Goal: Transaction & Acquisition: Purchase product/service

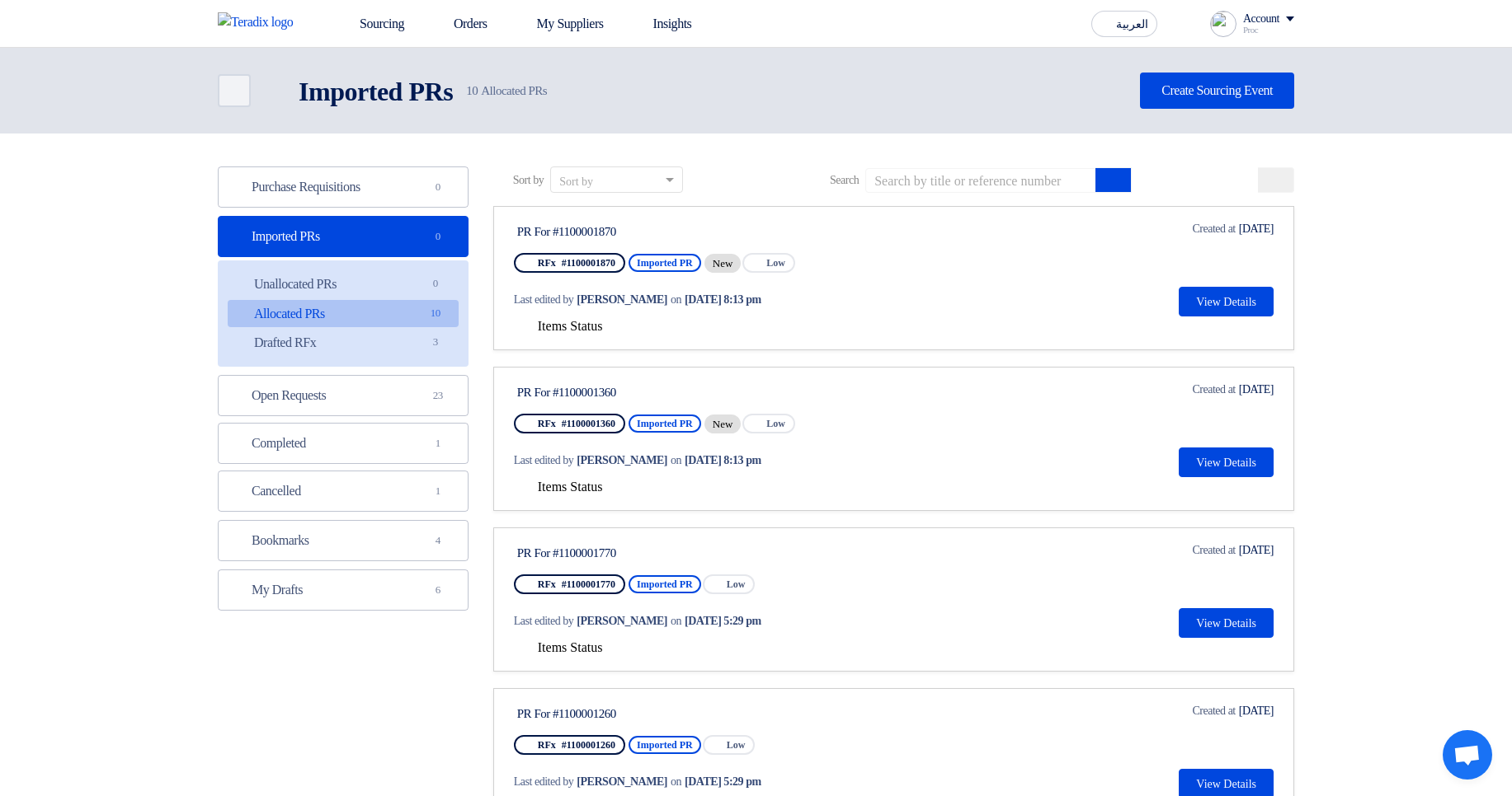
click at [572, 333] on button "Items Status" at bounding box center [558, 327] width 89 height 17
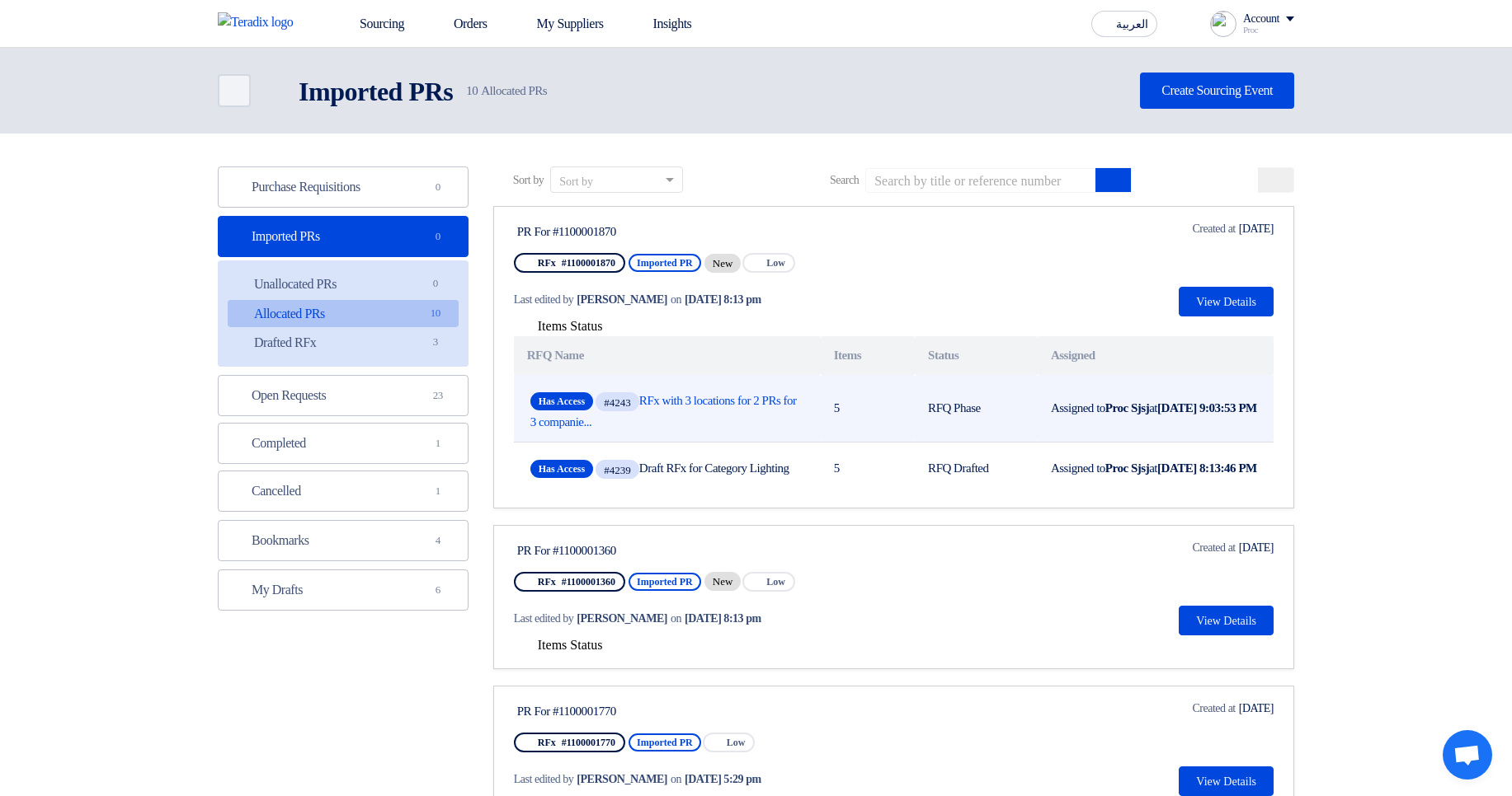
drag, startPoint x: 951, startPoint y: 395, endPoint x: 1008, endPoint y: 391, distance: 57.1
click at [1010, 391] on td "RFQ Phase" at bounding box center [976, 409] width 123 height 67
click at [1003, 390] on td "RFQ Phase" at bounding box center [976, 409] width 123 height 67
click at [763, 402] on link "Has Access #4243 RFx with 3 locations for 2 PRs for 3 companie..." at bounding box center [666, 409] width 273 height 41
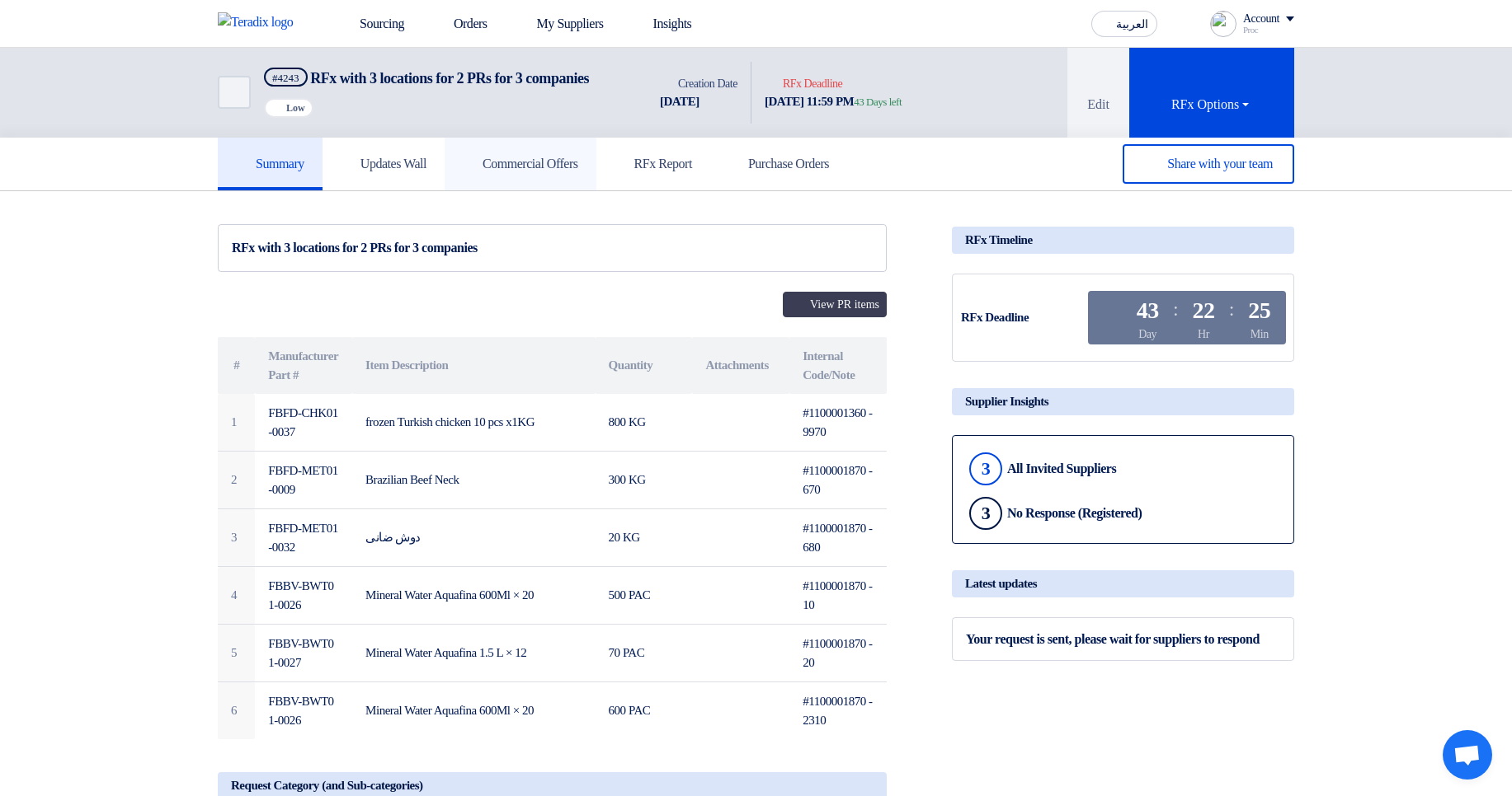
click at [564, 173] on link "Commercial Offers" at bounding box center [520, 165] width 152 height 53
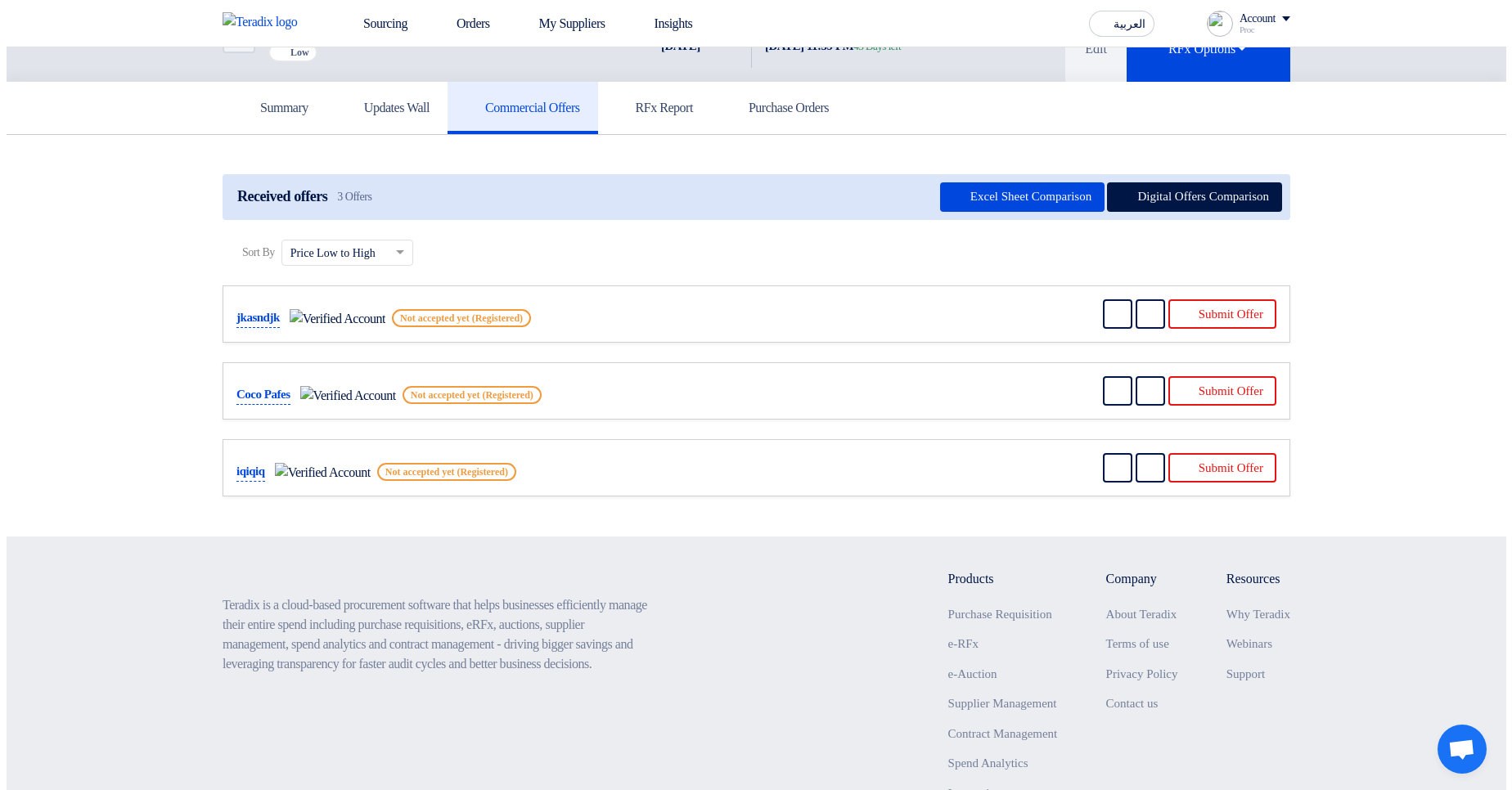
scroll to position [98, 0]
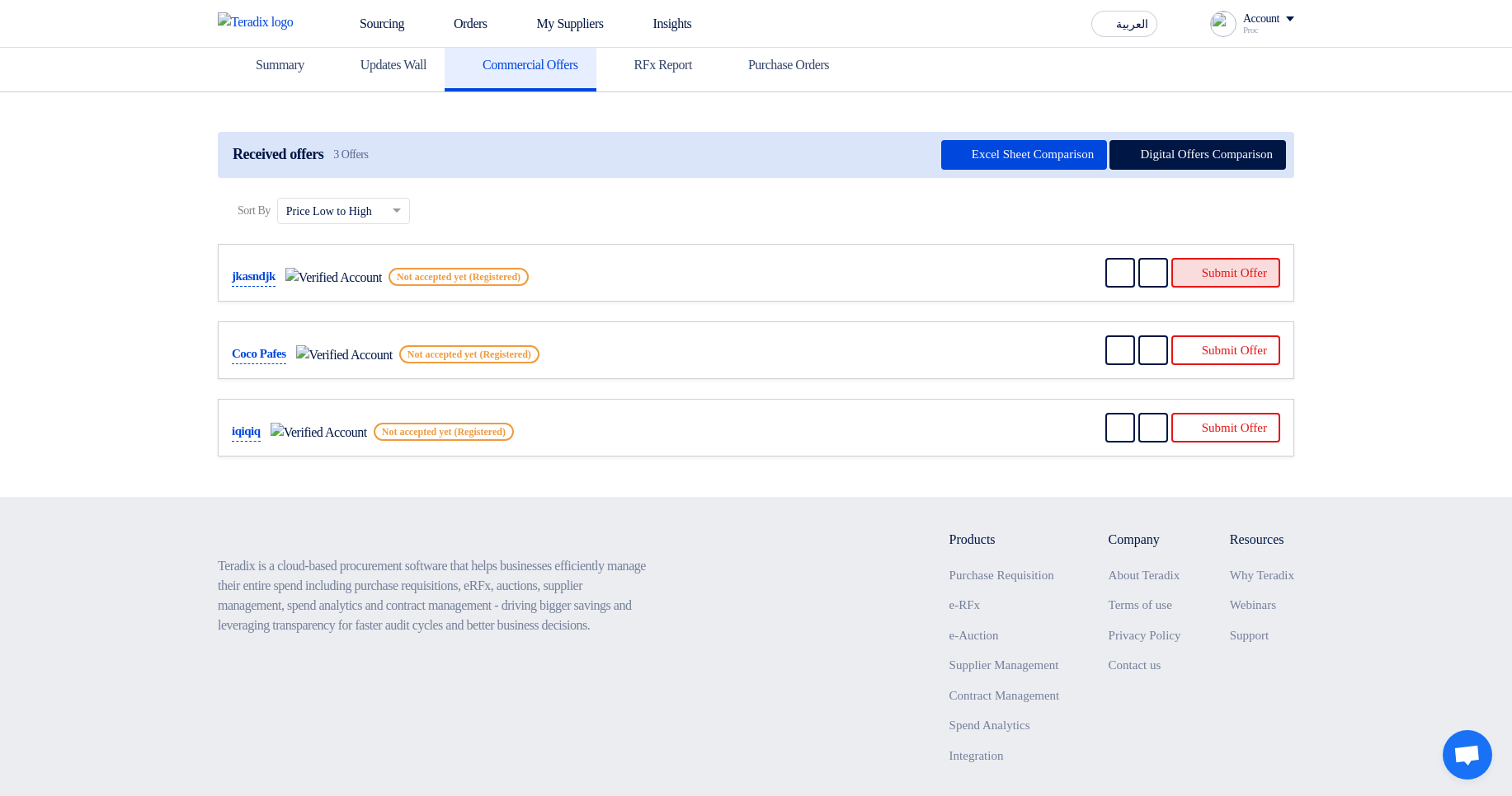
click at [1242, 284] on button "Submit Offer" at bounding box center [1225, 273] width 109 height 30
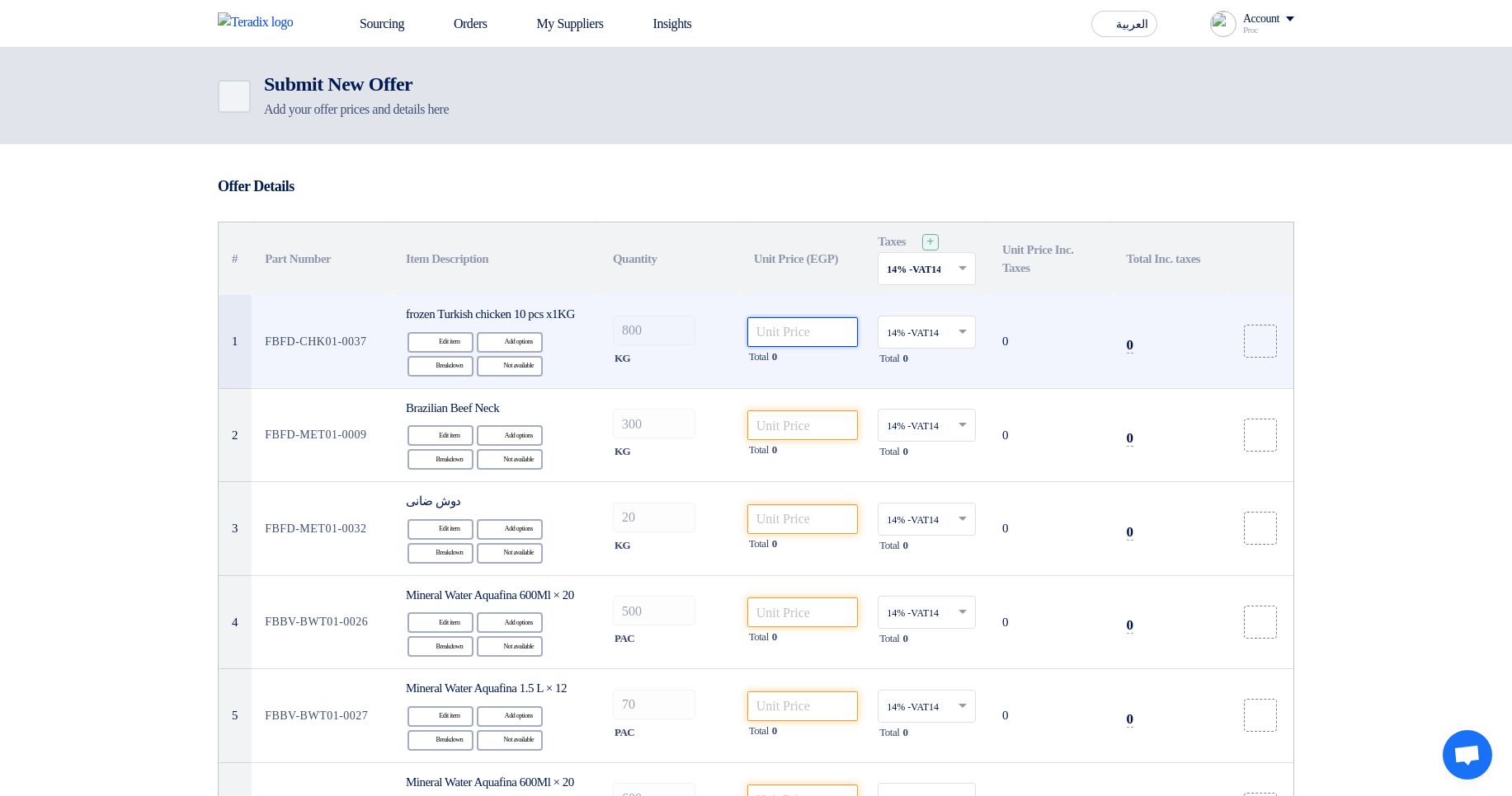
click at [795, 342] on input "number" at bounding box center [803, 333] width 111 height 30
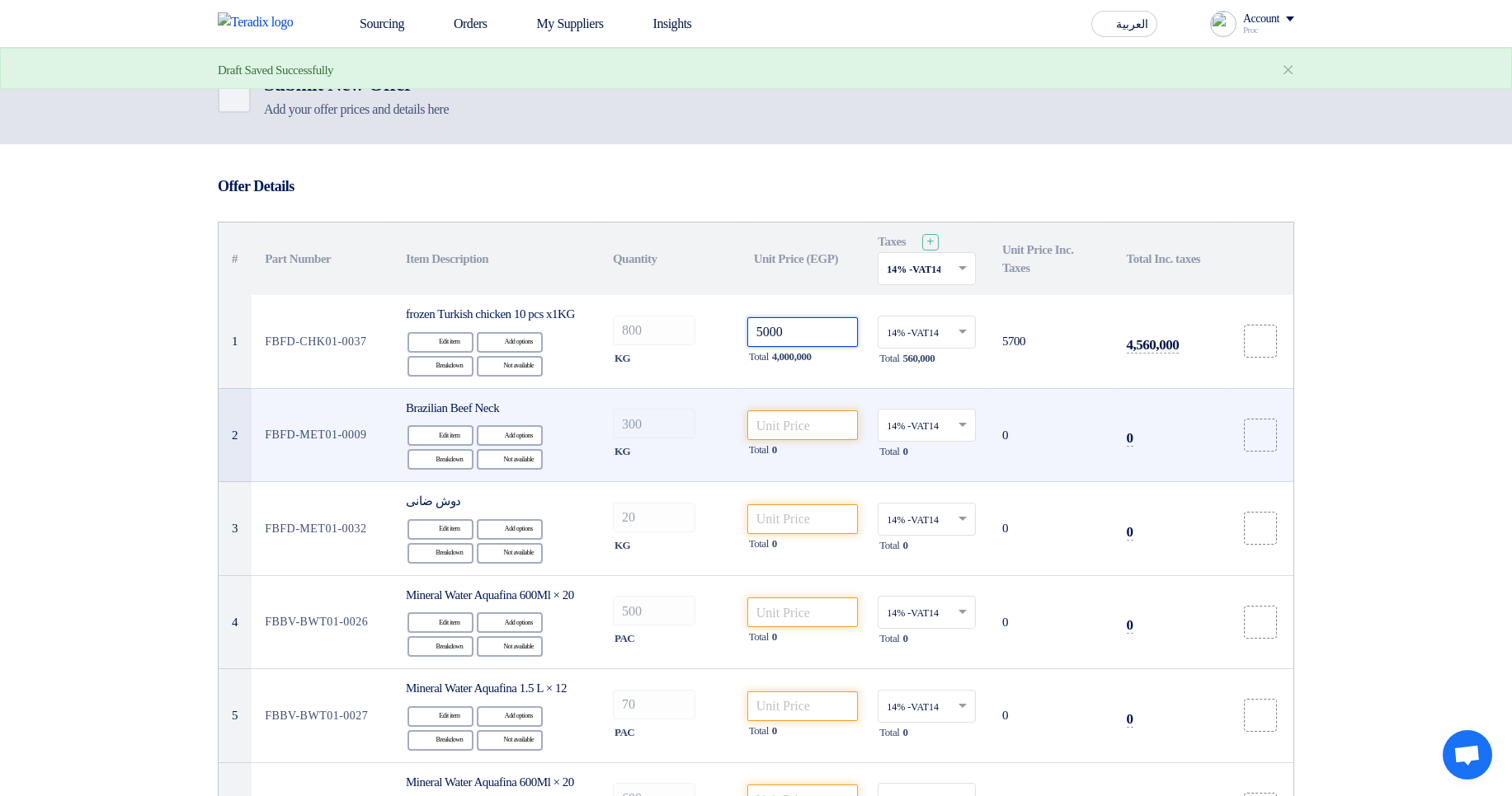
type input "5000"
click at [798, 459] on div "Total 0" at bounding box center [803, 450] width 111 height 19
click at [799, 440] on input "number" at bounding box center [803, 425] width 111 height 30
paste input "5000"
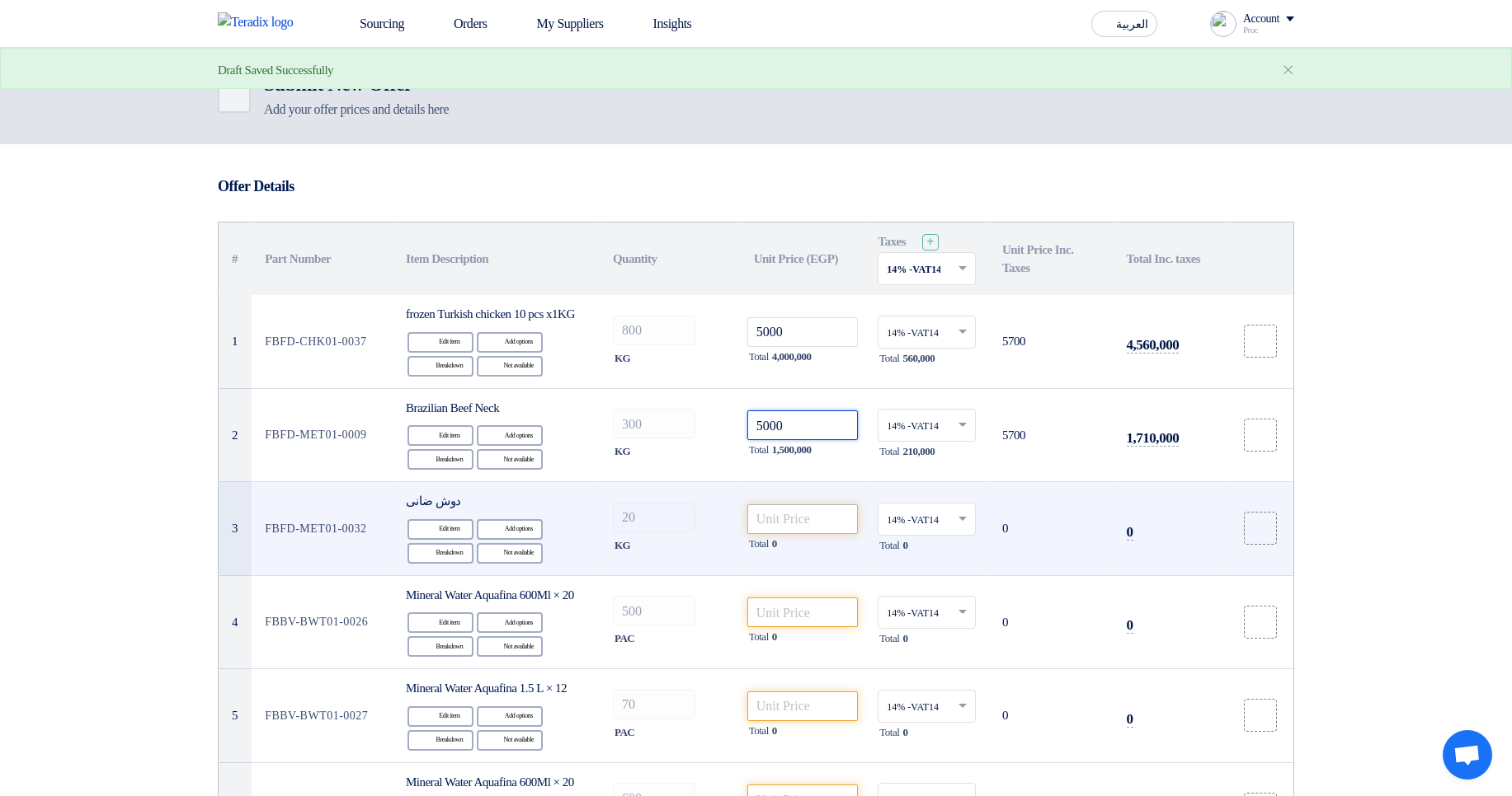
type input "5000"
click at [799, 528] on input "number" at bounding box center [803, 519] width 111 height 30
paste input "5000"
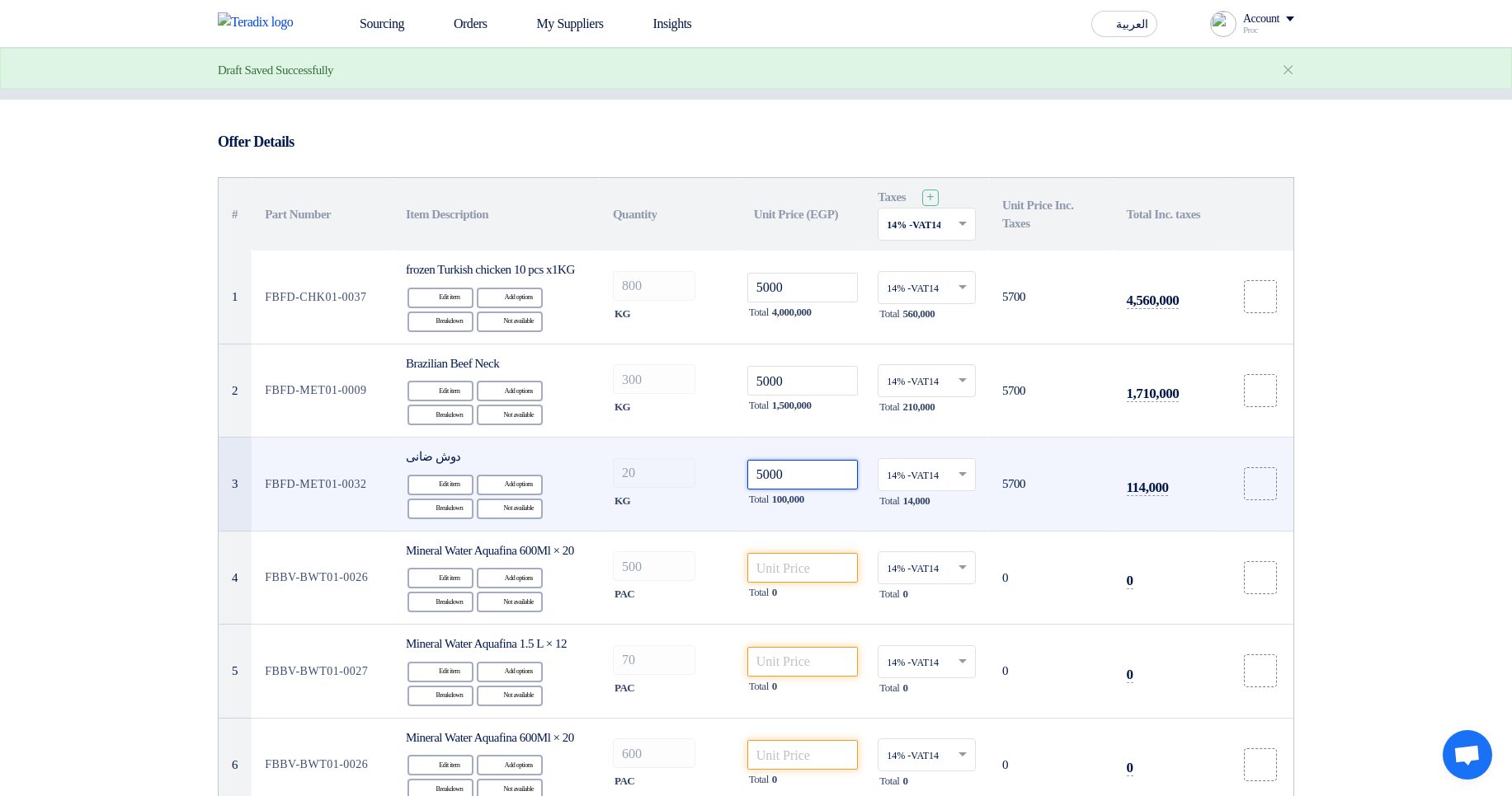
scroll to position [99, 0]
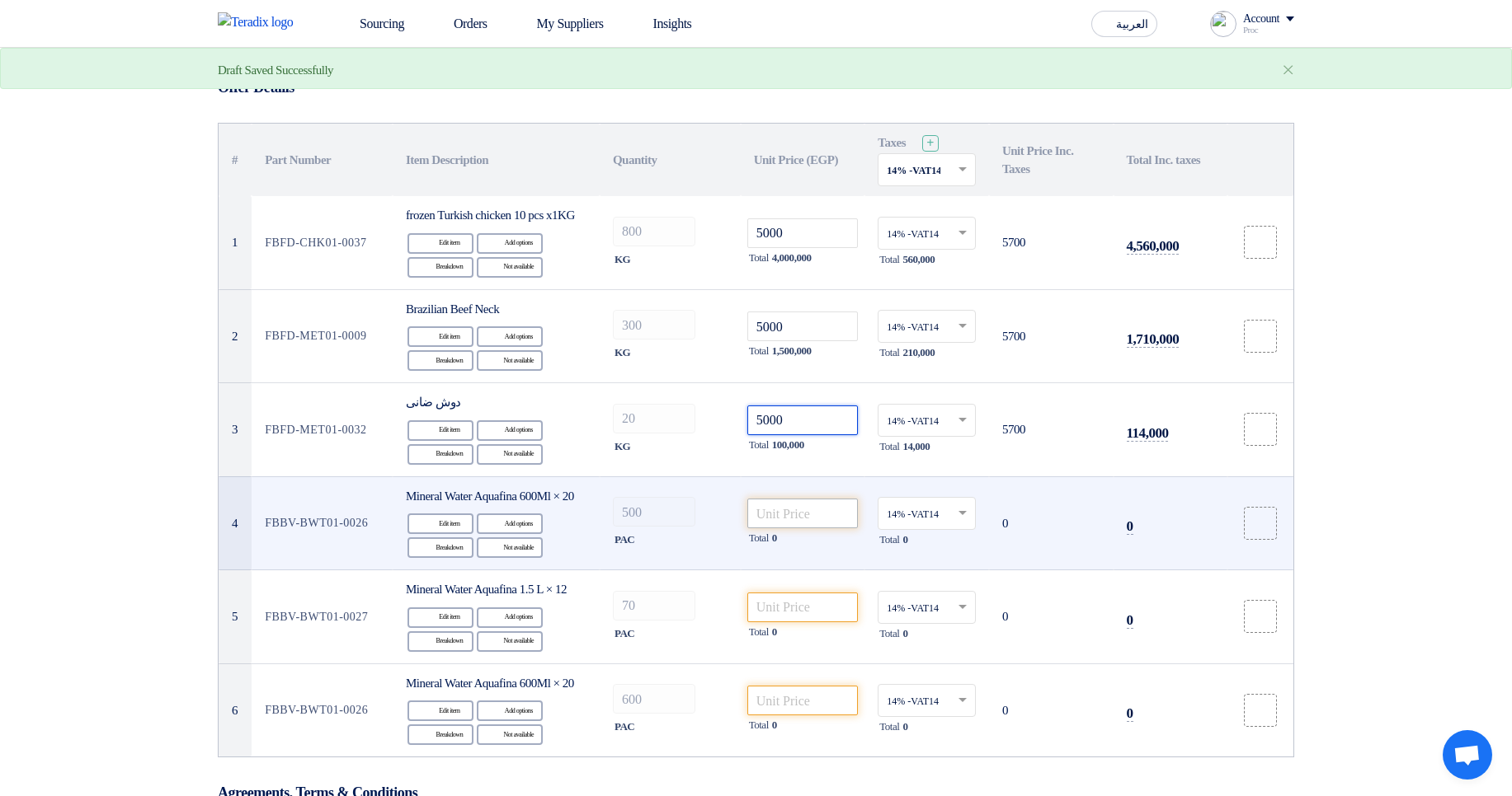
type input "5000"
click at [802, 529] on input "number" at bounding box center [803, 514] width 111 height 30
paste input "5000"
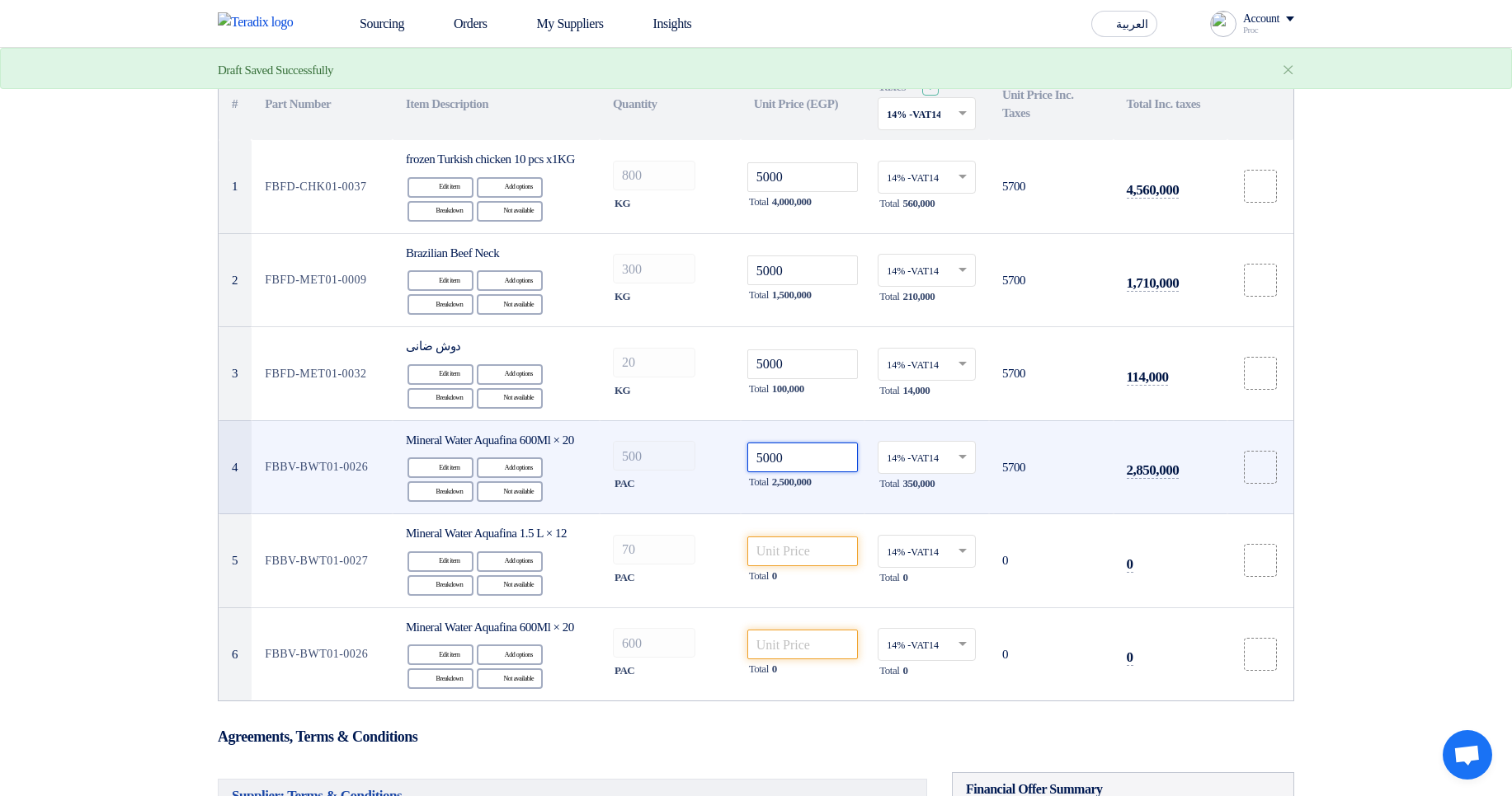
scroll to position [198, 0]
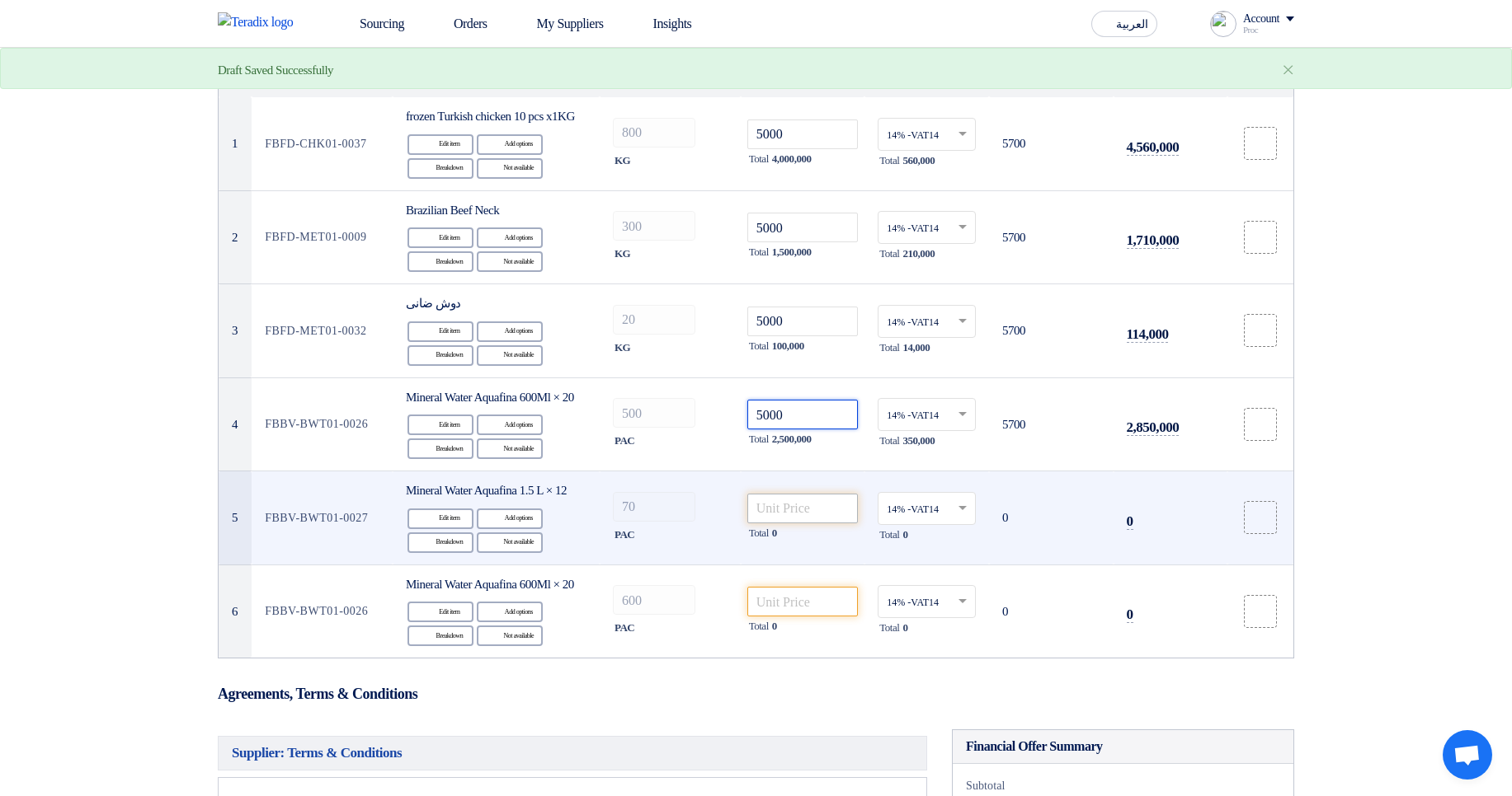
type input "5000"
click at [802, 524] on input "number" at bounding box center [803, 509] width 111 height 30
paste input "5000"
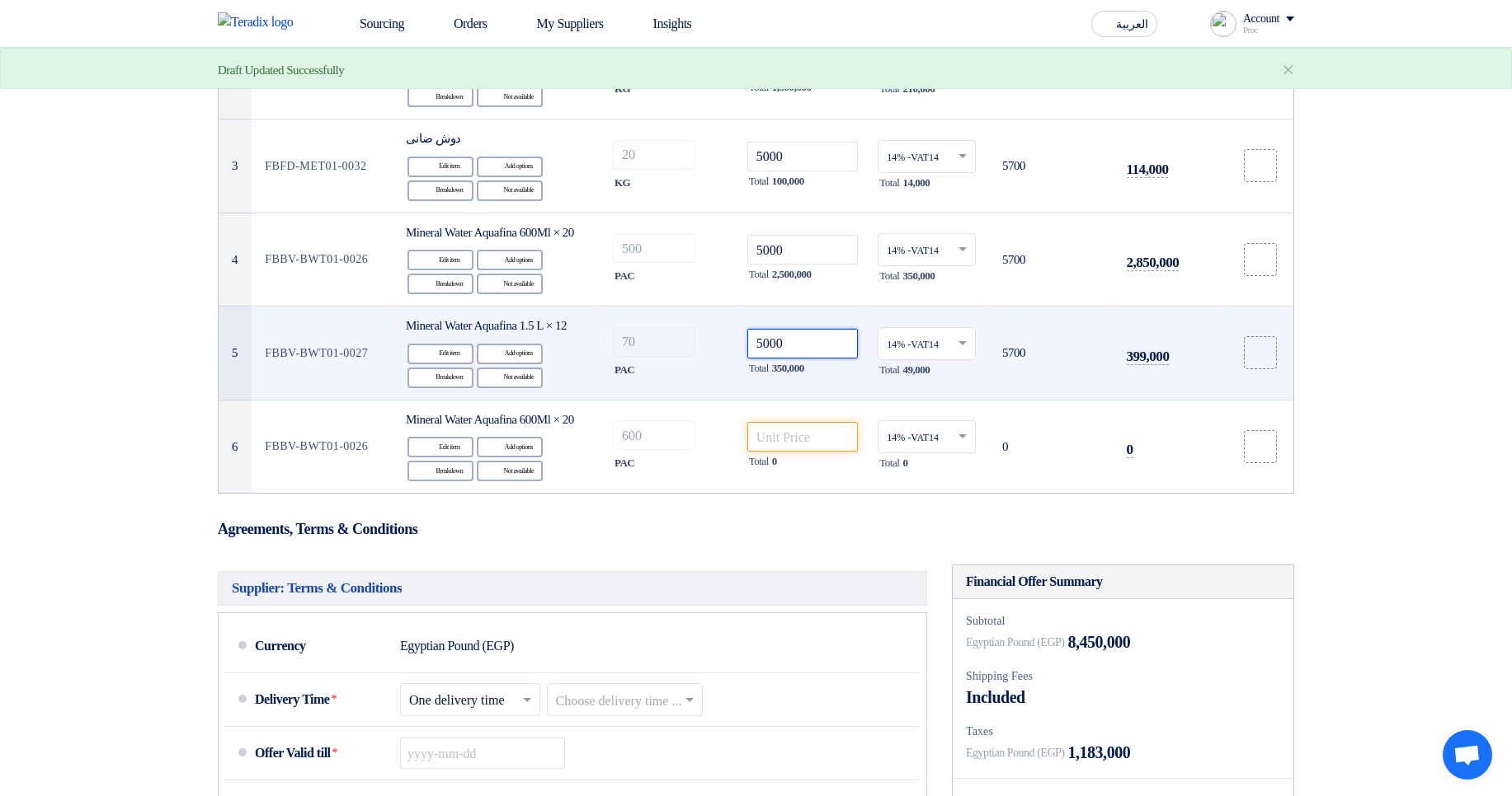
scroll to position [395, 0]
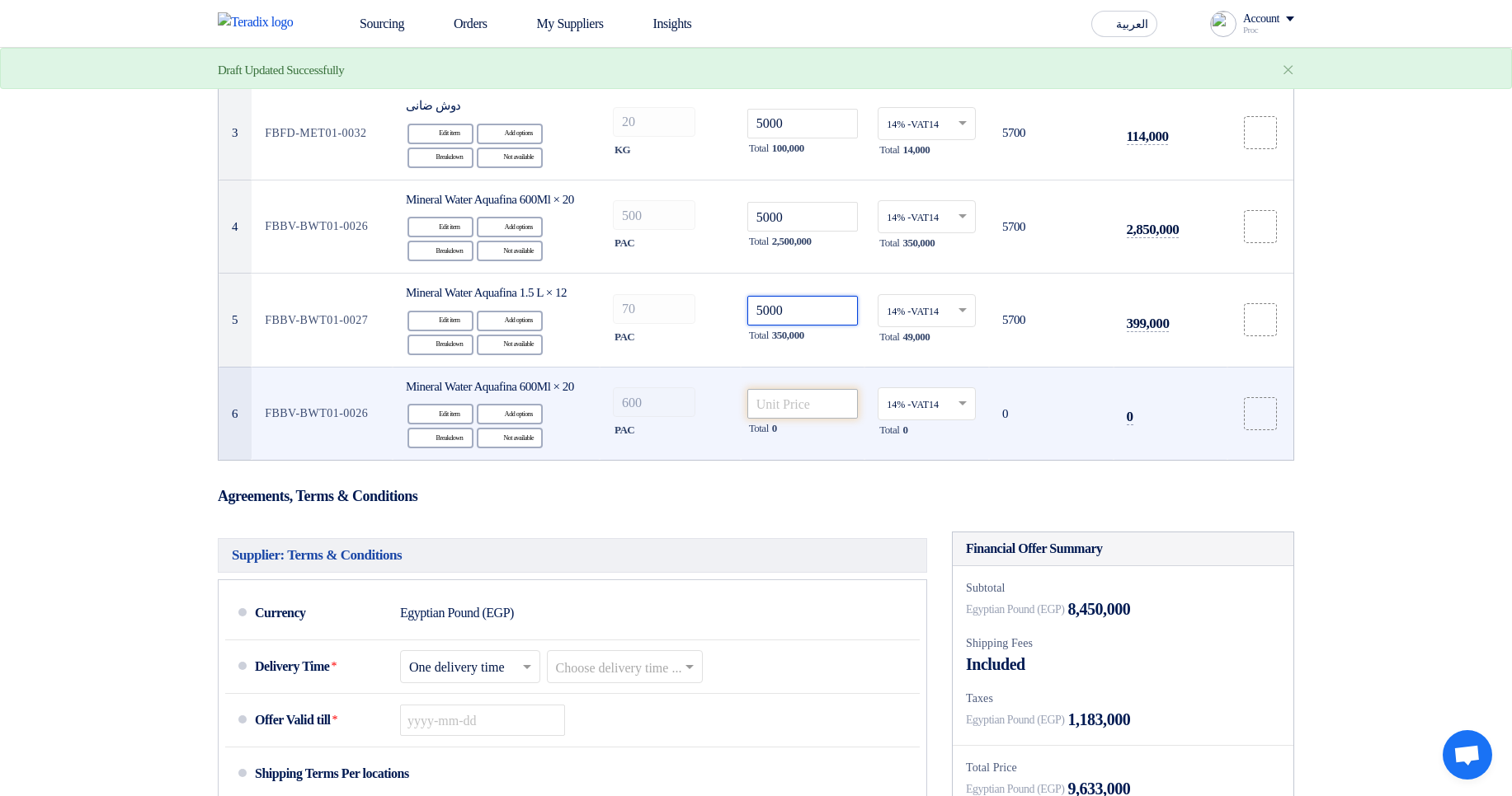
type input "5000"
click at [805, 419] on input "number" at bounding box center [803, 404] width 111 height 30
paste input "5000"
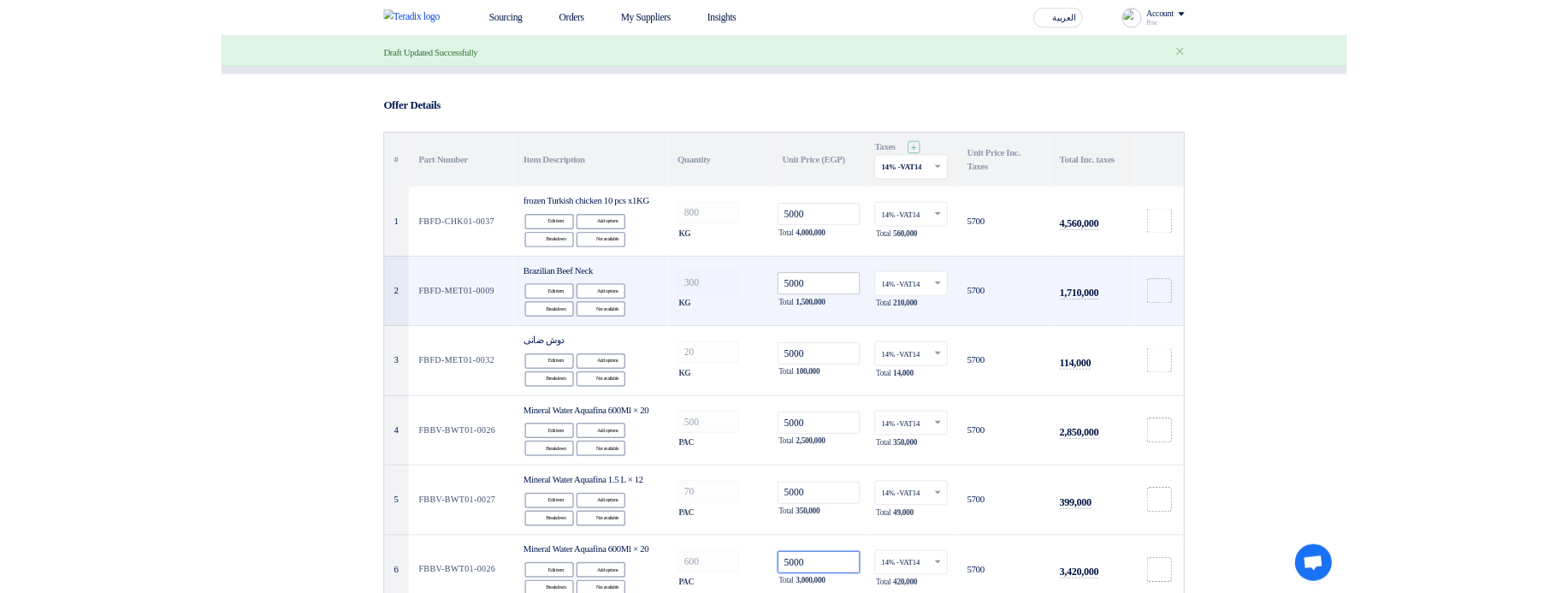
scroll to position [0, 0]
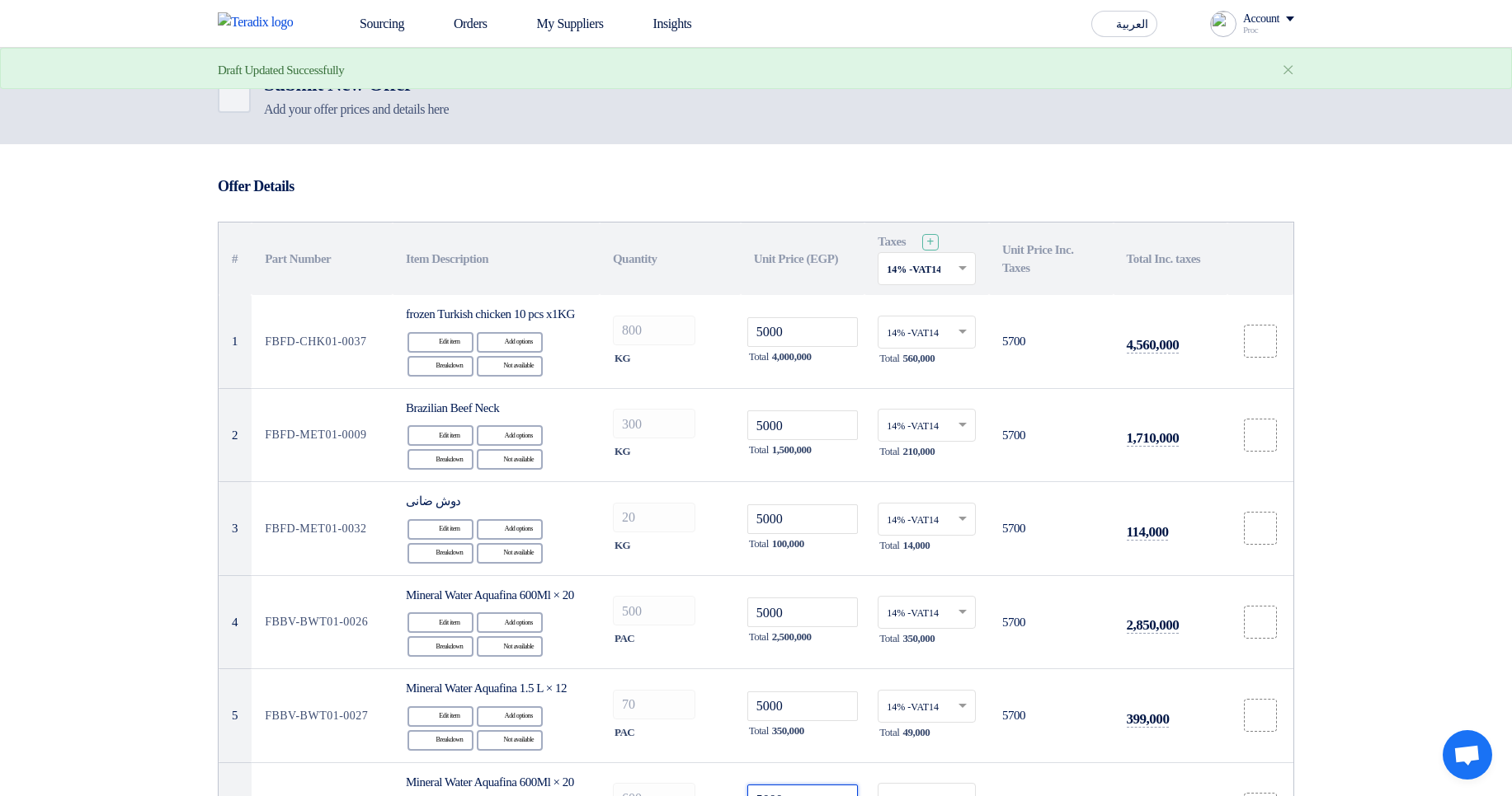
type input "5000"
click at [907, 270] on input "text" at bounding box center [918, 271] width 64 height 27
click at [968, 269] on span at bounding box center [964, 269] width 20 height 15
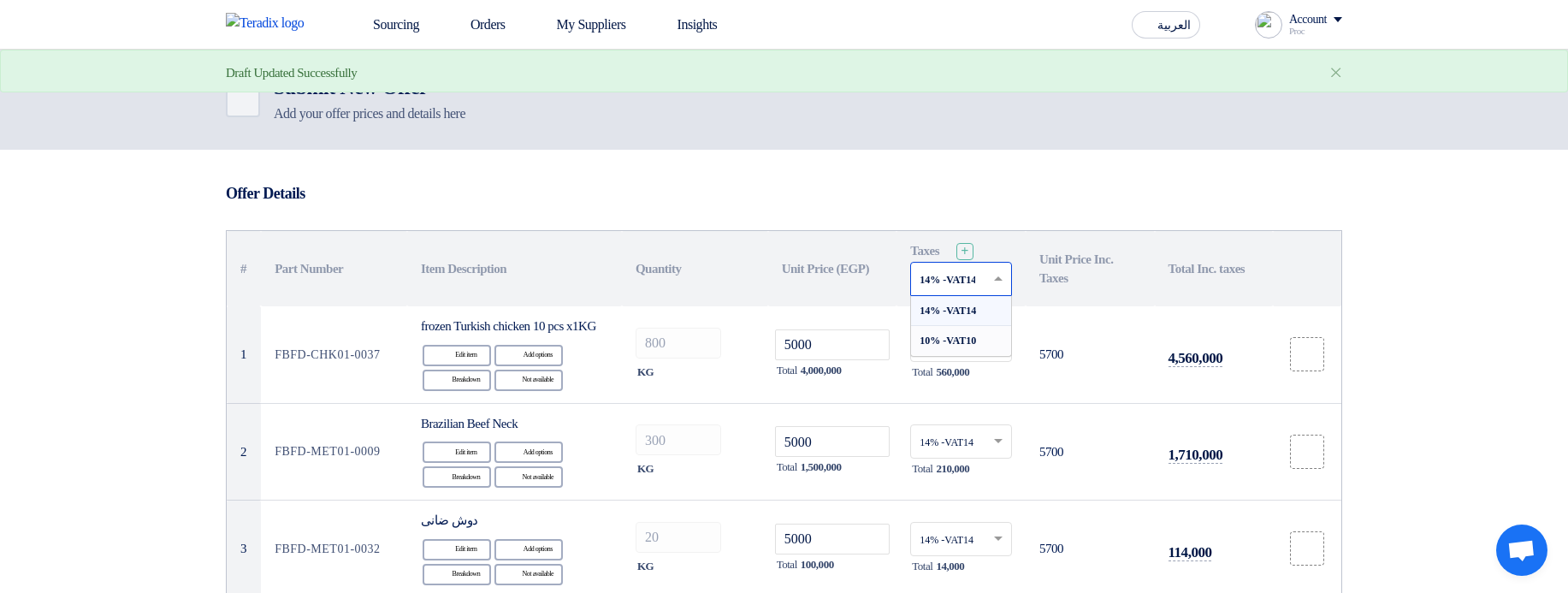
click at [972, 337] on span "10% -VAT10" at bounding box center [948, 340] width 57 height 12
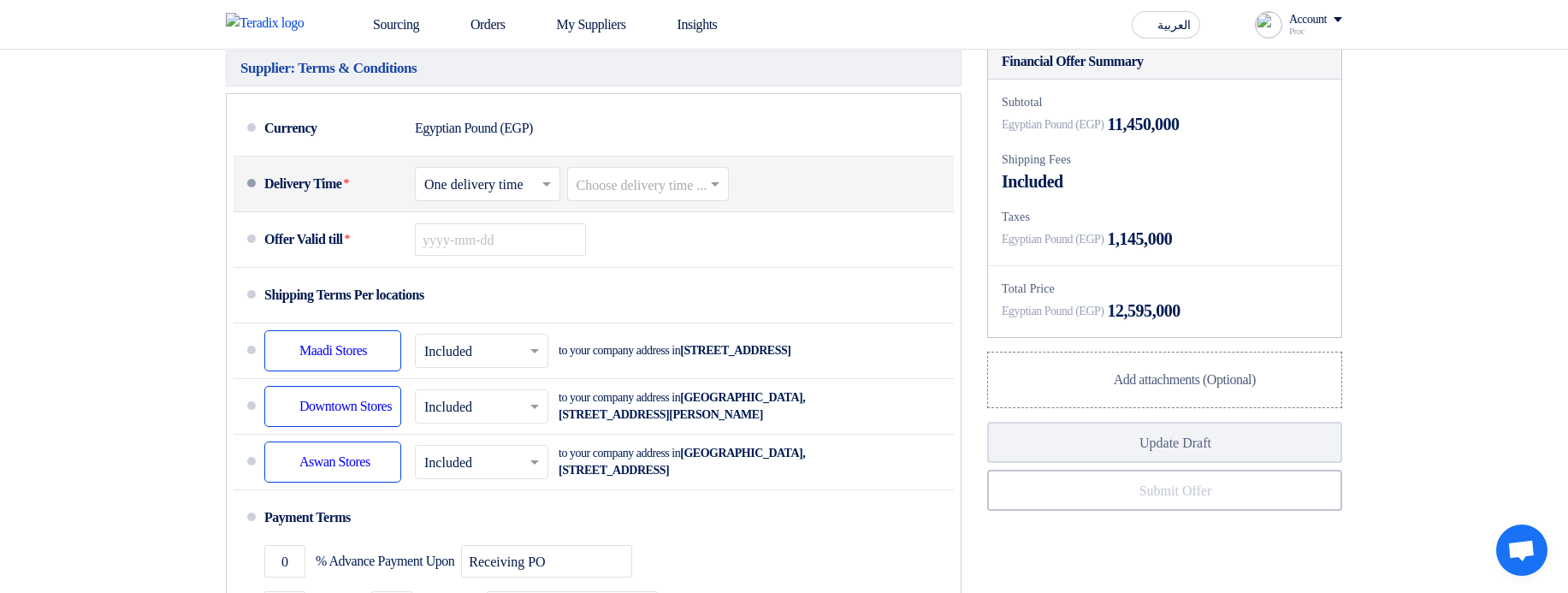
scroll to position [924, 0]
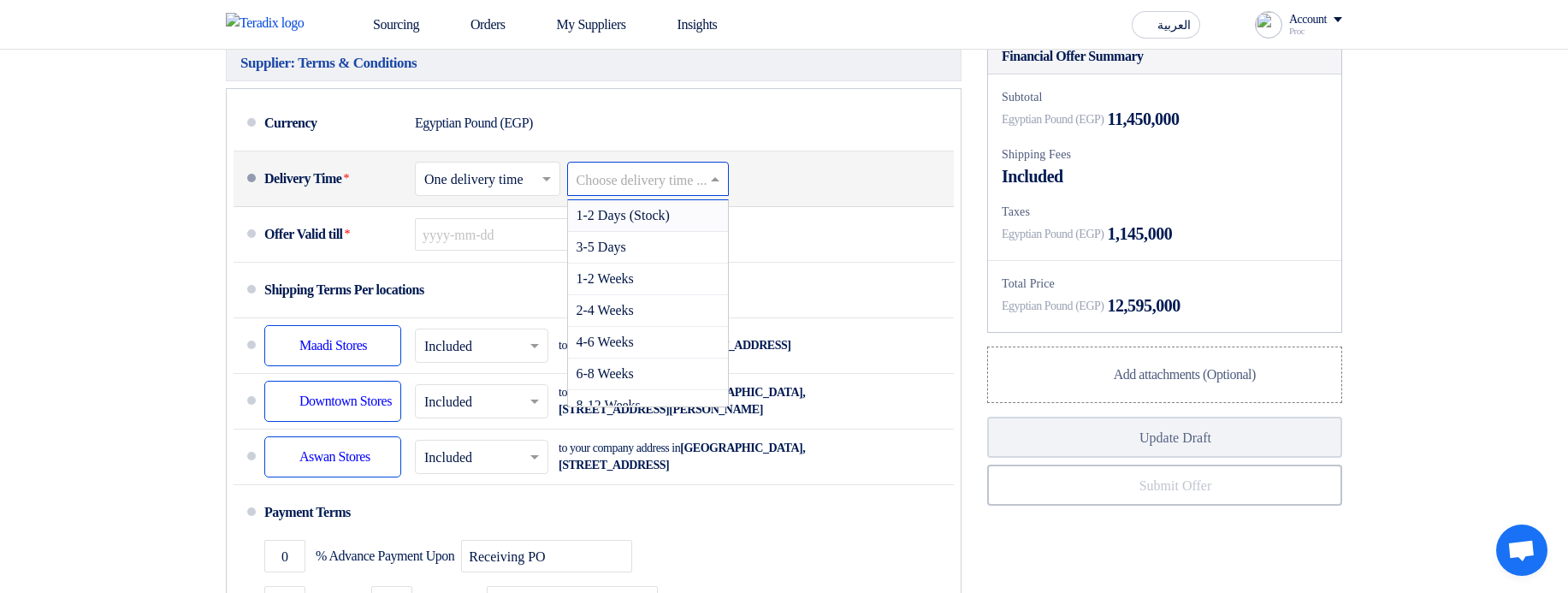
click at [669, 194] on input "text" at bounding box center [649, 181] width 145 height 25
click at [703, 327] on div "2-4 Weeks" at bounding box center [648, 311] width 161 height 31
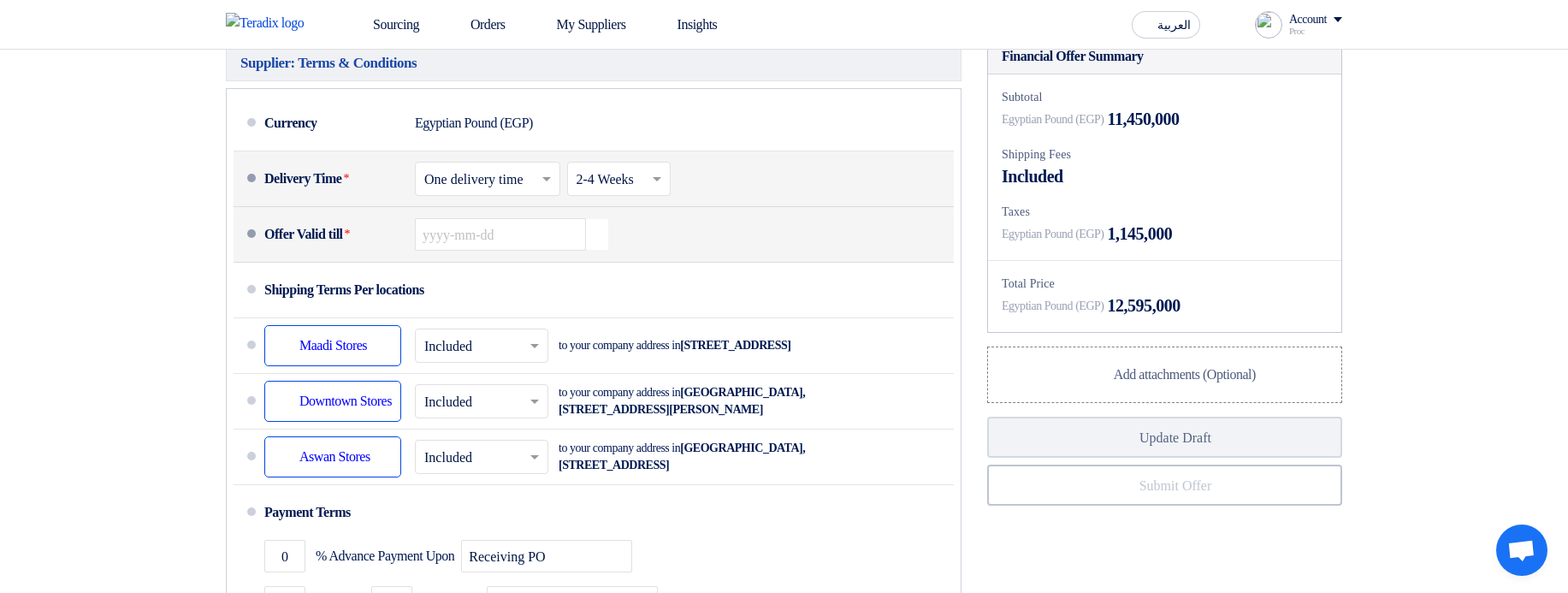
click at [620, 255] on div "Offer Valid till * Pick a date" at bounding box center [606, 234] width 683 height 41
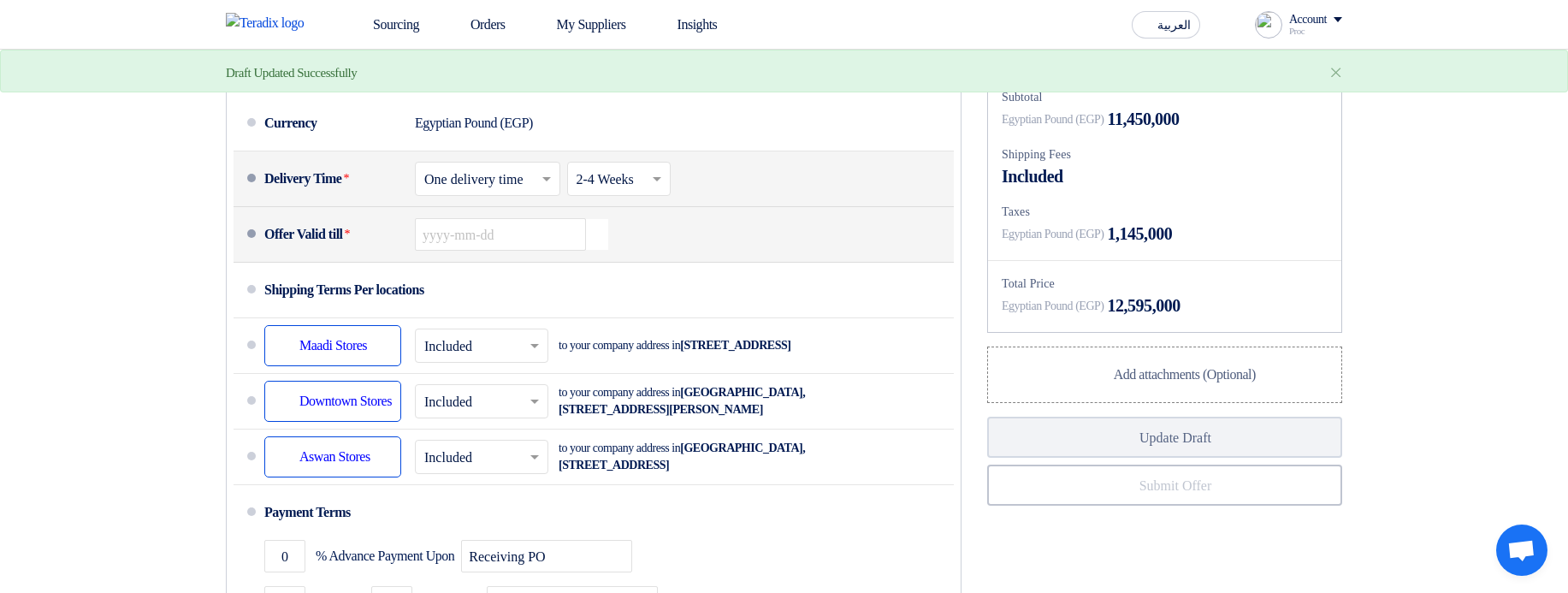
click at [606, 250] on icon "Pick a date" at bounding box center [596, 235] width 23 height 31
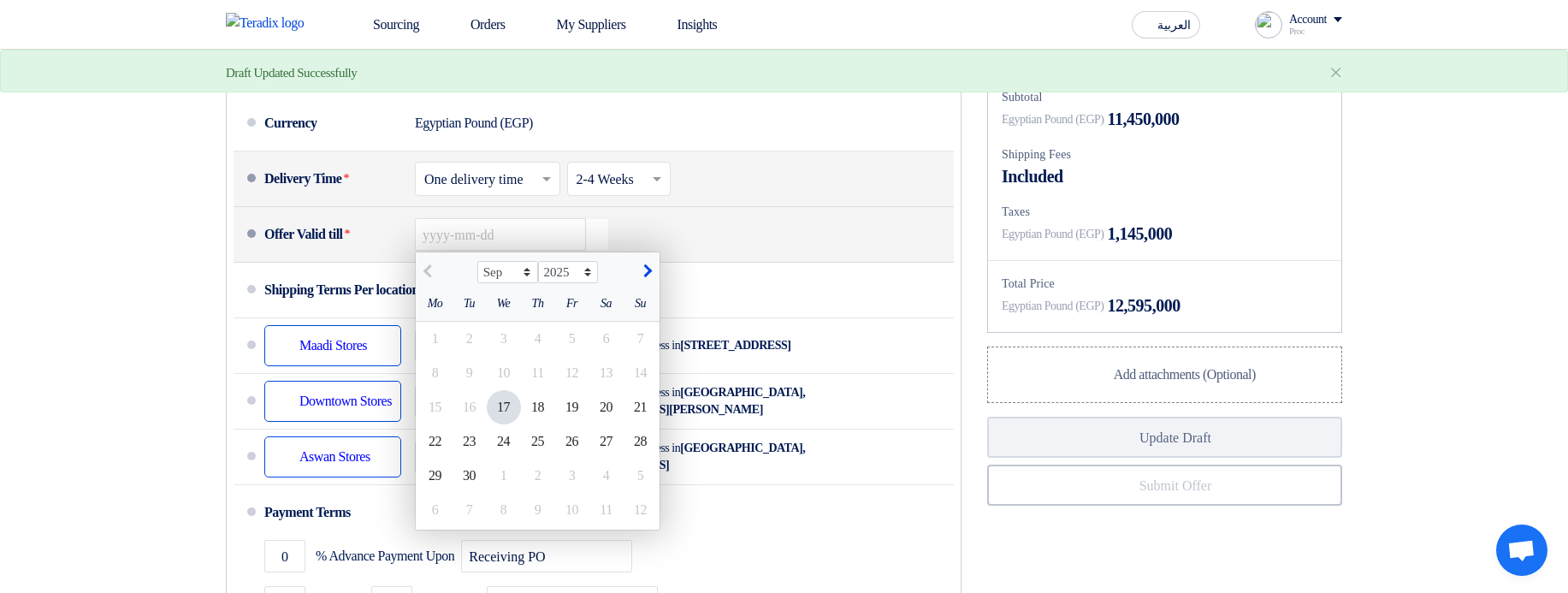
click at [656, 278] on button "button" at bounding box center [645, 269] width 28 height 17
select select "10"
click at [569, 493] on div "31" at bounding box center [572, 476] width 34 height 34
type input "10/31/2025"
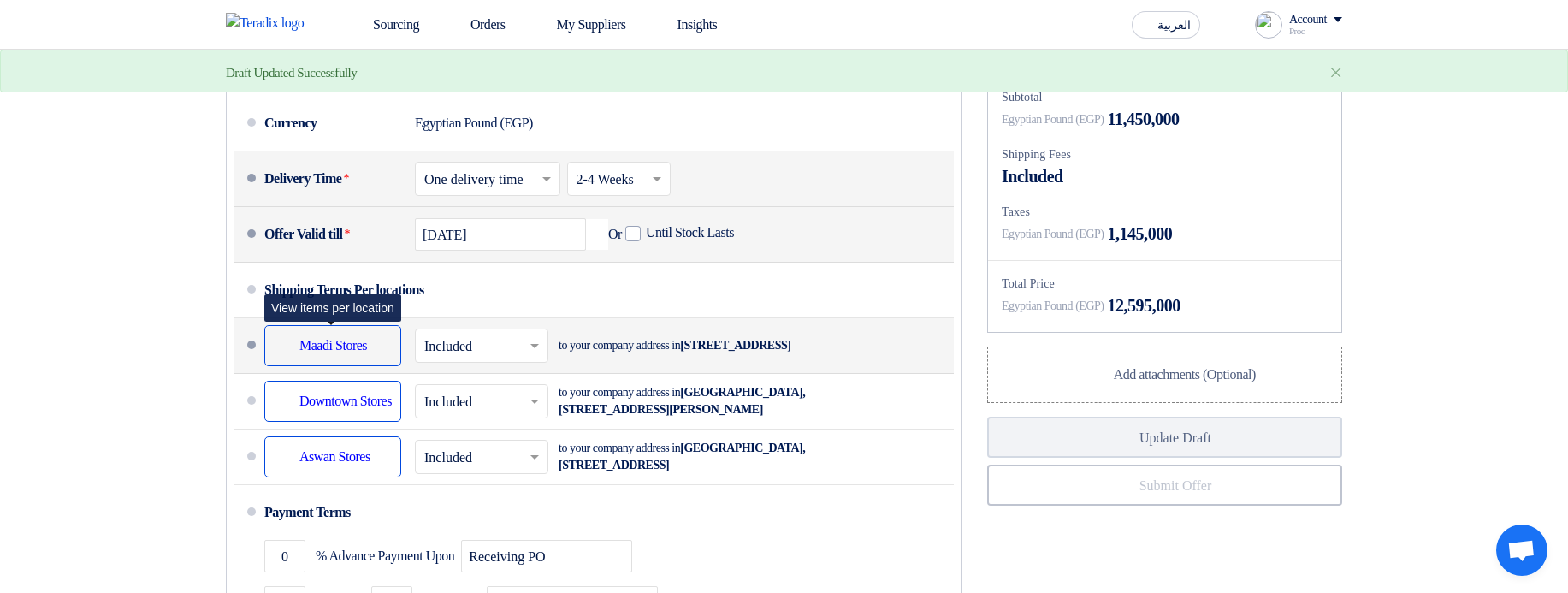
click at [379, 366] on div "Shipping To location Maadi Stores" at bounding box center [332, 345] width 137 height 41
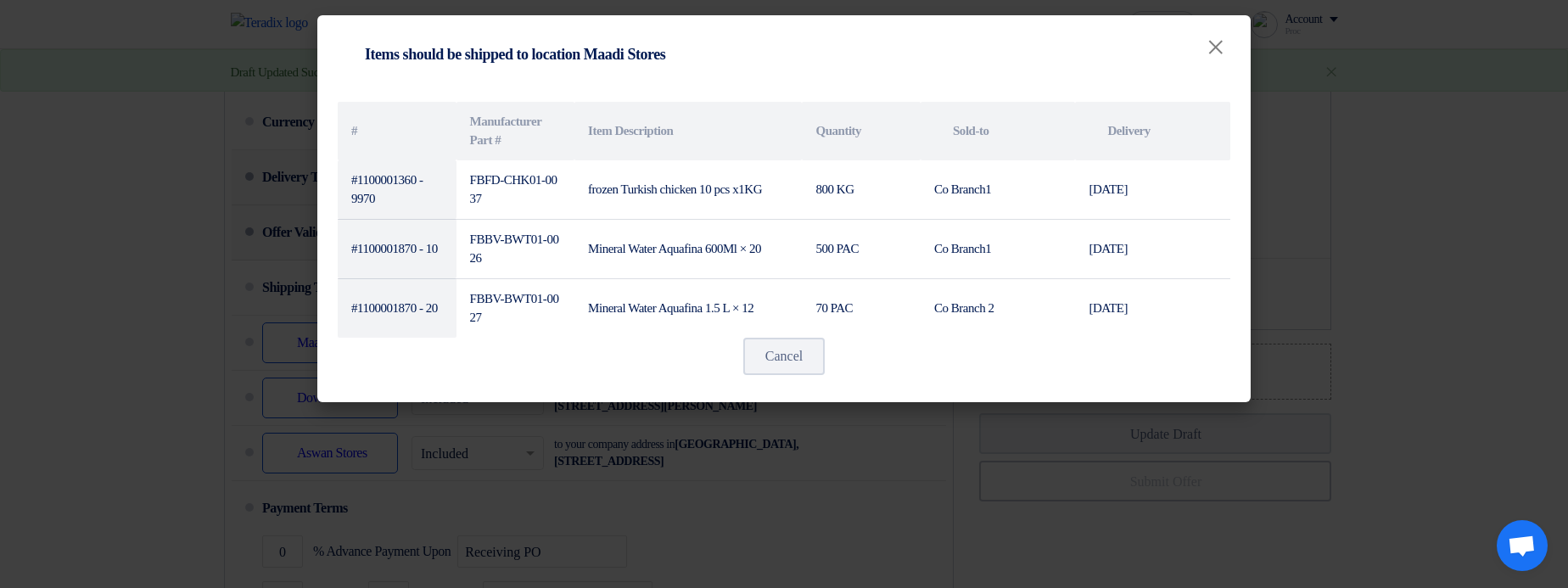
click at [725, 442] on modal-container "Shipping To location Items should be shipped to location Maadi Stores × # Manuf…" at bounding box center [784, 294] width 1568 height 588
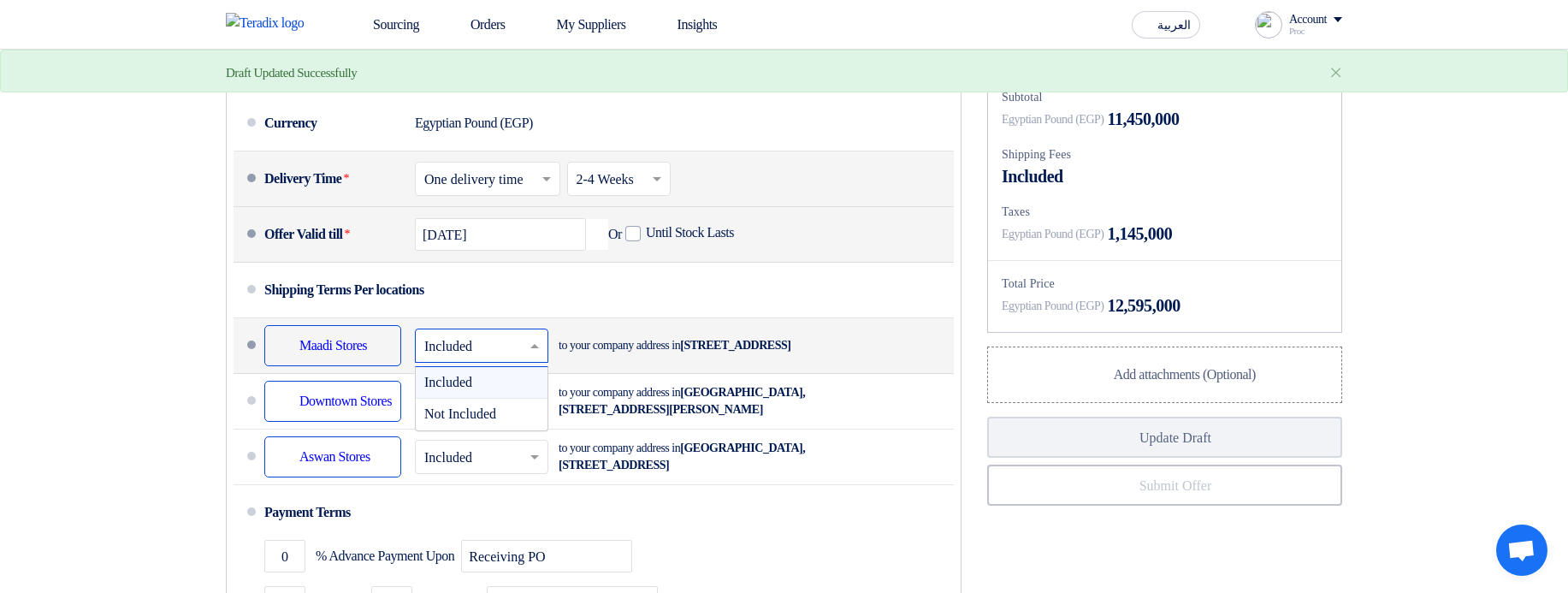
click at [450, 360] on input "text" at bounding box center [482, 347] width 117 height 25
click at [488, 421] on span "Not Included" at bounding box center [460, 414] width 72 height 15
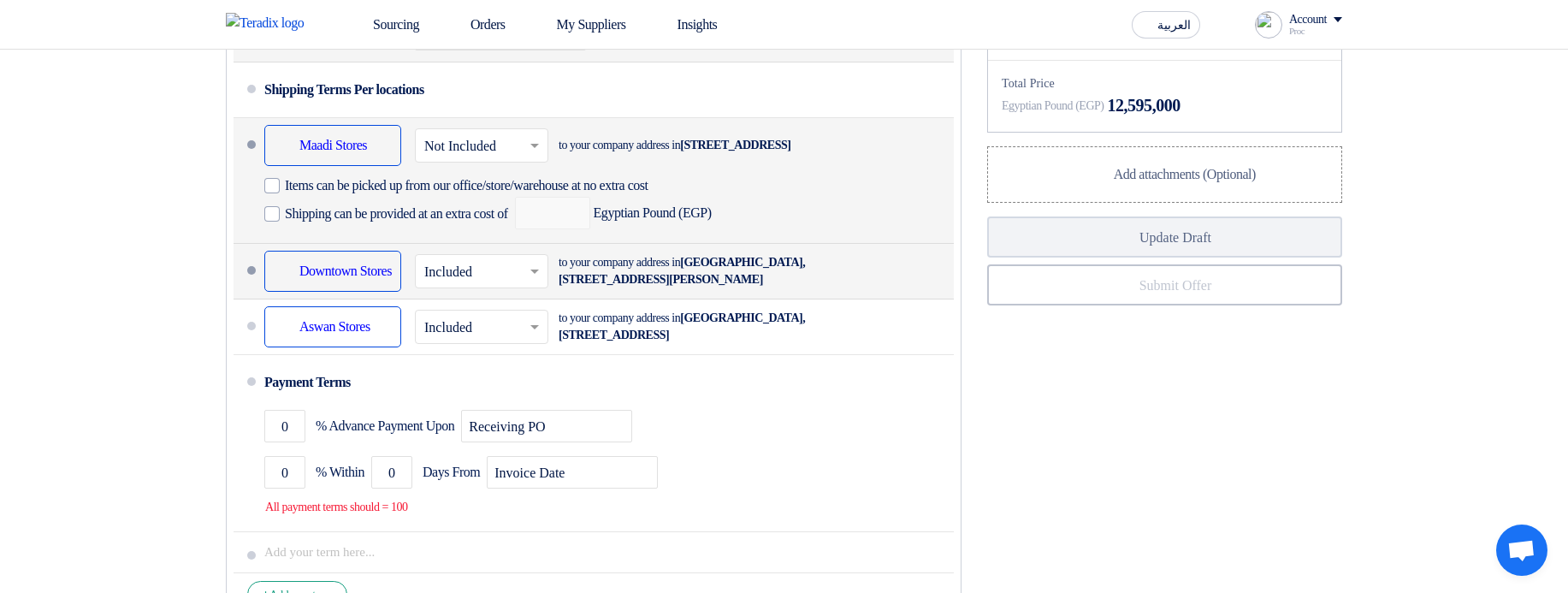
scroll to position [1129, 0]
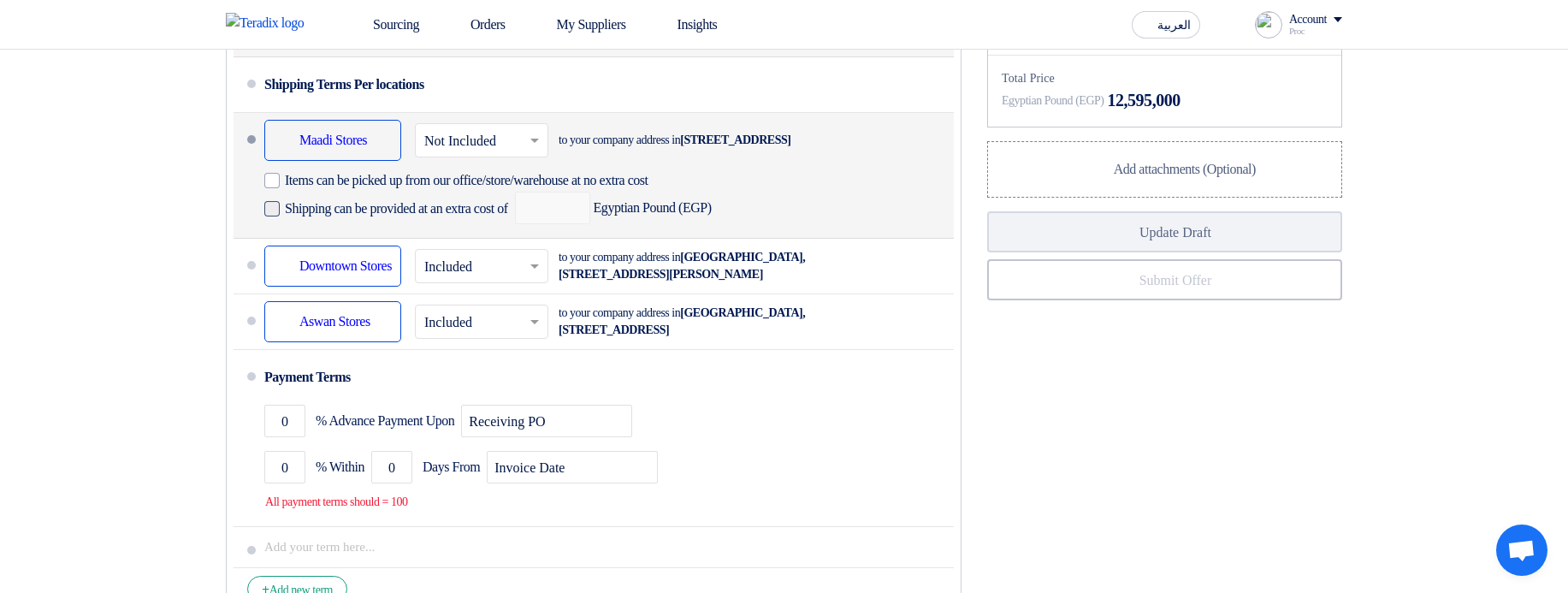
click at [485, 217] on label "Shipping can be provided at an extra cost of" at bounding box center [386, 207] width 244 height 17
click at [485, 232] on input "Shipping can be provided at an extra cost of" at bounding box center [397, 215] width 227 height 32
checkbox input "true"
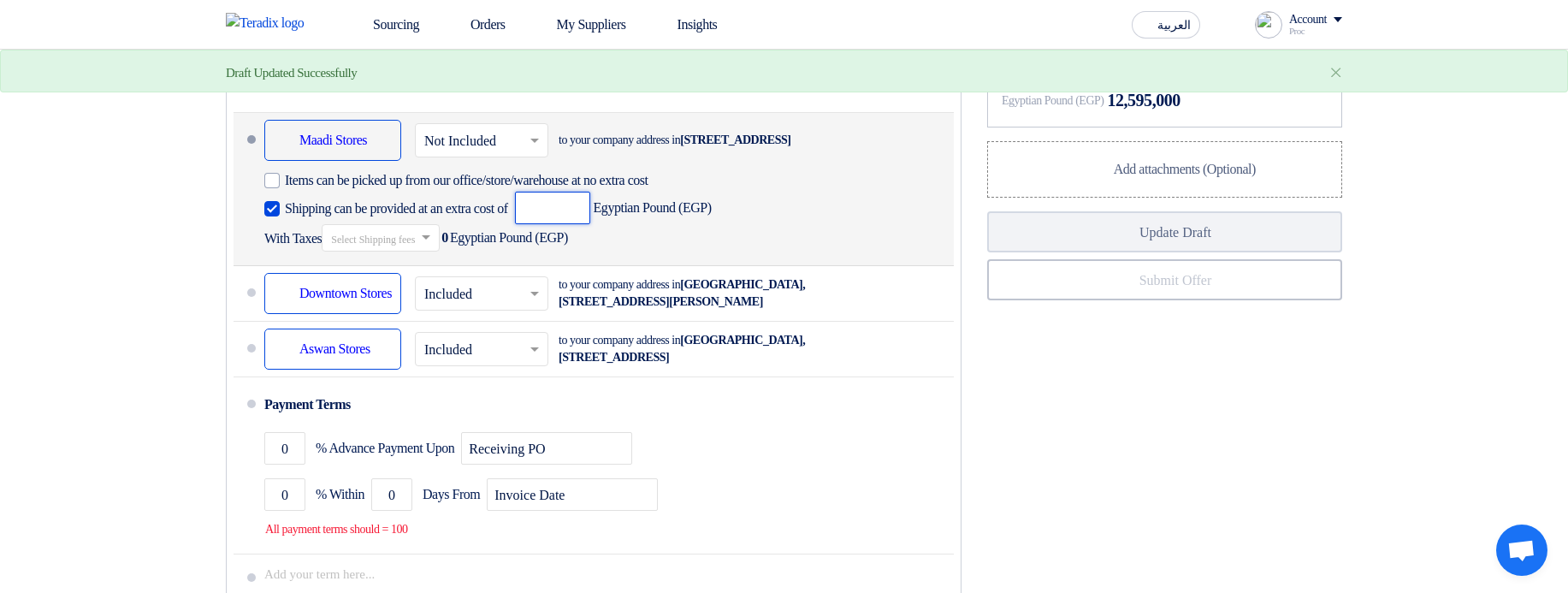
click at [582, 224] on input "number" at bounding box center [552, 207] width 75 height 32
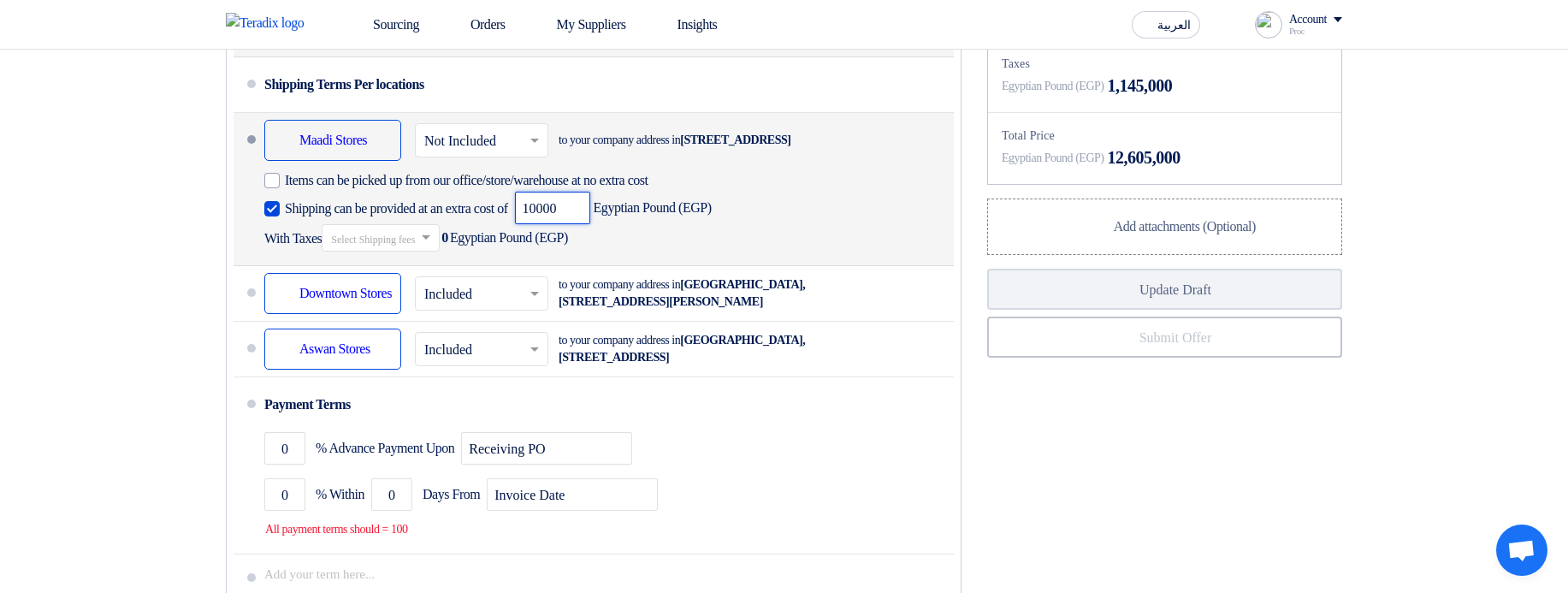
type input "10000"
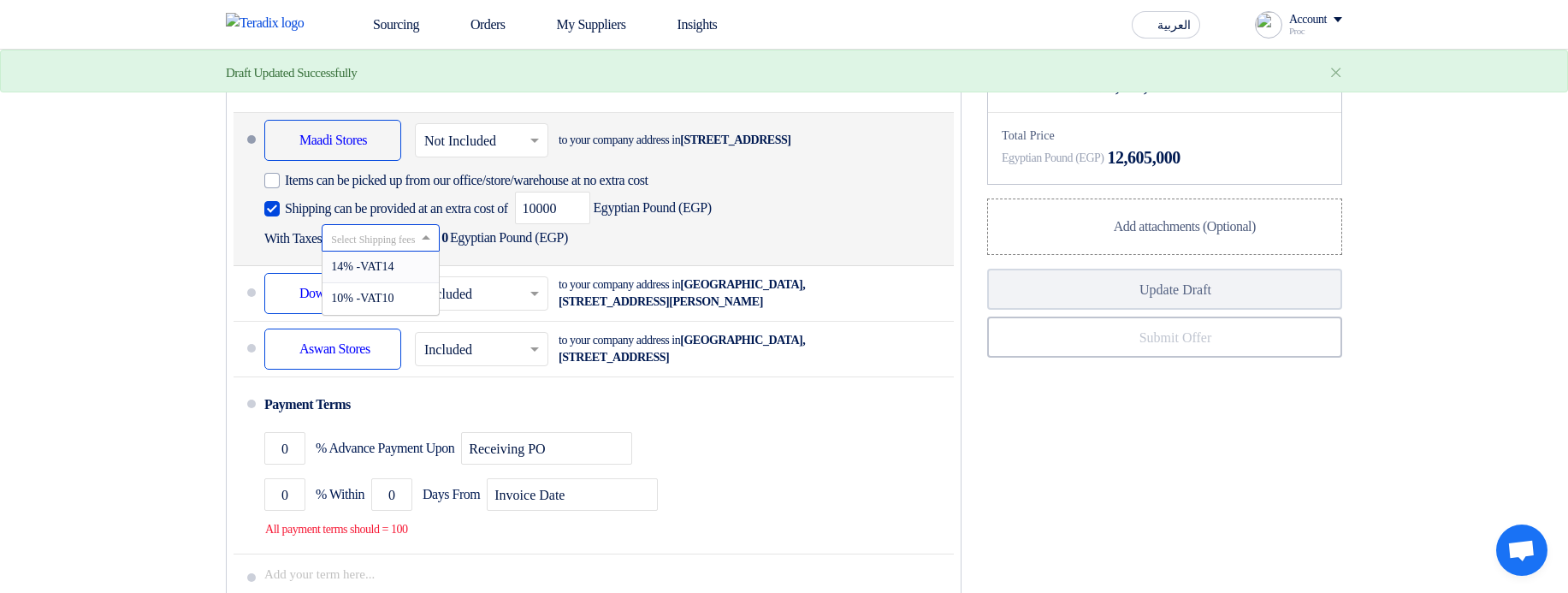
click at [410, 252] on input "text" at bounding box center [382, 240] width 101 height 25
click at [394, 305] on span "10% -VAT10" at bounding box center [362, 298] width 62 height 13
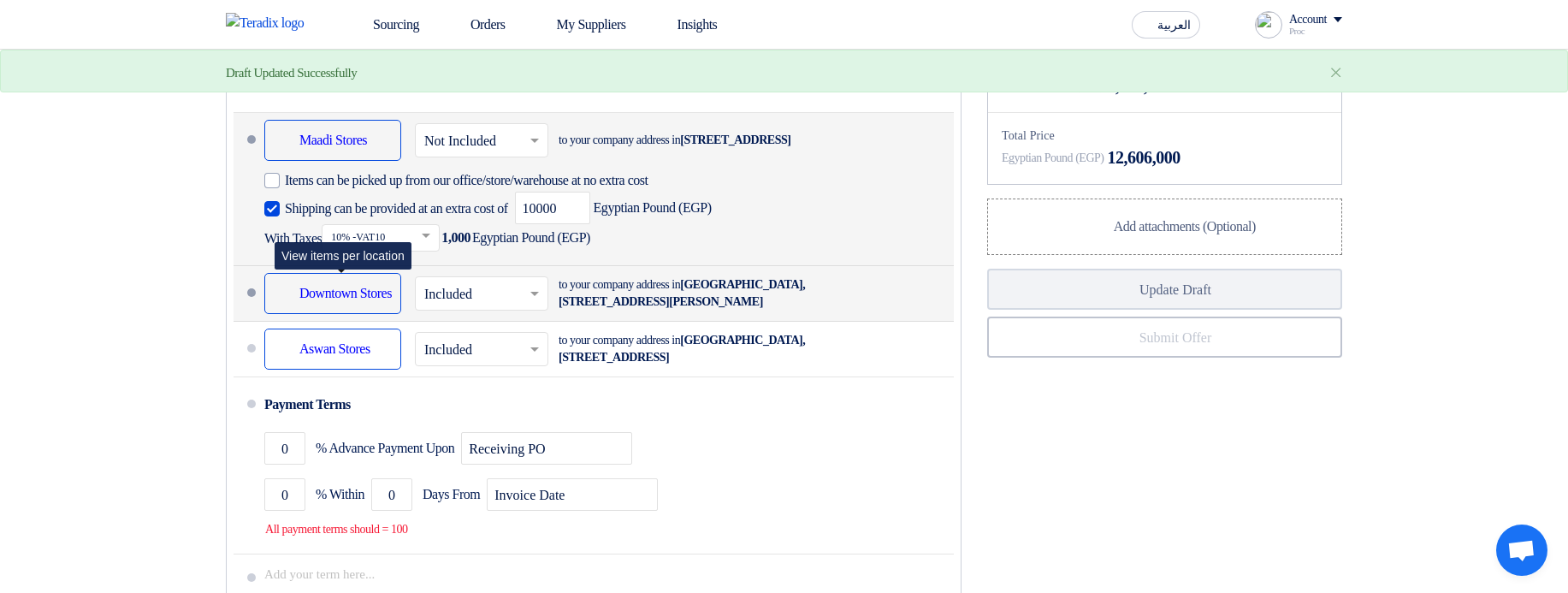
click at [362, 314] on div "Shipping To location Downtown Stores" at bounding box center [332, 293] width 137 height 41
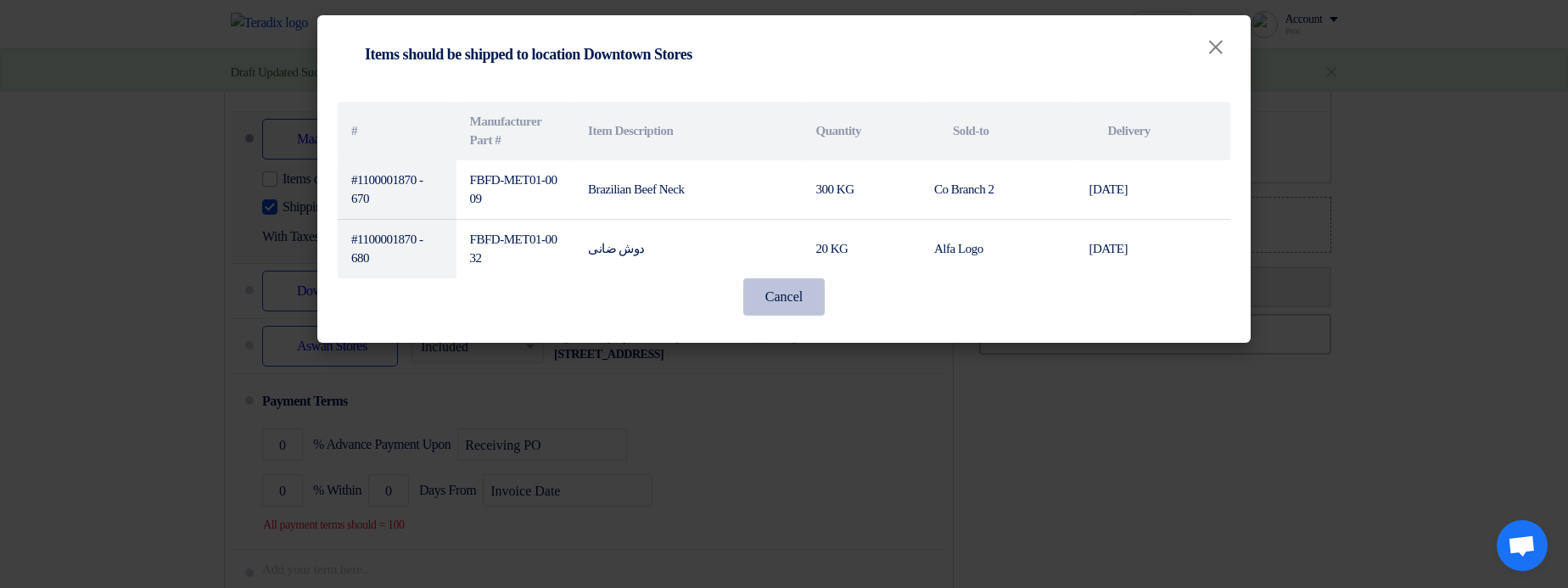
click at [764, 292] on button "Cancel" at bounding box center [784, 297] width 81 height 37
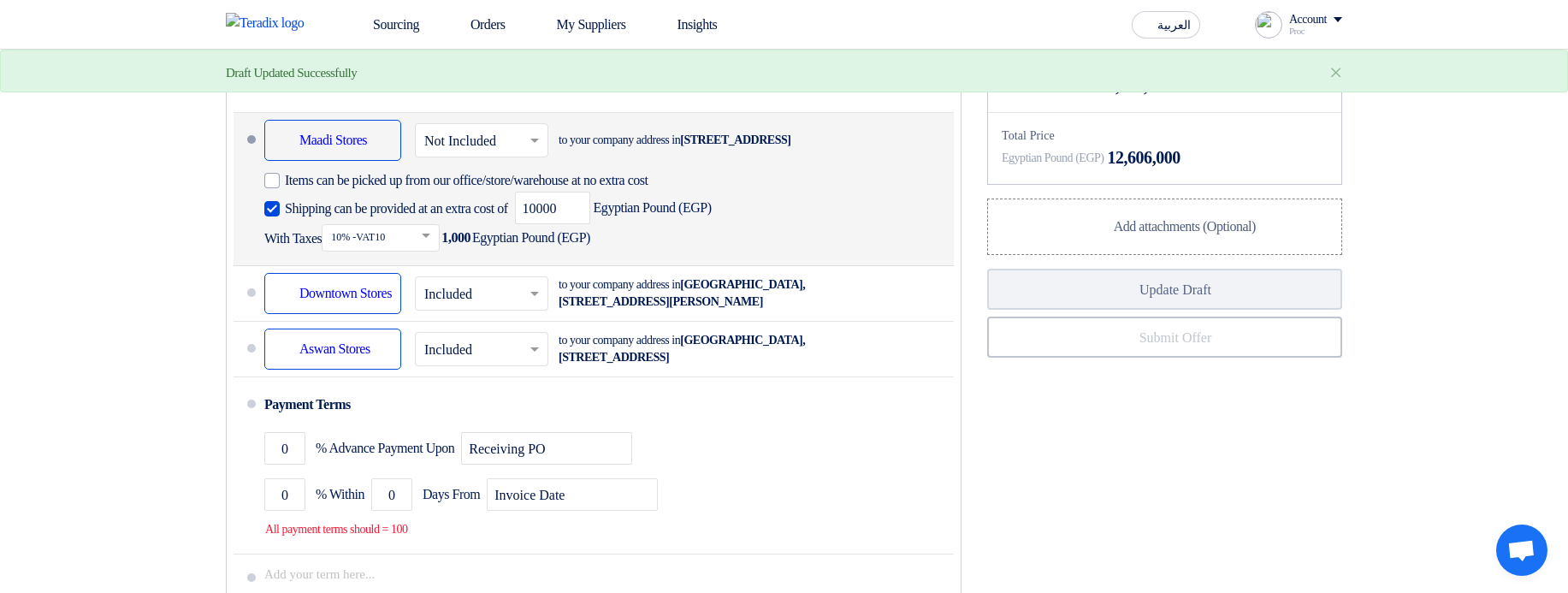
click at [398, 314] on div "Shipping To location Downtown Stores" at bounding box center [332, 293] width 137 height 41
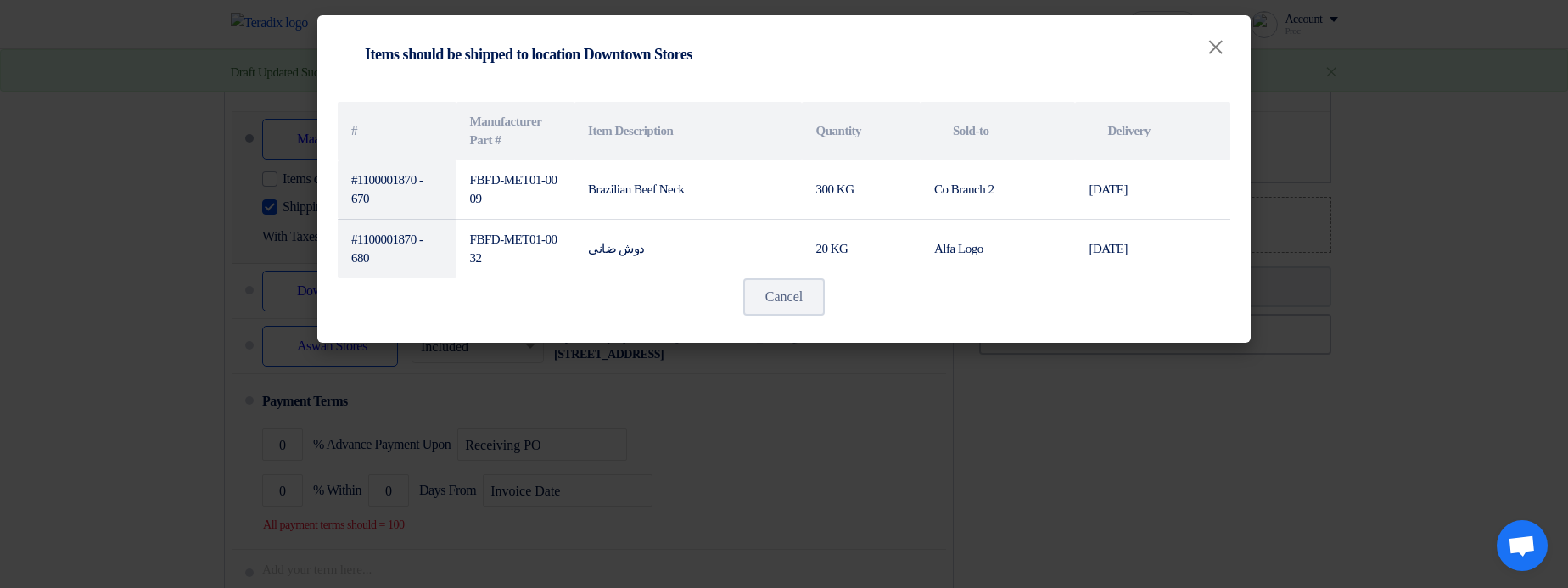
click at [510, 355] on modal-container "Shipping To location Items should be shipped to location Downtown Stores × # Ma…" at bounding box center [784, 294] width 1568 height 588
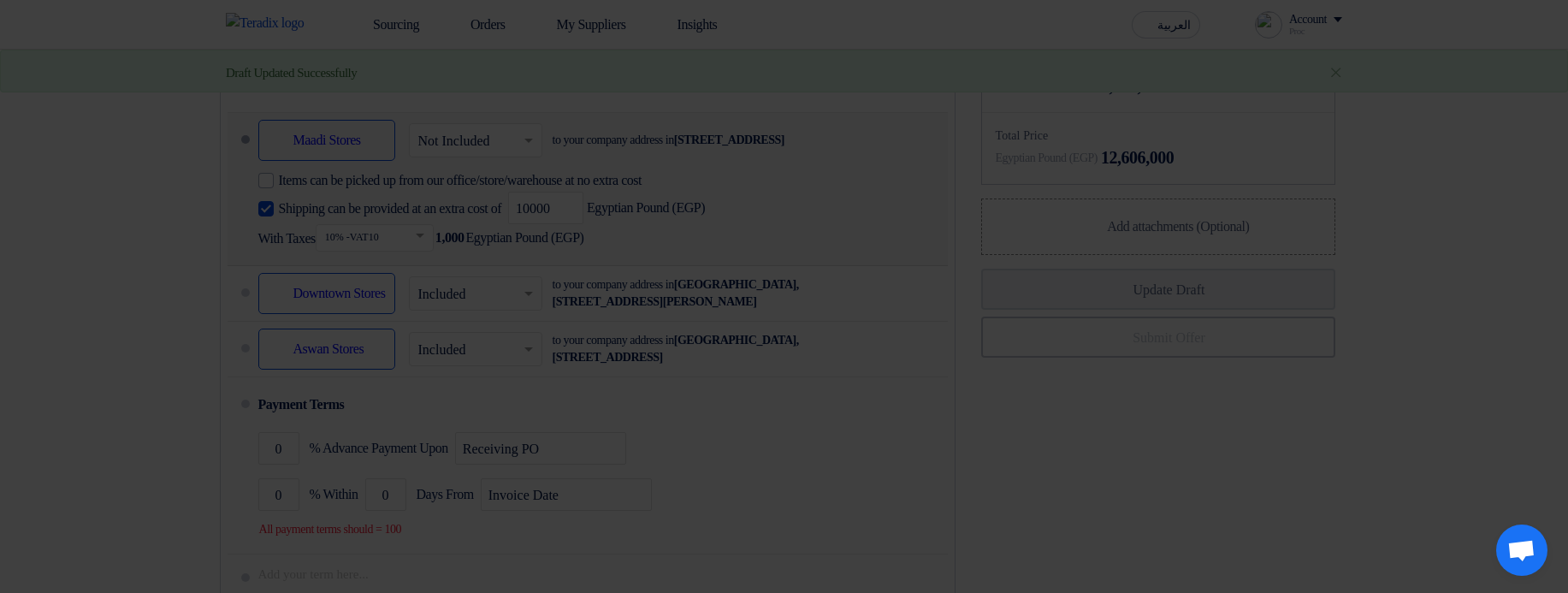
click at [515, 358] on modal-container "Shipping To location Items should be shipped to location Downtown Stores × # Ma…" at bounding box center [784, 296] width 1568 height 593
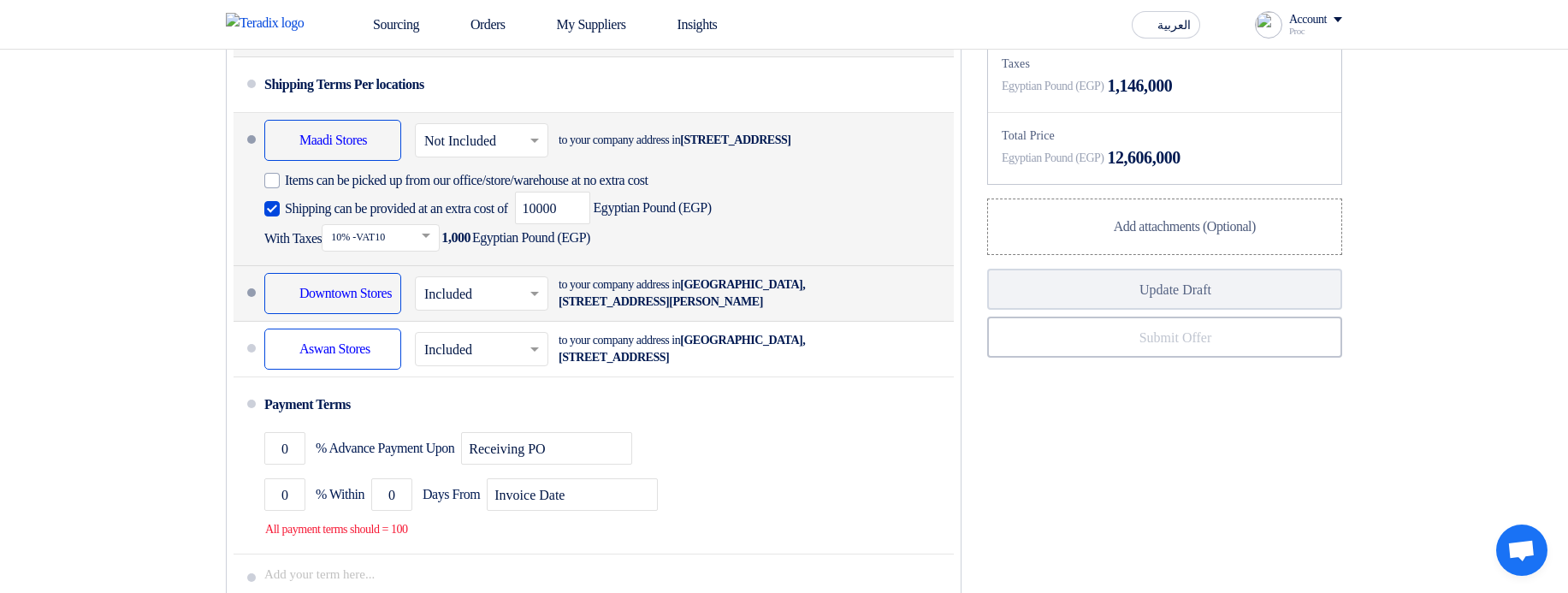
click at [515, 308] on input "text" at bounding box center [482, 296] width 117 height 25
click at [496, 369] on span "Not Included" at bounding box center [460, 362] width 72 height 15
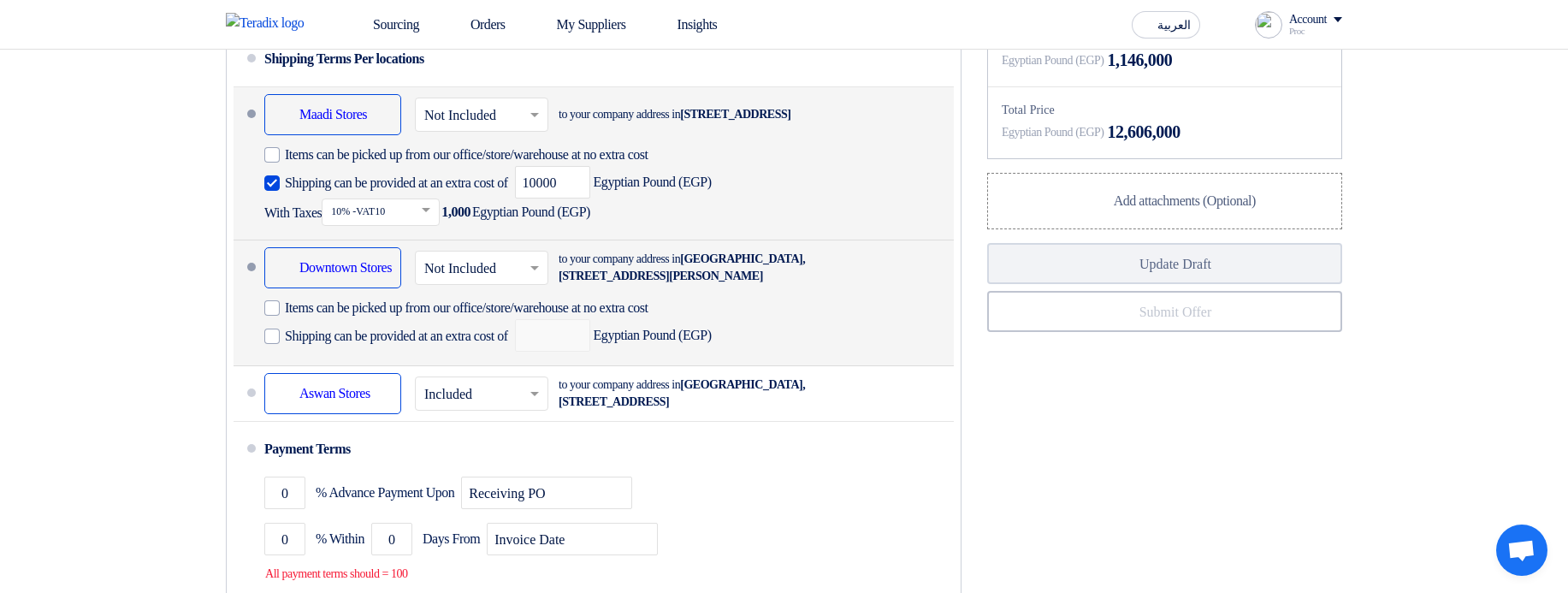
scroll to position [1232, 0]
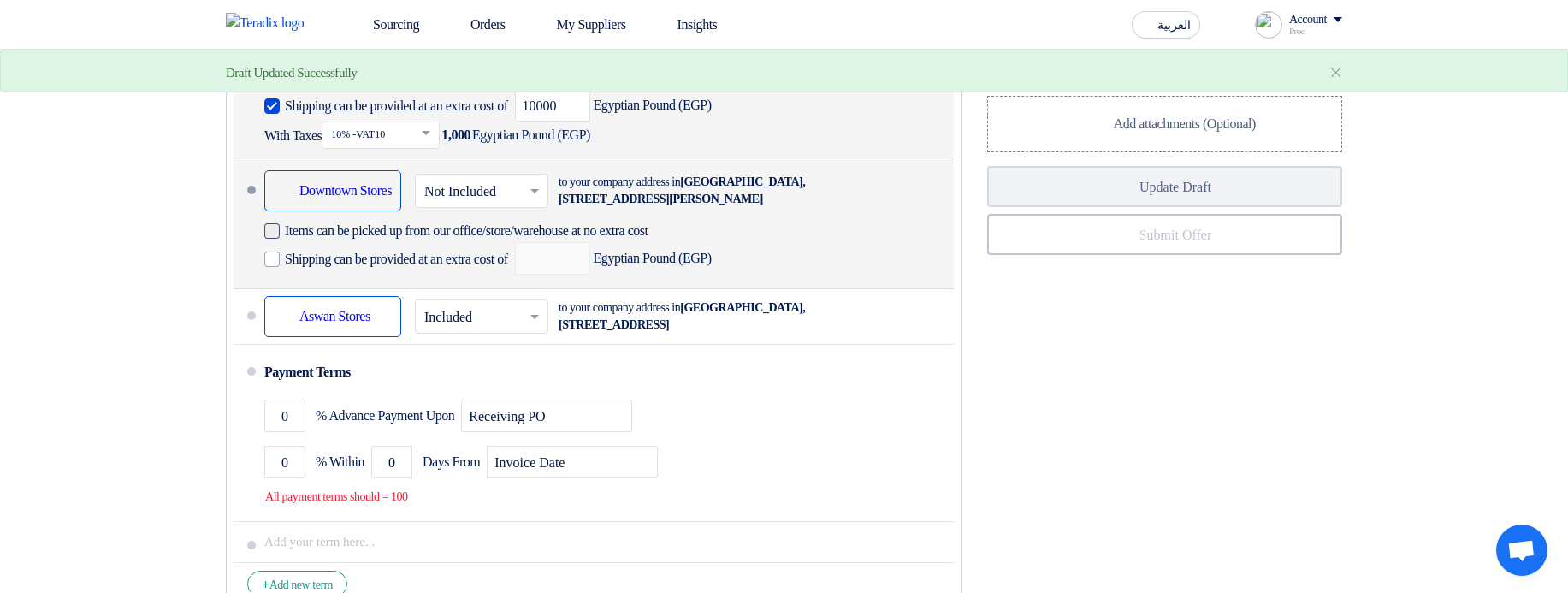
click at [468, 240] on span "Items can be picked up from our office/store/warehouse at no extra cost" at bounding box center [466, 230] width 363 height 17
click at [468, 254] on input "Items can be picked up from our office/store/warehouse at no extra cost" at bounding box center [495, 237] width 423 height 32
checkbox input "true"
click at [472, 268] on span "Shipping can be provided at an extra cost of" at bounding box center [395, 259] width 223 height 17
click at [472, 283] on input "Shipping can be provided at an extra cost of" at bounding box center [397, 265] width 227 height 32
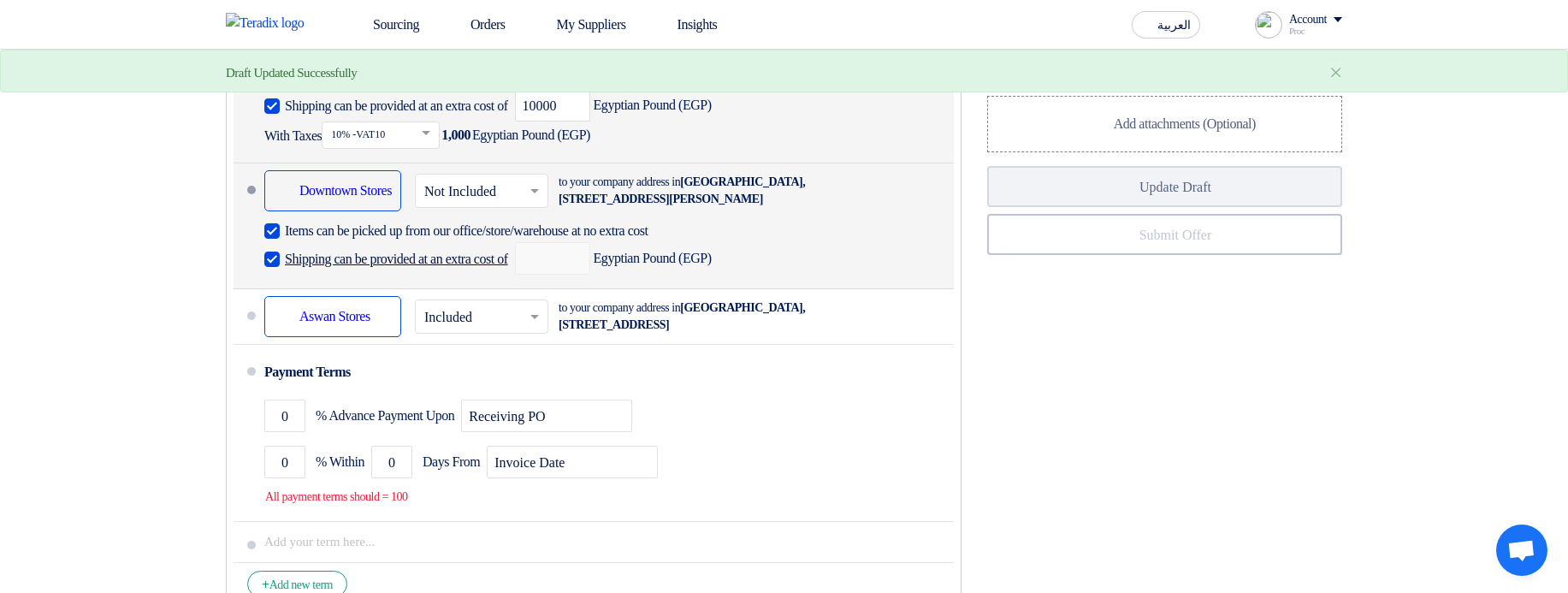
checkbox input "true"
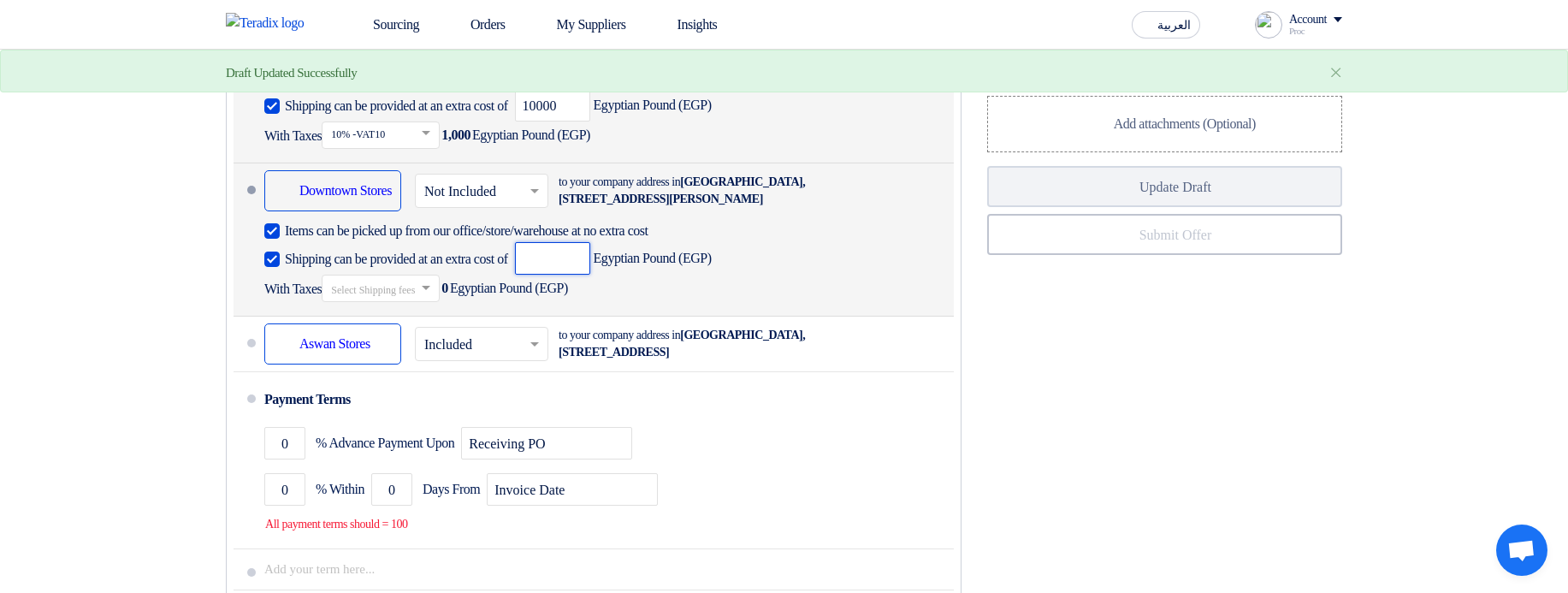
click at [583, 274] on input "number" at bounding box center [552, 258] width 75 height 32
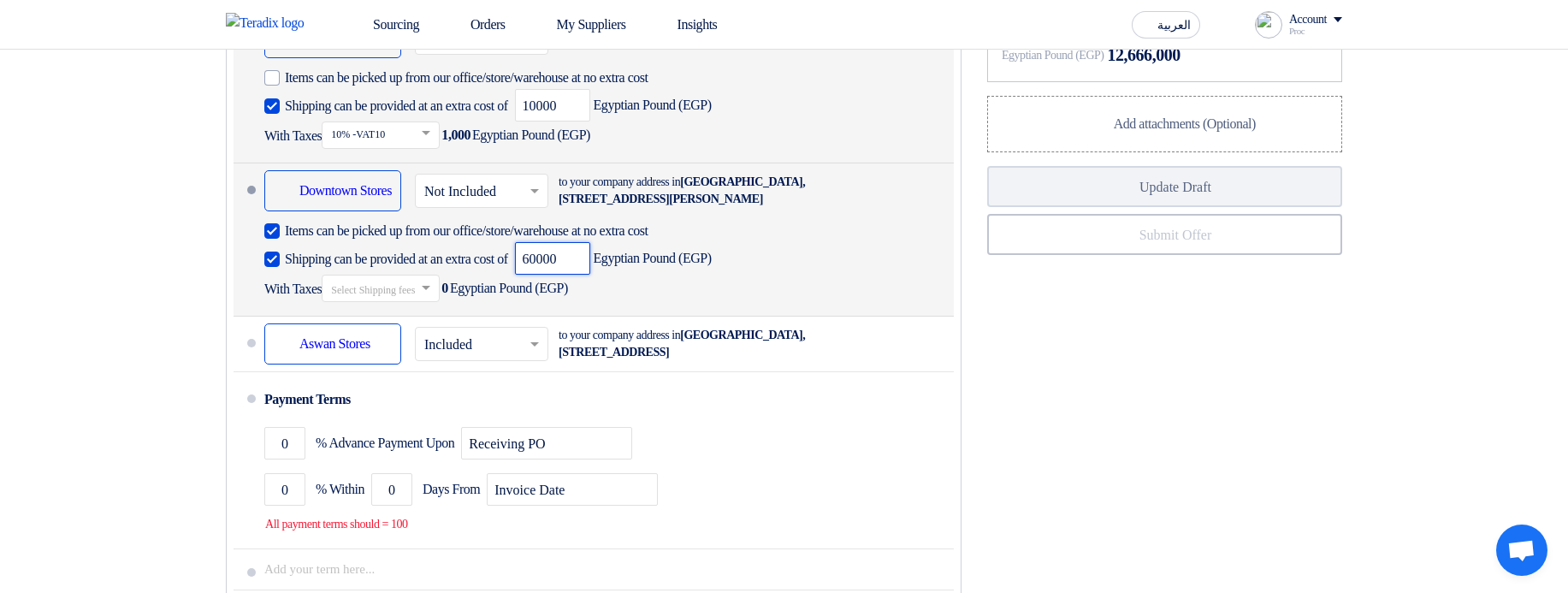
type input "60000"
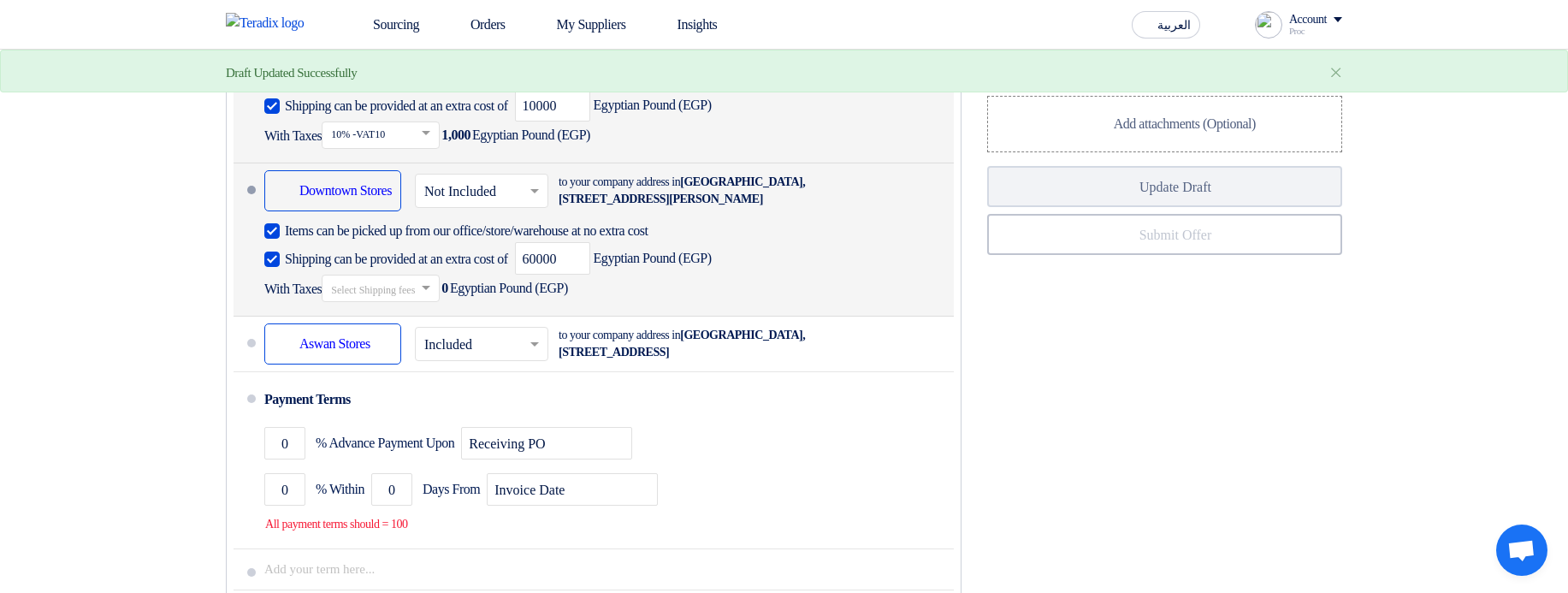
click at [418, 302] on div "Shipping can be provided at an extra cost of 60000 Egyptian Pound (EGP) With Ta…" at bounding box center [606, 272] width 683 height 60
click at [426, 303] on input "text" at bounding box center [382, 290] width 101 height 25
click at [425, 364] on div "10% -VAT10" at bounding box center [380, 350] width 117 height 31
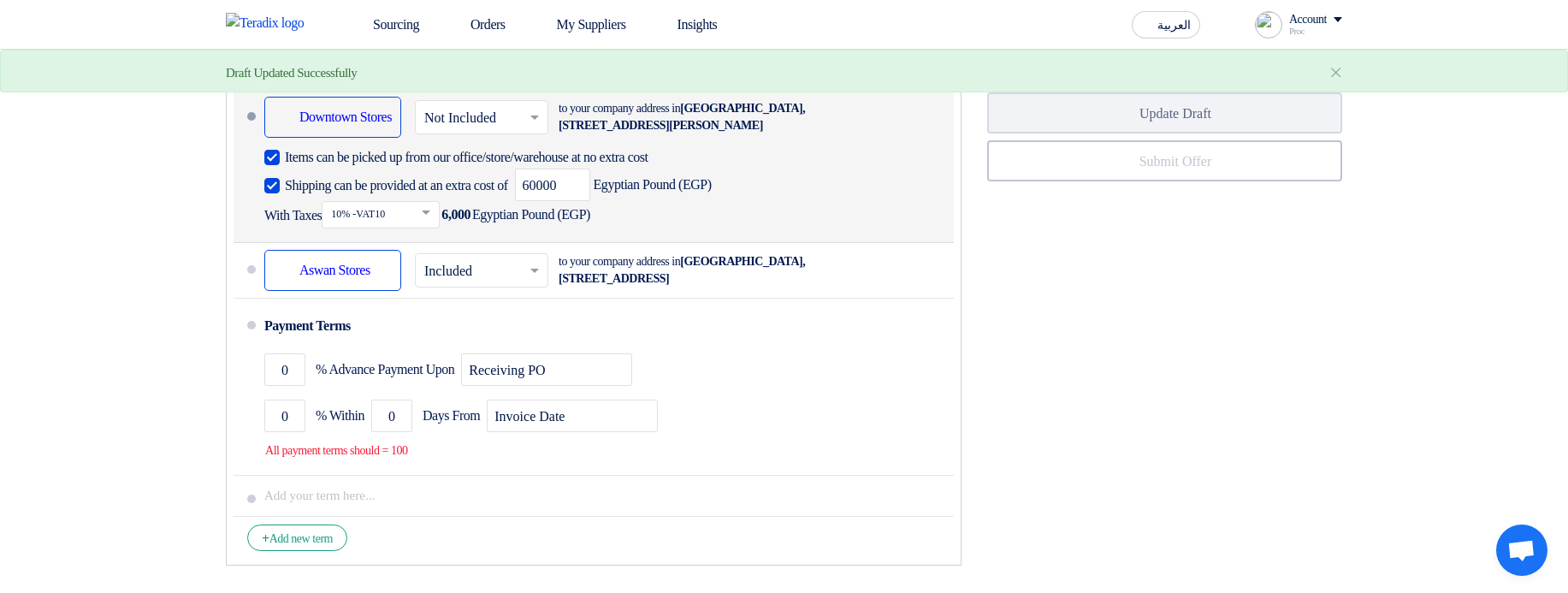
scroll to position [1335, 0]
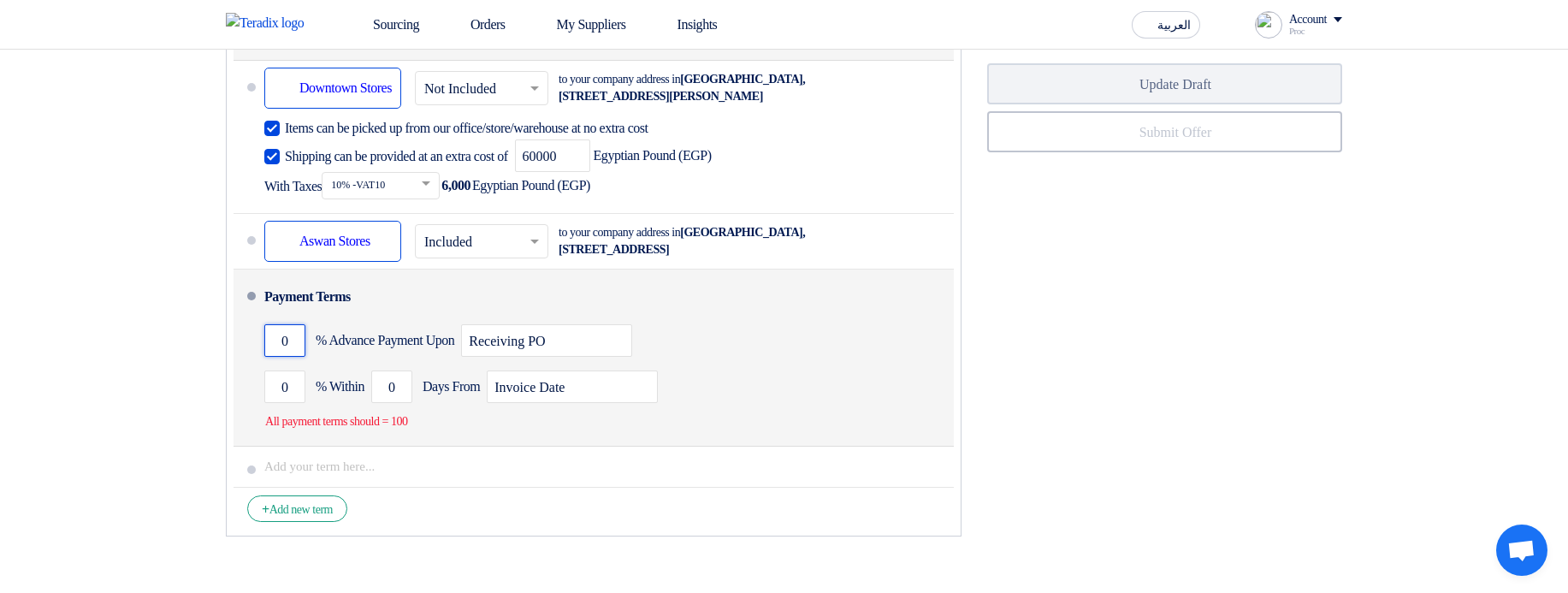
click at [284, 357] on input "0" at bounding box center [284, 340] width 41 height 32
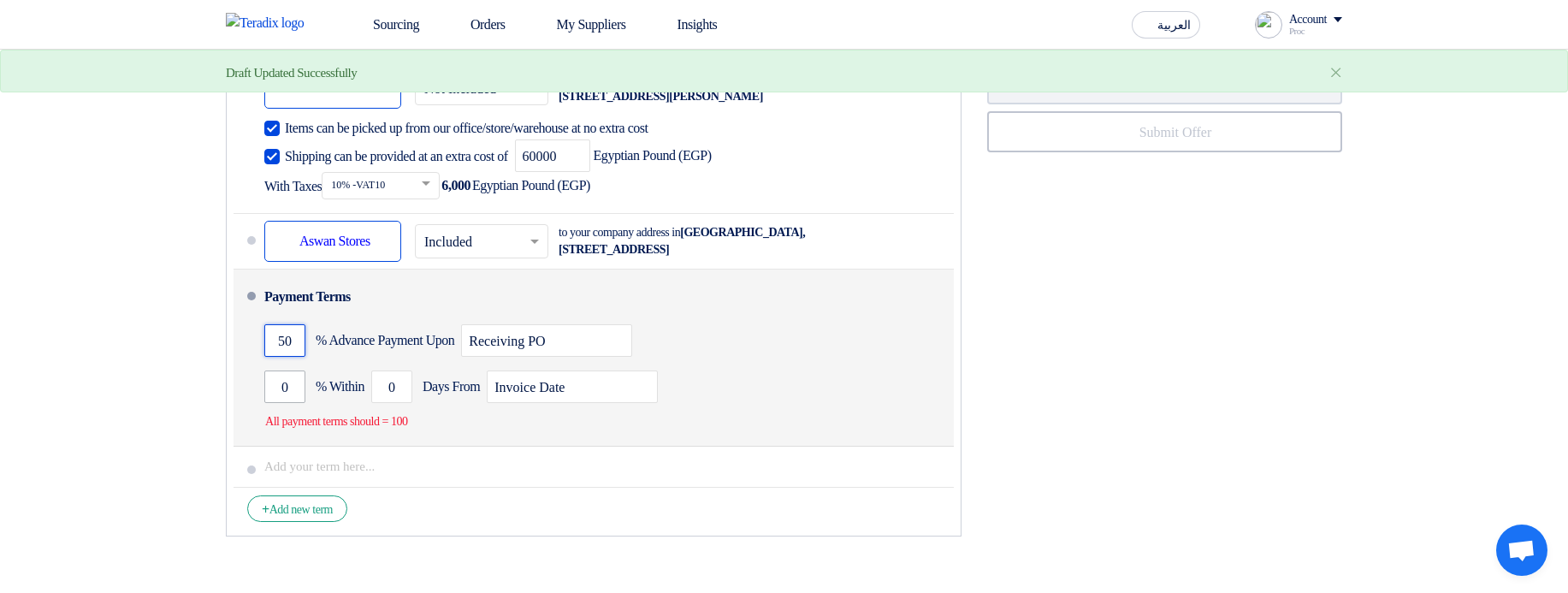
type input "50"
click at [266, 403] on input "0" at bounding box center [284, 386] width 41 height 32
type input "50"
click at [380, 403] on input "0" at bounding box center [392, 386] width 41 height 32
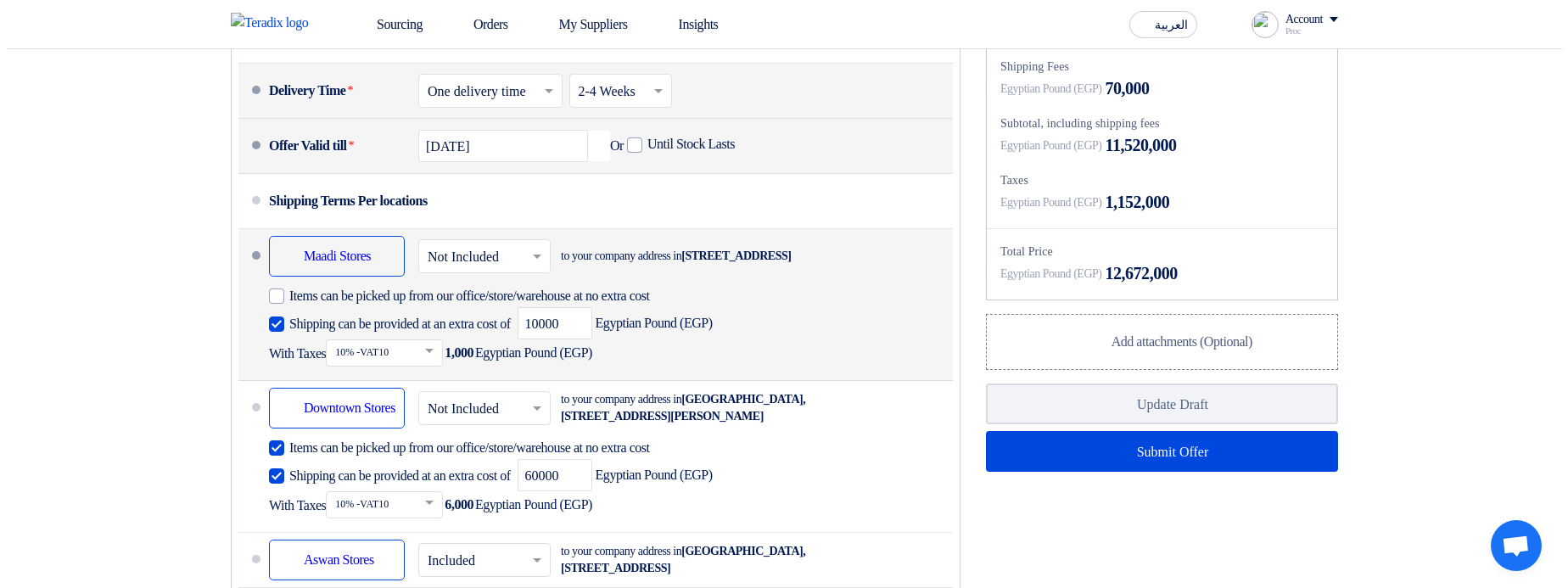
scroll to position [1019, 0]
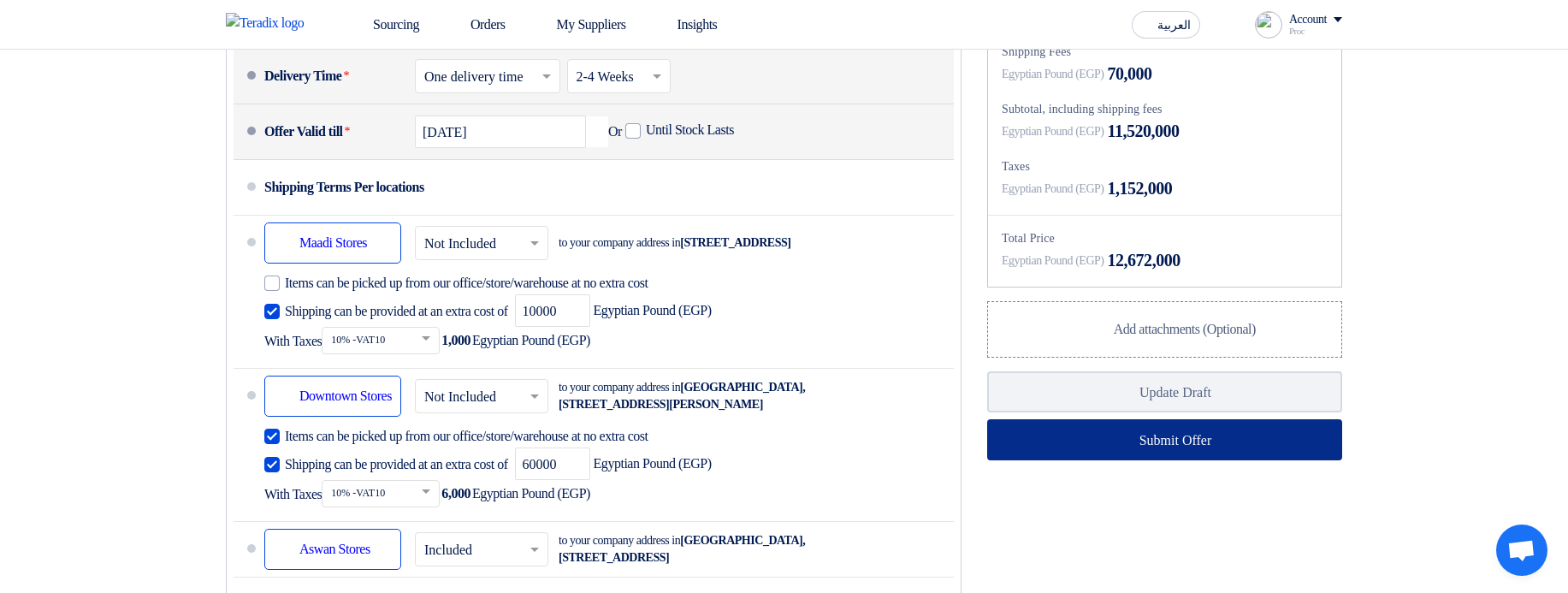
type input "60"
click at [1134, 461] on button "Submit Offer" at bounding box center [1164, 440] width 355 height 41
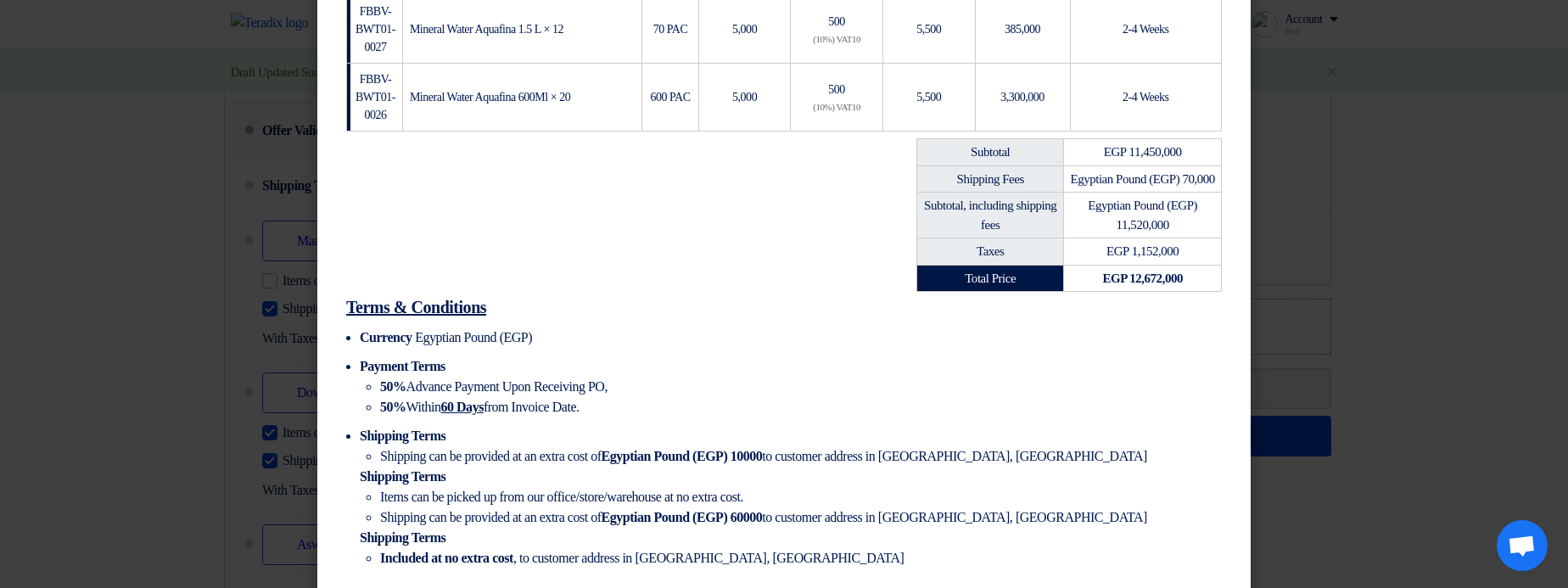
scroll to position [675, 0]
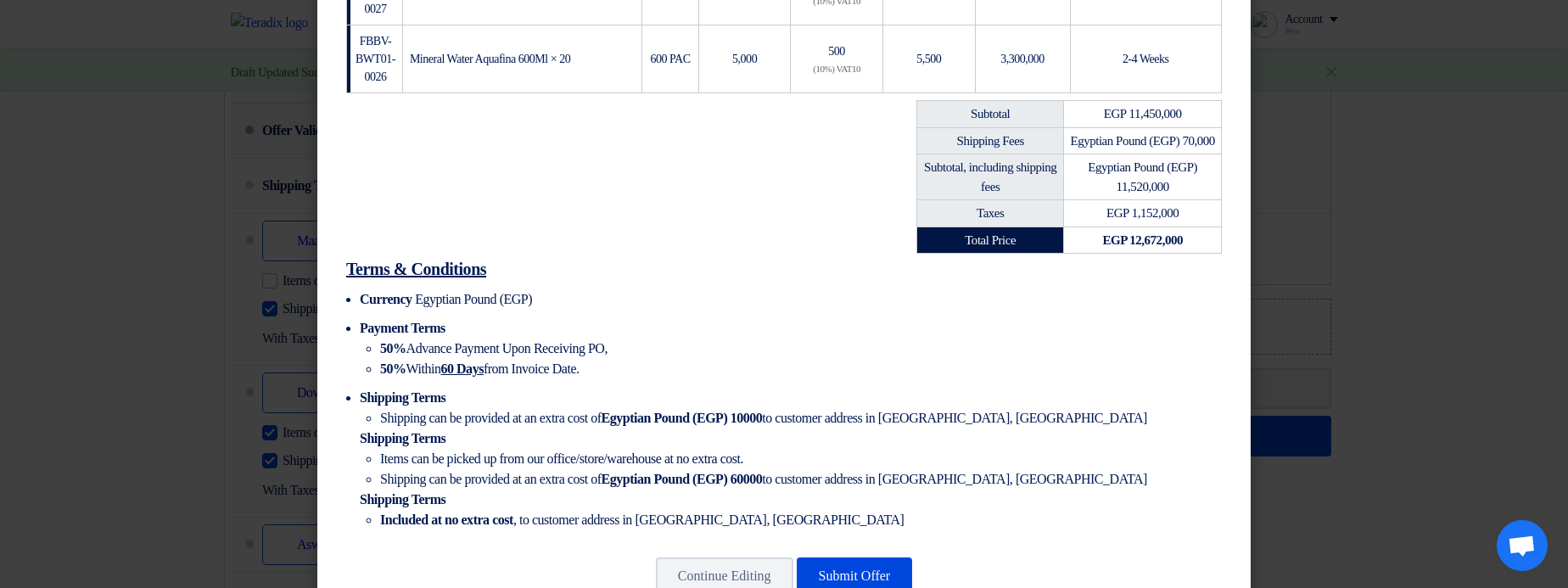
drag, startPoint x: 1108, startPoint y: 165, endPoint x: 1178, endPoint y: 167, distance: 70.0
click at [1178, 155] on td "Egyptian Pound (EGP) 70,000" at bounding box center [1142, 141] width 157 height 27
drag, startPoint x: 1108, startPoint y: 207, endPoint x: 1188, endPoint y: 208, distance: 80.0
click at [1187, 200] on td "Egyptian Pound (EGP) 11,520,000" at bounding box center [1142, 177] width 157 height 46
click at [1154, 194] on span "Egyptian Pound (EGP) 11,520,000" at bounding box center [1142, 177] width 109 height 33
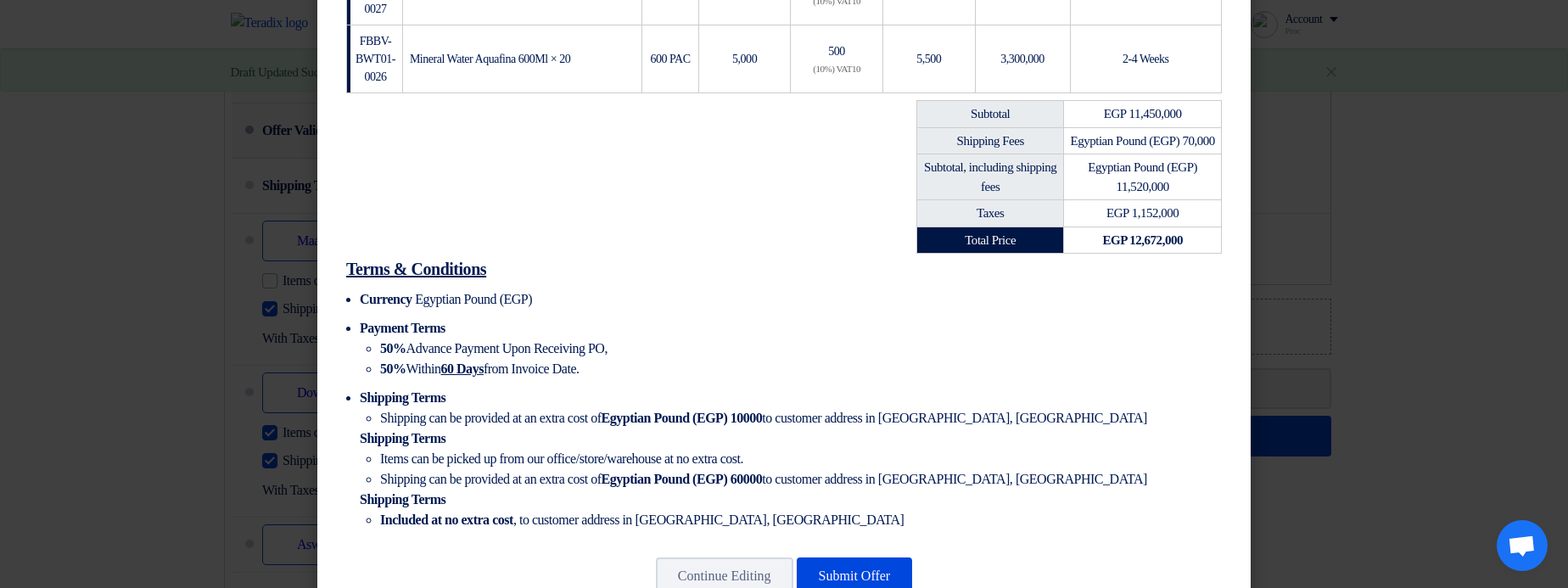
drag, startPoint x: 1131, startPoint y: 234, endPoint x: 1189, endPoint y: 236, distance: 58.0
click at [1189, 228] on td "EGP 1,152,000" at bounding box center [1142, 214] width 157 height 27
click at [1158, 219] on span "EGP 1,152,000" at bounding box center [1142, 213] width 72 height 14
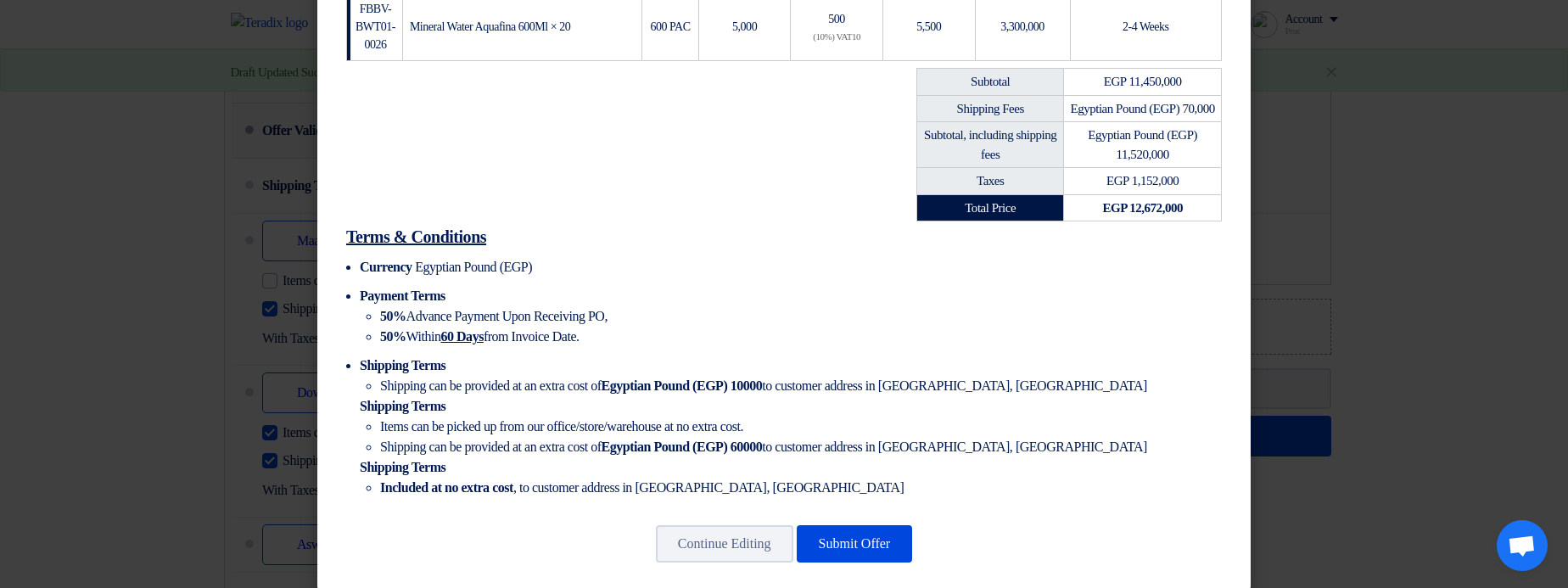
scroll to position [745, 0]
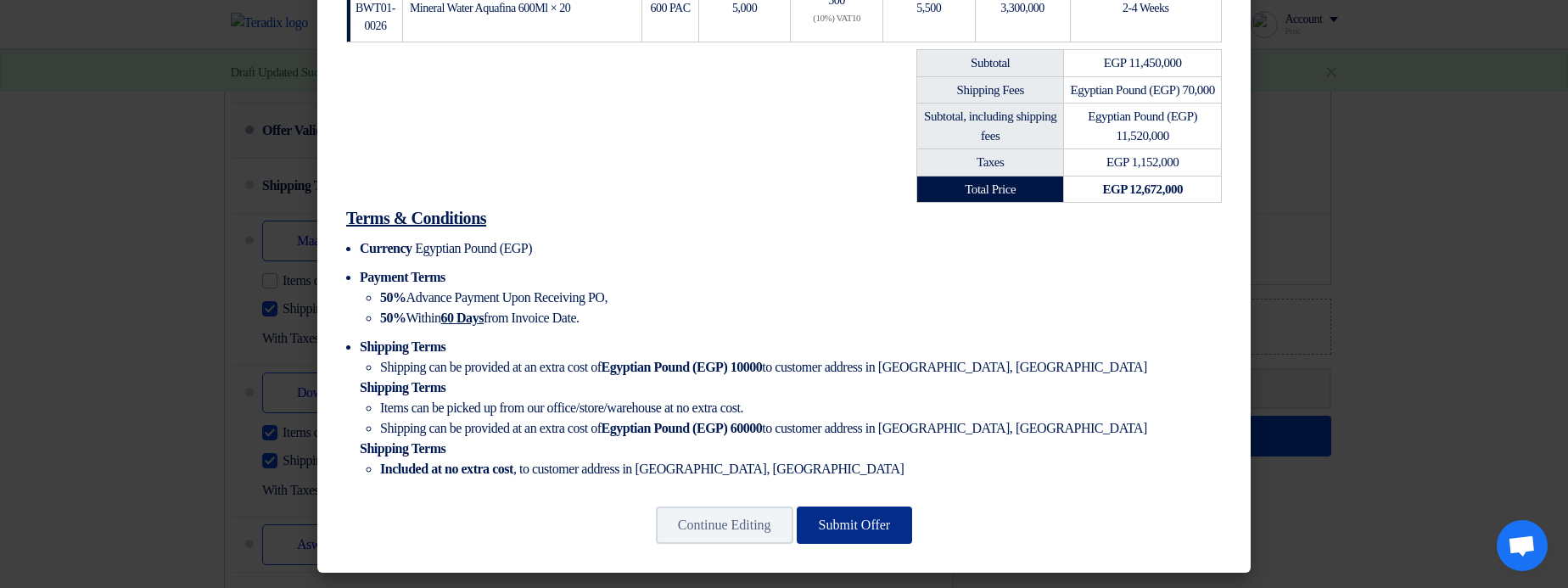
click at [880, 528] on button "Submit Offer" at bounding box center [855, 525] width 116 height 37
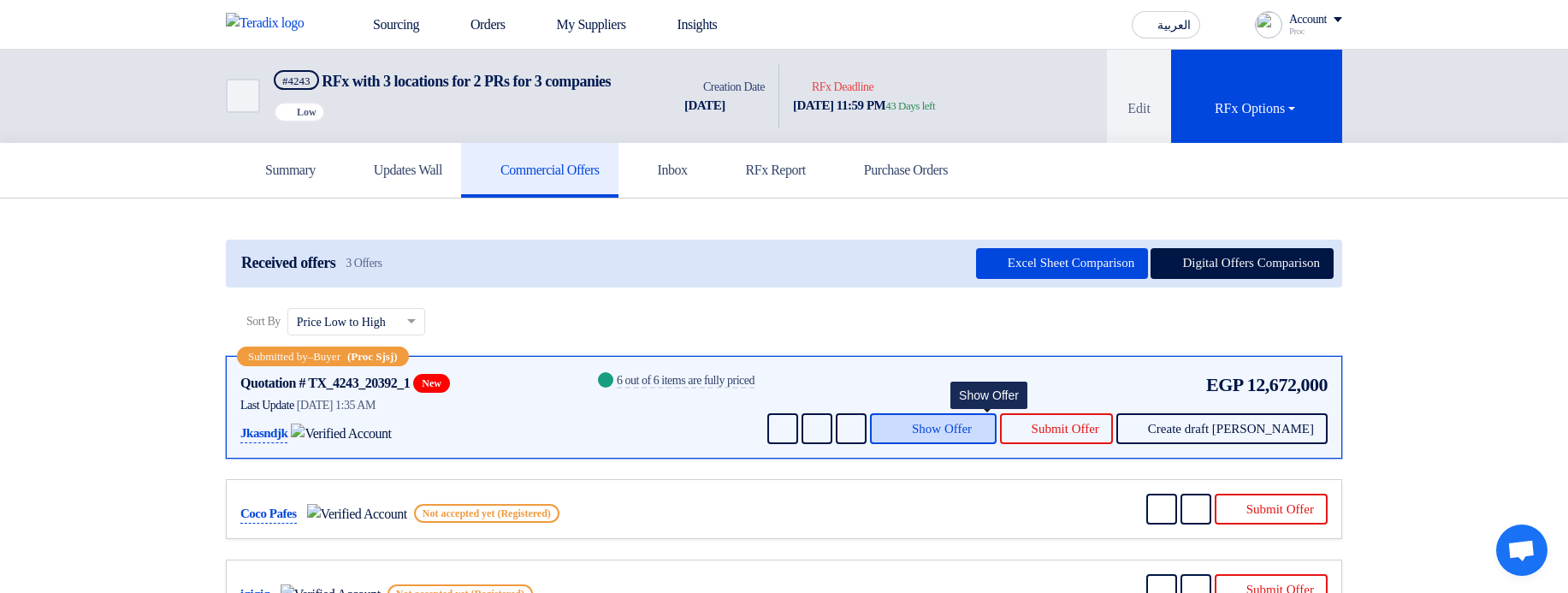
click at [972, 435] on span "Show Offer" at bounding box center [941, 429] width 60 height 13
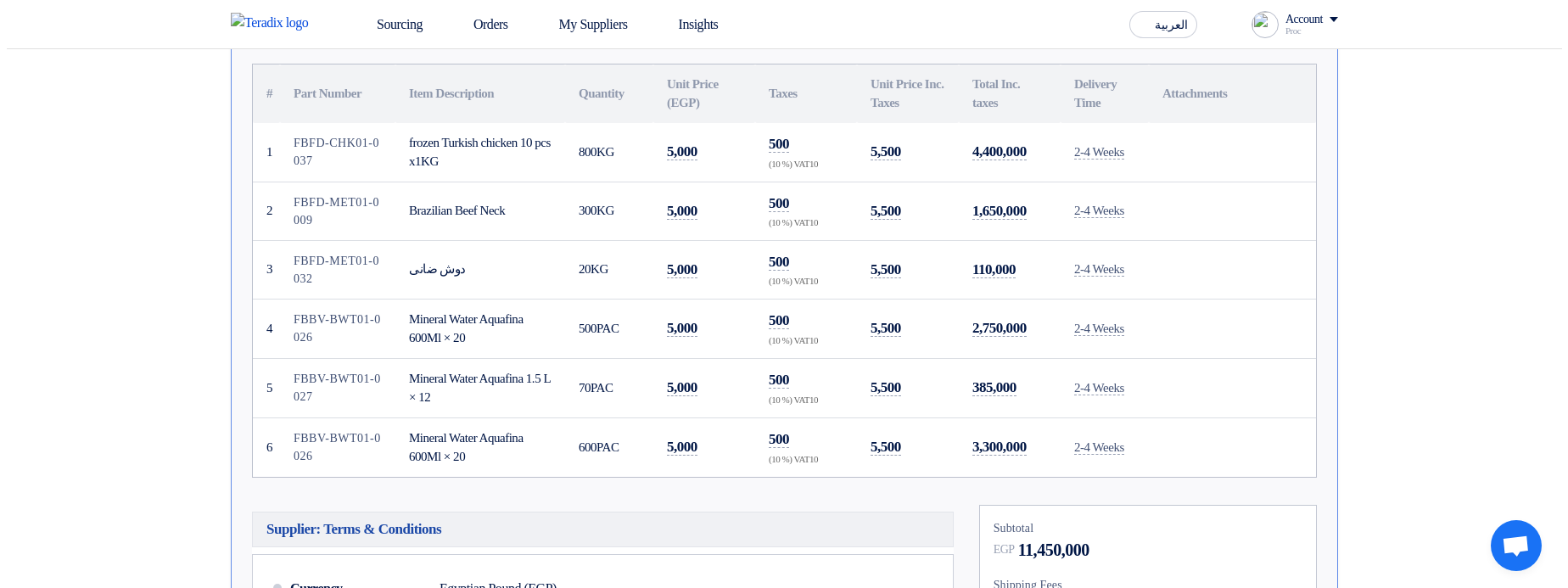
scroll to position [204, 0]
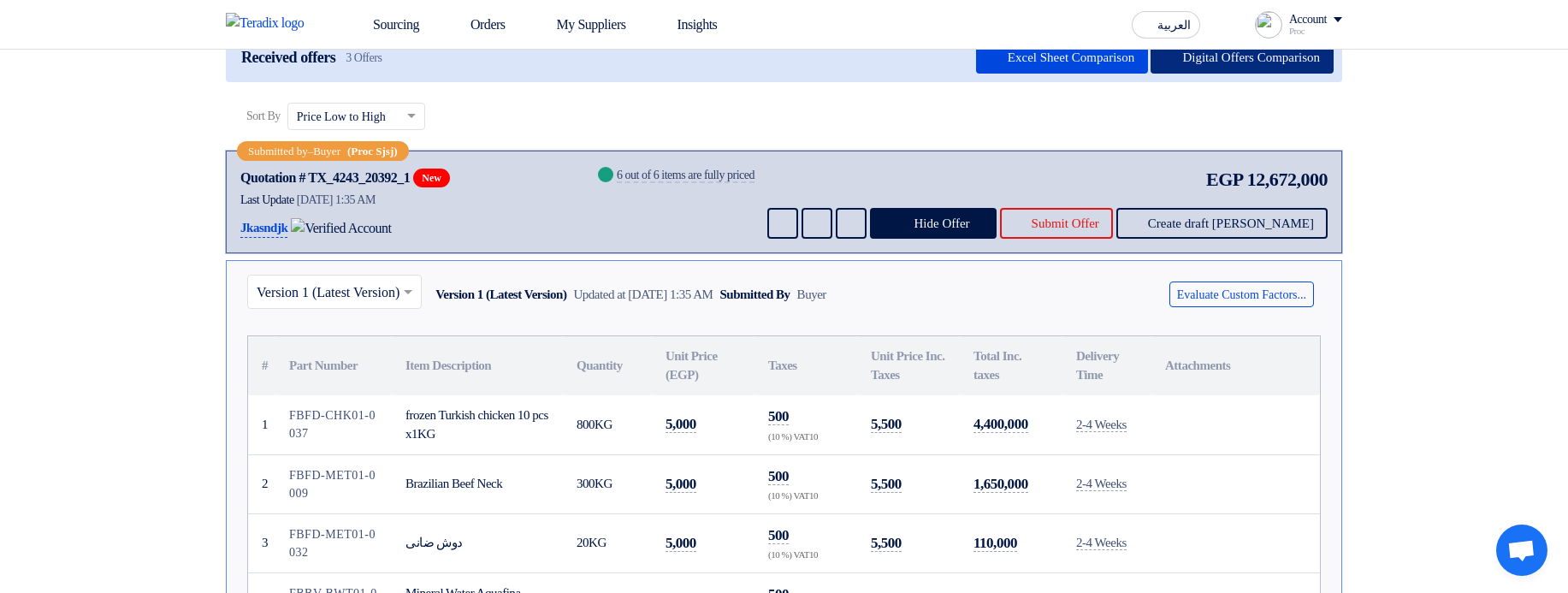
click at [1287, 70] on button "Digital Offers Comparison" at bounding box center [1241, 59] width 183 height 31
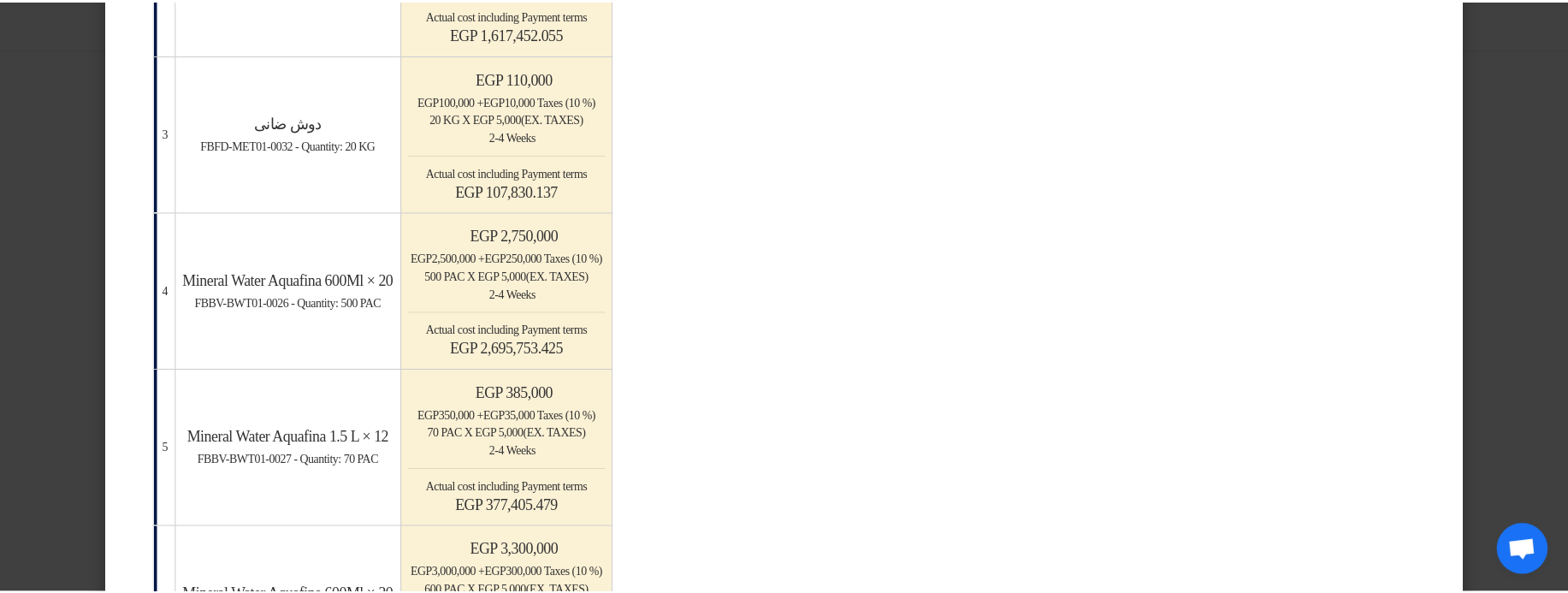
scroll to position [719, 0]
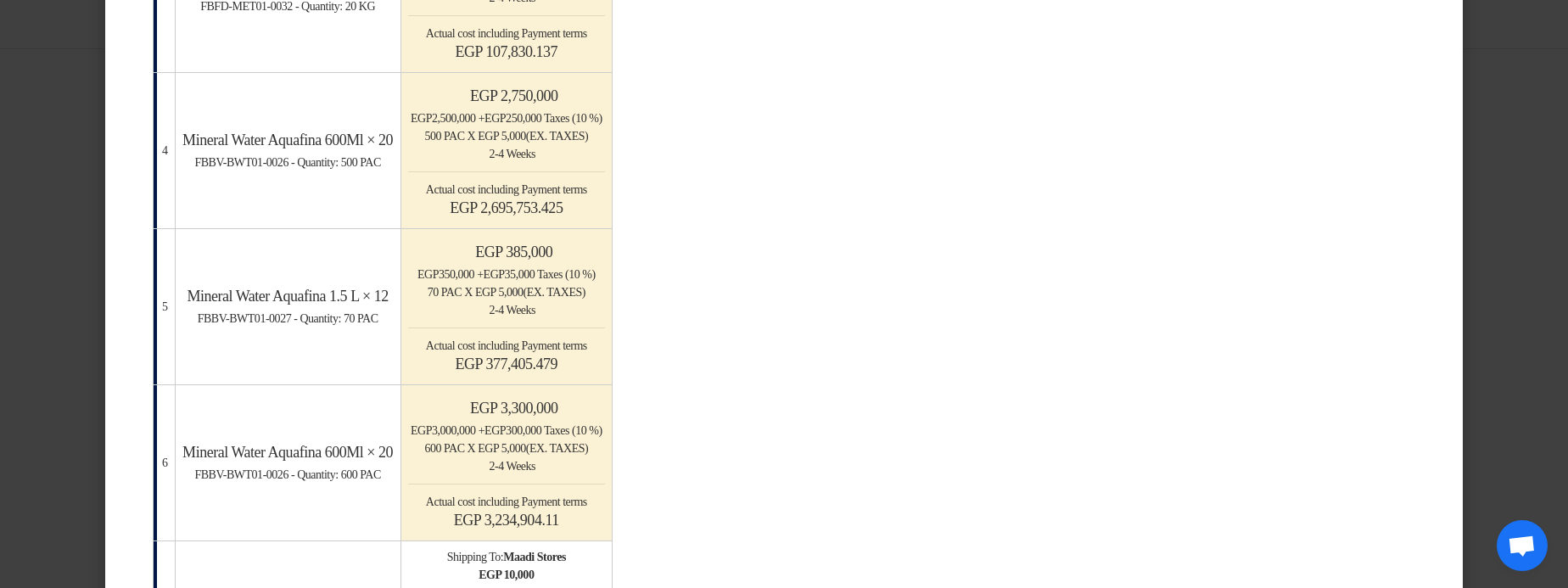
click at [1527, 238] on modal-container "× Offers Comparison Table Bahaa Custom Criteria × Overall × Export as PDF Magic…" at bounding box center [784, 294] width 1568 height 588
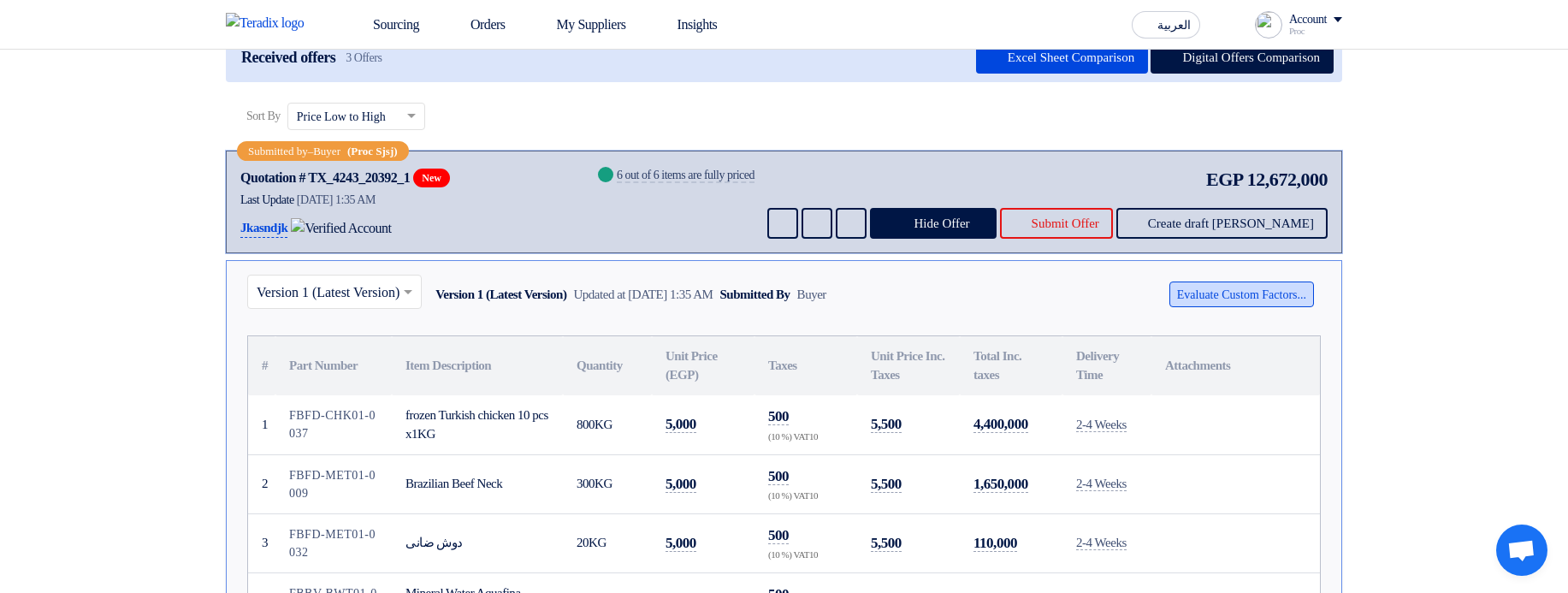
click at [1213, 308] on button "Evaluate Custom Factors..." at bounding box center [1241, 295] width 145 height 26
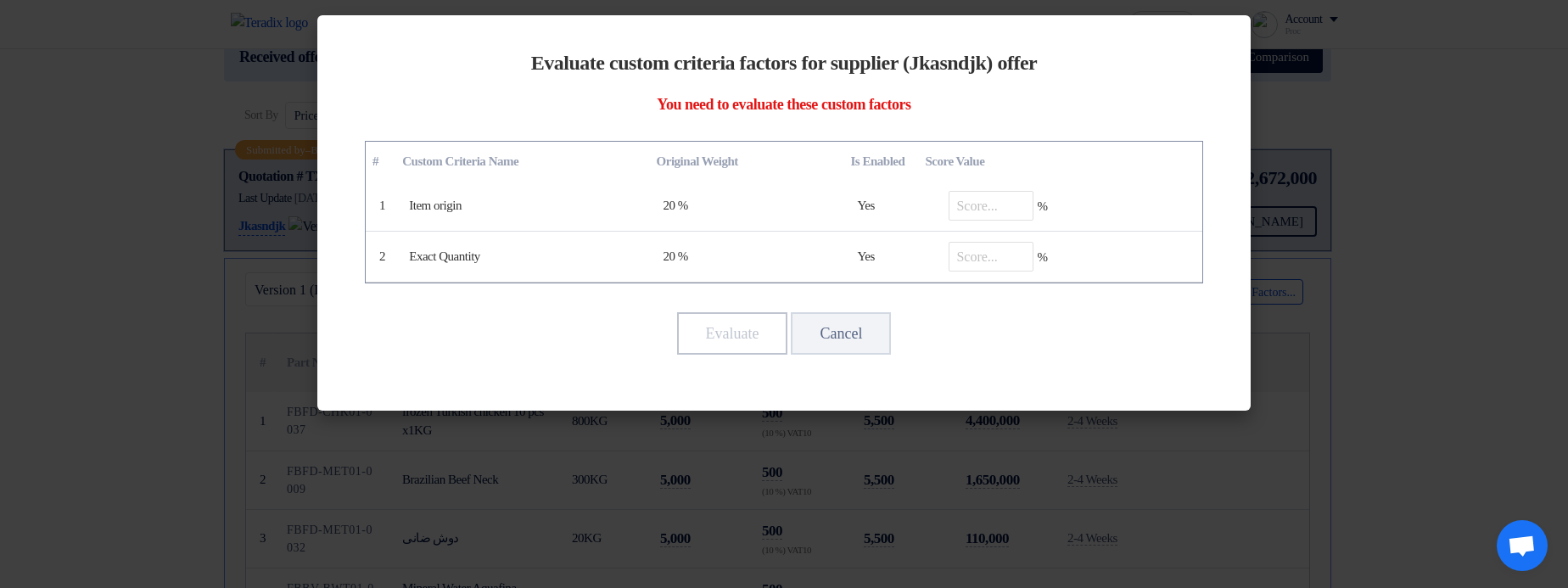
click at [924, 532] on modal-container "Evaluate custom criteria factors for supplier (Jkasndjk) offer You need to eval…" at bounding box center [784, 294] width 1568 height 588
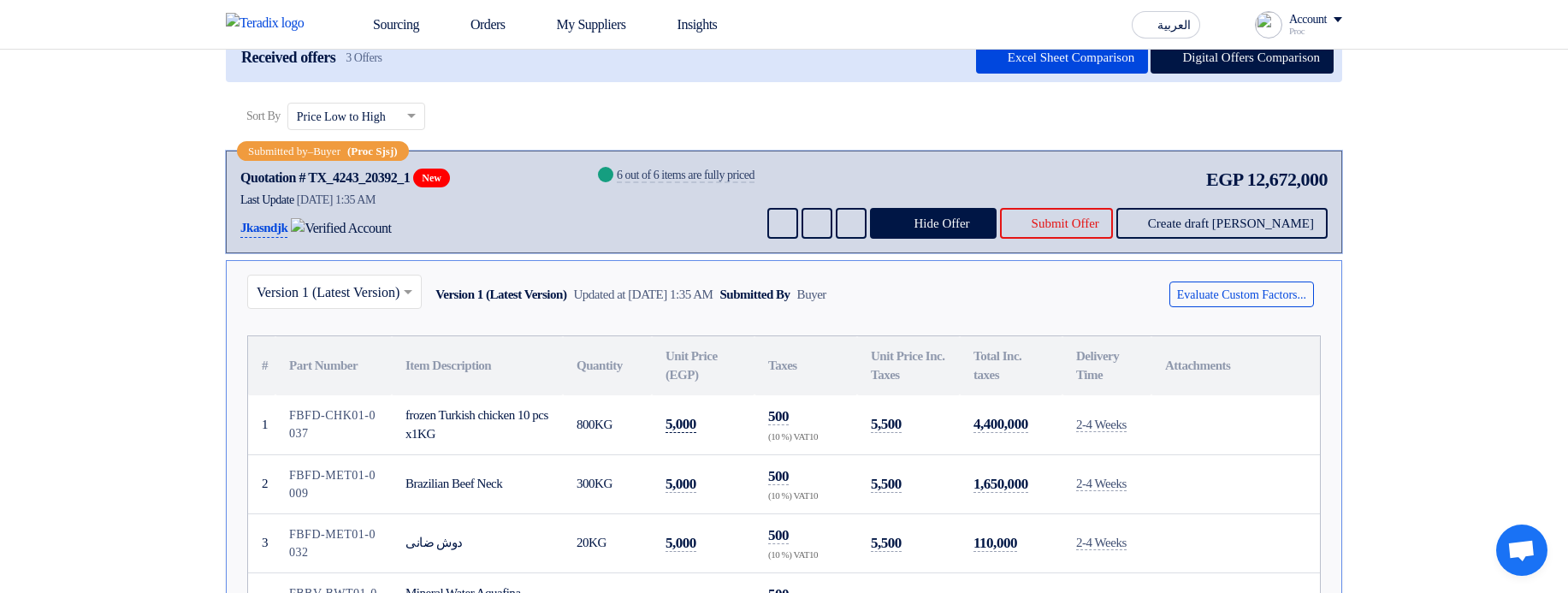
click at [688, 433] on span "5,000" at bounding box center [681, 424] width 31 height 17
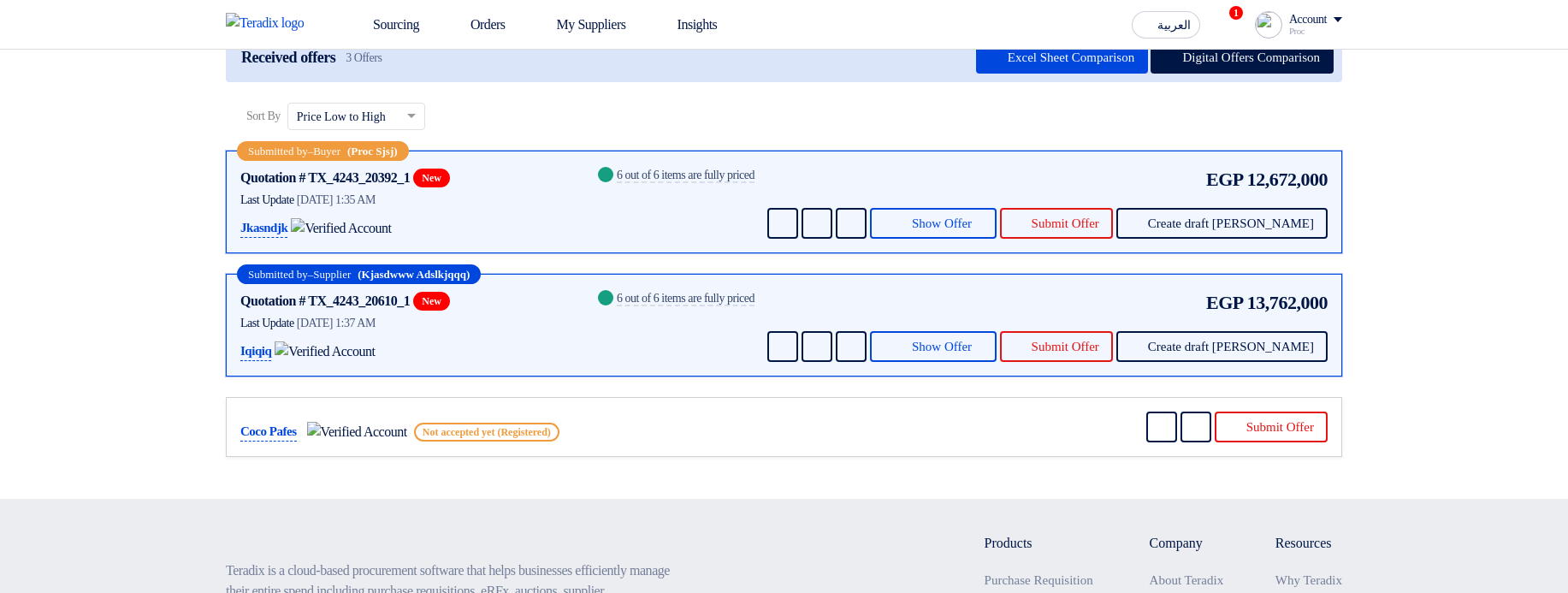
drag, startPoint x: 1250, startPoint y: 202, endPoint x: 1404, endPoint y: 204, distance: 154.0
click at [1371, 204] on section "Received offers 3 Offers Excel Sheet Comparison Digital Offers Comparison Sort …" at bounding box center [784, 247] width 1568 height 507
click at [1431, 196] on section "Received offers 3 Offers Excel Sheet Comparison Digital Offers Comparison Sort …" at bounding box center [784, 247] width 1568 height 507
click at [996, 239] on button "Show Offer" at bounding box center [933, 224] width 127 height 31
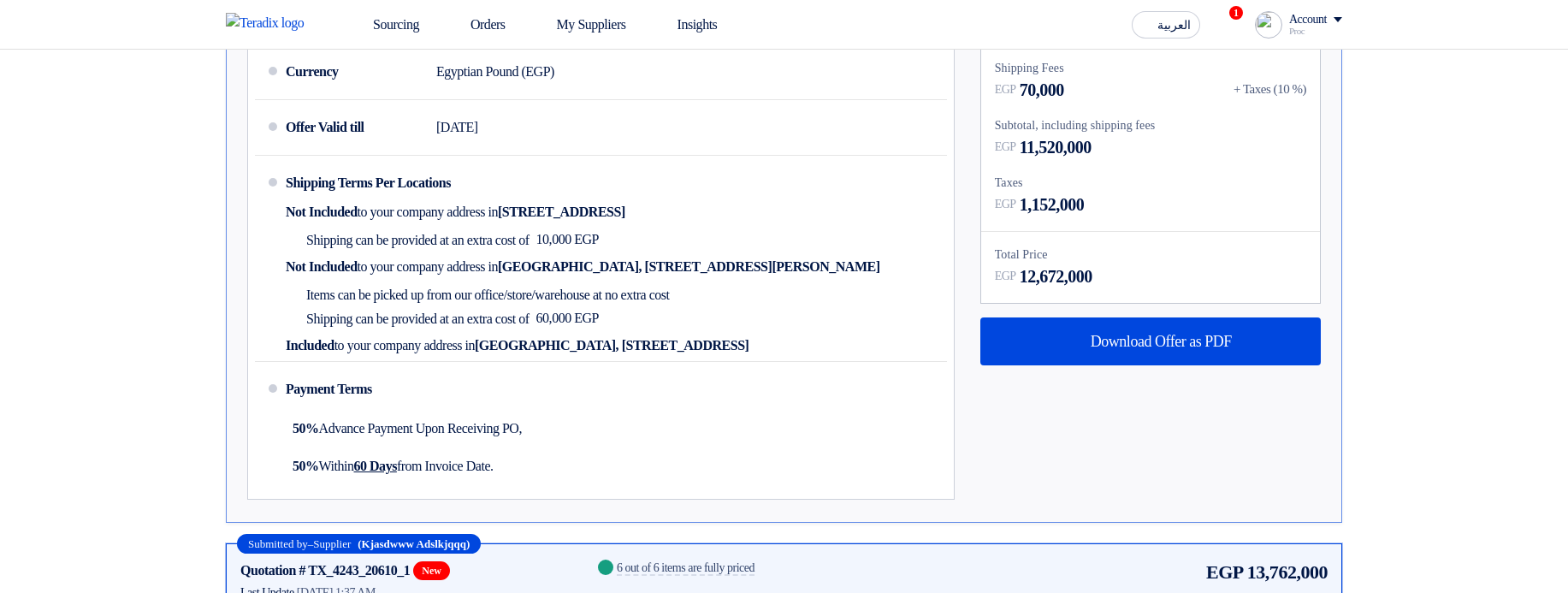
scroll to position [1027, 0]
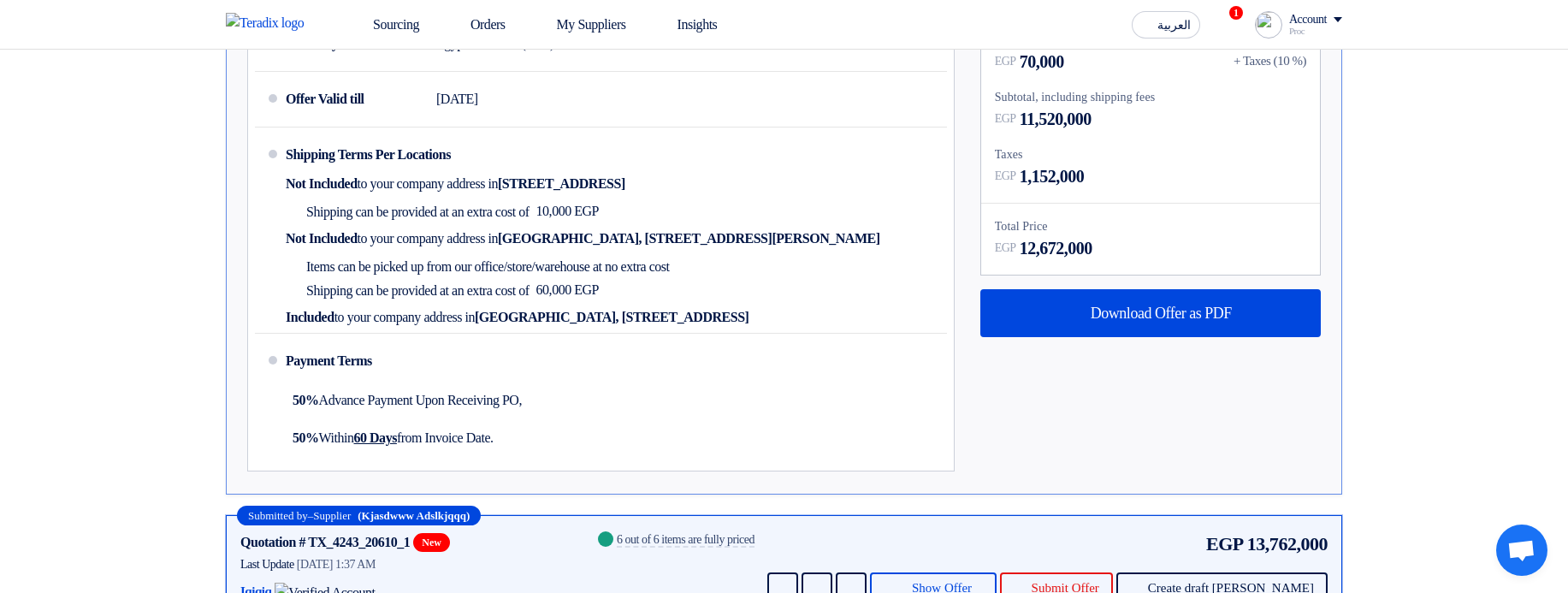
drag, startPoint x: 1023, startPoint y: 185, endPoint x: 1200, endPoint y: 198, distance: 177.5
click at [1200, 189] on div "EGP 1,152,000" at bounding box center [1150, 176] width 311 height 26
click at [1228, 163] on div "Taxes" at bounding box center [1150, 154] width 311 height 18
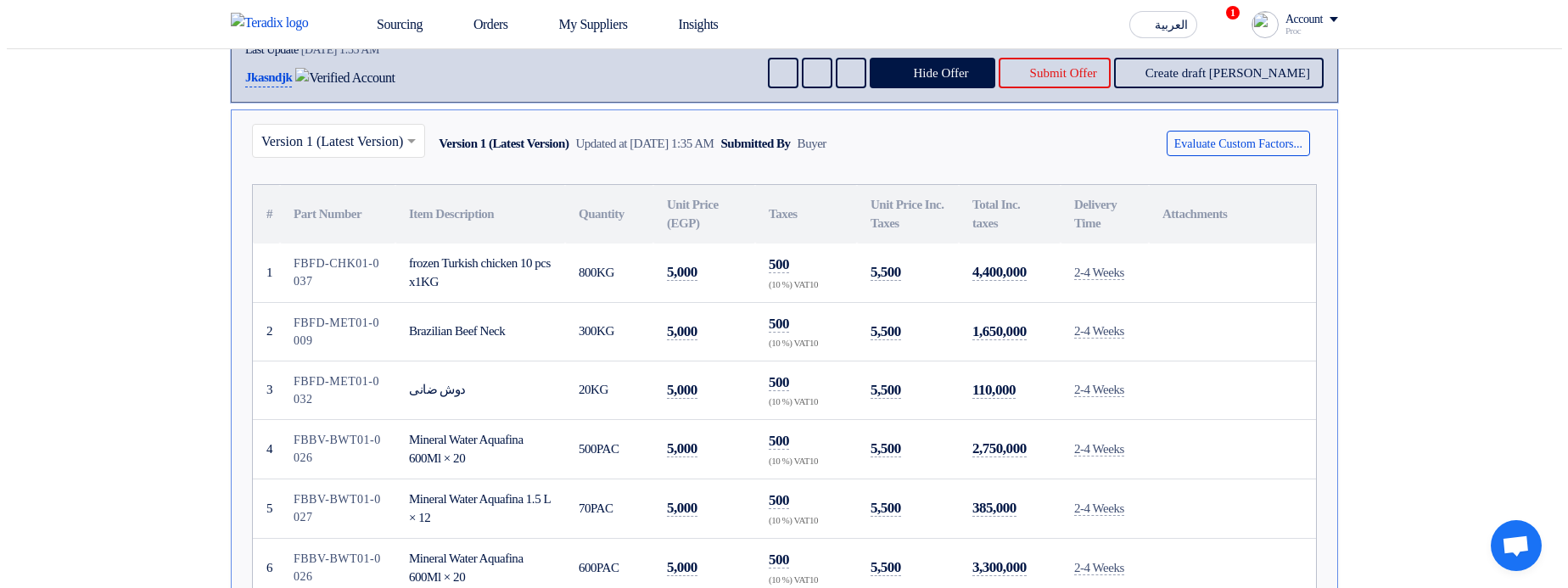
scroll to position [0, 0]
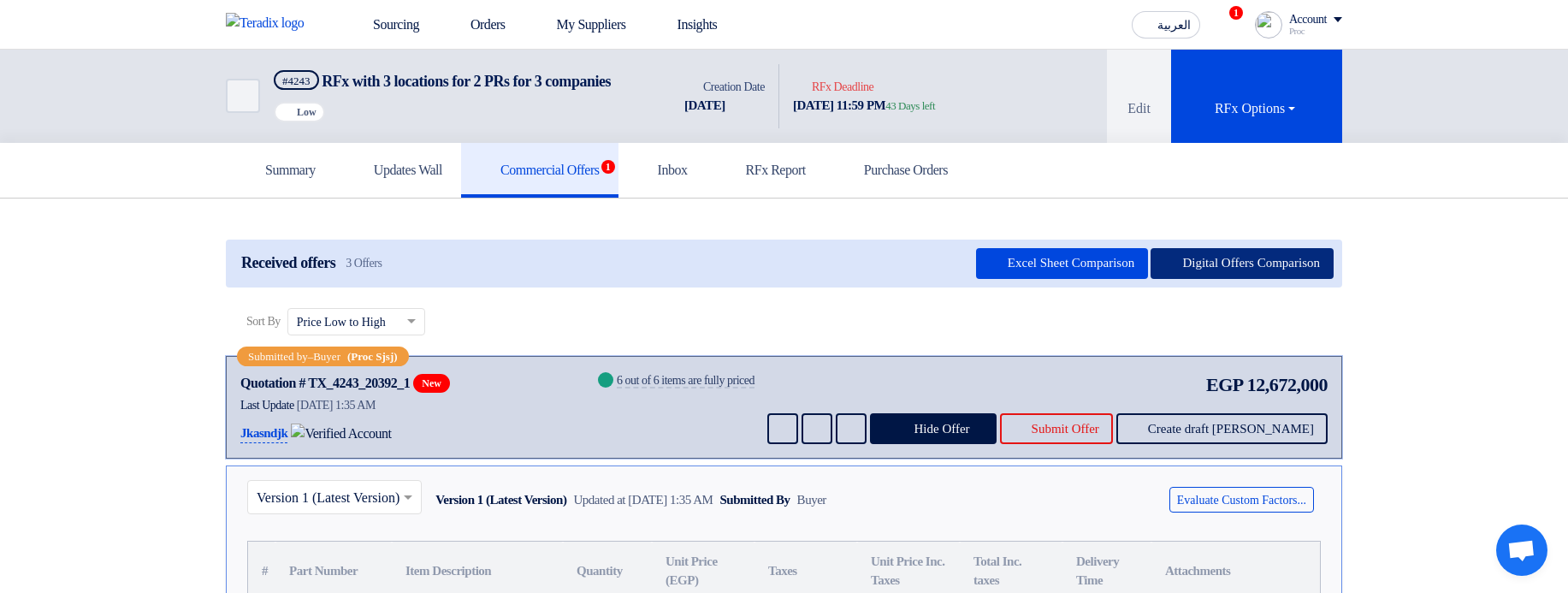
click at [1207, 279] on button "Digital Offers Comparison" at bounding box center [1241, 263] width 183 height 31
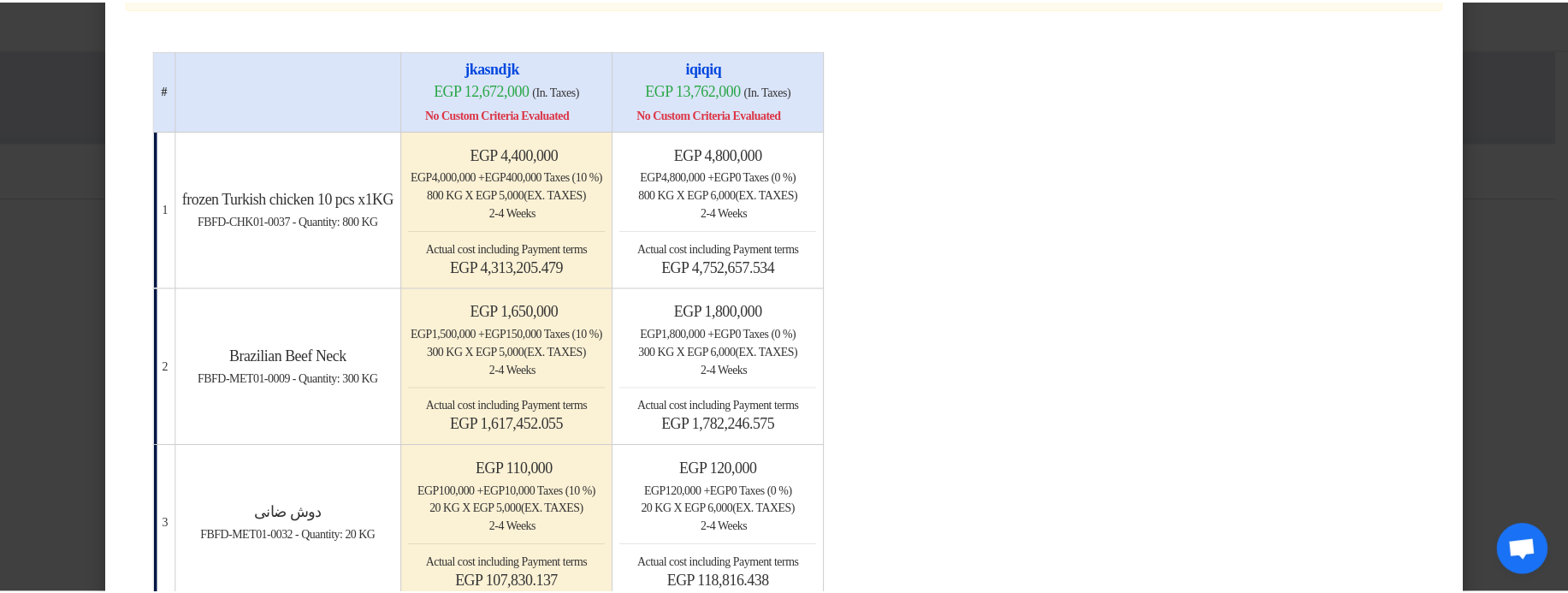
scroll to position [206, 0]
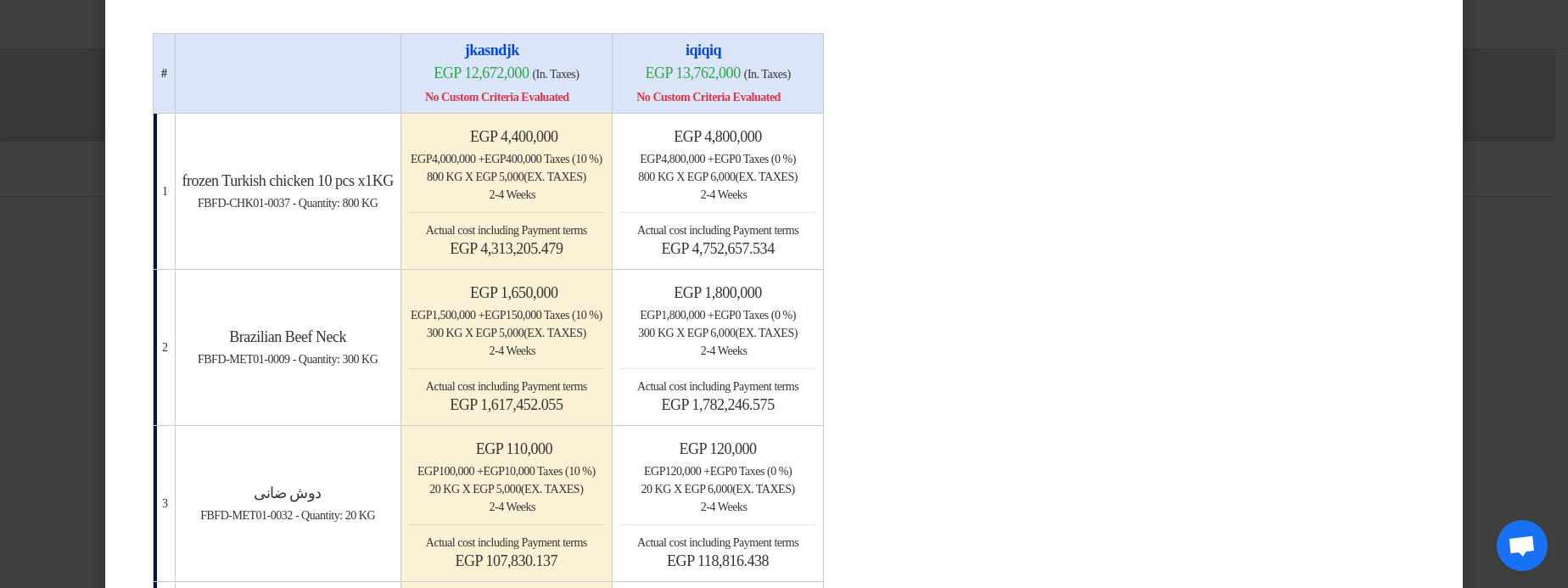
click at [1477, 134] on modal-container "× Offers Comparison Table Bahaa Custom Criteria × Overall × Export as PDF Magic…" at bounding box center [784, 294] width 1568 height 588
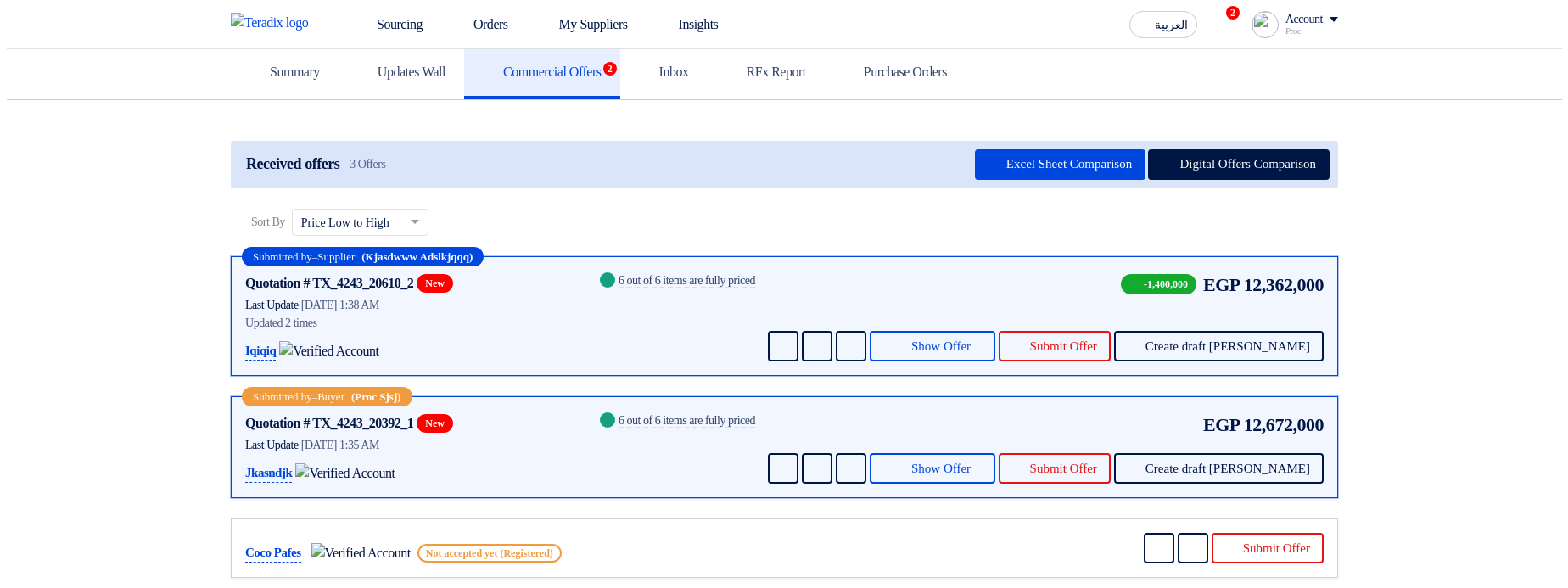
scroll to position [102, 0]
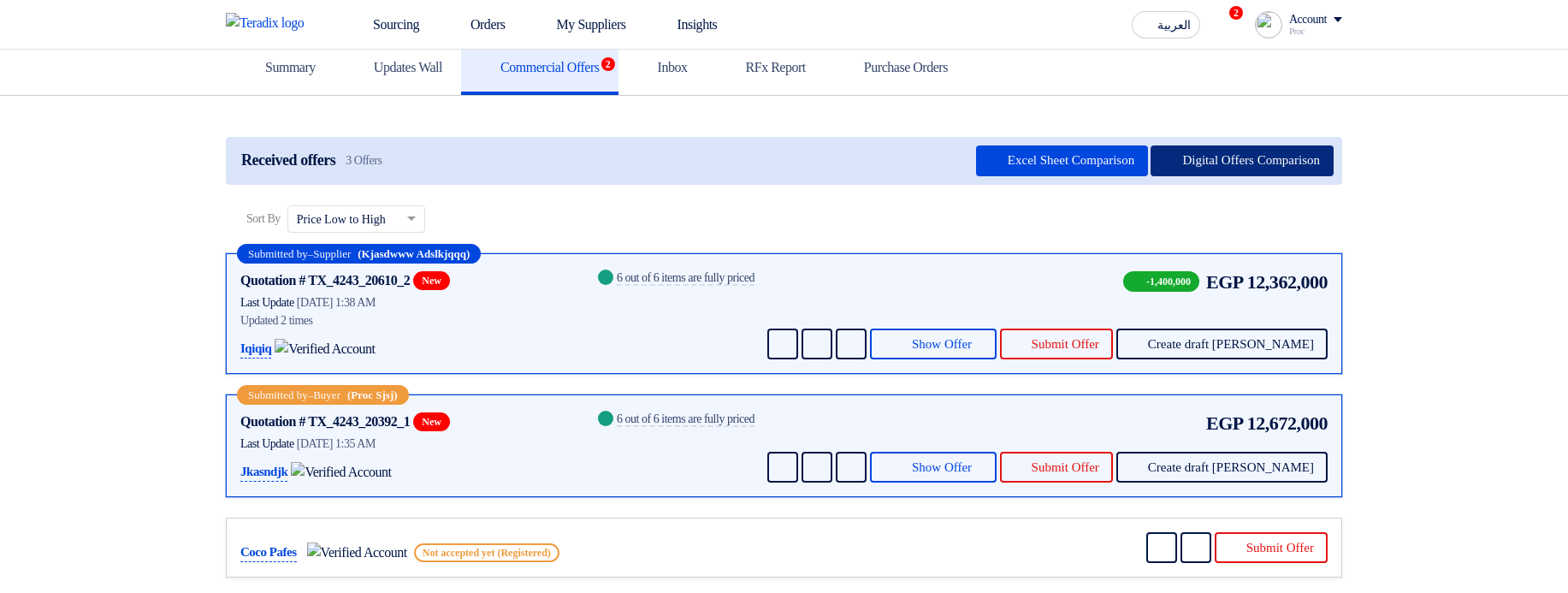
click at [1196, 176] on button "Digital Offers Comparison" at bounding box center [1241, 161] width 183 height 31
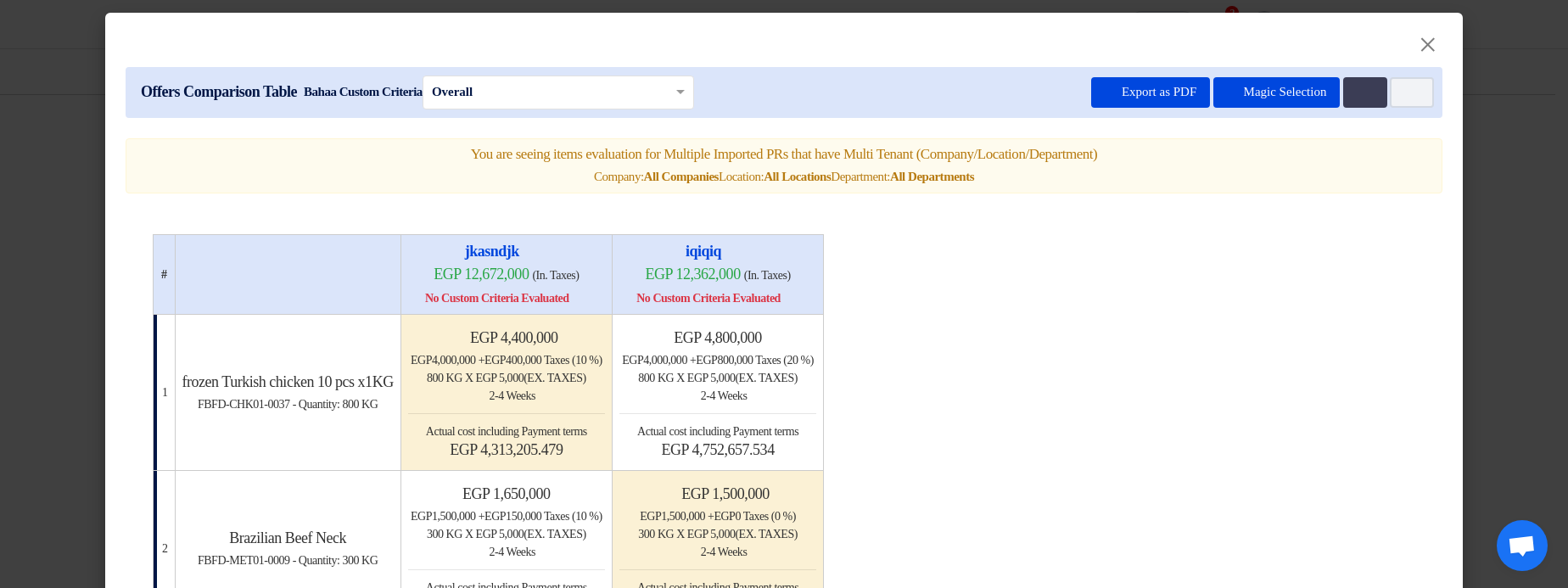
scroll to position [0, 0]
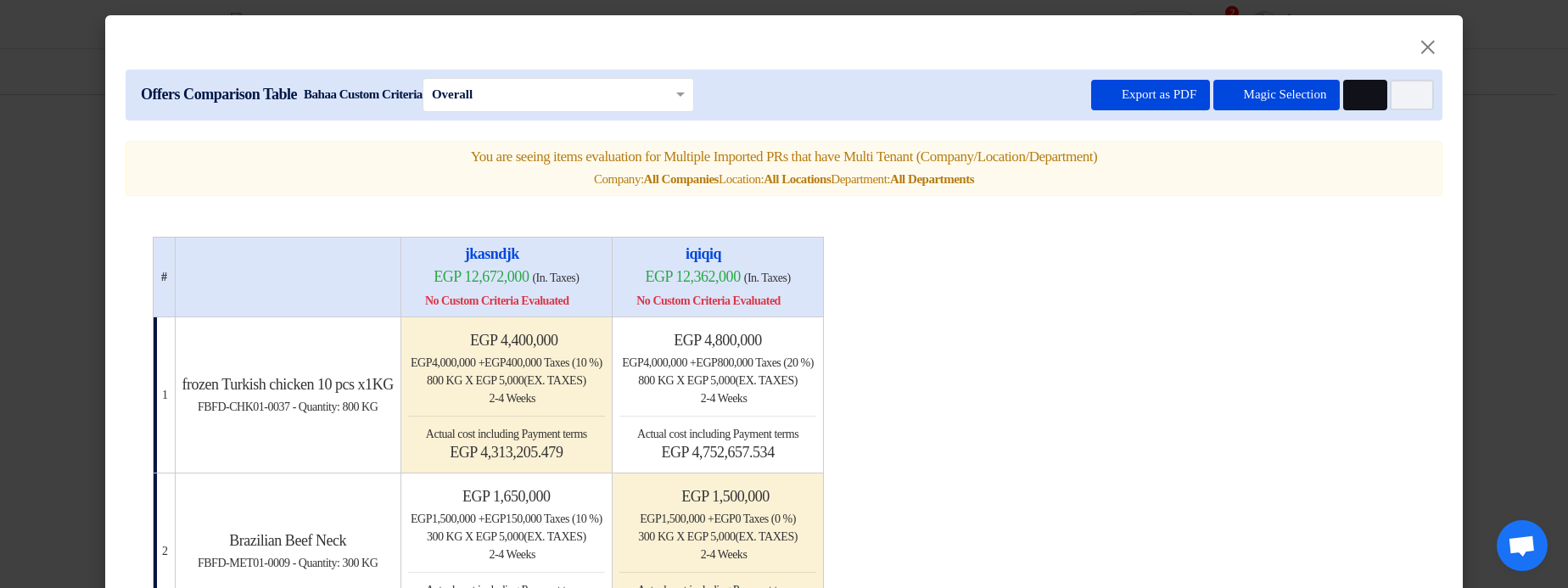
click at [1357, 99] on icon "Multi Tenant Preferences" at bounding box center [1363, 96] width 13 height 13
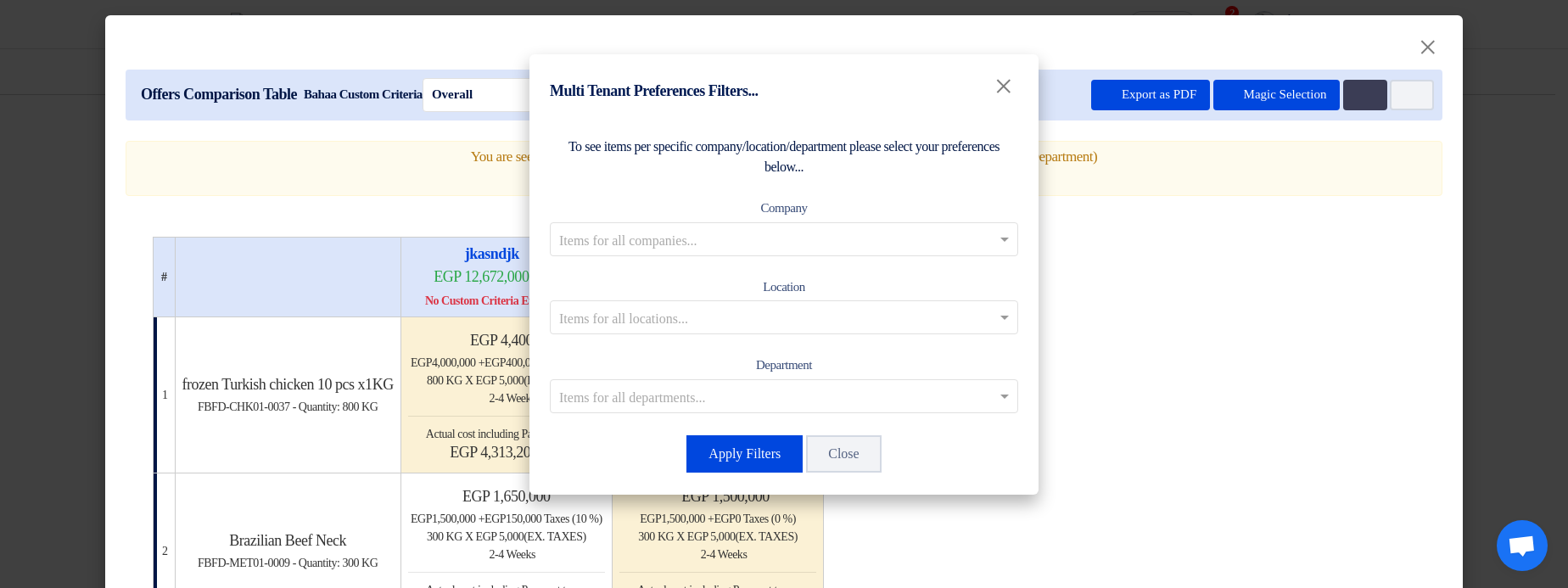
click at [787, 245] on input "text" at bounding box center [774, 238] width 432 height 28
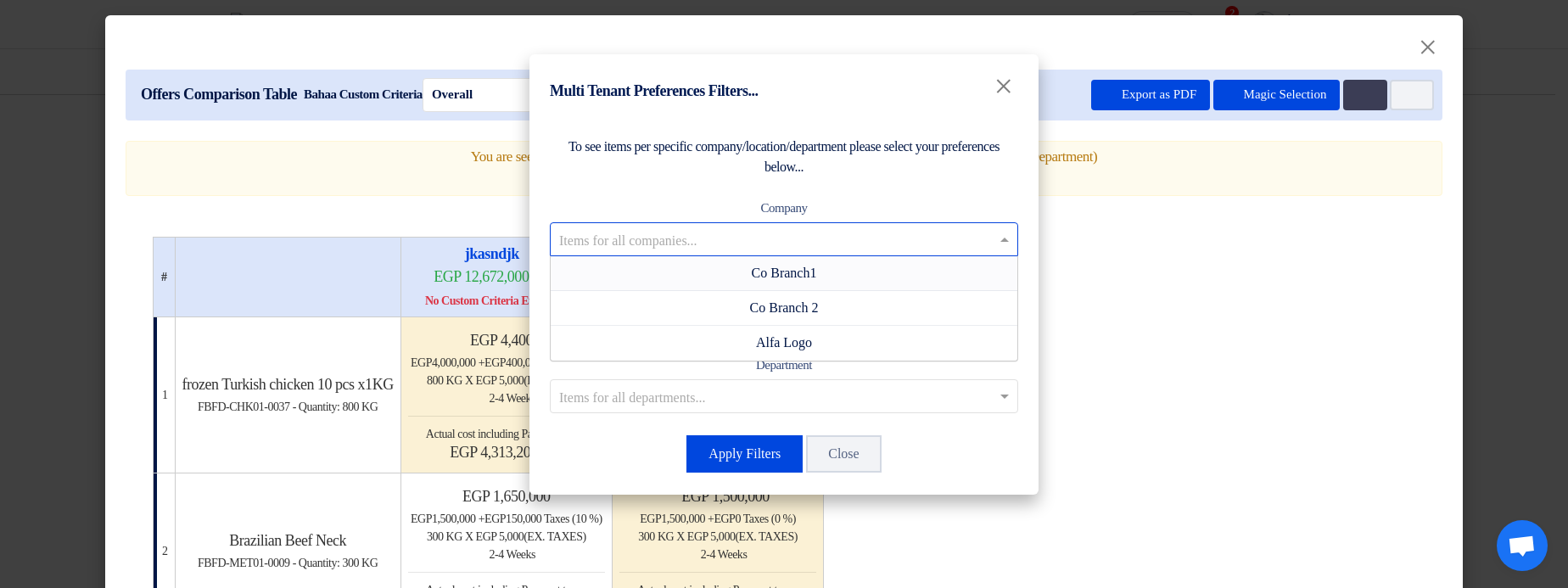
click at [794, 270] on span "Co Branch1" at bounding box center [784, 273] width 66 height 15
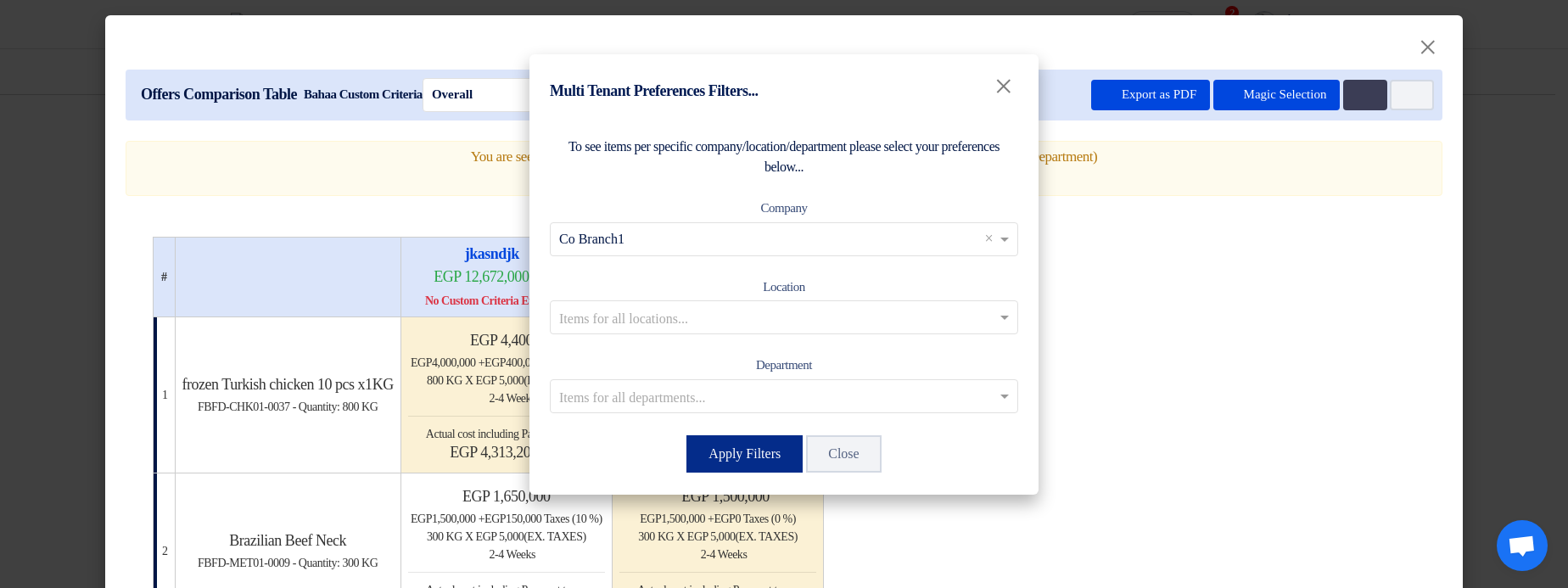
click at [728, 461] on button "Apply Filters" at bounding box center [744, 453] width 116 height 37
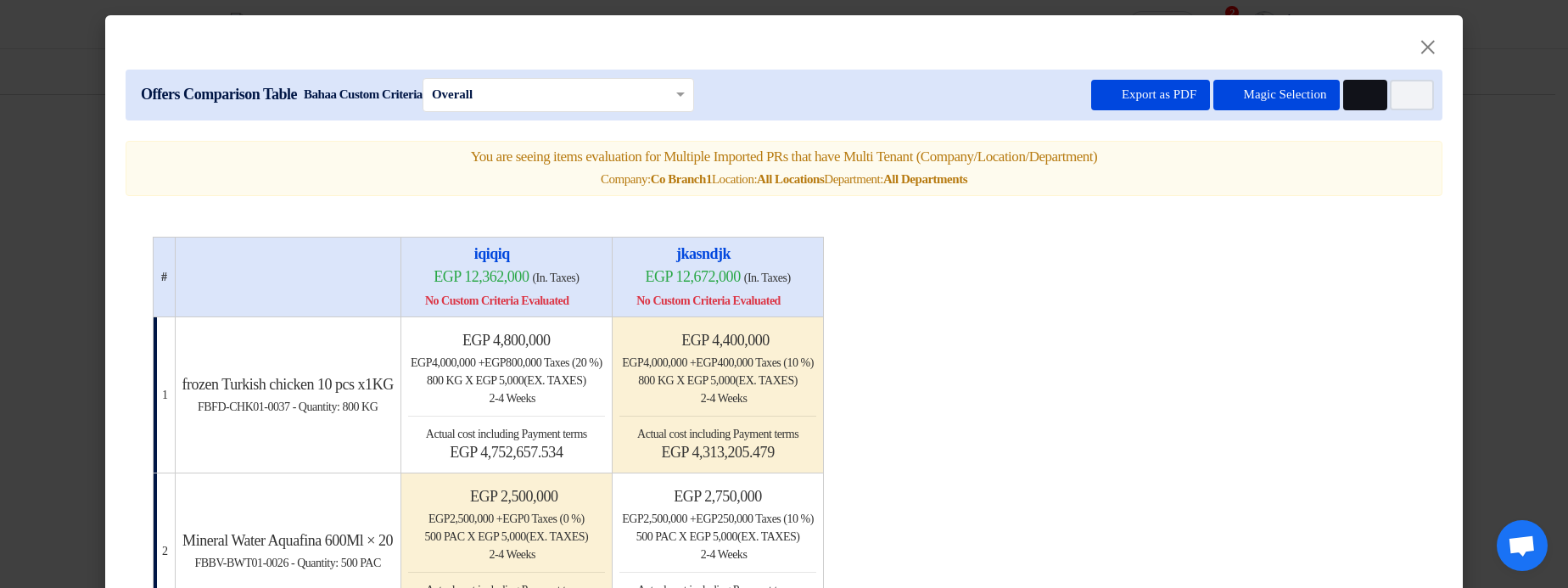
click at [1361, 103] on button "Multi Tenant Preferences" at bounding box center [1365, 96] width 44 height 31
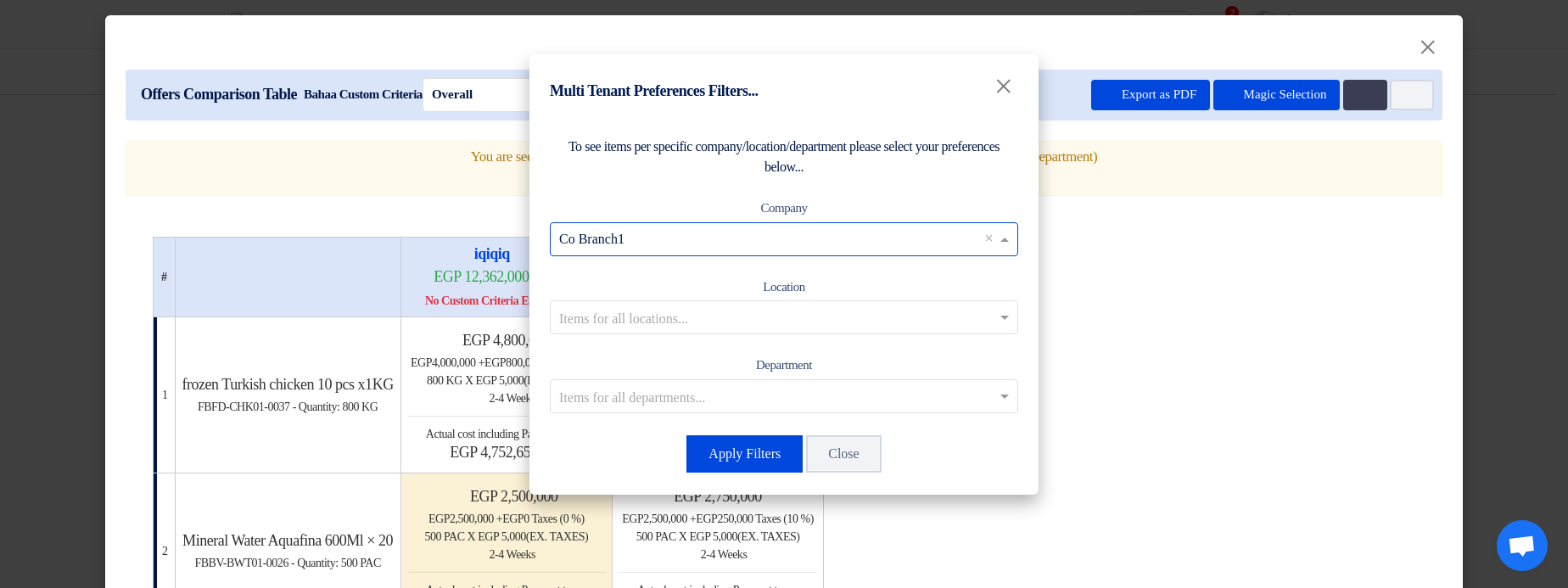
click at [700, 231] on input "text" at bounding box center [774, 238] width 432 height 28
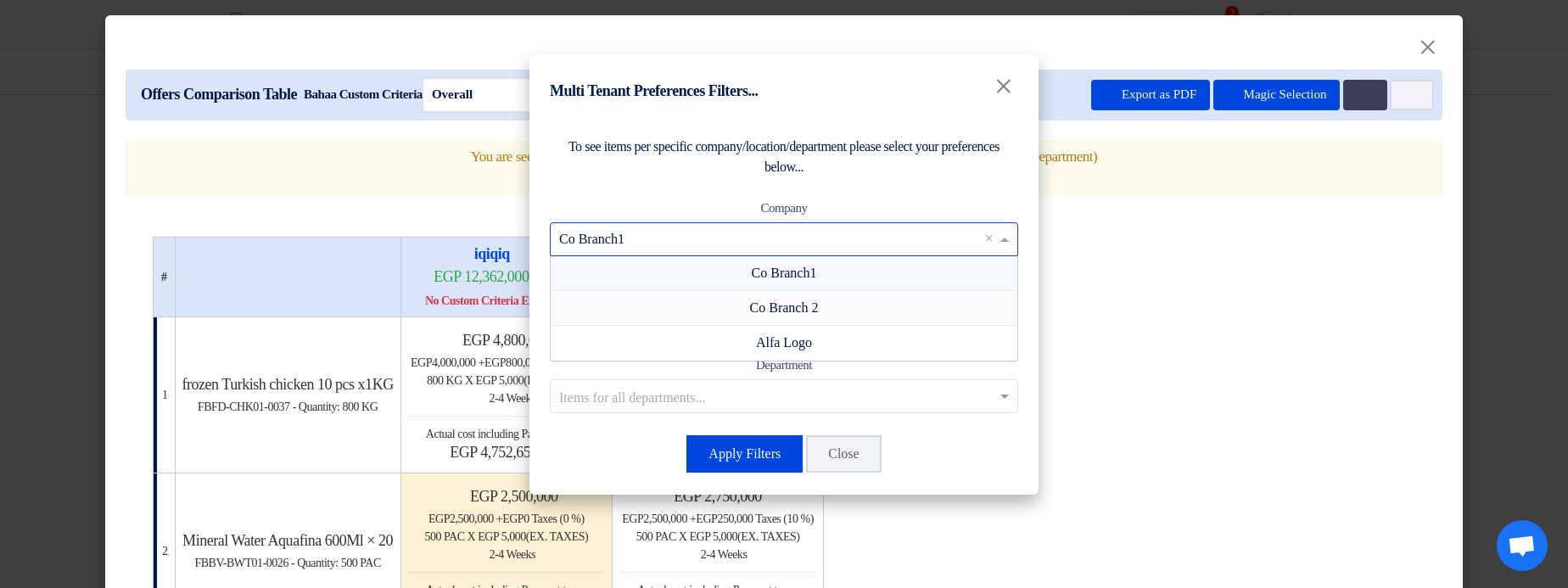
click at [703, 304] on div "Co Branch 2" at bounding box center [784, 309] width 467 height 35
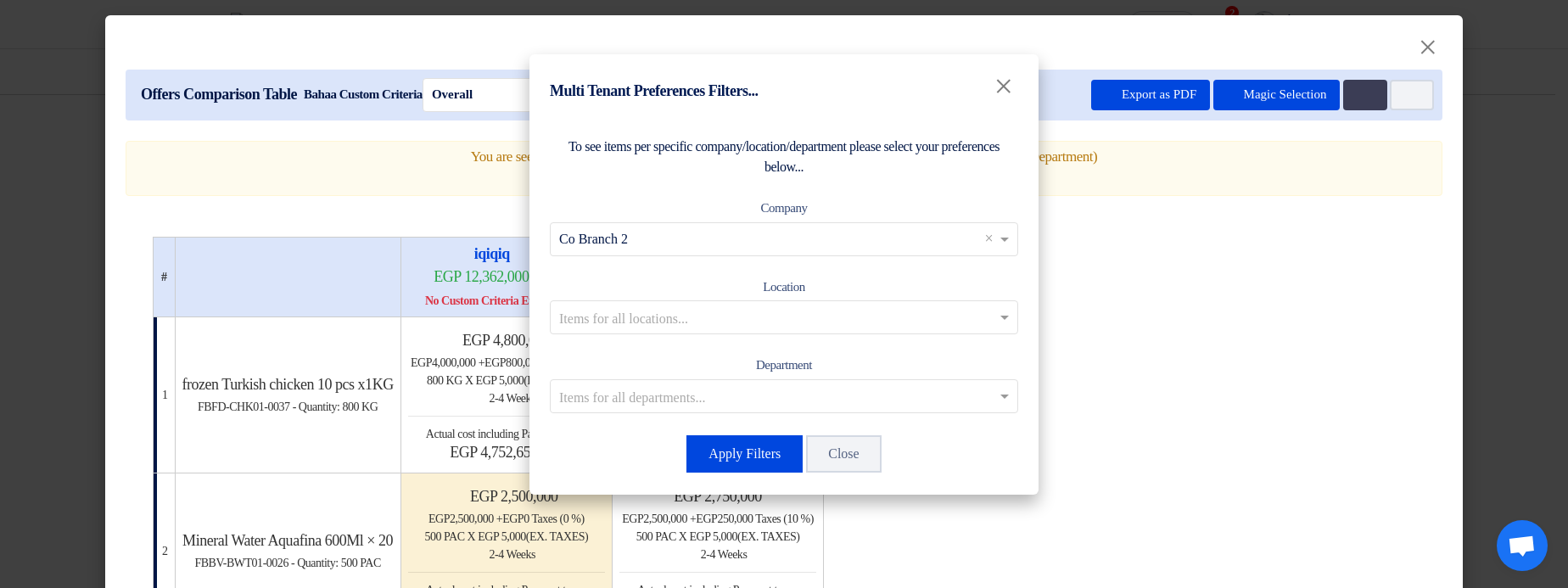
click at [723, 472] on div "Apply Filters Close" at bounding box center [784, 453] width 469 height 41
click at [769, 451] on button "Apply Filters" at bounding box center [744, 453] width 116 height 37
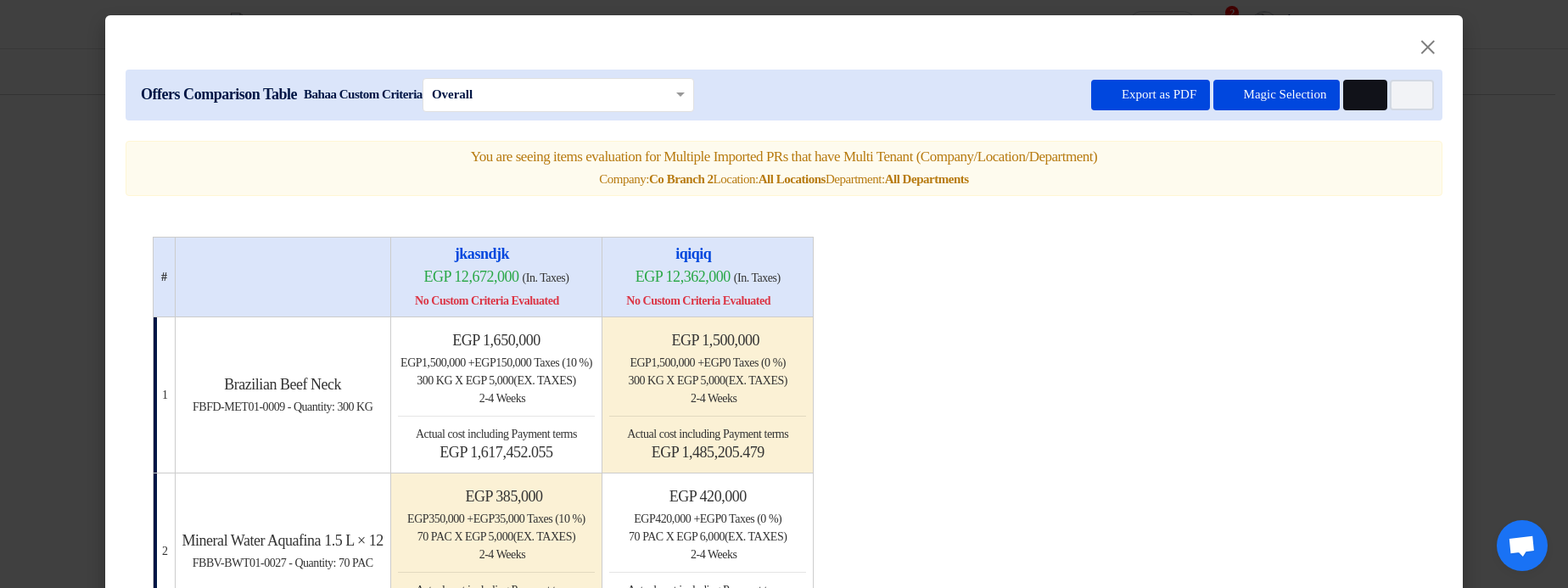
click at [1349, 105] on button "Multi Tenant Preferences" at bounding box center [1365, 96] width 44 height 31
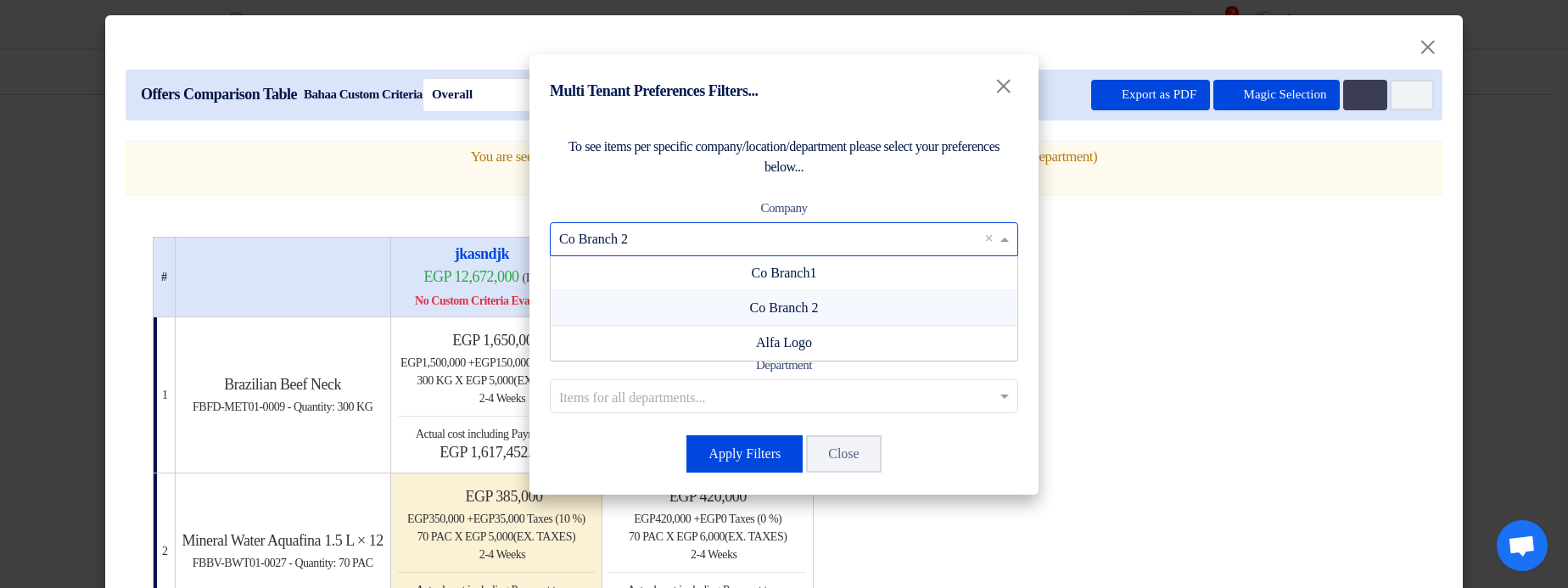
click at [740, 248] on input "text" at bounding box center [774, 238] width 432 height 28
click at [731, 352] on div "Alfa Logo" at bounding box center [784, 342] width 467 height 34
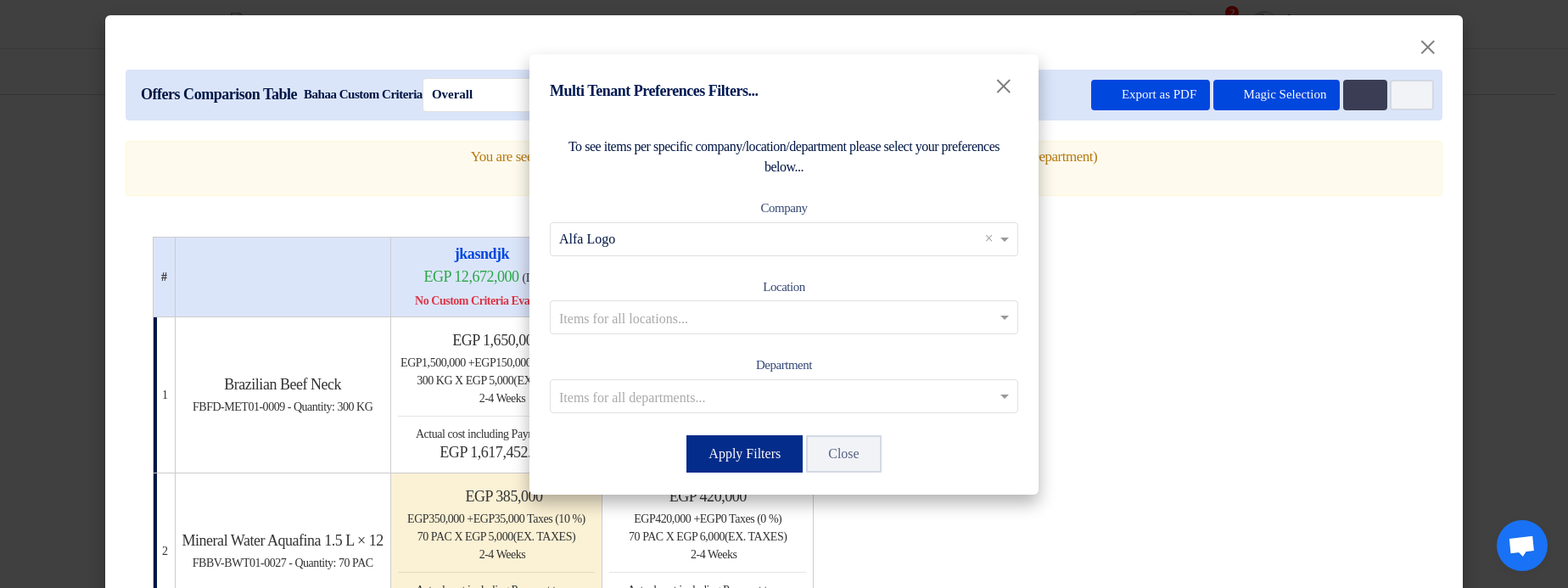
click at [740, 451] on button "Apply Filters" at bounding box center [744, 453] width 116 height 37
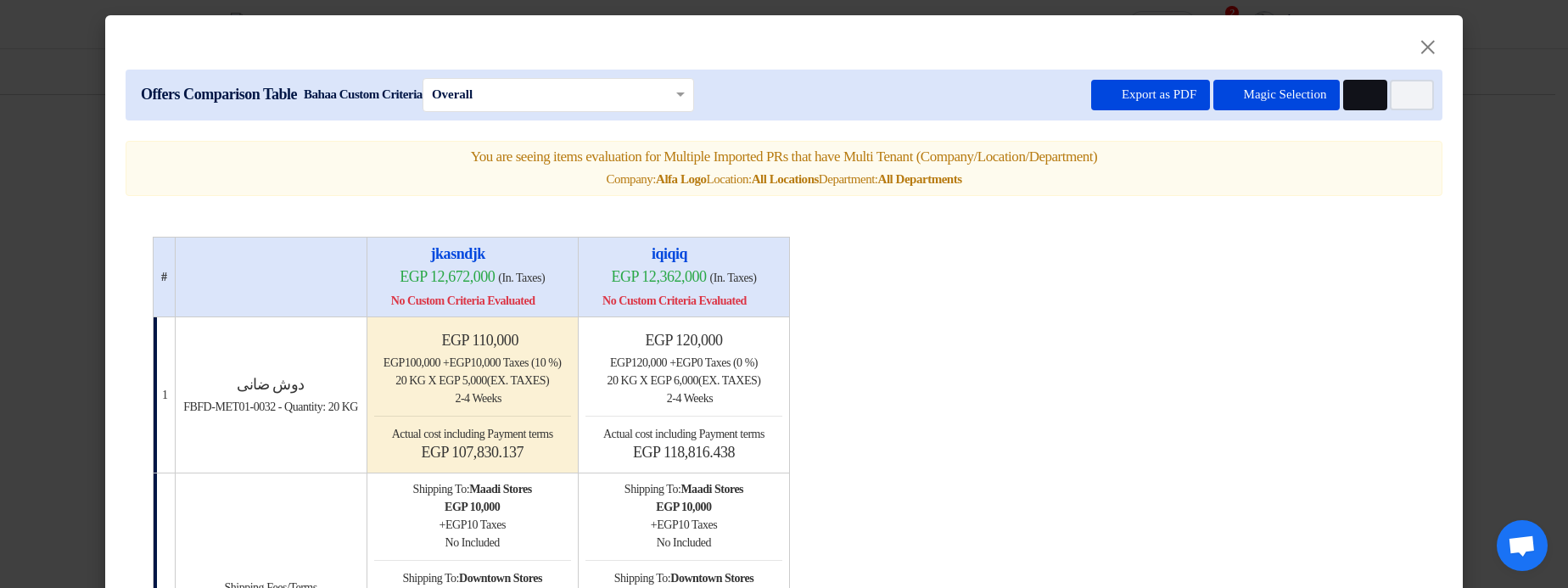
click at [1357, 96] on icon "Multi Tenant Preferences" at bounding box center [1363, 96] width 13 height 13
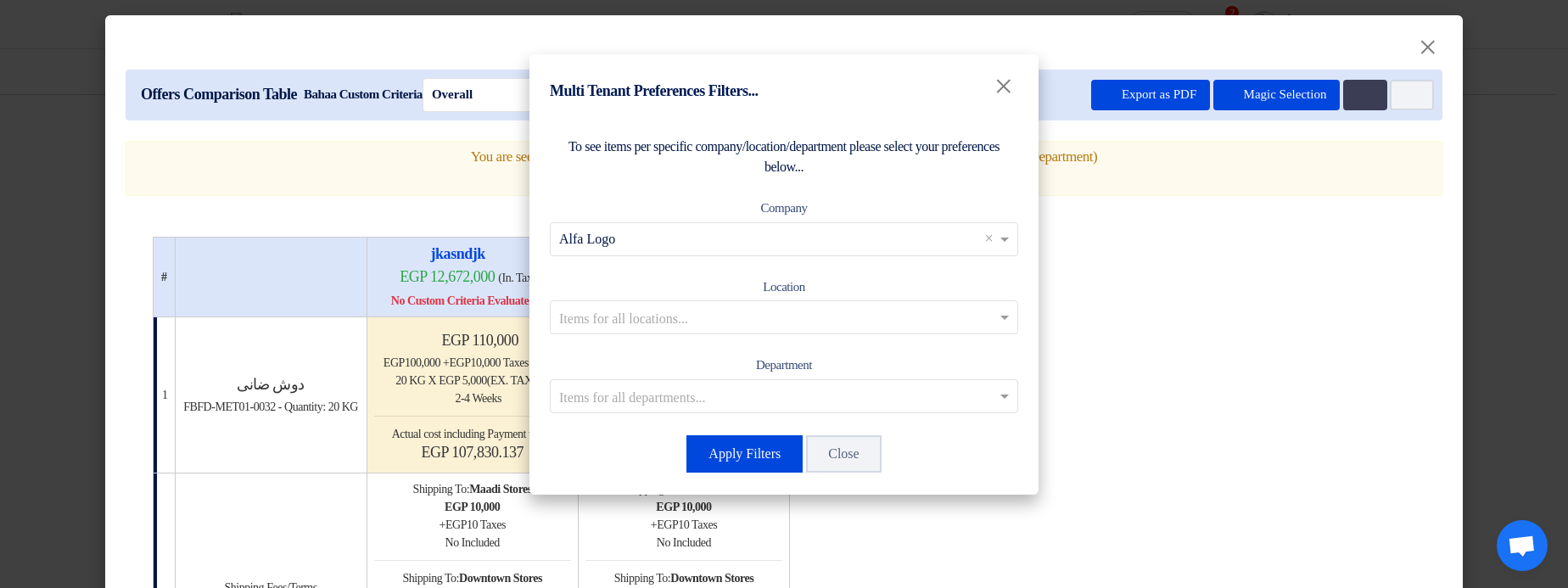
click at [832, 228] on input "text" at bounding box center [774, 238] width 432 height 28
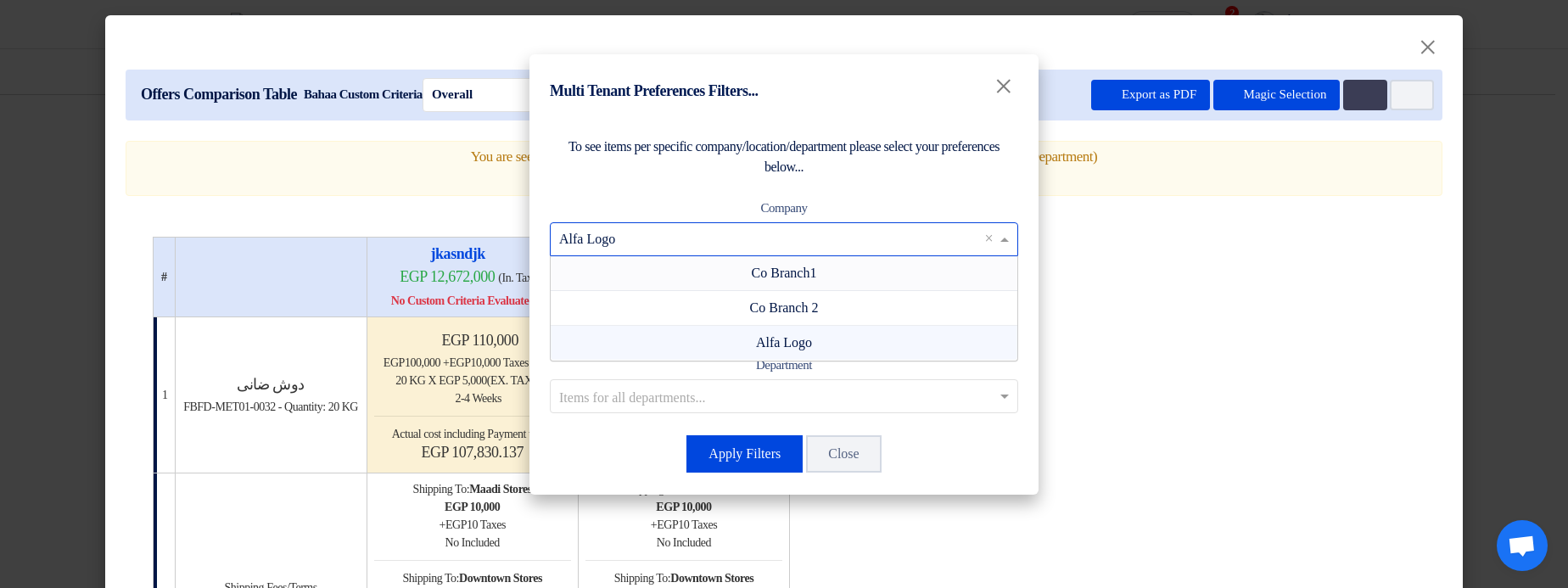
click at [799, 270] on span "Co Branch1" at bounding box center [784, 273] width 66 height 15
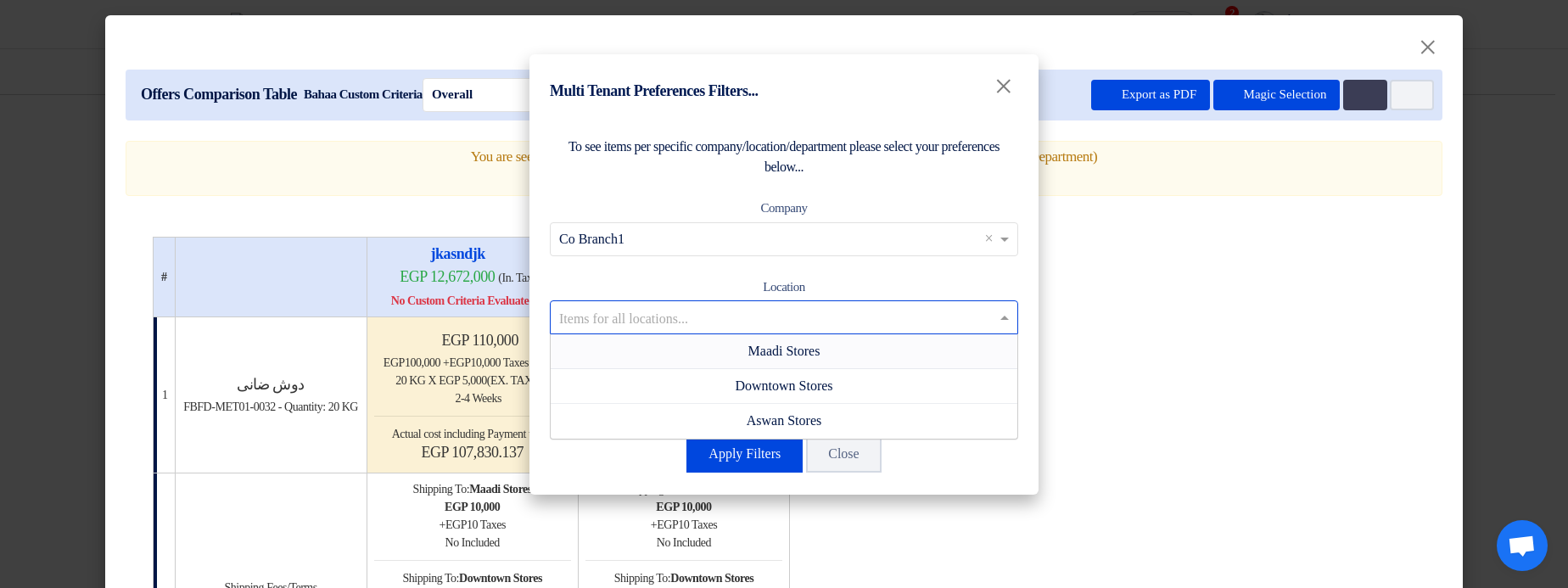
click at [766, 309] on input "text" at bounding box center [774, 318] width 432 height 28
click at [766, 350] on span "Maadi Stores" at bounding box center [784, 351] width 72 height 15
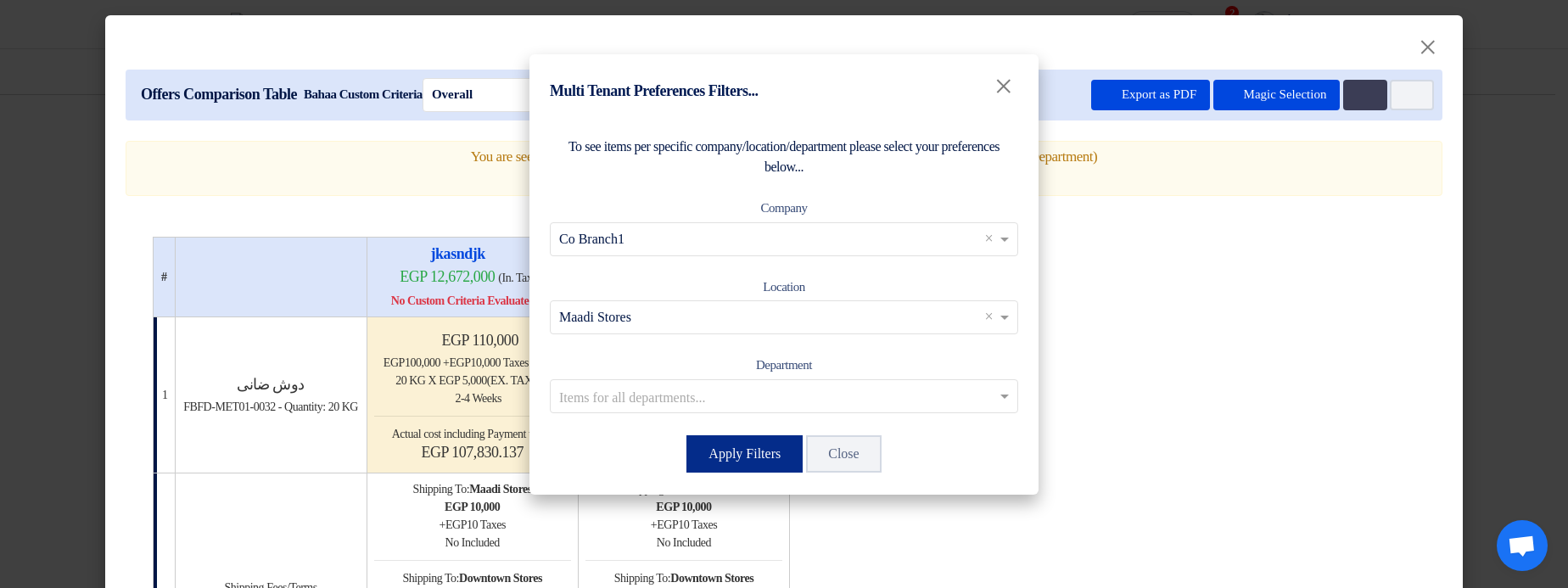
click at [745, 451] on button "Apply Filters" at bounding box center [744, 453] width 116 height 37
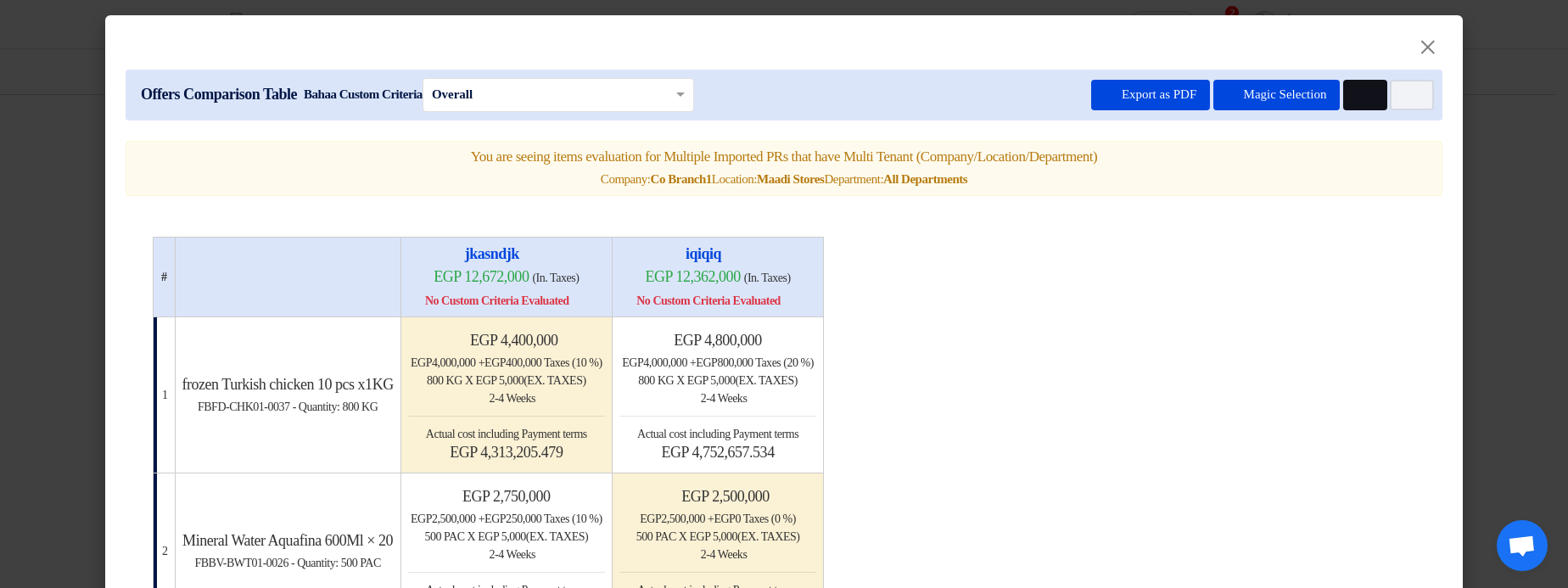
click at [1362, 101] on icon "Multi Tenant Preferences" at bounding box center [1363, 96] width 13 height 13
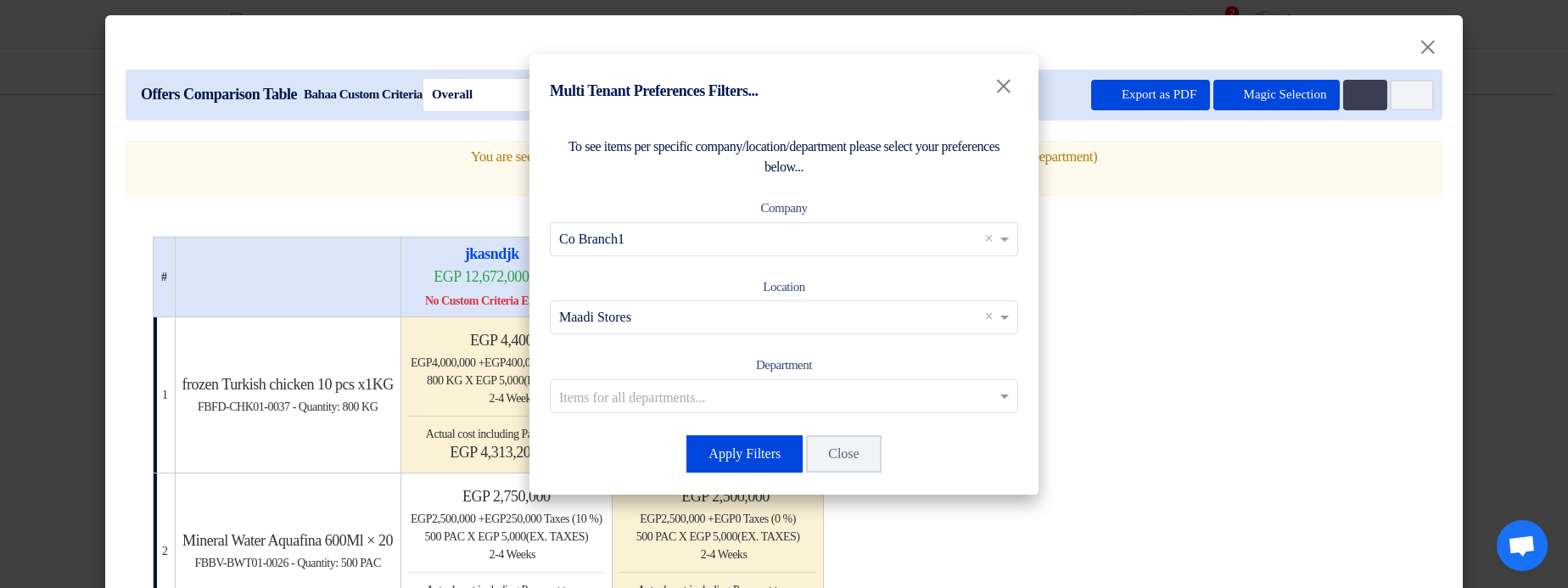
click at [808, 318] on input "text" at bounding box center [774, 318] width 432 height 28
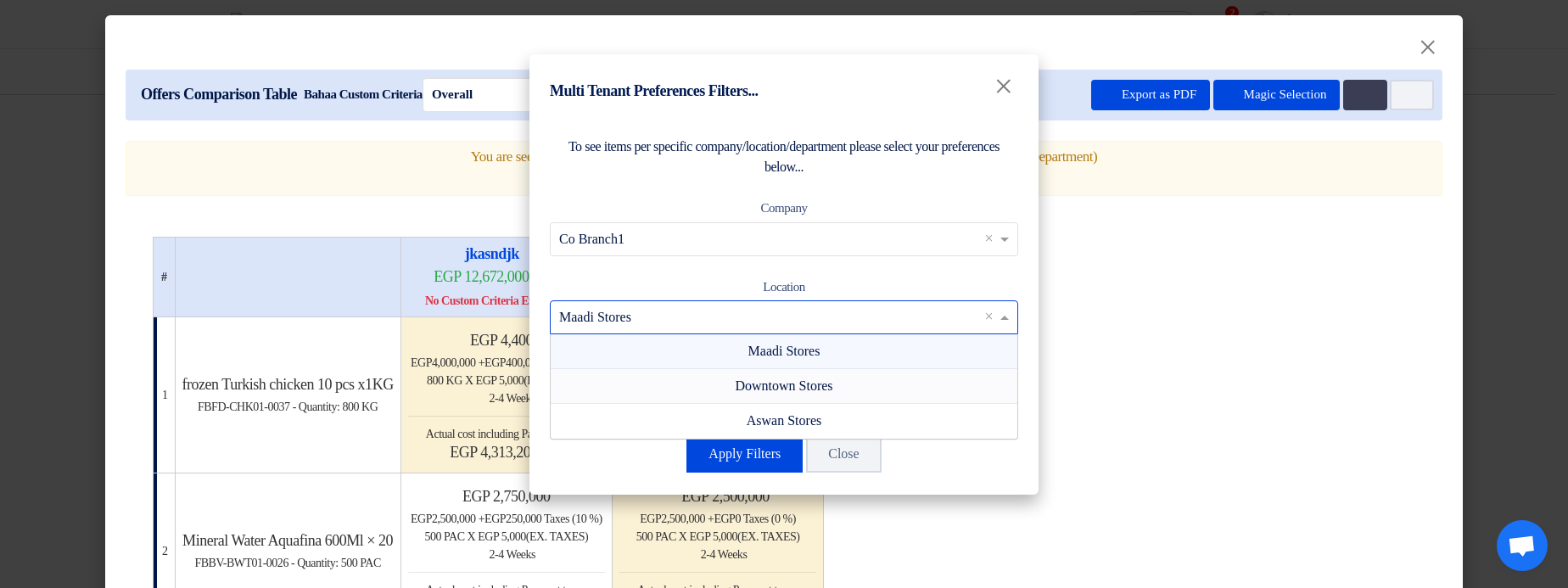
click at [785, 381] on span "Downtown Stores" at bounding box center [783, 386] width 97 height 15
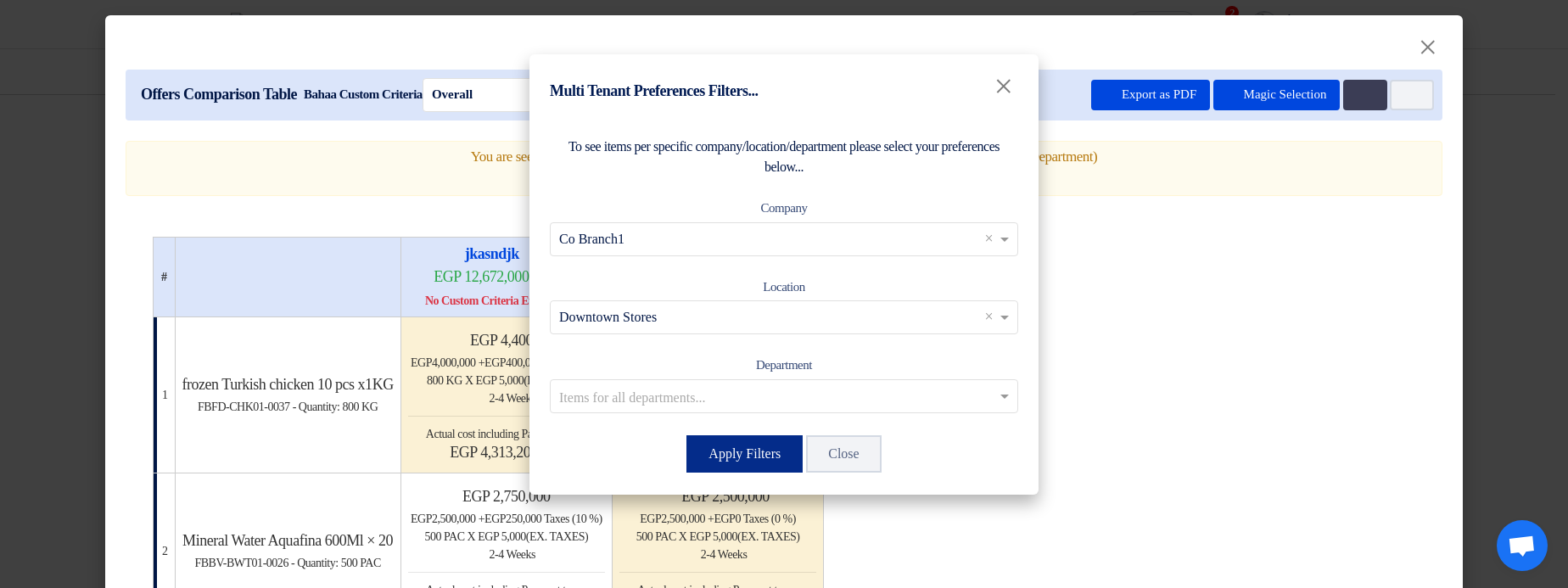
click at [743, 448] on button "Apply Filters" at bounding box center [744, 453] width 116 height 37
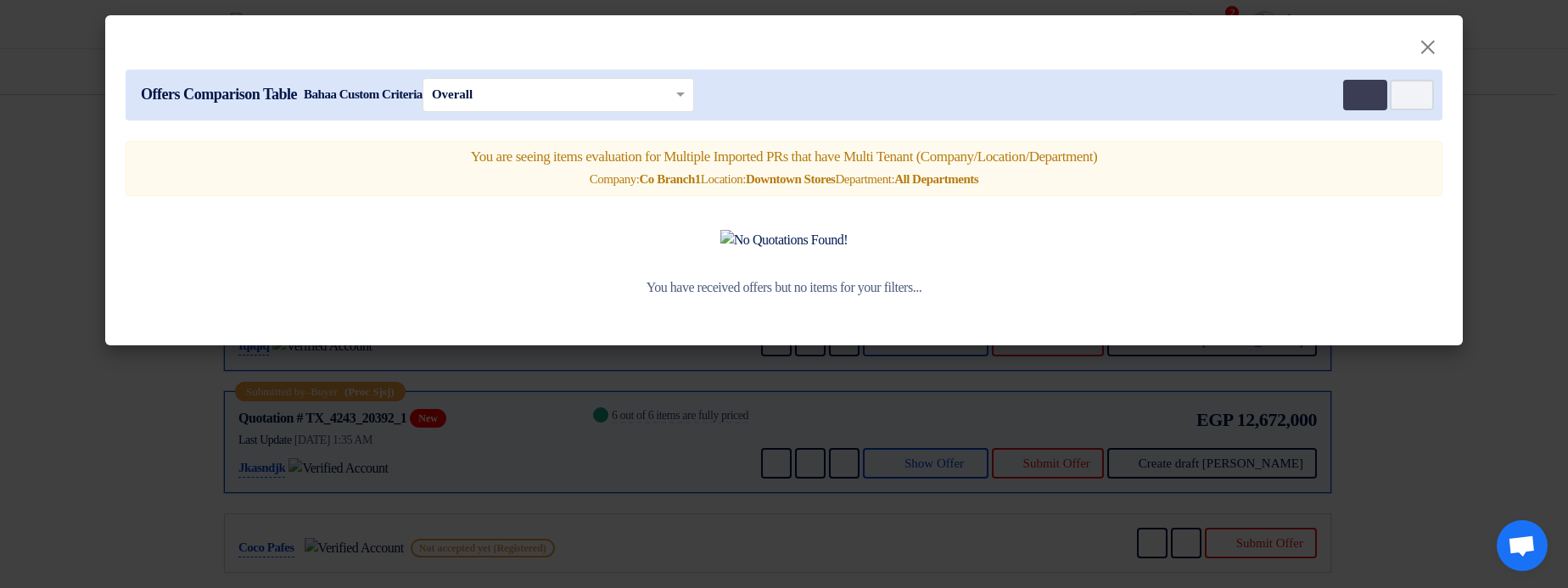
click at [1339, 101] on div "Offers Comparison Table Bahaa Custom Criteria × Overall × Multi Tenant Preferen…" at bounding box center [784, 95] width 1317 height 51
click at [1365, 91] on icon "Multi Tenant Preferences" at bounding box center [1363, 96] width 13 height 13
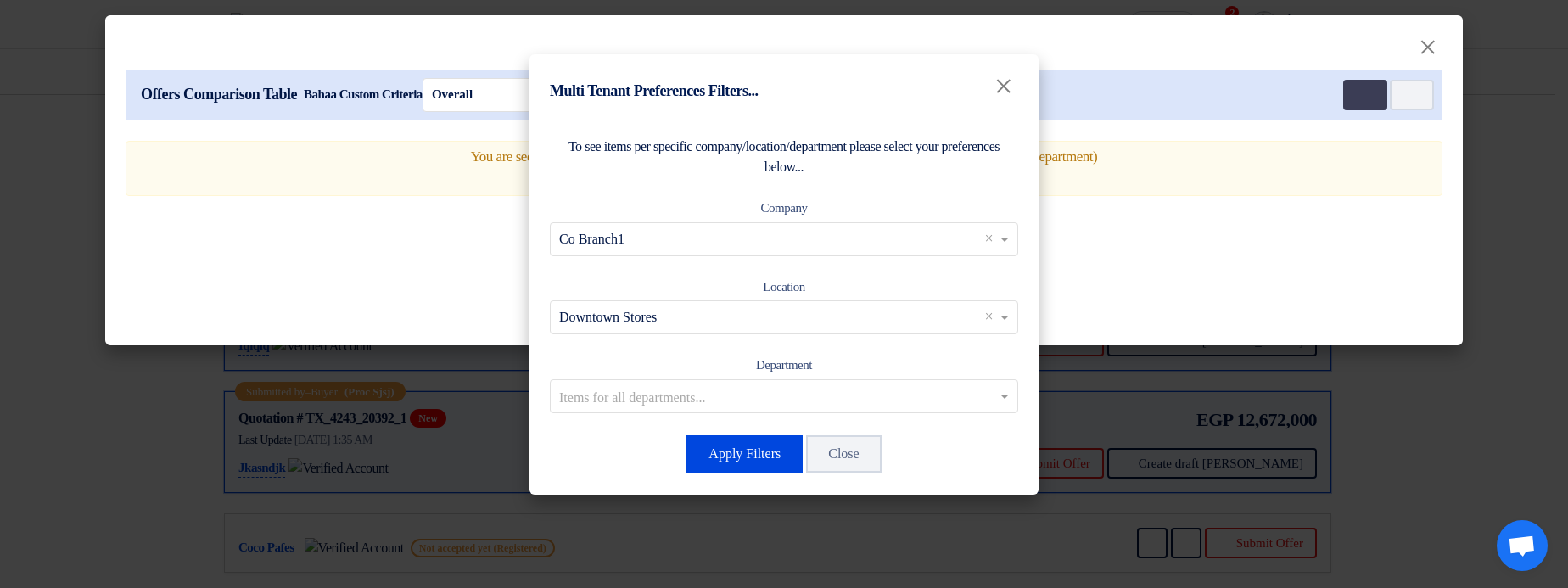
click at [765, 305] on input "text" at bounding box center [774, 318] width 432 height 28
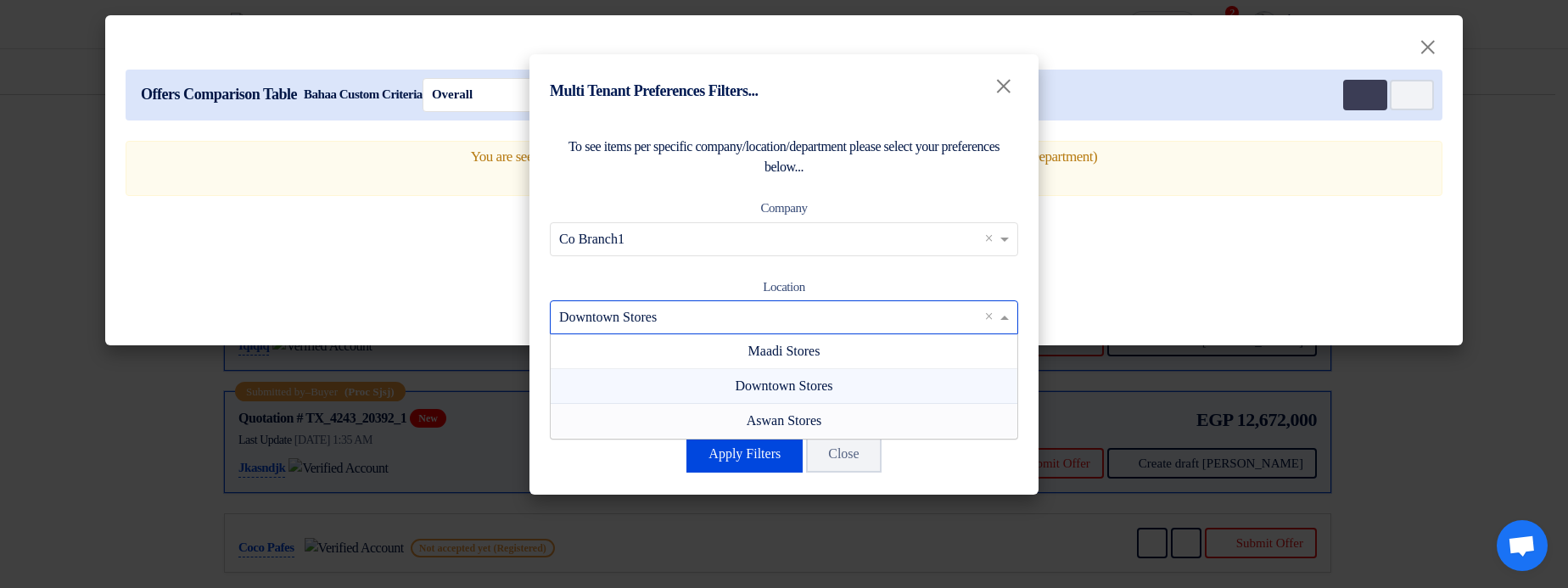
click at [795, 421] on span "Aswan Stores" at bounding box center [784, 421] width 75 height 15
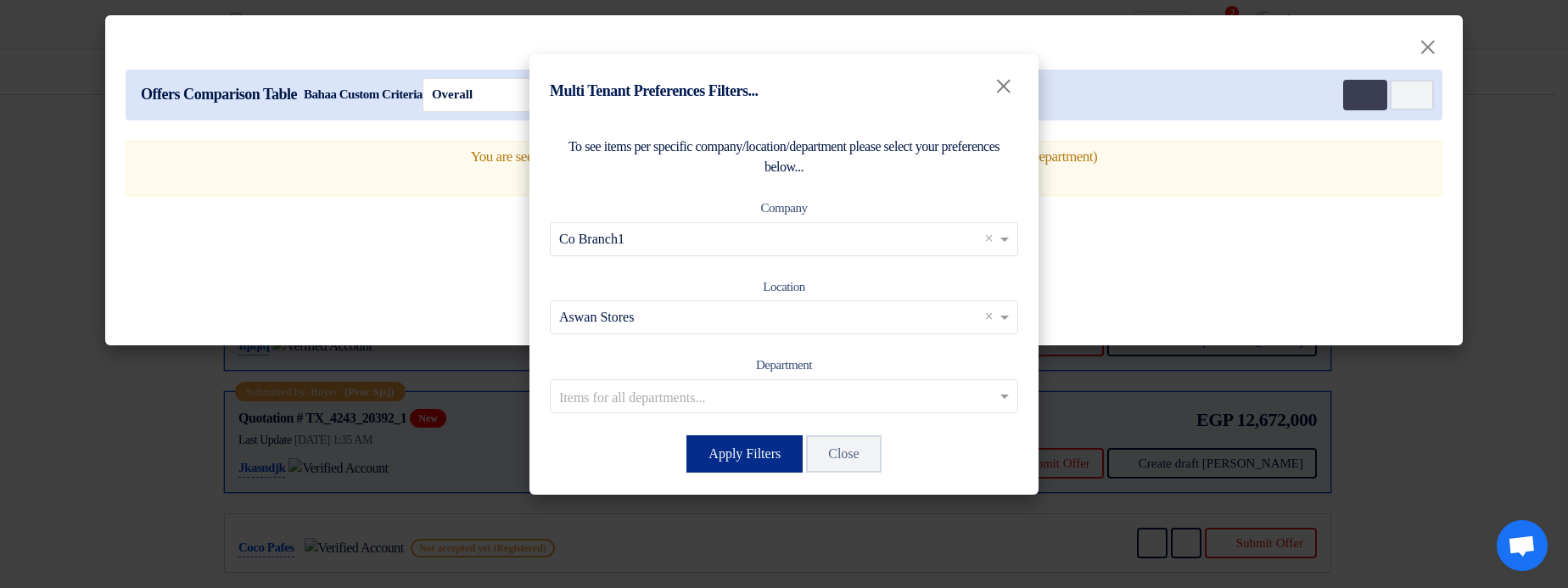
click at [749, 452] on button "Apply Filters" at bounding box center [744, 453] width 116 height 37
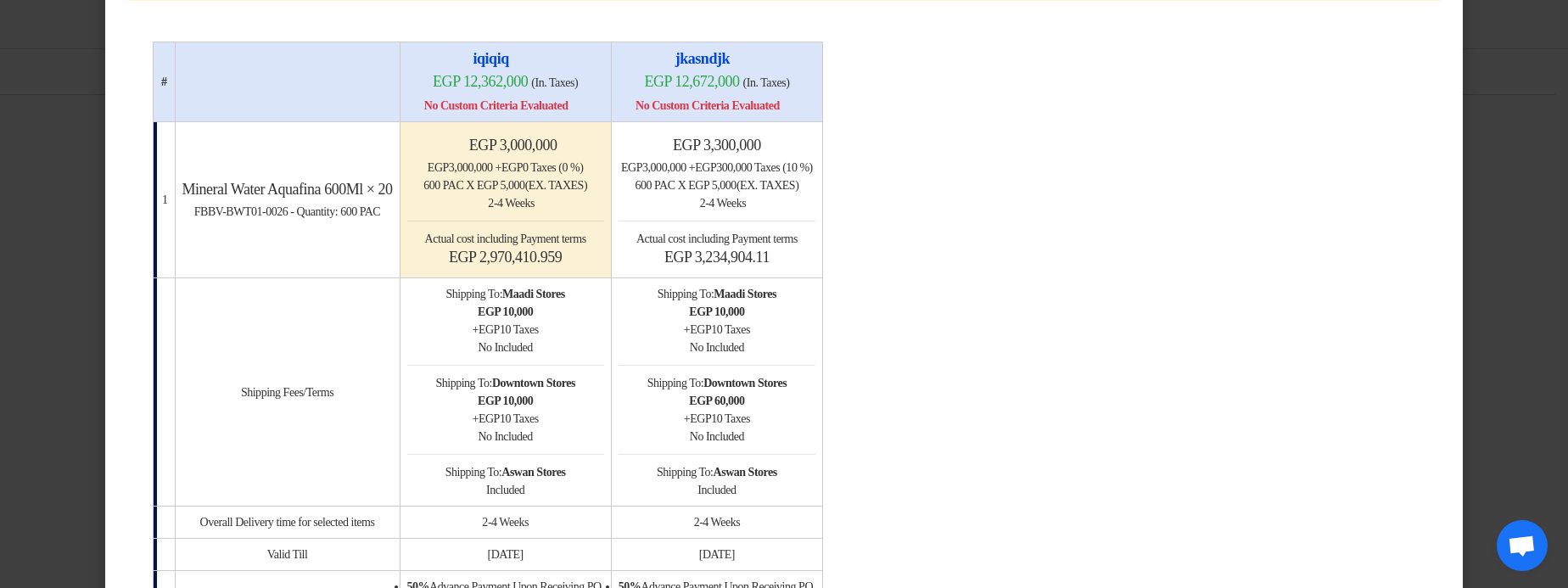
scroll to position [204, 0]
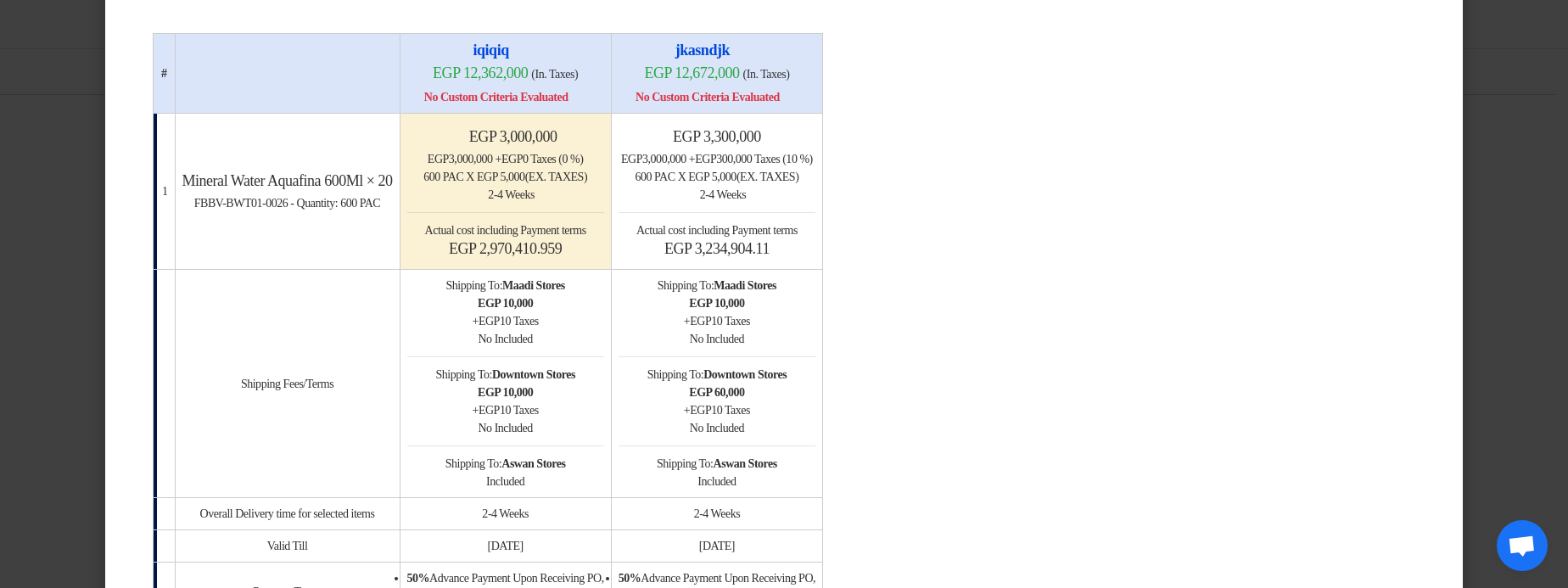
drag, startPoint x: 561, startPoint y: 205, endPoint x: 588, endPoint y: 204, distance: 27.0
click at [588, 204] on div "Back 2-4 Weeks" at bounding box center [505, 195] width 197 height 18
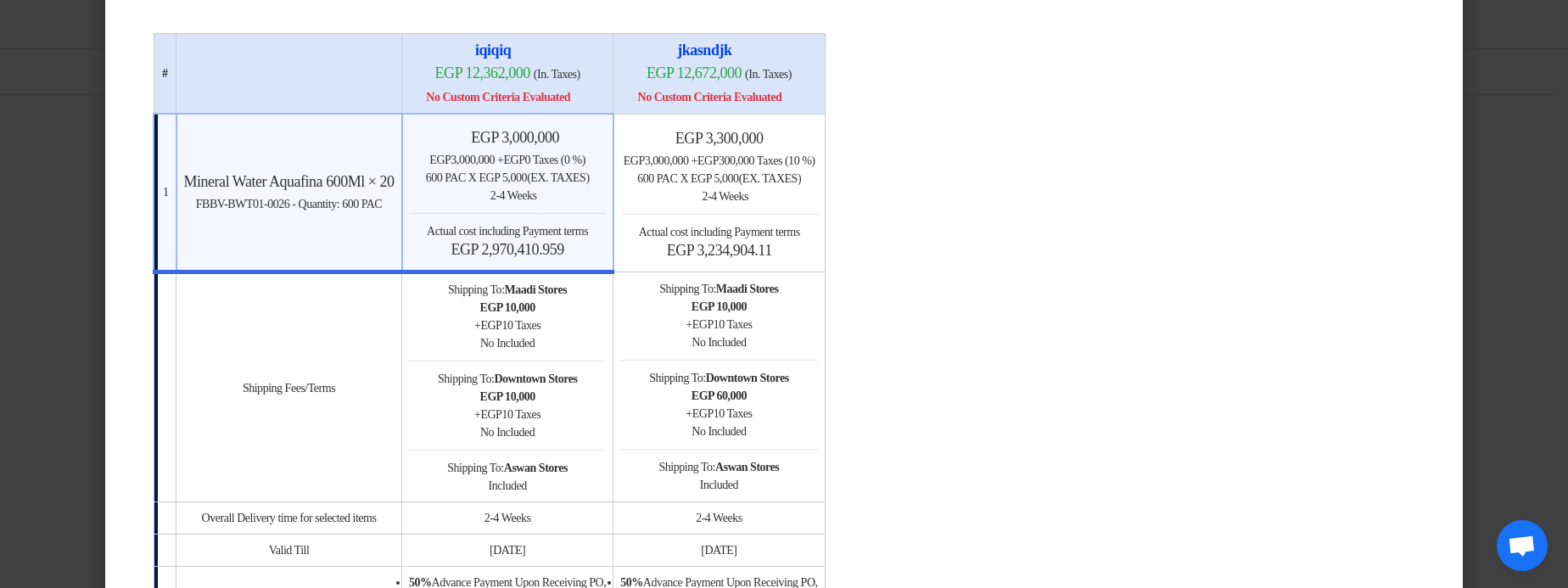
click at [588, 187] on div "600 PAC x egp 5,000 (Ex. Taxes)" at bounding box center [507, 178] width 196 height 18
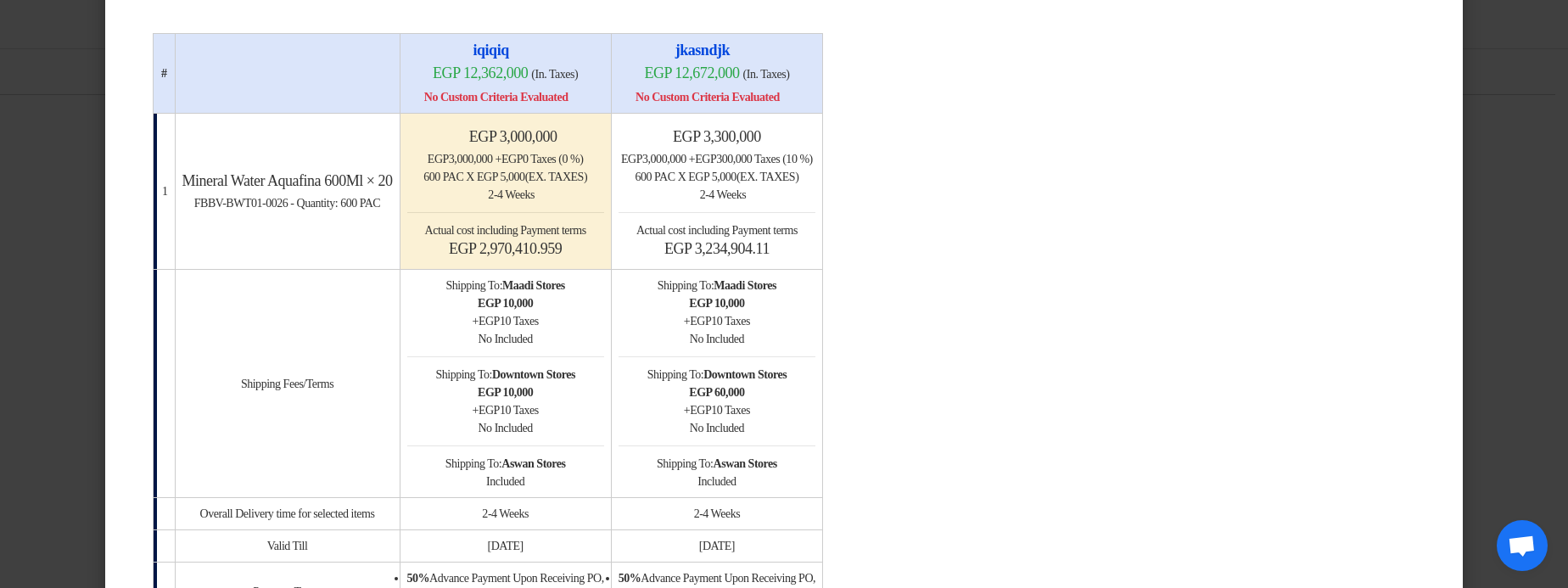
click at [1177, 197] on table "# iqiqiq egp 12,362,000 (In. Taxes) No Custom Criteria Evaluated jkasndjk 1 egp" at bounding box center [784, 409] width 1262 height 753
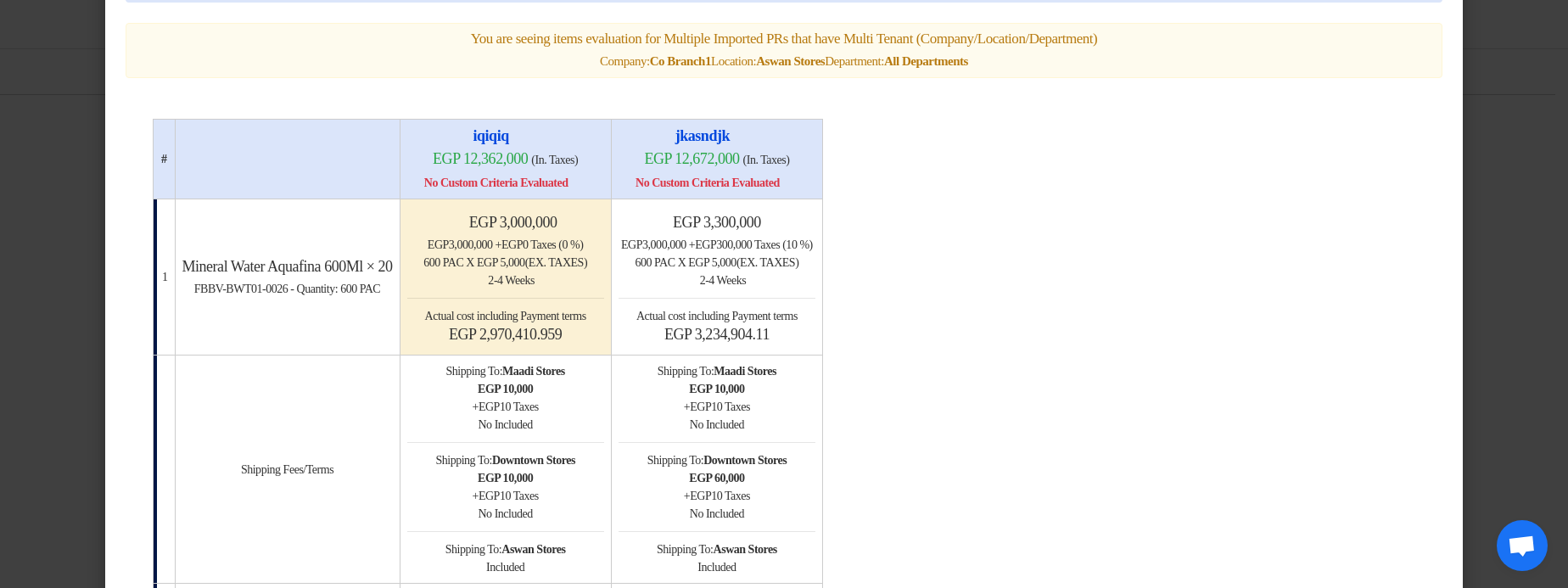
scroll to position [0, 0]
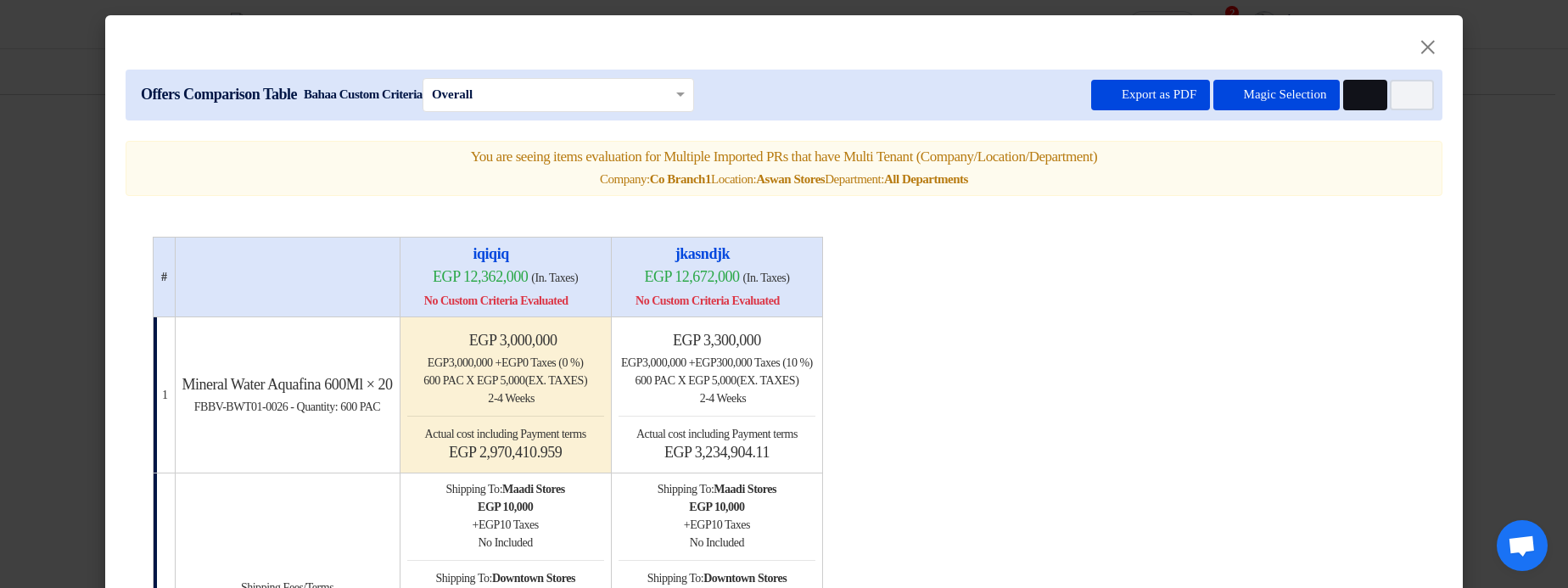
click at [1346, 93] on button "Multi Tenant Preferences" at bounding box center [1365, 96] width 44 height 31
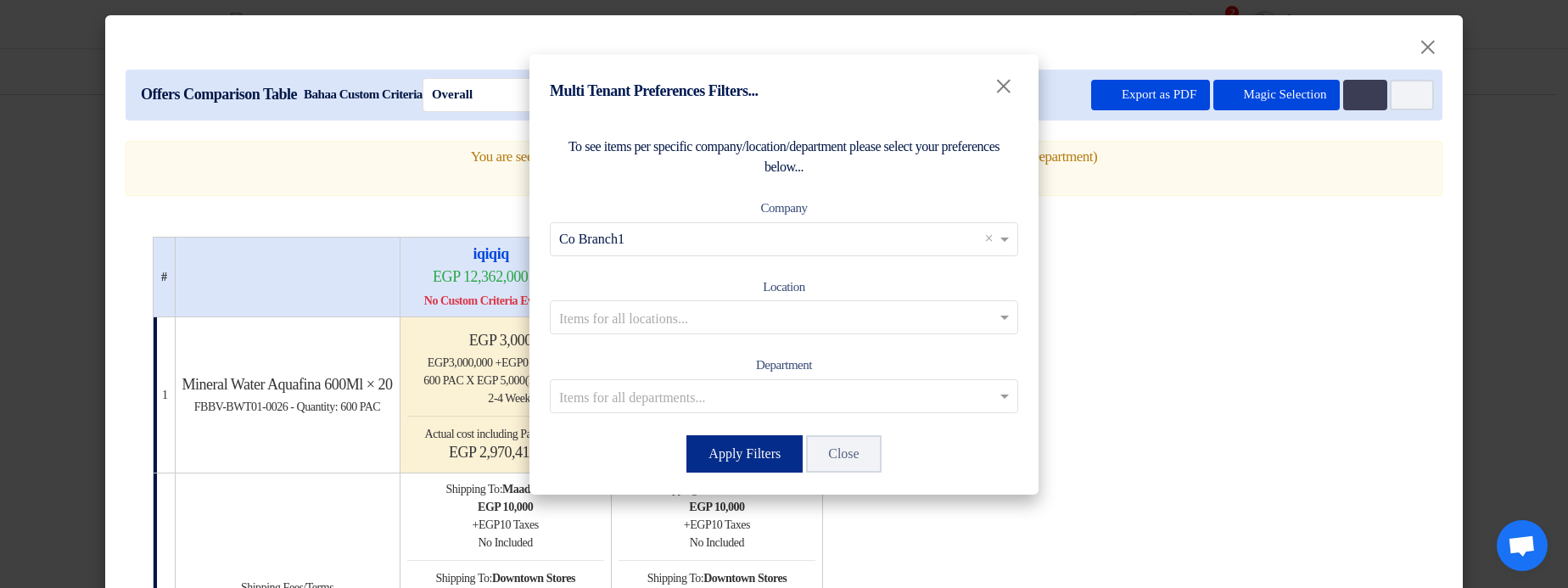
click at [728, 458] on button "Apply Filters" at bounding box center [744, 453] width 116 height 37
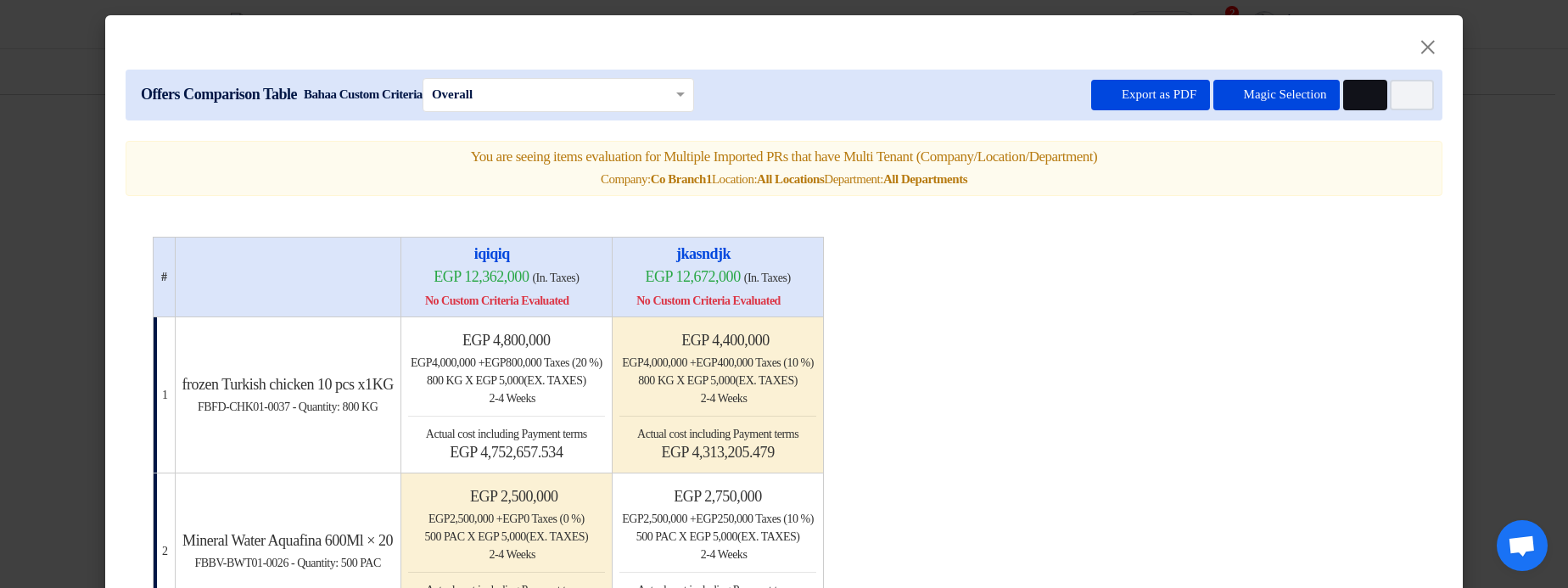
click at [1357, 90] on icon "Multi Tenant Preferences" at bounding box center [1363, 96] width 13 height 13
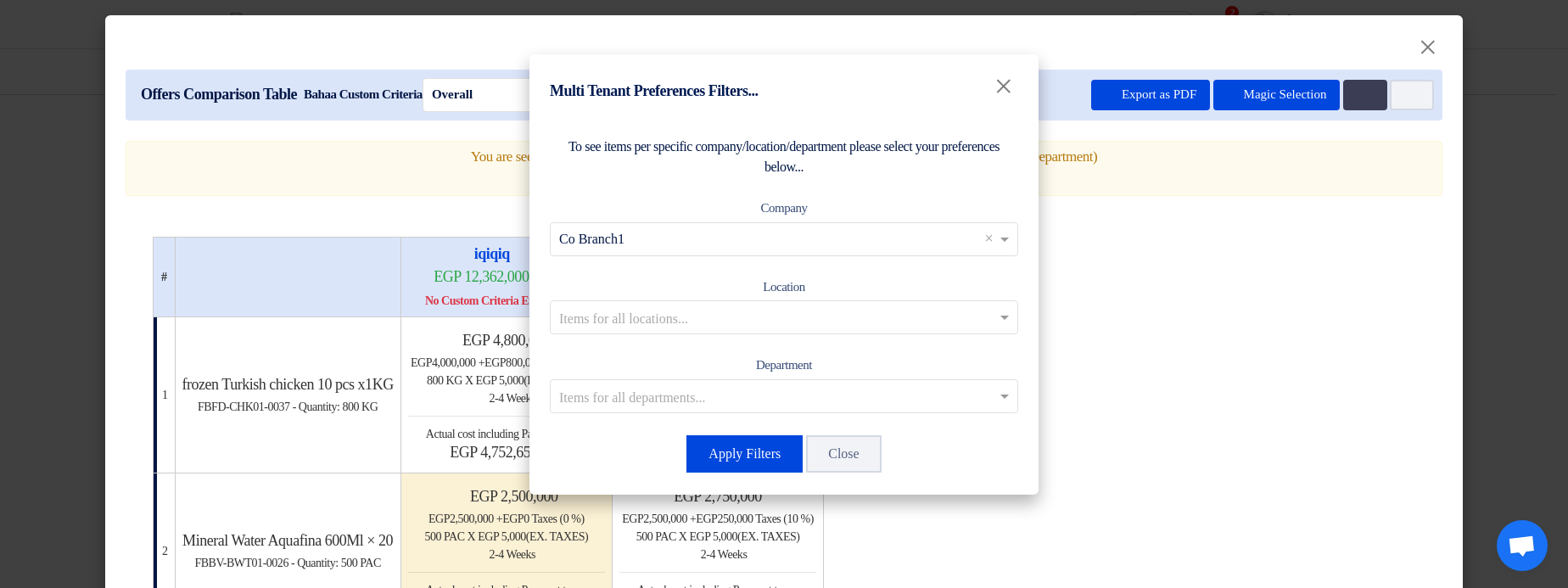
click at [994, 238] on span "×" at bounding box center [989, 239] width 15 height 20
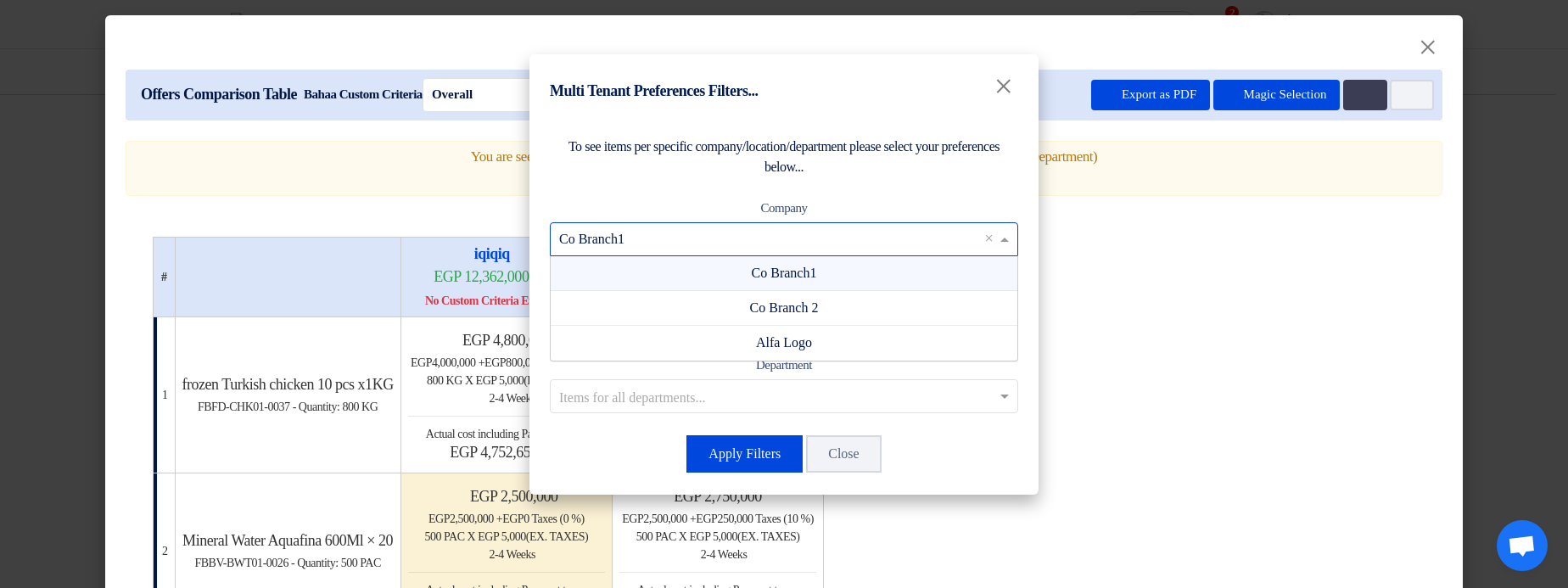
click at [984, 248] on span "×" at bounding box center [989, 239] width 15 height 20
click at [967, 194] on div "To see items per specific company/location/department please select your prefer…" at bounding box center [784, 306] width 509 height 379
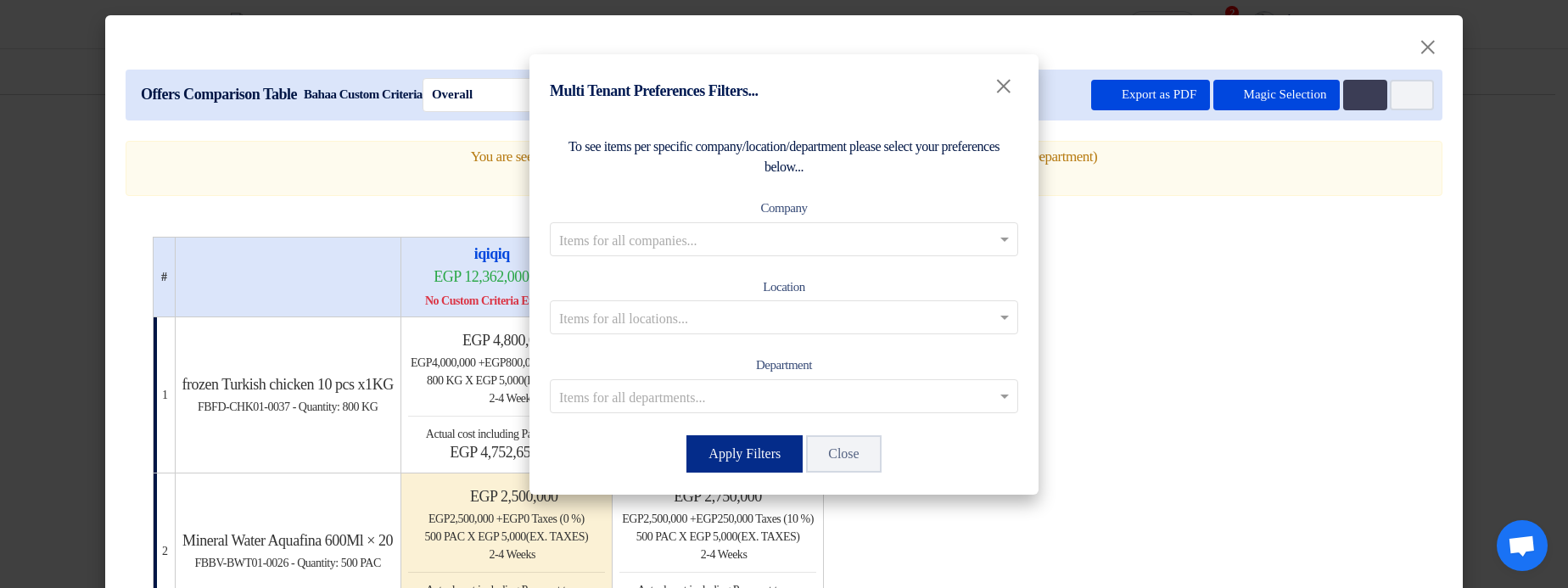
click at [731, 448] on button "Apply Filters" at bounding box center [744, 453] width 116 height 37
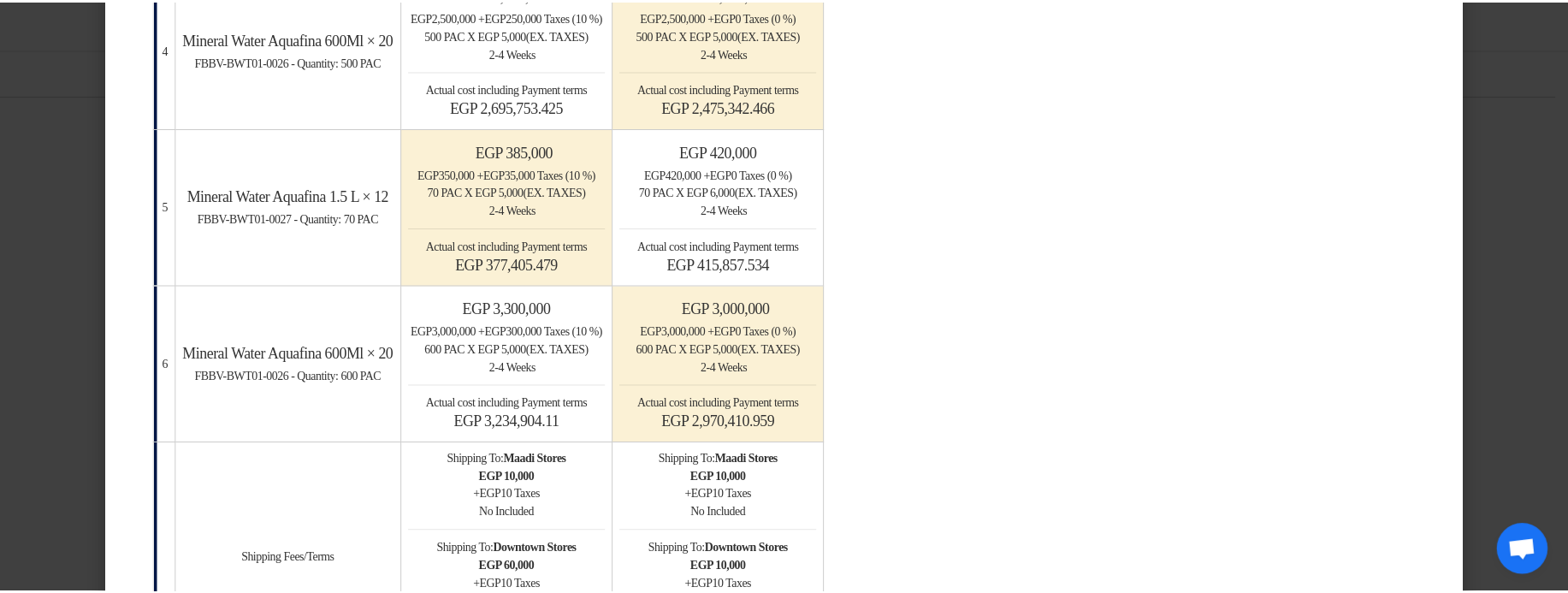
scroll to position [1335, 0]
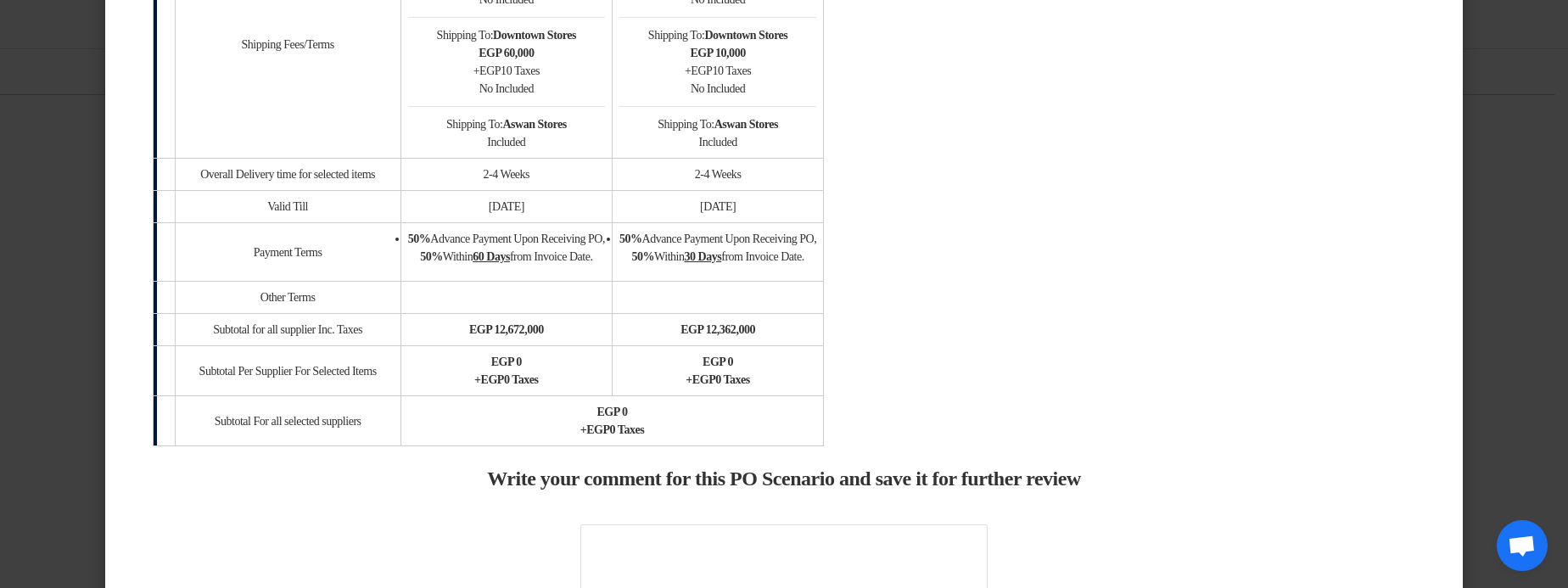
click at [1522, 229] on modal-container "× Offers Comparison Table Bahaa Custom Criteria × Overall × Export as PDF Magic…" at bounding box center [784, 294] width 1568 height 588
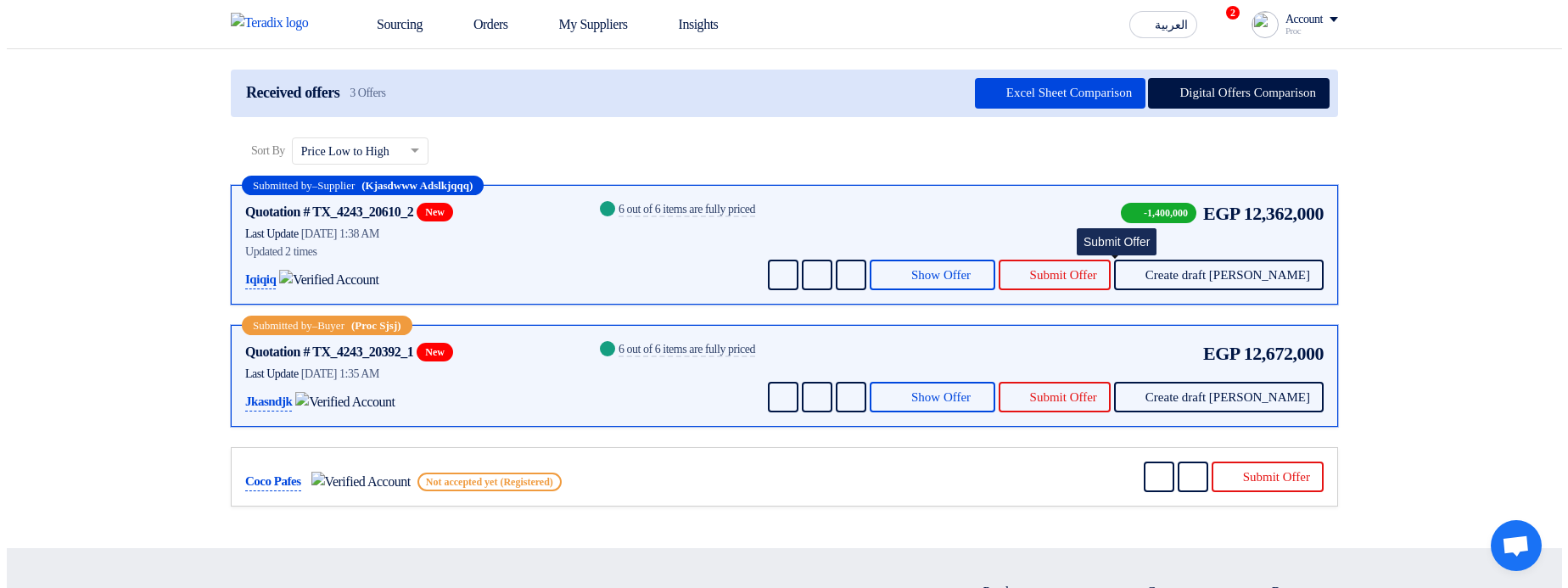
scroll to position [204, 0]
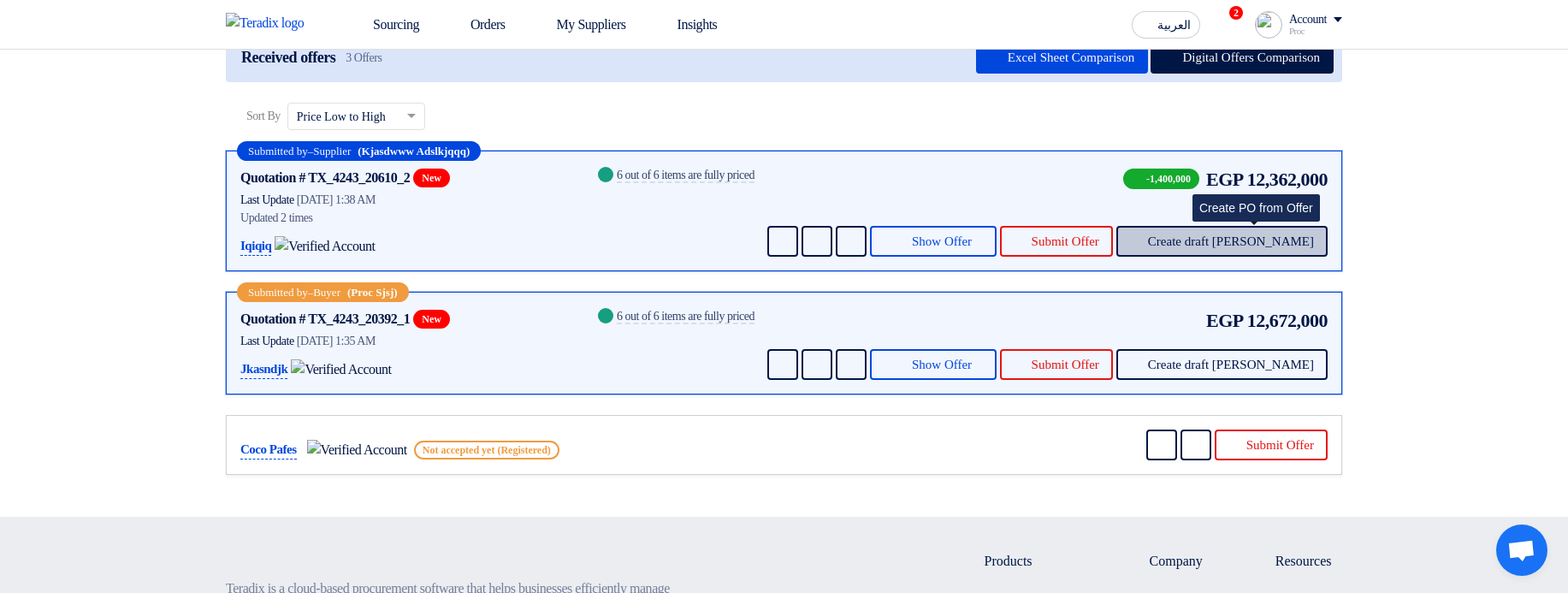
click at [1233, 248] on span "Create draft [PERSON_NAME]" at bounding box center [1230, 241] width 166 height 13
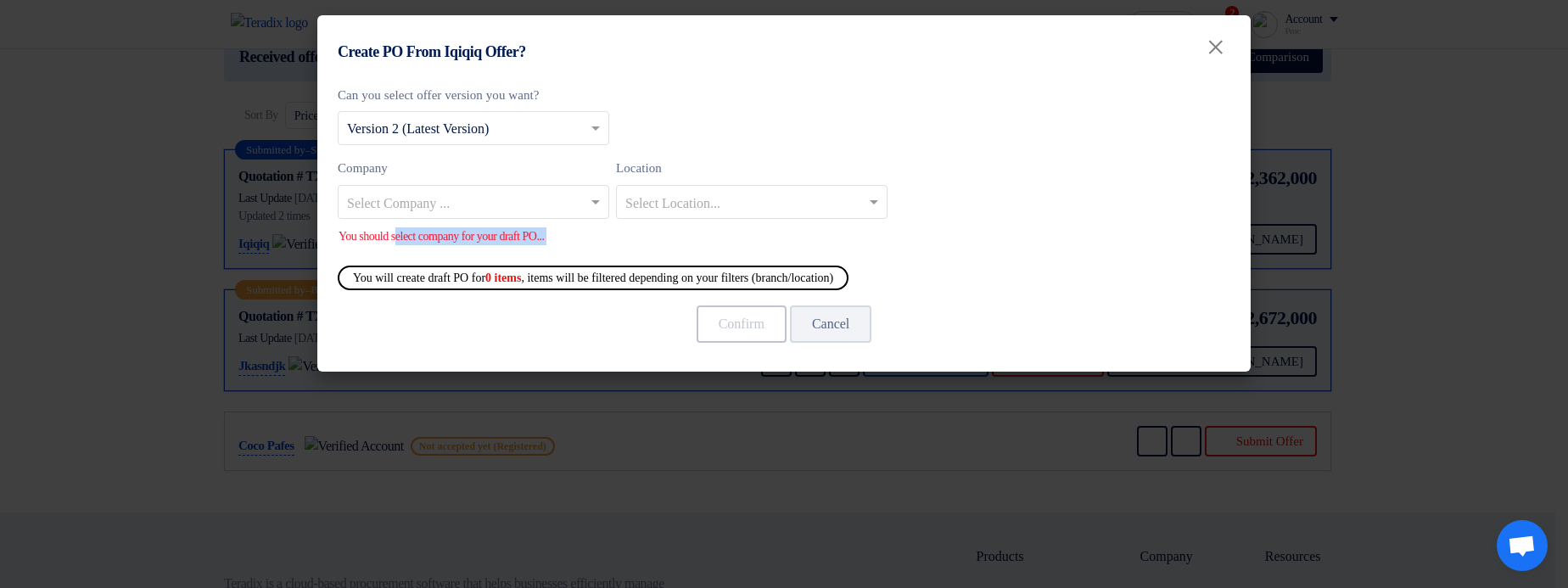
drag, startPoint x: 409, startPoint y: 242, endPoint x: 619, endPoint y: 250, distance: 210.2
click at [619, 250] on div "Can you select offer version you want? Select from offer versions × Version 2 (…" at bounding box center [784, 224] width 933 height 294
click at [657, 243] on div "You should select company for your draft PO..." at bounding box center [784, 237] width 892 height 18
click at [487, 212] on input "text" at bounding box center [464, 203] width 236 height 28
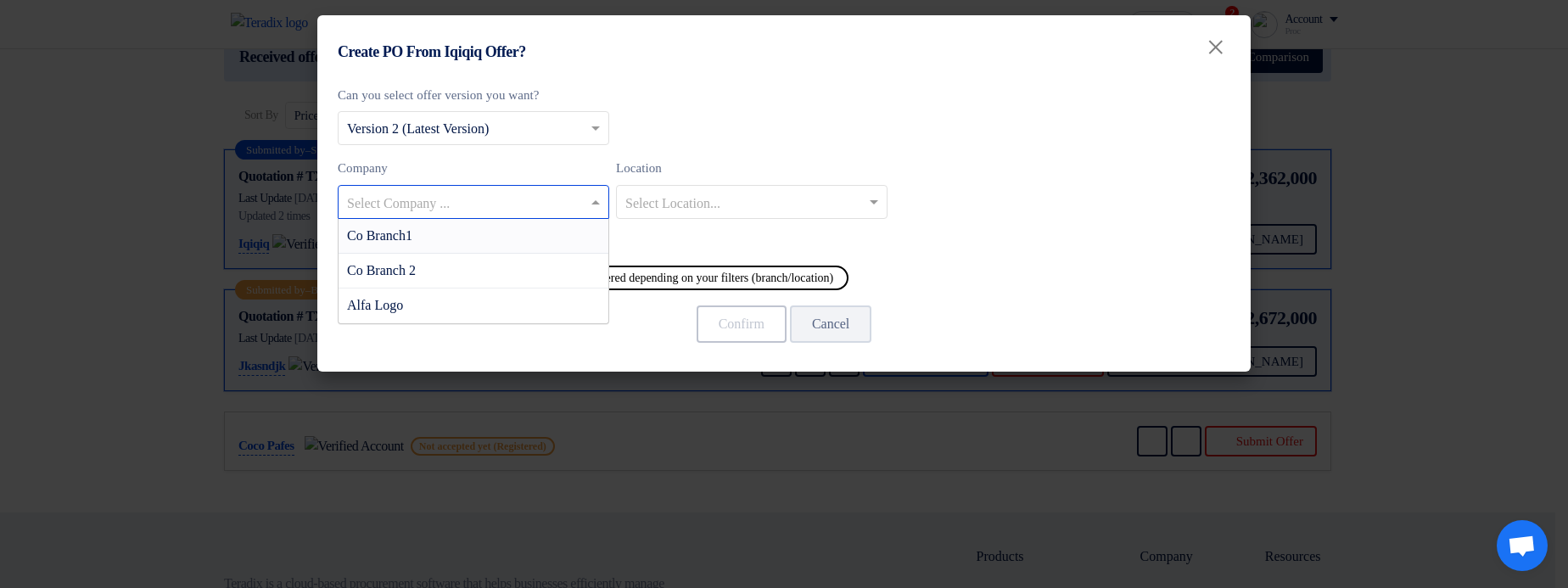
click at [496, 238] on div "Co Branch1" at bounding box center [473, 237] width 269 height 35
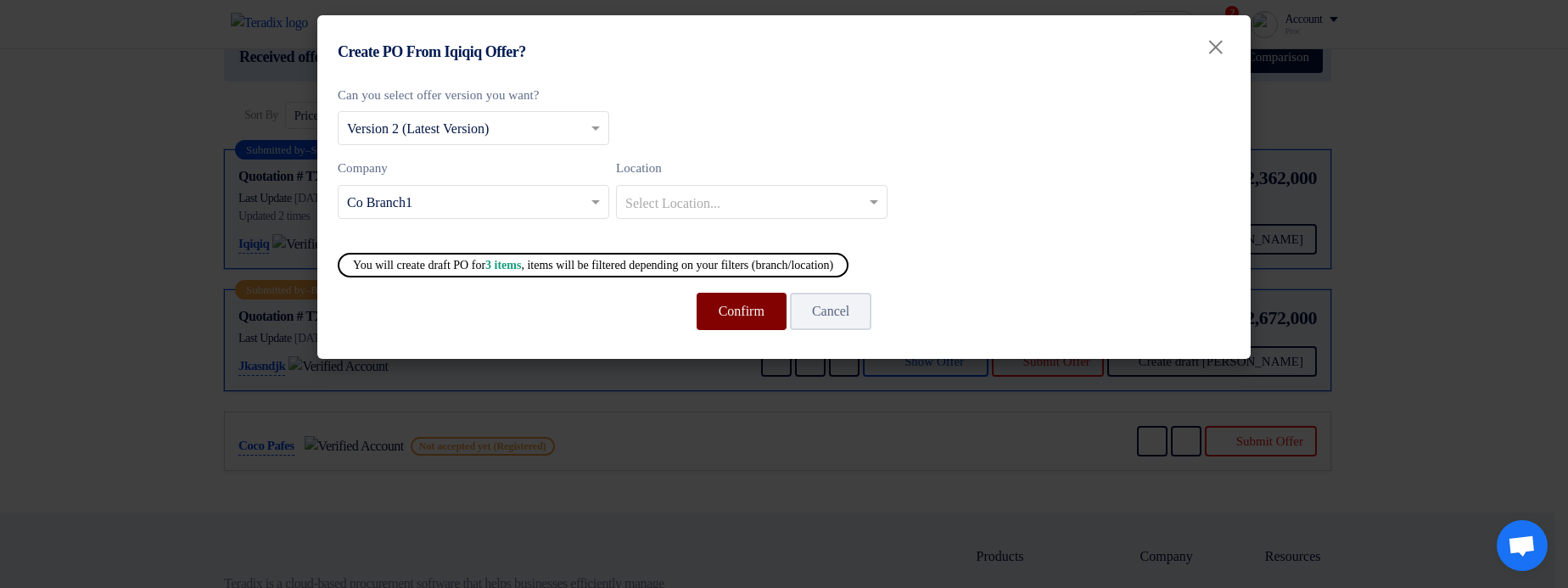
click at [729, 310] on button "Confirm" at bounding box center [741, 311] width 90 height 37
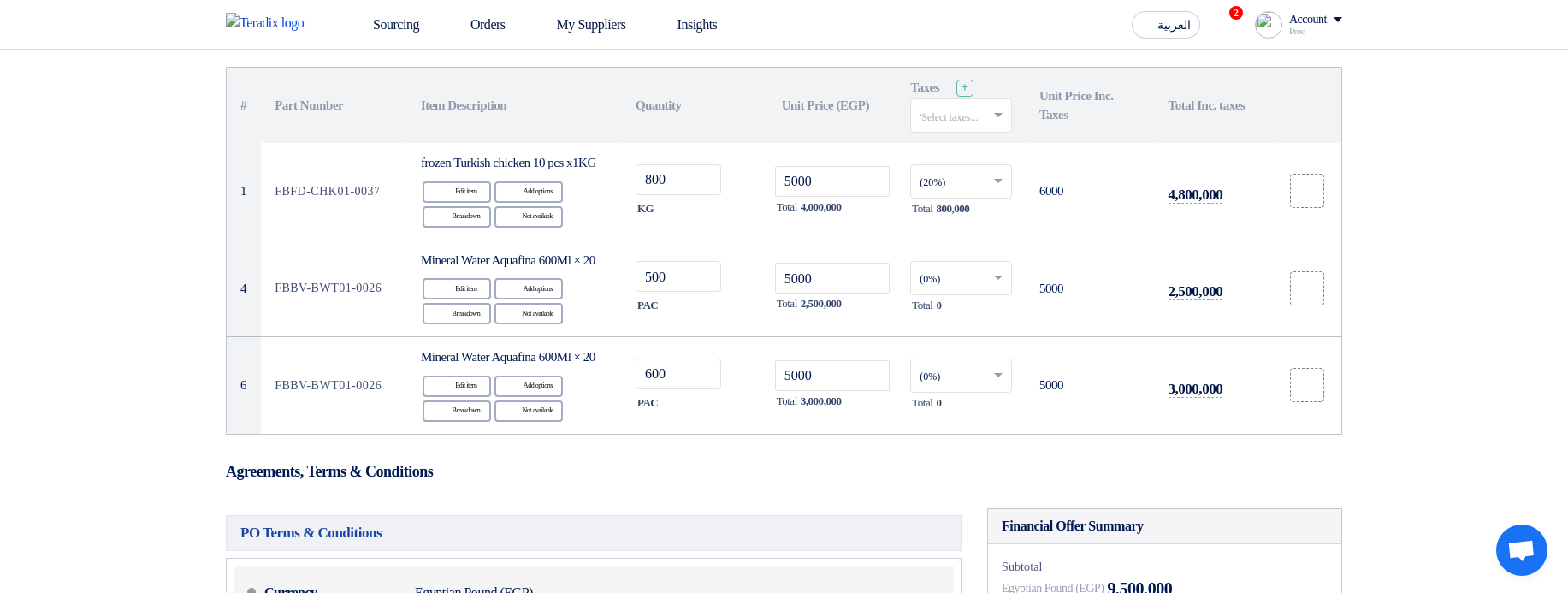
scroll to position [103, 0]
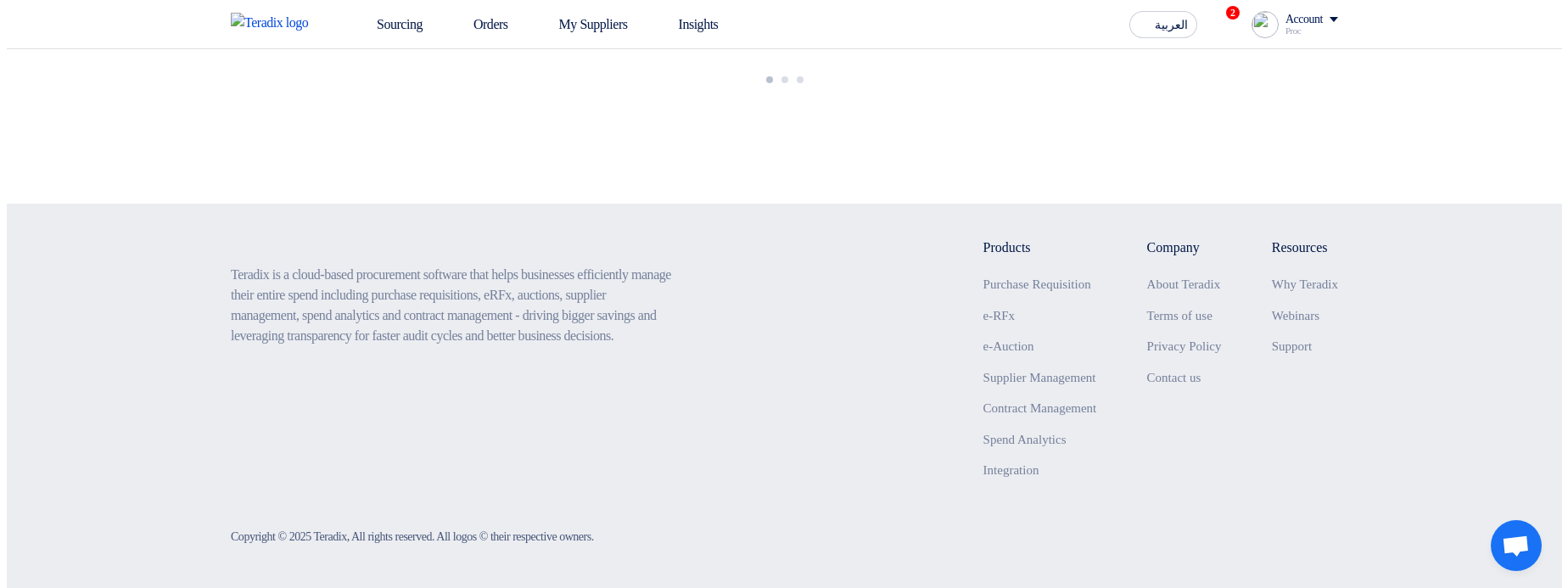
scroll to position [204, 0]
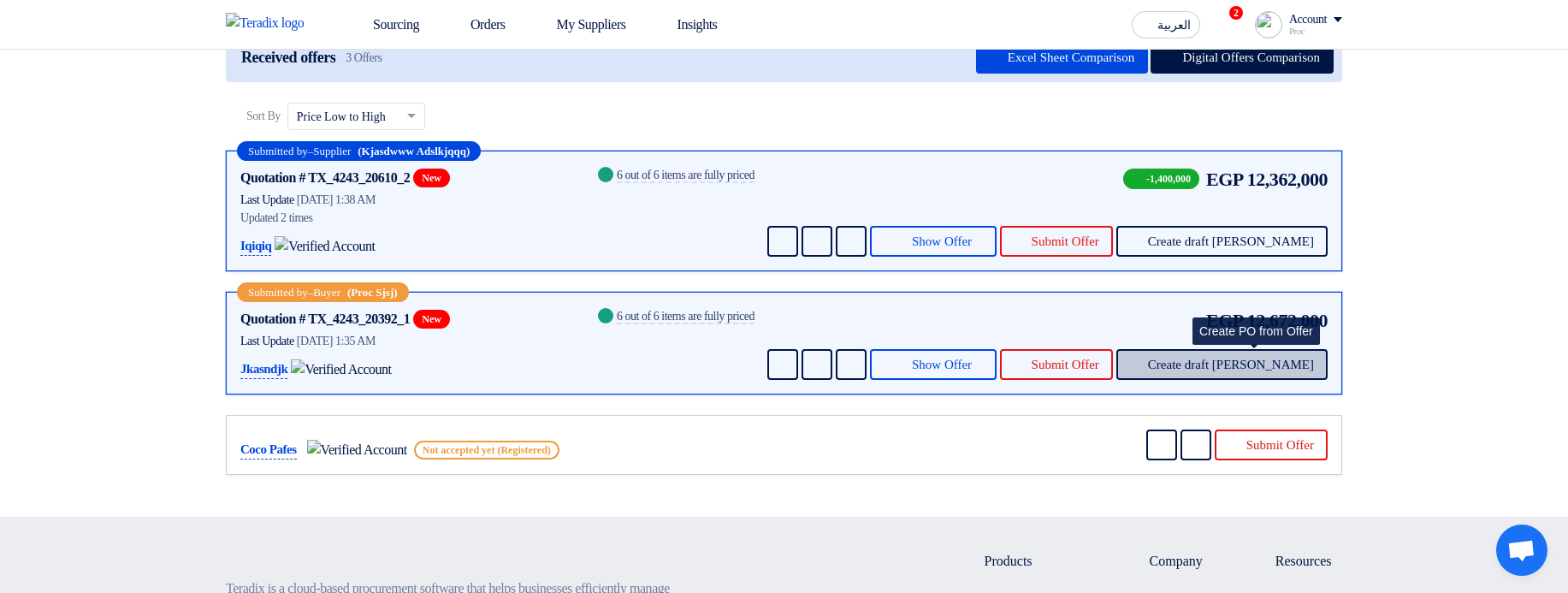
click at [1268, 372] on span "Create draft [PERSON_NAME]" at bounding box center [1230, 365] width 166 height 13
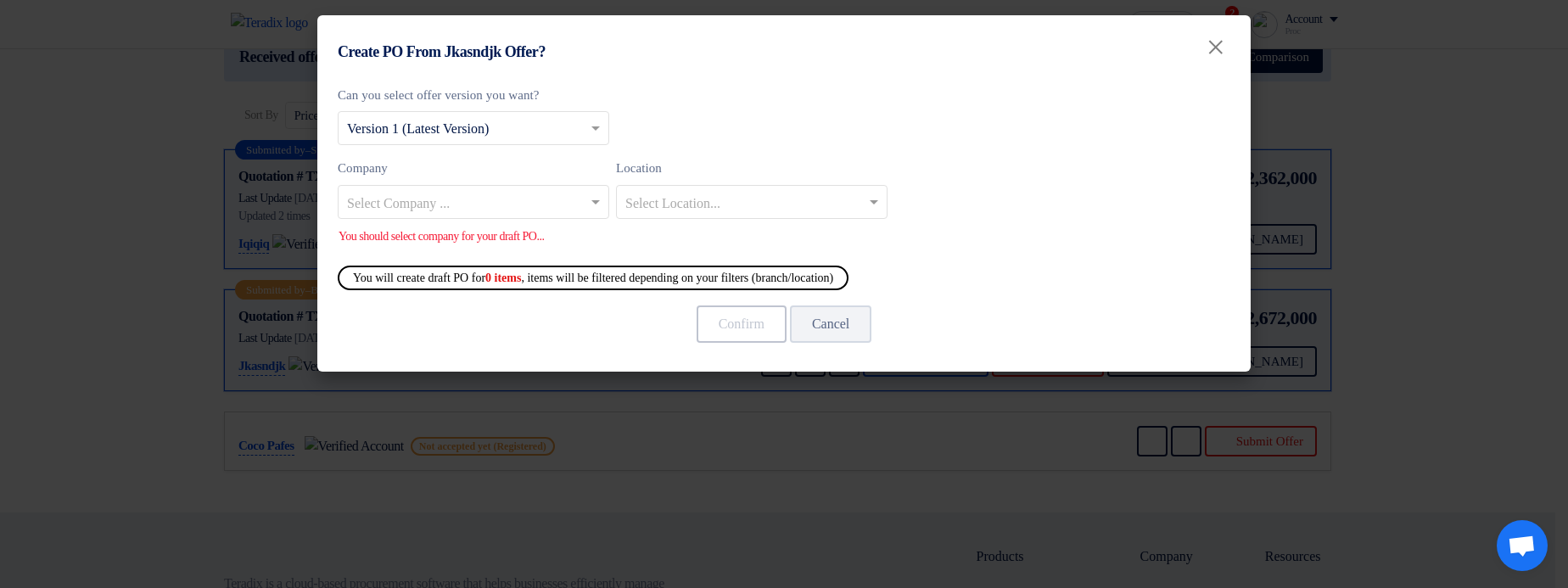
click at [519, 219] on div "Company Select Company ... Location Select Location..." at bounding box center [784, 195] width 893 height 74
click at [555, 193] on input "text" at bounding box center [464, 203] width 236 height 28
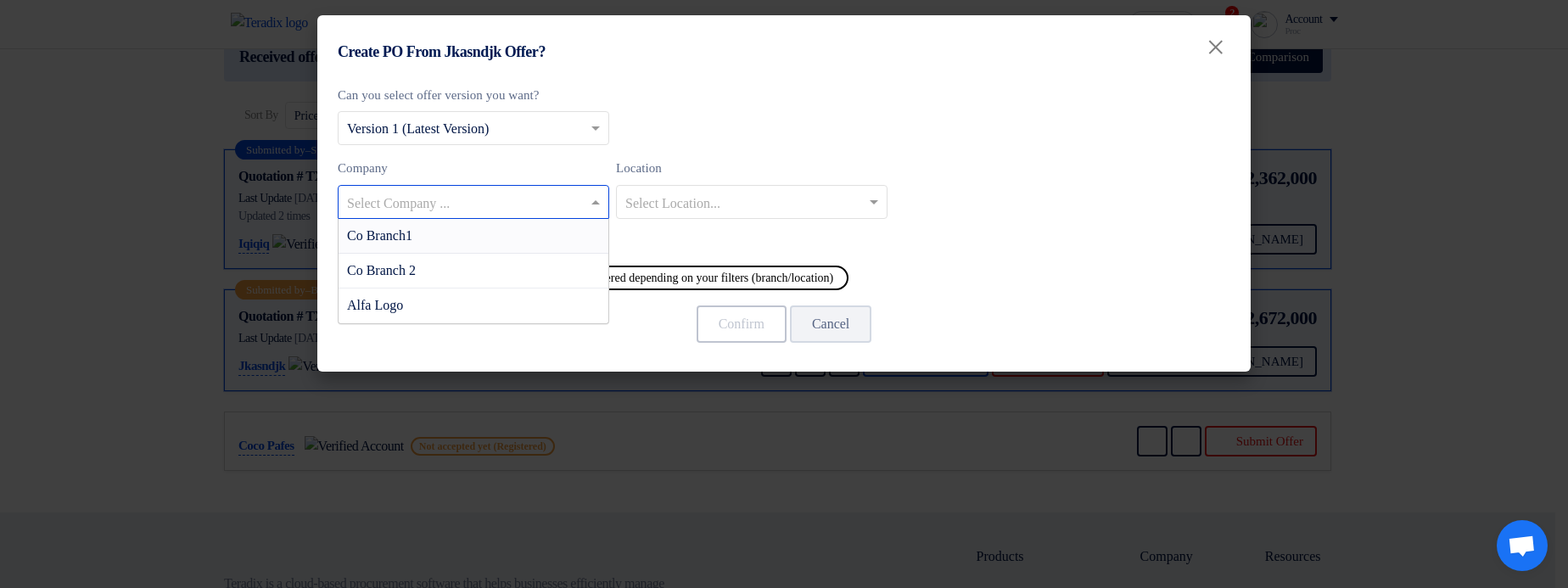
click at [549, 231] on div "Co Branch1" at bounding box center [473, 237] width 269 height 35
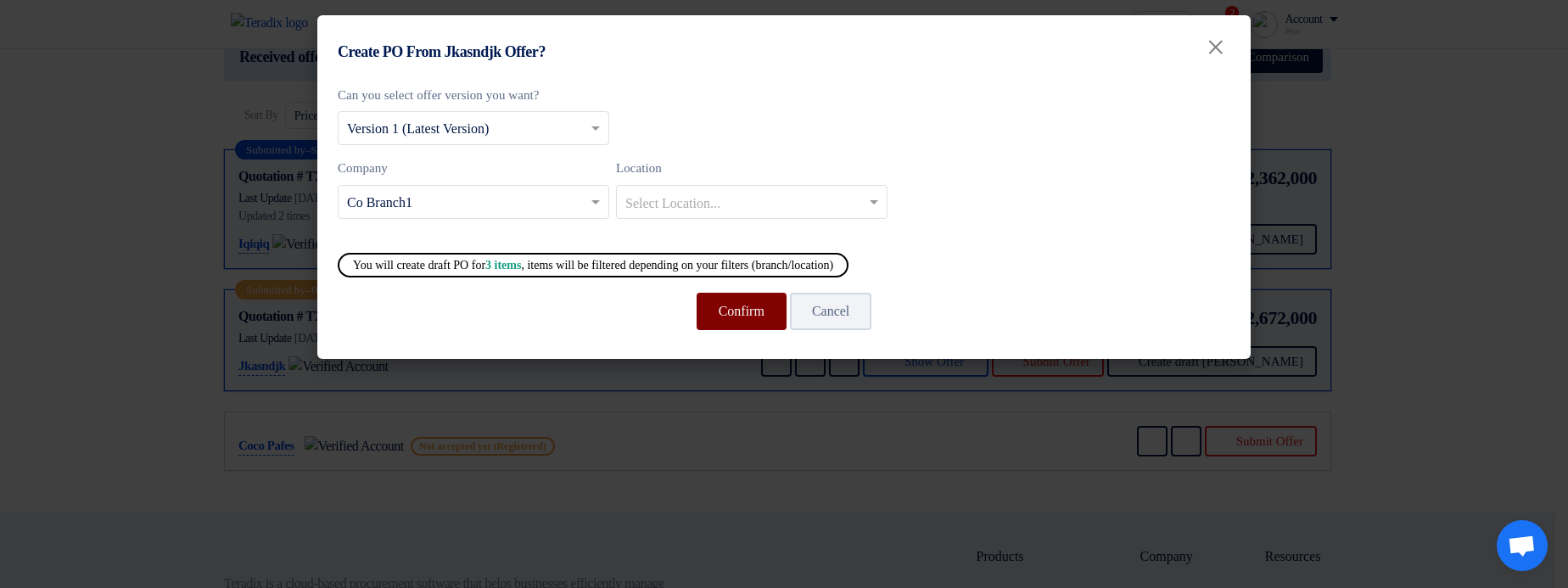
click at [717, 309] on button "Confirm" at bounding box center [741, 311] width 90 height 37
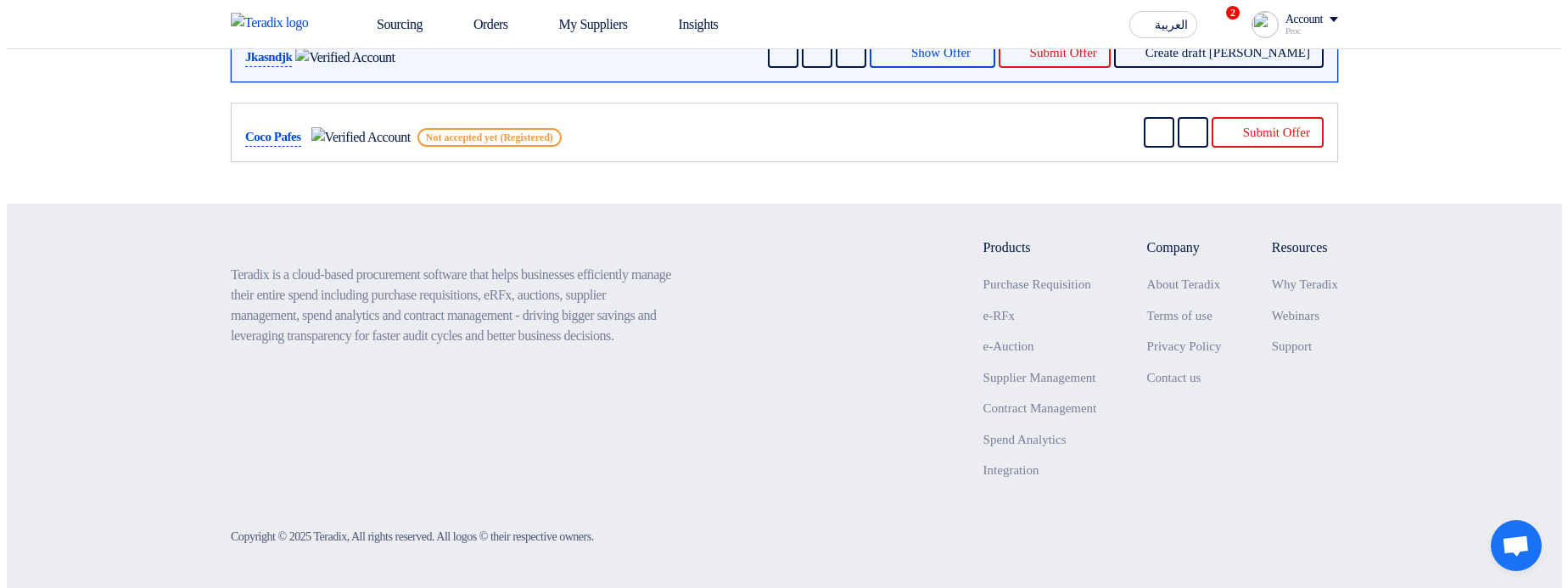
scroll to position [122, 0]
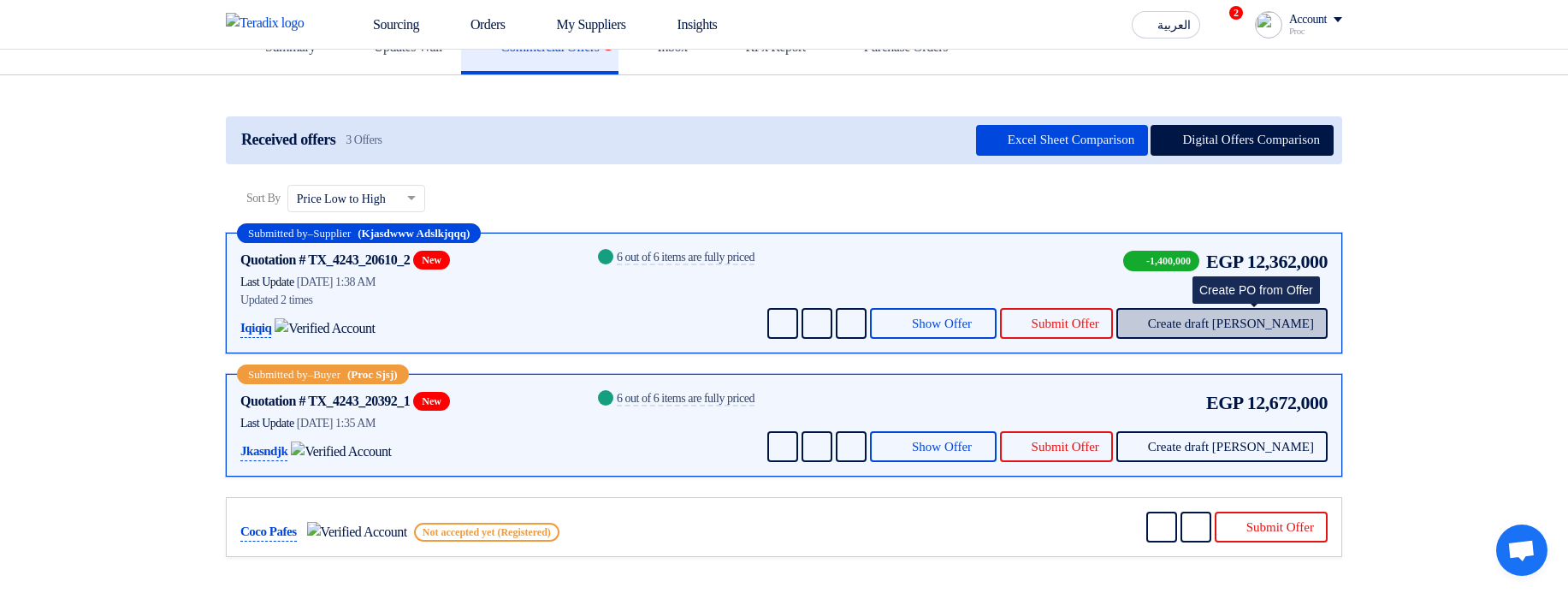
click at [1307, 330] on span "Create draft PO" at bounding box center [1230, 324] width 166 height 13
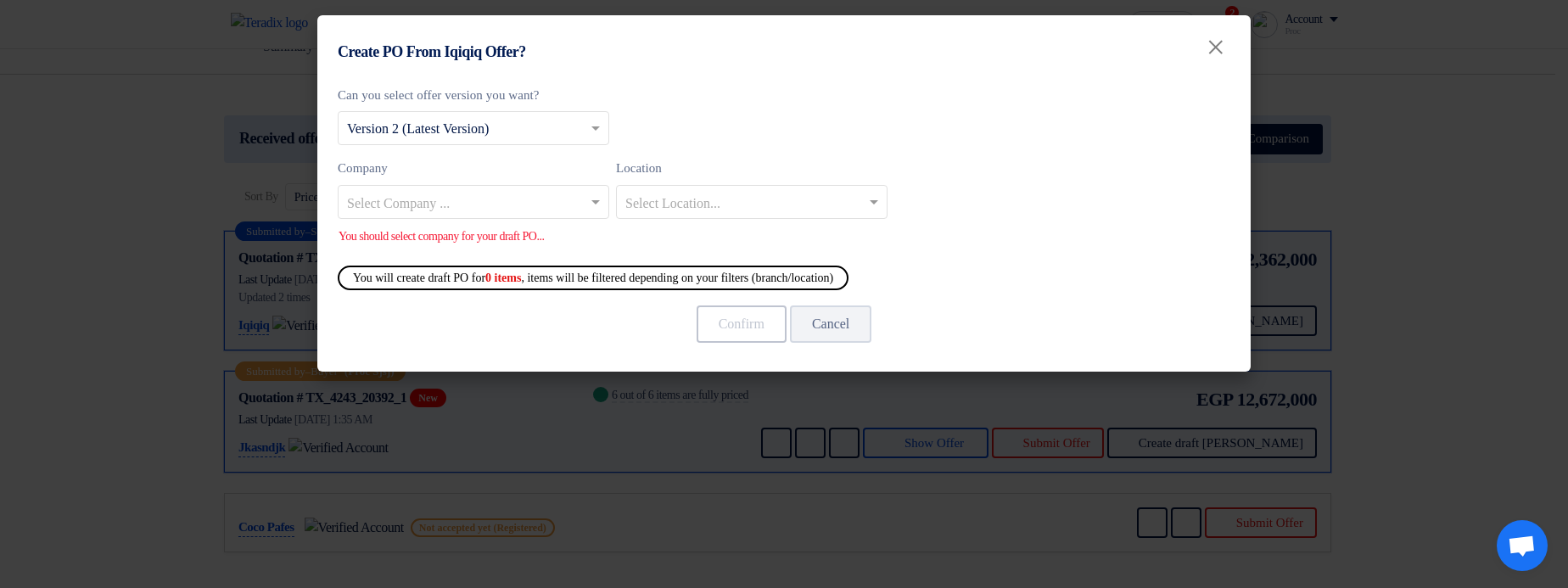
click at [481, 196] on input "text" at bounding box center [464, 203] width 236 height 28
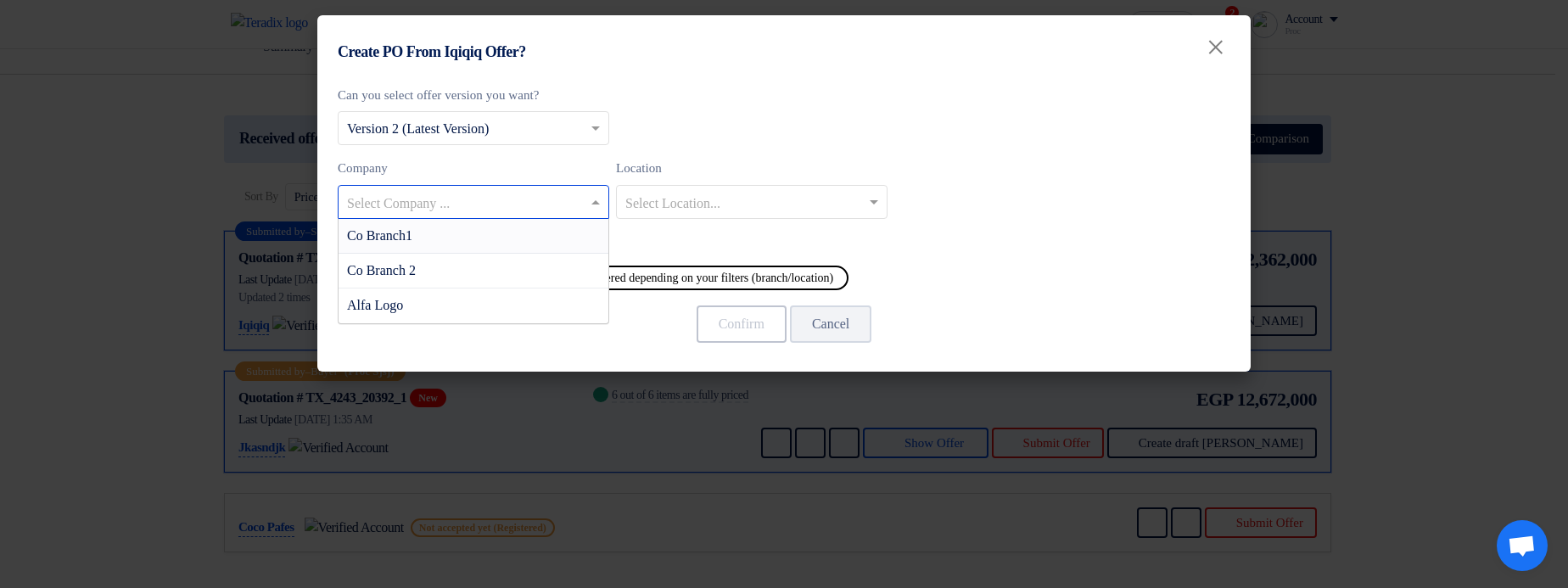
drag, startPoint x: 501, startPoint y: 221, endPoint x: 557, endPoint y: 230, distance: 56.7
click at [501, 221] on div "Co Branch1" at bounding box center [473, 237] width 269 height 35
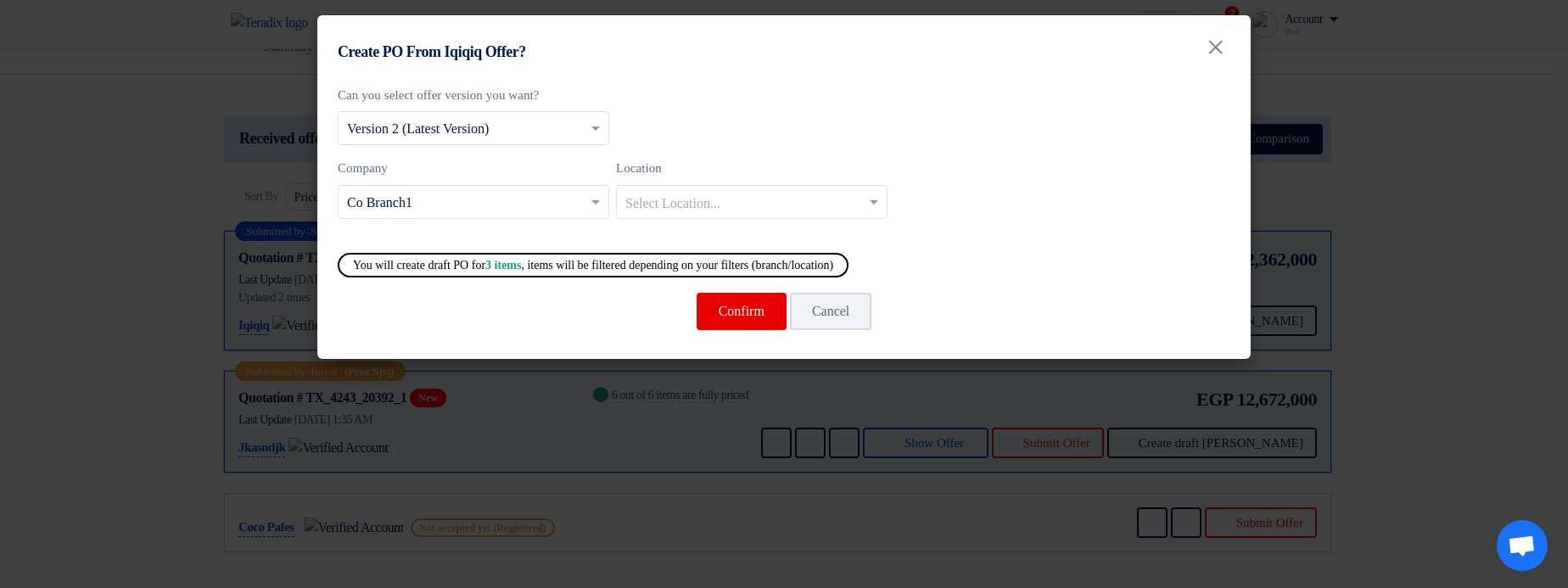
click at [703, 203] on input "text" at bounding box center [743, 203] width 236 height 28
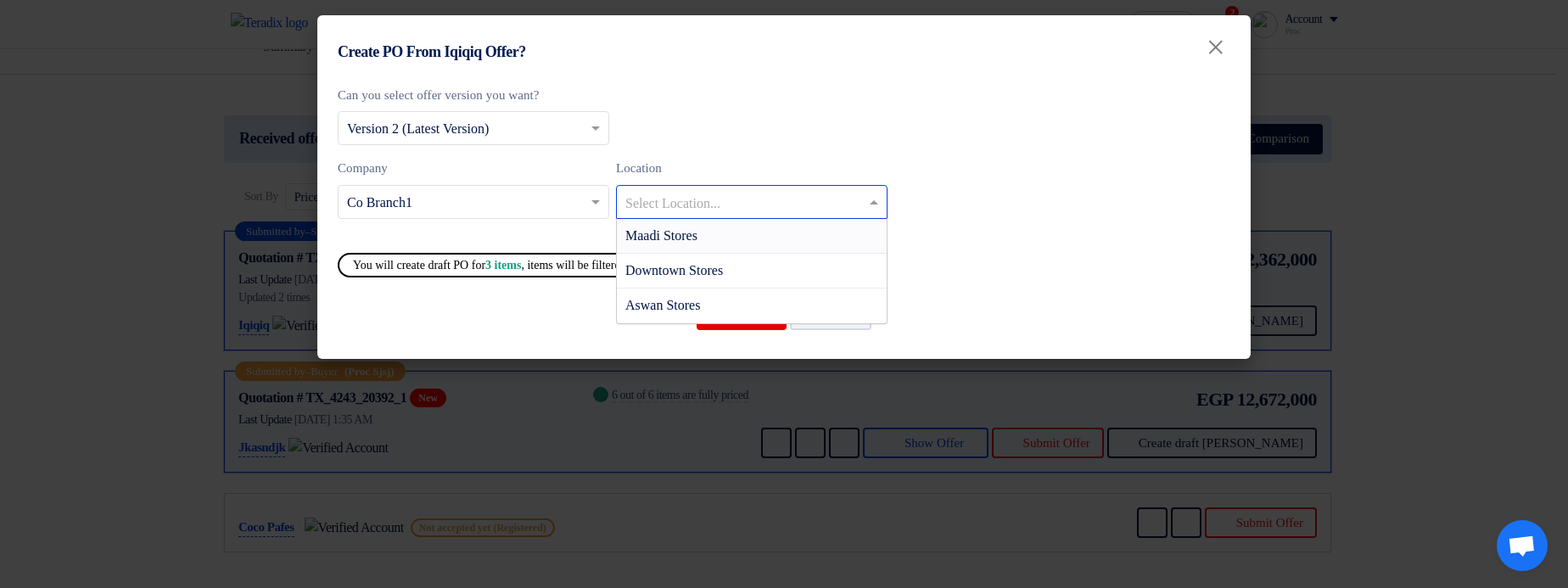
click at [700, 244] on div "Maadi Stores" at bounding box center [752, 237] width 269 height 35
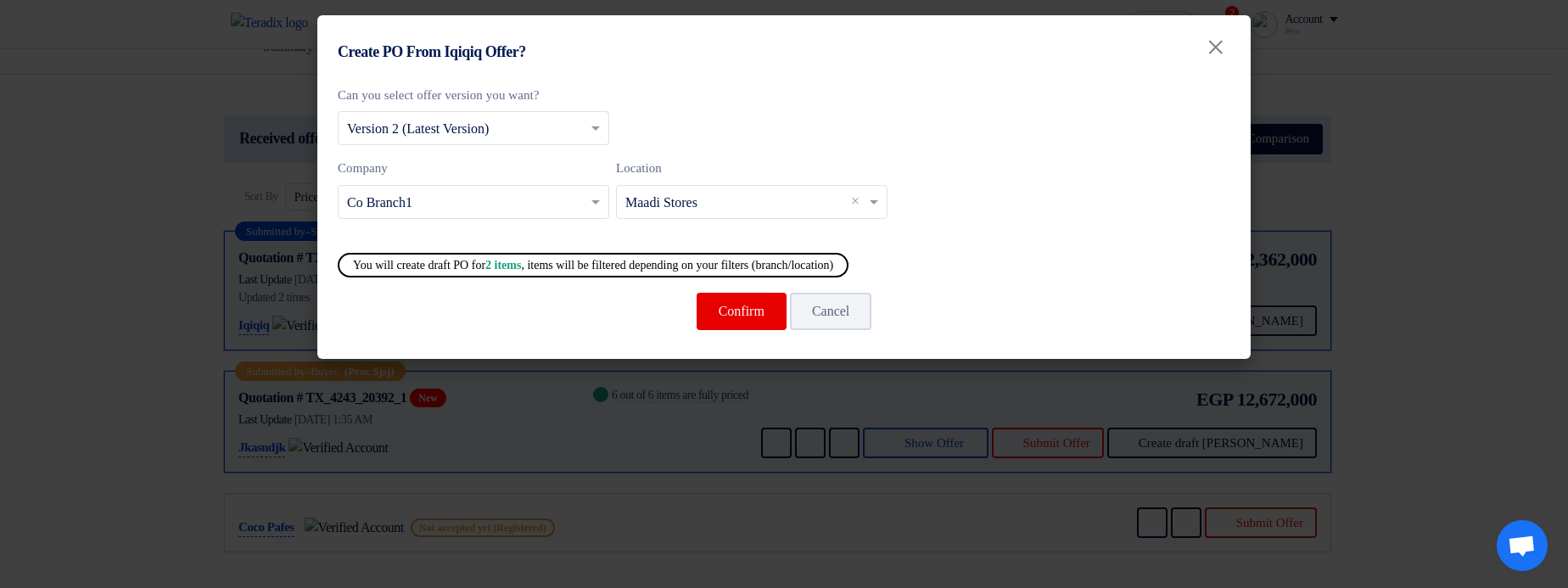
click at [696, 208] on input "text" at bounding box center [743, 203] width 236 height 28
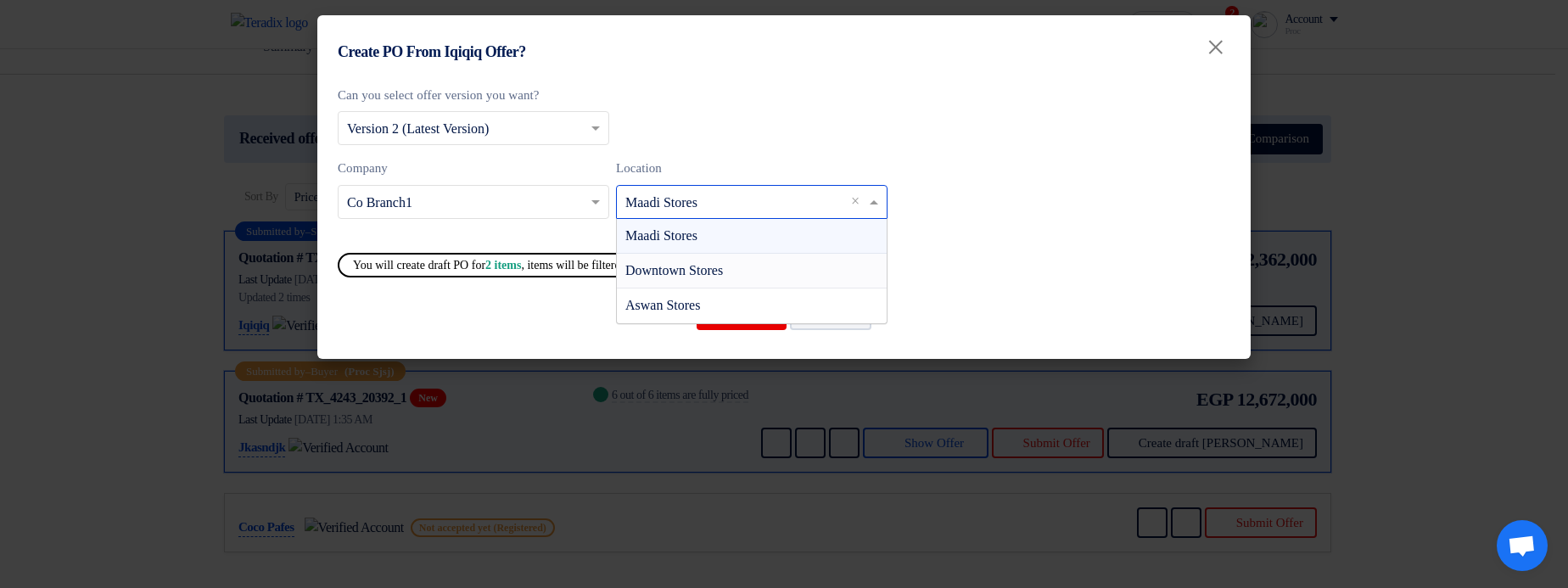
click at [700, 263] on span "Downtown Stores" at bounding box center [673, 270] width 97 height 15
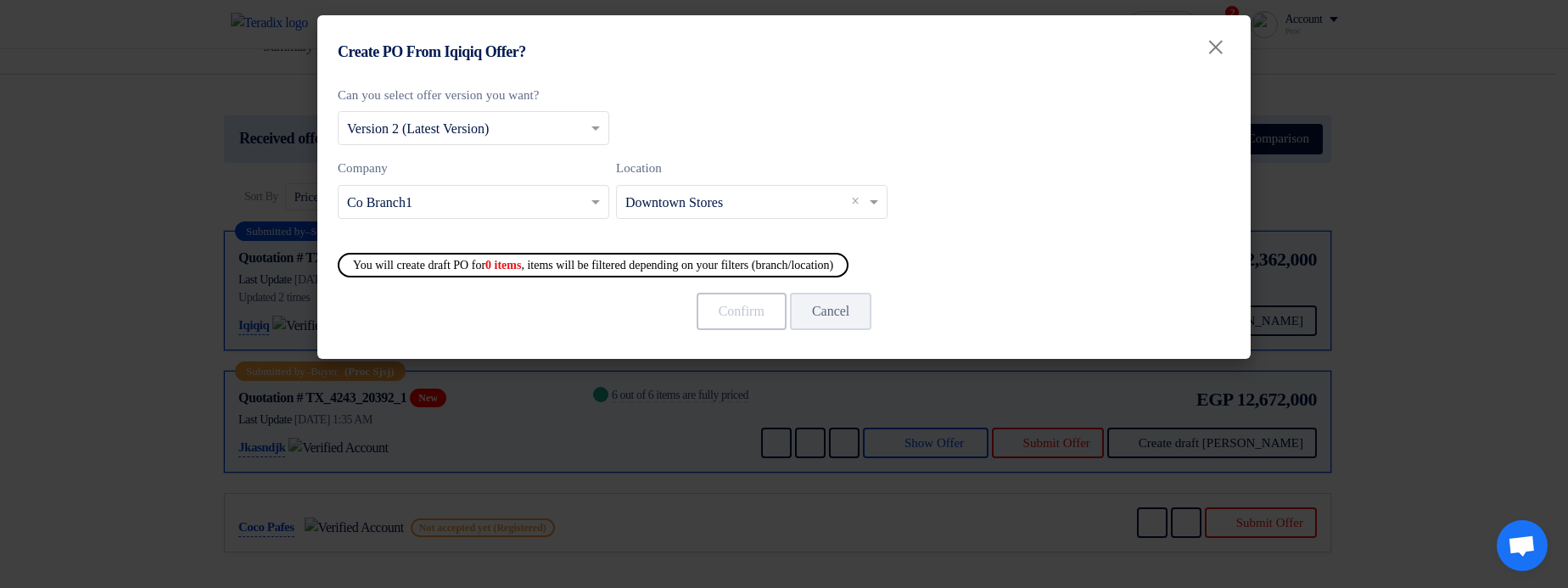
click at [708, 211] on input "text" at bounding box center [743, 203] width 236 height 28
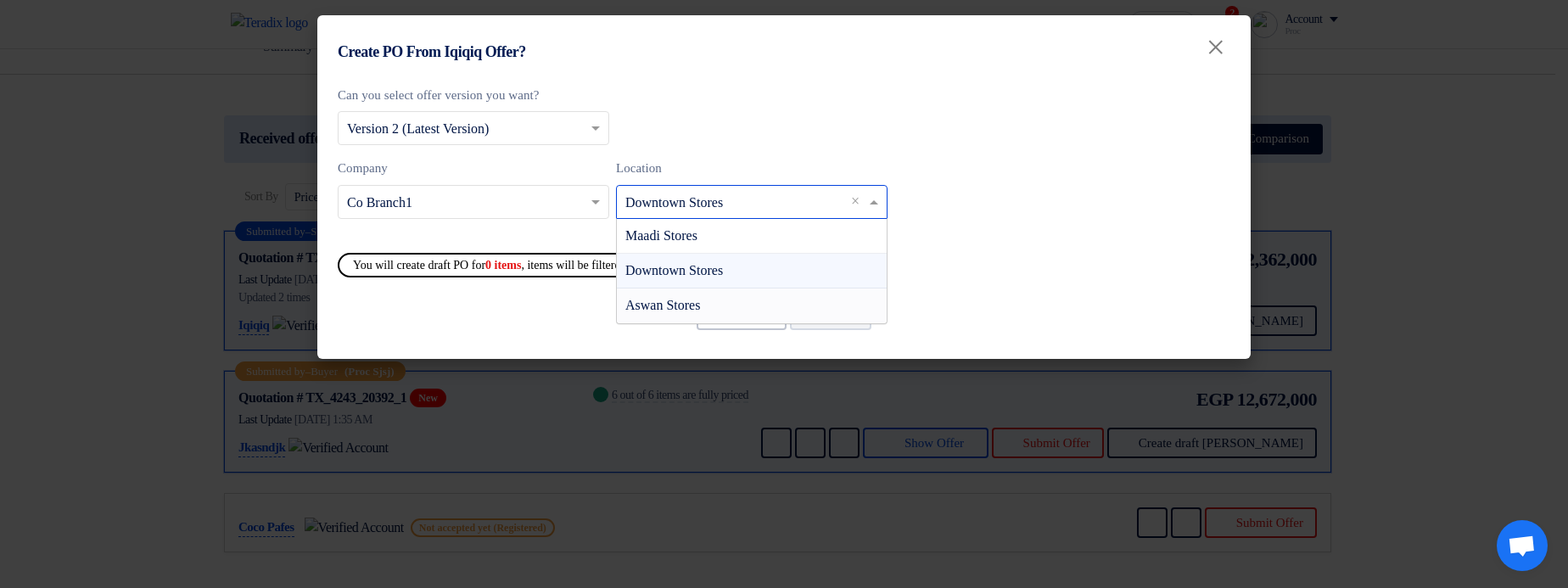
click at [669, 298] on span "Aswan Stores" at bounding box center [663, 305] width 75 height 15
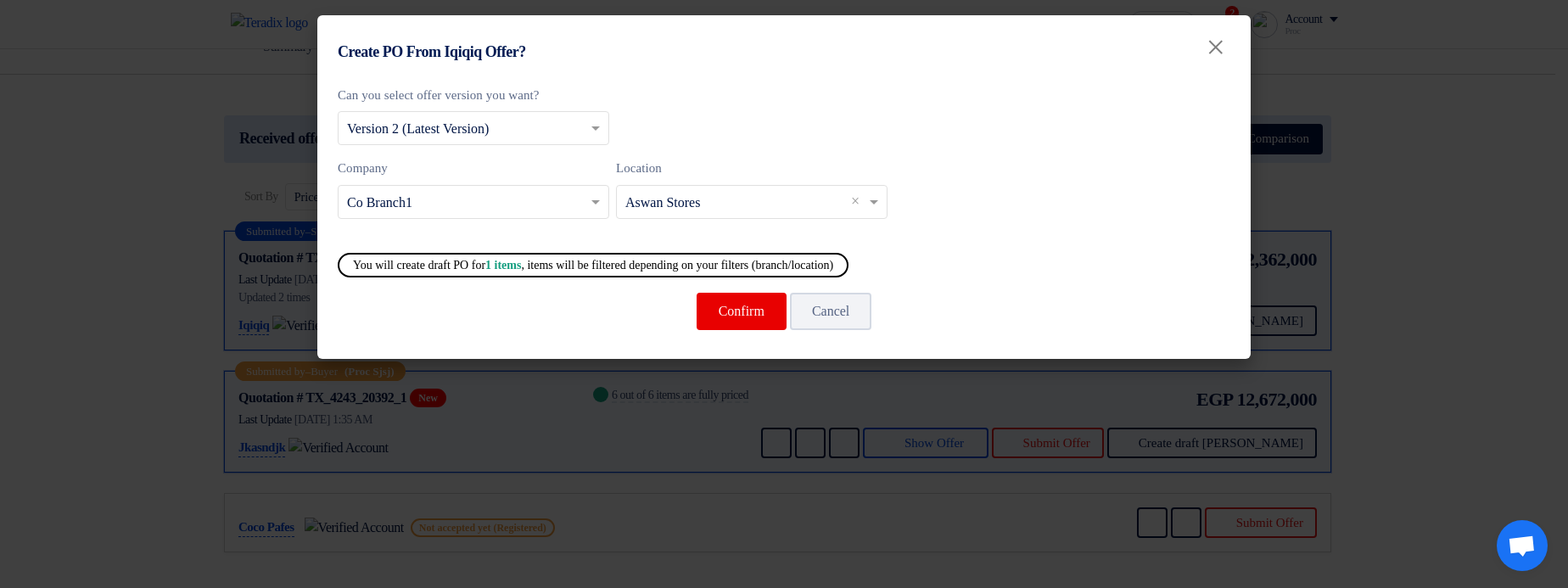
click at [527, 182] on div "Company Select Company ... × Co Branch1" at bounding box center [473, 188] width 271 height 60
click at [534, 198] on input "text" at bounding box center [464, 203] width 236 height 28
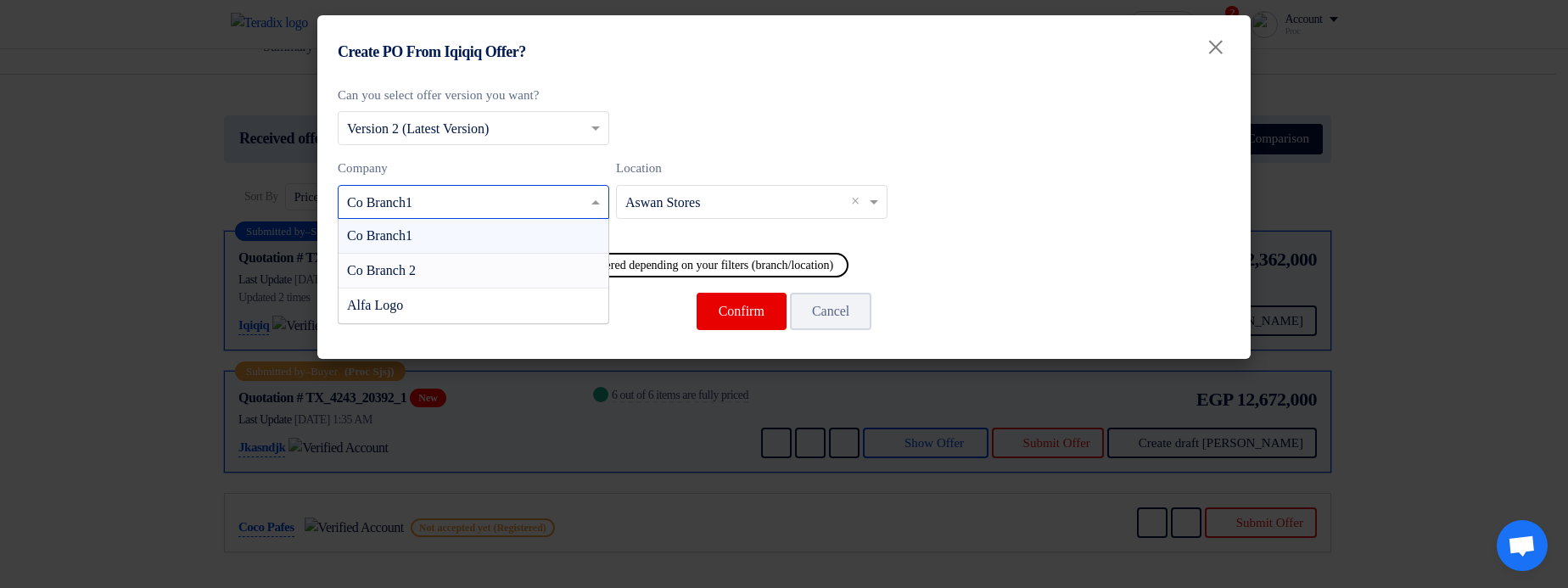
click at [519, 266] on div "Co Branch 2" at bounding box center [473, 271] width 269 height 35
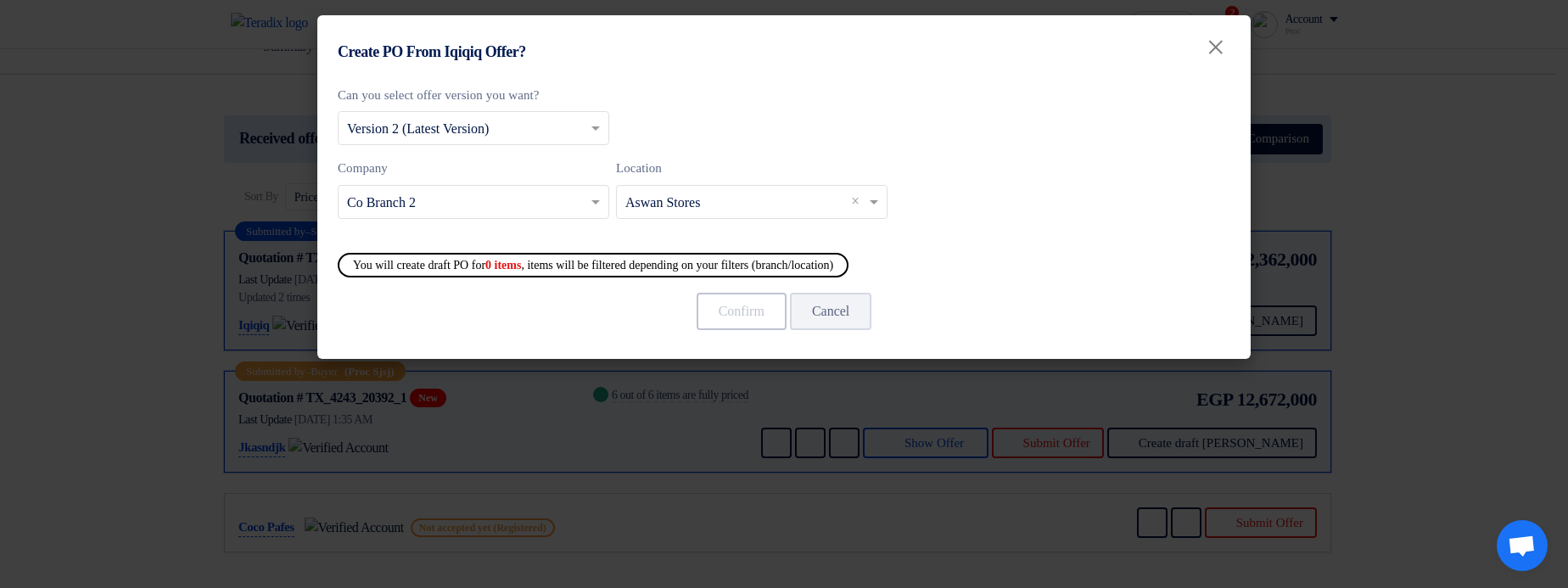
click at [690, 201] on input "text" at bounding box center [743, 203] width 236 height 28
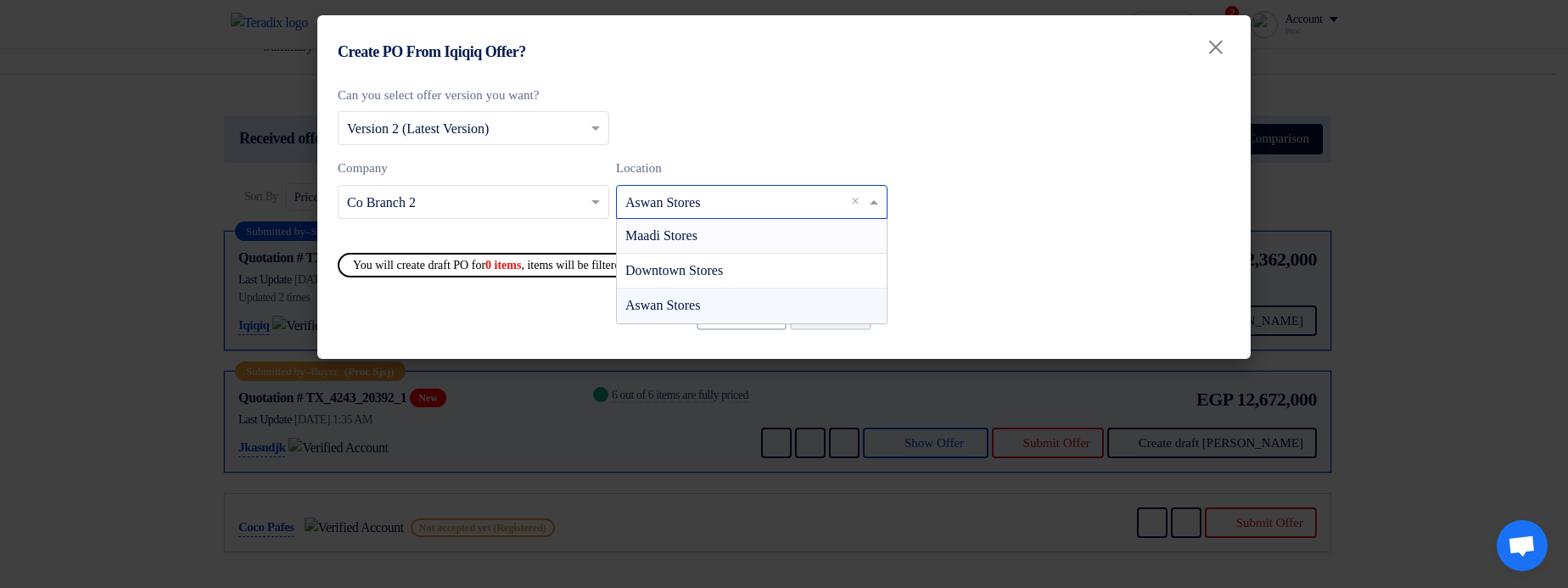
drag, startPoint x: 681, startPoint y: 248, endPoint x: 701, endPoint y: 236, distance: 23.3
click at [680, 249] on div "Maadi Stores" at bounding box center [752, 237] width 269 height 35
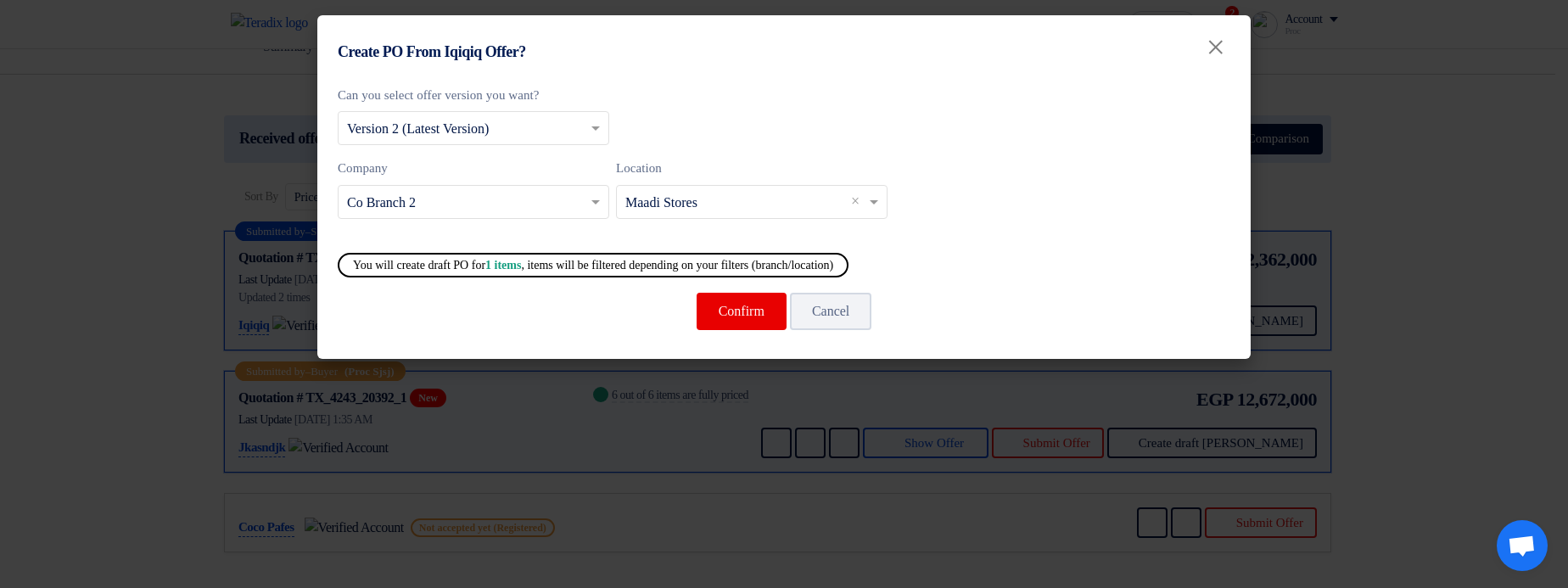
click at [707, 201] on input "text" at bounding box center [743, 203] width 236 height 28
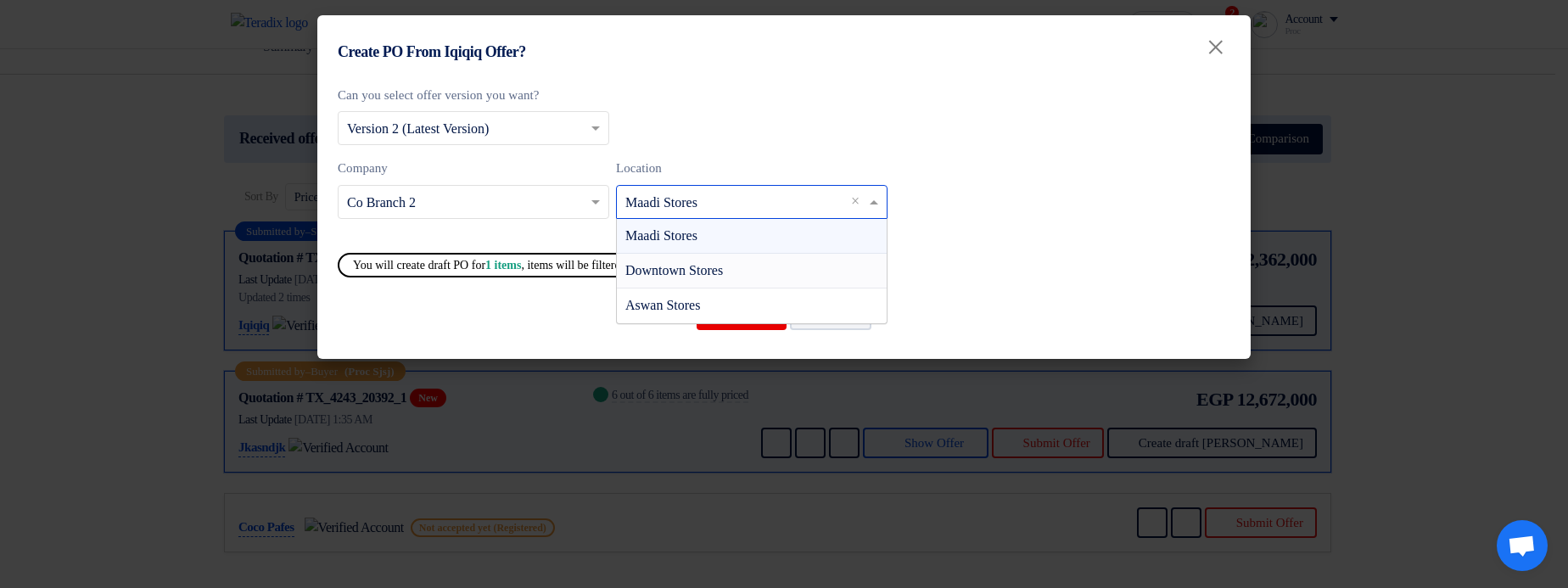
click at [689, 271] on span "Downtown Stores" at bounding box center [673, 270] width 97 height 15
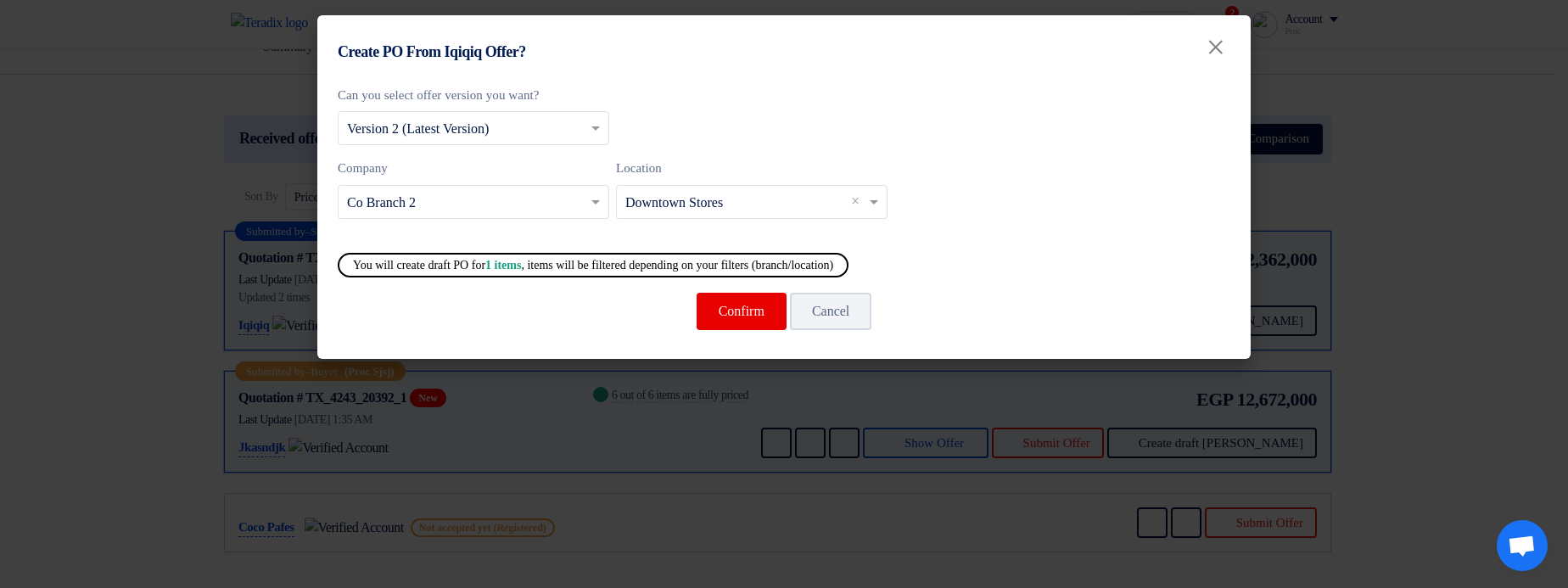
click at [685, 201] on input "text" at bounding box center [743, 203] width 236 height 28
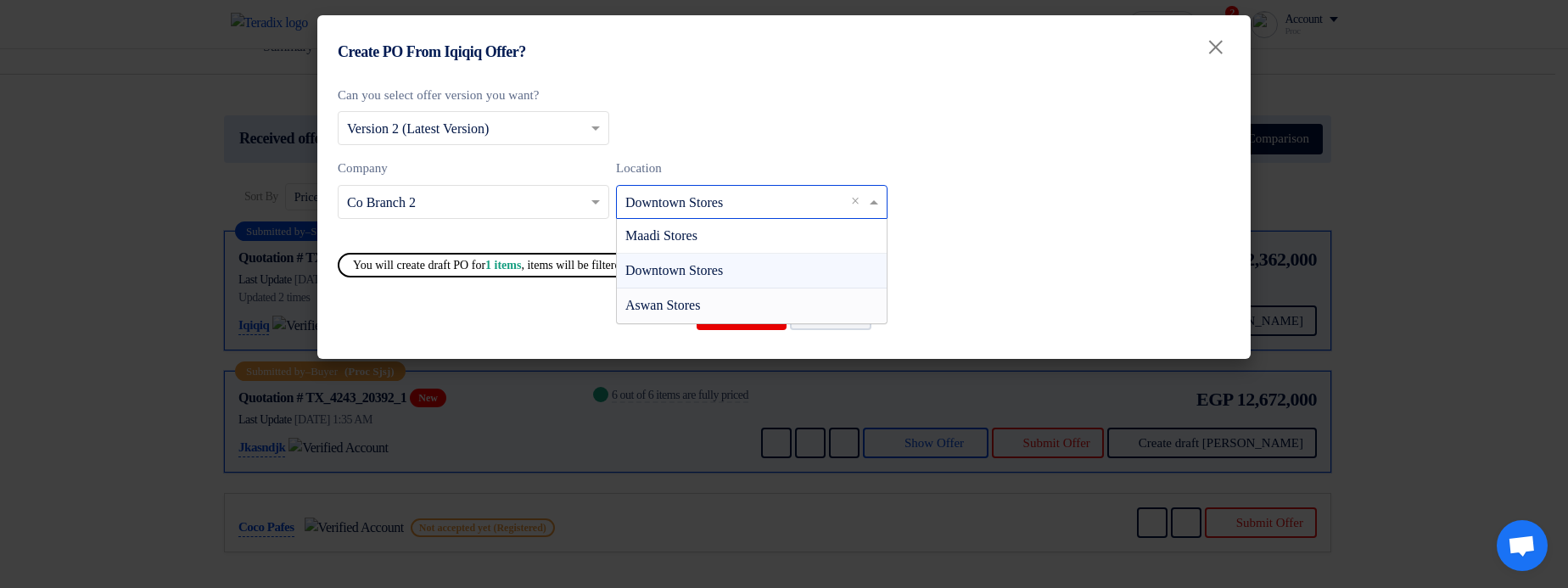
click at [667, 307] on span "Aswan Stores" at bounding box center [663, 305] width 75 height 15
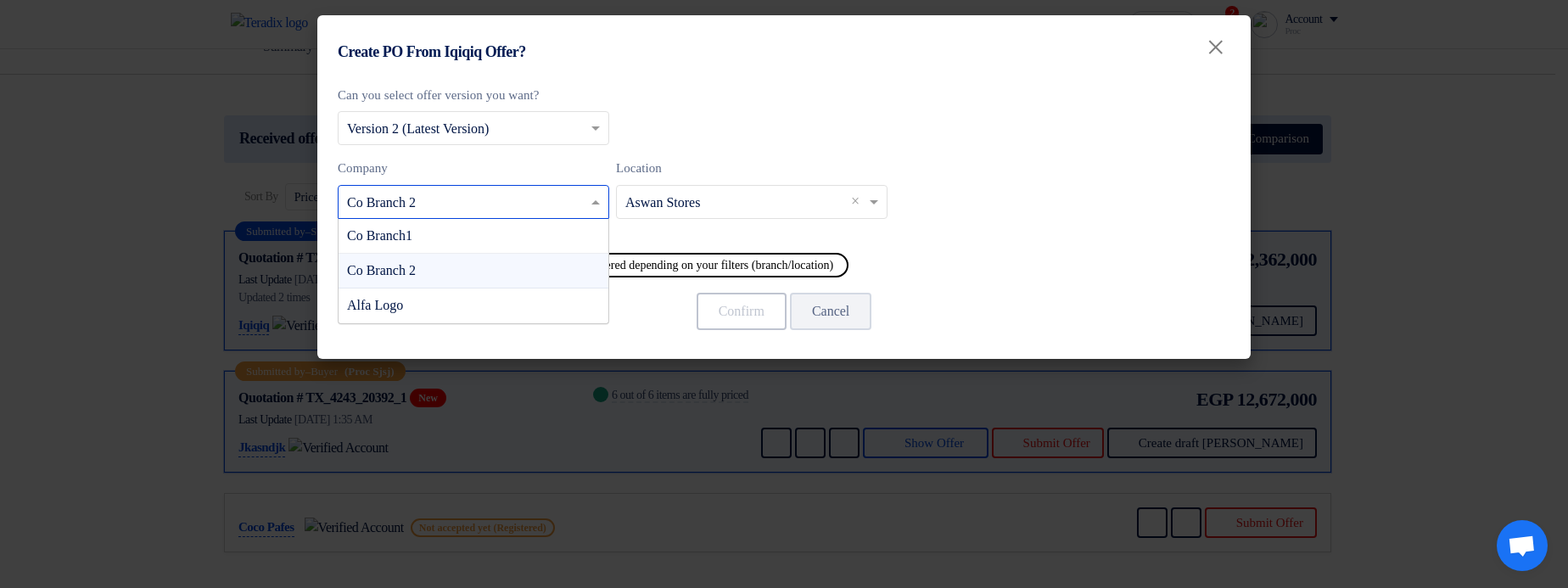
click at [450, 185] on div "Select Company ... × Co Branch 2" at bounding box center [473, 201] width 271 height 34
click at [460, 307] on div "Alfa Logo" at bounding box center [473, 305] width 269 height 34
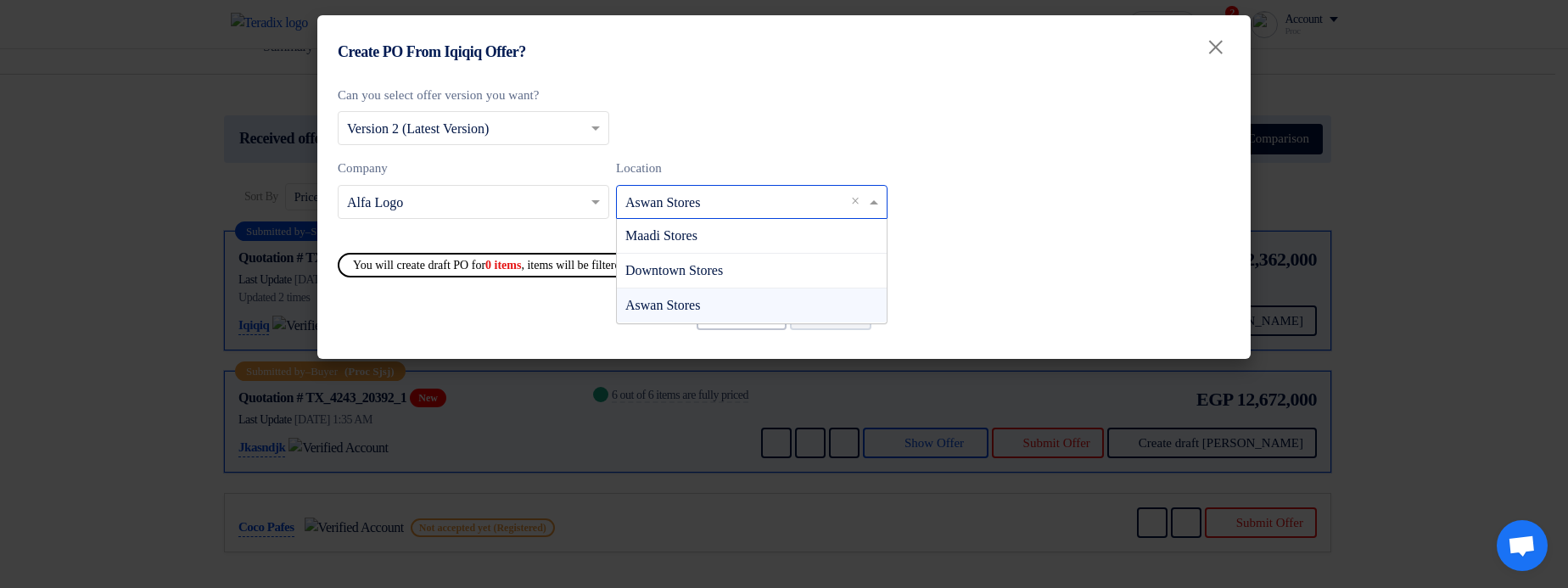
click at [684, 185] on div "Select Location... × Aswan Stores ×" at bounding box center [752, 201] width 271 height 34
click at [666, 240] on span "Maadi Stores" at bounding box center [661, 236] width 72 height 15
click at [683, 187] on div "Select Location... × Maadi Stores ×" at bounding box center [752, 201] width 271 height 34
click at [665, 273] on span "Downtown Stores" at bounding box center [673, 270] width 97 height 15
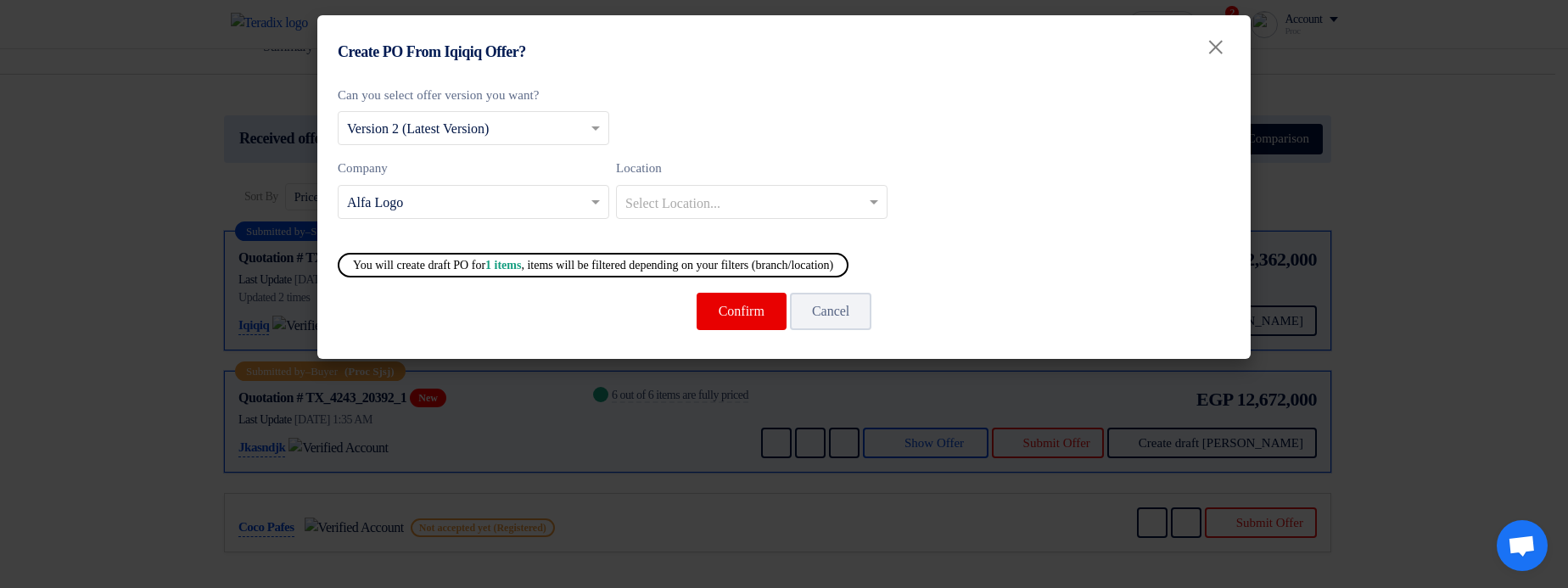
click at [534, 191] on input "text" at bounding box center [464, 203] width 236 height 28
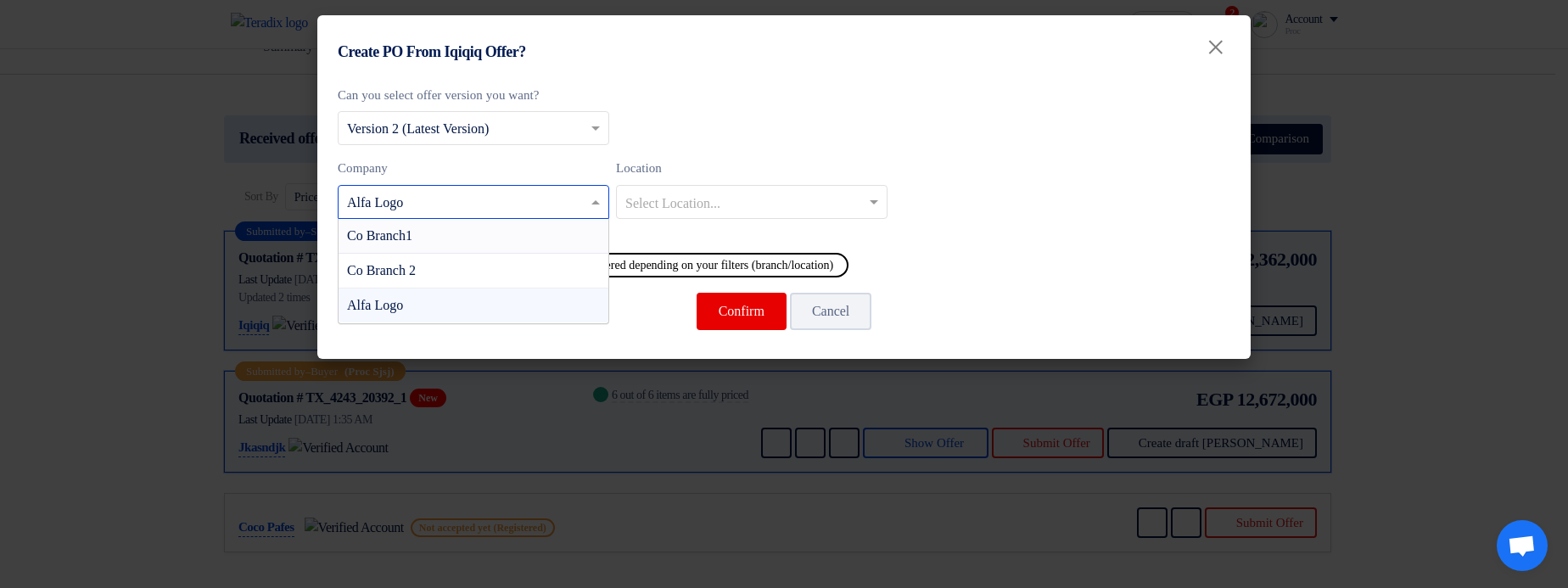
click at [511, 235] on div "Co Branch1" at bounding box center [473, 237] width 269 height 35
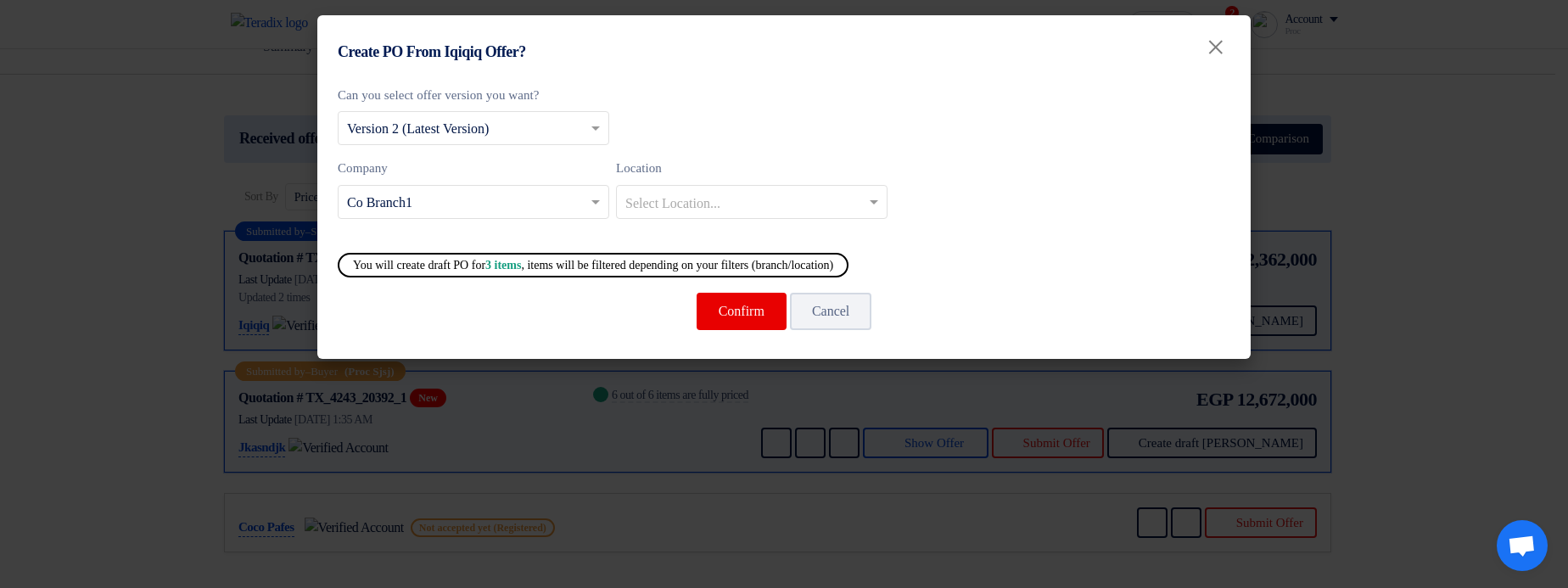
click at [703, 214] on input "text" at bounding box center [743, 203] width 236 height 28
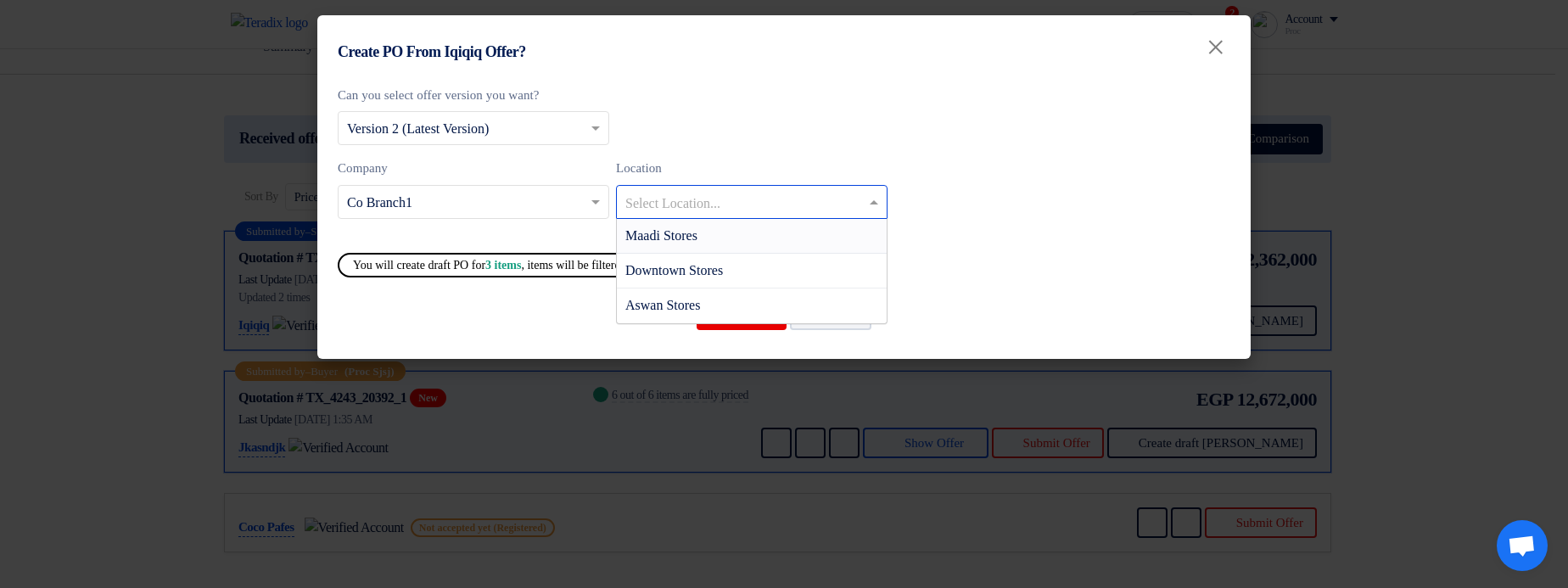
click at [715, 244] on div "Maadi Stores" at bounding box center [752, 237] width 269 height 35
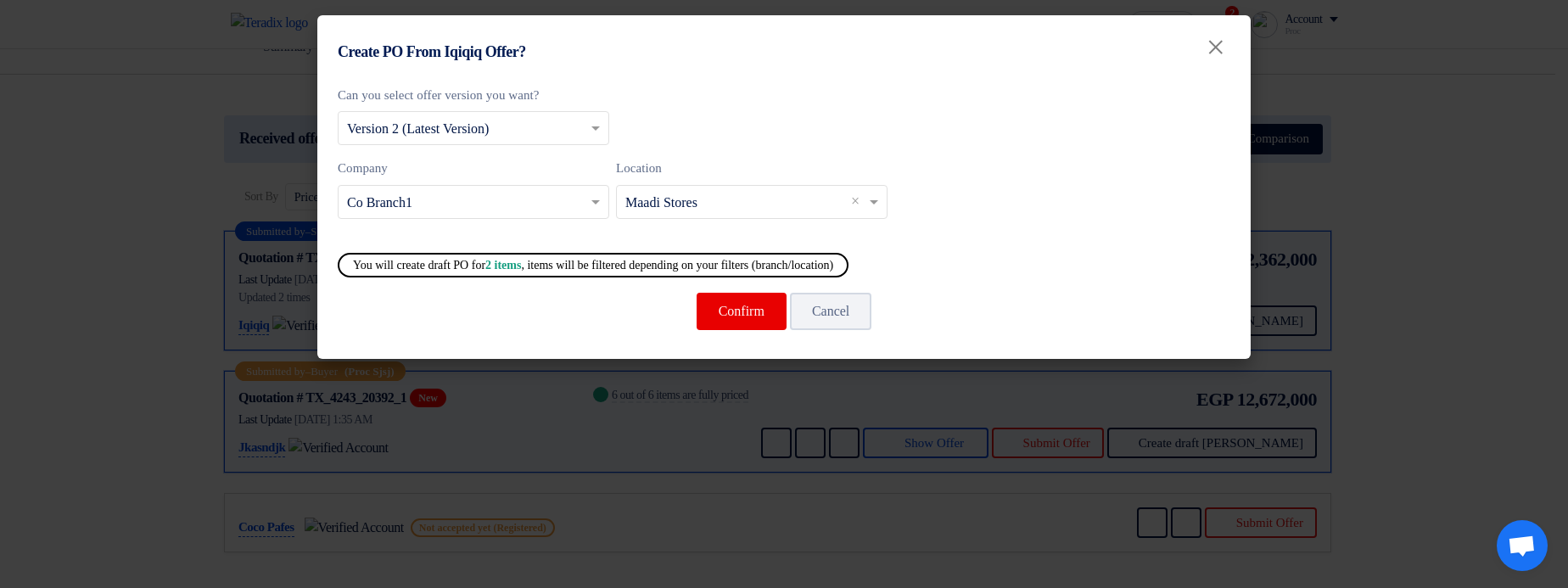
drag, startPoint x: 707, startPoint y: 204, endPoint x: 717, endPoint y: 212, distance: 12.8
click at [707, 203] on input "text" at bounding box center [743, 203] width 236 height 28
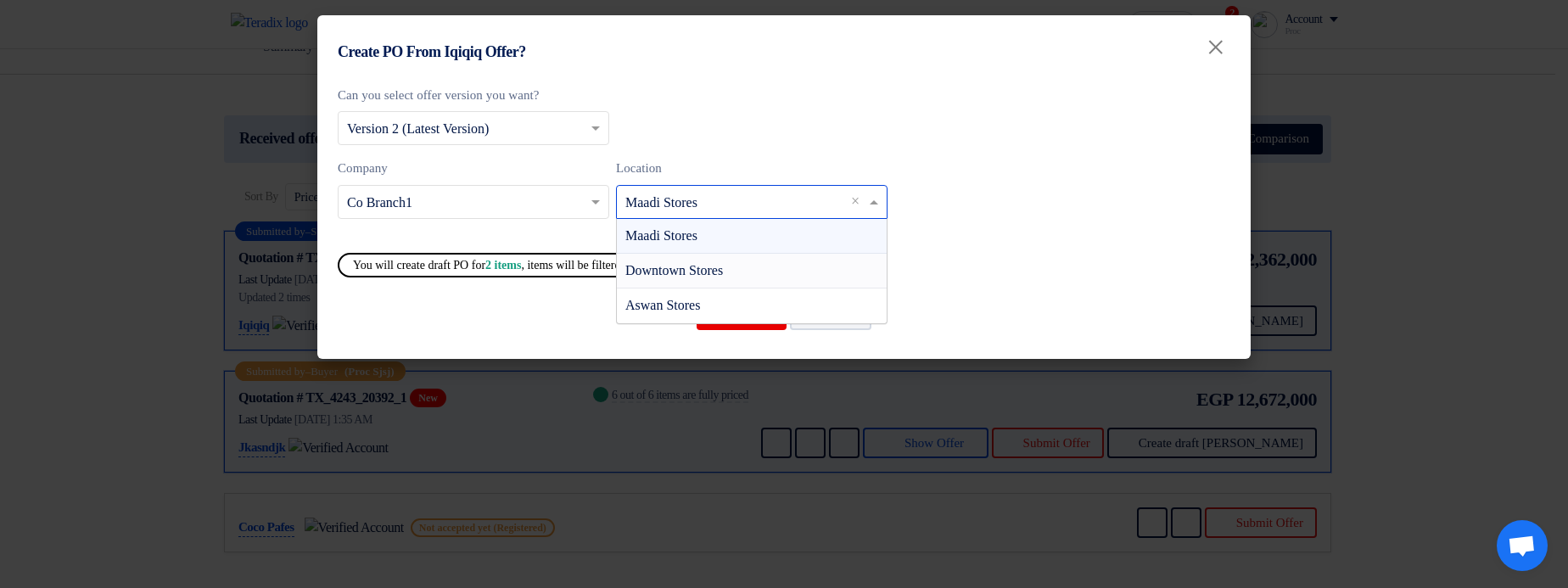
click at [710, 264] on span "Downtown Stores" at bounding box center [673, 270] width 97 height 15
click at [706, 194] on input "text" at bounding box center [743, 203] width 236 height 28
click at [667, 309] on span "Aswan Stores" at bounding box center [663, 305] width 75 height 15
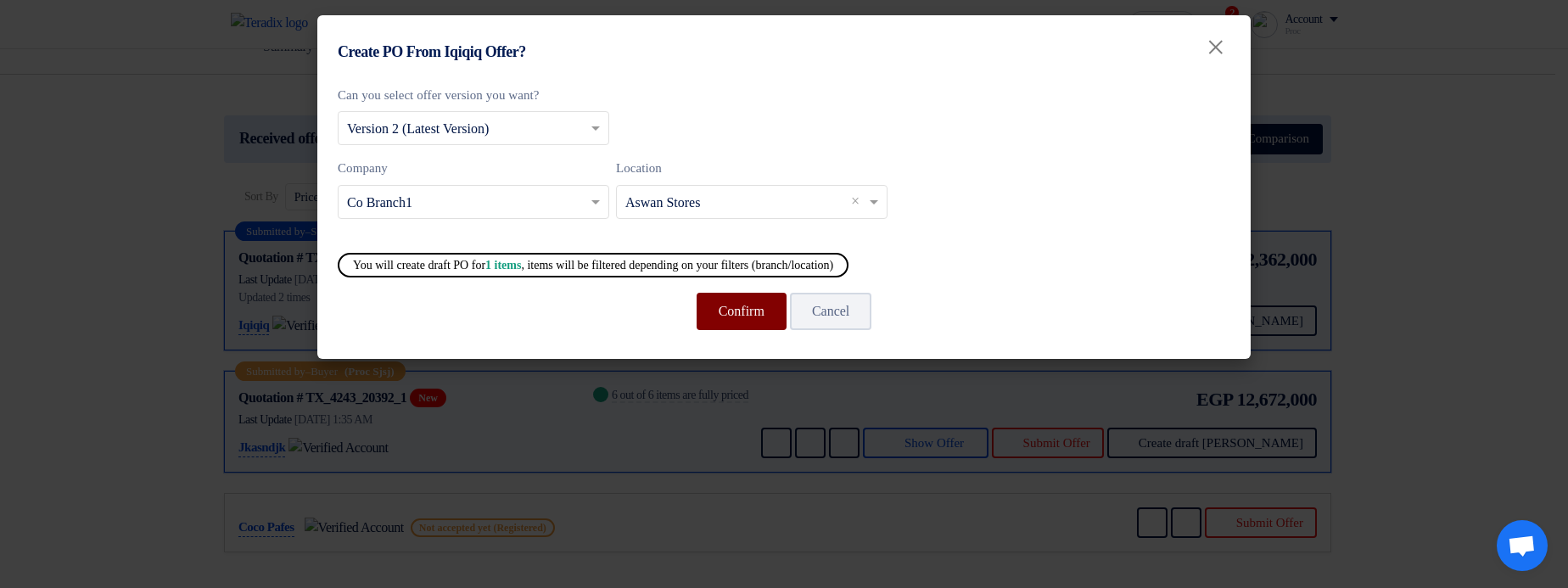
click at [736, 322] on button "Confirm" at bounding box center [741, 311] width 90 height 37
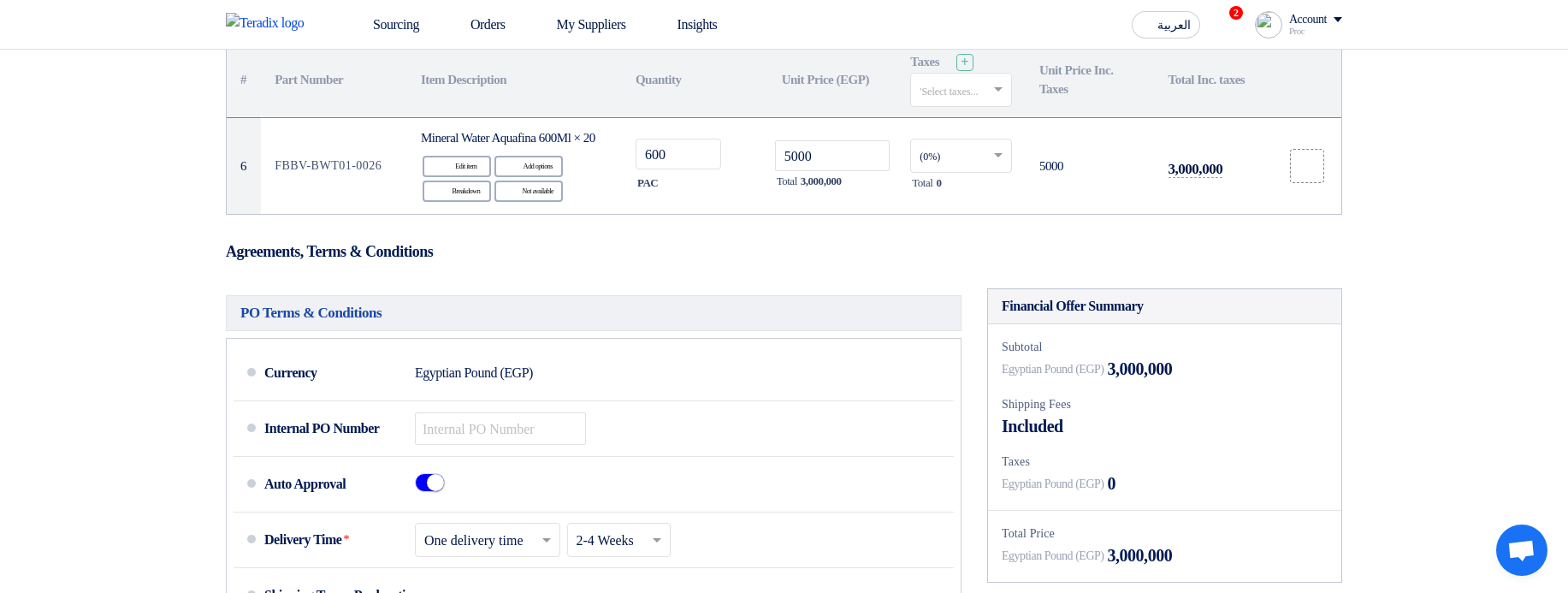
scroll to position [206, 0]
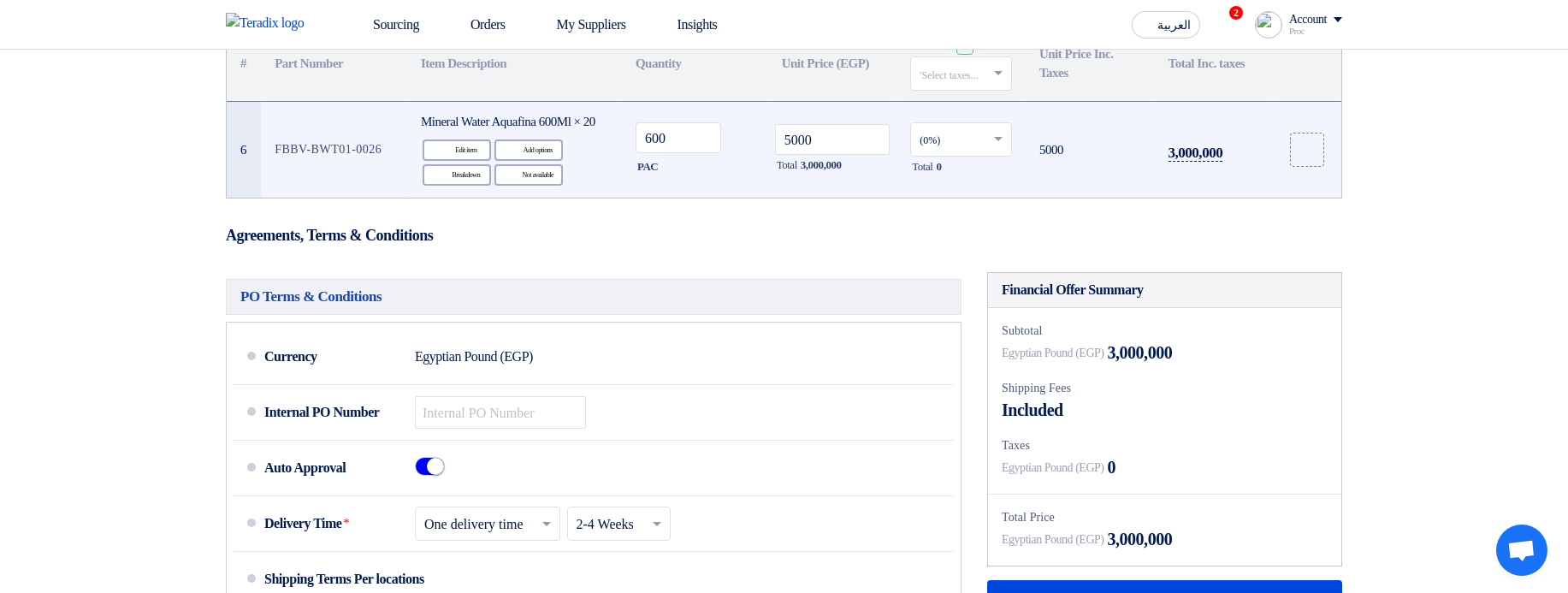
drag, startPoint x: 1150, startPoint y: 169, endPoint x: 1236, endPoint y: 167, distance: 86.0
click at [1236, 165] on tr "6 FBBV-BWT01-0026 Mineral Water Aquafina 600Ml × 20 Edit Edit item Alternative …" at bounding box center [784, 149] width 1115 height 96
click at [1194, 177] on td "3,000,000" at bounding box center [1213, 149] width 118 height 96
click at [1194, 176] on td "3,000,000" at bounding box center [1213, 149] width 118 height 96
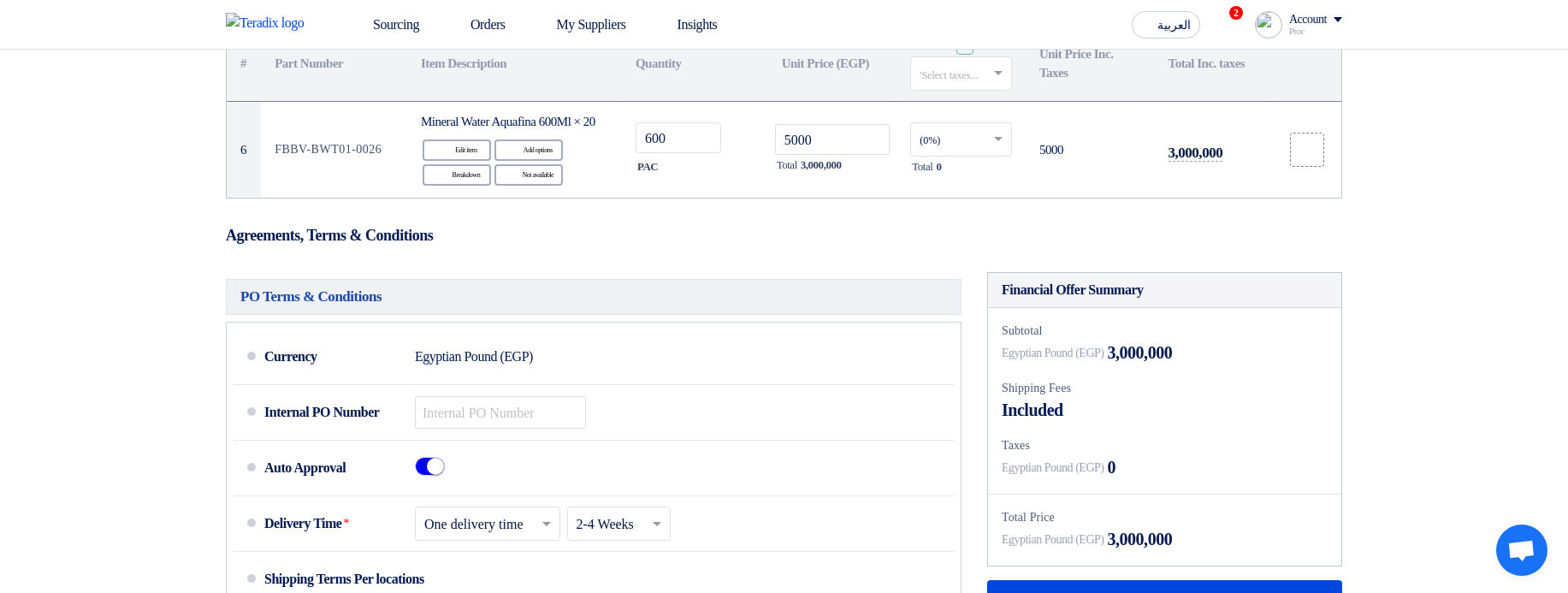
click at [997, 280] on form "PO Details # Part Number Item Description Quantity Unit Price (EGP) Taxes + 'Se…" at bounding box center [784, 444] width 1116 height 931
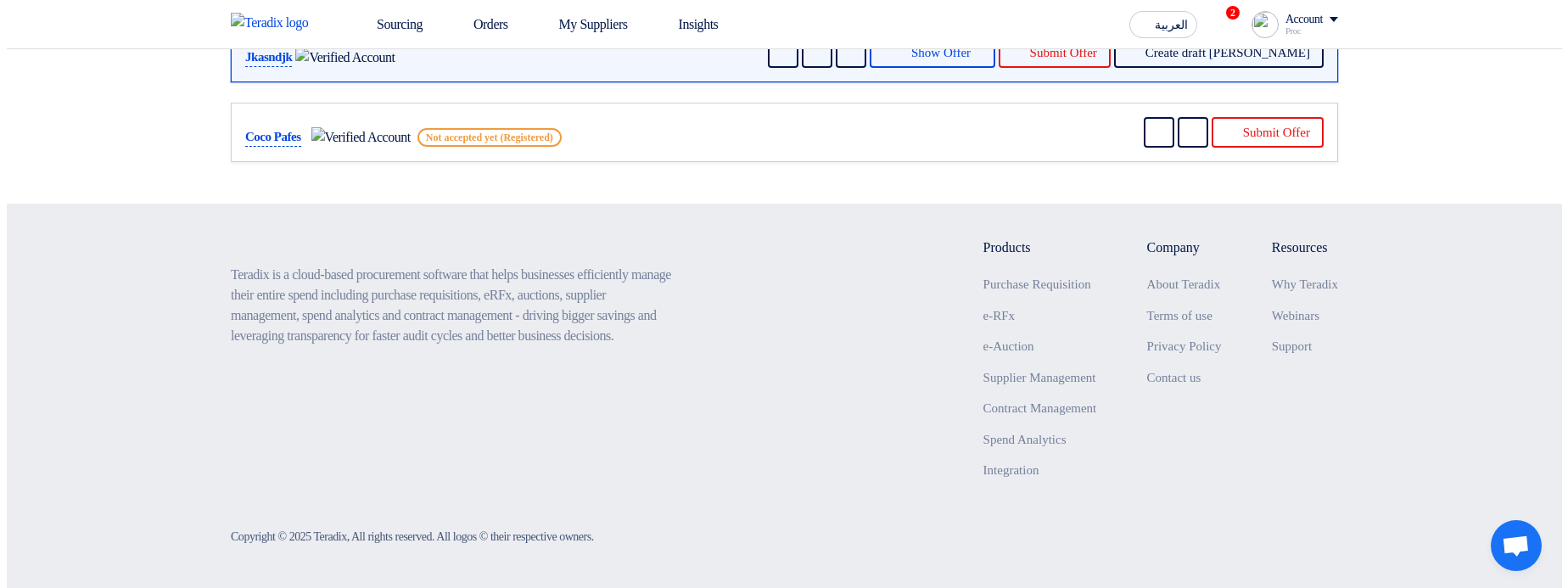
scroll to position [20, 0]
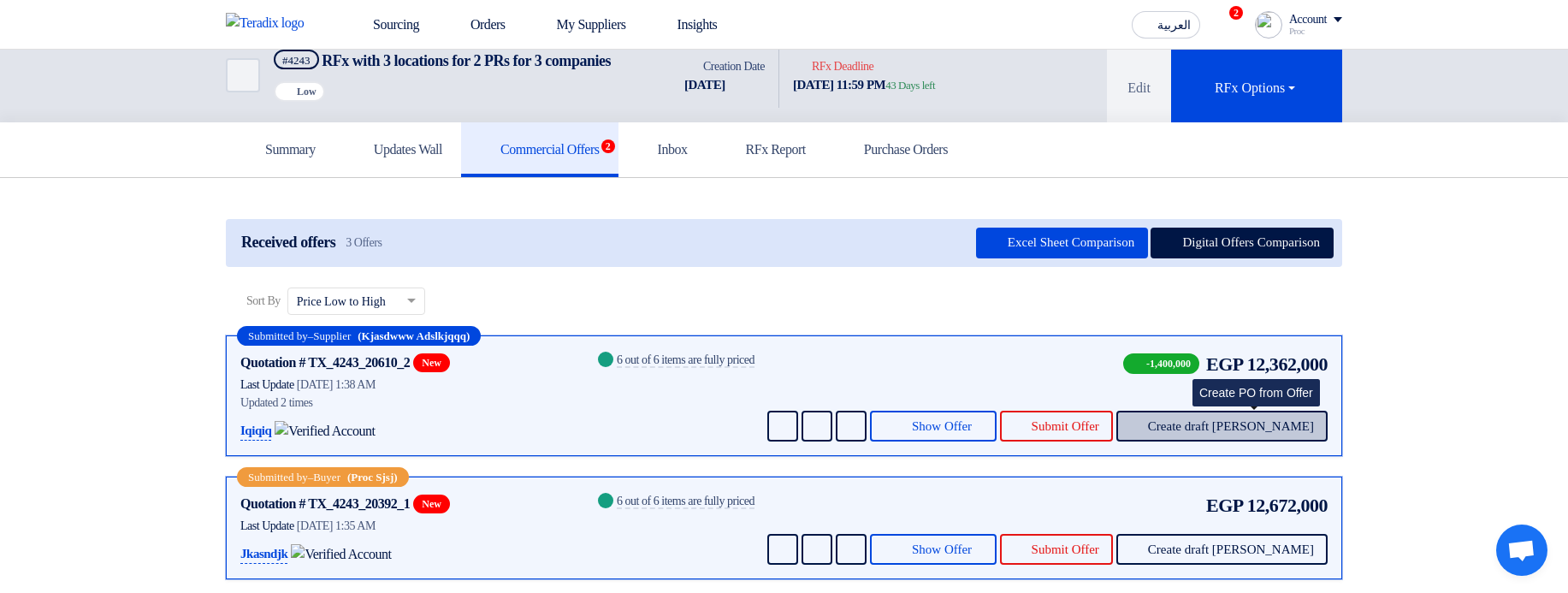
click at [1261, 433] on span "Create draft [PERSON_NAME]" at bounding box center [1230, 427] width 166 height 13
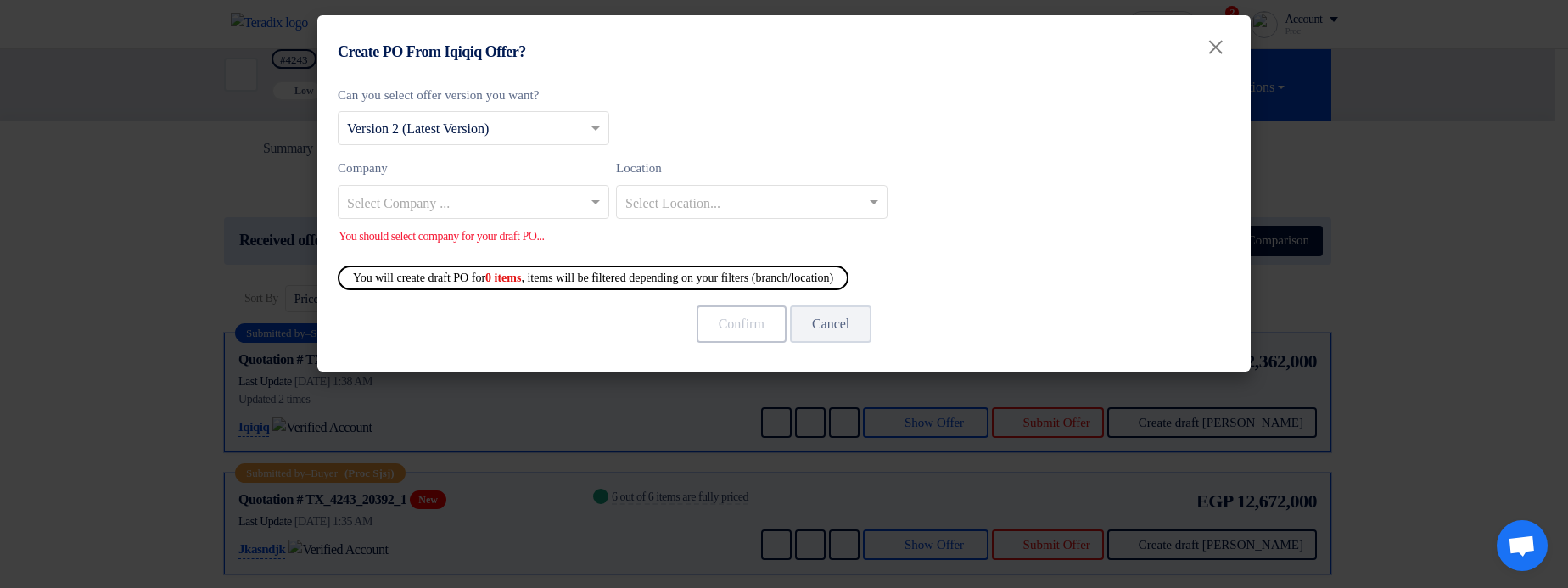
click at [494, 200] on input "text" at bounding box center [464, 203] width 236 height 28
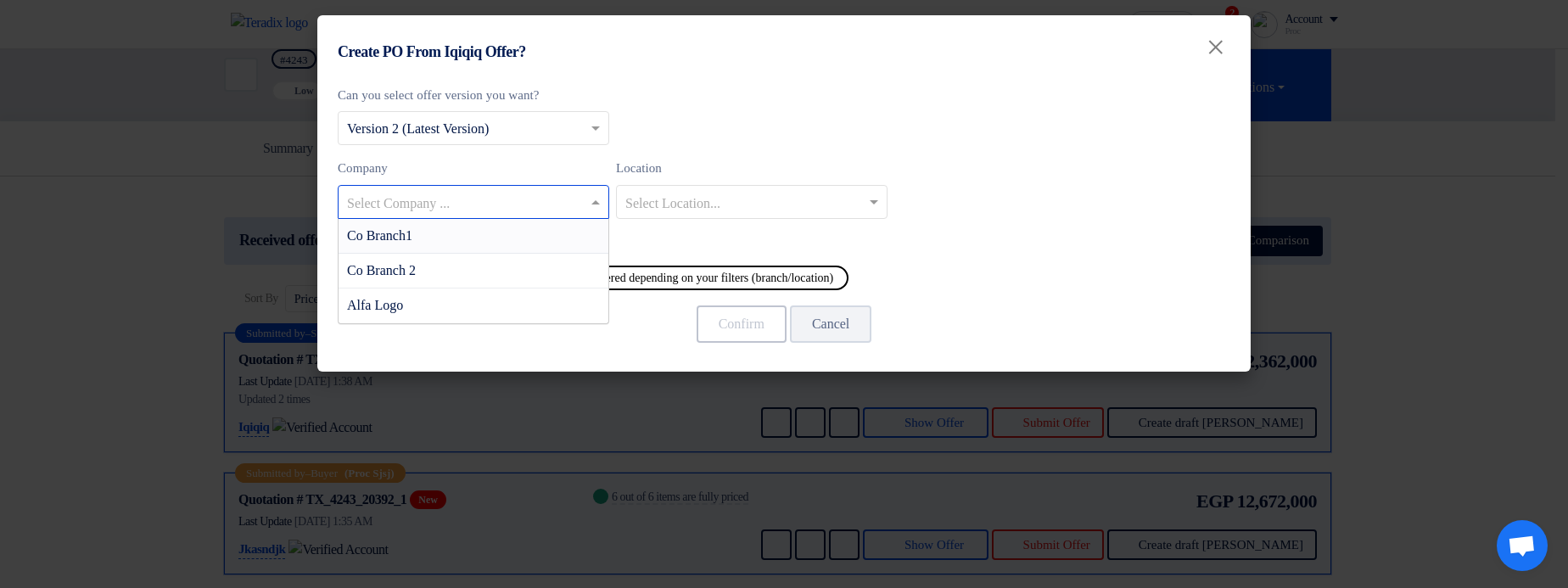
click at [523, 234] on div "Co Branch1" at bounding box center [473, 237] width 269 height 35
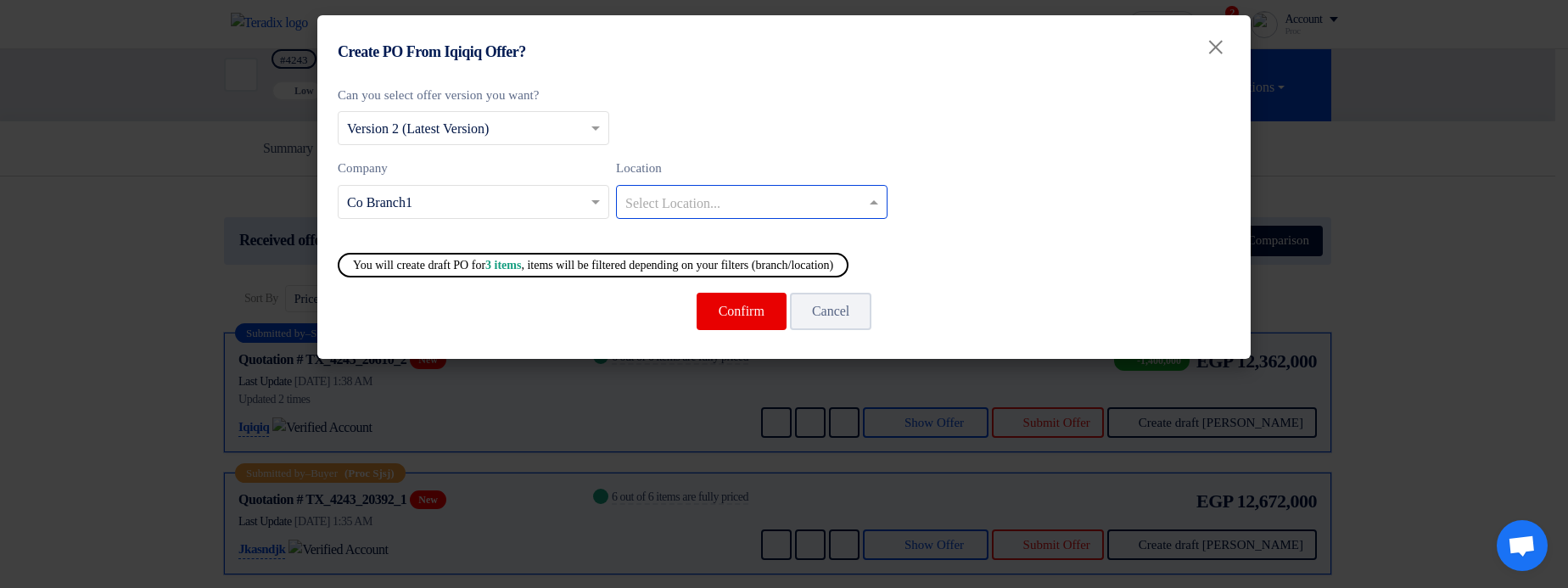
click at [742, 188] on div at bounding box center [752, 201] width 269 height 28
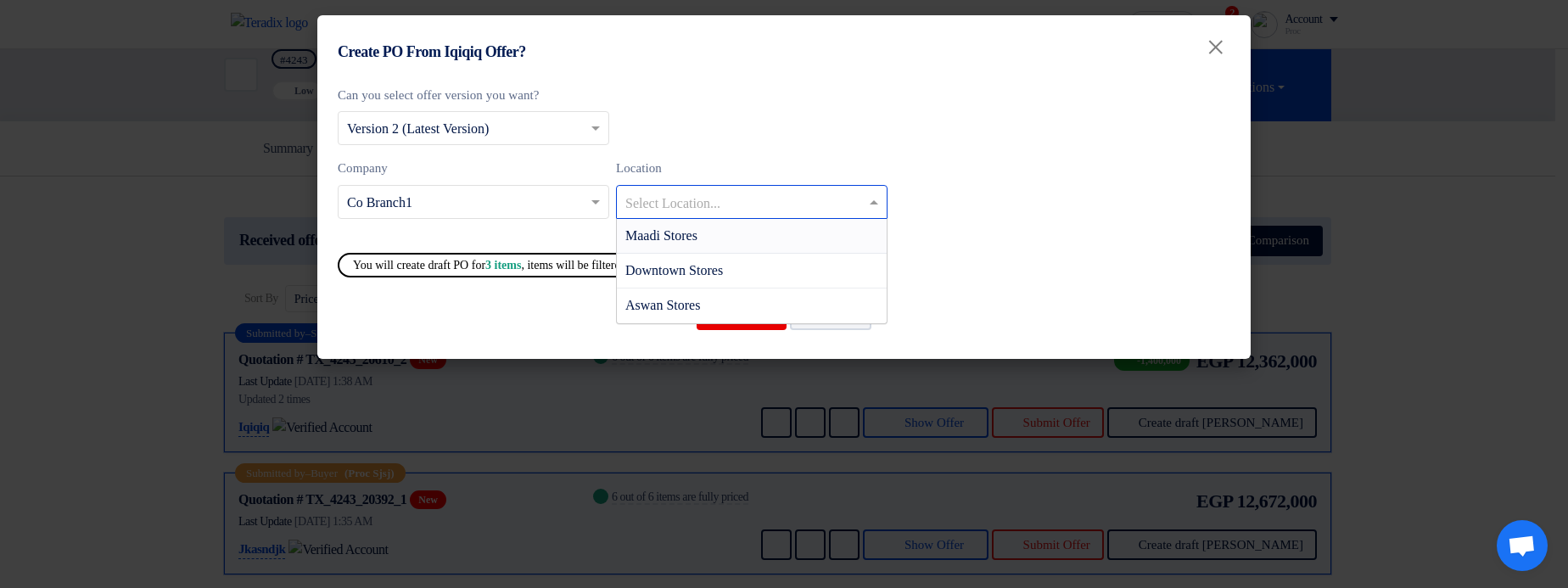
click at [889, 138] on div "Can you select offer version you want? Select from offer versions × Version 2 (…" at bounding box center [784, 158] width 893 height 147
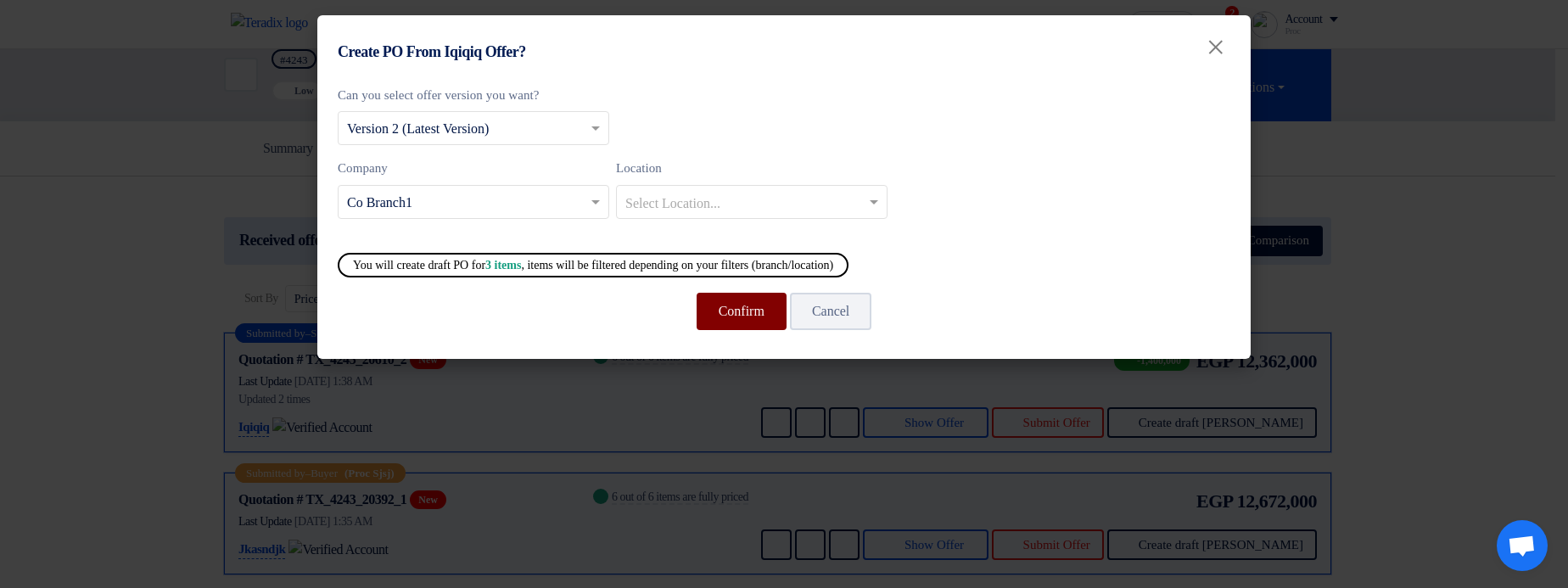
click at [741, 304] on button "Confirm" at bounding box center [741, 311] width 90 height 37
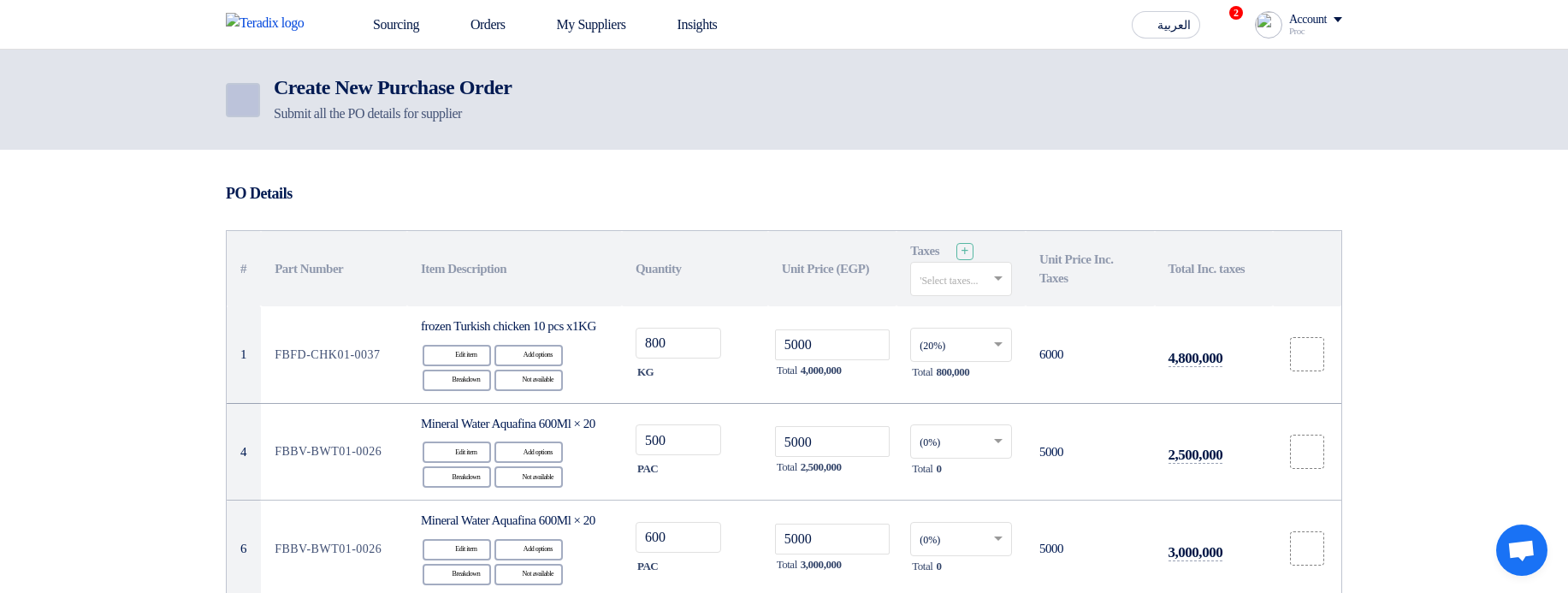
click at [231, 90] on use at bounding box center [231, 90] width 0 height 0
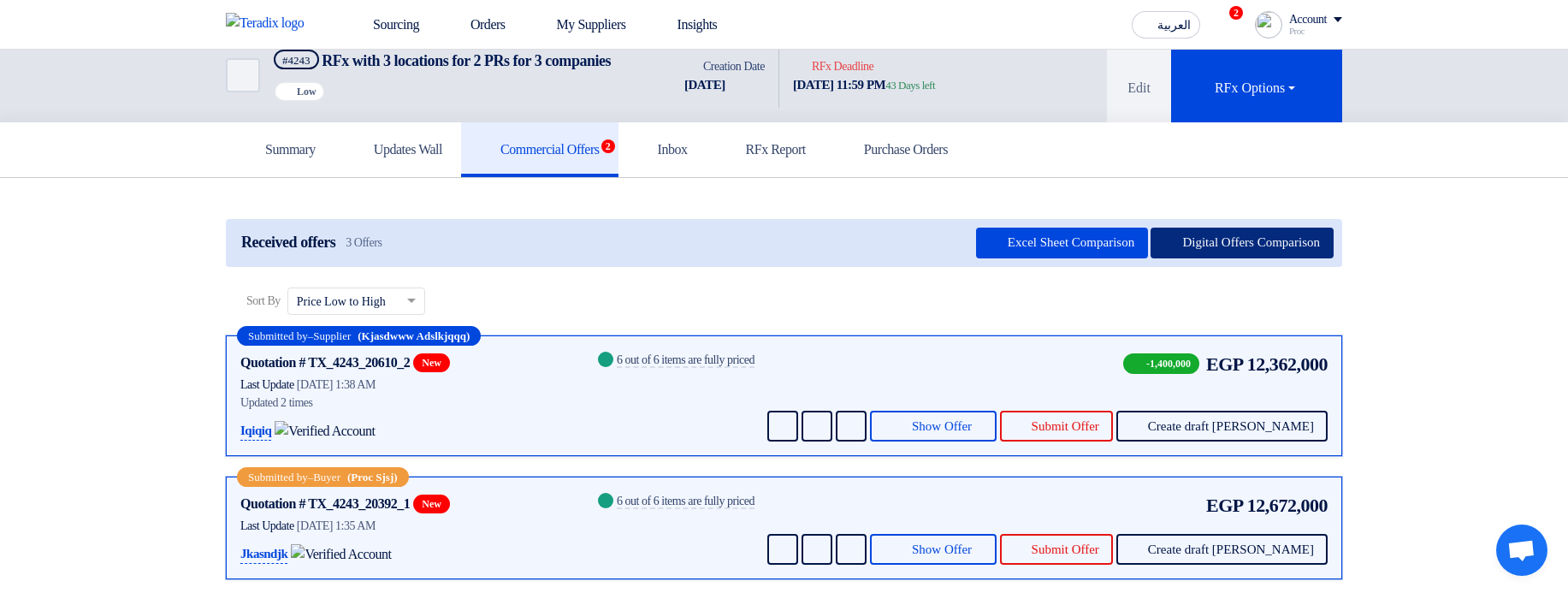
click at [1251, 259] on button "Digital Offers Comparison" at bounding box center [1241, 243] width 183 height 31
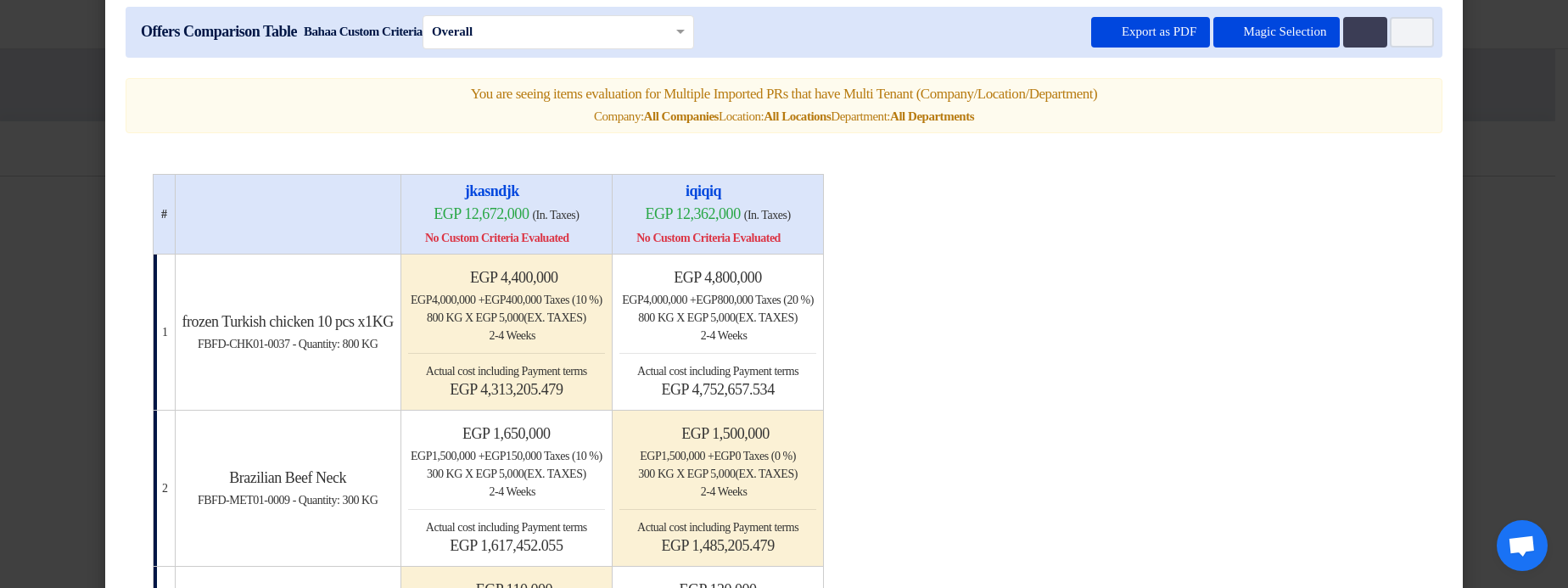
scroll to position [0, 0]
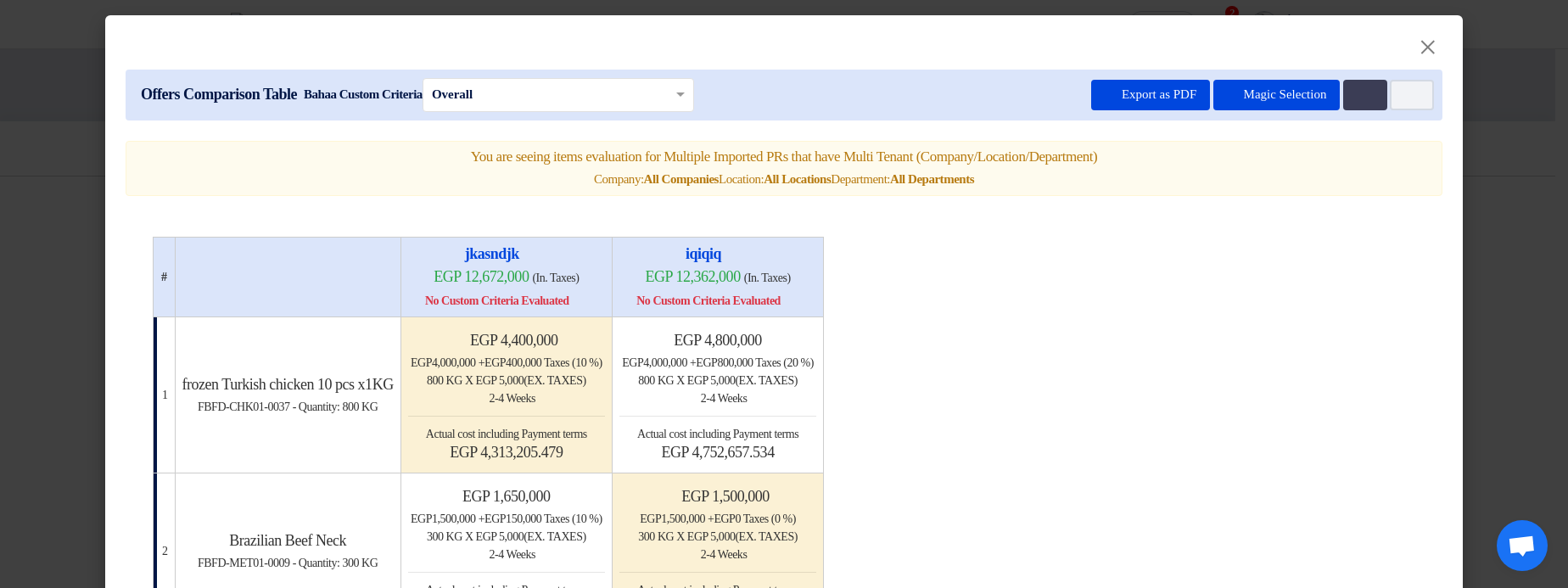
click at [563, 104] on input "text" at bounding box center [549, 94] width 236 height 23
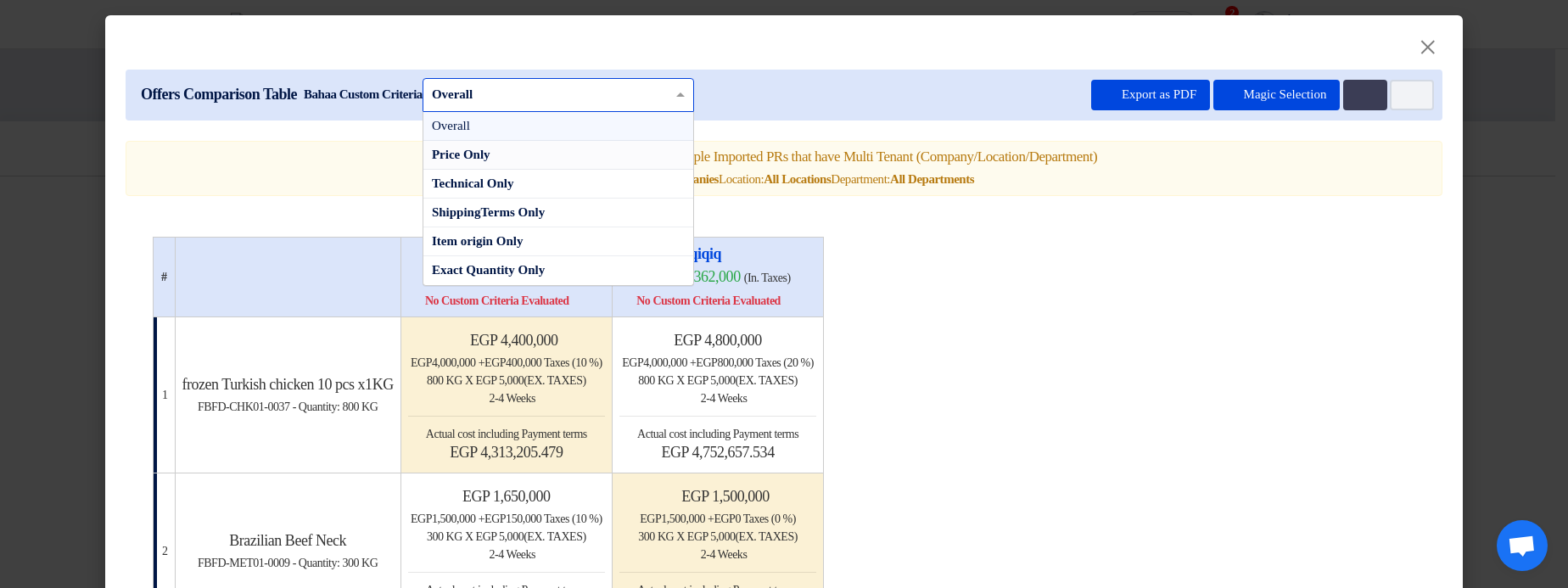
click at [549, 161] on div "Price Only" at bounding box center [558, 156] width 269 height 29
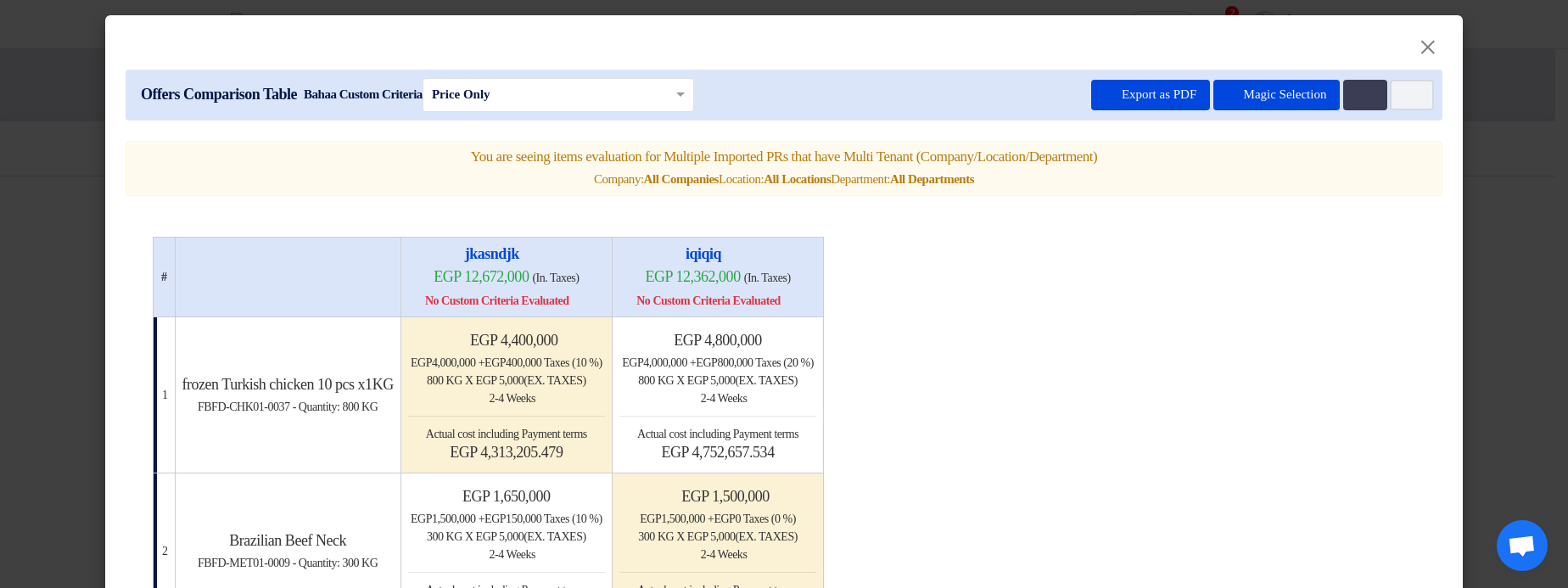
click at [1489, 144] on modal-container "× Offers Comparison Table Bahaa Custom Criteria × Price Only × Export as PDF Ma…" at bounding box center [784, 294] width 1568 height 588
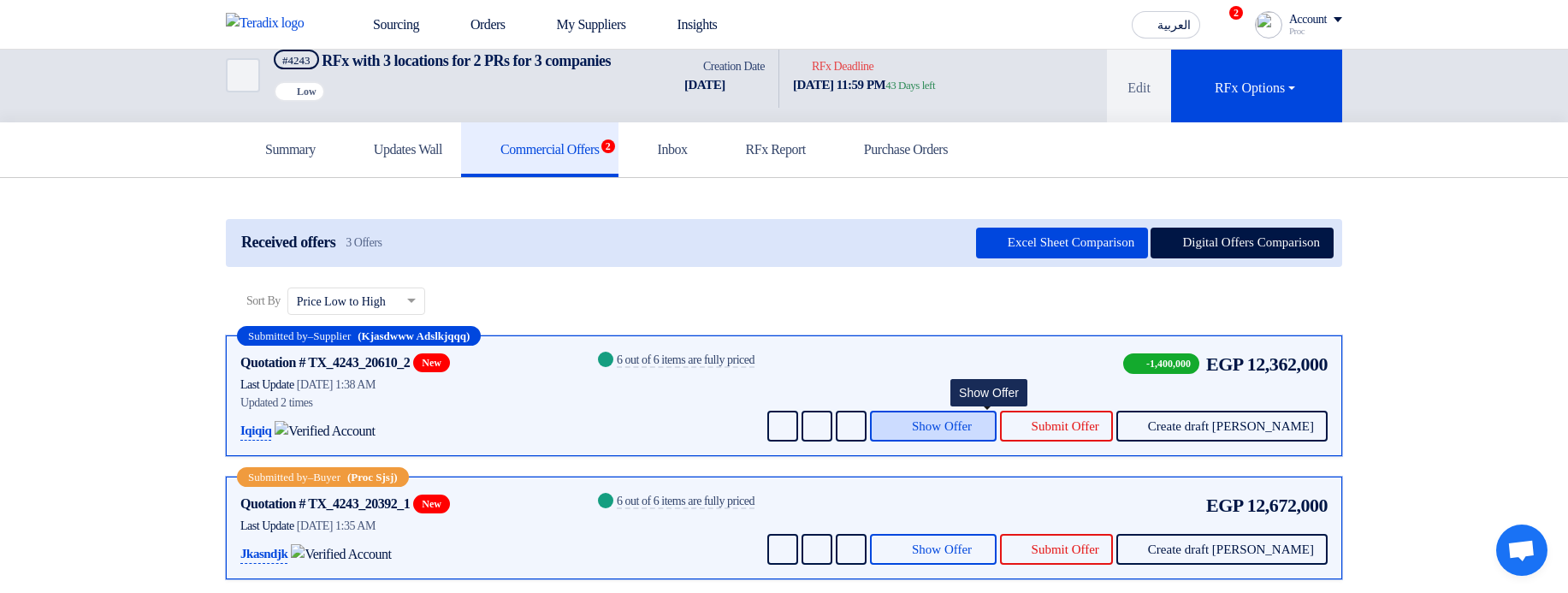
click at [972, 433] on span "Show Offer" at bounding box center [941, 427] width 60 height 13
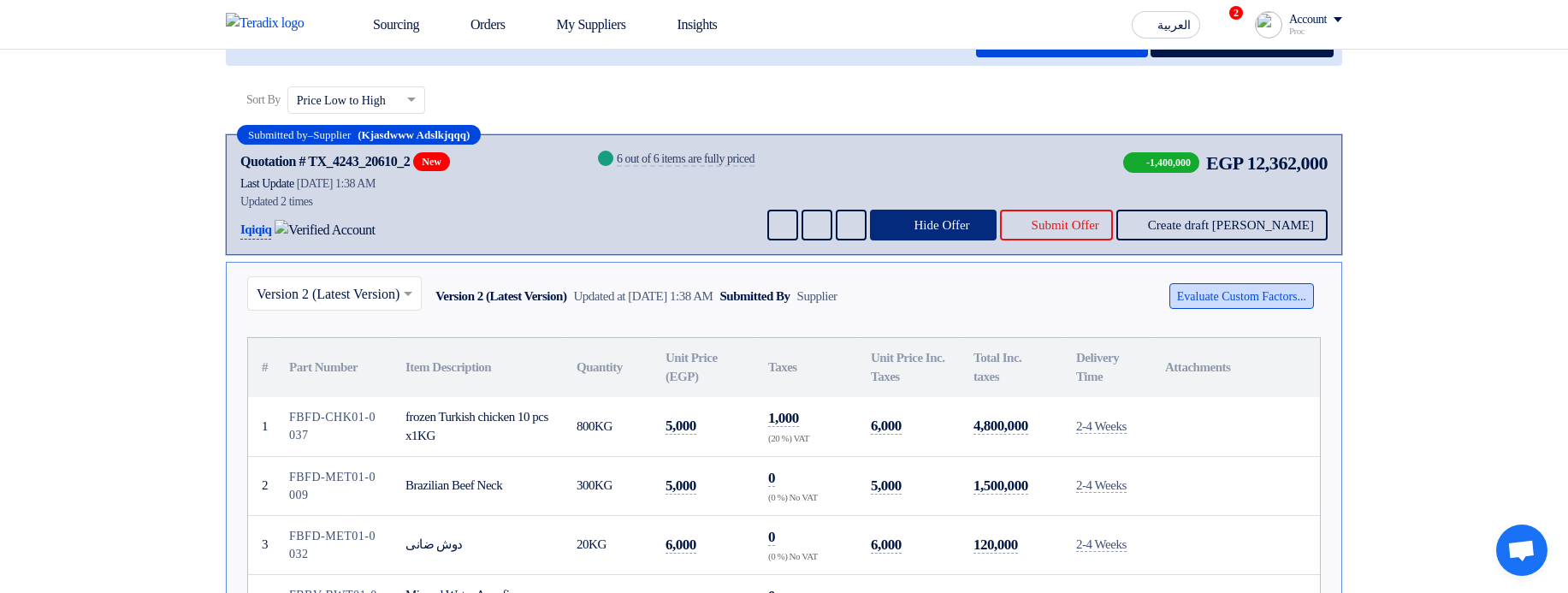
scroll to position [226, 0]
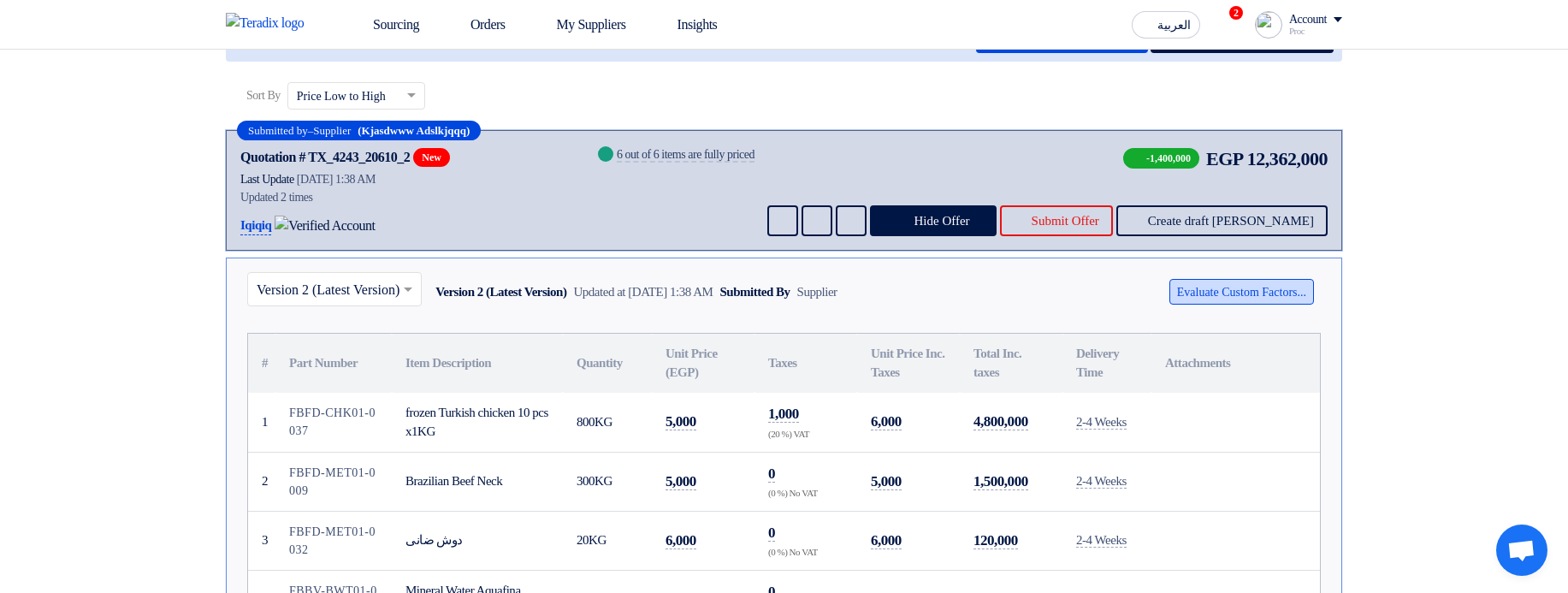
click at [1265, 305] on button "Evaluate Custom Factors..." at bounding box center [1241, 292] width 145 height 26
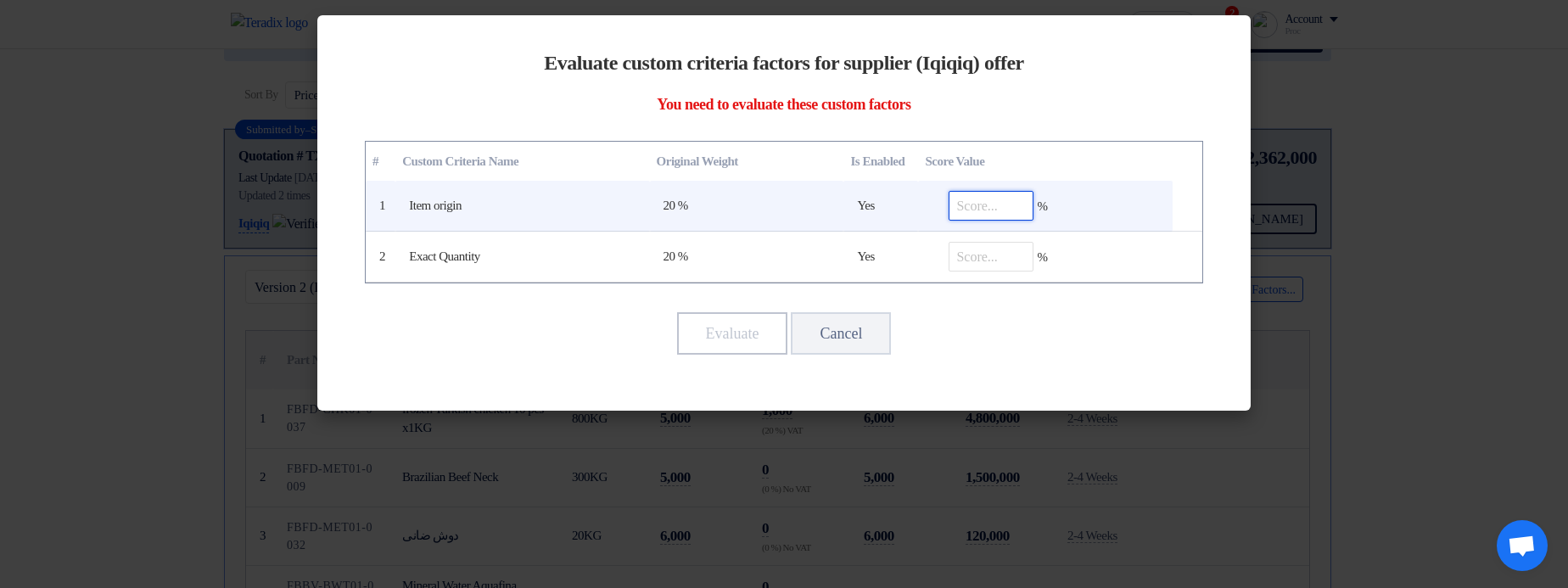
click at [1005, 200] on input "number" at bounding box center [990, 206] width 85 height 30
type input "100"
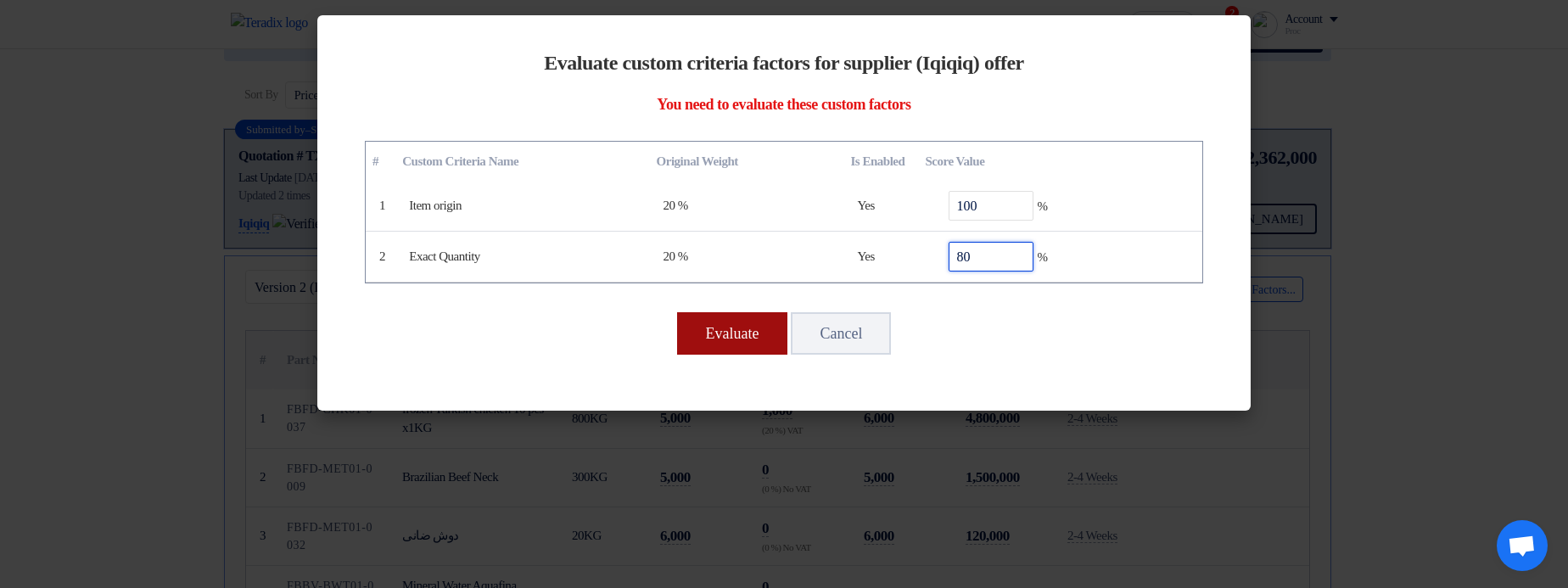
type input "80"
click at [688, 333] on button "Evaluate" at bounding box center [733, 333] width 111 height 43
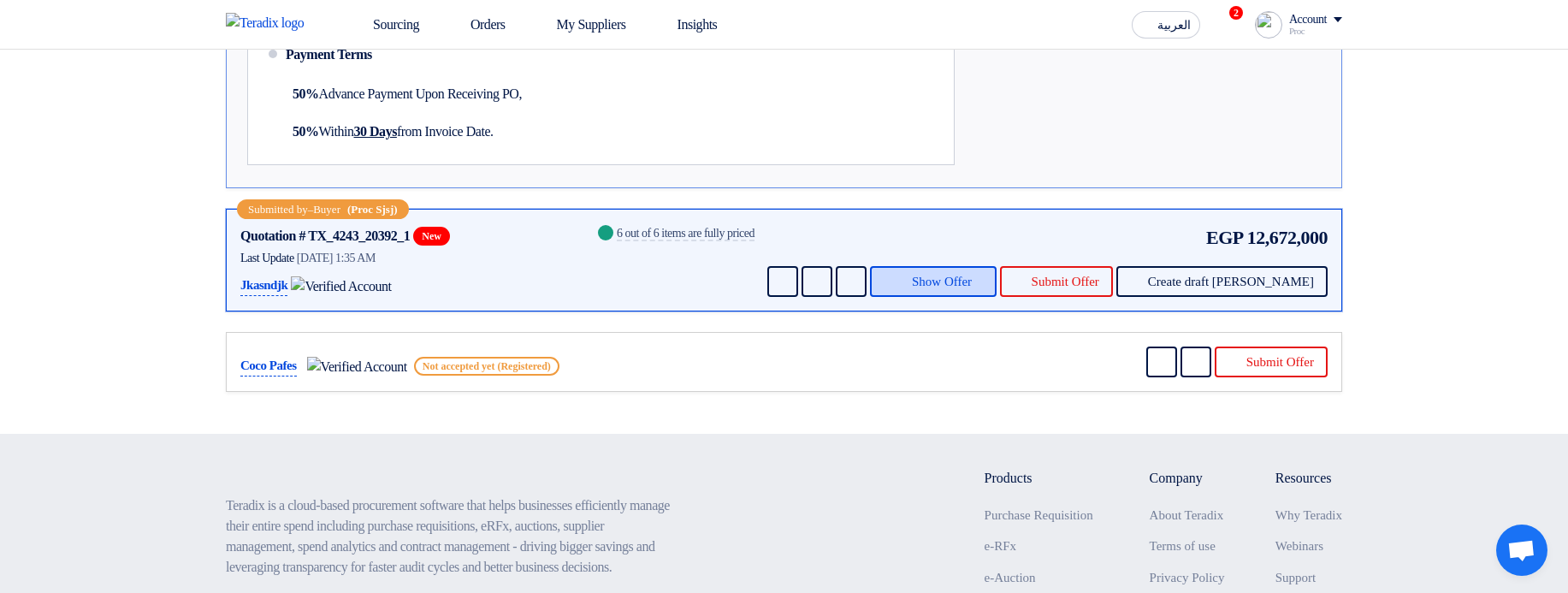
scroll to position [1356, 0]
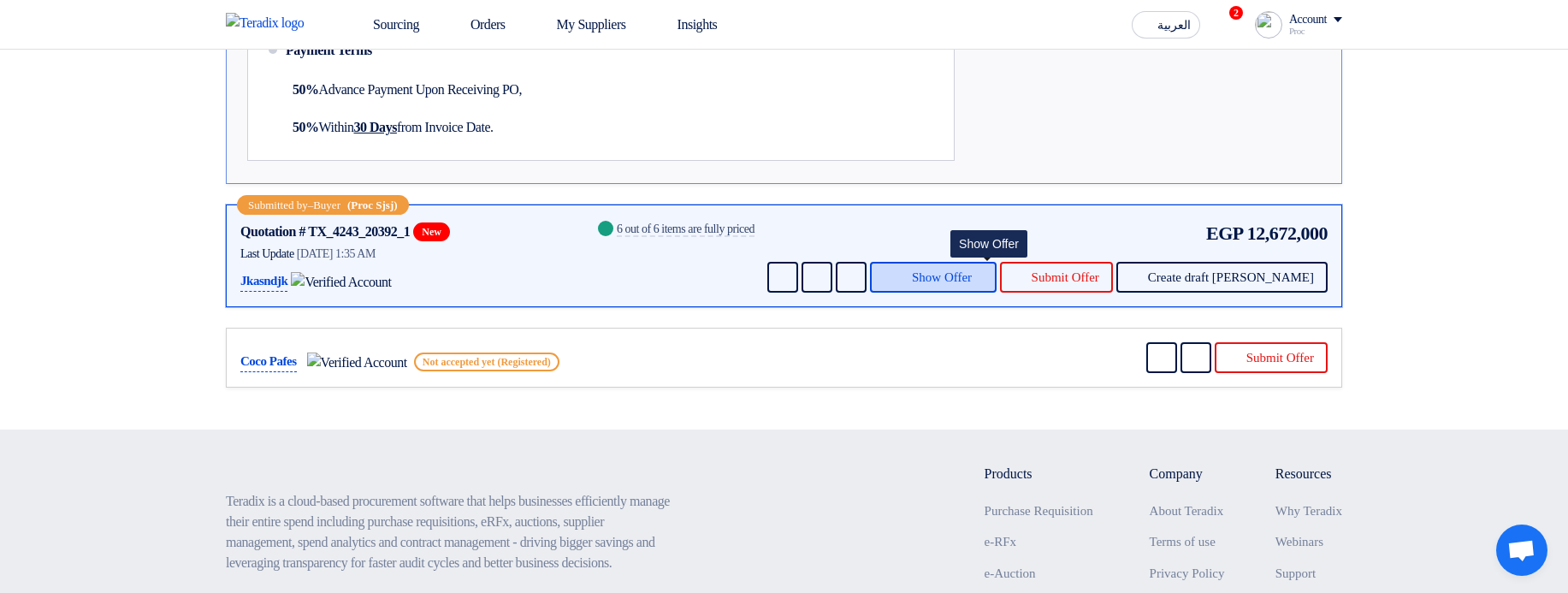
click at [972, 284] on span "Show Offer" at bounding box center [941, 278] width 60 height 13
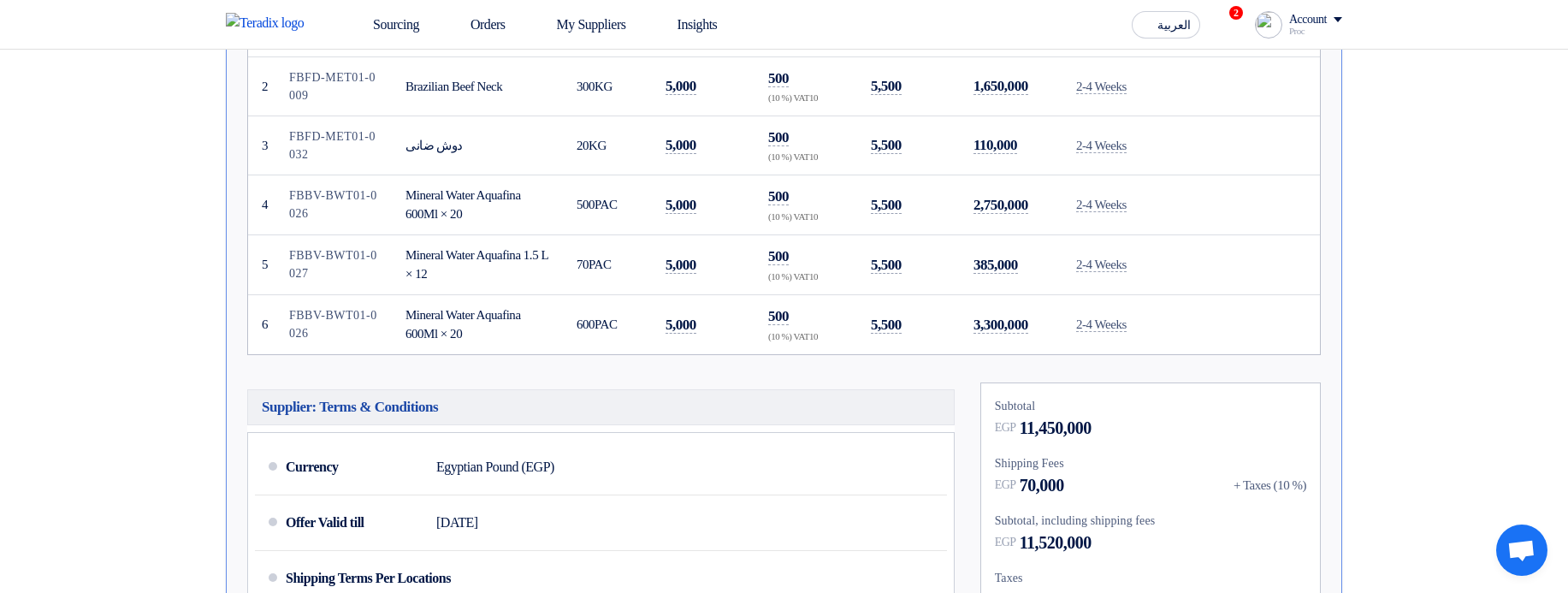
scroll to position [534, 0]
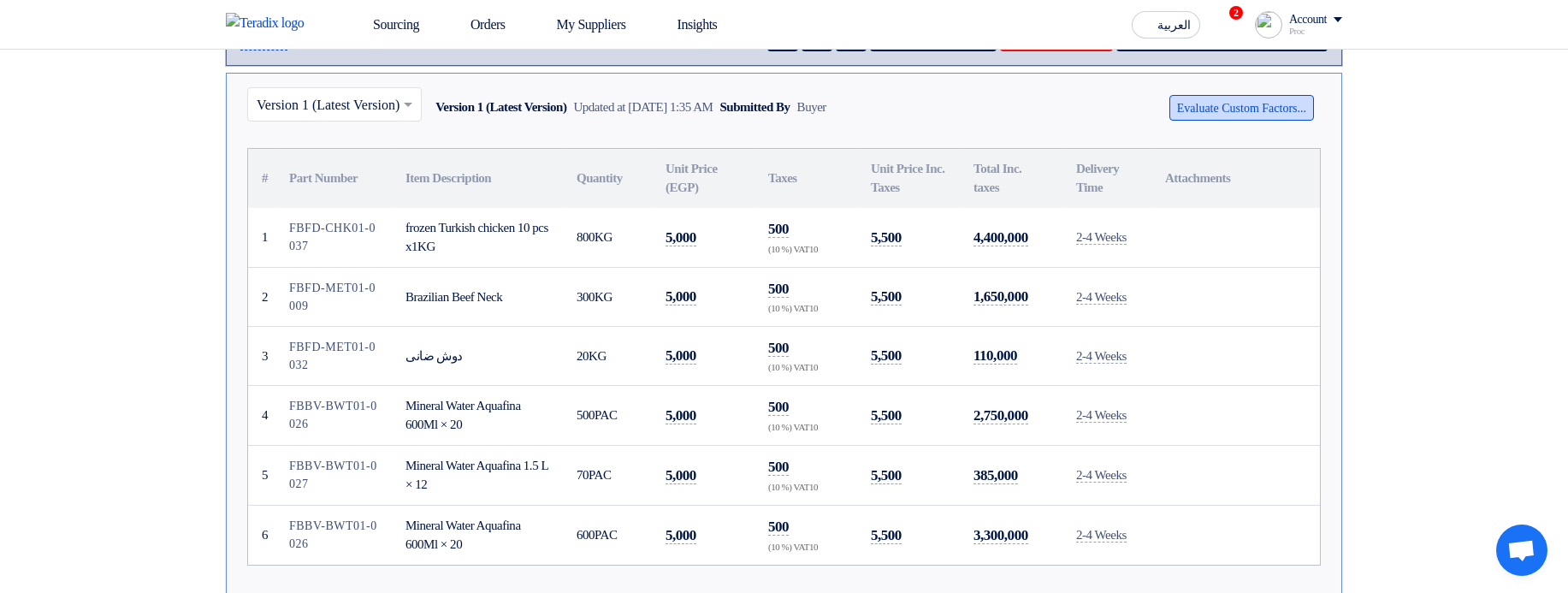
click at [1236, 120] on button "Evaluate Custom Factors..." at bounding box center [1241, 107] width 145 height 26
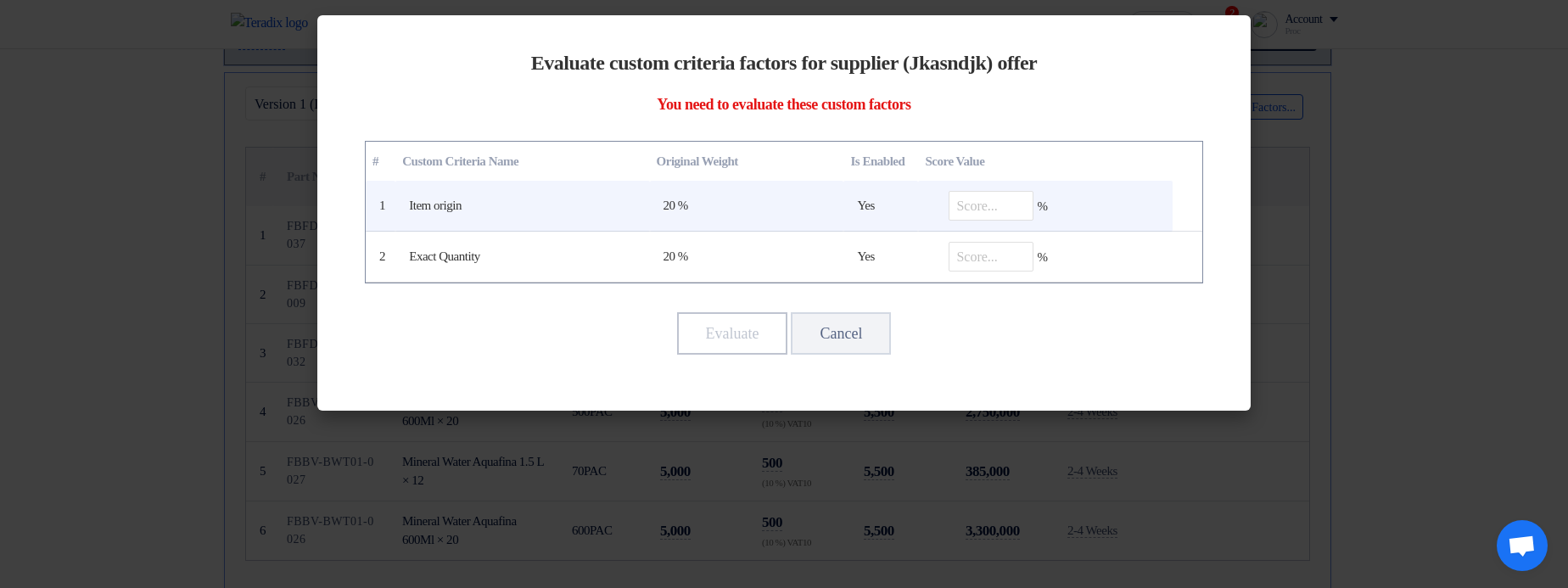
click at [943, 206] on td "%" at bounding box center [1045, 207] width 254 height 51
click at [993, 205] on input "number" at bounding box center [990, 206] width 85 height 30
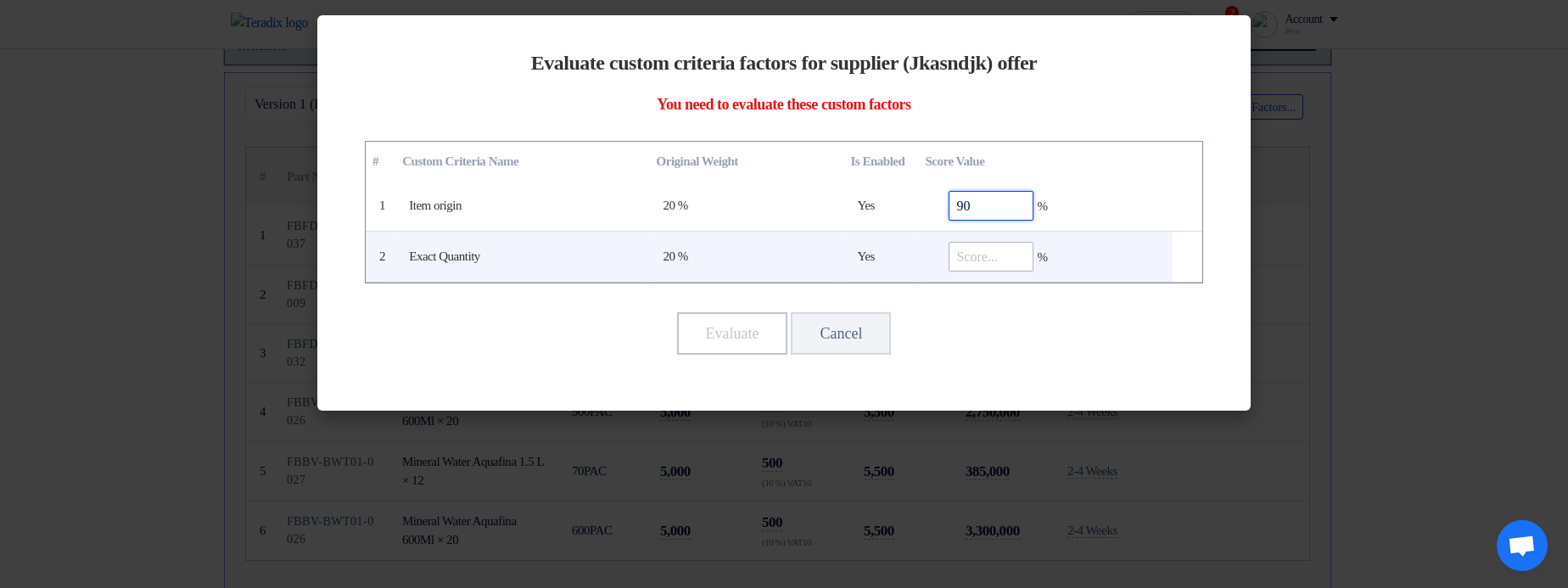
type input "90"
click at [982, 247] on input "number" at bounding box center [990, 257] width 85 height 30
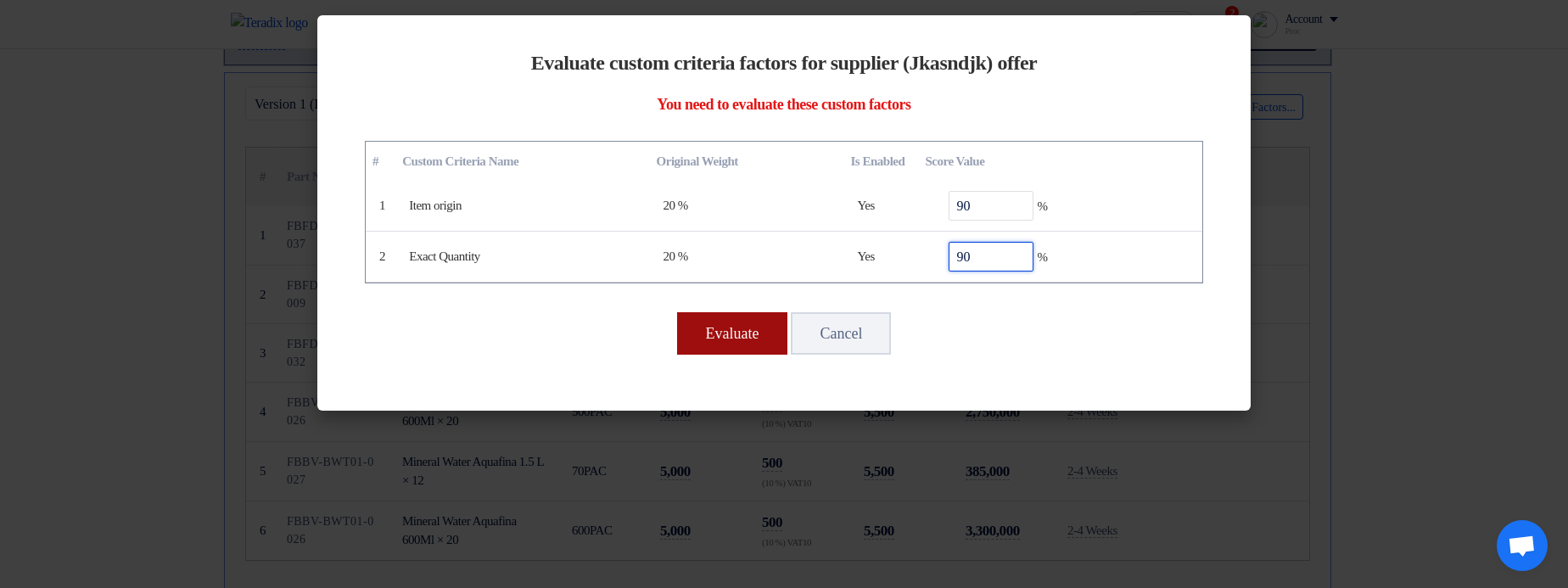
type input "90"
click at [729, 337] on button "Evaluate" at bounding box center [733, 333] width 111 height 43
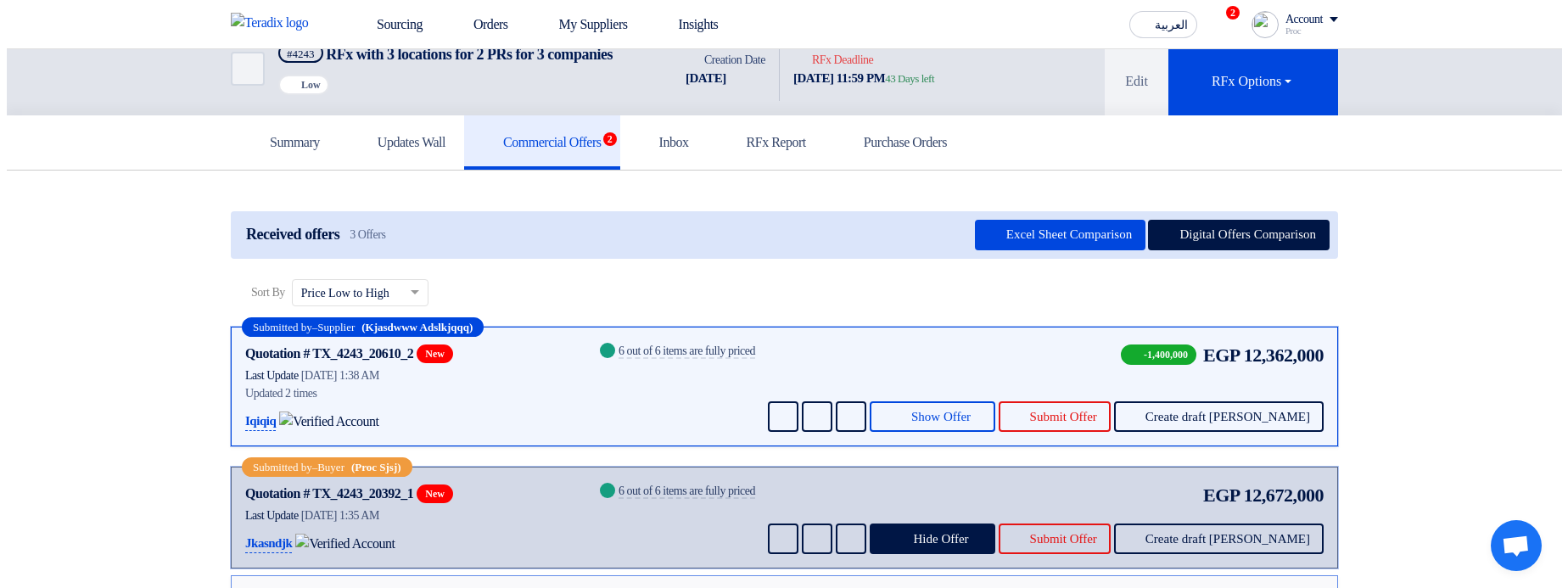
scroll to position [20, 0]
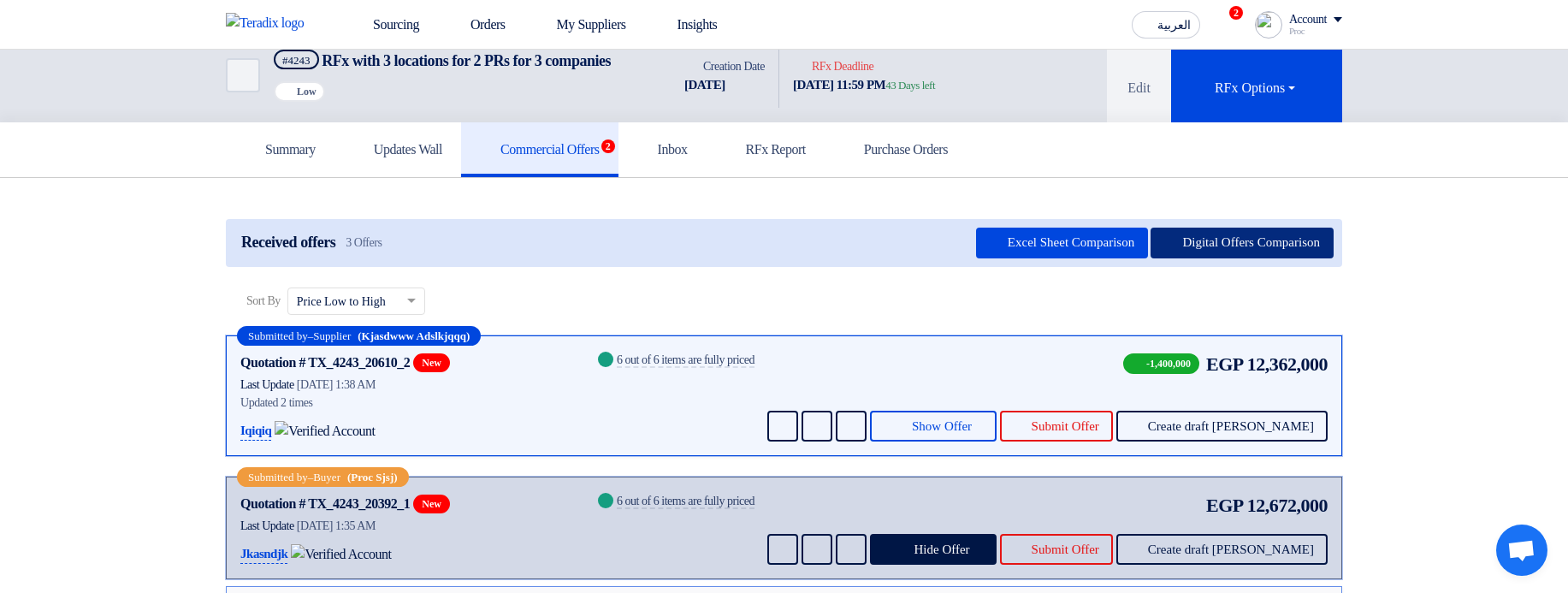
click at [1192, 259] on button "Digital Offers Comparison" at bounding box center [1241, 243] width 183 height 31
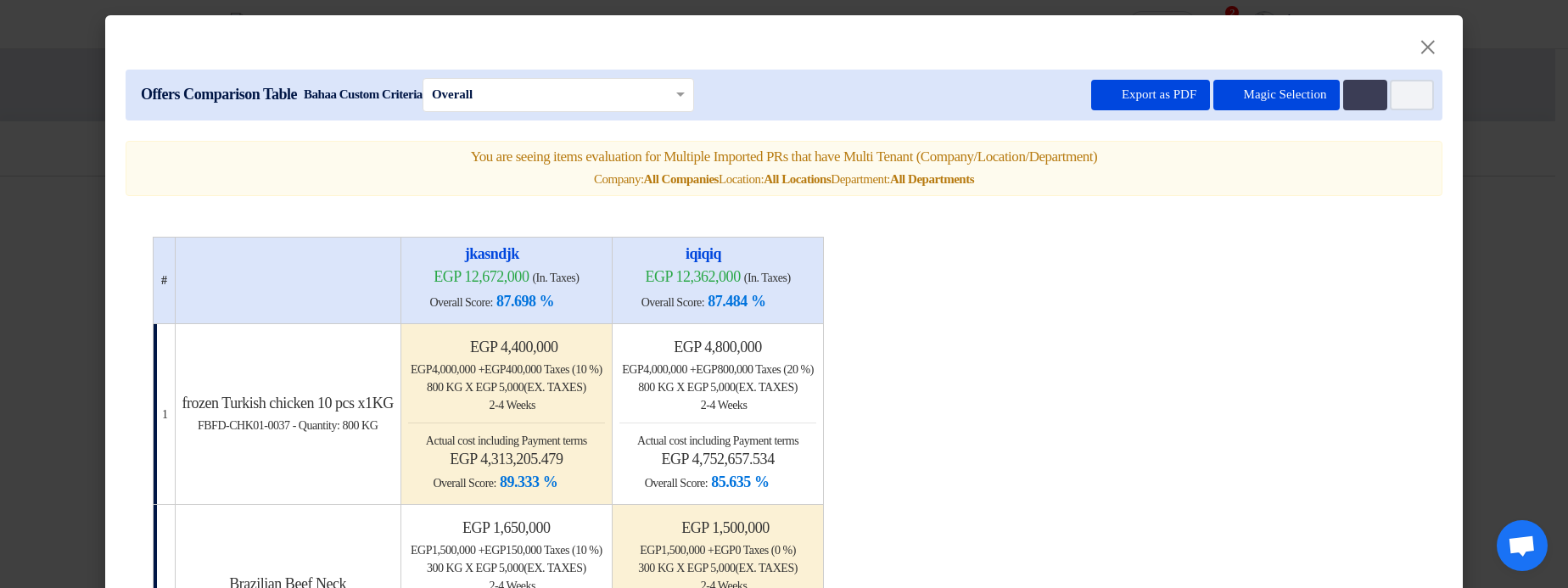
click at [560, 106] on input "text" at bounding box center [549, 94] width 236 height 23
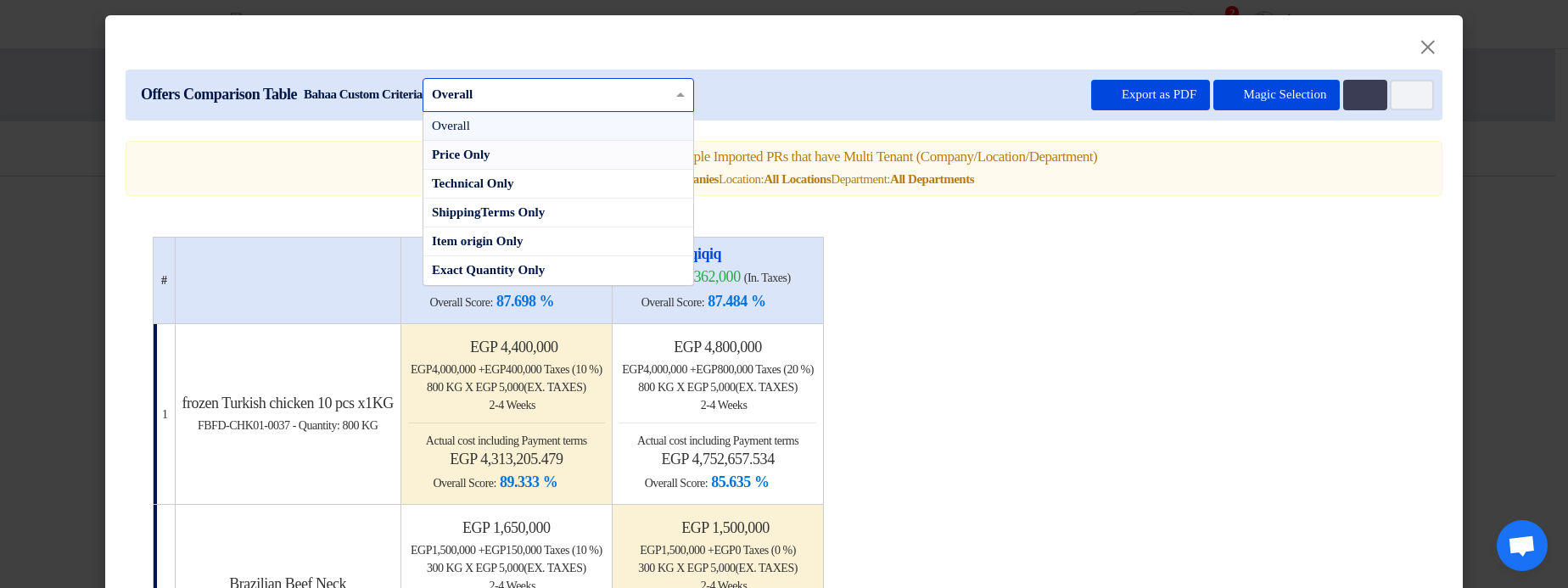
click at [541, 167] on div "Price Only" at bounding box center [558, 156] width 269 height 29
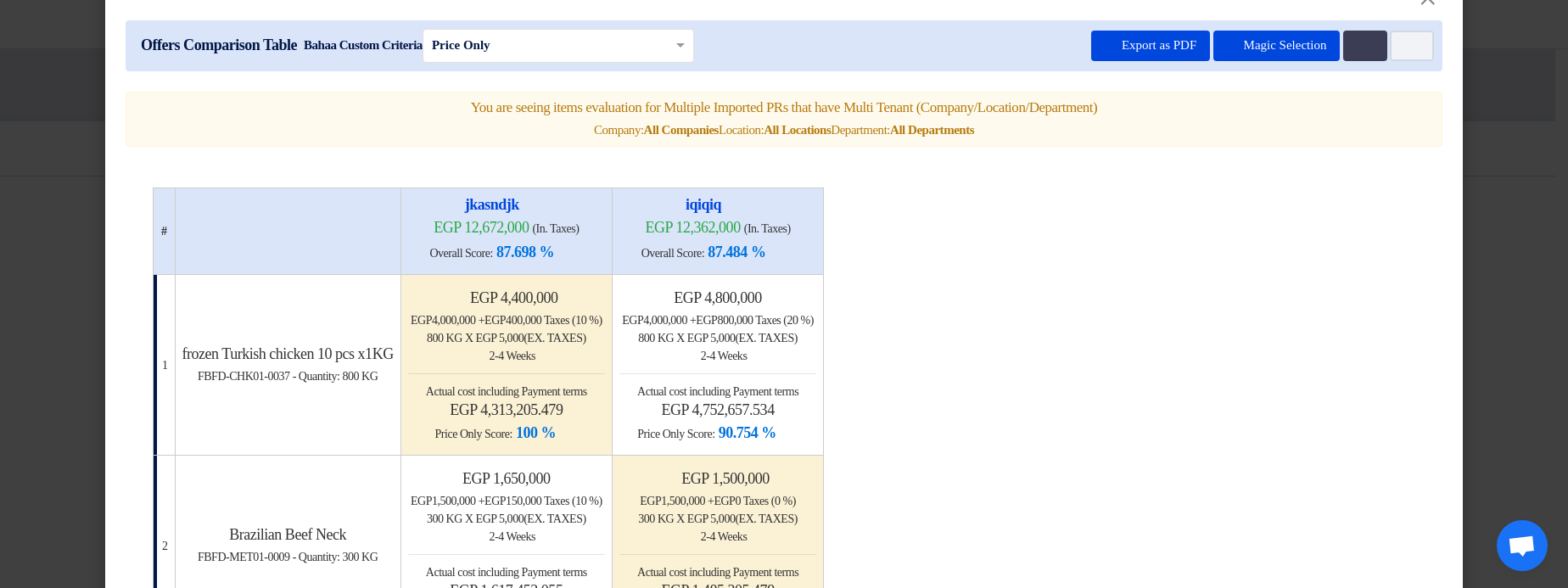
scroll to position [0, 0]
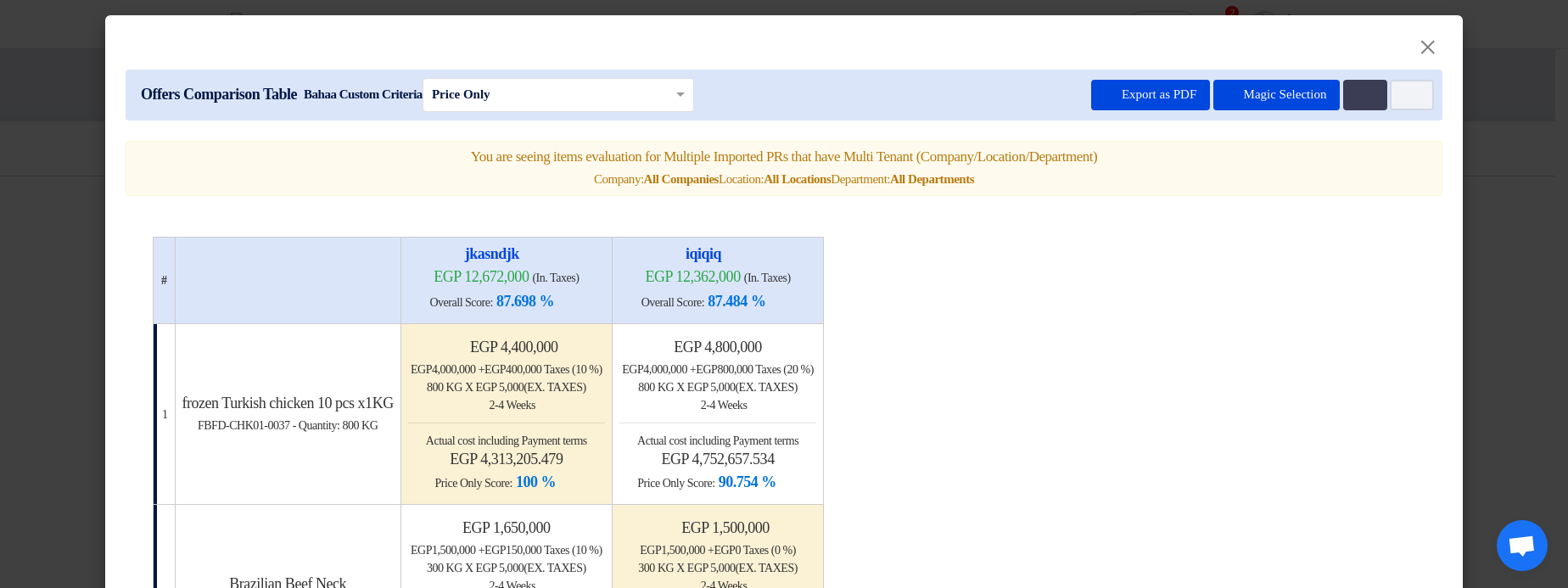
click at [602, 102] on input "text" at bounding box center [549, 94] width 236 height 23
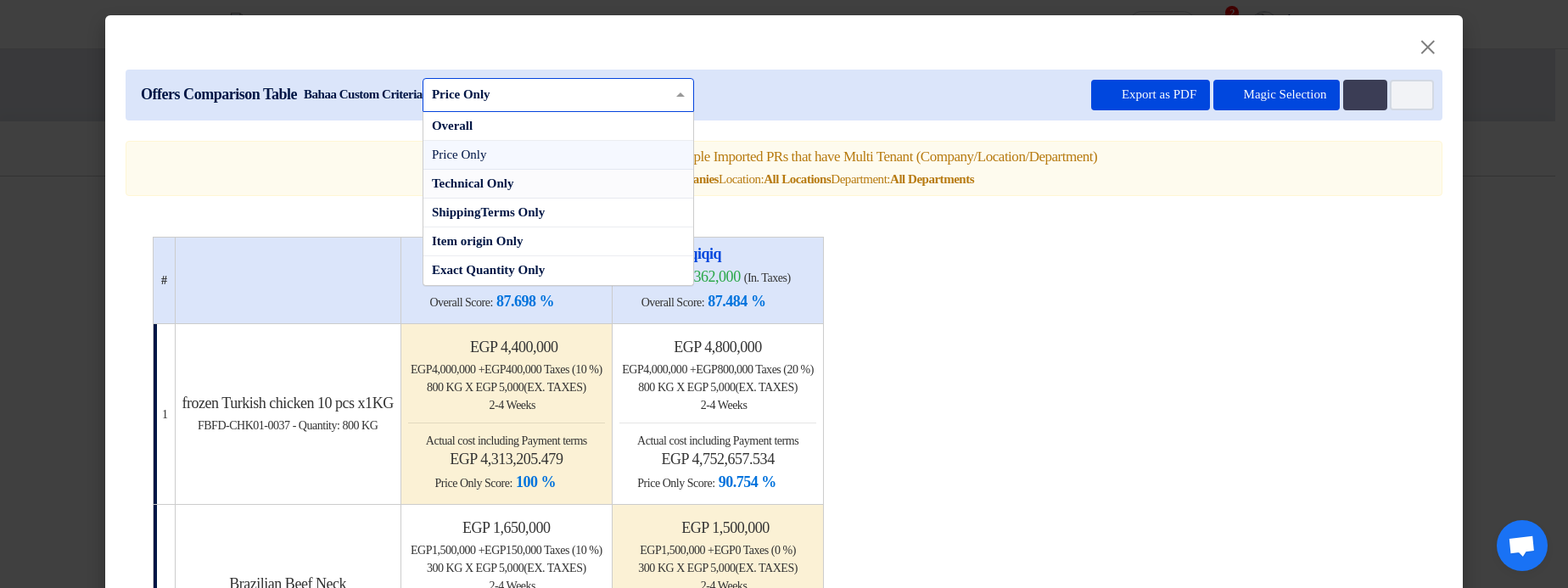
drag, startPoint x: 590, startPoint y: 193, endPoint x: 747, endPoint y: 183, distance: 157.3
click at [590, 193] on div "Technical Only" at bounding box center [558, 184] width 269 height 29
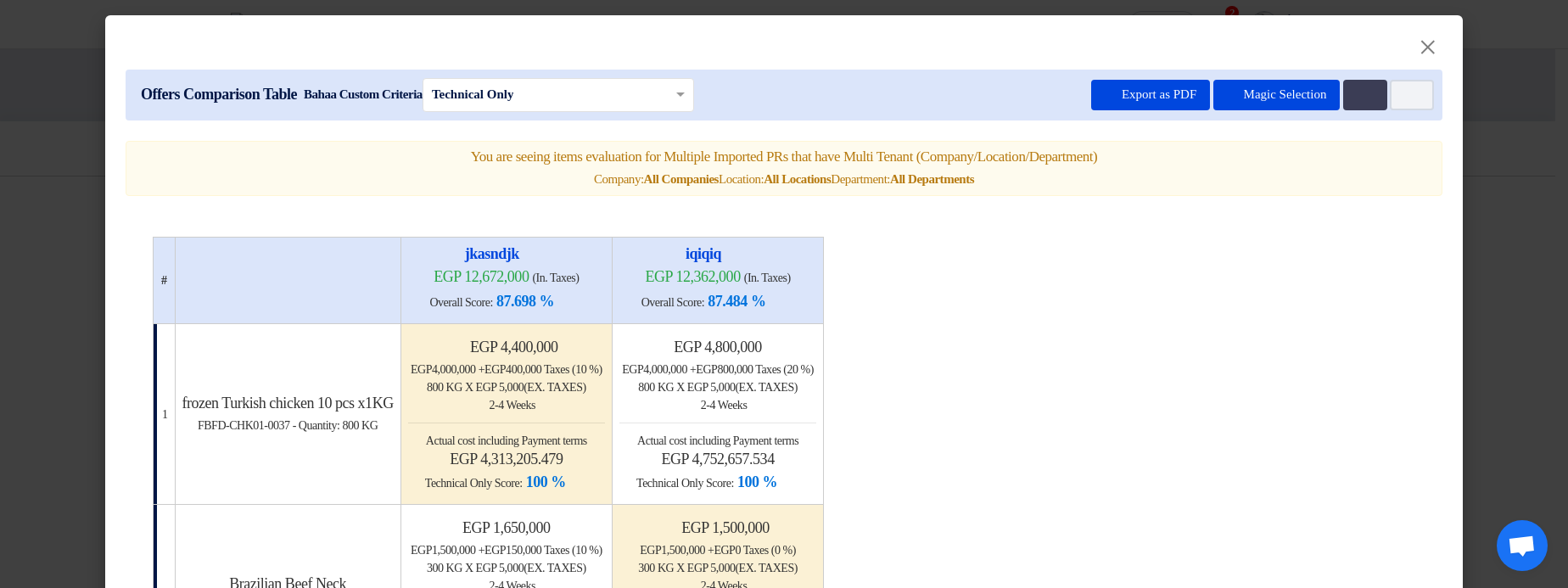
click at [592, 97] on input "text" at bounding box center [549, 94] width 236 height 23
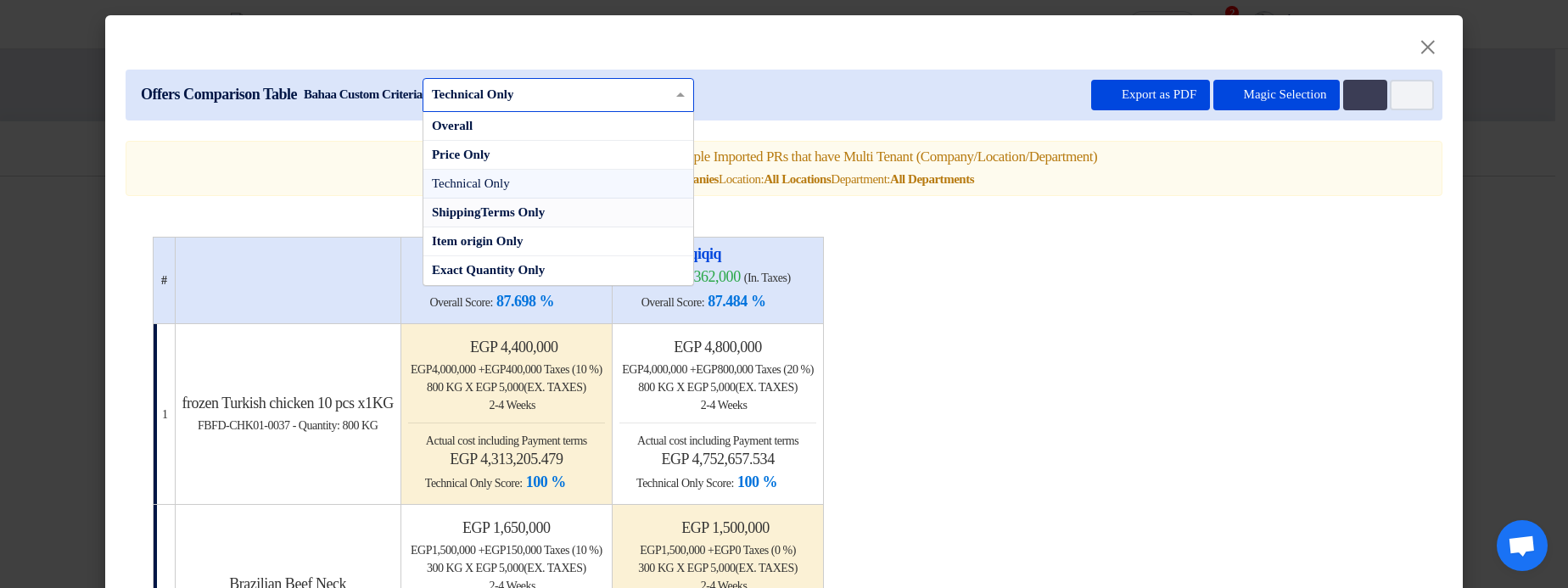
click at [544, 219] on span "ShippingTerms Only" at bounding box center [488, 212] width 113 height 14
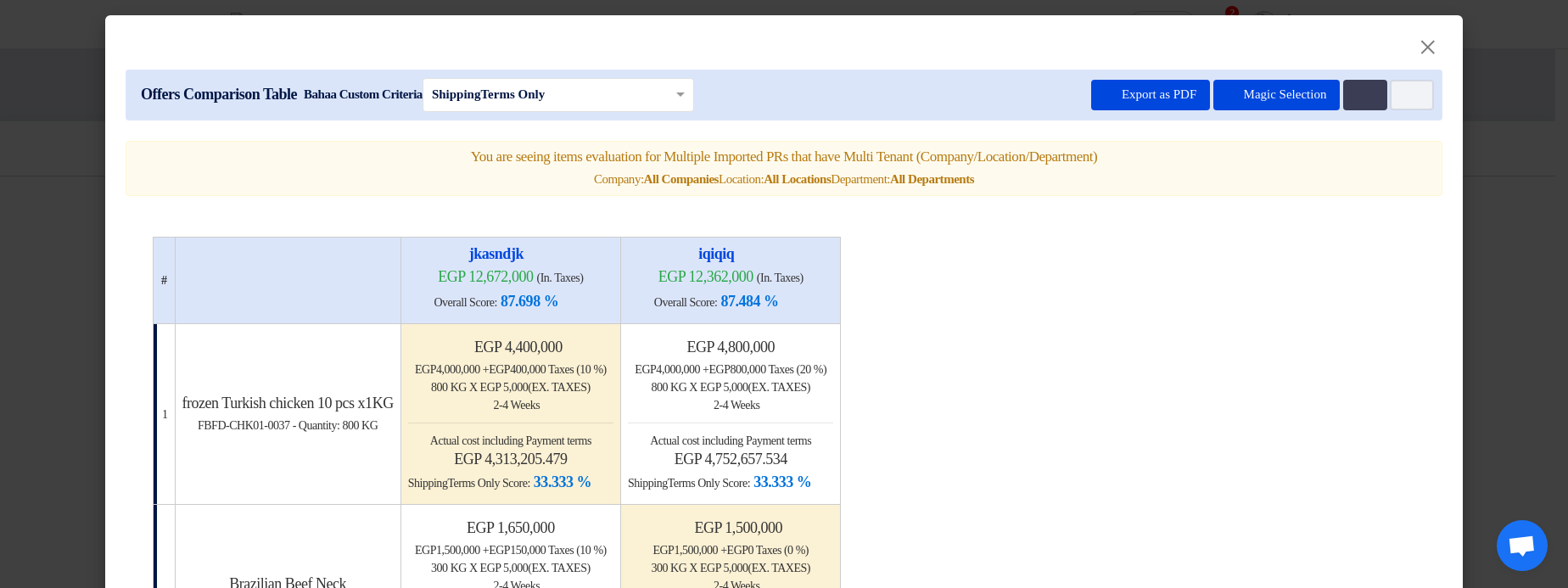
click at [551, 89] on input "text" at bounding box center [549, 94] width 236 height 23
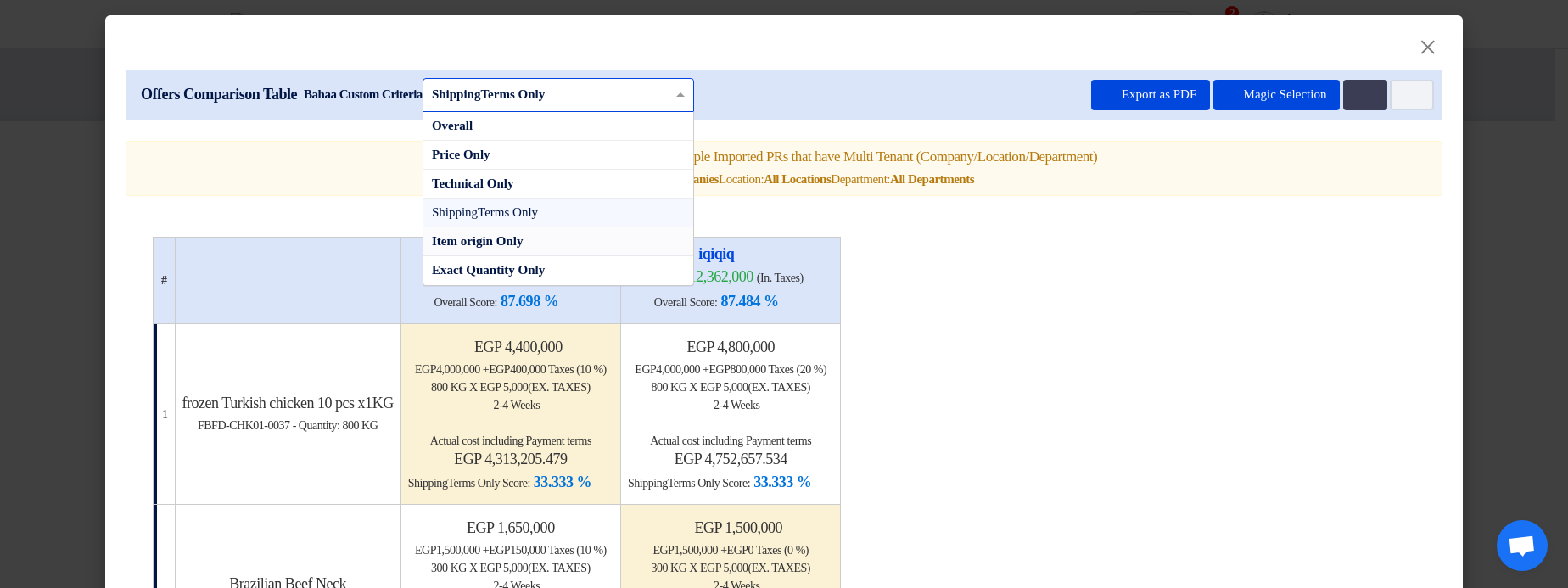
click at [605, 257] on div "Item origin Only" at bounding box center [558, 242] width 269 height 29
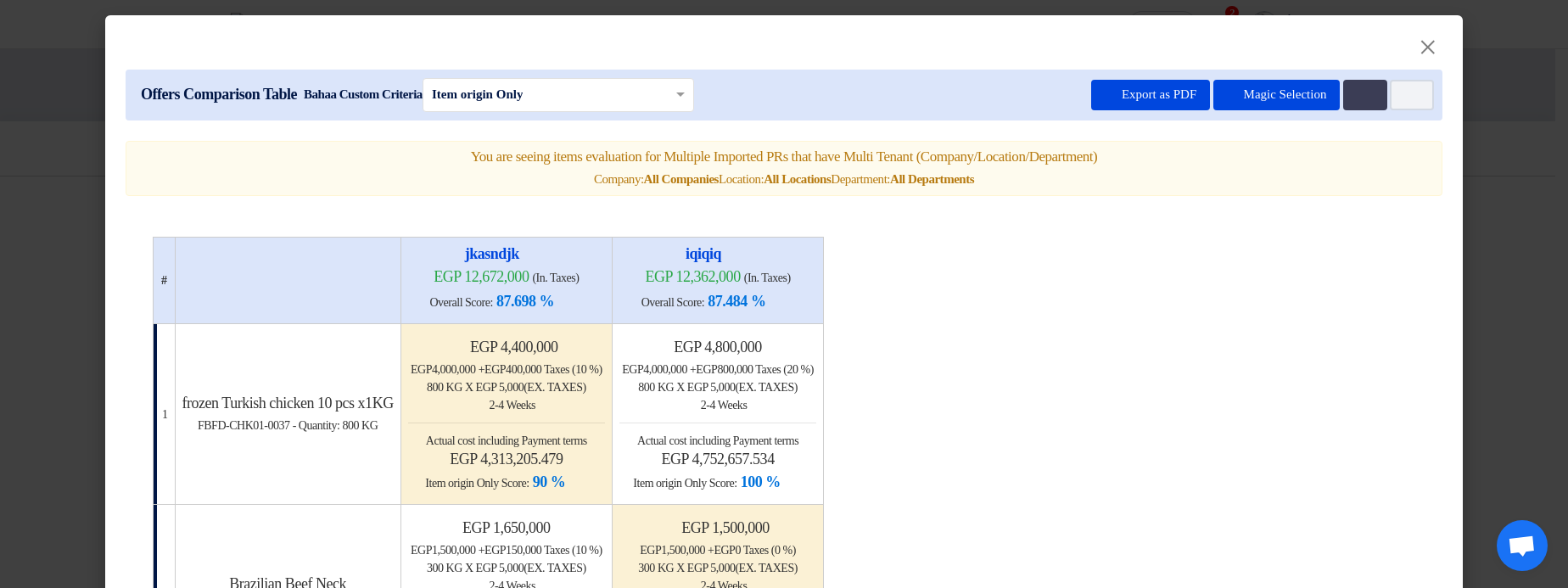
click at [630, 96] on input "text" at bounding box center [549, 94] width 236 height 23
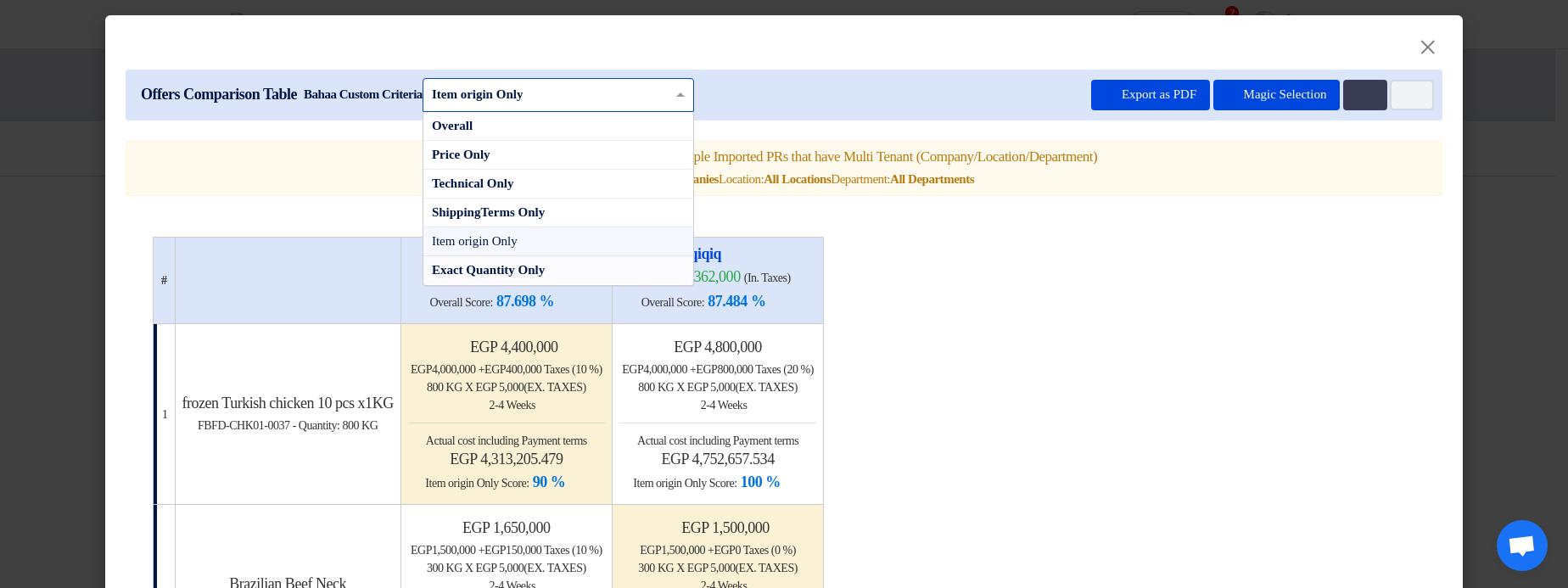
click at [544, 277] on span "Exact Quantity Only" at bounding box center [488, 269] width 113 height 14
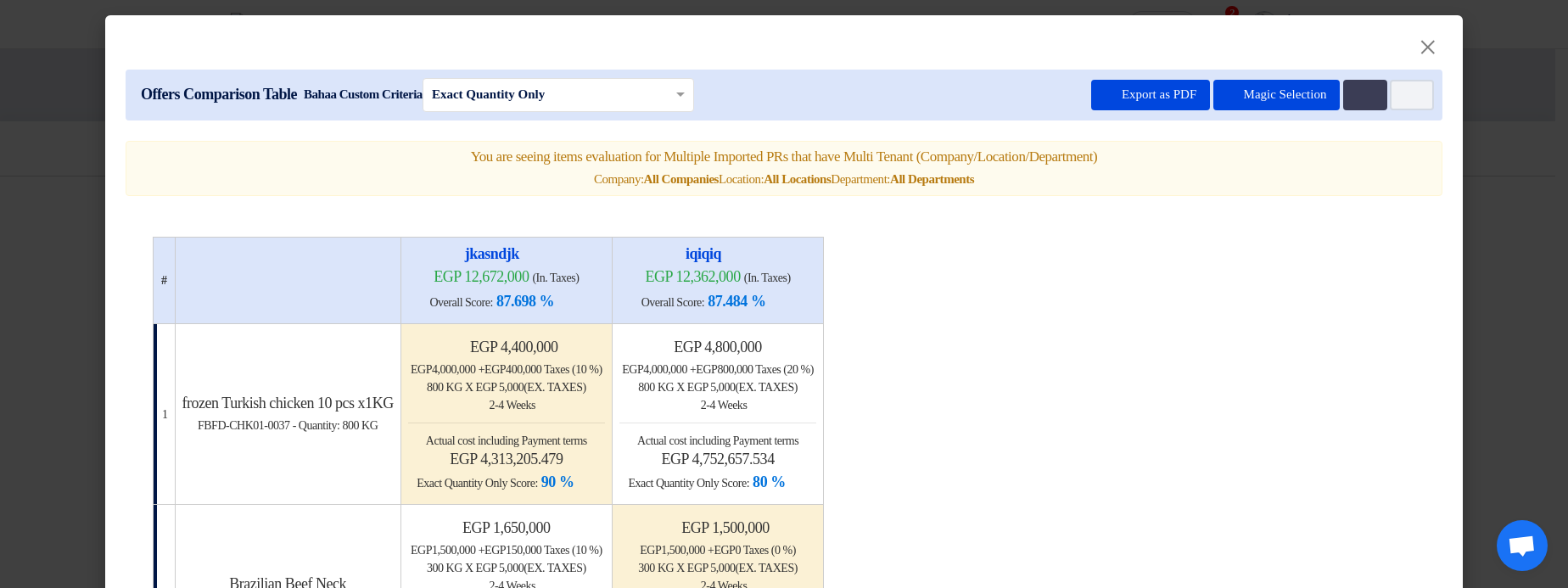
click at [578, 91] on input "text" at bounding box center [549, 94] width 236 height 23
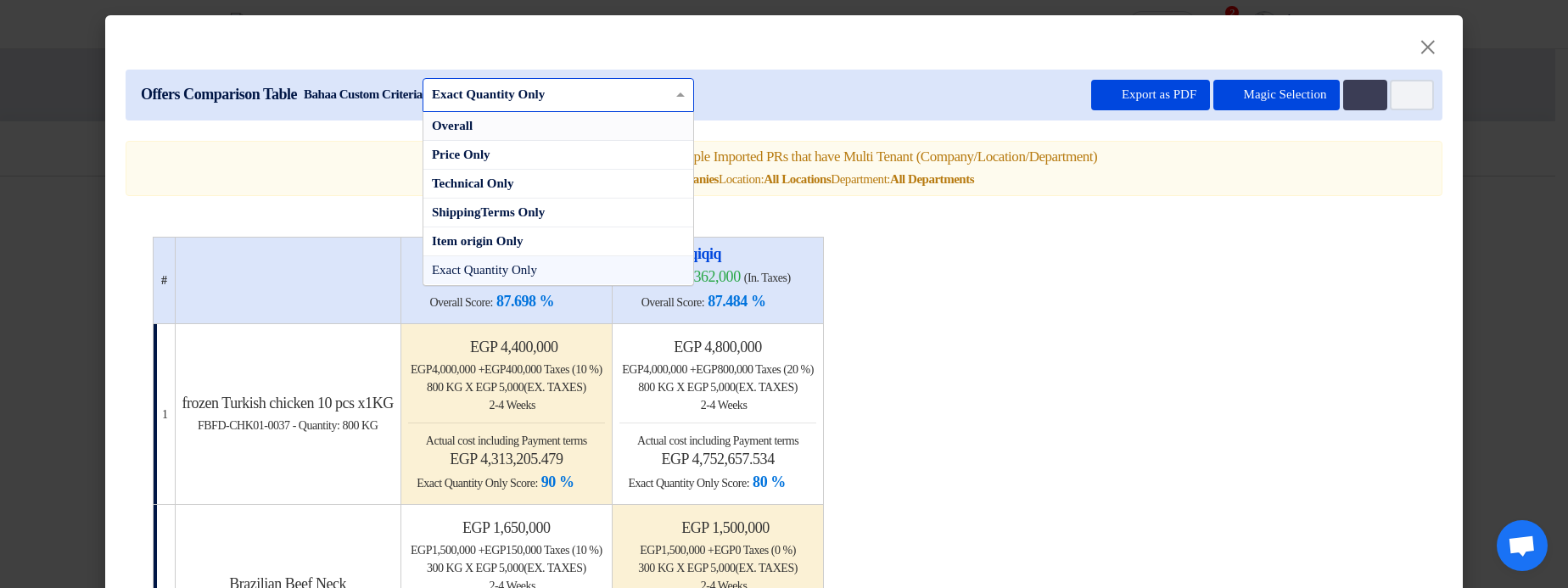
click at [602, 129] on div "Overall" at bounding box center [558, 127] width 269 height 29
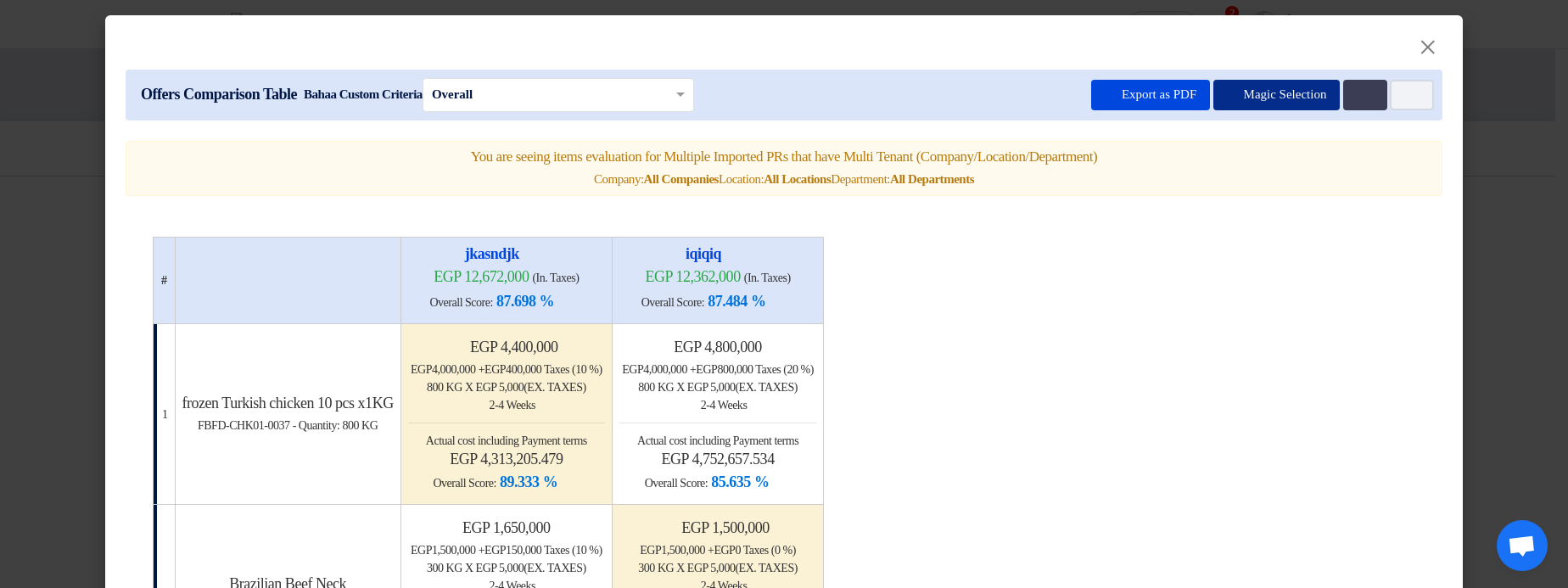
click at [1264, 99] on button "Magic Selection" at bounding box center [1277, 96] width 127 height 31
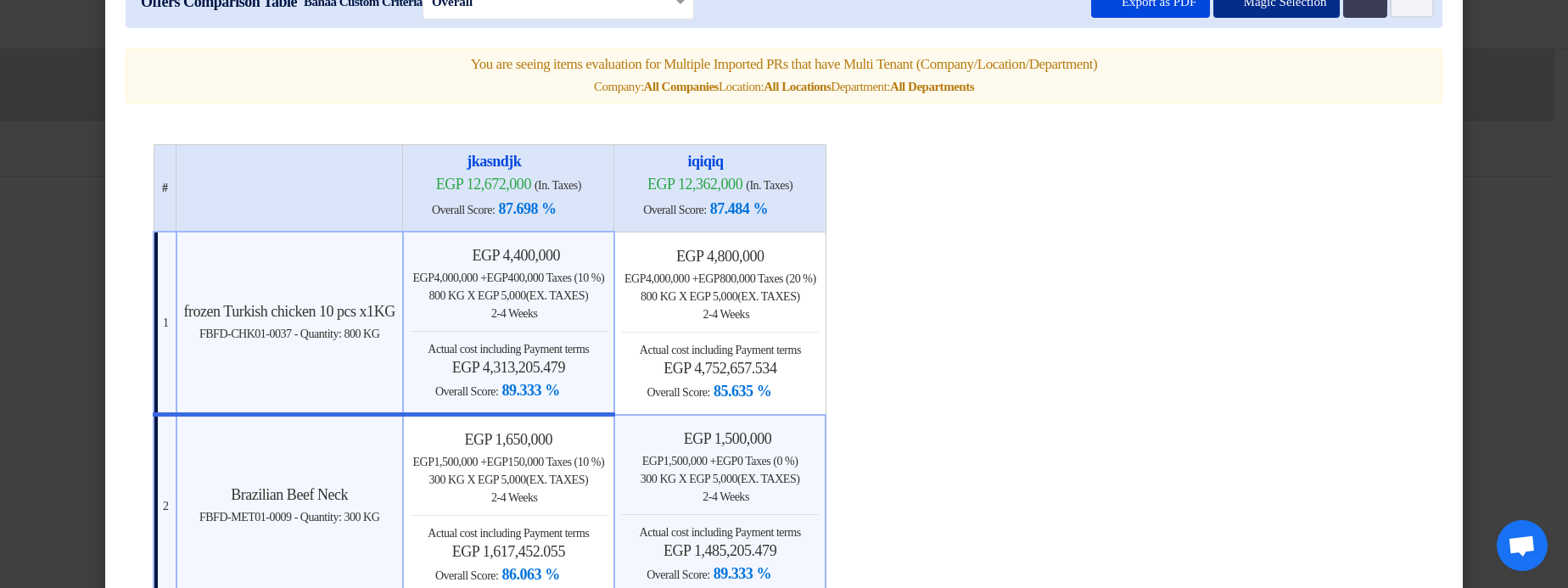
scroll to position [81, 0]
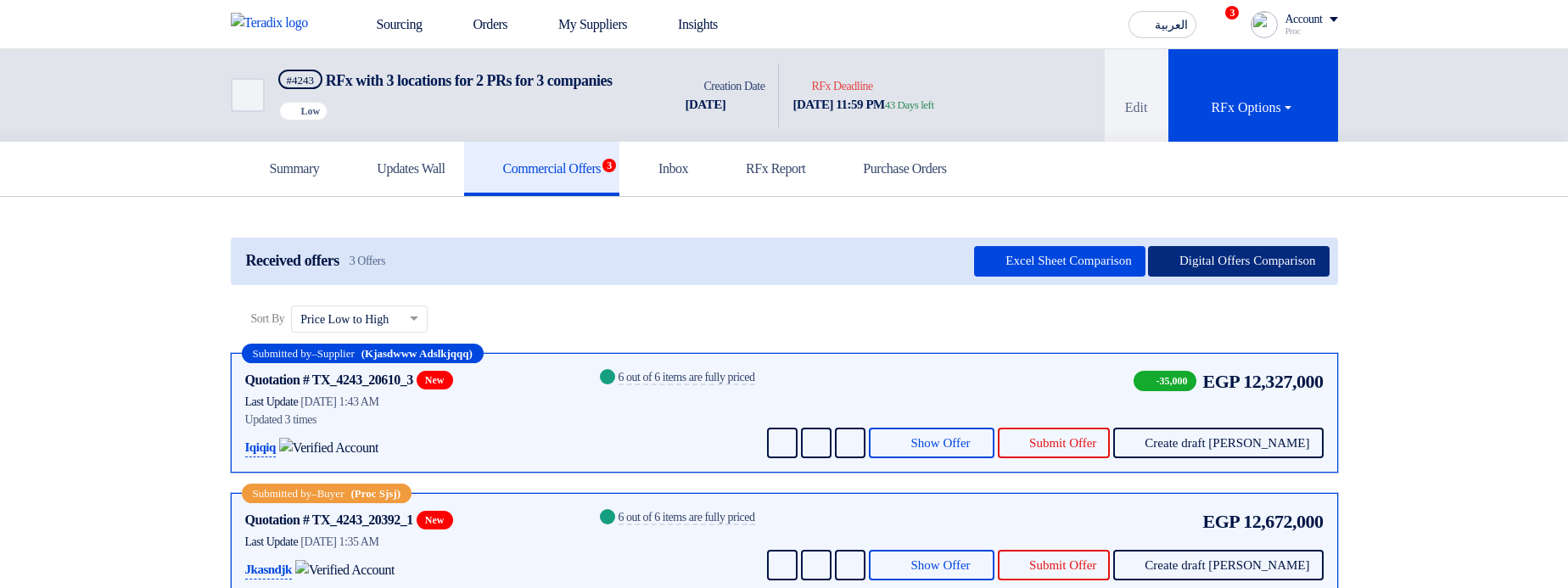
click at [1247, 260] on div "Received offers 3 Offers Excel Sheet Comparison Digital Offers Comparison" at bounding box center [784, 261] width 1107 height 47
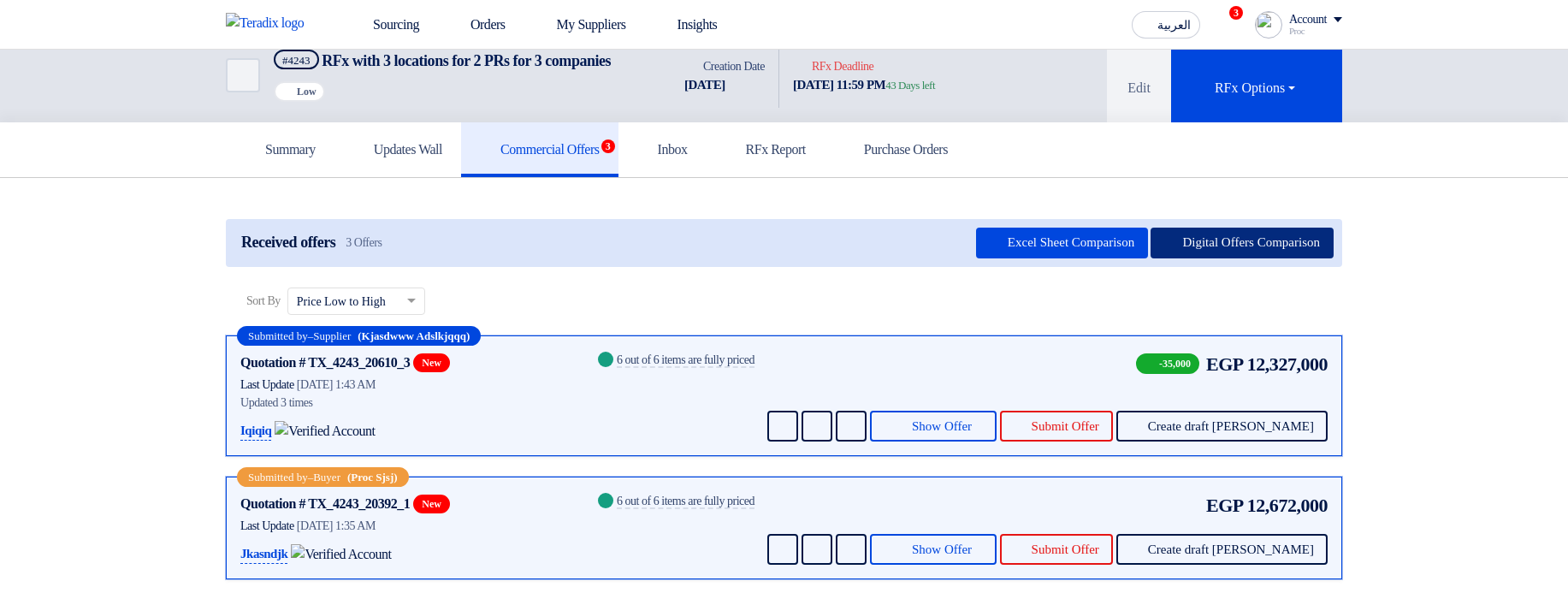
click at [1266, 259] on button "Digital Offers Comparison" at bounding box center [1241, 243] width 183 height 31
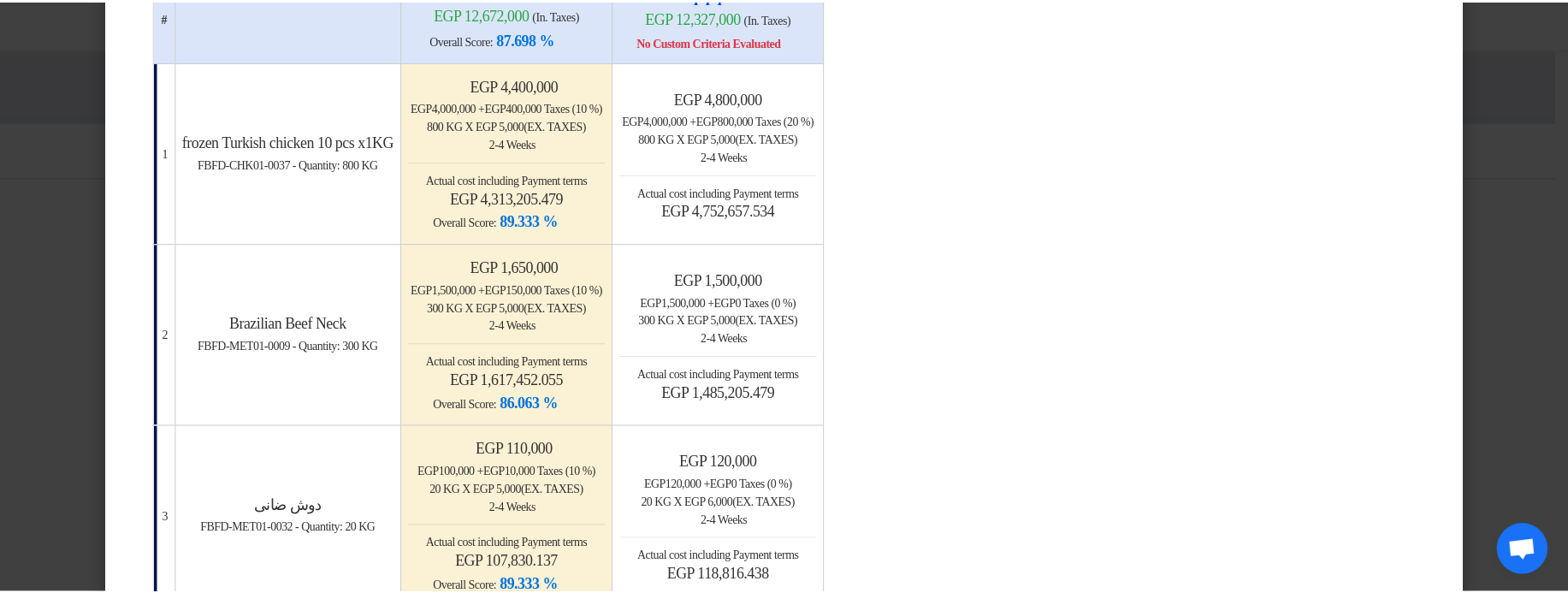
scroll to position [308, 0]
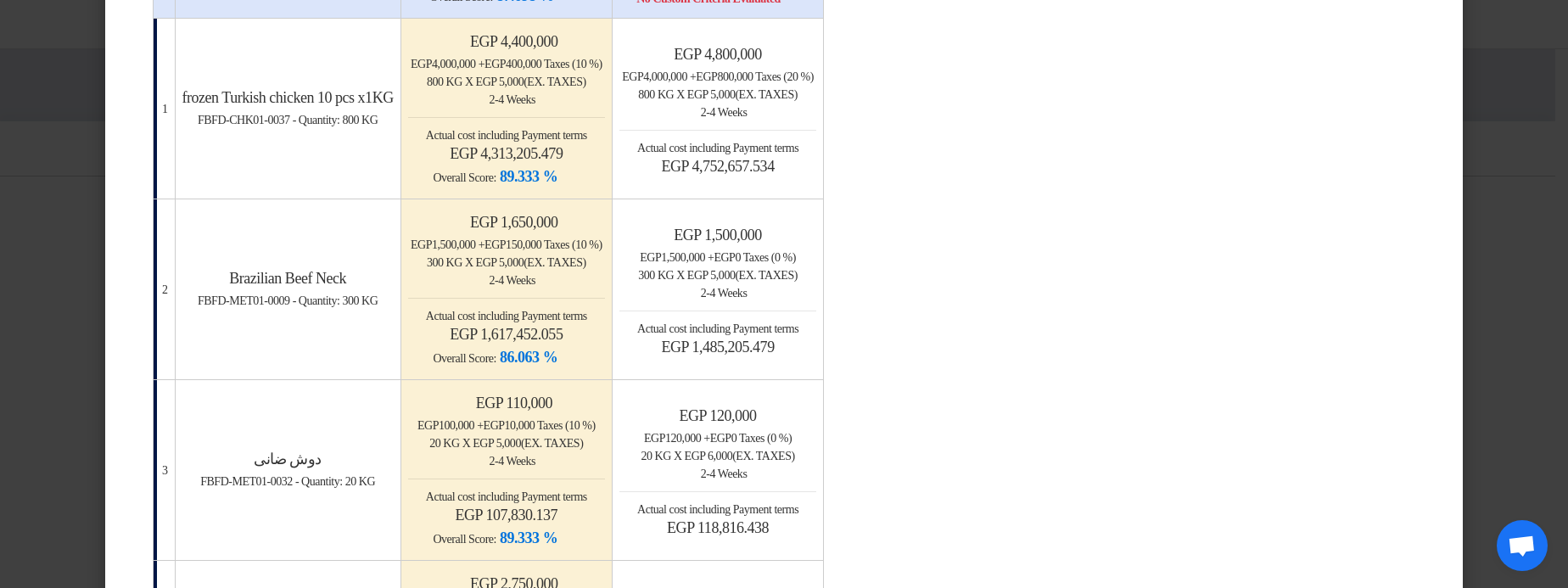
click at [1533, 126] on modal-container "× Offers Comparison Table Bahaa Custom Criteria × Overall × Export as PDF Magic…" at bounding box center [784, 294] width 1568 height 588
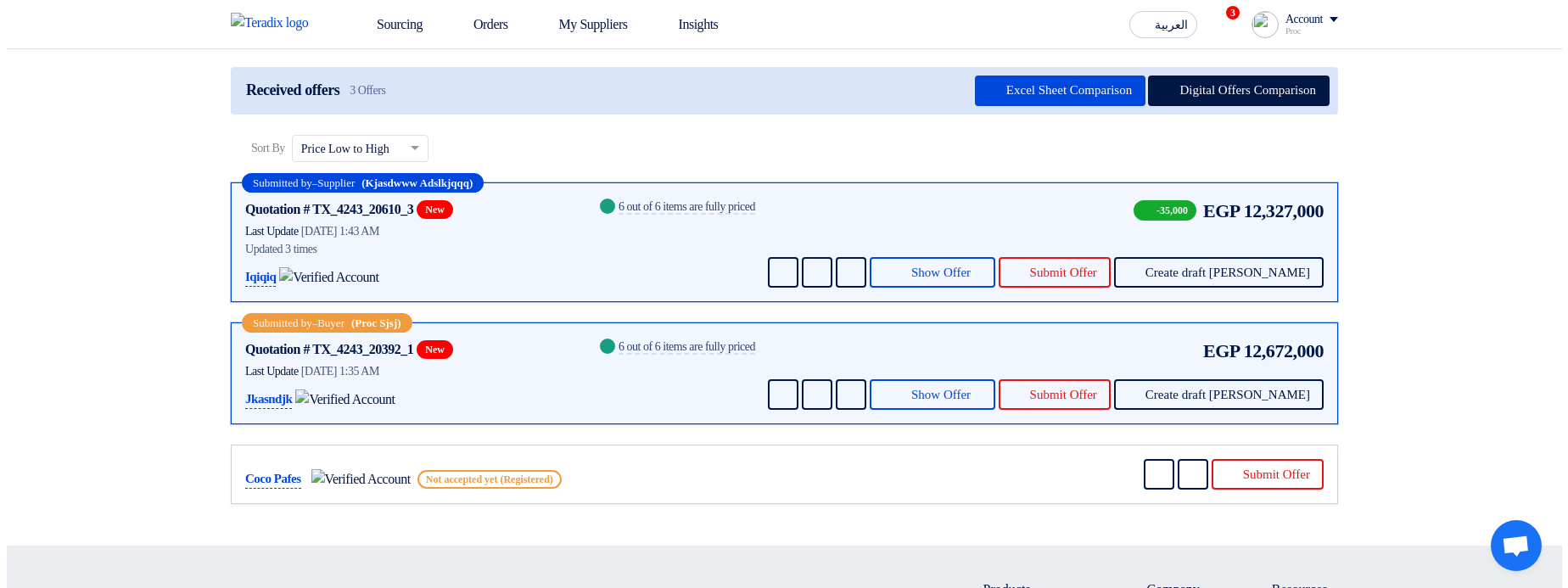
scroll to position [224, 0]
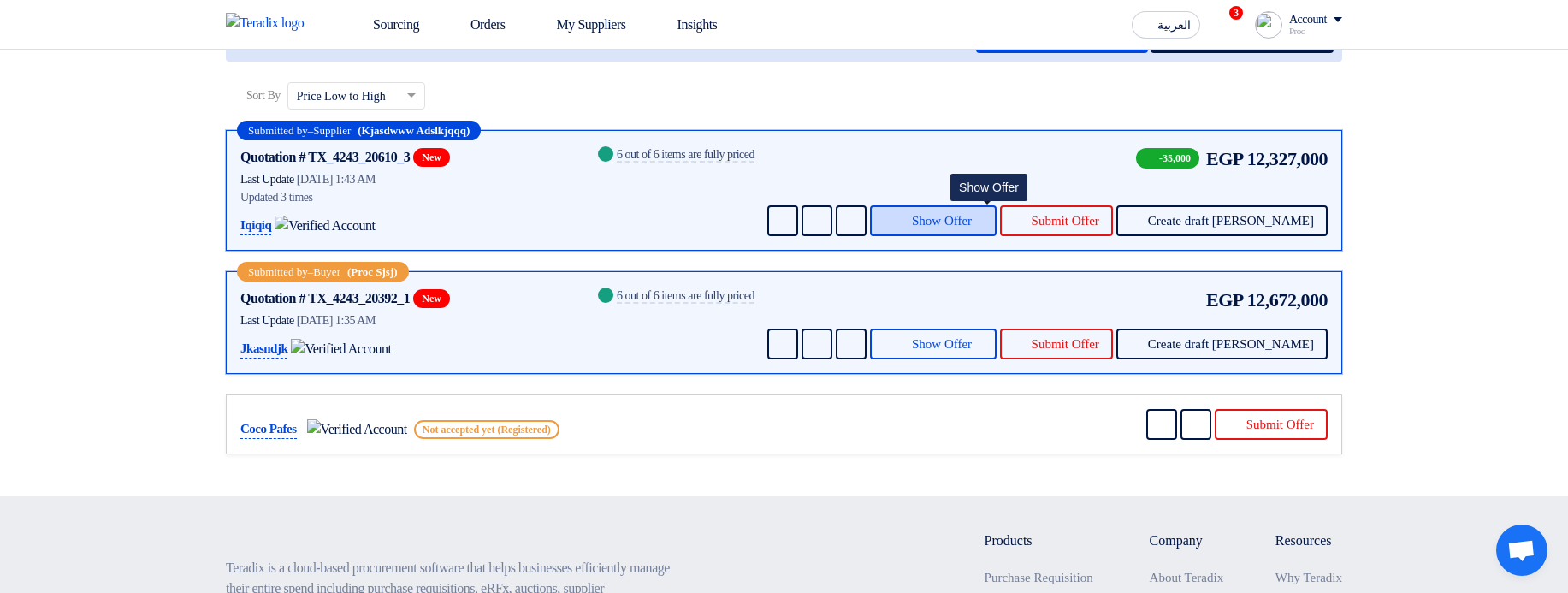
click at [996, 236] on button "Show Offer" at bounding box center [933, 221] width 127 height 31
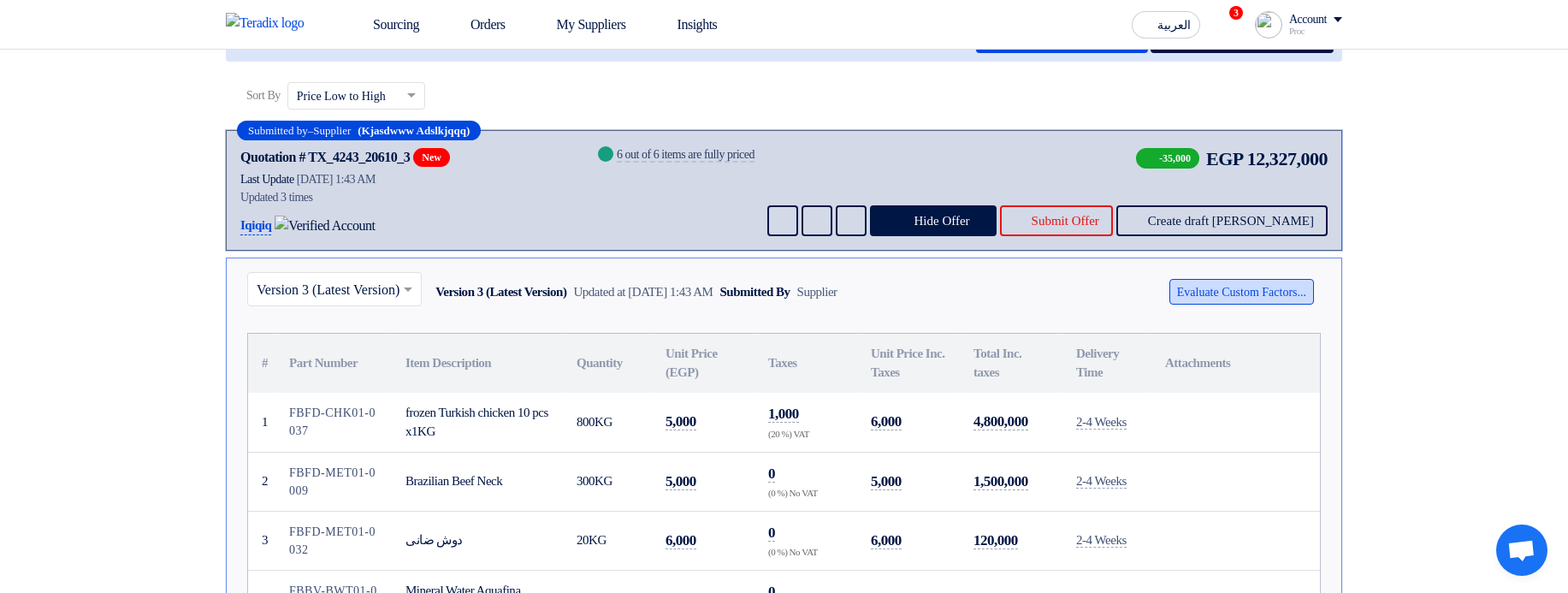
click at [1218, 305] on button "Evaluate Custom Factors..." at bounding box center [1241, 292] width 145 height 26
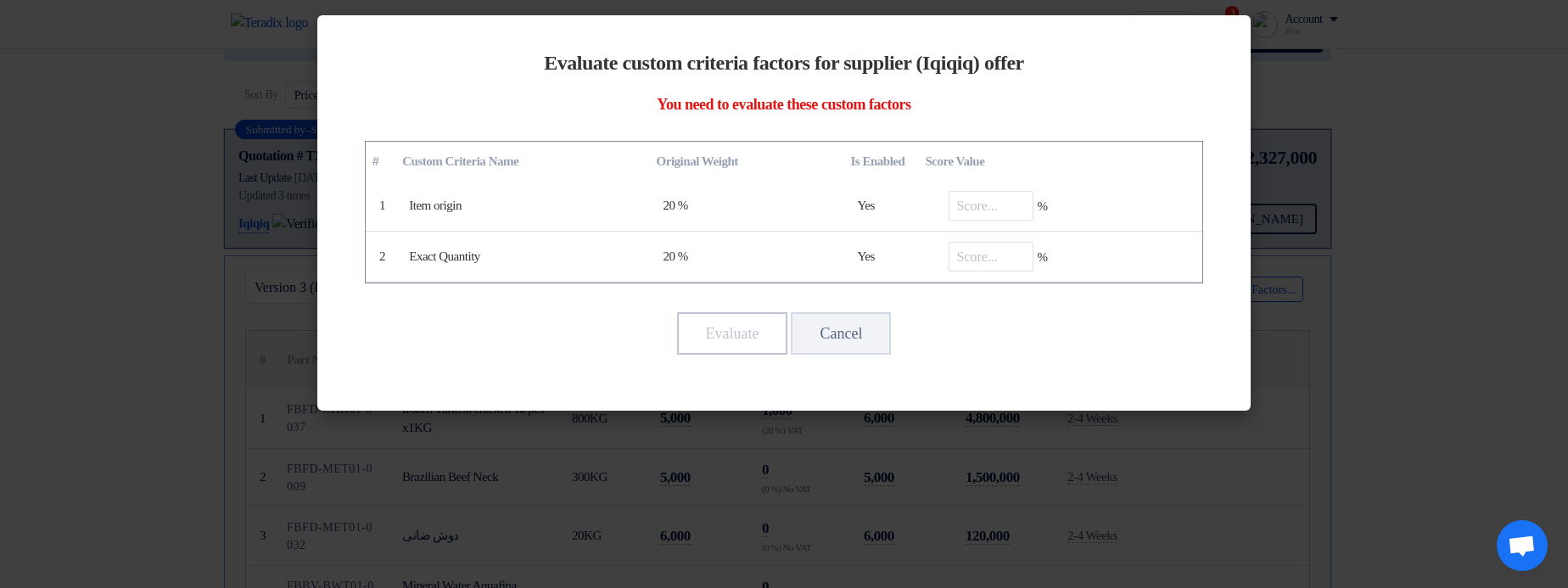
click at [1353, 218] on modal-container "Evaluate custom criteria factors for supplier (Iqiqiq) offer You need to evalua…" at bounding box center [784, 294] width 1568 height 588
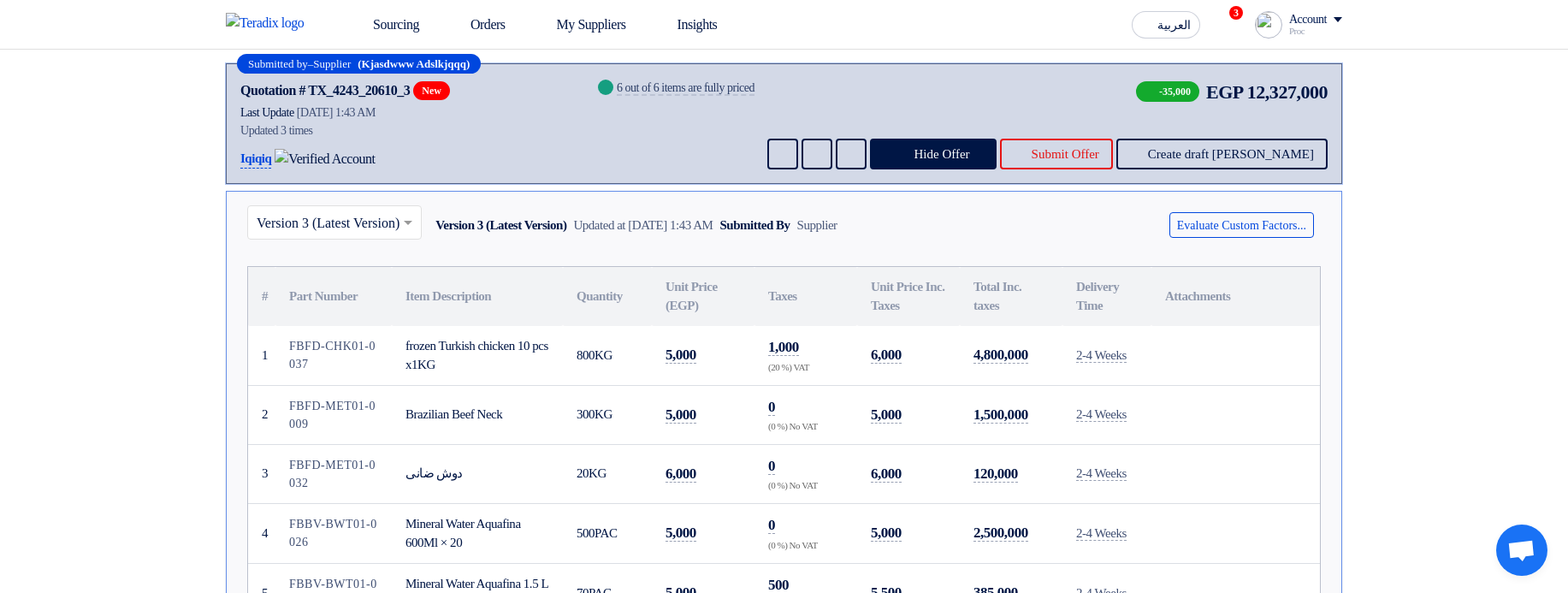
scroll to position [329, 0]
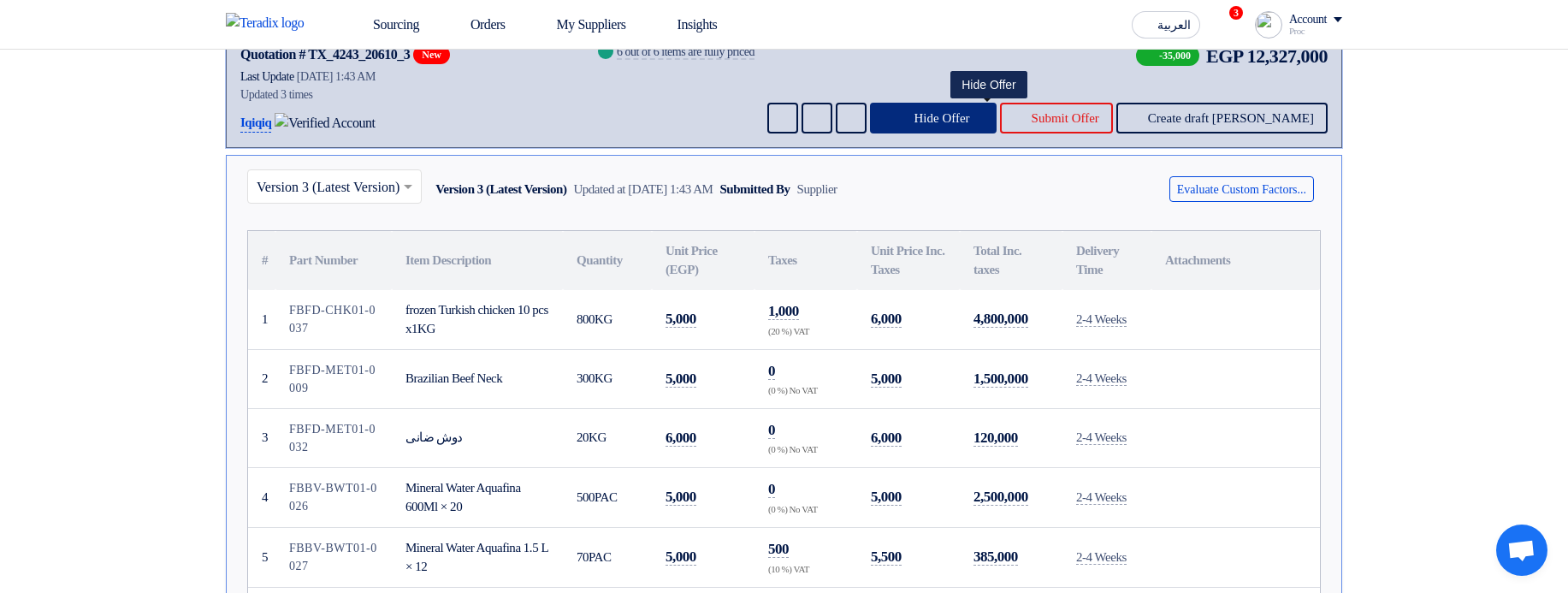
click at [994, 133] on button "Hide Offer" at bounding box center [933, 118] width 127 height 31
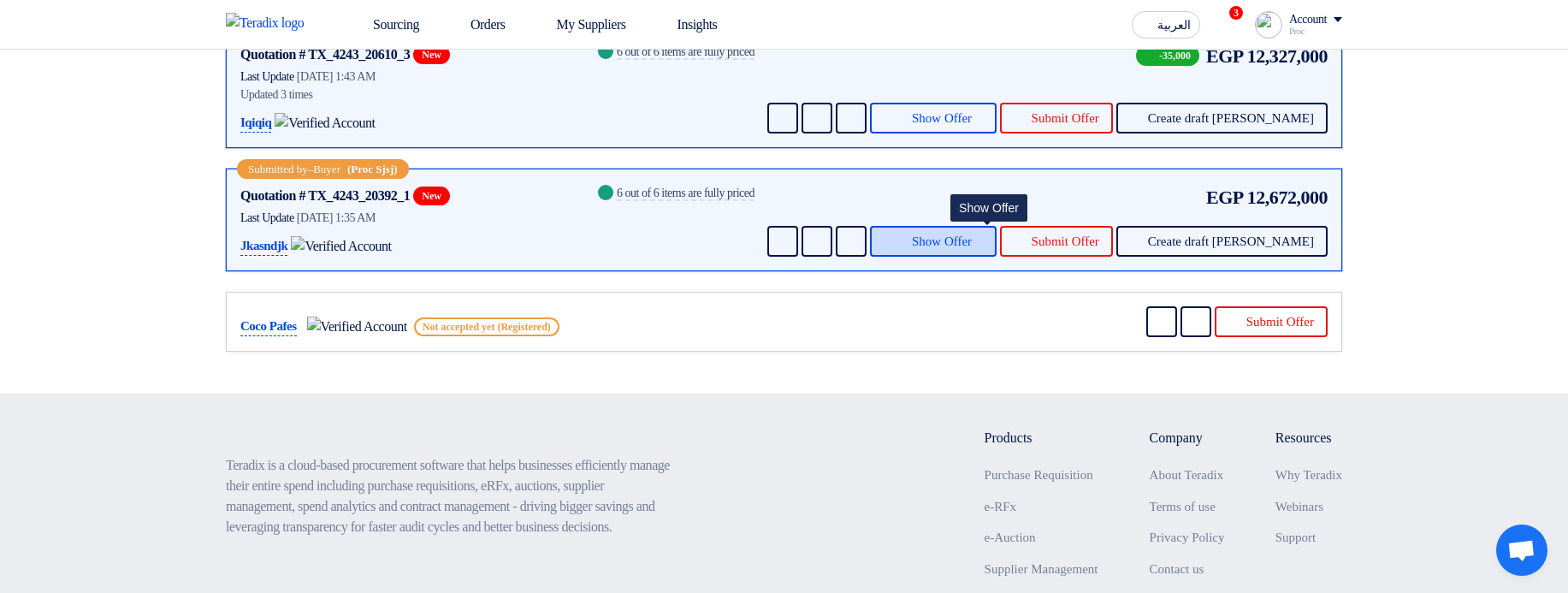
click at [972, 248] on span "Show Offer" at bounding box center [941, 241] width 60 height 13
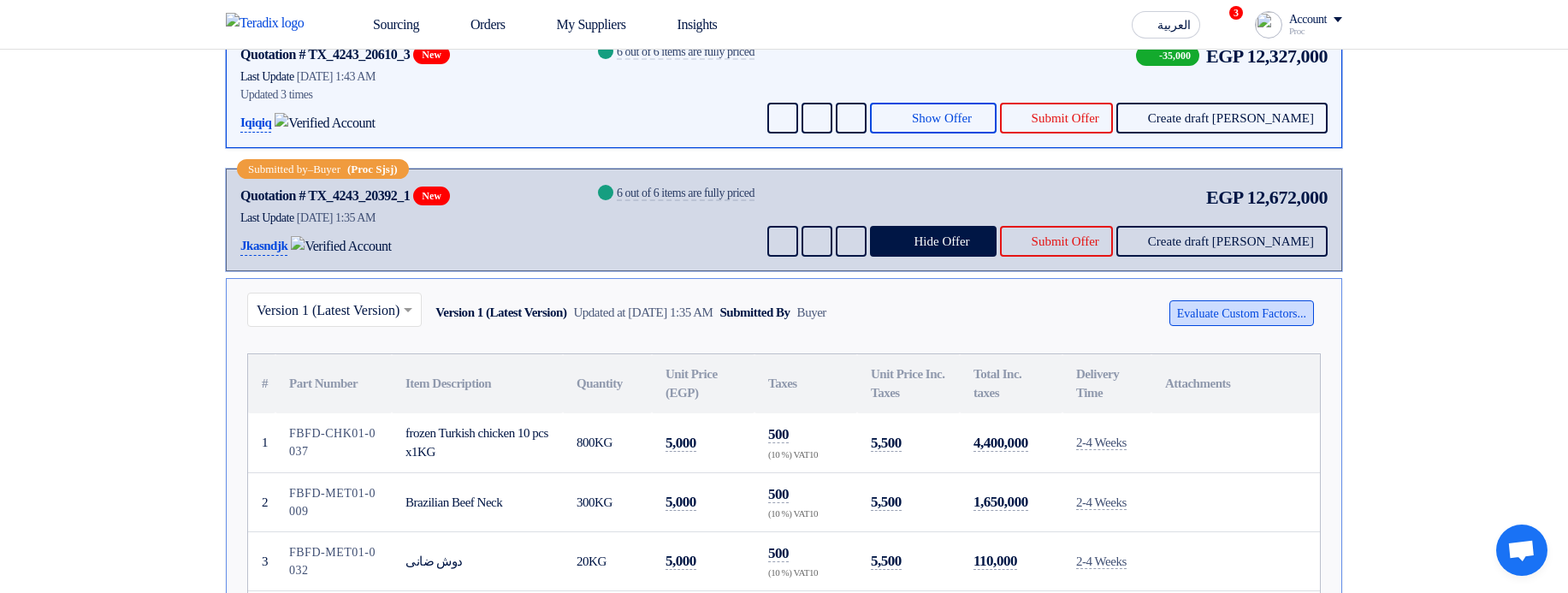
click at [1175, 319] on button "Evaluate Custom Factors..." at bounding box center [1241, 313] width 145 height 26
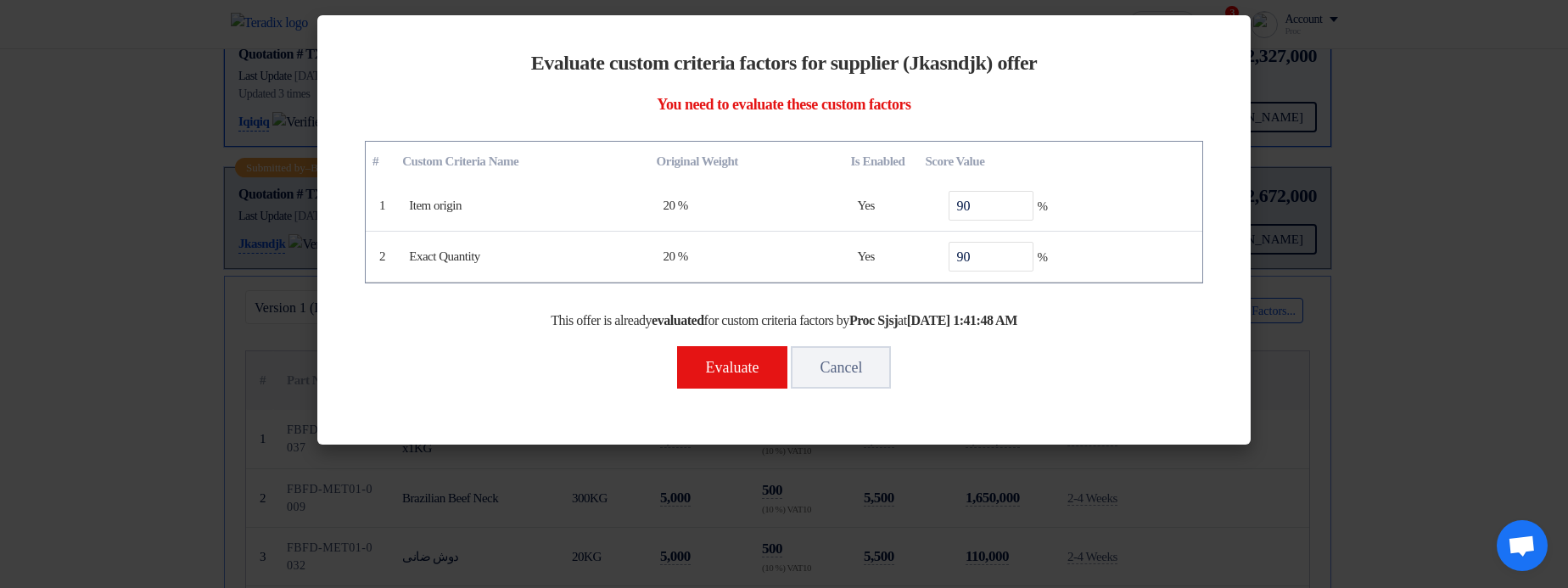
click at [1367, 209] on modal-container "Evaluate custom criteria factors for supplier (Jkasndjk) offer You need to eval…" at bounding box center [784, 294] width 1568 height 588
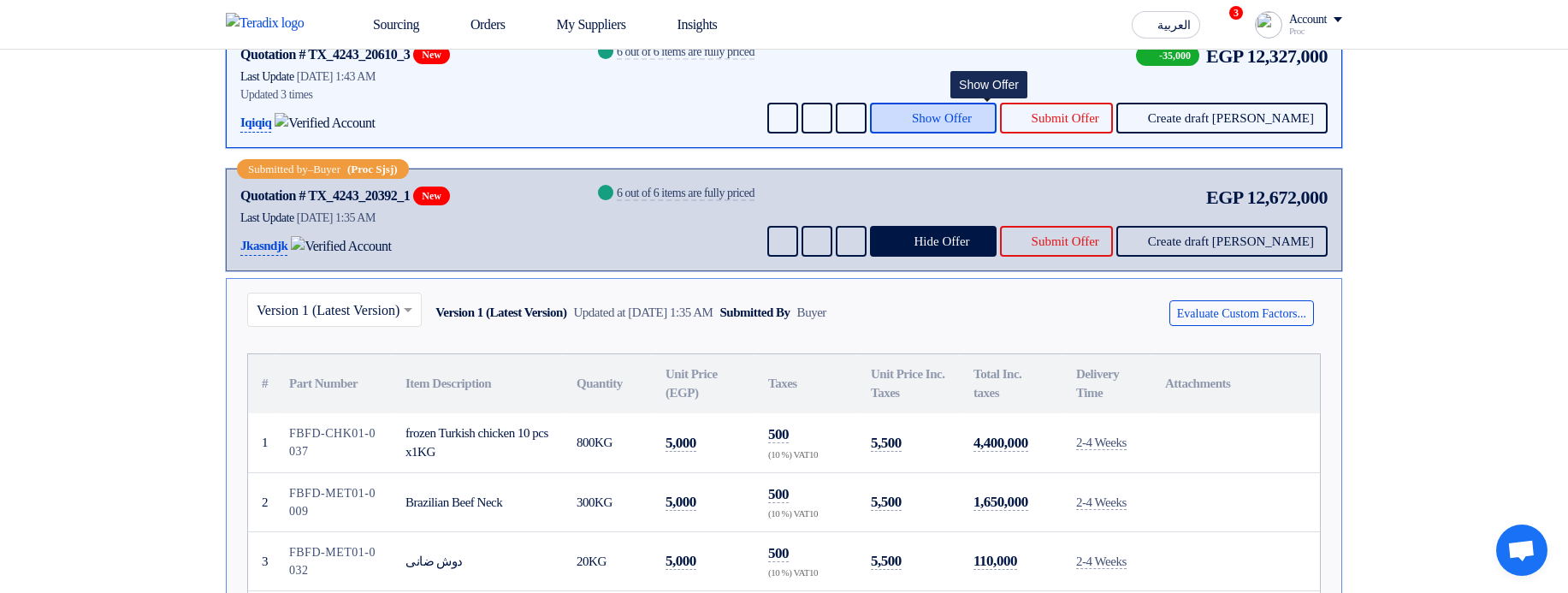
click at [979, 128] on button "Show Offer" at bounding box center [933, 118] width 127 height 31
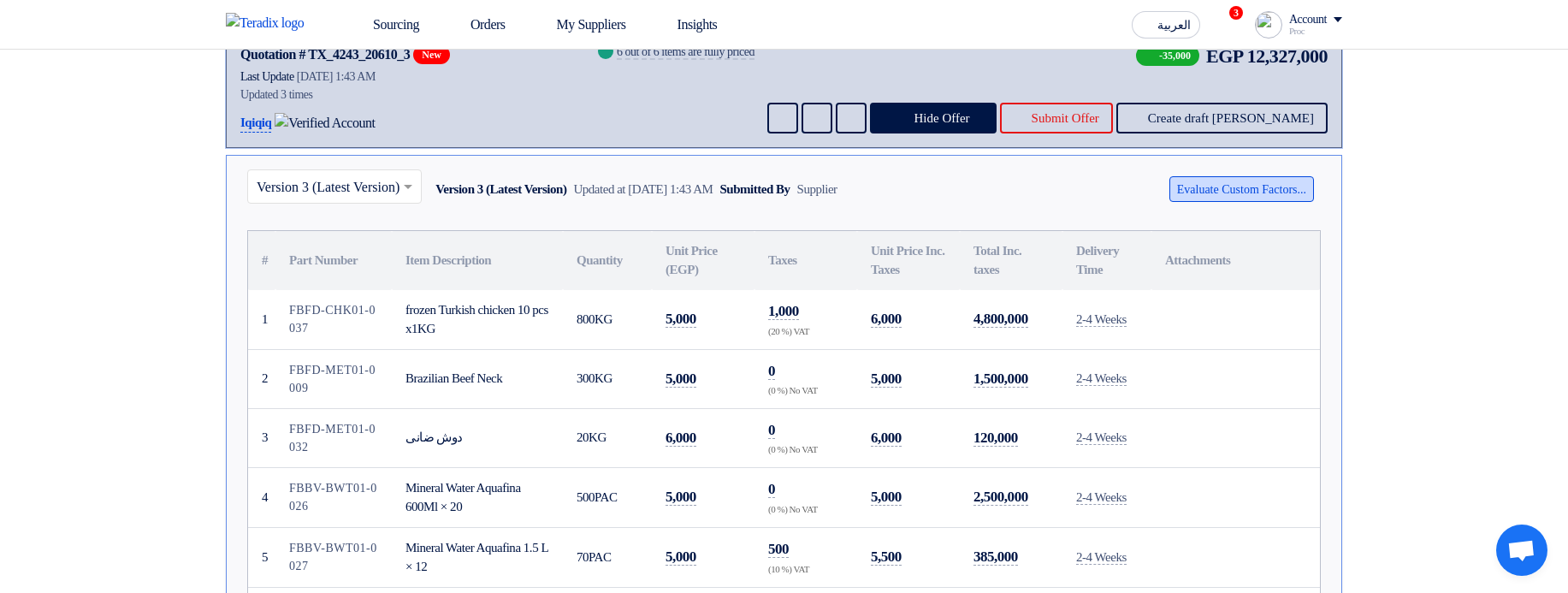
click at [1216, 202] on button "Evaluate Custom Factors..." at bounding box center [1241, 189] width 145 height 26
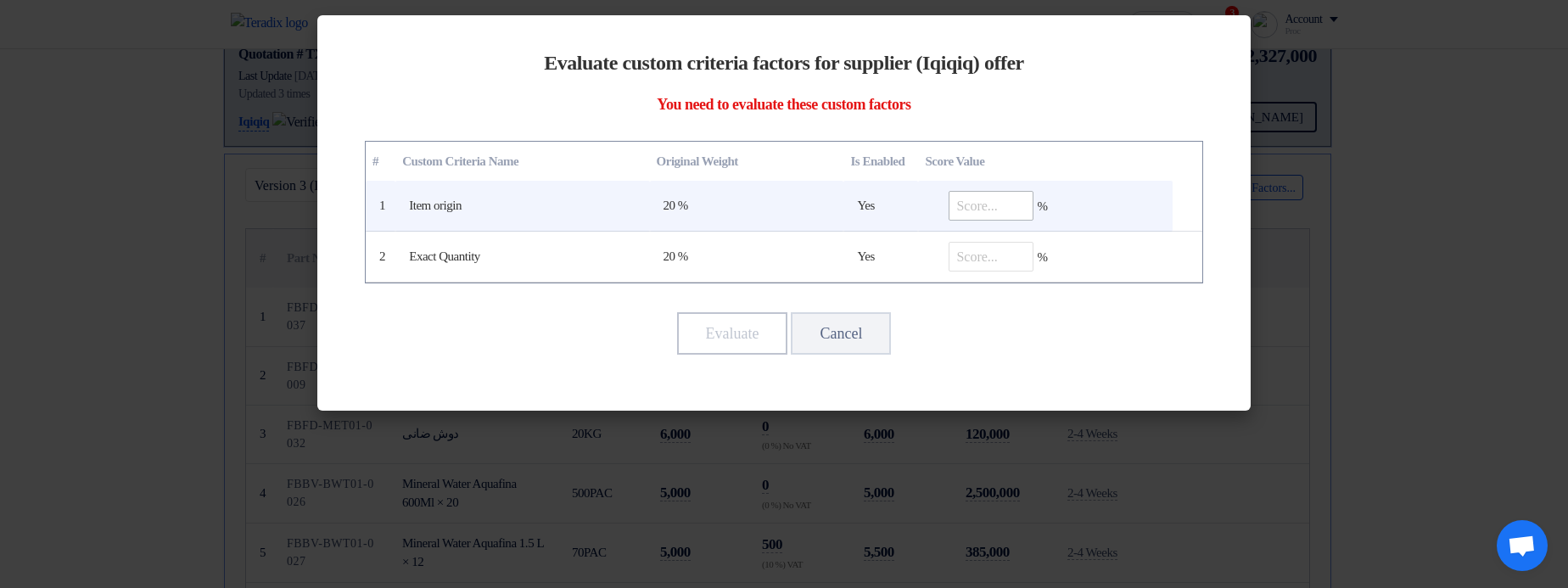
drag, startPoint x: 1098, startPoint y: 194, endPoint x: 1022, endPoint y: 194, distance: 76.0
click at [1091, 194] on td "%" at bounding box center [1045, 207] width 254 height 51
click at [979, 198] on input "number" at bounding box center [990, 206] width 85 height 30
type input "100"
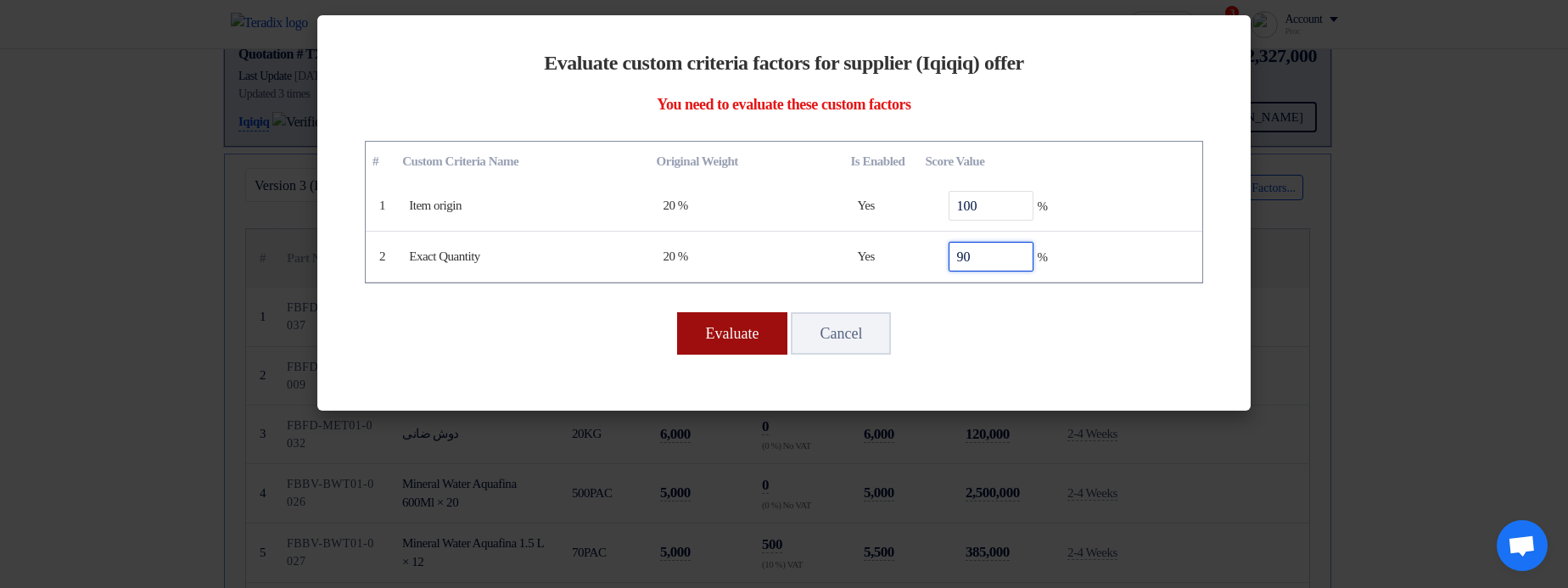
type input "90"
click at [717, 325] on button "Evaluate" at bounding box center [733, 333] width 111 height 43
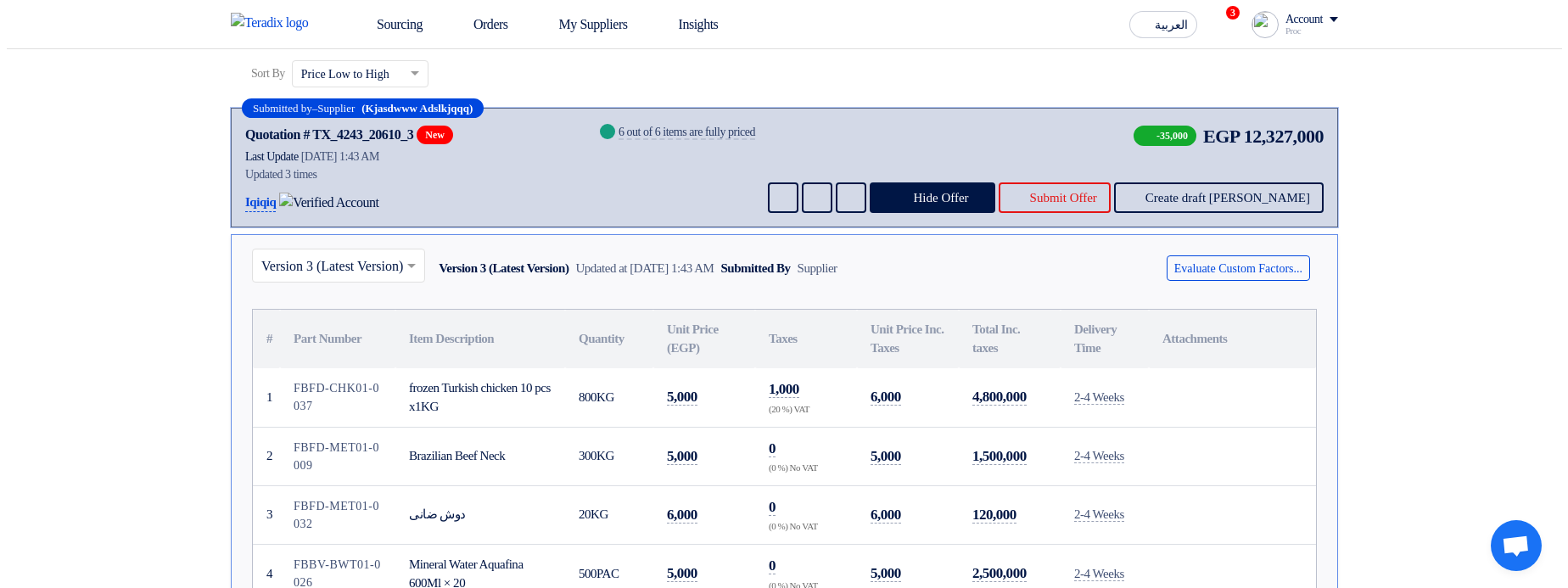
scroll to position [20, 0]
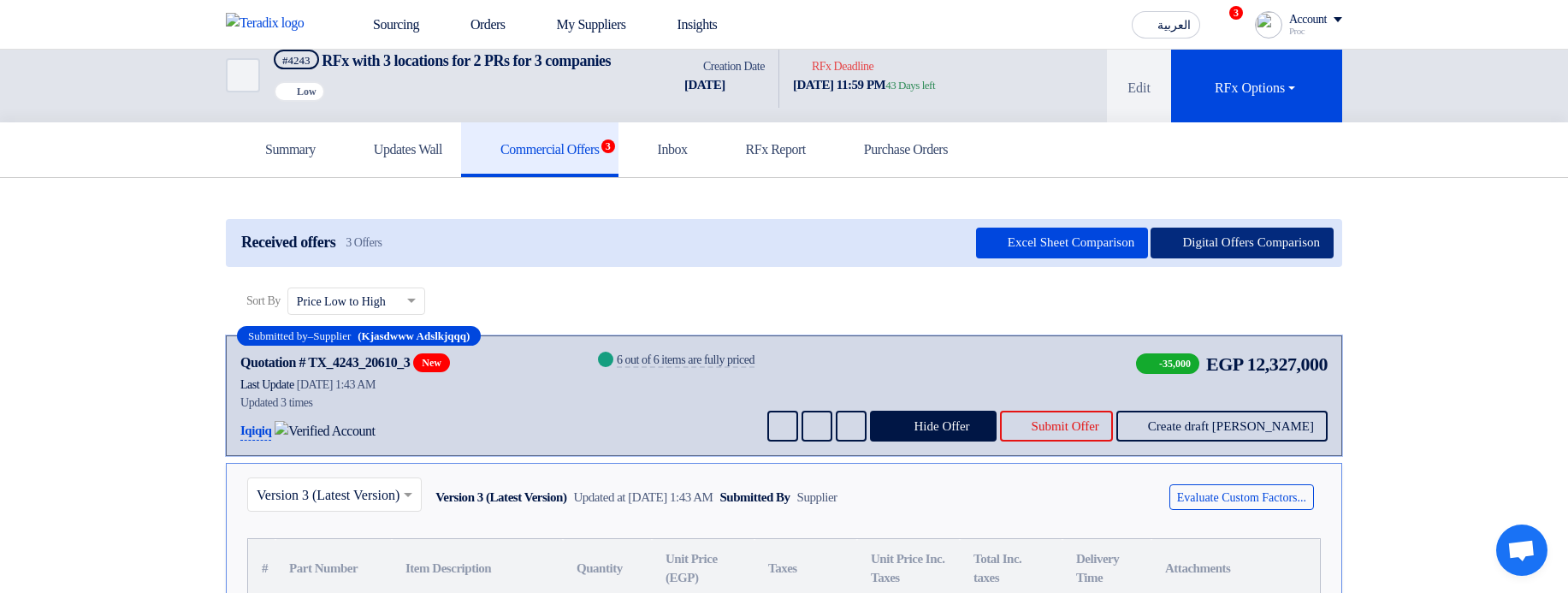
click at [1225, 254] on button "Digital Offers Comparison" at bounding box center [1241, 243] width 183 height 31
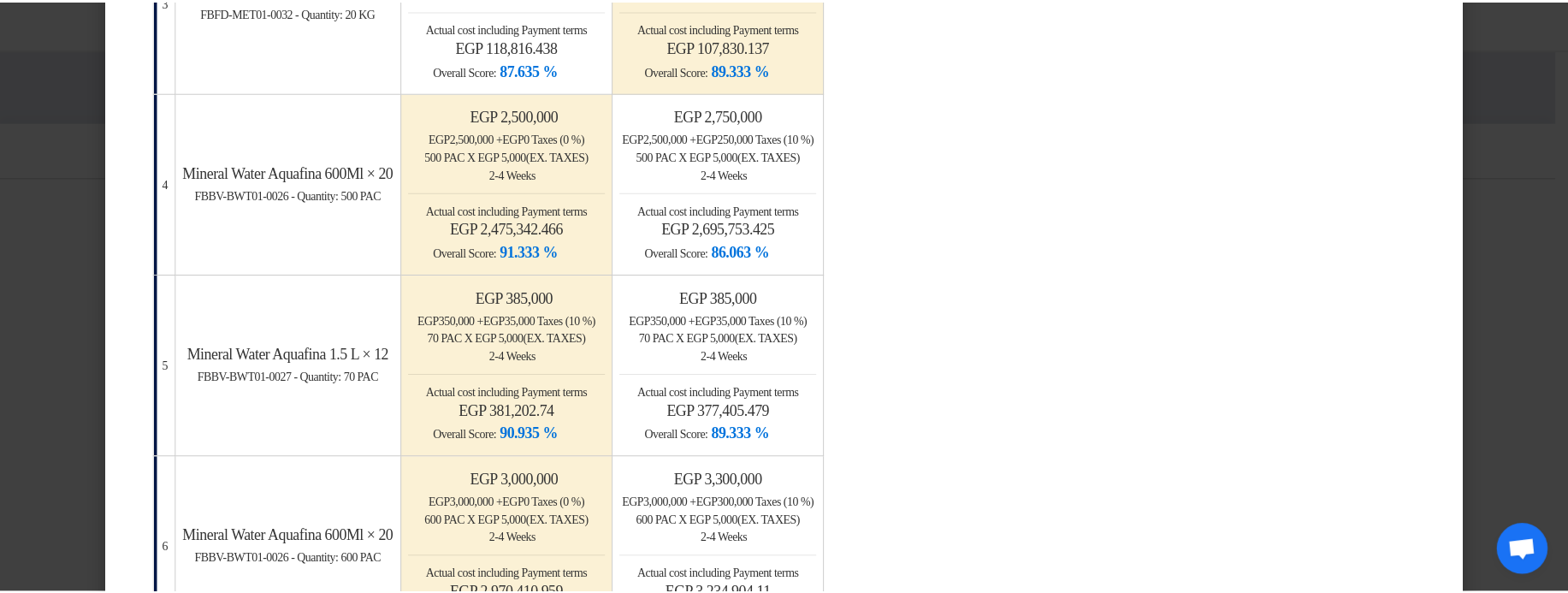
scroll to position [924, 0]
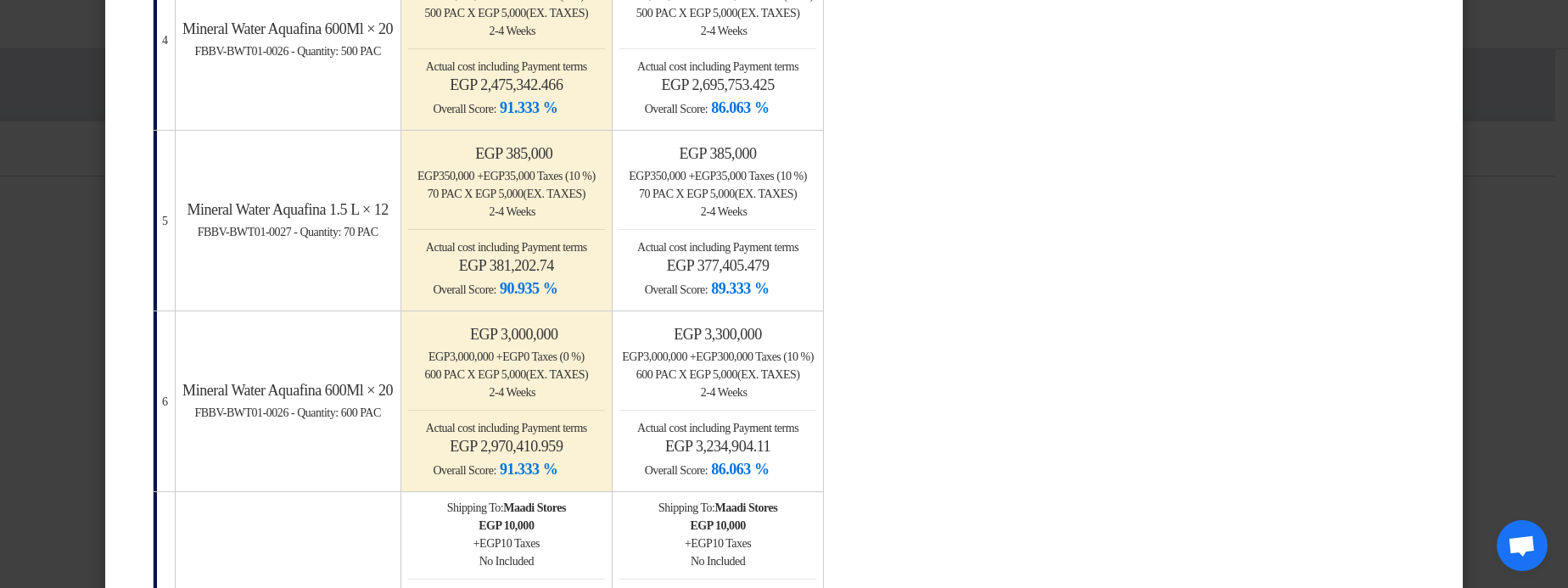
drag, startPoint x: 774, startPoint y: 281, endPoint x: 876, endPoint y: 284, distance: 102.0
click at [816, 275] on h4 "egp 377,405.479" at bounding box center [717, 266] width 197 height 19
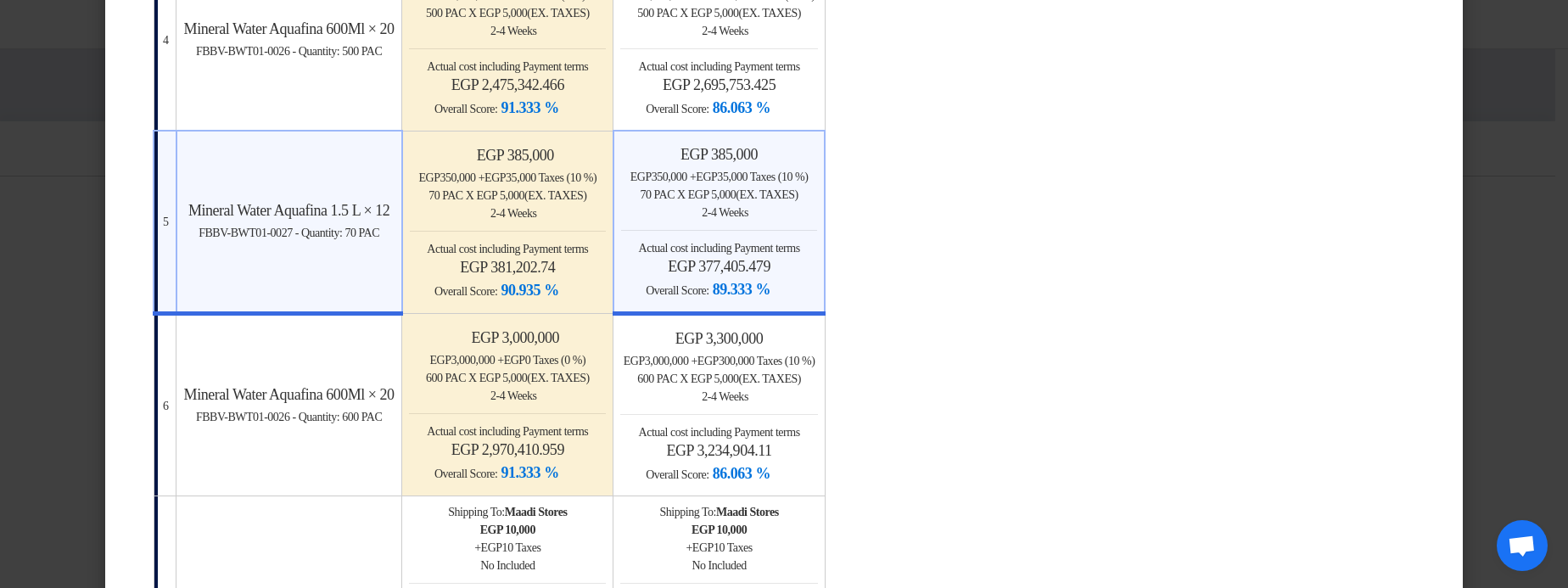
click at [817, 276] on h4 "egp 377,405.479" at bounding box center [718, 266] width 196 height 19
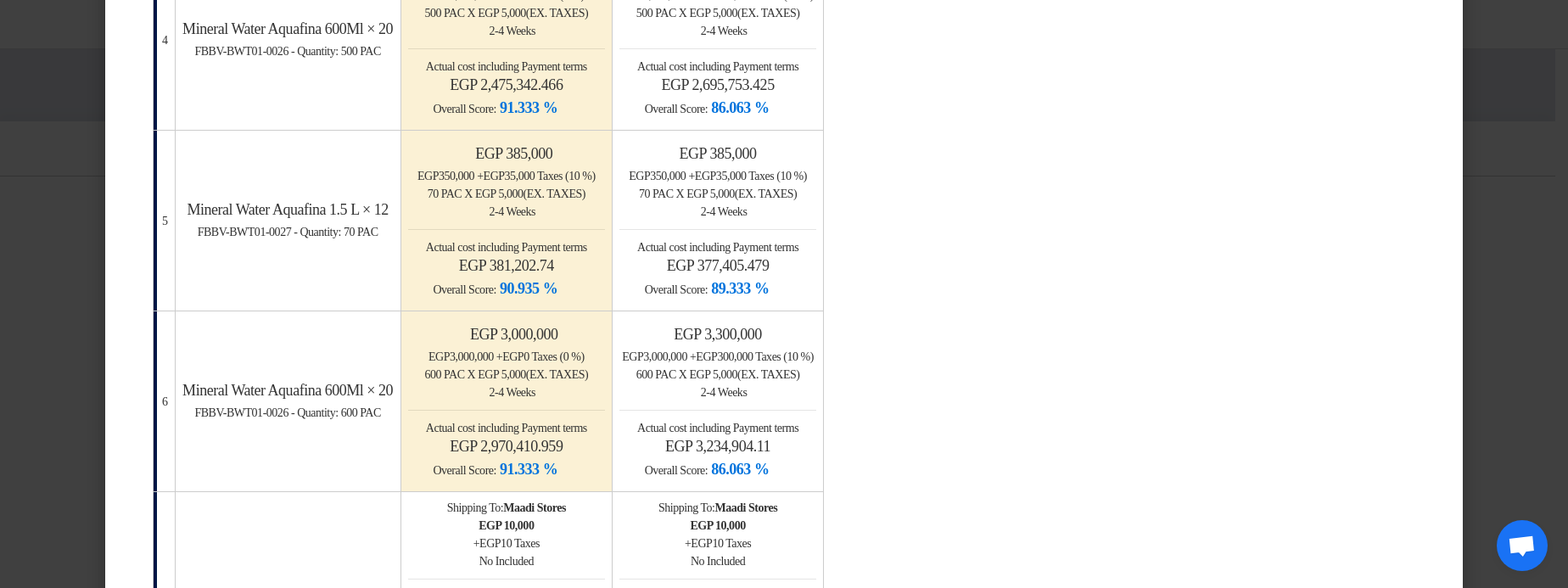
click at [1507, 259] on modal-container "× Offers Comparison Table Bahaa Custom Criteria × Overall × Export as PDF Magic…" at bounding box center [784, 294] width 1568 height 588
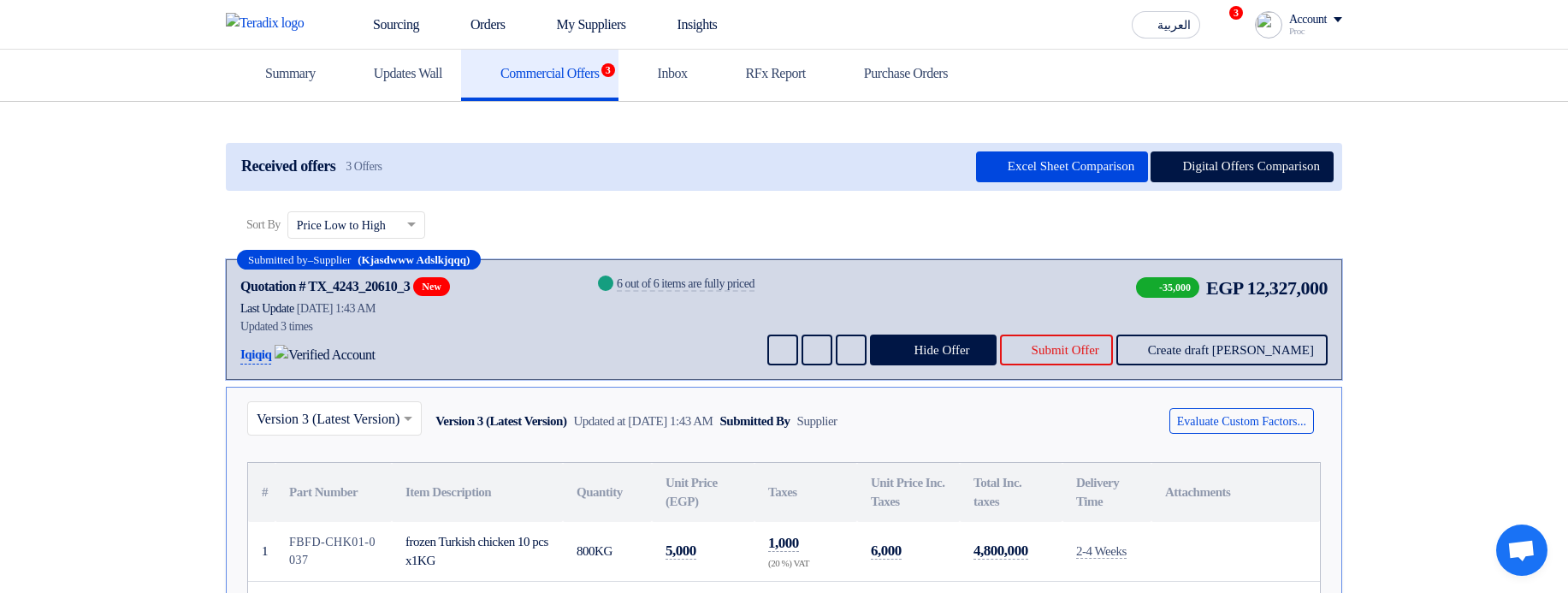
scroll to position [226, 0]
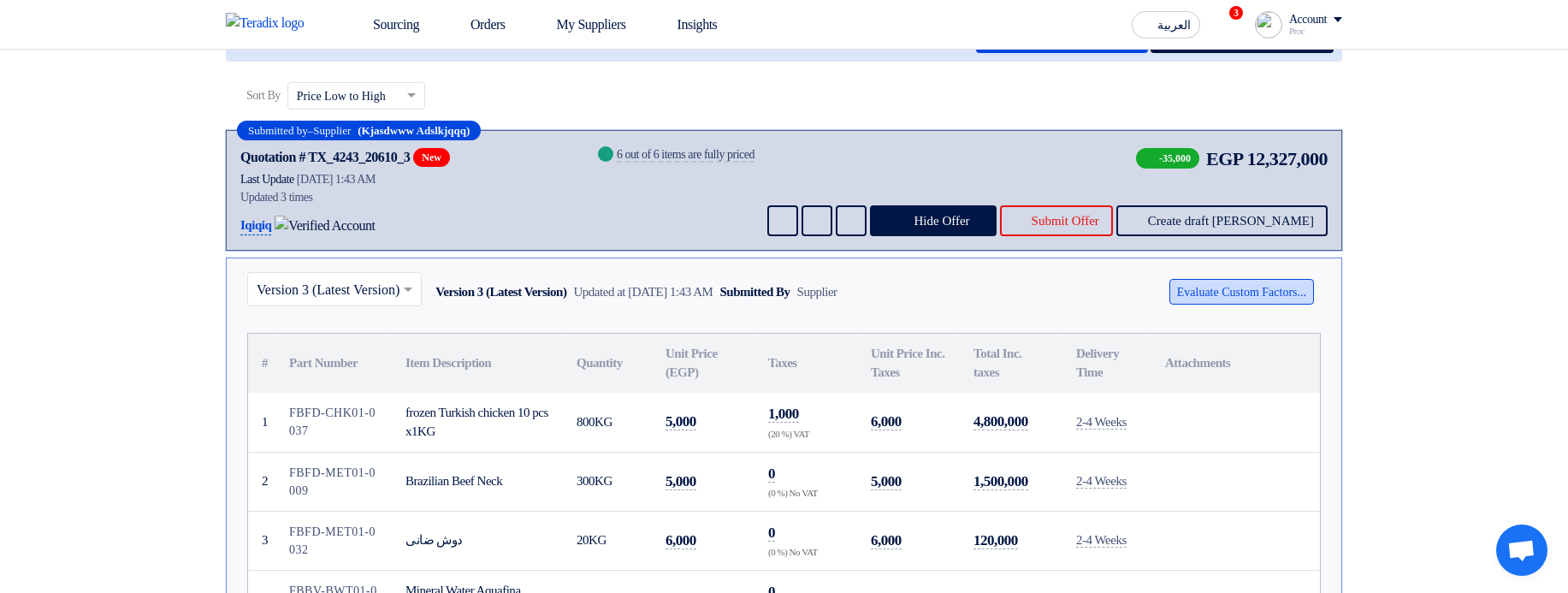
click at [1217, 305] on button "Evaluate Custom Factors..." at bounding box center [1241, 292] width 145 height 26
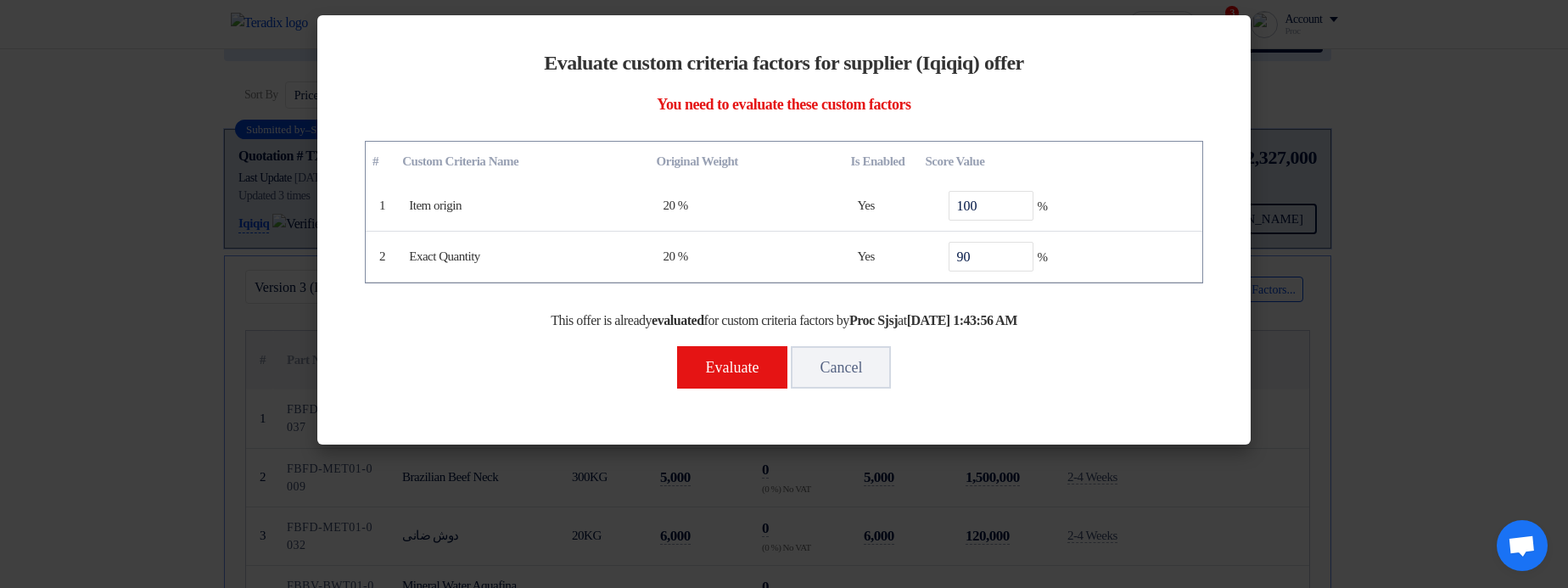
click at [1310, 328] on modal-container "Evaluate custom criteria factors for supplier (Iqiqiq) offer You need to evalua…" at bounding box center [784, 294] width 1568 height 588
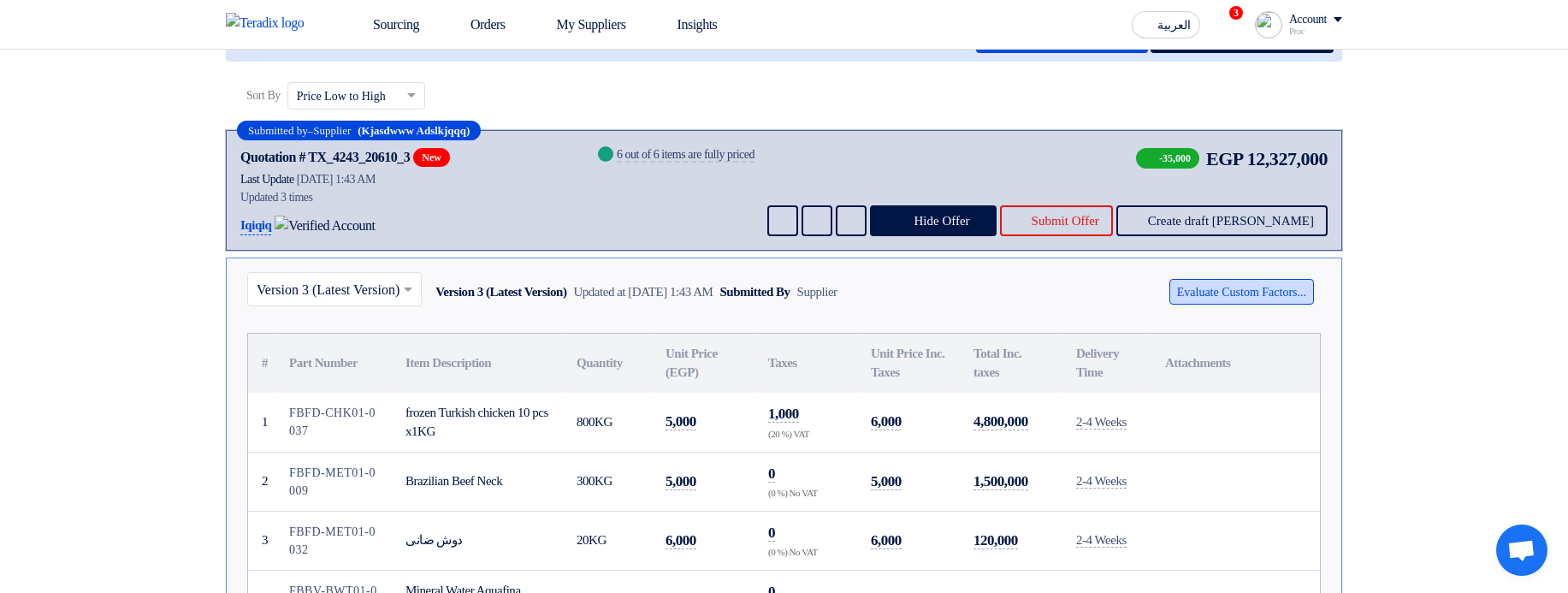
click at [1207, 305] on button "Evaluate Custom Factors..." at bounding box center [1241, 292] width 145 height 26
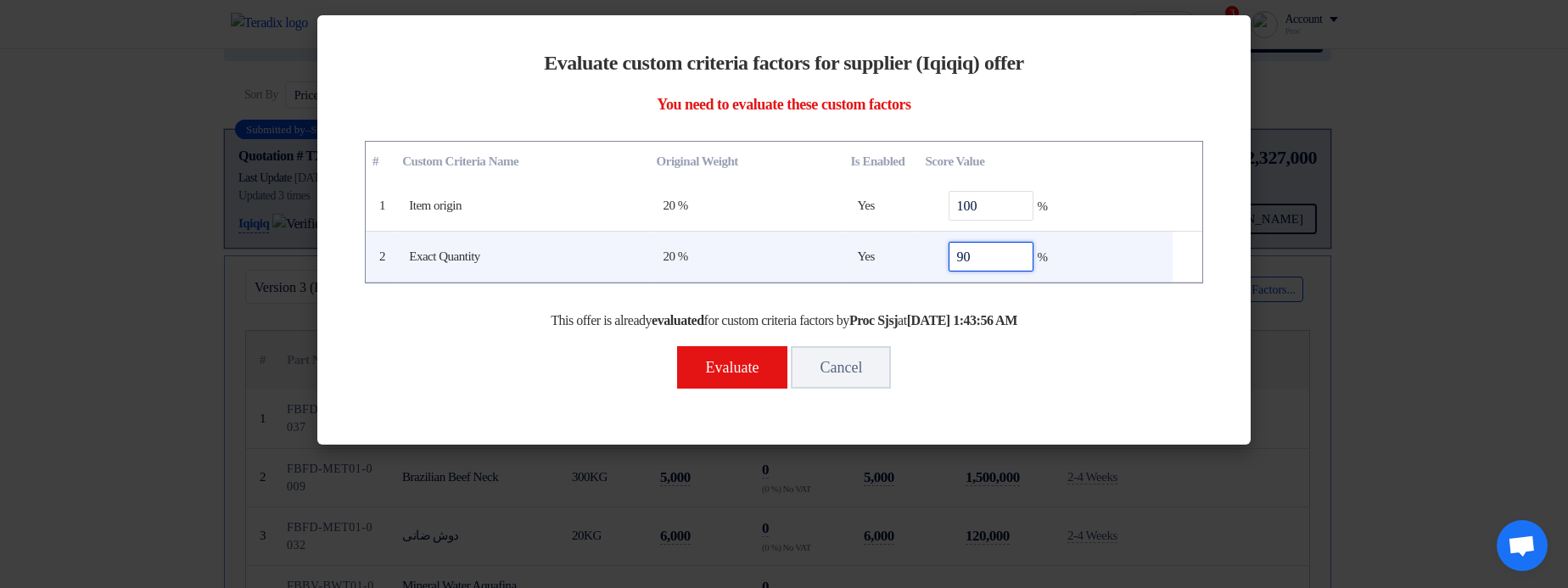
click at [1005, 269] on input "90" at bounding box center [990, 257] width 85 height 30
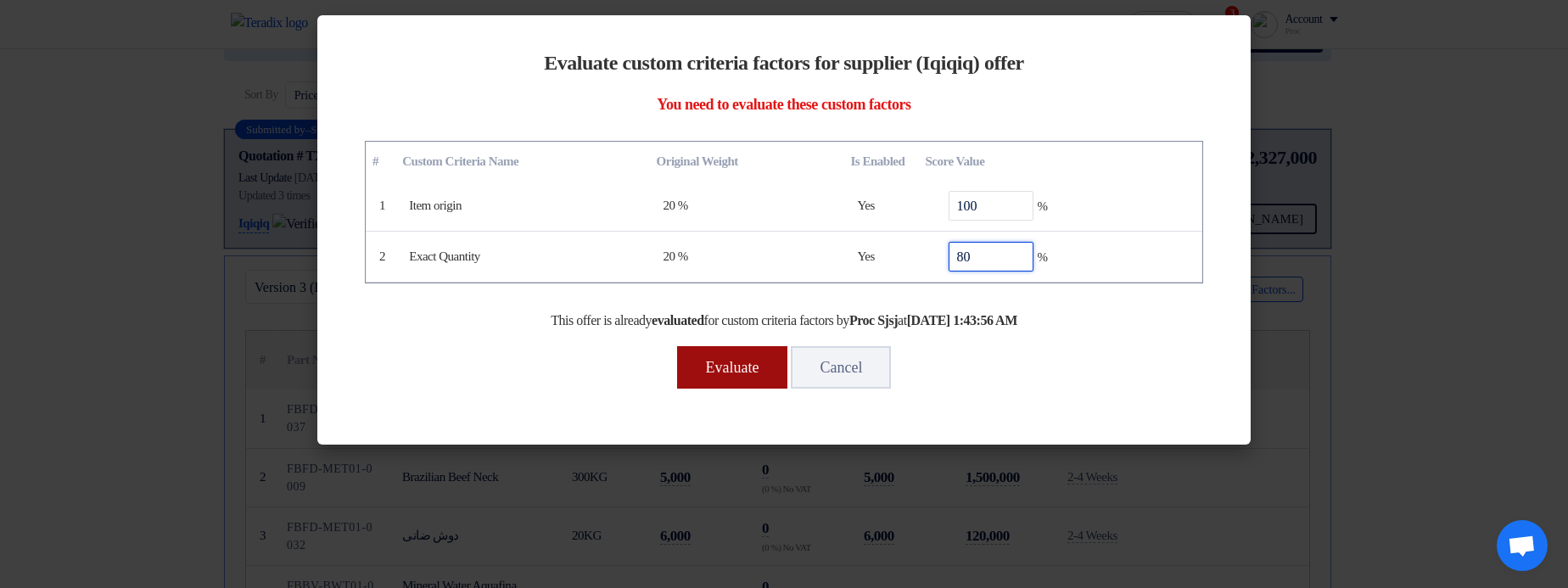
type input "80"
click at [689, 370] on button "Evaluate" at bounding box center [733, 367] width 111 height 43
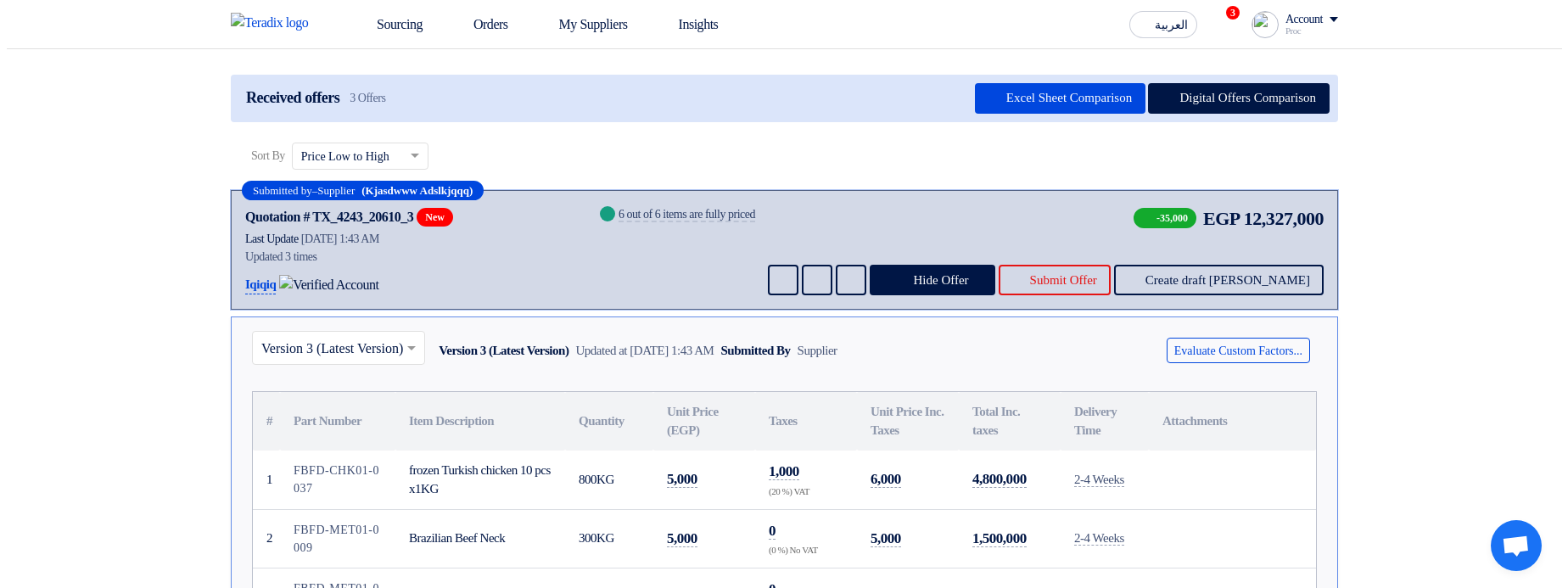
scroll to position [20, 0]
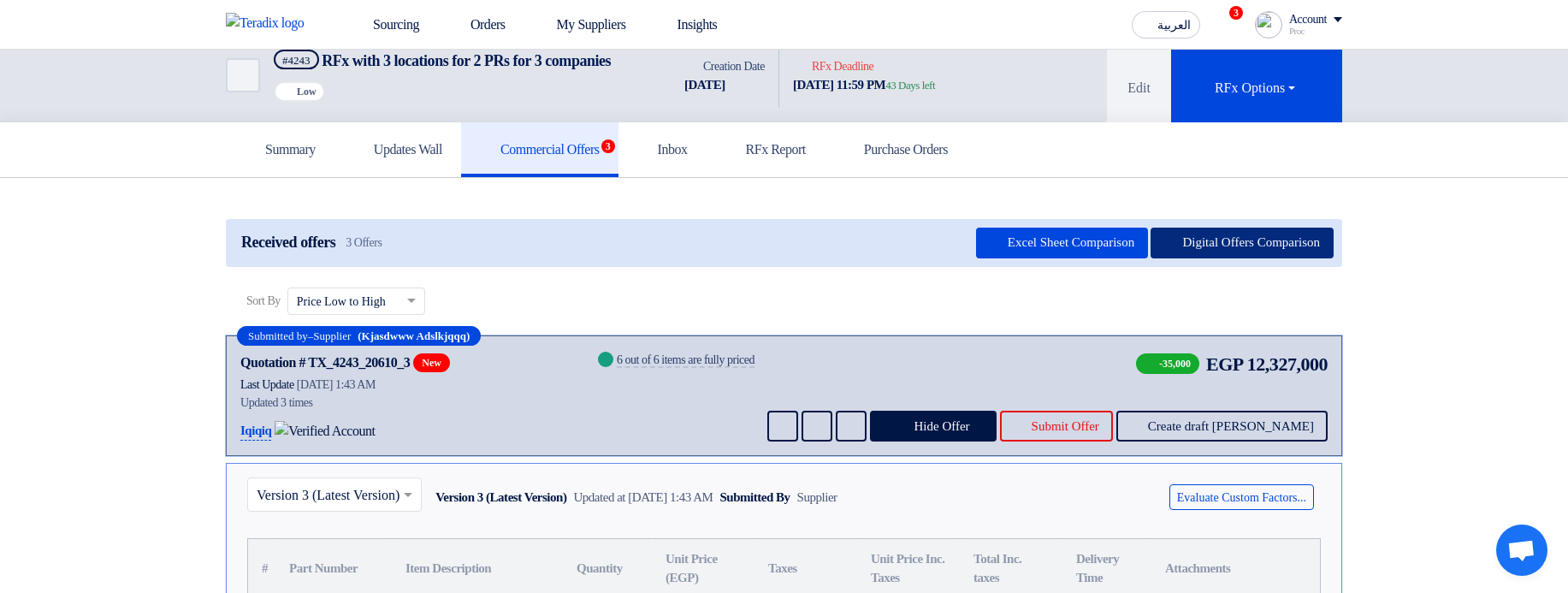
click at [1262, 253] on button "Digital Offers Comparison" at bounding box center [1241, 243] width 183 height 31
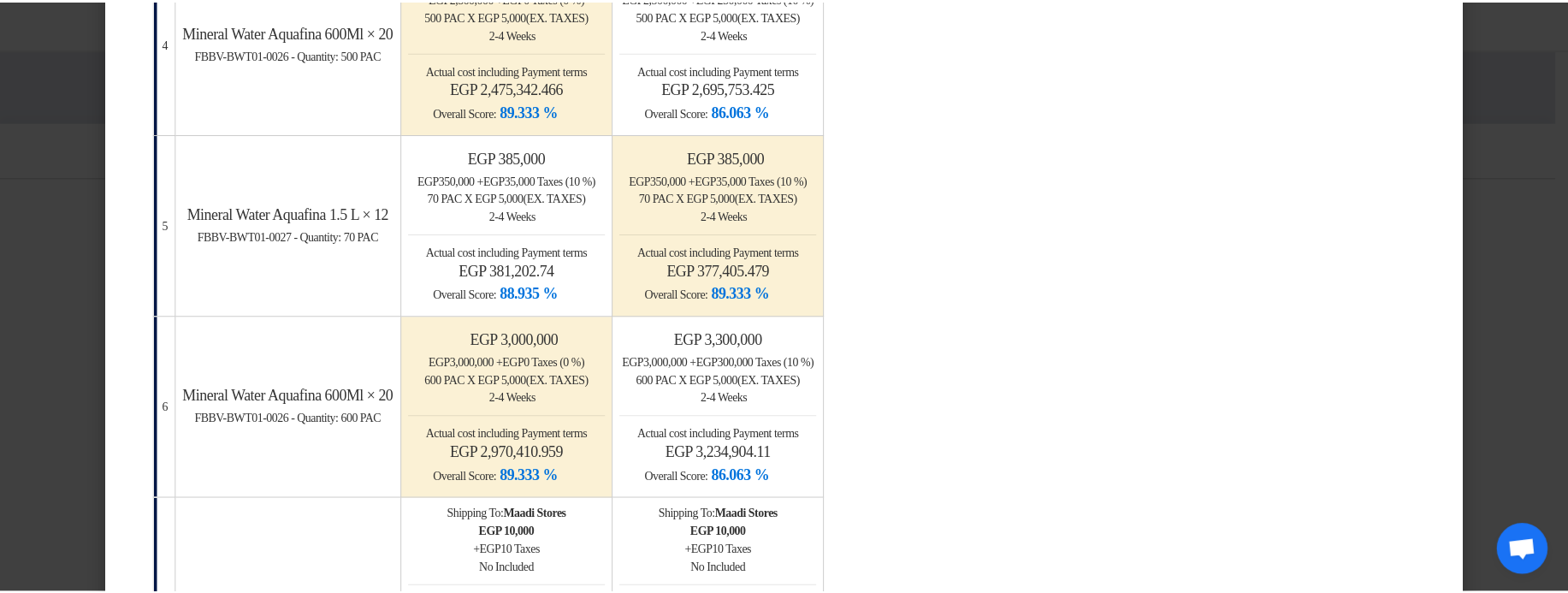
scroll to position [924, 0]
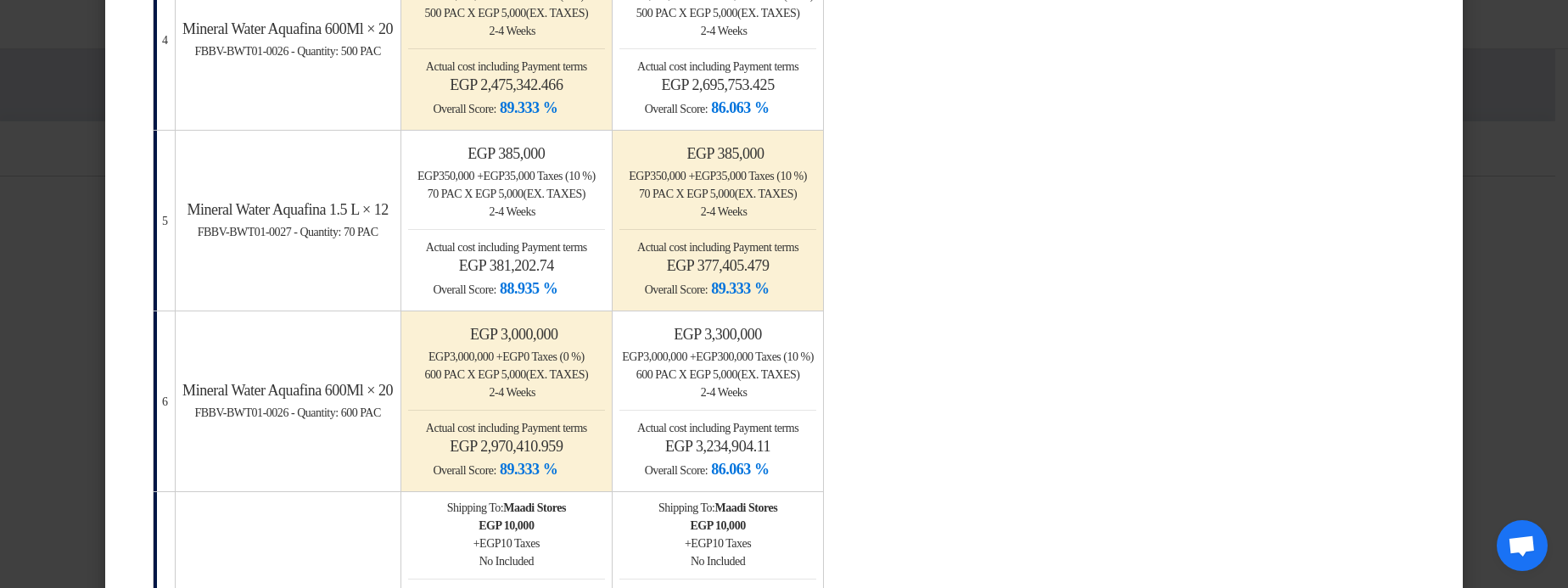
click at [1479, 186] on modal-container "× Offers Comparison Table Bahaa Custom Criteria × Overall × Export as PDF Magic…" at bounding box center [784, 294] width 1568 height 588
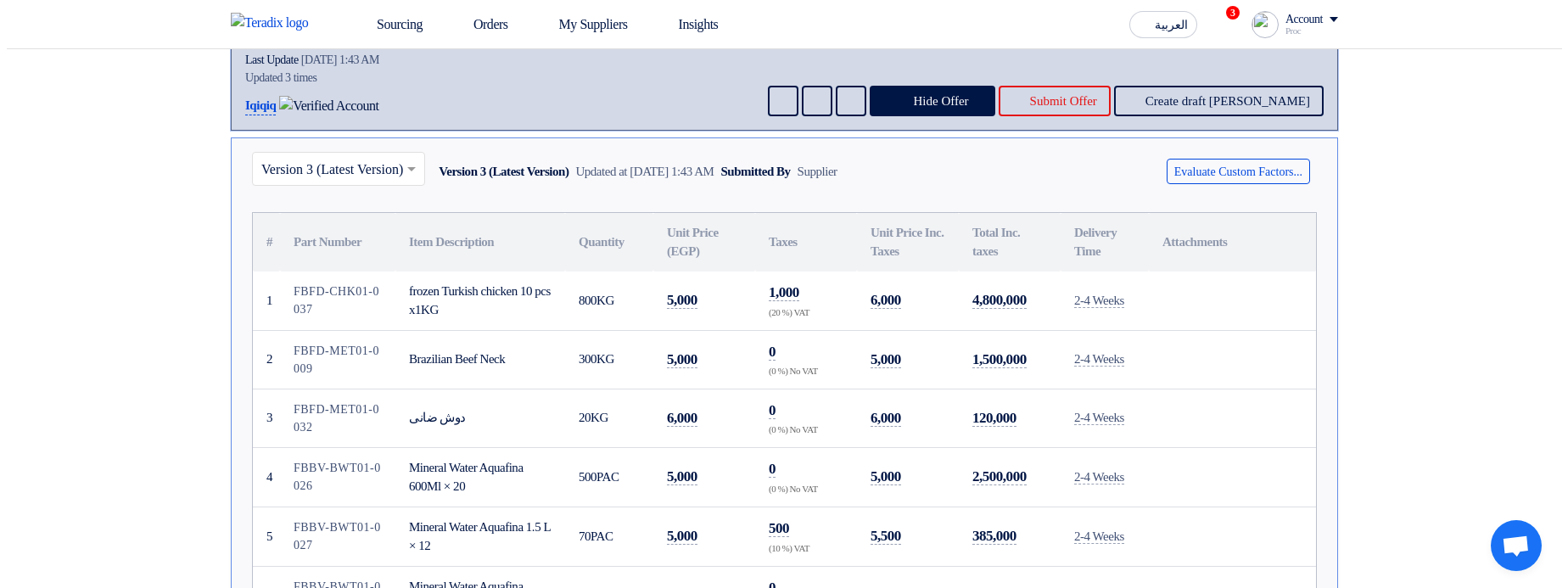
scroll to position [122, 0]
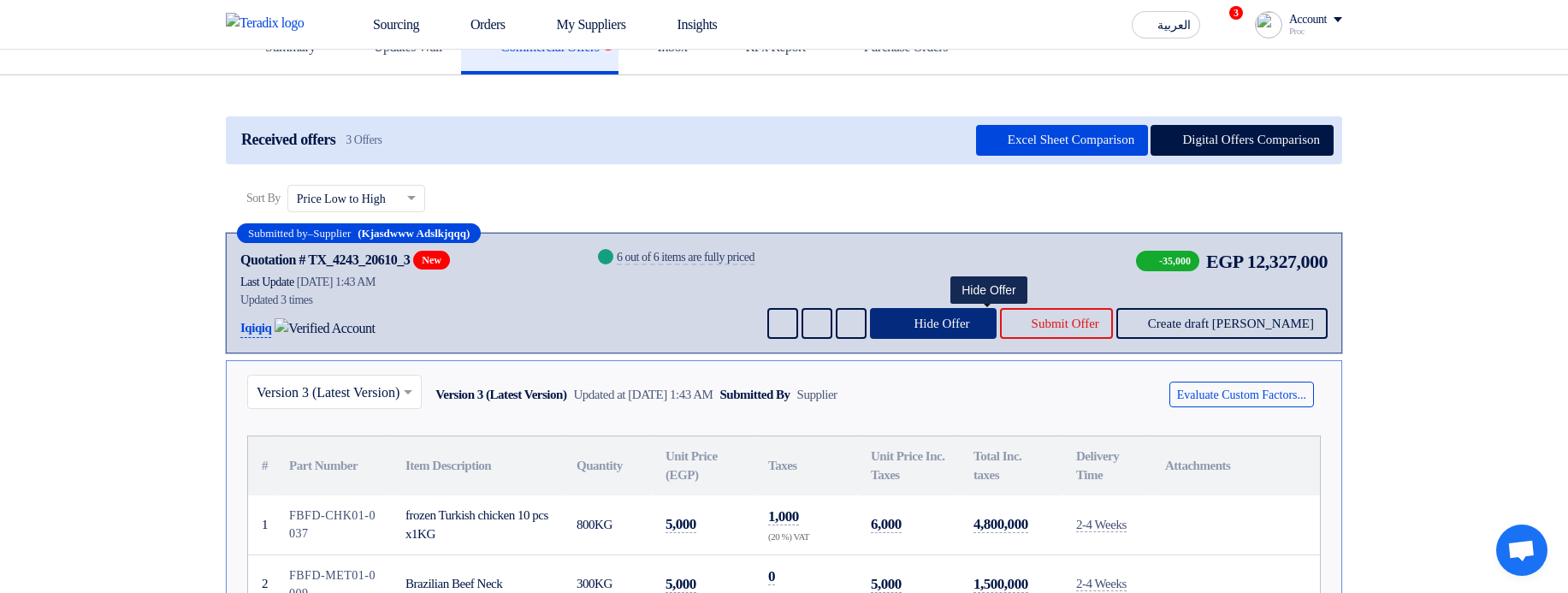
click at [969, 330] on span "Hide Offer" at bounding box center [941, 324] width 56 height 13
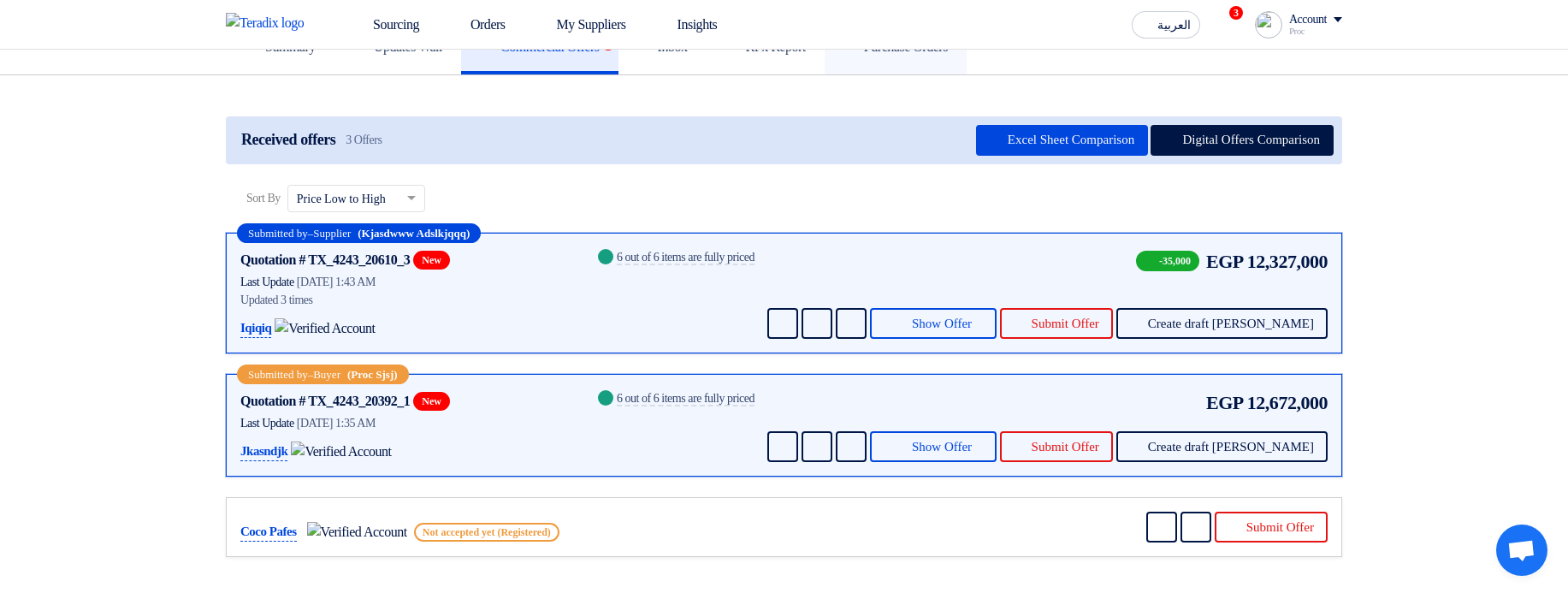
click at [948, 56] on h5 "Purchase Orders" at bounding box center [895, 47] width 105 height 17
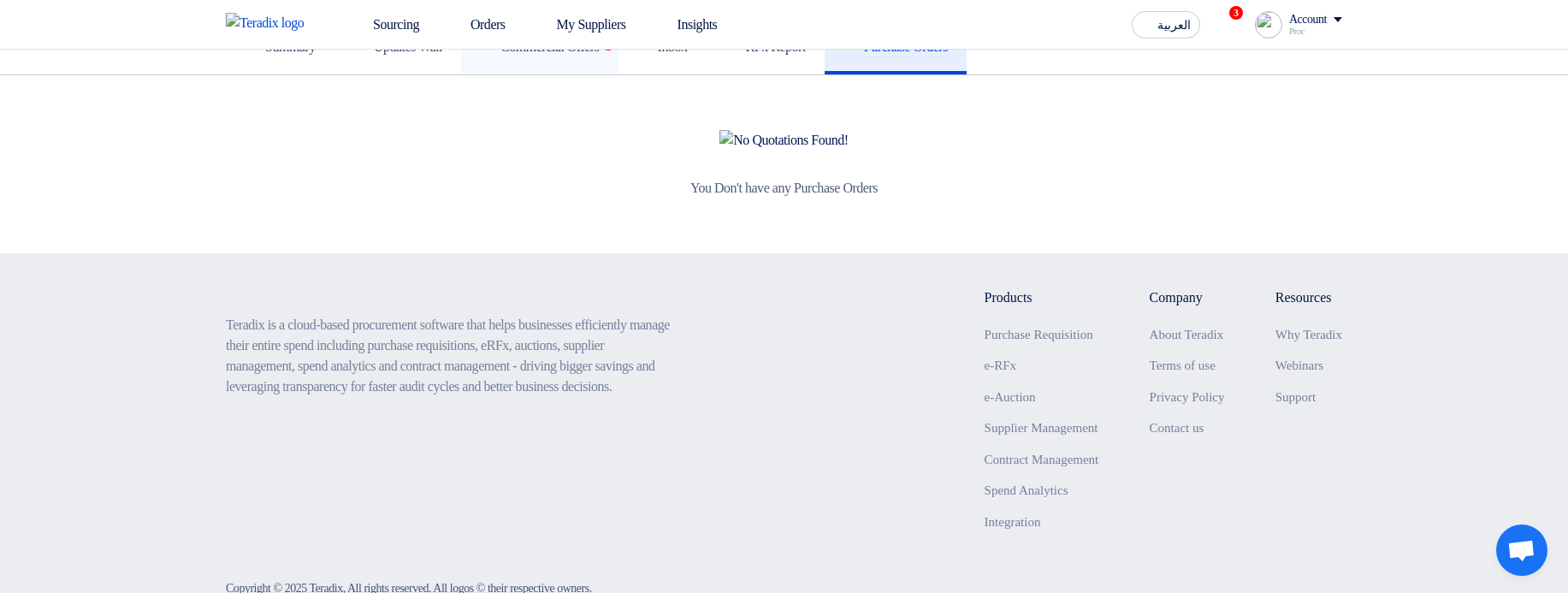
click at [616, 74] on link "Commercial Offers 3" at bounding box center [539, 47] width 158 height 55
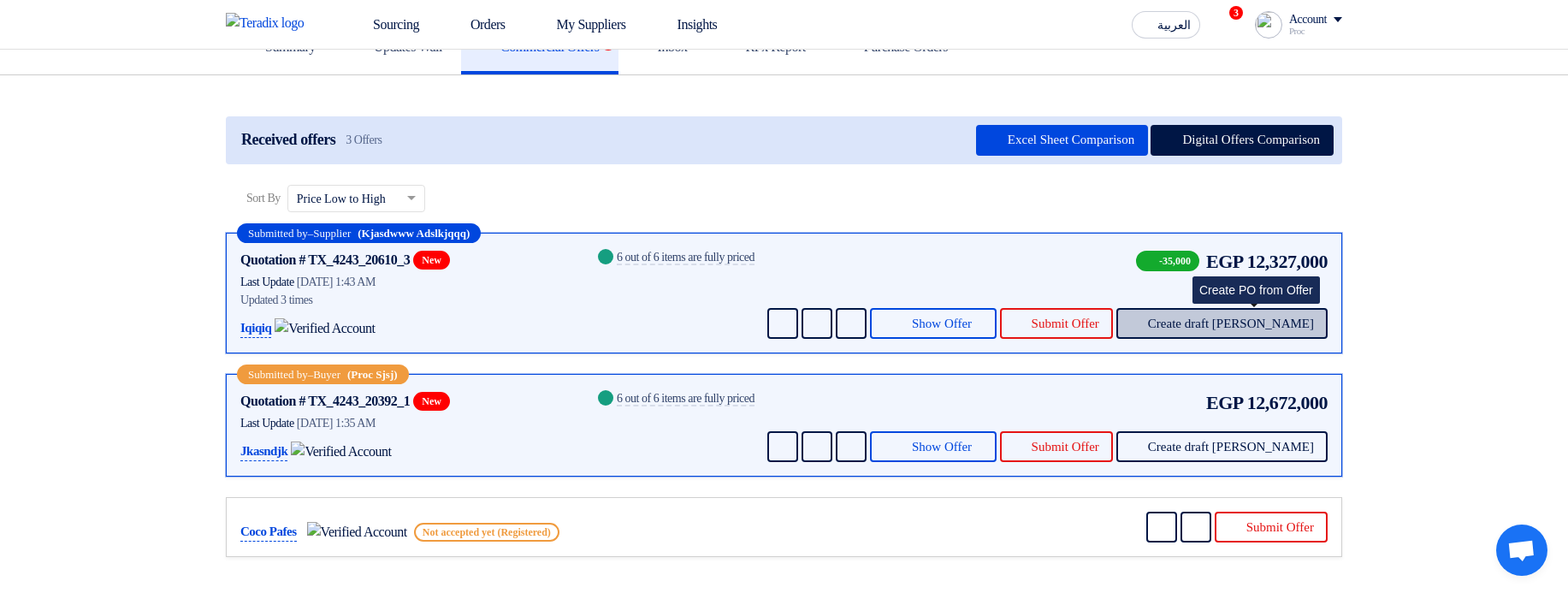
click at [1242, 339] on button "Create draft [PERSON_NAME]" at bounding box center [1221, 324] width 211 height 31
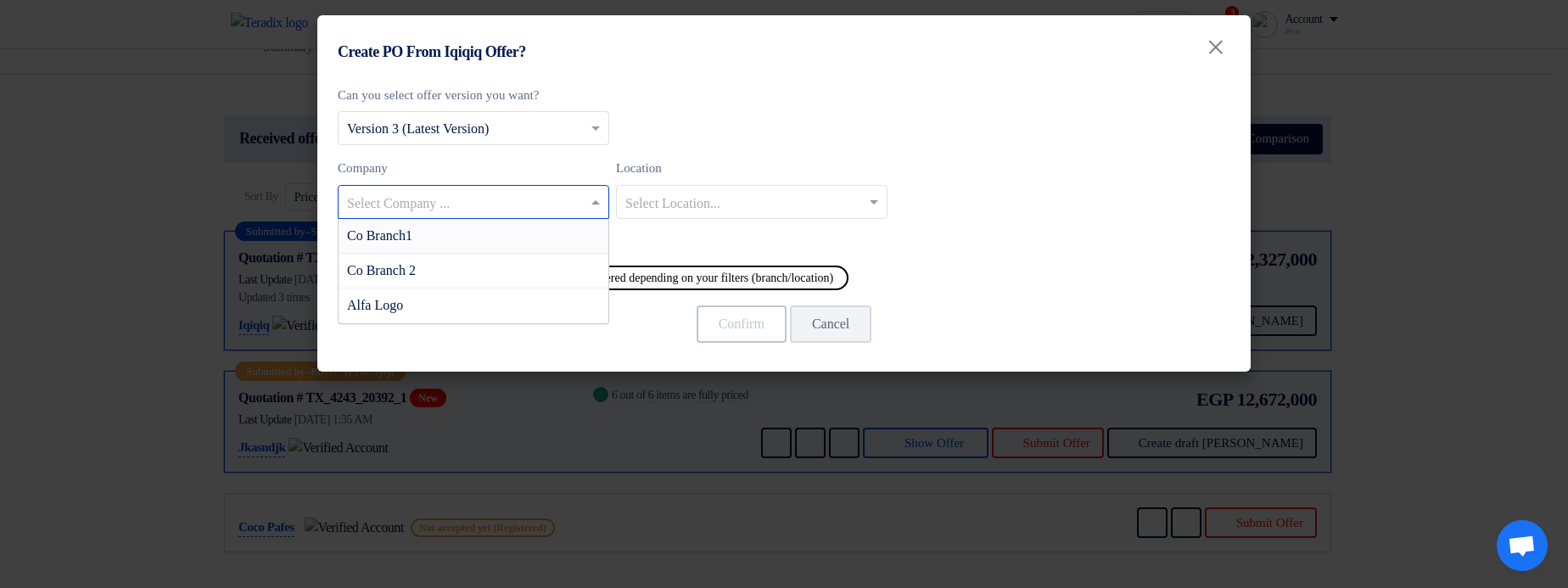
drag, startPoint x: 484, startPoint y: 199, endPoint x: 498, endPoint y: 214, distance: 20.5
click at [484, 200] on input "text" at bounding box center [464, 203] width 236 height 28
click at [507, 228] on div "Co Branch1" at bounding box center [473, 237] width 269 height 35
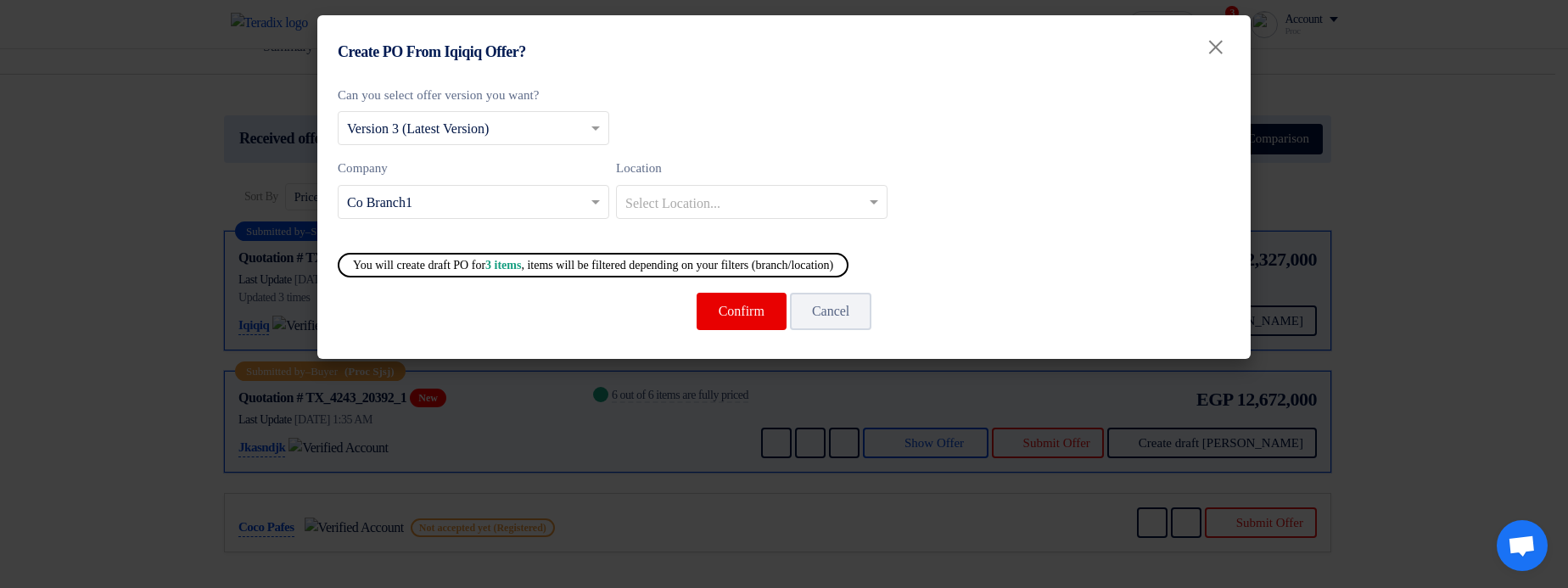
click at [1460, 206] on modal-container "Create PO From Iqiqiq Offer? × Can you select offer version you want? Select fr…" at bounding box center [784, 294] width 1568 height 588
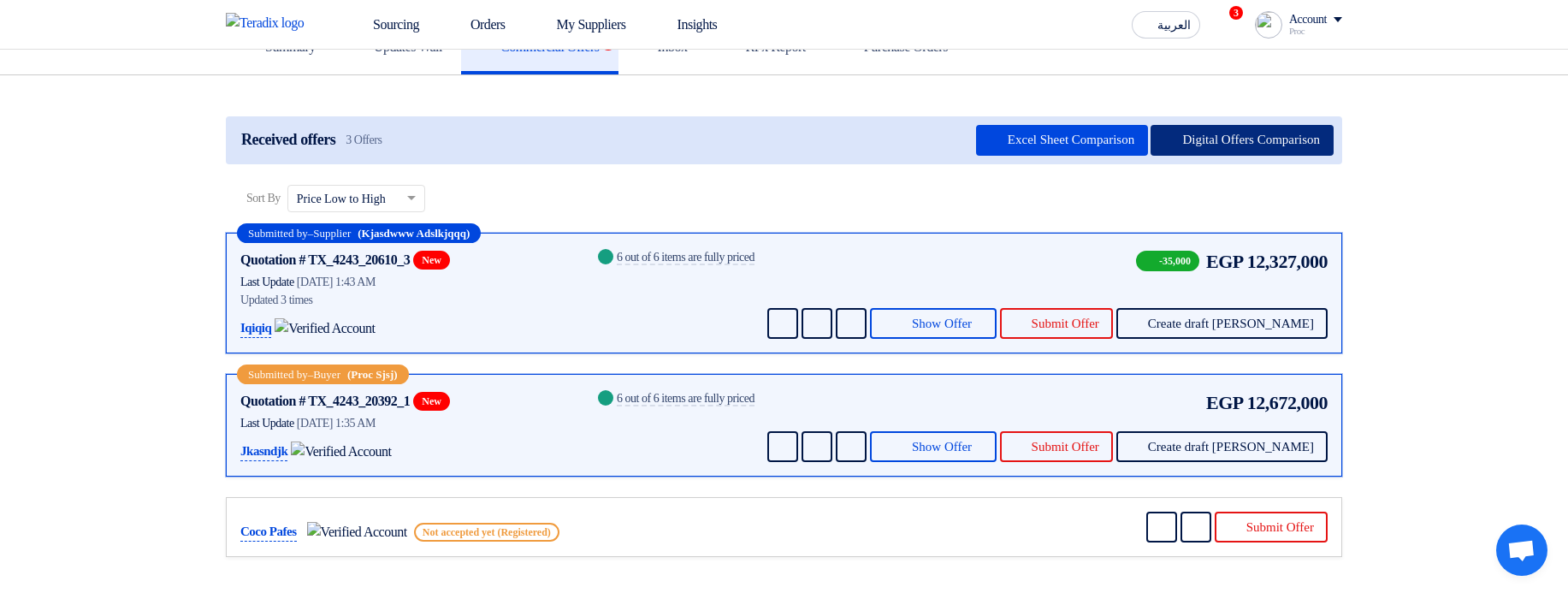
click at [1282, 156] on button "Digital Offers Comparison" at bounding box center [1241, 140] width 183 height 31
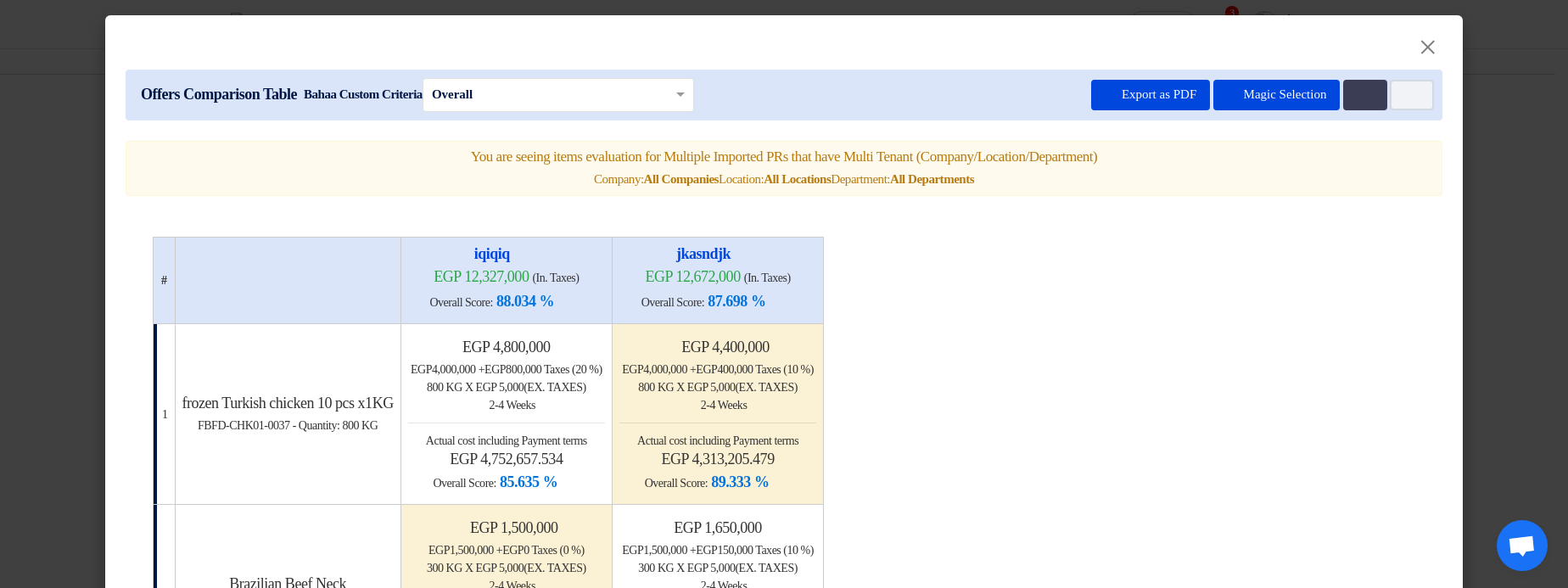
click at [1256, 112] on div "Offers Comparison Table Bahaa Custom Criteria × Overall × Export as PDF Magic S…" at bounding box center [784, 95] width 1317 height 51
click at [1260, 102] on button "Magic Selection" at bounding box center [1277, 96] width 127 height 31
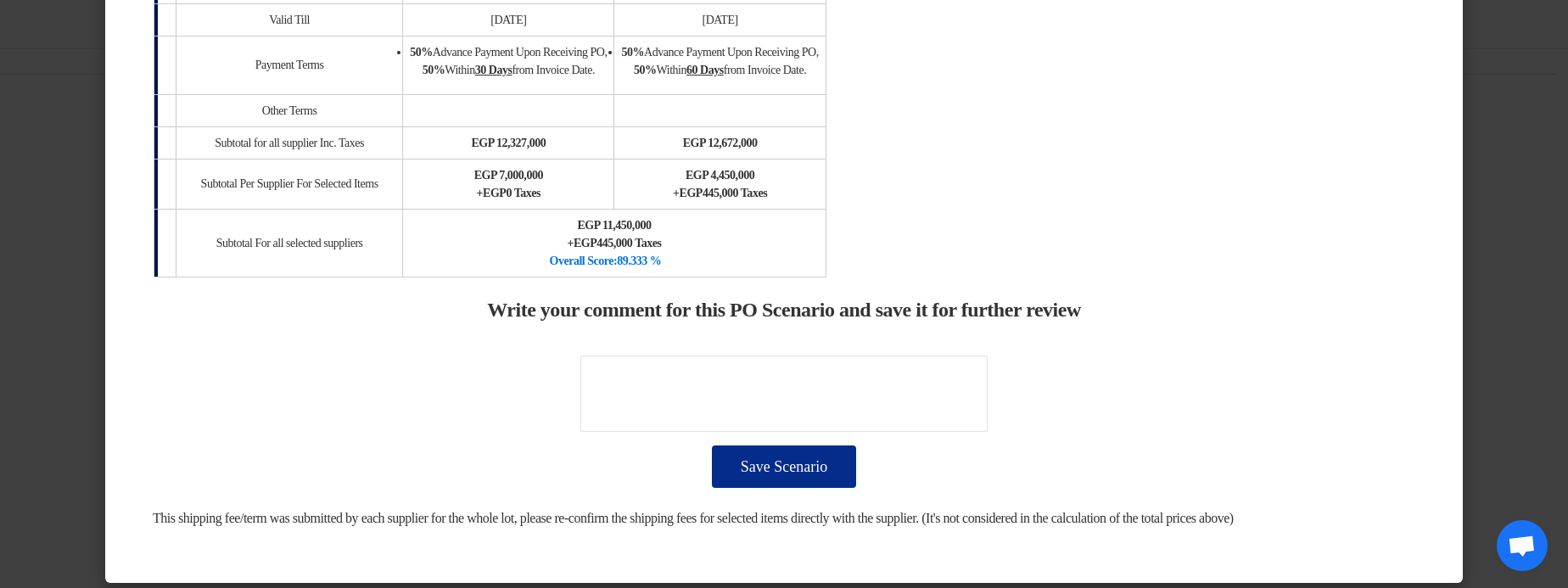
scroll to position [1709, 0]
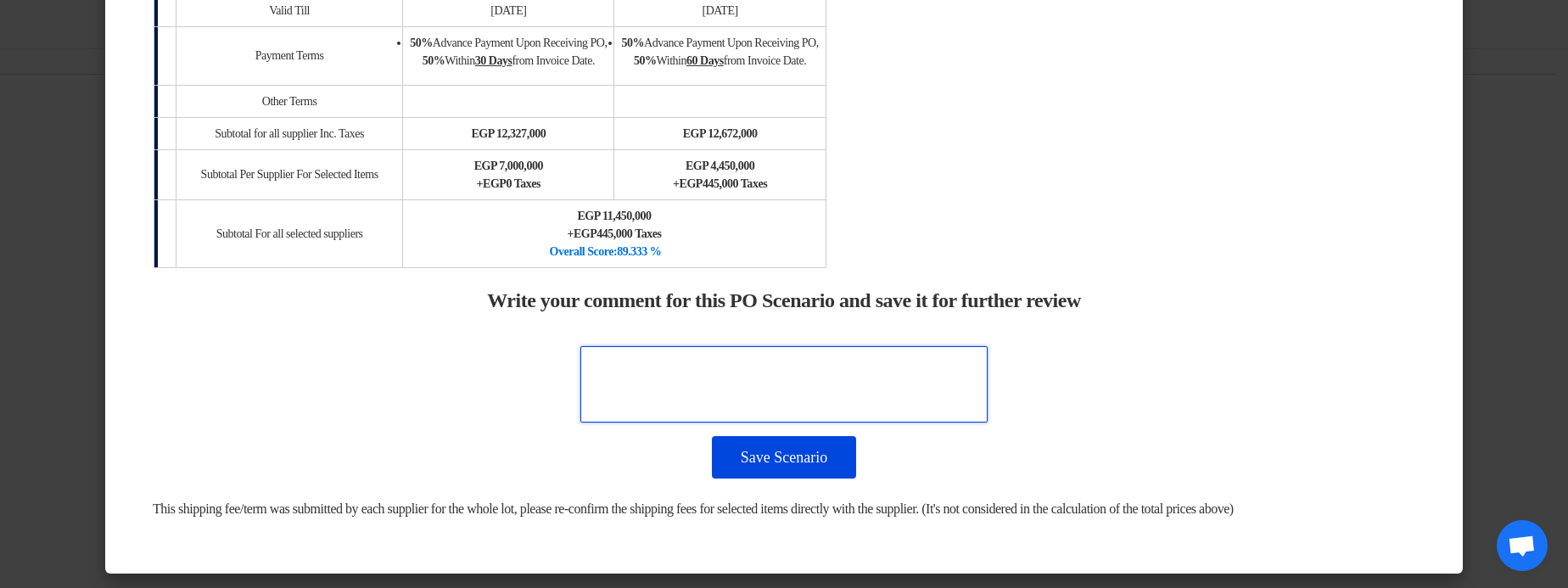
click at [763, 350] on textarea at bounding box center [784, 384] width 407 height 76
type textarea "Default Potential"
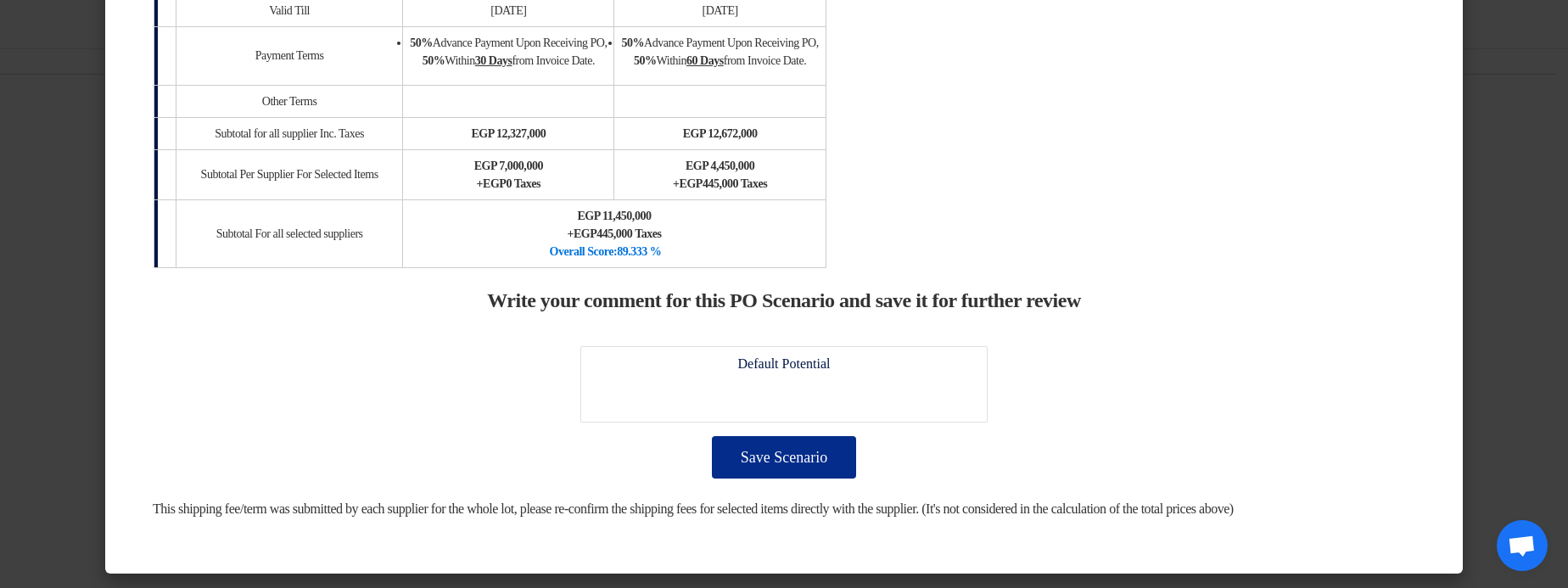
click at [808, 448] on button "Save Scenario" at bounding box center [784, 457] width 144 height 43
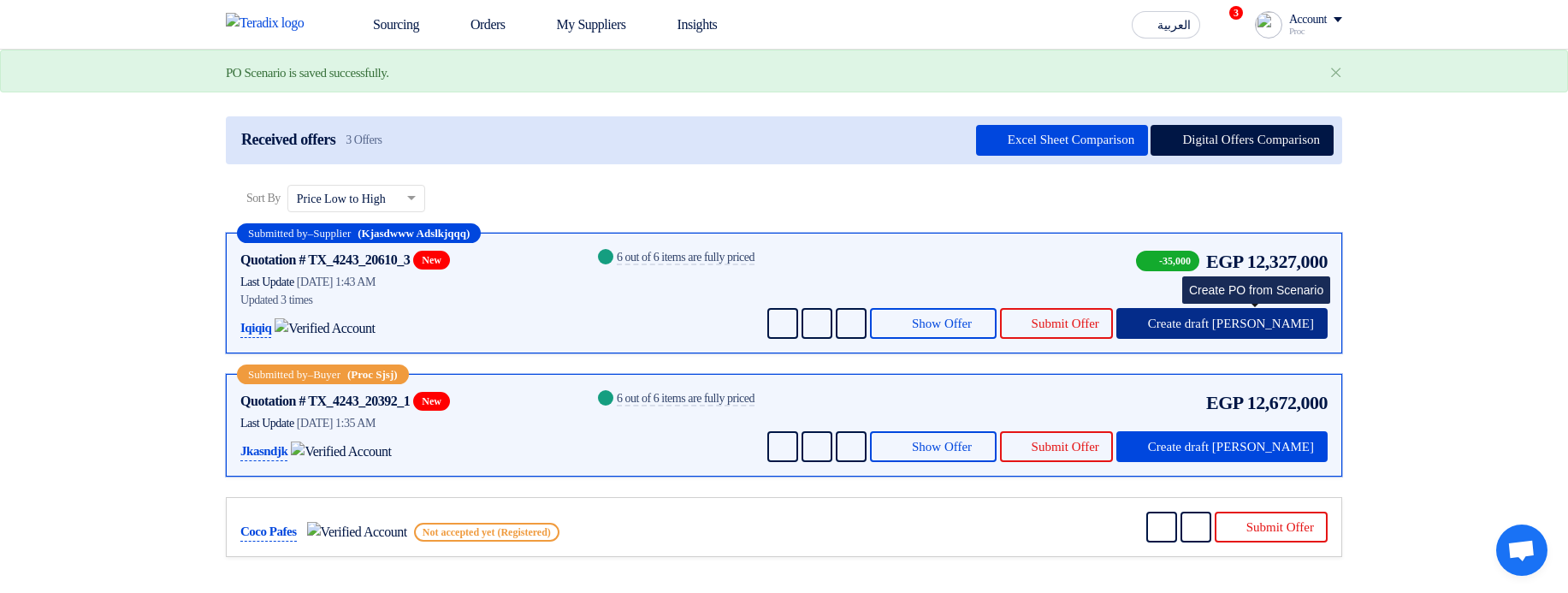
click at [1227, 330] on span "Create draft PO" at bounding box center [1230, 324] width 166 height 13
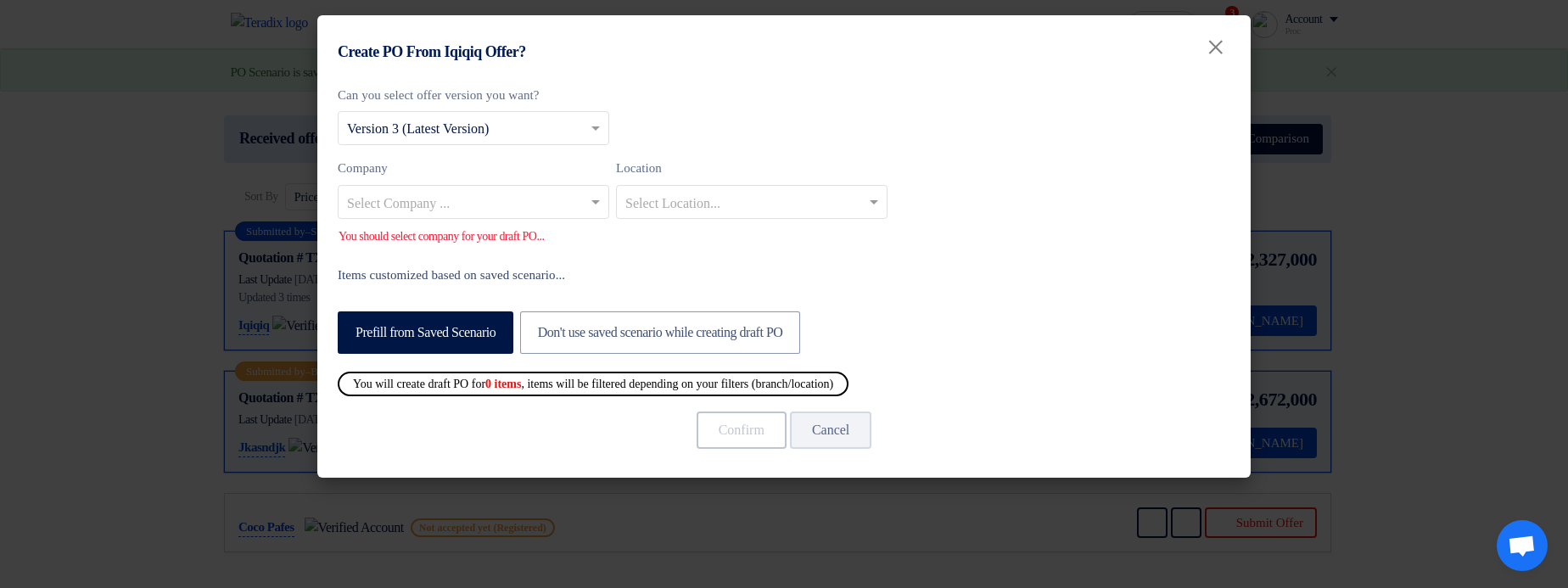
click at [504, 217] on input "text" at bounding box center [464, 203] width 236 height 28
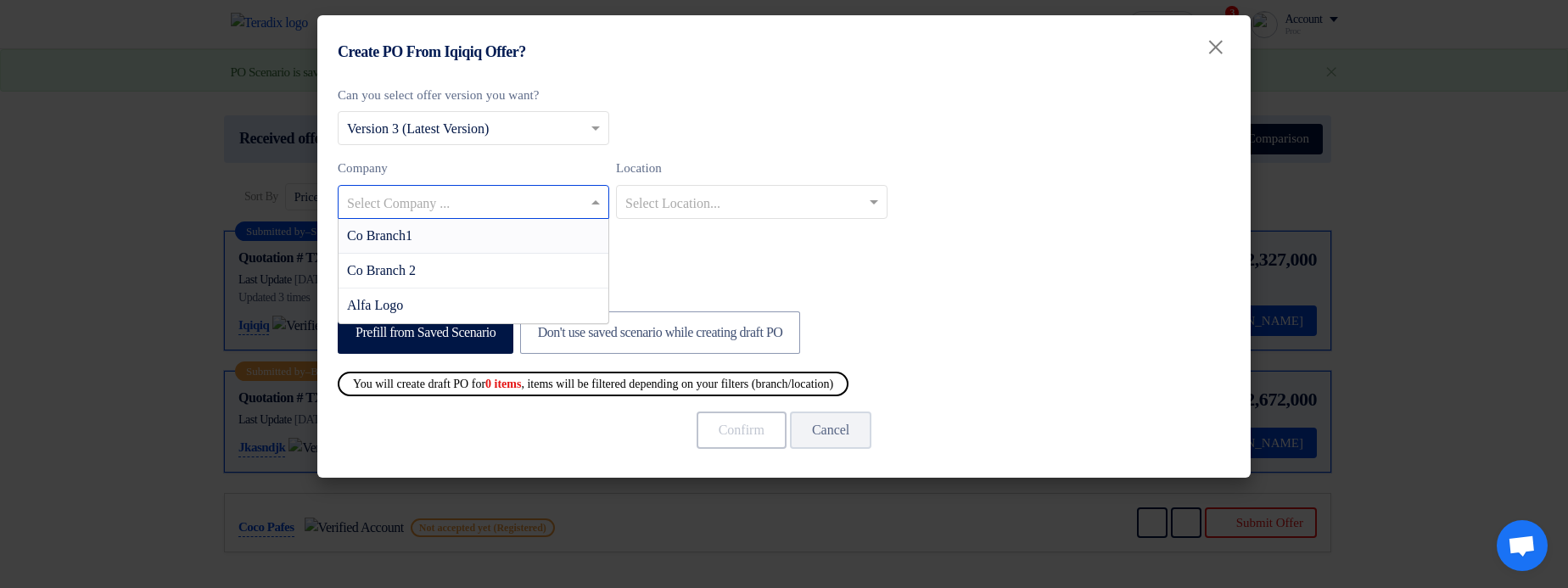
click at [536, 241] on div "Co Branch1" at bounding box center [473, 237] width 269 height 35
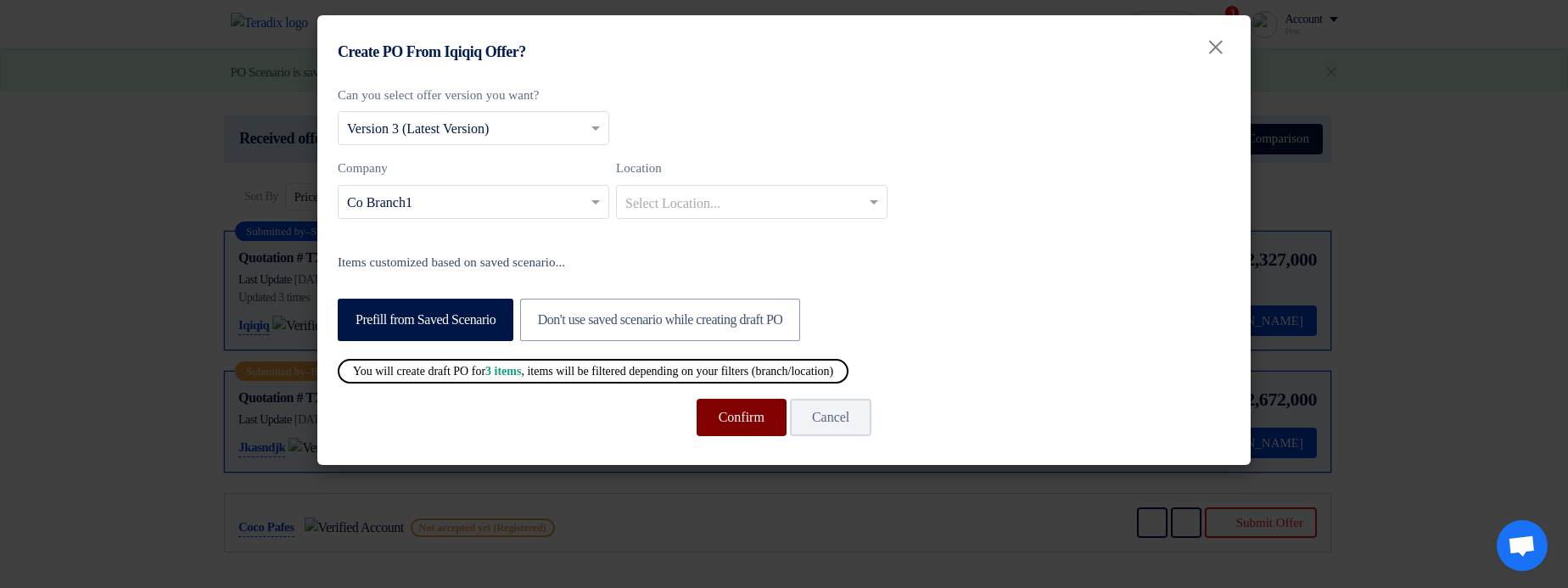
click at [757, 415] on button "Confirm" at bounding box center [741, 417] width 90 height 37
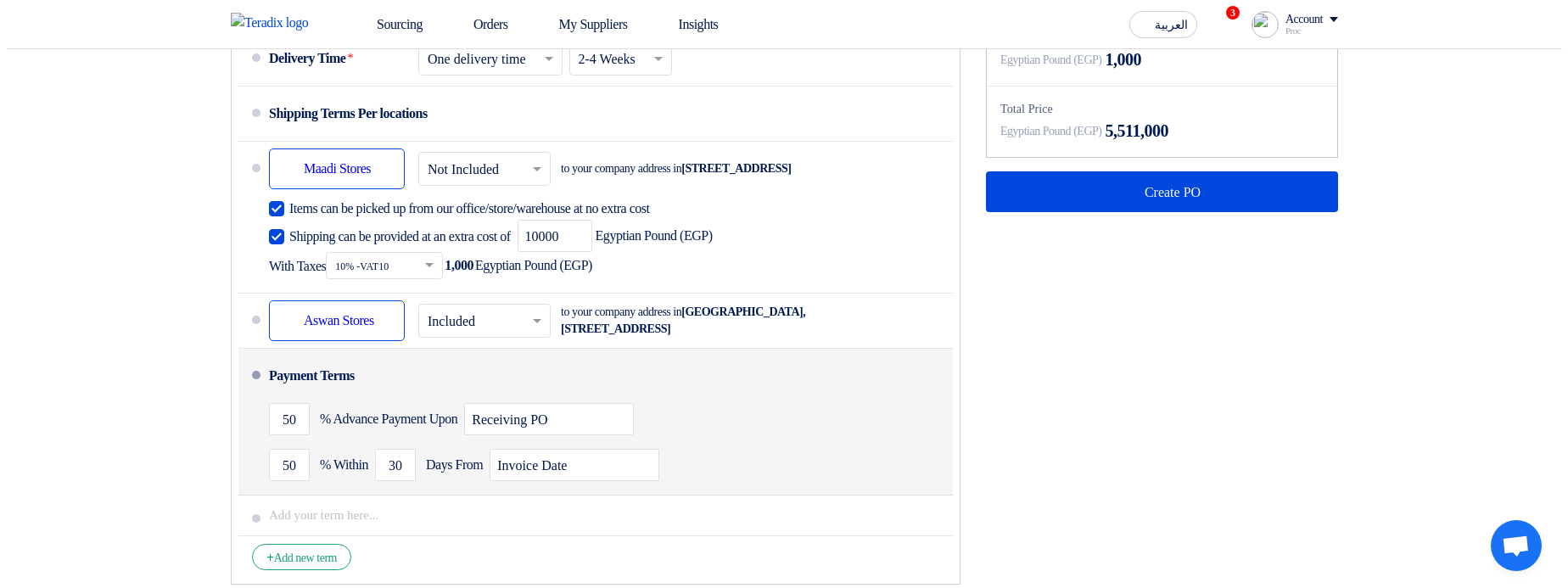
scroll to position [917, 0]
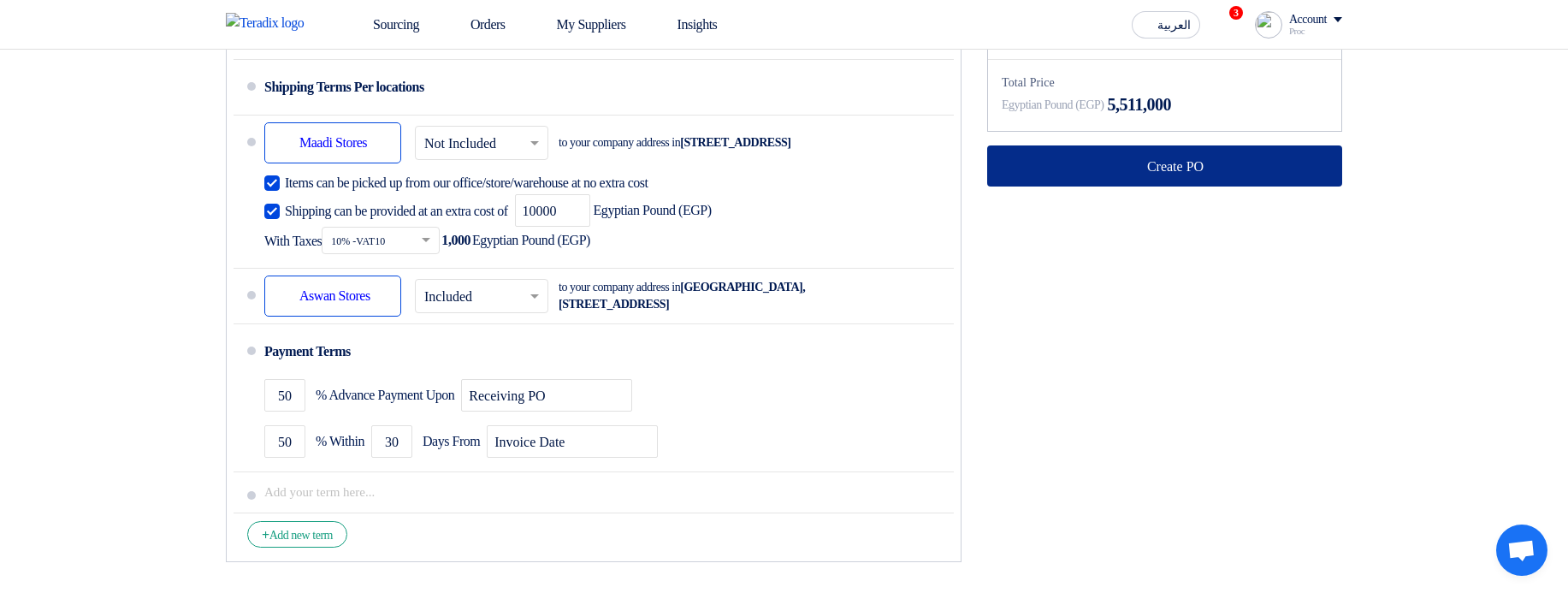
click at [1109, 186] on button "Create PO" at bounding box center [1164, 165] width 355 height 41
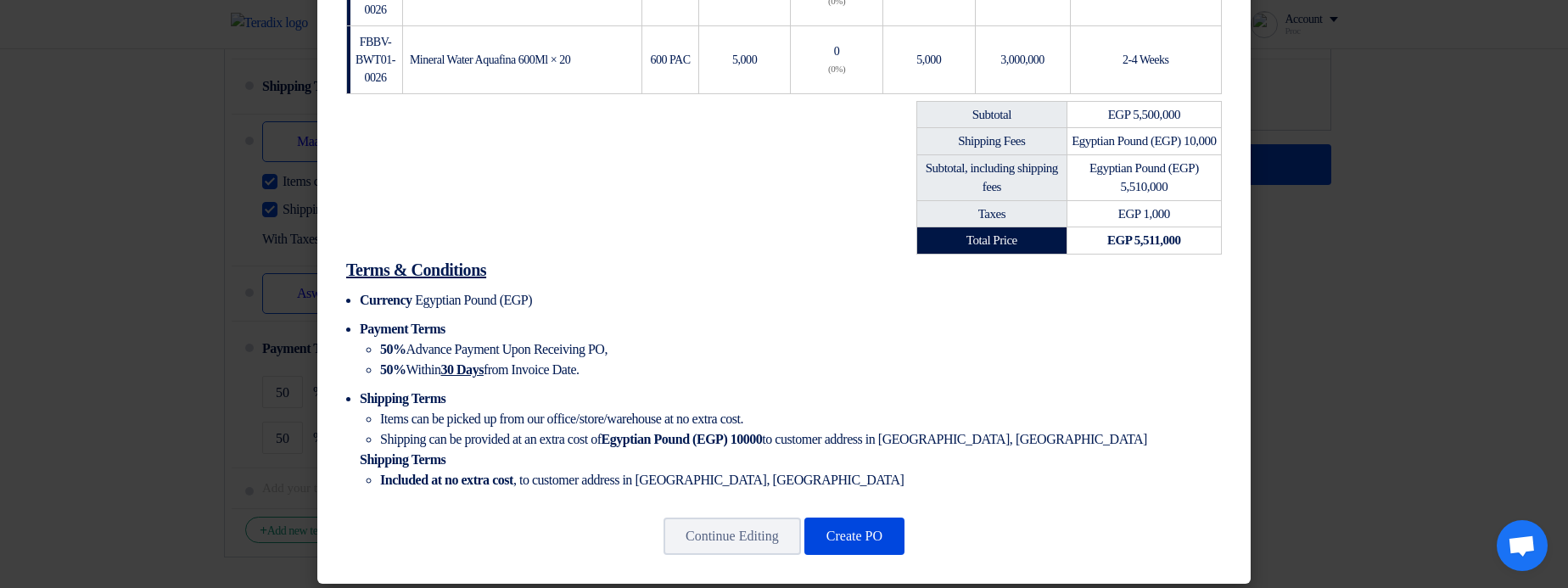
scroll to position [633, 0]
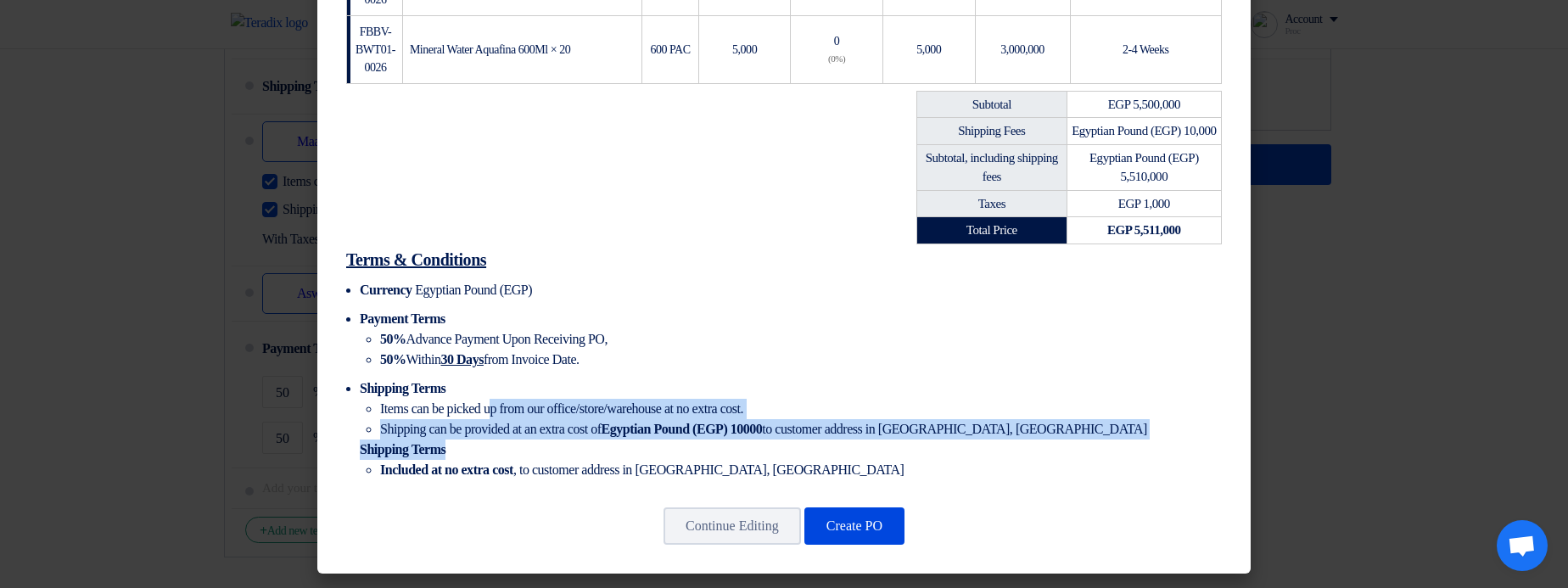
drag, startPoint x: 504, startPoint y: 405, endPoint x: 1069, endPoint y: 445, distance: 566.4
click at [1069, 445] on li "Shipping Terms Items can be picked up from our office/store/warehouse at no ext…" at bounding box center [790, 430] width 862 height 102
click at [1071, 444] on li "Shipping Terms Items can be picked up from our office/store/warehouse at no ext…" at bounding box center [790, 430] width 862 height 102
click at [520, 450] on li "Shipping Terms Items can be picked up from our office/store/warehouse at no ext…" at bounding box center [790, 430] width 862 height 102
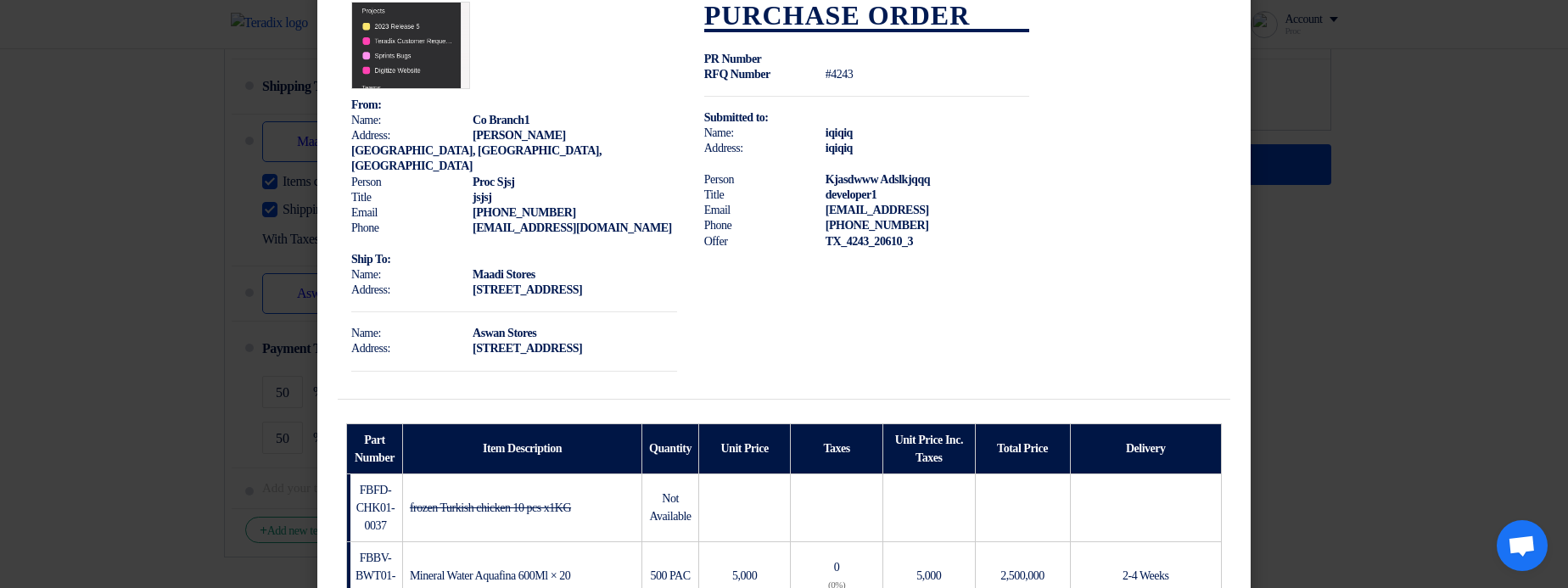
scroll to position [22, 0]
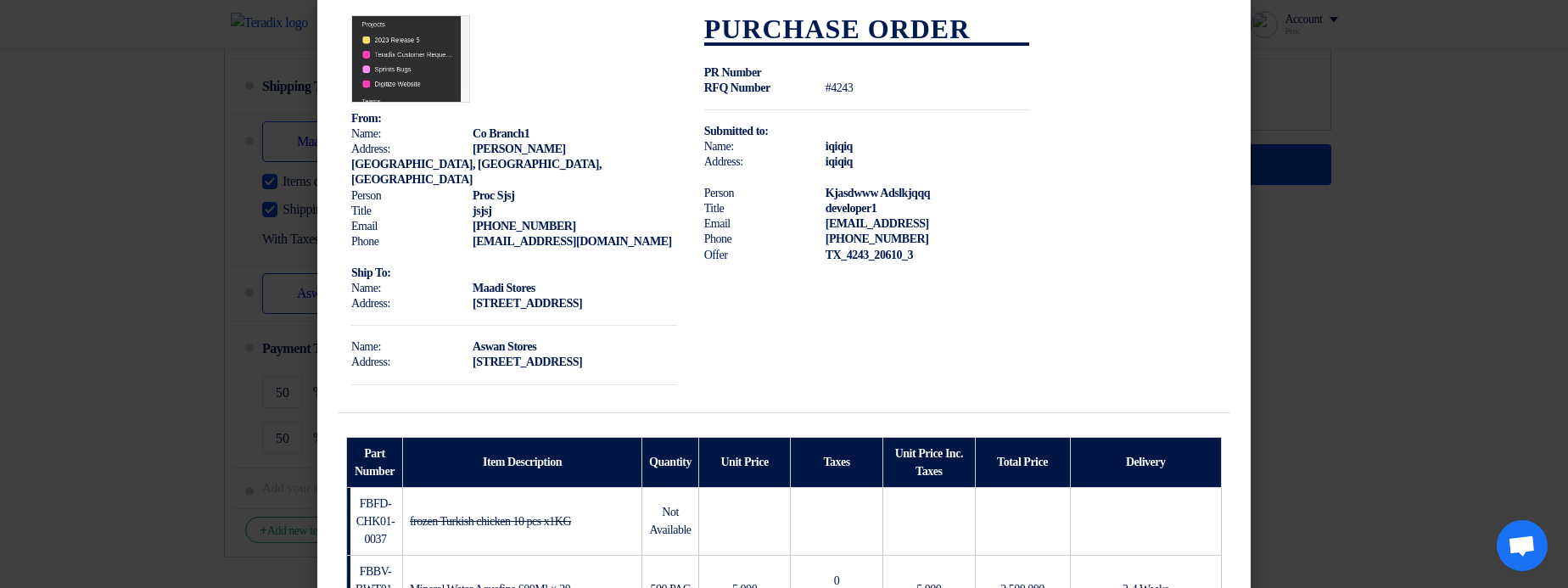
click at [544, 319] on td "From: Name: Co Branch1 Address: SHSHSH Hamda, القاهرة, Egypt Person Proc Sjsj T…" at bounding box center [514, 207] width 353 height 411
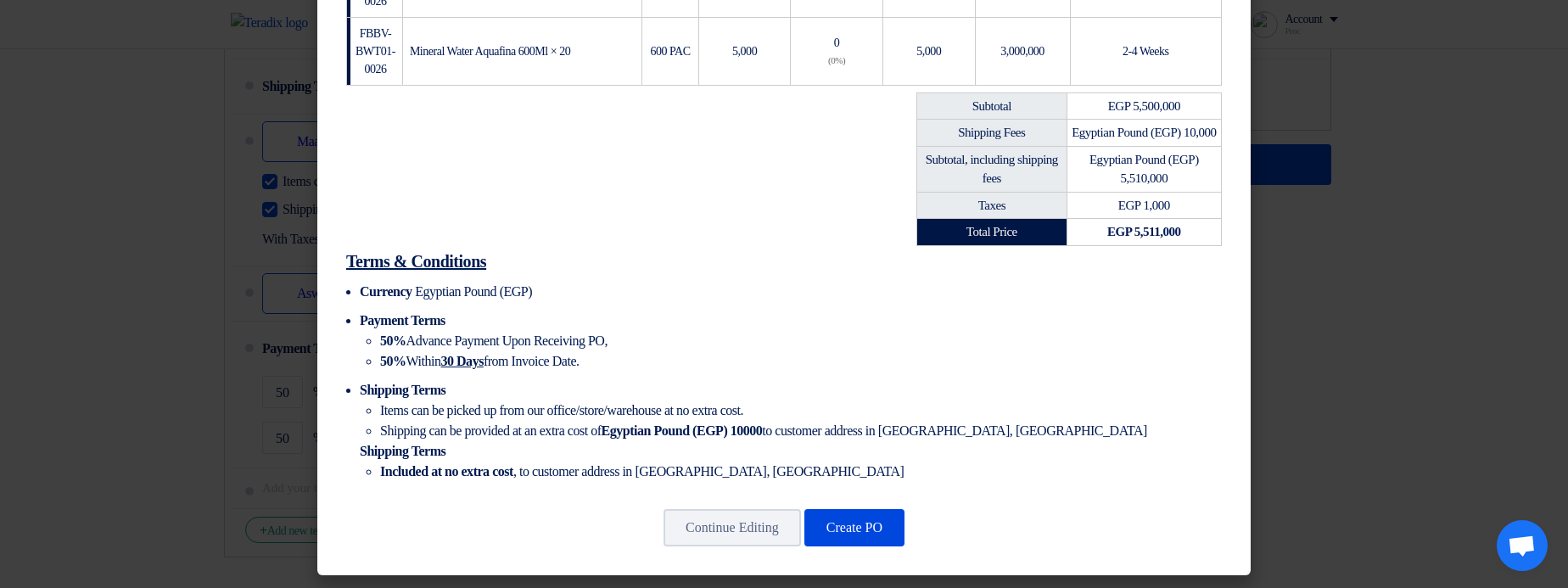
scroll to position [633, 0]
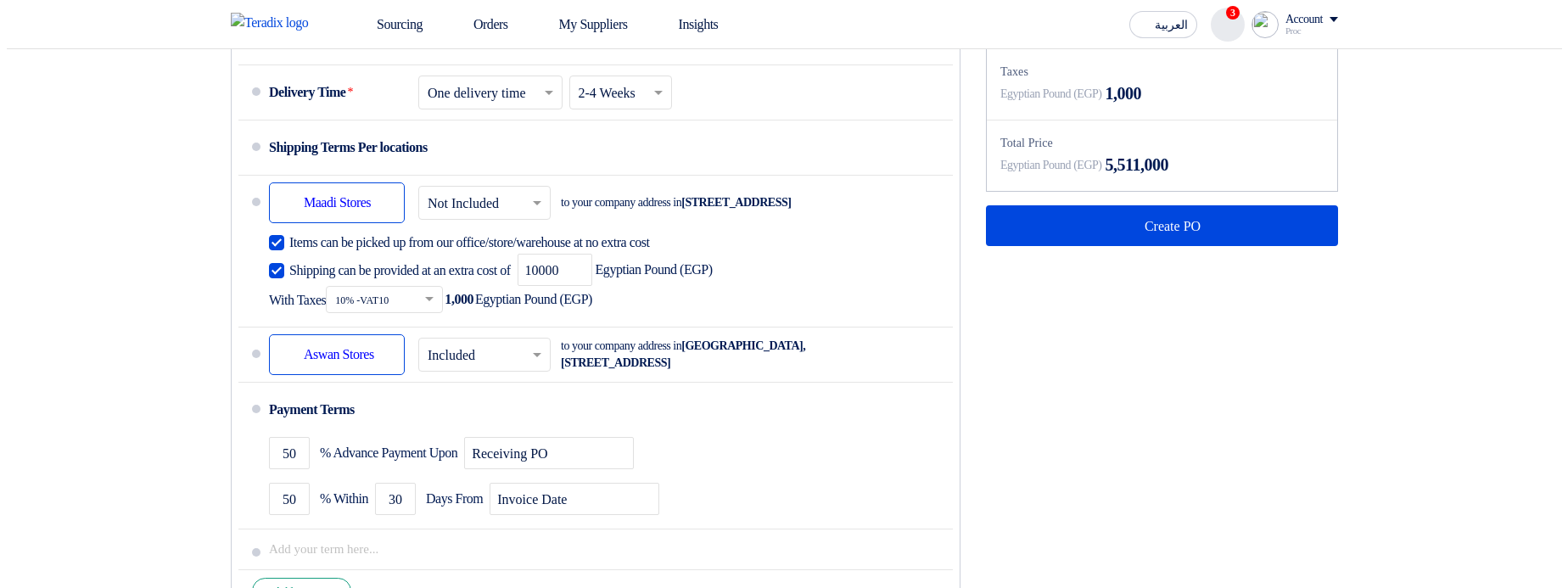
scroll to position [917, 0]
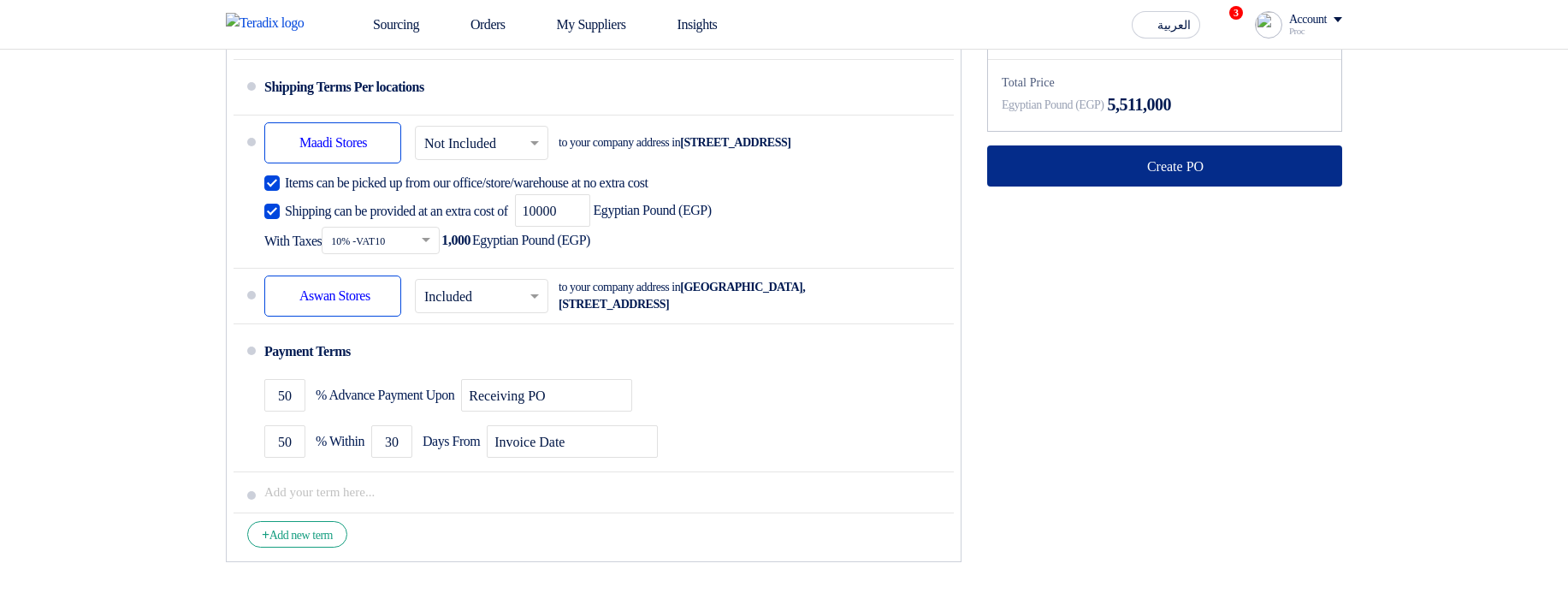
click at [1137, 186] on button "Create PO" at bounding box center [1164, 165] width 355 height 41
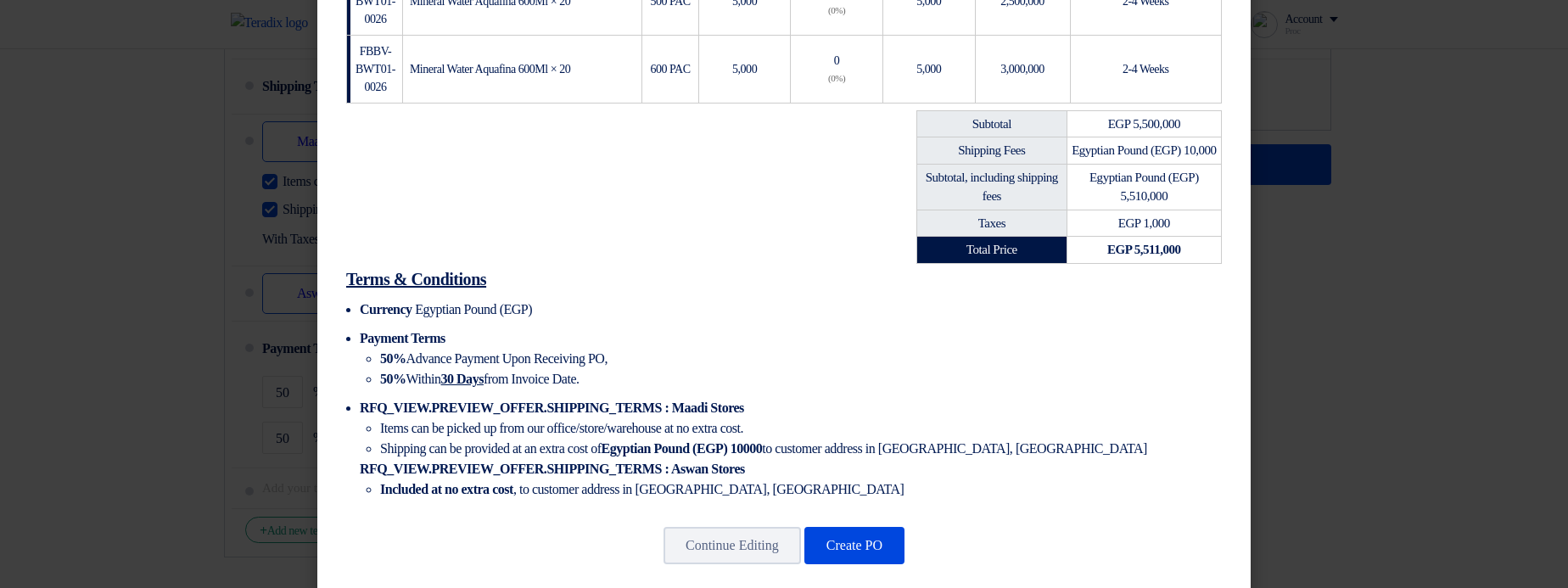
scroll to position [611, 0]
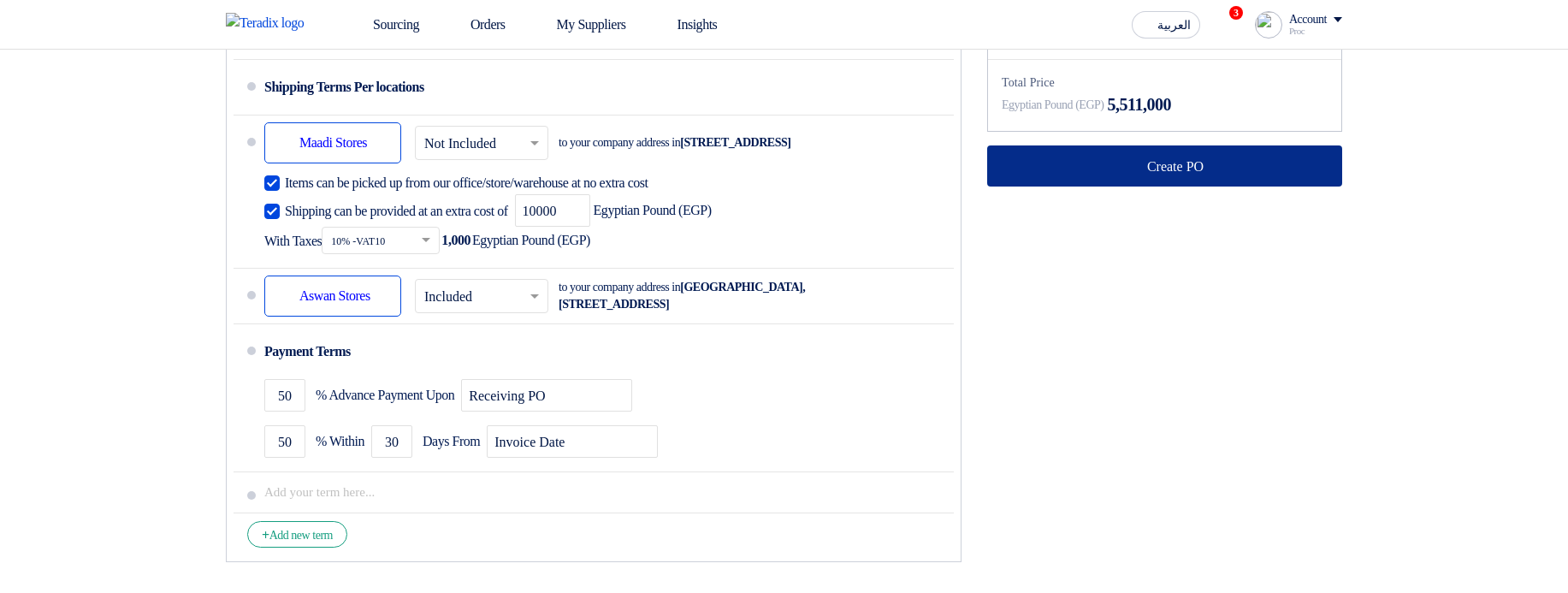
click at [1163, 186] on button "Create PO" at bounding box center [1164, 165] width 355 height 41
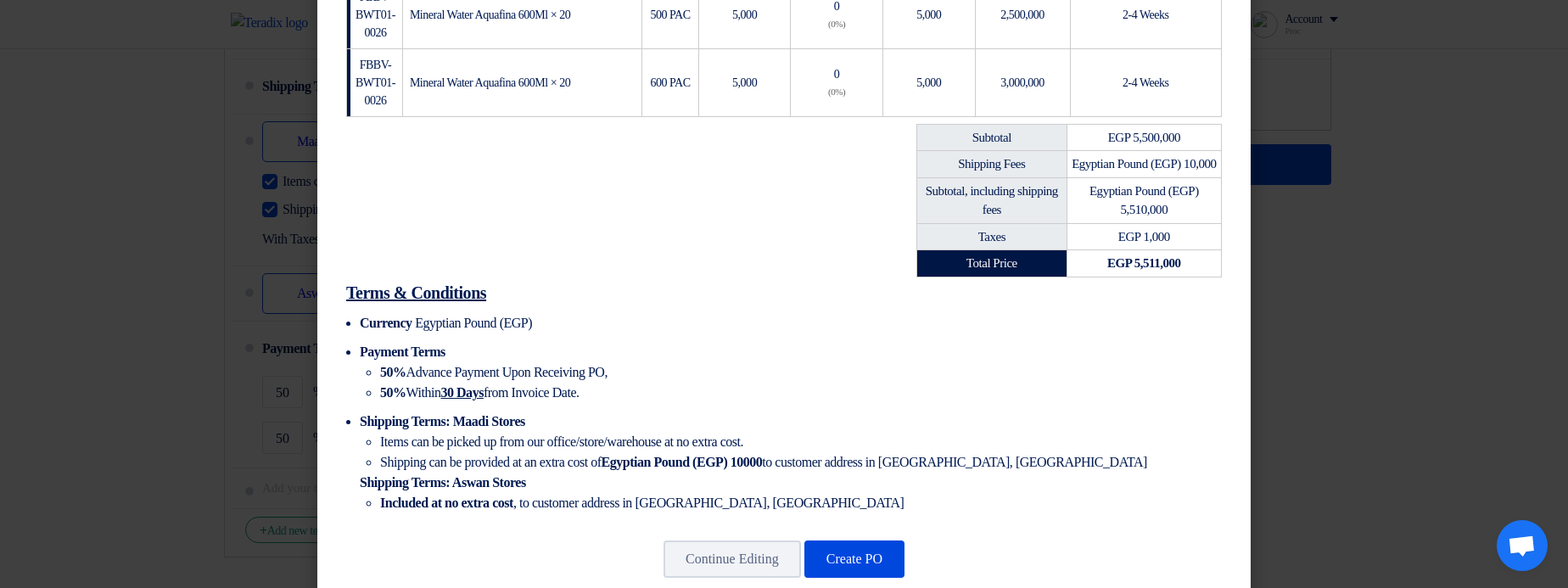
scroll to position [611, 0]
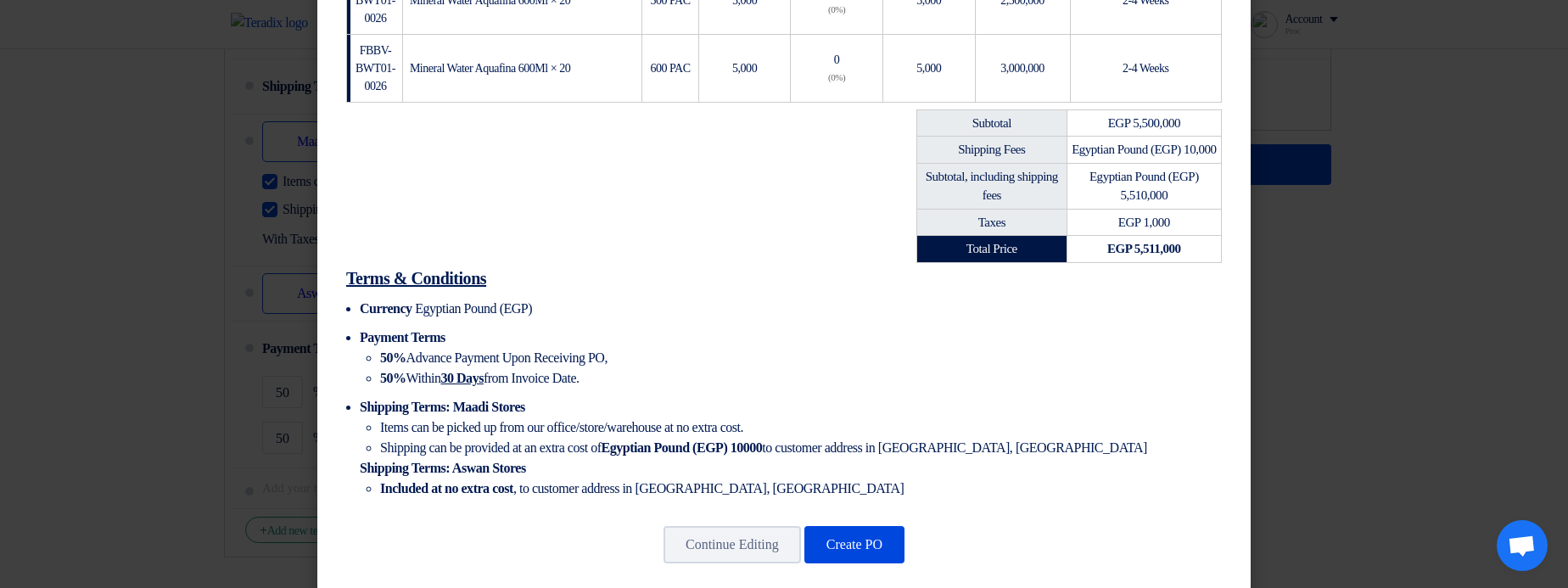
click at [415, 413] on span "Shipping Terms : Maadi Stores" at bounding box center [442, 407] width 166 height 15
drag, startPoint x: 415, startPoint y: 413, endPoint x: 516, endPoint y: 405, distance: 101.3
click at [516, 405] on span "Shipping Terms : Maadi Stores" at bounding box center [442, 407] width 166 height 15
click at [516, 405] on span ": Maadi Stores" at bounding box center [484, 407] width 79 height 15
click at [517, 408] on span ": Maadi Stores" at bounding box center [484, 407] width 79 height 15
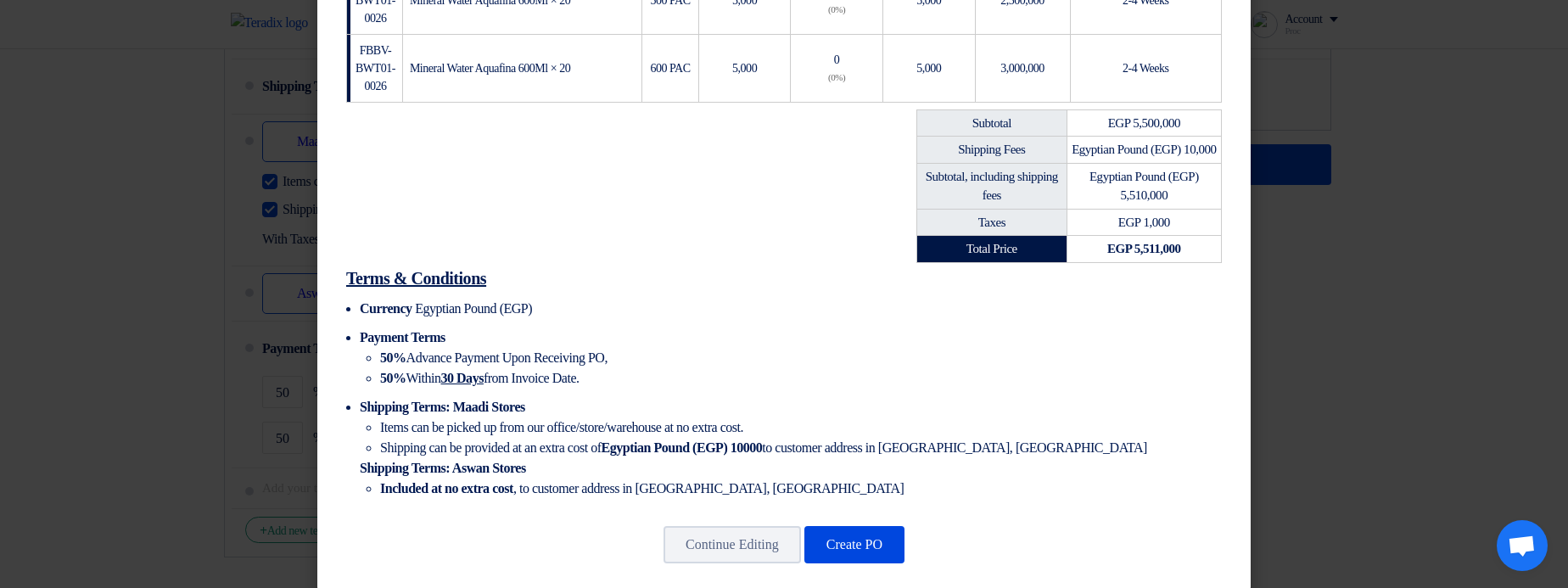
drag, startPoint x: 517, startPoint y: 408, endPoint x: 480, endPoint y: 408, distance: 37.0
click at [480, 408] on span ": Maadi Stores" at bounding box center [484, 407] width 79 height 15
drag, startPoint x: 480, startPoint y: 408, endPoint x: 523, endPoint y: 405, distance: 43.1
click at [523, 405] on span ": Maadi Stores" at bounding box center [484, 407] width 79 height 15
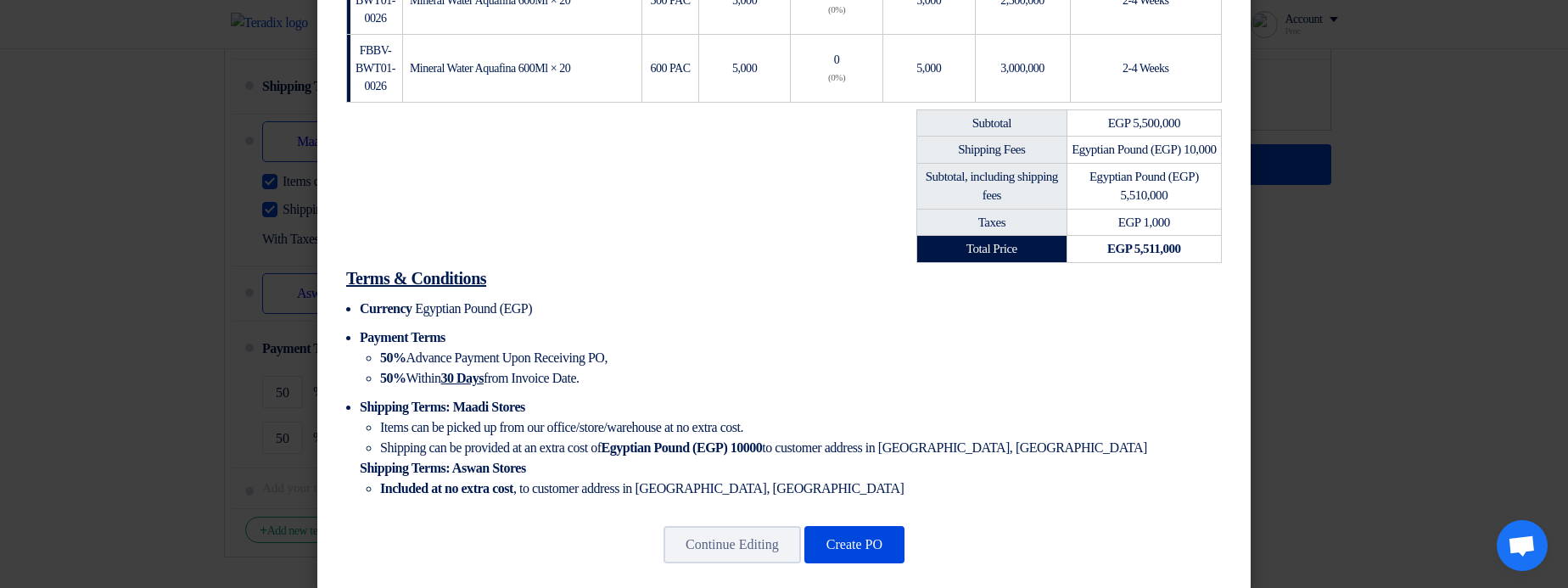
click at [523, 406] on span ": Maadi Stores" at bounding box center [484, 407] width 79 height 15
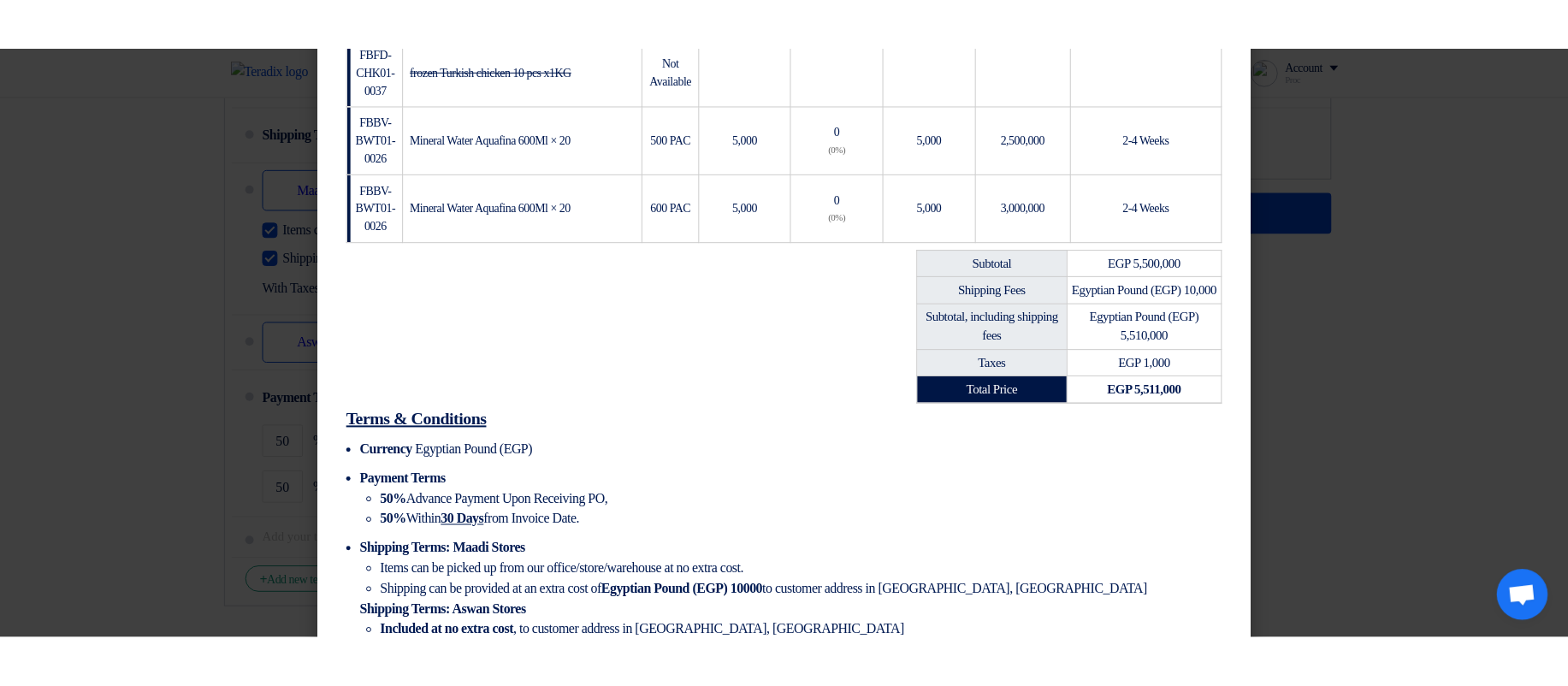
scroll to position [637, 0]
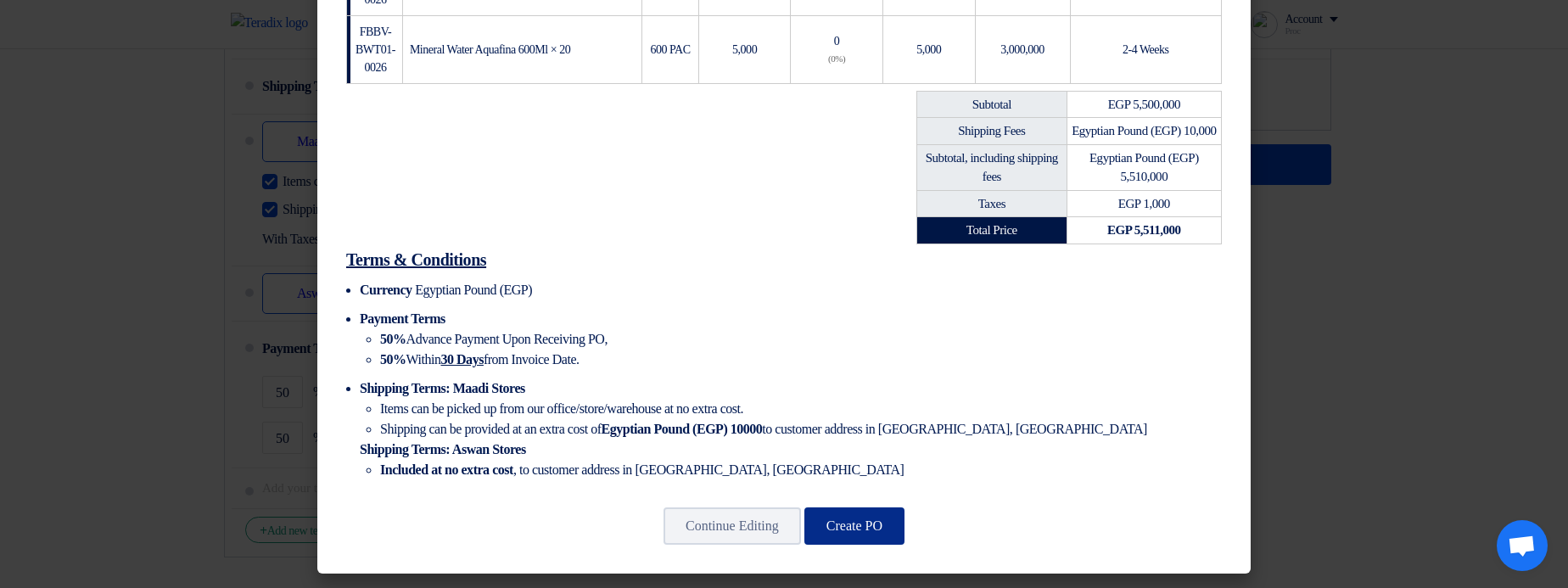
click at [872, 527] on button "Create PO" at bounding box center [855, 525] width 100 height 37
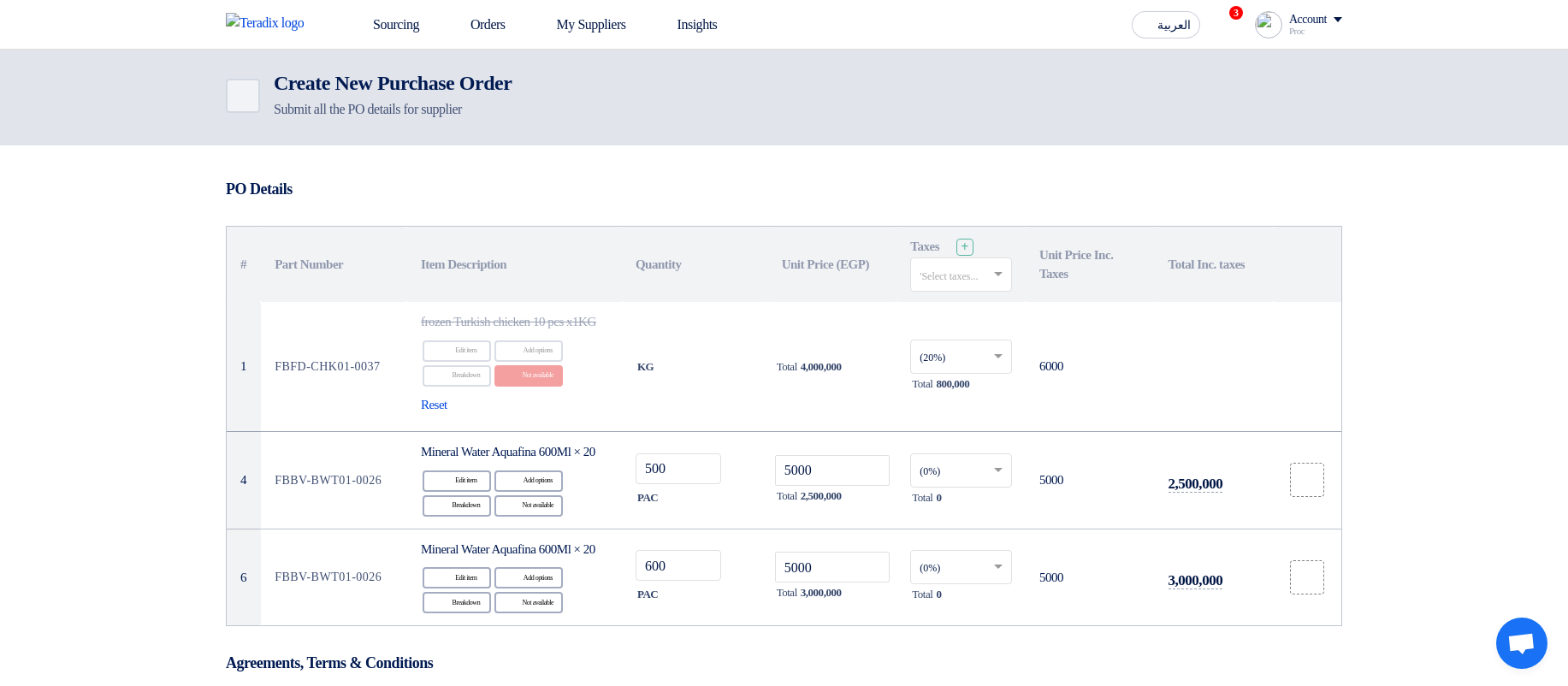
scroll to position [0, 0]
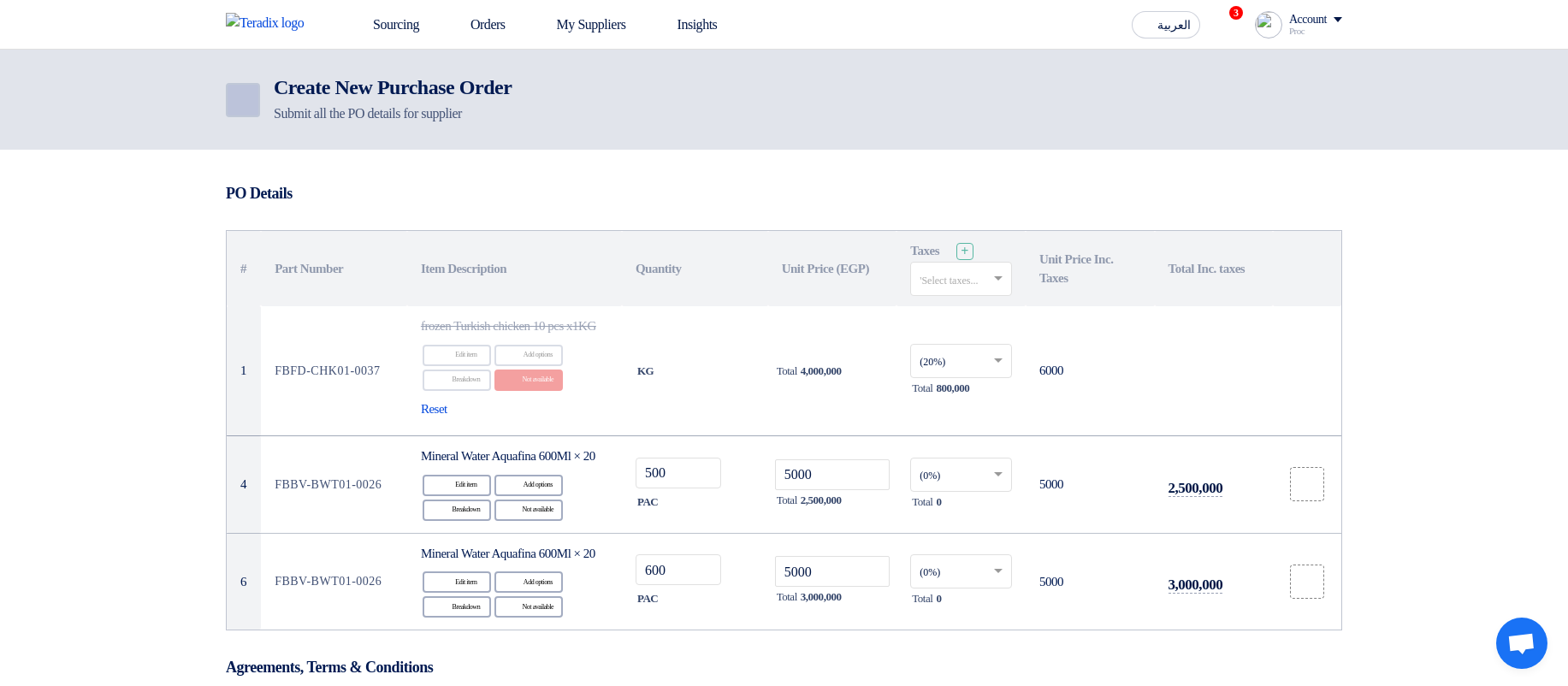
click at [247, 84] on link "Back" at bounding box center [242, 99] width 34 height 34
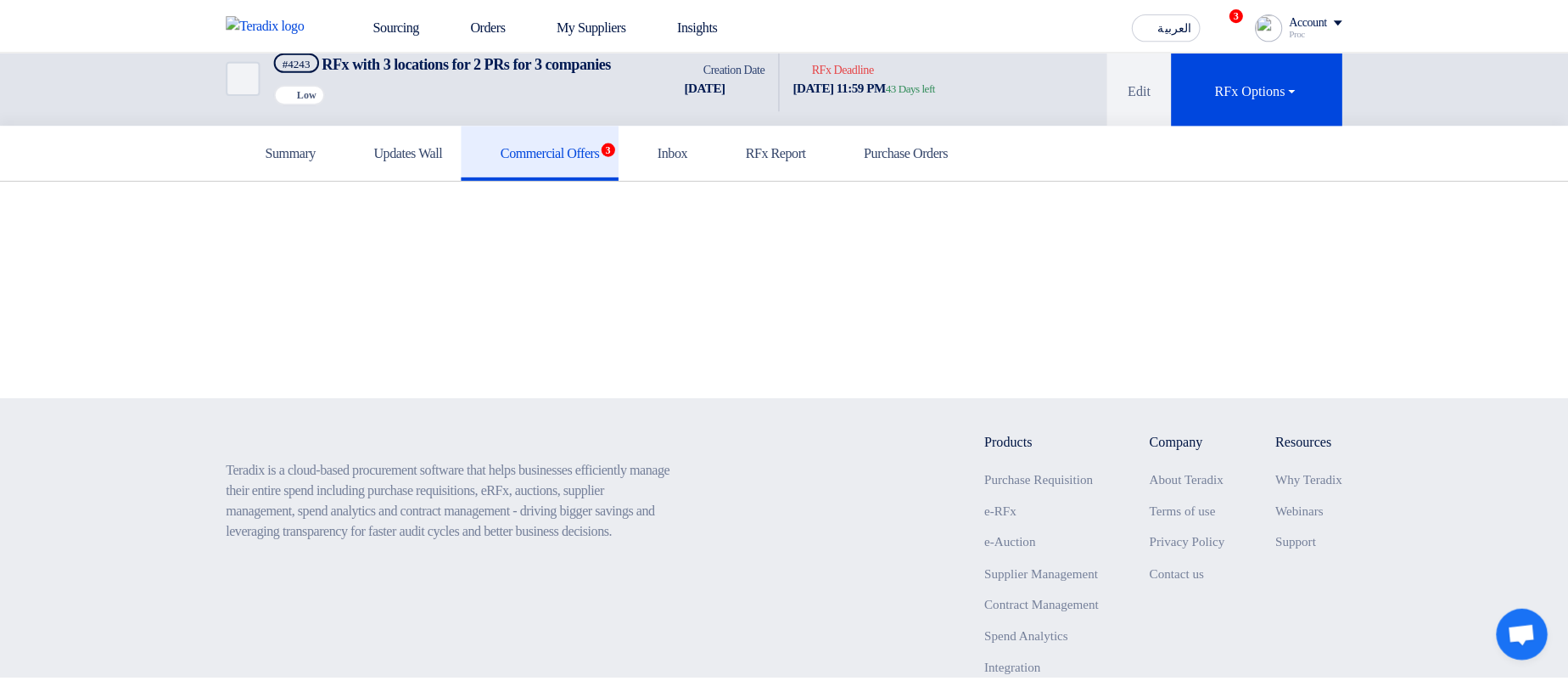
scroll to position [122, 0]
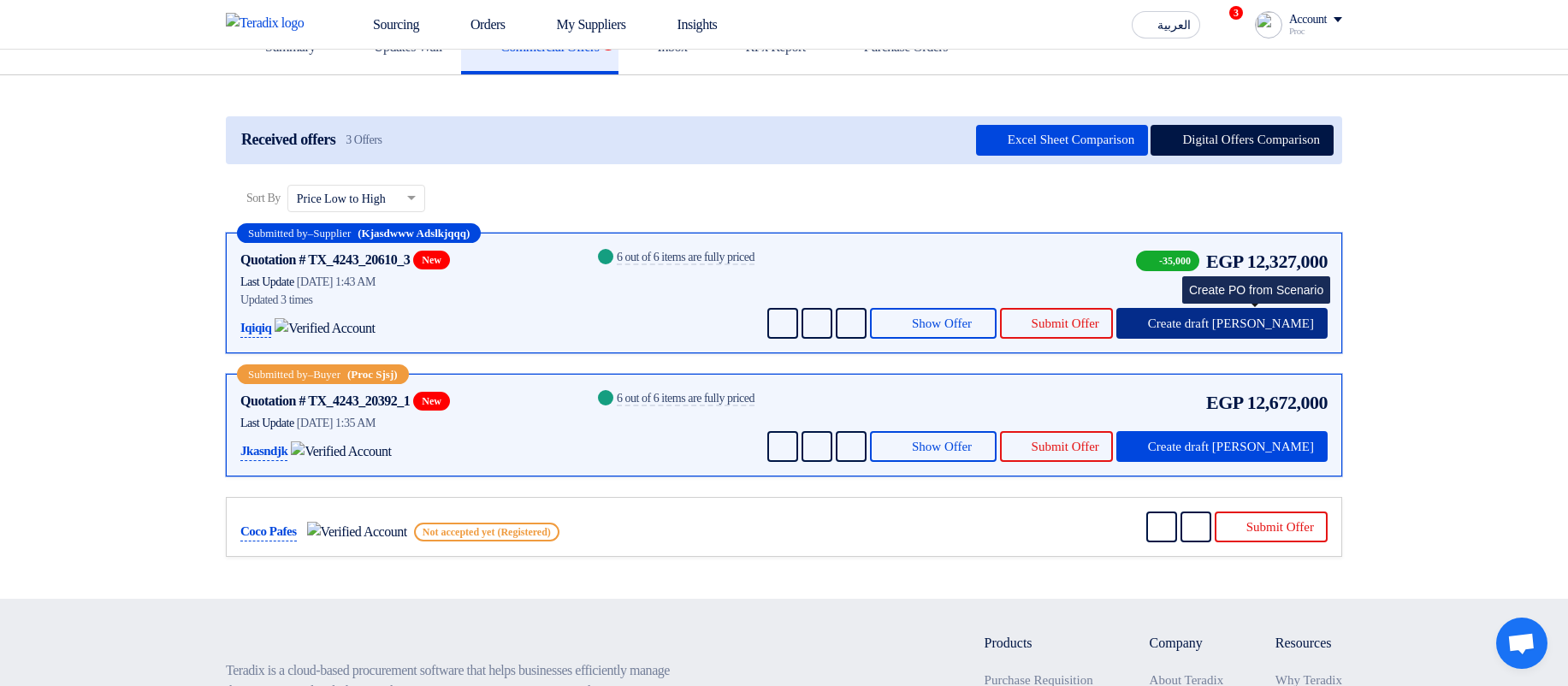
click at [1244, 330] on span "Create draft [PERSON_NAME]" at bounding box center [1230, 324] width 166 height 13
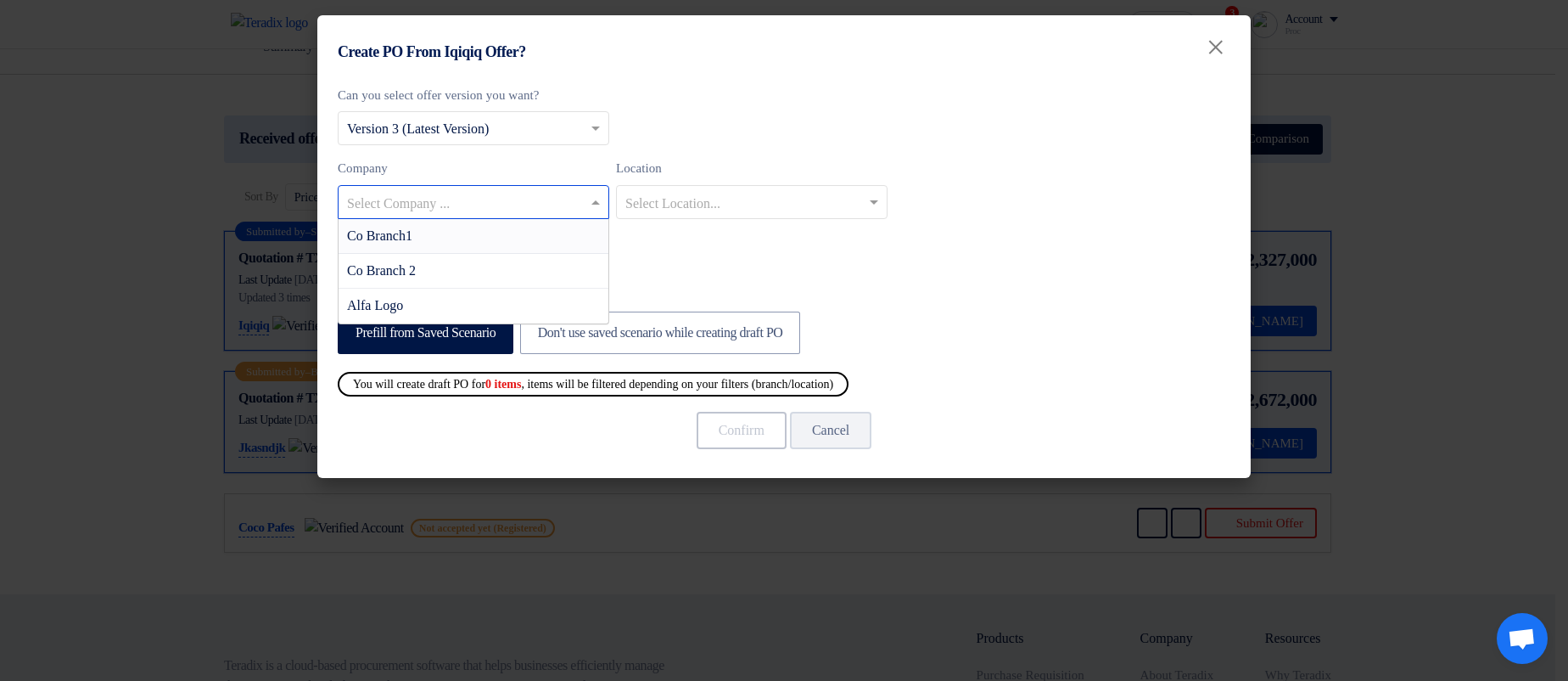
click at [536, 208] on input "text" at bounding box center [464, 203] width 236 height 28
click at [555, 230] on div "Co Branch1" at bounding box center [473, 237] width 269 height 35
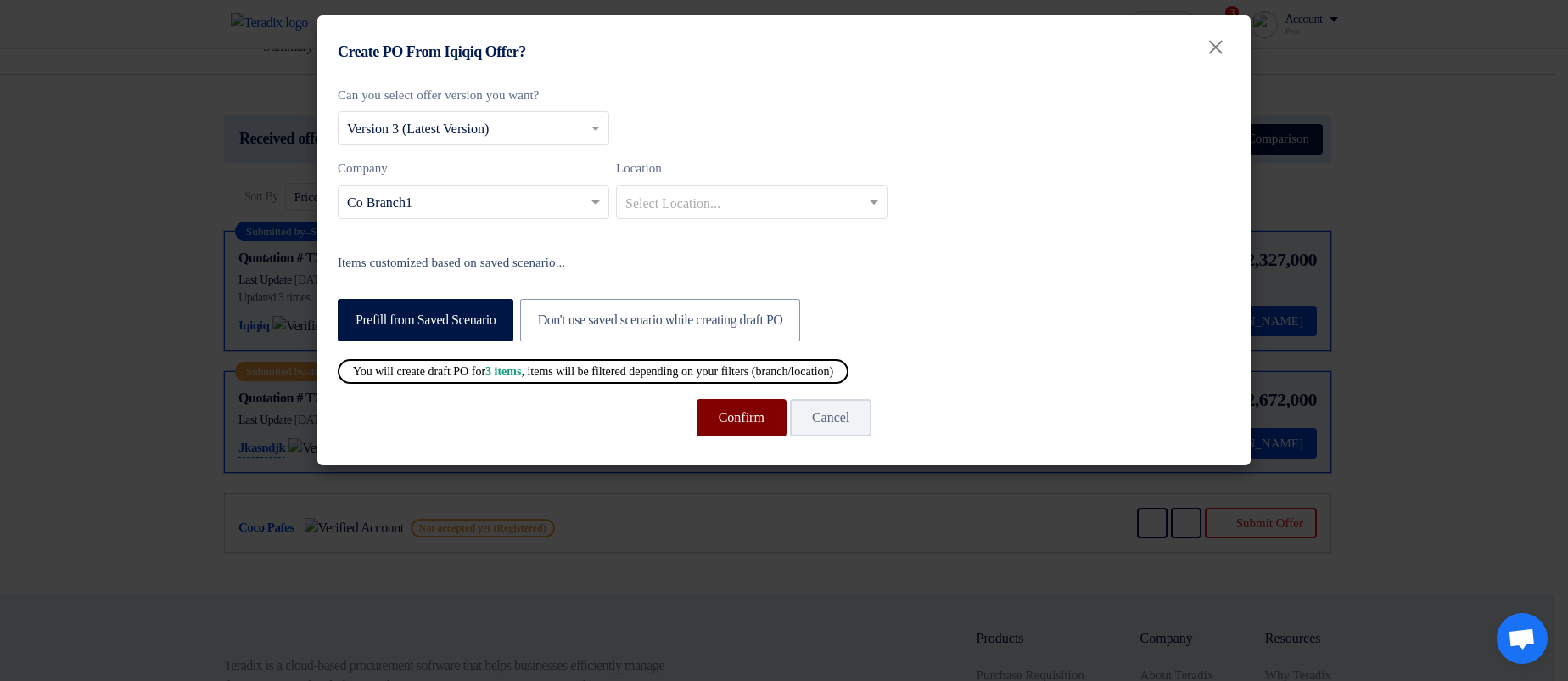
click at [701, 411] on button "Confirm" at bounding box center [741, 417] width 90 height 37
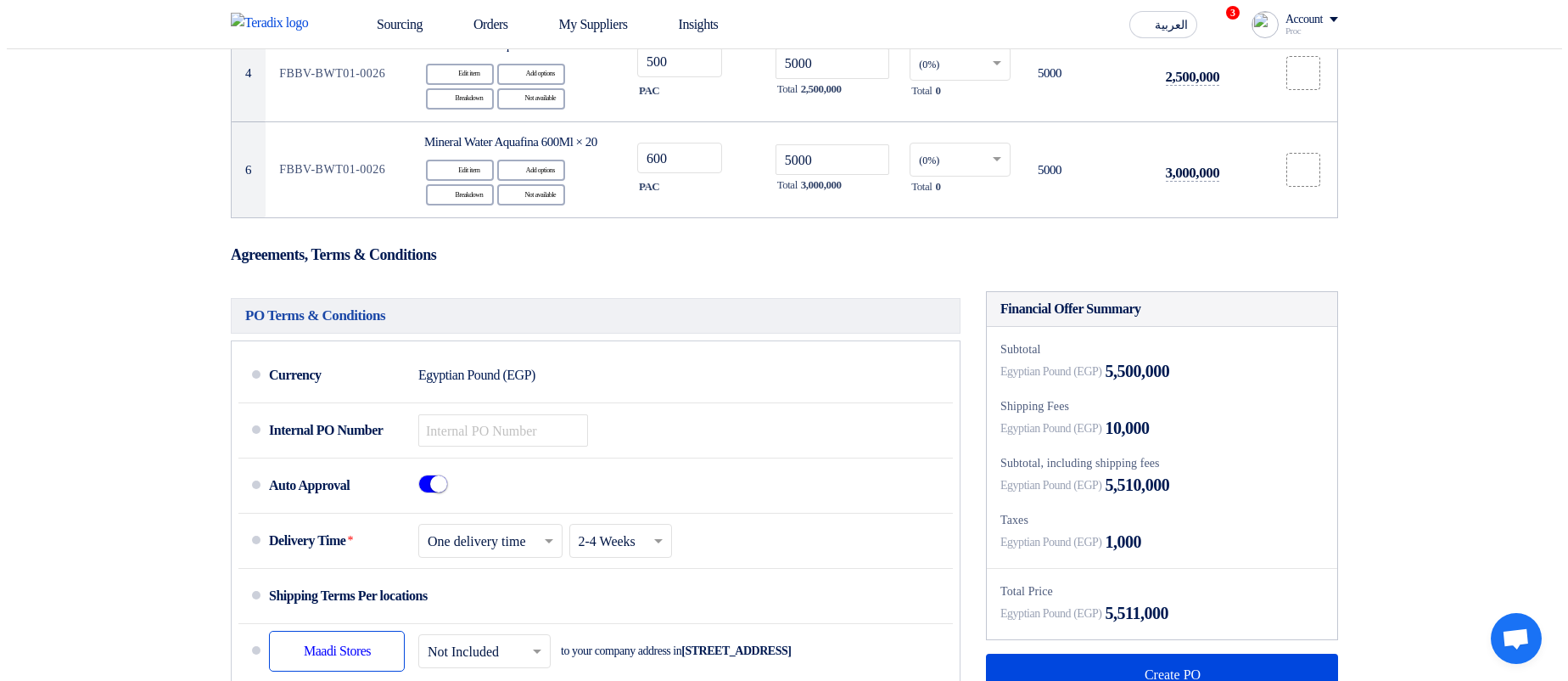
scroll to position [917, 0]
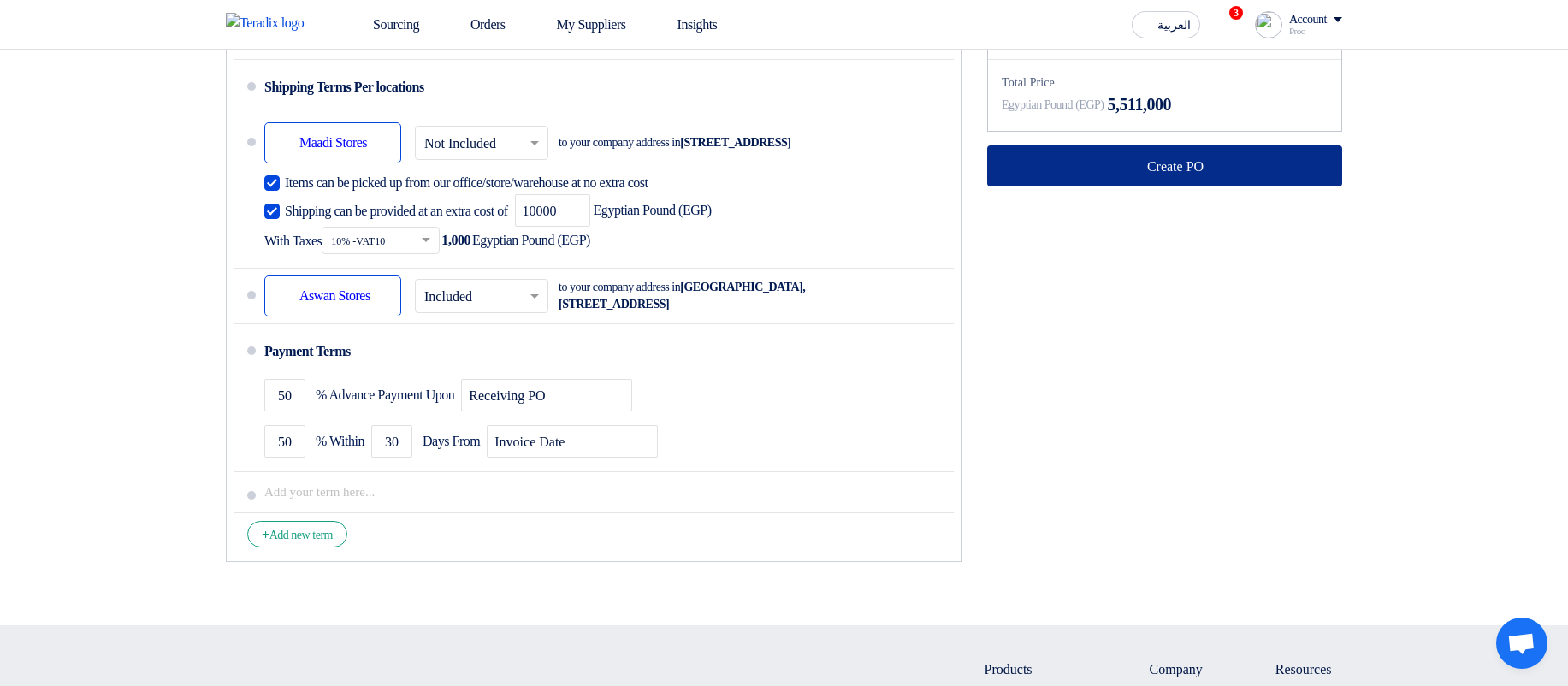
click at [1051, 186] on button "Create PO" at bounding box center [1164, 165] width 355 height 41
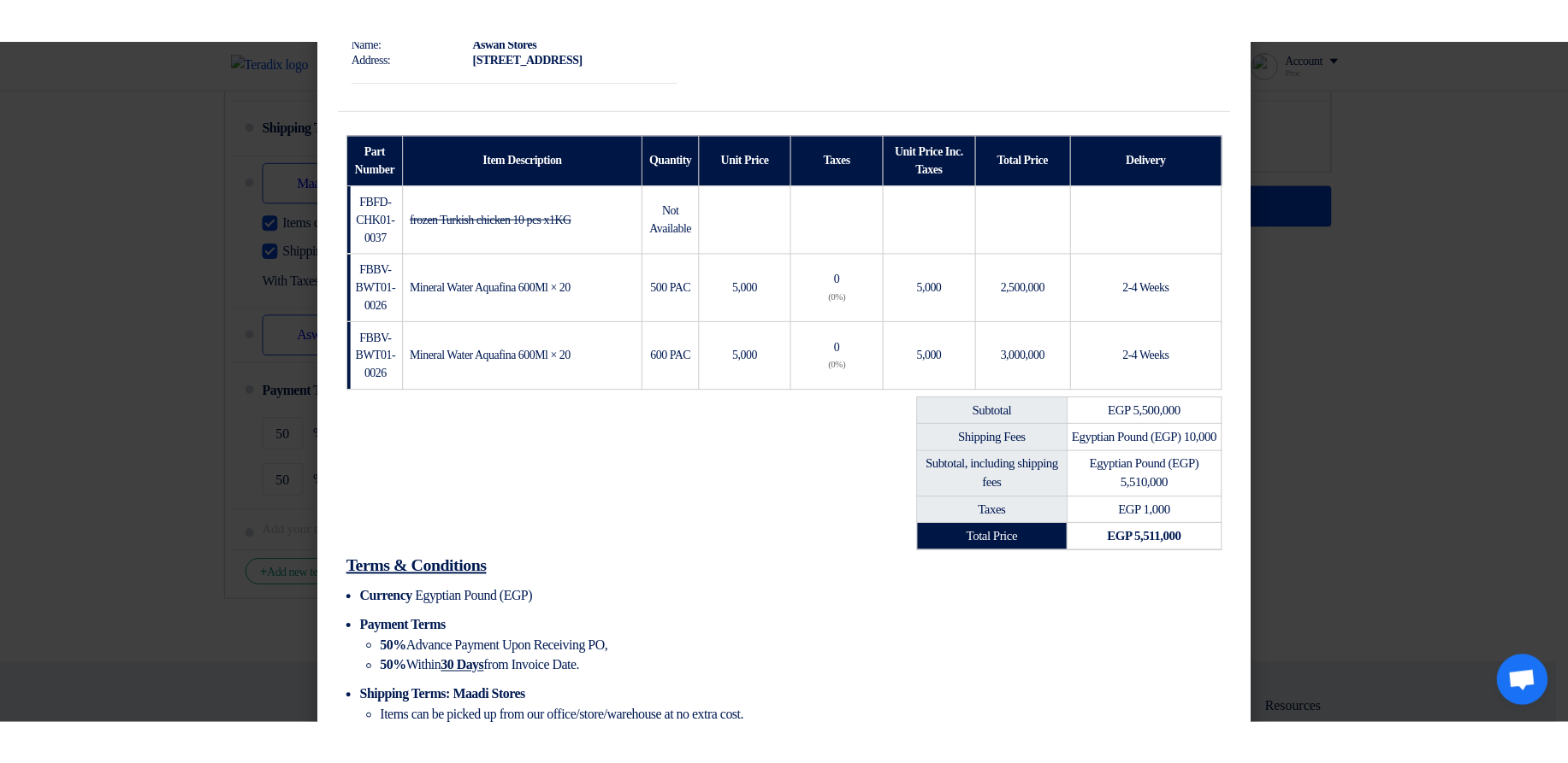
scroll to position [513, 0]
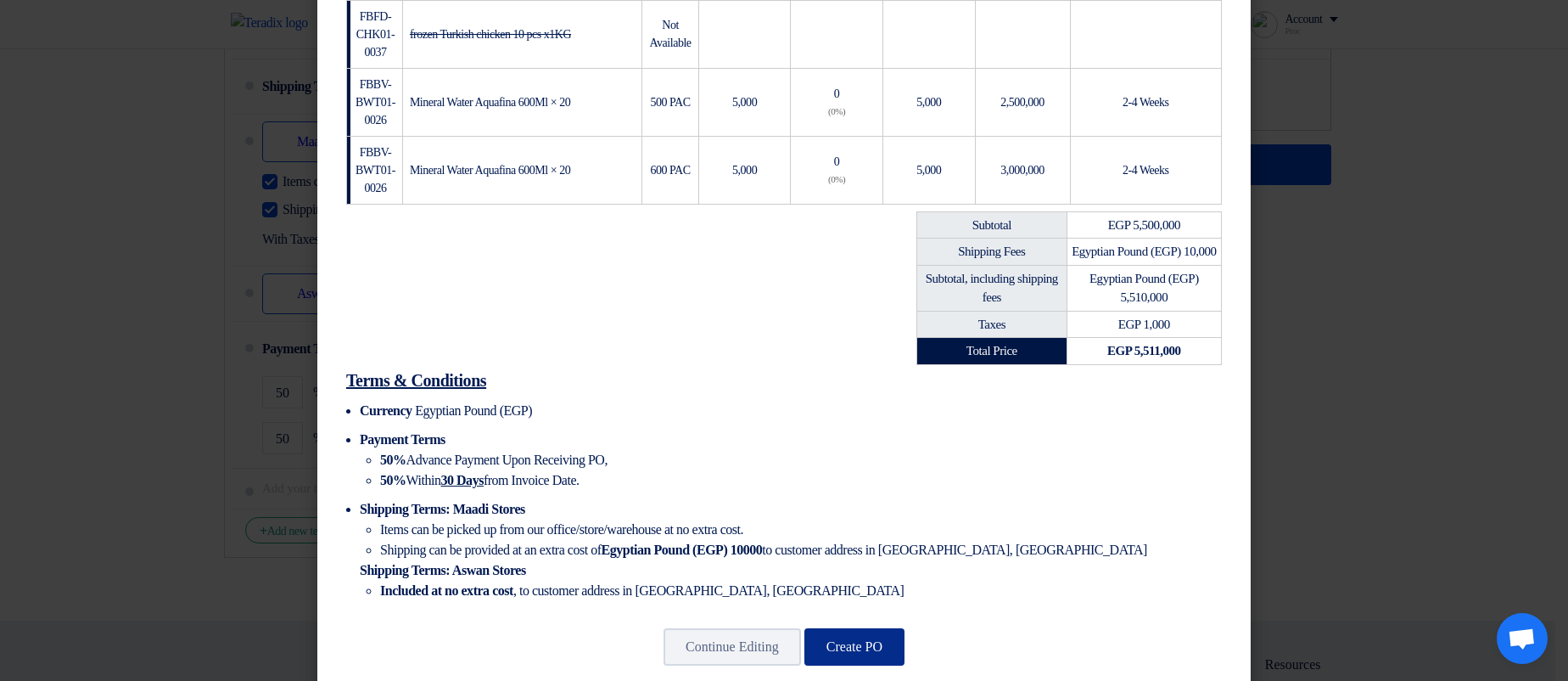
click at [824, 587] on button "Create PO" at bounding box center [855, 646] width 100 height 37
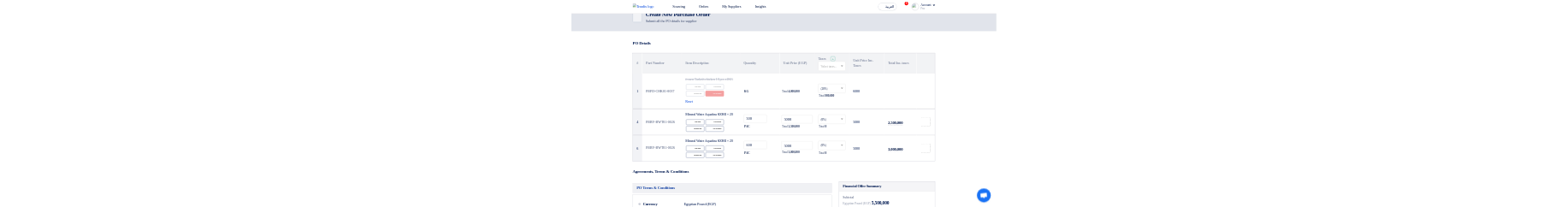
scroll to position [0, 0]
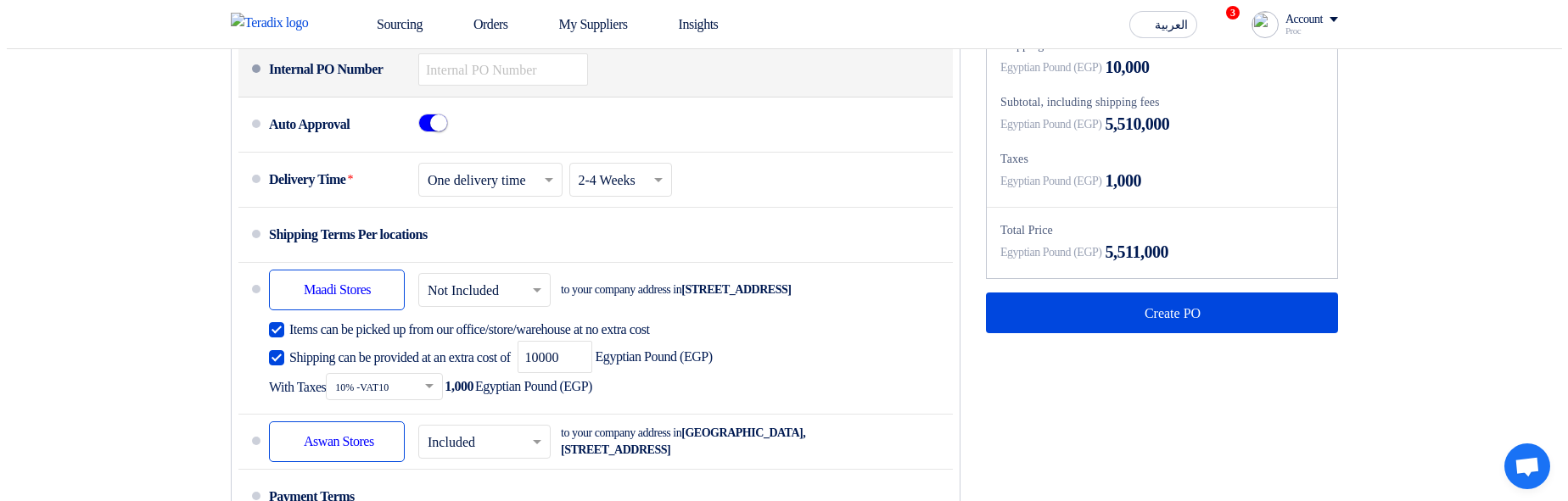
scroll to position [1017, 0]
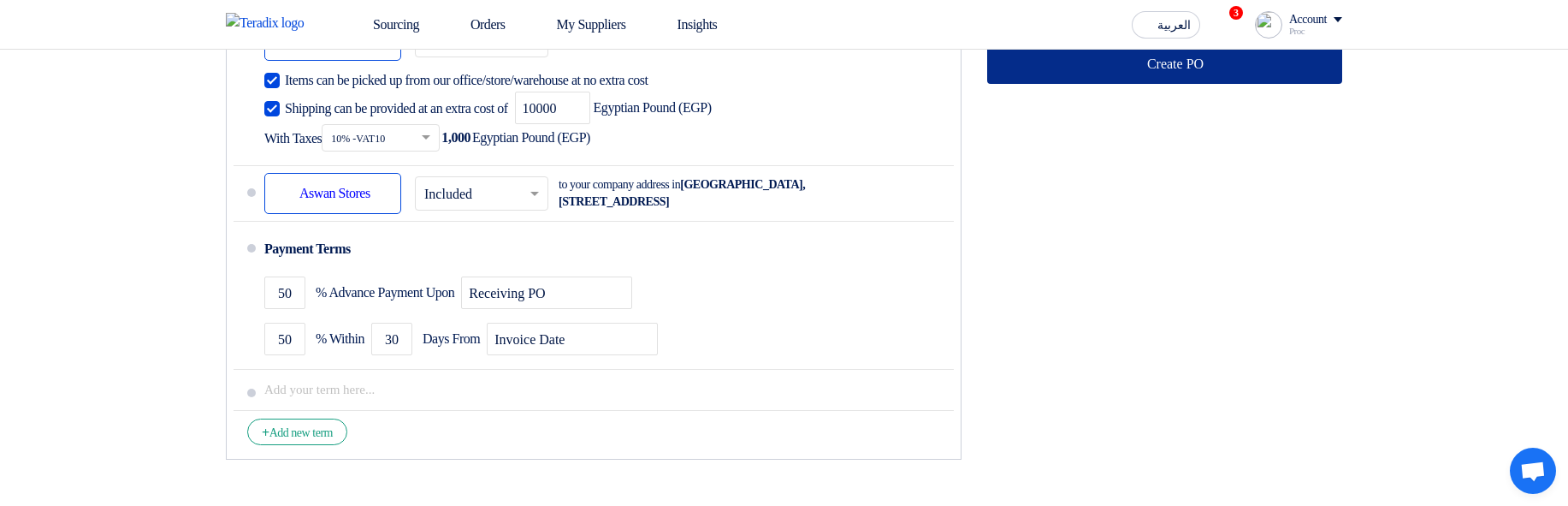
click at [1132, 84] on button "Create PO" at bounding box center [1164, 63] width 355 height 41
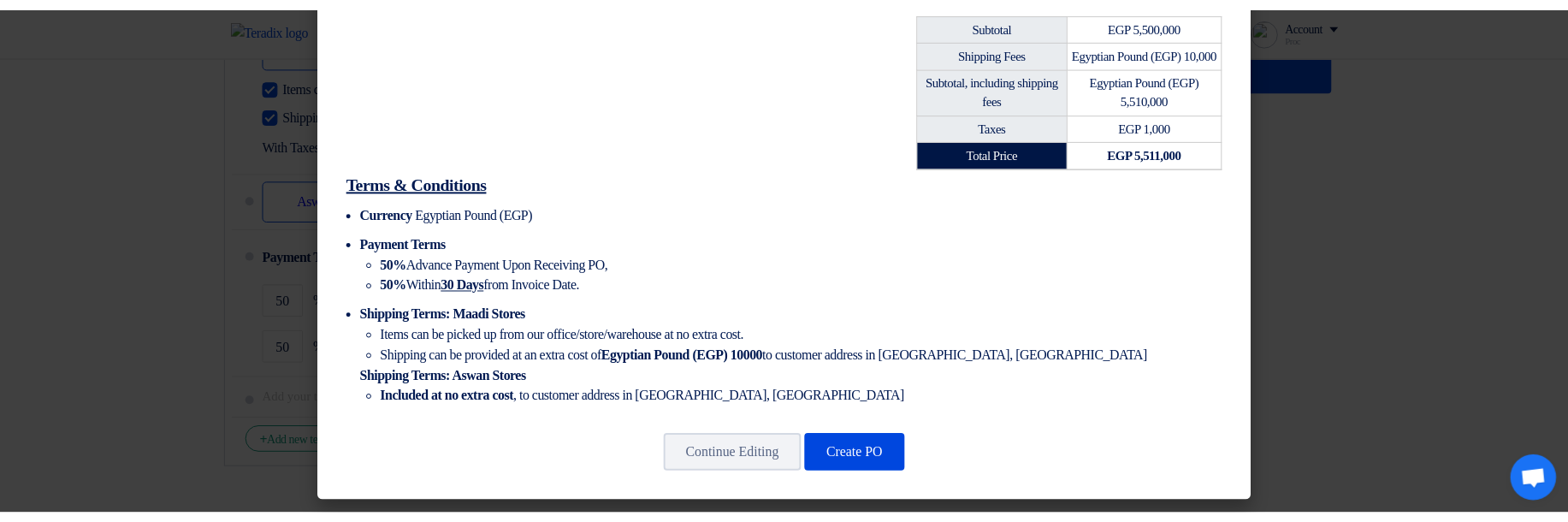
scroll to position [725, 0]
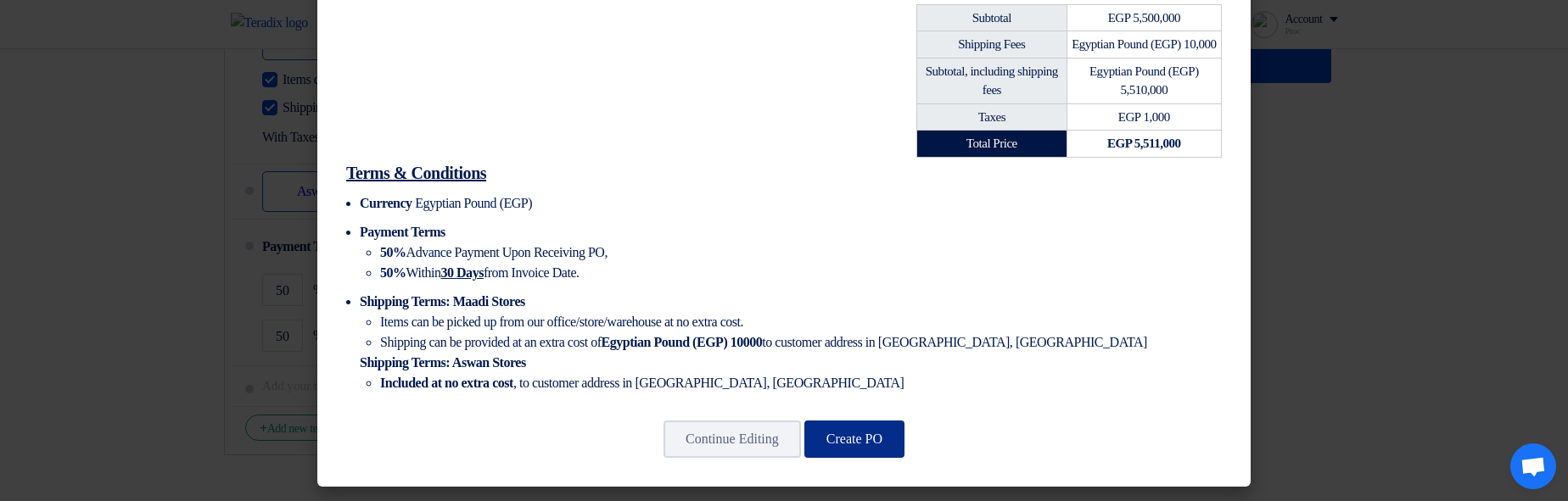
click at [845, 205] on button "Create PO" at bounding box center [855, 438] width 100 height 37
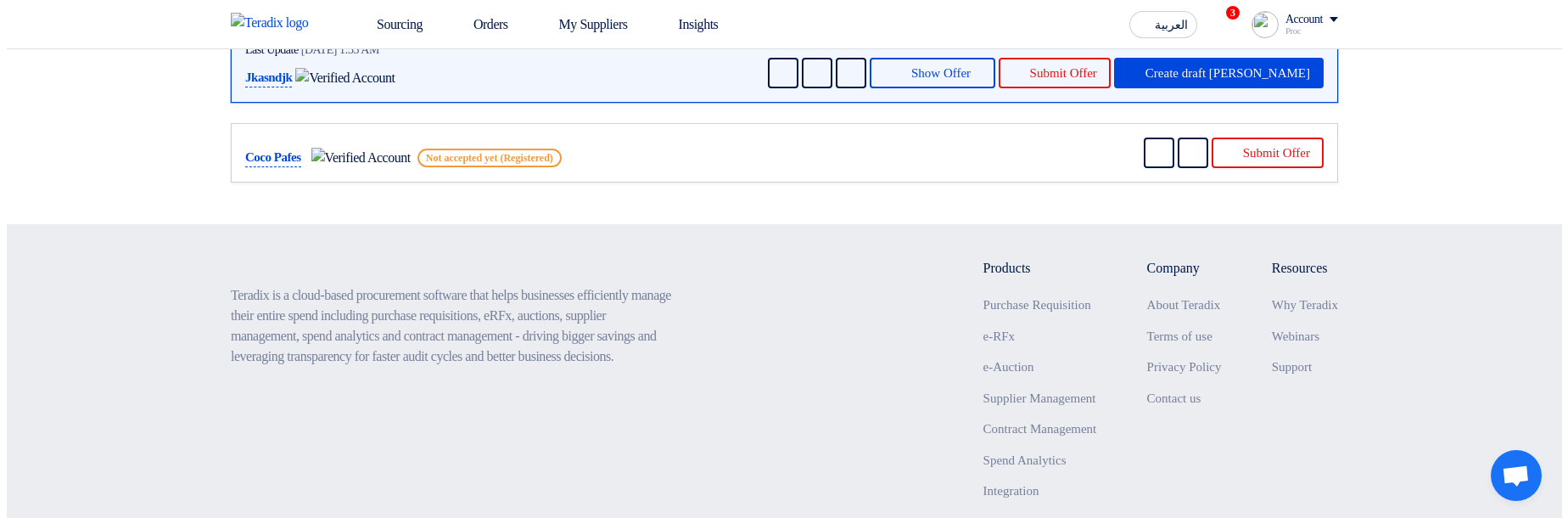
scroll to position [451, 0]
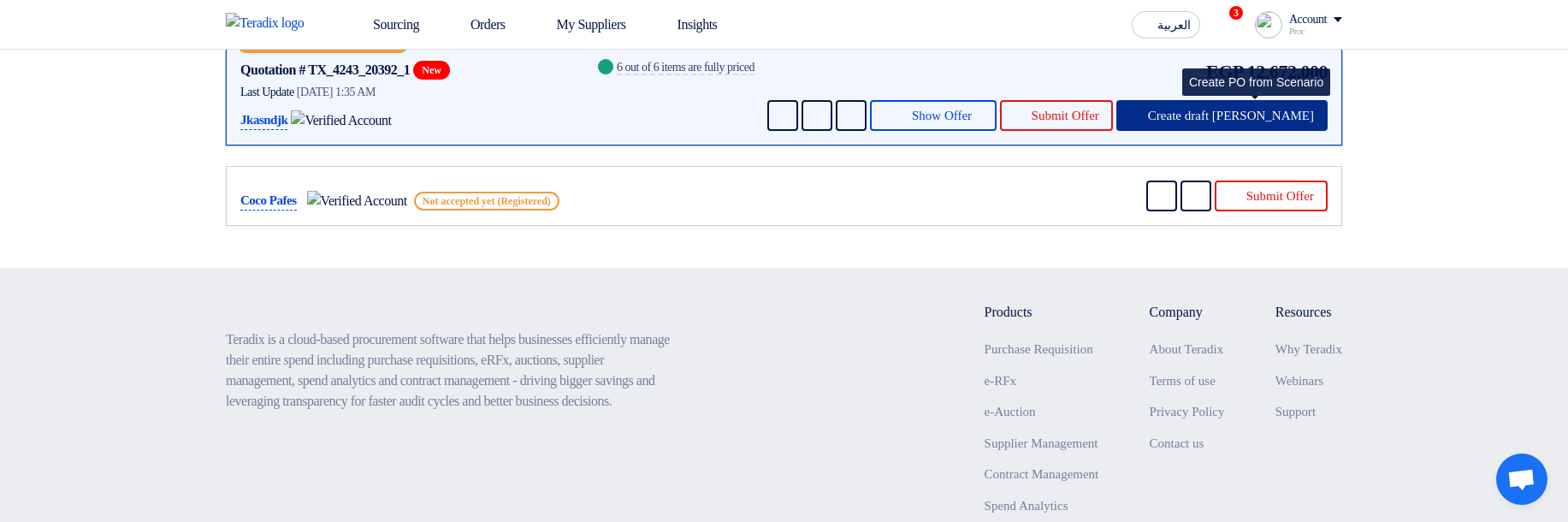
click at [1319, 131] on button "Create draft PO" at bounding box center [1221, 116] width 211 height 31
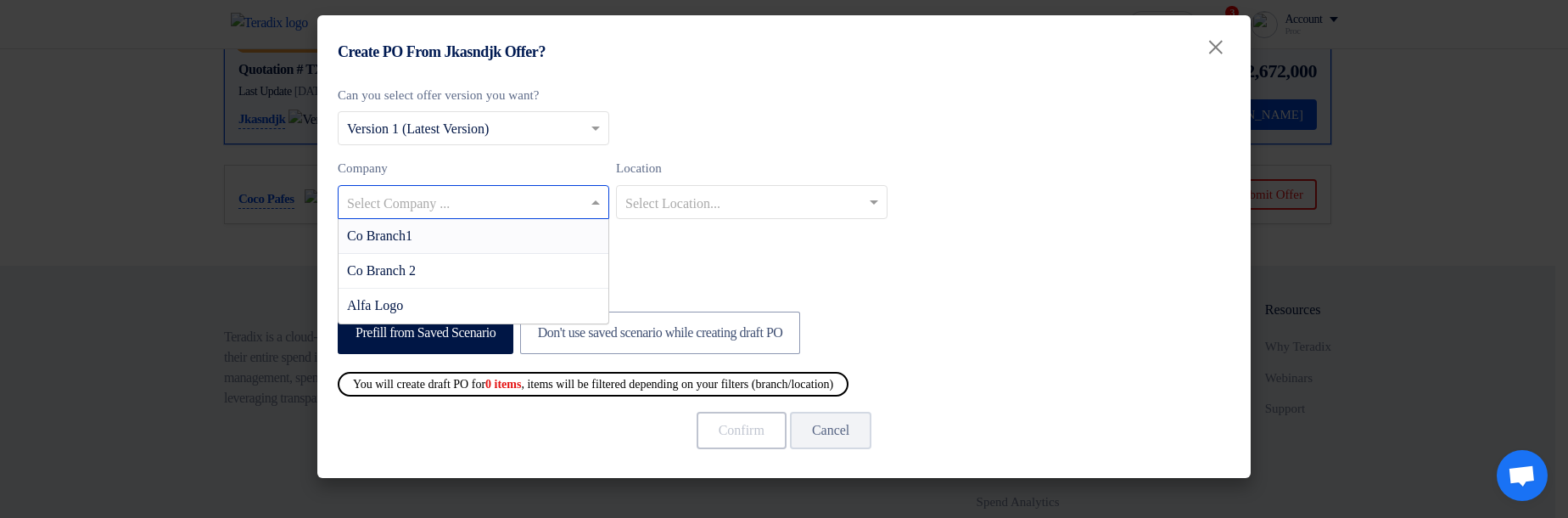
click at [548, 205] on input "text" at bounding box center [464, 203] width 236 height 28
click at [544, 205] on div "Co Branch1" at bounding box center [473, 237] width 269 height 35
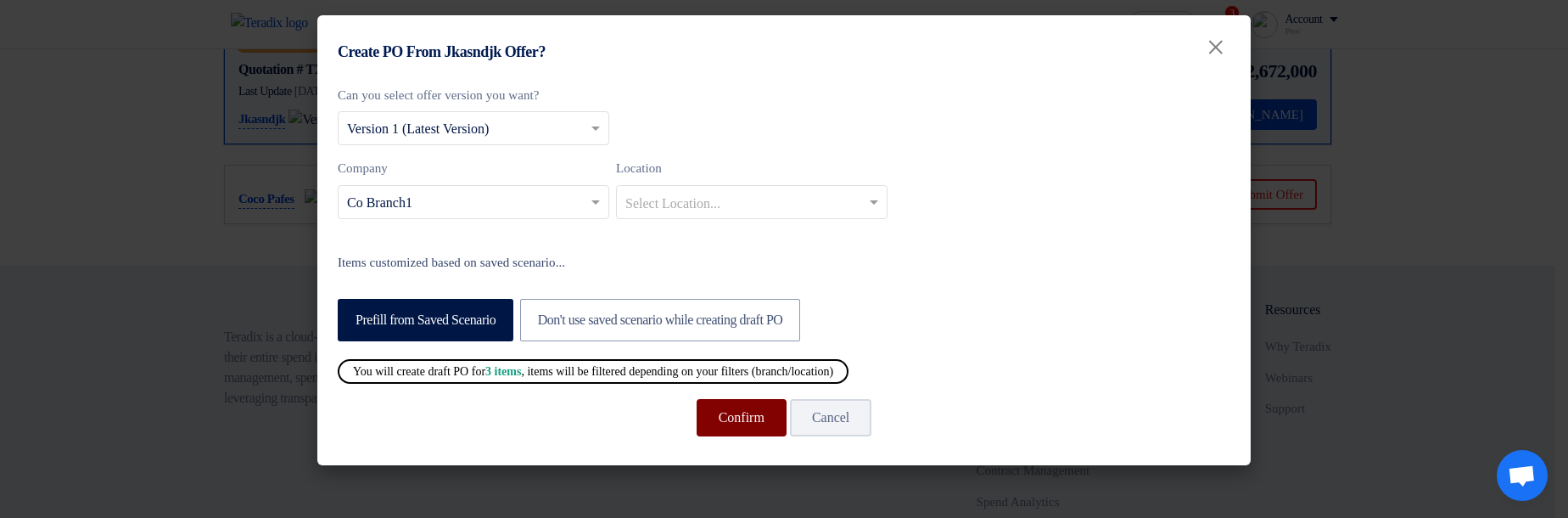
click at [732, 205] on button "Confirm" at bounding box center [741, 417] width 90 height 37
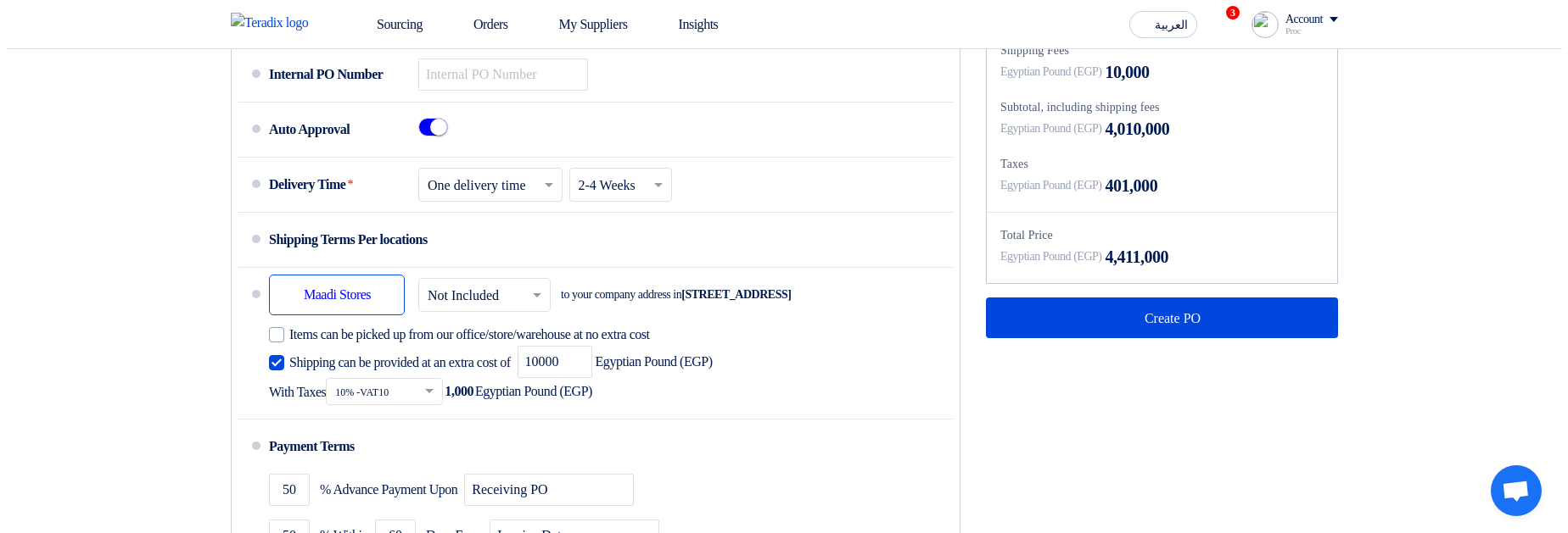
scroll to position [814, 0]
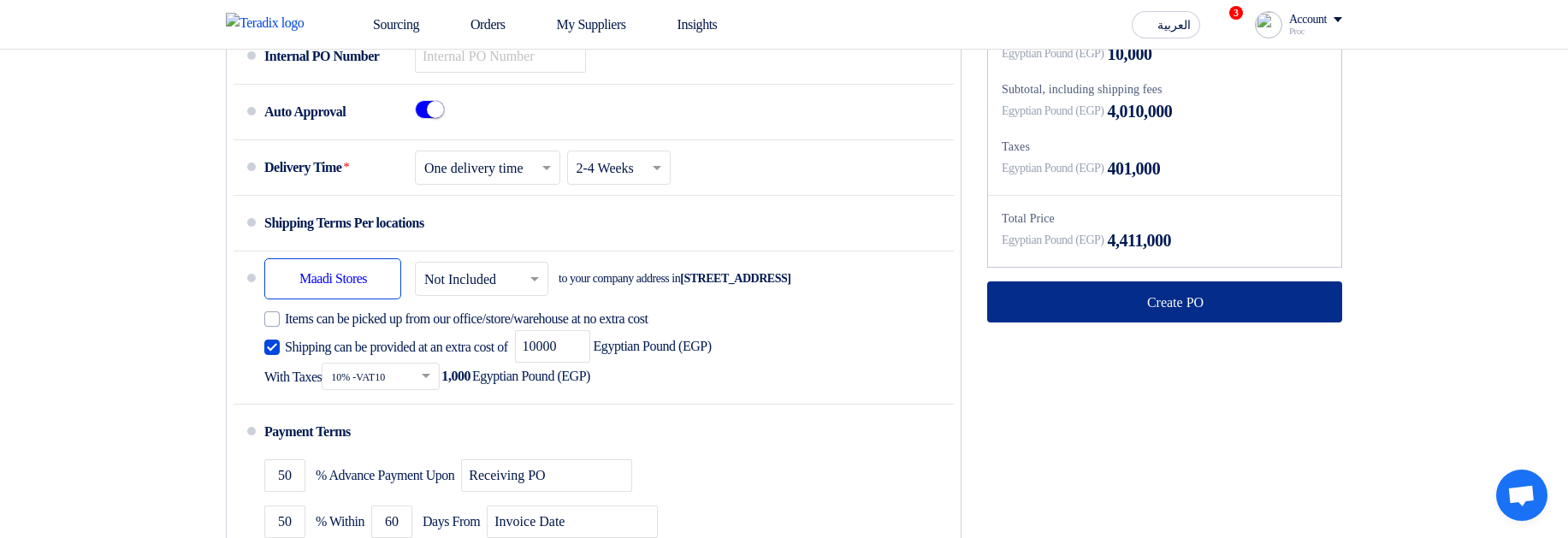
click at [1170, 207] on button "Create PO" at bounding box center [1164, 302] width 355 height 41
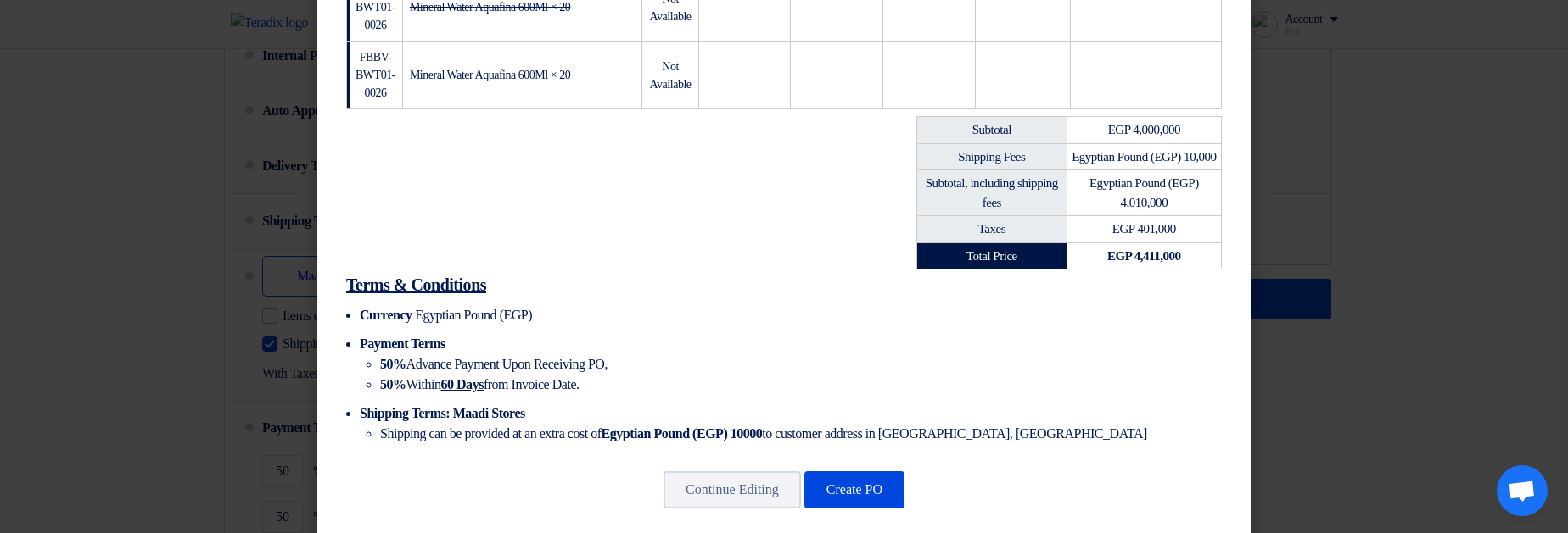
scroll to position [552, 0]
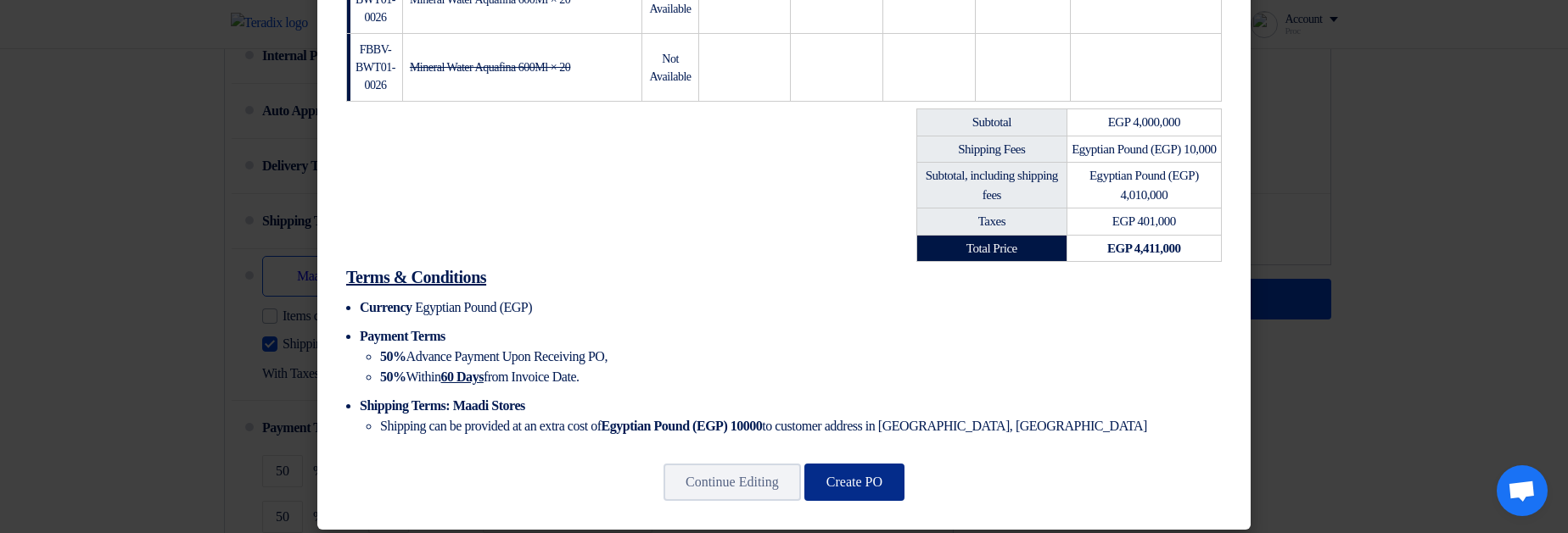
click at [875, 205] on button "Create PO" at bounding box center [855, 482] width 100 height 37
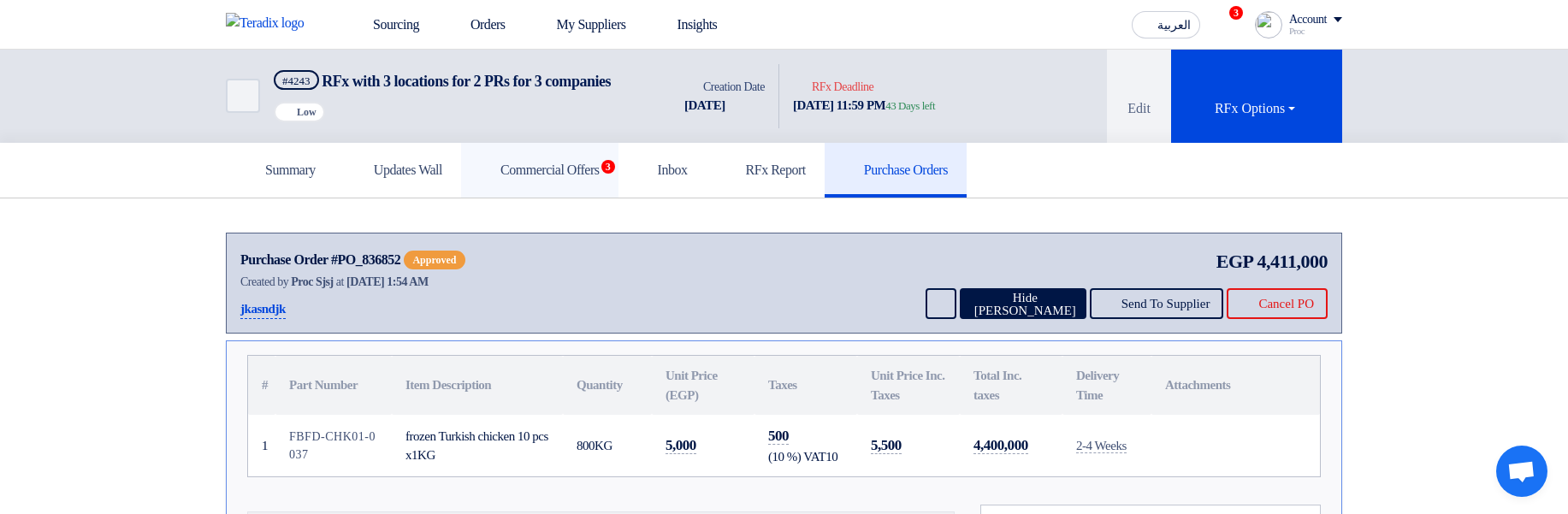
click at [566, 197] on link "Commercial Offers 3" at bounding box center [539, 171] width 158 height 55
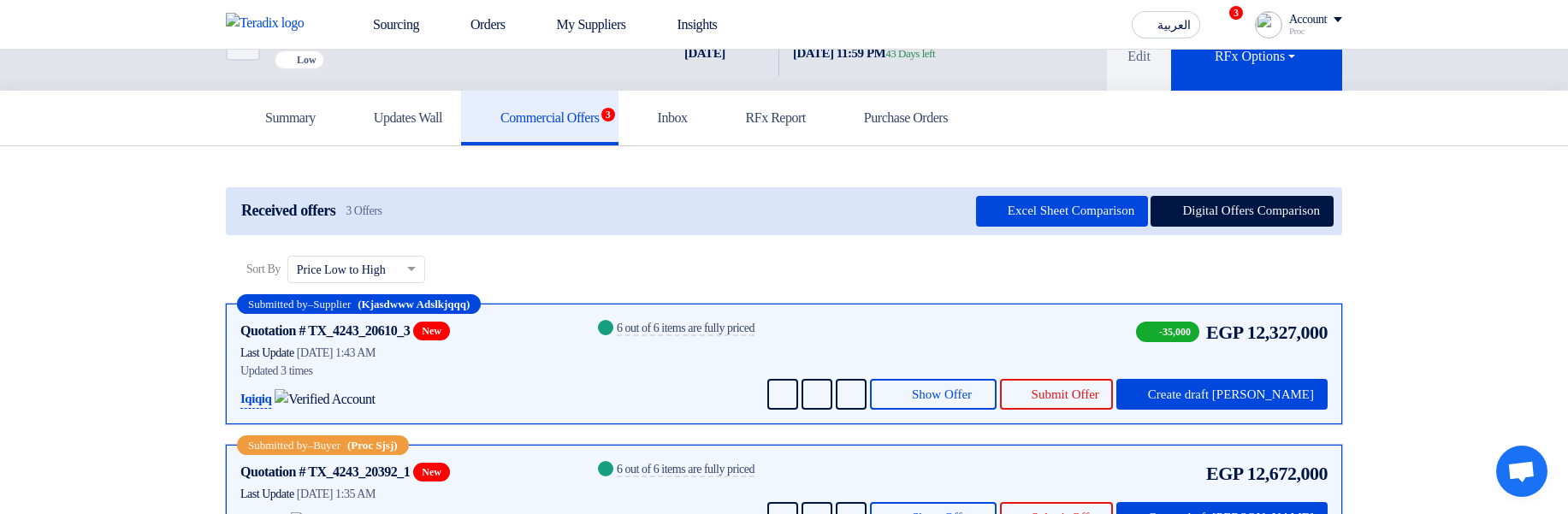
scroll to position [103, 0]
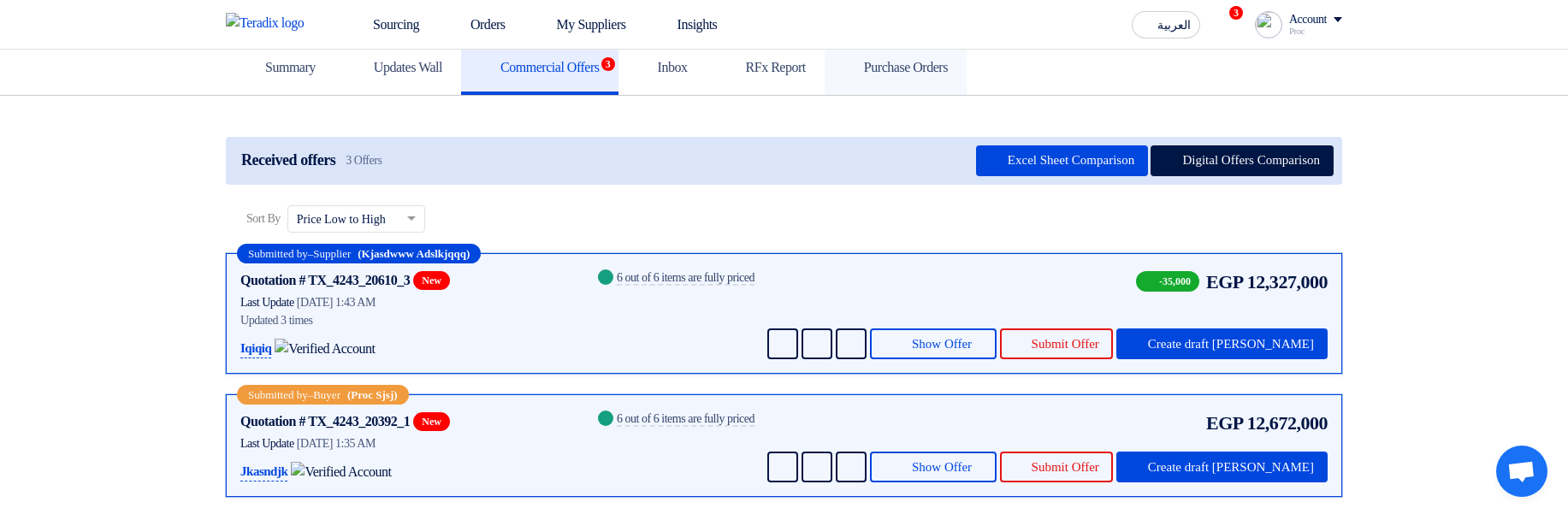
click at [936, 95] on link "Purchase Orders" at bounding box center [895, 68] width 142 height 55
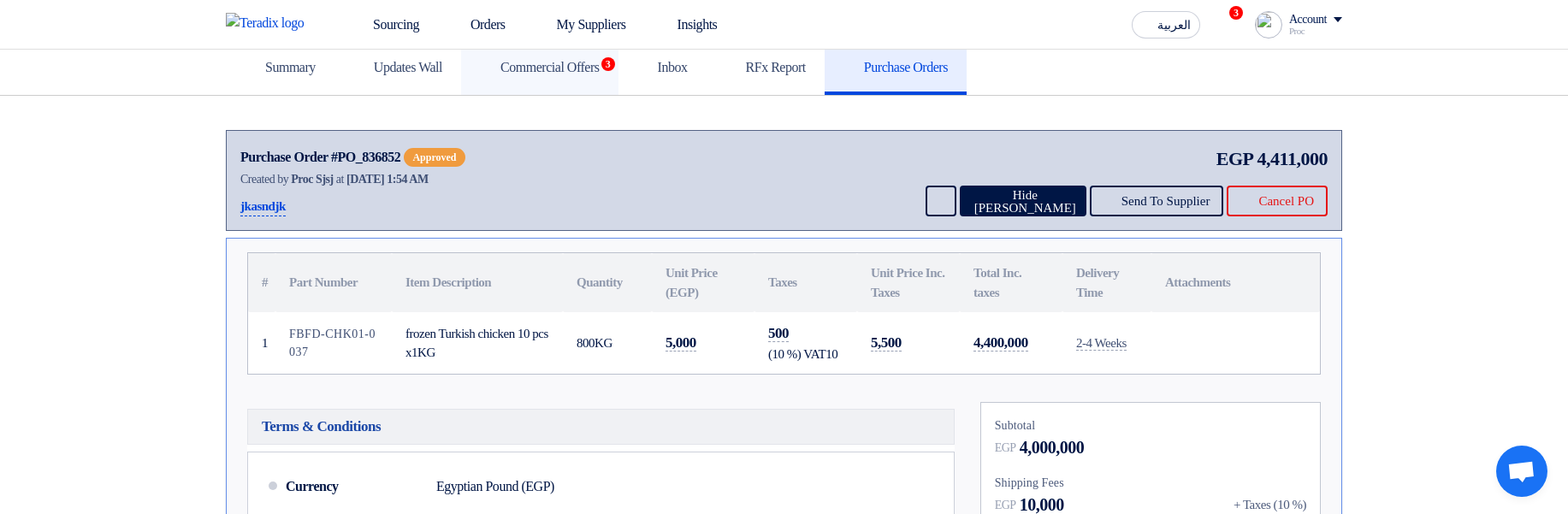
click at [586, 95] on link "Commercial Offers 3" at bounding box center [539, 68] width 158 height 55
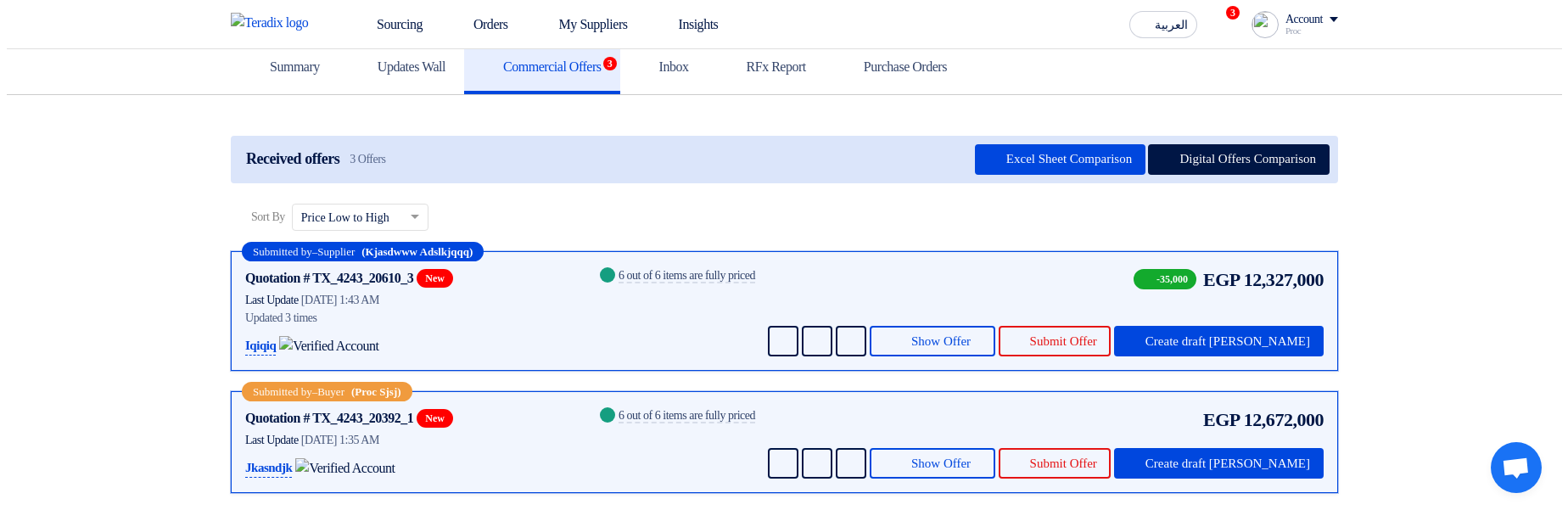
scroll to position [204, 0]
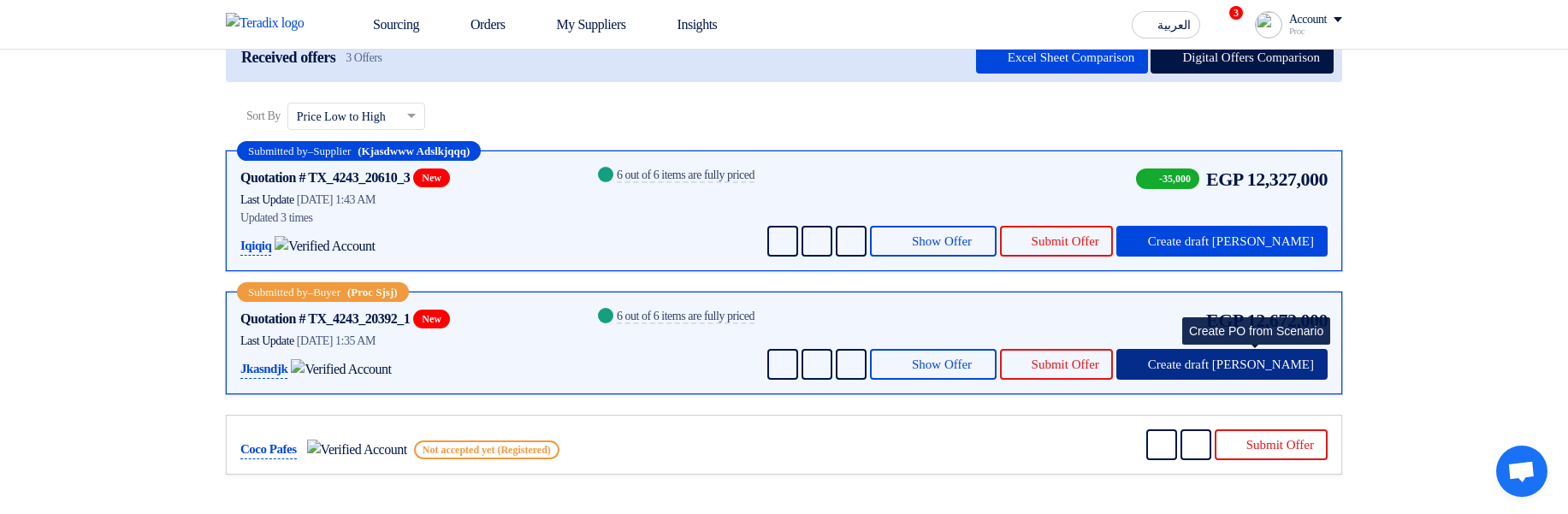
click at [1224, 207] on span "Create draft [PERSON_NAME]" at bounding box center [1230, 365] width 166 height 13
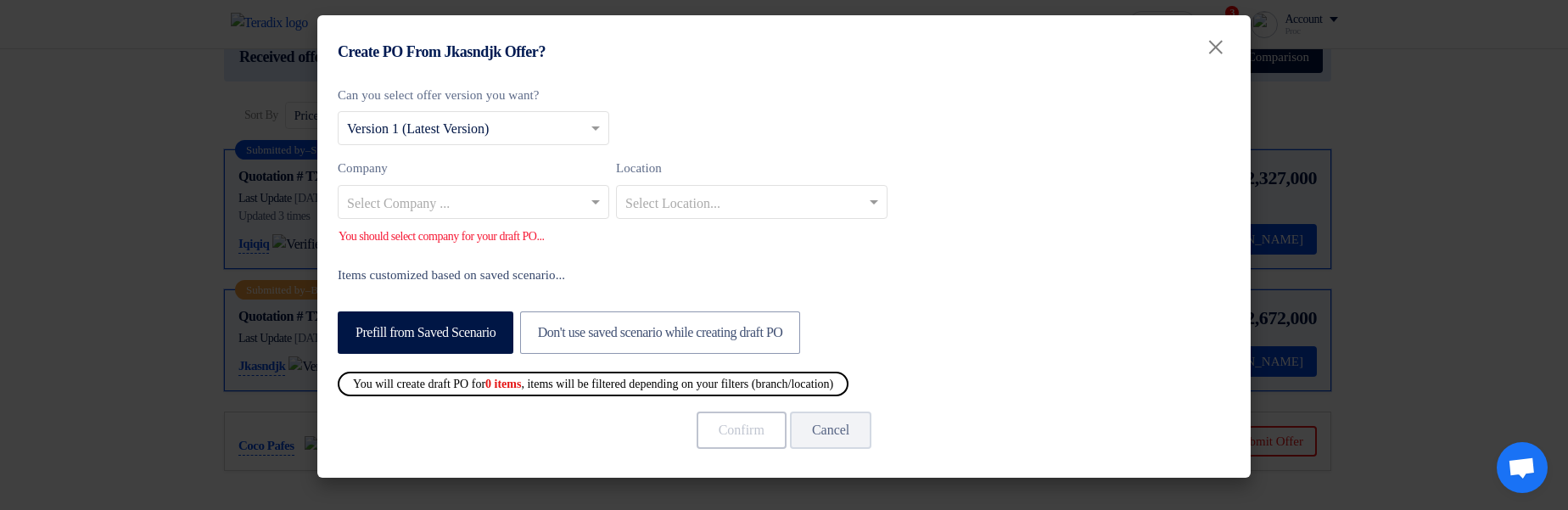
click at [523, 205] on input "text" at bounding box center [464, 203] width 236 height 28
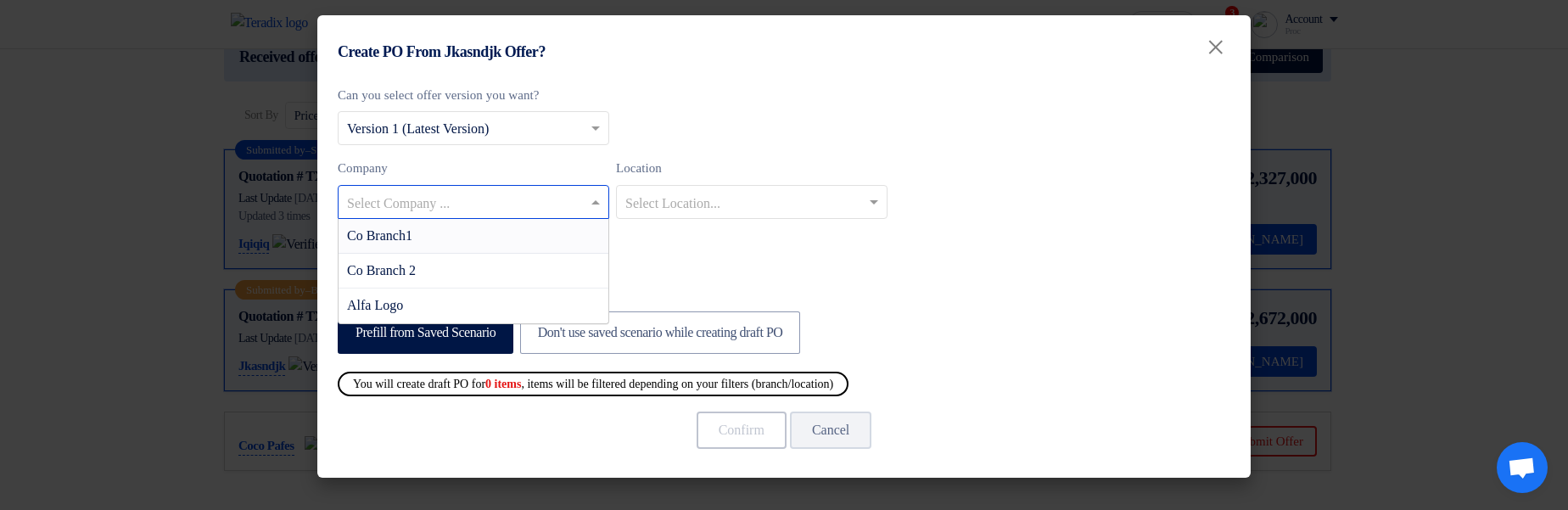
click at [539, 205] on div "Co Branch1" at bounding box center [473, 237] width 269 height 35
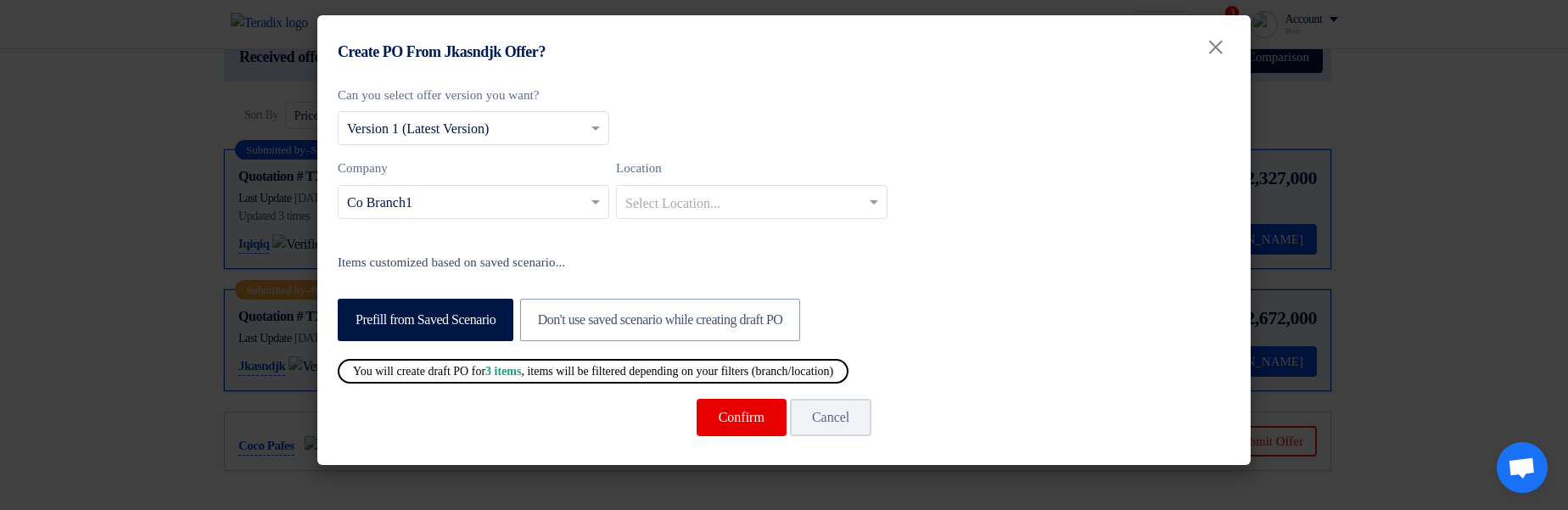
click at [690, 205] on div "Confirm Cancel" at bounding box center [784, 417] width 893 height 41
click at [710, 205] on button "Confirm" at bounding box center [741, 417] width 90 height 37
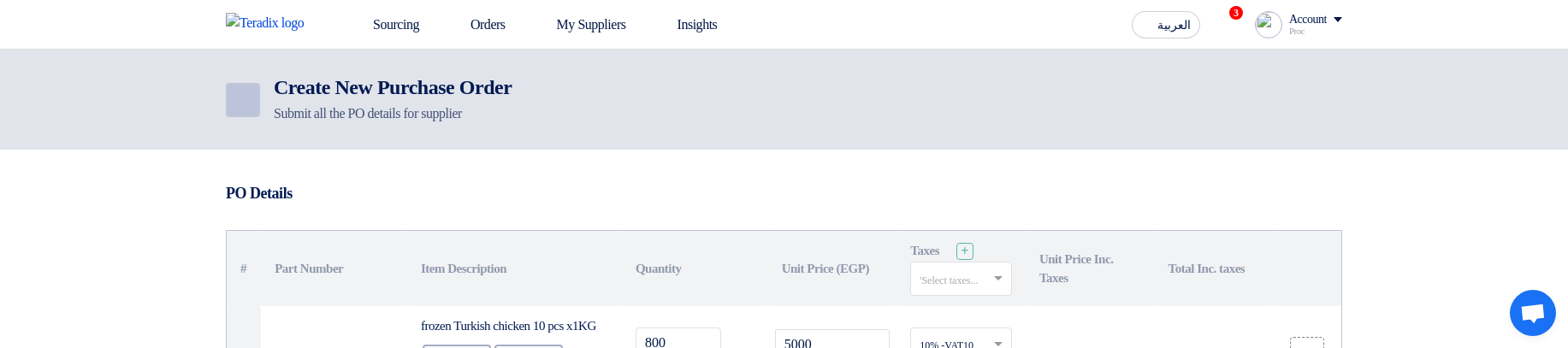
click at [247, 110] on link "Back" at bounding box center [242, 99] width 34 height 34
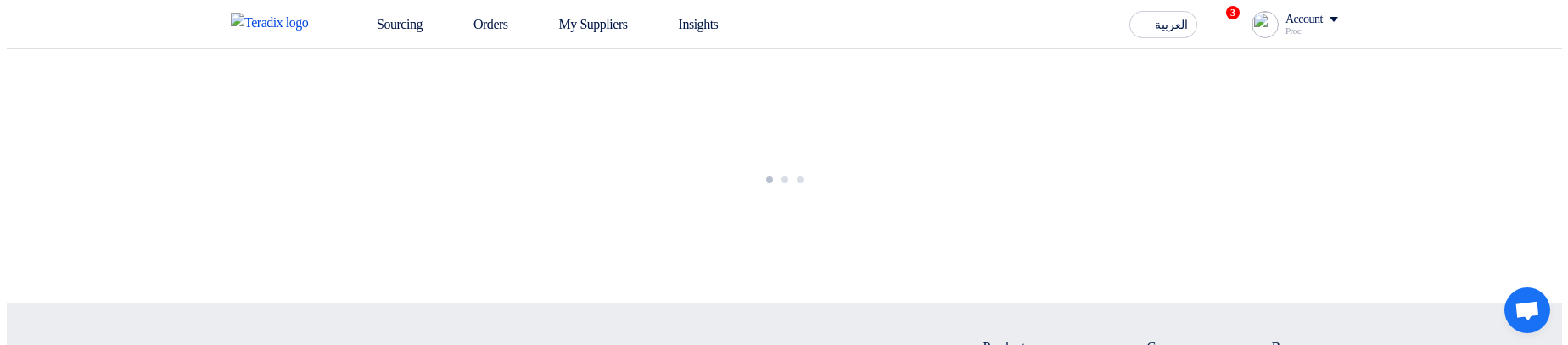
scroll to position [204, 0]
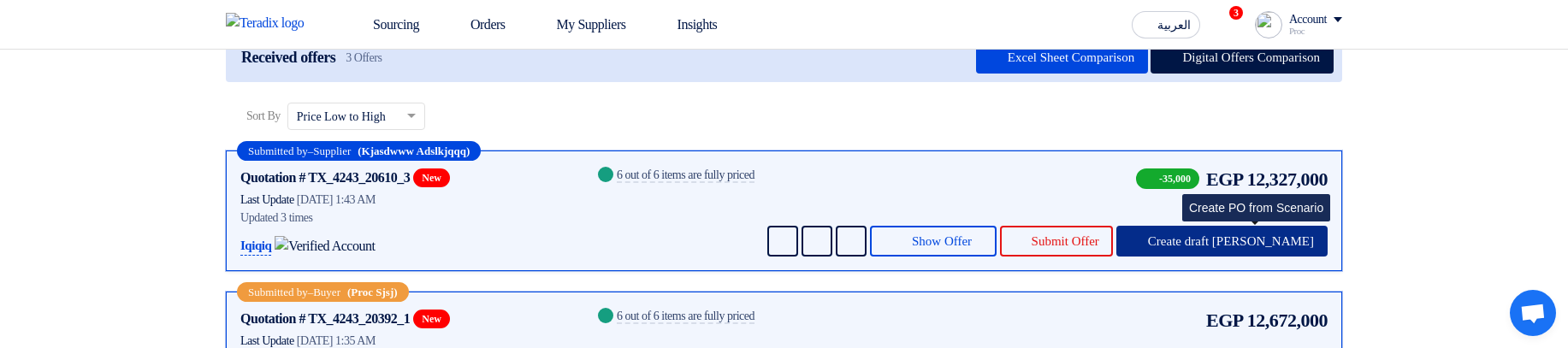
click at [1239, 207] on button "Create draft [PERSON_NAME]" at bounding box center [1221, 241] width 211 height 31
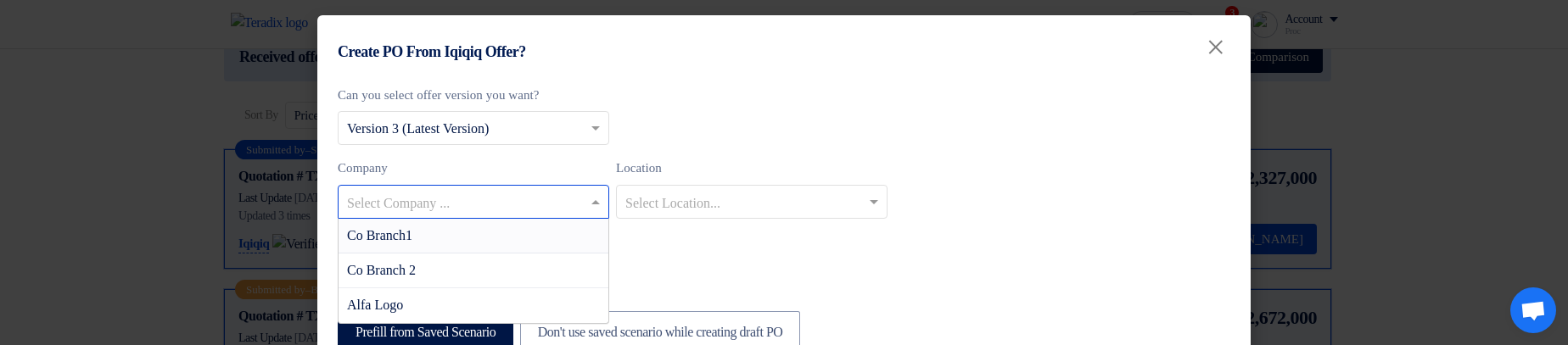
click at [499, 205] on input "text" at bounding box center [464, 203] width 236 height 28
click at [509, 205] on div "Co Branch1" at bounding box center [473, 237] width 269 height 35
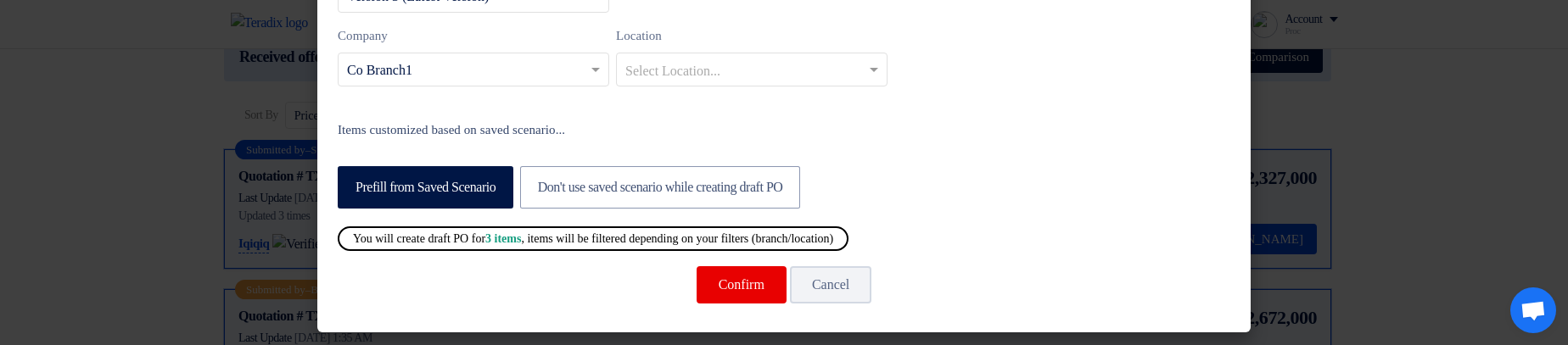
scroll to position [135, 0]
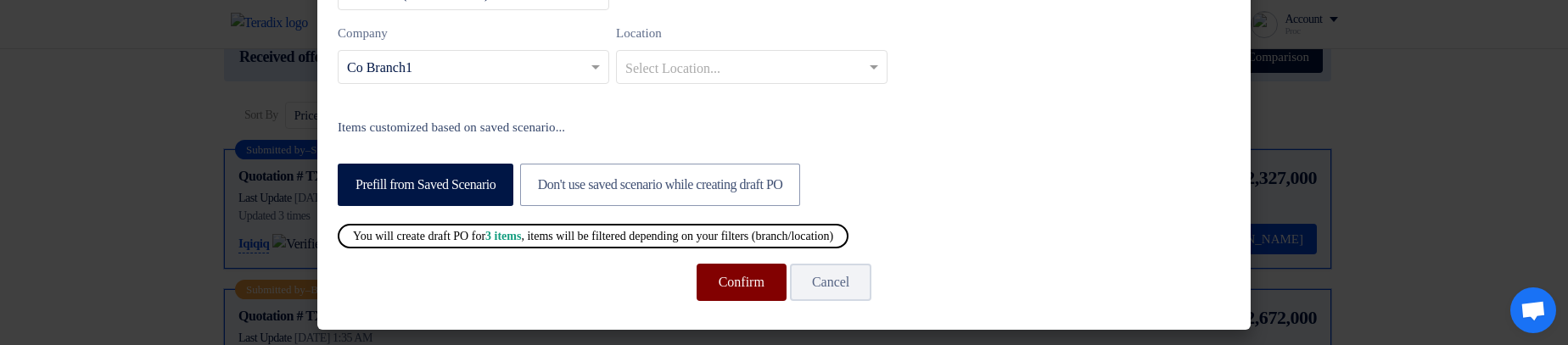
click at [733, 205] on button "Confirm" at bounding box center [741, 282] width 90 height 37
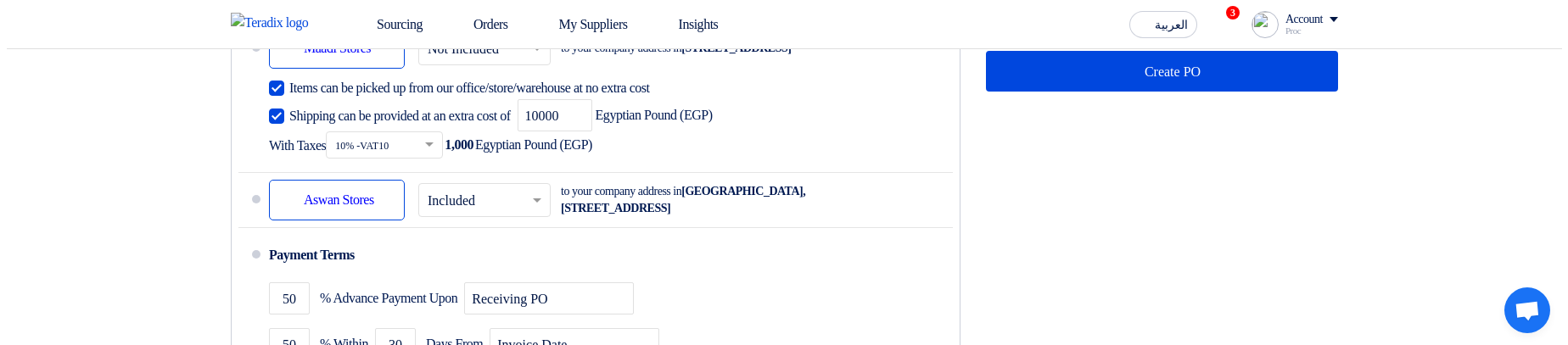
scroll to position [1019, 0]
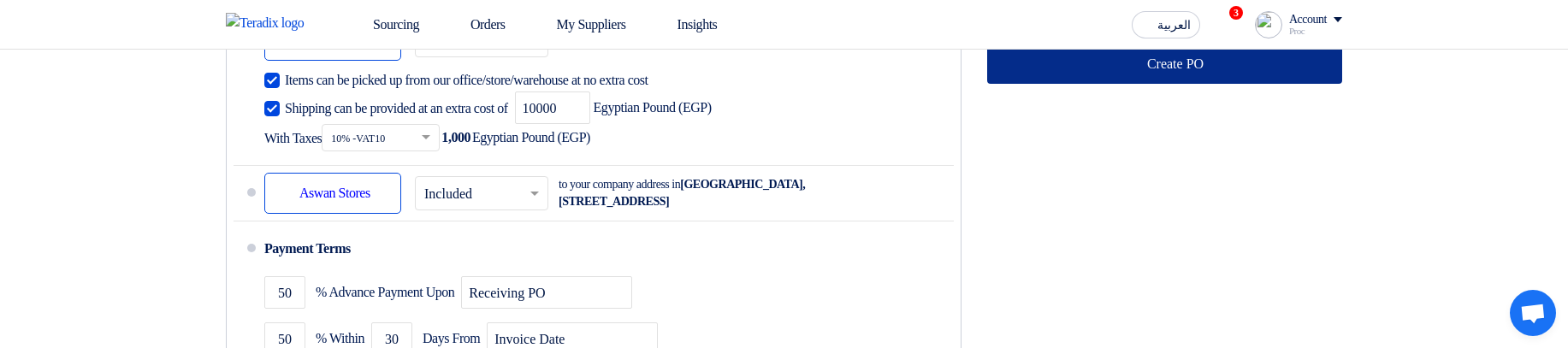
click at [1112, 84] on button "Create PO" at bounding box center [1164, 63] width 355 height 41
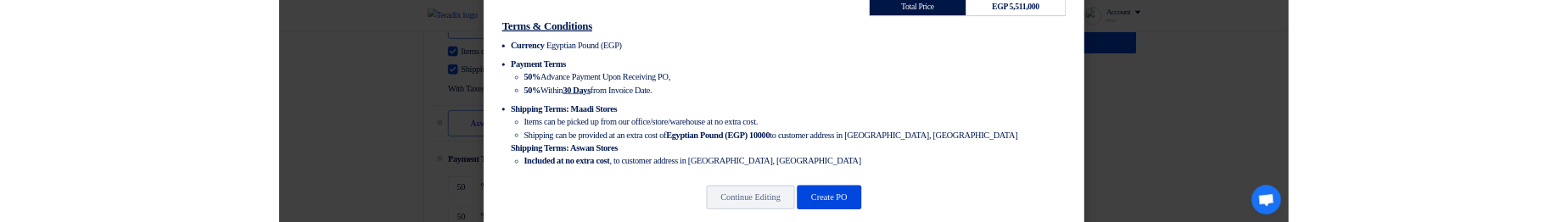
scroll to position [875, 0]
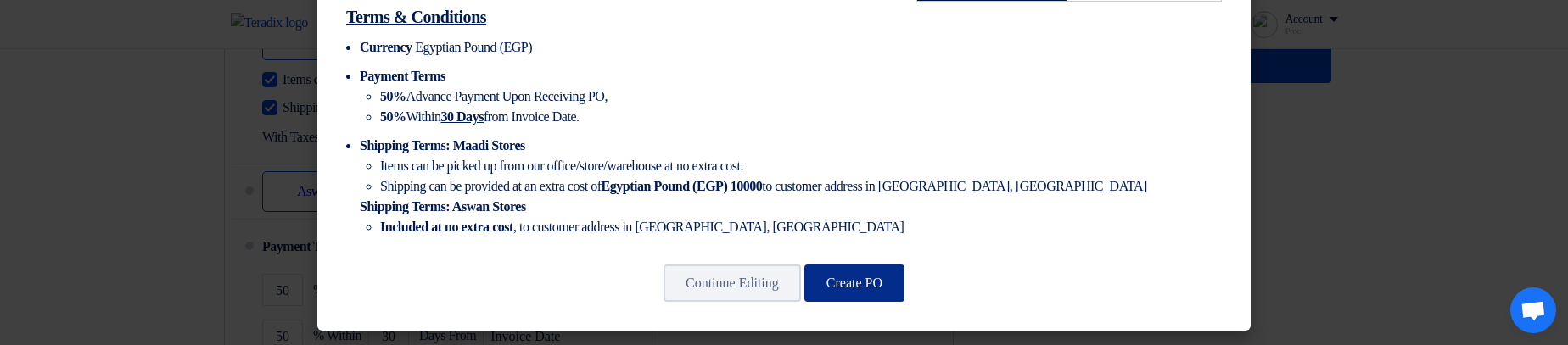
click at [866, 205] on button "Create PO" at bounding box center [855, 283] width 100 height 37
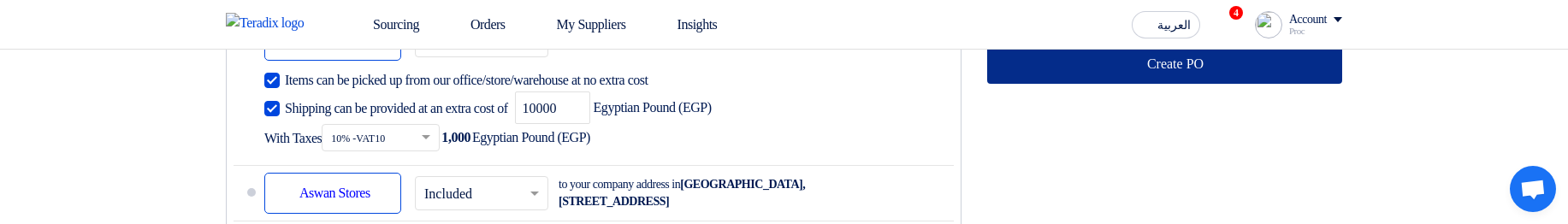
click at [1274, 84] on button "Create PO" at bounding box center [1164, 63] width 355 height 41
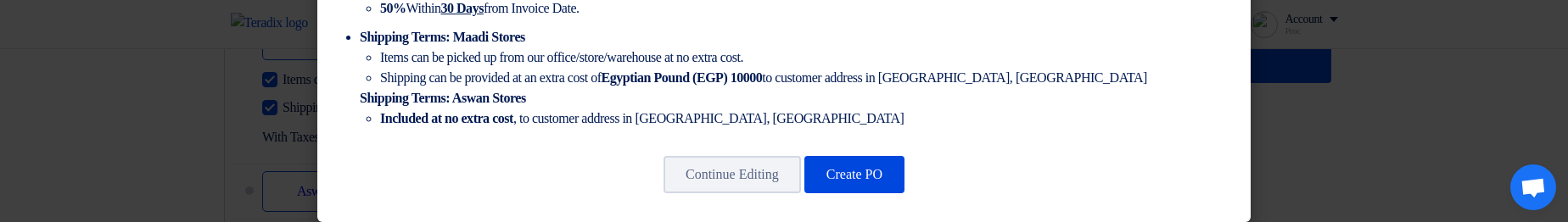
scroll to position [998, 0]
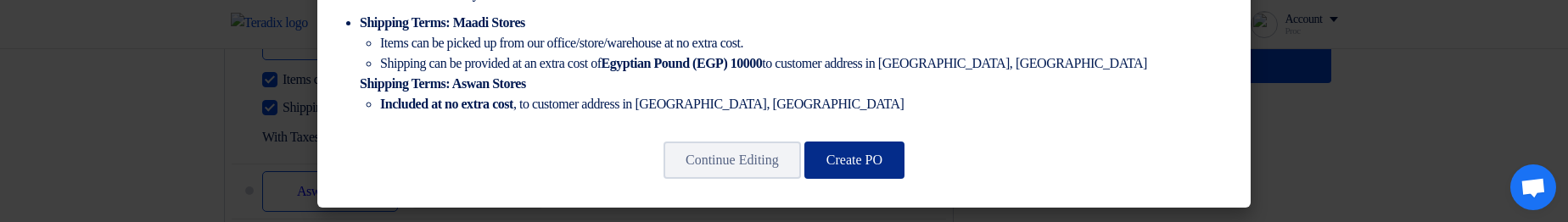
click at [853, 170] on button "Create PO" at bounding box center [855, 160] width 100 height 37
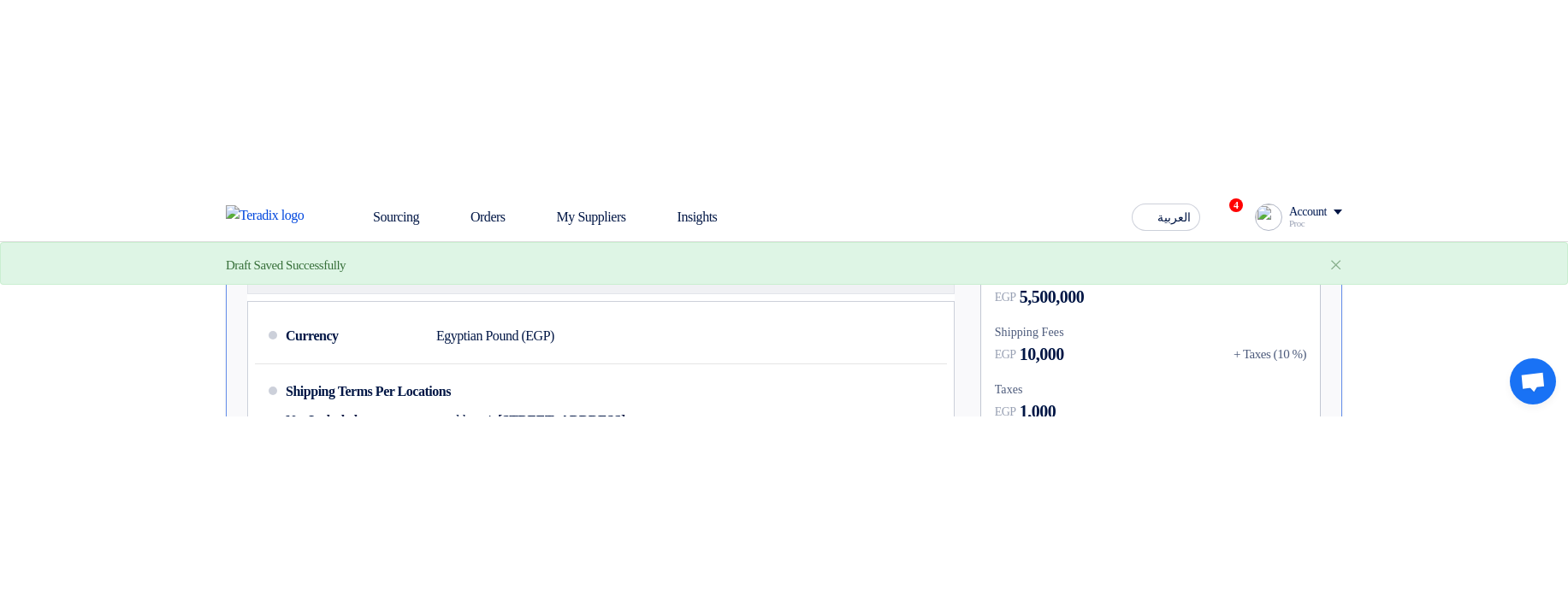
scroll to position [188, 0]
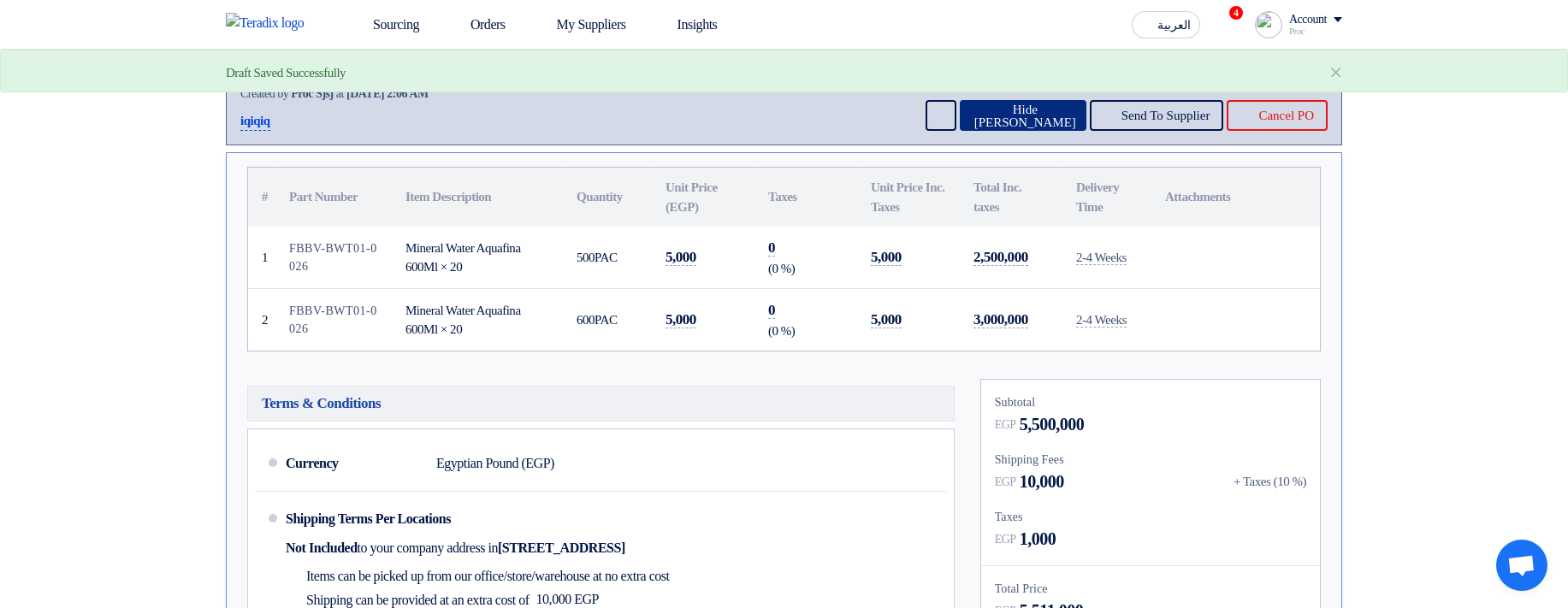
click at [990, 131] on button "Hide PO" at bounding box center [1023, 116] width 127 height 31
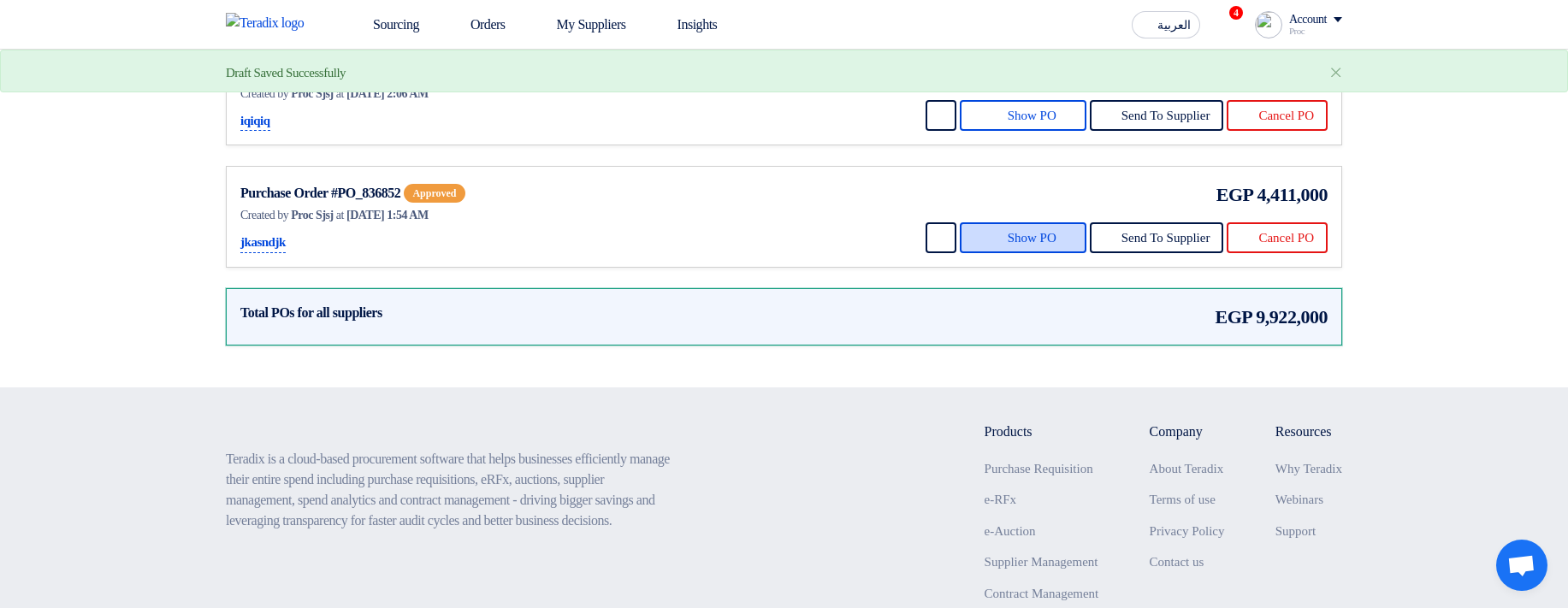
click at [1002, 206] on button "Show PO" at bounding box center [1023, 238] width 127 height 31
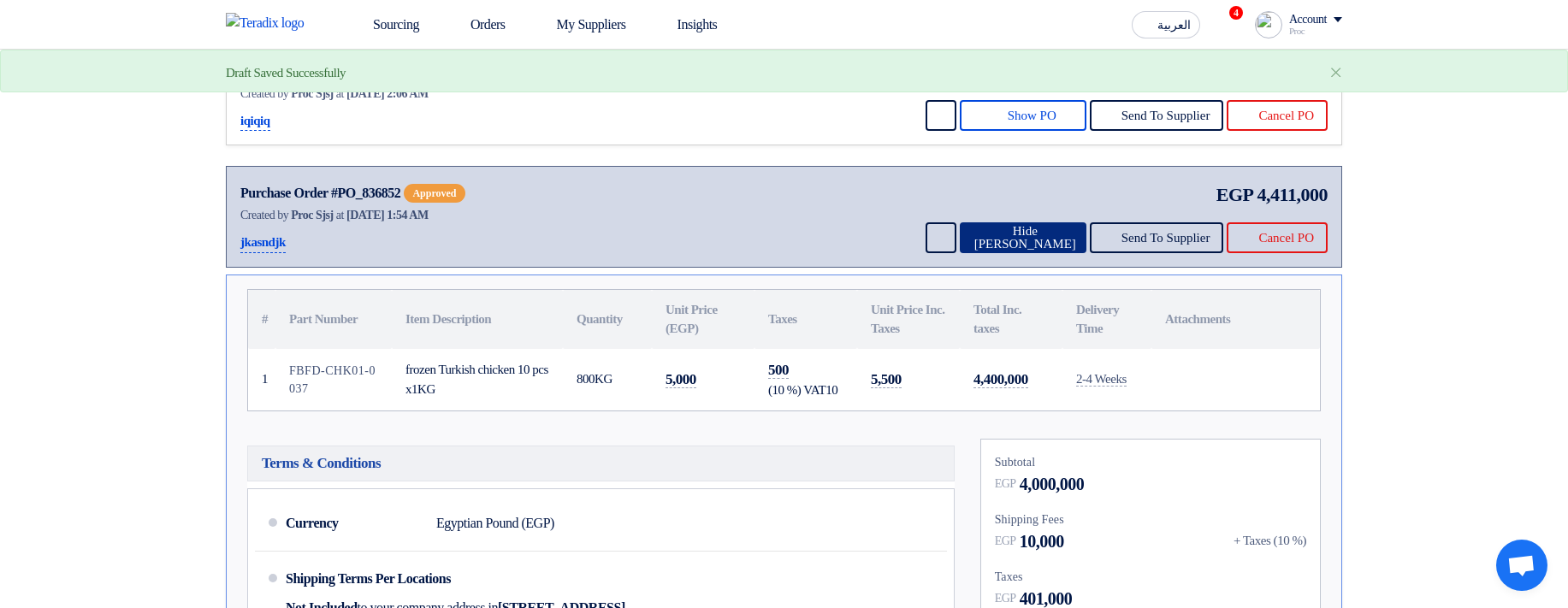
click at [1010, 206] on button "Hide PO" at bounding box center [1023, 238] width 127 height 31
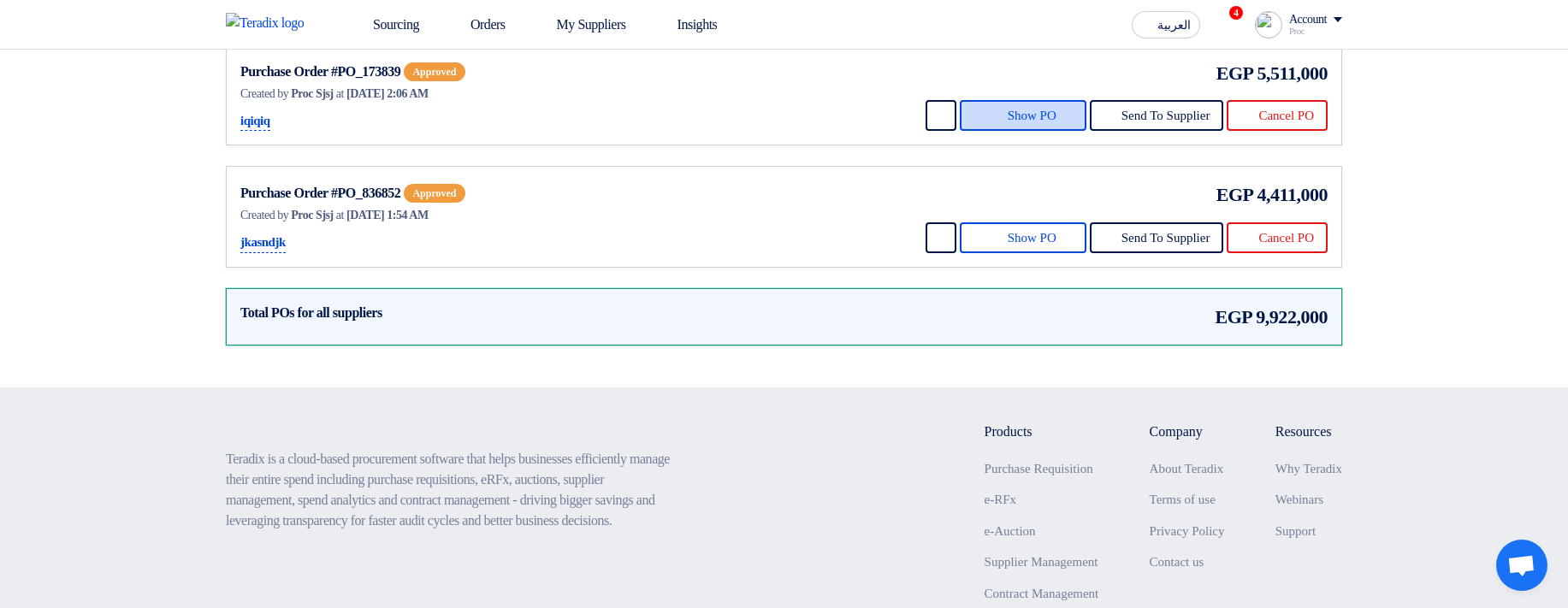
click at [1009, 131] on button "Show PO" at bounding box center [1023, 116] width 127 height 31
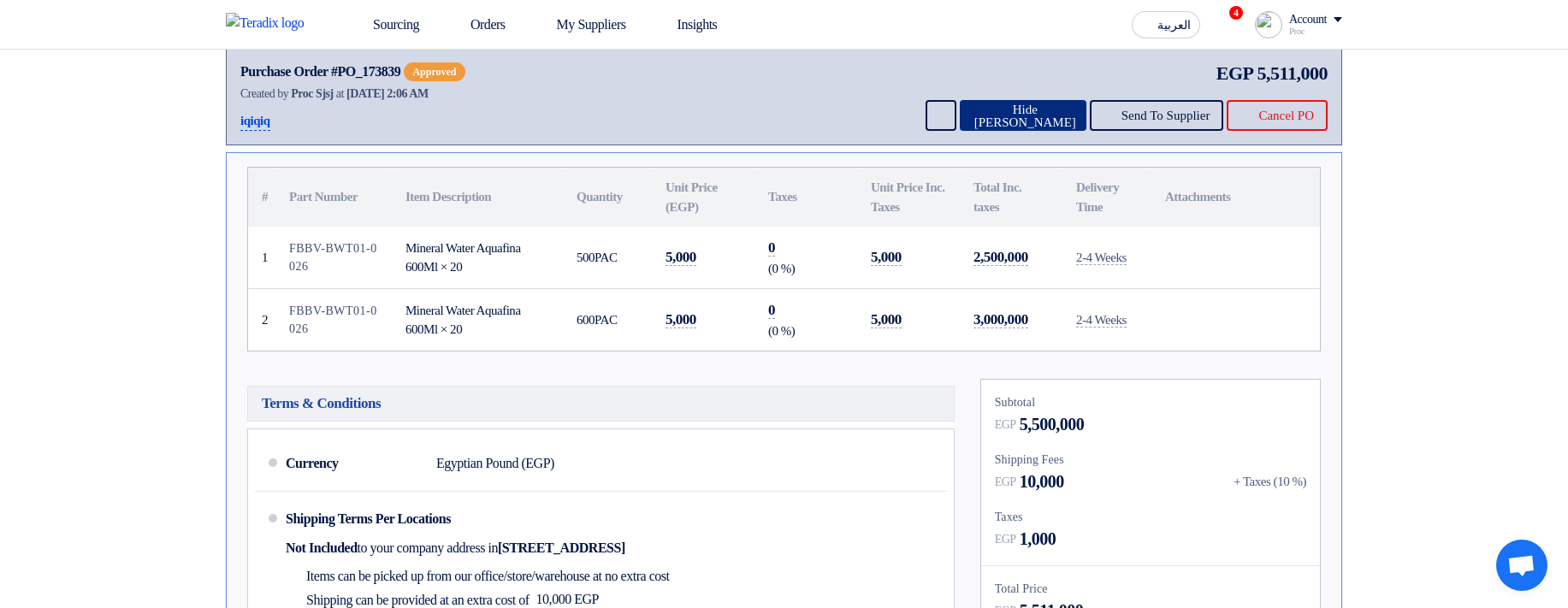
click at [1009, 131] on button "Hide PO" at bounding box center [1023, 116] width 127 height 31
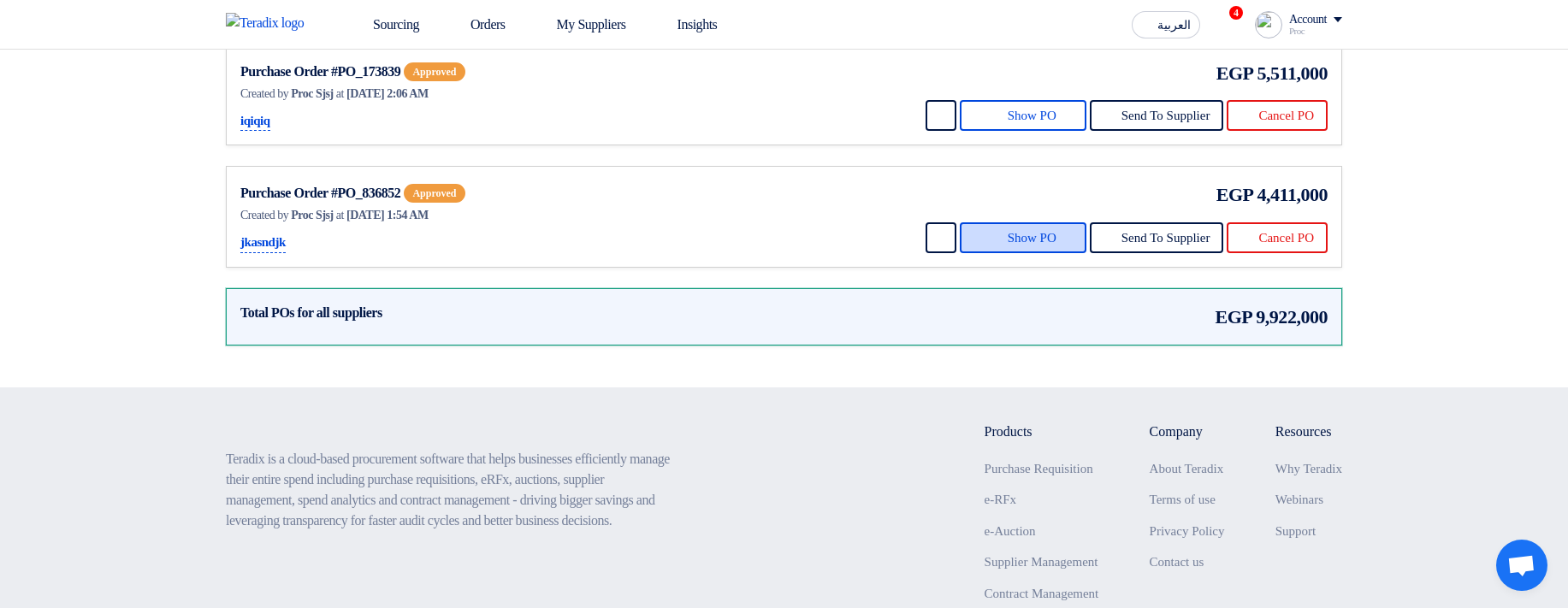
click at [1007, 206] on button "Show PO" at bounding box center [1023, 238] width 127 height 31
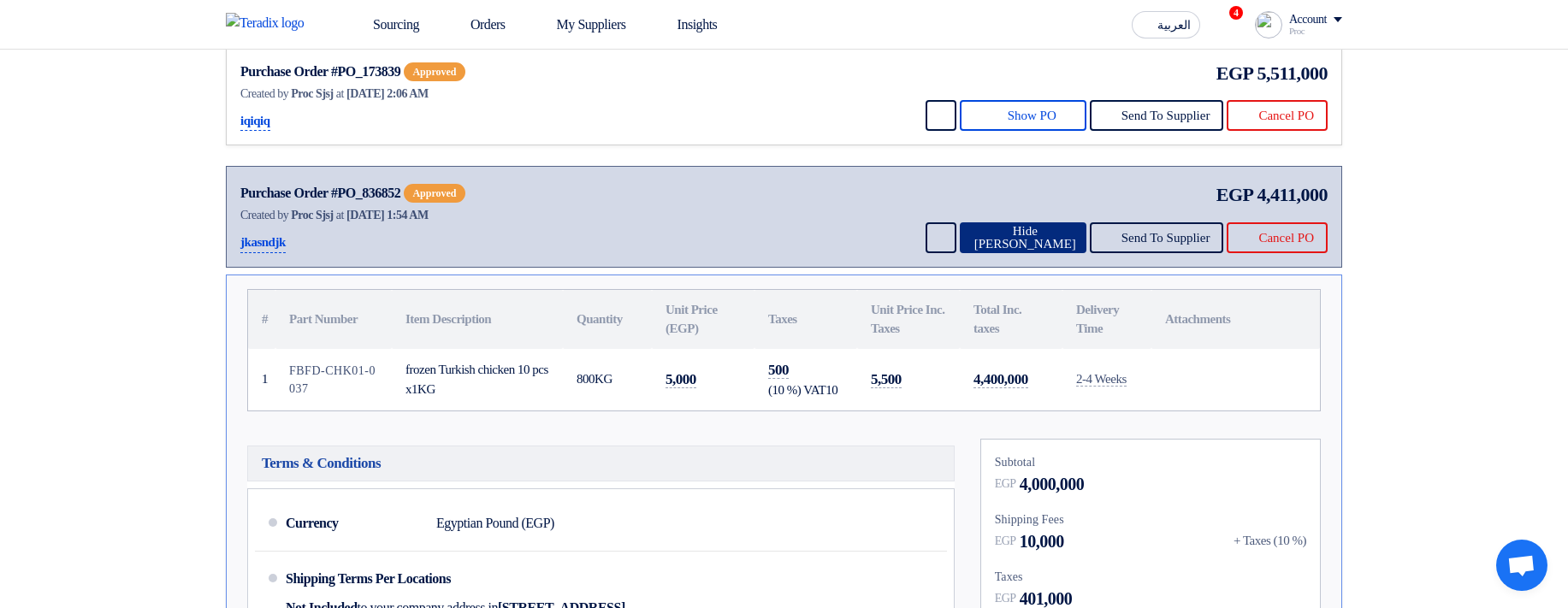
click at [1028, 206] on button "Hide PO" at bounding box center [1023, 238] width 127 height 31
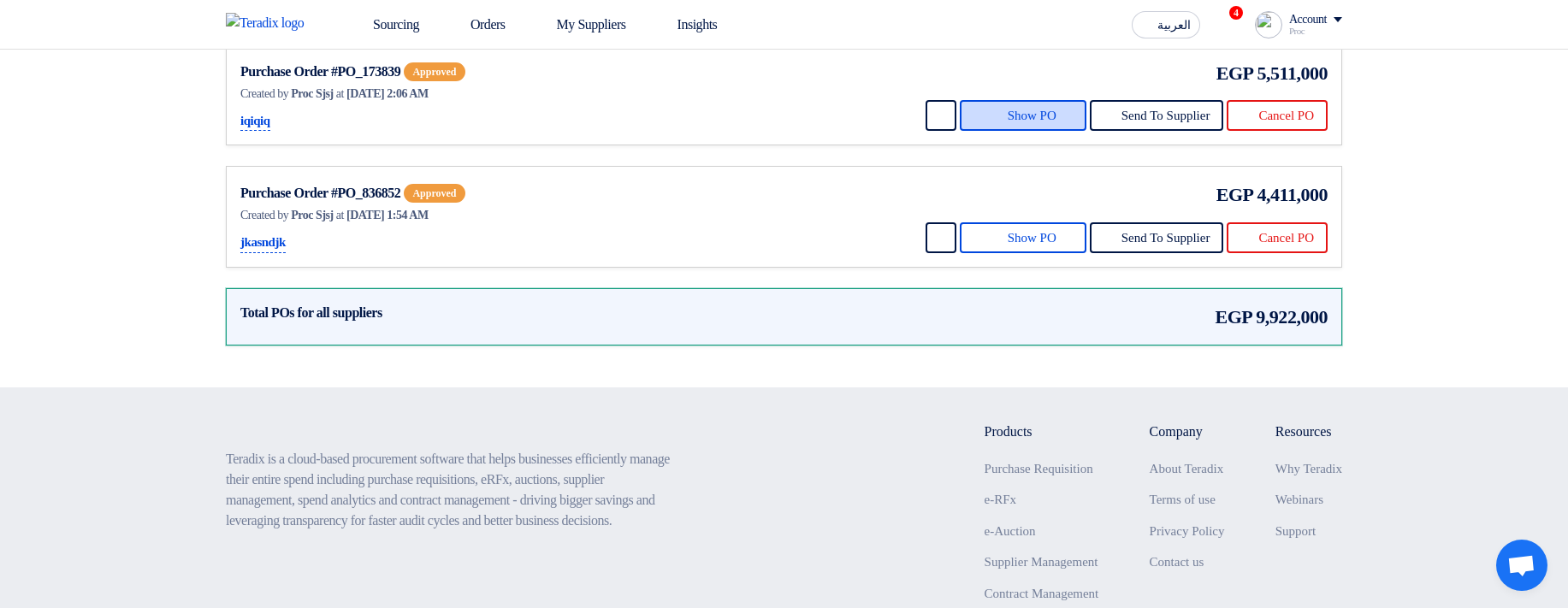
click at [1004, 131] on button "Show PO" at bounding box center [1023, 116] width 127 height 31
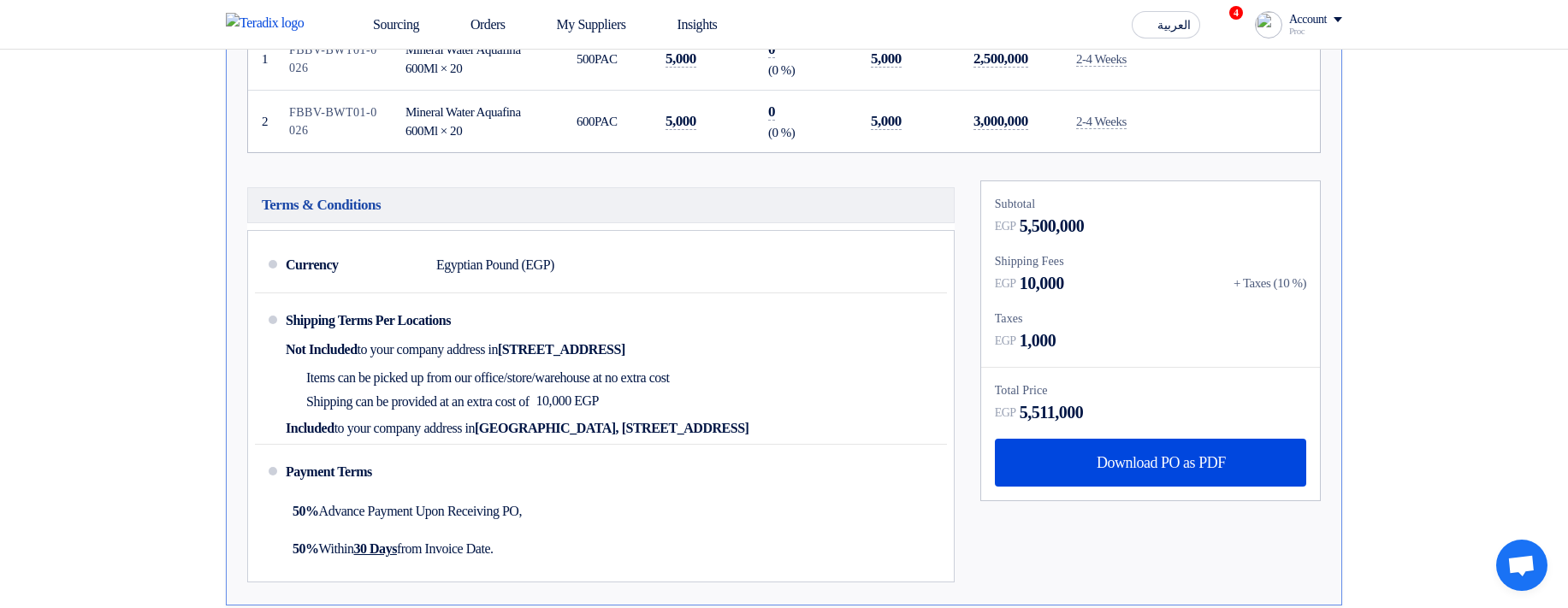
scroll to position [393, 0]
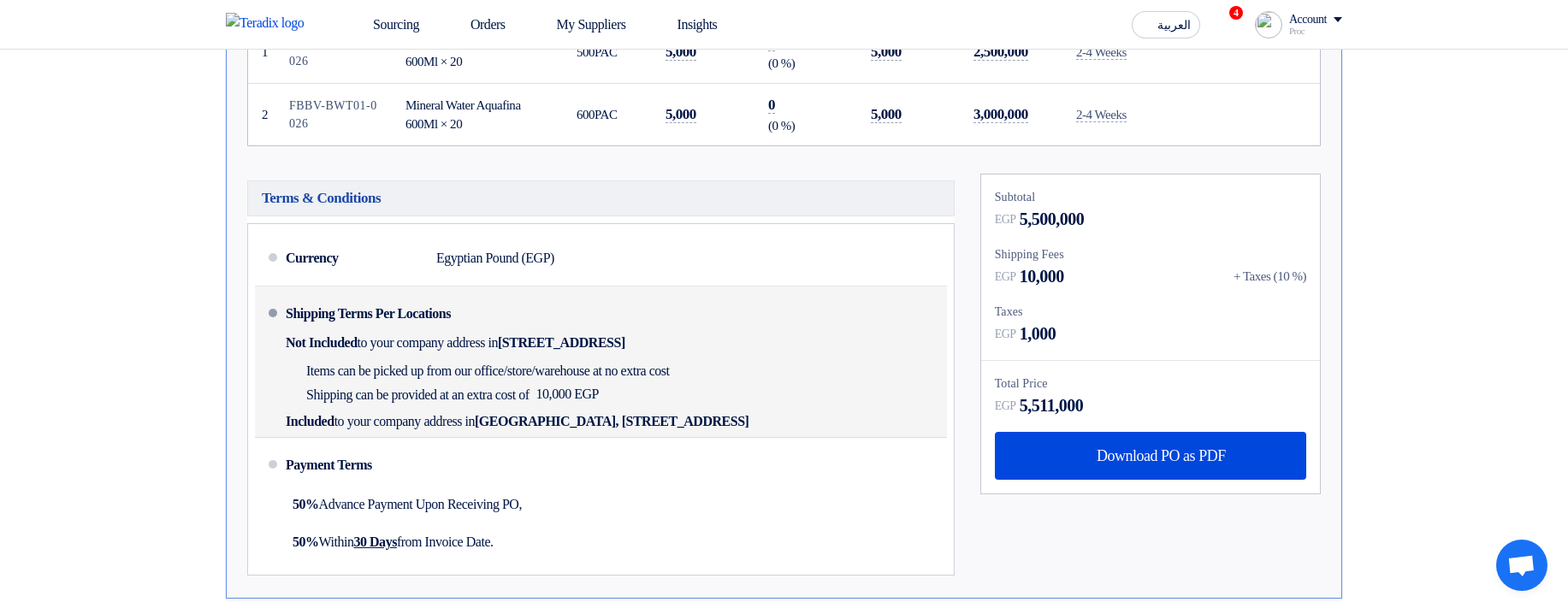
drag, startPoint x: 428, startPoint y: 360, endPoint x: 724, endPoint y: 411, distance: 300.4
click at [724, 206] on div "Shipping Terms Per Locations Not Included to your company address in Egypt, الق…" at bounding box center [612, 361] width 654 height 137
click at [676, 206] on div "Shipping can be provided at an extra cost of 10,000 EGP" at bounding box center [481, 394] width 391 height 24
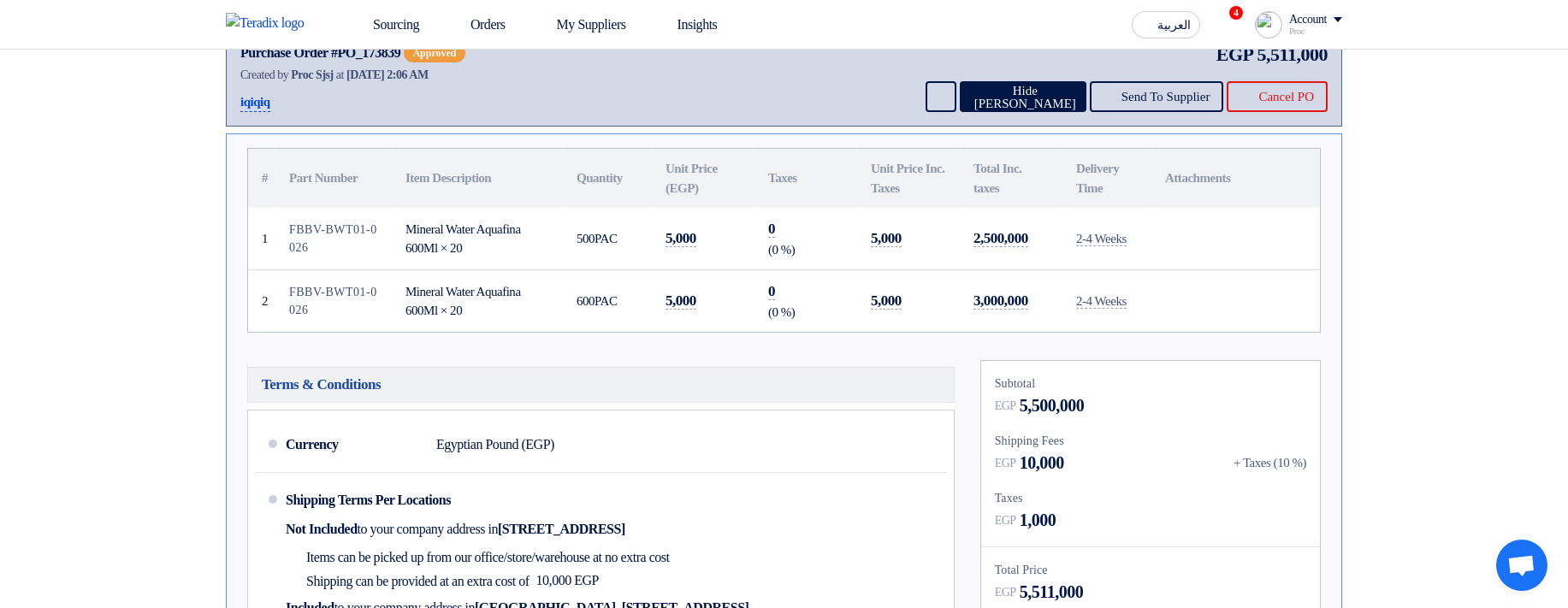
scroll to position [188, 0]
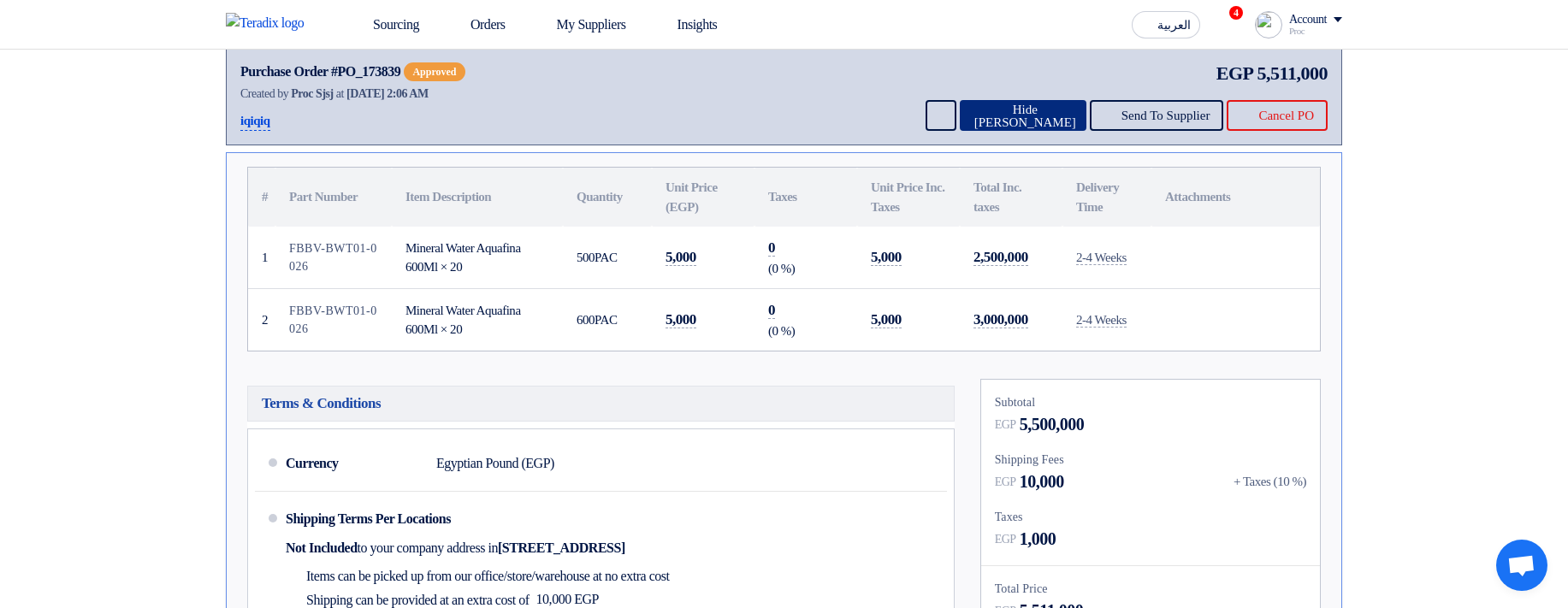
click at [995, 131] on button "Hide PO" at bounding box center [1023, 116] width 127 height 31
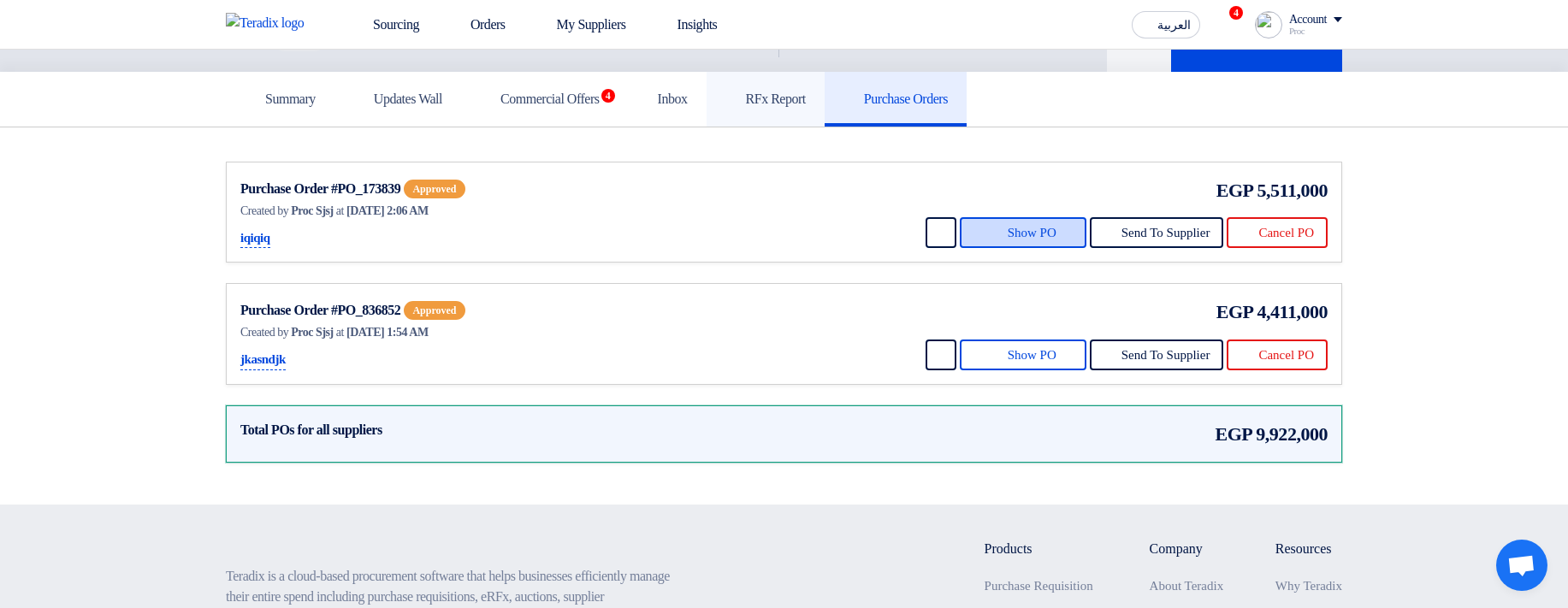
scroll to position [0, 0]
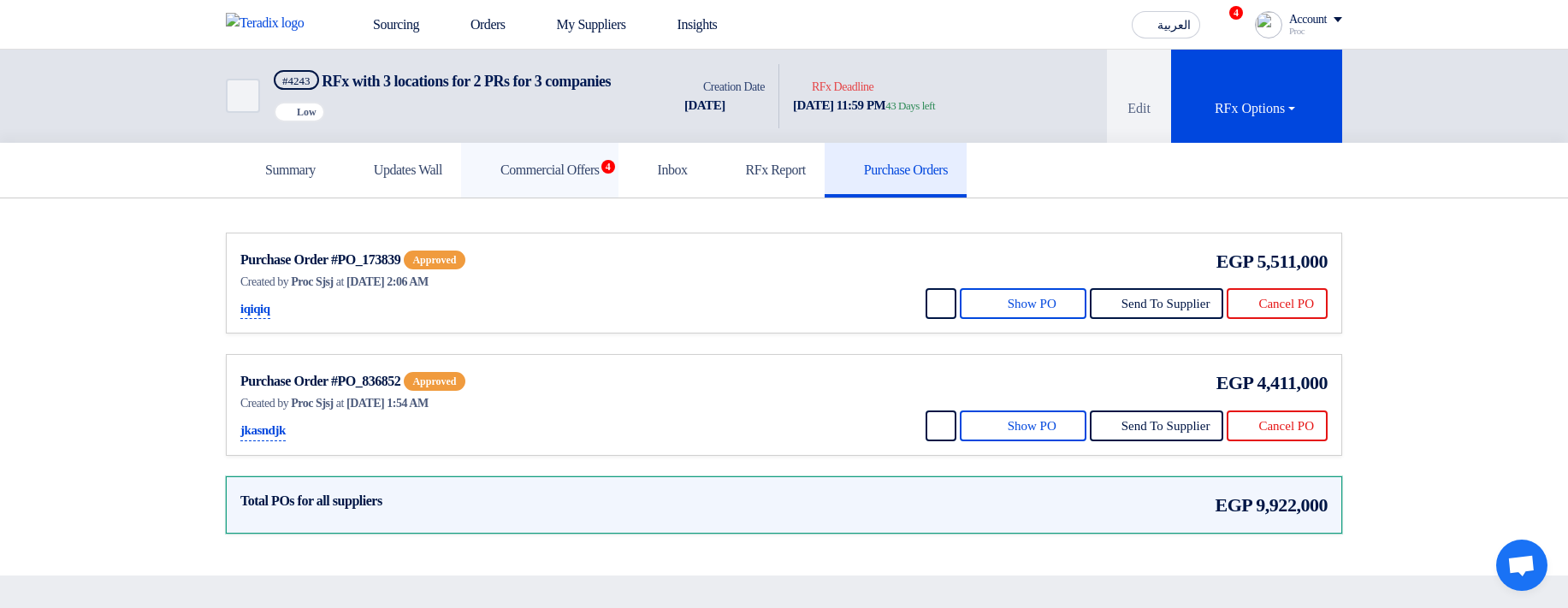
click at [573, 179] on h5 "Commercial Offers 4" at bounding box center [539, 170] width 120 height 17
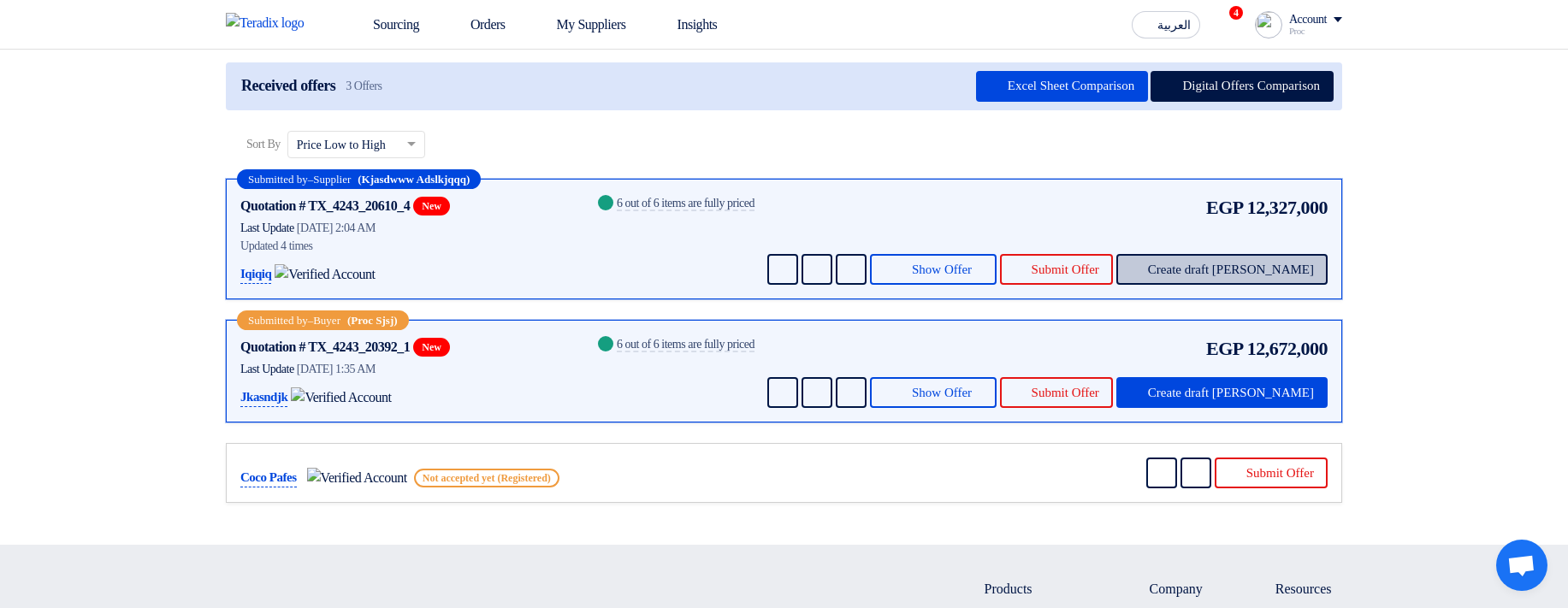
scroll to position [205, 0]
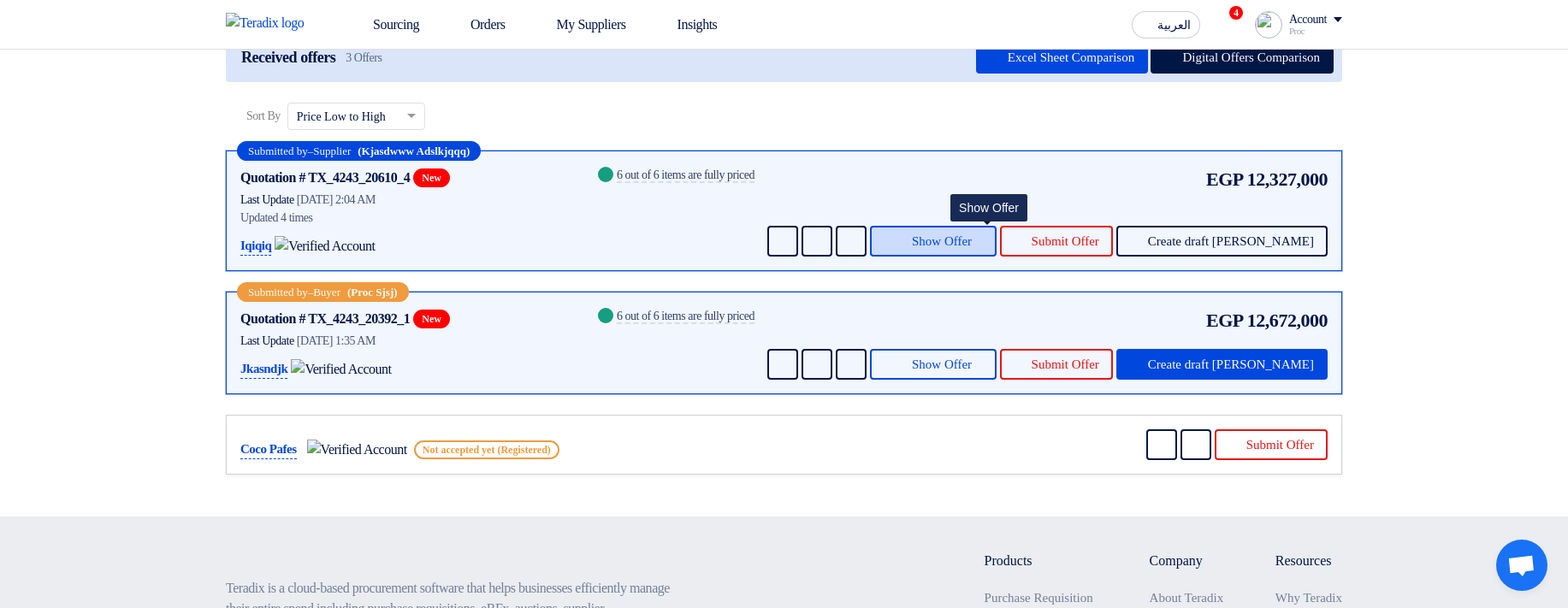
click at [939, 206] on button "Show Offer" at bounding box center [933, 241] width 127 height 31
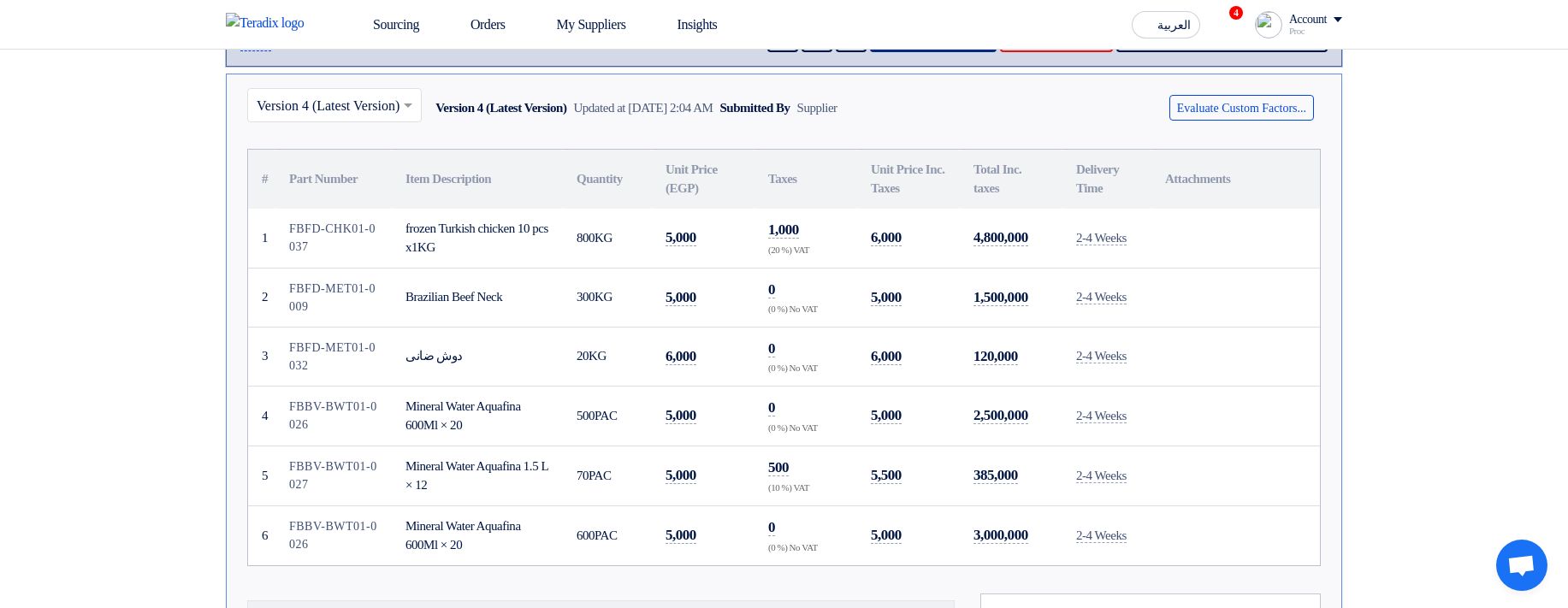
scroll to position [410, 0]
click at [1266, 120] on button "Evaluate Custom Factors..." at bounding box center [1241, 107] width 145 height 26
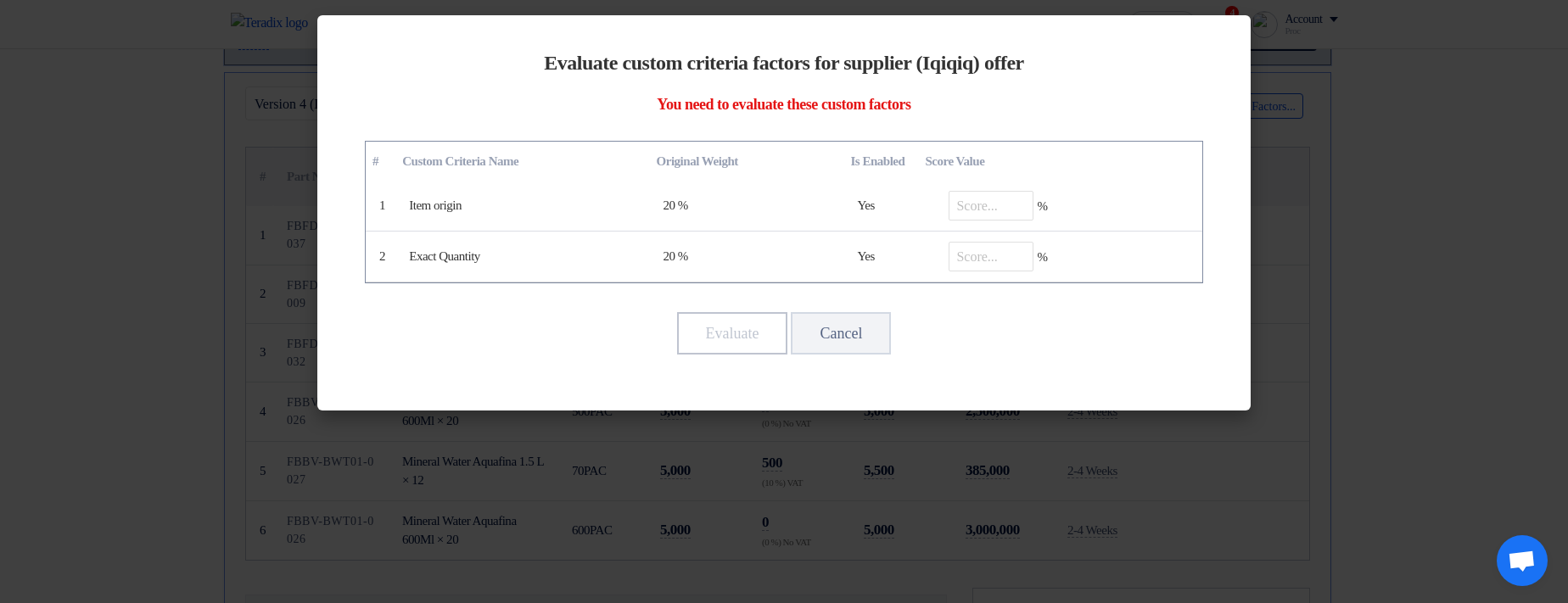
click at [1475, 205] on modal-container "Evaluate custom criteria factors for supplier (Iqiqiq) offer You need to evalua…" at bounding box center [784, 301] width 1568 height 603
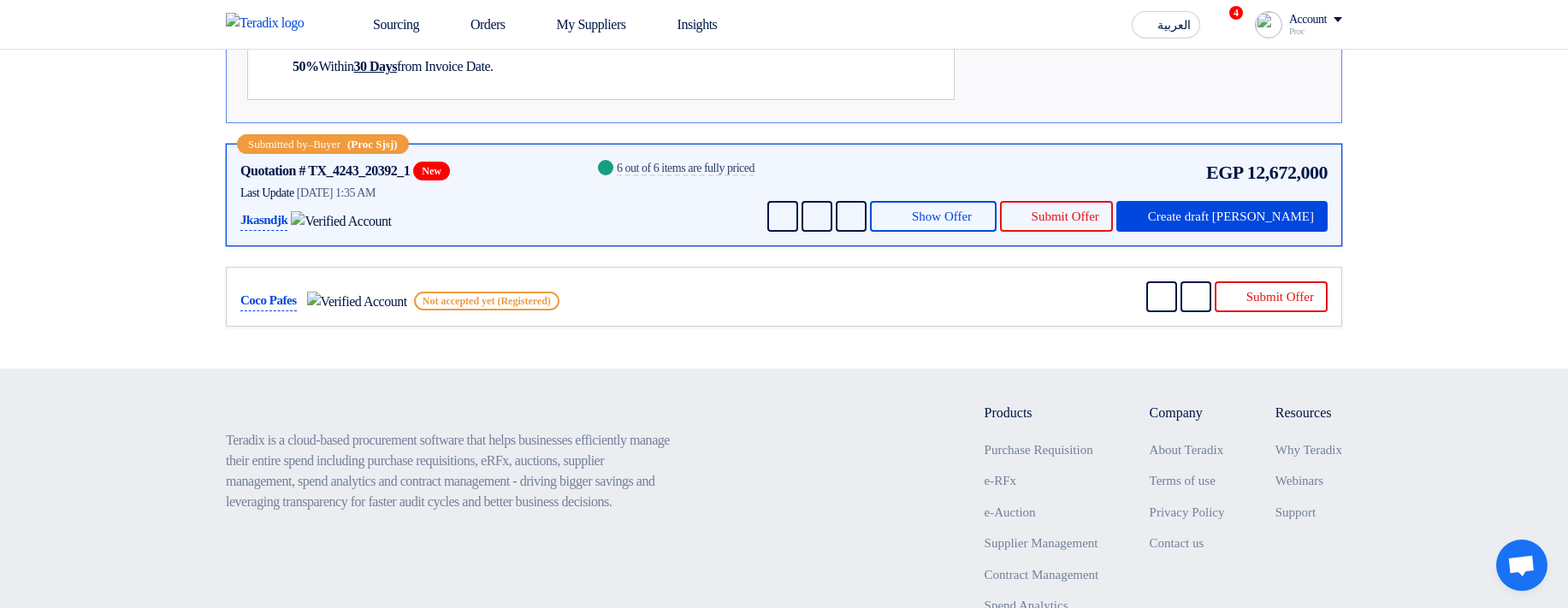
scroll to position [1436, 0]
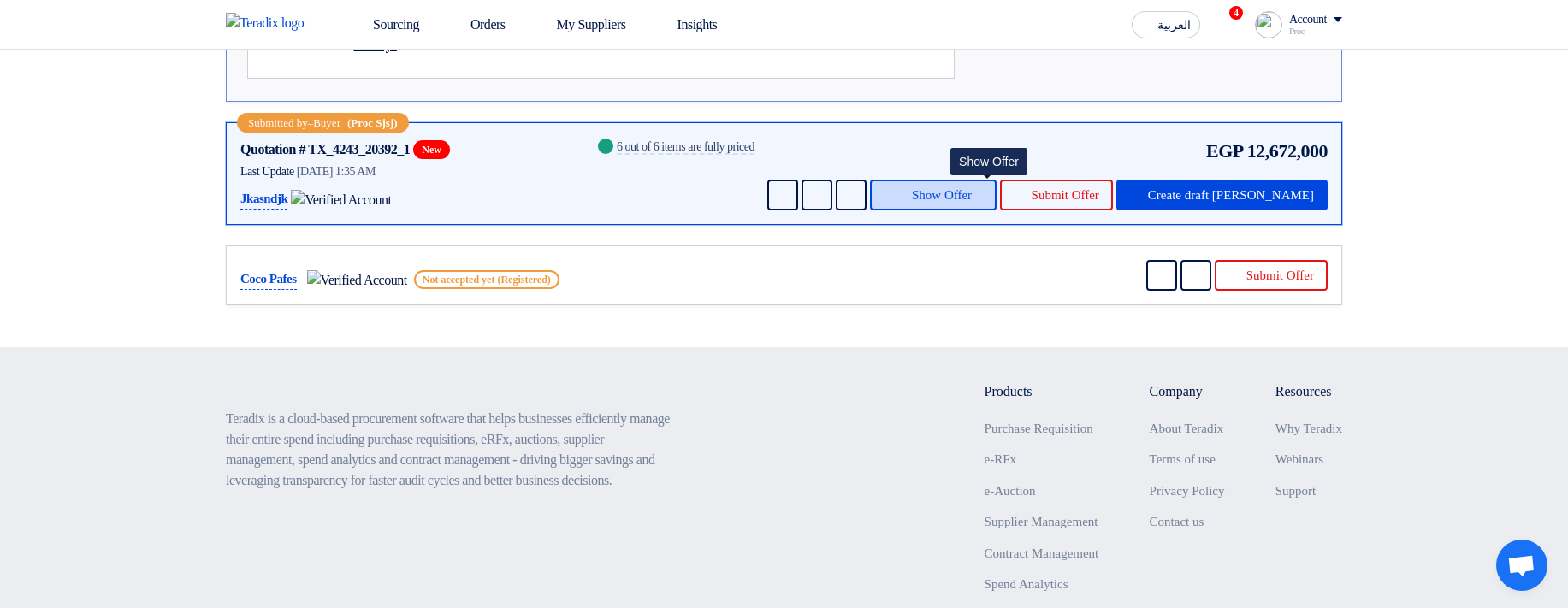
click at [894, 187] on use at bounding box center [894, 187] width 0 height 0
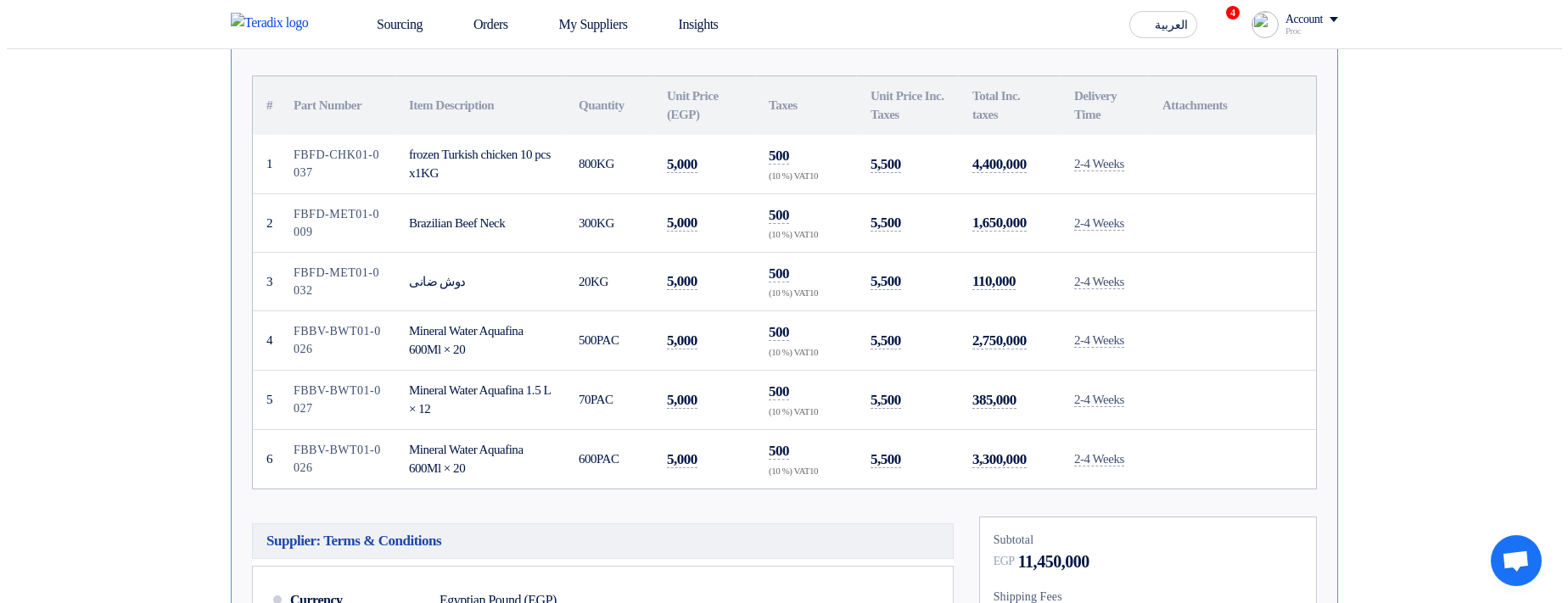
scroll to position [407, 0]
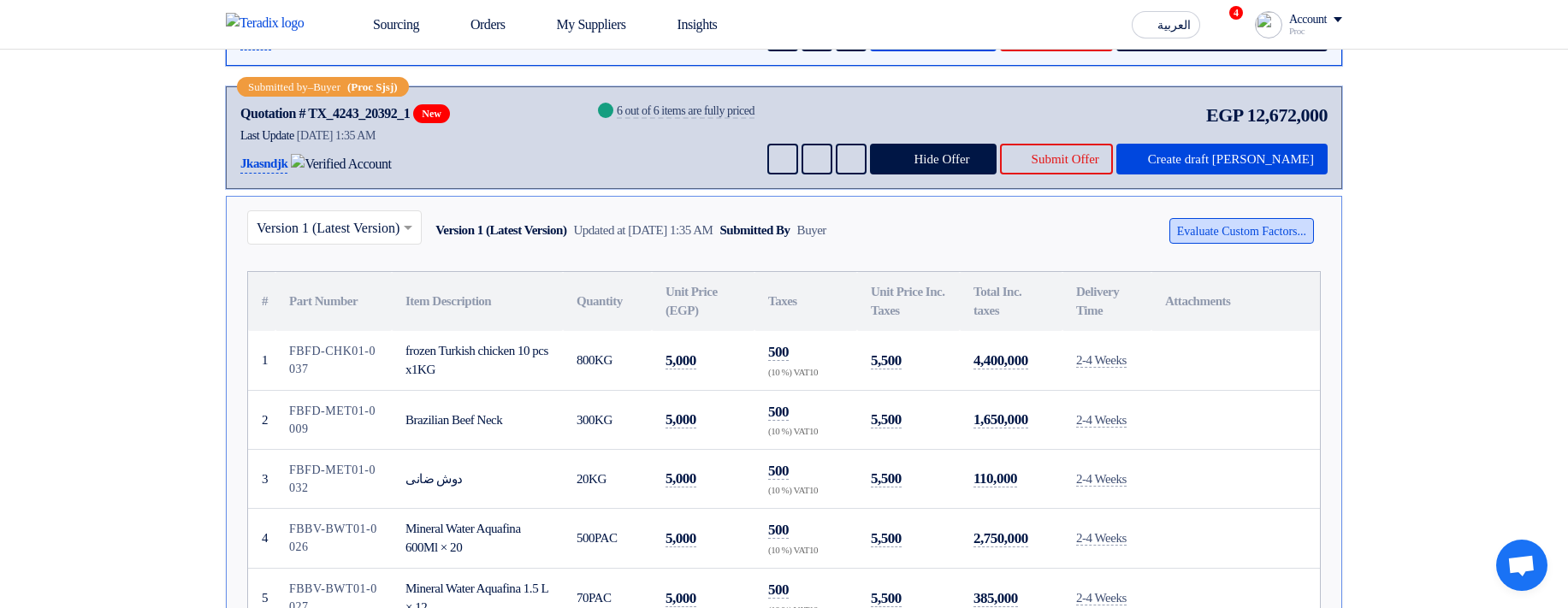
click at [1247, 206] on button "Evaluate Custom Factors..." at bounding box center [1241, 231] width 145 height 26
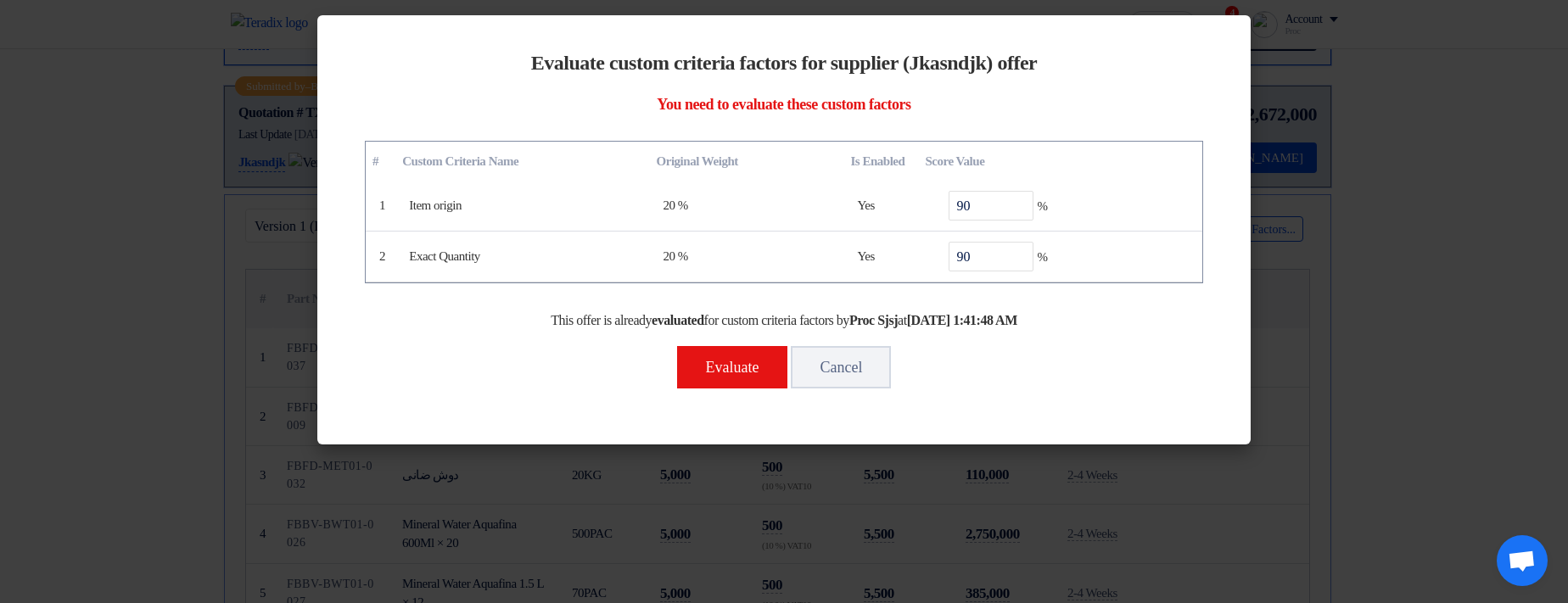
click at [1405, 205] on modal-container "Evaluate custom criteria factors for supplier (Jkasndjk) offer You need to eval…" at bounding box center [784, 301] width 1568 height 603
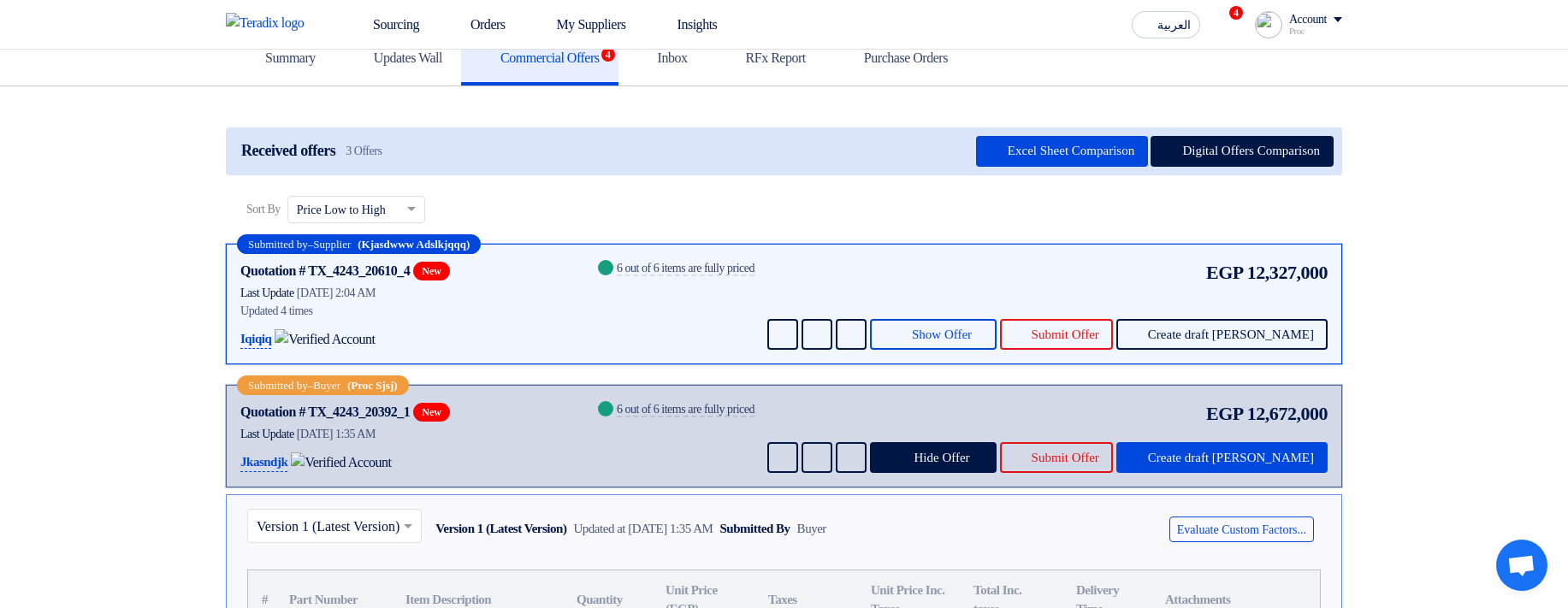
scroll to position [103, 0]
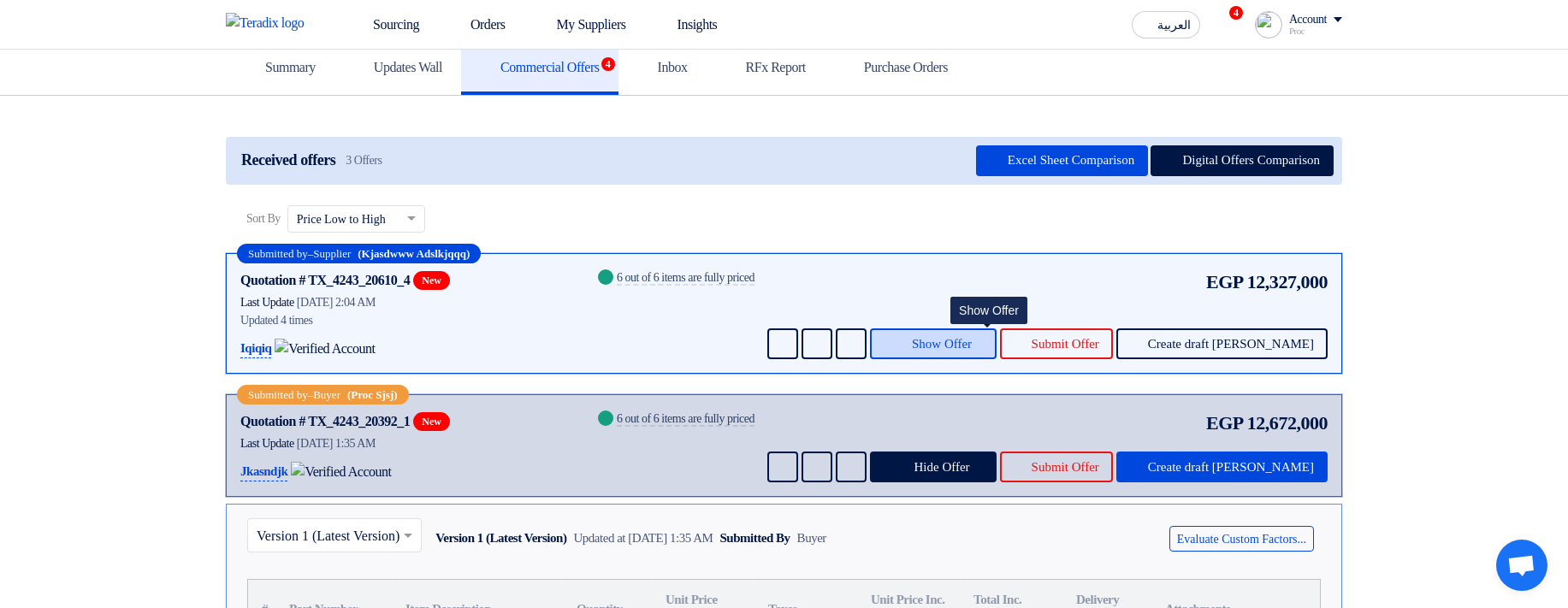
click at [972, 206] on span "Show Offer" at bounding box center [941, 344] width 60 height 13
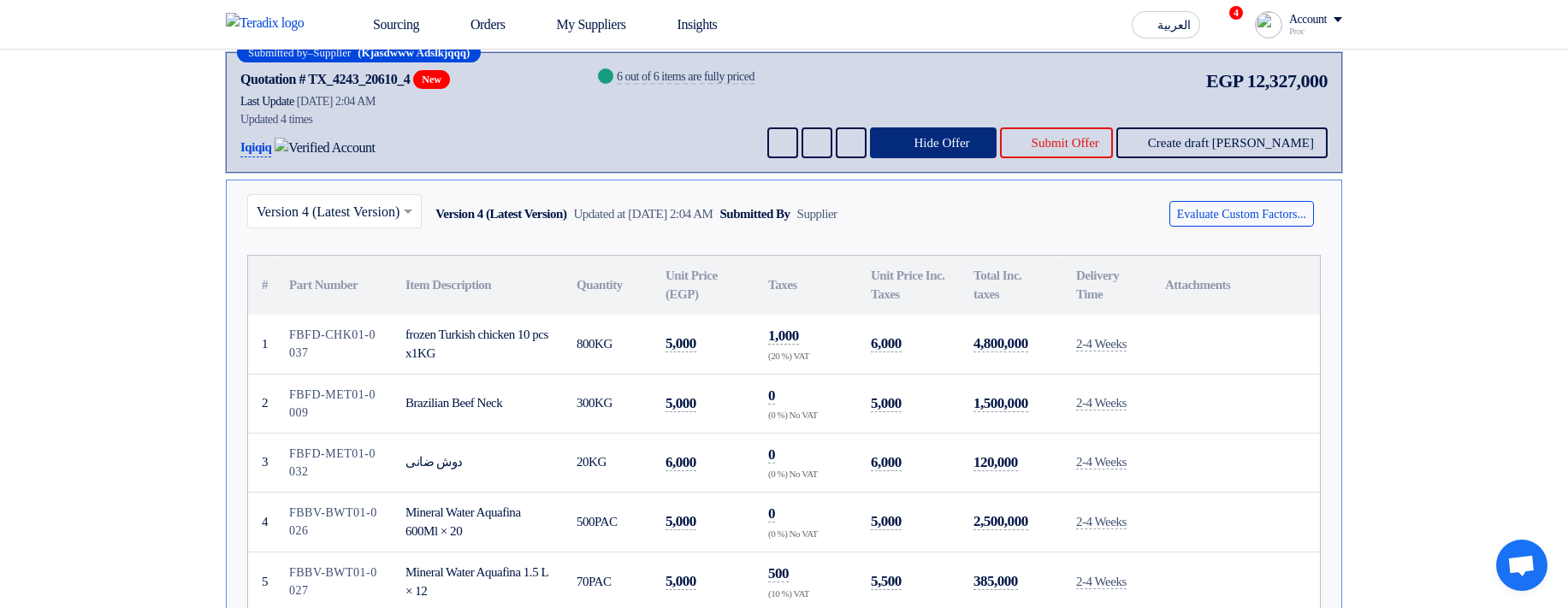
scroll to position [308, 0]
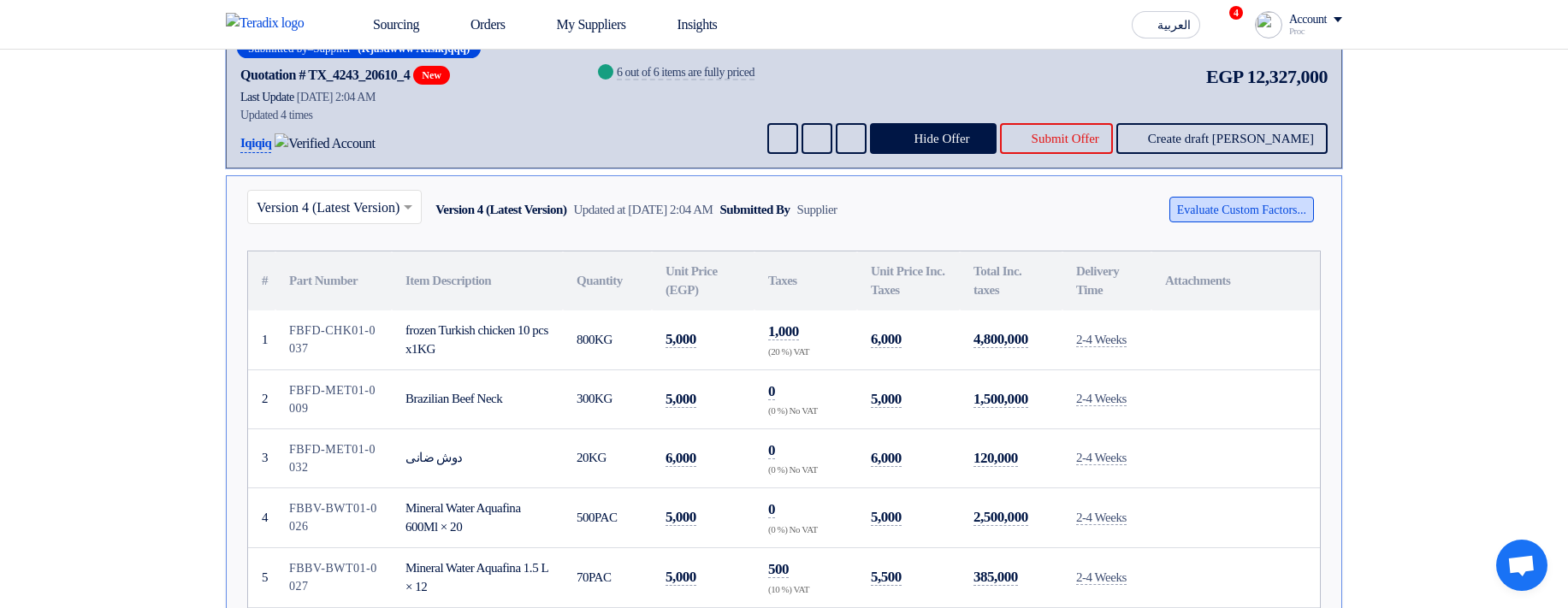
click at [1237, 206] on button "Evaluate Custom Factors..." at bounding box center [1241, 209] width 145 height 26
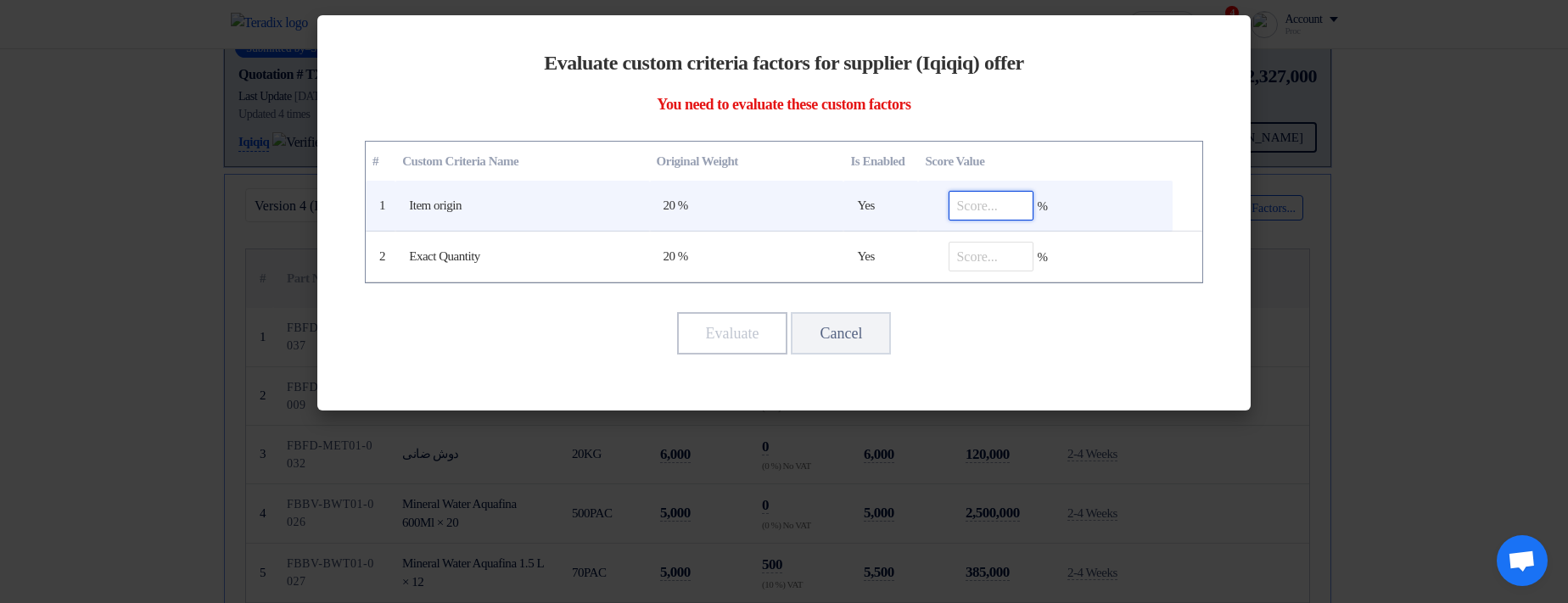
click at [1019, 205] on input "number" at bounding box center [990, 206] width 85 height 30
type input "100"
type input "9"
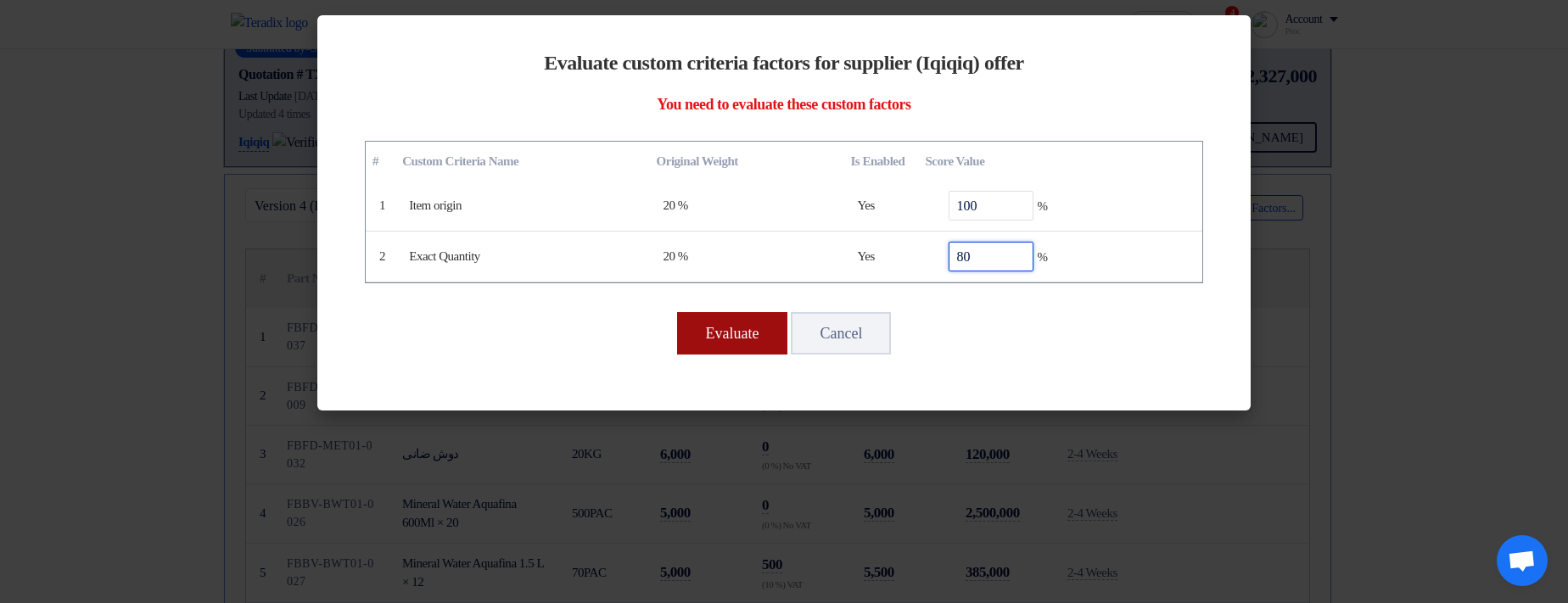
type input "80"
click at [732, 205] on button "Evaluate" at bounding box center [733, 333] width 111 height 43
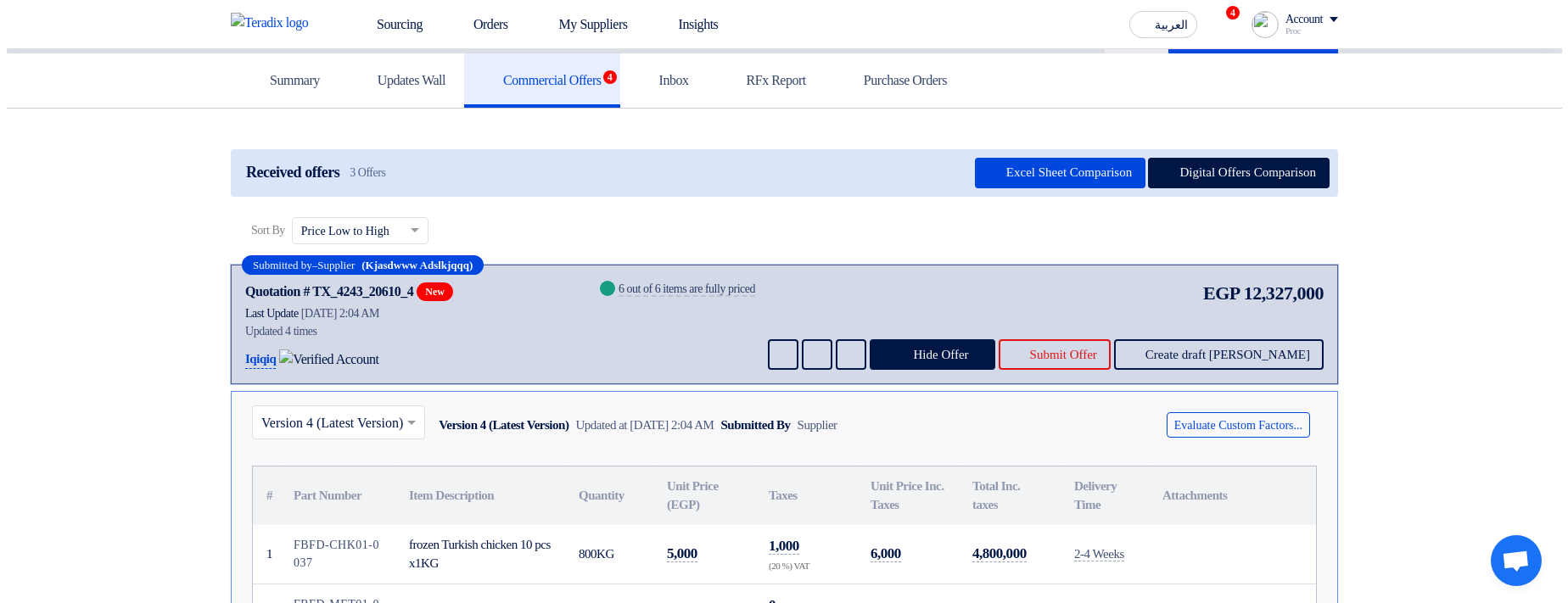
scroll to position [0, 0]
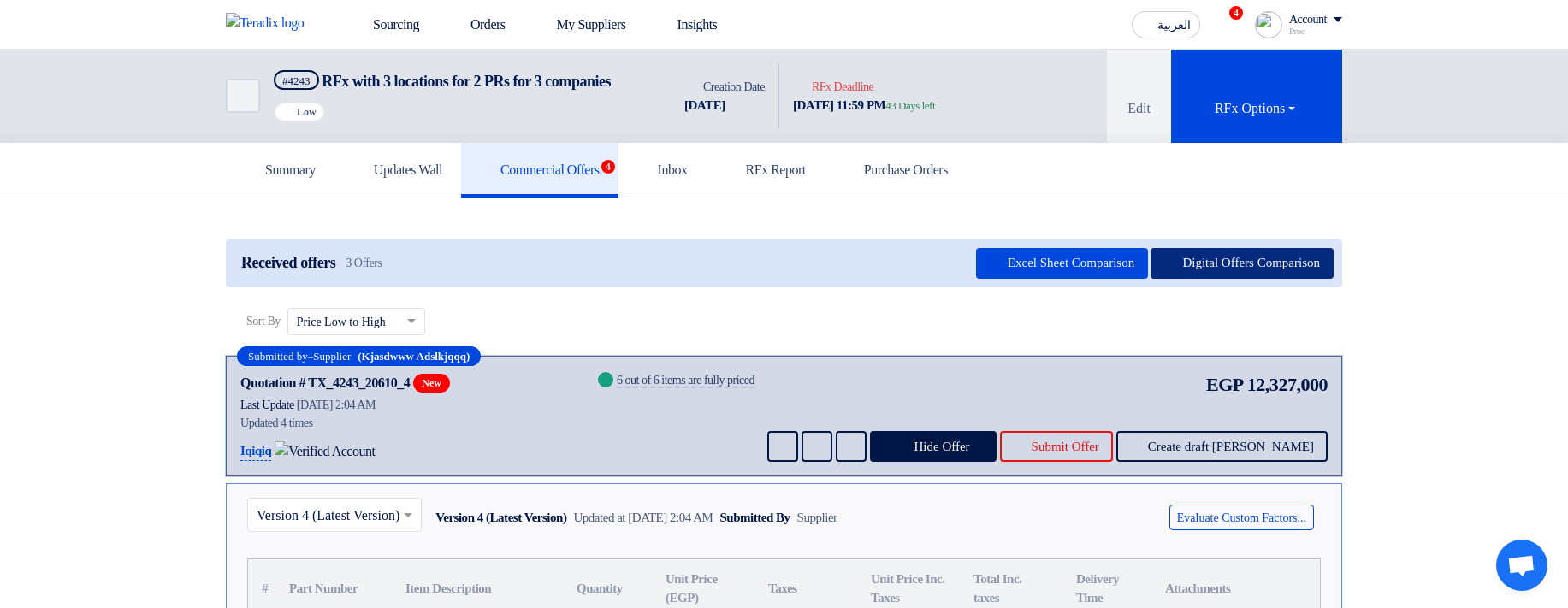
click at [1207, 206] on button "Digital Offers Comparison" at bounding box center [1241, 263] width 183 height 31
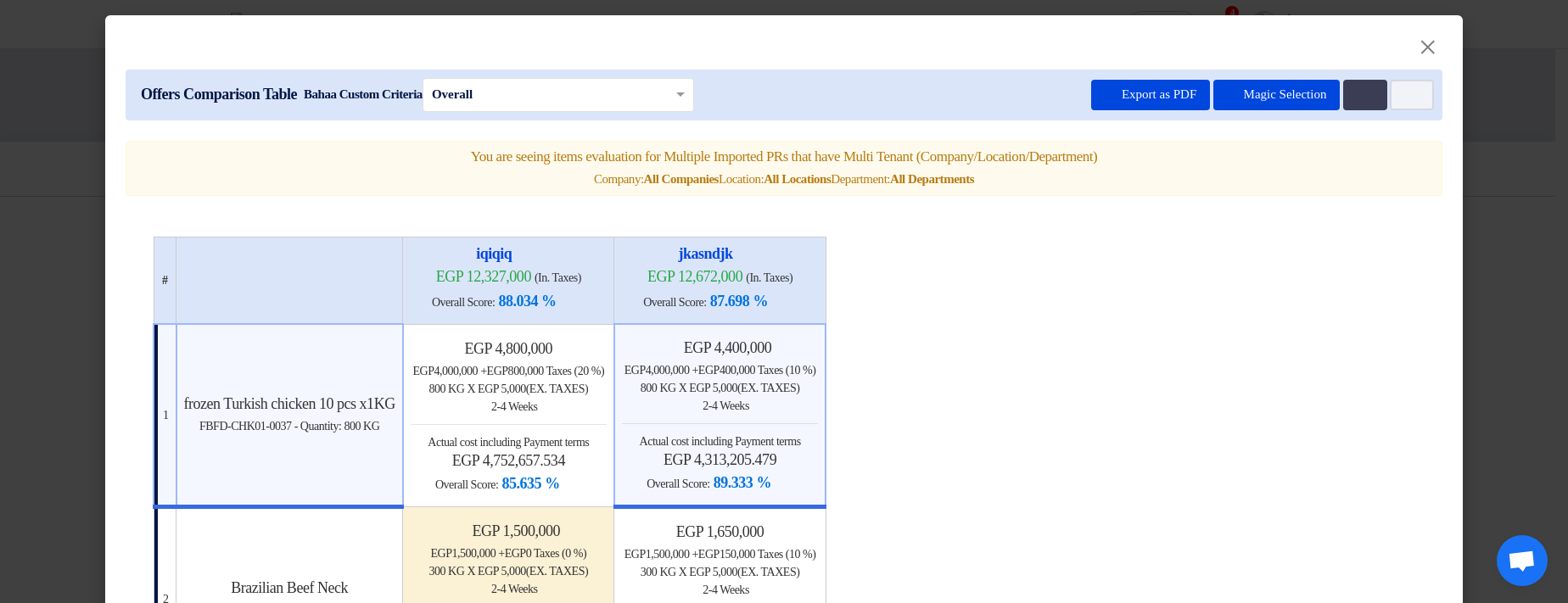
click at [1491, 181] on modal-container "× Offers Comparison Table Bahaa Custom Criteria × Overall × Export as PDF Magic…" at bounding box center [784, 301] width 1568 height 603
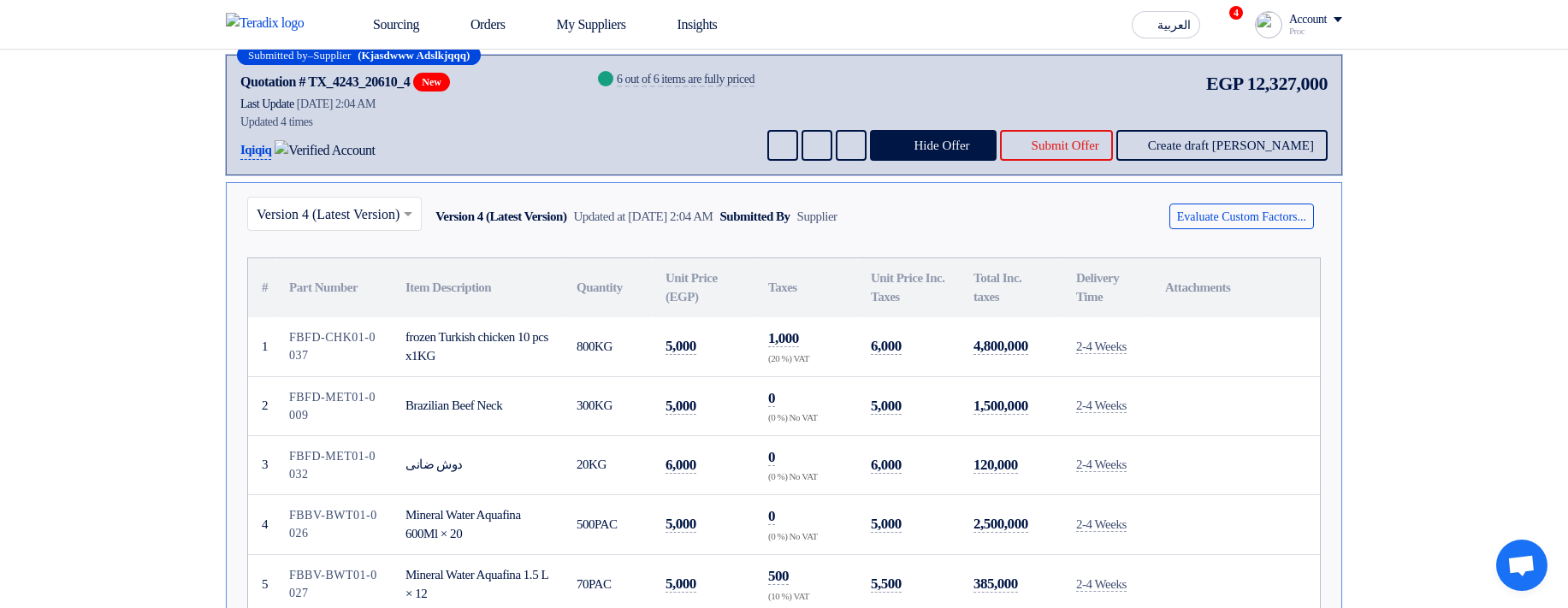
scroll to position [308, 0]
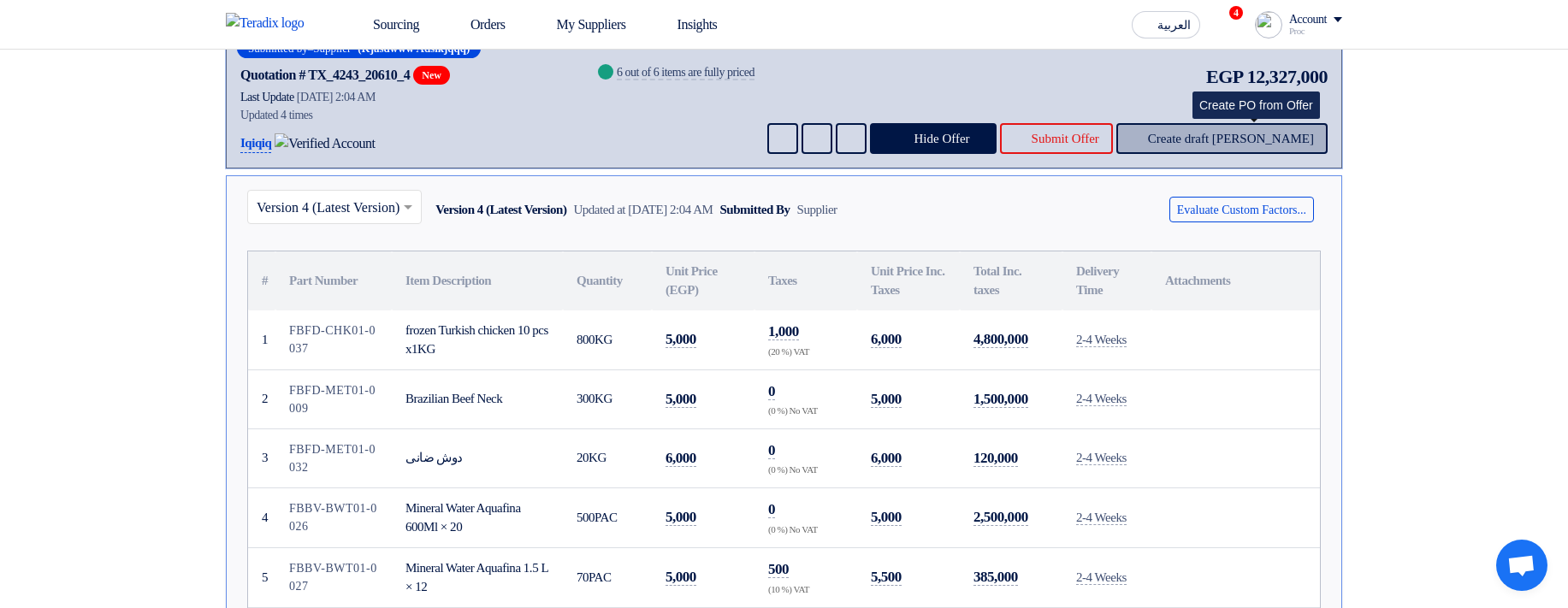
click at [1251, 145] on span "Create draft [PERSON_NAME]" at bounding box center [1230, 138] width 166 height 13
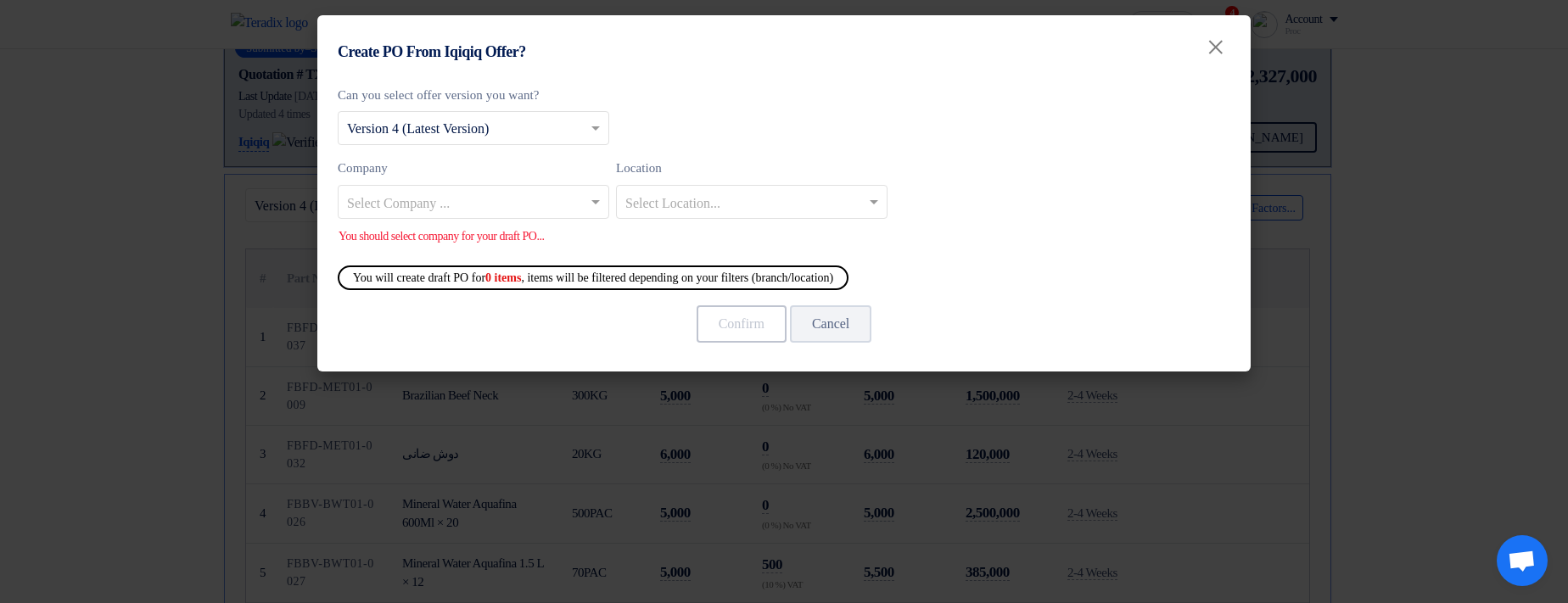
click at [1382, 168] on modal-container "Create PO From Iqiqiq Offer? × Can you select offer version you want? Select fr…" at bounding box center [784, 301] width 1568 height 603
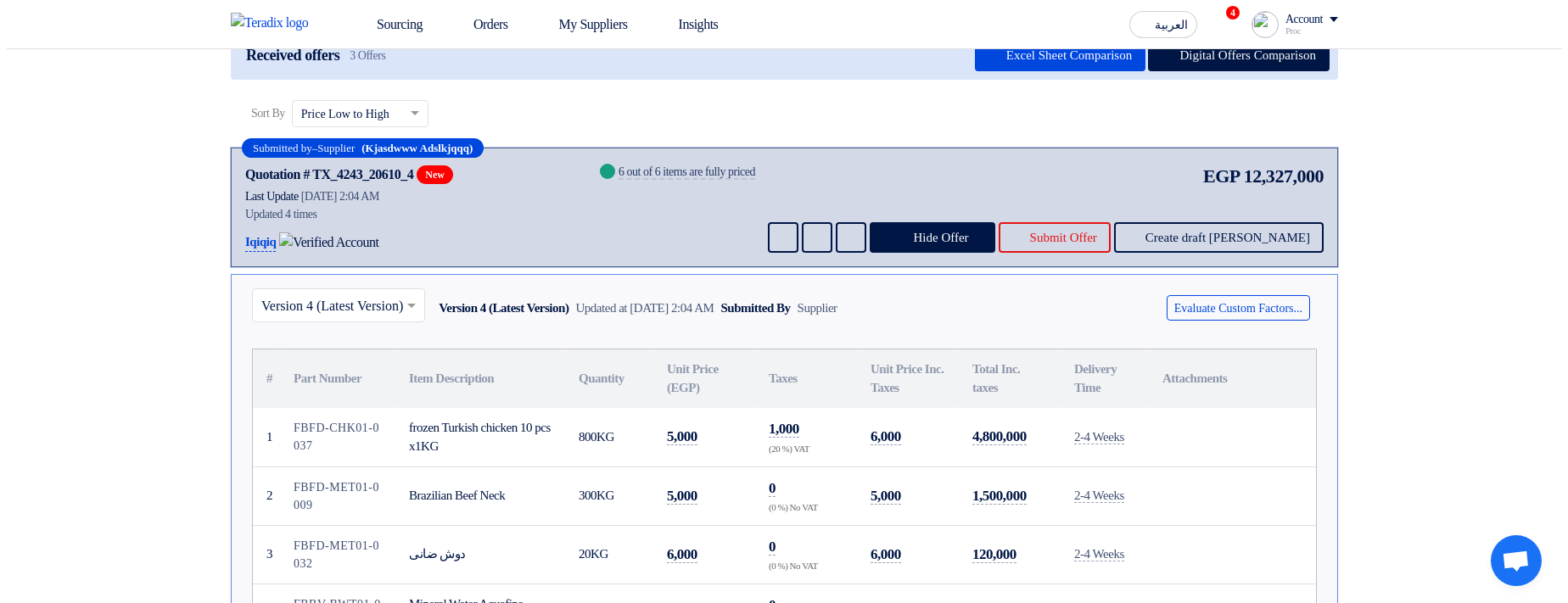
scroll to position [204, 0]
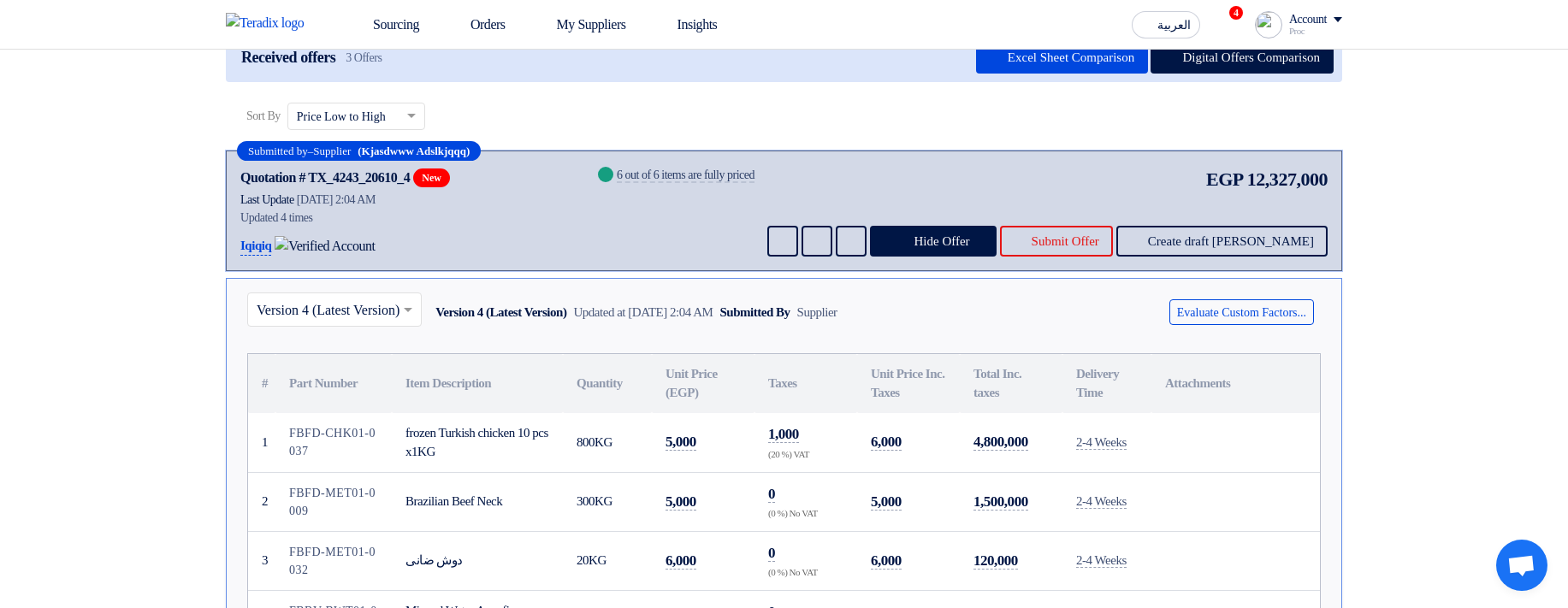
click at [1174, 82] on div "Received offers 3 Offers Excel Sheet Comparison Digital Offers Comparison" at bounding box center [784, 58] width 1116 height 48
click at [1181, 73] on button "Digital Offers Comparison" at bounding box center [1241, 59] width 183 height 31
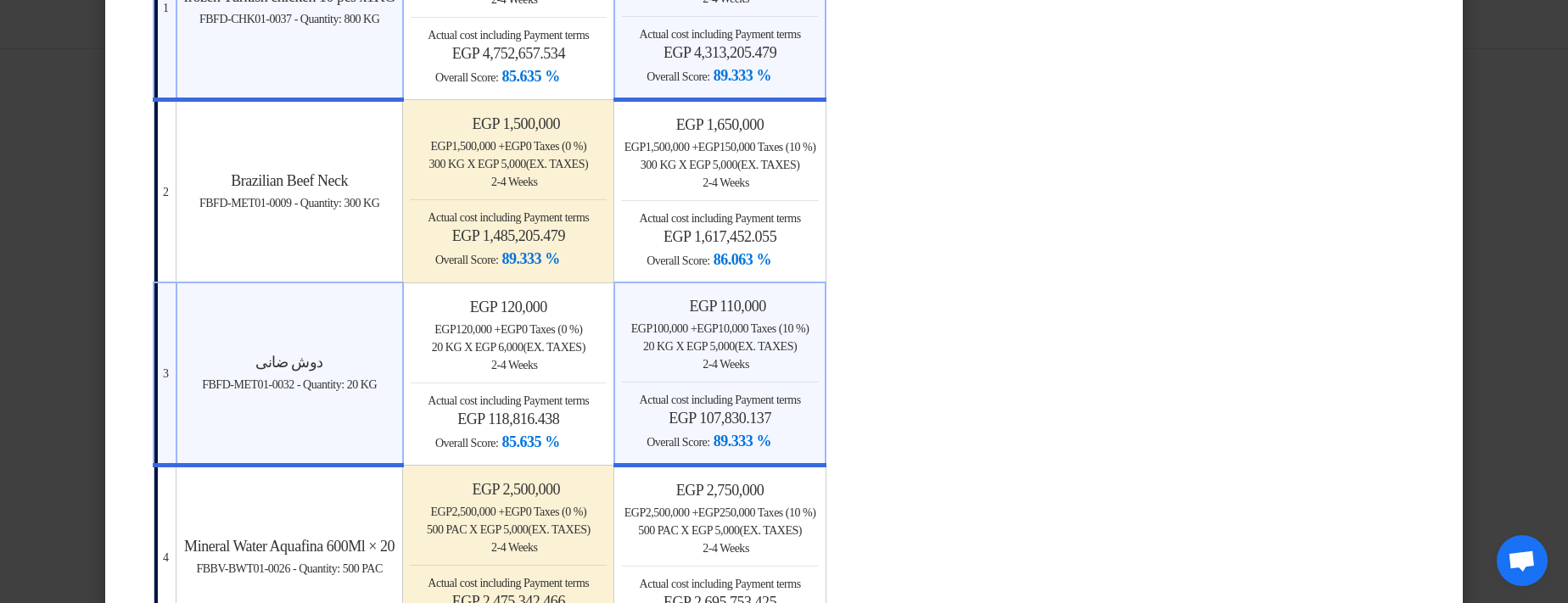
click at [514, 177] on div "Back 2-4 Weeks" at bounding box center [508, 182] width 197 height 18
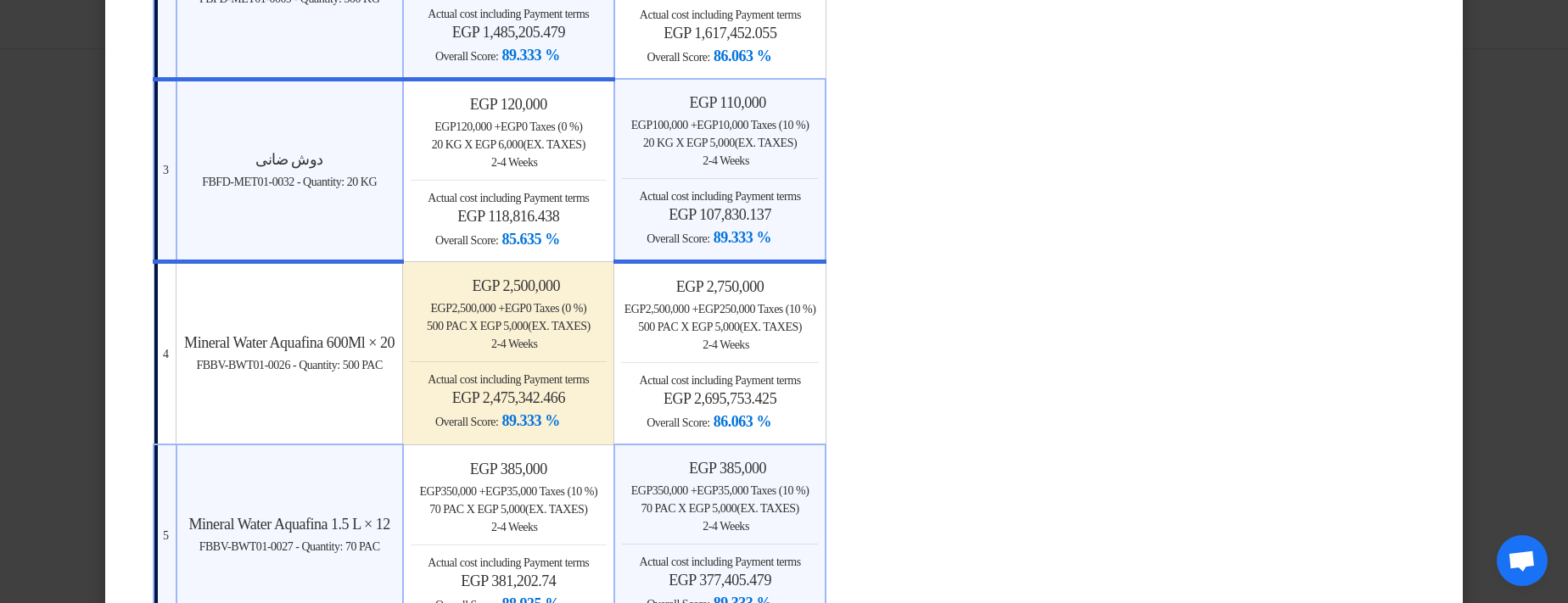
click at [602, 205] on div "Minimize/Maximize Category egp 2,500,000 egp 2,500,000 + egp 0 Taxes (0 %) 500 …" at bounding box center [508, 354] width 197 height 156
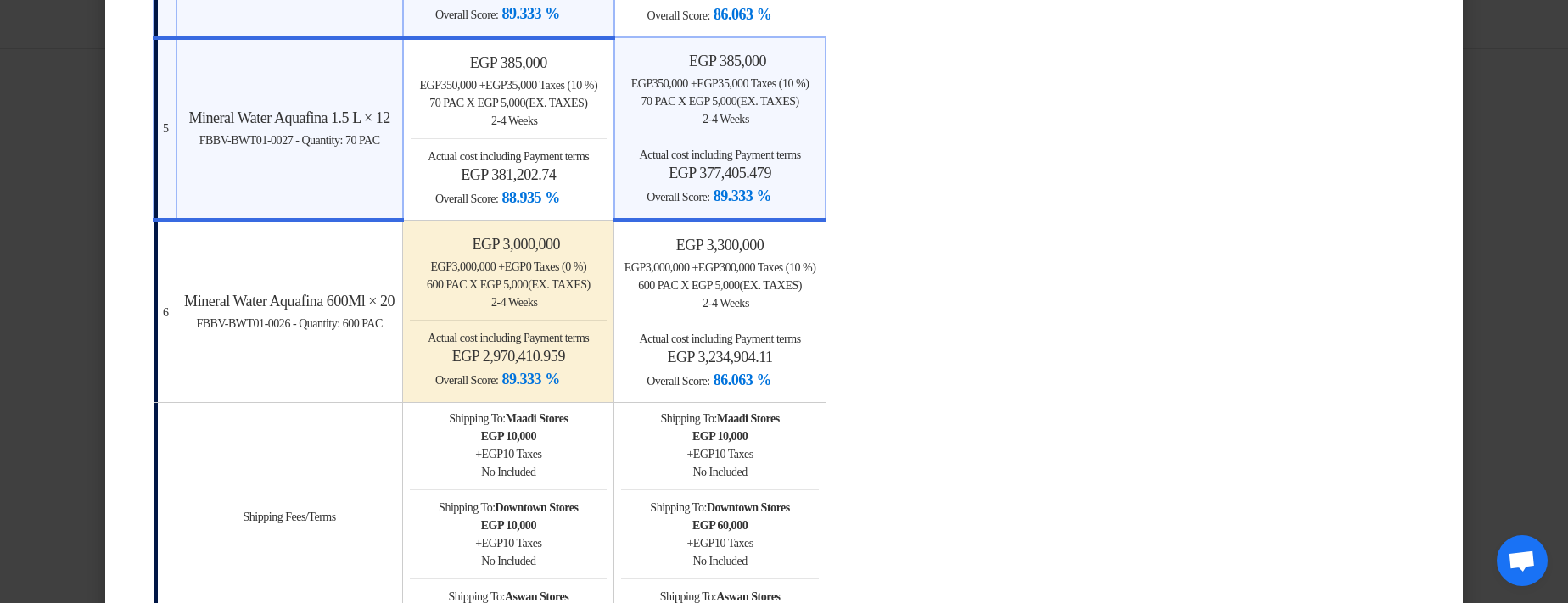
click at [564, 205] on div "Minimize/Maximize Category egp 3,000,000 egp 3,000,000 + egp 0 Taxes (0 %) 600 …" at bounding box center [508, 312] width 197 height 156
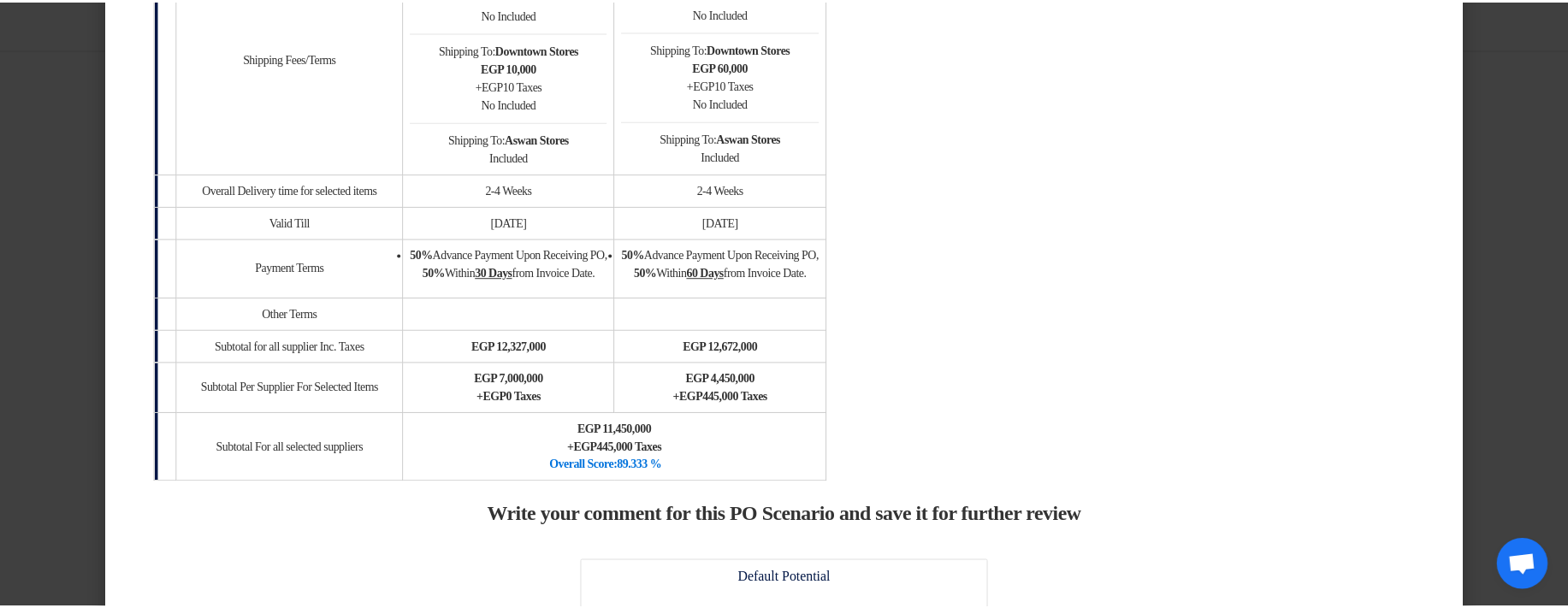
scroll to position [1708, 0]
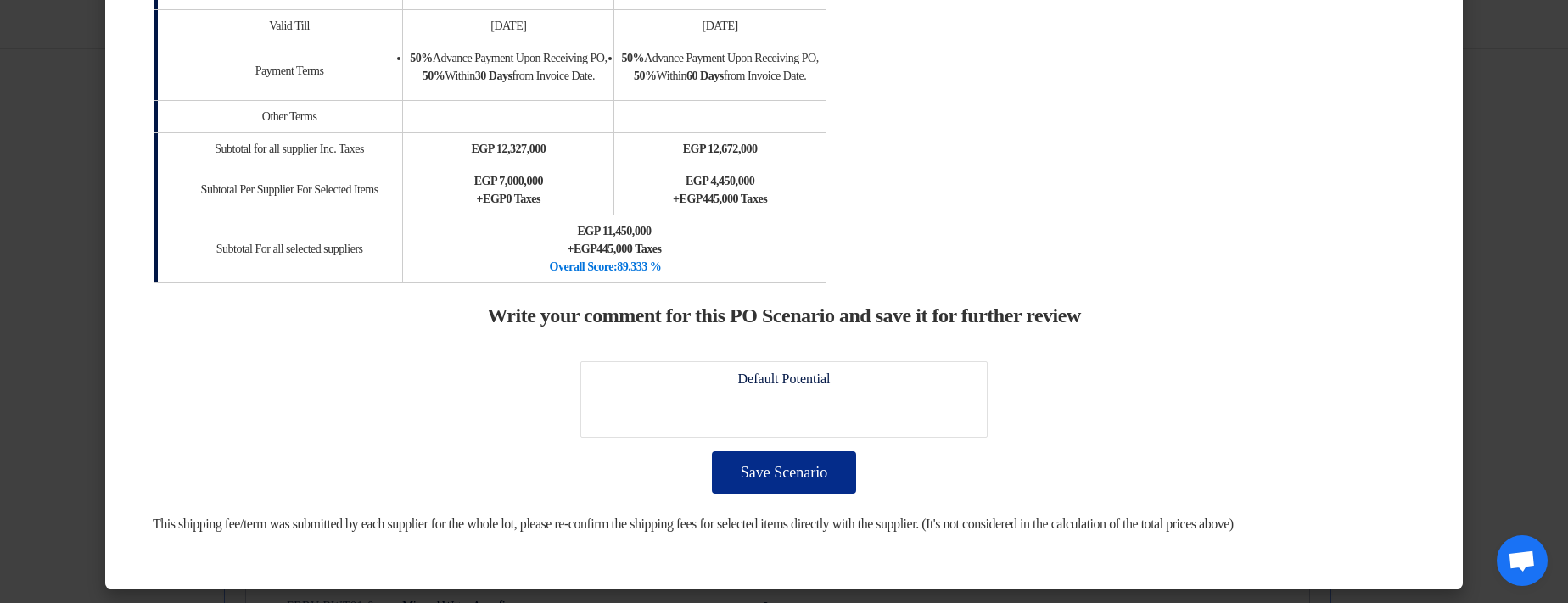
click at [802, 205] on button "Save Scenario" at bounding box center [784, 472] width 144 height 43
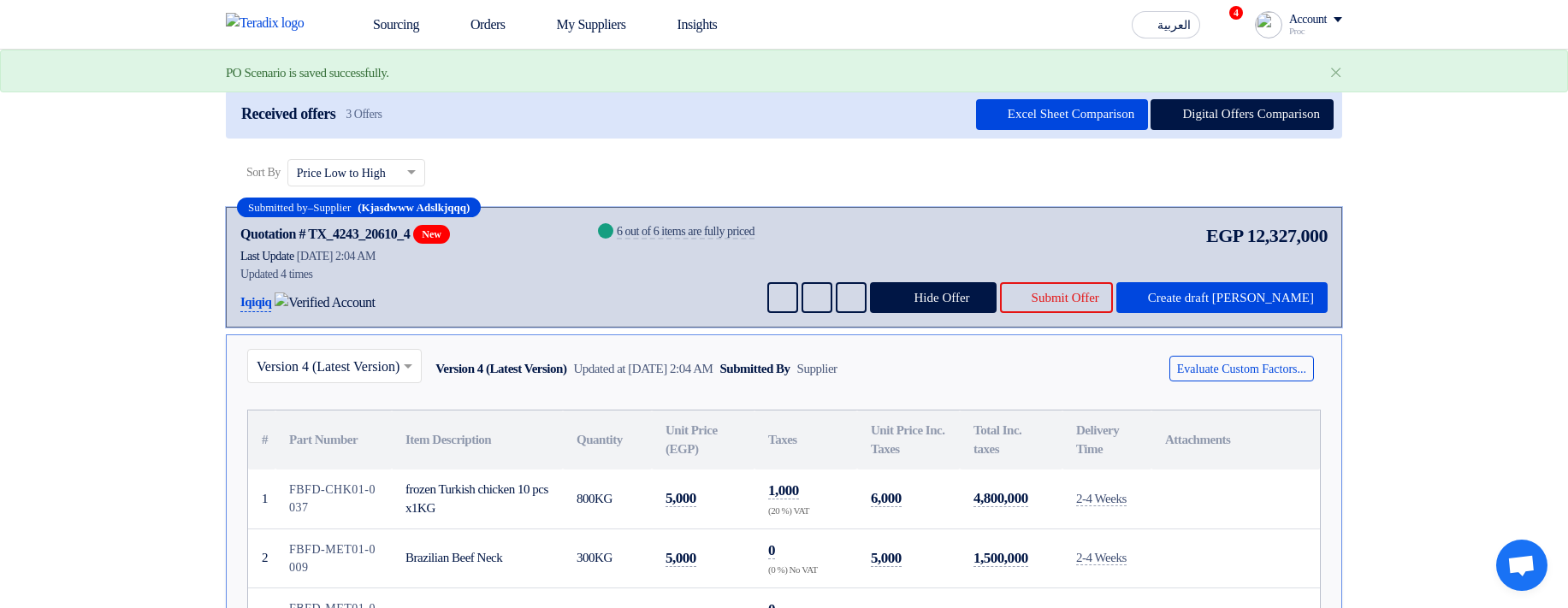
scroll to position [103, 0]
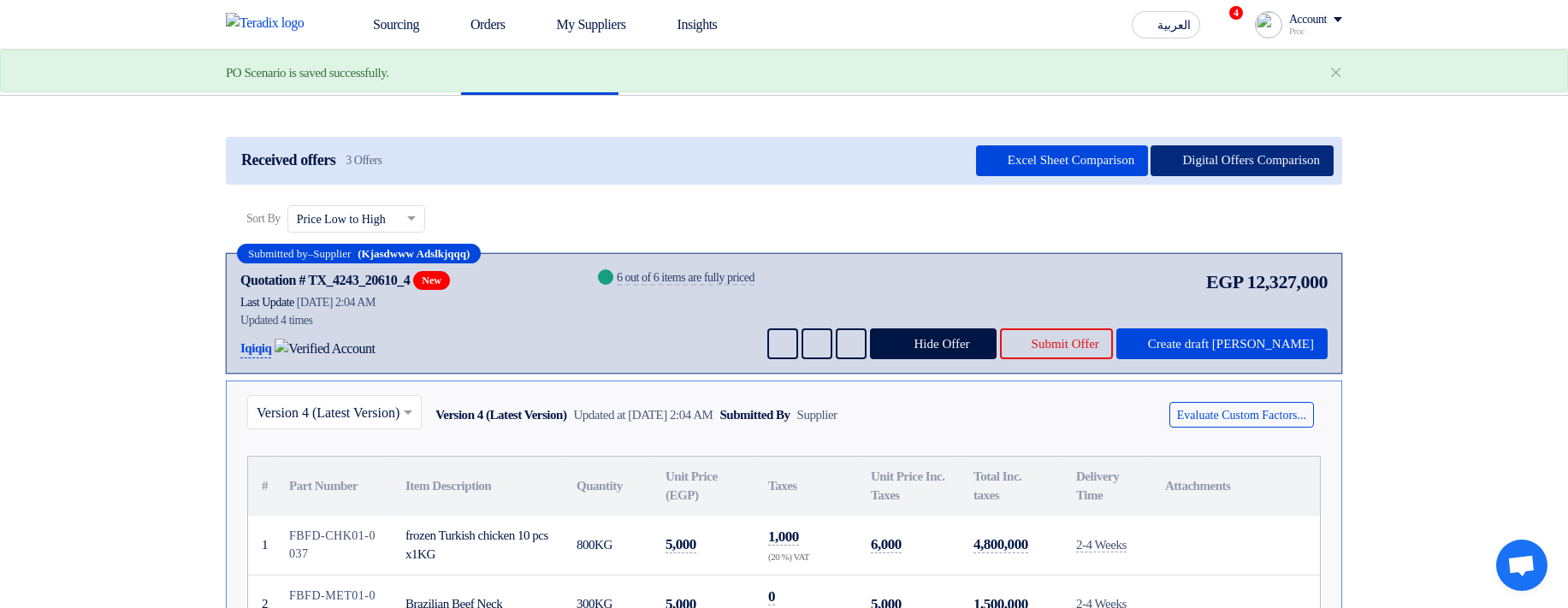
click at [1259, 176] on button "Digital Offers Comparison" at bounding box center [1241, 160] width 183 height 31
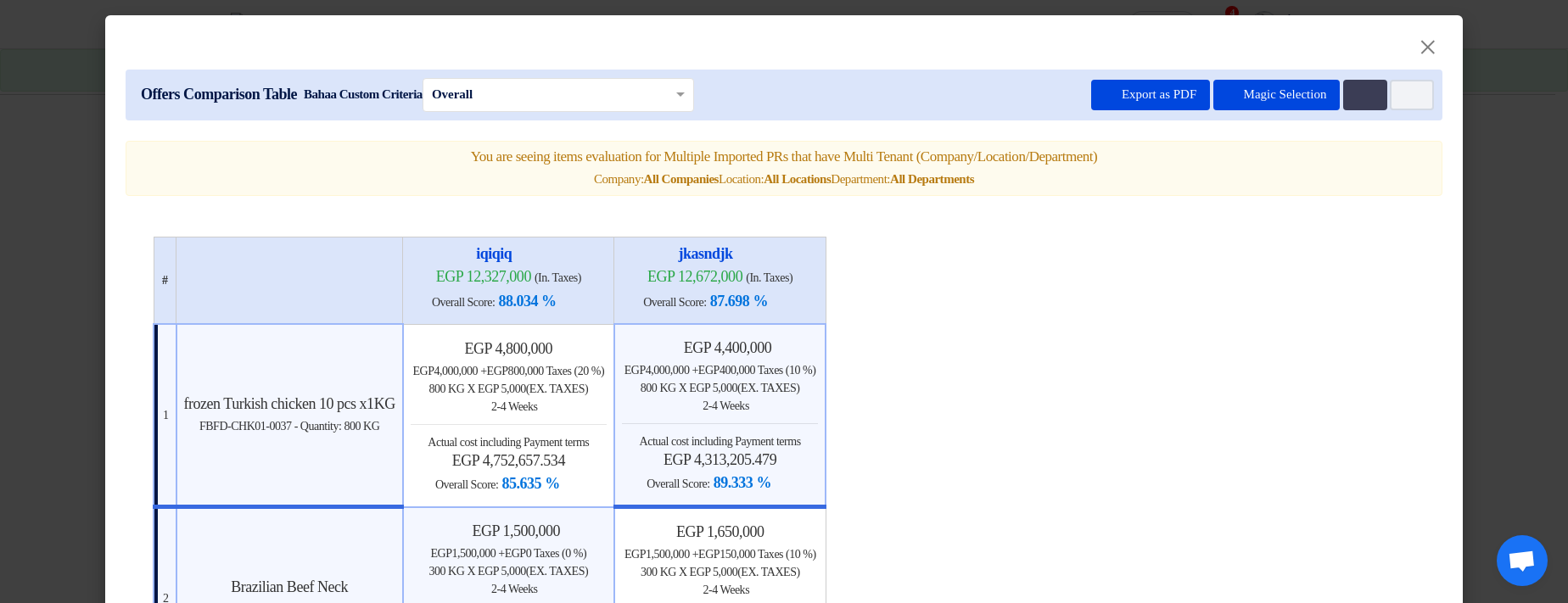
click at [1469, 173] on modal-container "× Offers Comparison Table Bahaa Custom Criteria × Overall × Export as PDF Magic…" at bounding box center [784, 301] width 1568 height 603
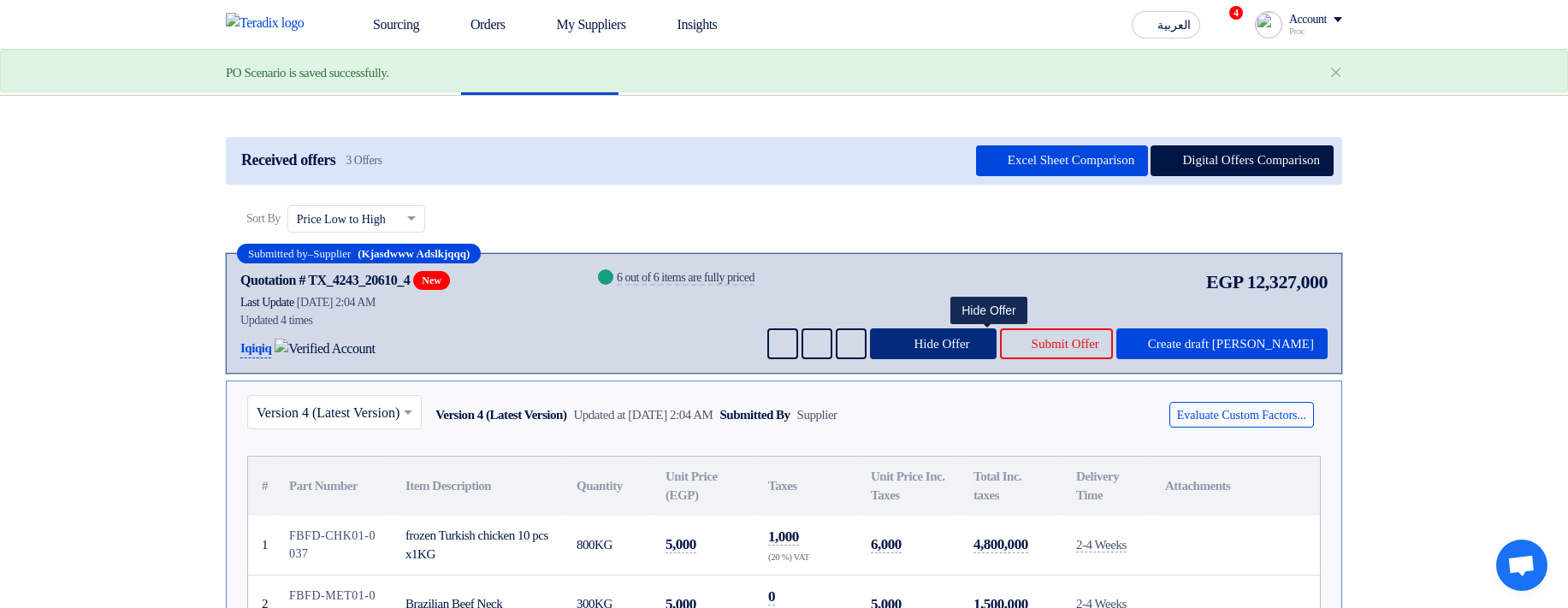
click at [969, 206] on span "Hide Offer" at bounding box center [941, 344] width 56 height 13
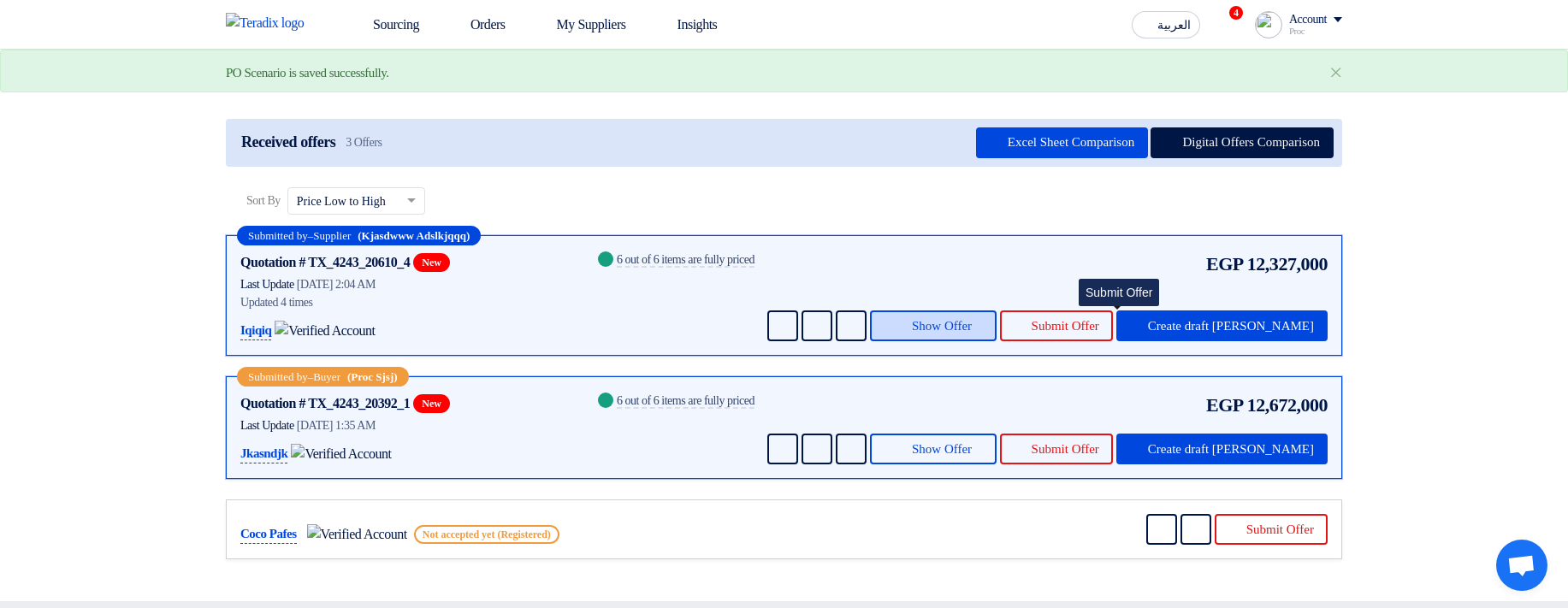
scroll to position [0, 0]
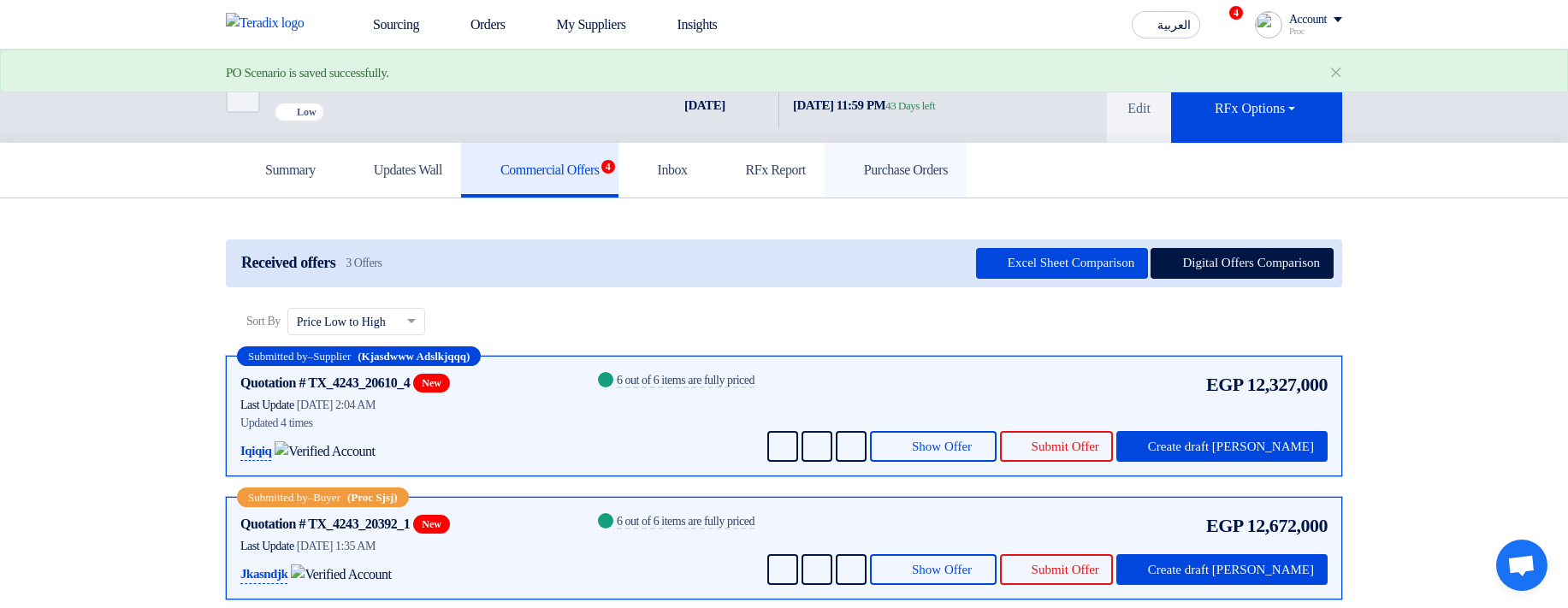
click at [966, 172] on link "Purchase Orders" at bounding box center [895, 171] width 142 height 55
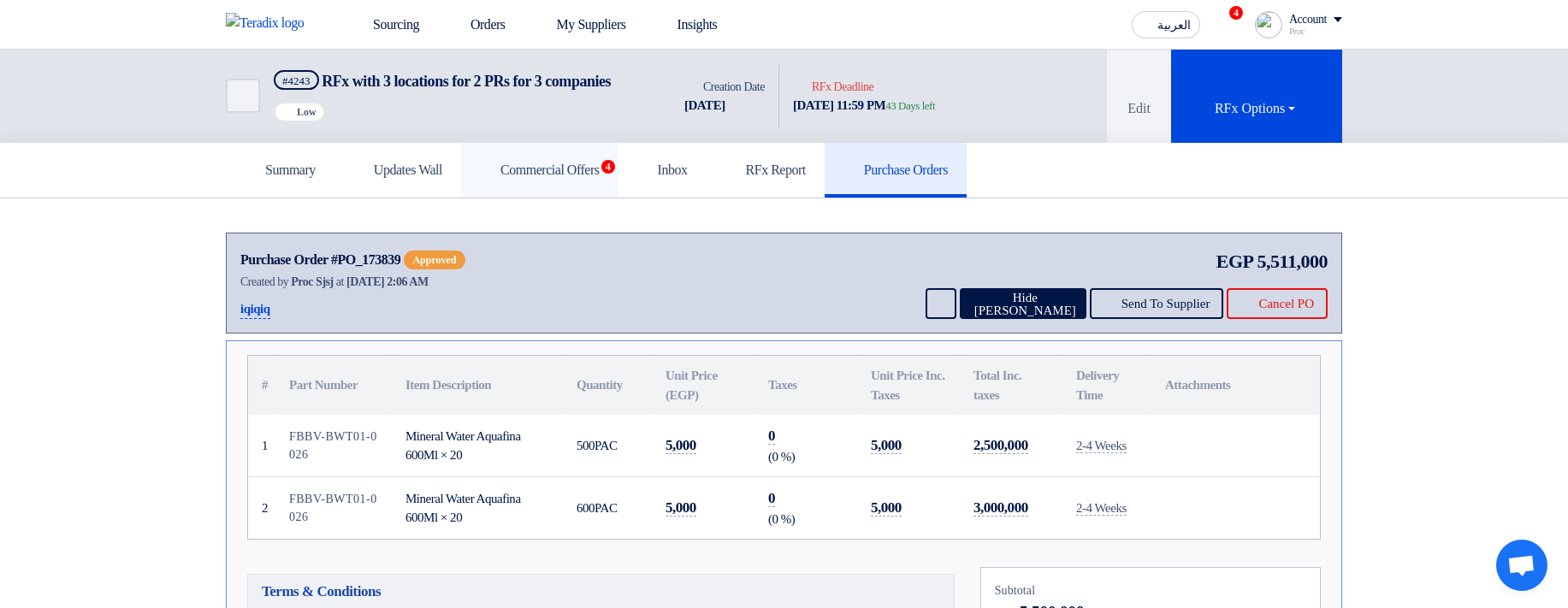
click at [578, 197] on link "Commercial Offers 4" at bounding box center [539, 171] width 158 height 55
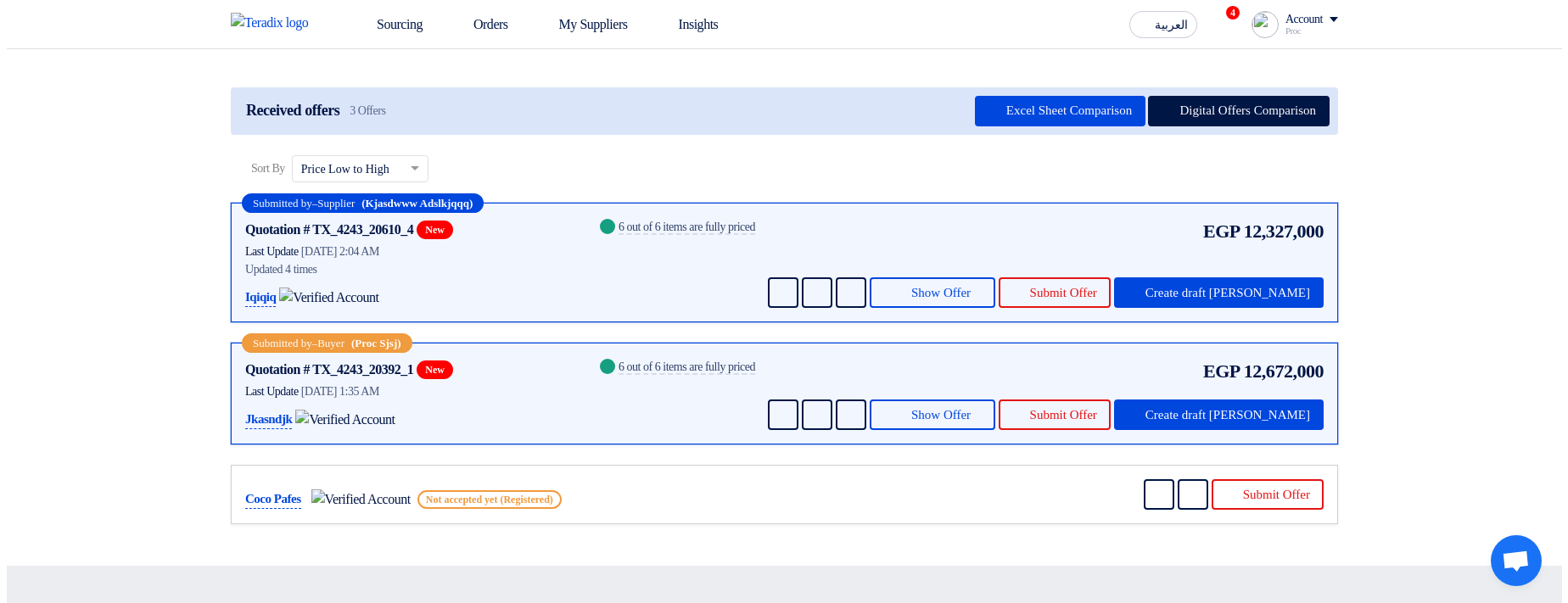
scroll to position [204, 0]
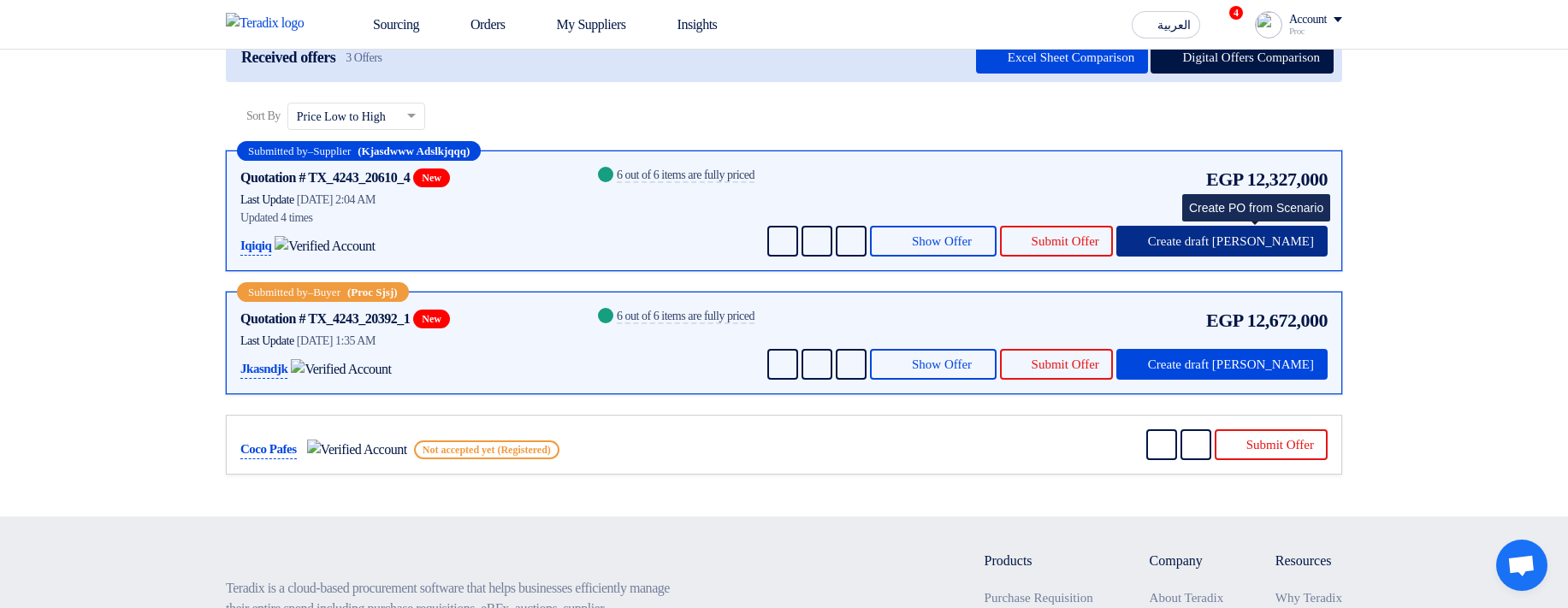
click at [1247, 206] on span "Create draft PO" at bounding box center [1230, 241] width 166 height 13
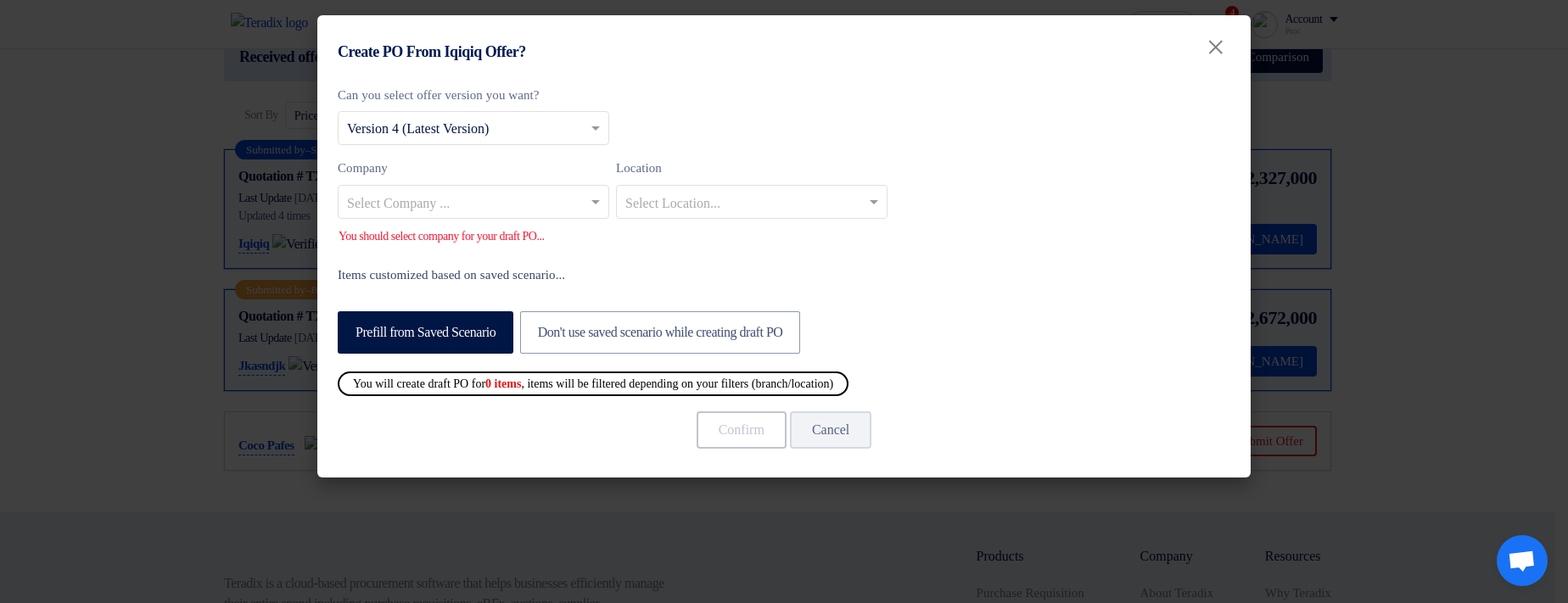
click at [480, 205] on input "text" at bounding box center [464, 203] width 236 height 28
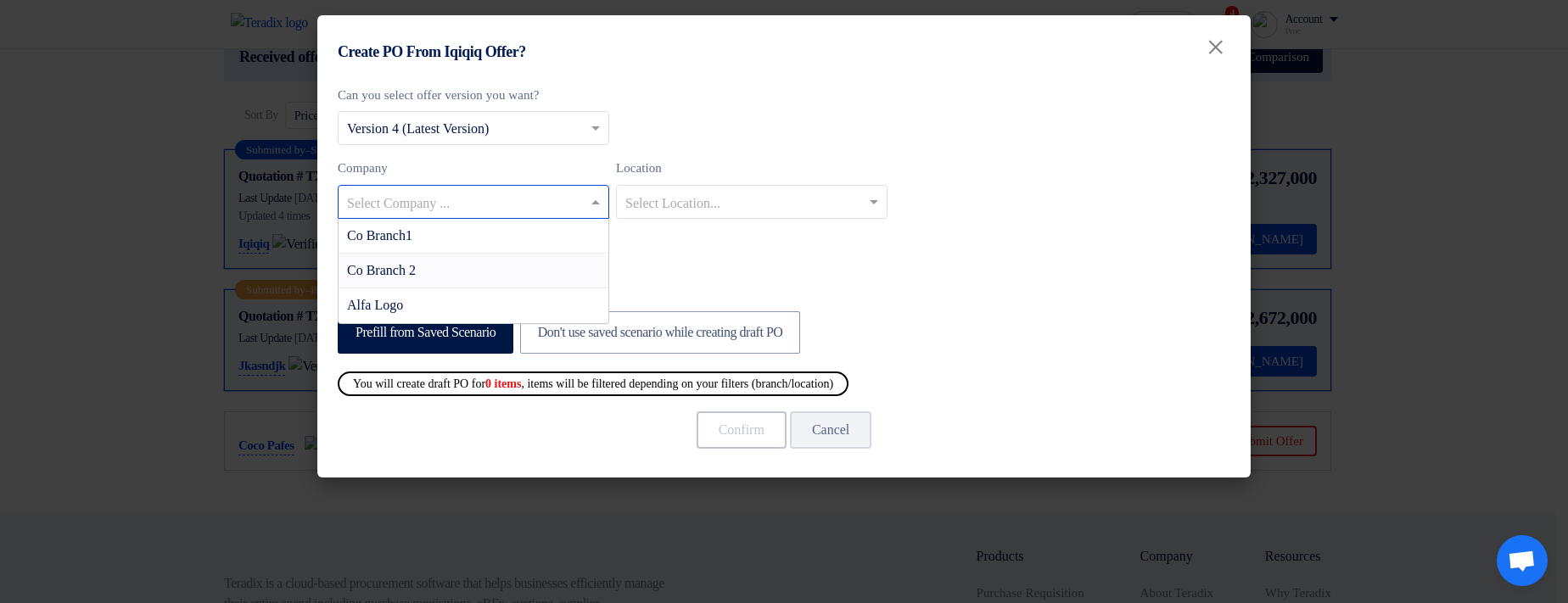
click at [494, 205] on div "Co Branch 2" at bounding box center [473, 271] width 269 height 35
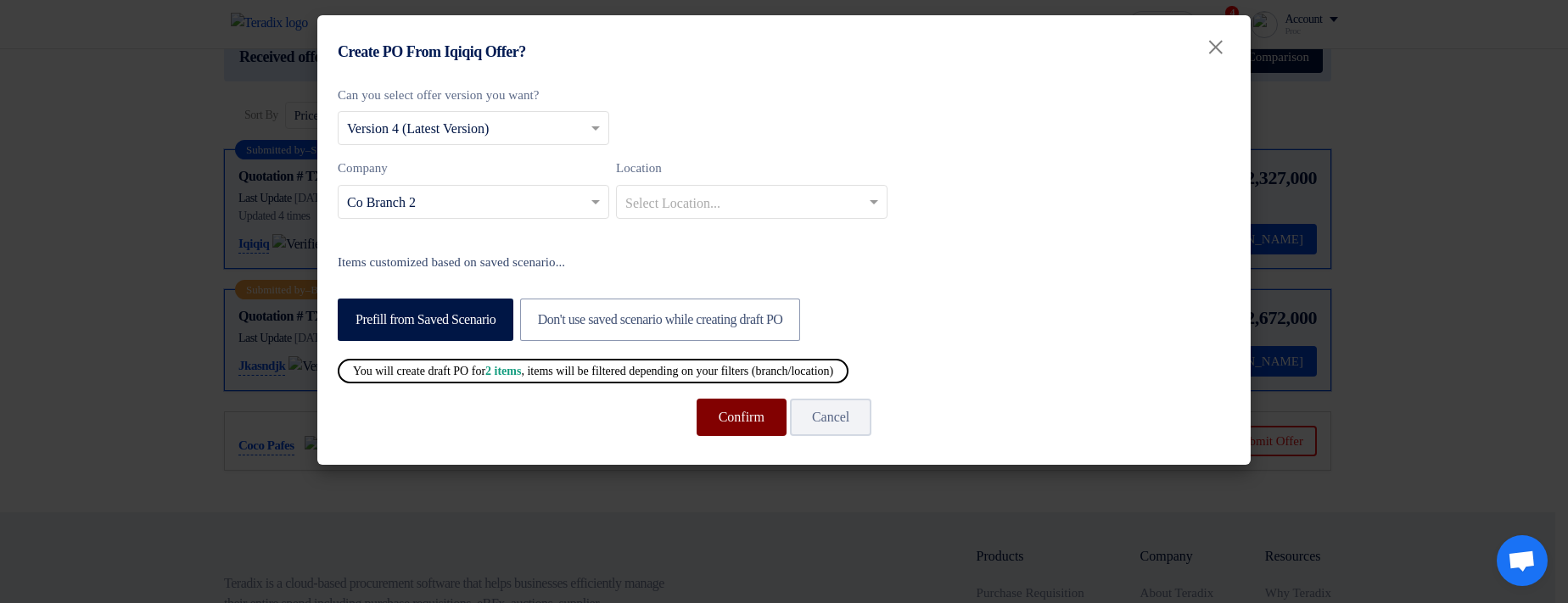
click at [733, 205] on button "Confirm" at bounding box center [741, 417] width 90 height 37
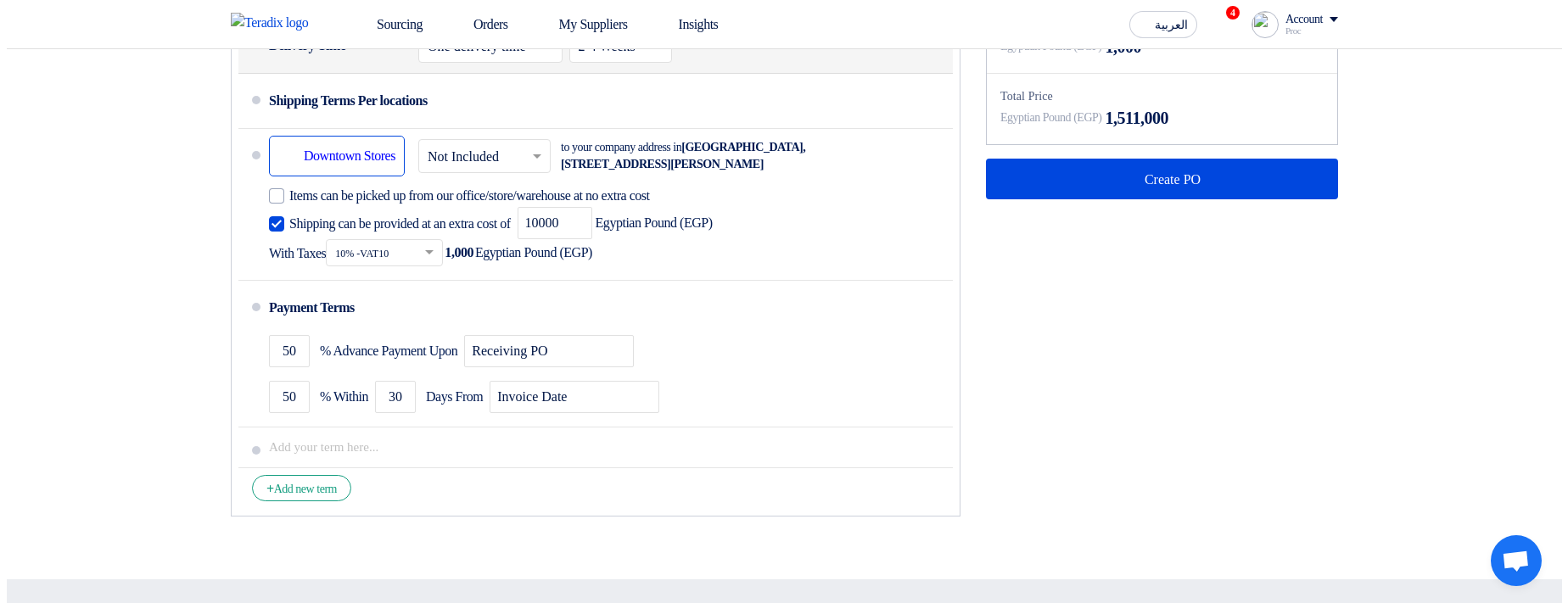
scroll to position [916, 0]
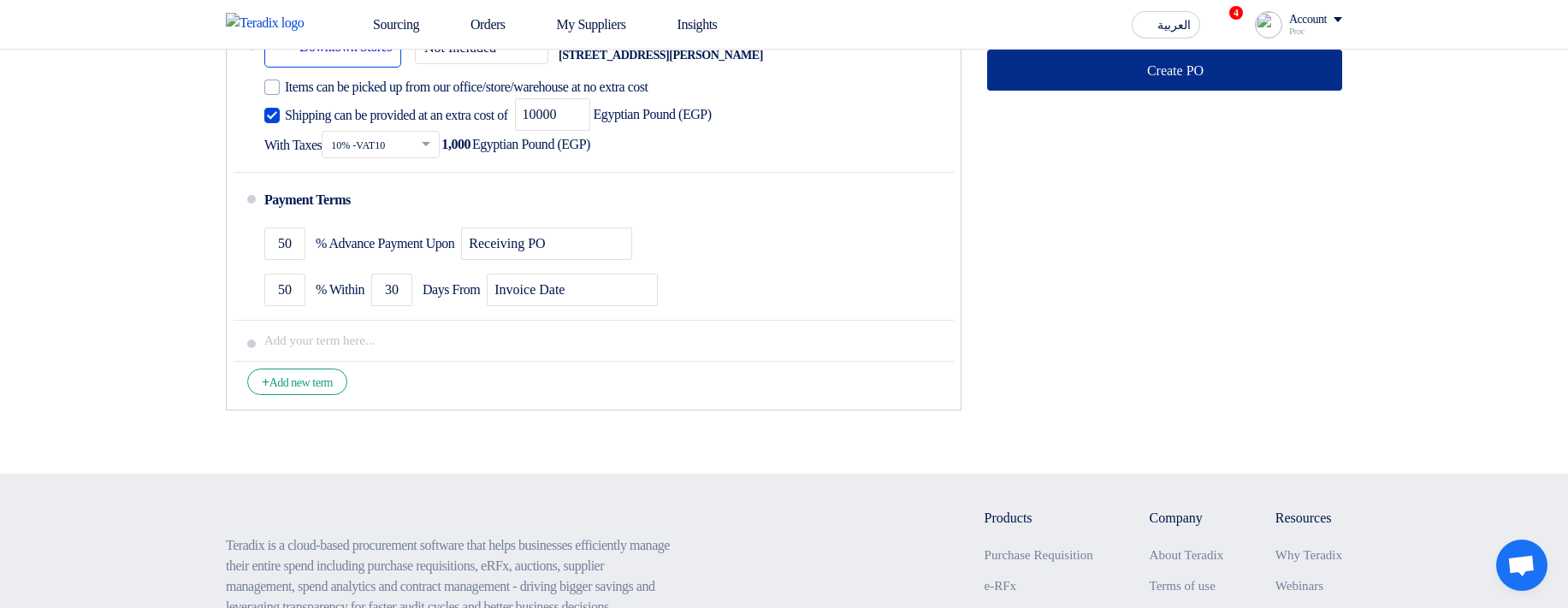
click at [1111, 71] on button "Create PO" at bounding box center [1164, 70] width 355 height 41
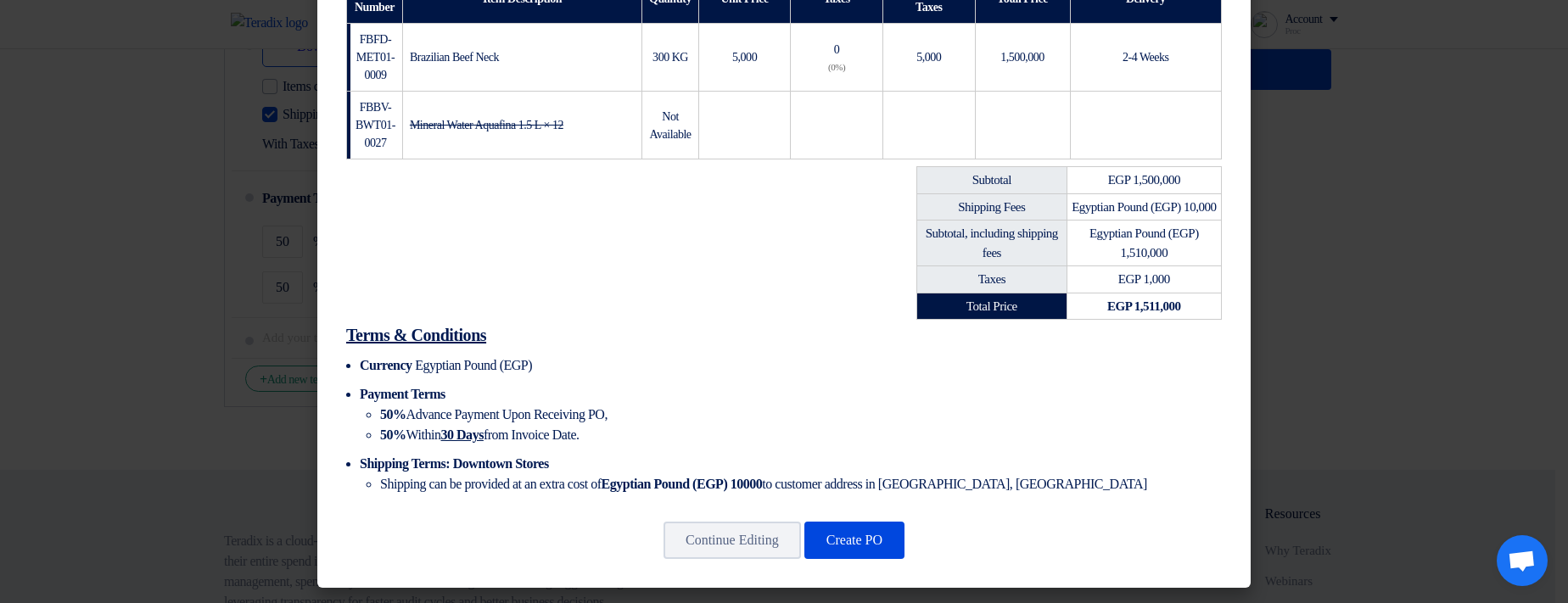
scroll to position [446, 0]
click at [850, 205] on button "Create PO" at bounding box center [855, 539] width 100 height 37
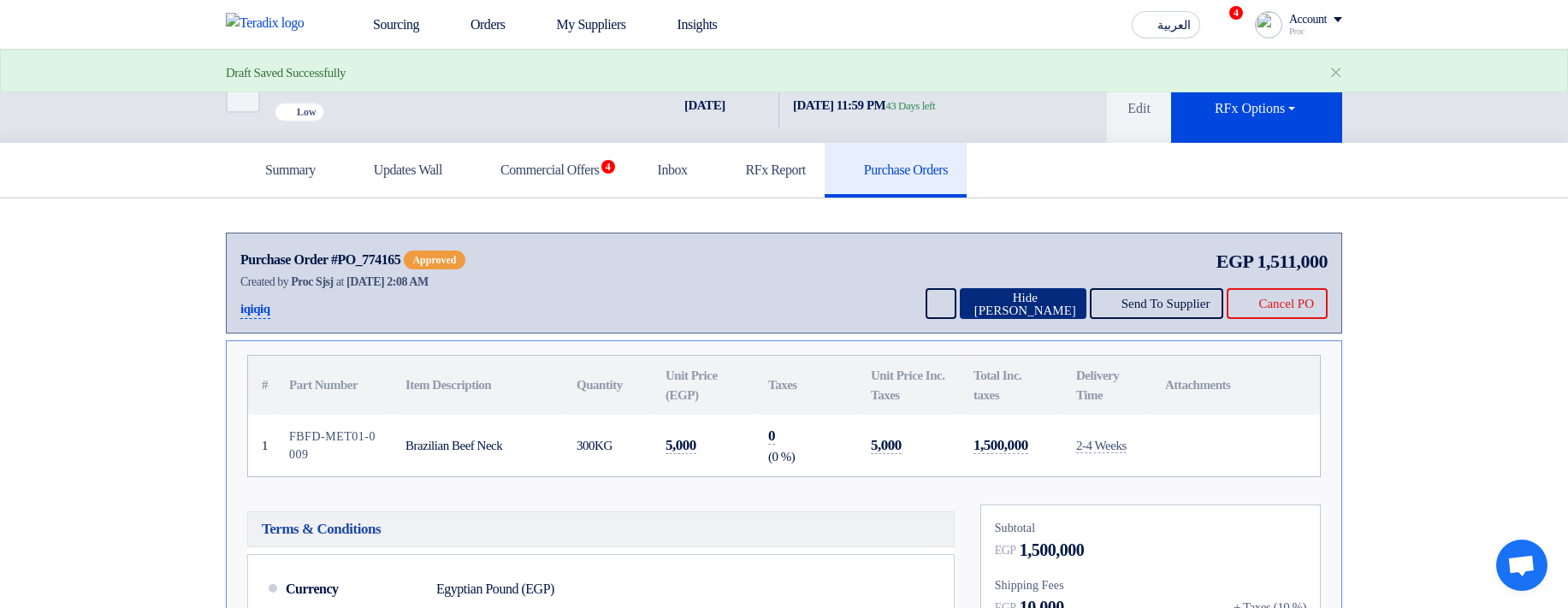
click at [976, 206] on button "Hide PO" at bounding box center [1023, 304] width 127 height 31
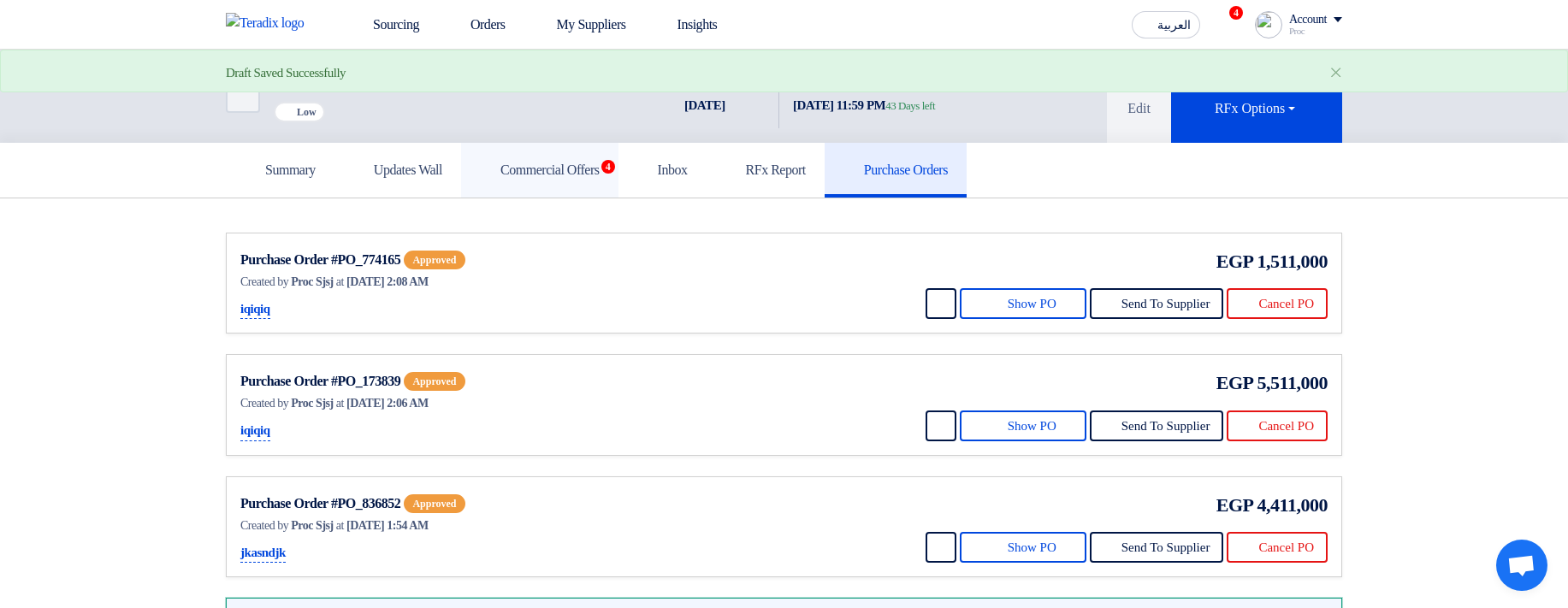
click at [582, 179] on h5 "Commercial Offers 4" at bounding box center [539, 170] width 120 height 17
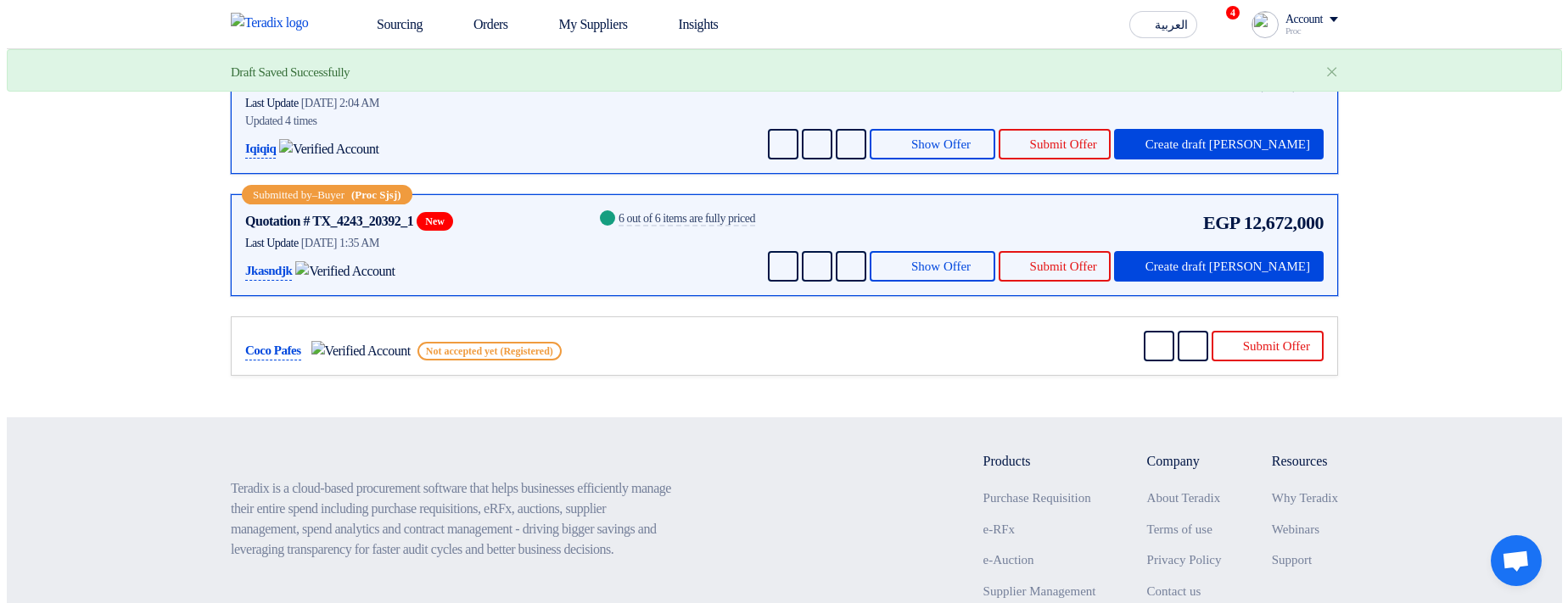
scroll to position [306, 0]
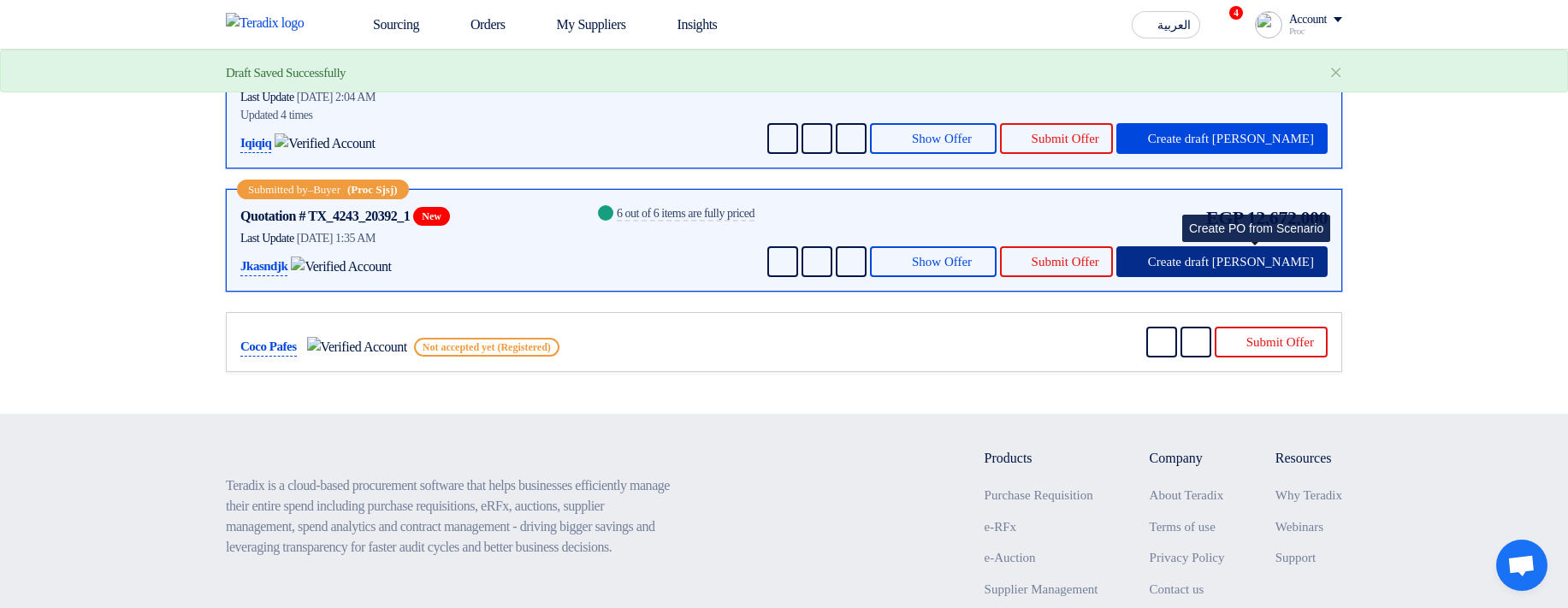
click at [1258, 206] on span "Create draft PO" at bounding box center [1230, 262] width 166 height 13
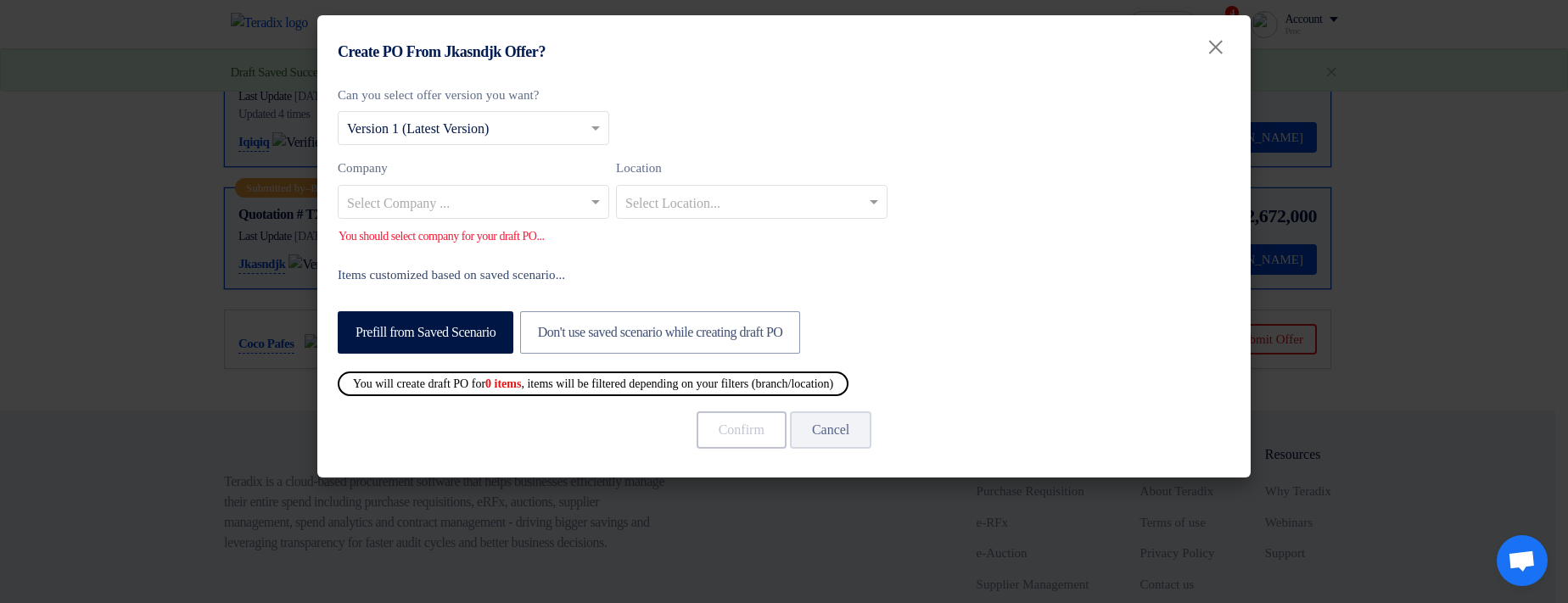
click at [498, 205] on ng-select "Select Company ..." at bounding box center [473, 201] width 271 height 34
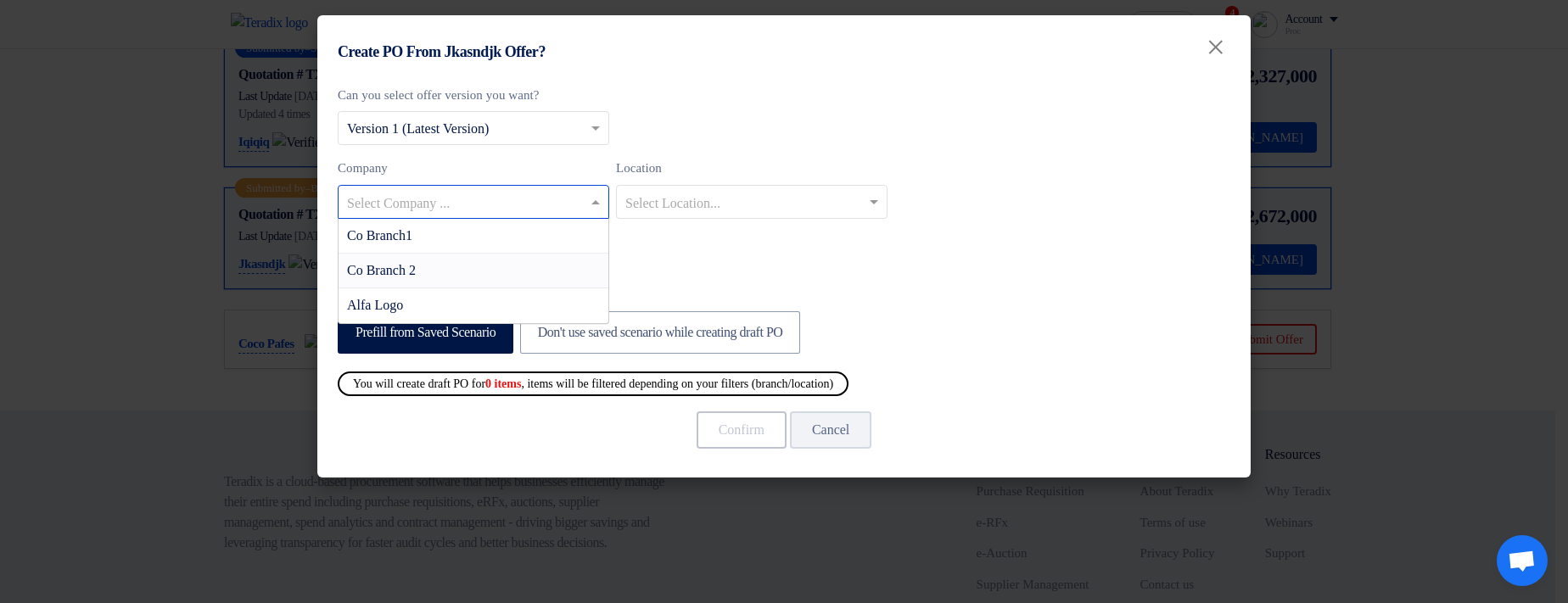
click at [519, 205] on div "Co Branch 2" at bounding box center [473, 271] width 269 height 35
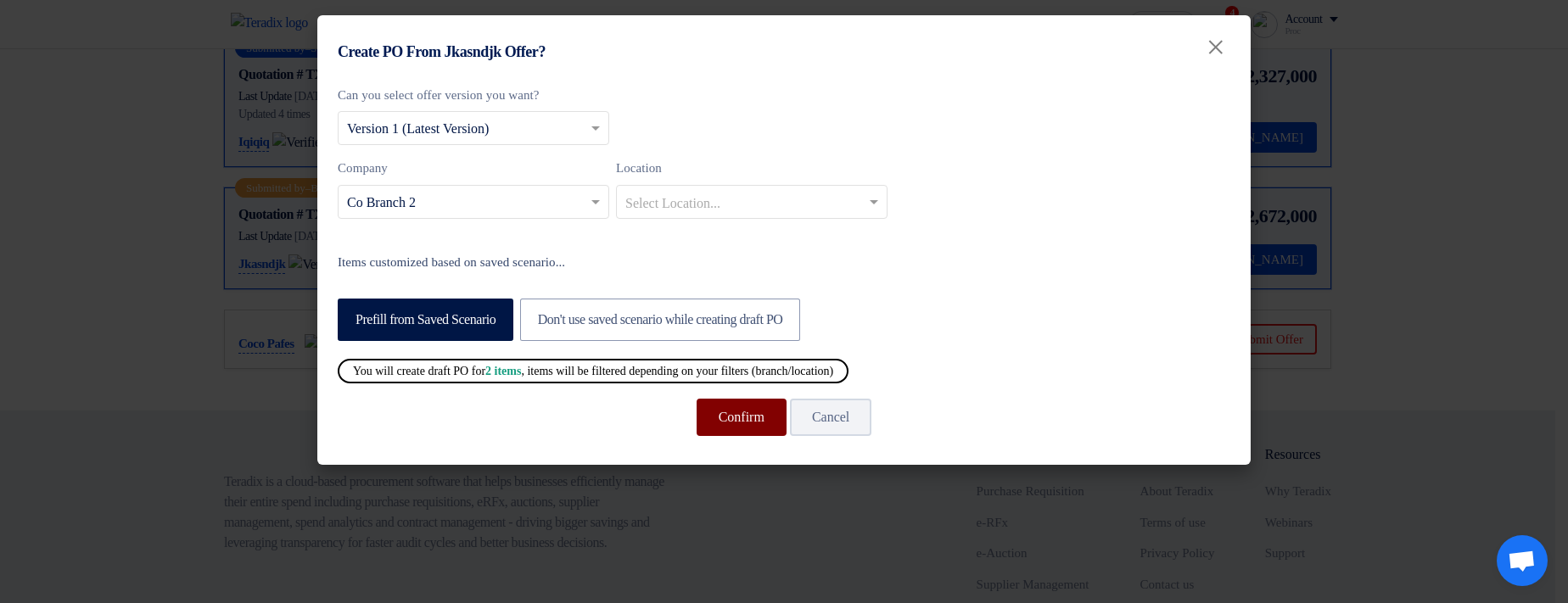
click at [716, 205] on button "Confirm" at bounding box center [741, 417] width 90 height 37
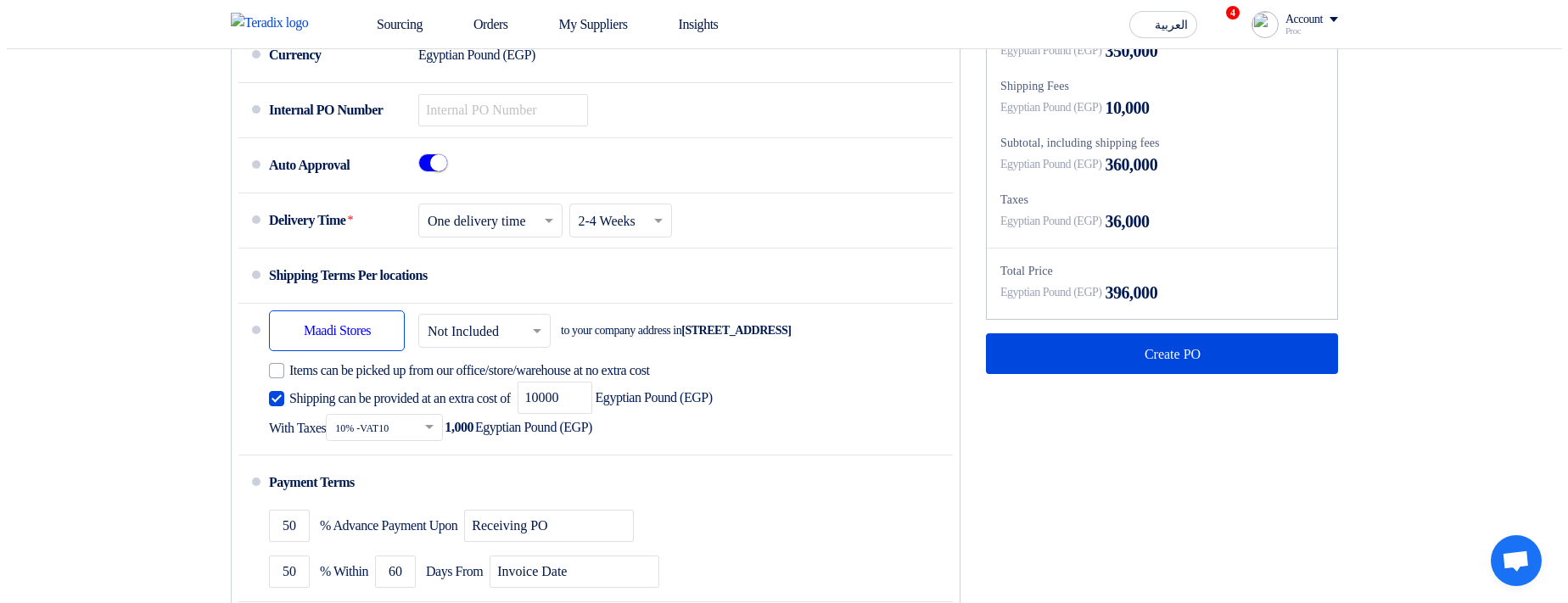
scroll to position [916, 0]
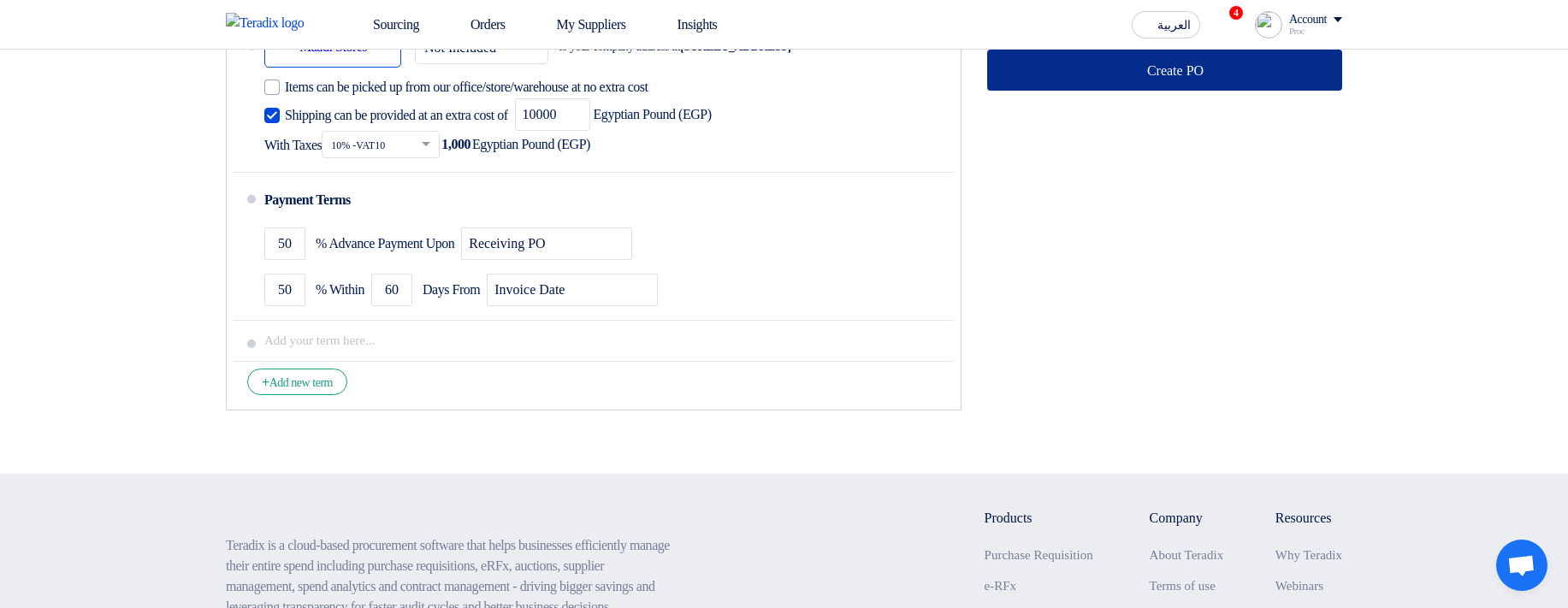
click at [1084, 68] on button "Create PO" at bounding box center [1164, 70] width 355 height 41
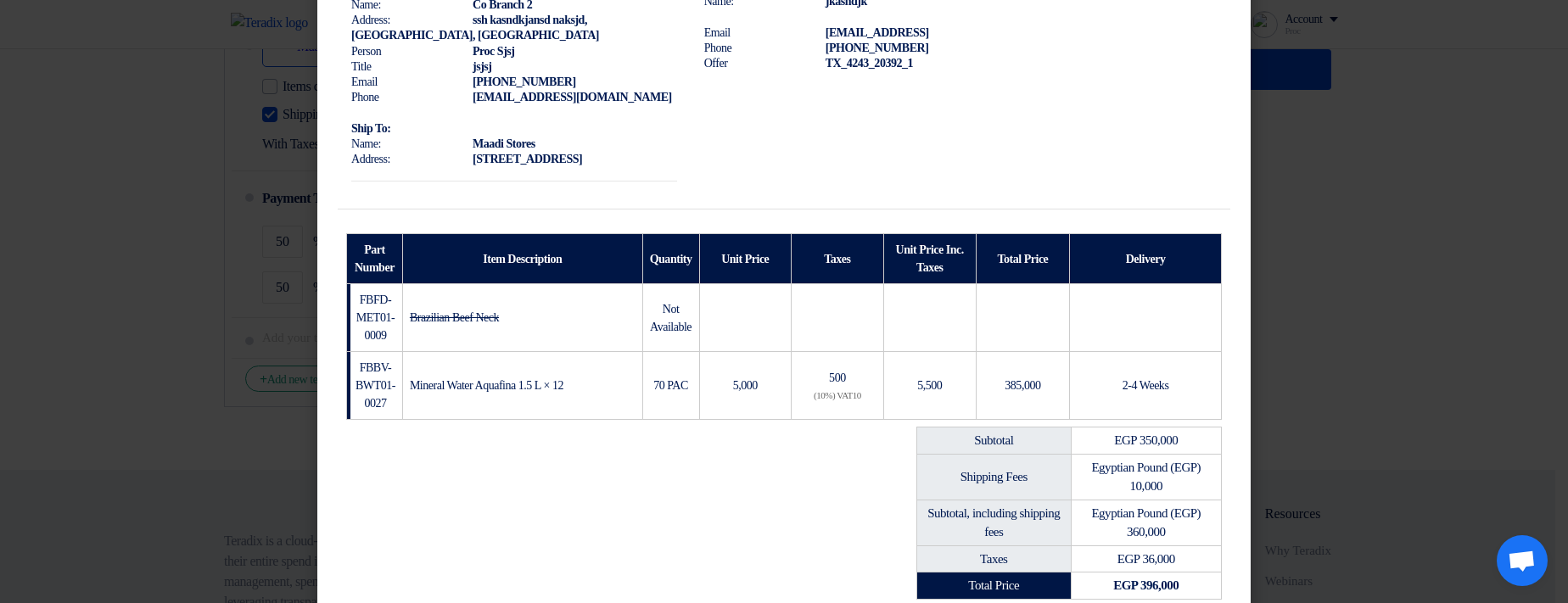
scroll to position [431, 0]
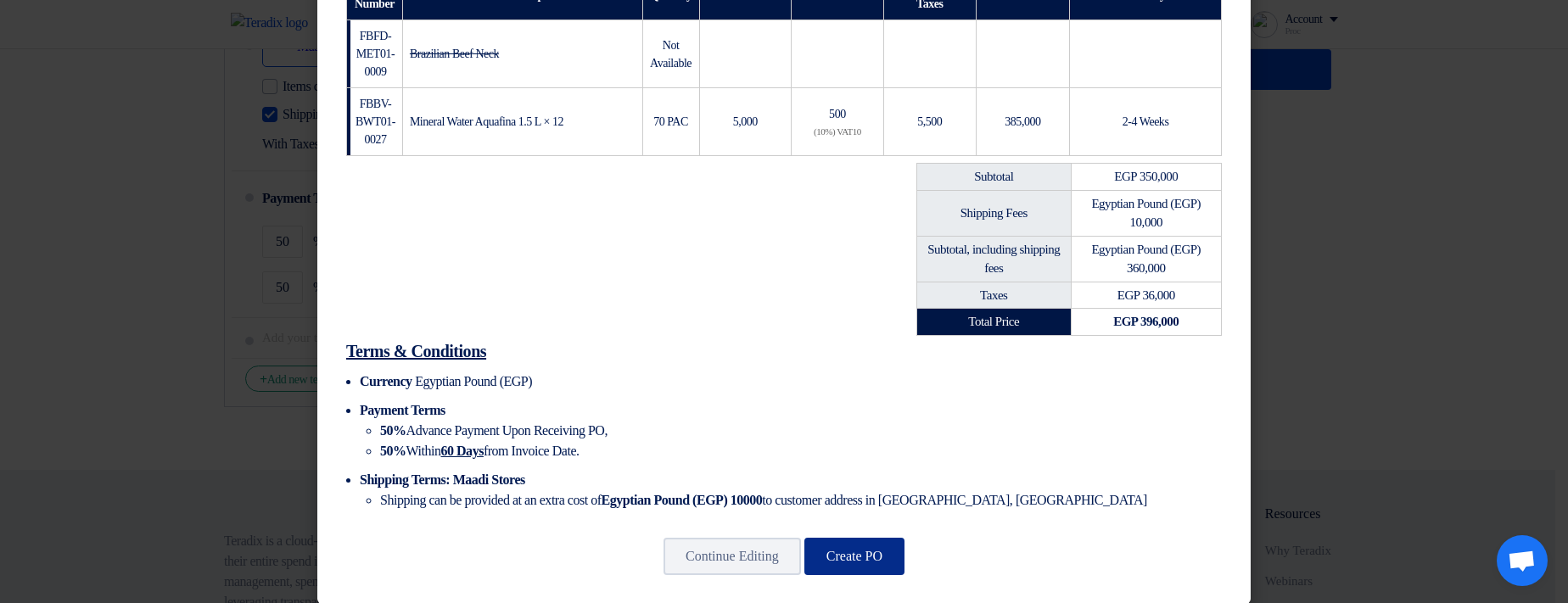
click at [875, 205] on button "Create PO" at bounding box center [855, 556] width 100 height 37
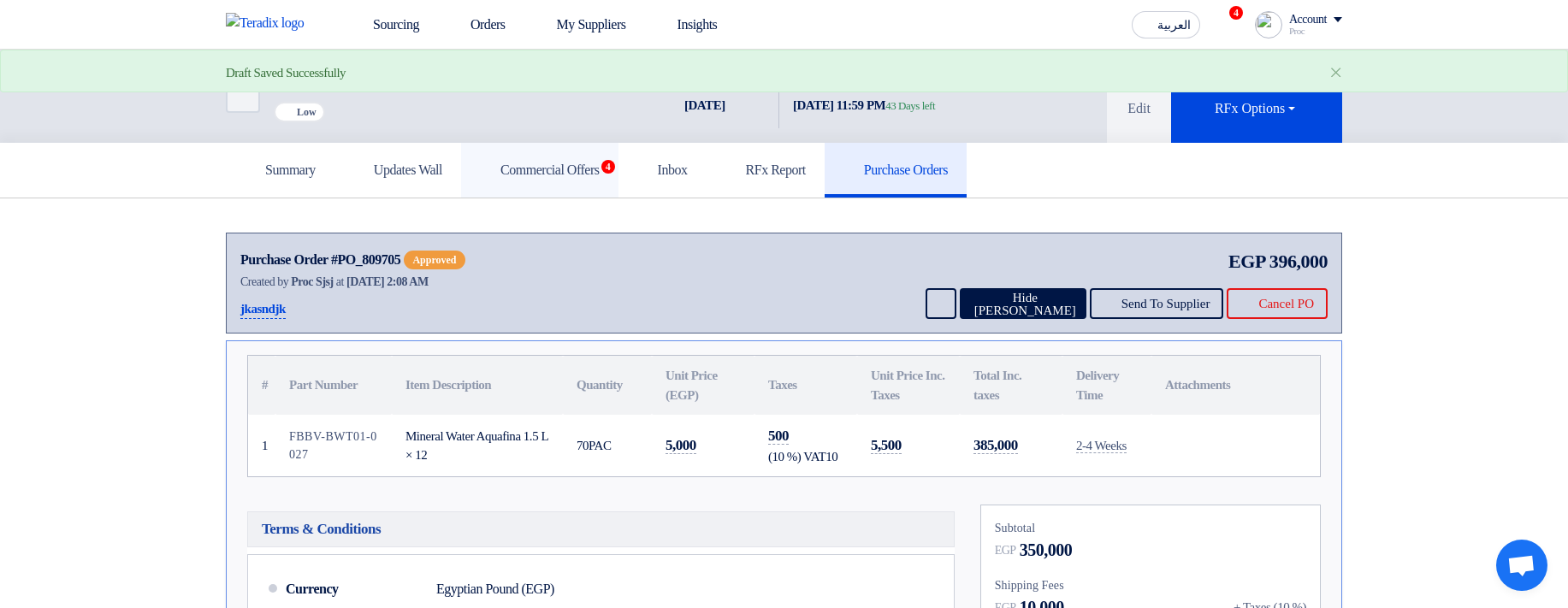
click at [600, 197] on link "Commercial Offers 4" at bounding box center [539, 171] width 158 height 55
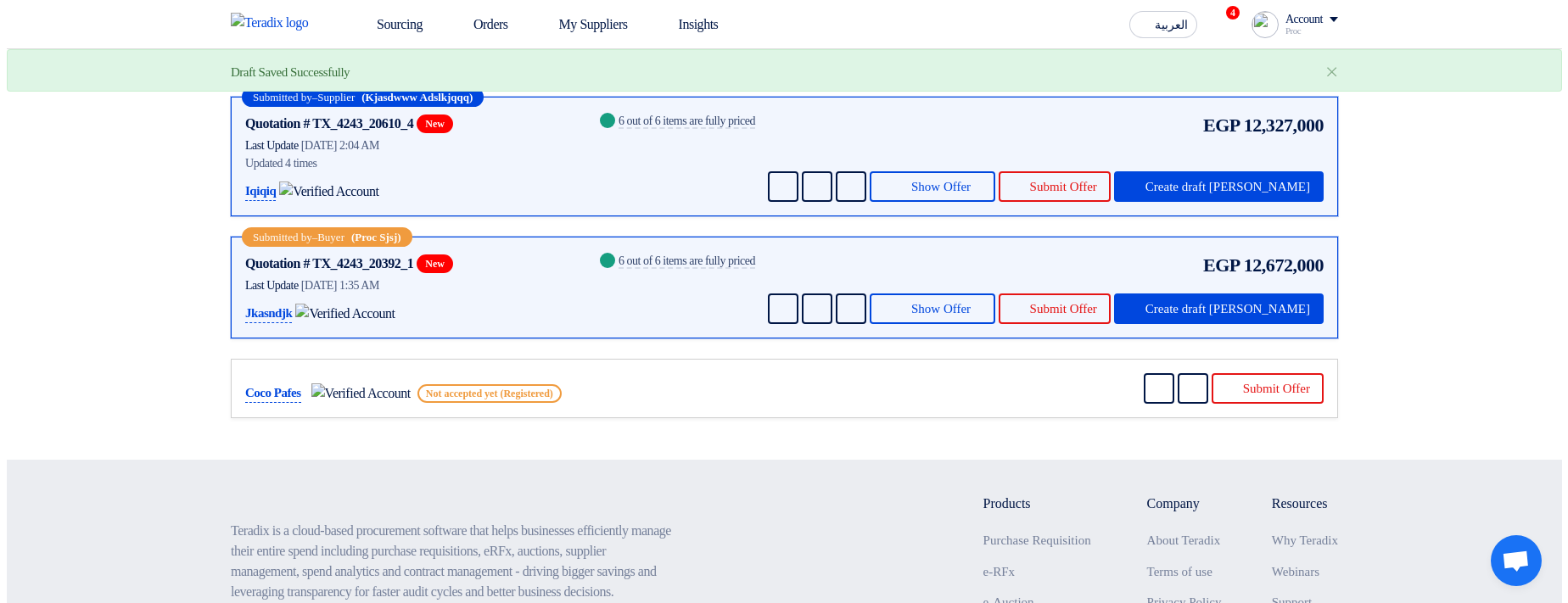
scroll to position [306, 0]
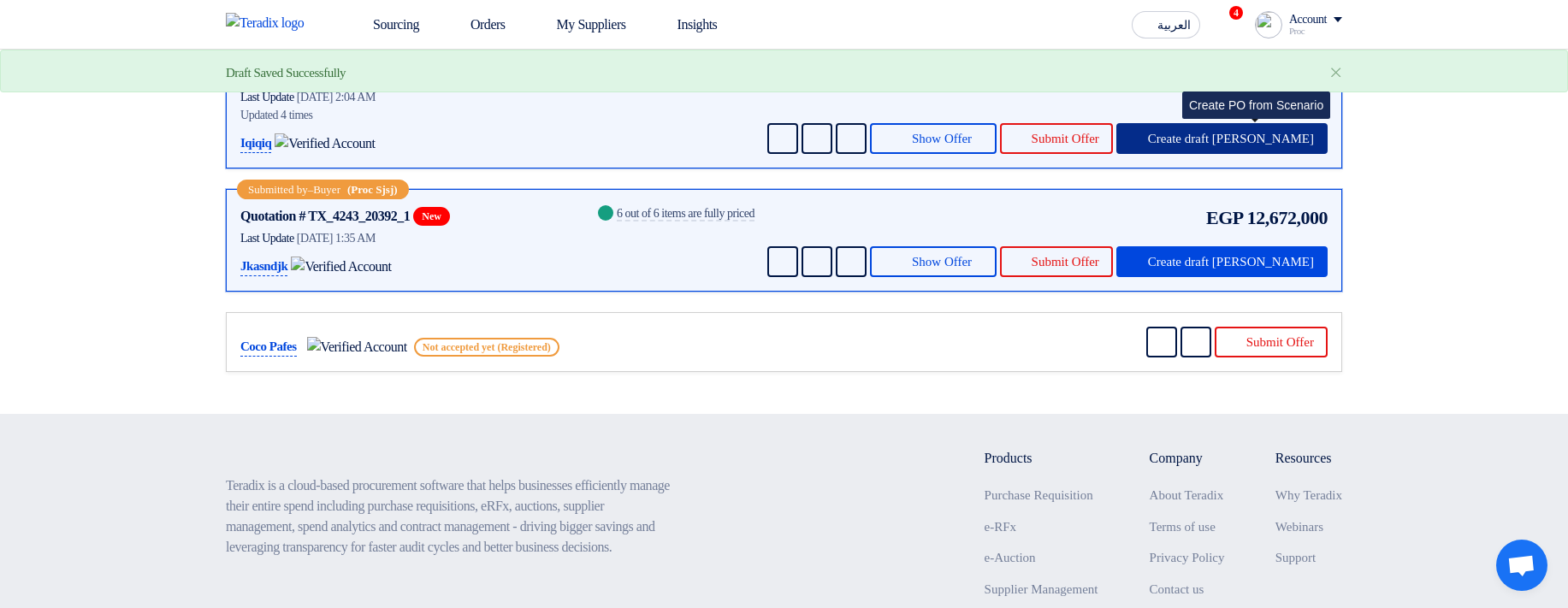
click at [1232, 145] on span "Create draft PO" at bounding box center [1230, 138] width 166 height 13
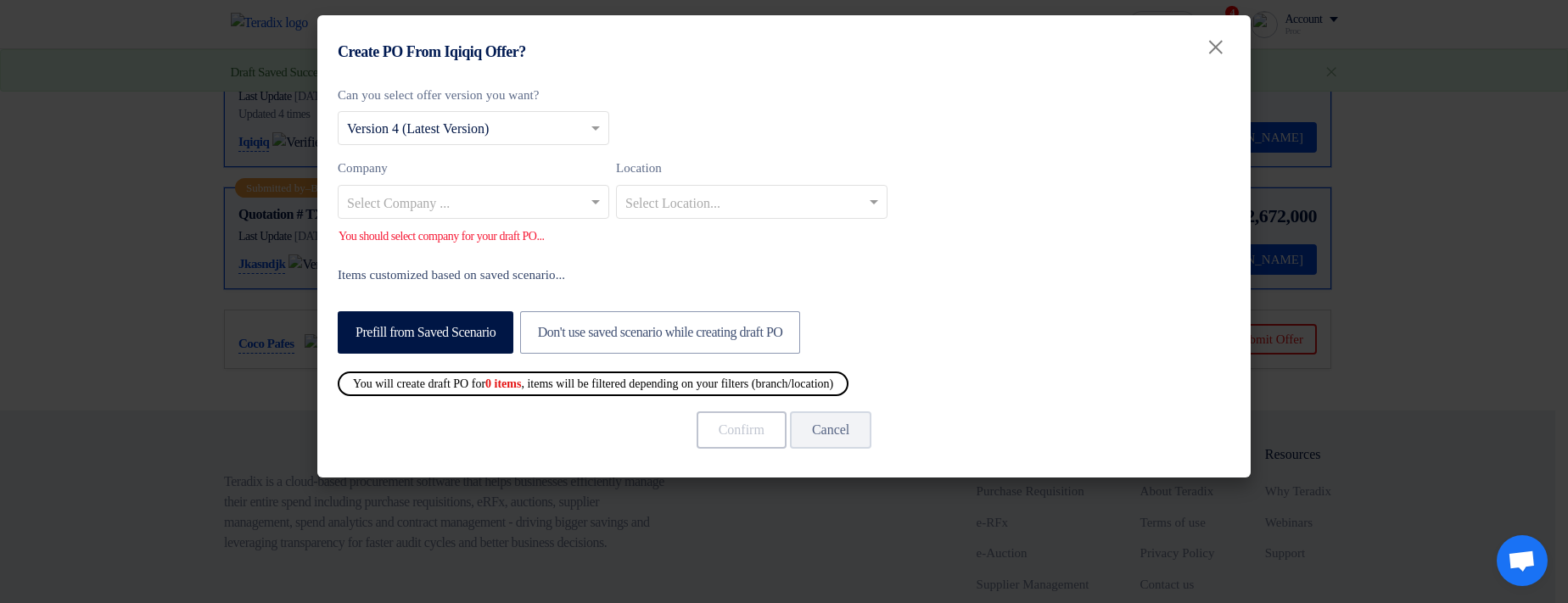
click at [463, 205] on input "text" at bounding box center [464, 203] width 236 height 28
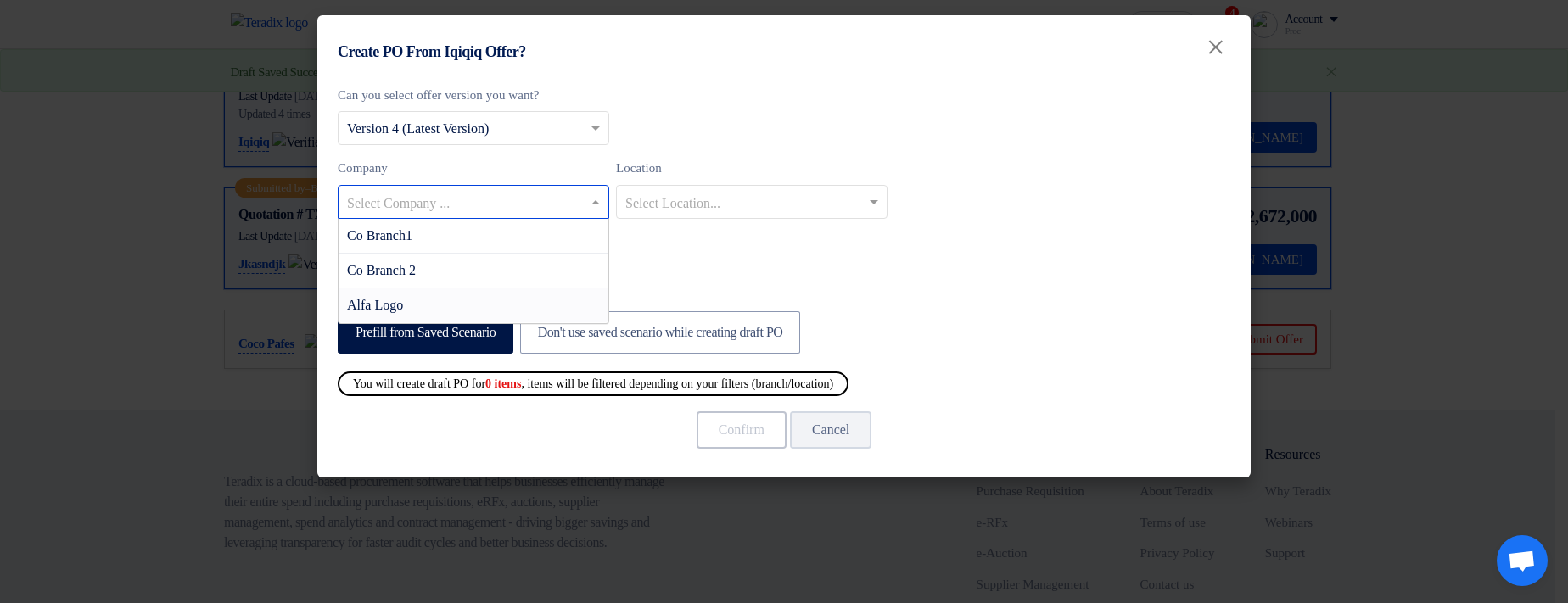
click at [475, 205] on div "Alfa Logo" at bounding box center [473, 305] width 269 height 34
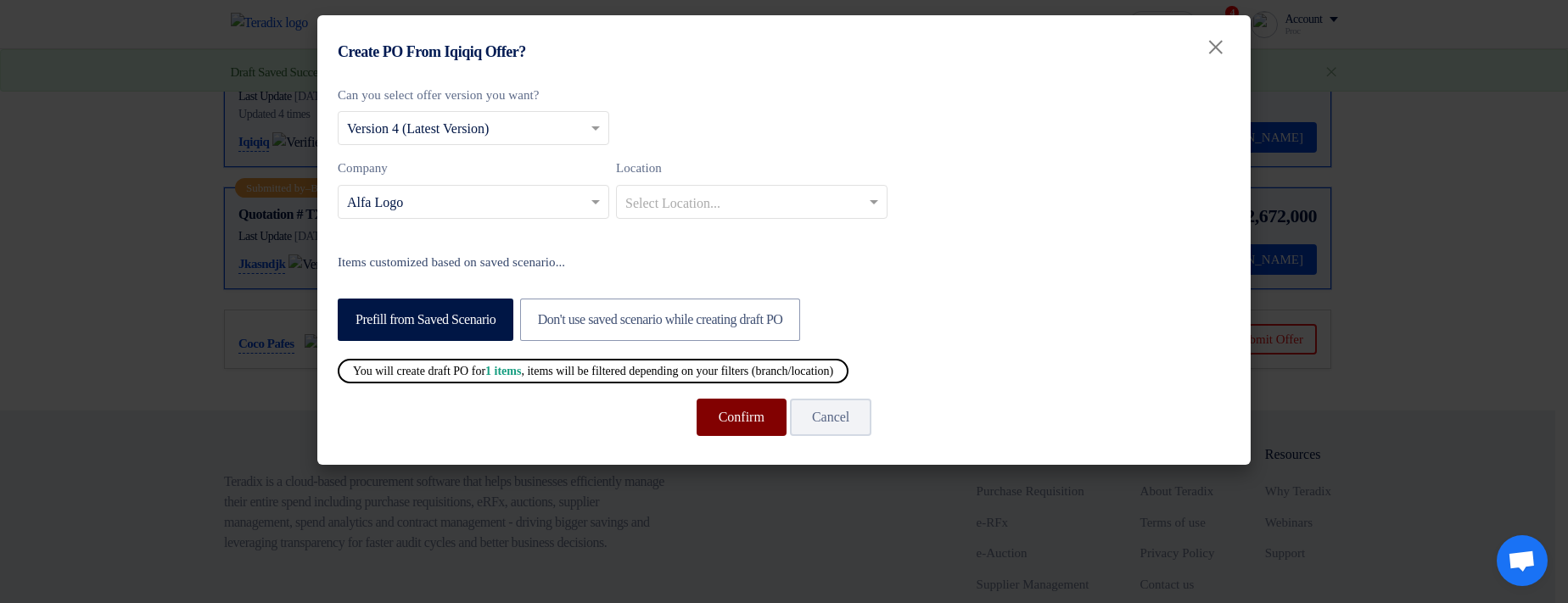
click at [719, 205] on button "Confirm" at bounding box center [741, 417] width 90 height 37
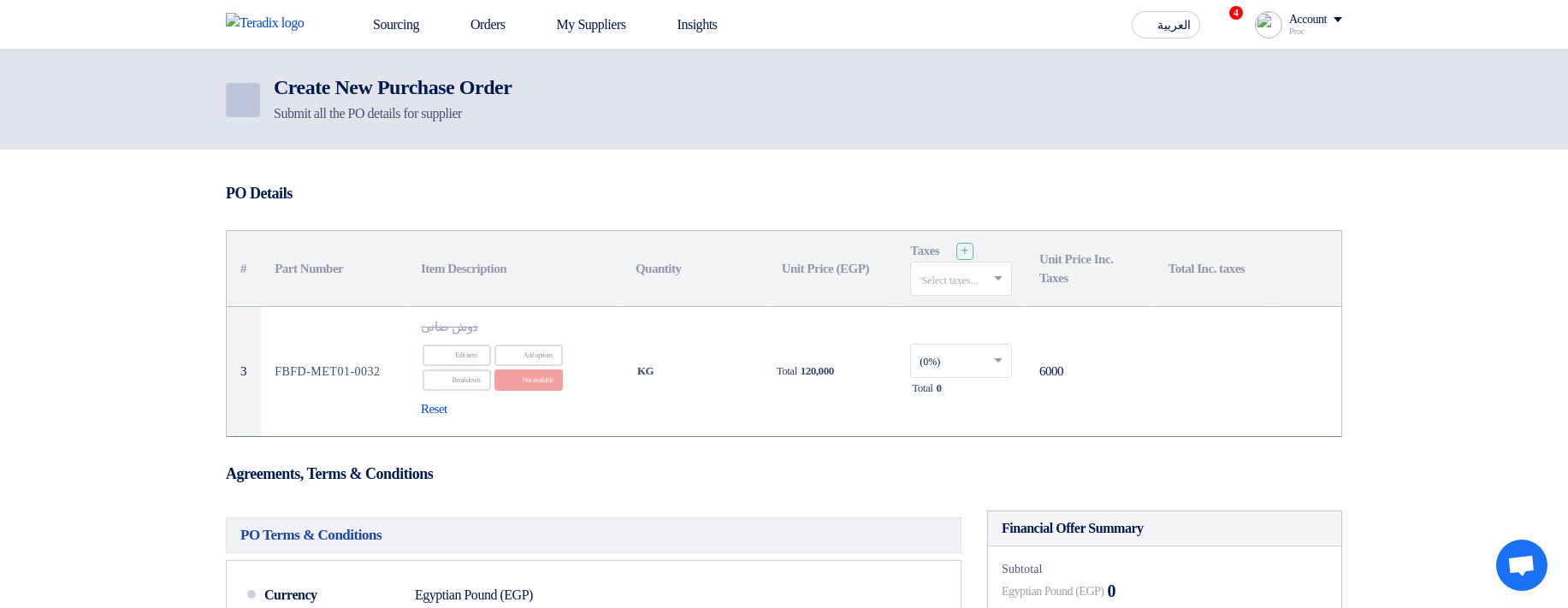
click at [231, 90] on use at bounding box center [231, 90] width 0 height 0
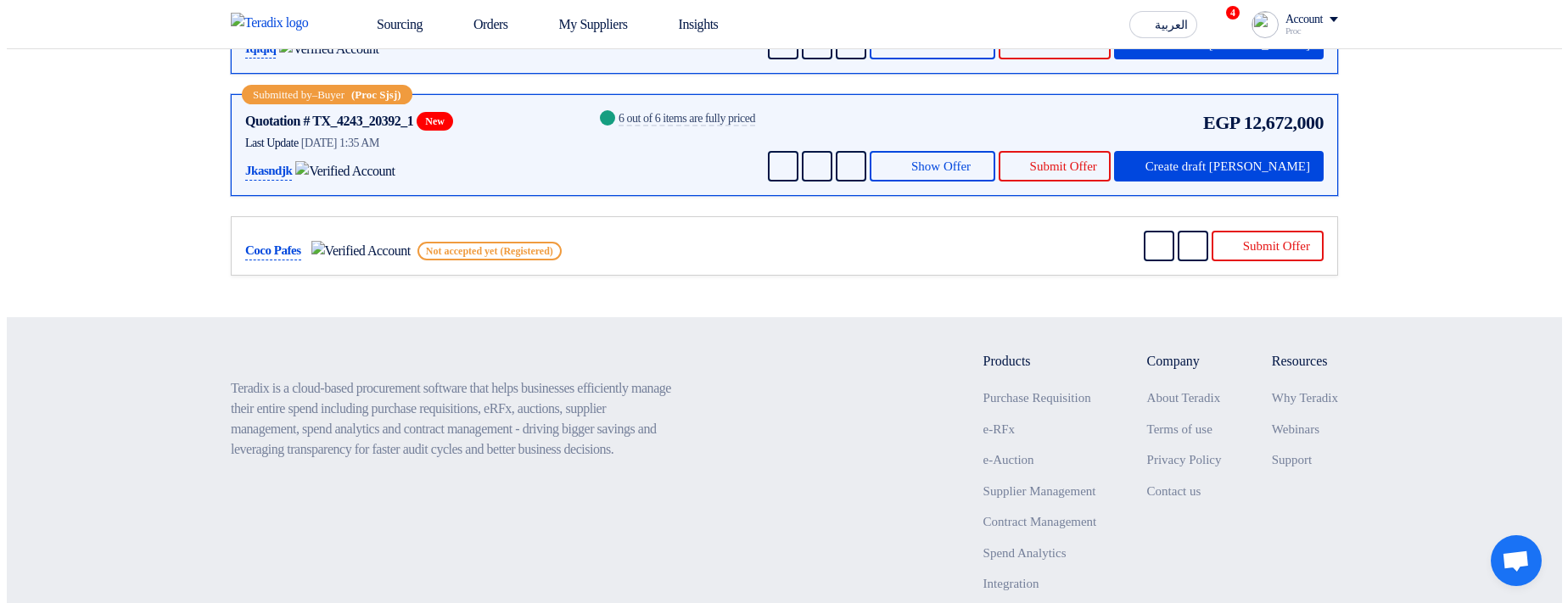
scroll to position [407, 0]
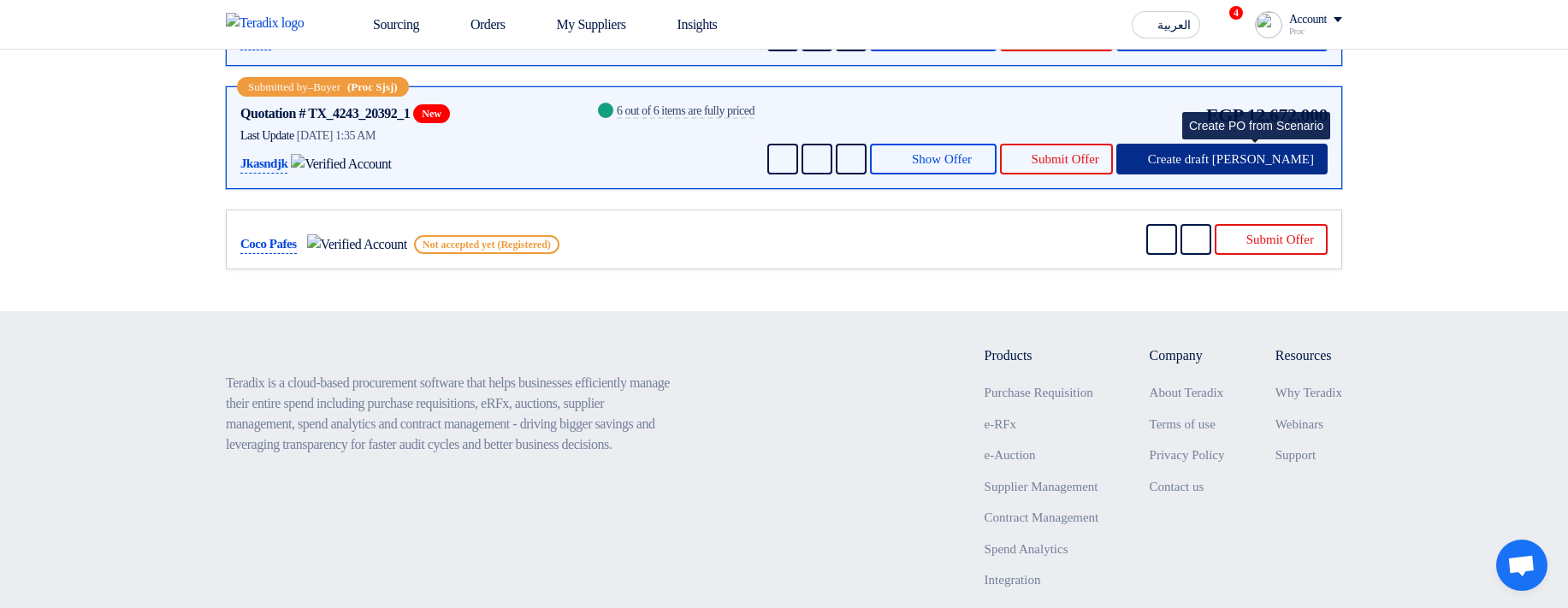
click at [1223, 174] on button "Create draft [PERSON_NAME]" at bounding box center [1221, 160] width 211 height 31
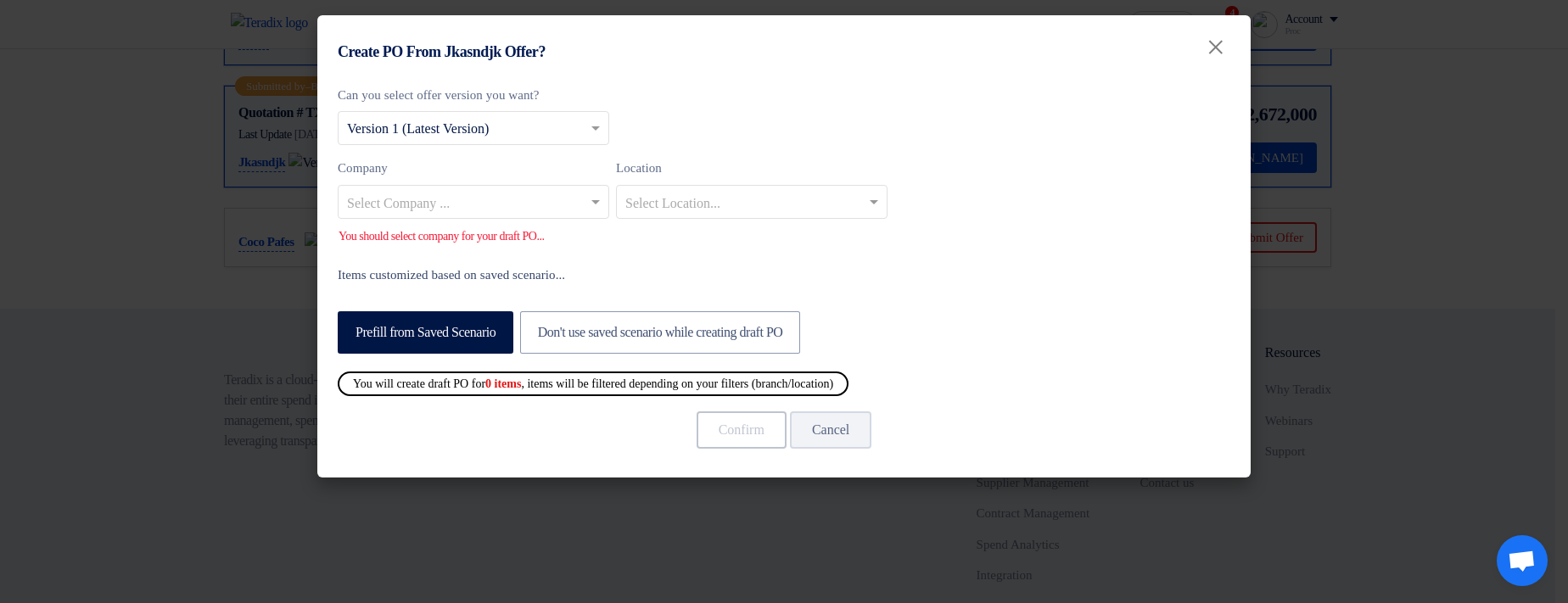
click at [476, 205] on input "text" at bounding box center [464, 203] width 236 height 28
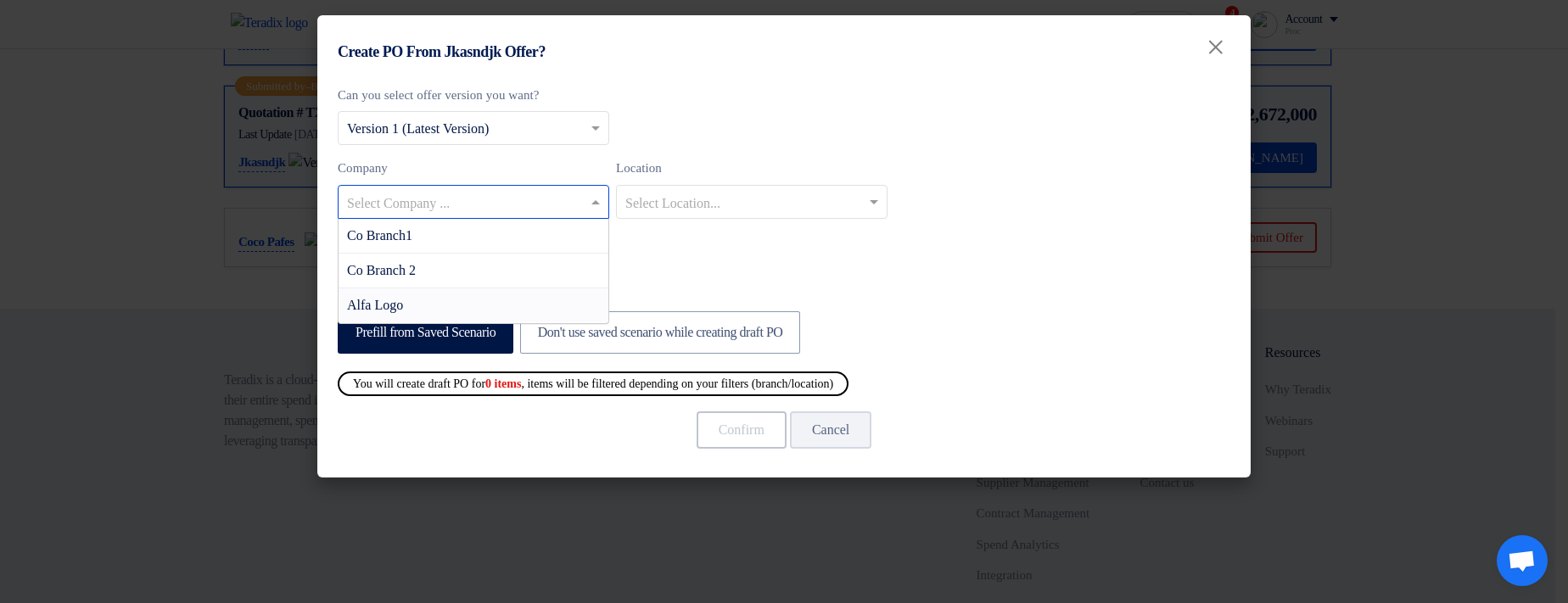
click at [476, 205] on div "Alfa Logo" at bounding box center [473, 305] width 269 height 34
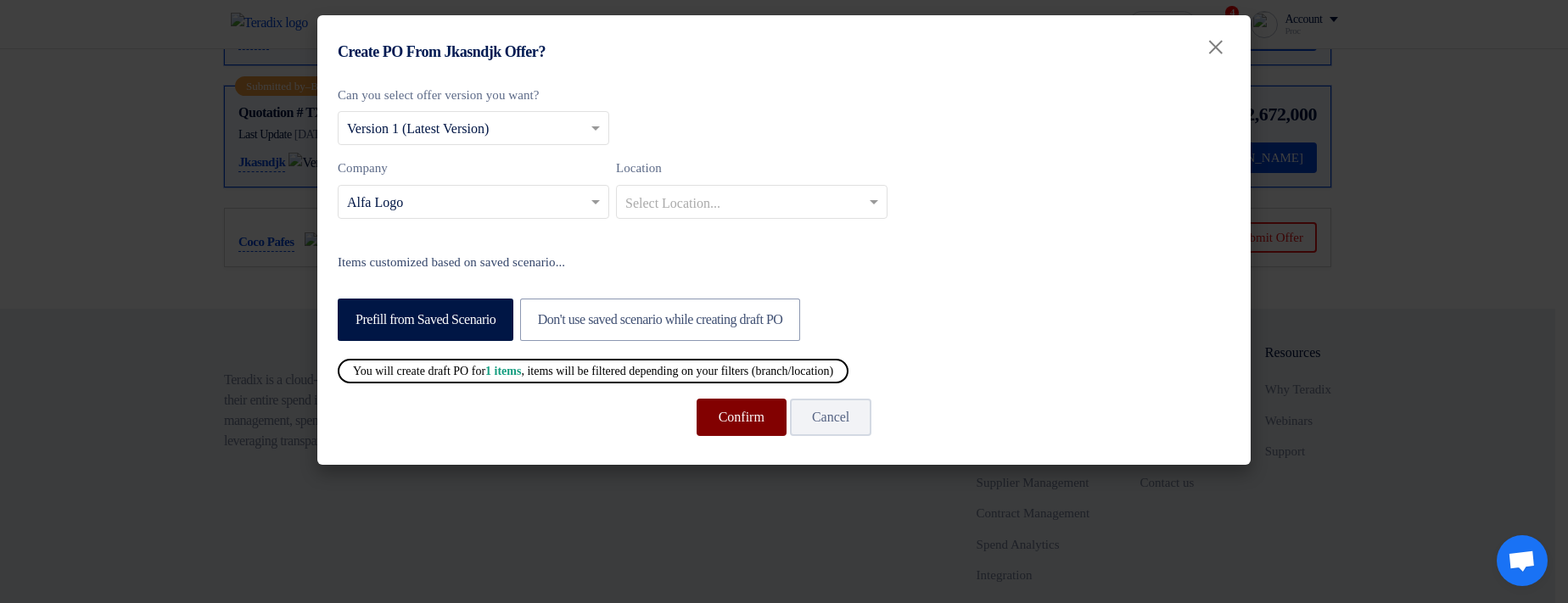
click at [712, 205] on button "Confirm" at bounding box center [741, 417] width 90 height 37
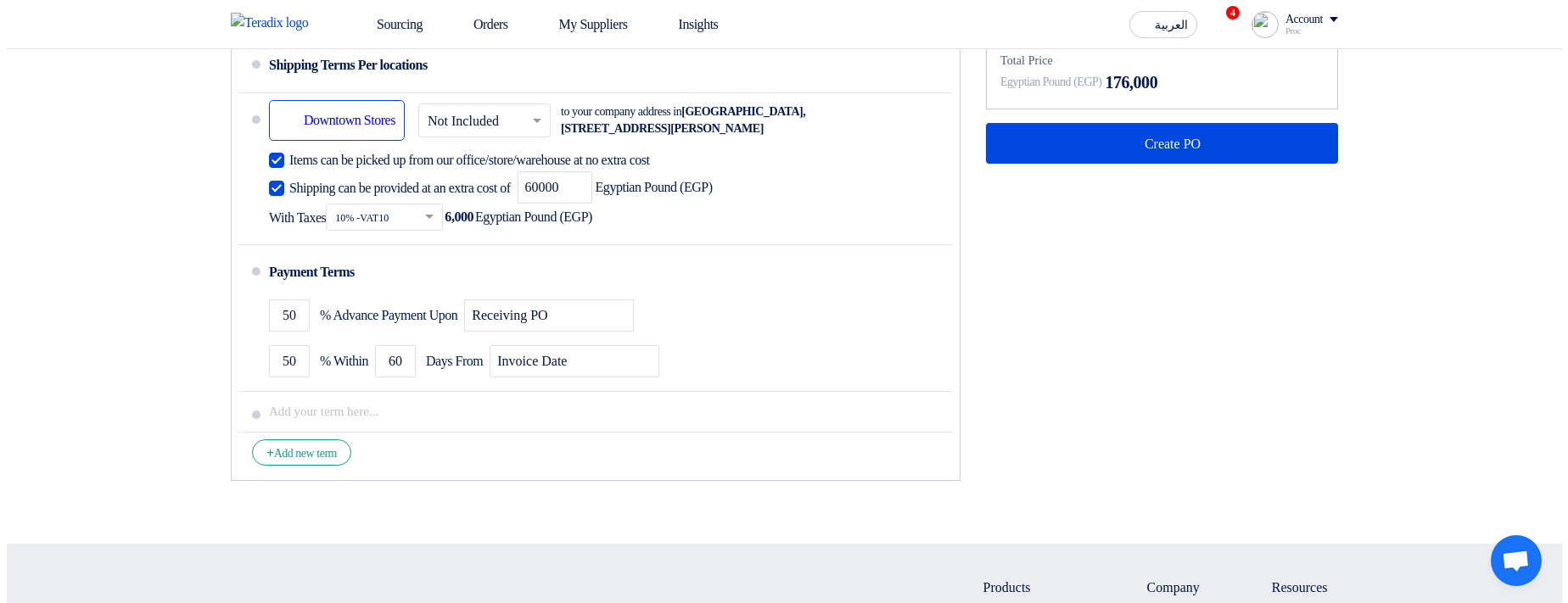
scroll to position [712, 0]
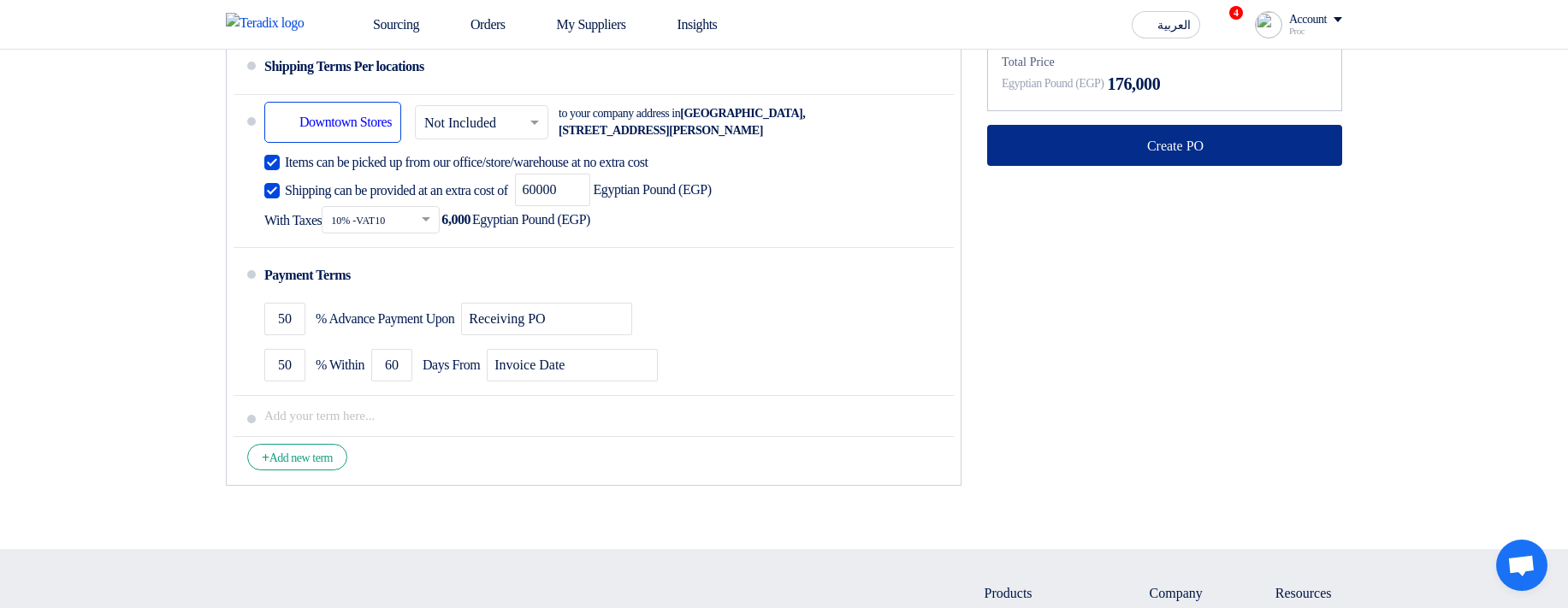
click at [1086, 140] on button "Create PO" at bounding box center [1164, 145] width 355 height 41
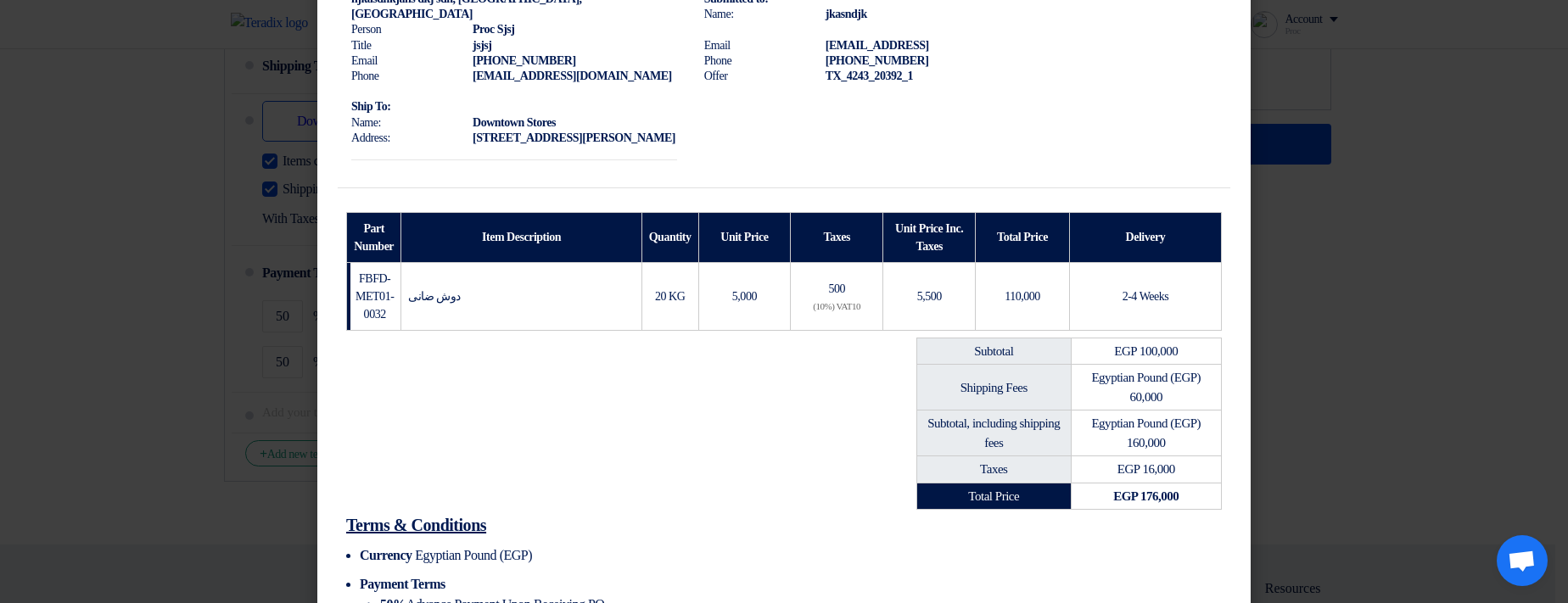
scroll to position [365, 0]
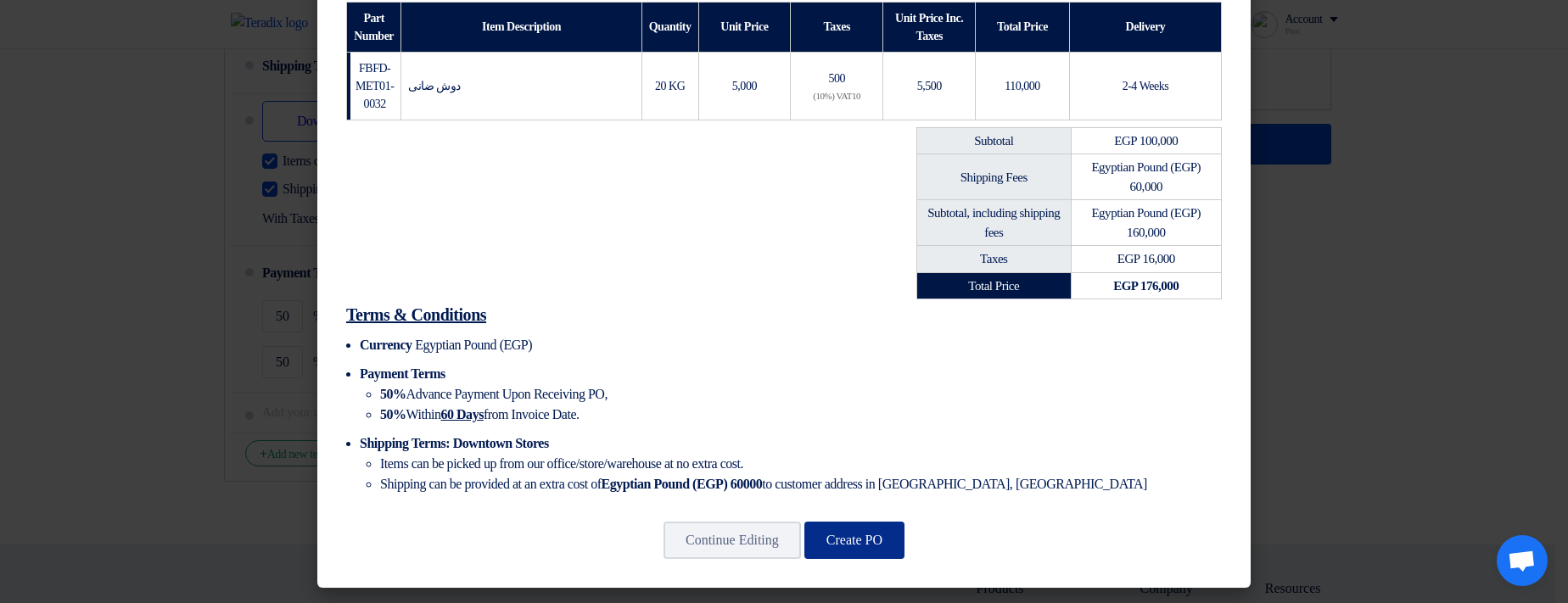
click at [868, 205] on button "Create PO" at bounding box center [855, 539] width 100 height 37
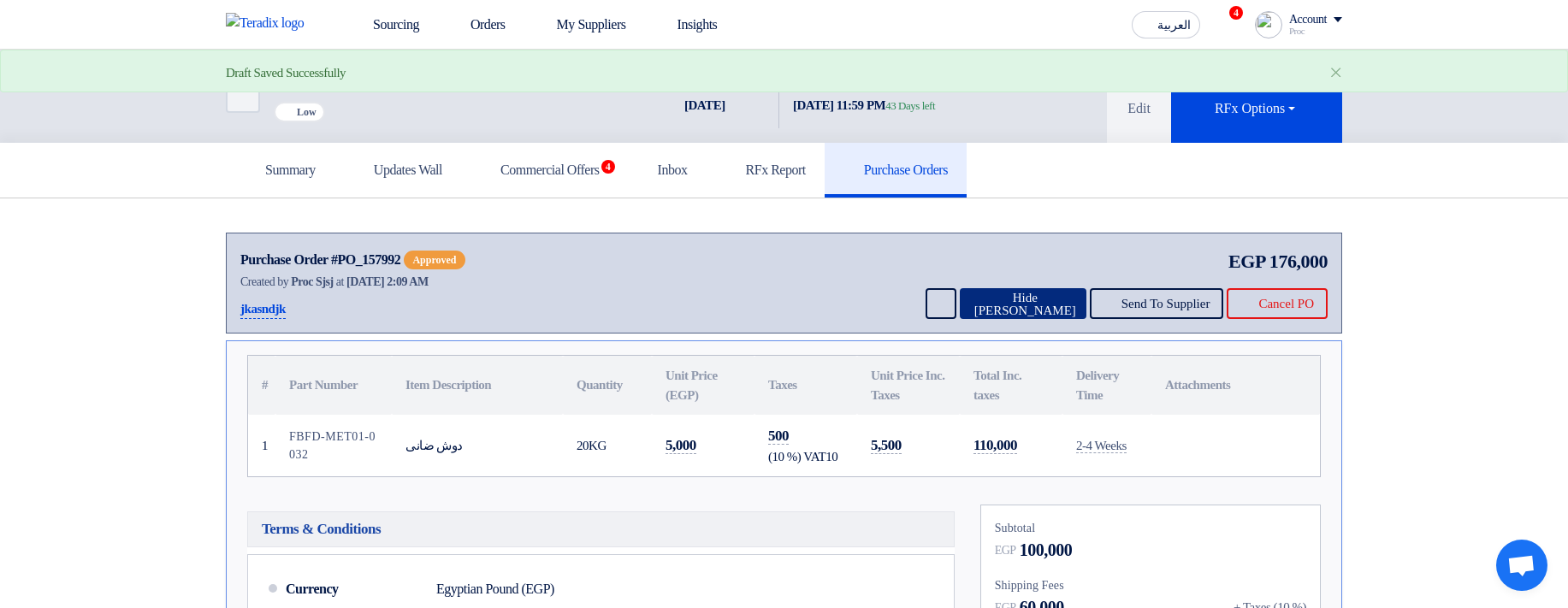
click at [1001, 206] on button "Hide PO" at bounding box center [1023, 304] width 127 height 31
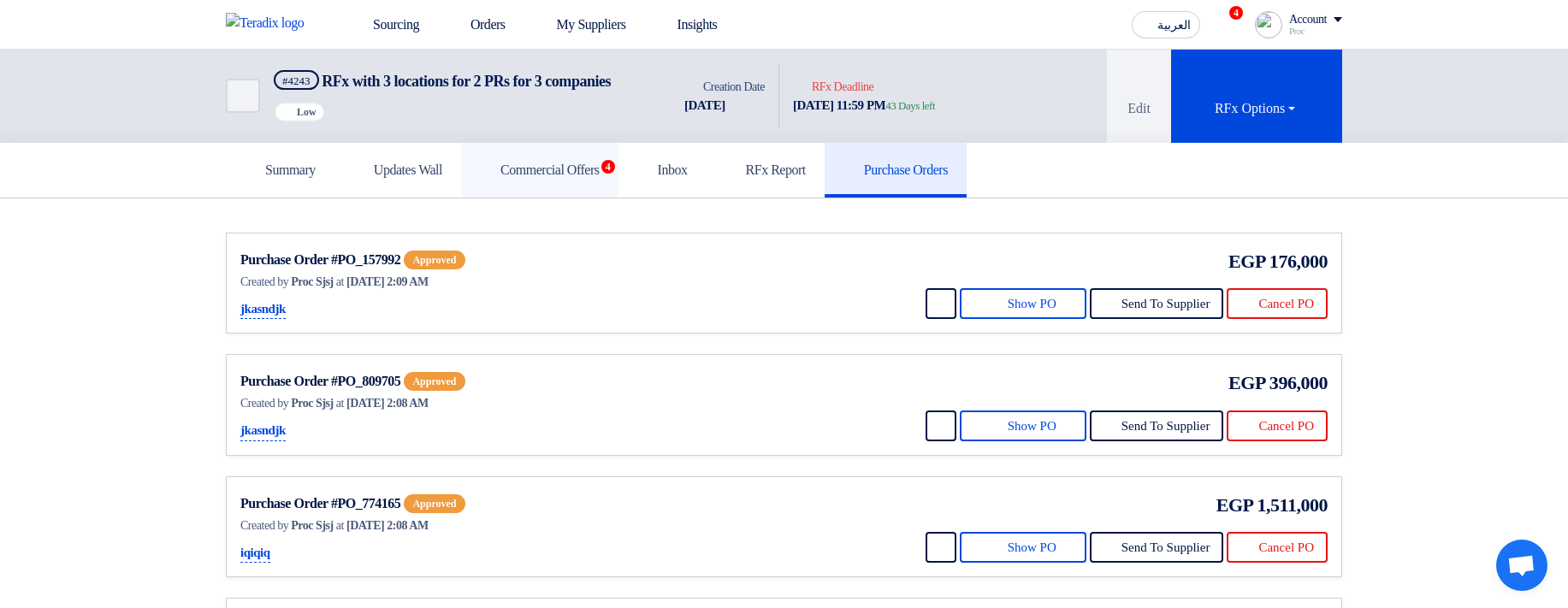
click at [599, 179] on h5 "Commercial Offers 4" at bounding box center [539, 170] width 120 height 17
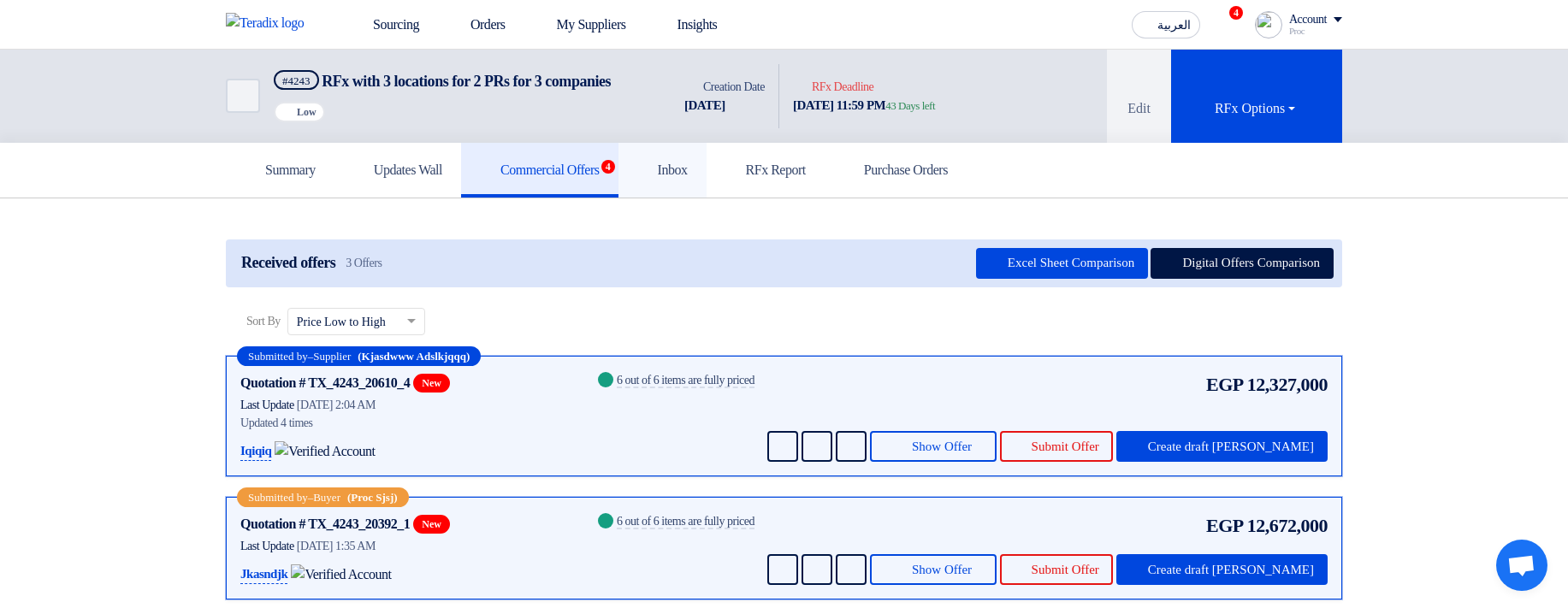
click at [687, 179] on h5 "Inbox" at bounding box center [662, 170] width 50 height 17
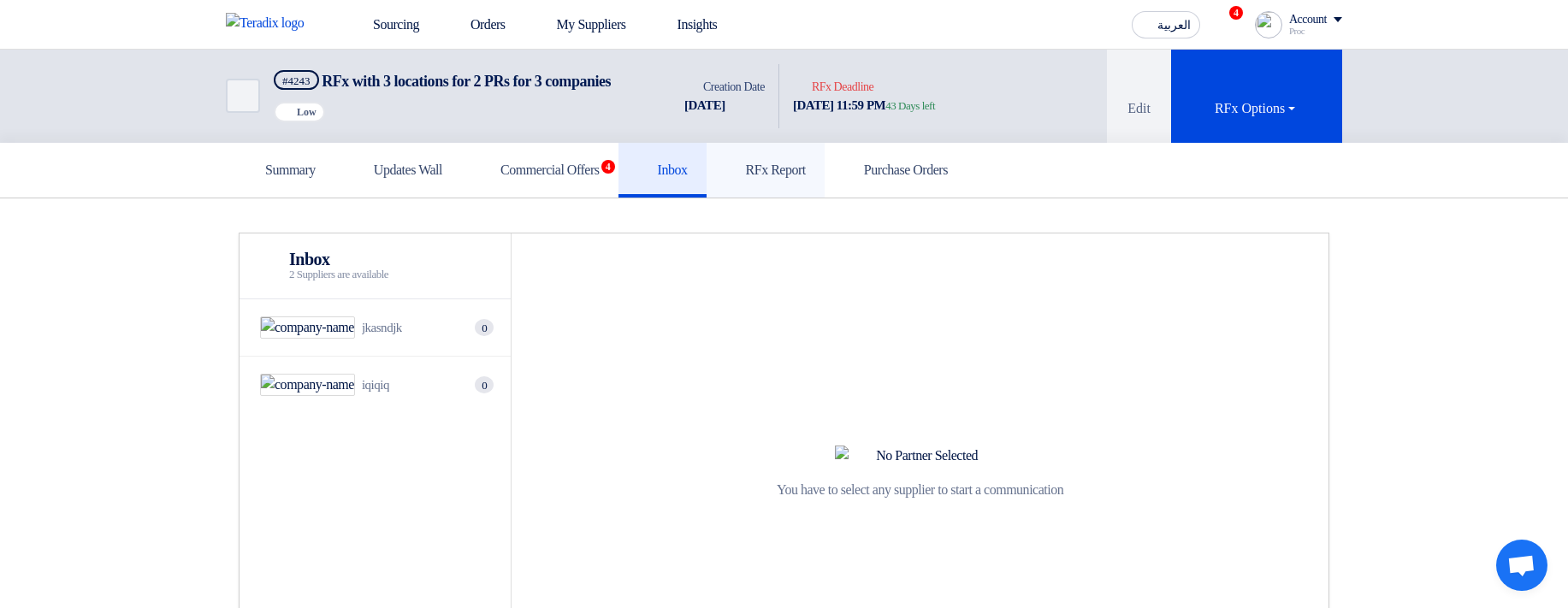
click at [806, 179] on h5 "RFx Report" at bounding box center [765, 170] width 81 height 17
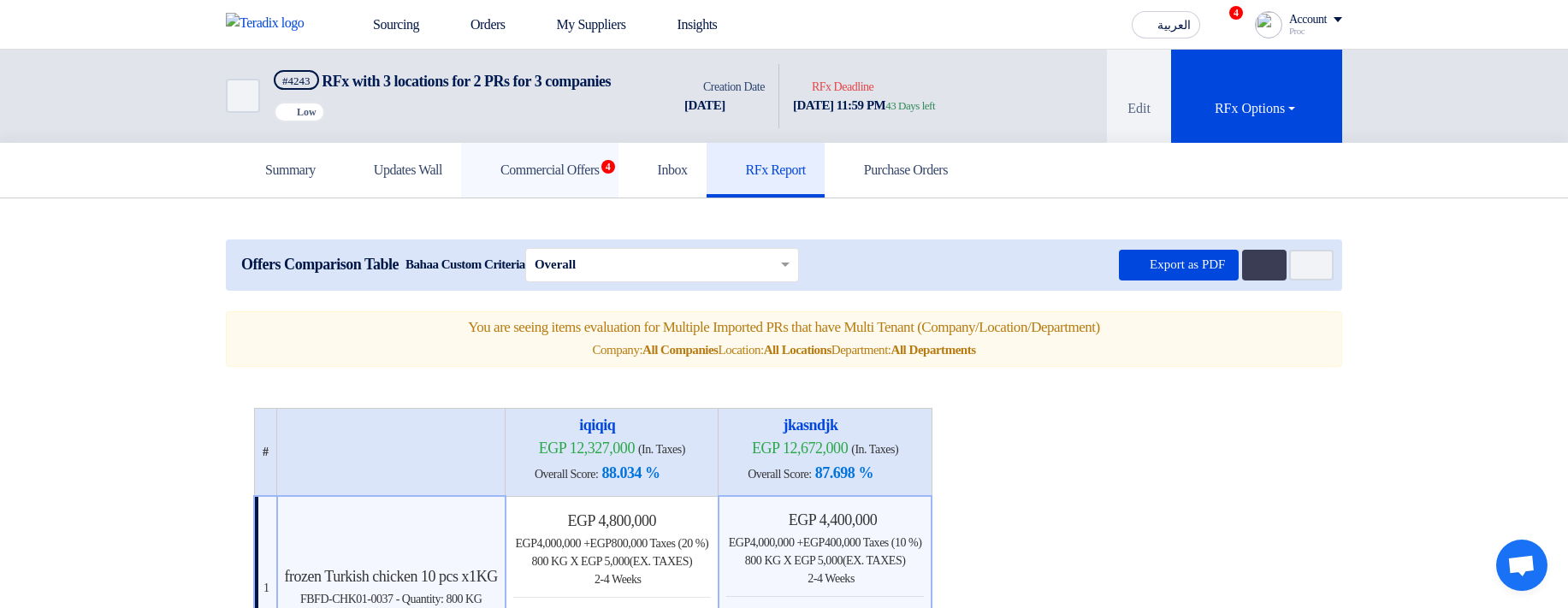
click at [600, 179] on link "Commercial Offers 4" at bounding box center [539, 171] width 158 height 55
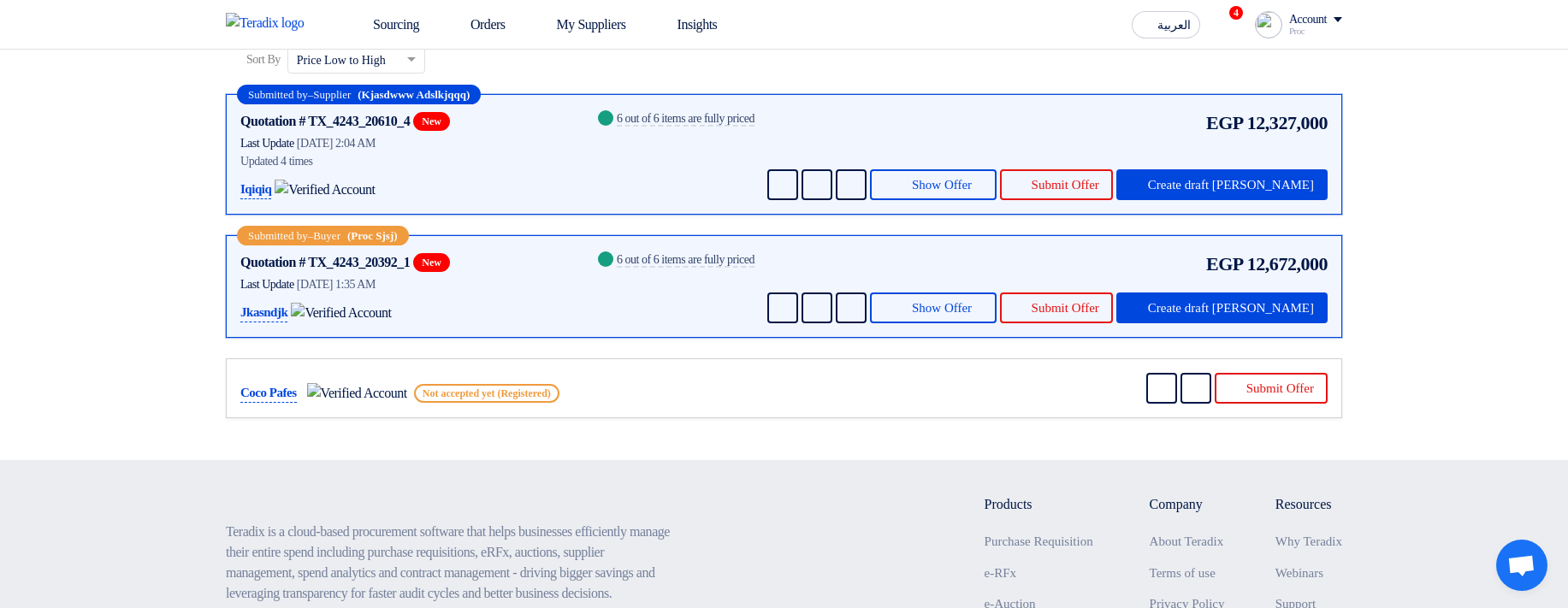
scroll to position [308, 0]
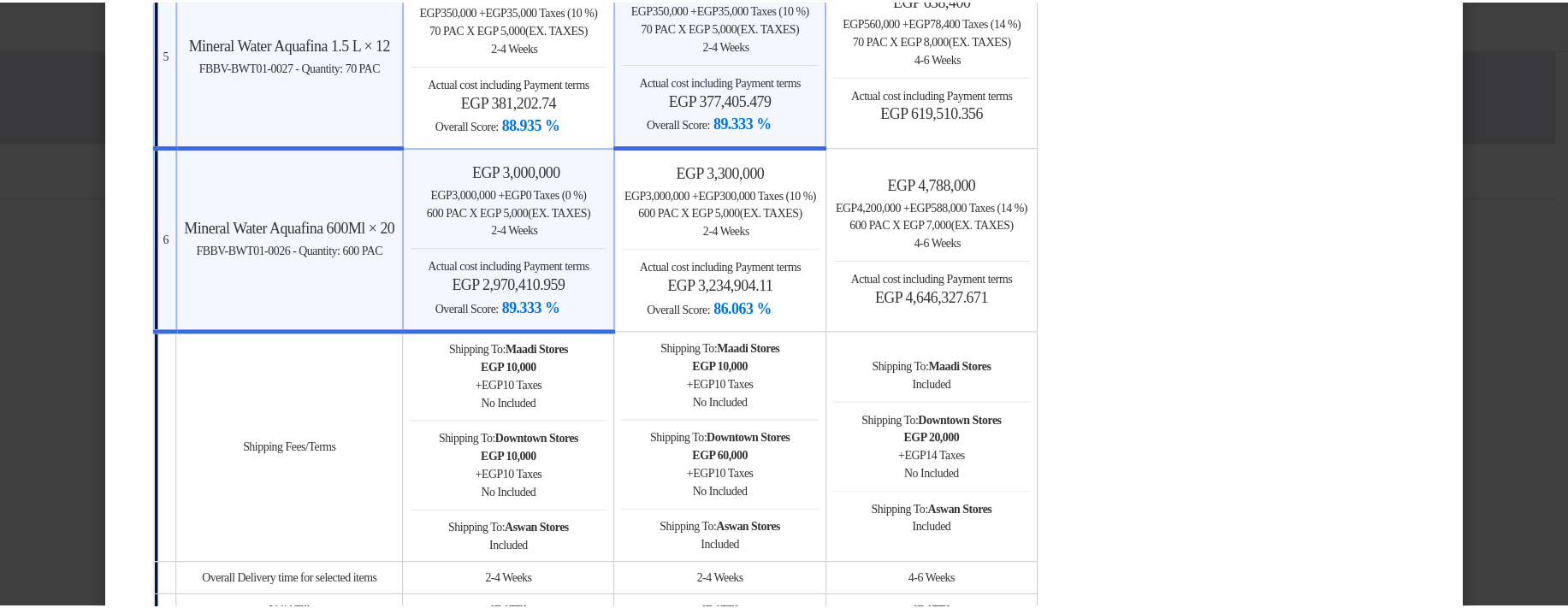
scroll to position [1231, 0]
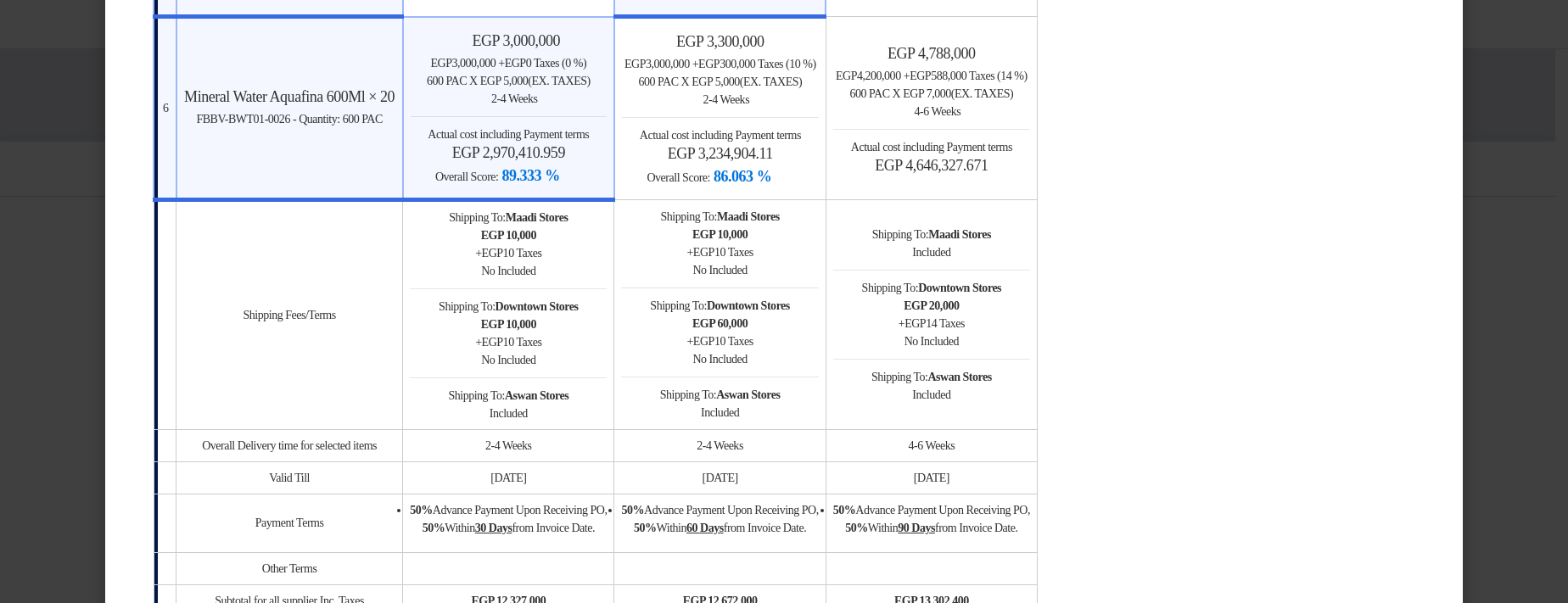
click at [1543, 216] on modal-container "× Offers Comparison Table Bahaa Custom Criteria × Overall × Export as PDF Magic…" at bounding box center [784, 301] width 1568 height 603
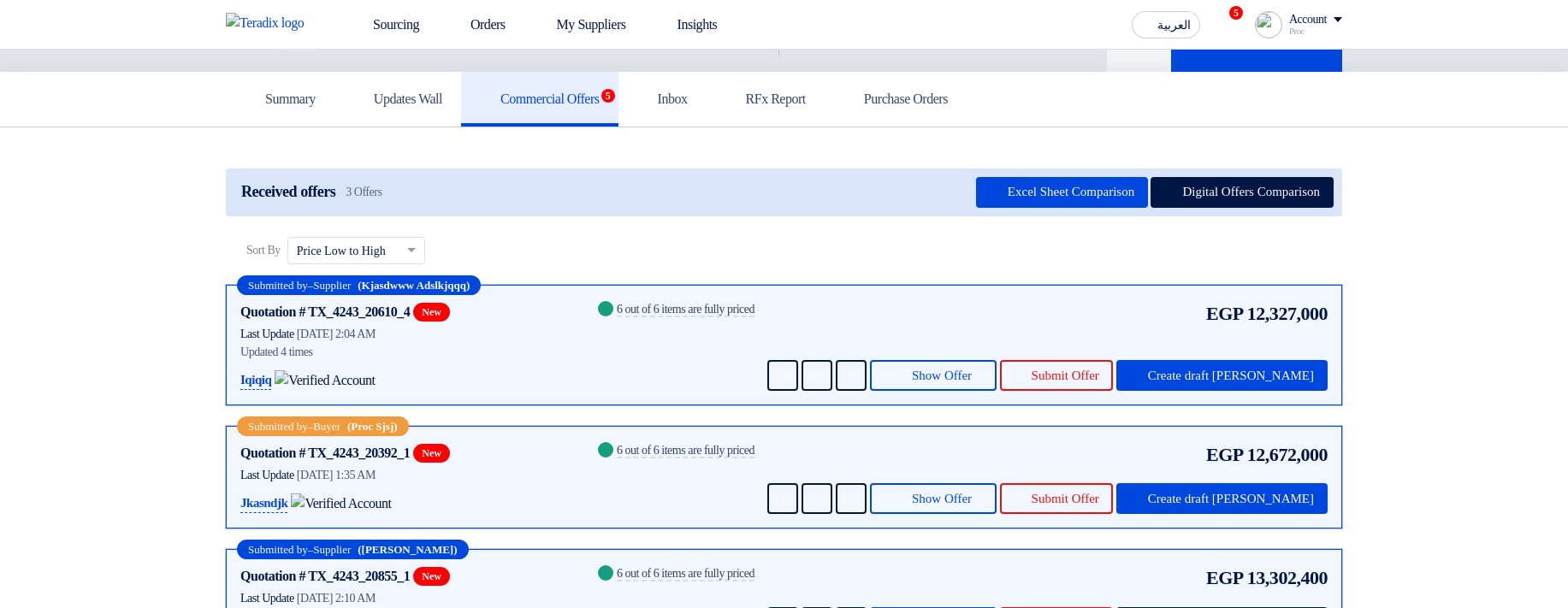
scroll to position [410, 0]
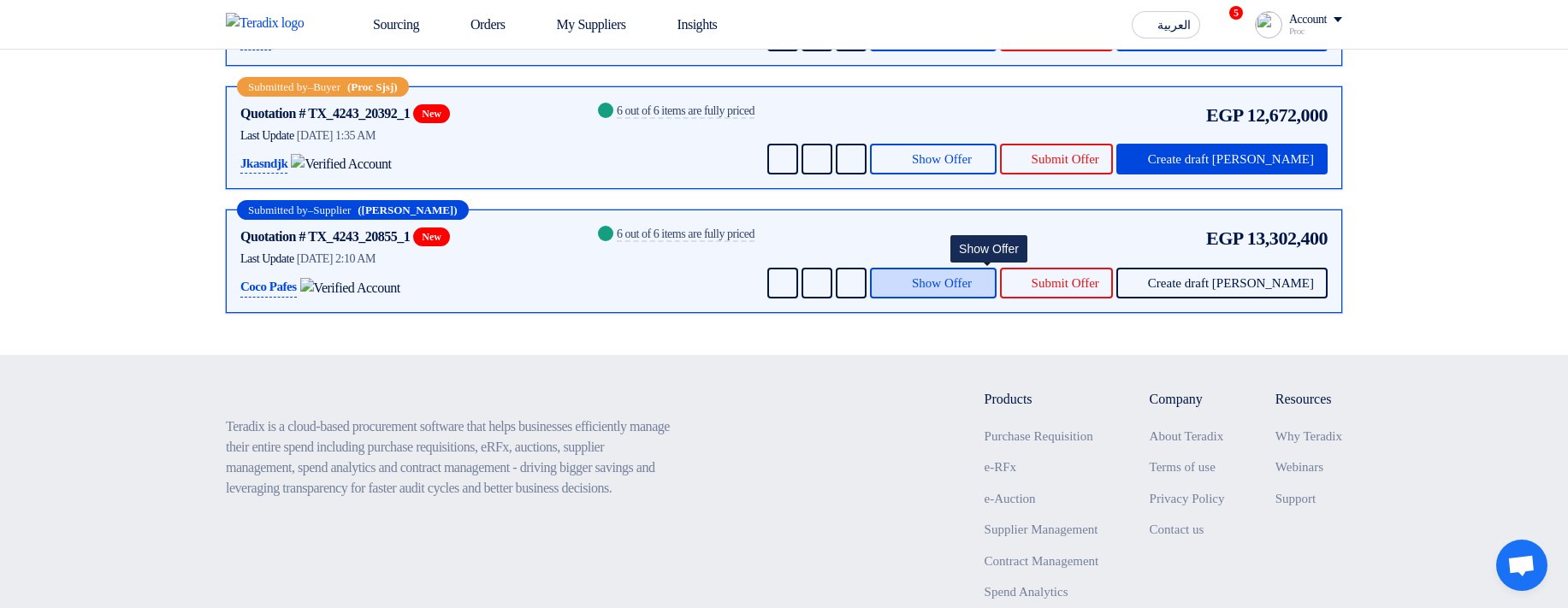
click at [973, 298] on button "Show Offer" at bounding box center [933, 283] width 127 height 31
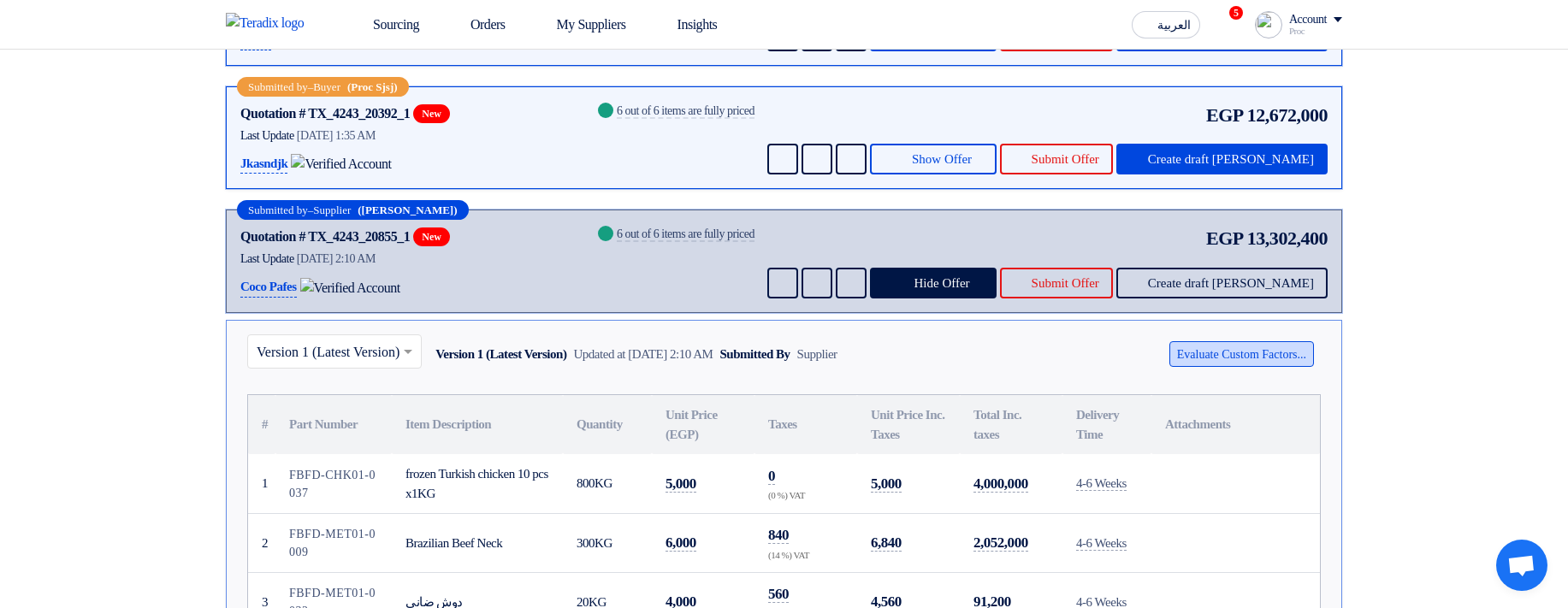
click at [1249, 367] on button "Evaluate Custom Factors..." at bounding box center [1241, 354] width 145 height 26
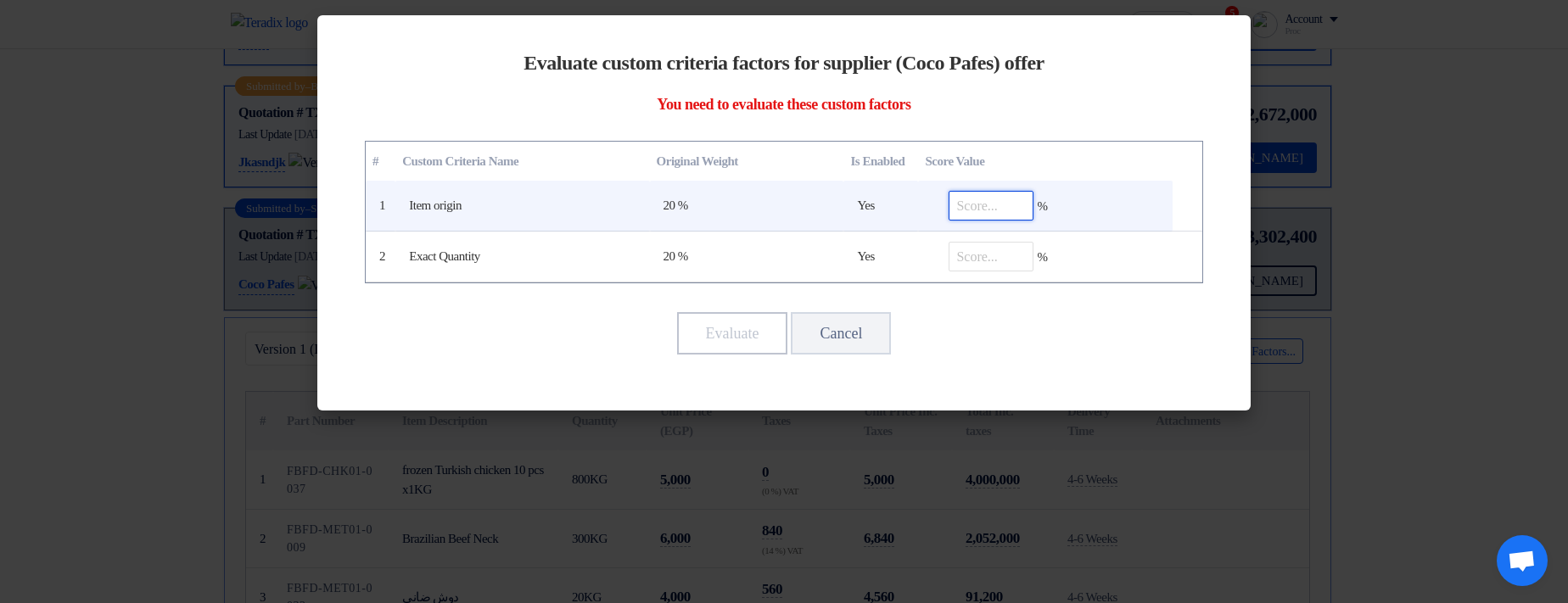
click at [981, 203] on input "number" at bounding box center [990, 206] width 85 height 30
type input "100"
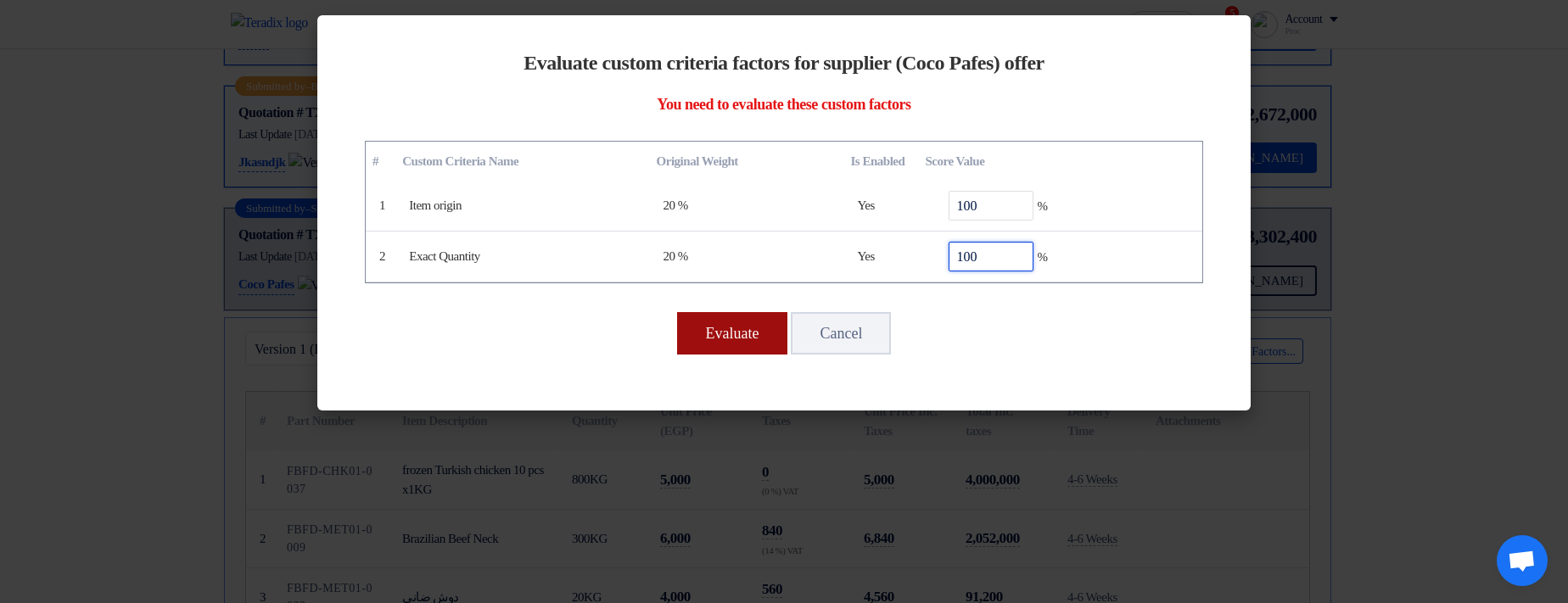
type input "100"
click at [703, 327] on button "Evaluate" at bounding box center [733, 333] width 111 height 43
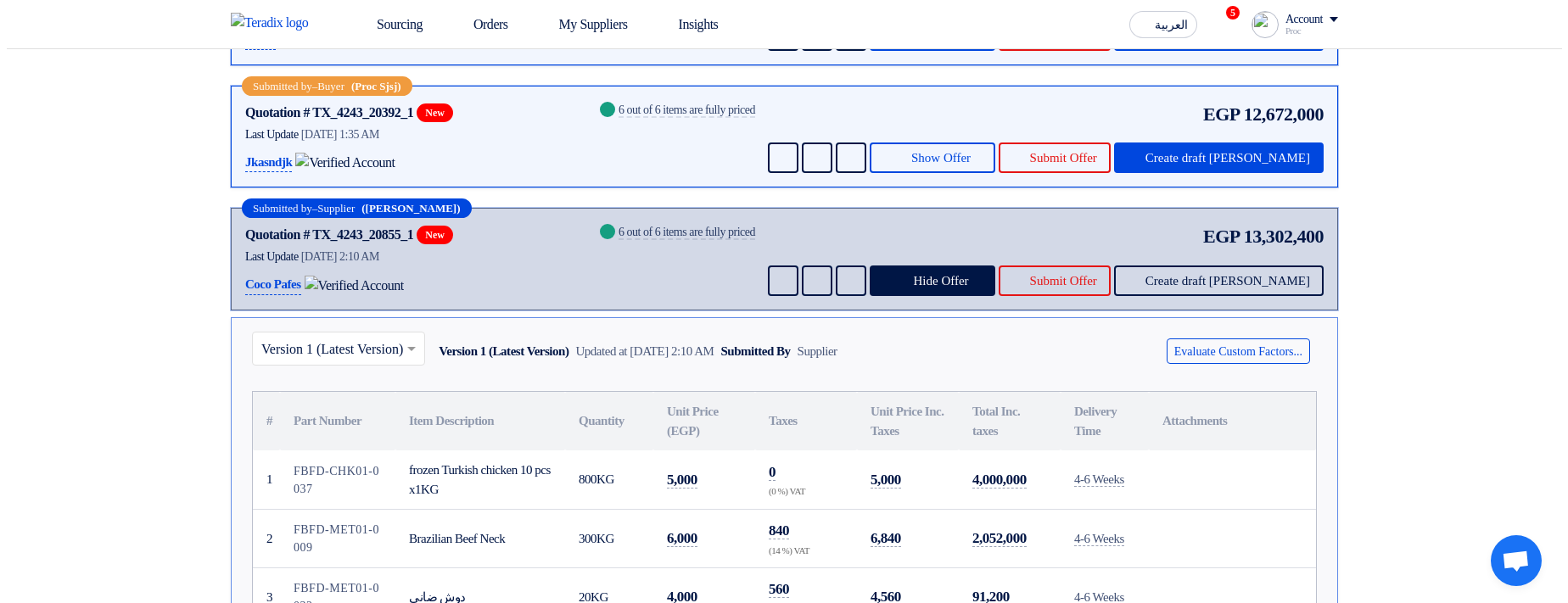
scroll to position [0, 0]
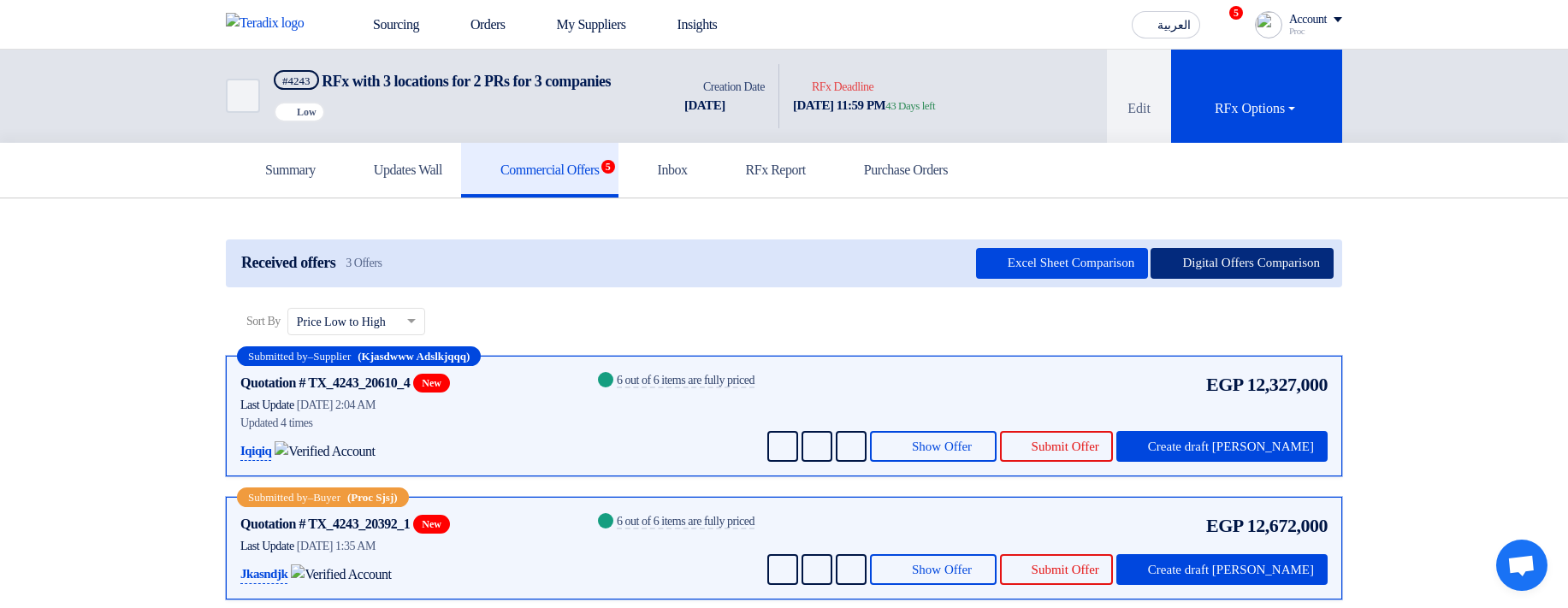
click at [1188, 279] on button "Digital Offers Comparison" at bounding box center [1241, 263] width 183 height 31
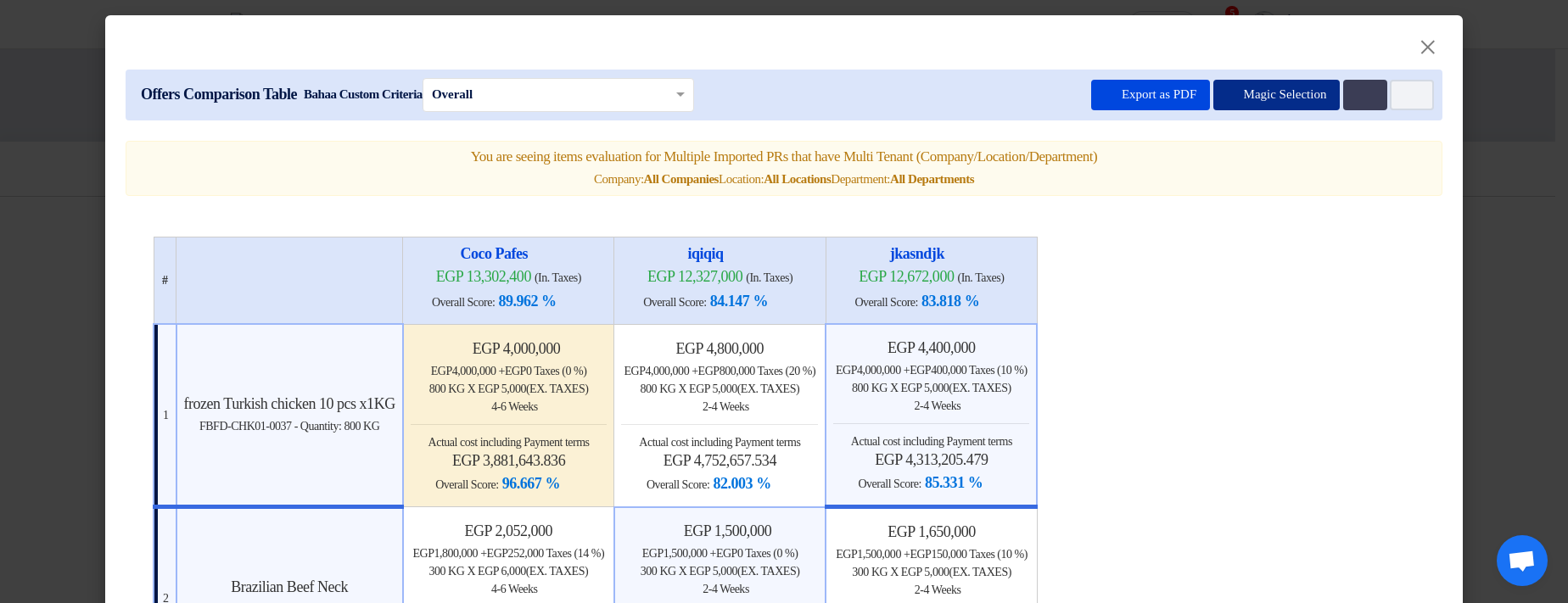
click at [1274, 109] on button "Magic Selection" at bounding box center [1277, 95] width 127 height 31
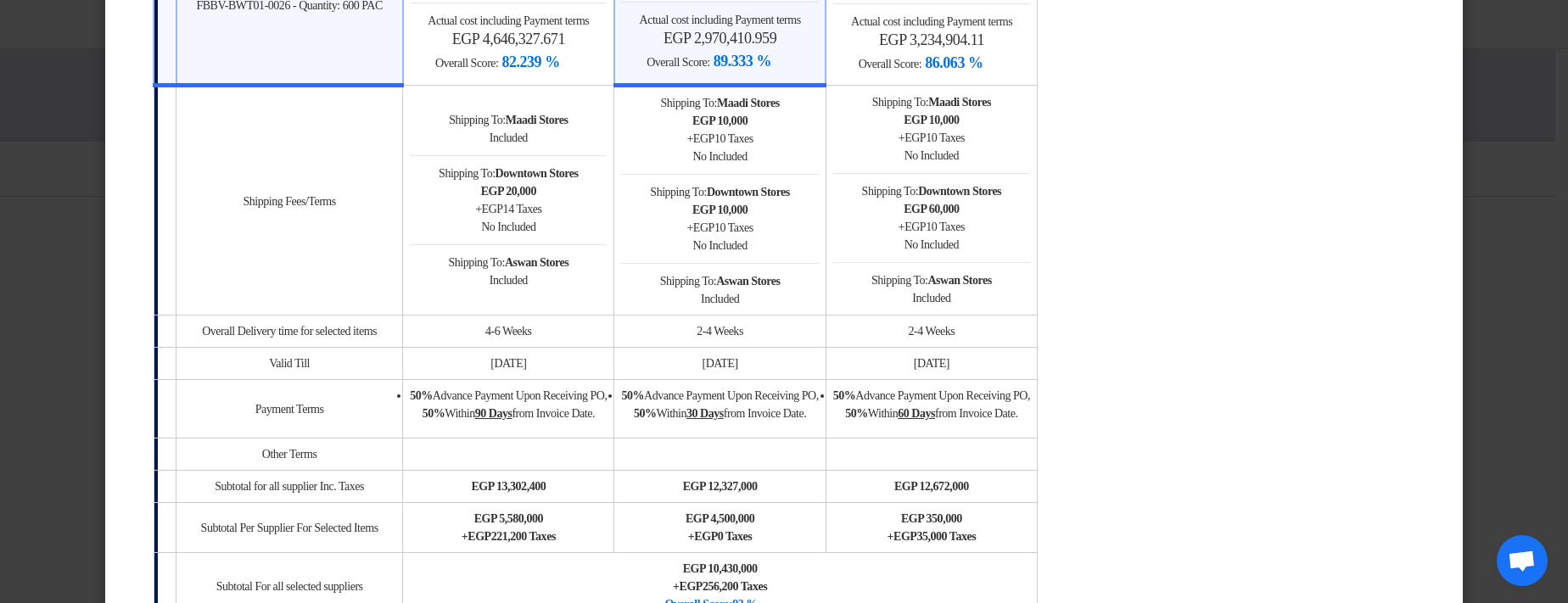
scroll to position [1628, 0]
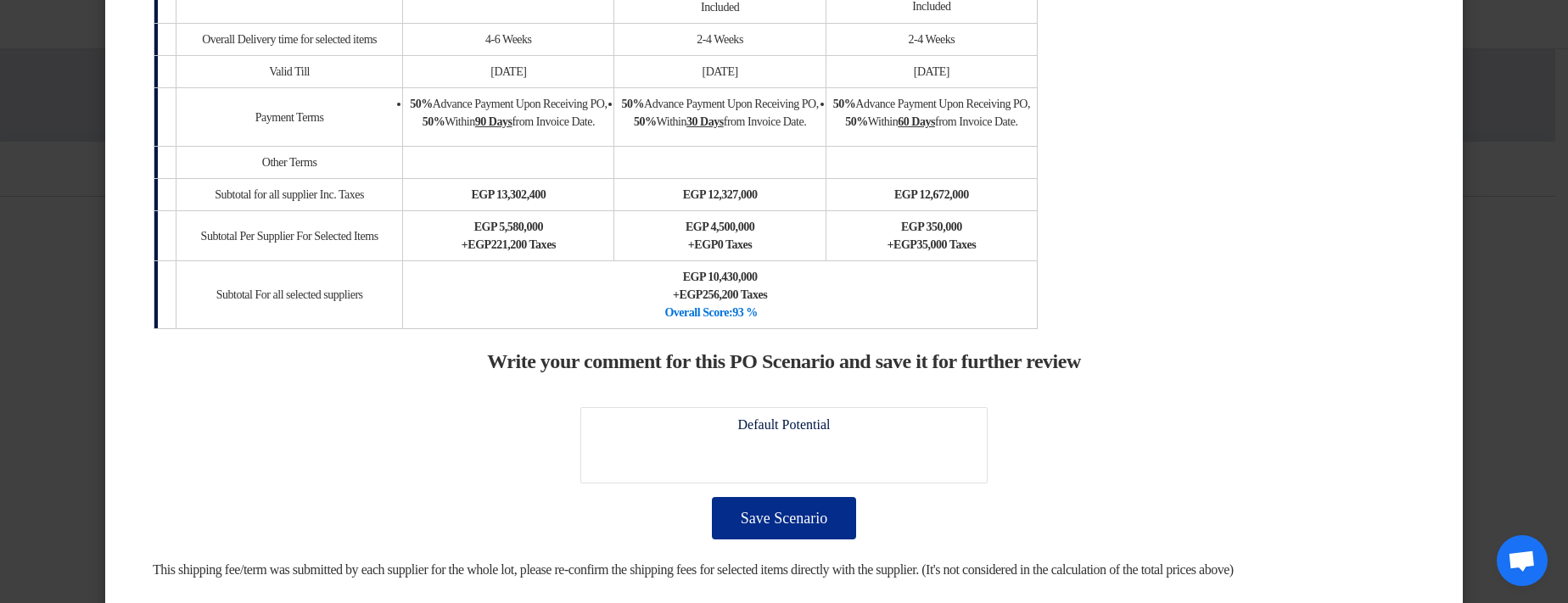
click at [771, 524] on button "Save Scenario" at bounding box center [784, 518] width 144 height 43
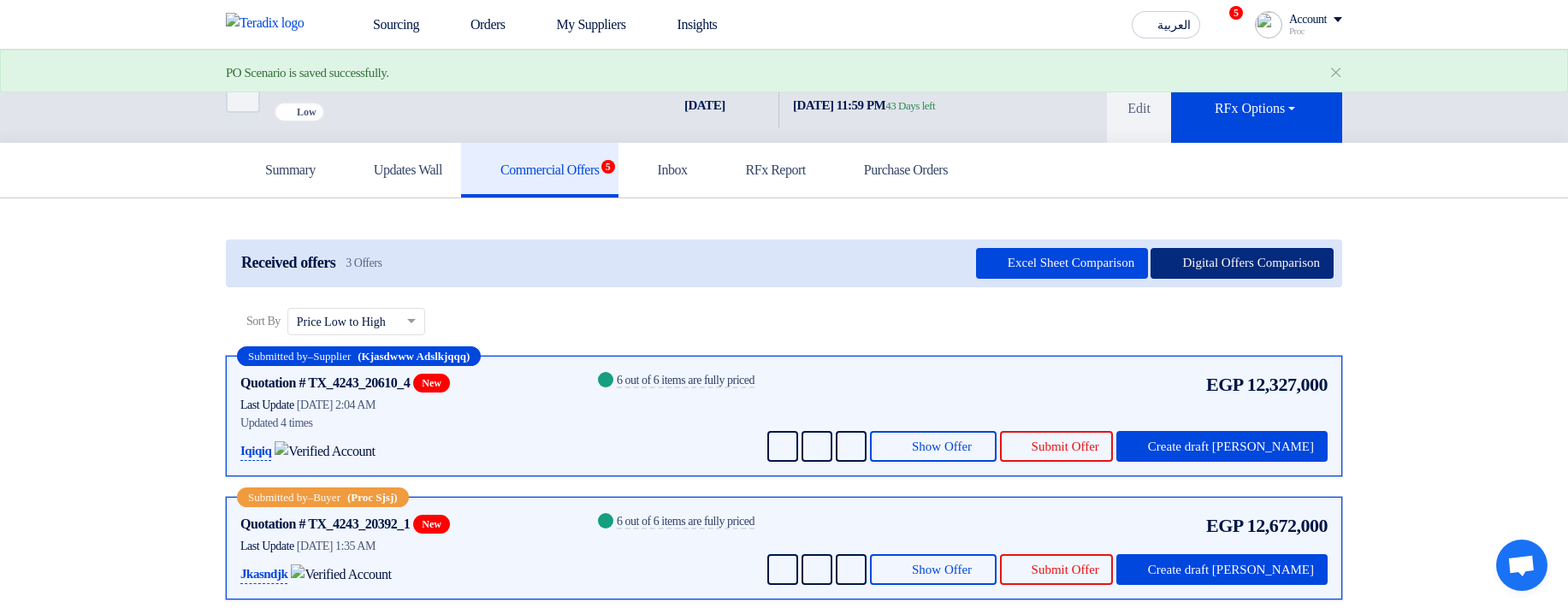
click at [1241, 279] on button "Digital Offers Comparison" at bounding box center [1241, 263] width 183 height 31
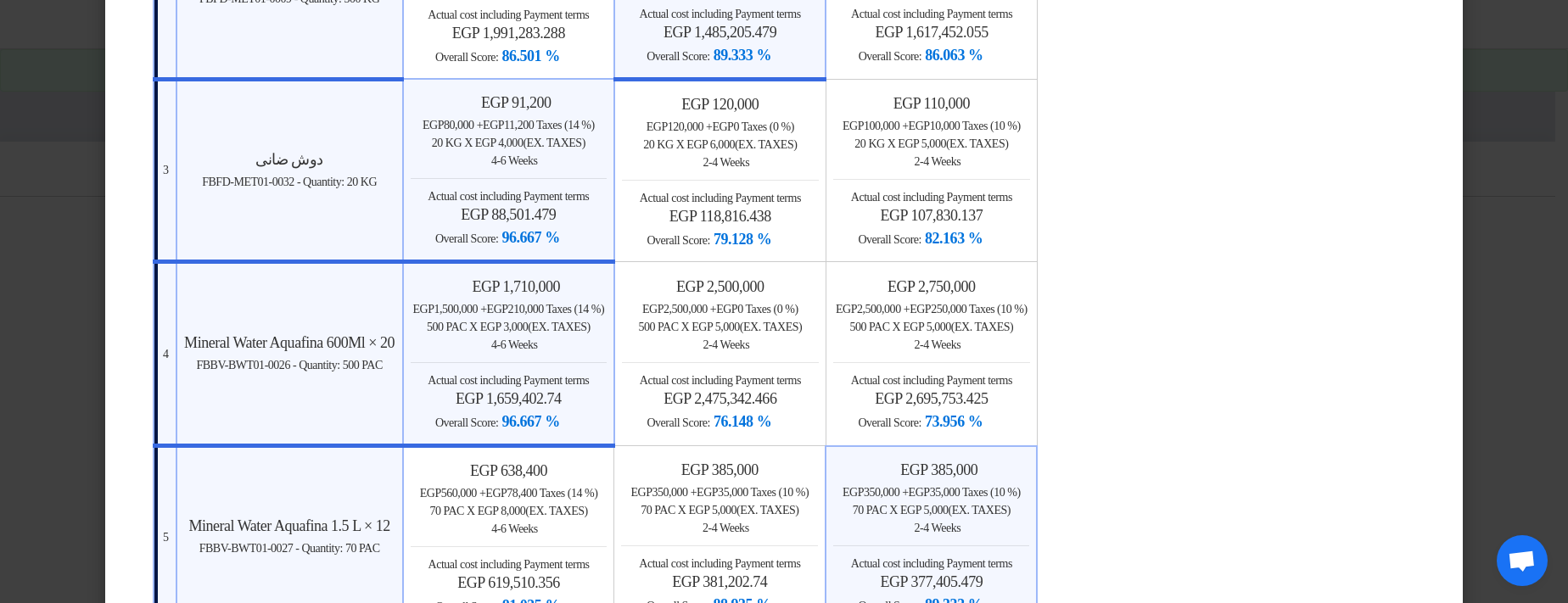
scroll to position [204, 0]
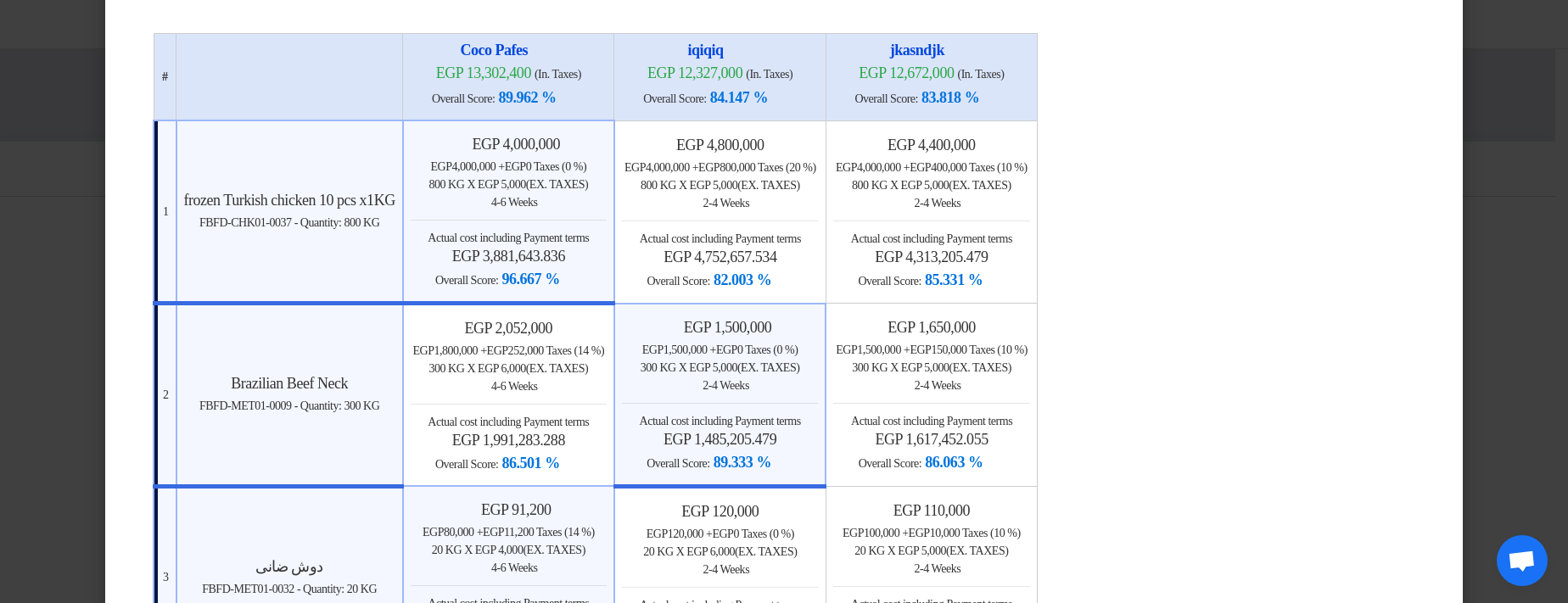
click at [1030, 221] on div "egp 4,400,000 egp 4,000,000 + egp 400,000 Taxes (10 %) 800 KG x egp 5,000 (Ex. …" at bounding box center [931, 213] width 197 height 156
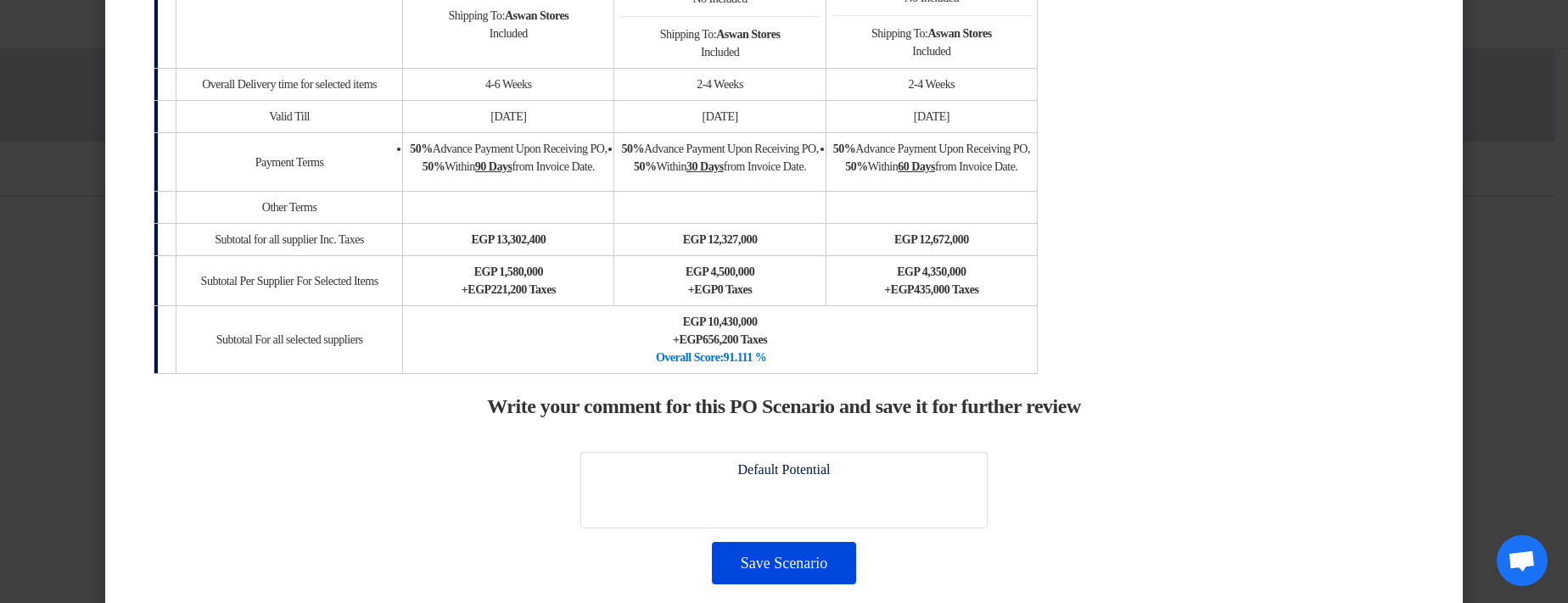
scroll to position [1694, 0]
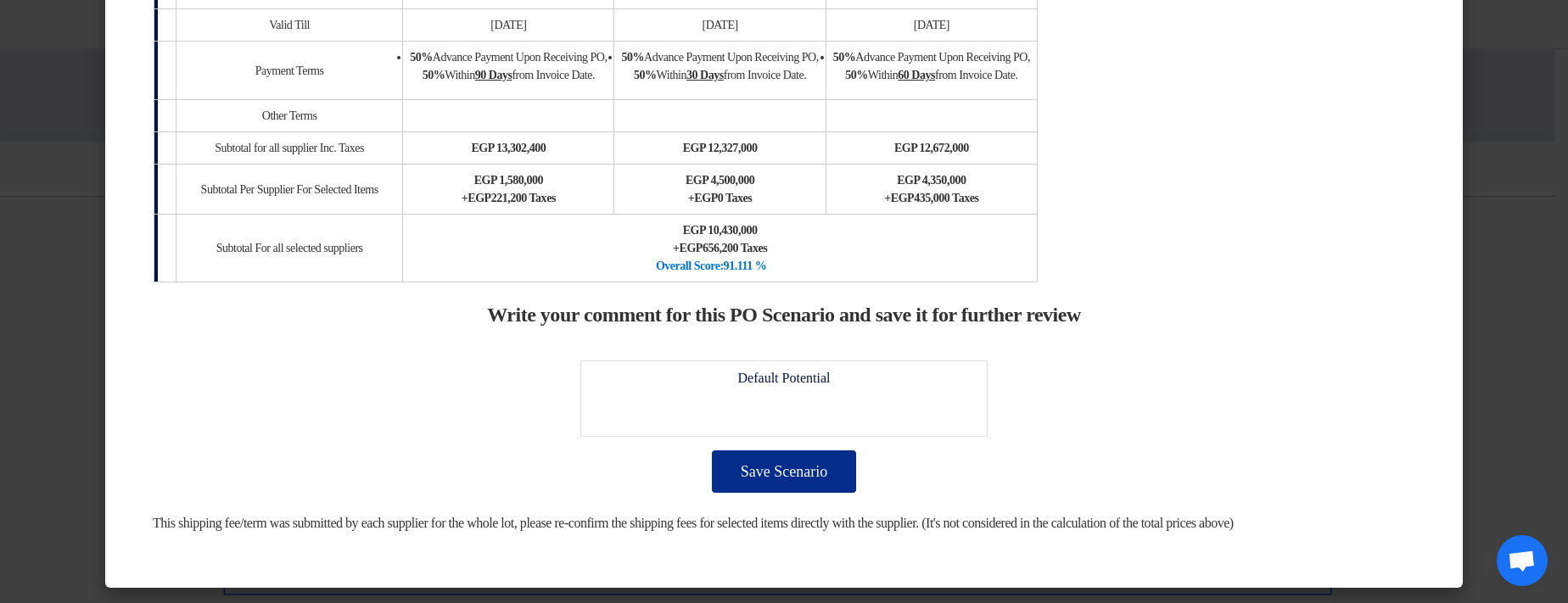
click at [817, 454] on button "Save Scenario" at bounding box center [784, 471] width 144 height 43
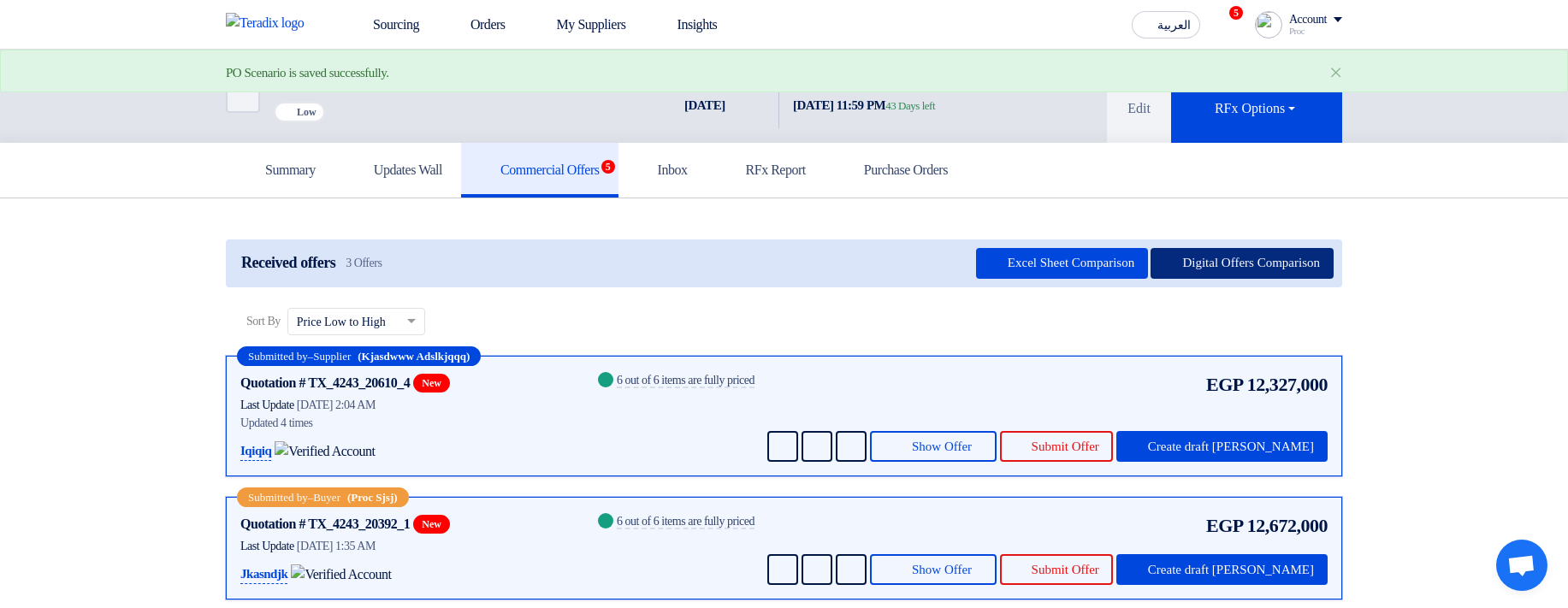
click at [1175, 279] on button "Digital Offers Comparison" at bounding box center [1241, 263] width 183 height 31
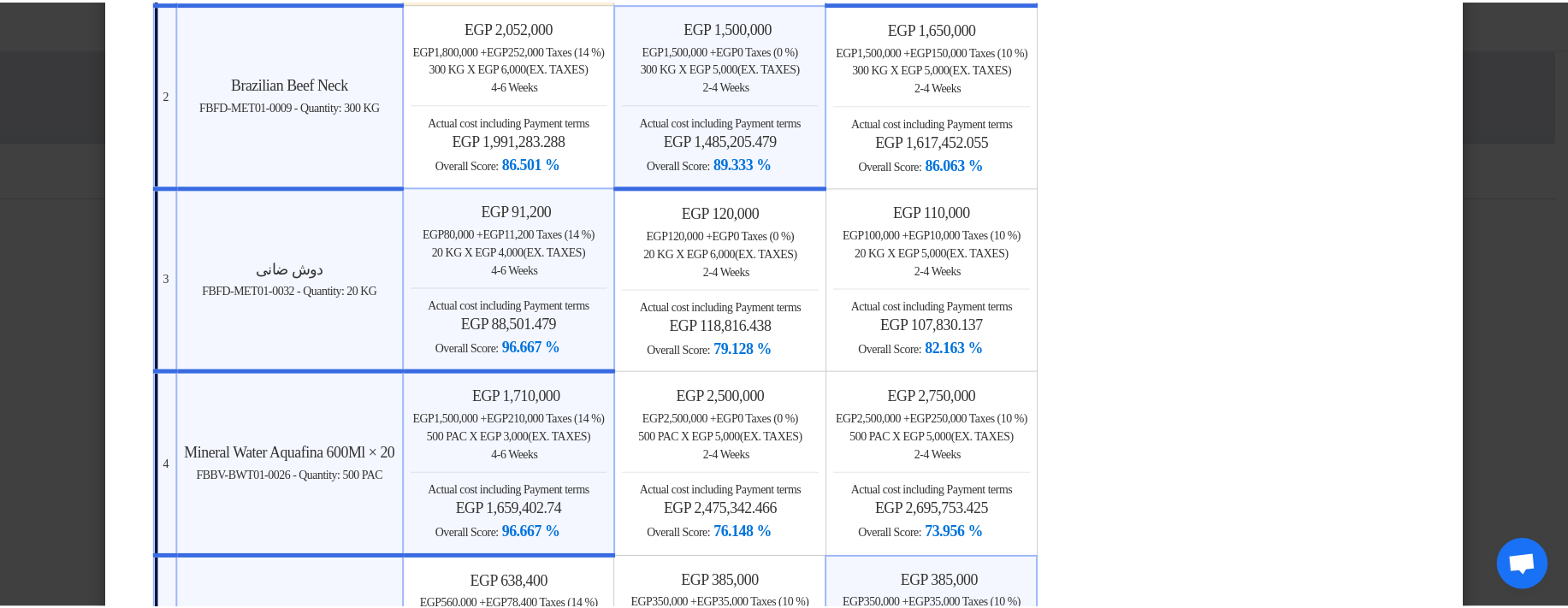
scroll to position [513, 0]
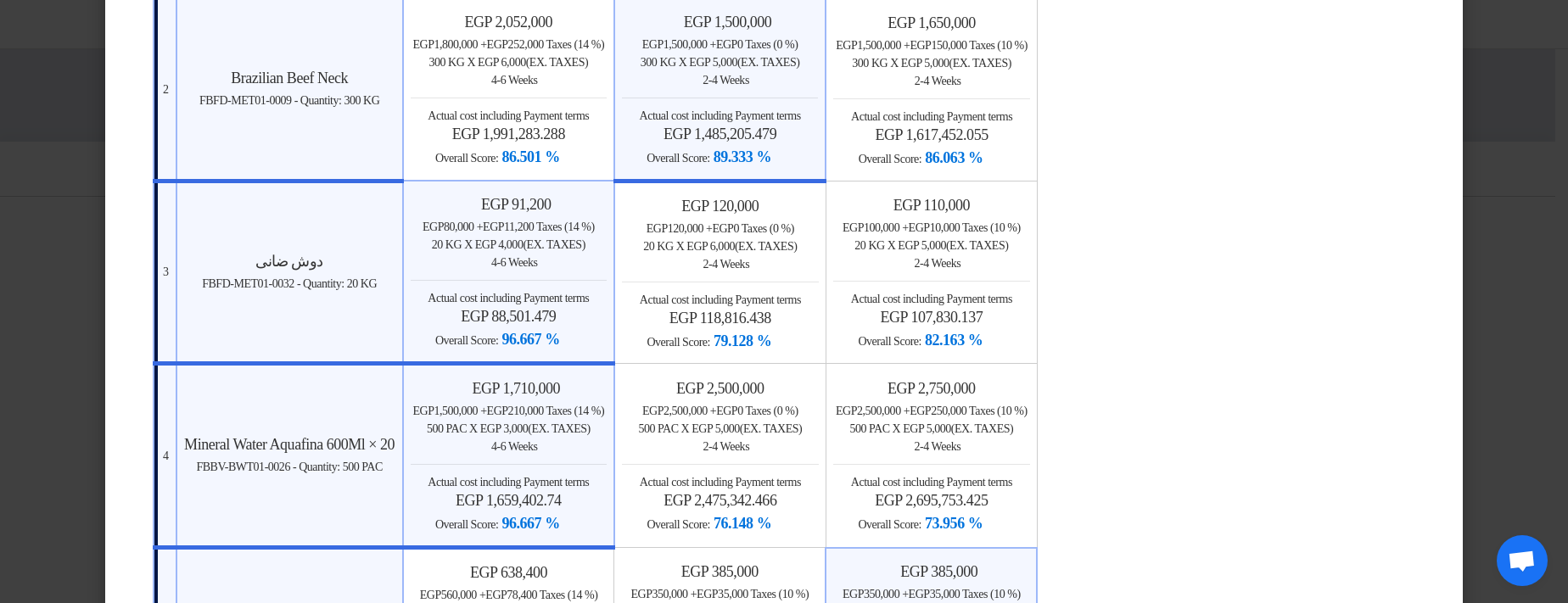
click at [1503, 280] on modal-container "× Offers Comparison Table Bahaa Custom Criteria × Overall × Export as PDF Magic…" at bounding box center [784, 301] width 1568 height 603
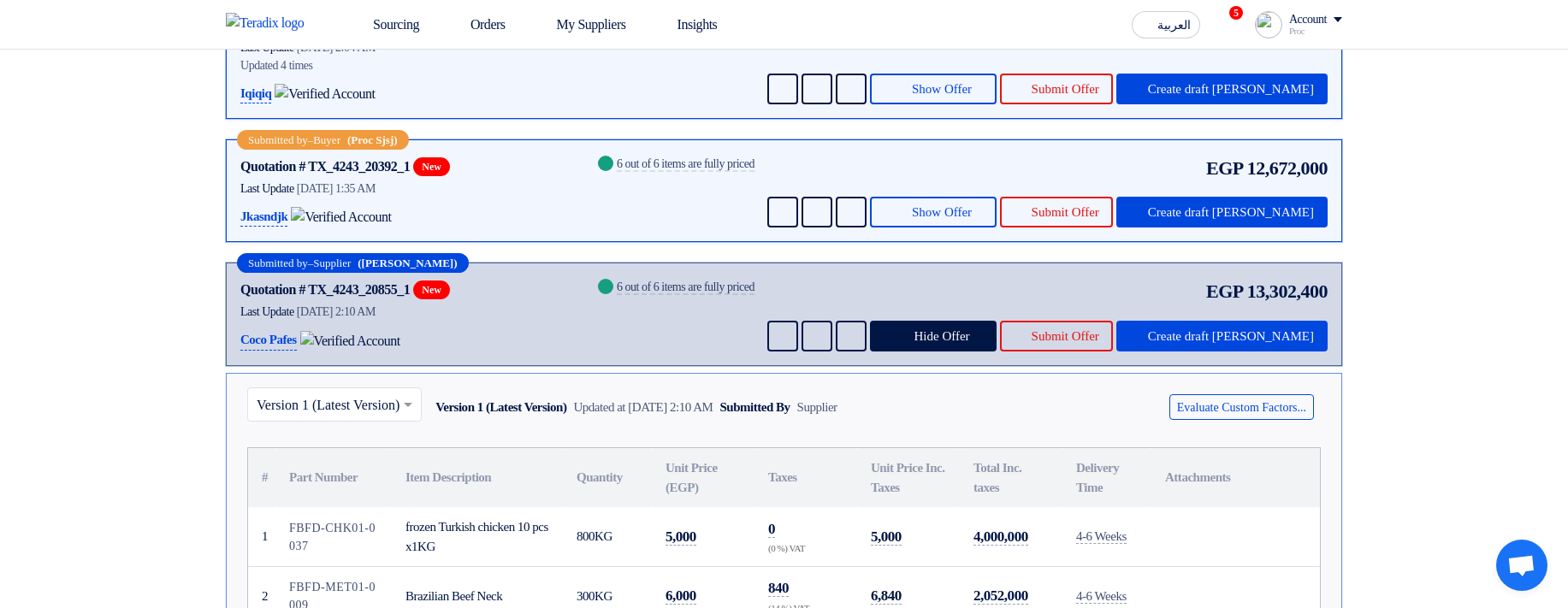
scroll to position [410, 0]
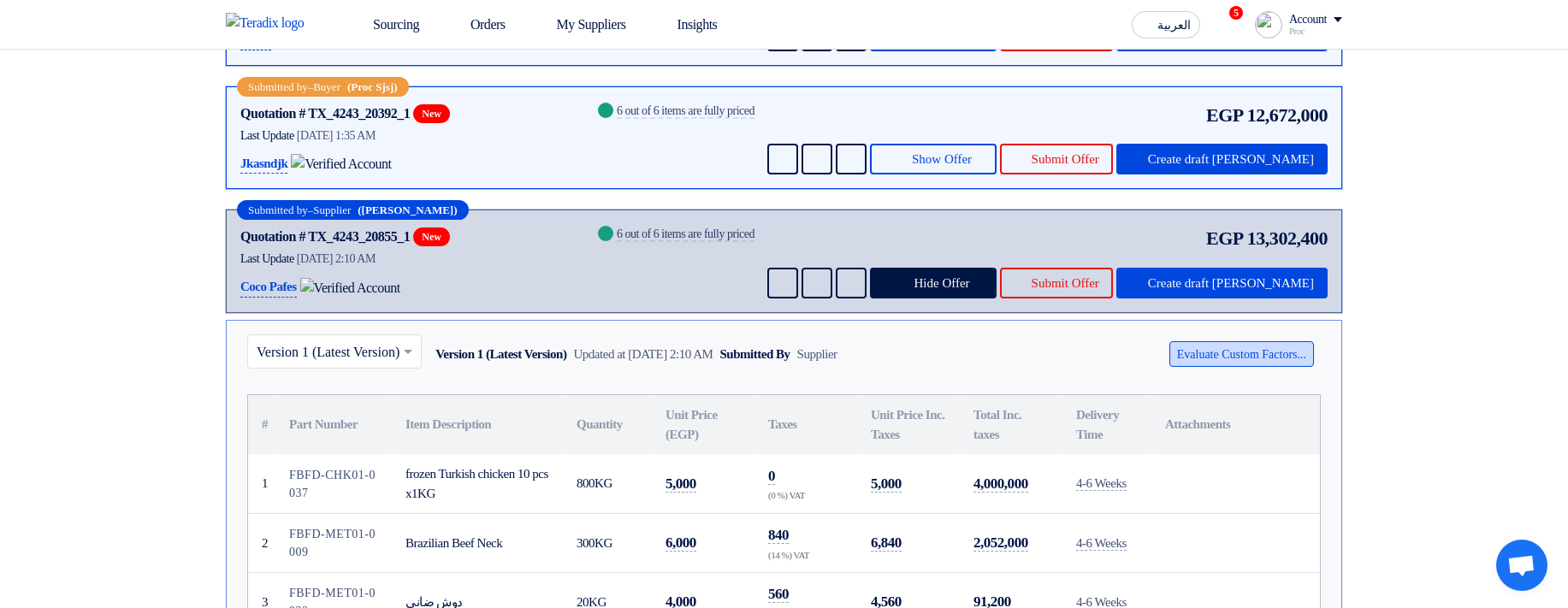
click at [1192, 367] on button "Evaluate Custom Factors..." at bounding box center [1241, 354] width 145 height 26
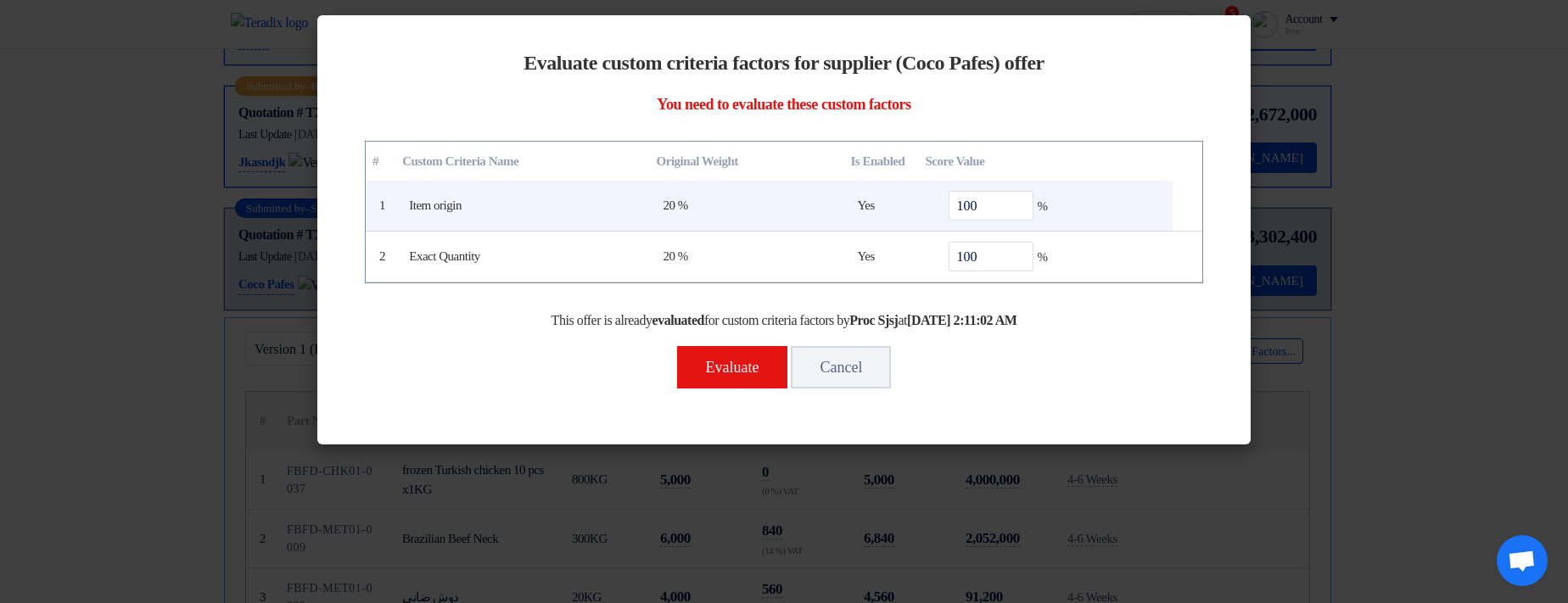
click at [996, 222] on td "100 %" at bounding box center [1045, 206] width 254 height 51
click at [987, 219] on input "100" at bounding box center [990, 206] width 85 height 30
type input "90"
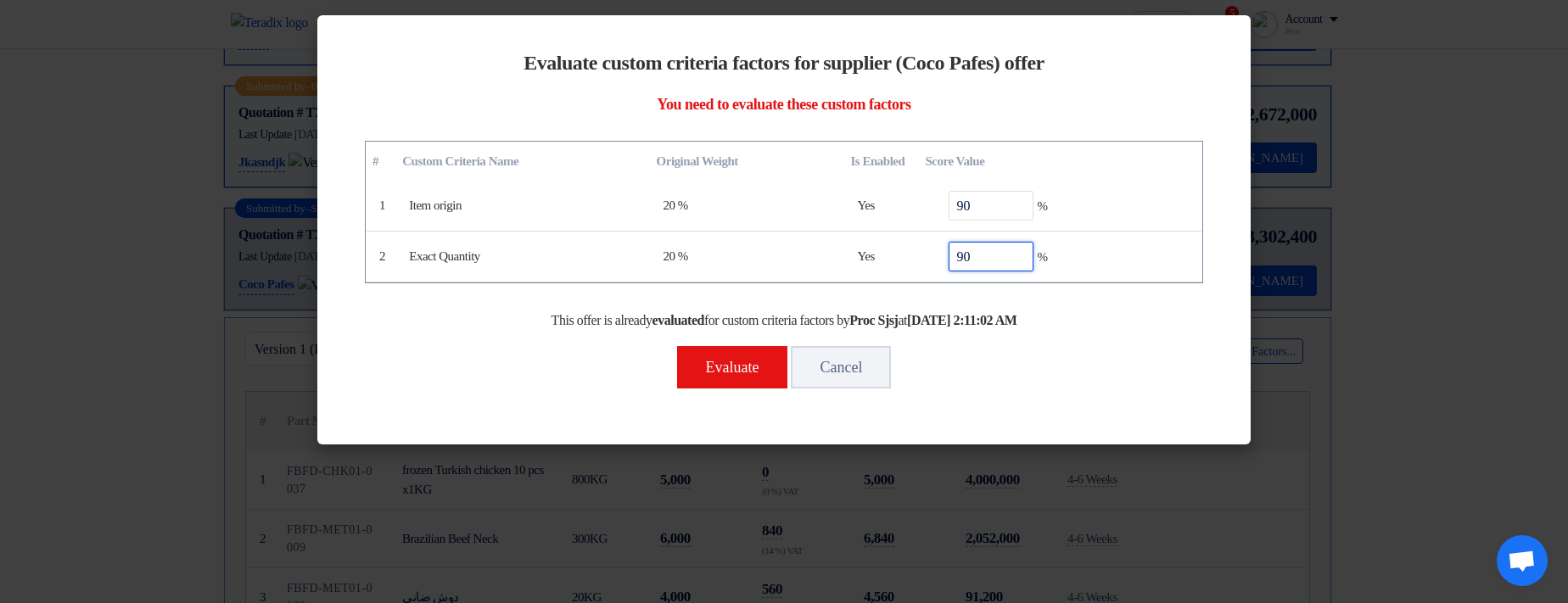
type input "90"
click at [732, 387] on div "Evaluate Cancel" at bounding box center [784, 367] width 838 height 45
click at [732, 376] on button "Evaluate" at bounding box center [733, 367] width 111 height 43
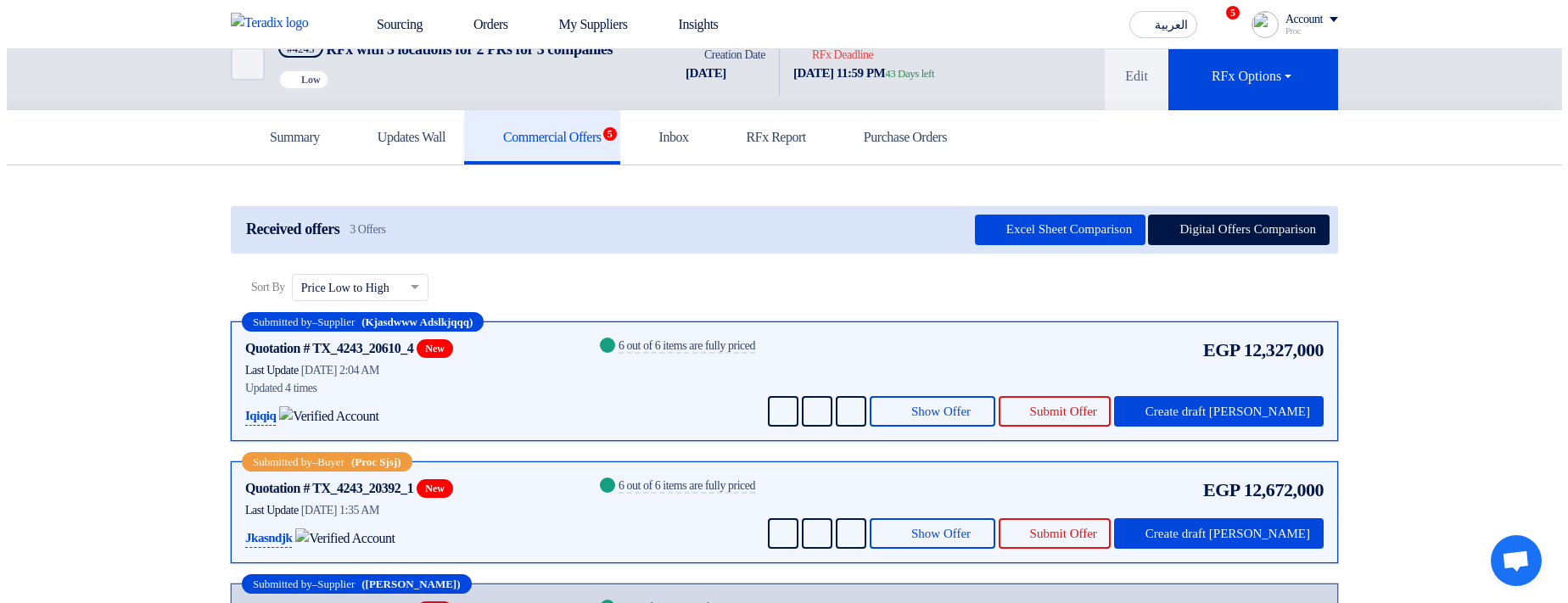
scroll to position [0, 0]
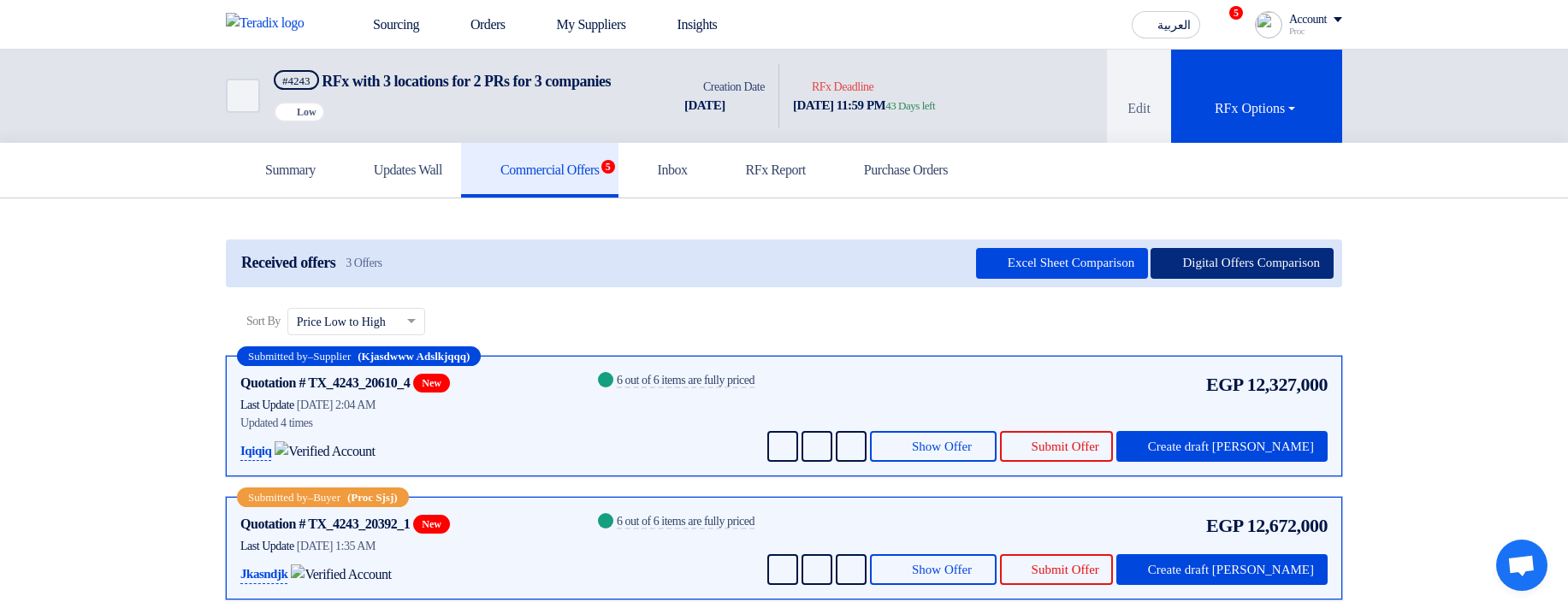
click at [1215, 270] on button "Digital Offers Comparison" at bounding box center [1241, 263] width 183 height 31
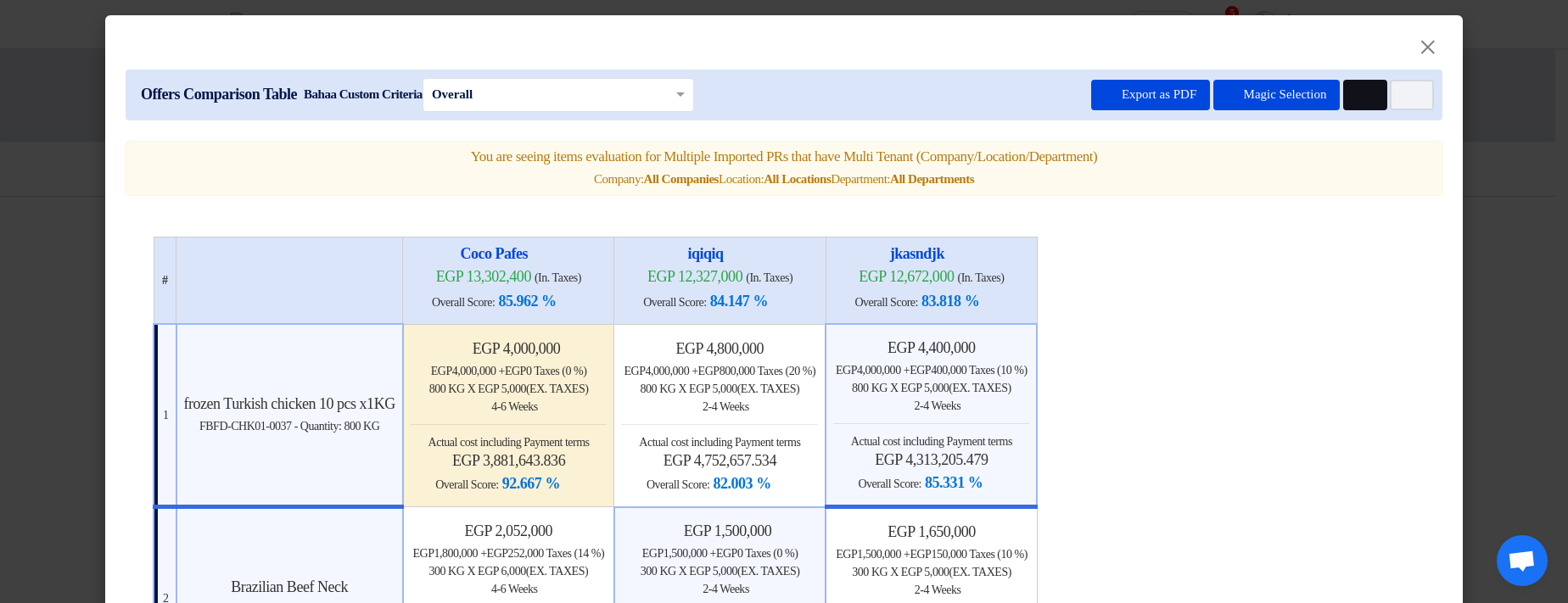
click at [1349, 104] on button "Multi Tenant Preferences" at bounding box center [1365, 95] width 44 height 31
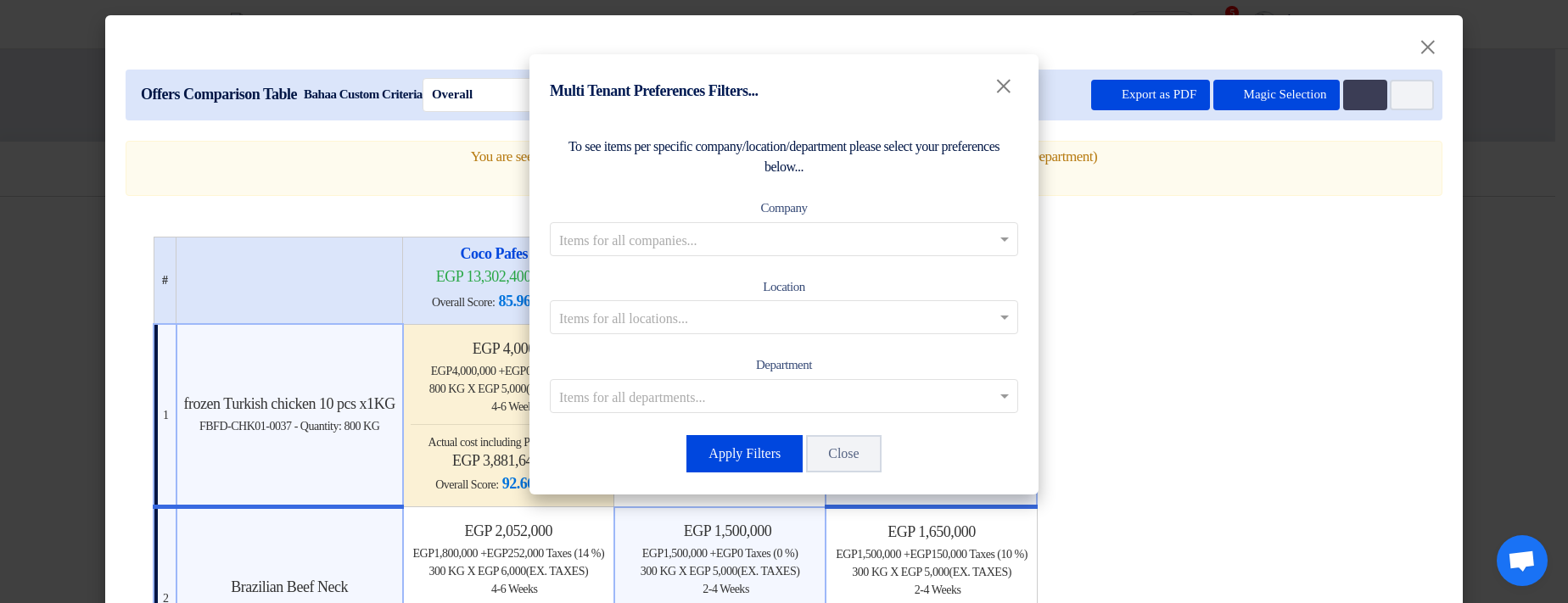
click at [811, 240] on input "text" at bounding box center [774, 238] width 432 height 28
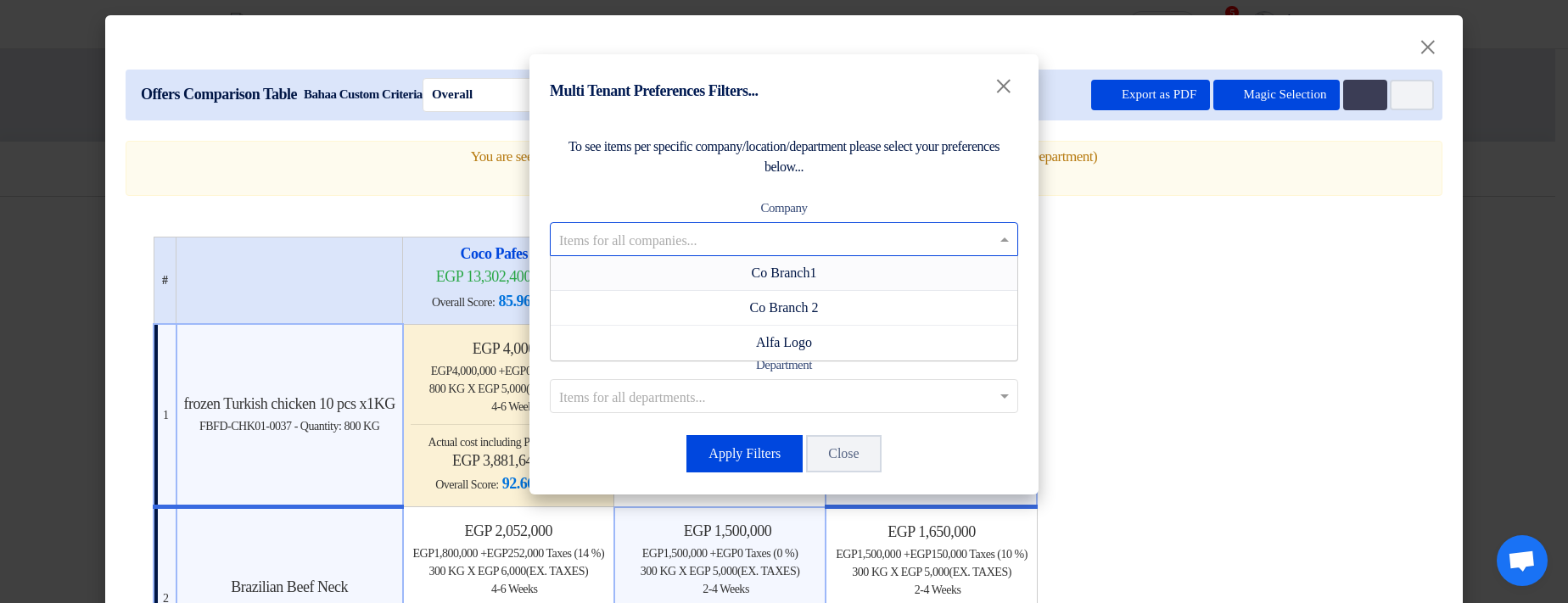
click at [799, 268] on span "Co Branch1" at bounding box center [784, 273] width 66 height 15
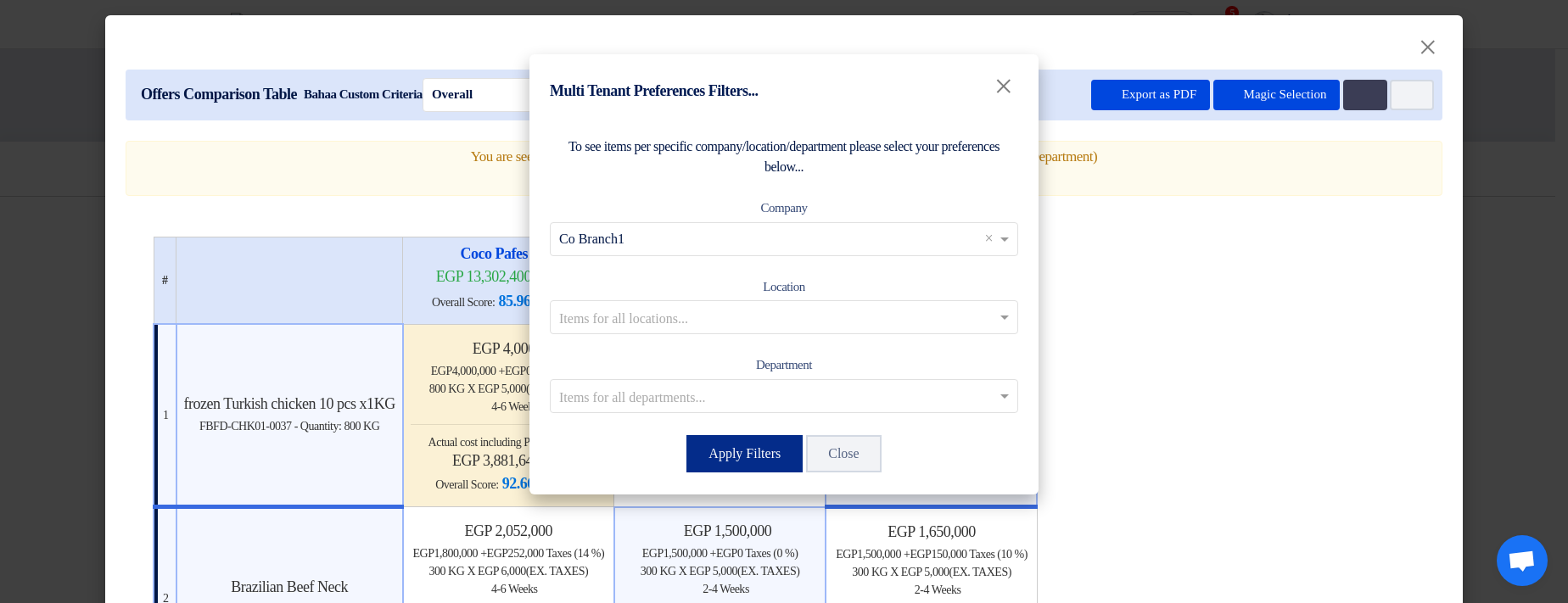
click at [749, 448] on button "Apply Filters" at bounding box center [744, 453] width 116 height 37
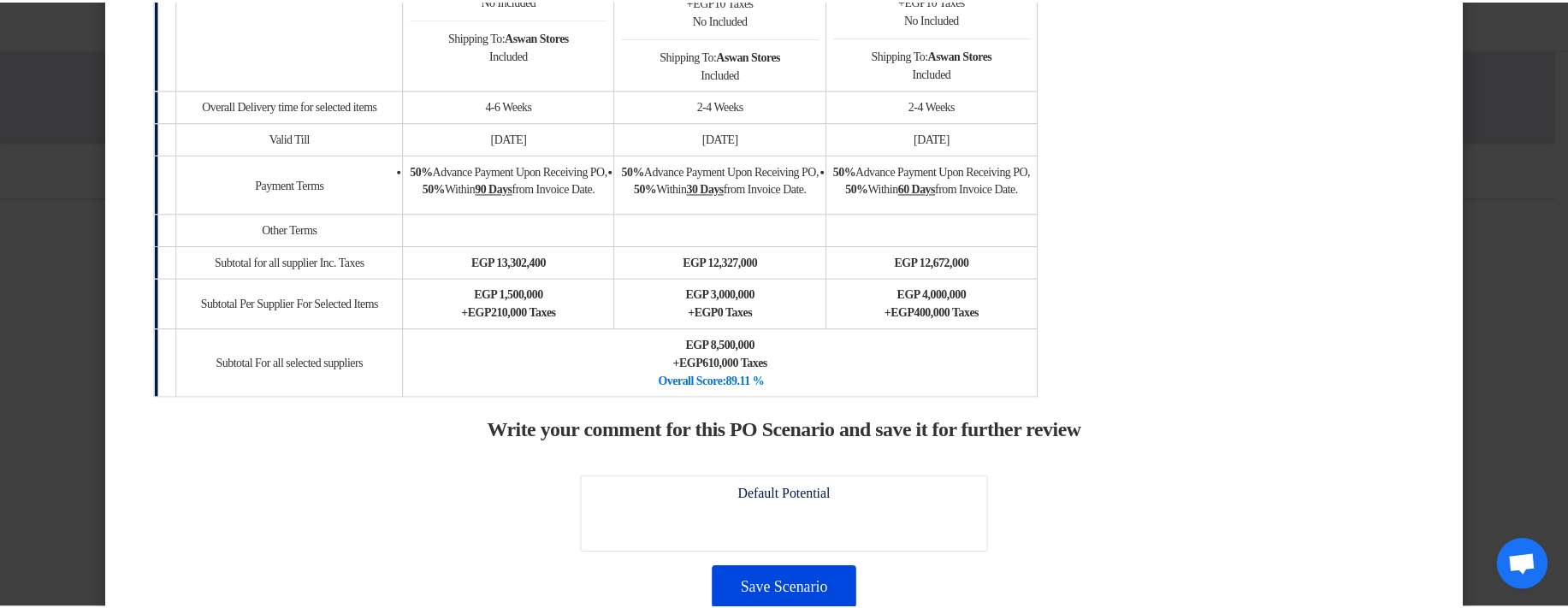
scroll to position [1026, 0]
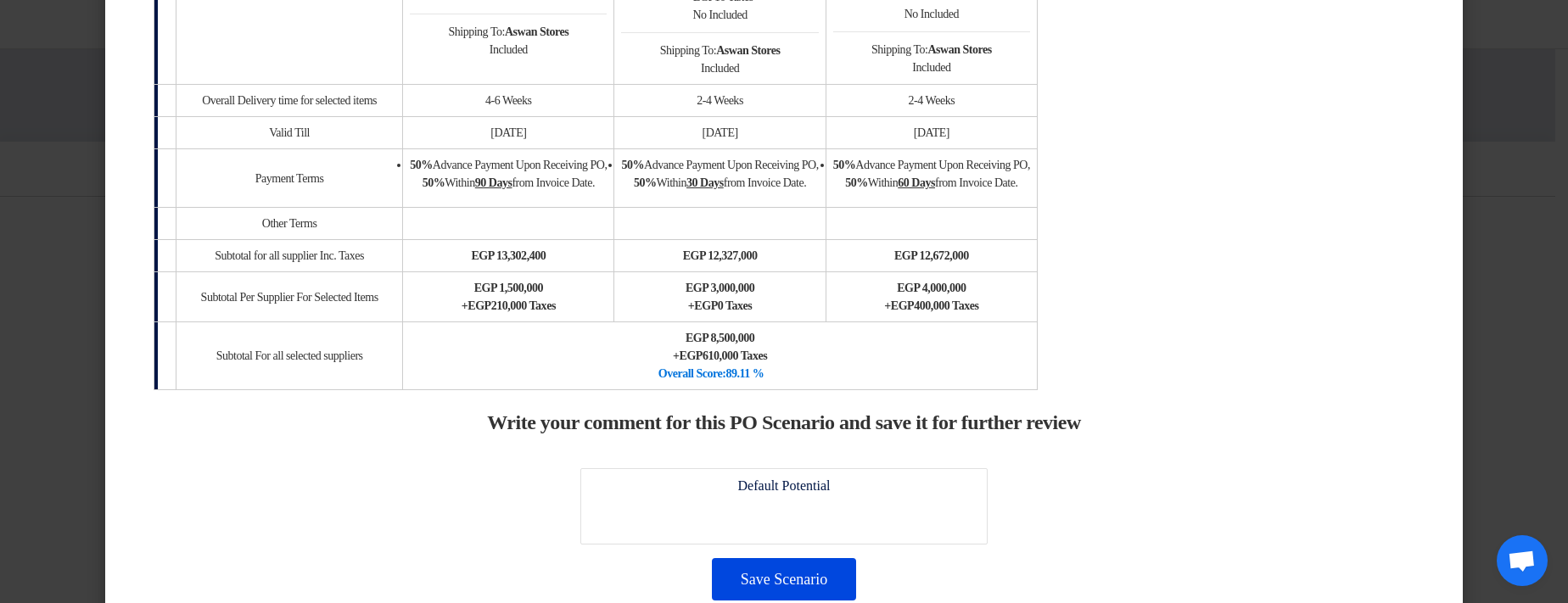
click at [1496, 275] on modal-container "× Offers Comparison Table Bahaa Custom Criteria × Overall × Export as PDF Magic…" at bounding box center [784, 301] width 1568 height 603
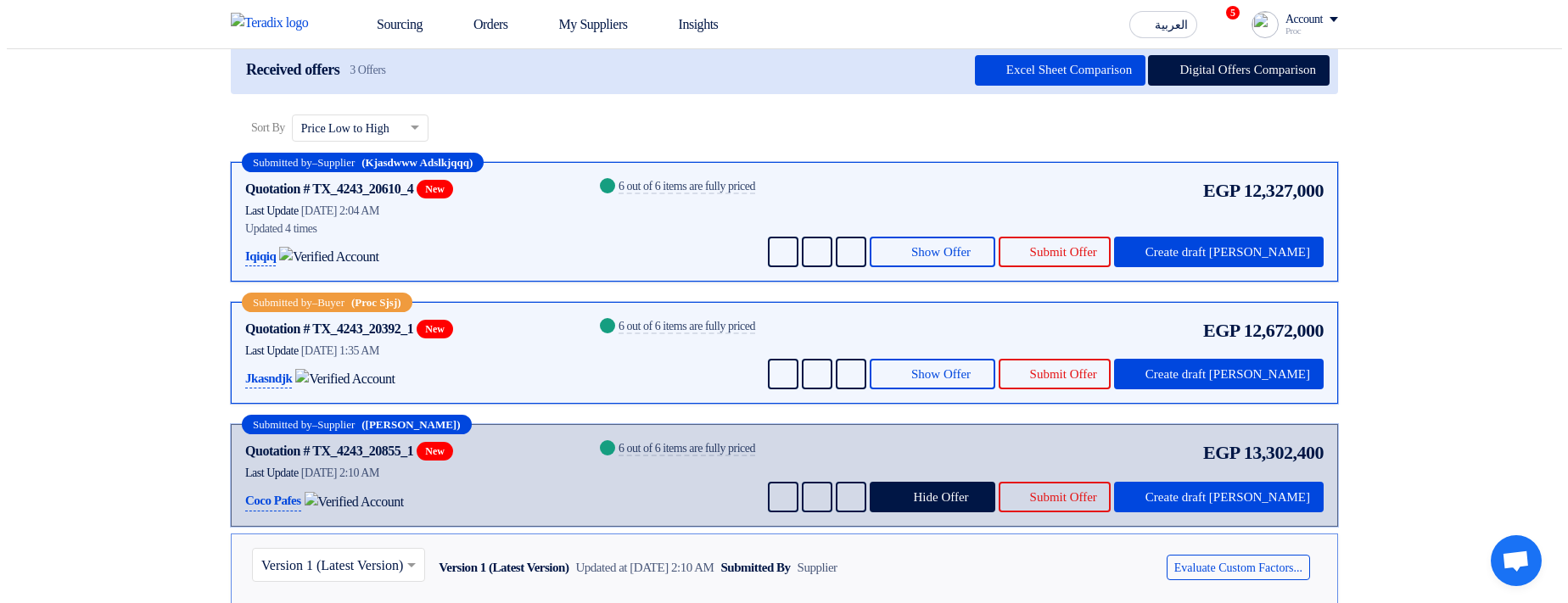
scroll to position [204, 0]
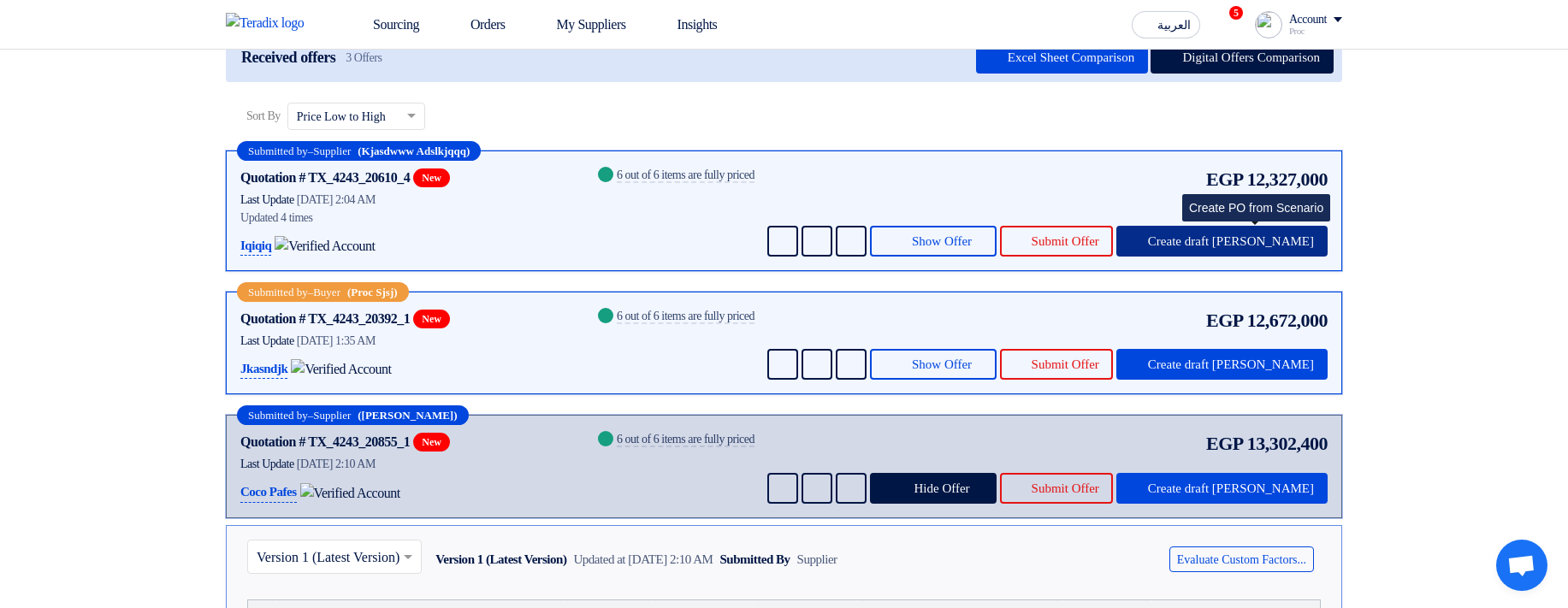
click at [1206, 257] on button "Create draft [PERSON_NAME]" at bounding box center [1221, 241] width 211 height 31
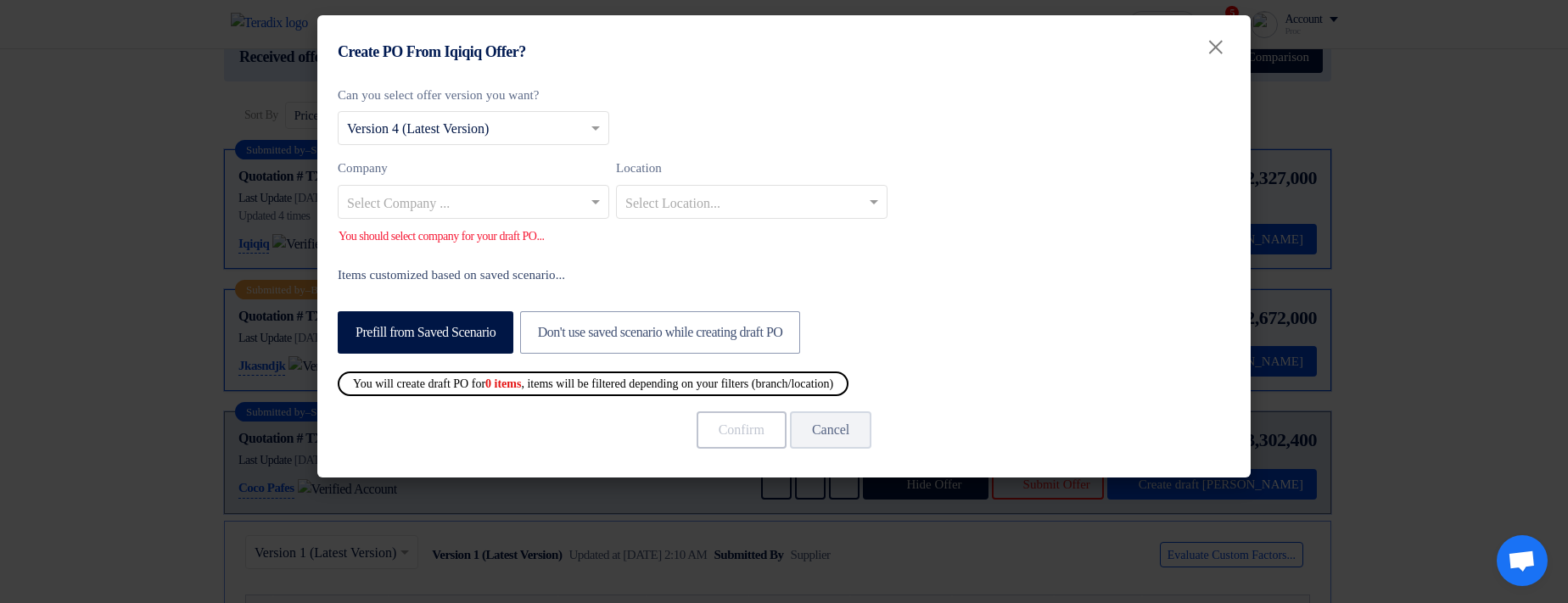
click at [482, 202] on input "text" at bounding box center [464, 203] width 236 height 28
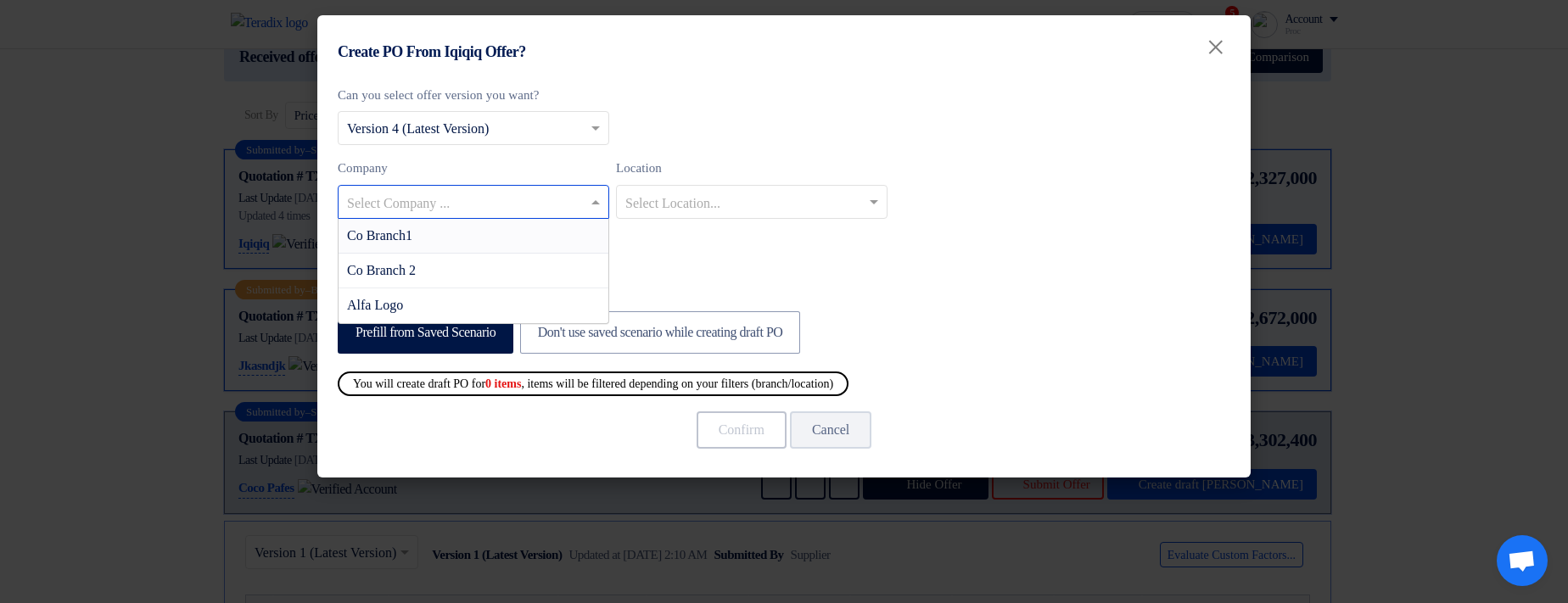
drag, startPoint x: 491, startPoint y: 236, endPoint x: 529, endPoint y: 251, distance: 40.9
click at [491, 237] on div "Co Branch1" at bounding box center [473, 236] width 269 height 35
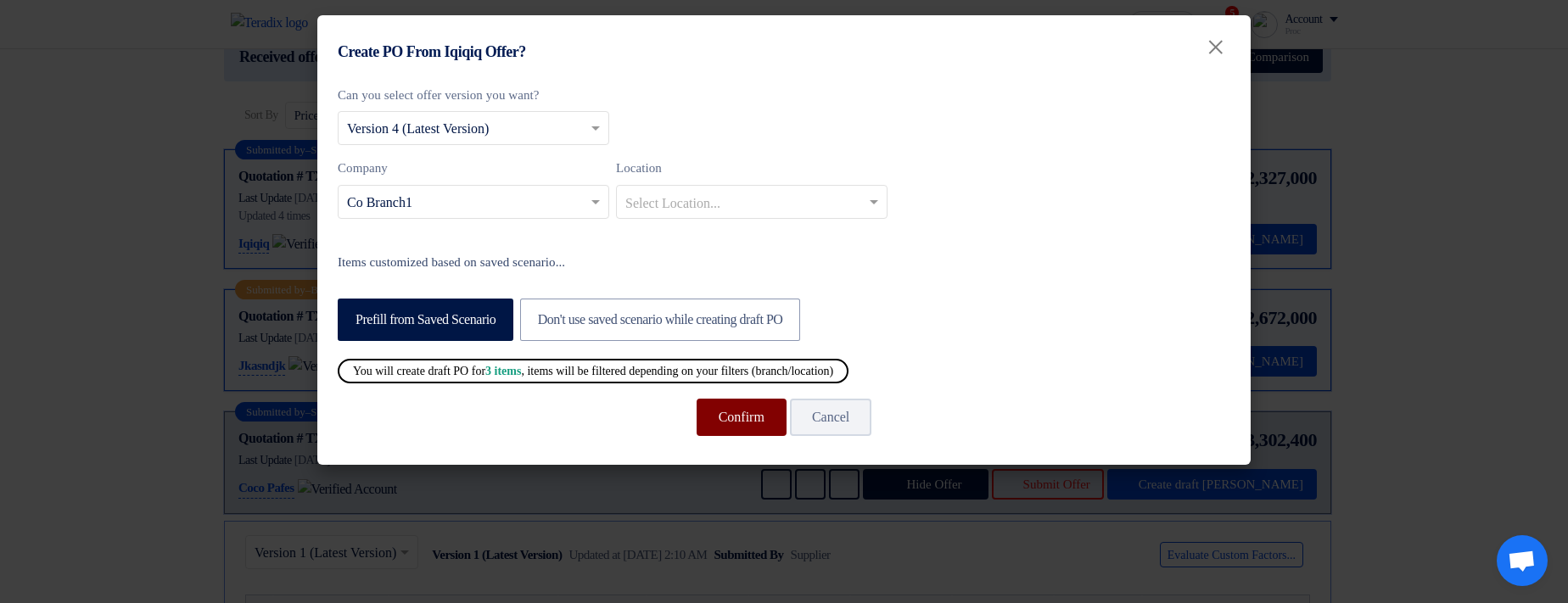
click at [730, 420] on button "Confirm" at bounding box center [741, 417] width 90 height 37
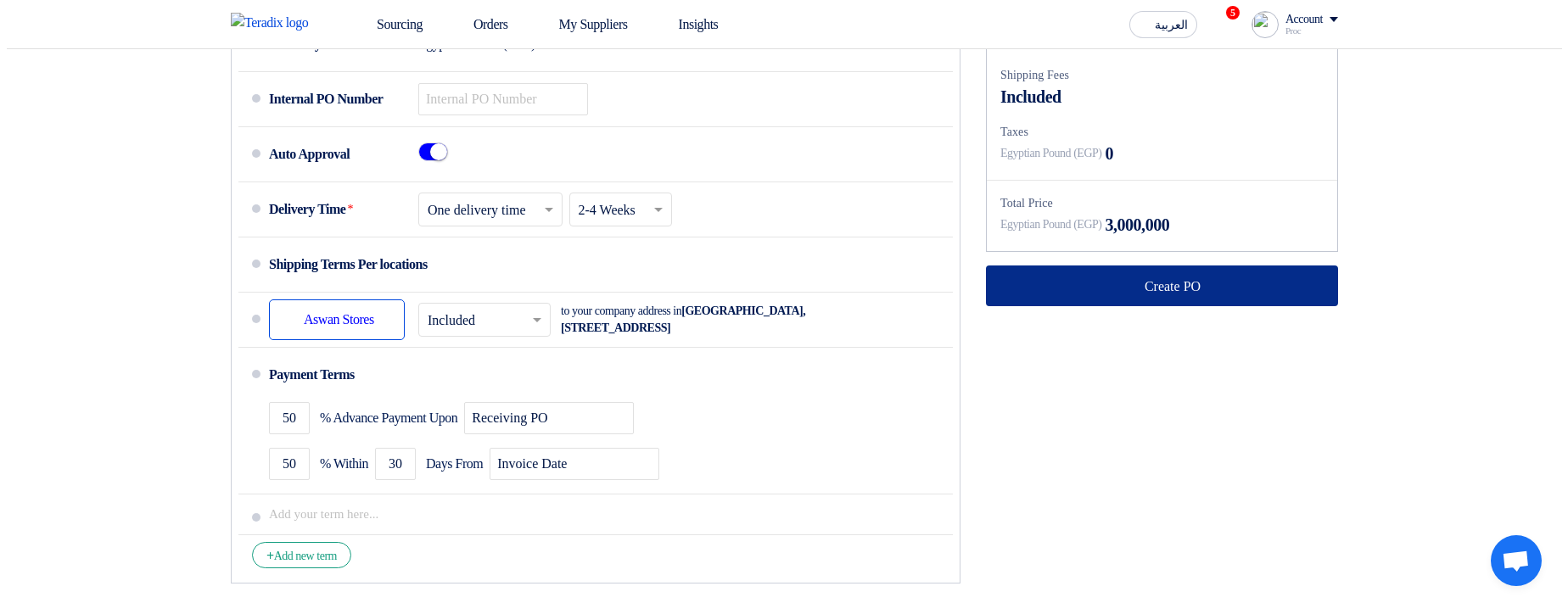
scroll to position [814, 0]
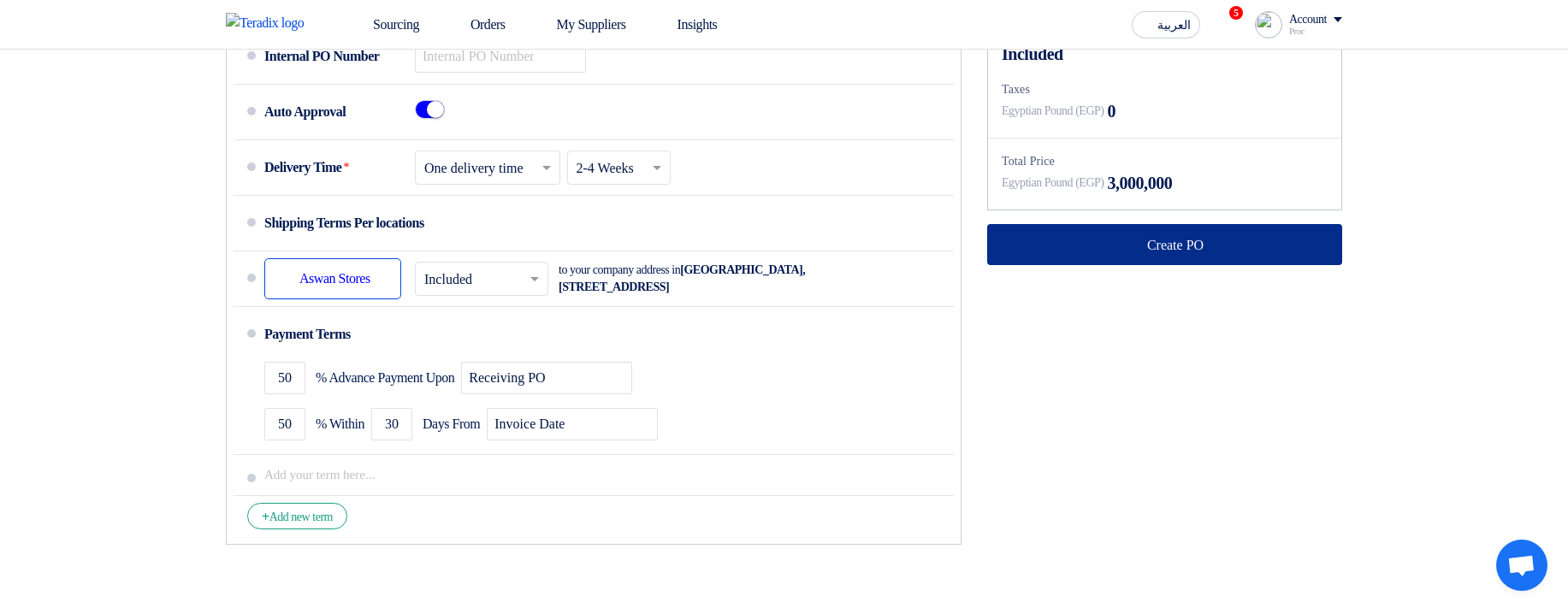
click at [1063, 265] on button "Create PO" at bounding box center [1164, 244] width 355 height 41
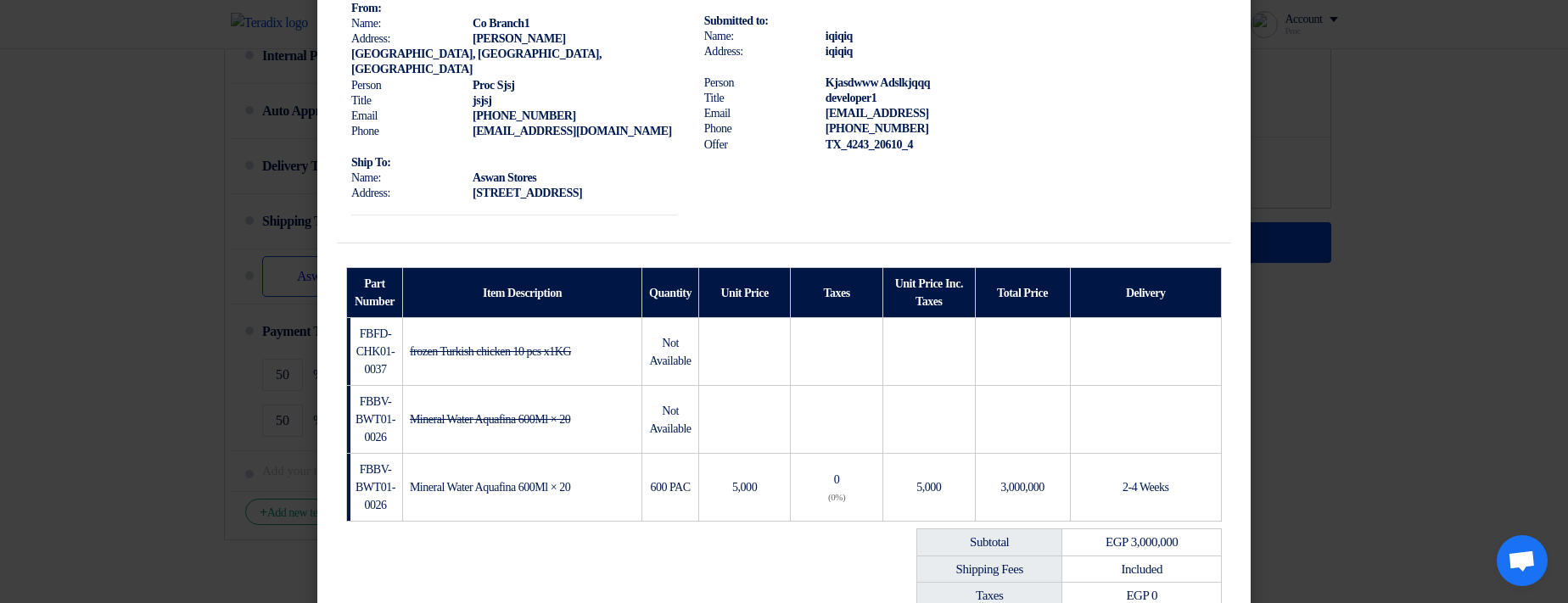
scroll to position [432, 0]
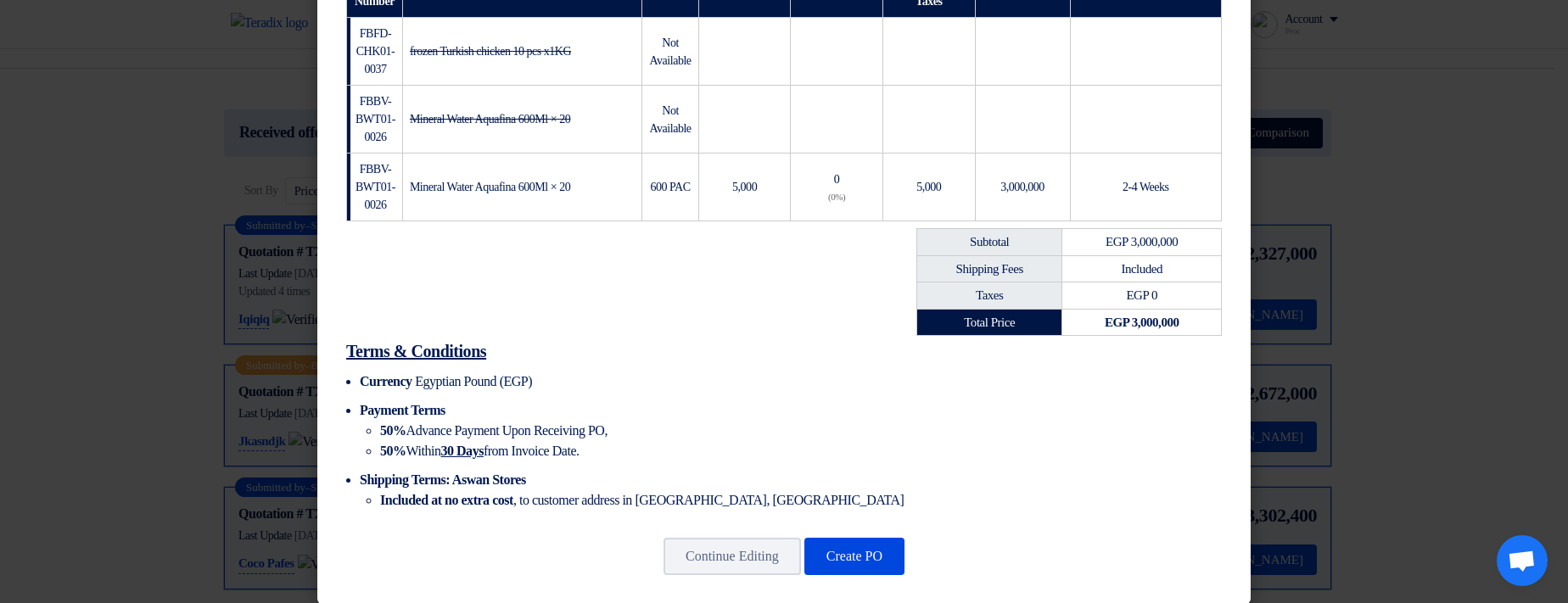
scroll to position [204, 0]
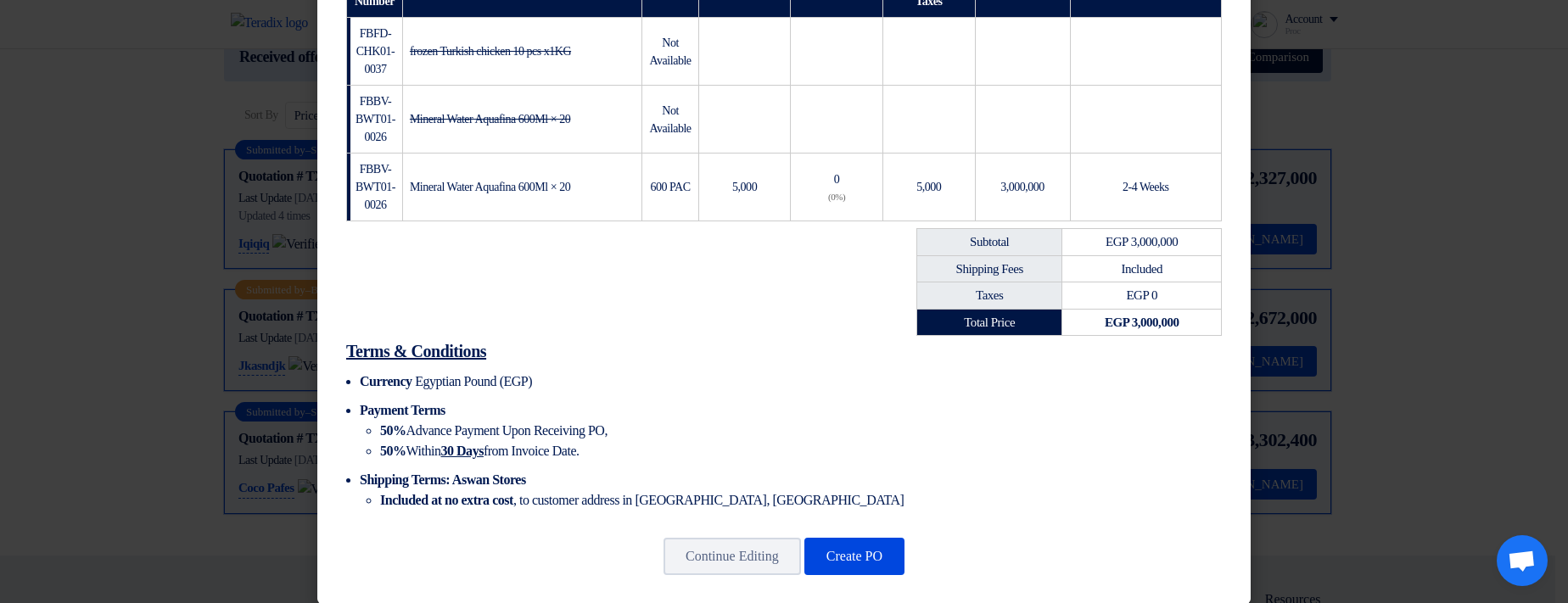
click at [1309, 248] on modal-container "From: Name: Co Branch1 Address: SHSHSH Hamda, القاهرة, Egypt Person Proc Sjsj T…" at bounding box center [784, 301] width 1568 height 603
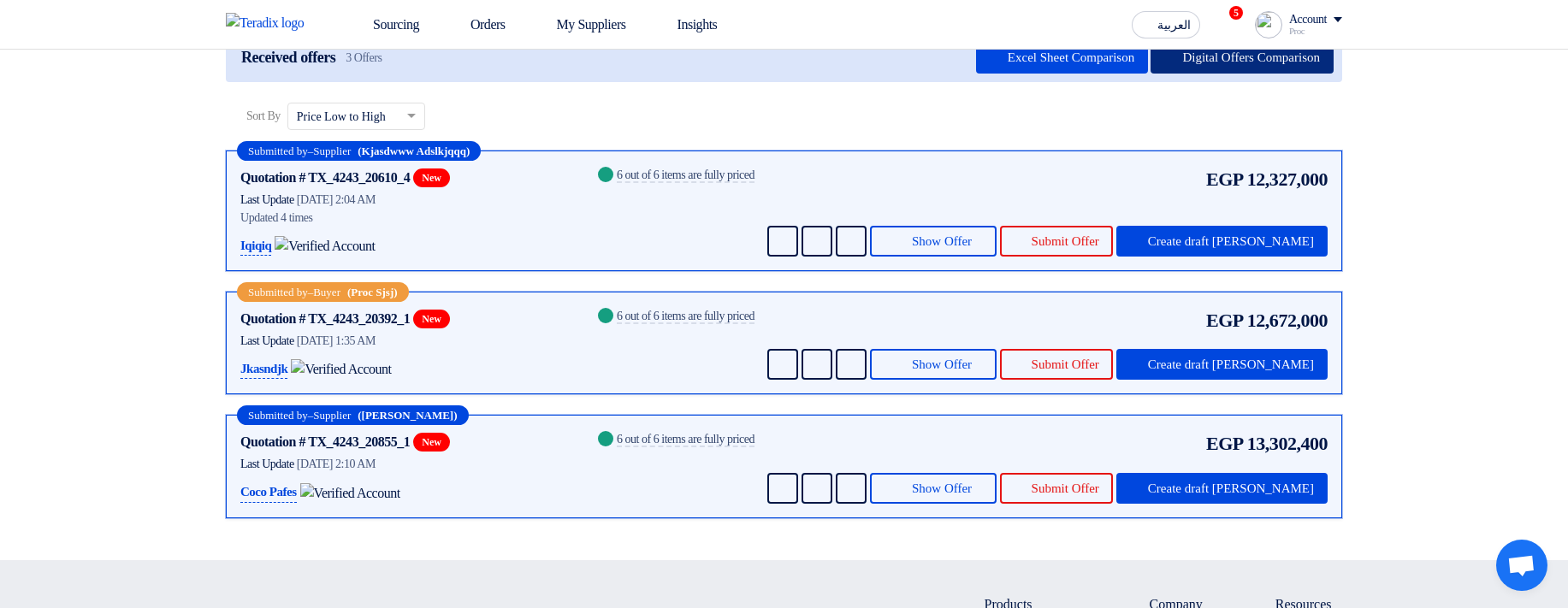
click at [1188, 73] on button "Digital Offers Comparison" at bounding box center [1241, 59] width 183 height 31
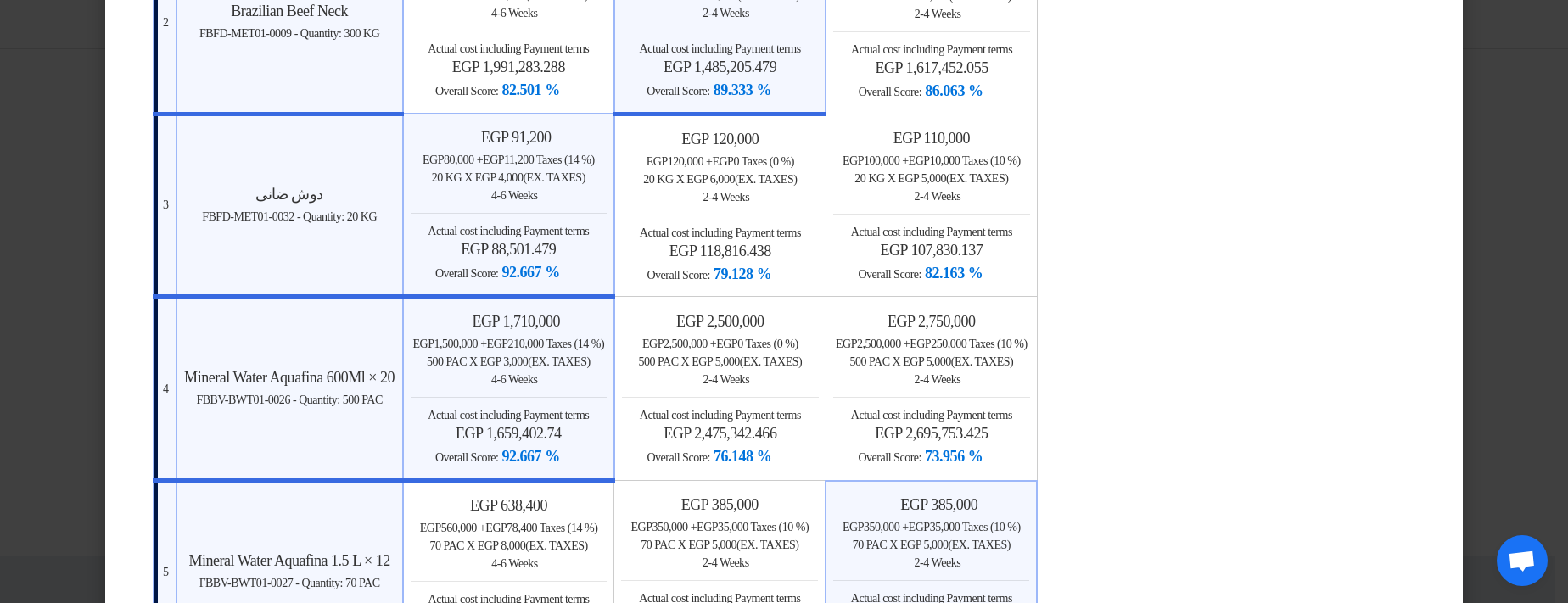
scroll to position [67, 0]
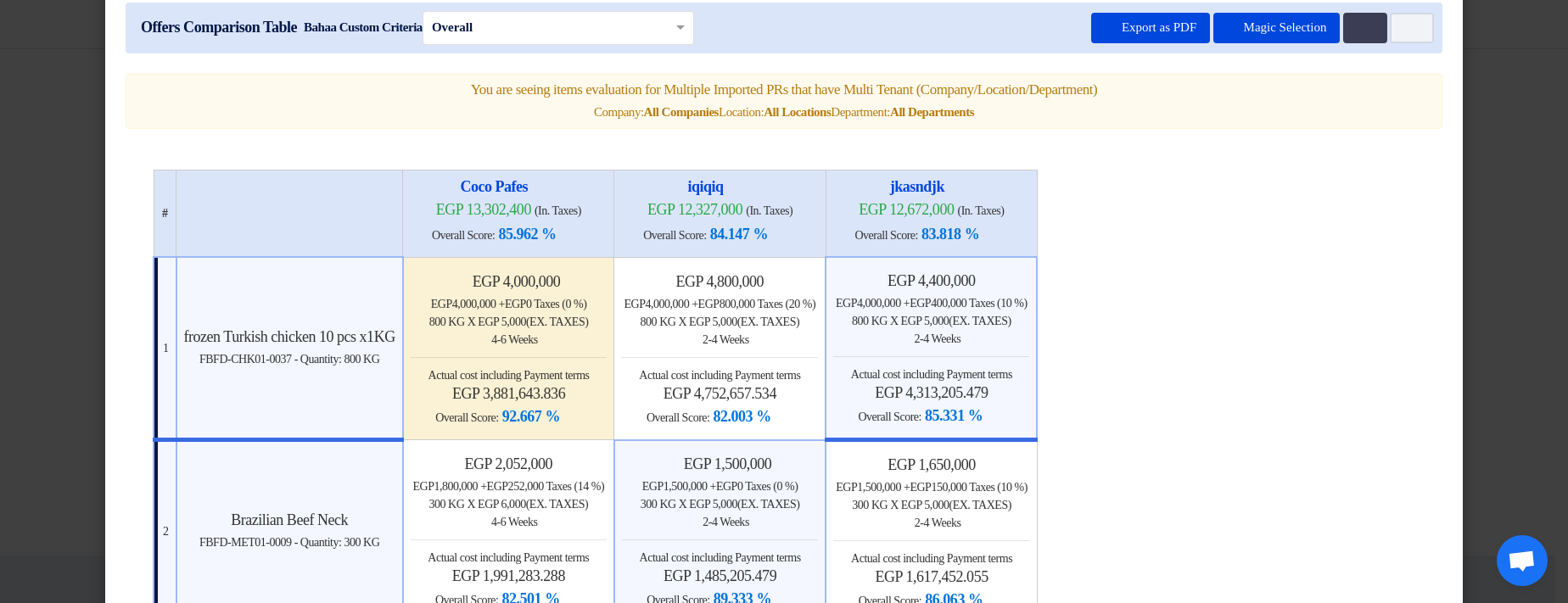
click at [508, 387] on h4 "egp 3,881,643.836" at bounding box center [509, 393] width 197 height 19
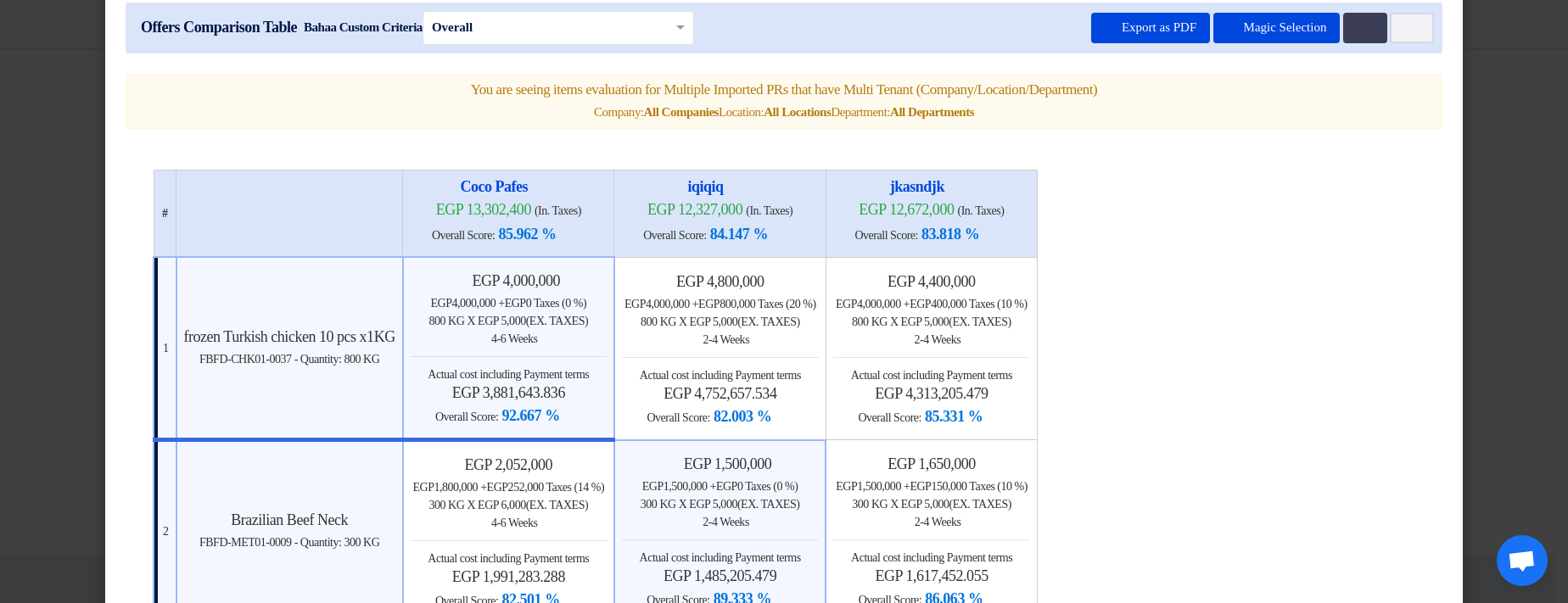
click at [1030, 364] on div "egp 4,400,000 egp 4,000,000 + egp 400,000 Taxes (10 %) 800 KG x egp 5,000 (Ex. …" at bounding box center [931, 349] width 197 height 156
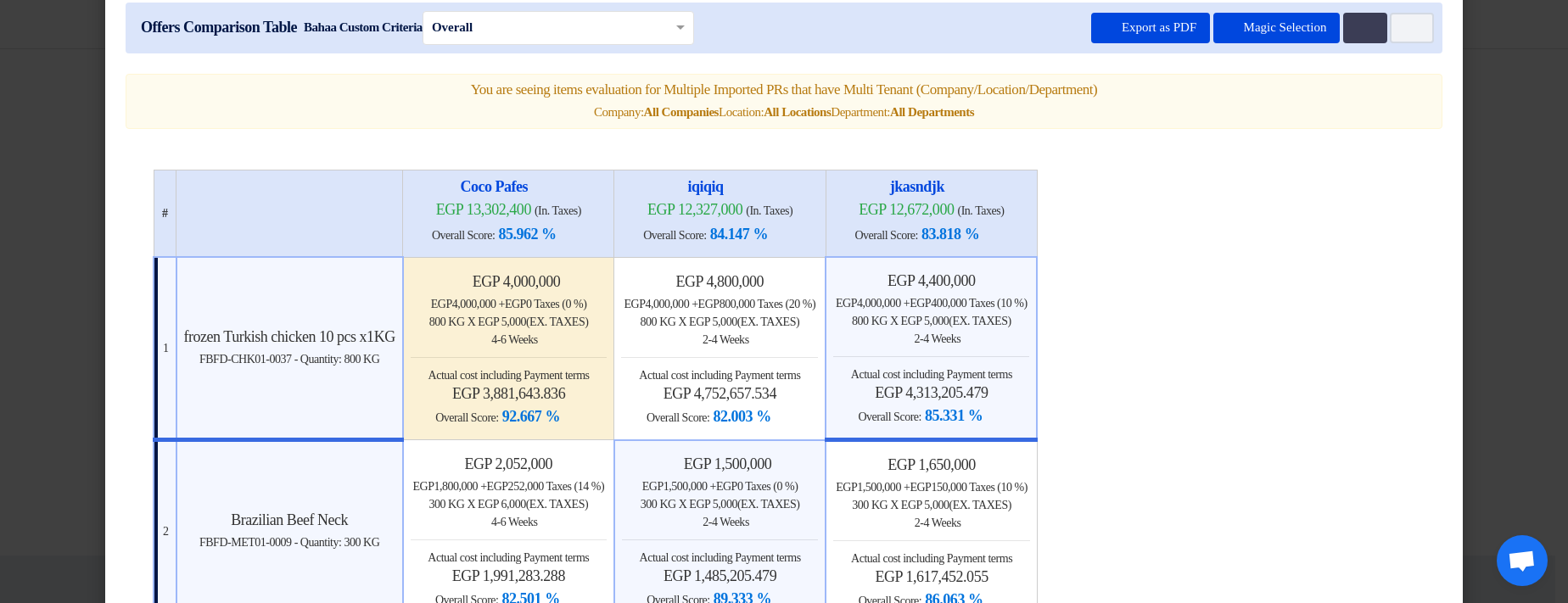
click at [1482, 268] on modal-container "× Offers Comparison Table Bahaa Custom Criteria × Overall × Export as PDF Magic…" at bounding box center [784, 301] width 1568 height 603
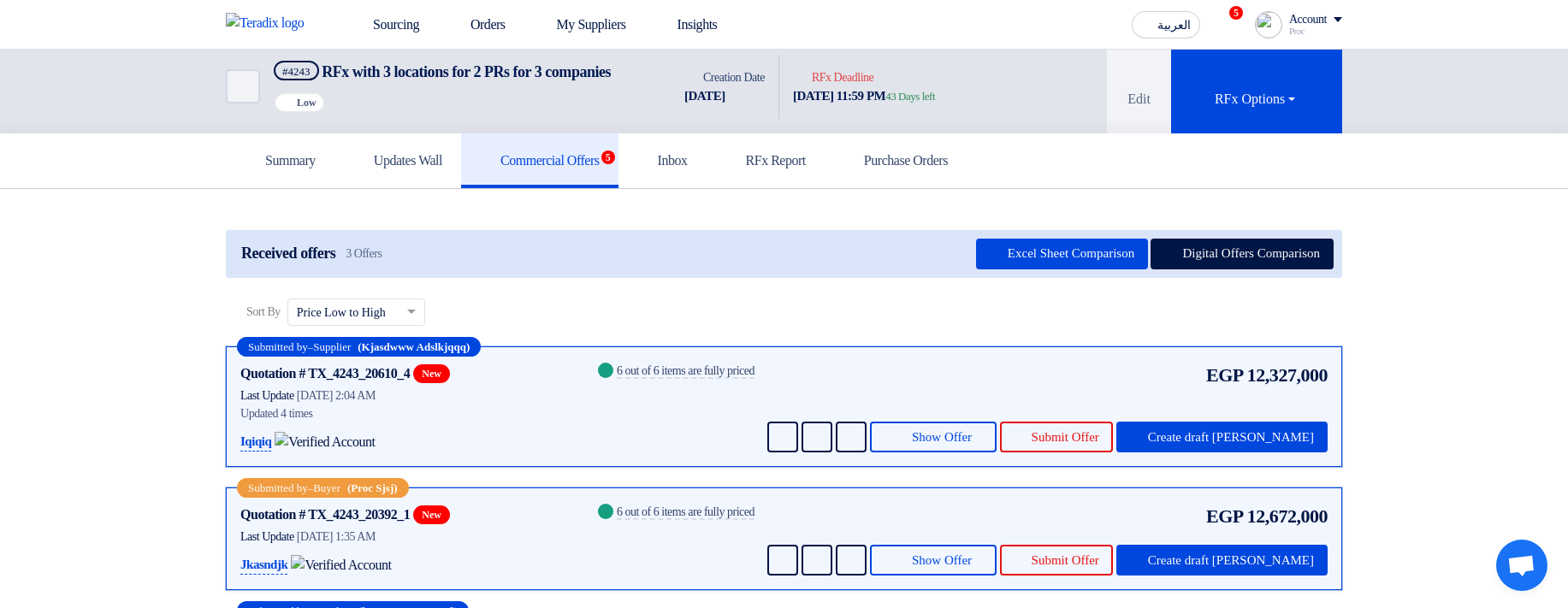
scroll to position [0, 0]
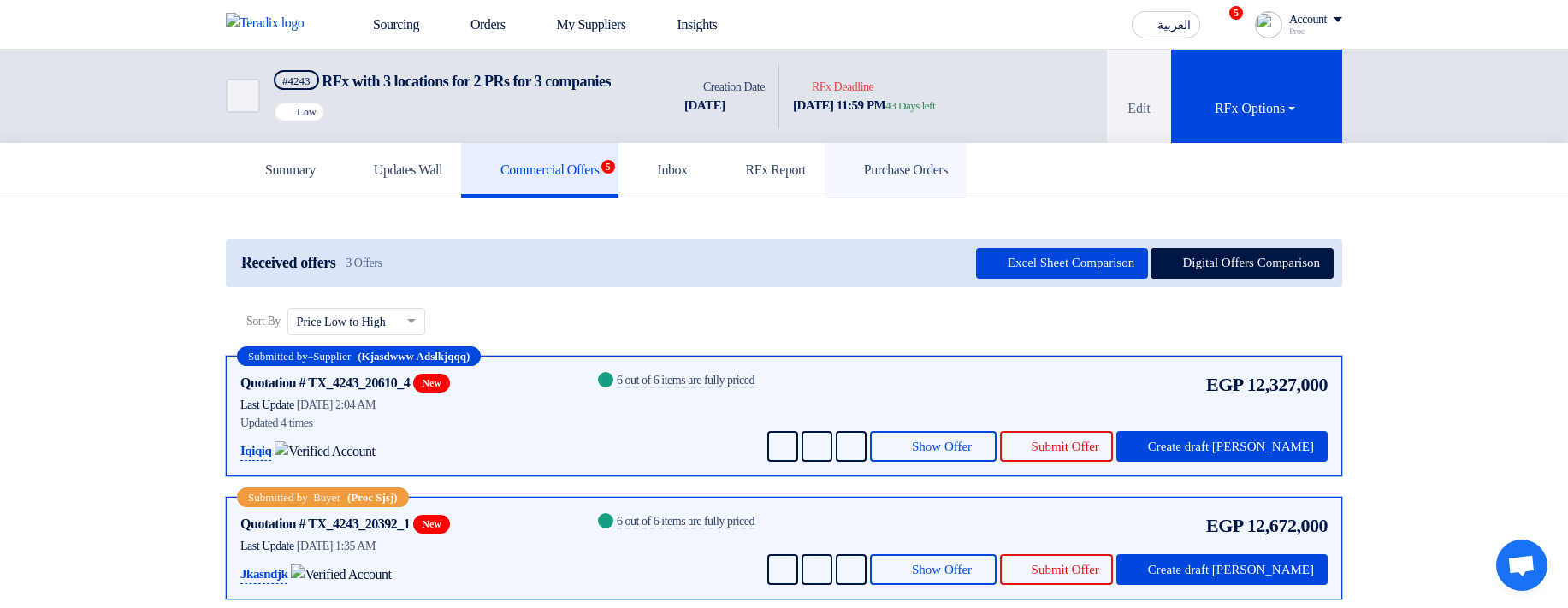
click at [925, 197] on link "Purchase Orders" at bounding box center [895, 171] width 142 height 55
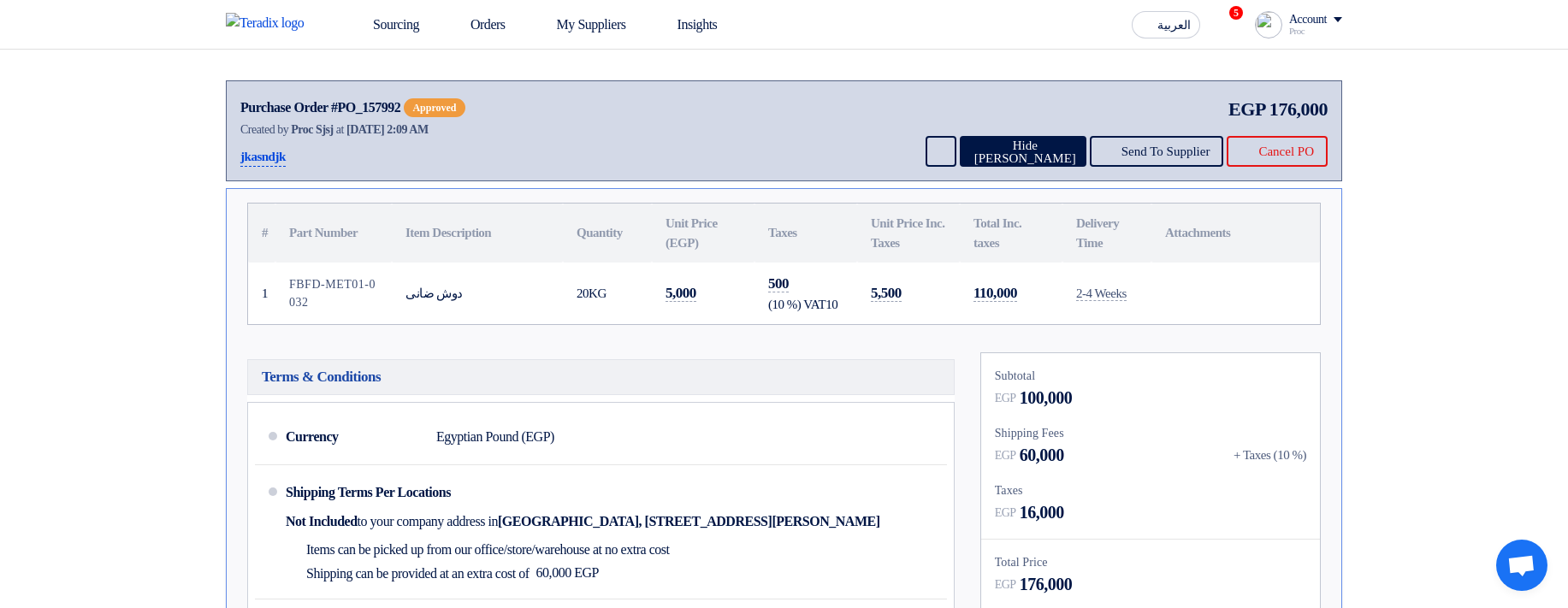
scroll to position [103, 0]
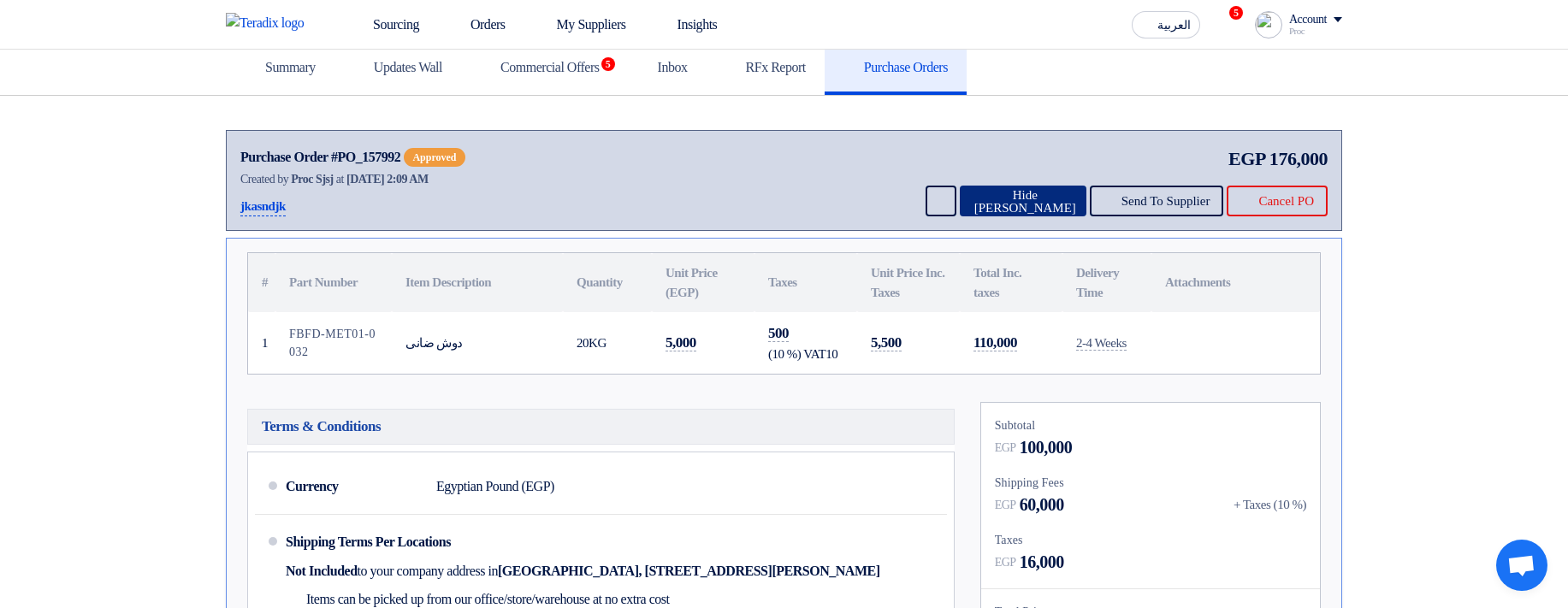
click at [973, 216] on button "Hide PO" at bounding box center [1023, 201] width 127 height 31
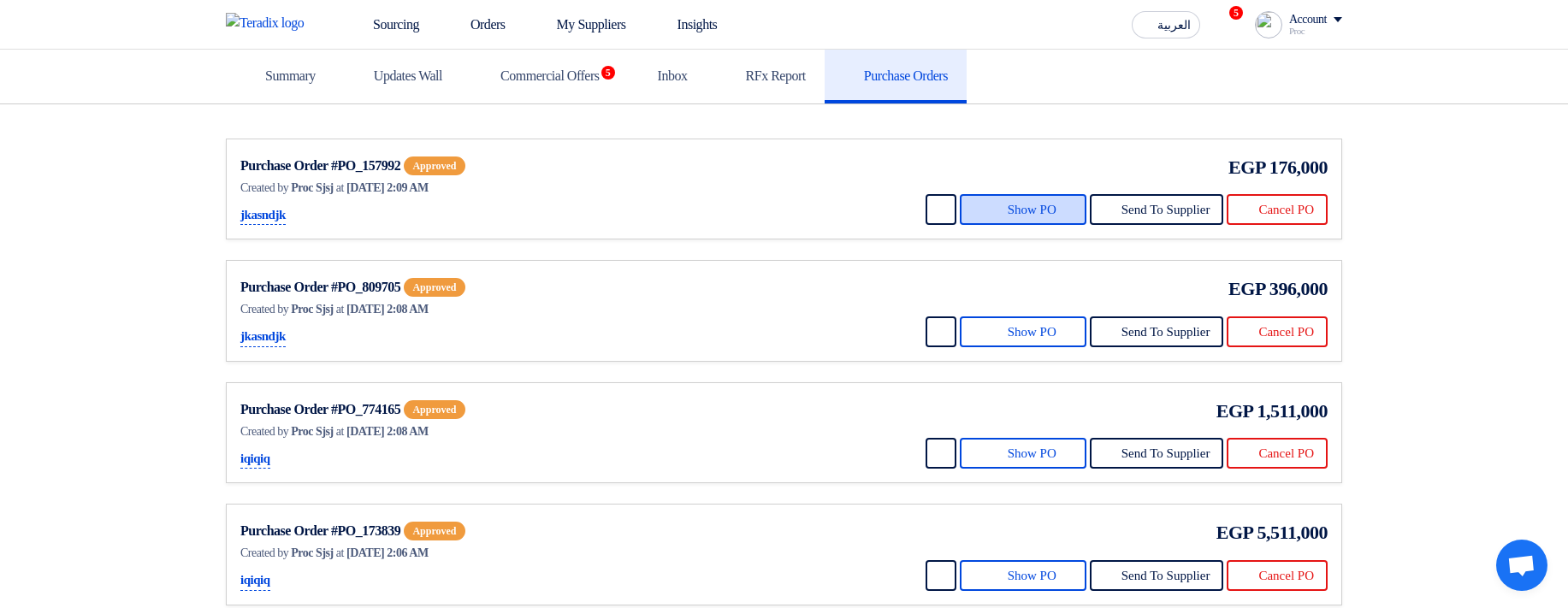
scroll to position [0, 0]
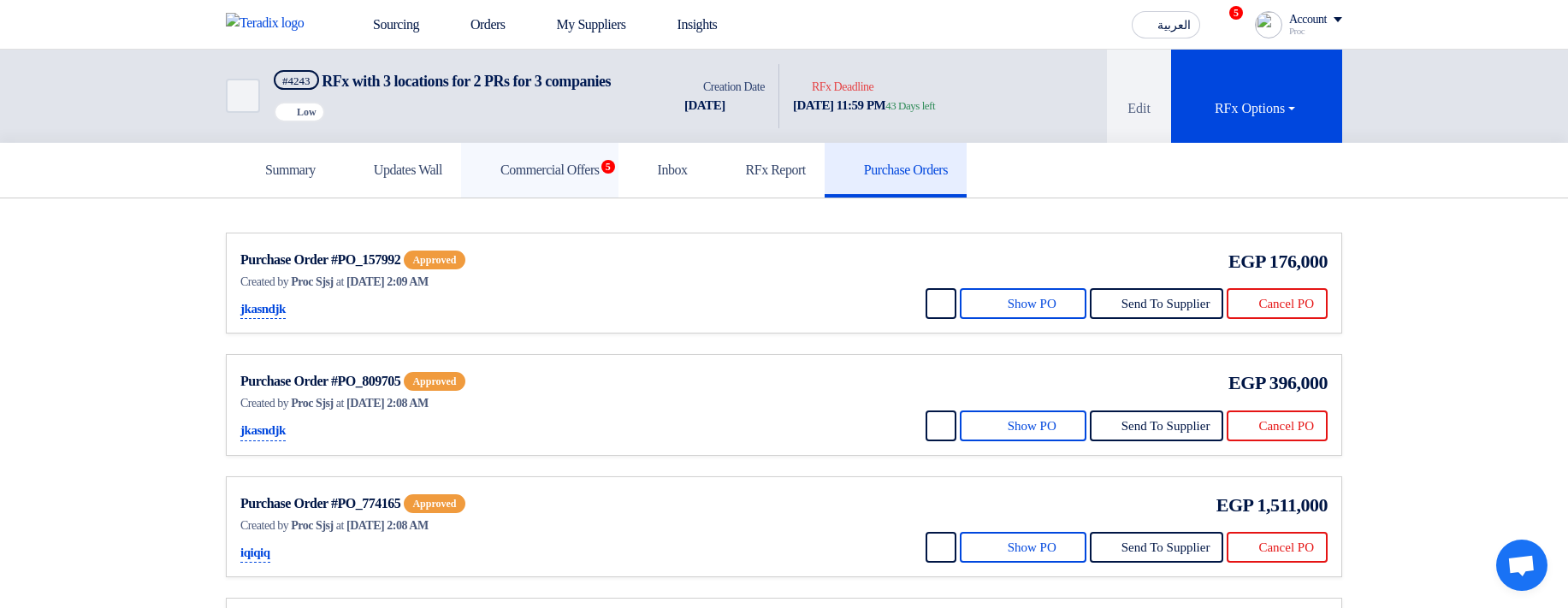
click at [559, 197] on link "Commercial Offers 5" at bounding box center [539, 171] width 158 height 55
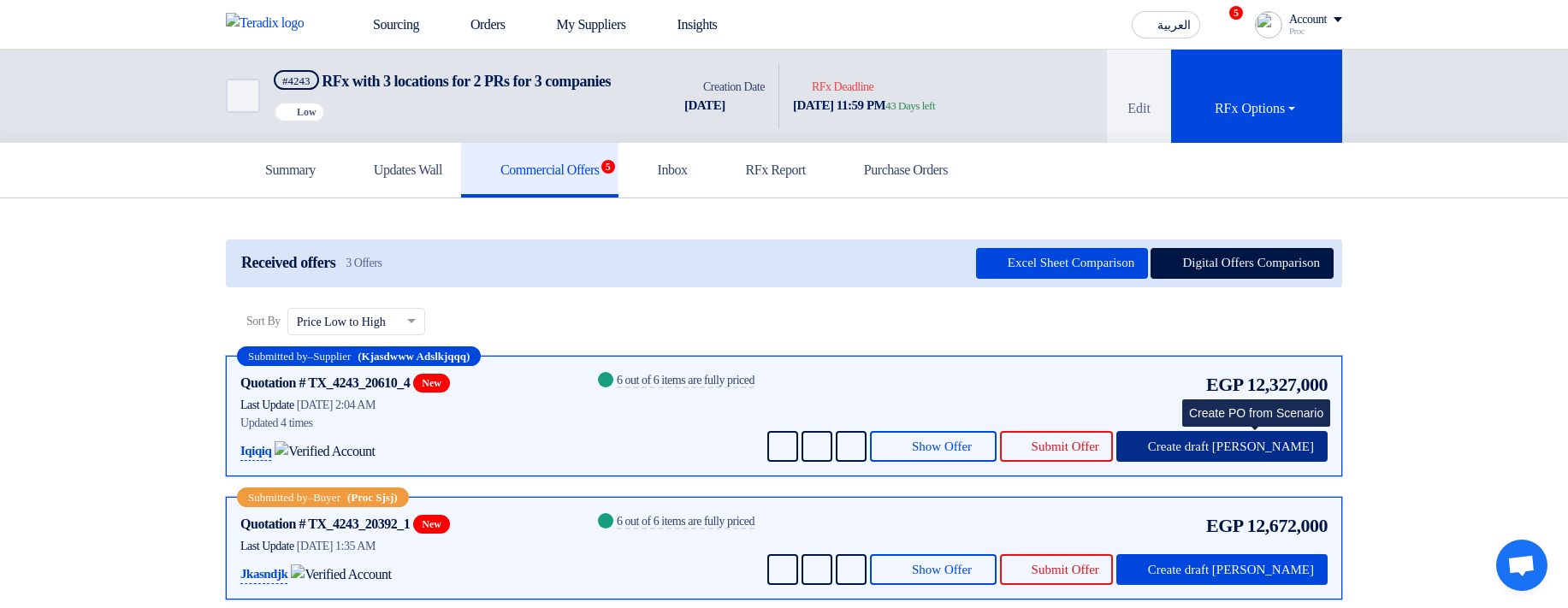
click at [1217, 452] on button "Create draft [PERSON_NAME]" at bounding box center [1221, 447] width 211 height 31
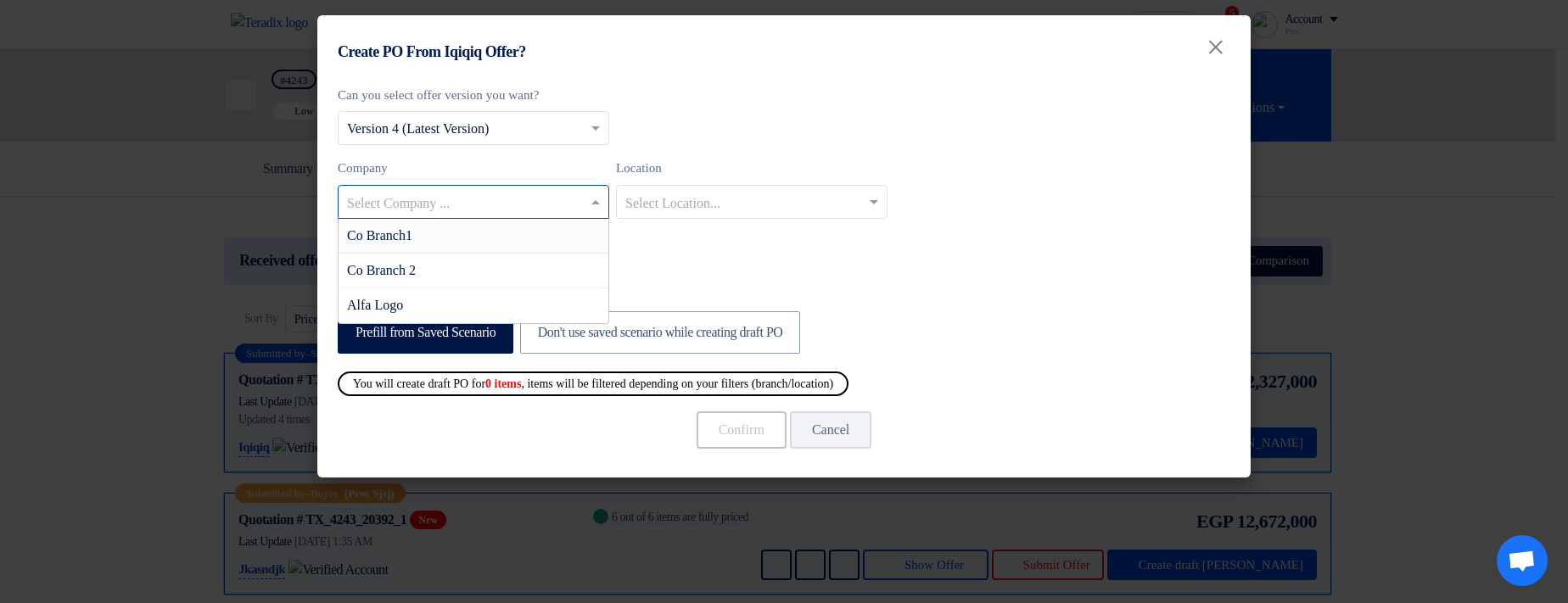
click at [519, 212] on input "text" at bounding box center [464, 203] width 236 height 28
click at [531, 243] on div "Co Branch1" at bounding box center [473, 236] width 269 height 35
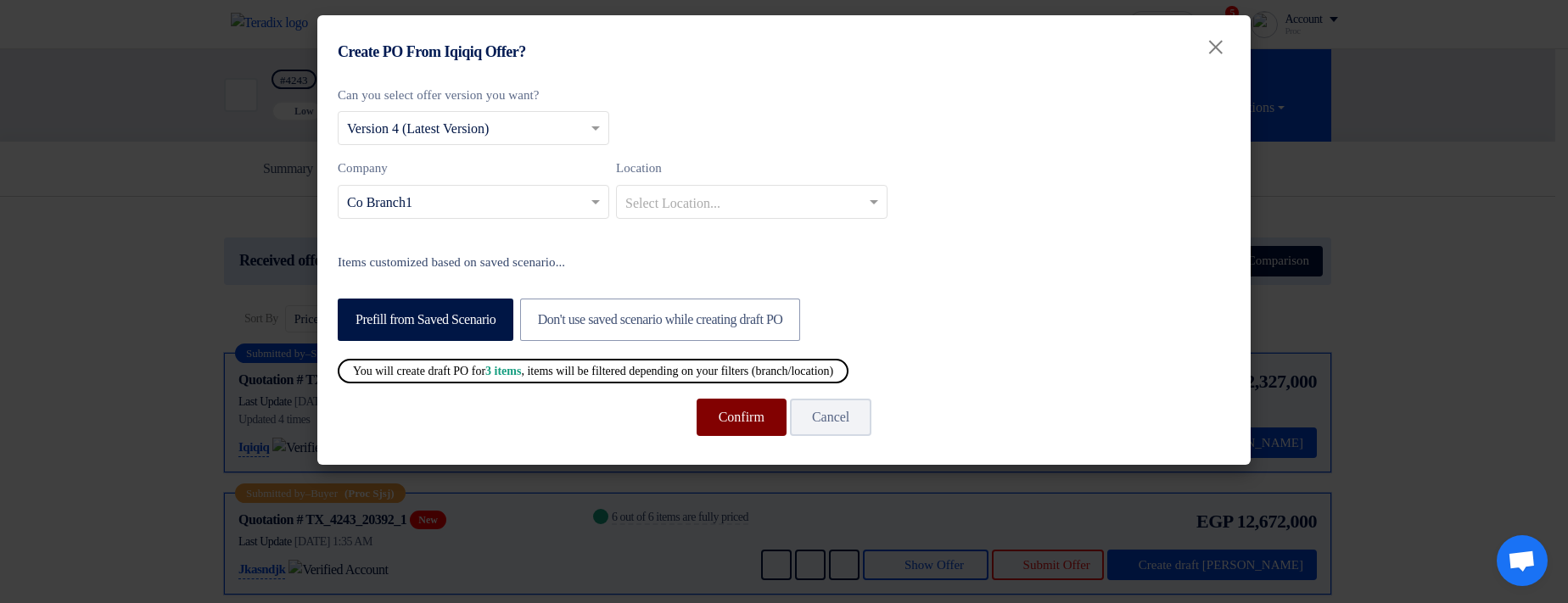
click at [712, 417] on button "Confirm" at bounding box center [741, 417] width 90 height 37
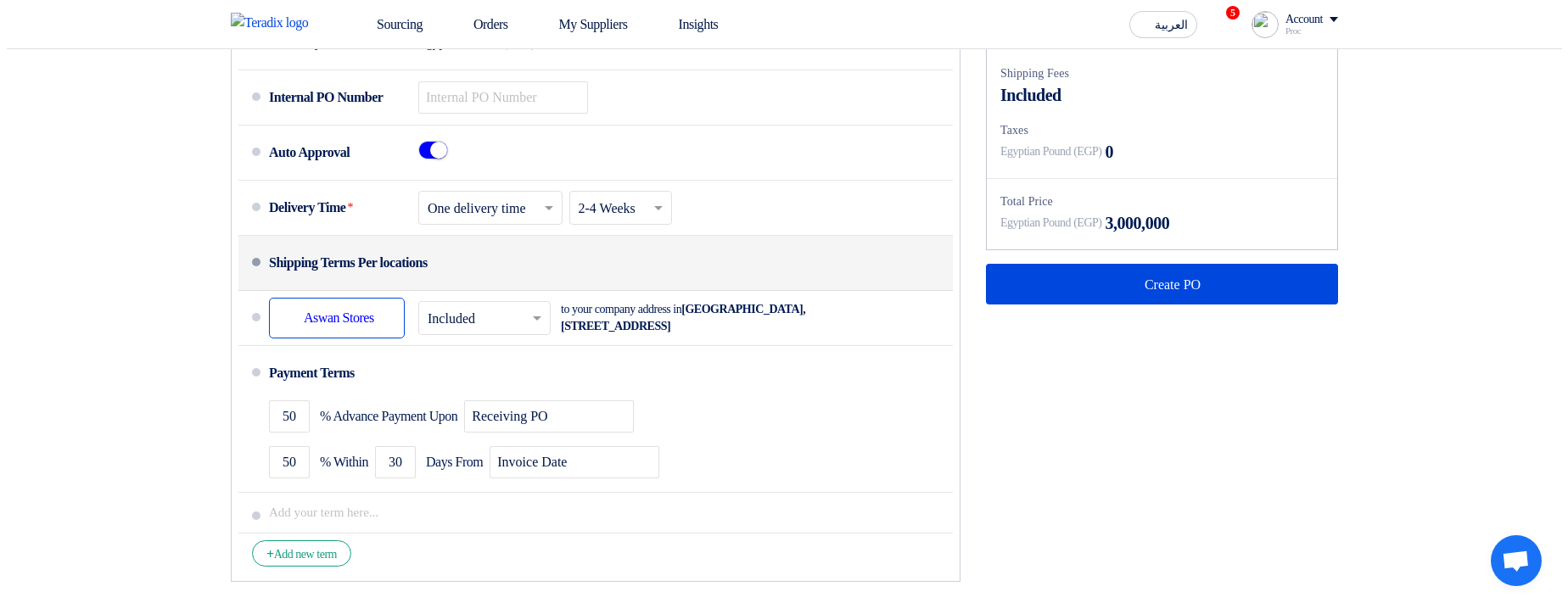
scroll to position [814, 0]
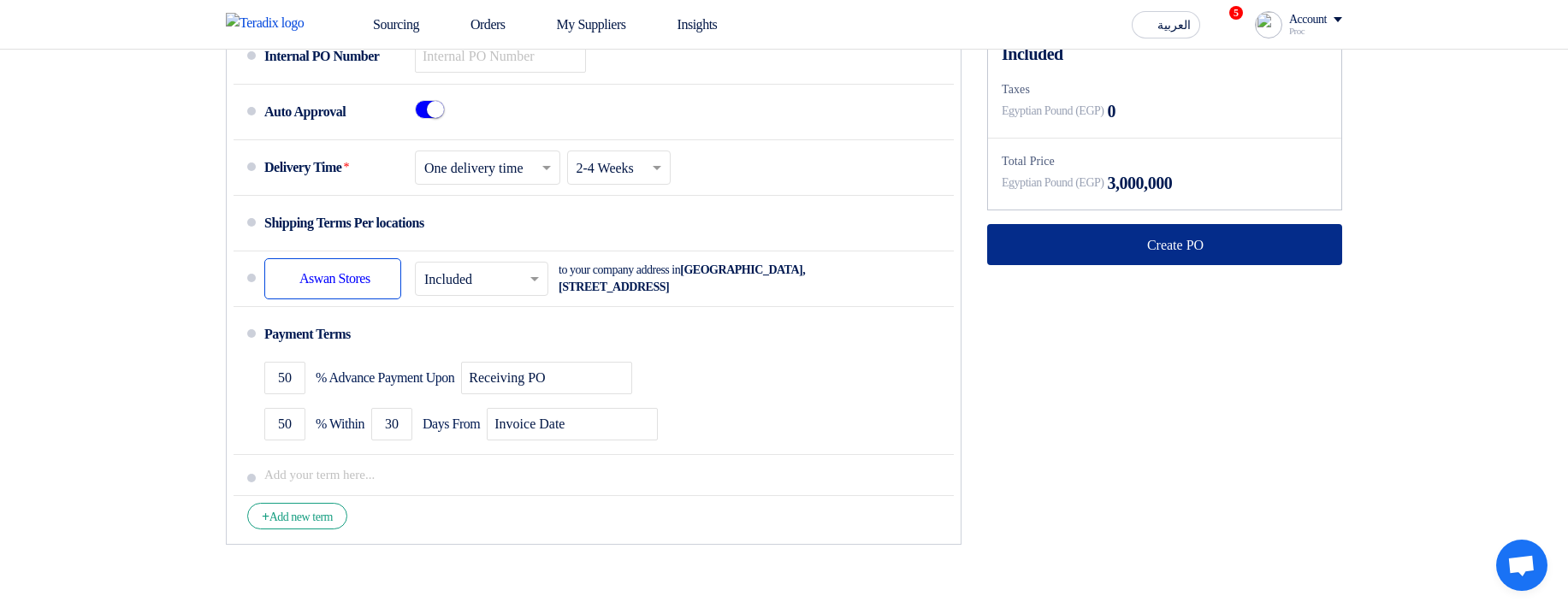
click at [1076, 265] on button "Create PO" at bounding box center [1164, 244] width 355 height 41
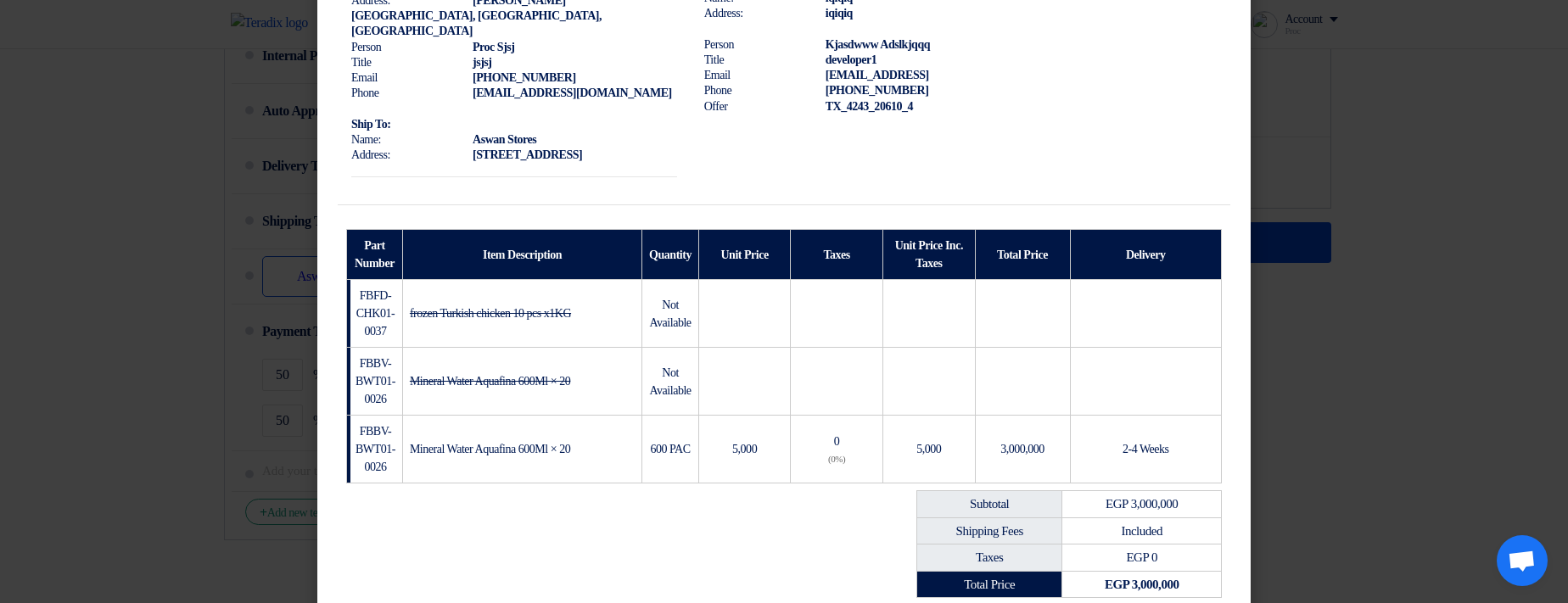
scroll to position [432, 0]
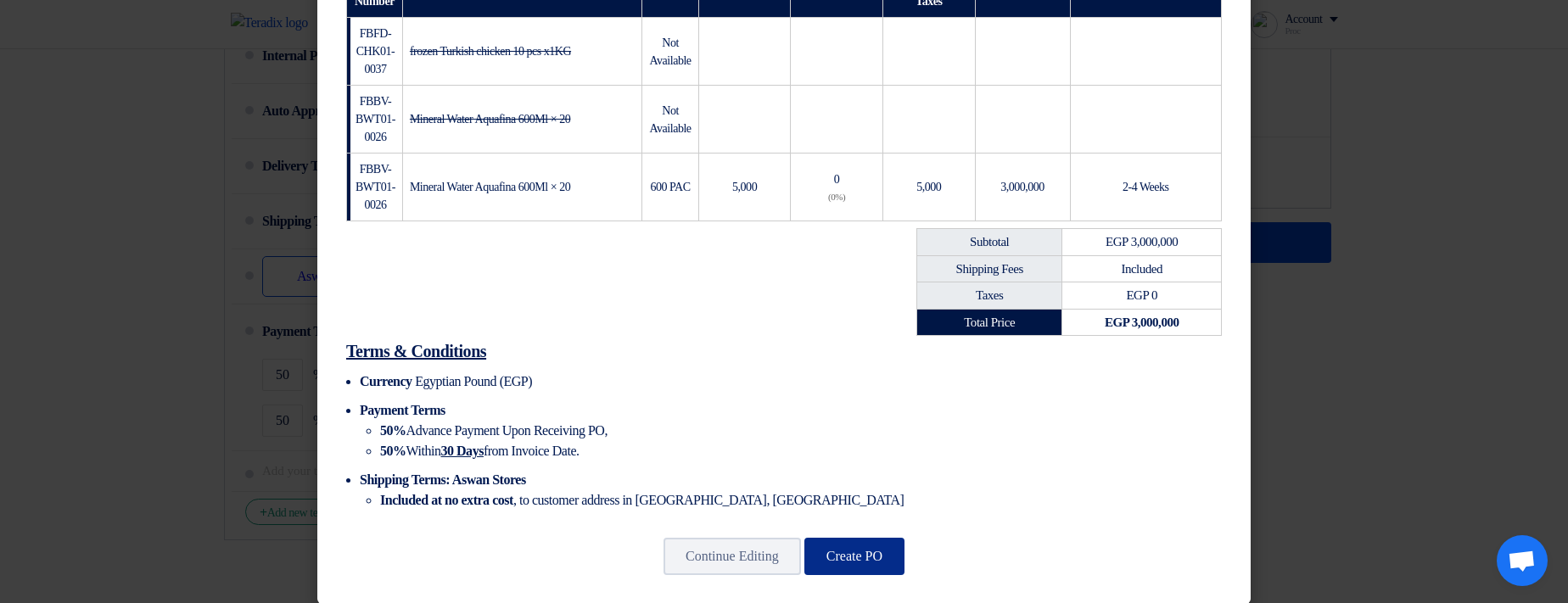
click at [865, 547] on button "Create PO" at bounding box center [855, 556] width 100 height 37
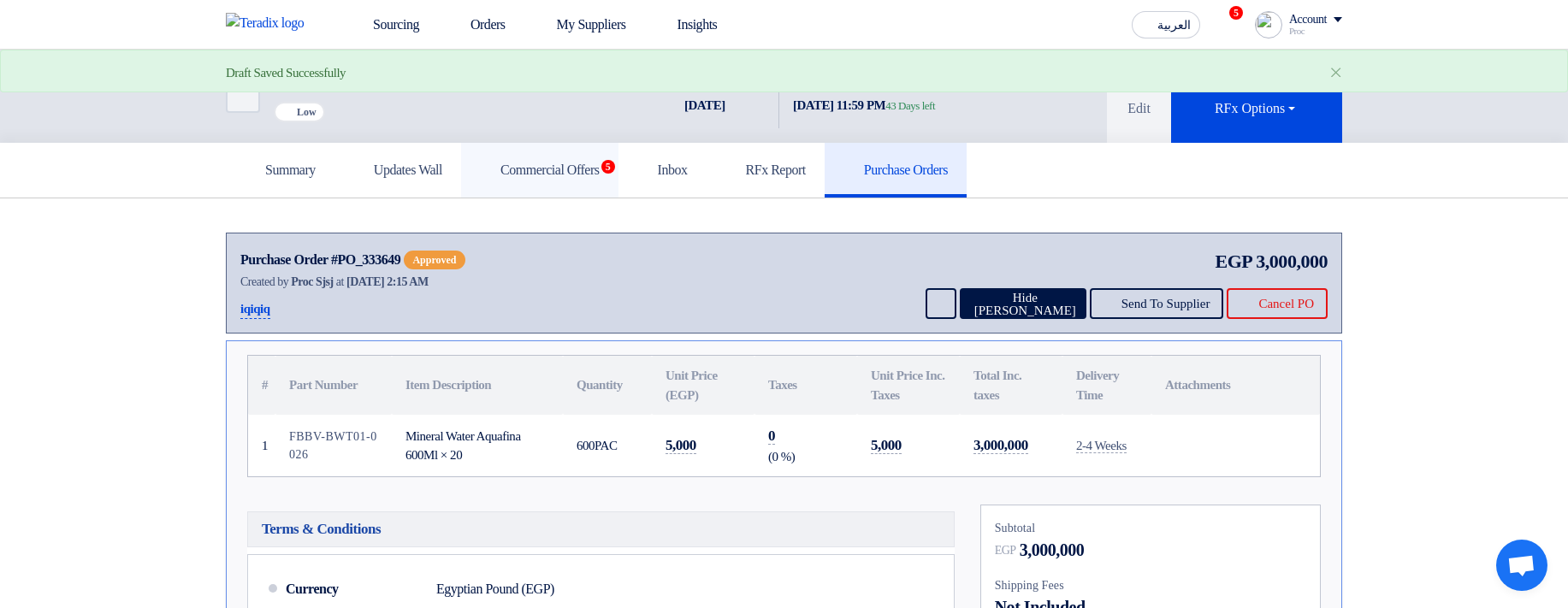
click at [599, 179] on h5 "Commercial Offers 5" at bounding box center [539, 170] width 120 height 17
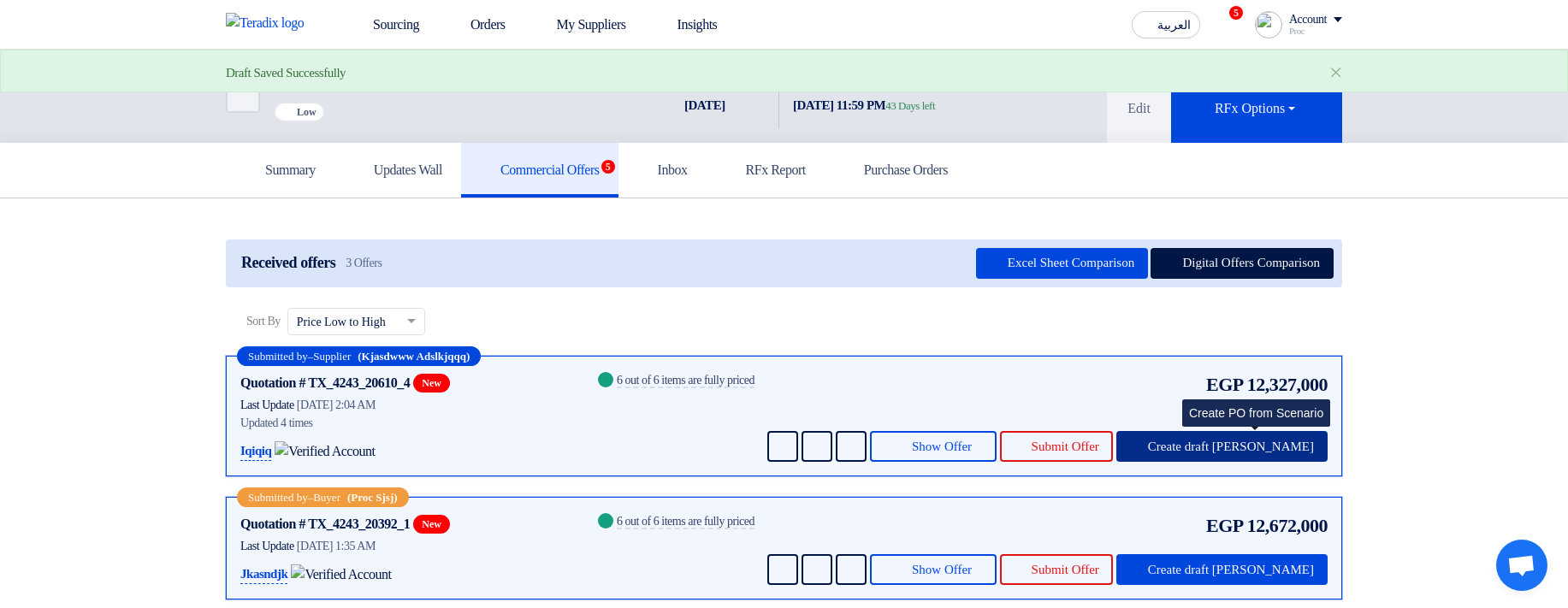
click at [1269, 455] on button "Create draft [PERSON_NAME]" at bounding box center [1221, 447] width 211 height 31
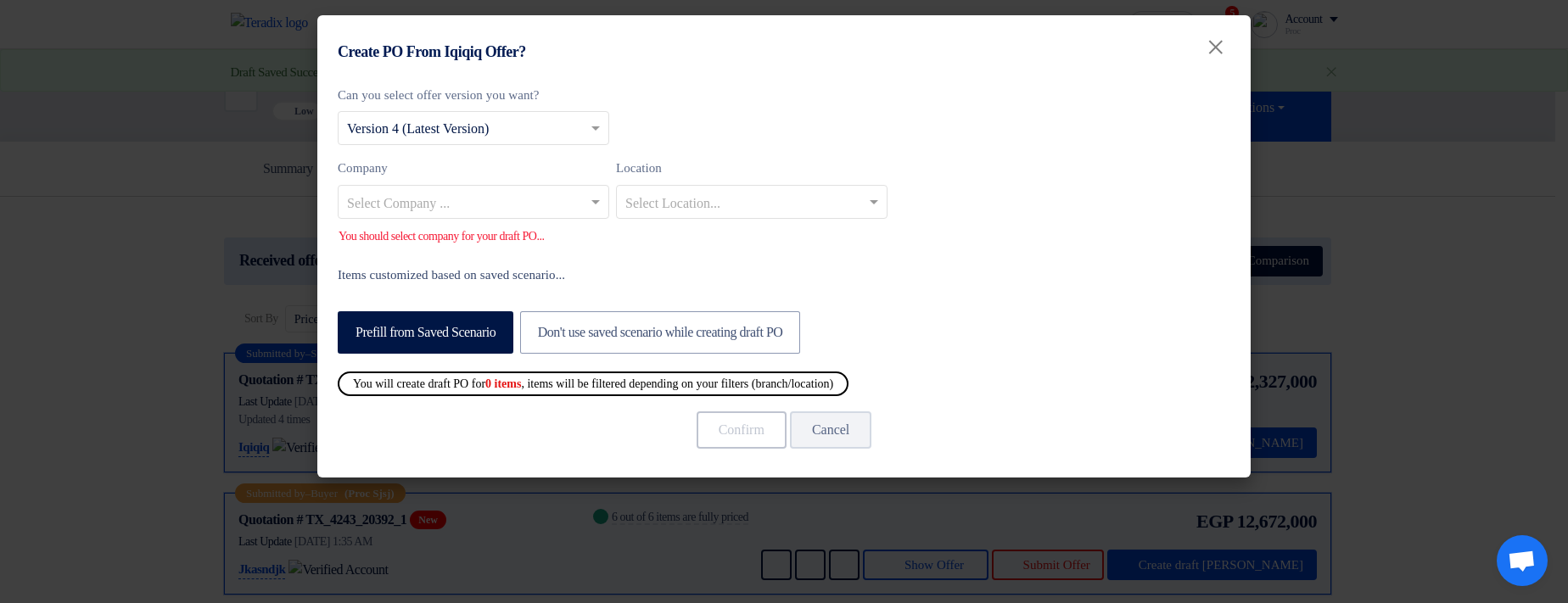
click at [388, 206] on input "text" at bounding box center [464, 203] width 236 height 28
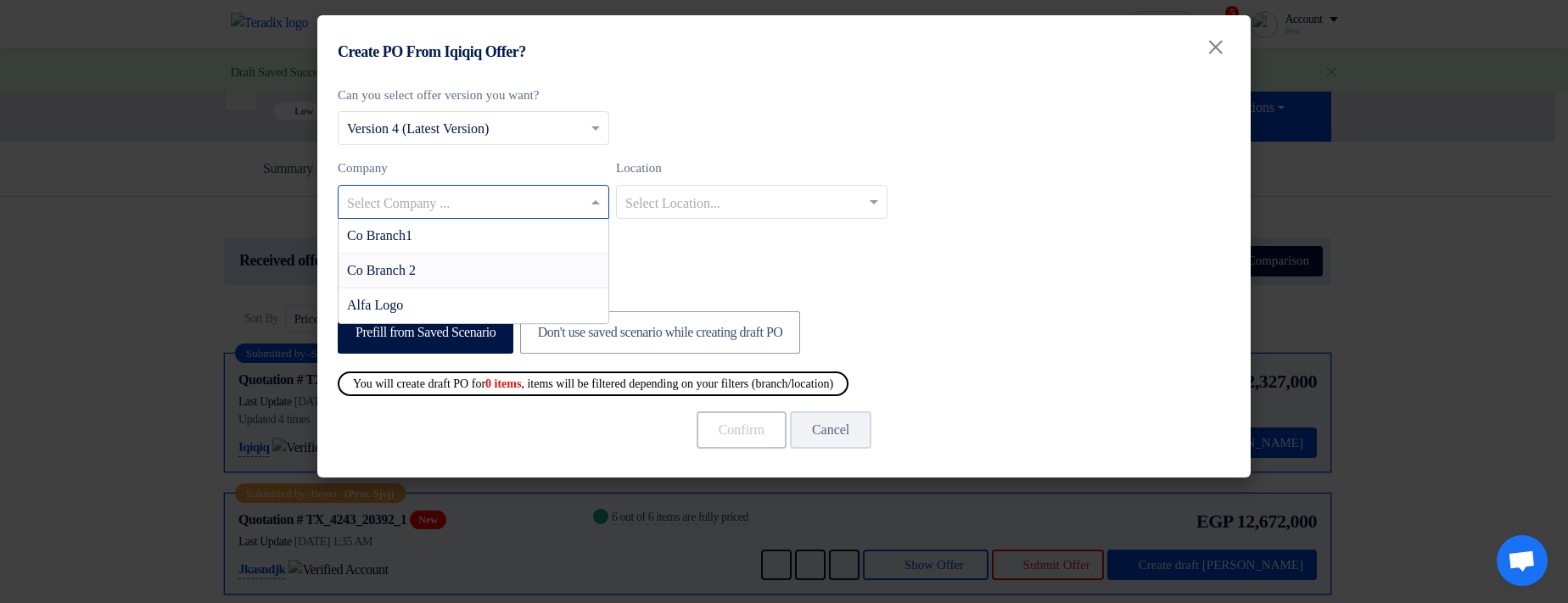
click at [400, 267] on span "Co Branch 2" at bounding box center [381, 270] width 69 height 15
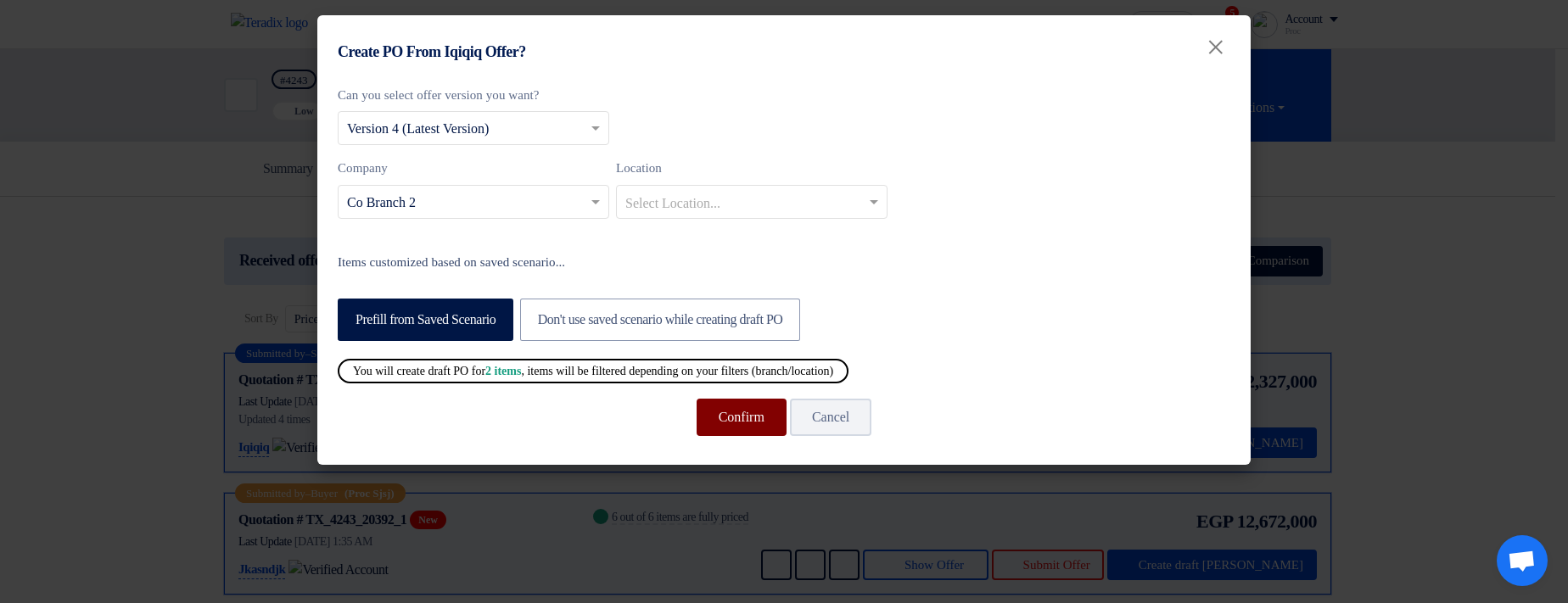
click at [729, 415] on button "Confirm" at bounding box center [741, 417] width 90 height 37
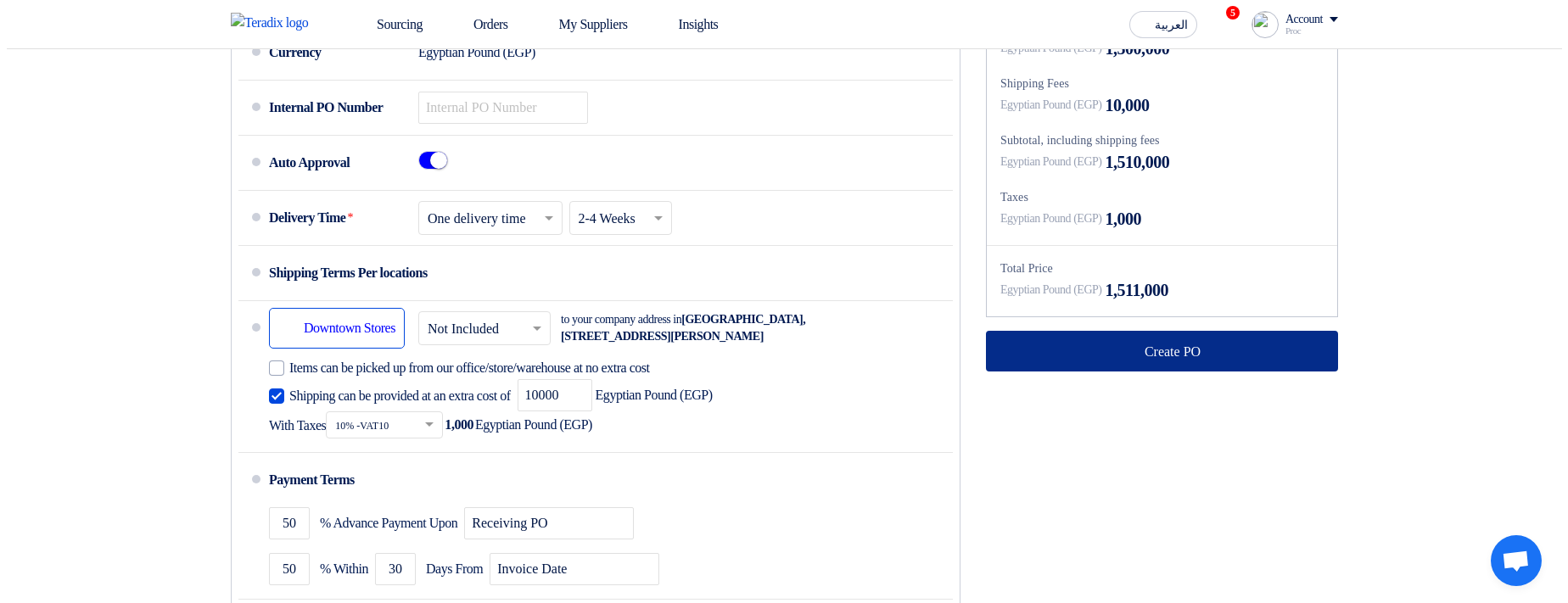
scroll to position [814, 0]
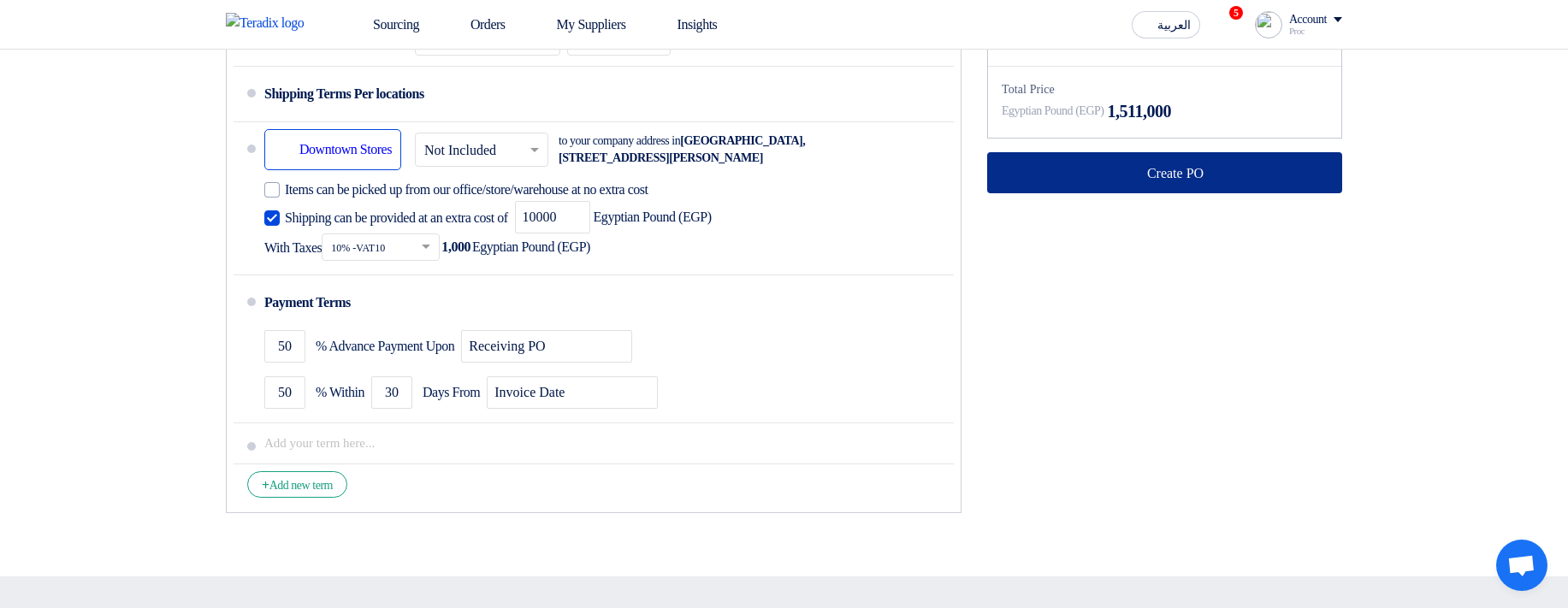
click at [1126, 164] on icon at bounding box center [1134, 172] width 17 height 17
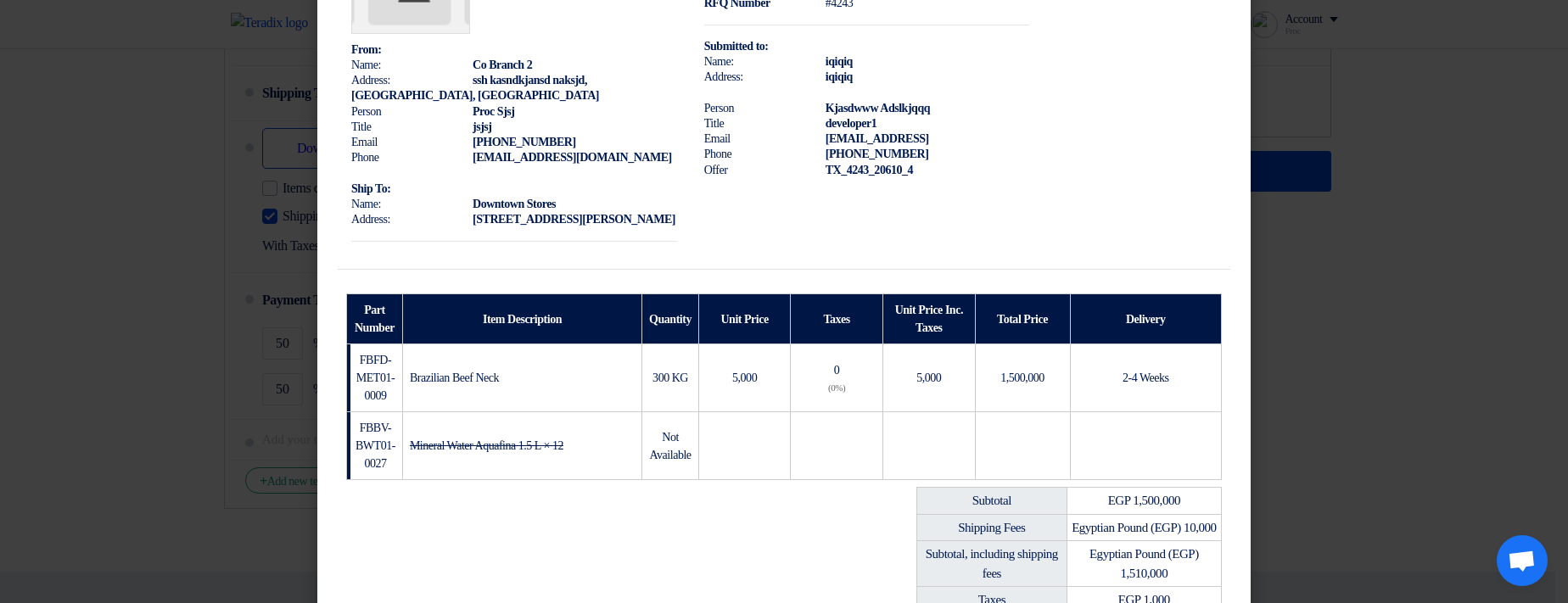
scroll to position [446, 0]
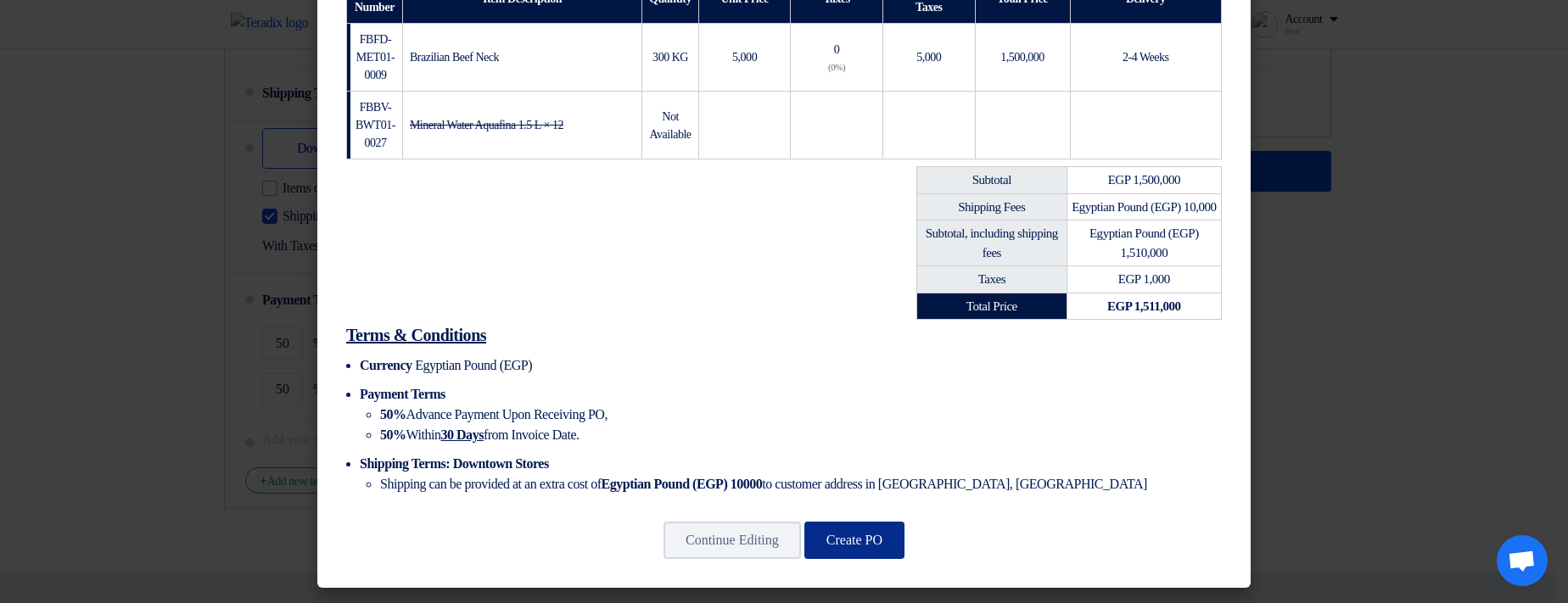
click at [871, 544] on button "Create PO" at bounding box center [855, 539] width 100 height 37
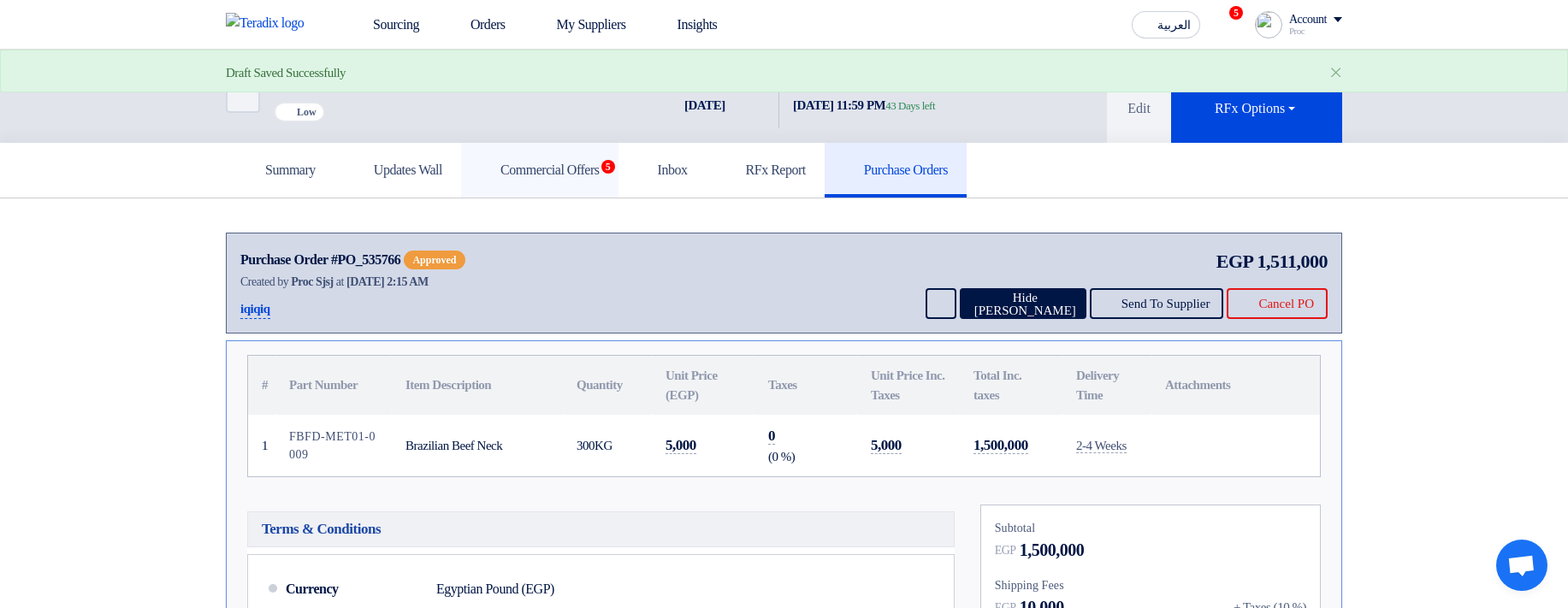
click at [562, 176] on link "Commercial Offers 5" at bounding box center [539, 171] width 158 height 55
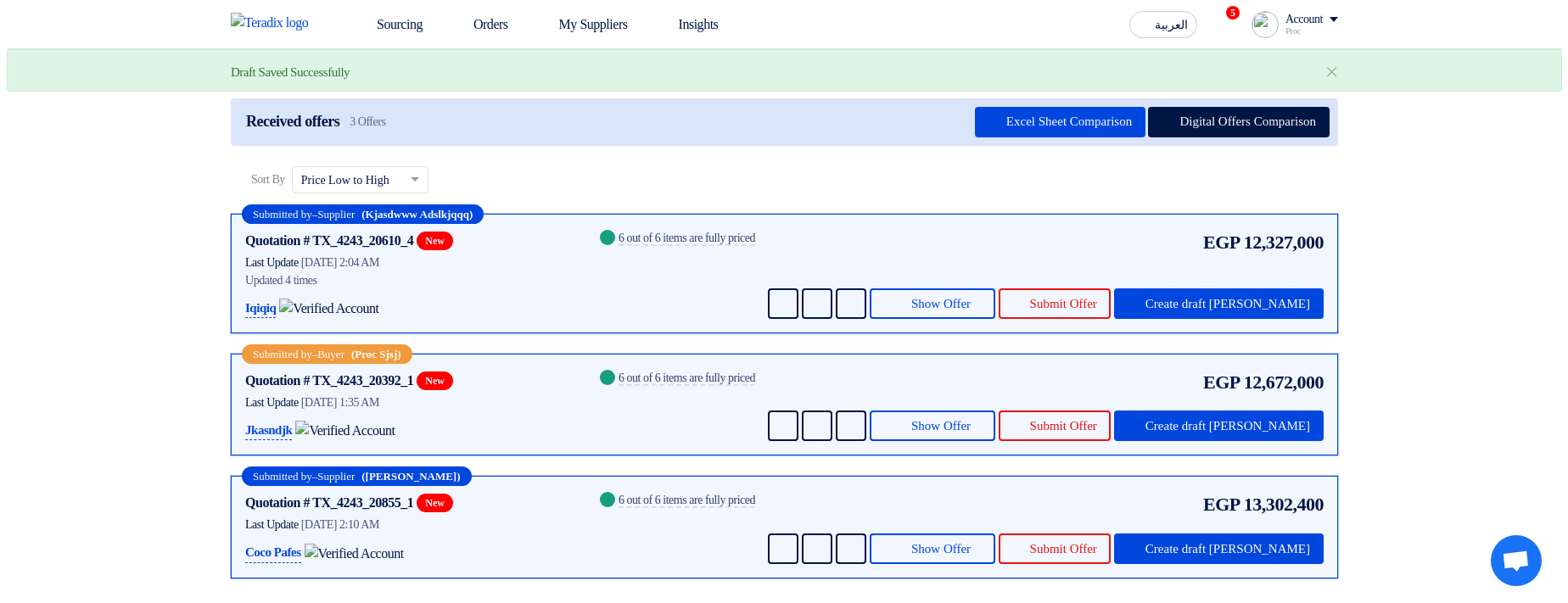
scroll to position [204, 0]
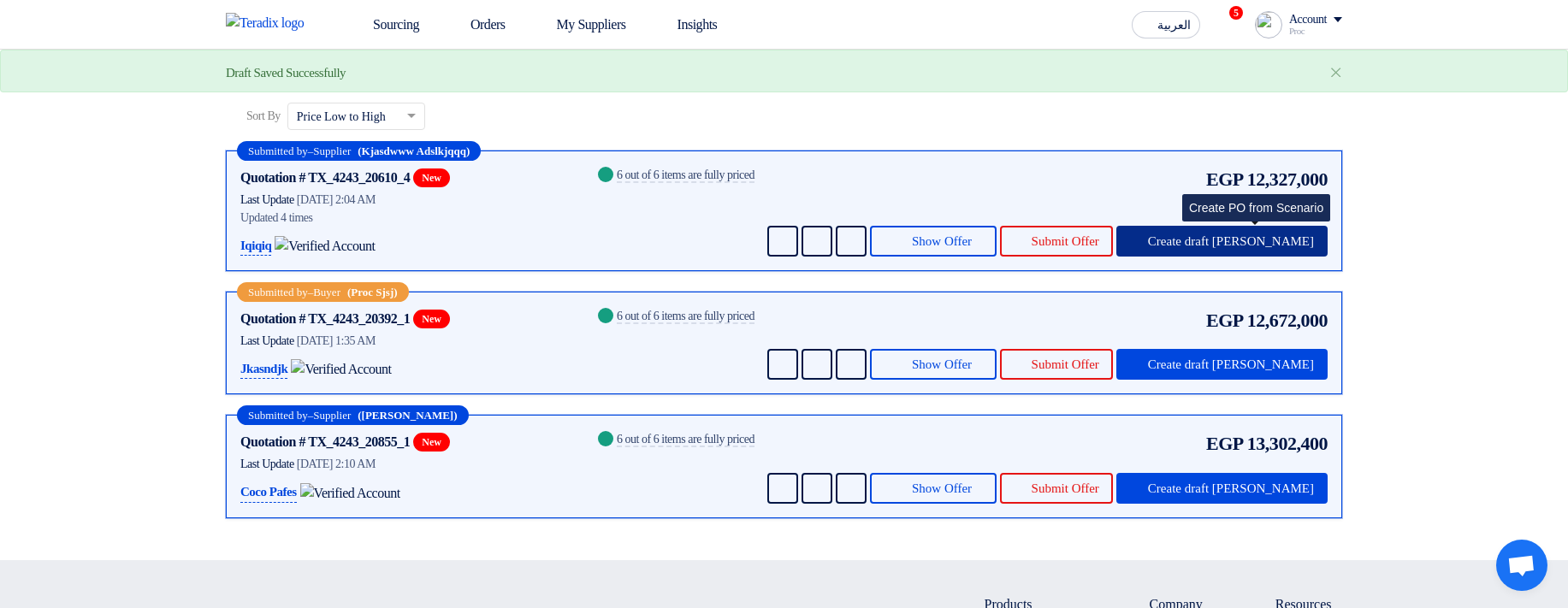
click at [1250, 248] on span "Create draft PO" at bounding box center [1230, 241] width 166 height 13
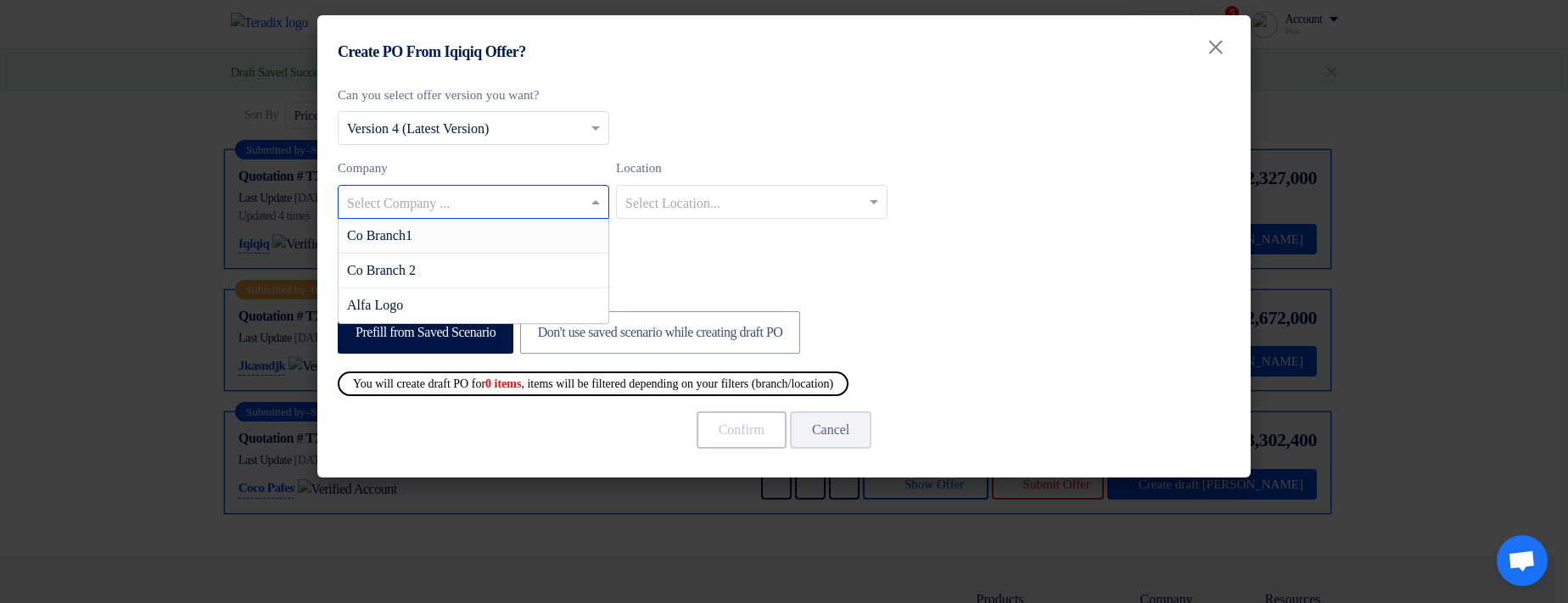
click at [478, 204] on input "text" at bounding box center [464, 203] width 236 height 28
click at [478, 300] on div "Alfa Logo" at bounding box center [473, 305] width 269 height 34
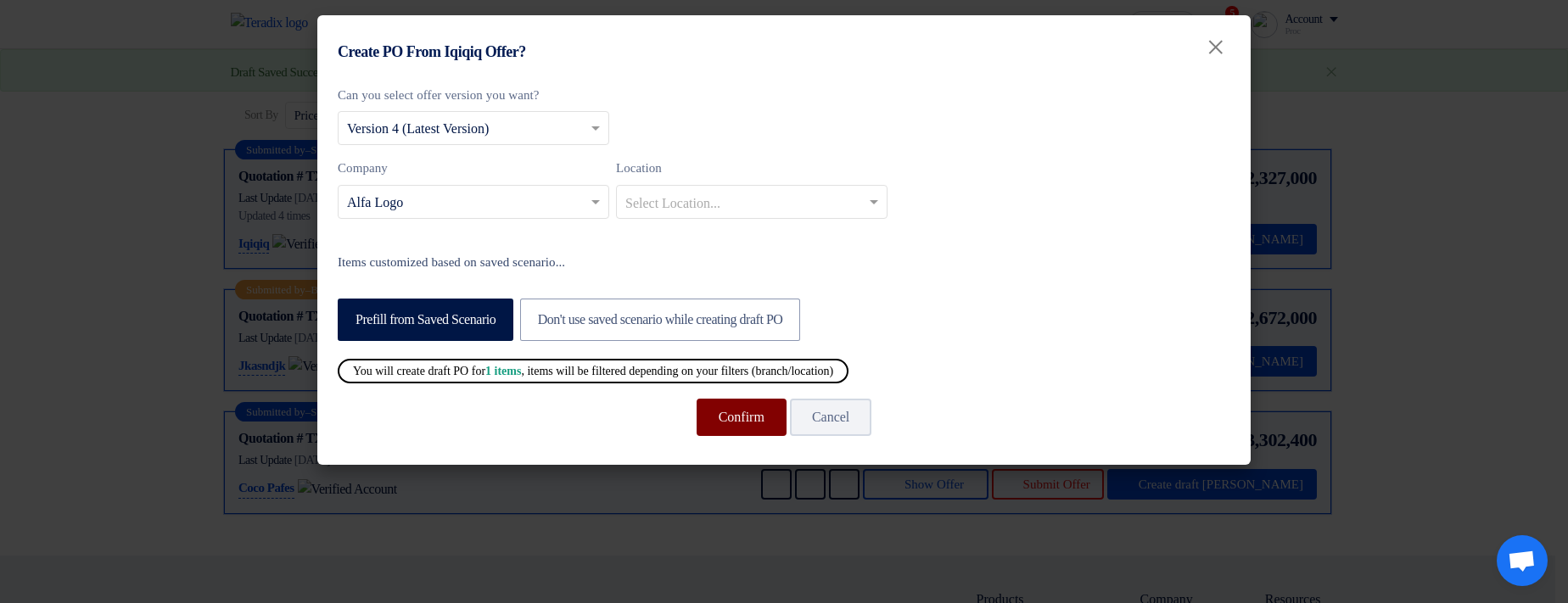
click at [713, 407] on button "Confirm" at bounding box center [741, 417] width 90 height 37
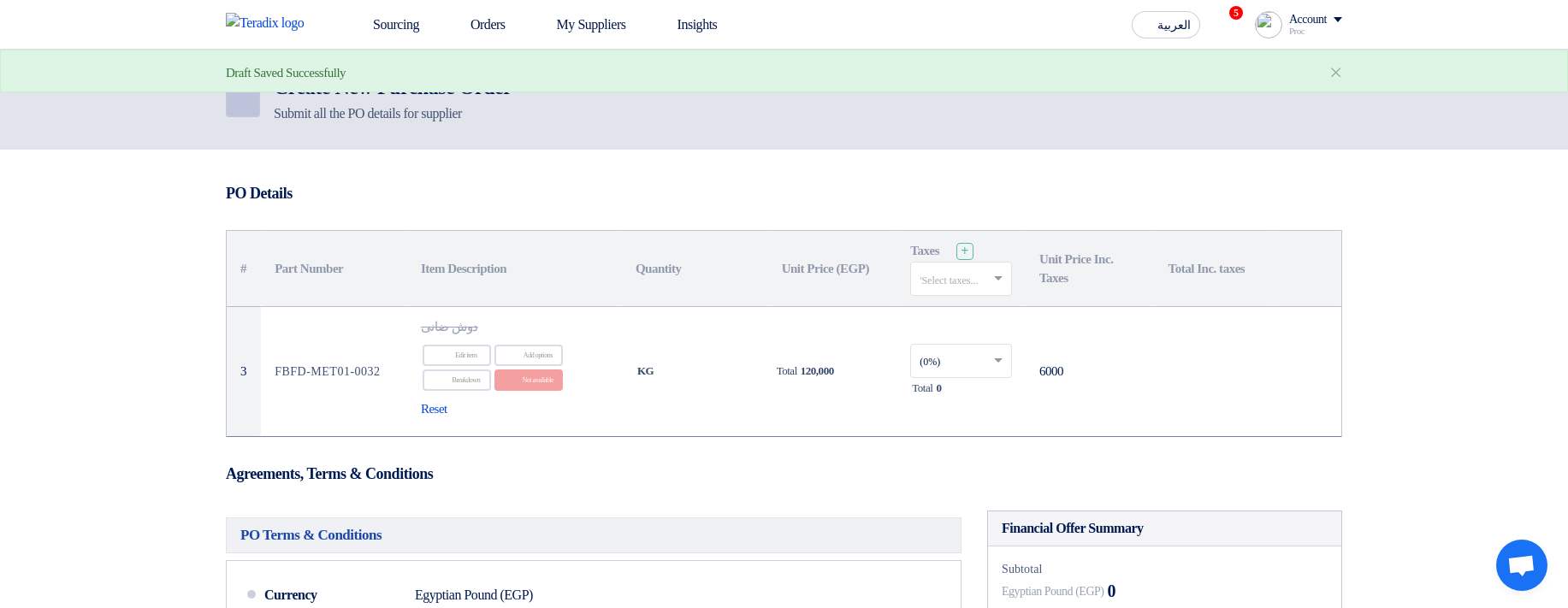
click at [240, 110] on link "Back" at bounding box center [242, 99] width 34 height 34
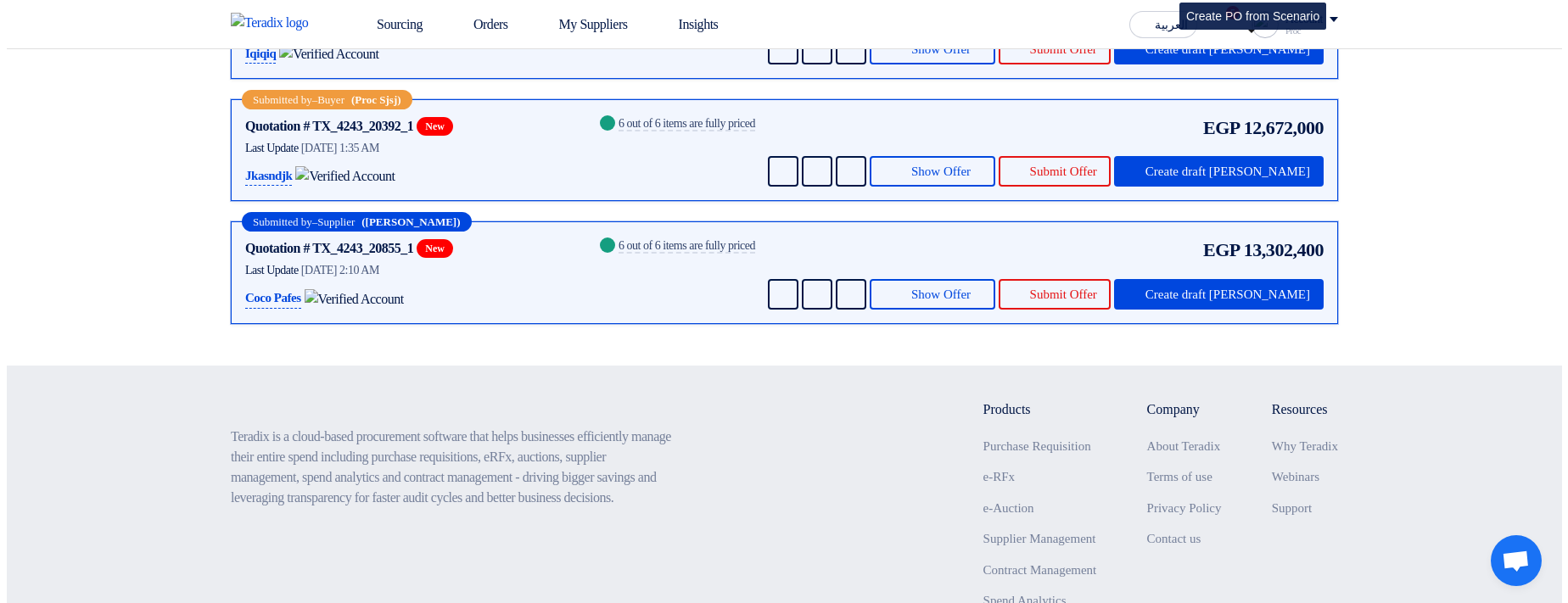
scroll to position [407, 0]
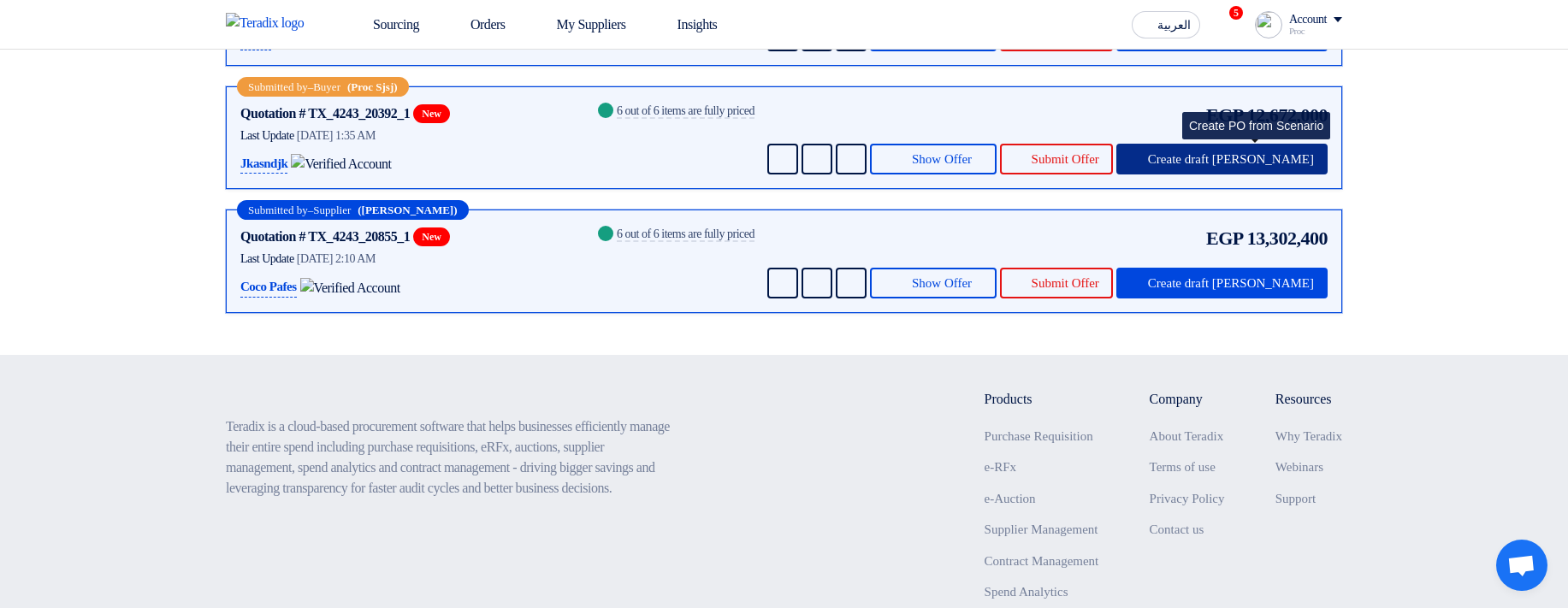
click at [1264, 166] on span "Create draft PO" at bounding box center [1230, 160] width 166 height 13
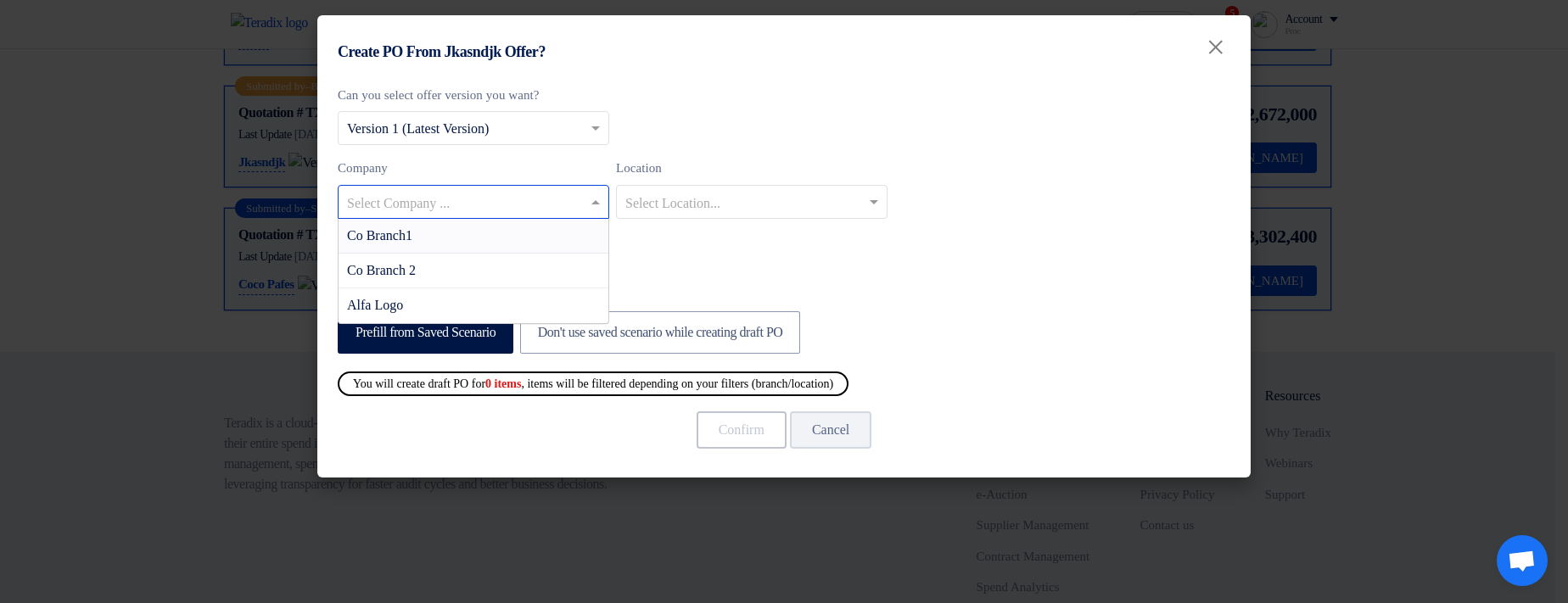
click at [553, 206] on input "text" at bounding box center [464, 203] width 236 height 28
click at [557, 238] on div "Co Branch1" at bounding box center [473, 236] width 269 height 35
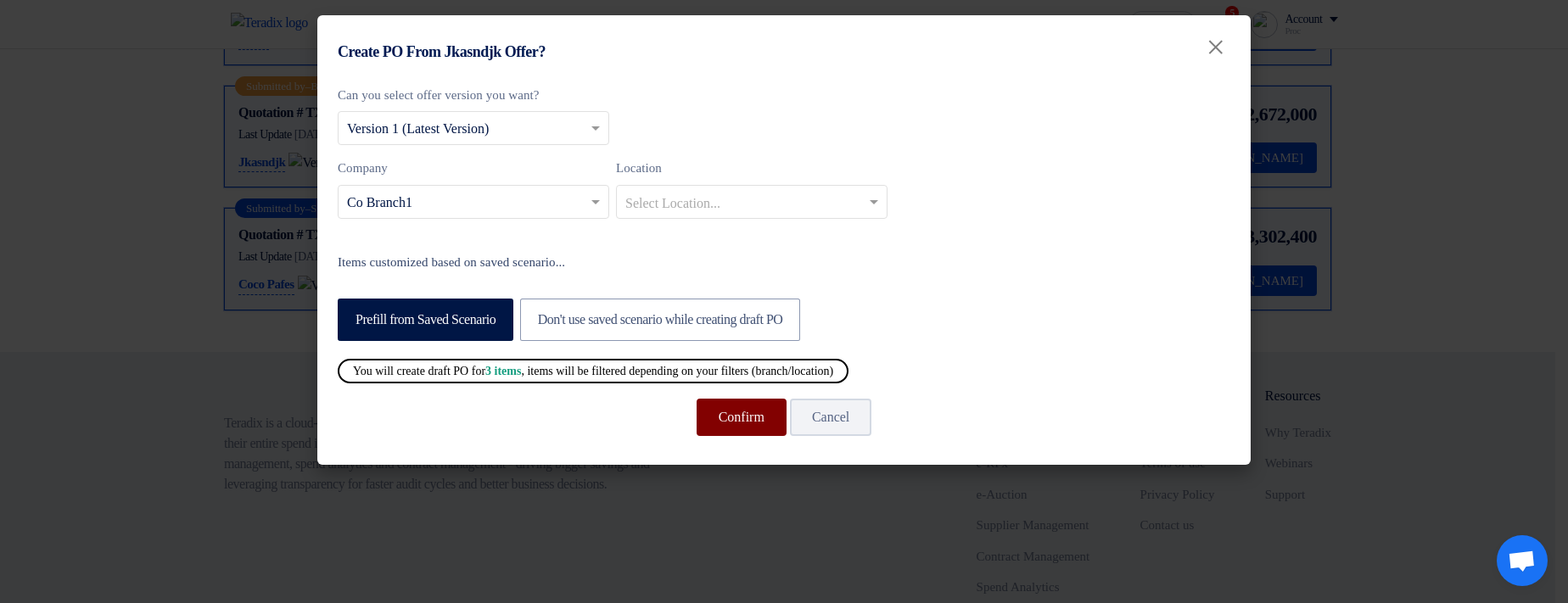
click at [708, 418] on button "Confirm" at bounding box center [741, 417] width 90 height 37
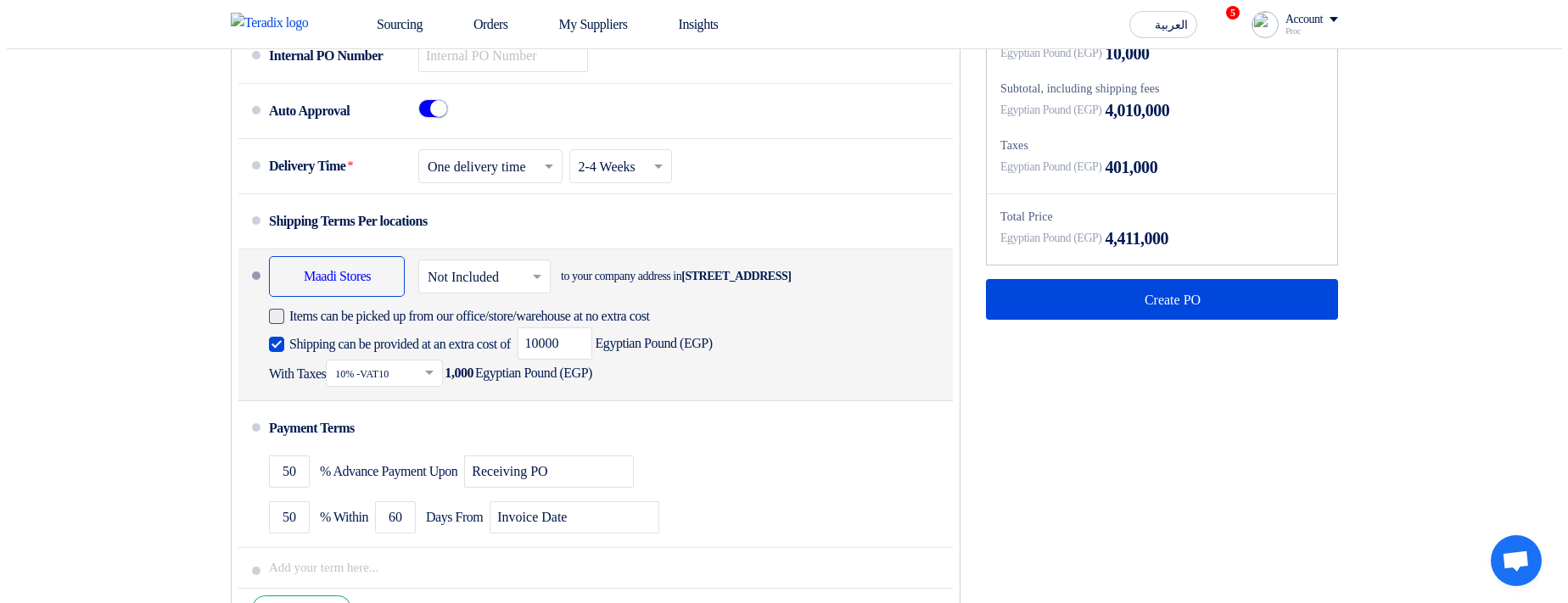
scroll to position [1018, 0]
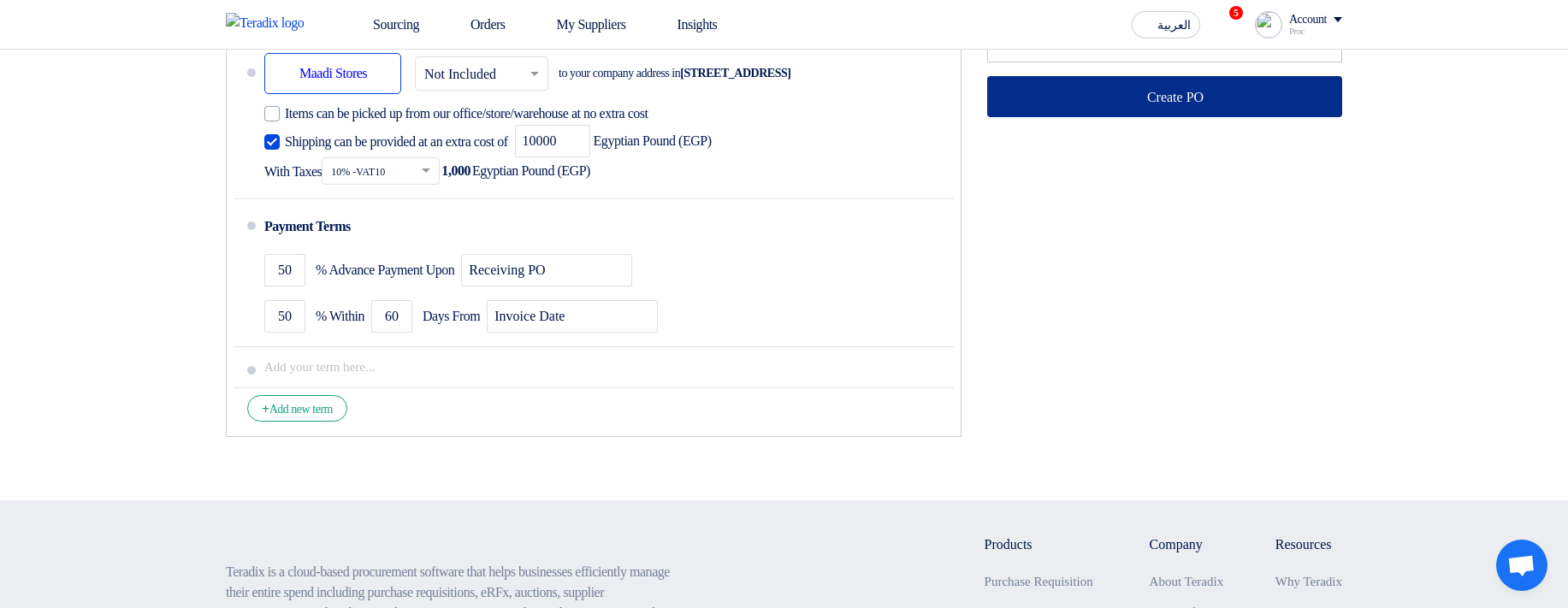
click at [1126, 117] on button "Create PO" at bounding box center [1164, 96] width 355 height 41
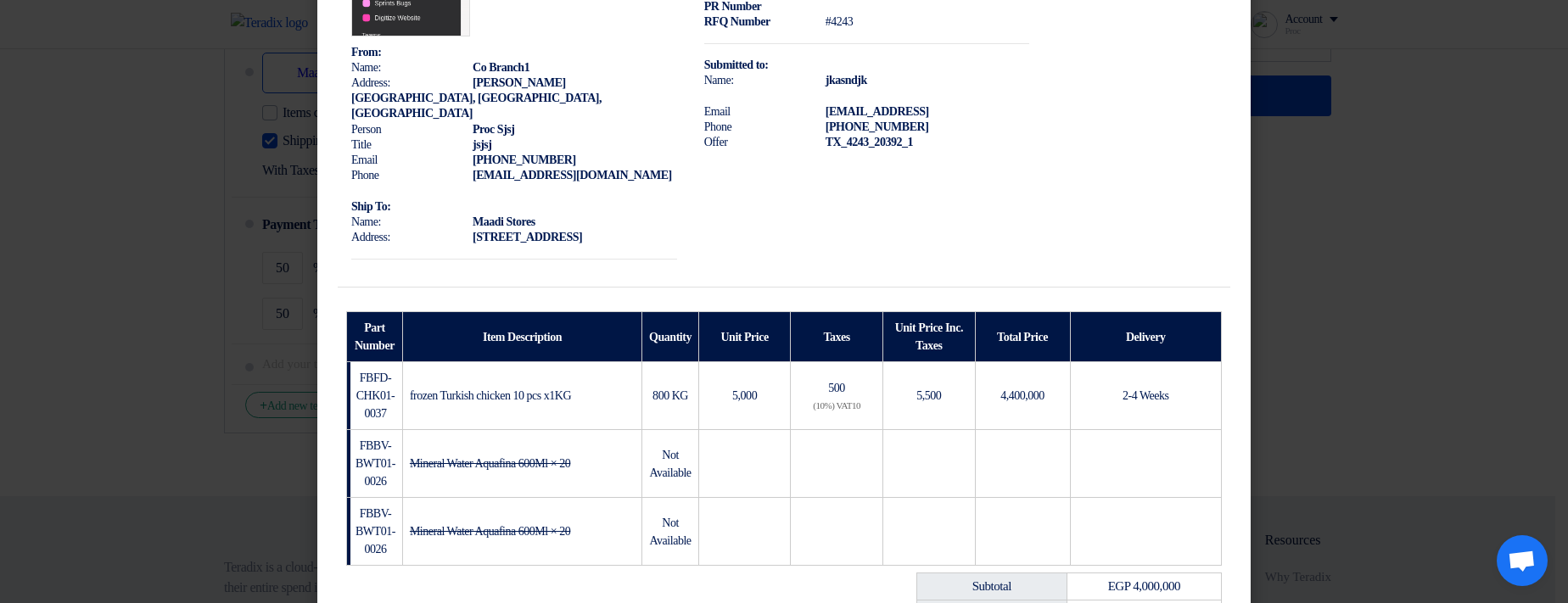
scroll to position [482, 0]
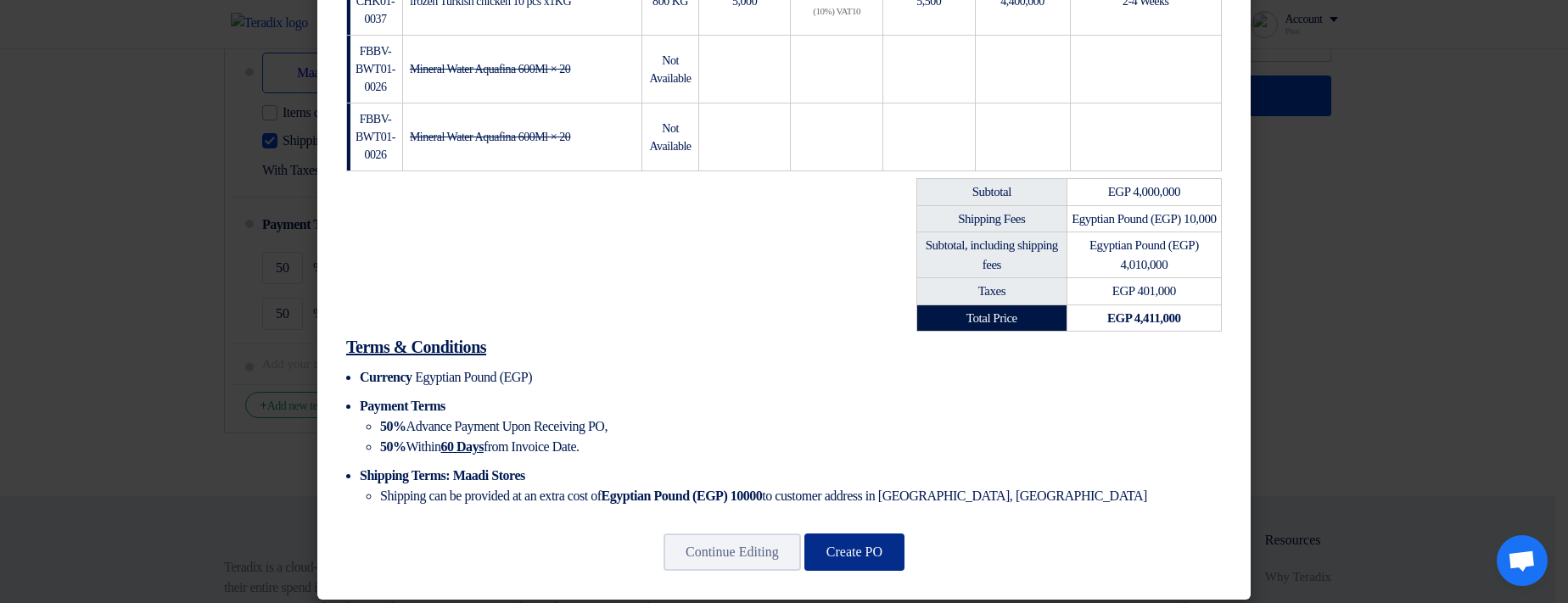
click at [900, 548] on button "Create PO" at bounding box center [855, 551] width 100 height 37
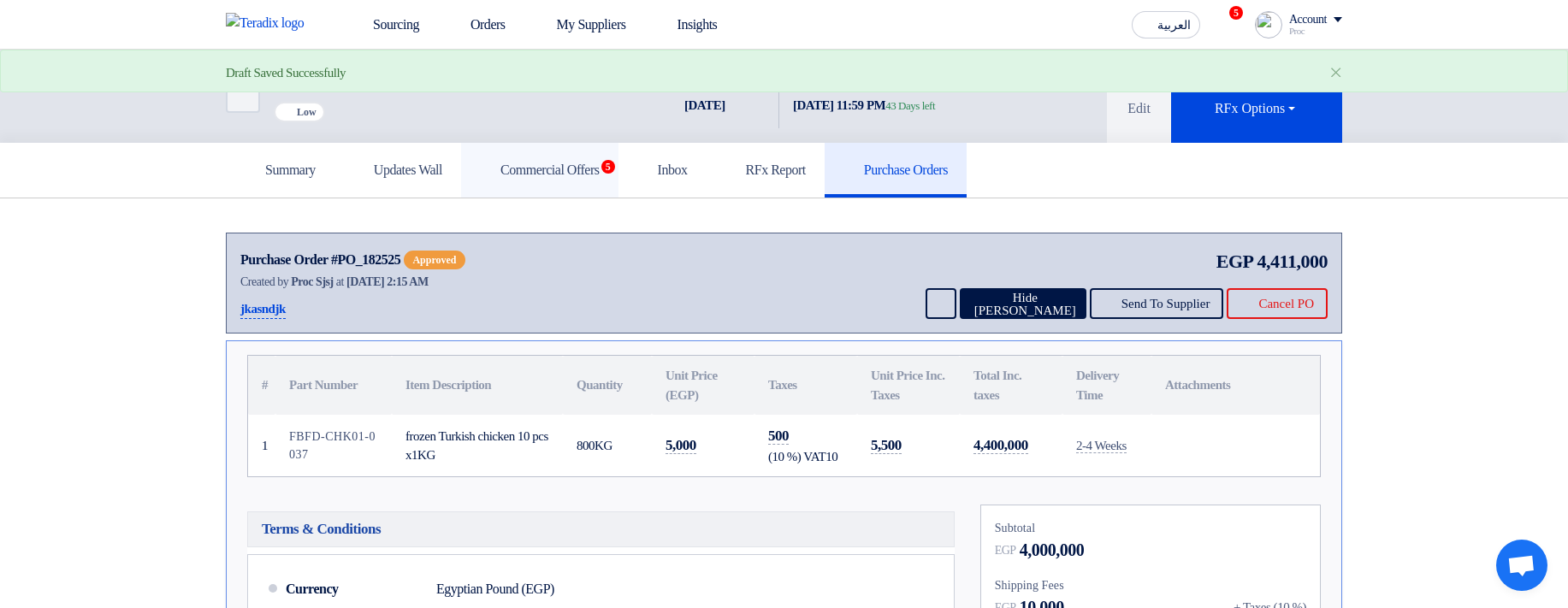
click at [599, 179] on h5 "Commercial Offers 5" at bounding box center [539, 170] width 120 height 17
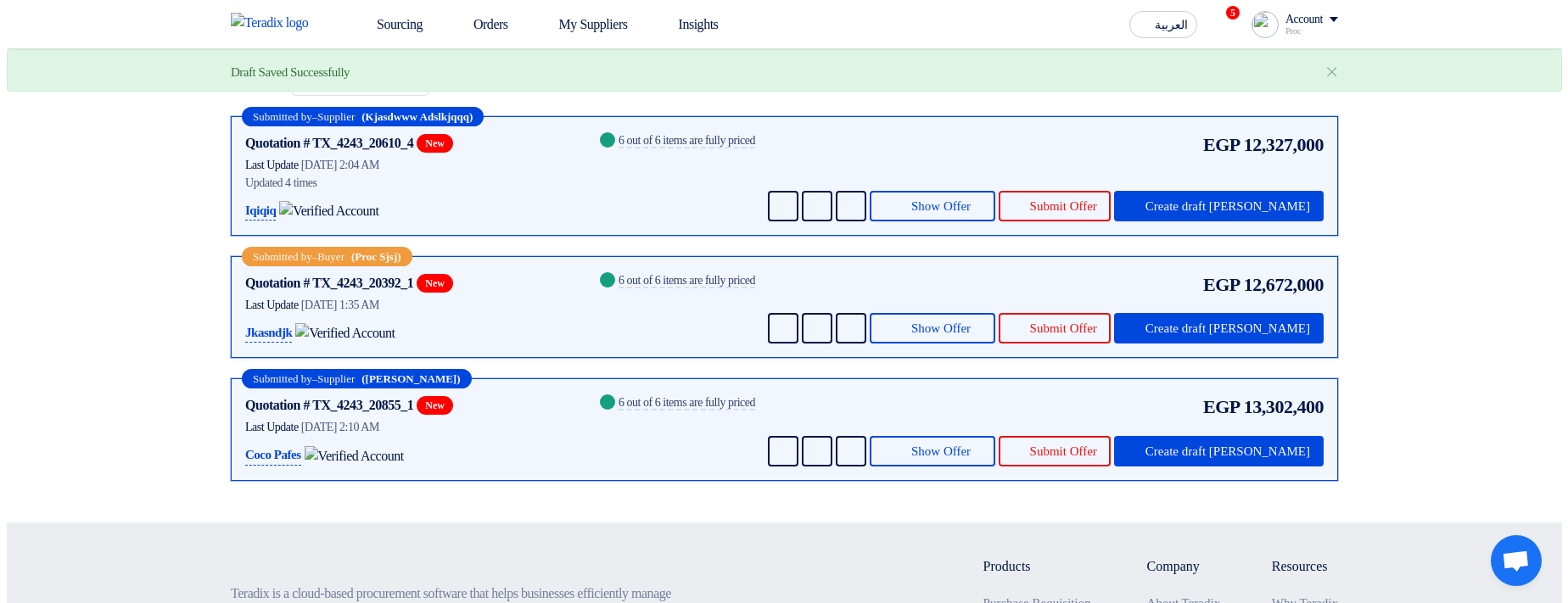
scroll to position [306, 0]
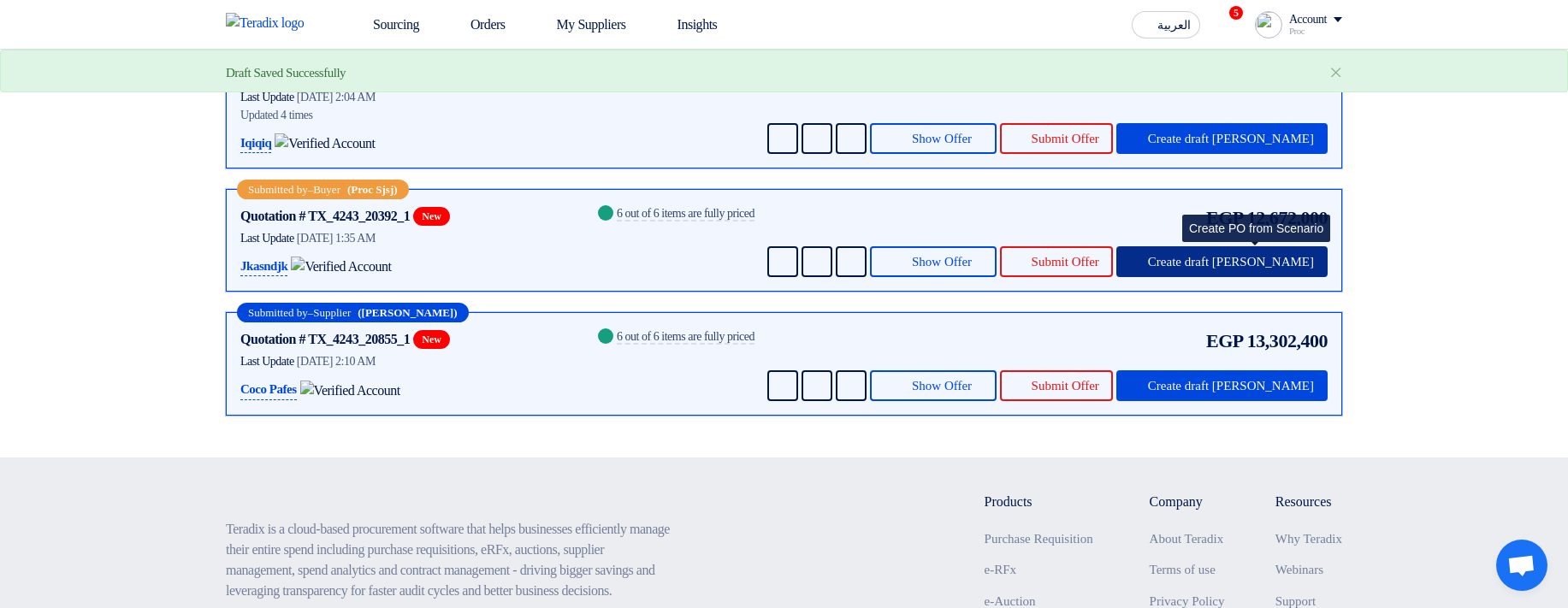
click at [1264, 269] on span "Create draft PO" at bounding box center [1230, 262] width 166 height 13
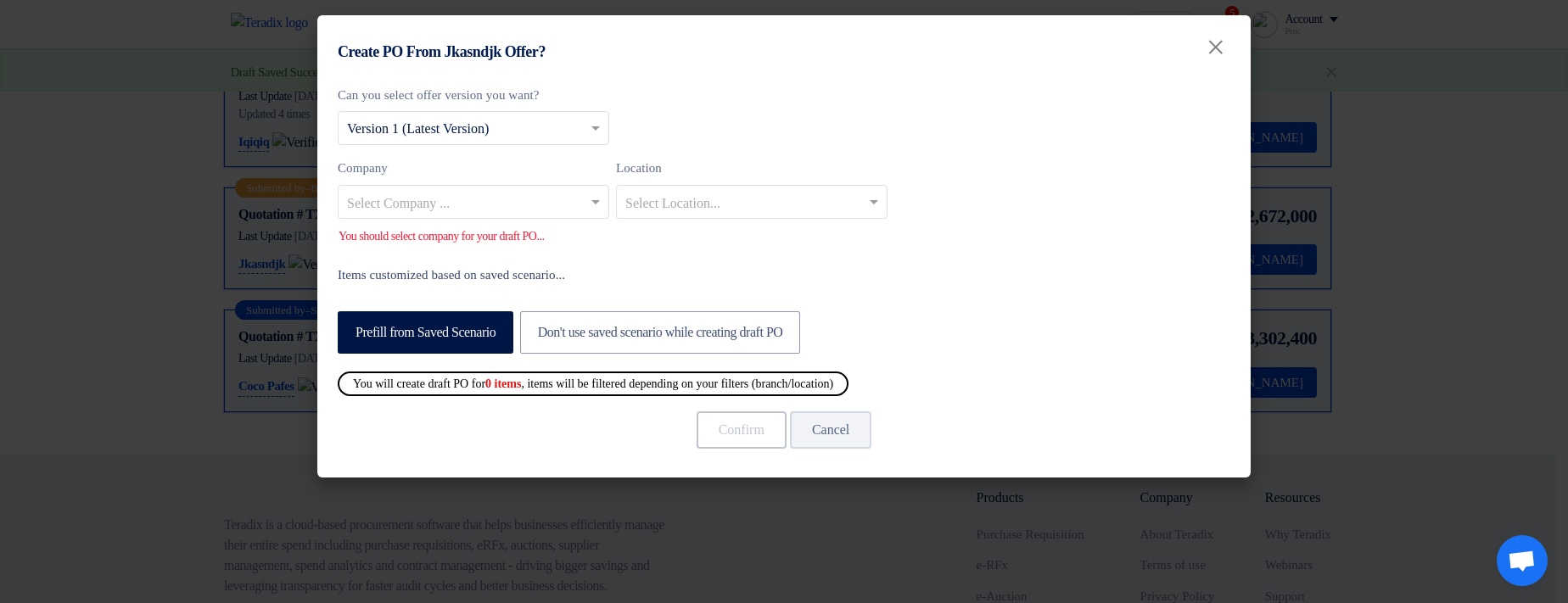
click at [475, 206] on input "text" at bounding box center [464, 203] width 236 height 28
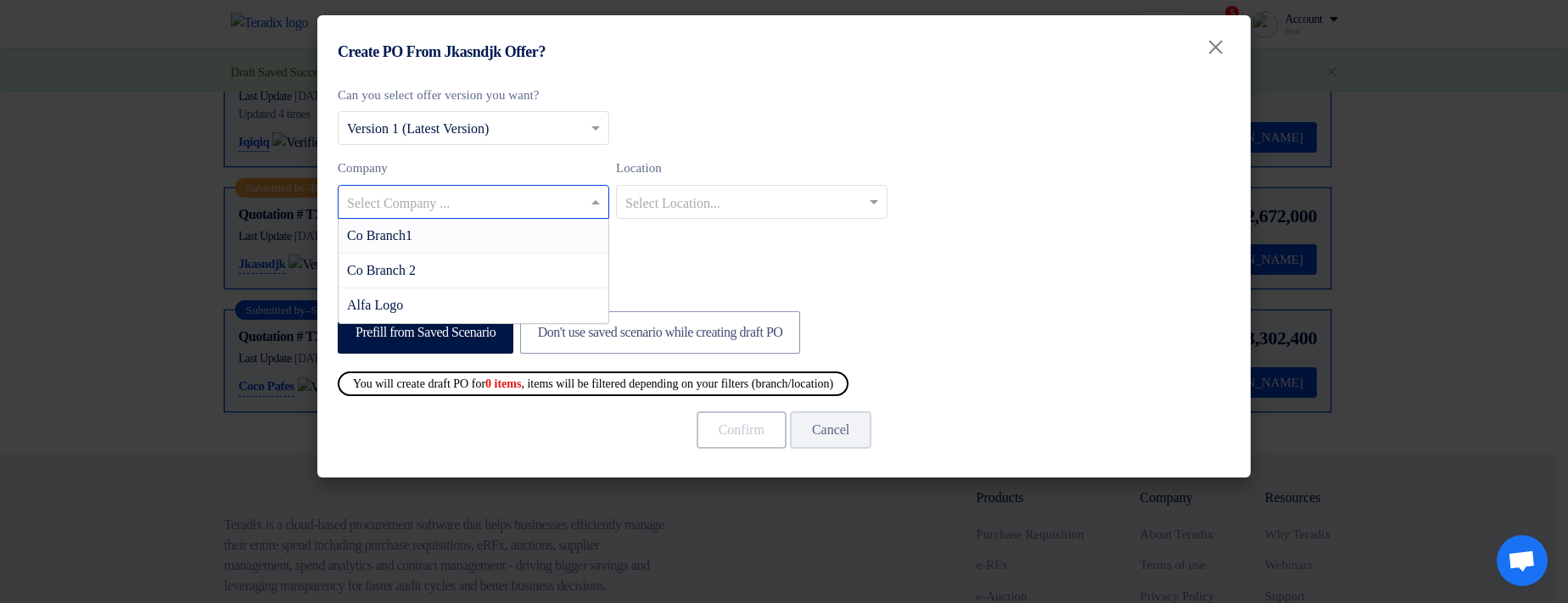
click at [489, 245] on div "Co Branch1" at bounding box center [473, 236] width 269 height 35
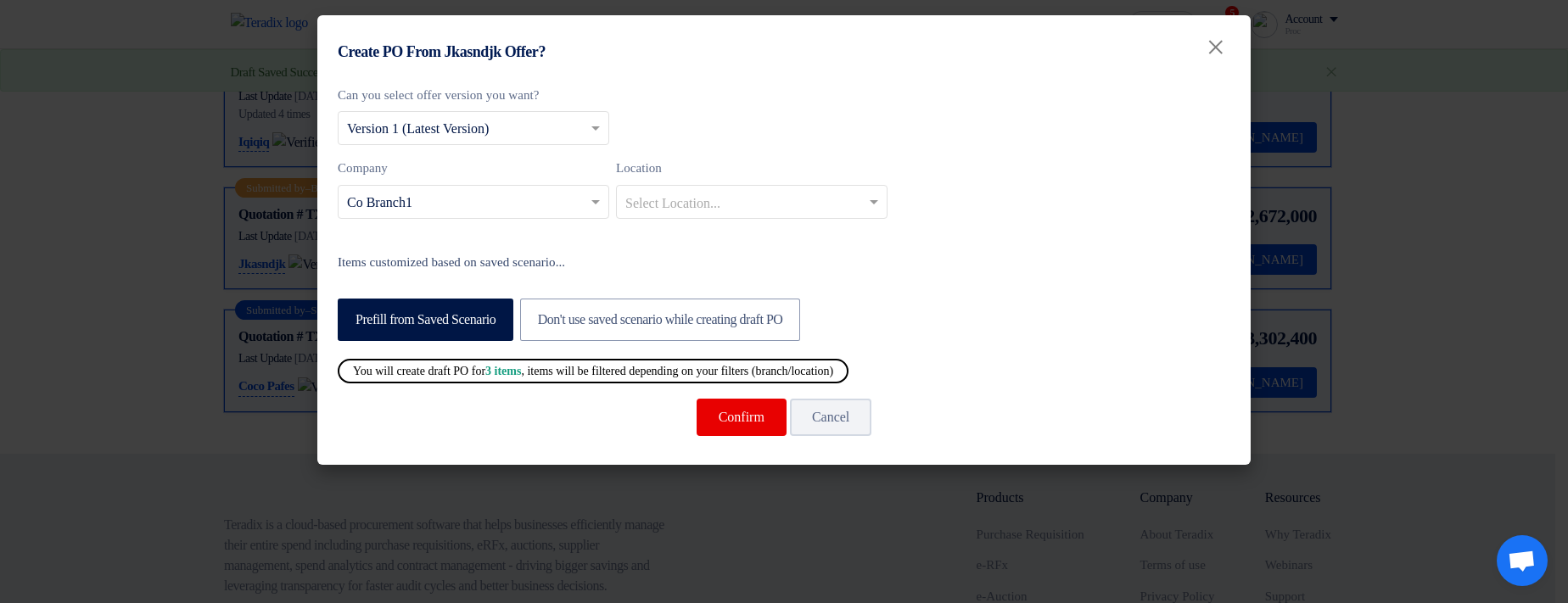
click at [517, 183] on div "Company Select Company ... × Co Branch1" at bounding box center [473, 188] width 271 height 60
click at [522, 197] on input "text" at bounding box center [464, 203] width 236 height 28
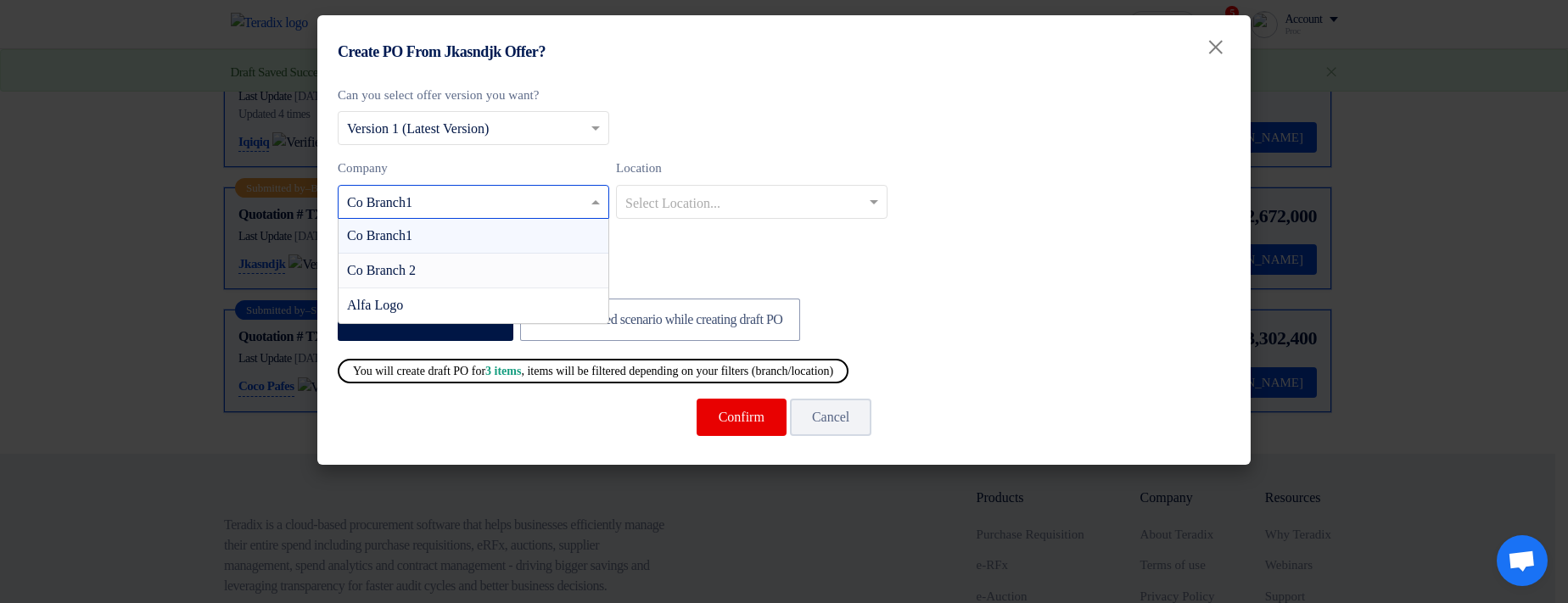
click at [487, 266] on div "Co Branch 2" at bounding box center [473, 271] width 269 height 35
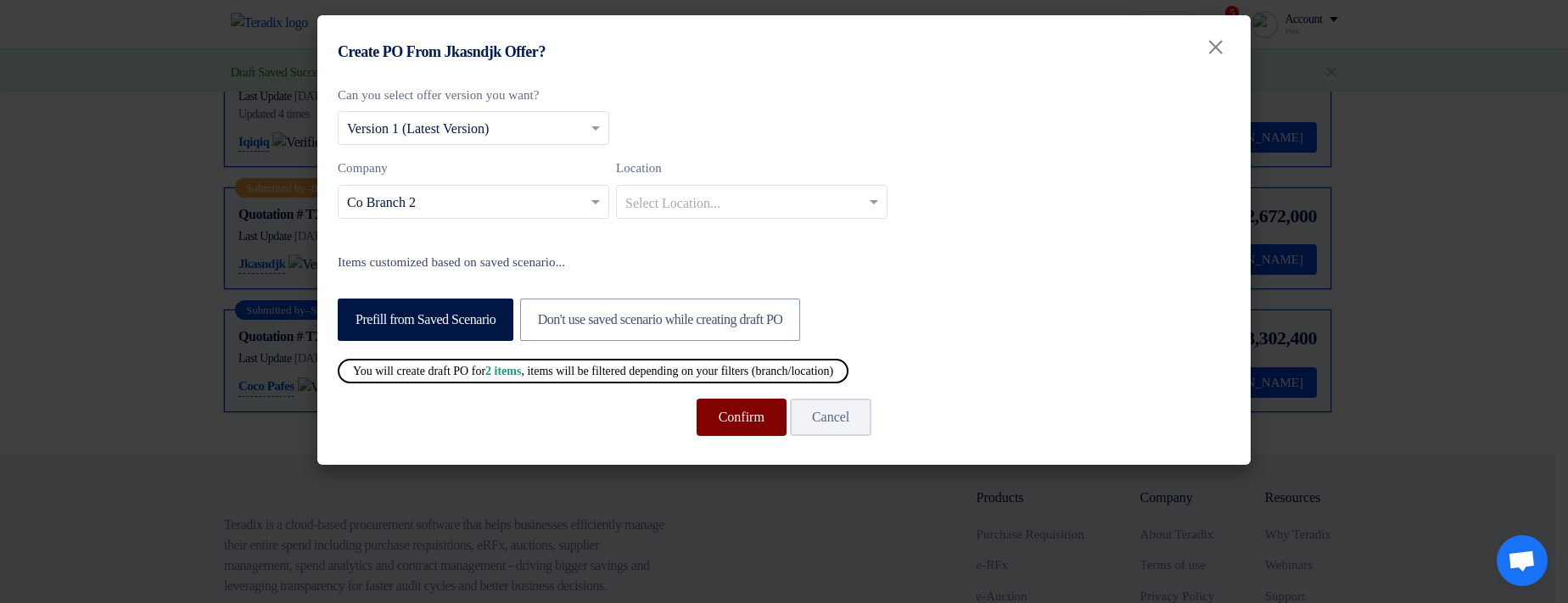
click at [733, 419] on button "Confirm" at bounding box center [741, 417] width 90 height 37
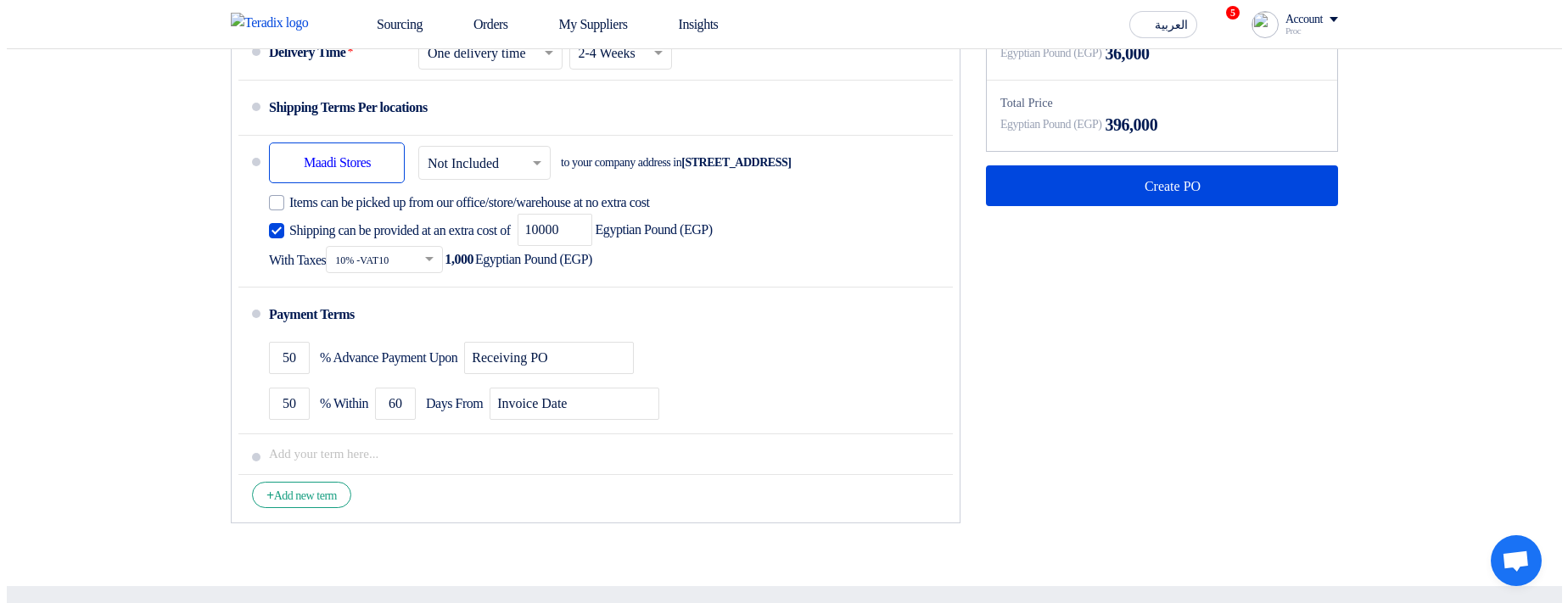
scroll to position [814, 0]
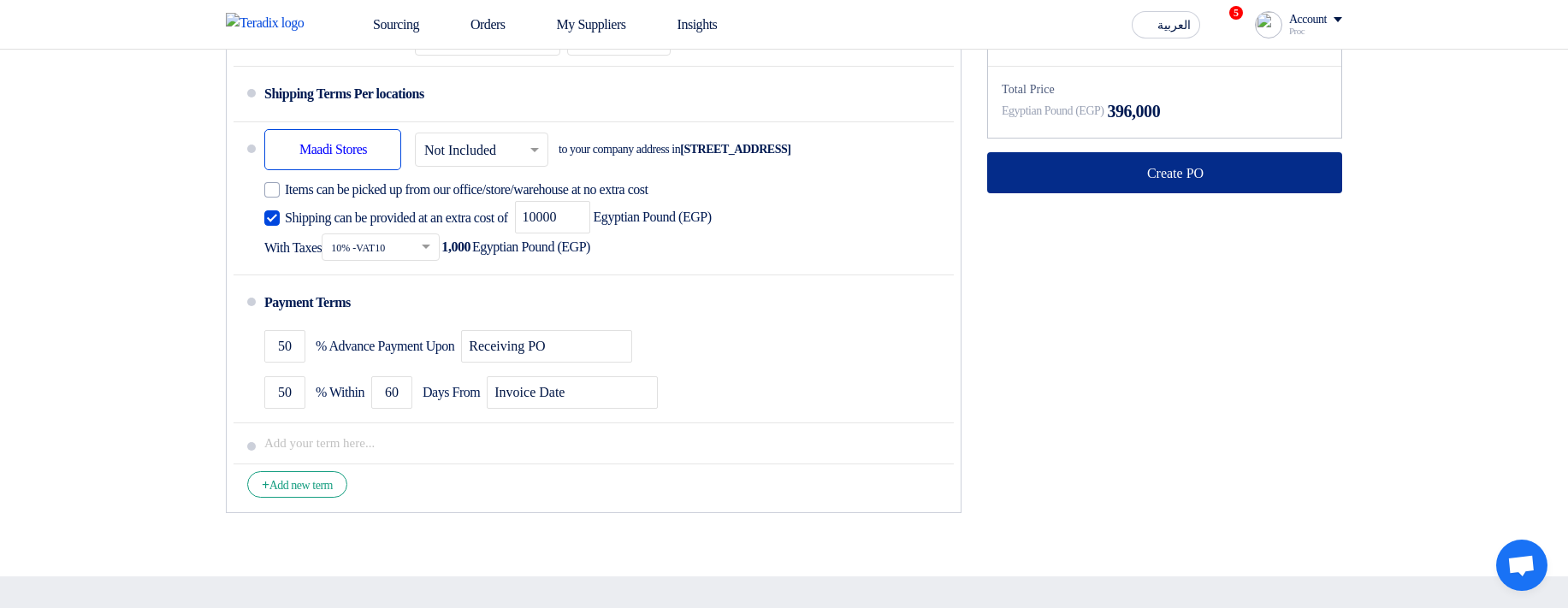
click at [1106, 182] on button "Create PO" at bounding box center [1164, 172] width 355 height 41
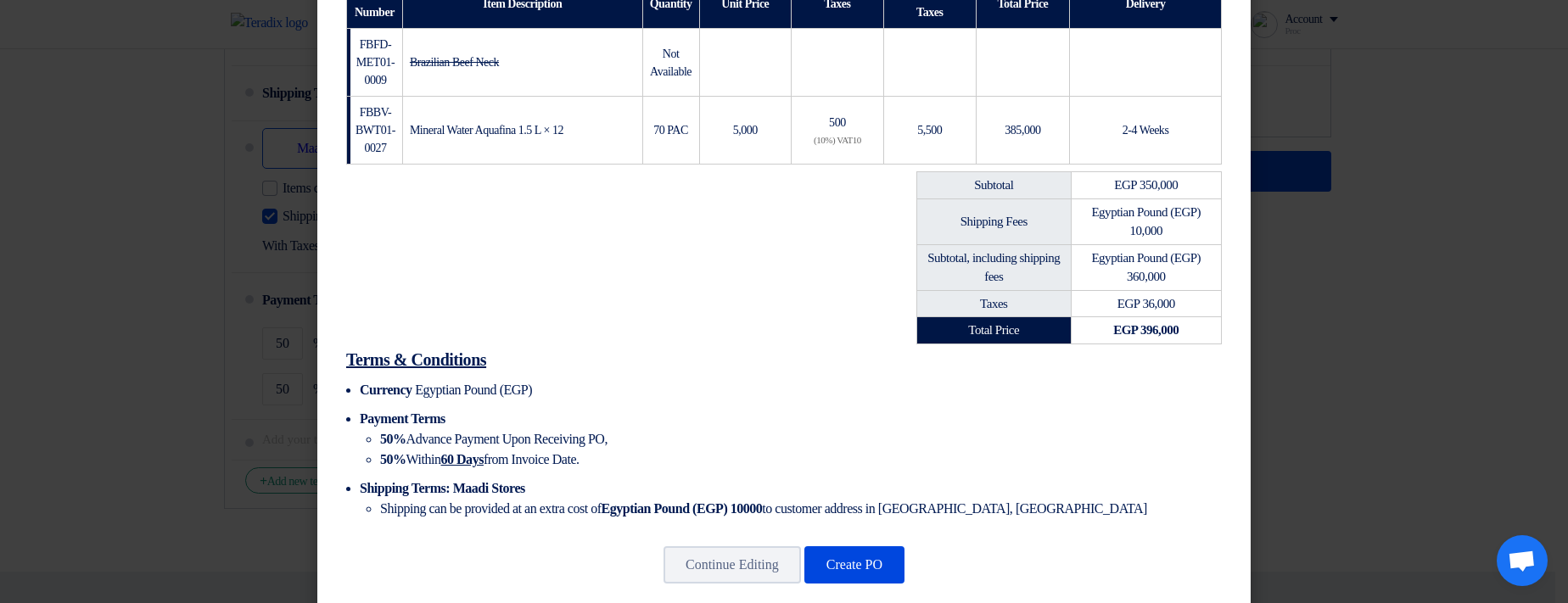
scroll to position [431, 0]
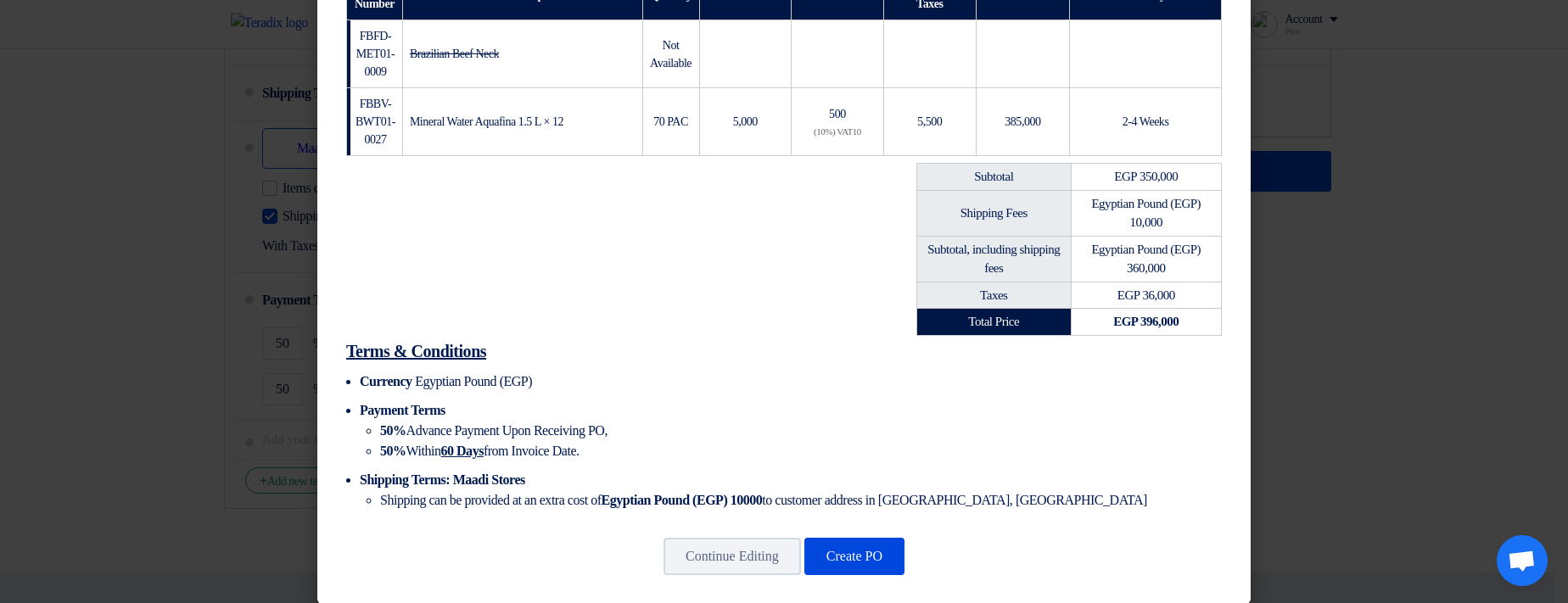
click at [879, 559] on div "Continue Editing Create PO" at bounding box center [784, 556] width 893 height 41
click at [868, 545] on button "Create PO" at bounding box center [855, 556] width 100 height 37
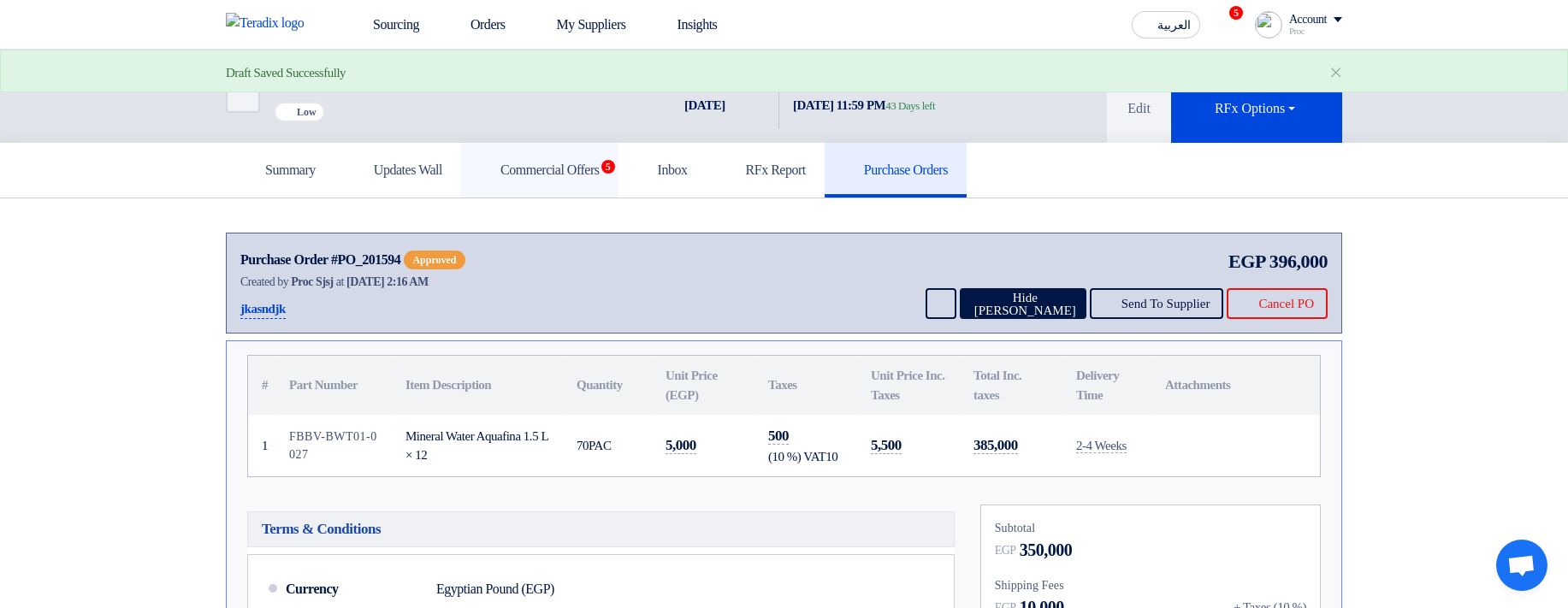
click at [600, 177] on link "Commercial Offers 5" at bounding box center [539, 171] width 158 height 55
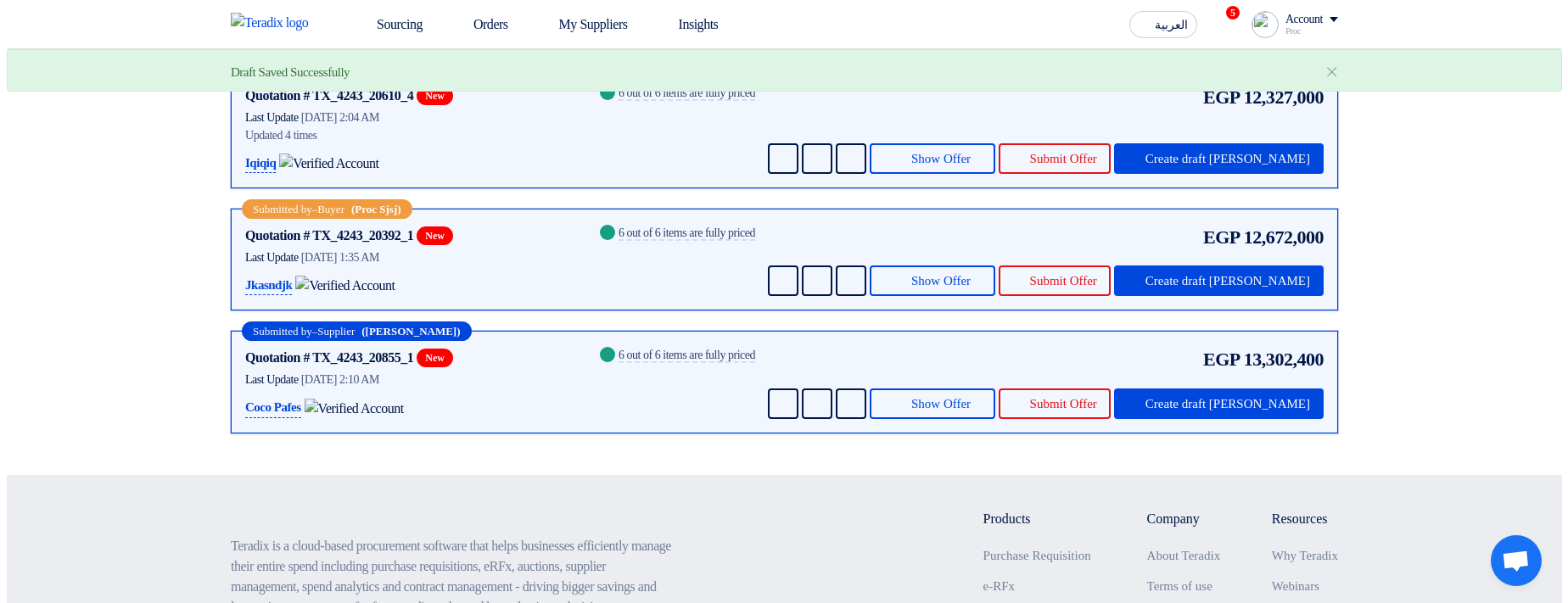
scroll to position [306, 0]
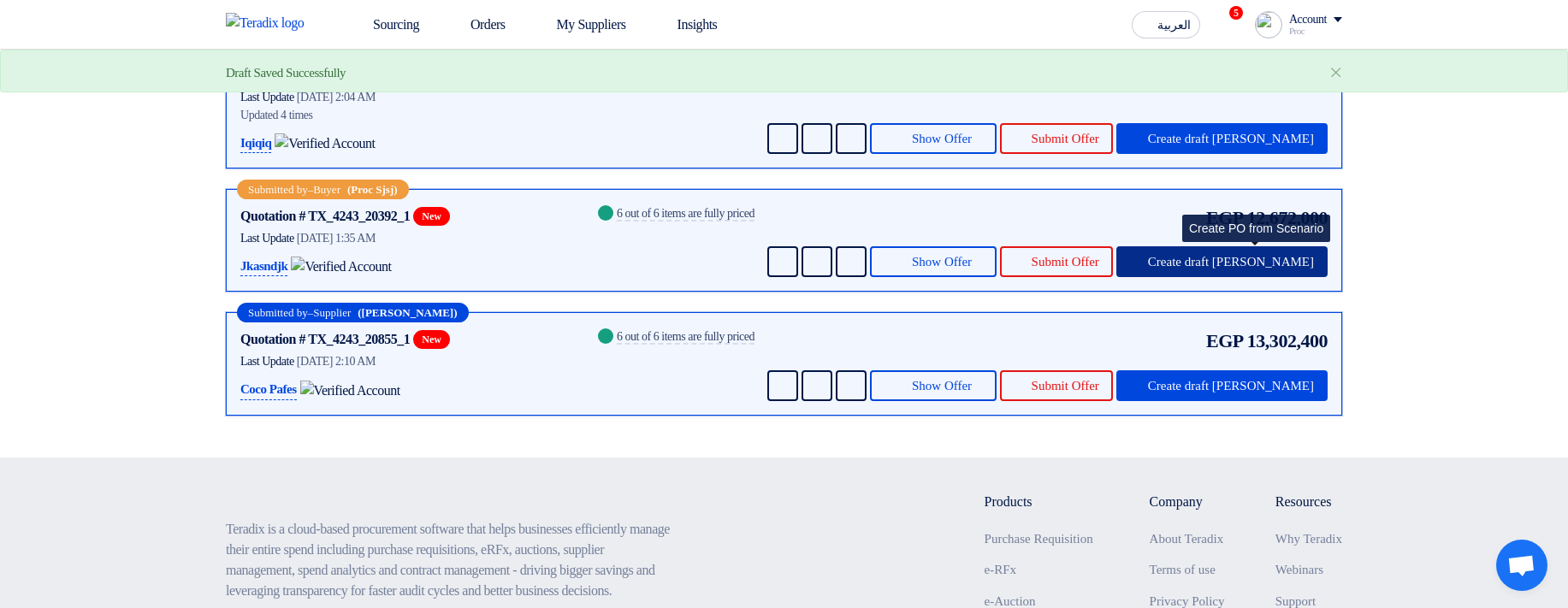
click at [1251, 269] on span "Create draft [PERSON_NAME]" at bounding box center [1230, 262] width 166 height 13
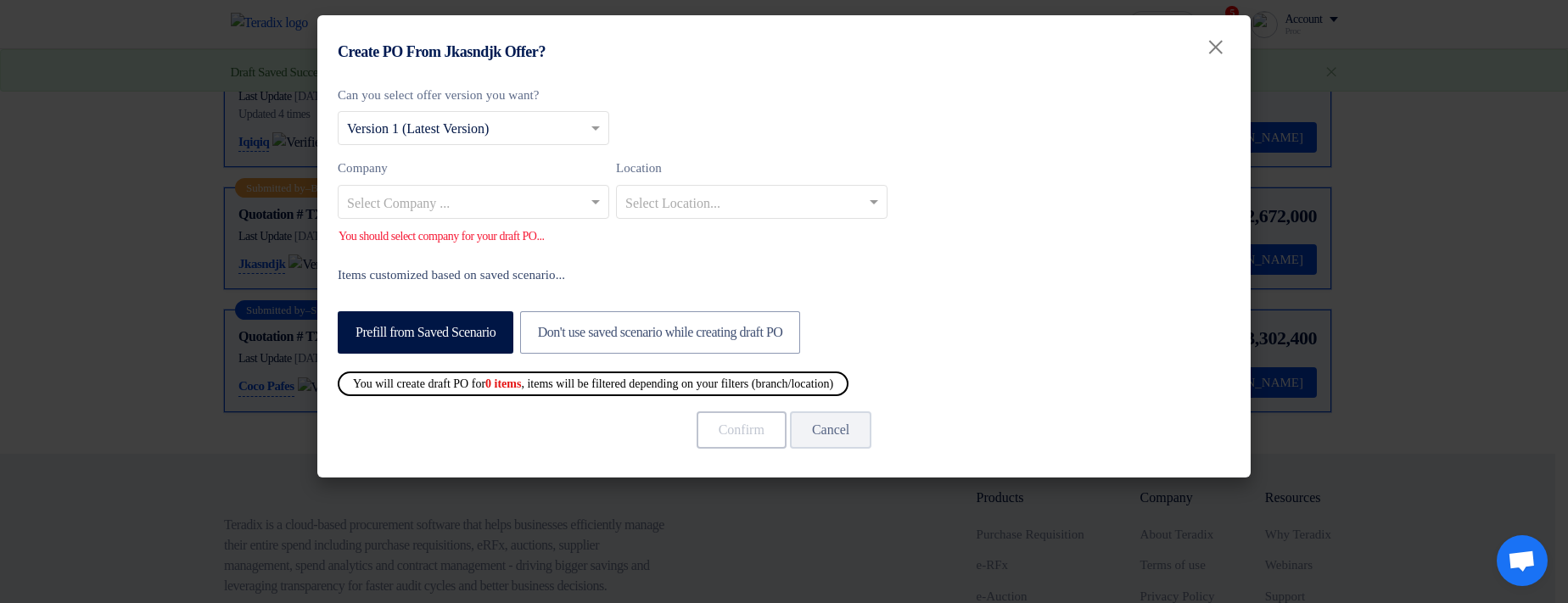
click at [507, 205] on input "text" at bounding box center [464, 203] width 236 height 28
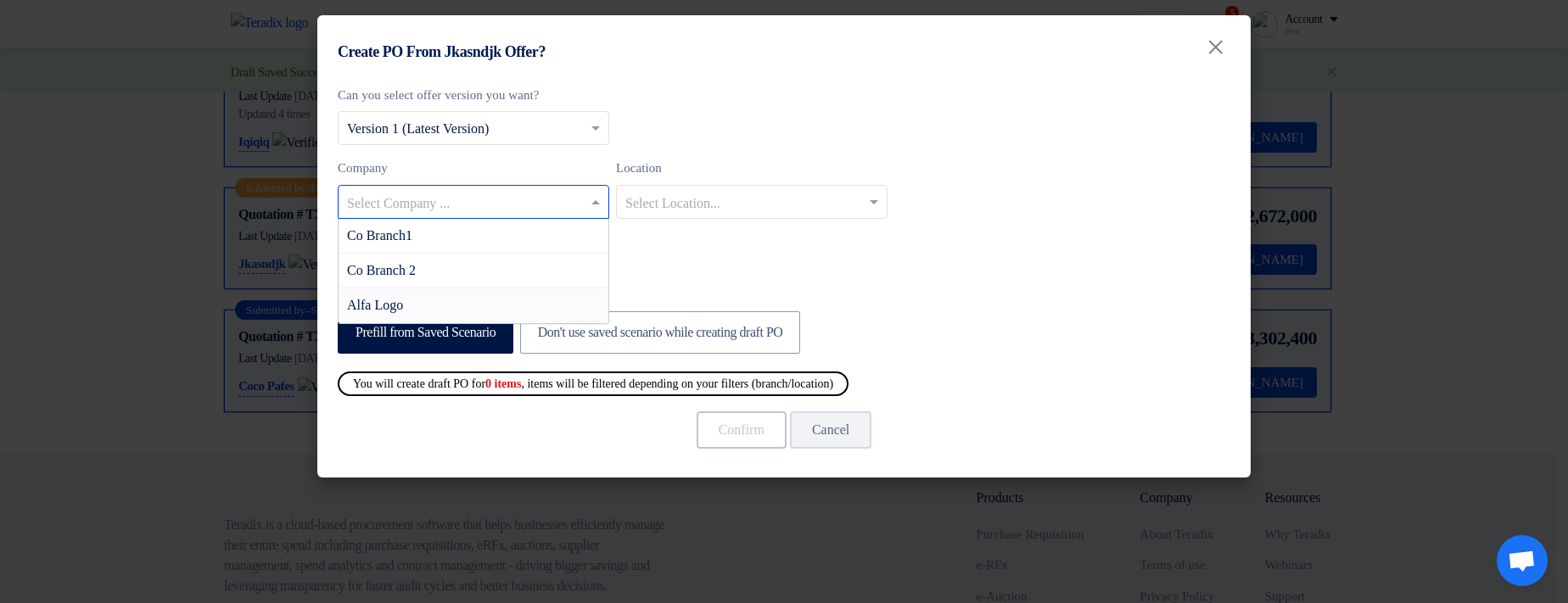
click at [491, 304] on div "Alfa Logo" at bounding box center [473, 305] width 269 height 34
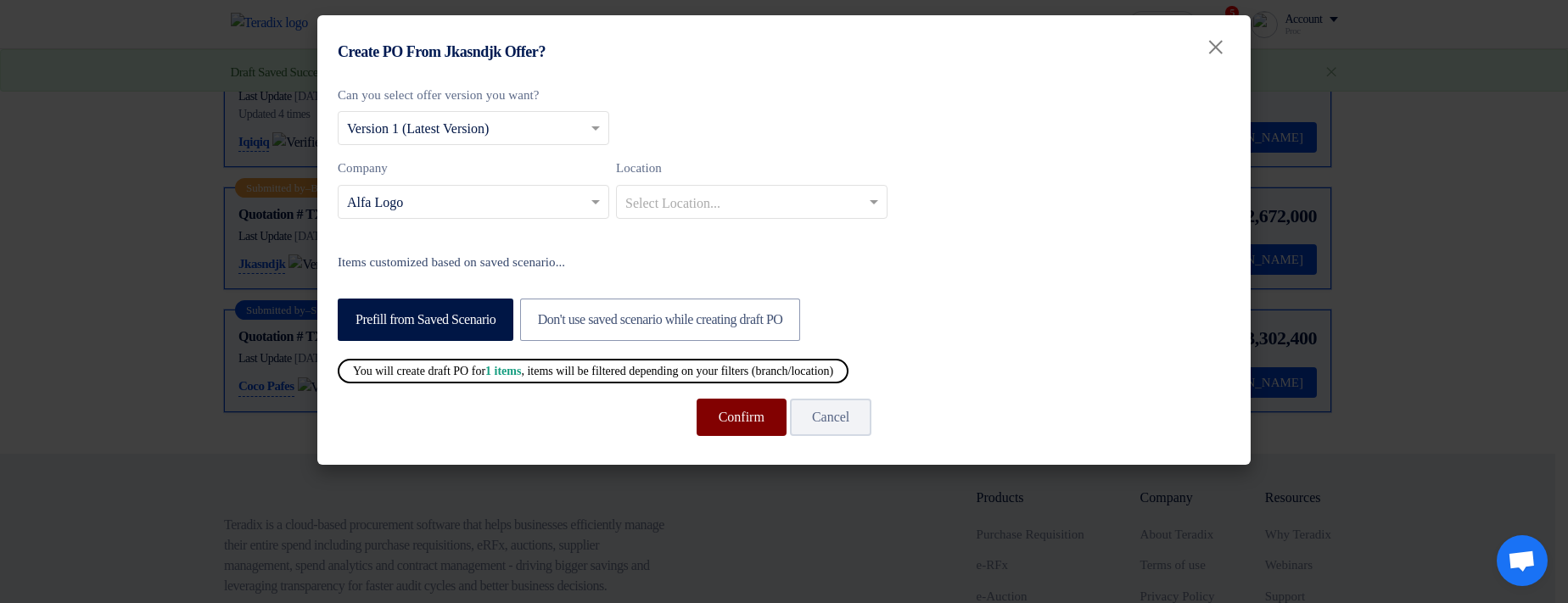
click at [716, 422] on button "Confirm" at bounding box center [741, 417] width 90 height 37
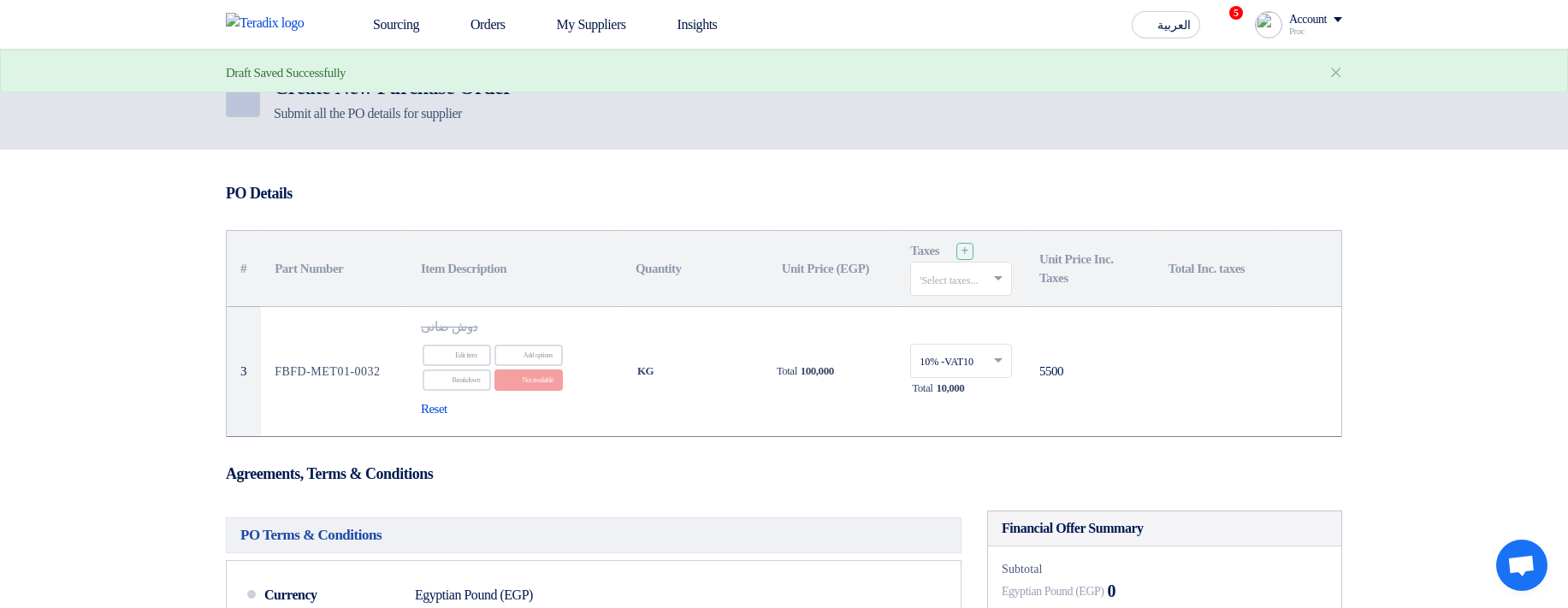
click at [256, 103] on link "Back" at bounding box center [242, 99] width 34 height 34
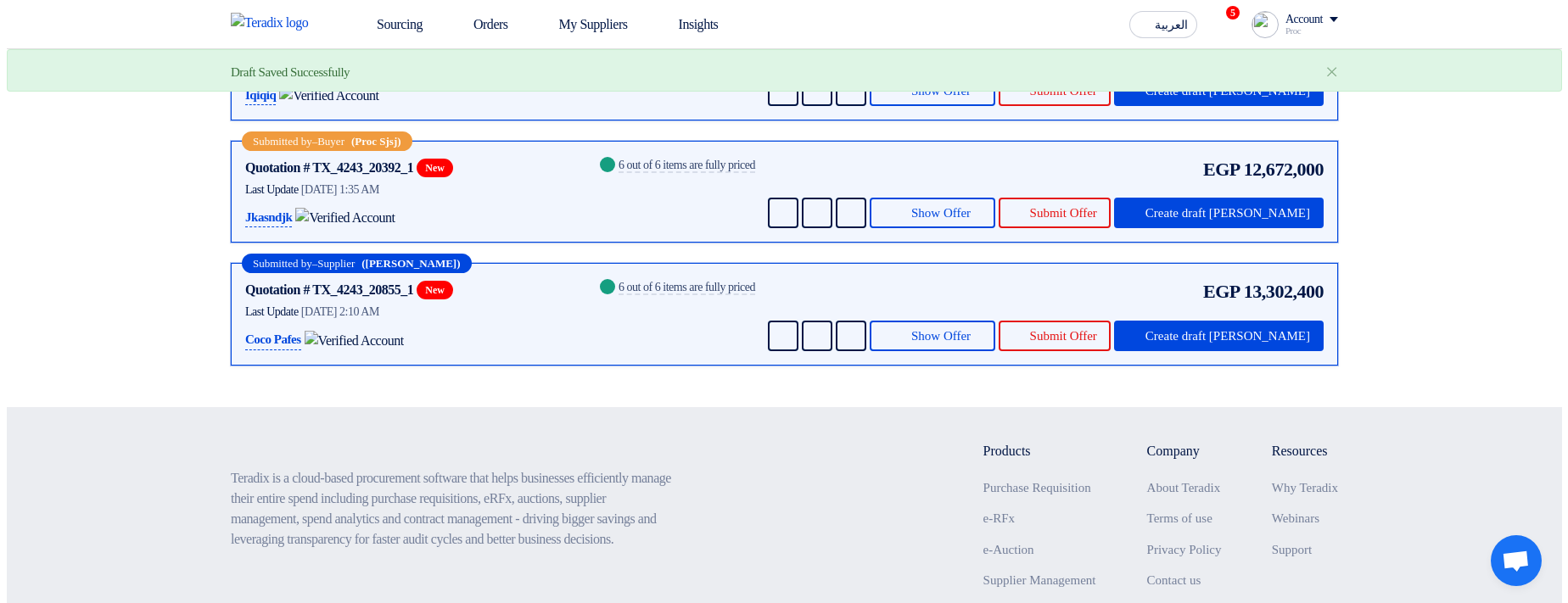
scroll to position [508, 0]
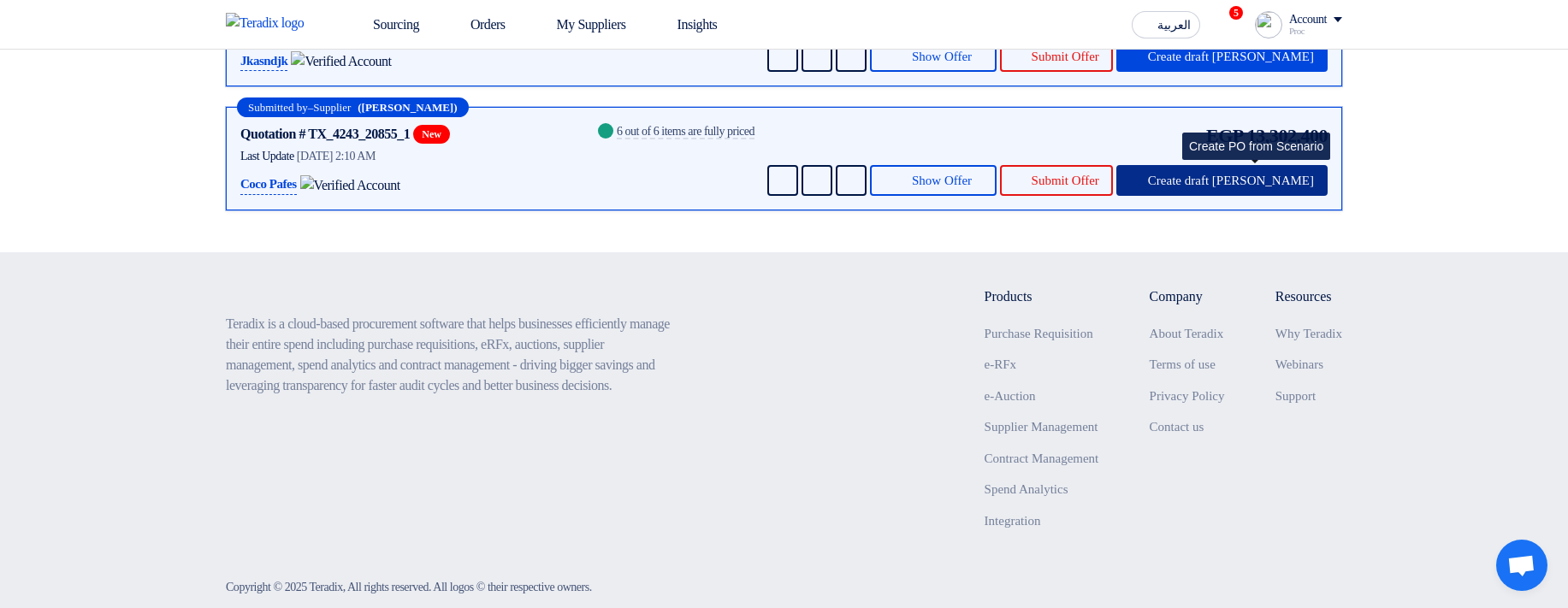
click at [1249, 195] on button "Create draft [PERSON_NAME]" at bounding box center [1221, 181] width 211 height 31
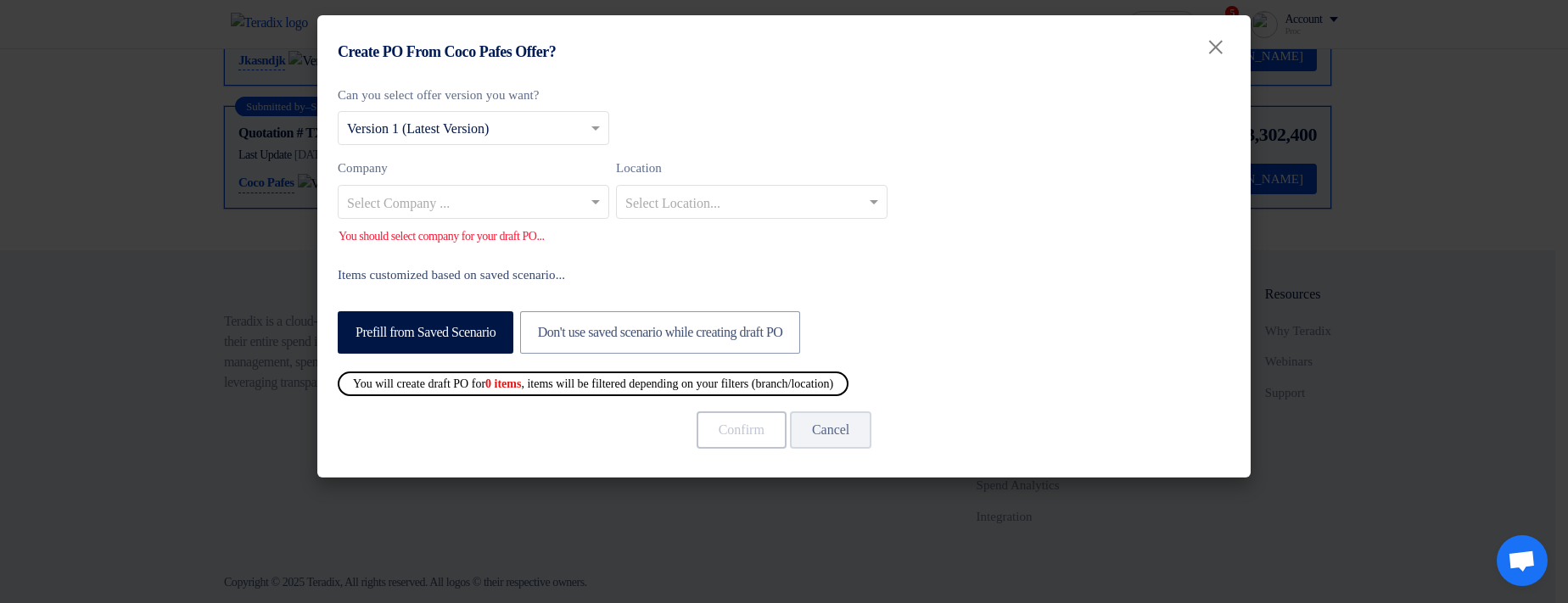
click at [497, 200] on input "text" at bounding box center [464, 203] width 236 height 28
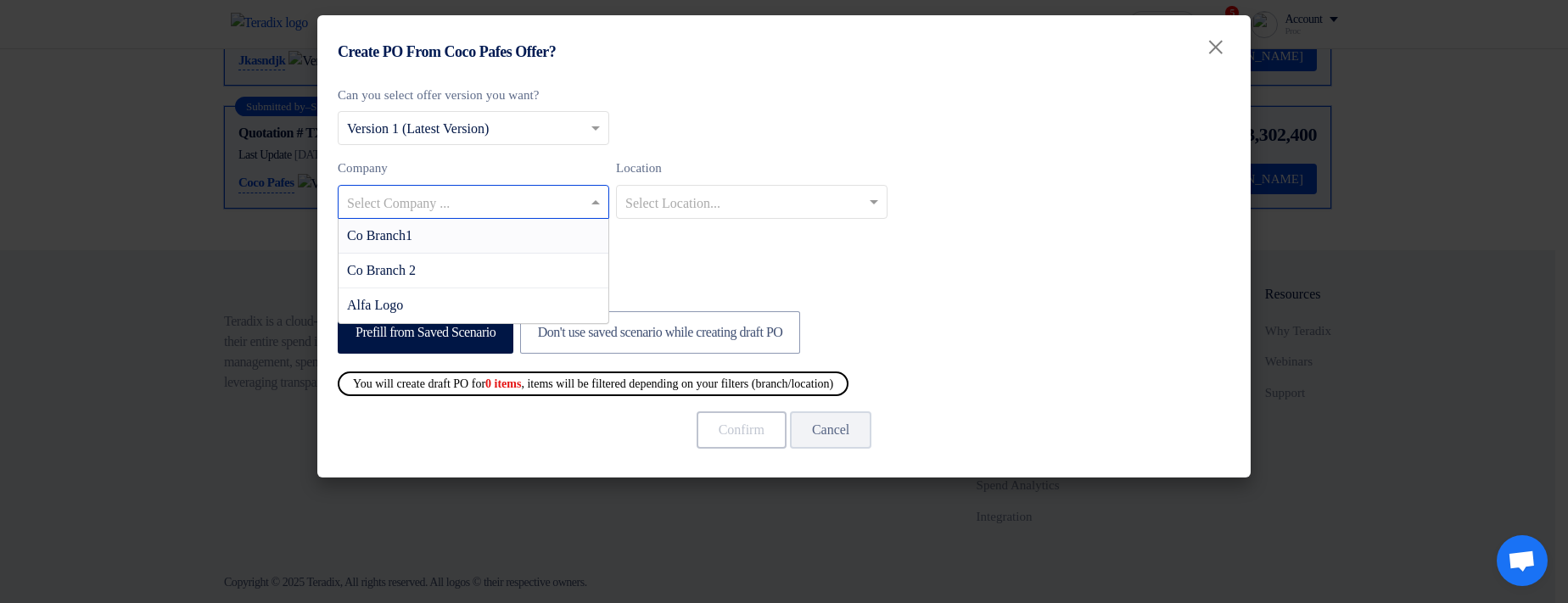
click at [494, 231] on div "Co Branch1" at bounding box center [473, 236] width 269 height 35
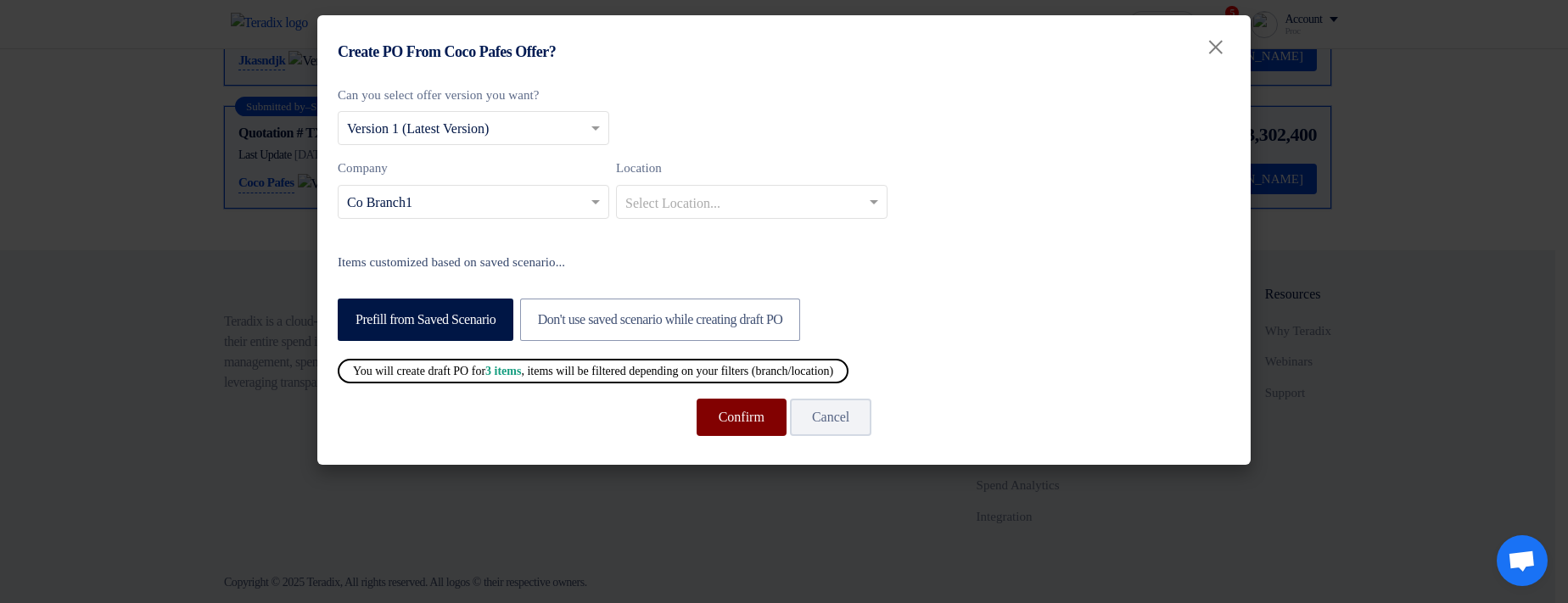
click at [733, 420] on button "Confirm" at bounding box center [741, 417] width 90 height 37
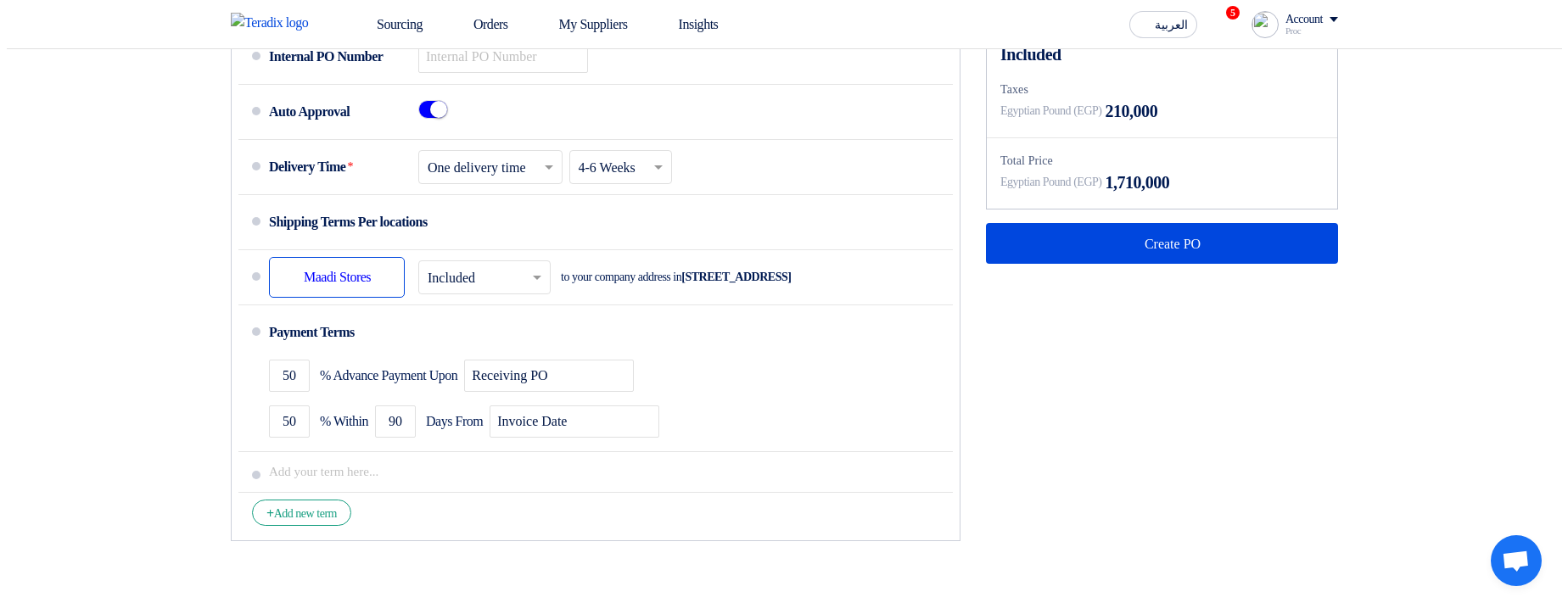
scroll to position [814, 0]
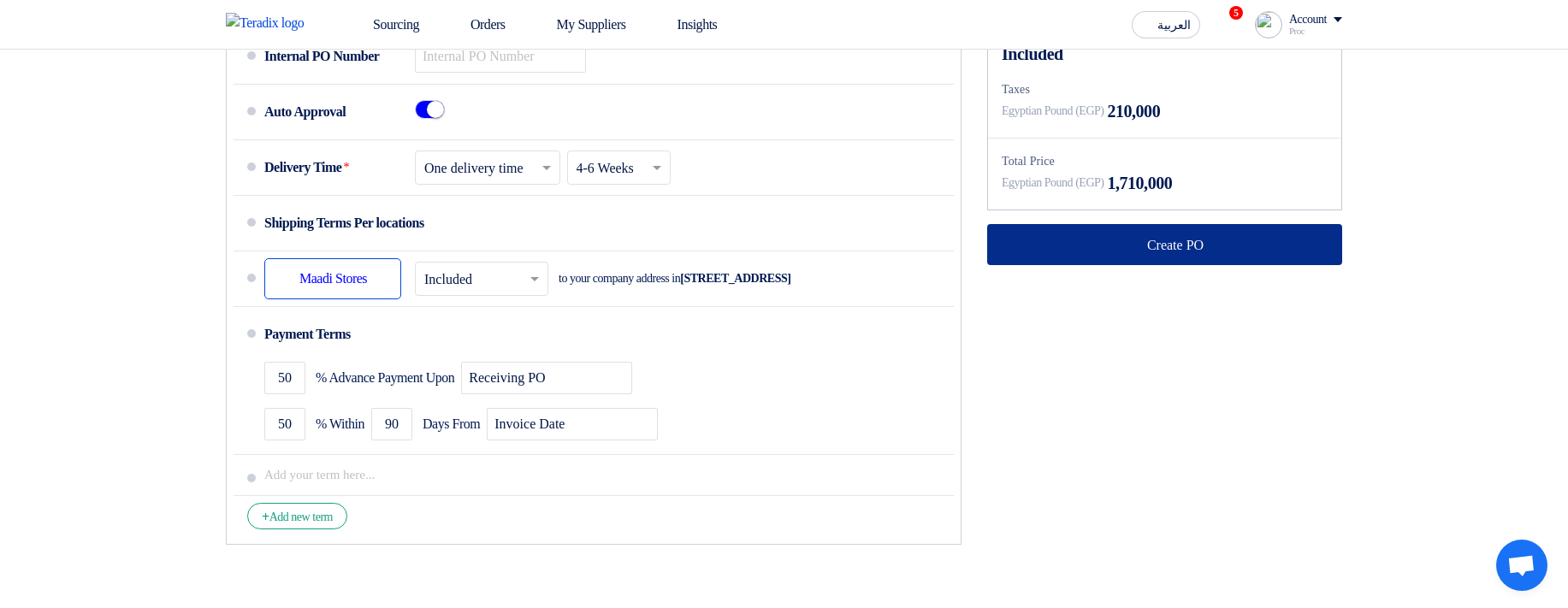
click at [1080, 265] on button "Create PO" at bounding box center [1164, 244] width 355 height 41
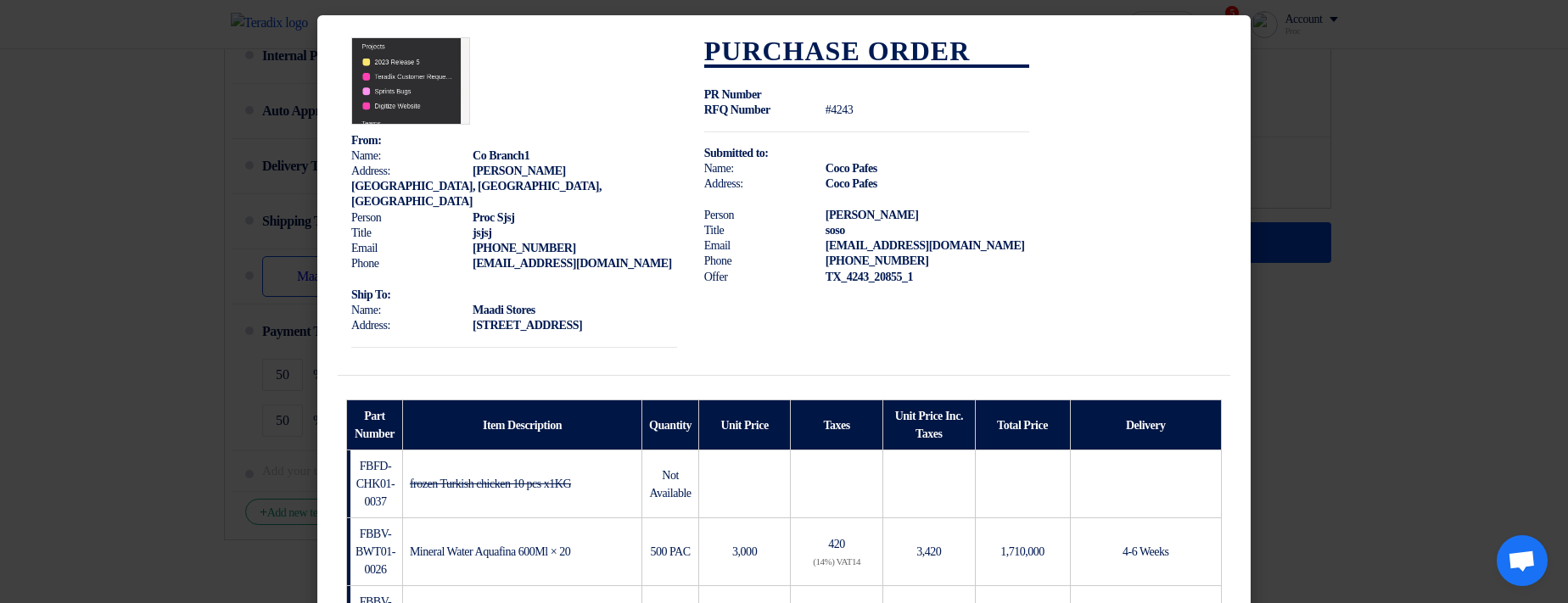
scroll to position [417, 0]
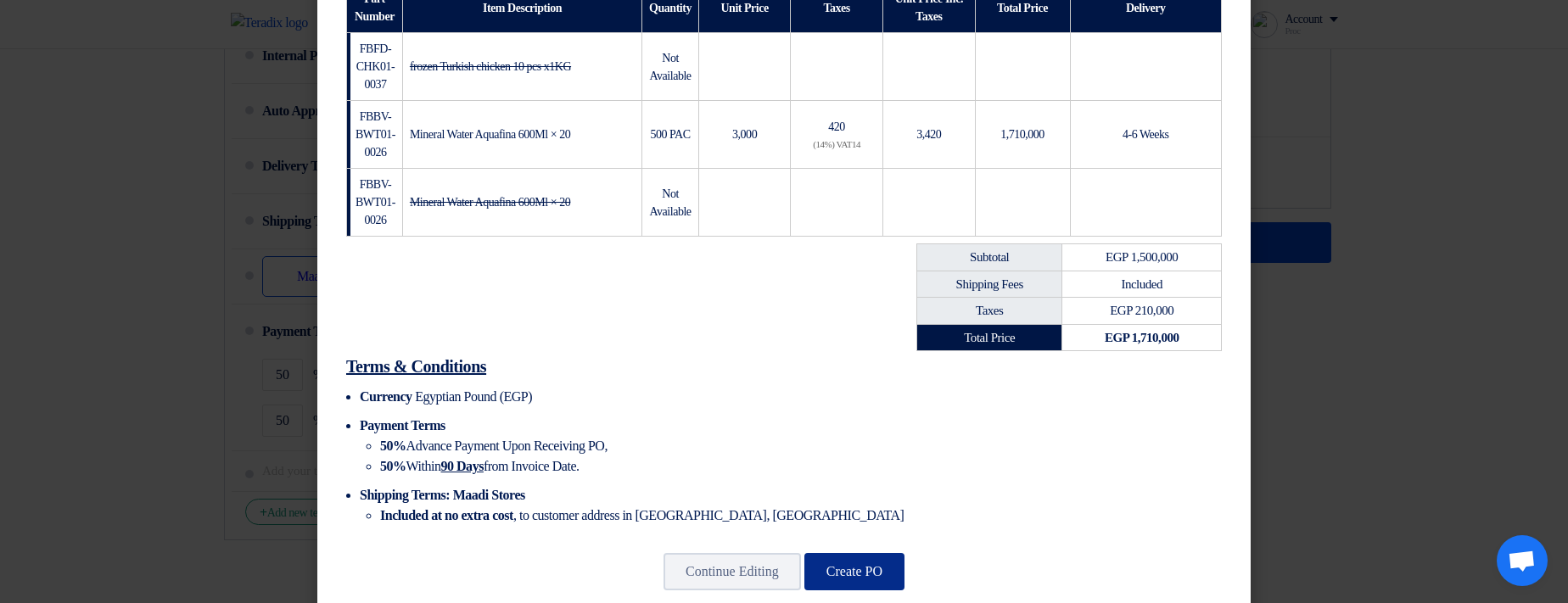
click at [876, 553] on button "Create PO" at bounding box center [855, 571] width 100 height 37
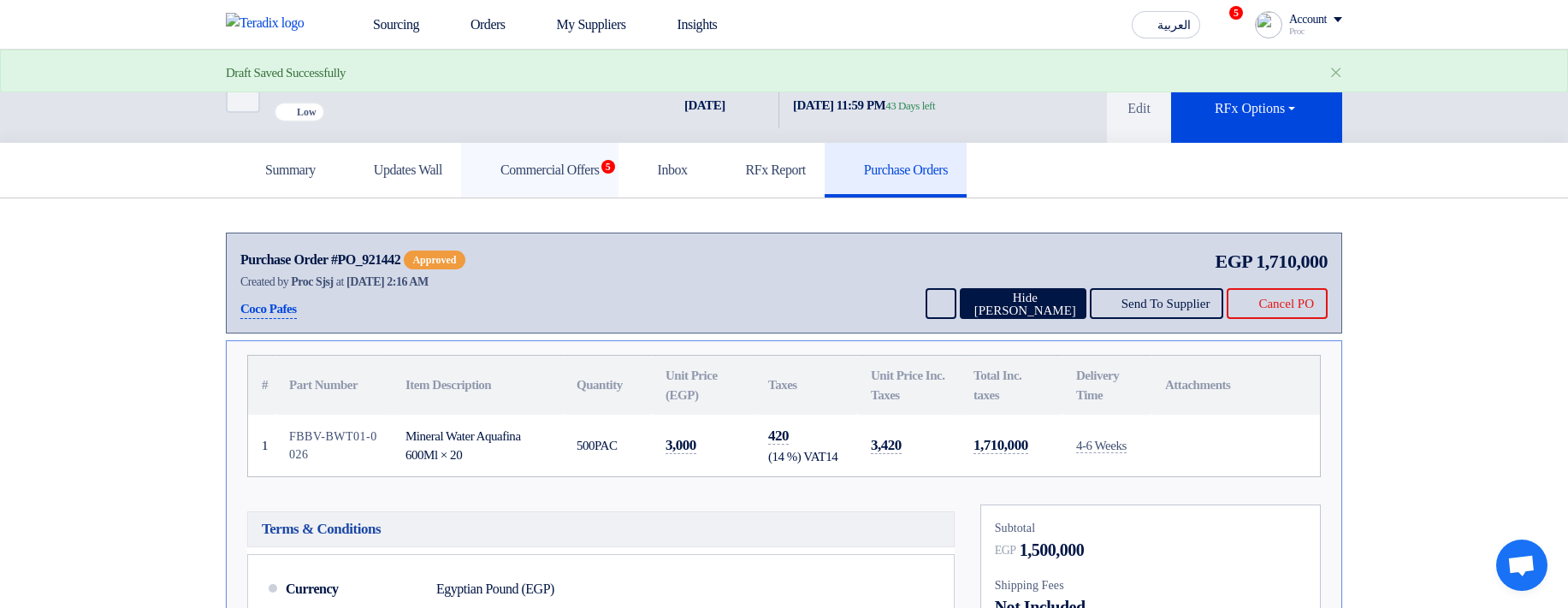
click at [618, 176] on link "Commercial Offers 5" at bounding box center [539, 171] width 158 height 55
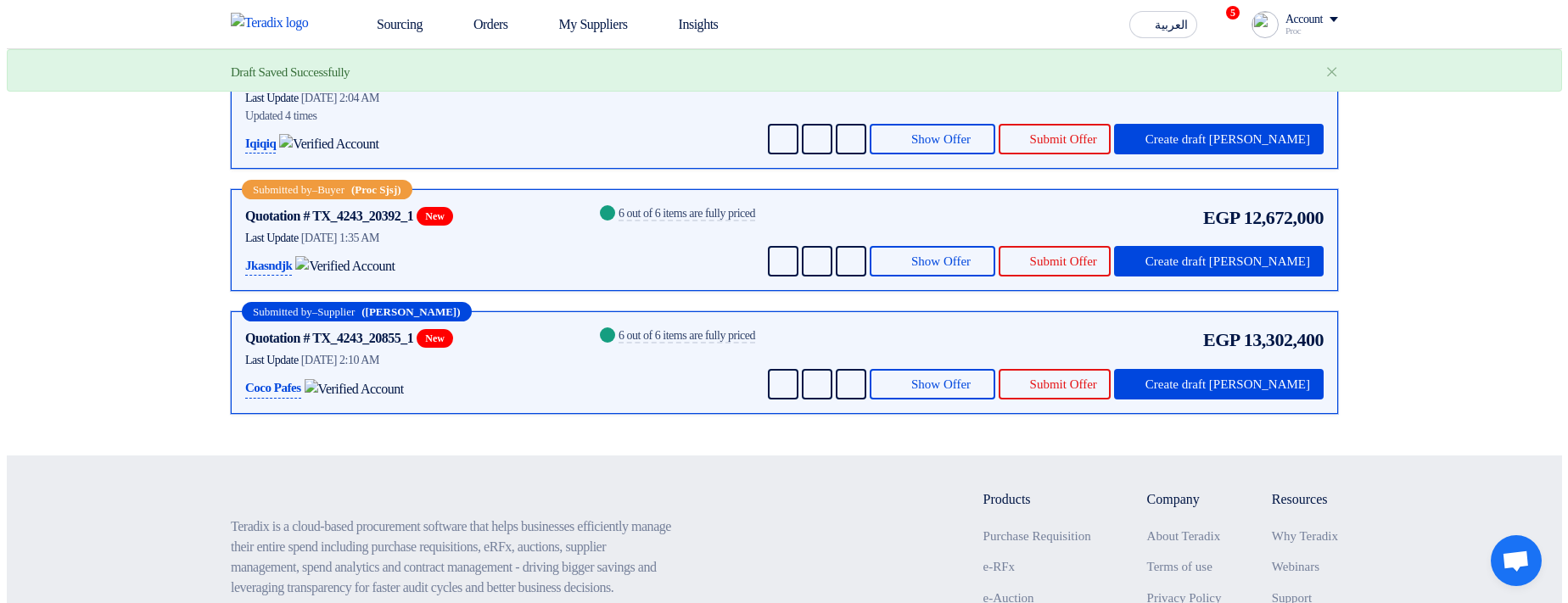
scroll to position [306, 0]
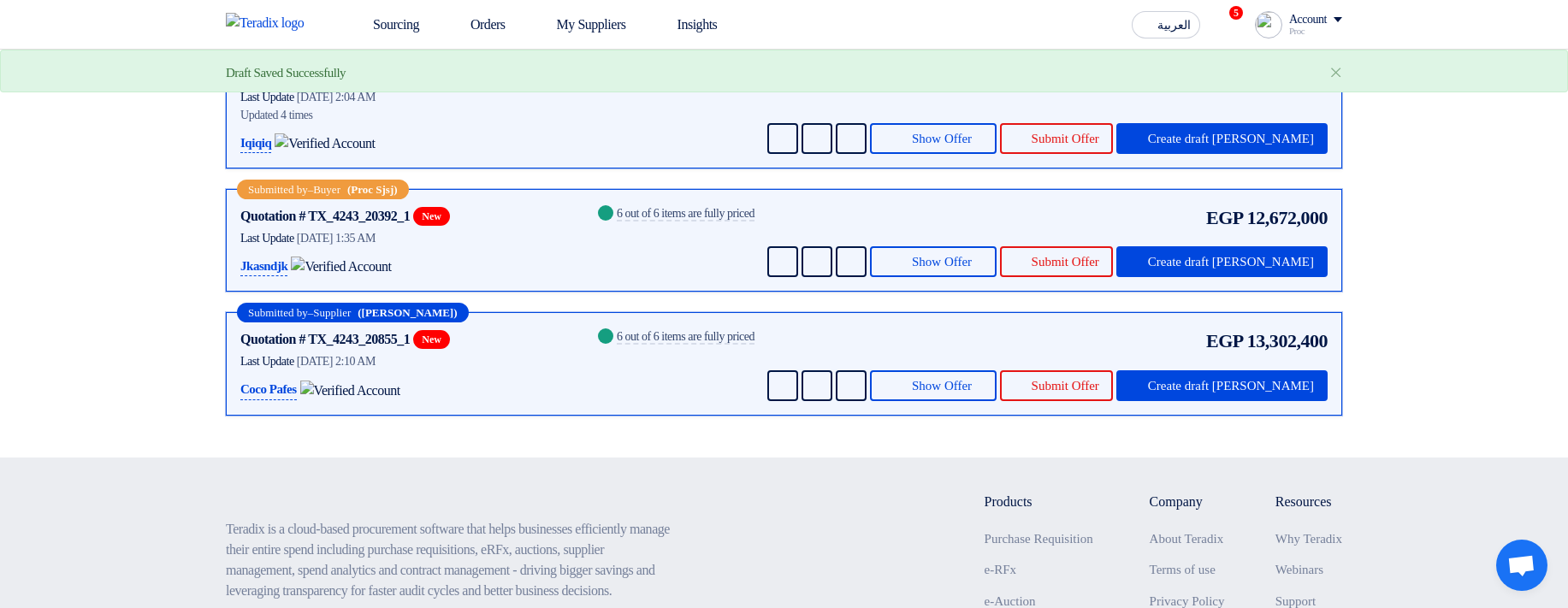
click at [1288, 261] on div "EGP 12,672,000 Send Message Send Message" at bounding box center [1045, 240] width 563 height 73
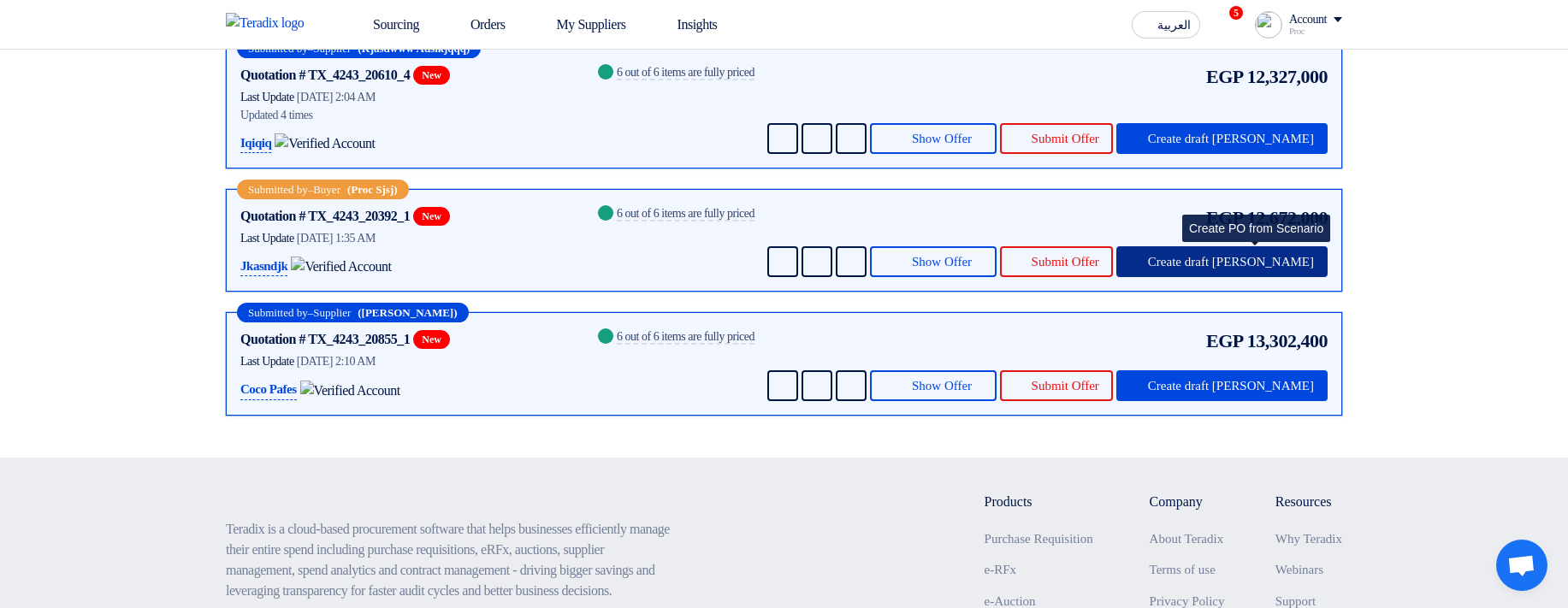
click at [1230, 271] on button "Create draft [PERSON_NAME]" at bounding box center [1221, 261] width 211 height 31
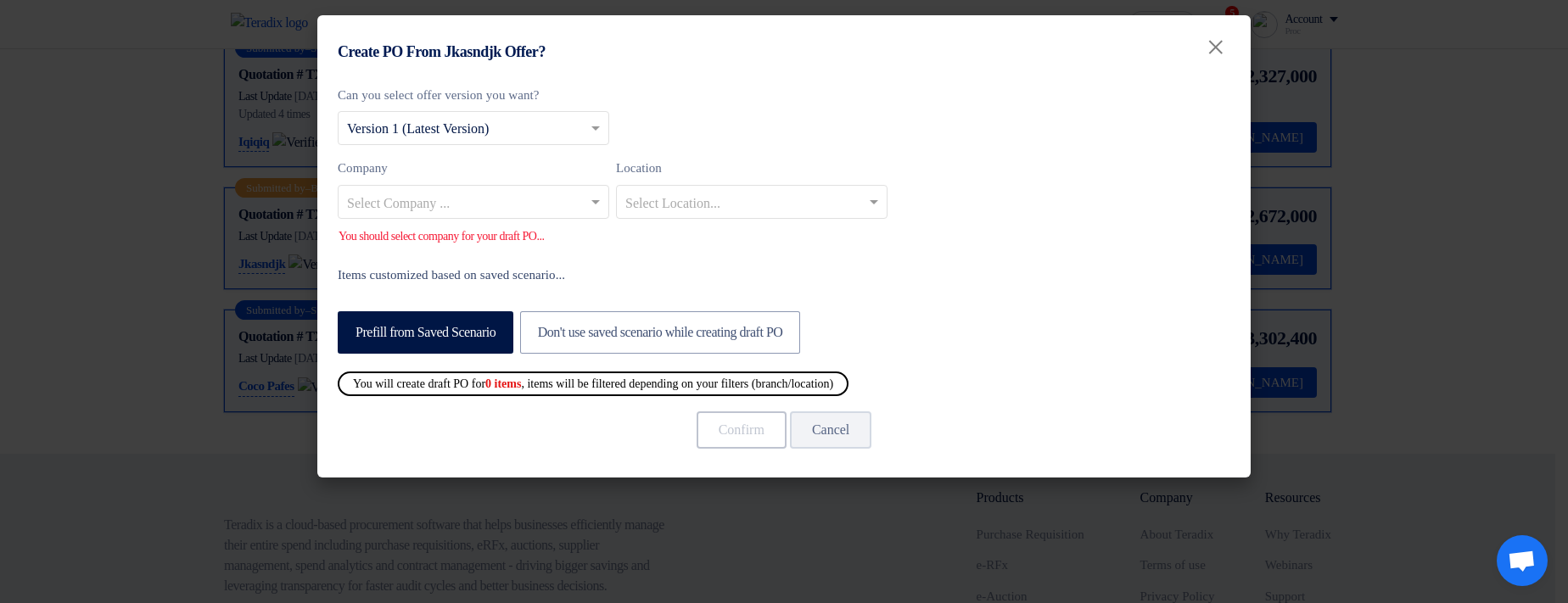
click at [474, 205] on input "text" at bounding box center [464, 203] width 236 height 28
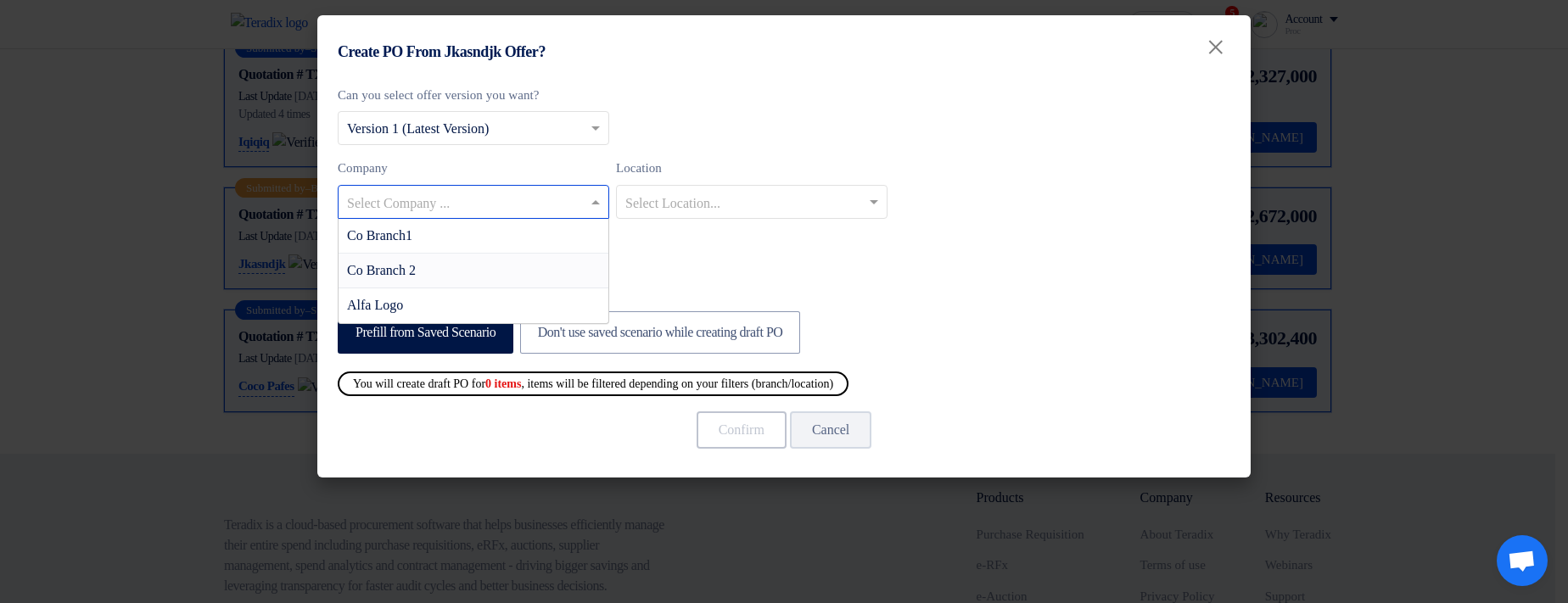
click at [497, 270] on div "Co Branch 2" at bounding box center [473, 271] width 269 height 35
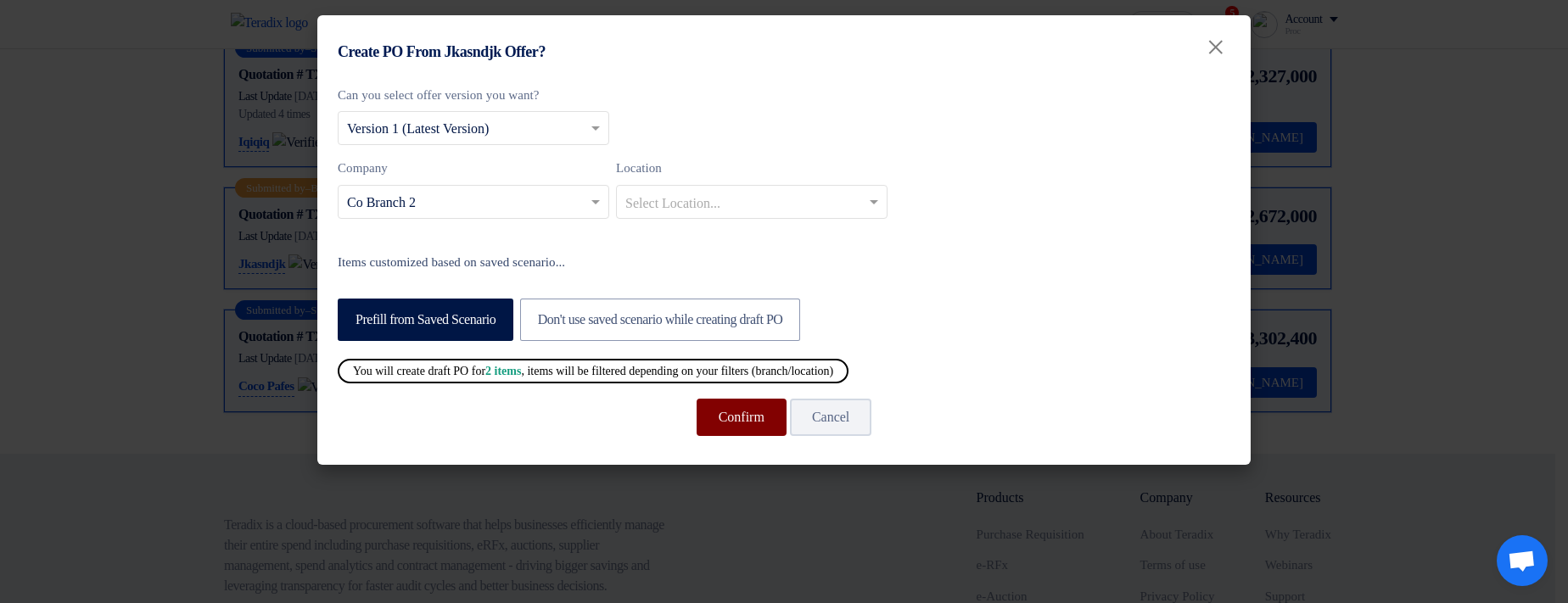
click at [703, 412] on button "Confirm" at bounding box center [741, 417] width 90 height 37
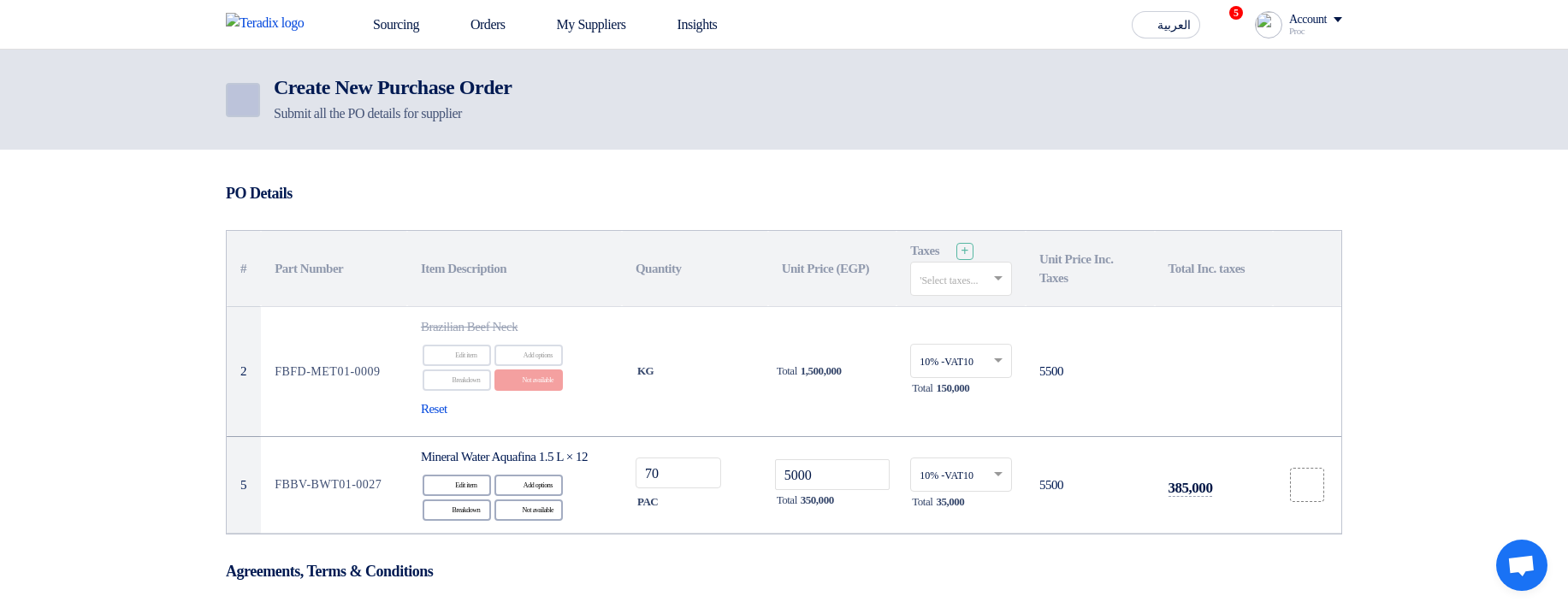
click at [232, 107] on icon "Back" at bounding box center [241, 100] width 20 height 20
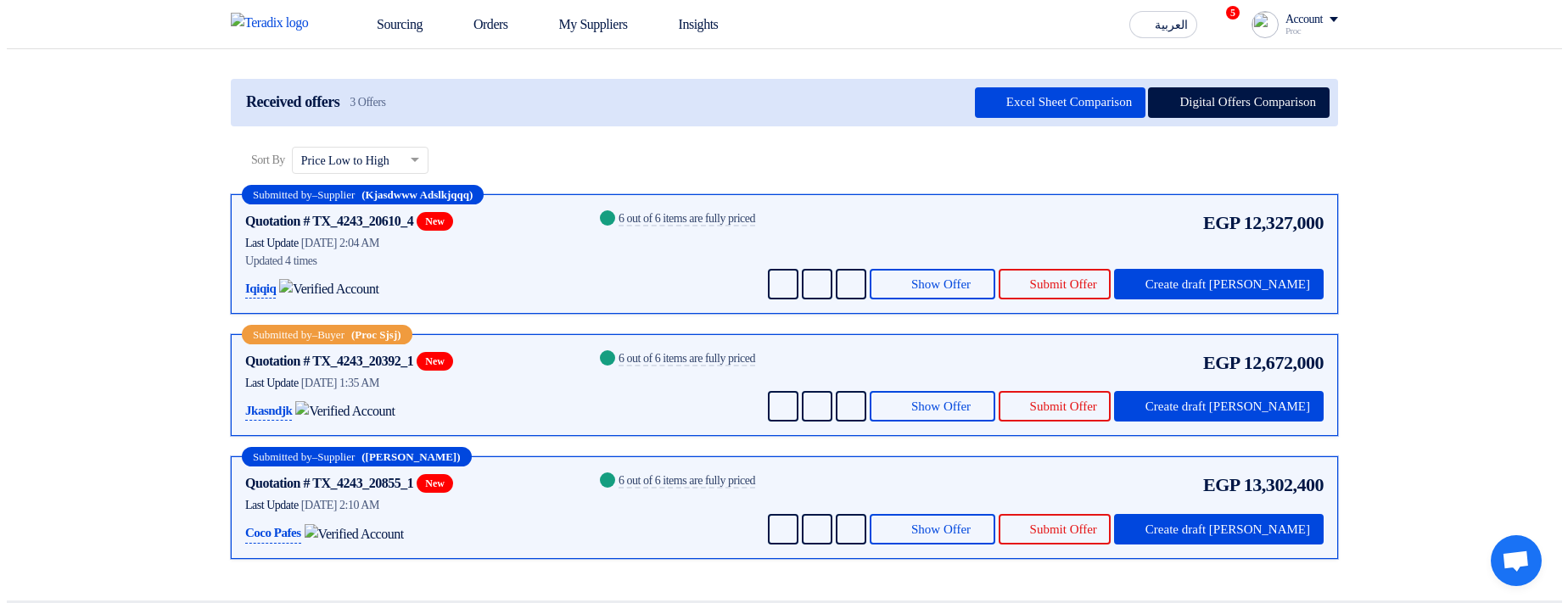
scroll to position [306, 0]
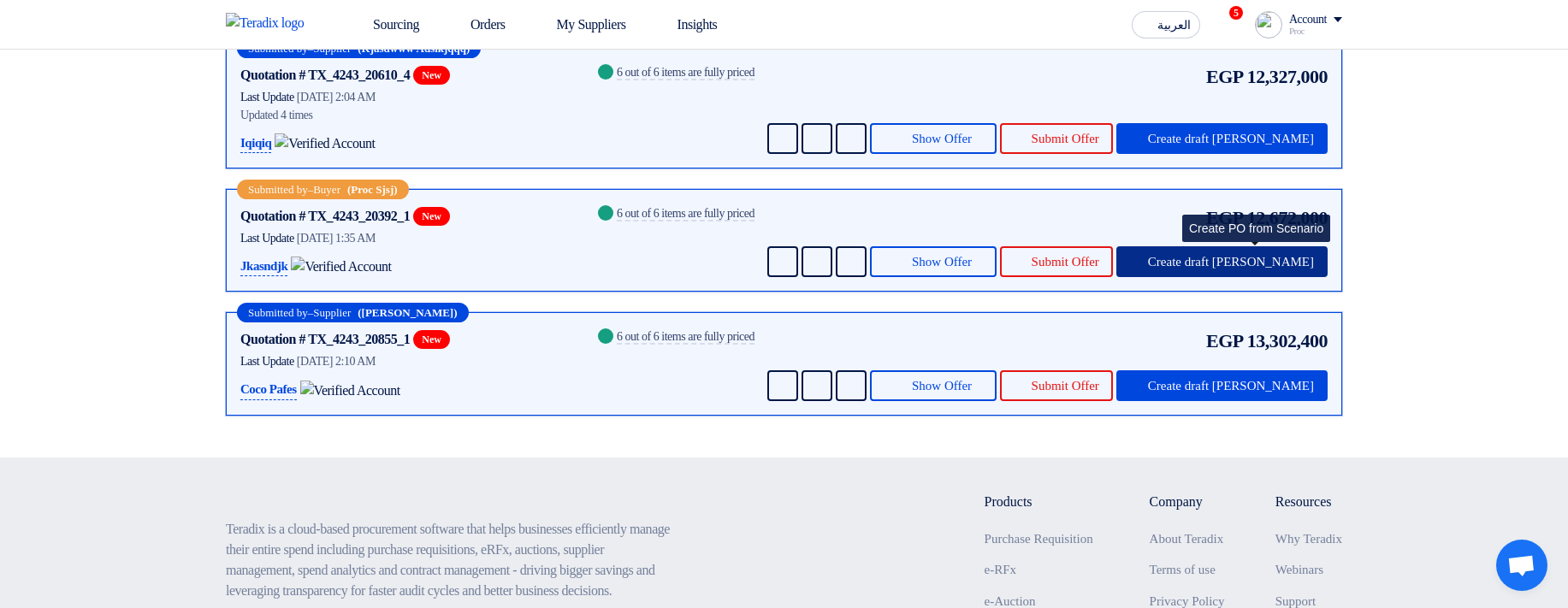
click at [1263, 271] on button "Create draft [PERSON_NAME]" at bounding box center [1221, 261] width 211 height 31
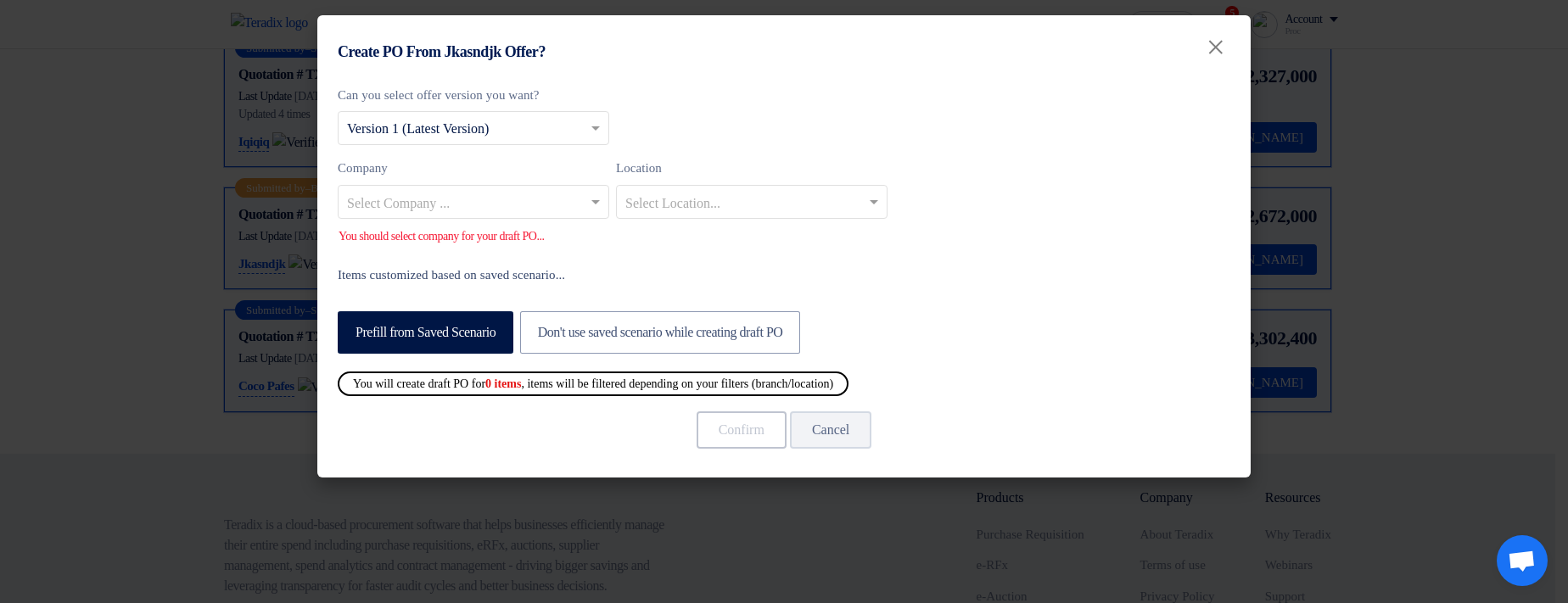
click at [464, 206] on input "text" at bounding box center [464, 203] width 236 height 28
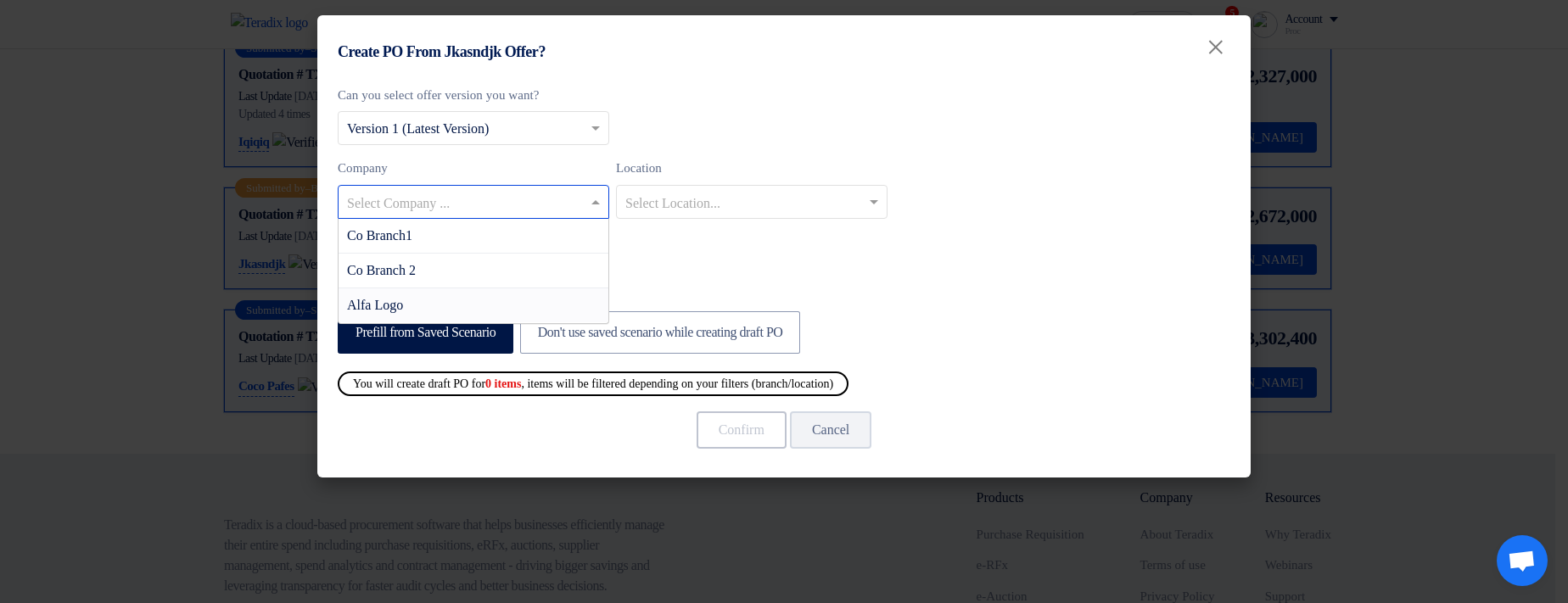
click at [462, 302] on div "Alfa Logo" at bounding box center [473, 305] width 269 height 34
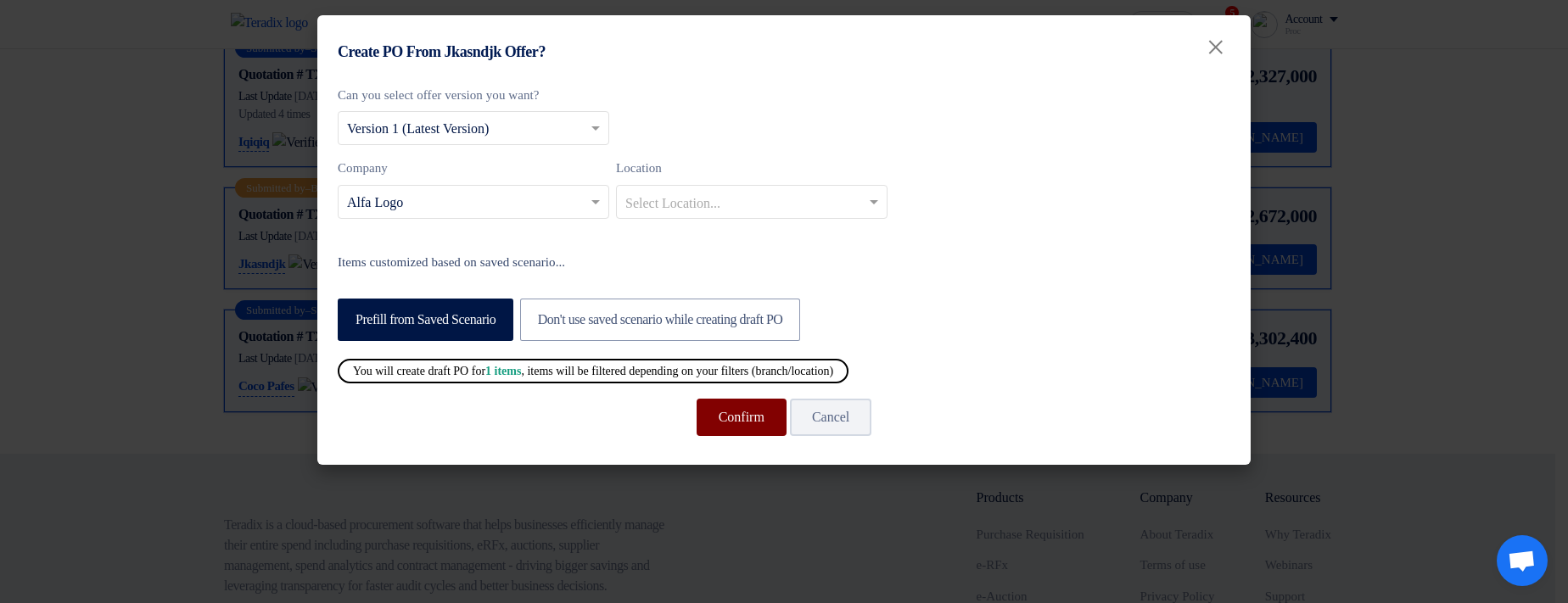
click at [728, 416] on button "Confirm" at bounding box center [741, 417] width 90 height 37
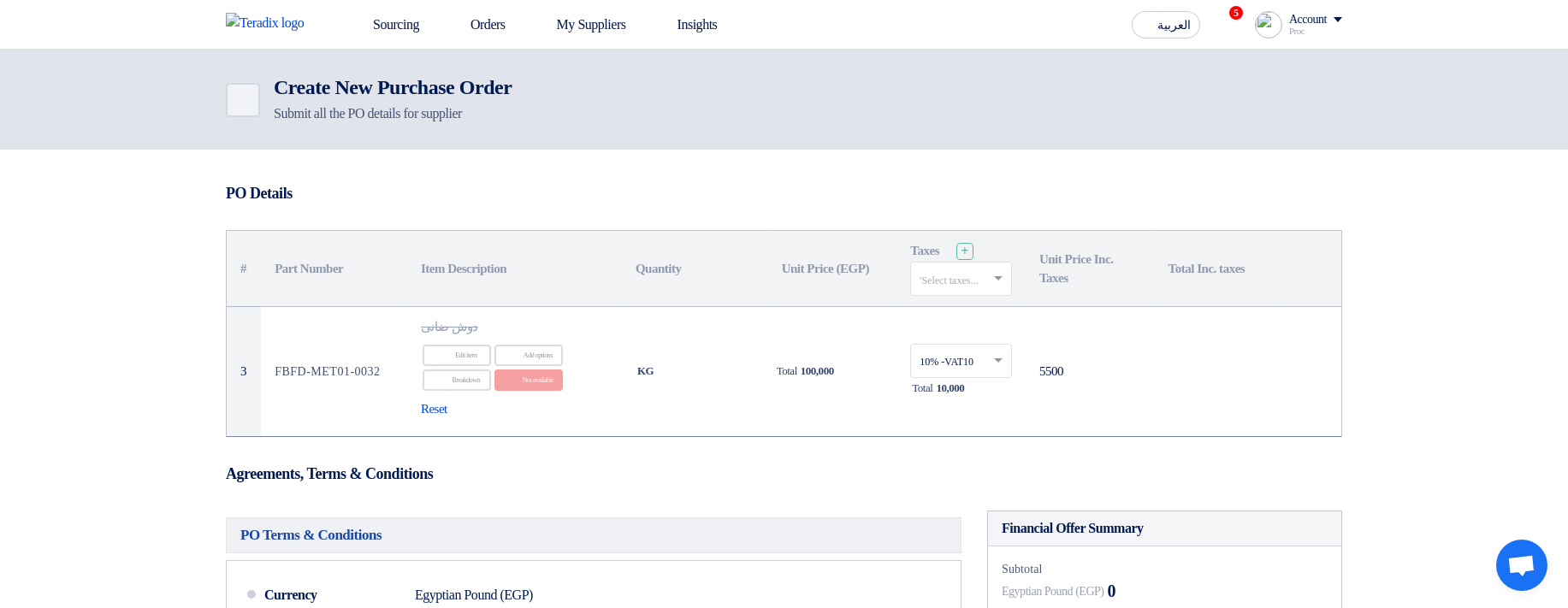
click at [237, 122] on div "Back Create New Purchase Order Submit all the PO details for supplier" at bounding box center [784, 99] width 1116 height 49
click at [245, 108] on link "Back" at bounding box center [242, 99] width 34 height 34
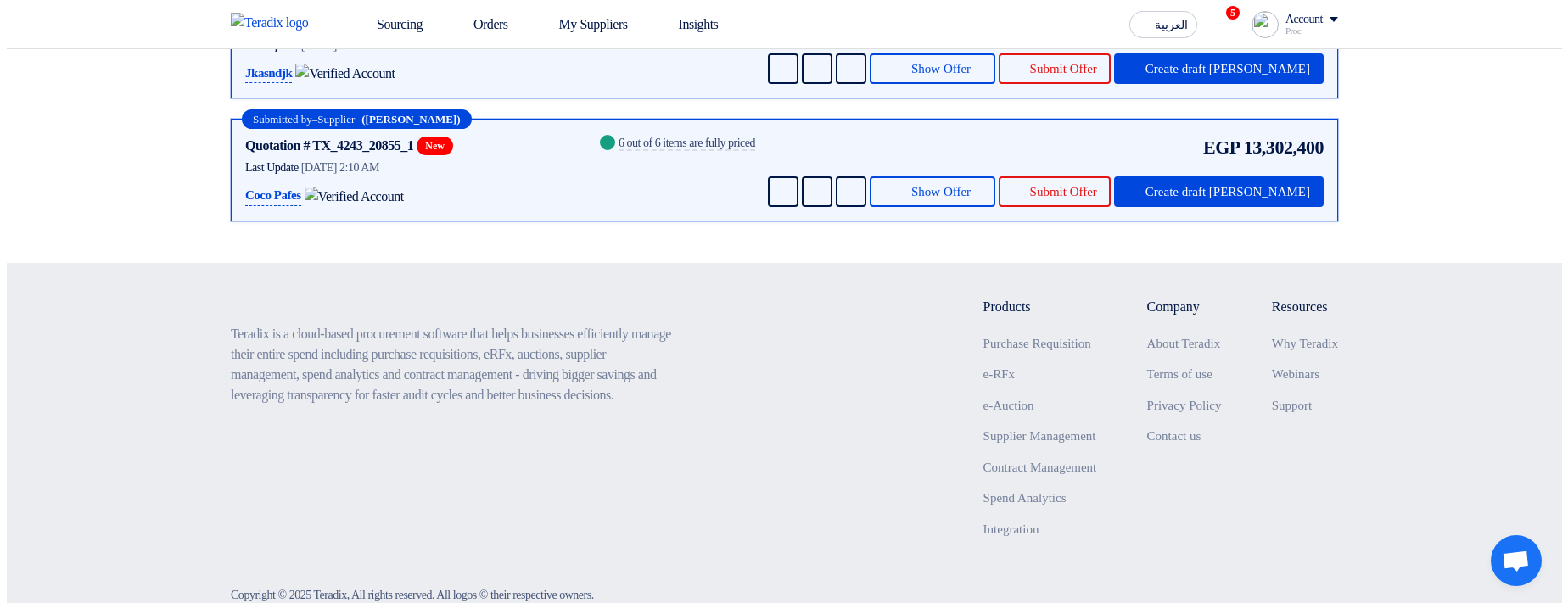
scroll to position [508, 0]
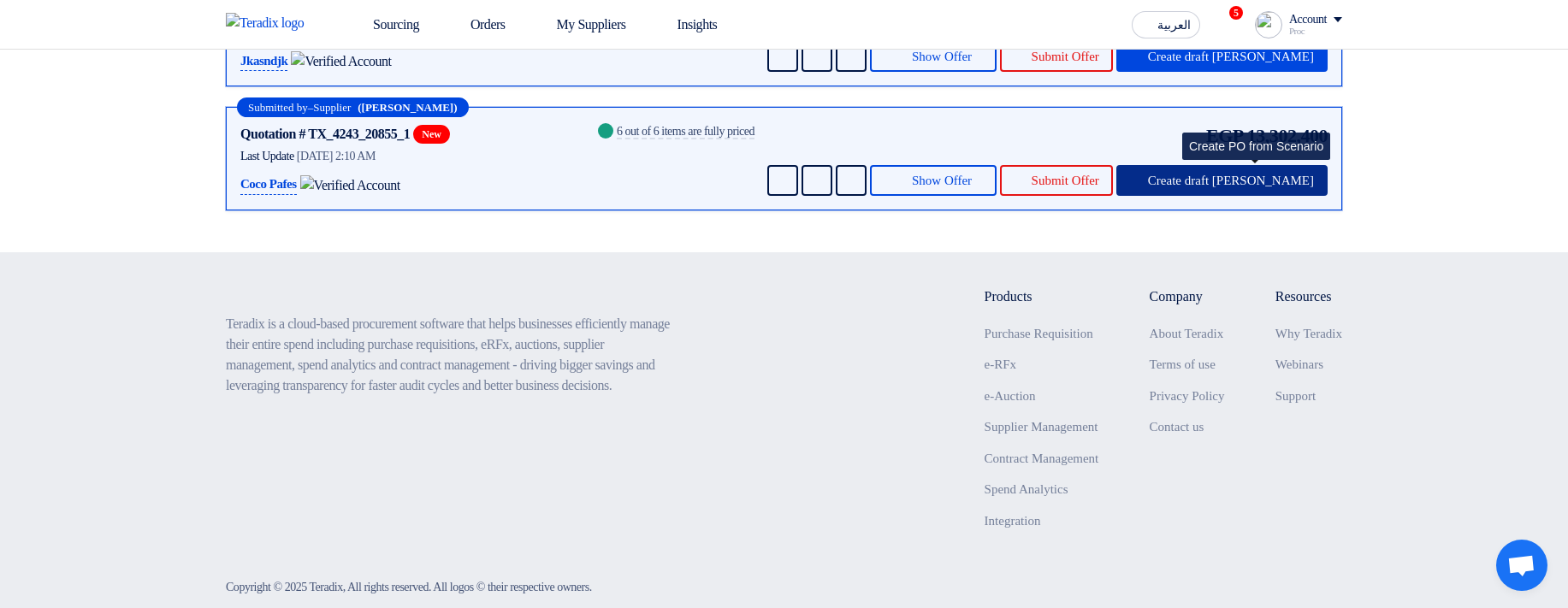
click at [1234, 187] on span "Create draft [PERSON_NAME]" at bounding box center [1230, 181] width 166 height 13
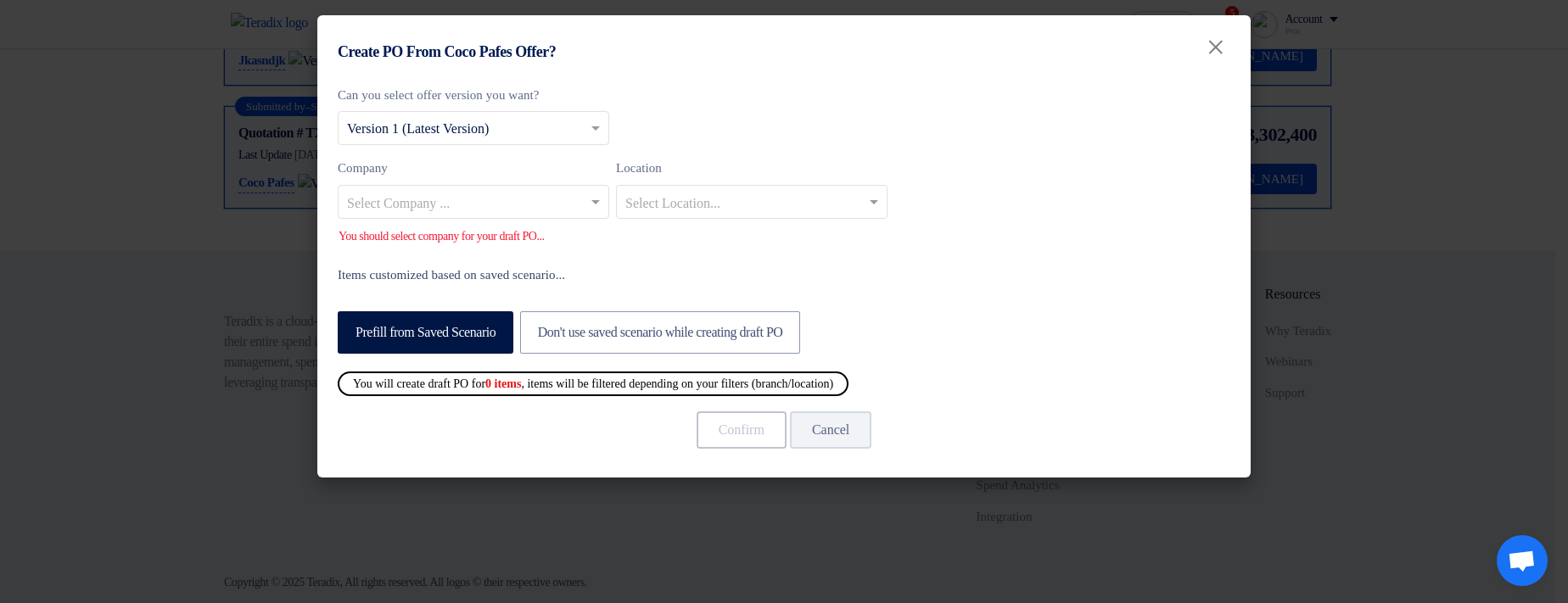
click at [477, 203] on input "text" at bounding box center [464, 203] width 236 height 28
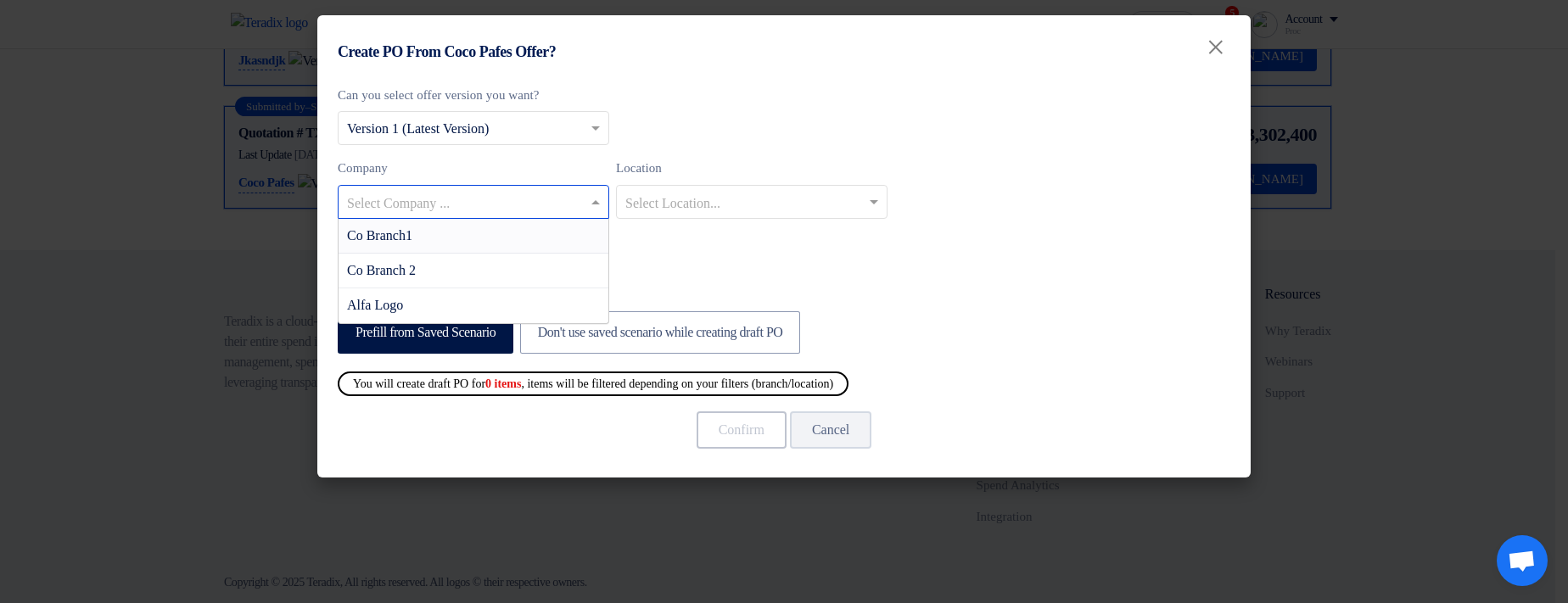
click at [506, 239] on div "Co Branch1" at bounding box center [473, 236] width 269 height 35
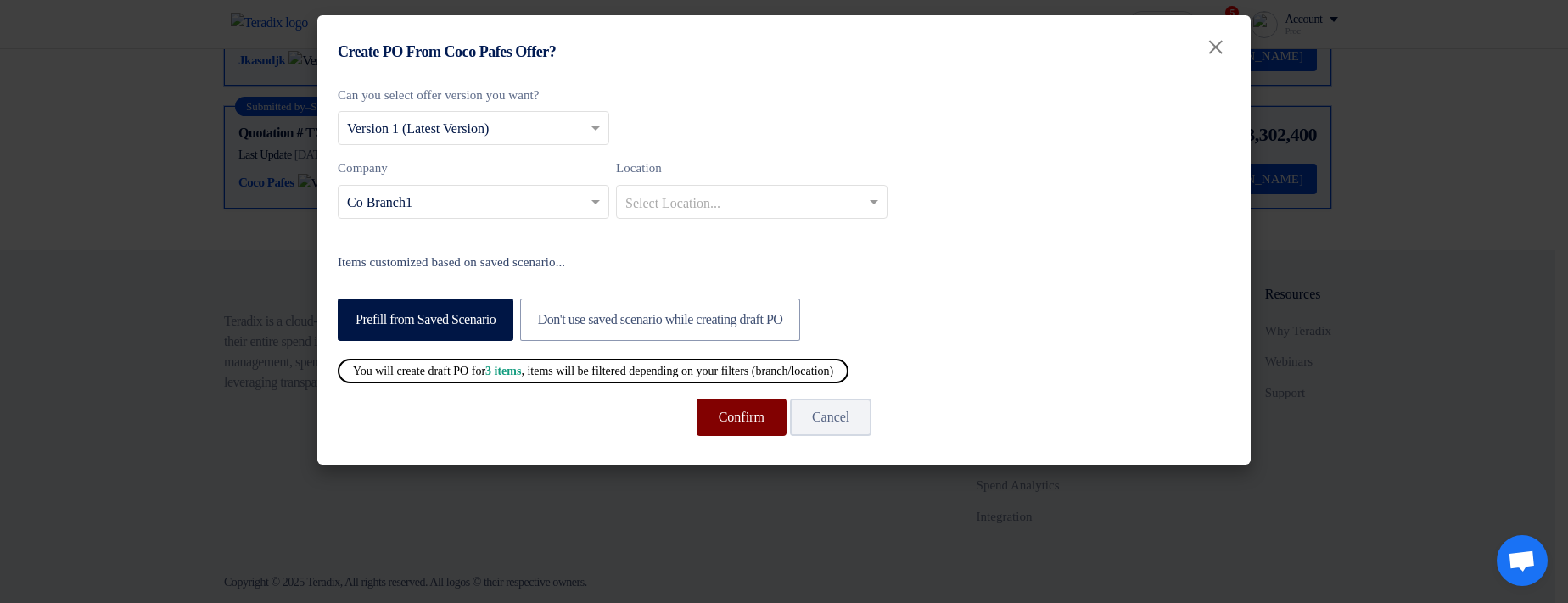
click at [702, 409] on button "Confirm" at bounding box center [741, 417] width 90 height 37
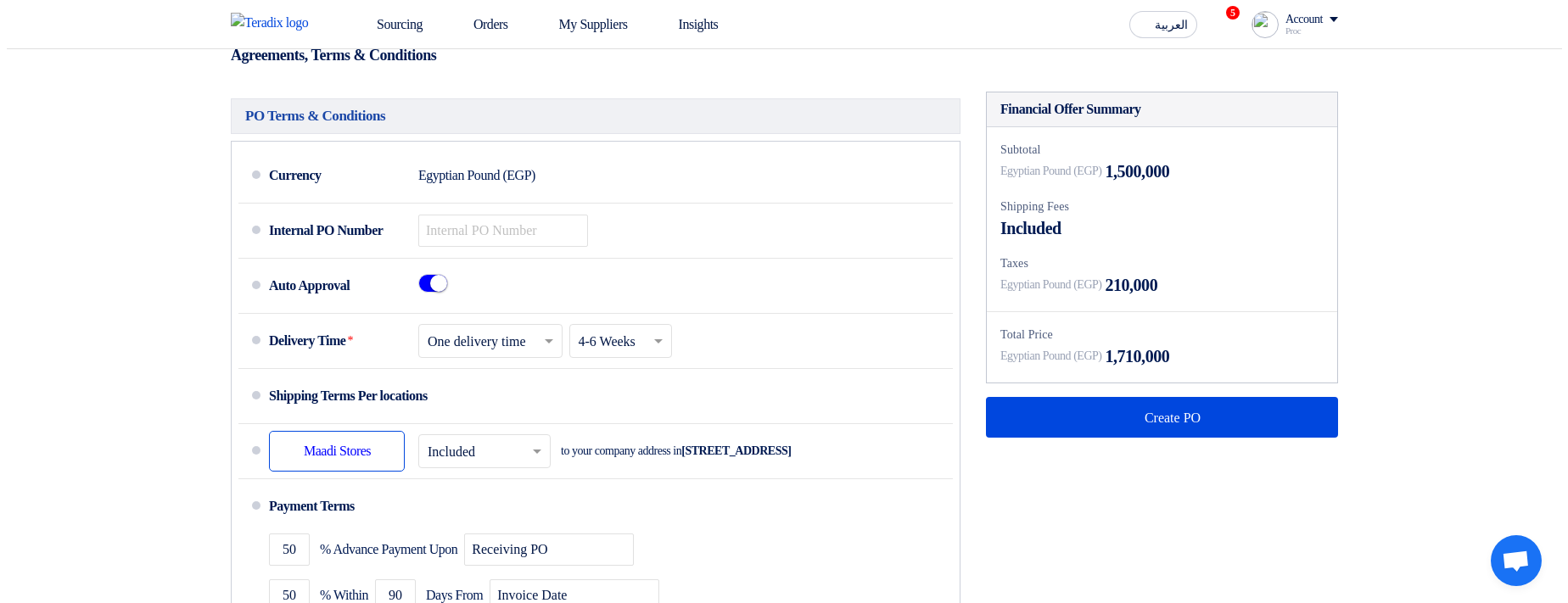
scroll to position [712, 0]
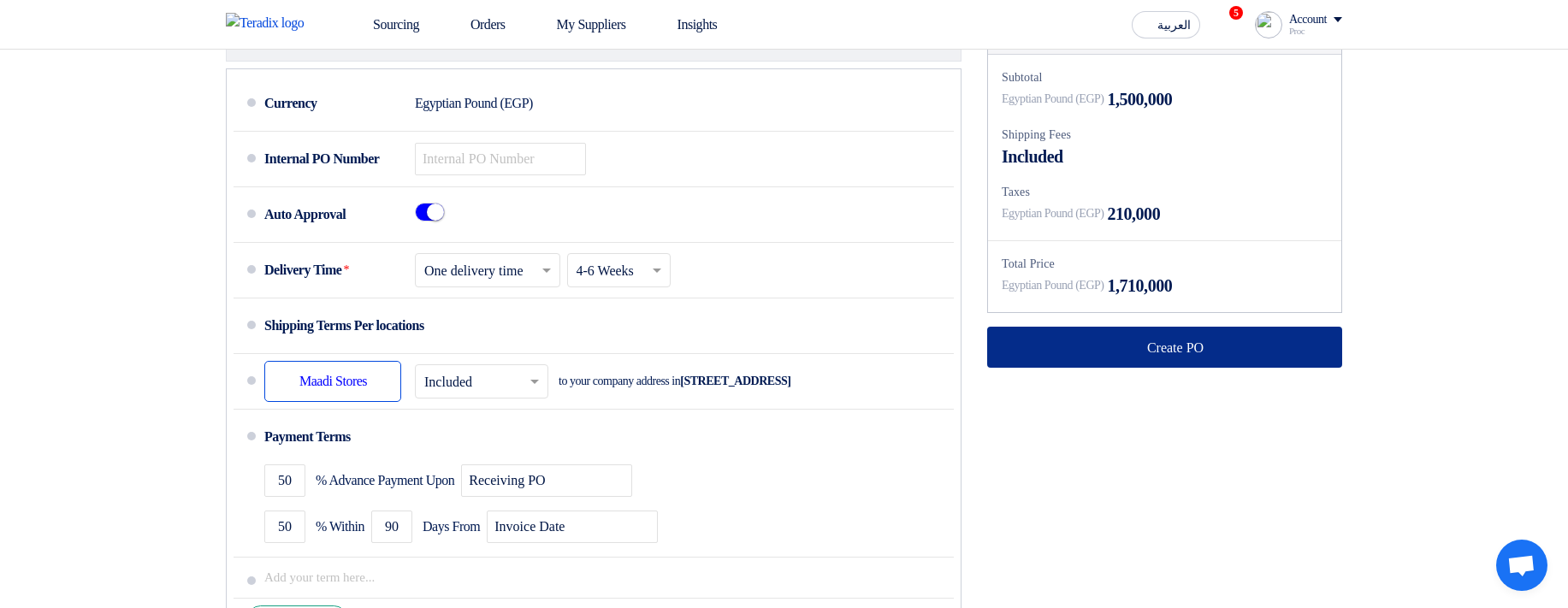
click at [1030, 368] on button "Create PO" at bounding box center [1164, 347] width 355 height 41
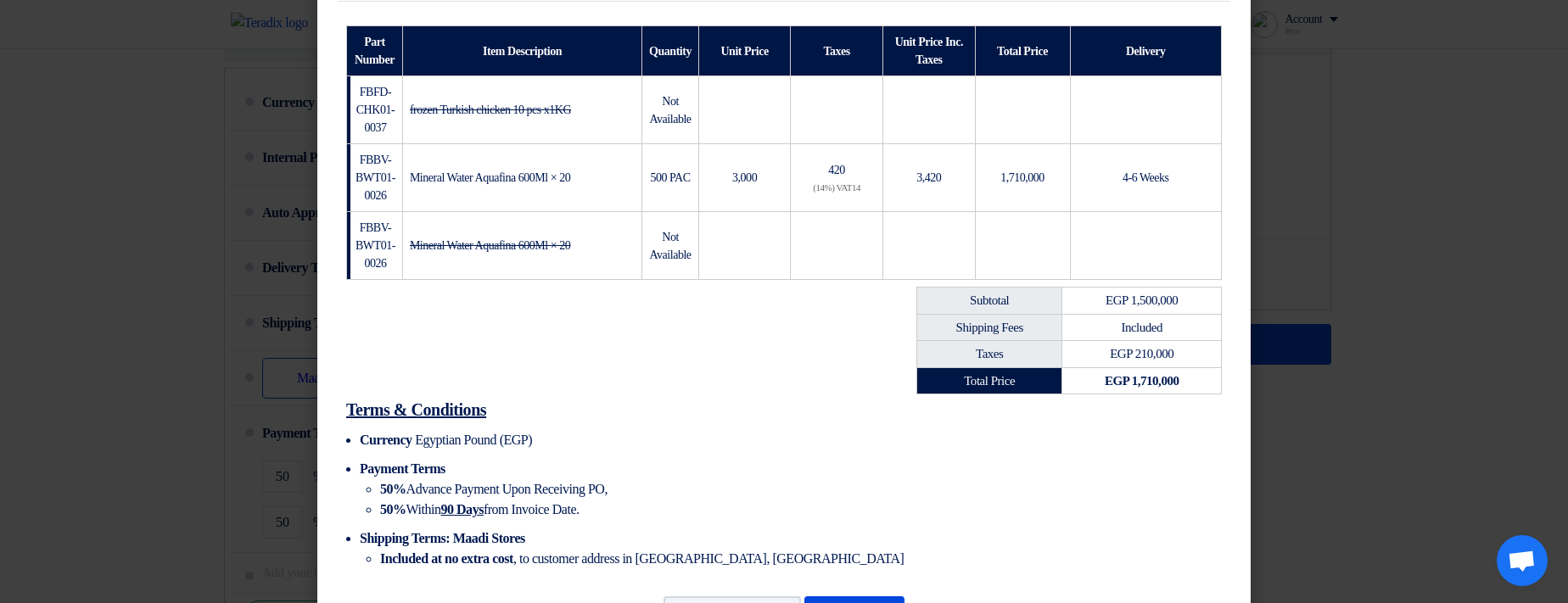
scroll to position [407, 0]
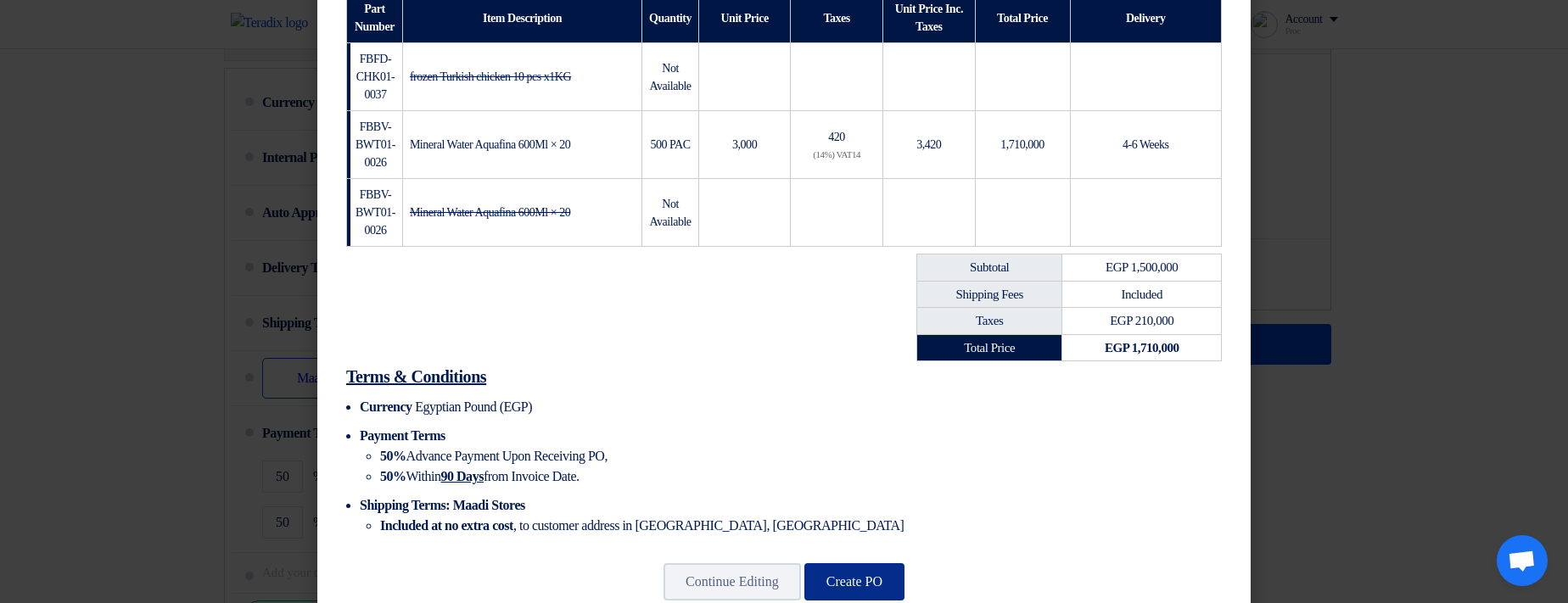
click at [852, 563] on button "Create PO" at bounding box center [855, 581] width 100 height 37
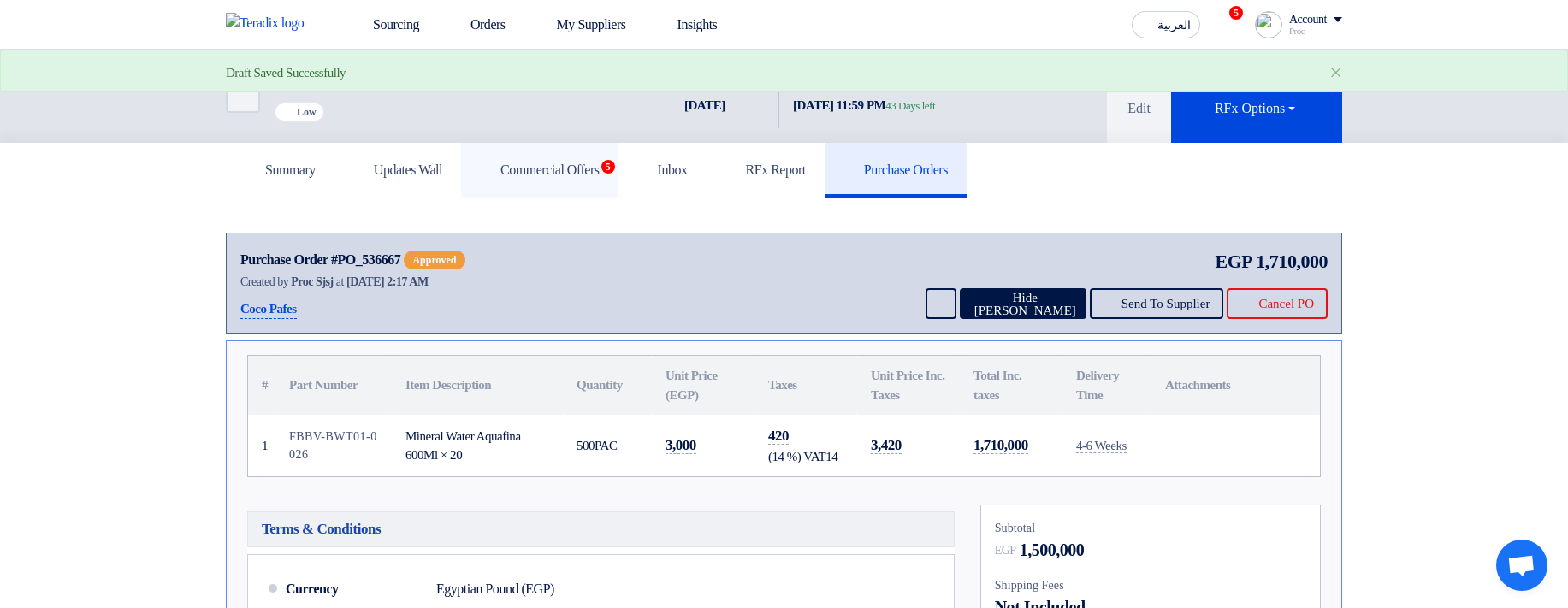
click at [562, 179] on h5 "Commercial Offers 5" at bounding box center [539, 170] width 120 height 17
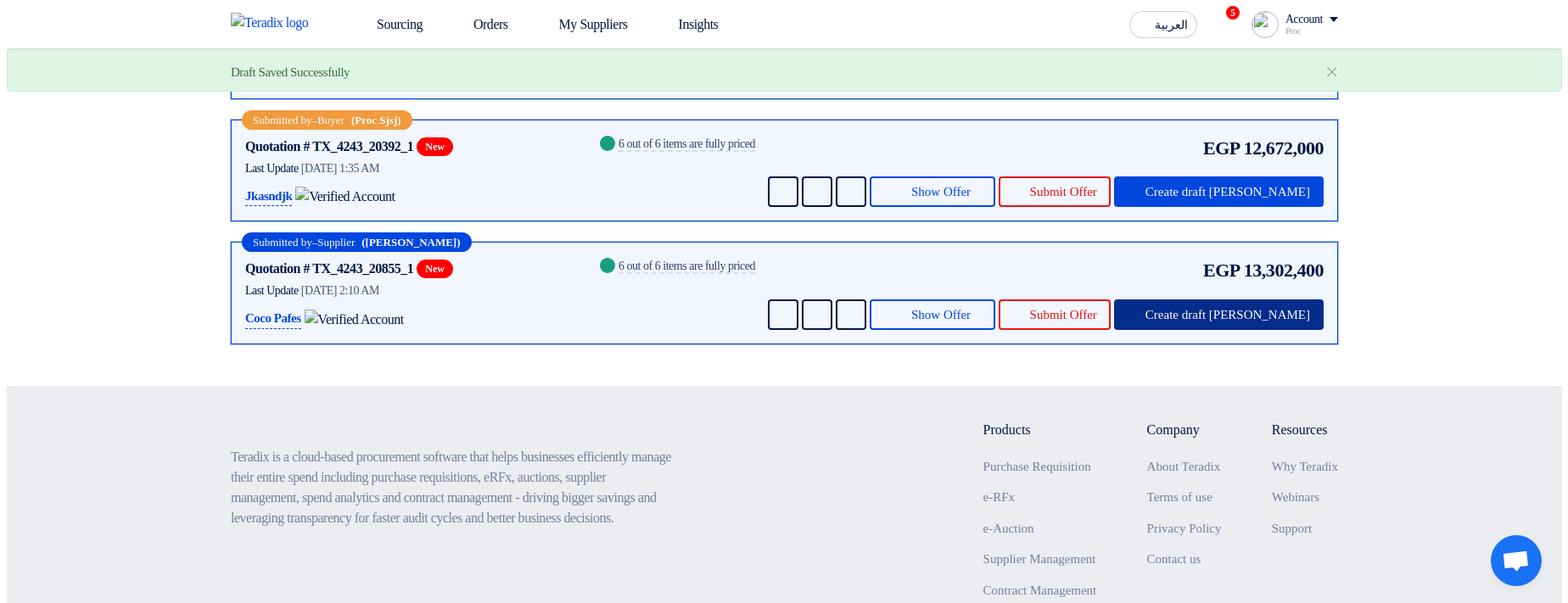
scroll to position [407, 0]
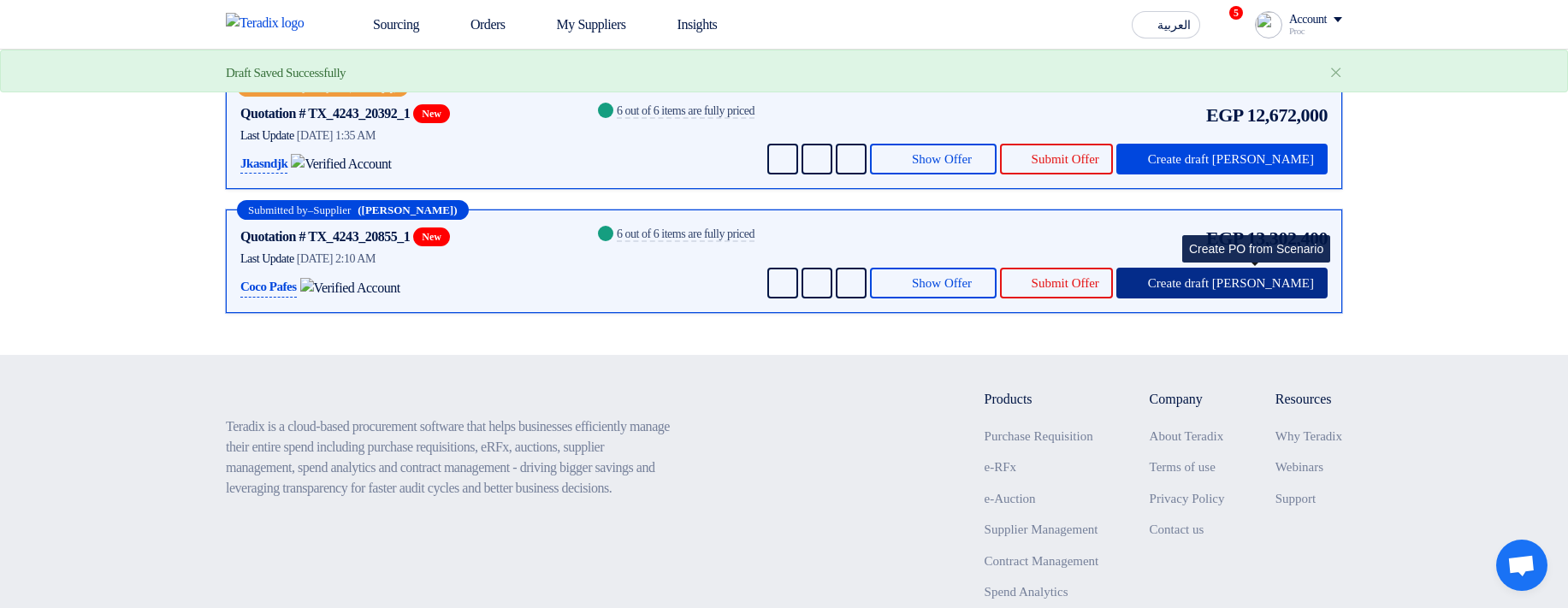
click at [1242, 290] on span "Create draft [PERSON_NAME]" at bounding box center [1230, 283] width 166 height 13
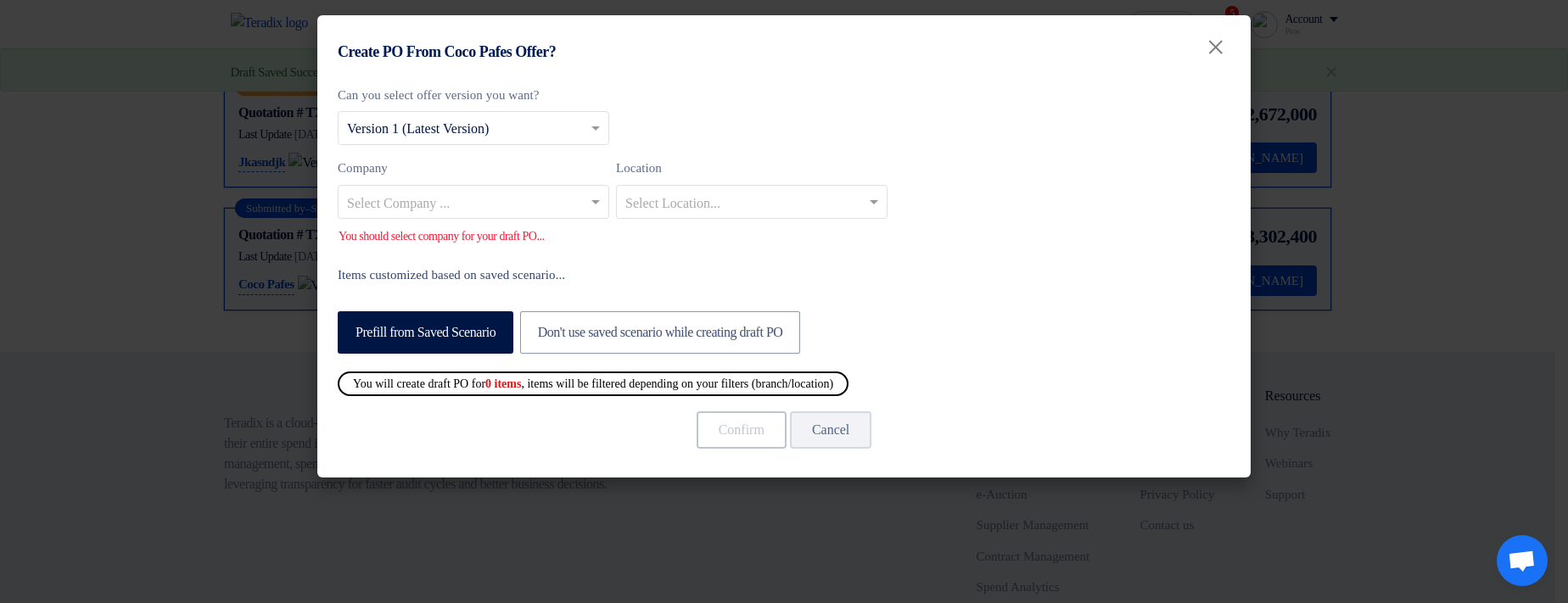
click at [531, 217] on ng-select "Select Company ..." at bounding box center [473, 201] width 271 height 34
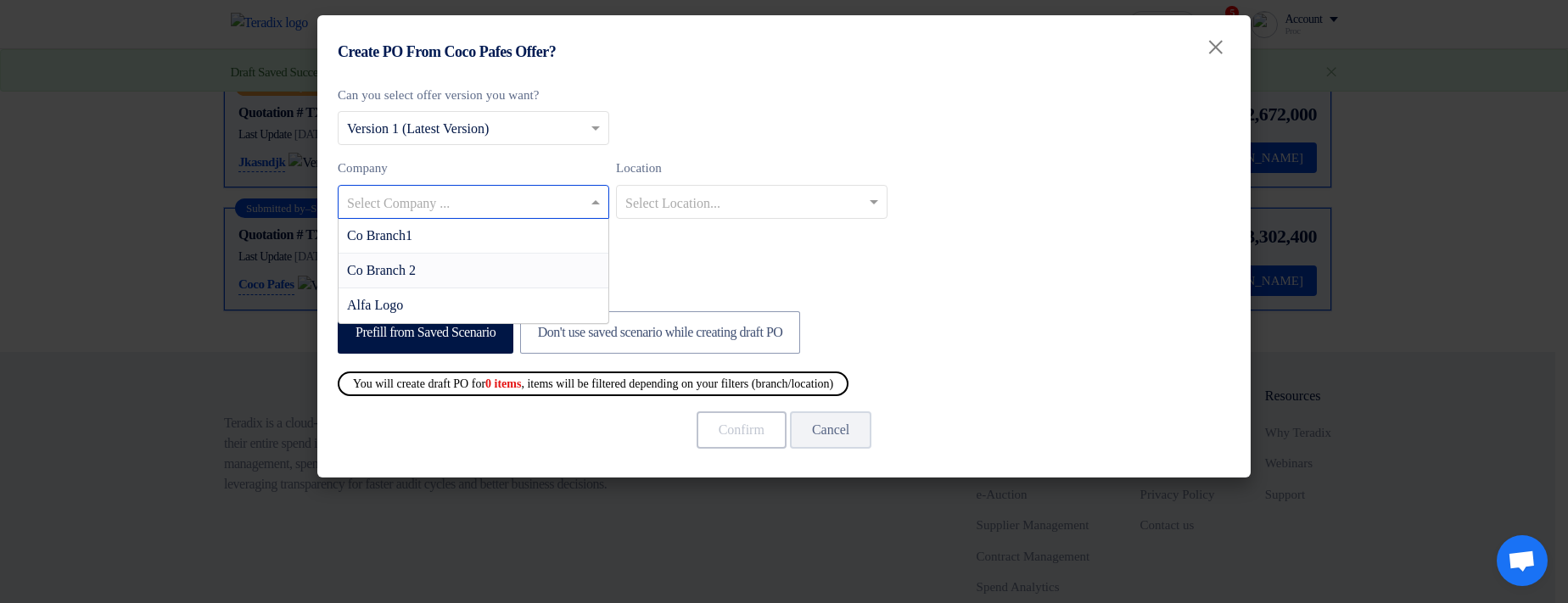
click at [516, 272] on div "Co Branch 2" at bounding box center [473, 271] width 269 height 35
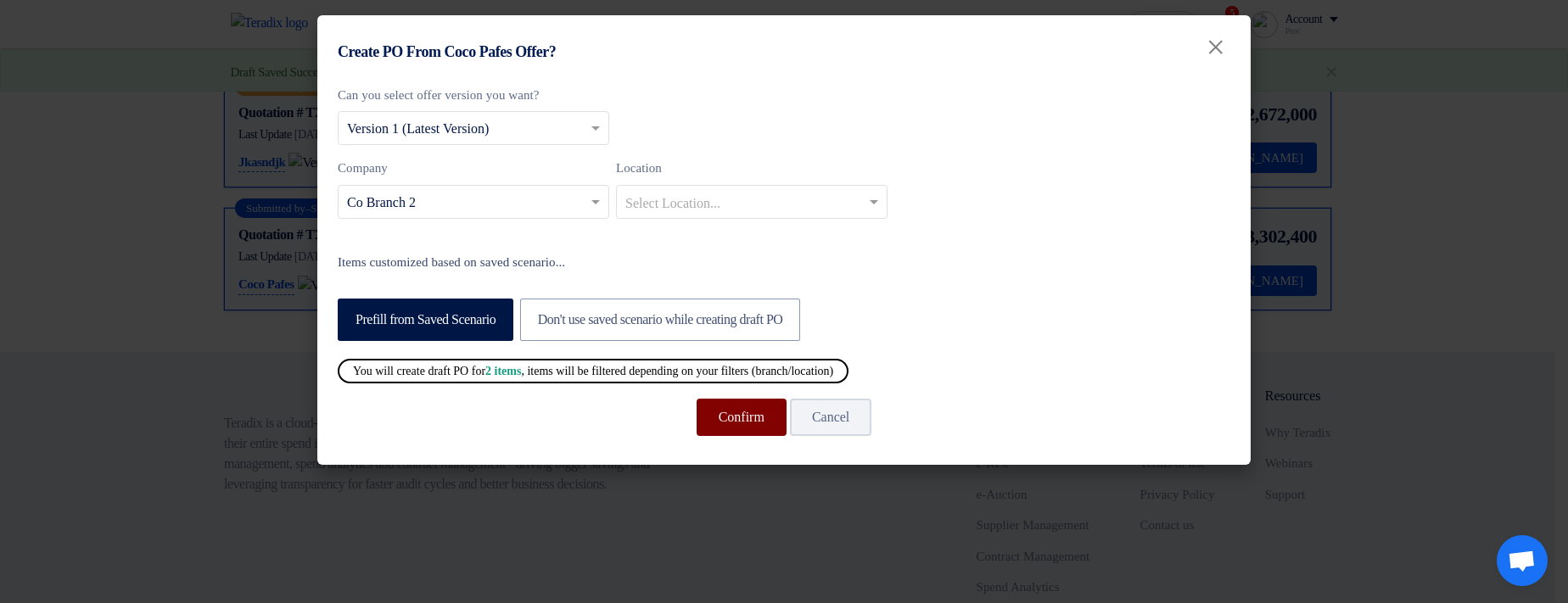
click at [713, 409] on button "Confirm" at bounding box center [741, 417] width 90 height 37
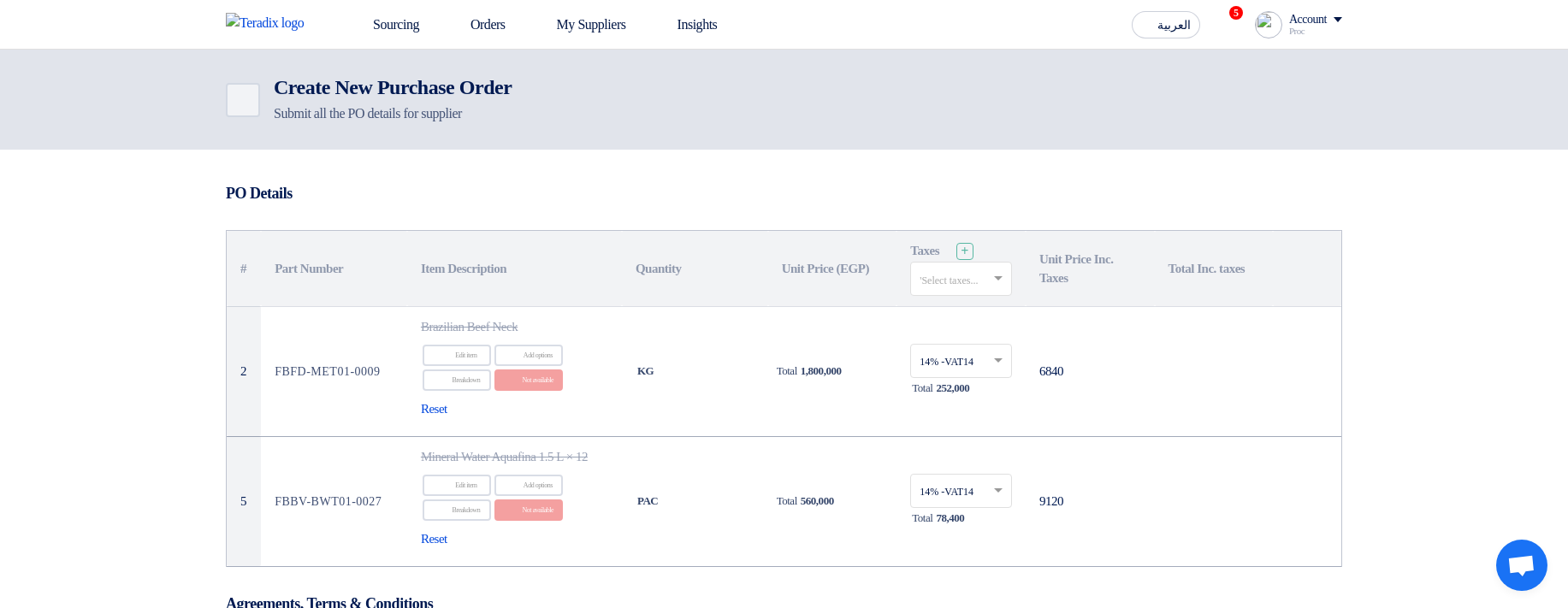
click at [224, 107] on div "Back Create New Purchase Order Submit all the PO details for supplier" at bounding box center [784, 99] width 1141 height 49
click at [254, 101] on link "Back" at bounding box center [242, 99] width 34 height 34
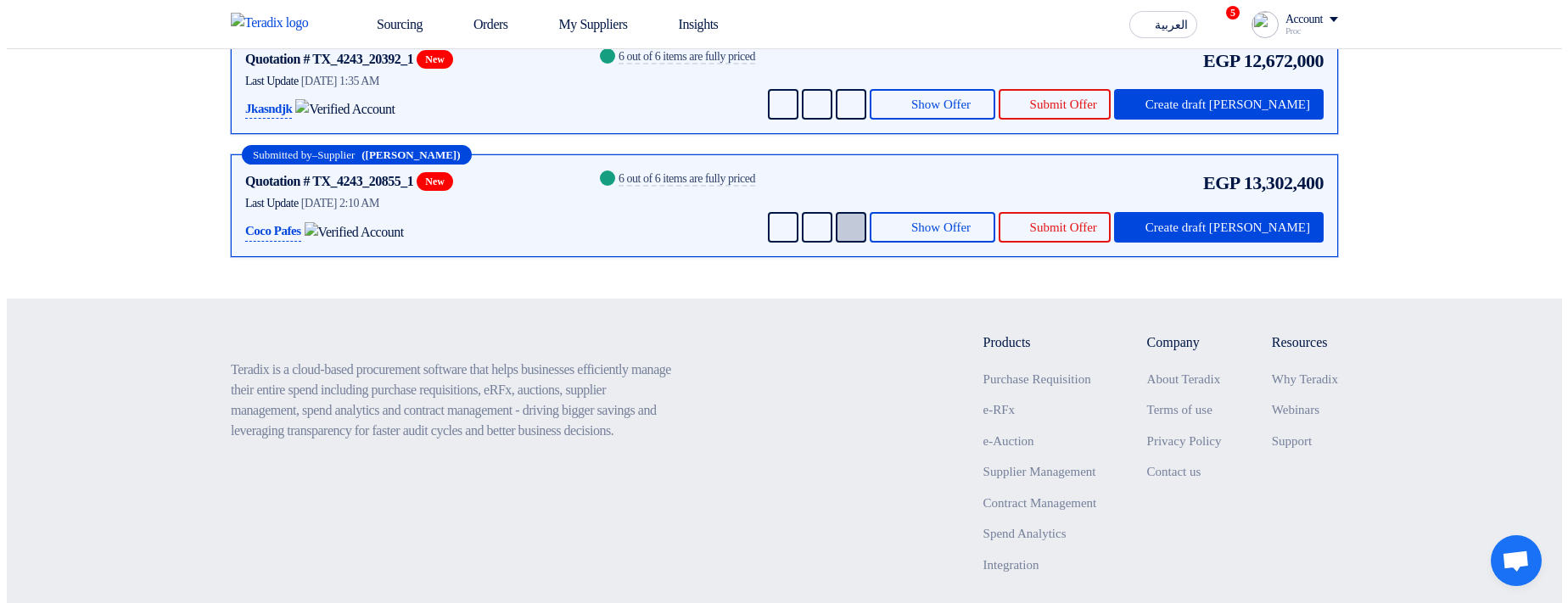
scroll to position [508, 0]
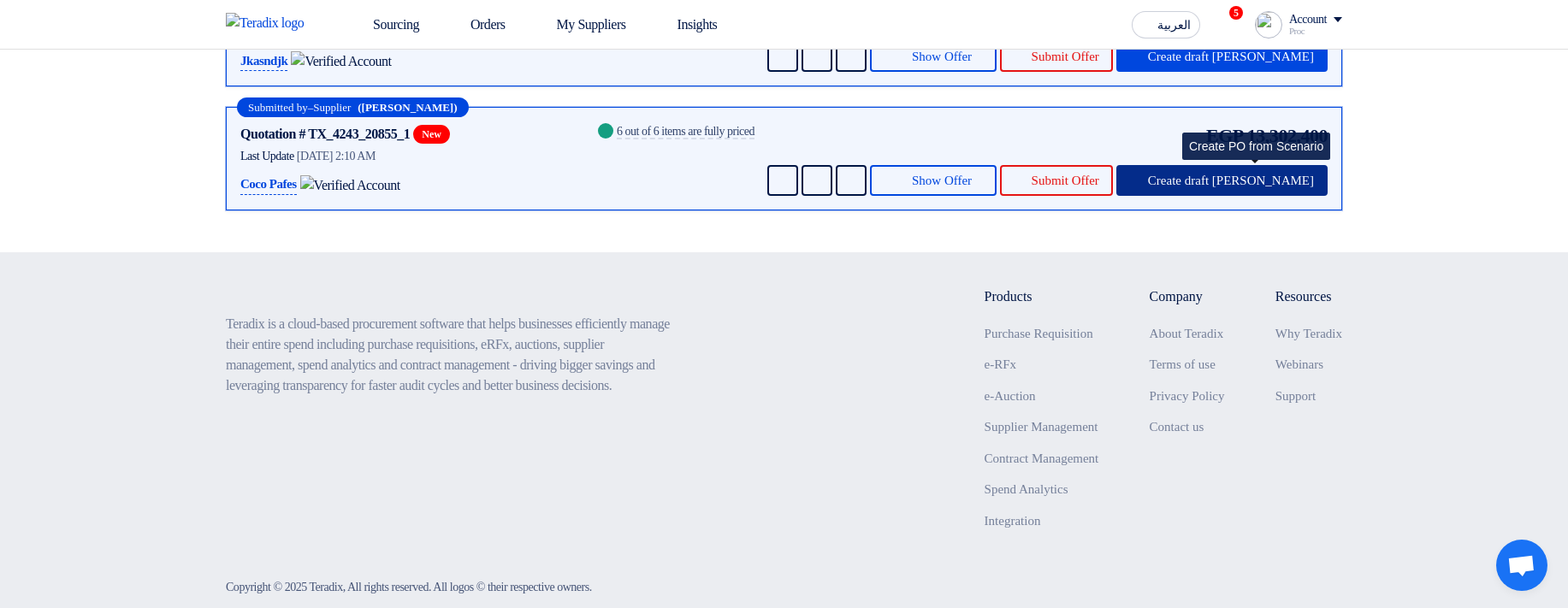
click at [1280, 187] on span "Create draft [PERSON_NAME]" at bounding box center [1230, 181] width 166 height 13
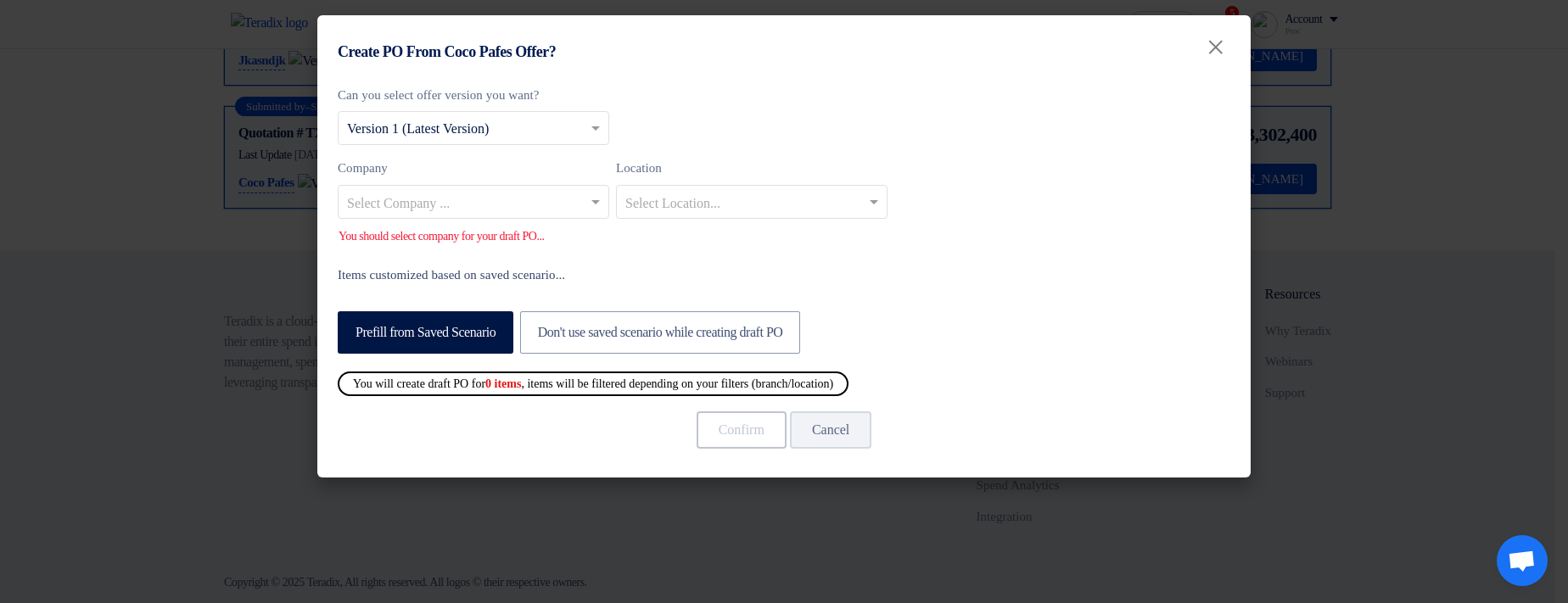
click at [480, 201] on input "text" at bounding box center [464, 203] width 236 height 28
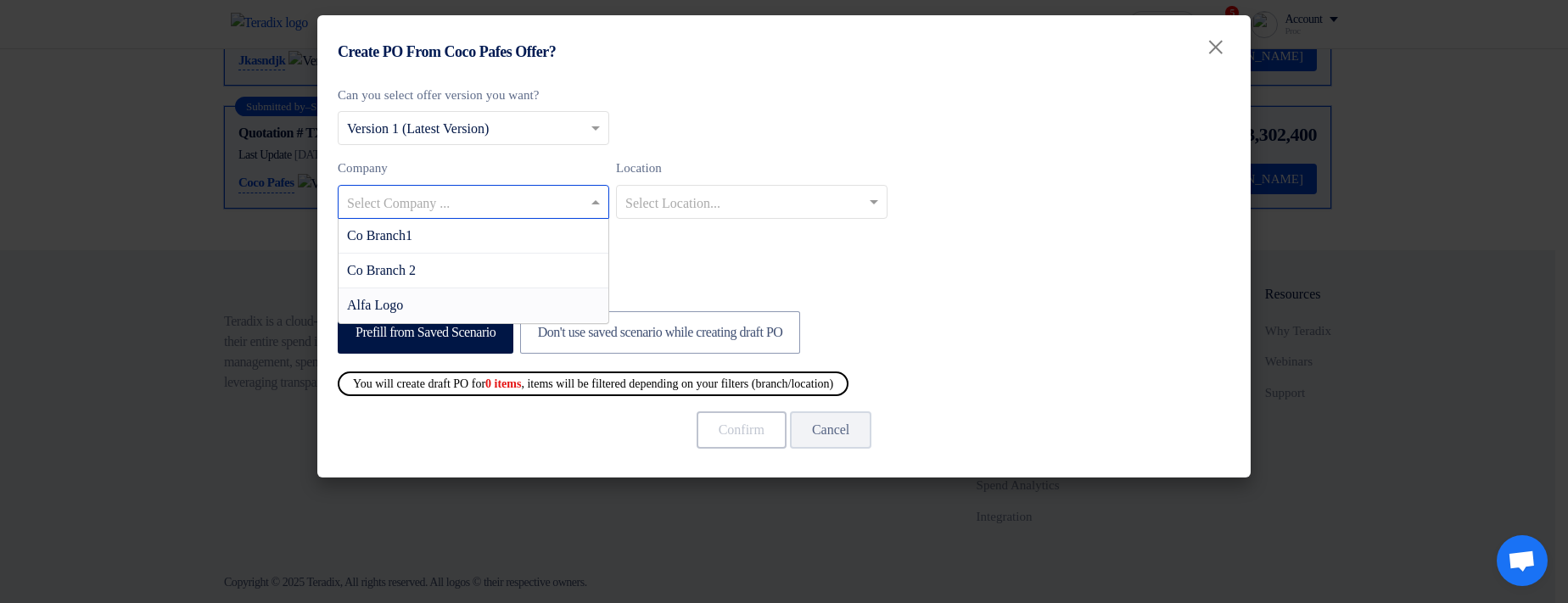
click at [493, 305] on div "Alfa Logo" at bounding box center [473, 305] width 269 height 34
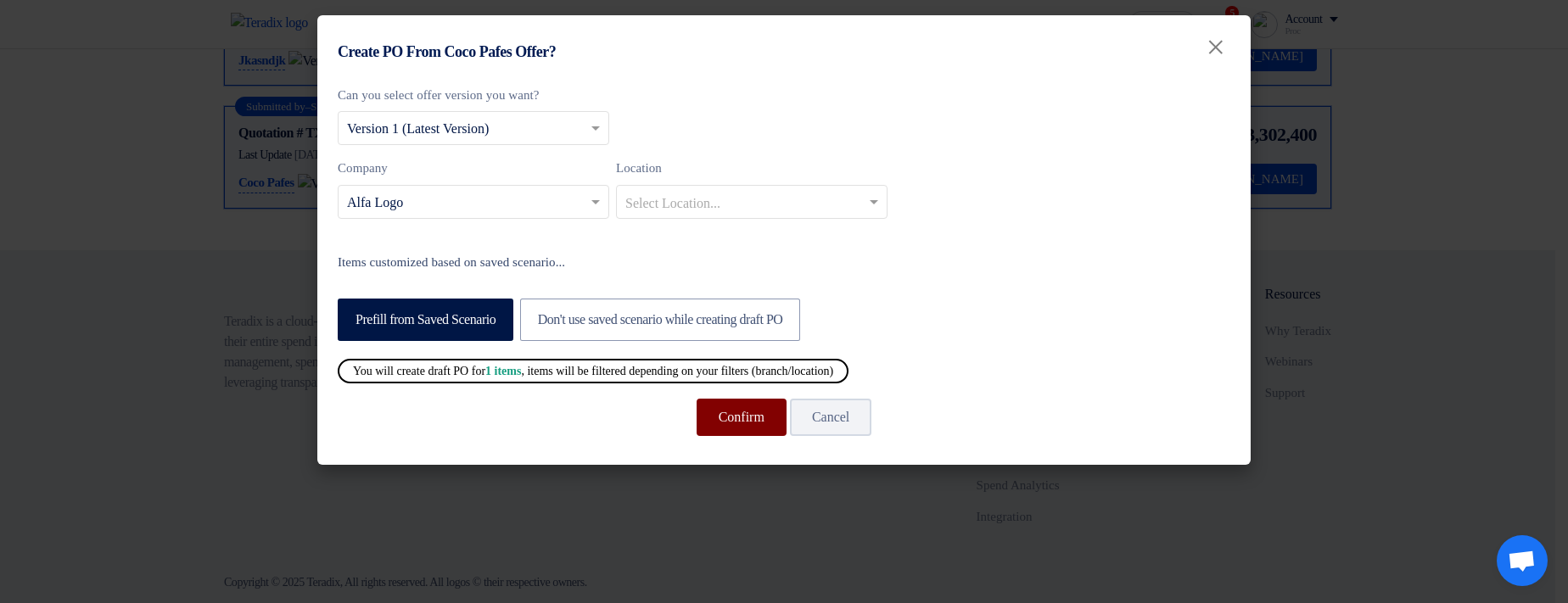
click at [729, 424] on button "Confirm" at bounding box center [741, 417] width 90 height 37
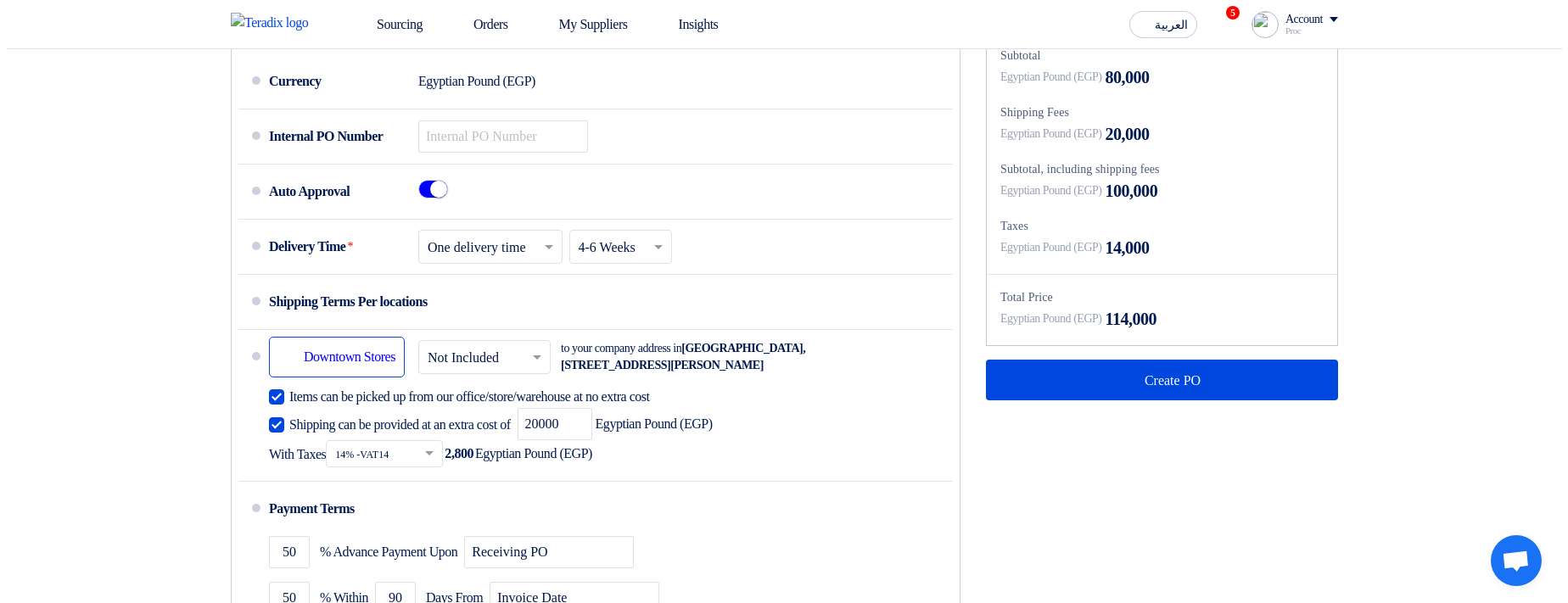
scroll to position [508, 0]
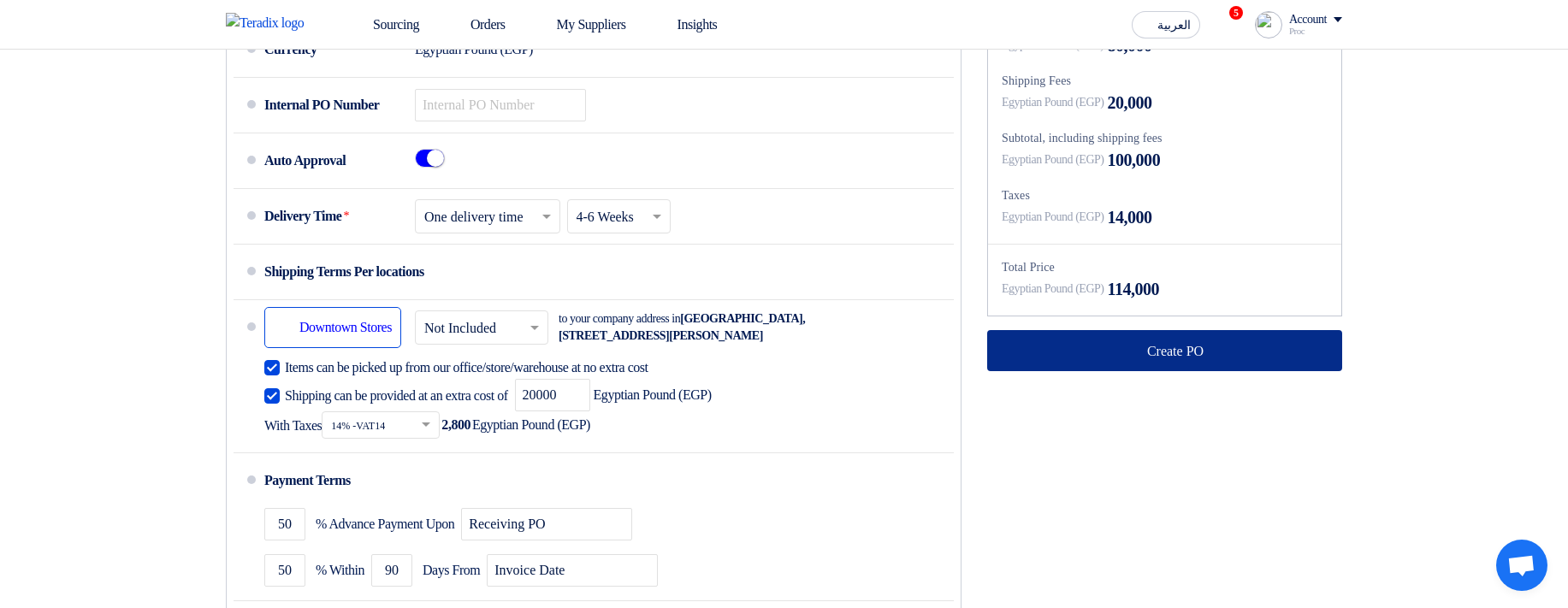
click at [1098, 356] on button "Create PO" at bounding box center [1164, 350] width 355 height 41
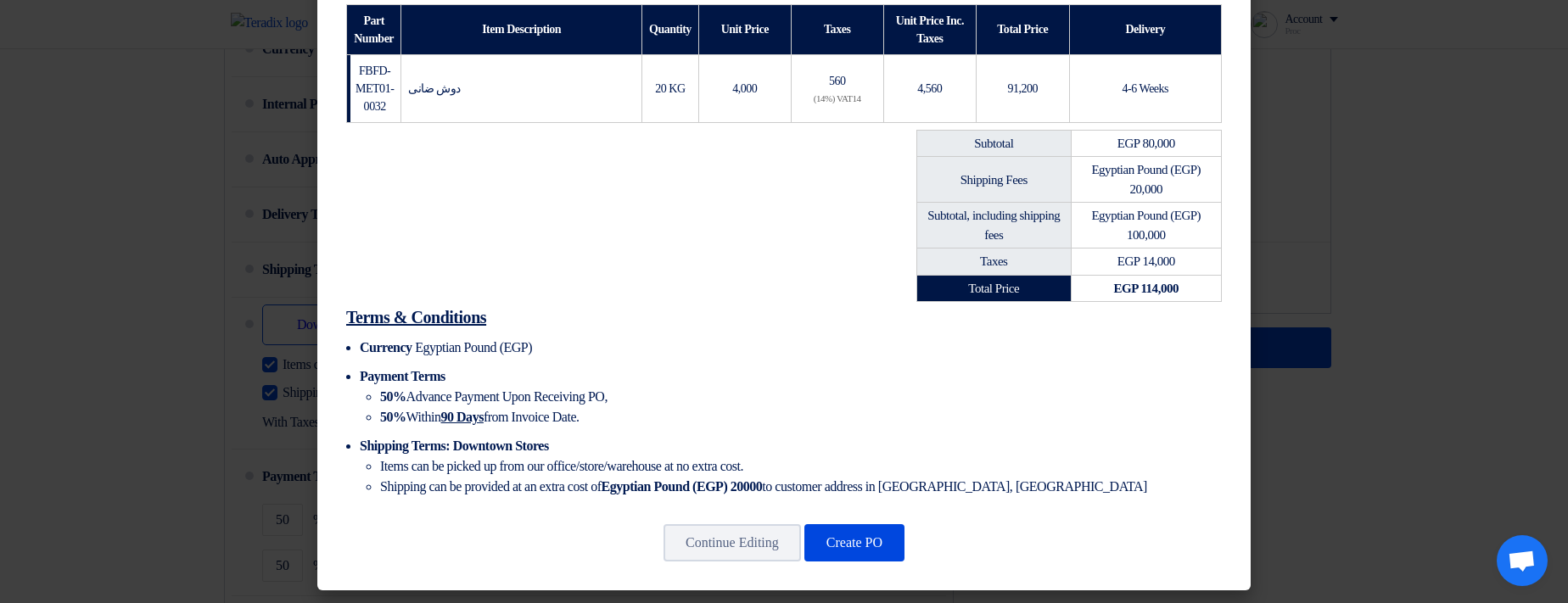
scroll to position [365, 0]
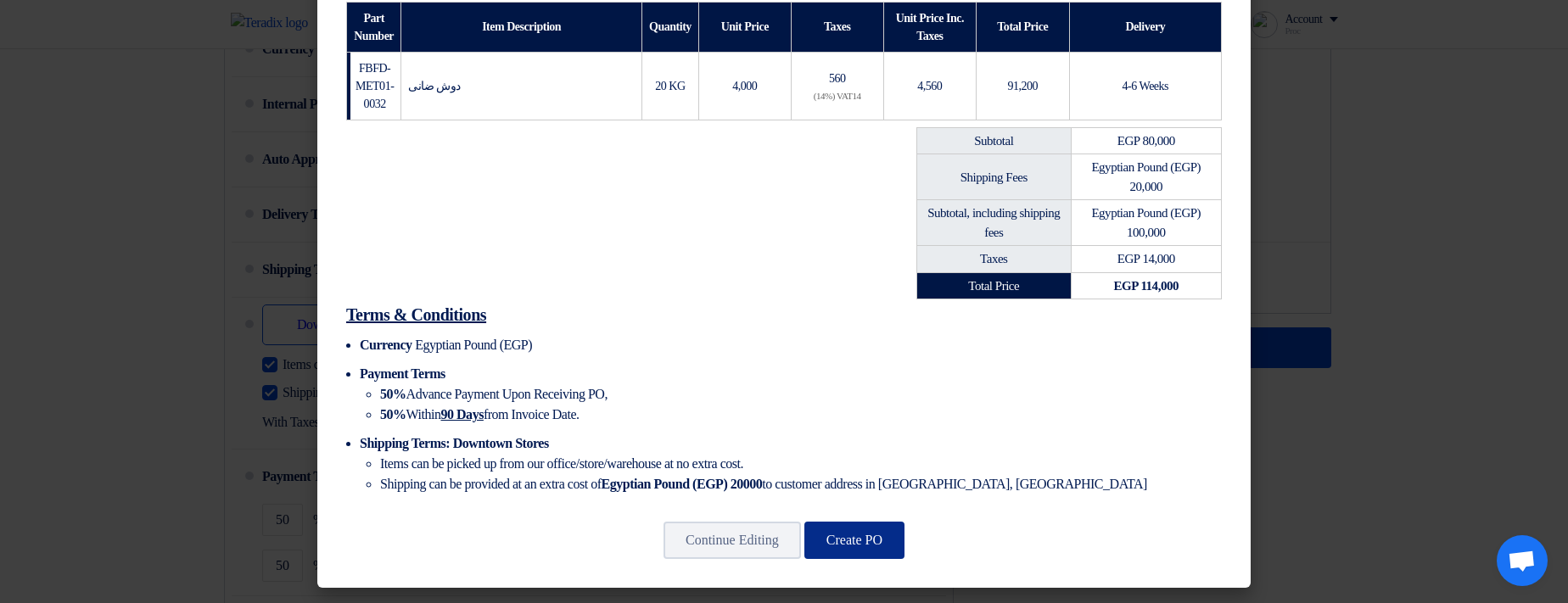
click at [852, 546] on button "Create PO" at bounding box center [855, 539] width 100 height 37
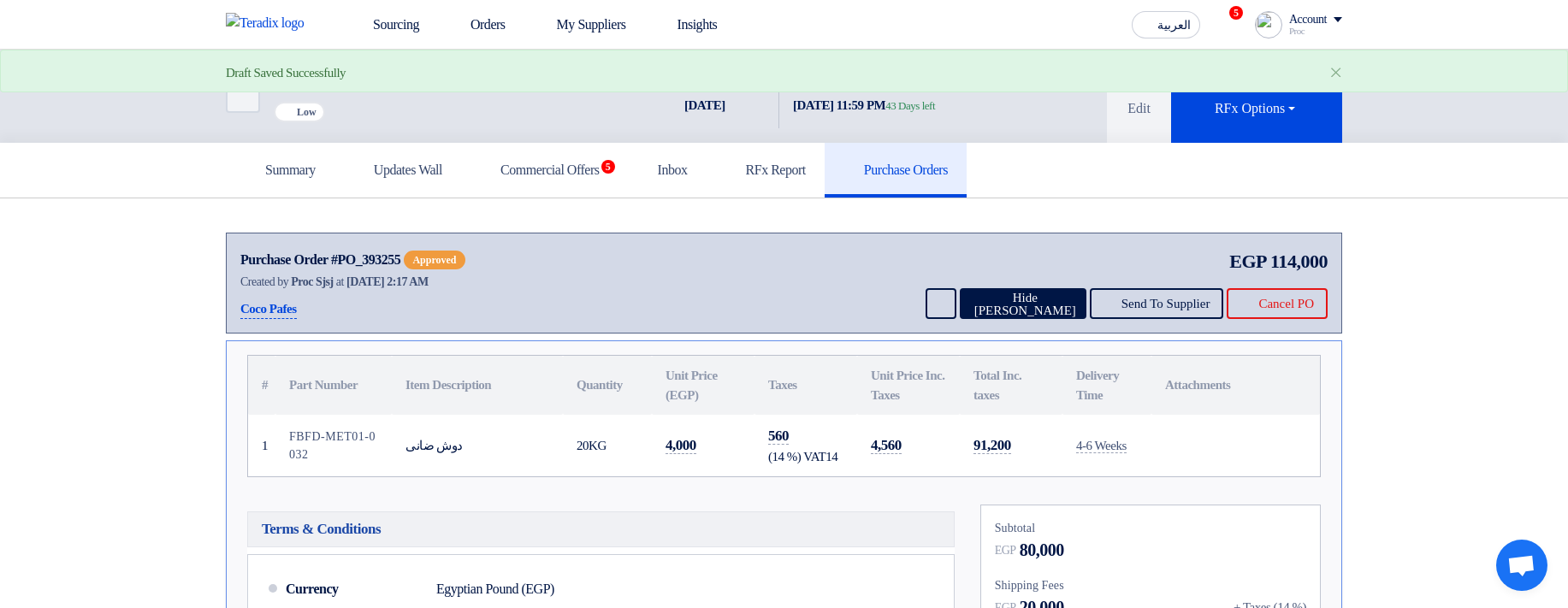
click at [1005, 306] on div "EGP 114,000 Send Message Hide PO Send To Supplier Cancel PO" at bounding box center [1125, 282] width 406 height 72
click at [1001, 319] on button "Hide [PERSON_NAME]" at bounding box center [1023, 304] width 127 height 31
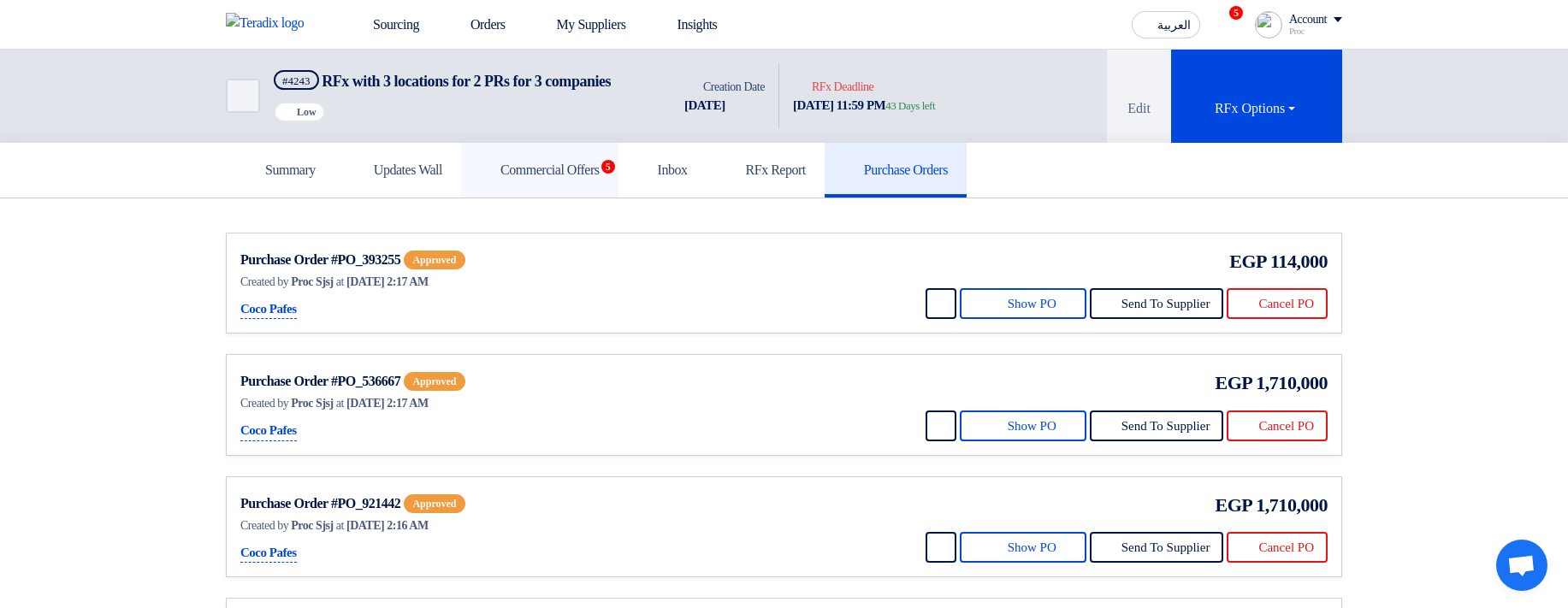
click at [574, 197] on link "Commercial Offers 5" at bounding box center [539, 171] width 158 height 55
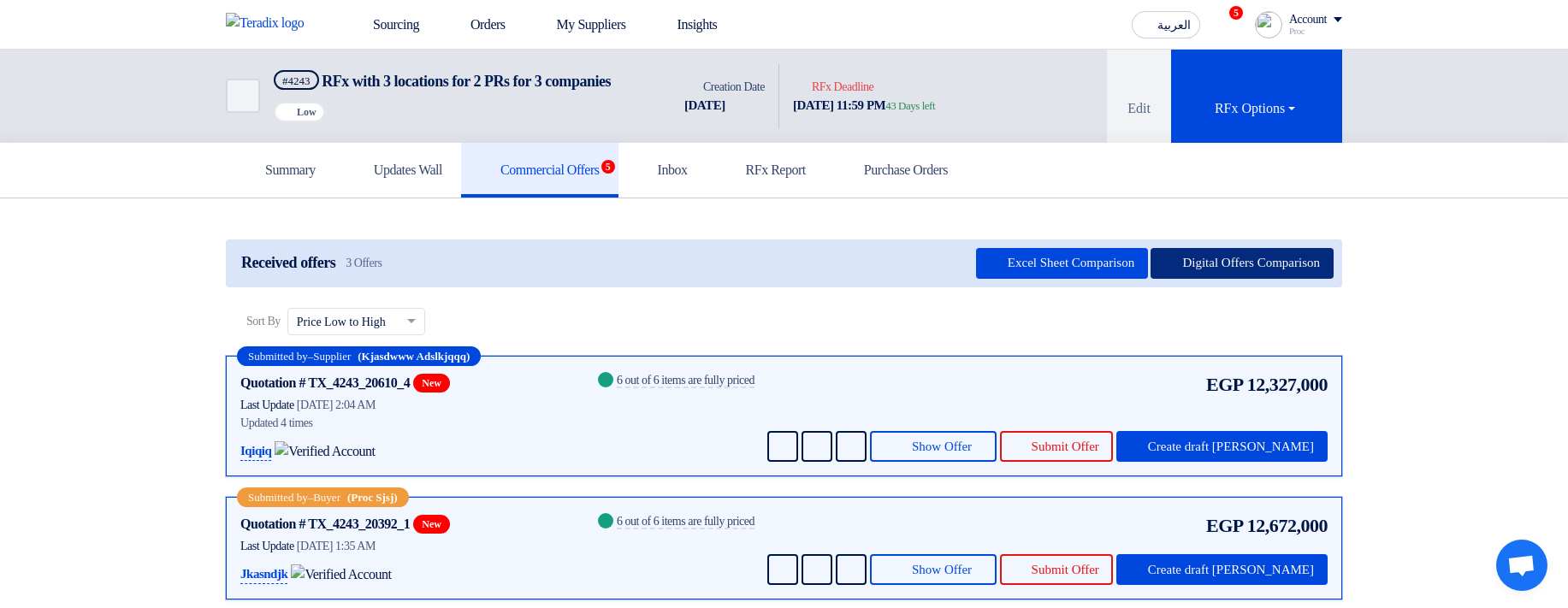
click at [1230, 279] on button "Digital Offers Comparison" at bounding box center [1241, 263] width 183 height 31
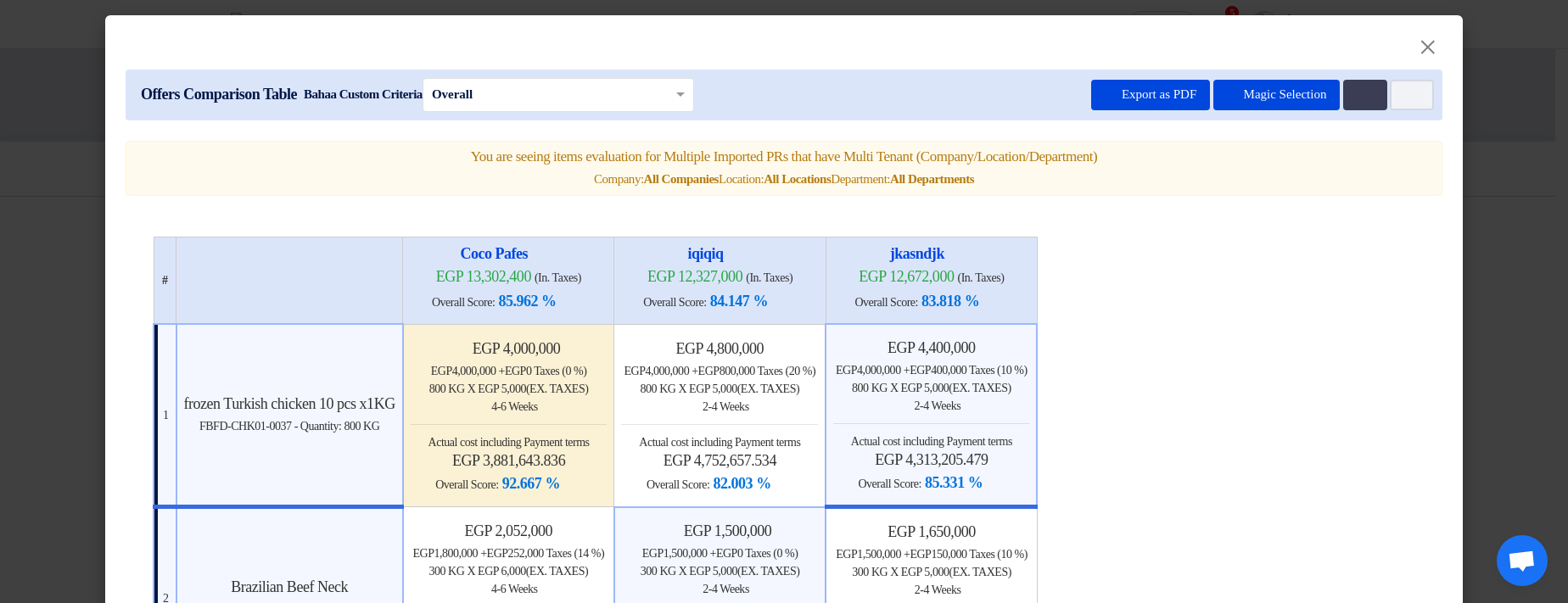
click at [1462, 228] on modal-container "× Offers Comparison Table Bahaa Custom Criteria × Overall × Export as PDF Magic…" at bounding box center [784, 301] width 1568 height 603
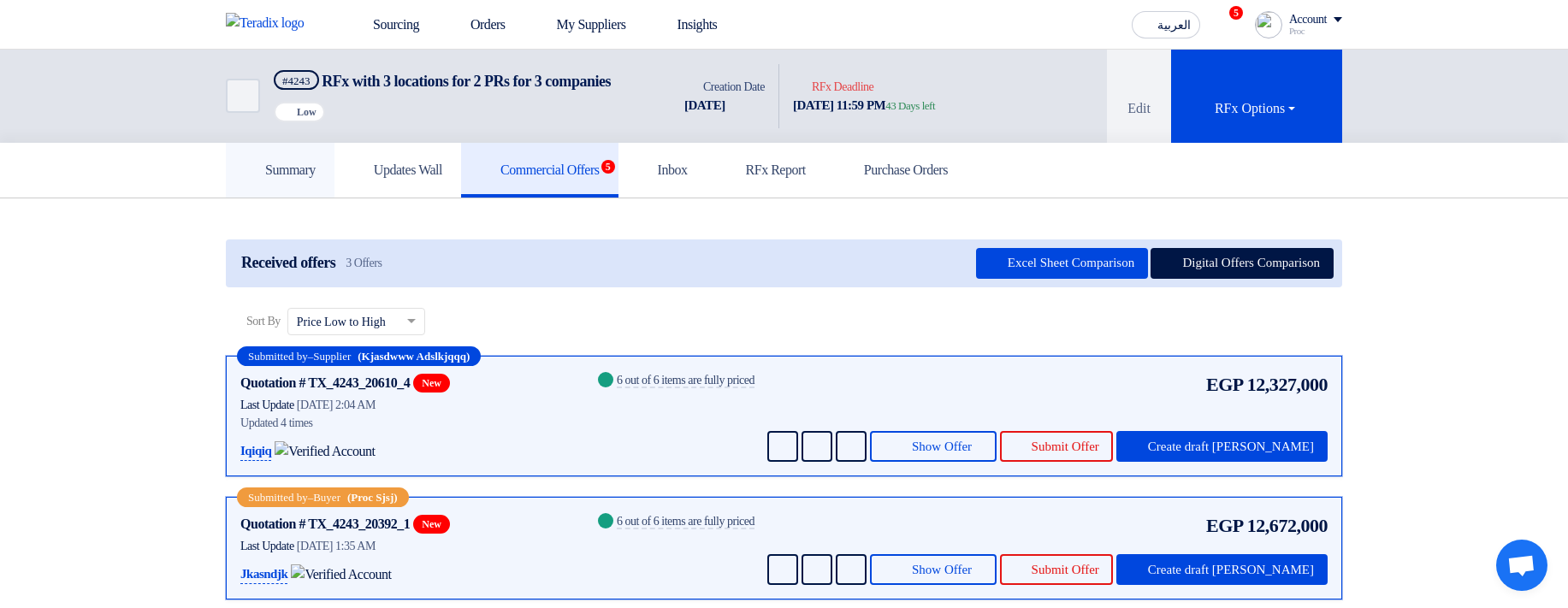
click at [321, 197] on link "Summary" at bounding box center [280, 171] width 108 height 55
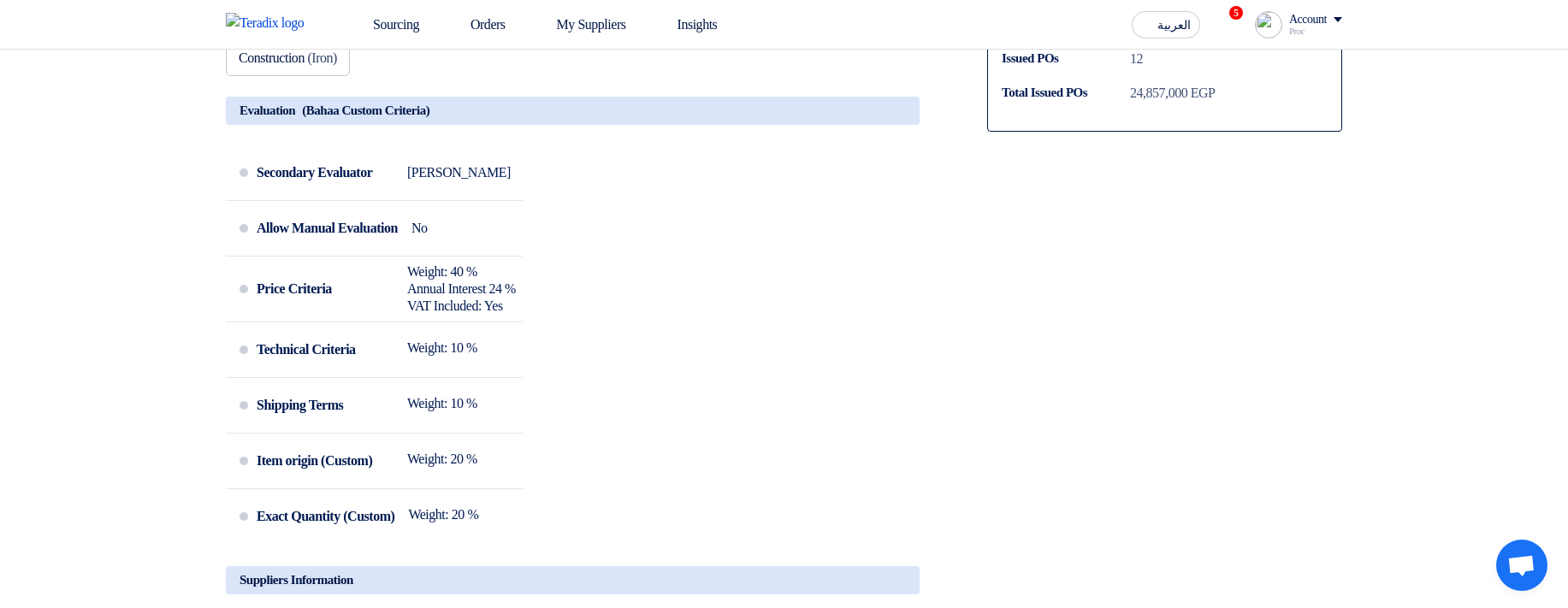
scroll to position [821, 0]
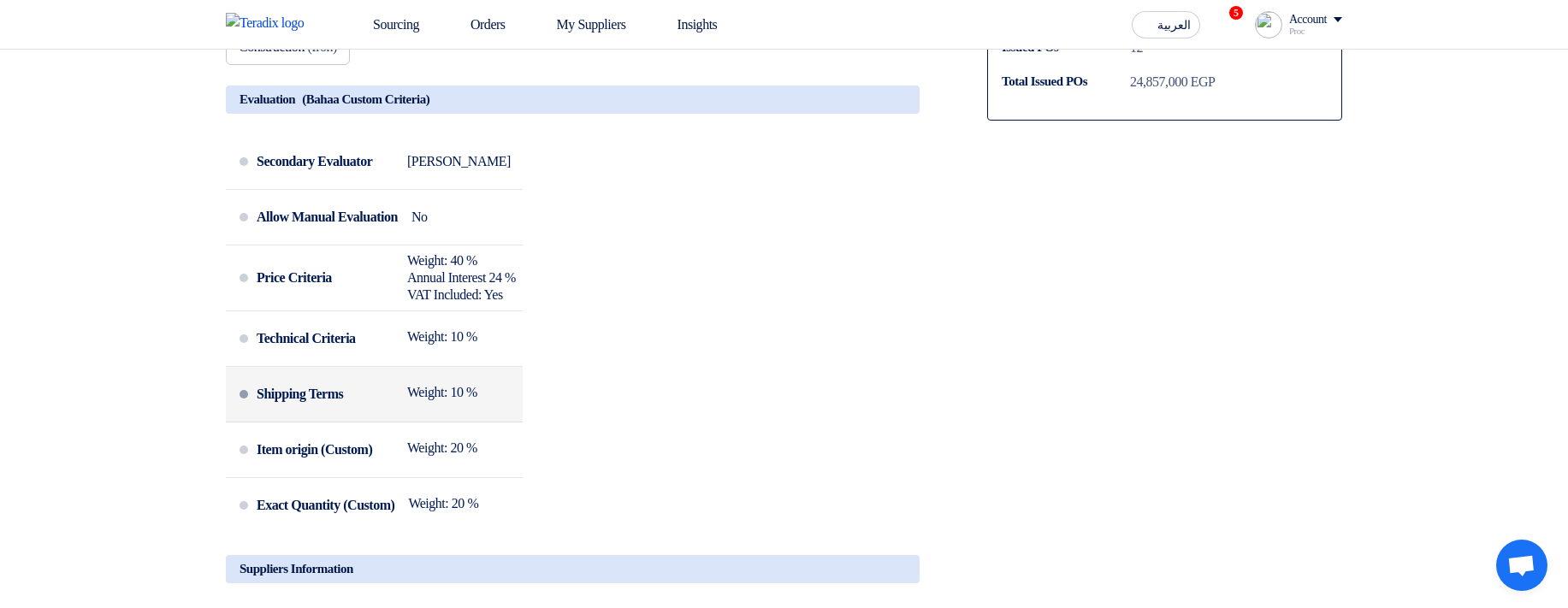
drag, startPoint x: 424, startPoint y: 426, endPoint x: 529, endPoint y: 411, distance: 106.1
click at [516, 411] on div "Shipping Terms Weight: 10 %" at bounding box center [386, 393] width 259 height 41
click at [587, 420] on div "Secondary Evaluator Sadsadjs Askjd Allow Manual Evaluation No Price Criteria We…" at bounding box center [573, 337] width 694 height 407
drag, startPoint x: 441, startPoint y: 475, endPoint x: 602, endPoint y: 469, distance: 161.1
click at [581, 470] on div "Secondary Evaluator Sadsadjs Askjd Allow Manual Evaluation No Price Criteria We…" at bounding box center [573, 337] width 694 height 407
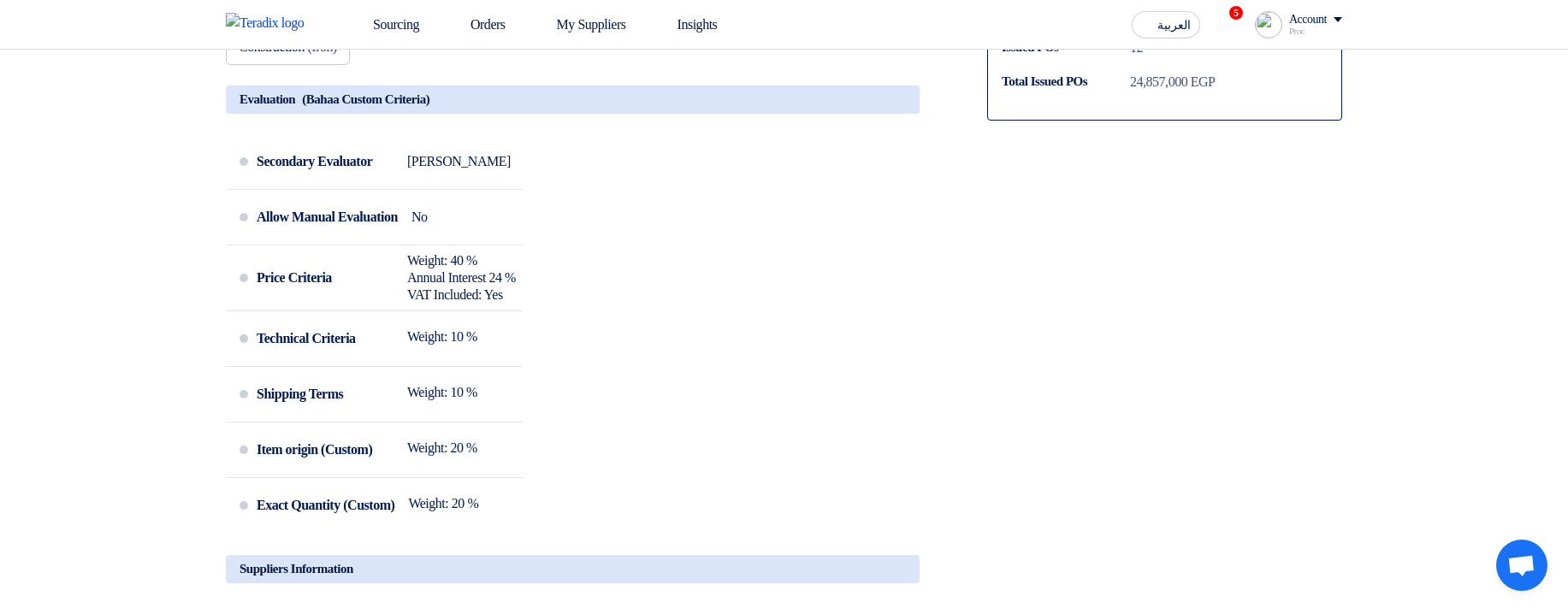
click at [669, 446] on div "Secondary Evaluator Sadsadjs Askjd Allow Manual Evaluation No Price Criteria We…" at bounding box center [573, 337] width 694 height 407
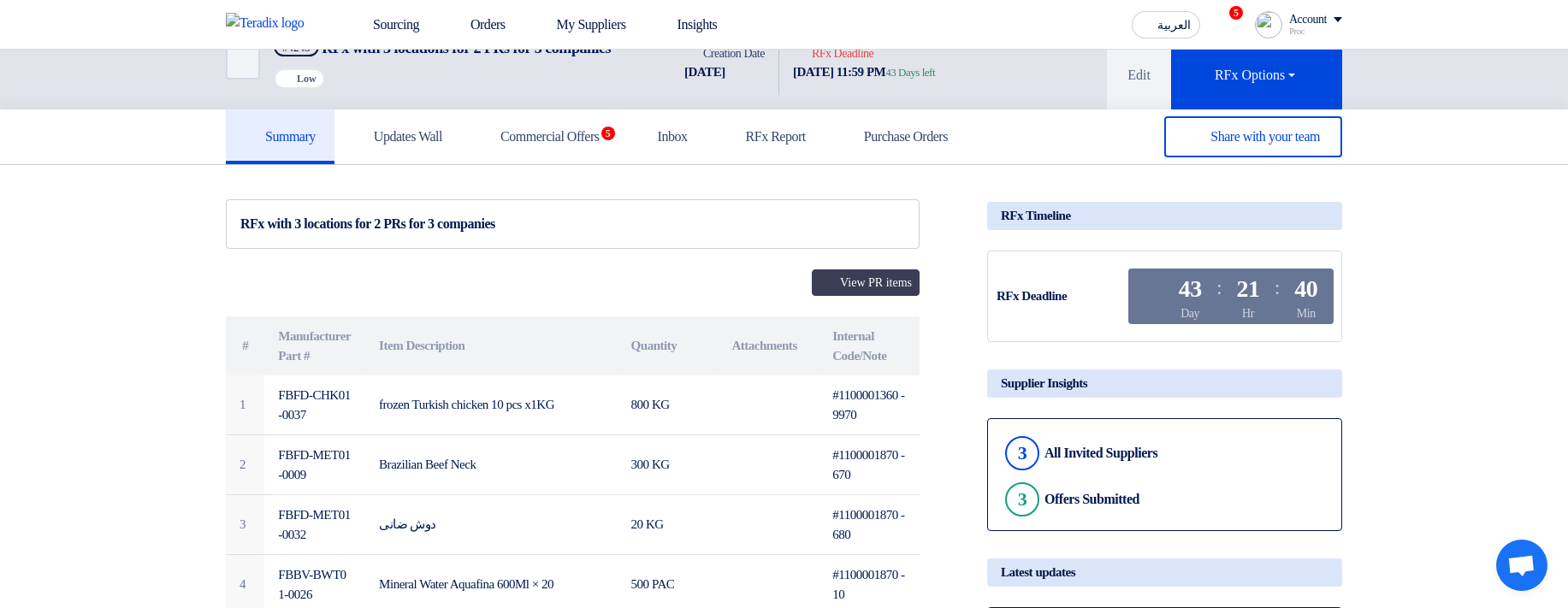
scroll to position [0, 0]
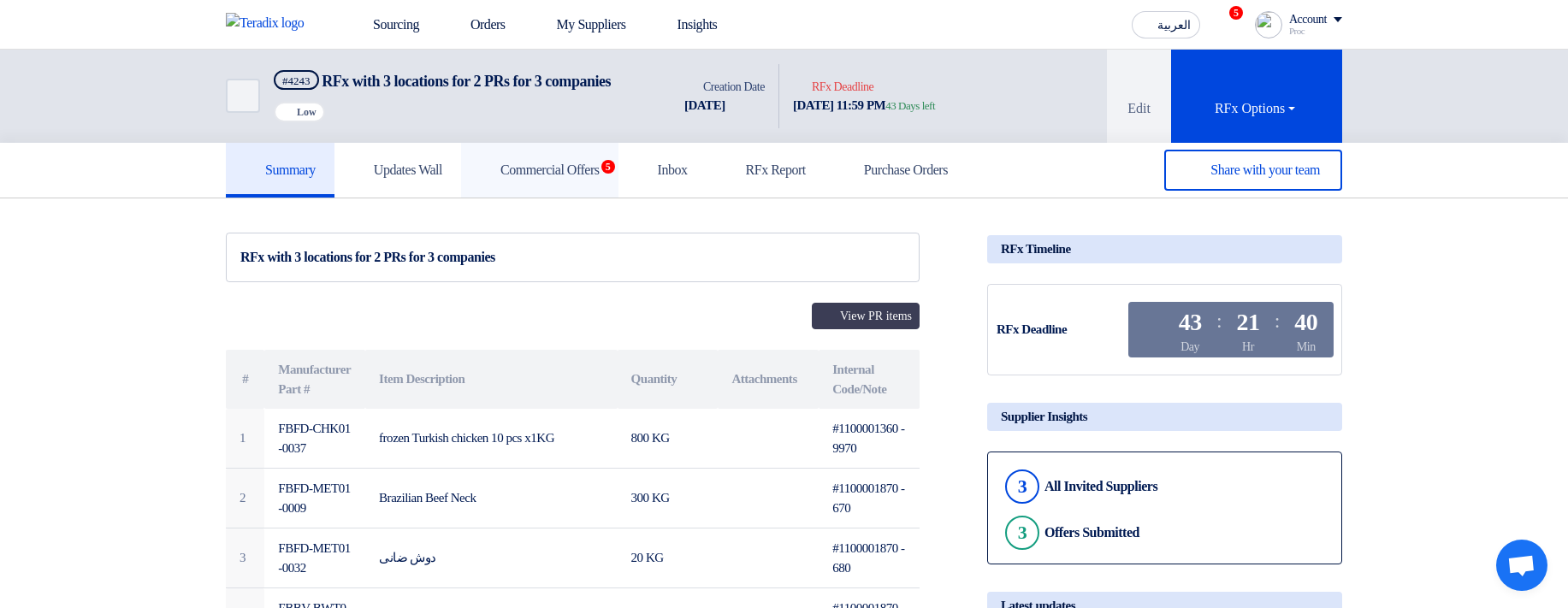
click at [582, 179] on h5 "Commercial Offers 5" at bounding box center [539, 170] width 120 height 17
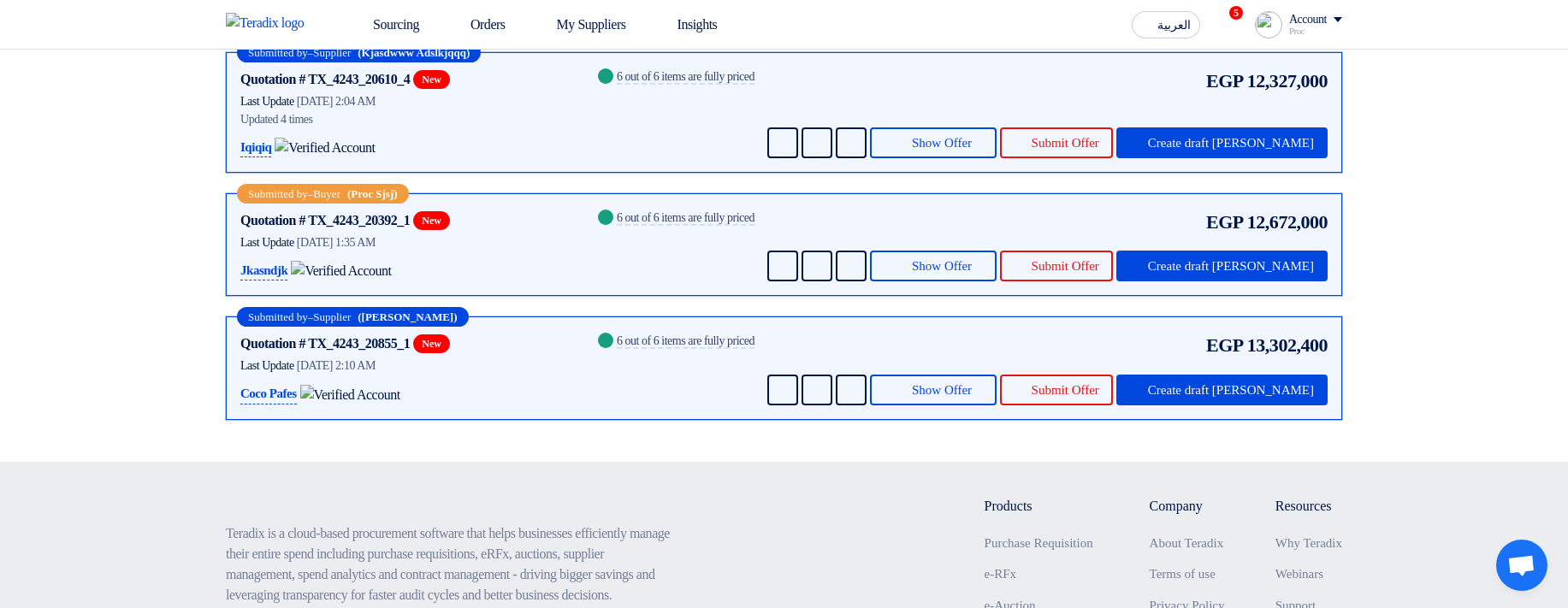
scroll to position [308, 0]
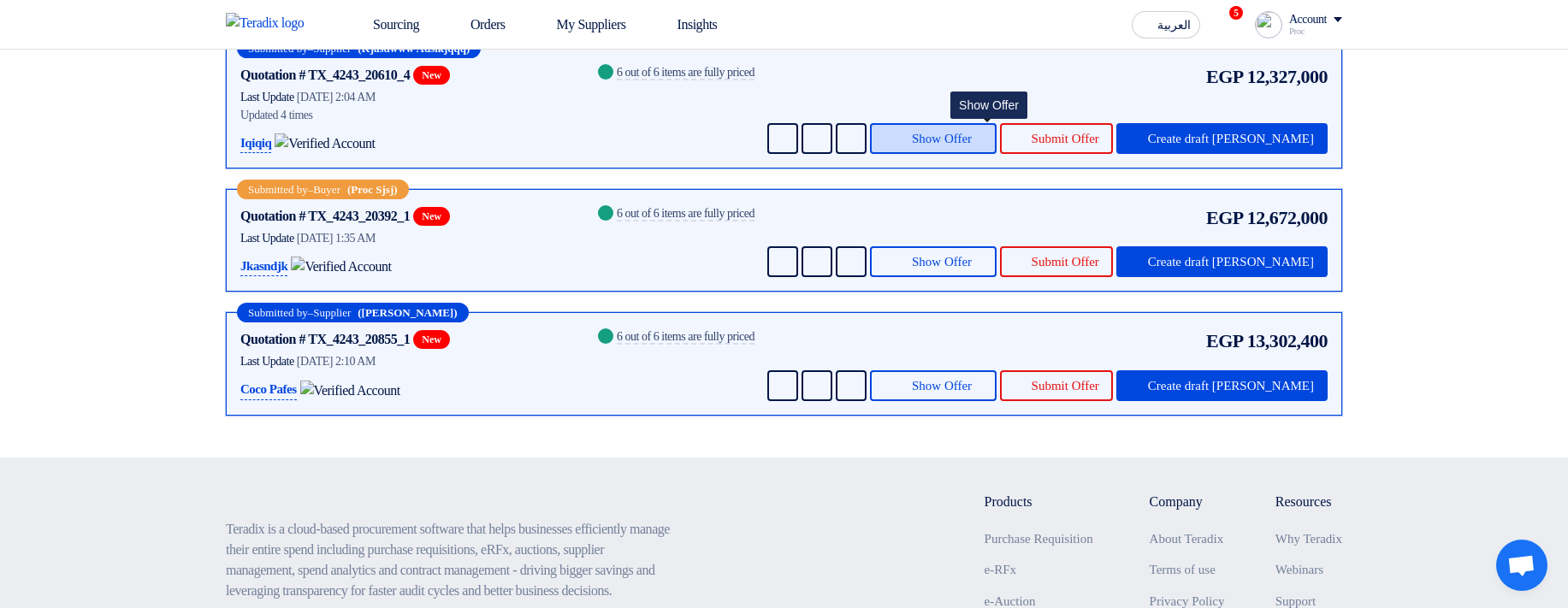
click at [972, 145] on span "Show Offer" at bounding box center [941, 138] width 60 height 13
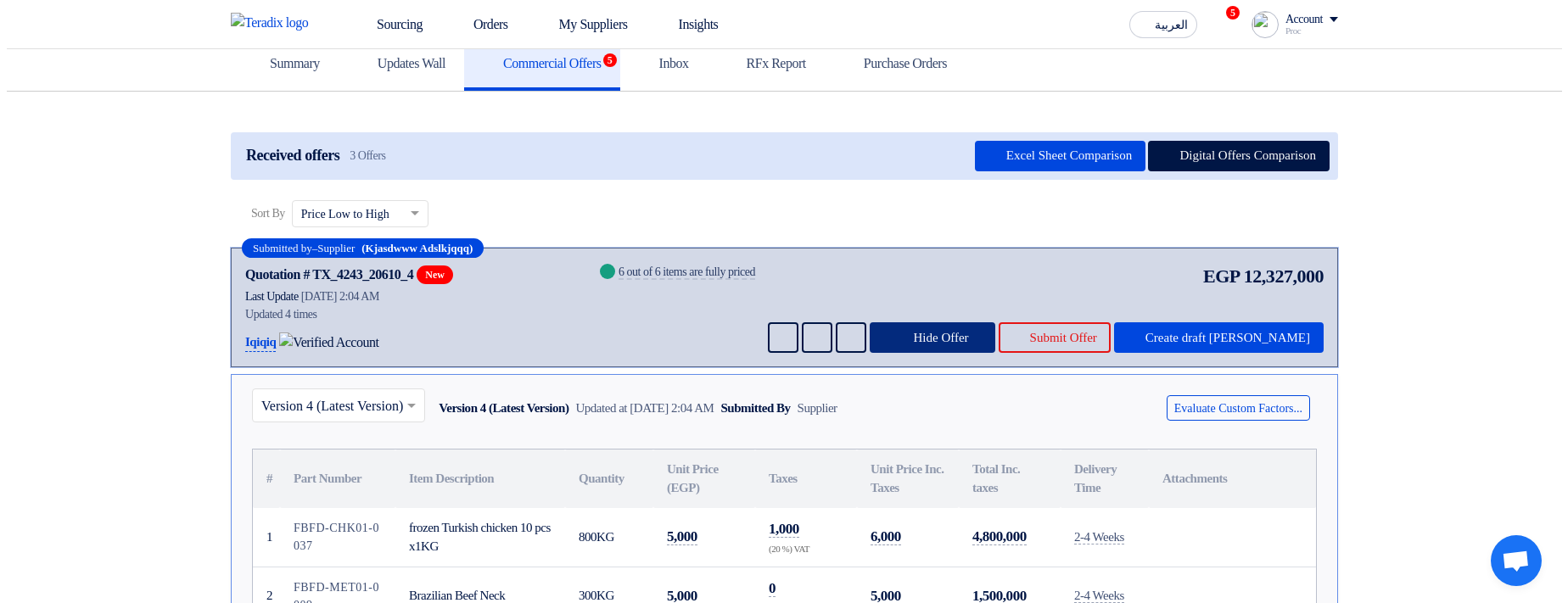
scroll to position [0, 0]
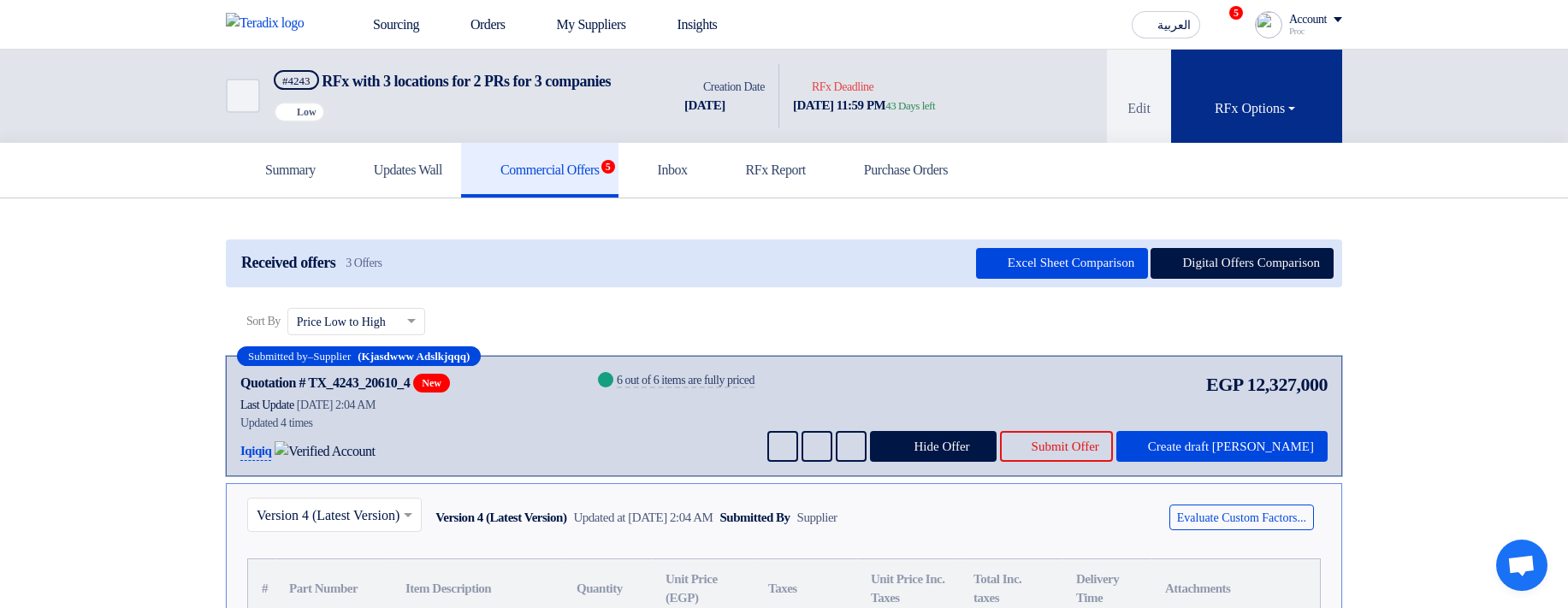
click at [1223, 143] on button "RFx Options" at bounding box center [1256, 96] width 171 height 94
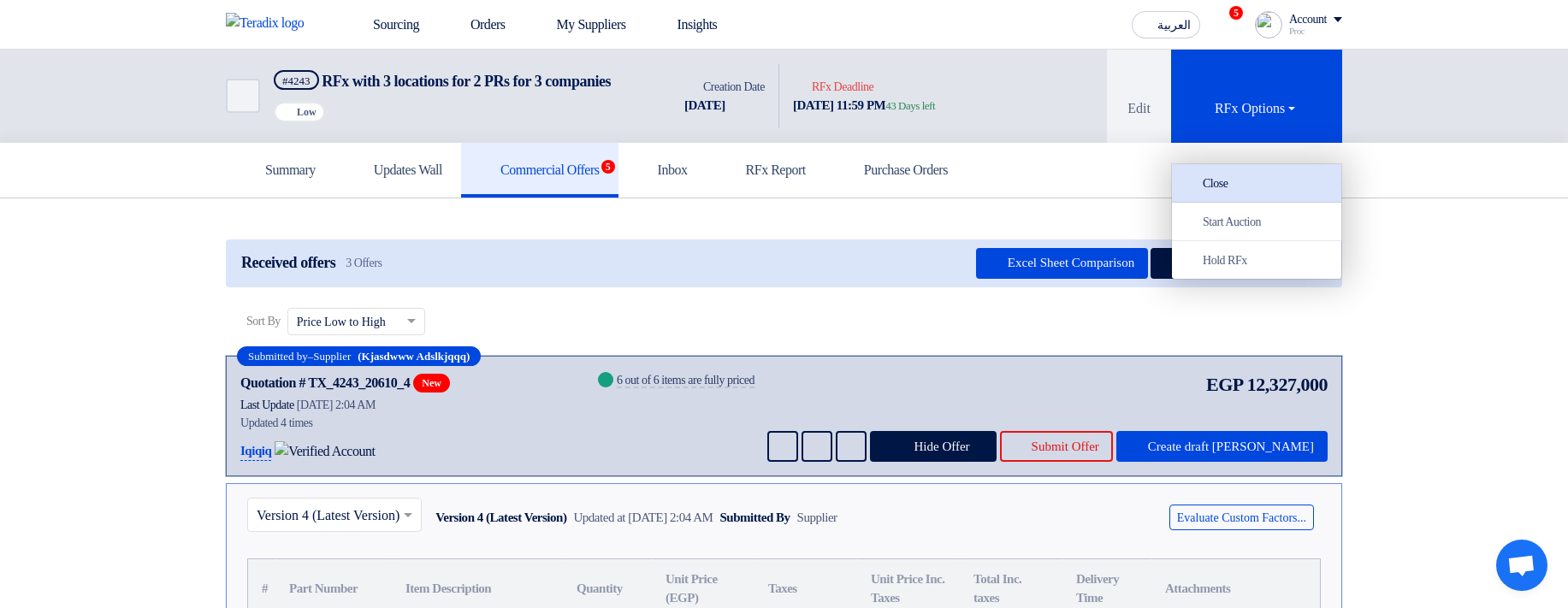
click at [1229, 189] on div "Close" at bounding box center [1256, 182] width 149 height 20
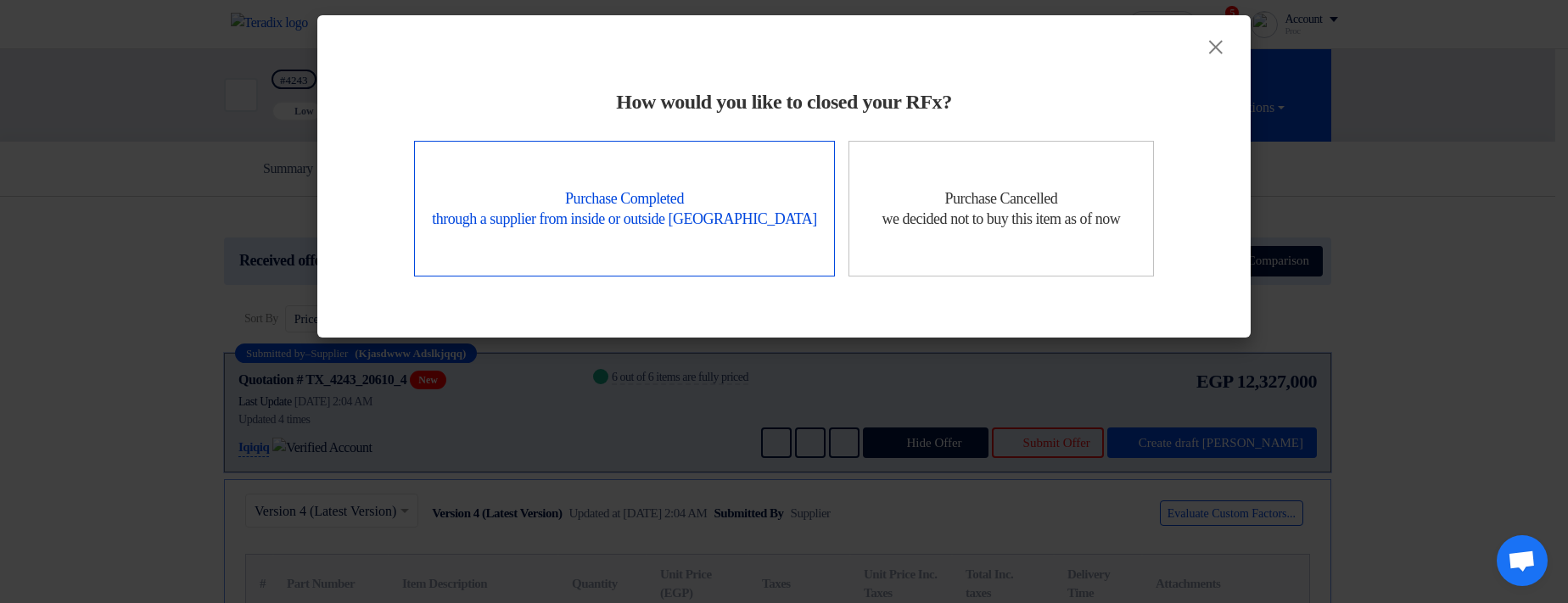
click at [719, 219] on div "Purchase Completed through a supplier from inside or outside Teradix" at bounding box center [624, 208] width 420 height 136
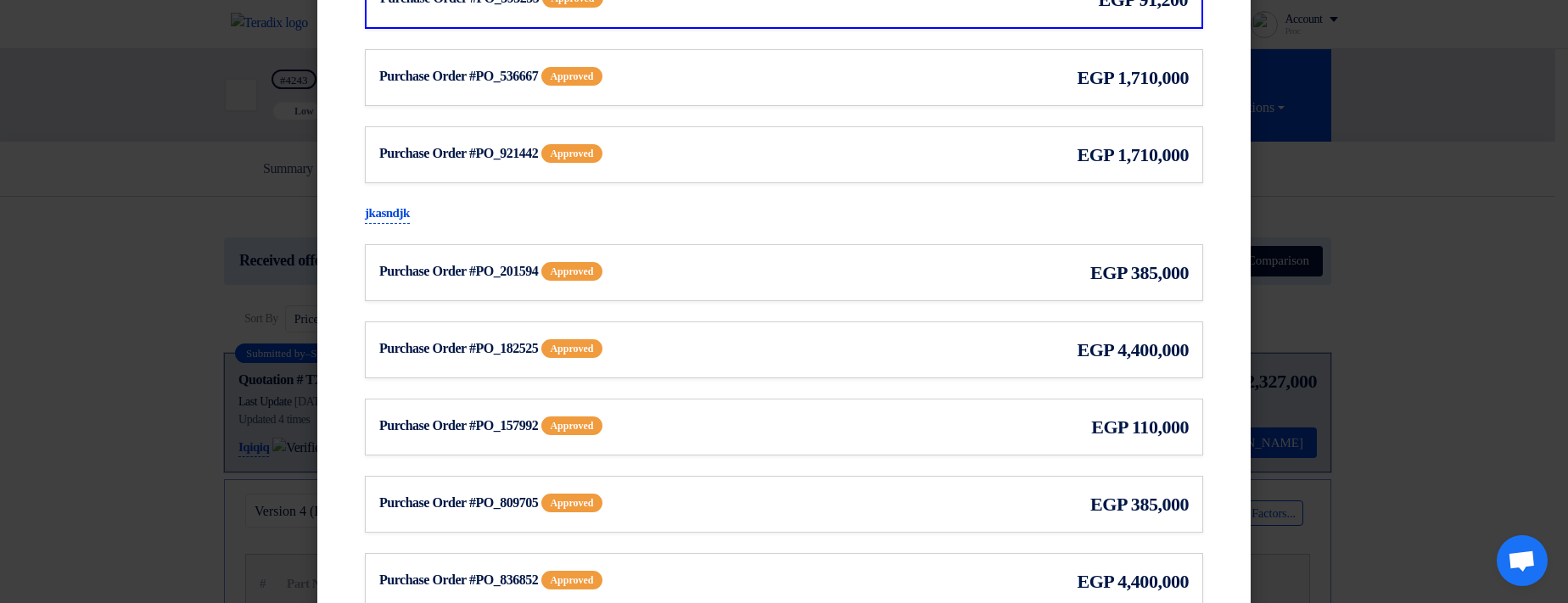
scroll to position [205, 0]
click at [1089, 75] on span "egp" at bounding box center [1096, 76] width 37 height 28
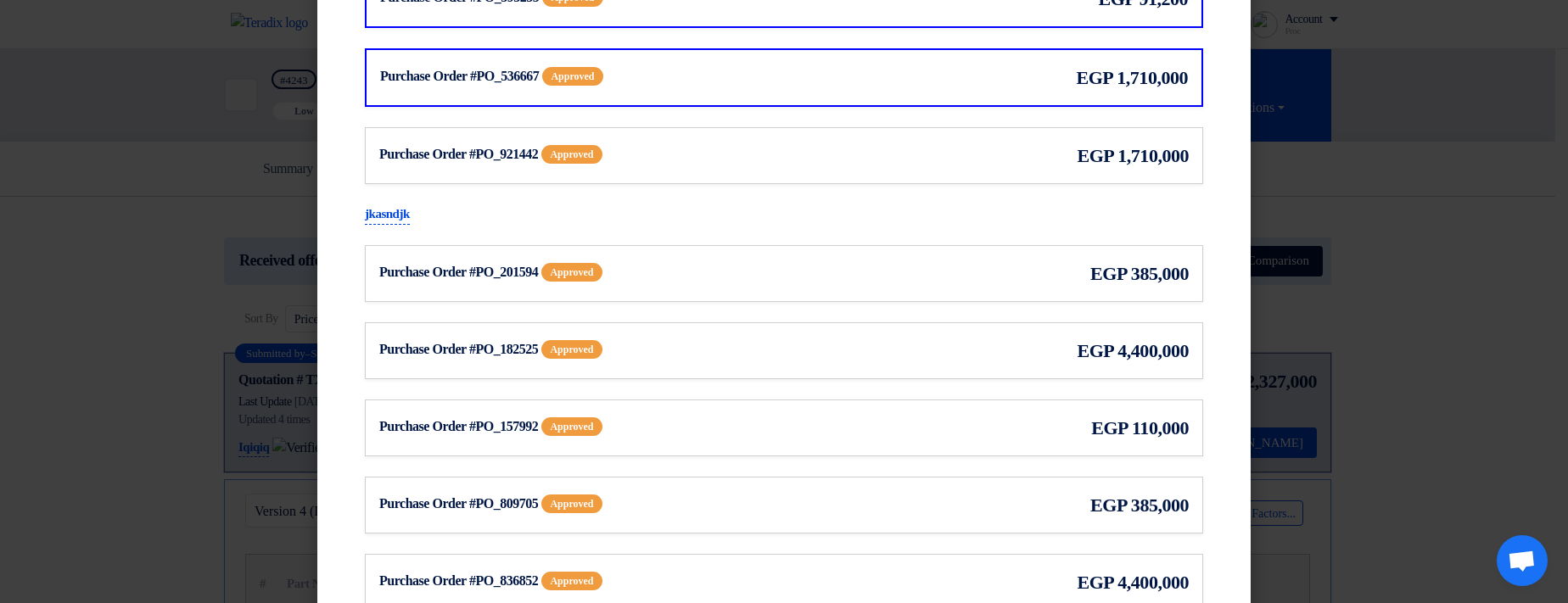
click at [1085, 154] on span "egp" at bounding box center [1096, 156] width 37 height 28
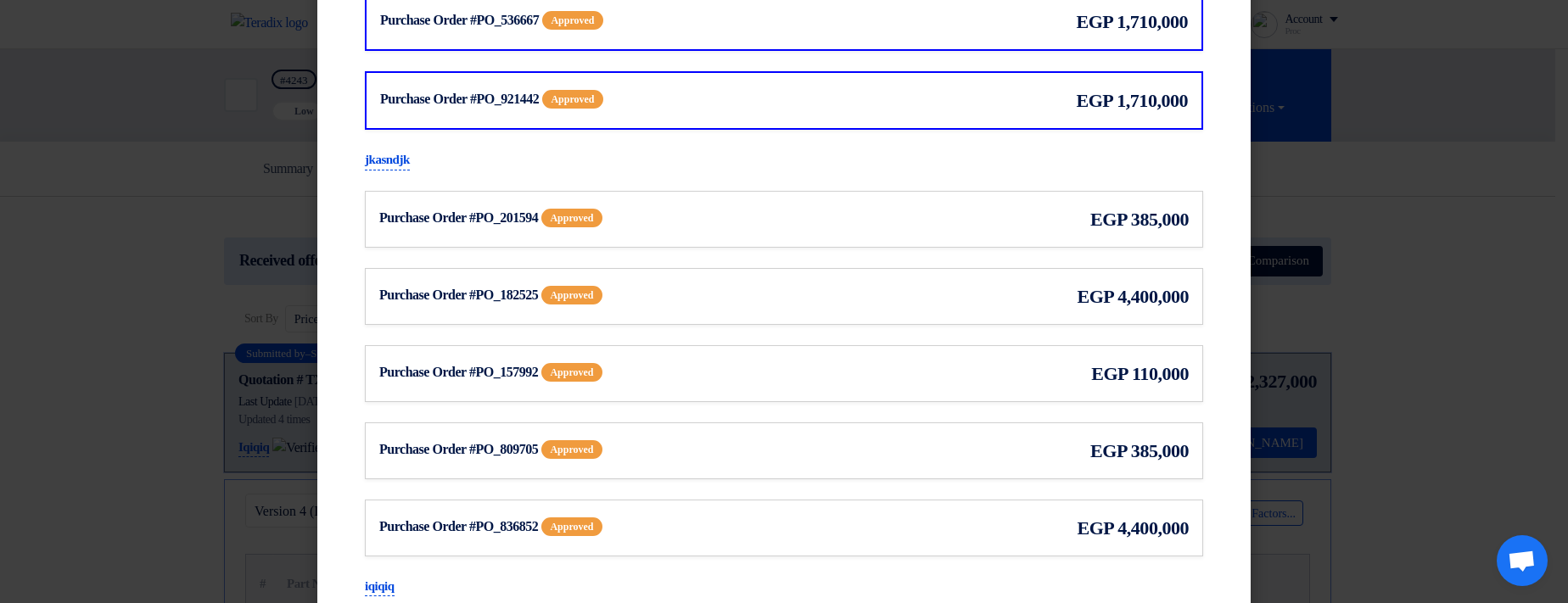
scroll to position [307, 0]
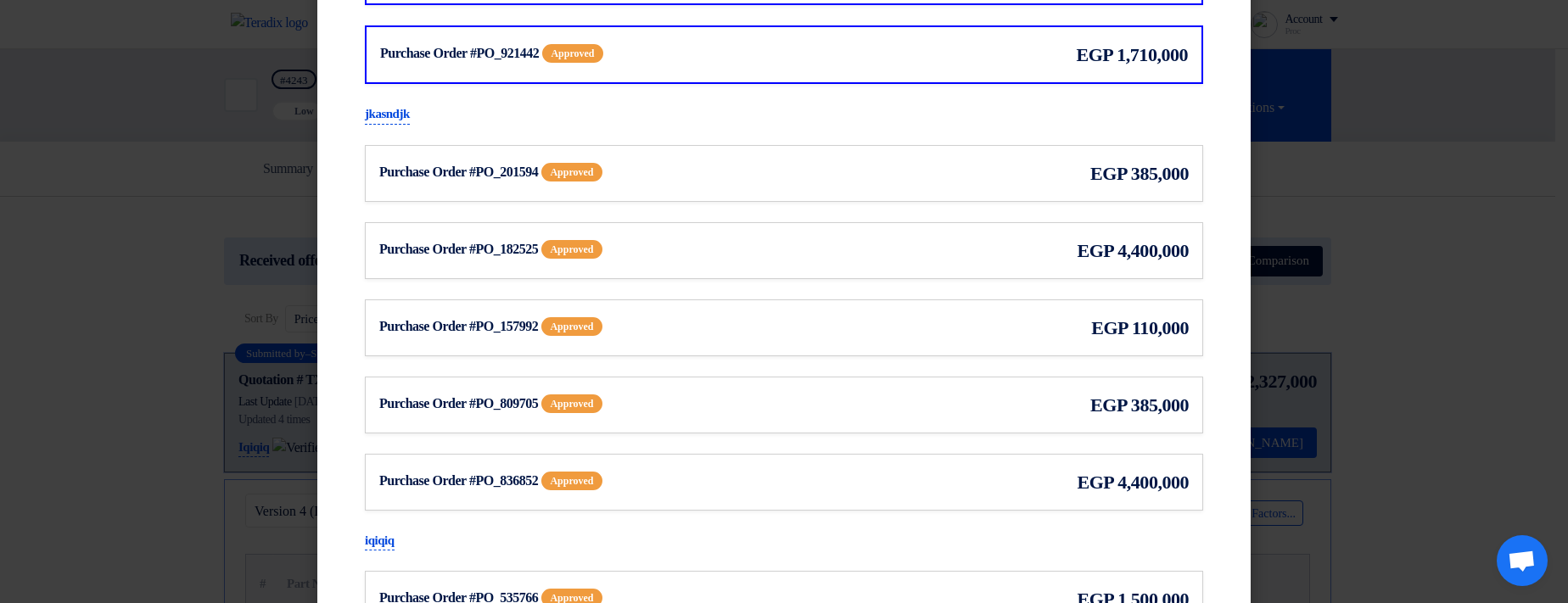
click at [885, 149] on div "Purchase Order #PO_201594 Approved egp 385,000" at bounding box center [784, 173] width 838 height 56
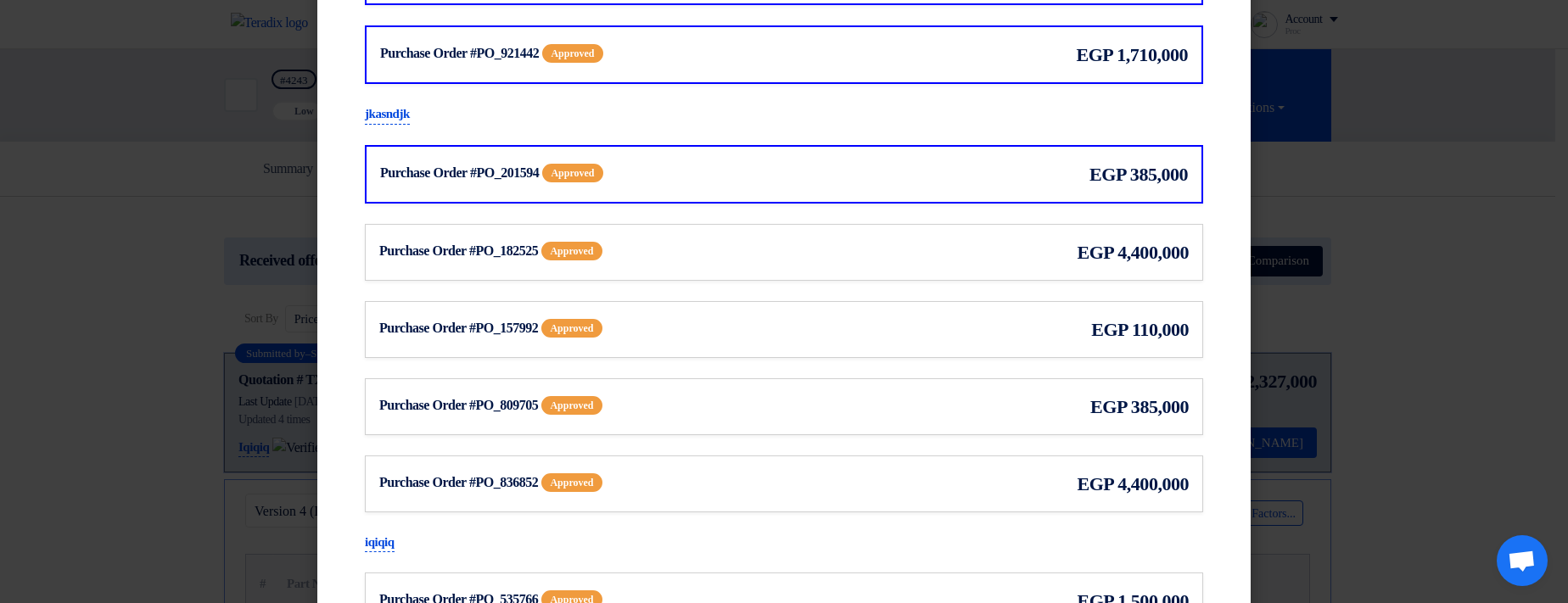
click at [867, 217] on div "jkasndjk Purchase Order #PO_201594 Approved egp 385,000 egp egp egp" at bounding box center [784, 308] width 838 height 407
click at [836, 254] on div "Purchase Order #PO_182525 Approved egp 4,400,000" at bounding box center [784, 252] width 809 height 28
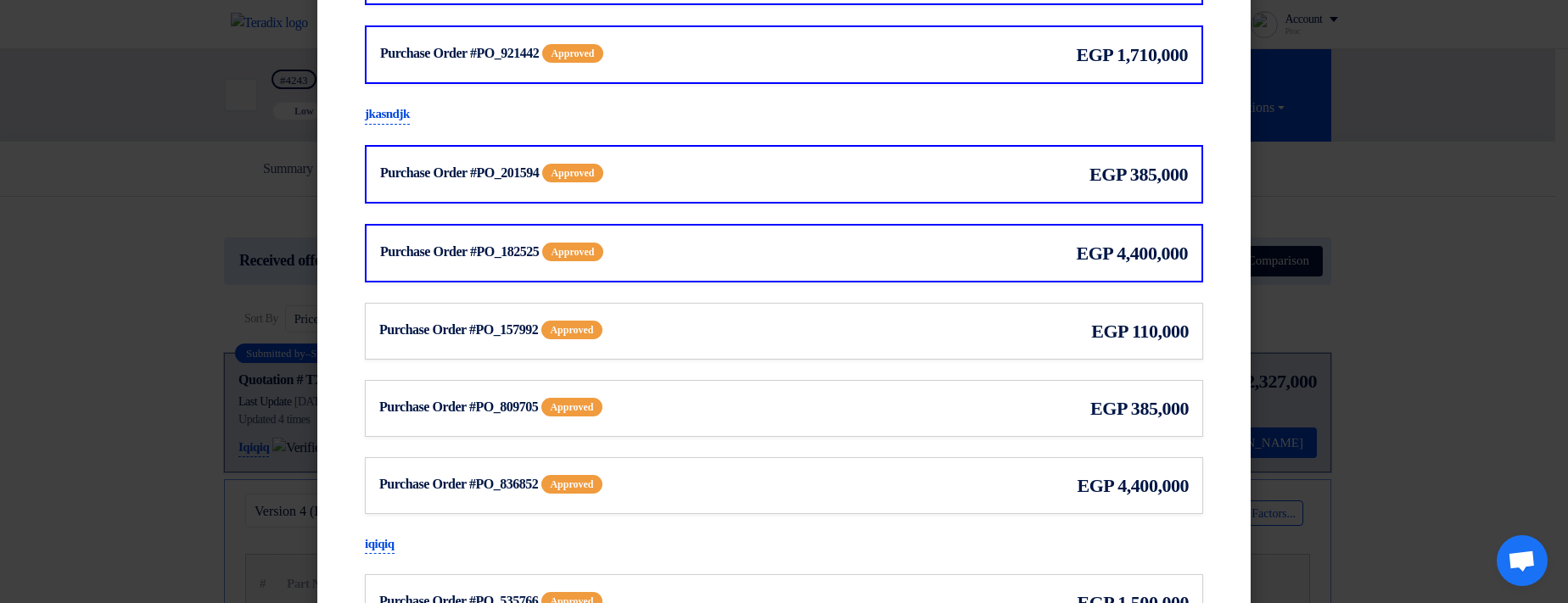
click at [807, 327] on div "Purchase Order #PO_157992 Approved egp 110,000" at bounding box center [784, 331] width 809 height 28
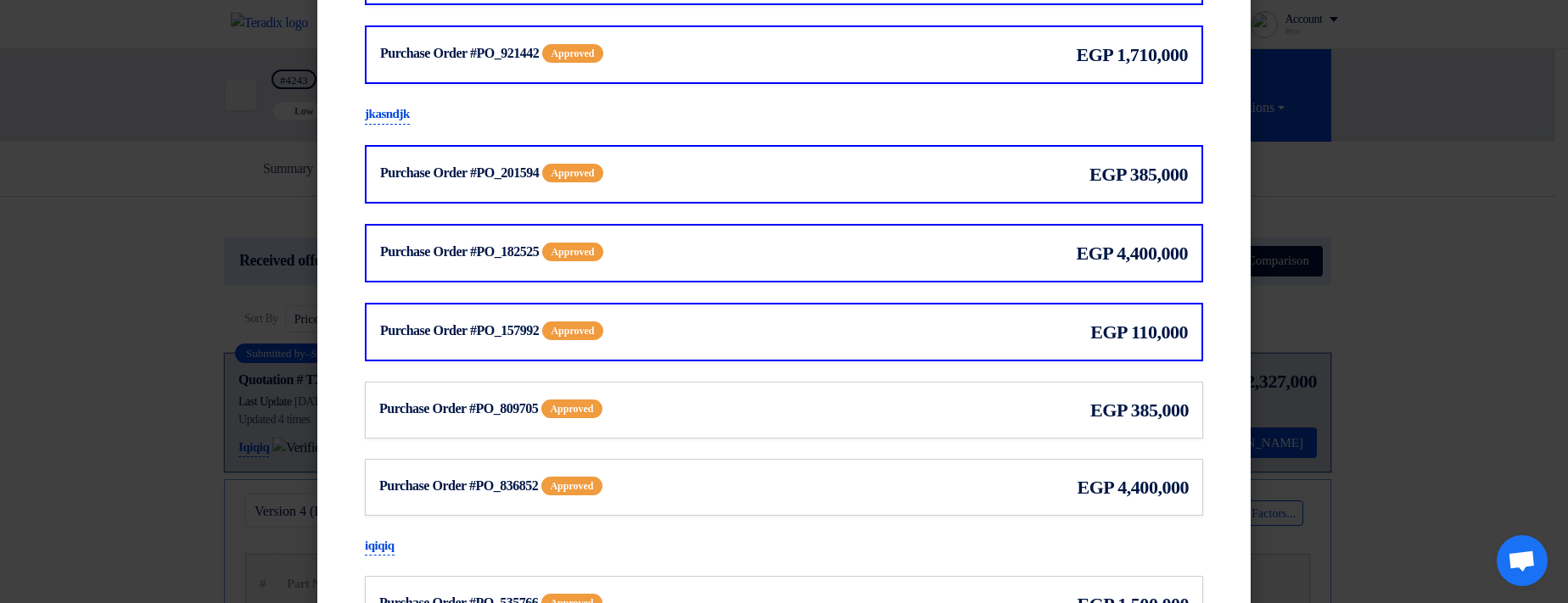
click at [807, 387] on div "Purchase Order #PO_809705 Approved egp 385,000" at bounding box center [784, 409] width 838 height 56
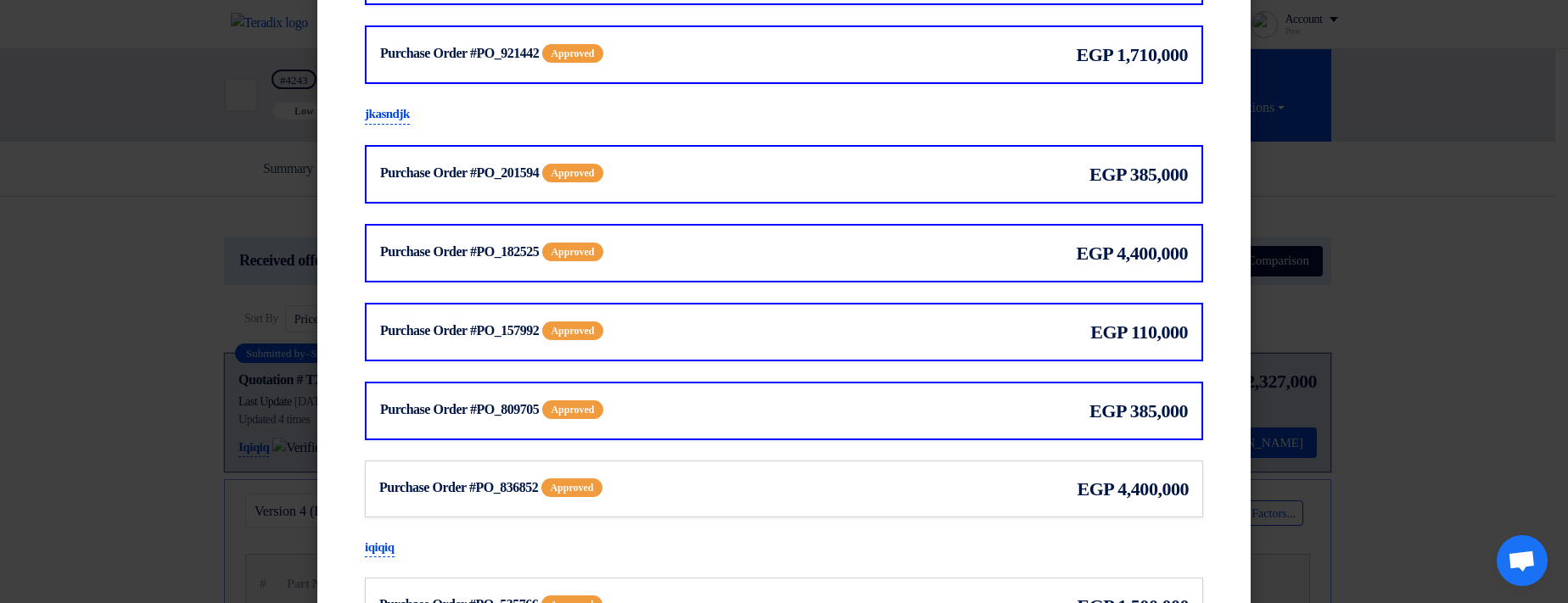
click at [808, 473] on div "Purchase Order #PO_836852 Approved egp 4,400,000" at bounding box center [784, 488] width 838 height 56
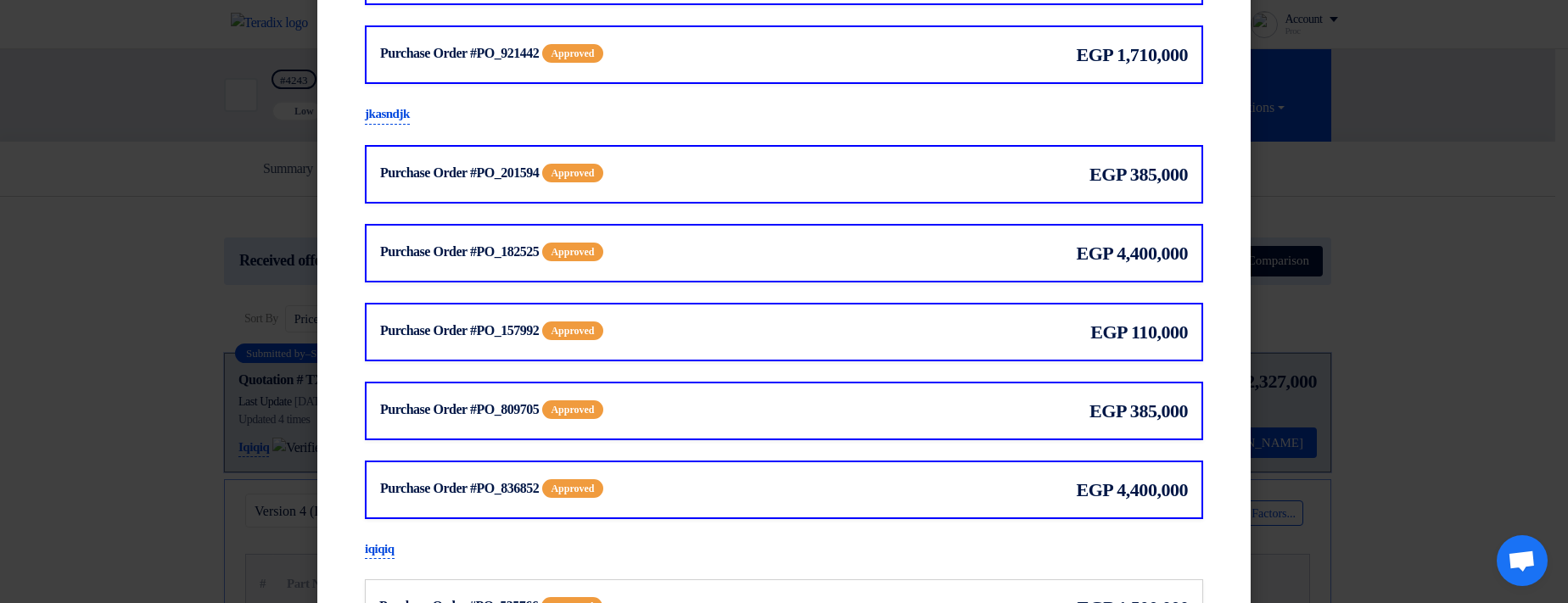
click at [859, 224] on div "Purchase Order #PO_182525 Approved egp 4,400,000" at bounding box center [784, 253] width 838 height 58
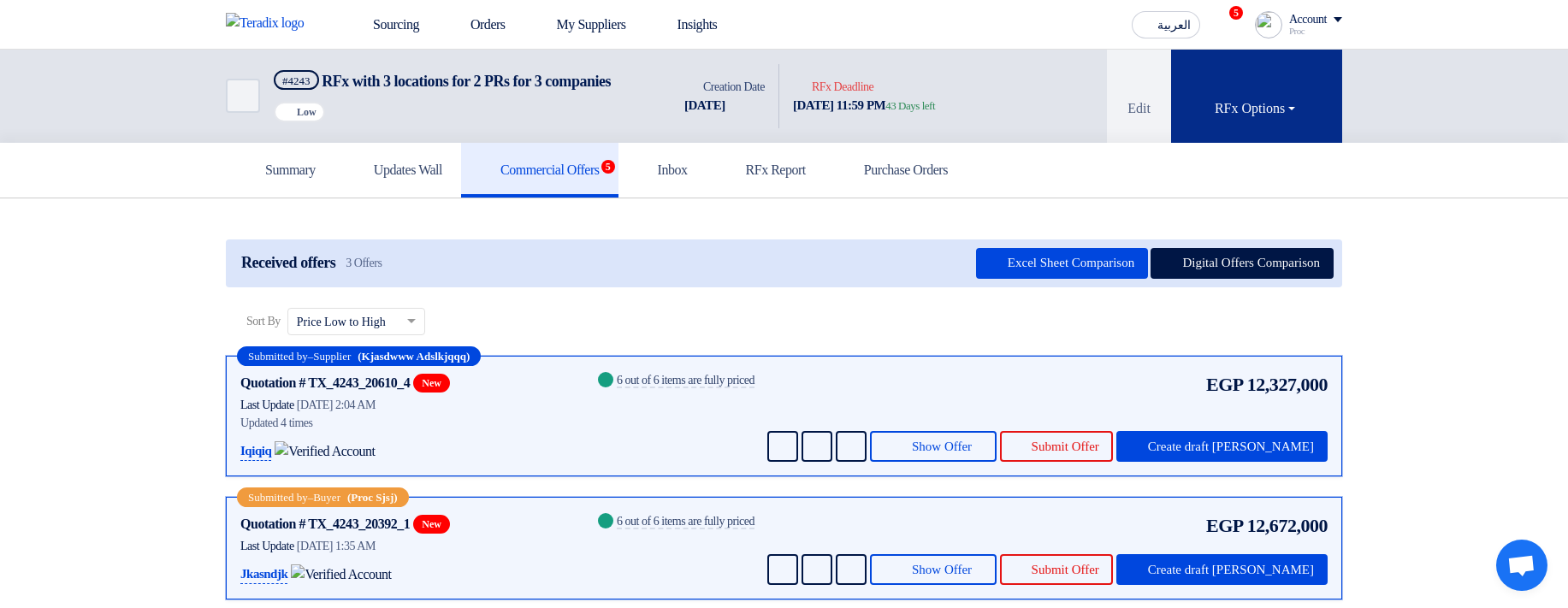
click at [1230, 119] on div "RFx Options" at bounding box center [1256, 108] width 83 height 20
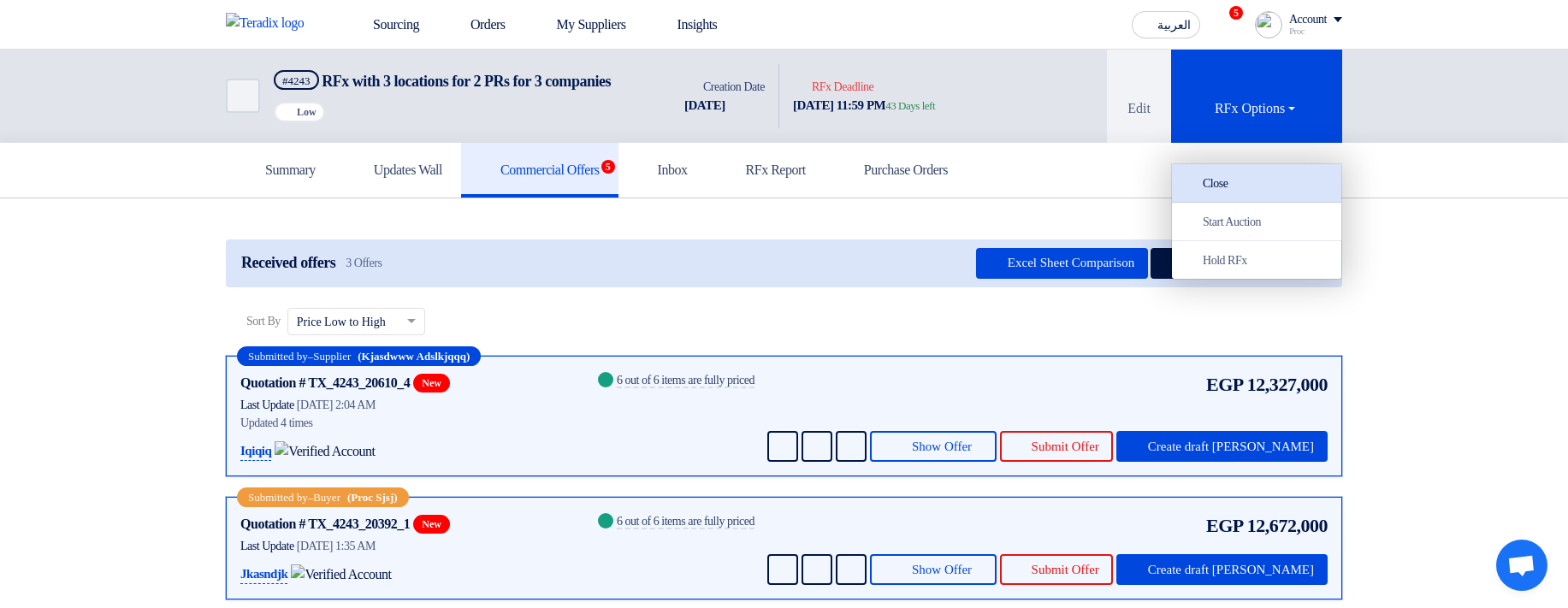
click at [1247, 175] on div "Close" at bounding box center [1256, 182] width 149 height 20
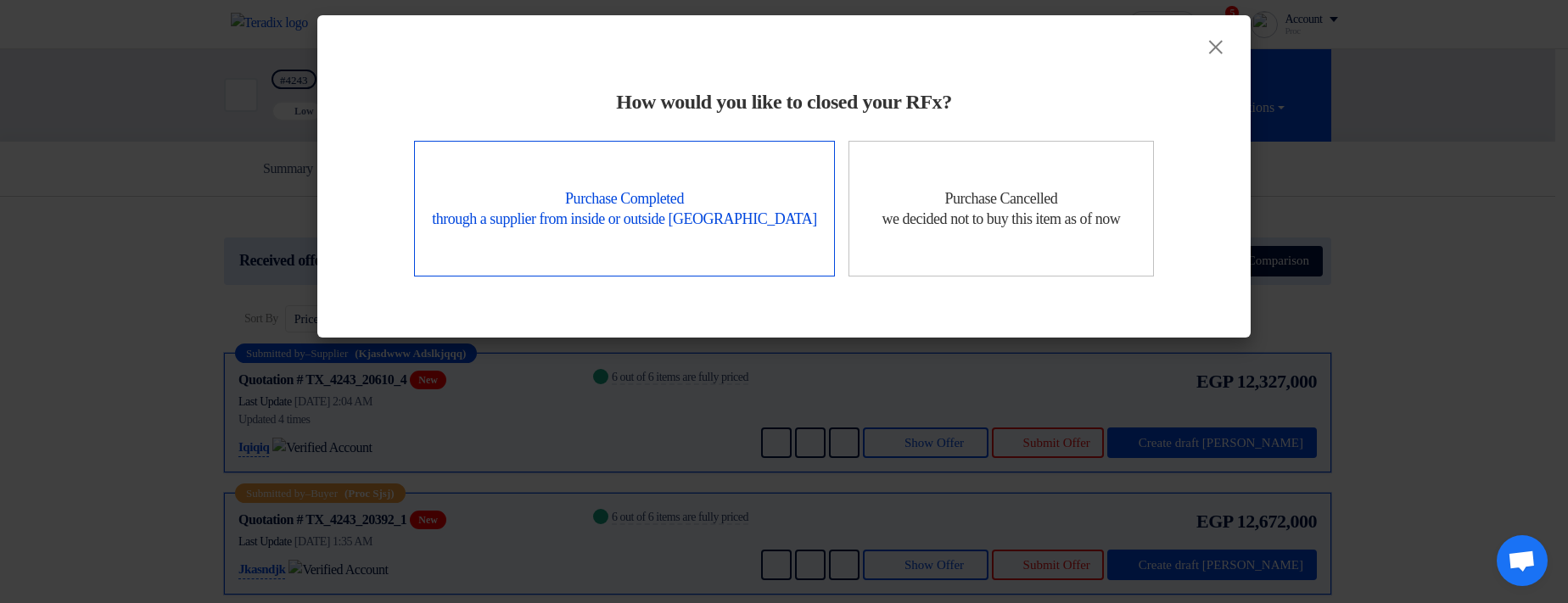
click at [757, 195] on div "Purchase Completed through a supplier from inside or outside Teradix" at bounding box center [624, 208] width 420 height 136
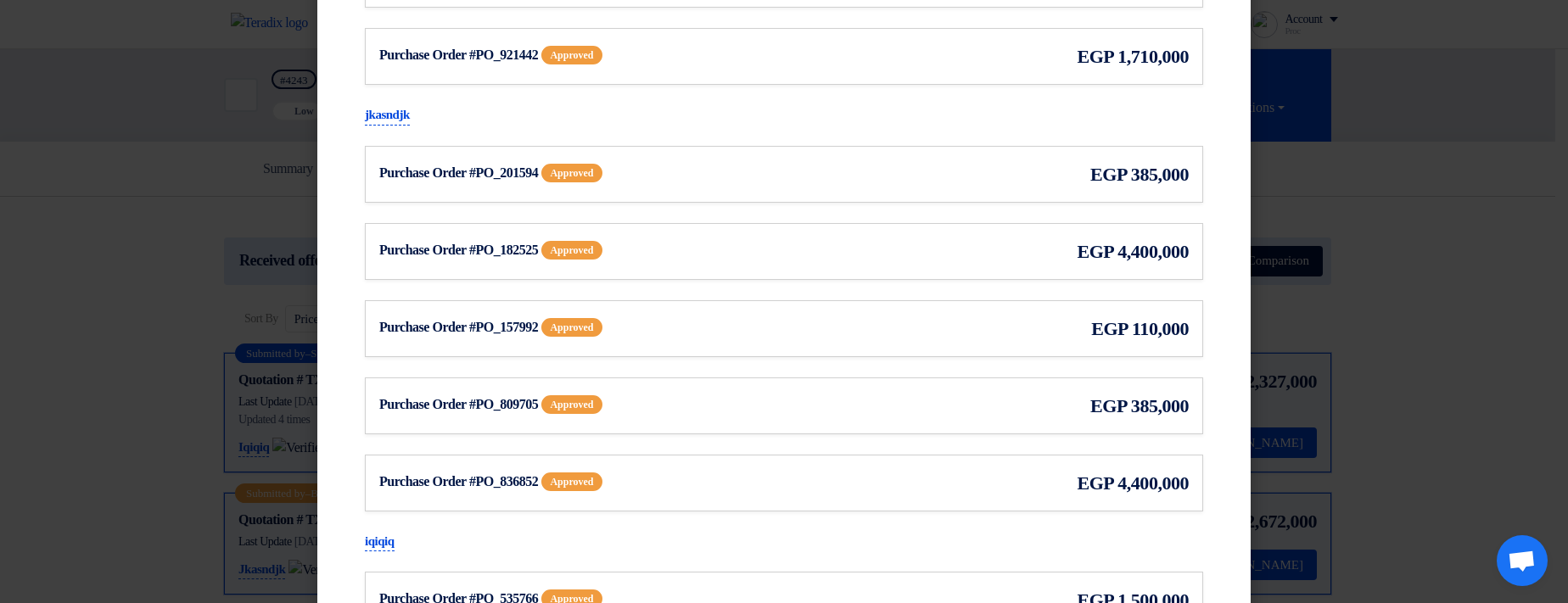
scroll to position [306, 0]
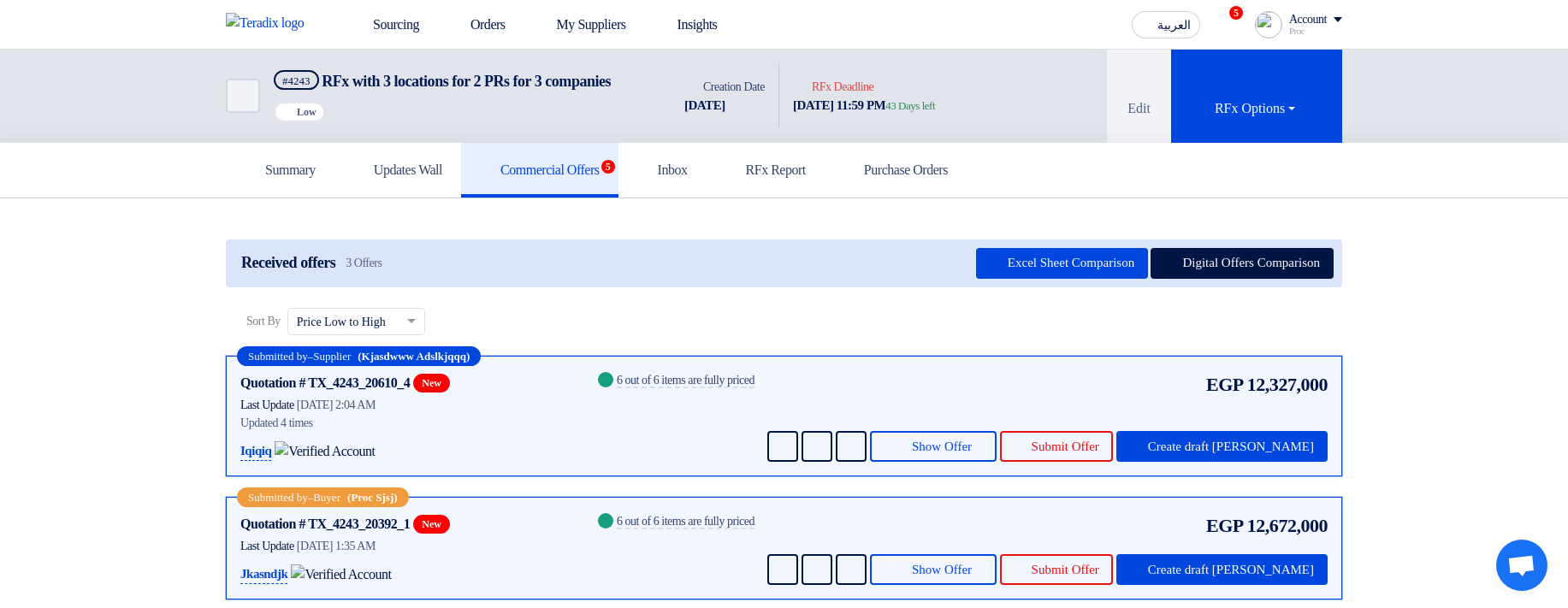
click at [1420, 187] on div "Summary Updates Wall Commercial Offers 5 Inbox RFx Report Purchase Orders" at bounding box center [784, 171] width 1568 height 56
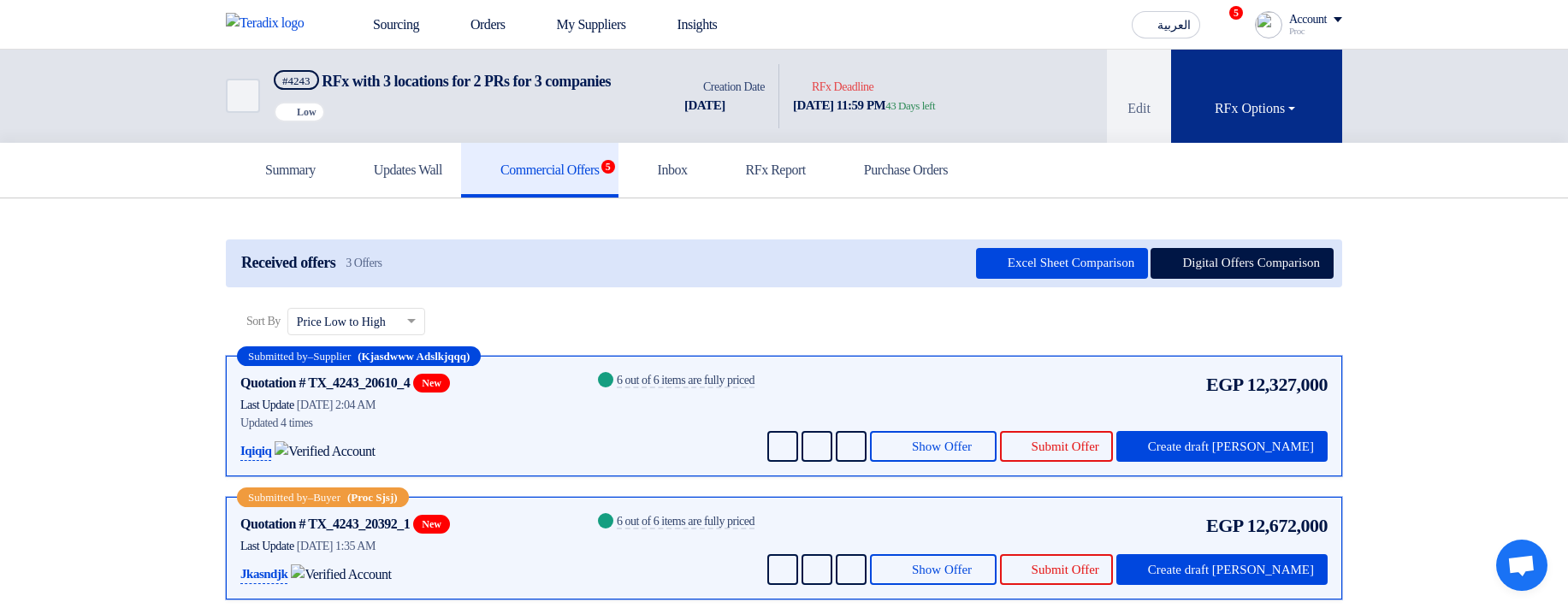
click at [1290, 137] on button "RFx Options" at bounding box center [1256, 96] width 171 height 94
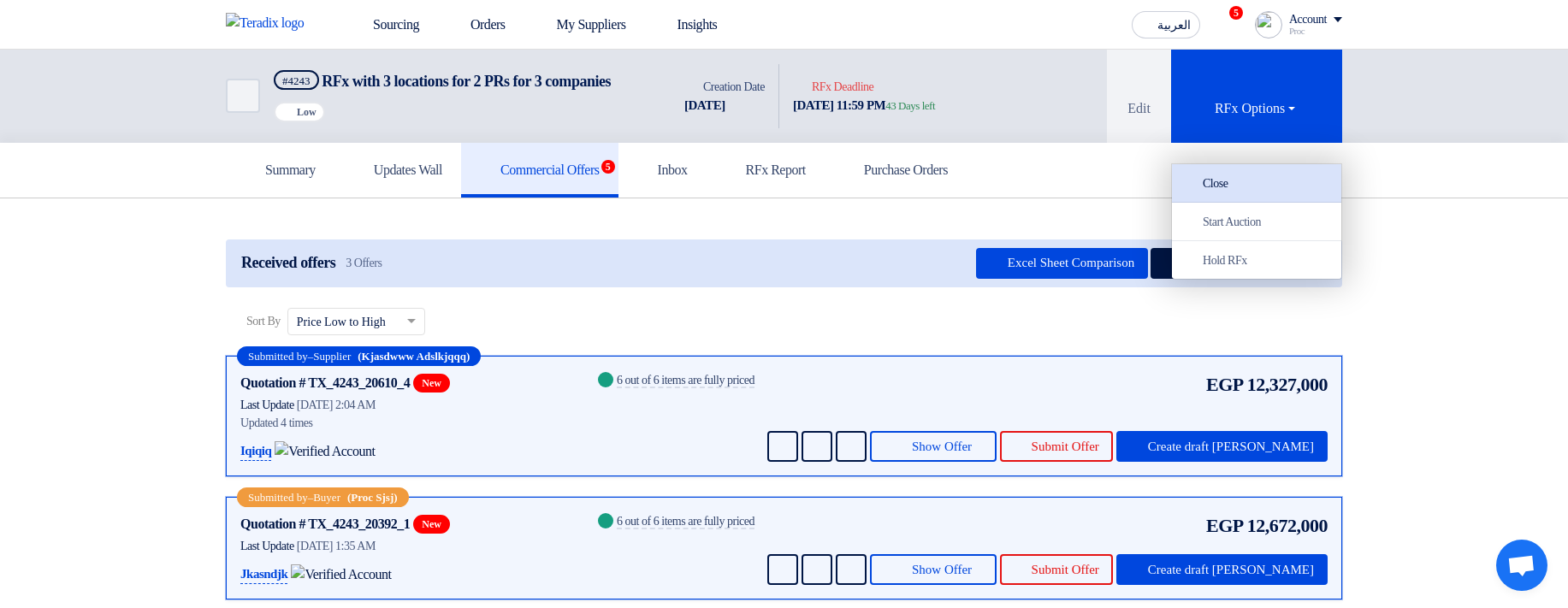
click at [1284, 181] on div "Close" at bounding box center [1256, 182] width 149 height 20
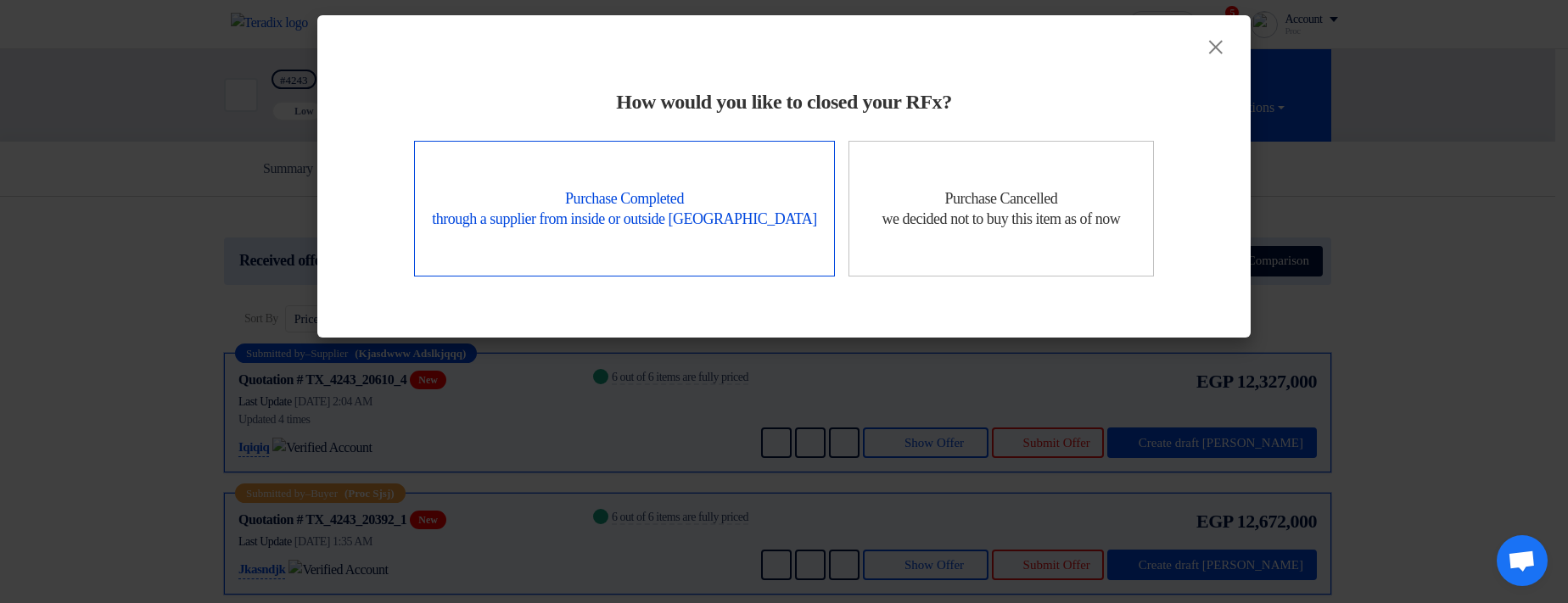
click at [640, 216] on div "Purchase Completed through a supplier from inside or outside Teradix" at bounding box center [624, 208] width 420 height 136
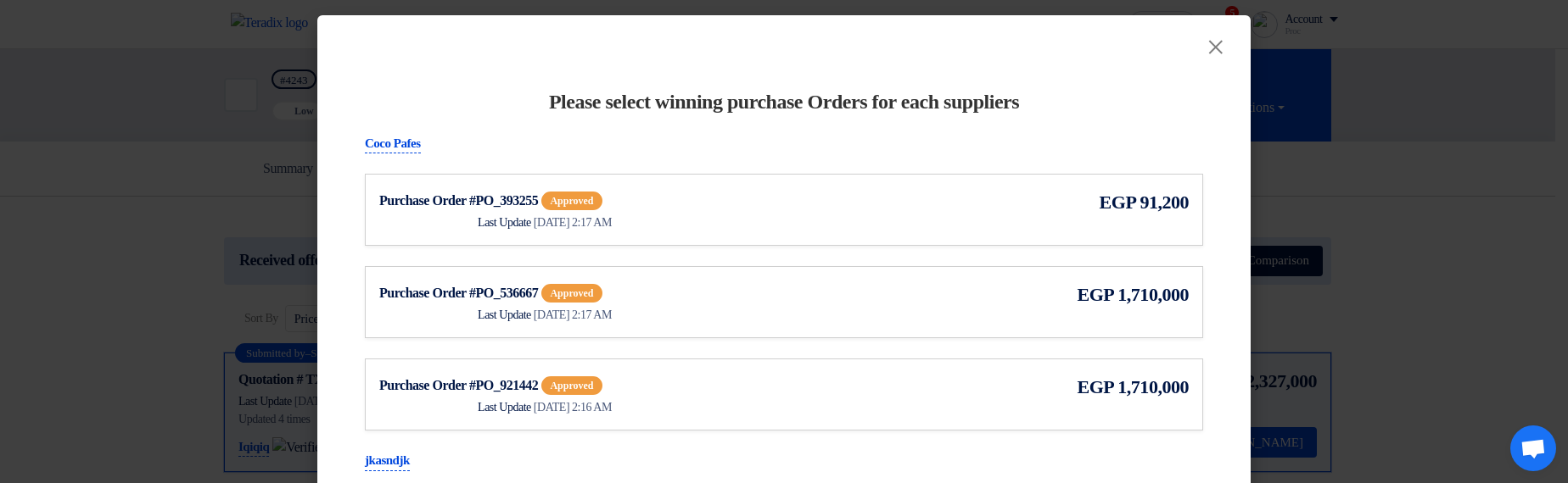
click at [690, 152] on div "Coco Pafes" at bounding box center [784, 144] width 838 height 20
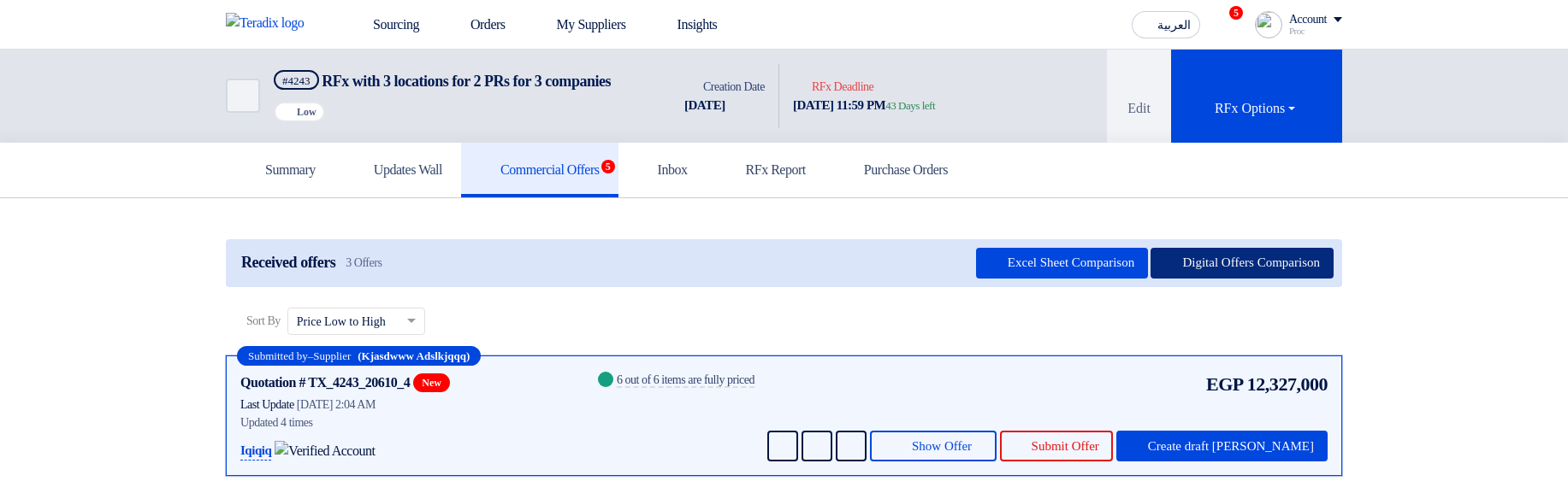
click at [1275, 279] on button "Digital Offers Comparison" at bounding box center [1241, 263] width 183 height 31
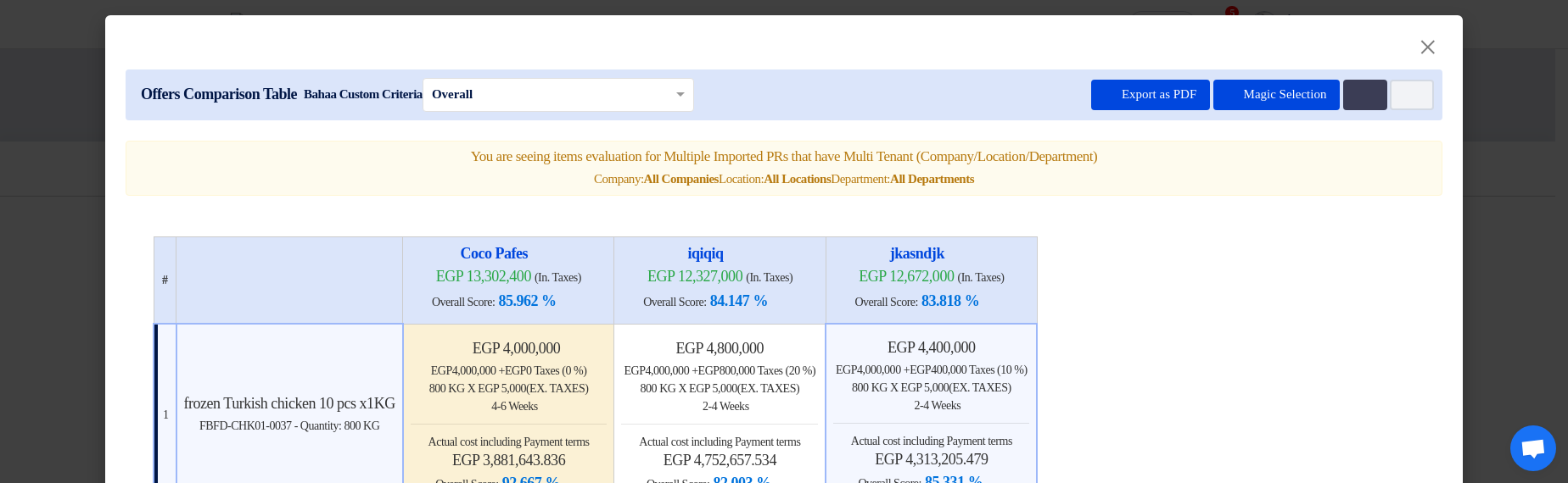
drag, startPoint x: 1552, startPoint y: 170, endPoint x: 1382, endPoint y: 153, distance: 170.8
click at [1553, 171] on modal-container "× Offers Comparison Table Bahaa Custom Criteria × Overall × Export as PDF Magic…" at bounding box center [784, 241] width 1568 height 483
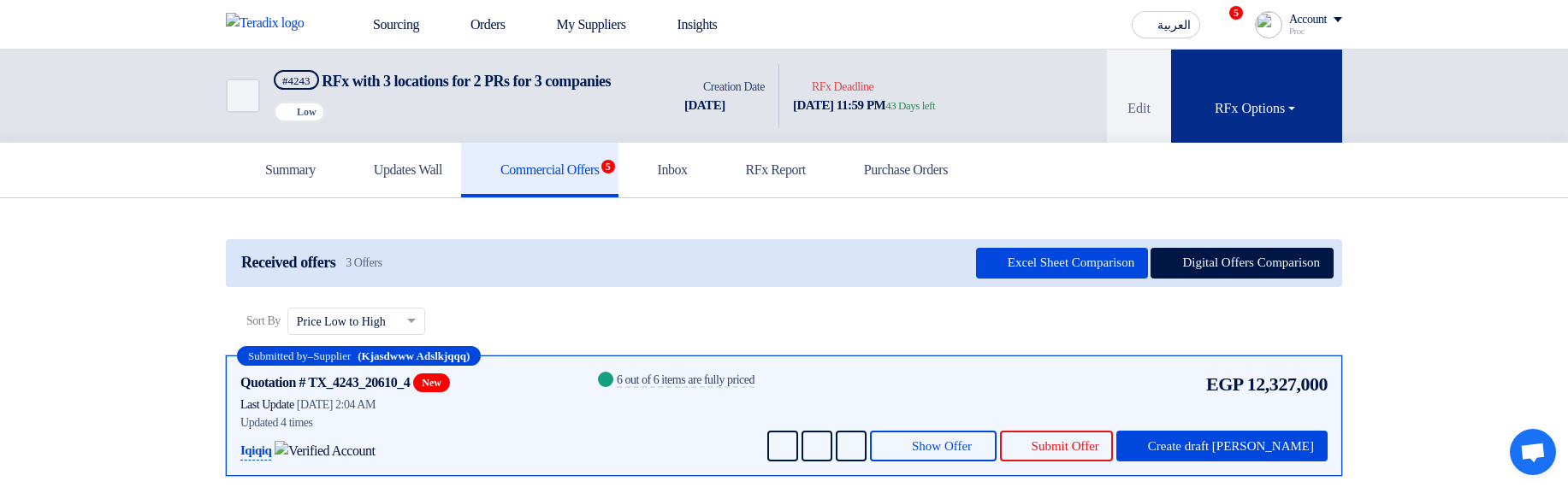
click at [1185, 129] on button "RFx Options" at bounding box center [1256, 96] width 171 height 94
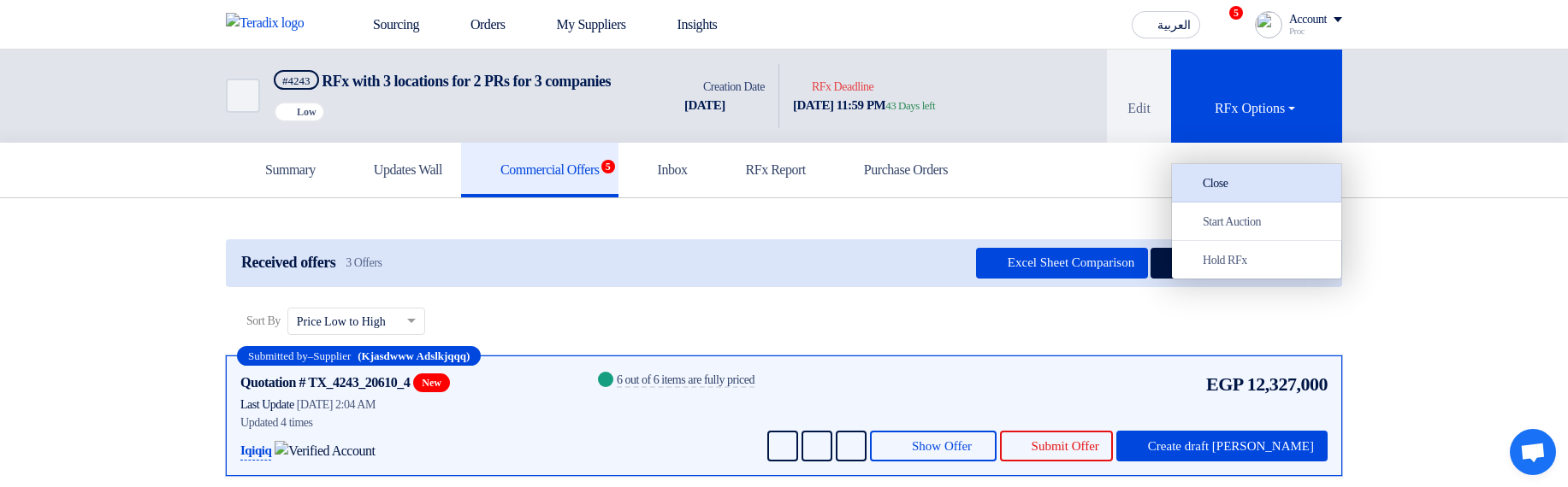
click at [1207, 187] on div "Close" at bounding box center [1256, 183] width 149 height 20
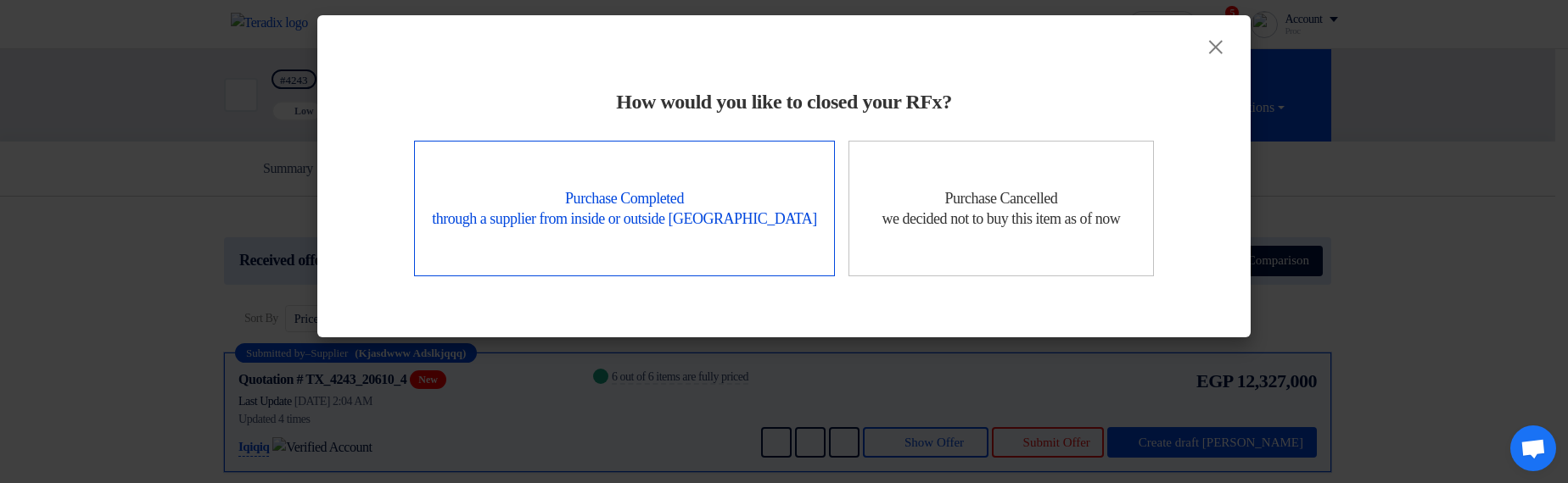
click at [784, 175] on div "Purchase Completed through a supplier from inside or outside Teradix" at bounding box center [624, 208] width 420 height 136
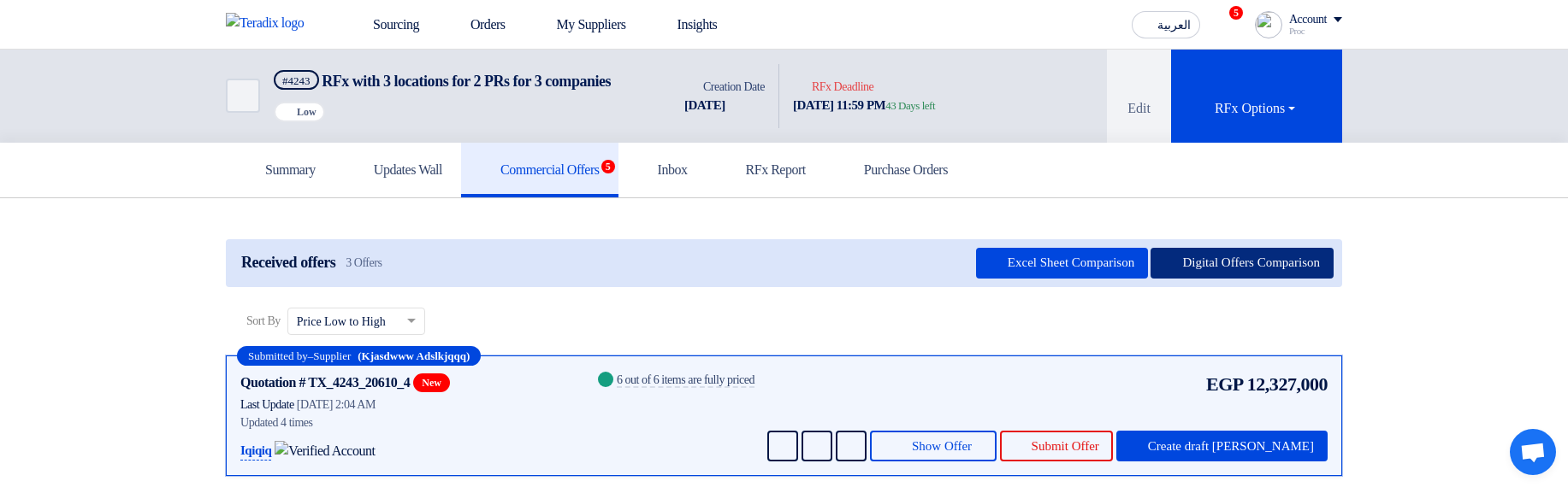
click at [1249, 279] on button "Digital Offers Comparison" at bounding box center [1241, 263] width 183 height 31
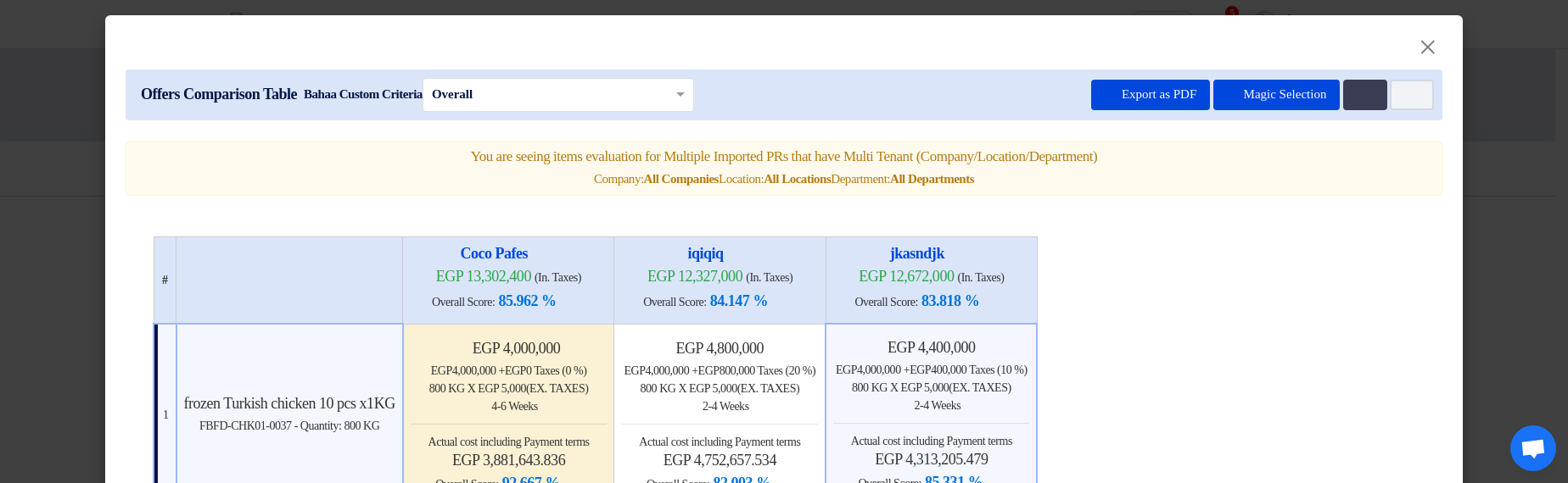
click at [1478, 249] on modal-container "× Offers Comparison Table Bahaa Custom Criteria × Overall × Export as PDF Magic…" at bounding box center [784, 241] width 1568 height 483
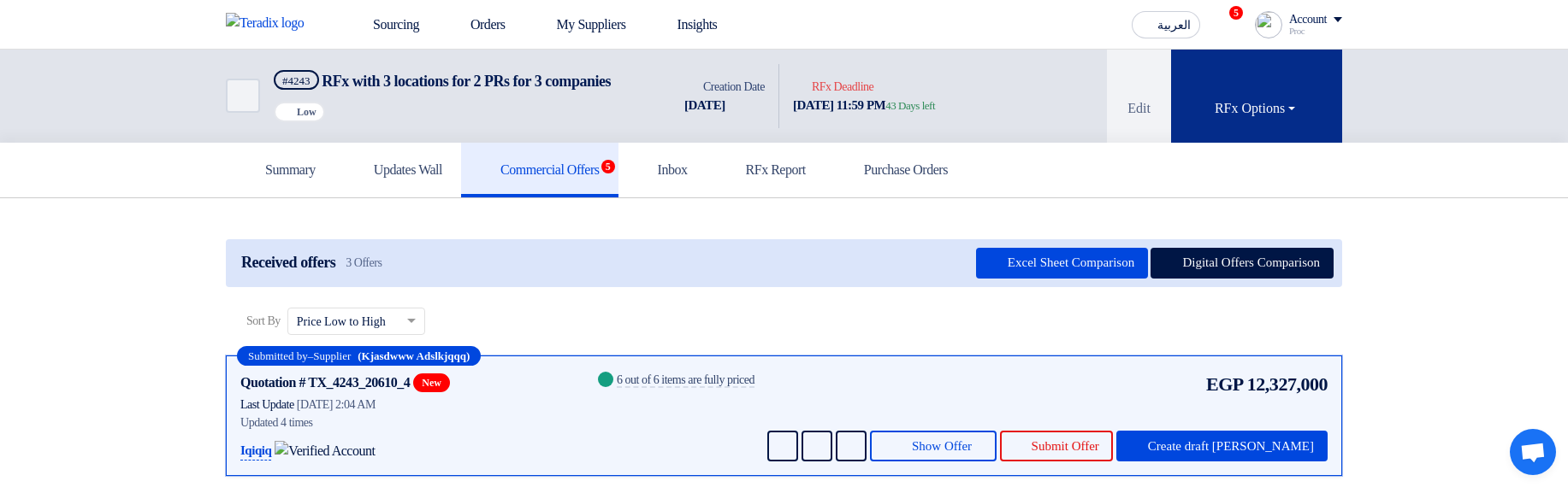
click at [1206, 125] on button "RFx Options" at bounding box center [1256, 96] width 171 height 94
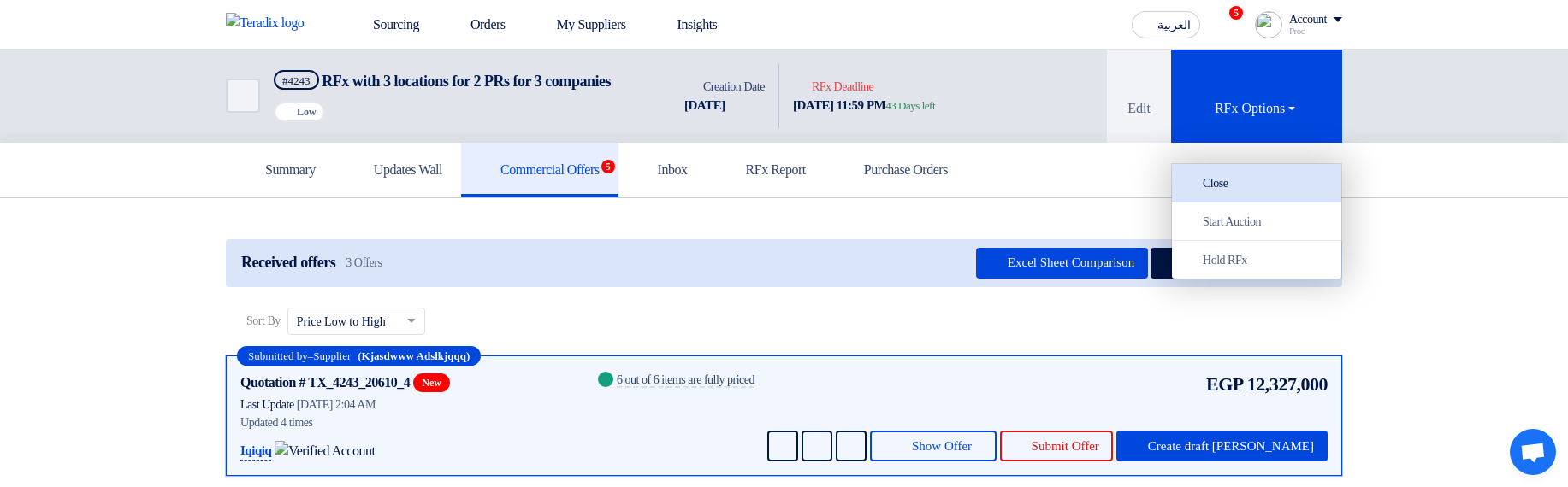
click at [1230, 185] on div "Close" at bounding box center [1256, 183] width 149 height 20
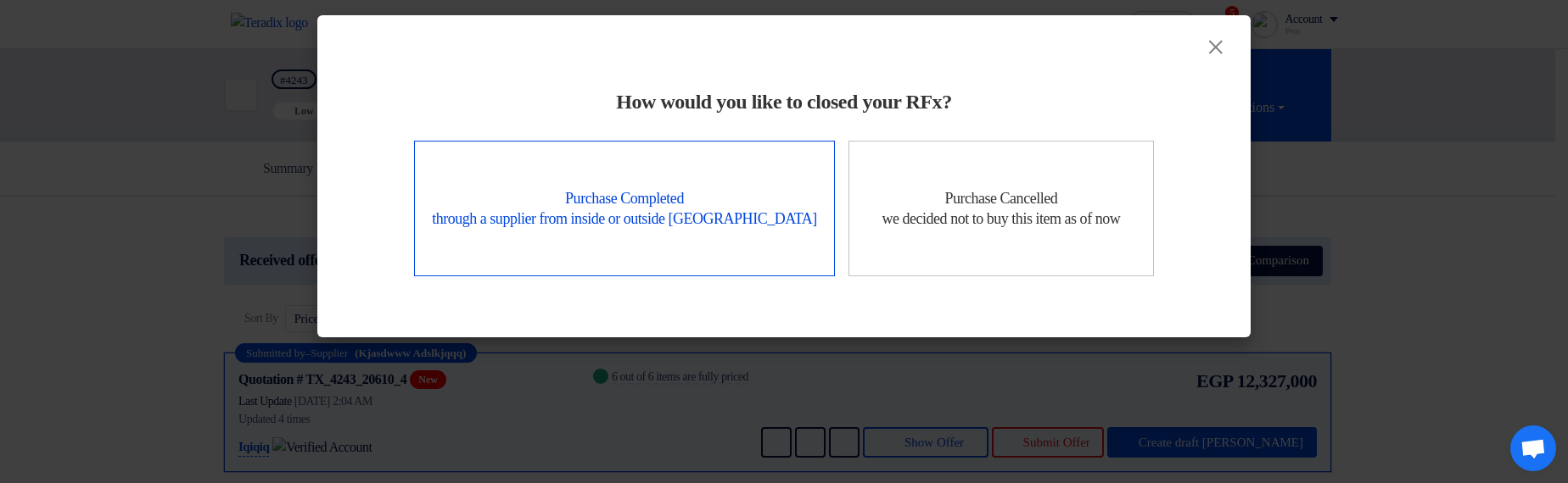
click at [652, 206] on div "Purchase Completed through a supplier from inside or outside Teradix" at bounding box center [624, 208] width 420 height 136
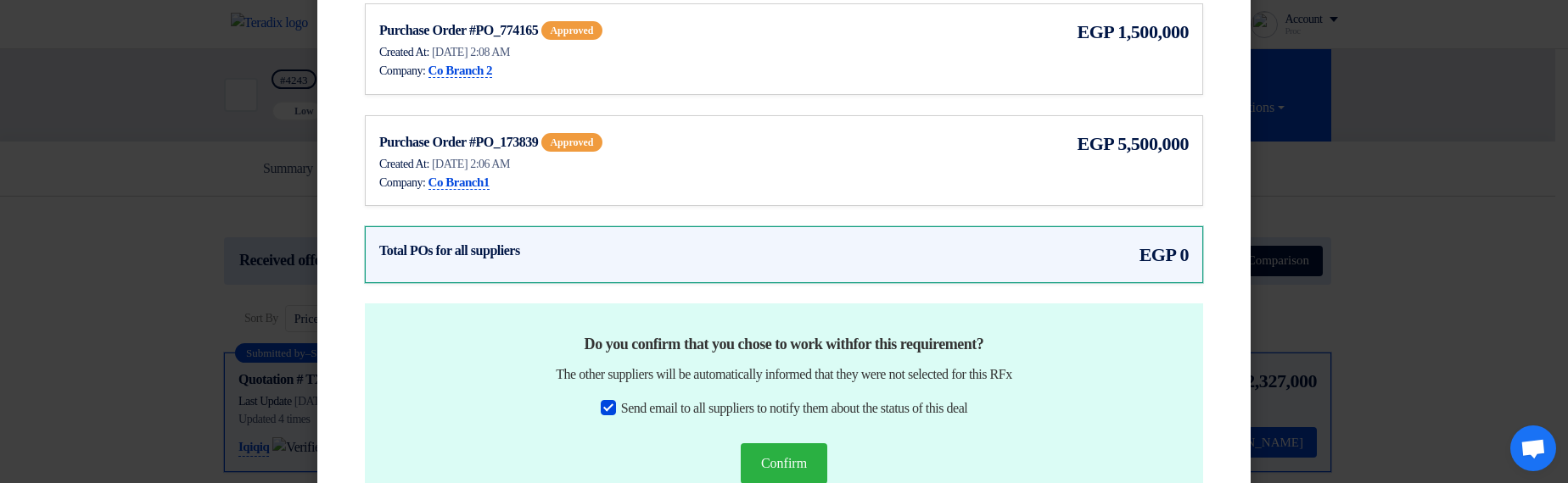
scroll to position [1424, 0]
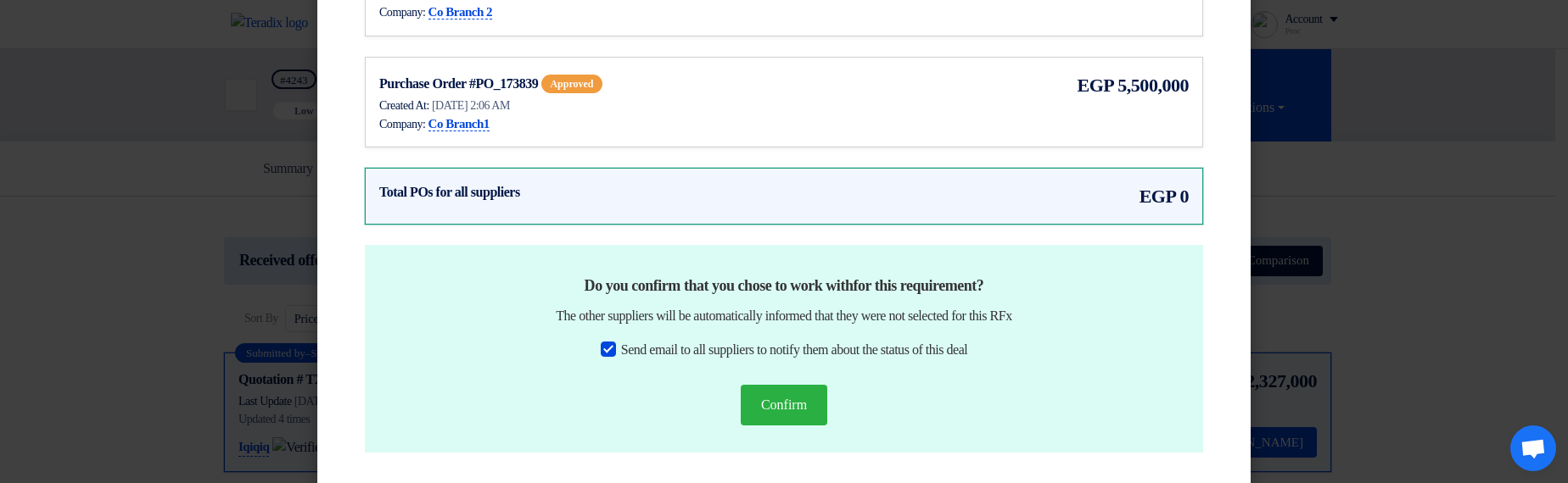
click at [852, 127] on div "Purchase Order #PO_173839 approved Created At: [DATE] 2:06 AM Company: Co Branc…" at bounding box center [784, 102] width 809 height 63
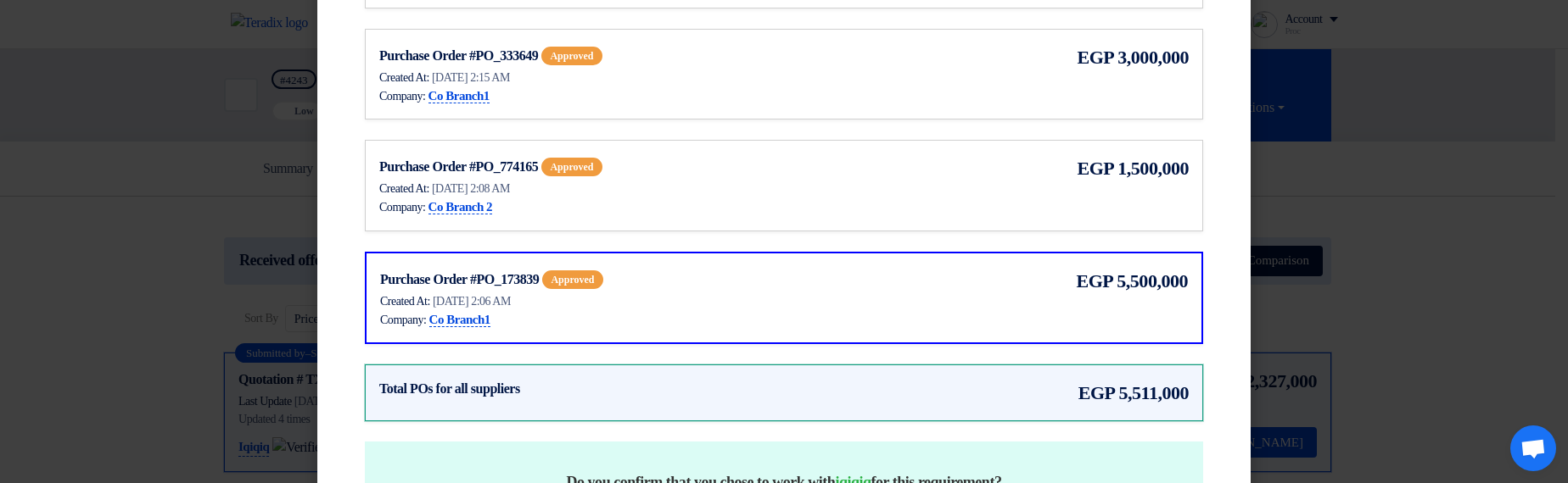
scroll to position [1221, 0]
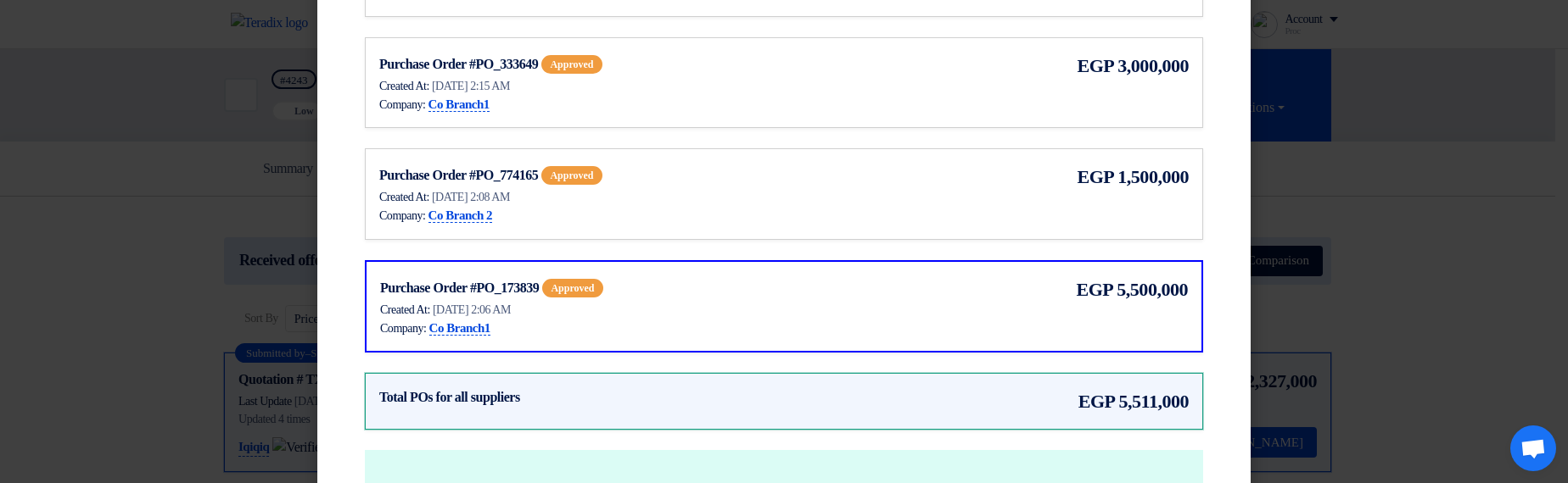
click at [949, 181] on div "Purchase Order #PO_774165 approved Created At: 17 Sep 2025, 2:08 AM Company: Co…" at bounding box center [784, 194] width 809 height 63
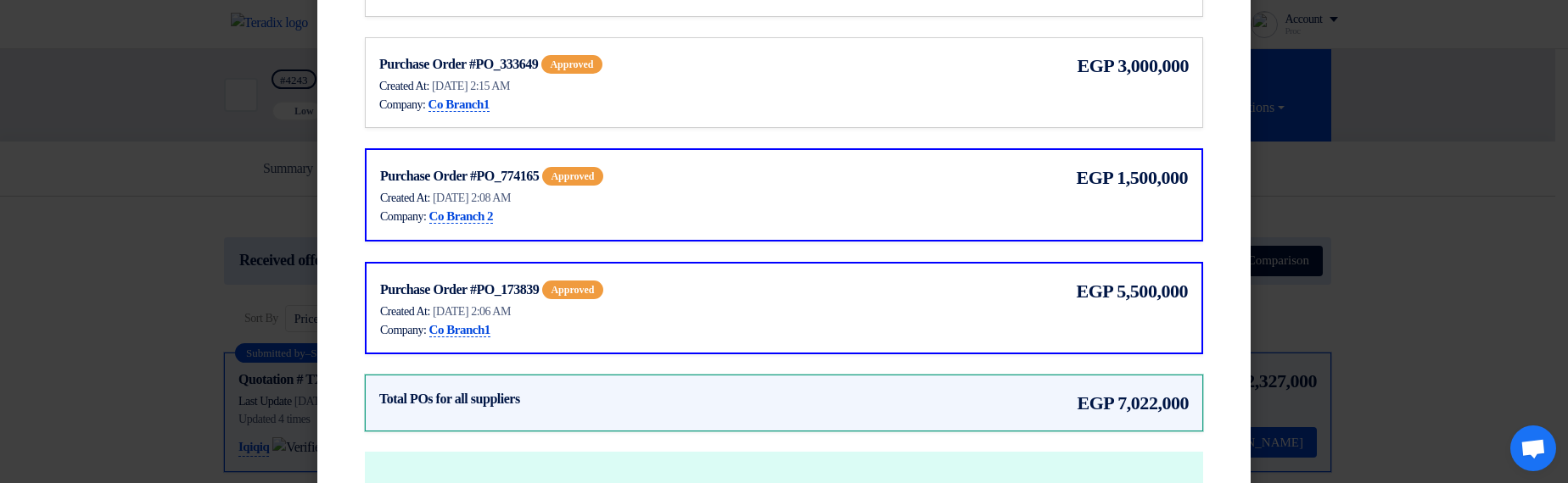
click at [990, 92] on div "Purchase Order #PO_333649 approved Created At: 17 Sep 2025, 2:15 AM Company: Co…" at bounding box center [784, 83] width 809 height 63
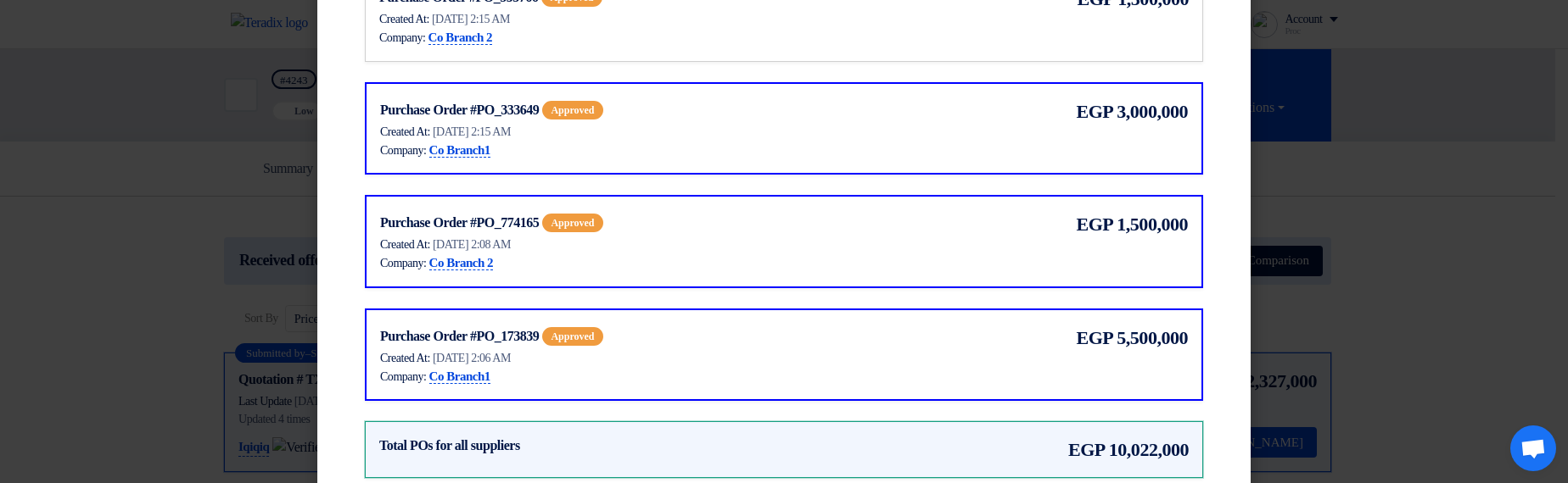
scroll to position [1018, 0]
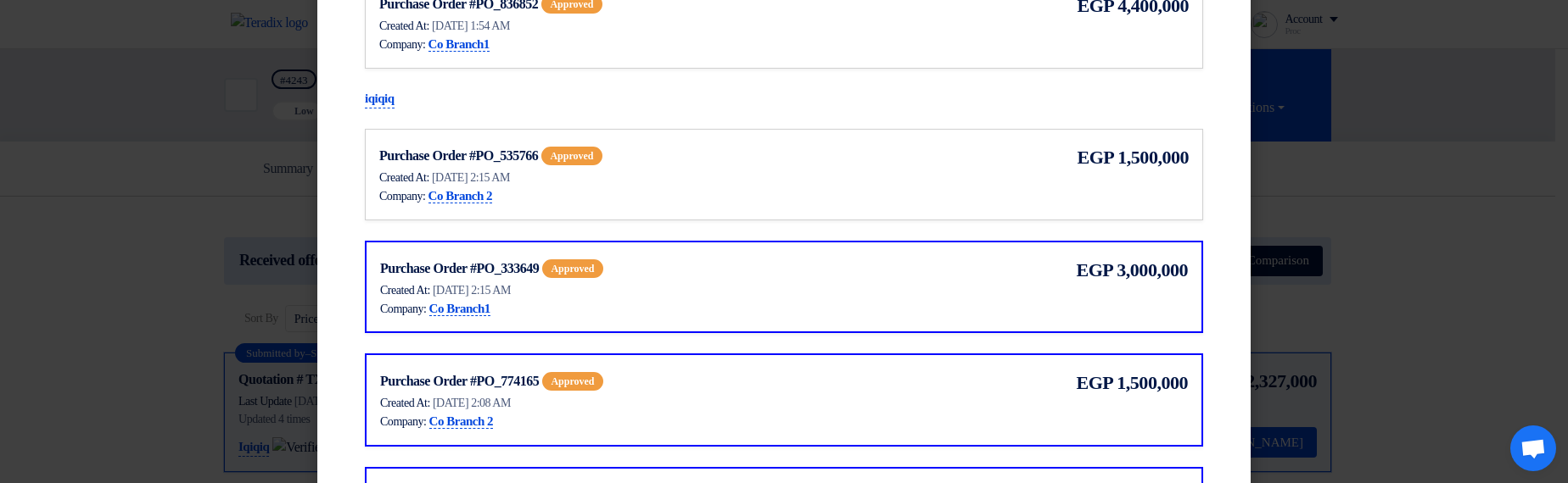
click at [875, 195] on div "Purchase Order #PO_535766 approved Created At: 17 Sep 2025, 2:15 AM Company: Co…" at bounding box center [784, 175] width 809 height 63
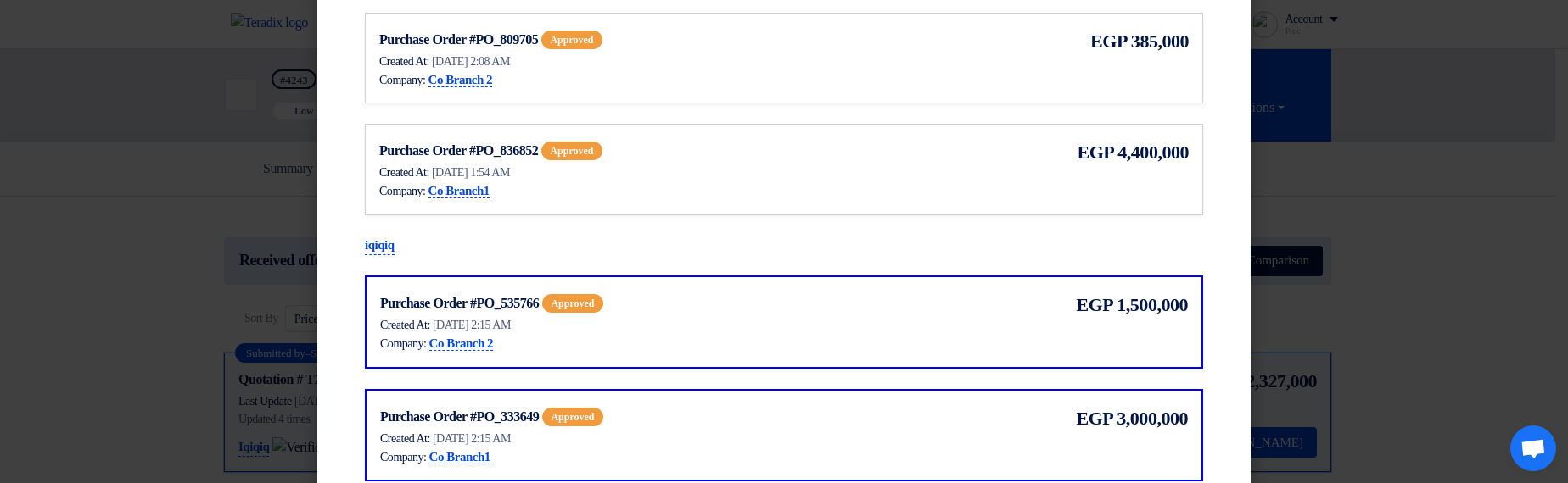
scroll to position [814, 0]
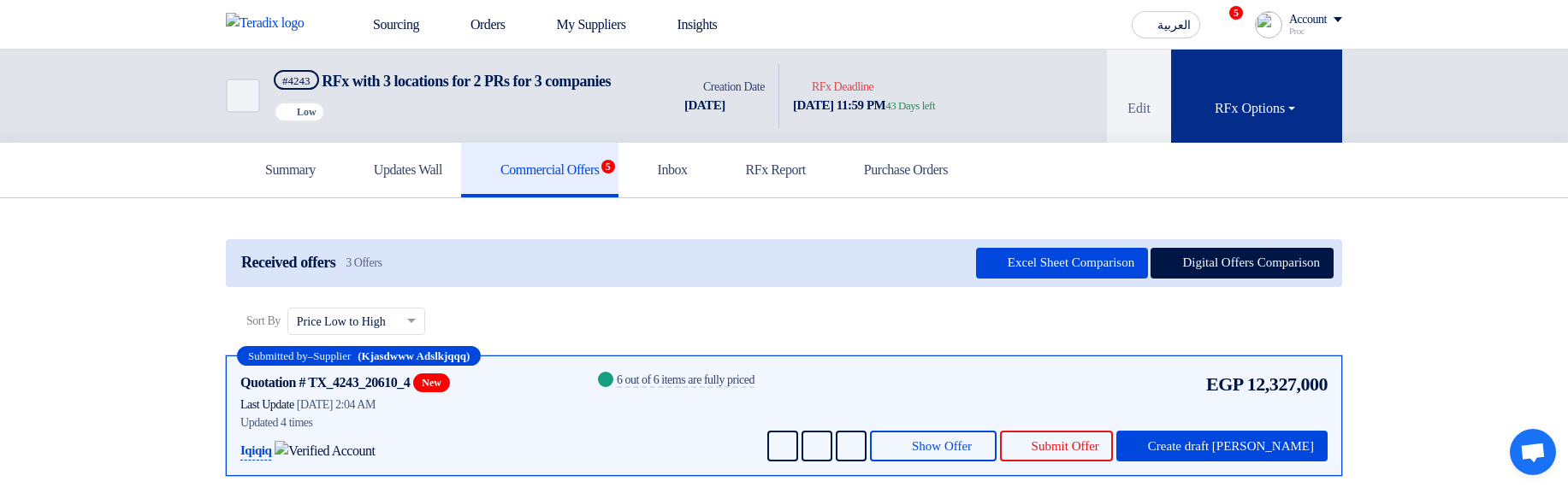
click at [1280, 143] on button "RFx Options" at bounding box center [1256, 96] width 171 height 94
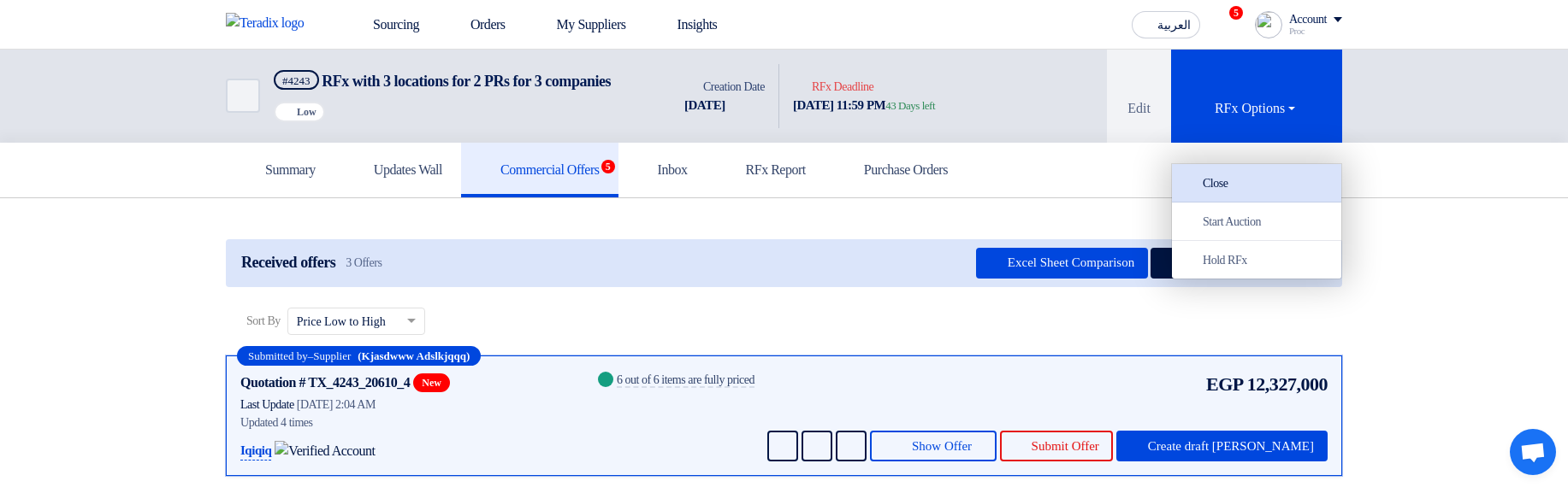
click at [1276, 194] on link "Close" at bounding box center [1256, 183] width 170 height 39
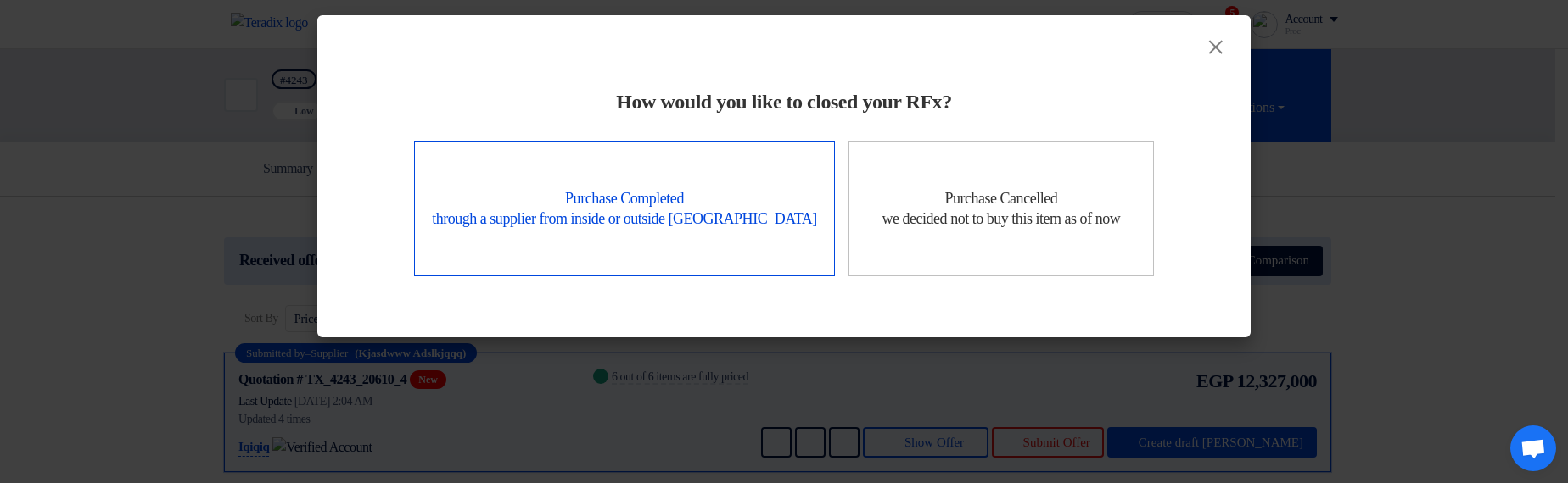
click at [528, 219] on div "Purchase Completed through a supplier from inside or outside Teradix" at bounding box center [624, 208] width 420 height 136
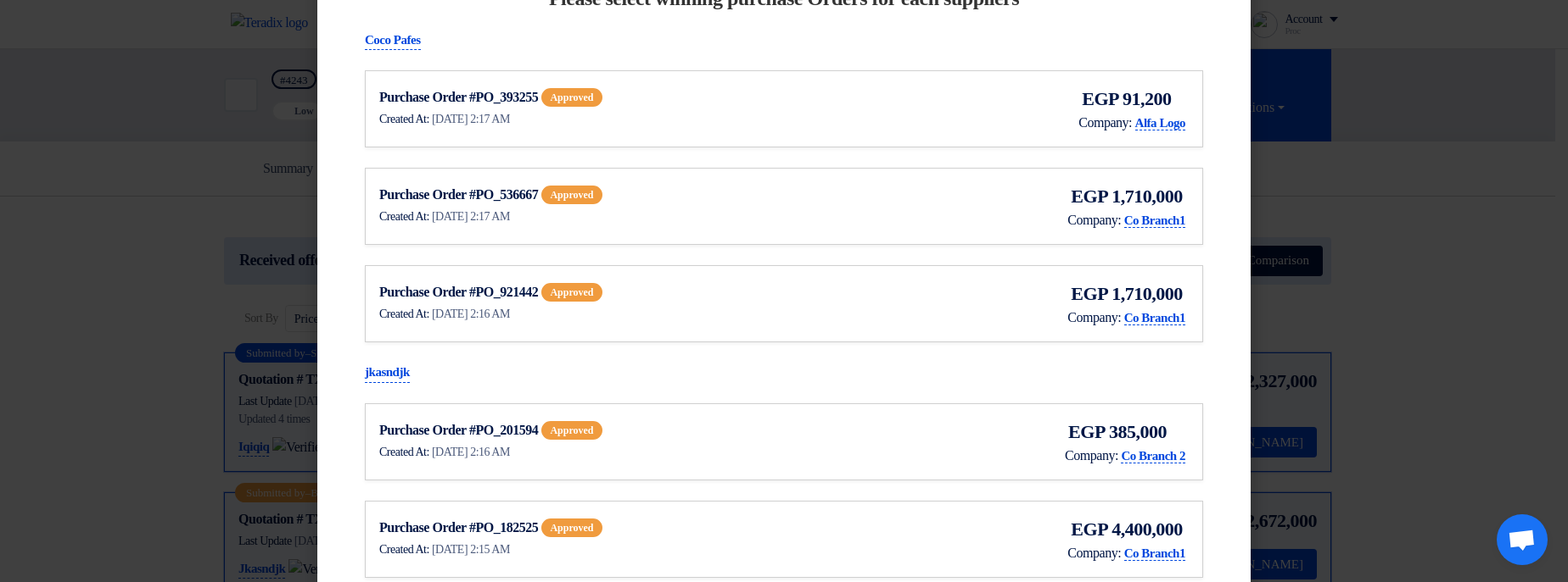
scroll to position [102, 0]
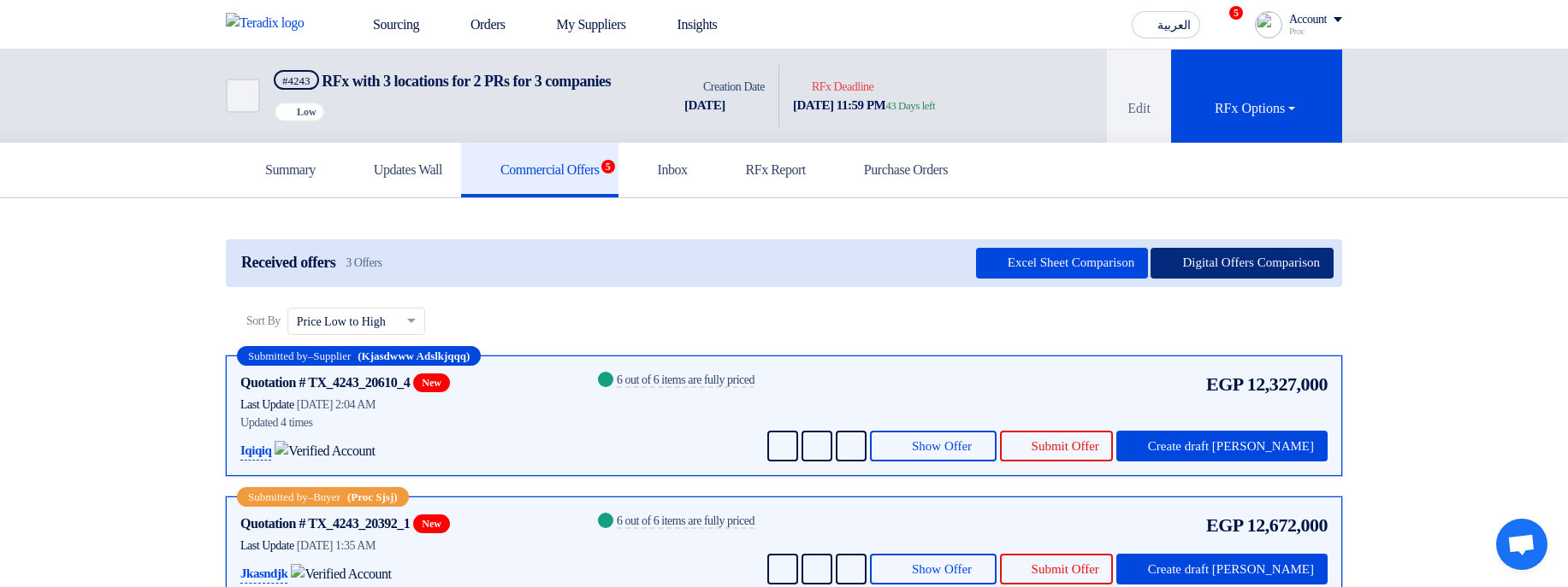
click at [1262, 279] on button "Digital Offers Comparison" at bounding box center [1241, 263] width 183 height 31
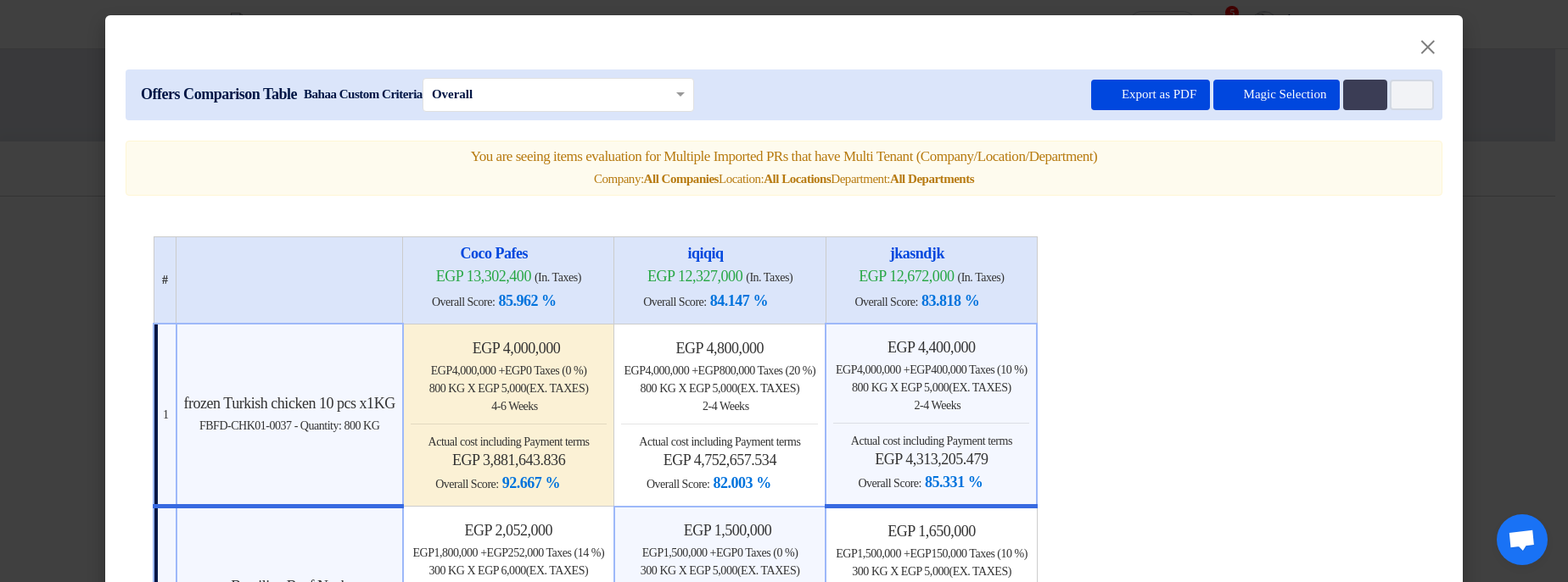
click at [1517, 198] on modal-container "× Offers Comparison Table Bahaa Custom Criteria × Overall × Export as PDF Magic…" at bounding box center [784, 291] width 1568 height 582
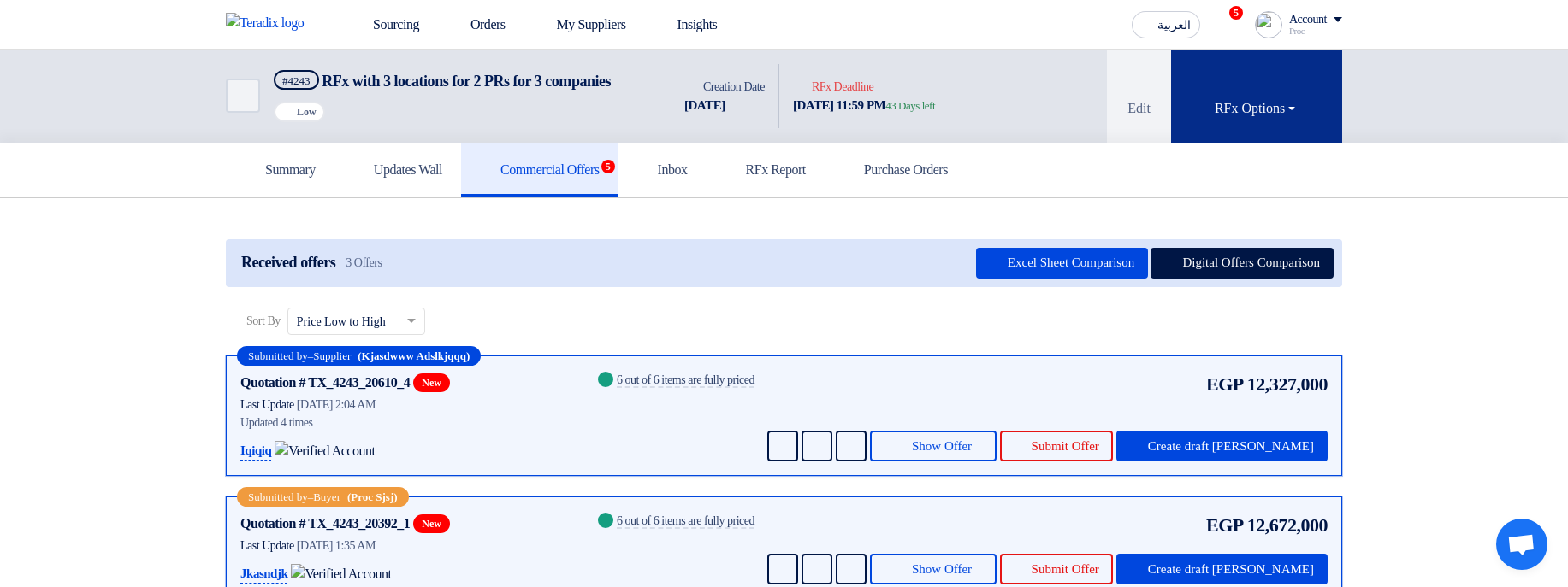
click at [1295, 119] on div "RFx Options" at bounding box center [1256, 108] width 83 height 20
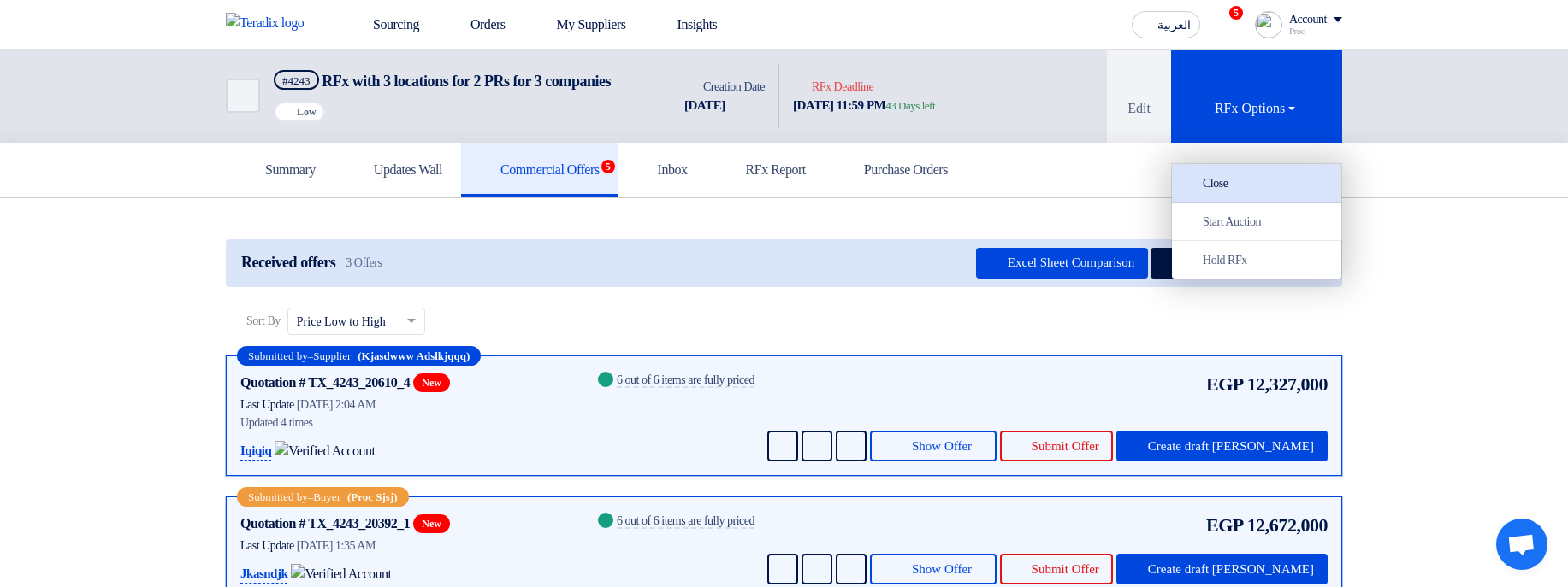
click at [1269, 188] on div "Close" at bounding box center [1256, 183] width 149 height 20
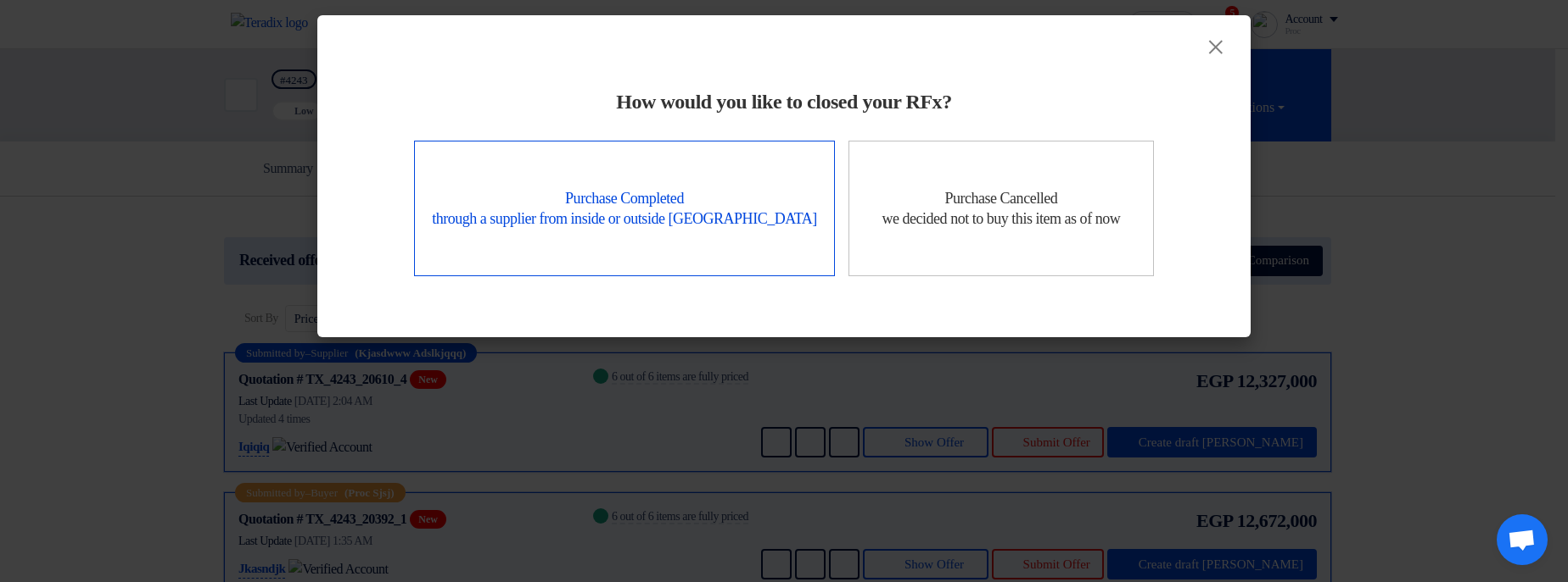
click at [642, 199] on div "Purchase Completed through a supplier from inside or outside Teradix" at bounding box center [624, 208] width 420 height 135
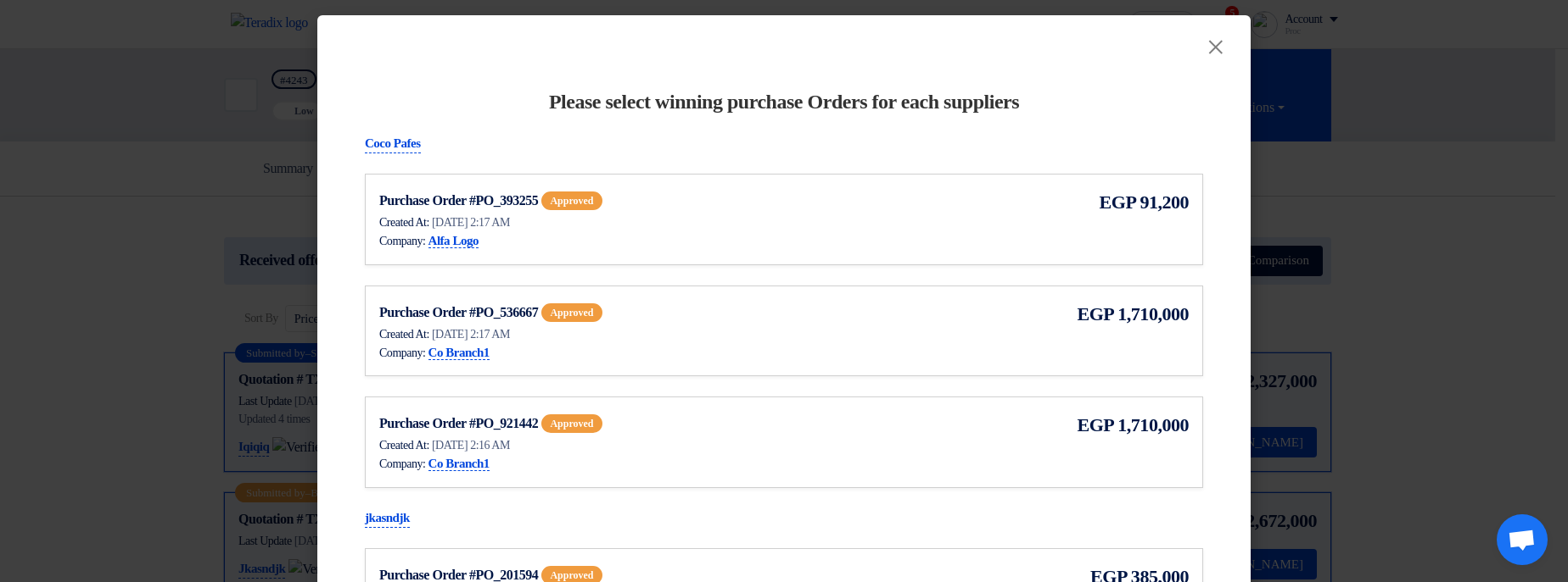
click at [627, 197] on div "Purchase Order #PO_393255 approved" at bounding box center [545, 201] width 331 height 25
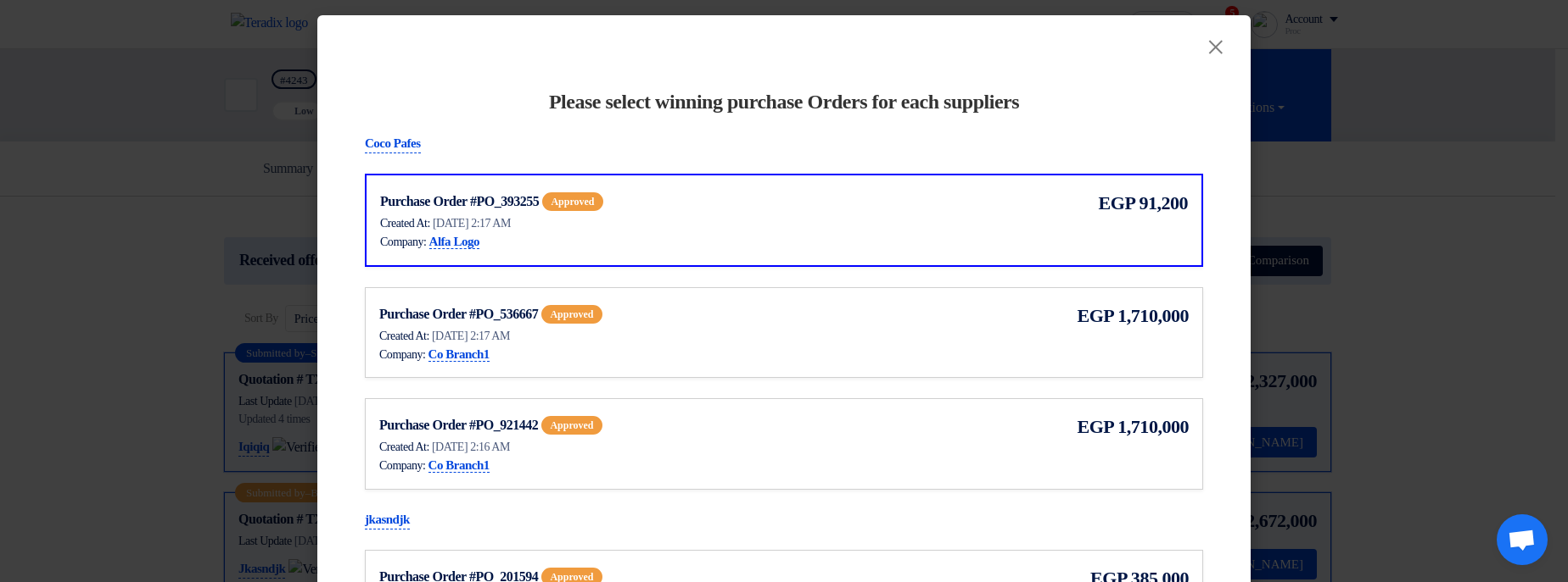
scroll to position [102, 0]
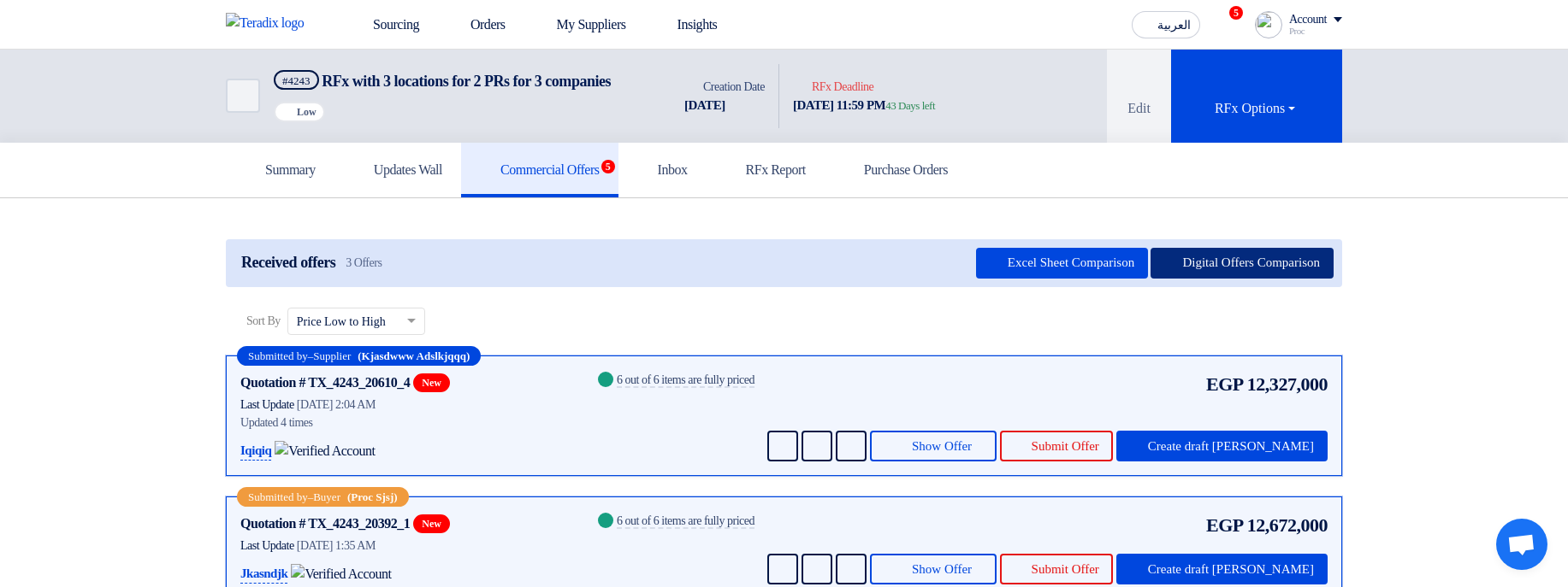
click at [1287, 262] on button "Digital Offers Comparison" at bounding box center [1241, 263] width 183 height 31
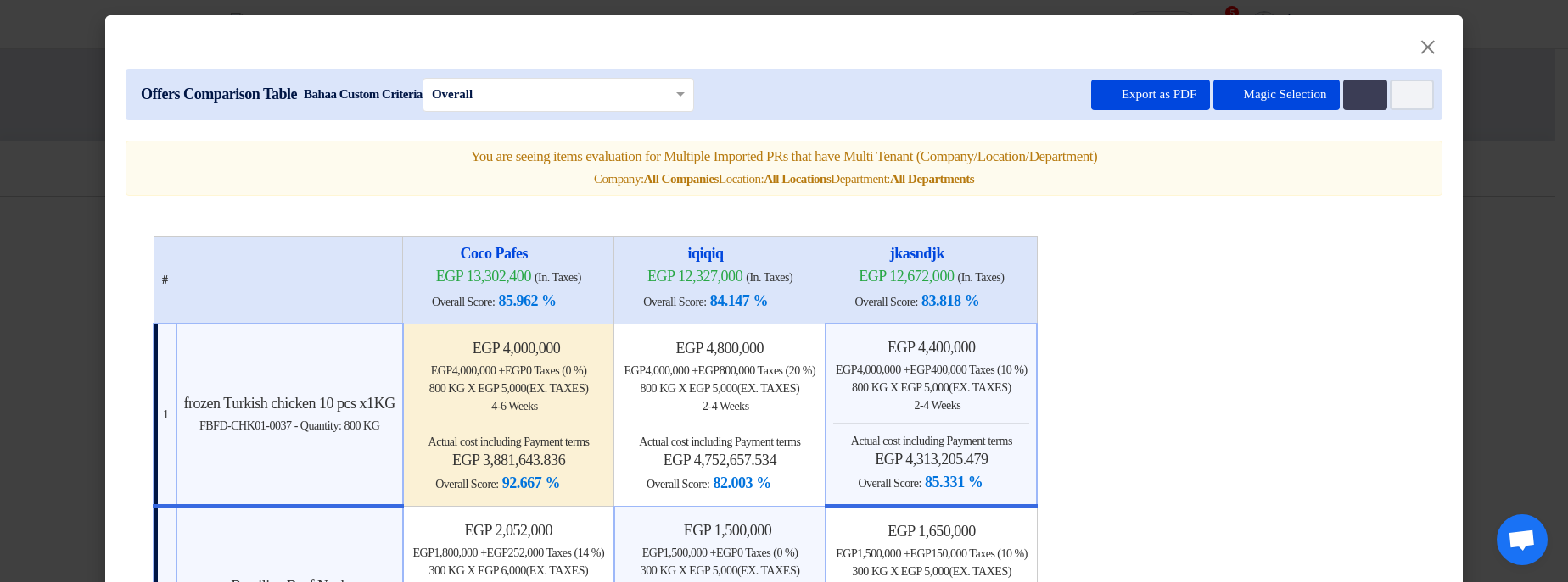
click at [1483, 124] on modal-container "× Offers Comparison Table Bahaa Custom Criteria × Overall × Export as PDF Magic…" at bounding box center [784, 291] width 1568 height 582
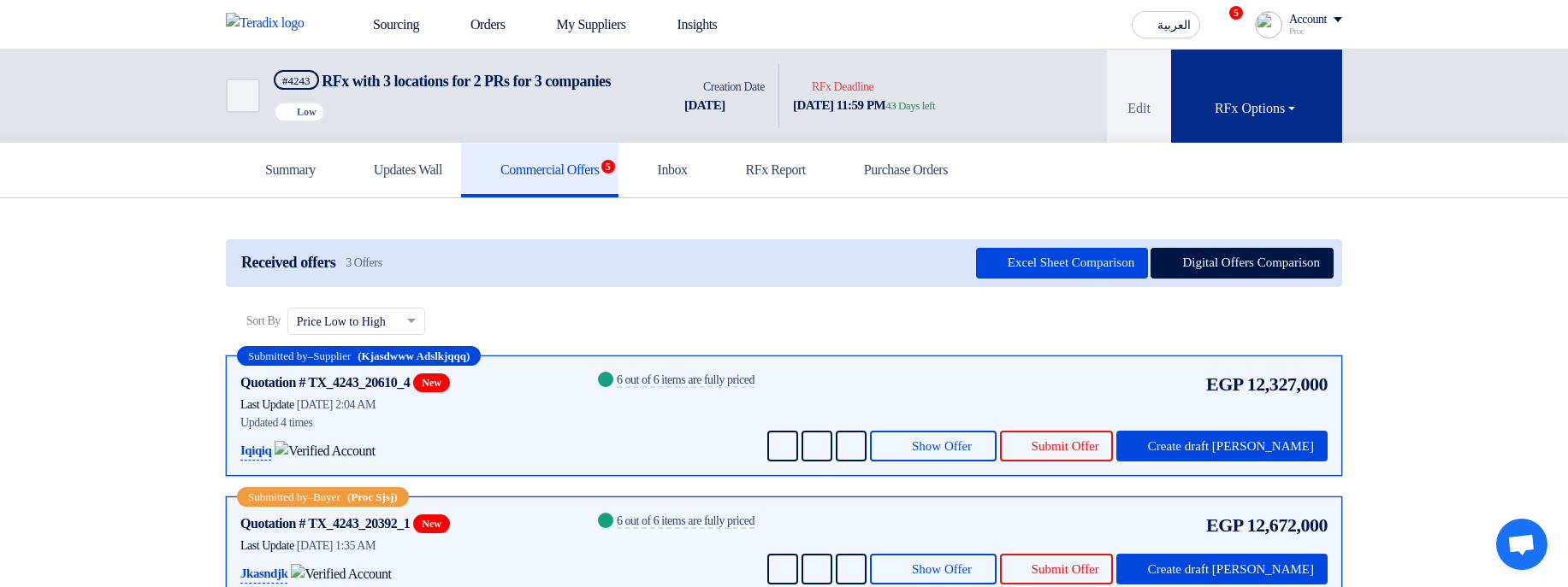
click at [1276, 132] on button "RFx Options" at bounding box center [1256, 96] width 171 height 94
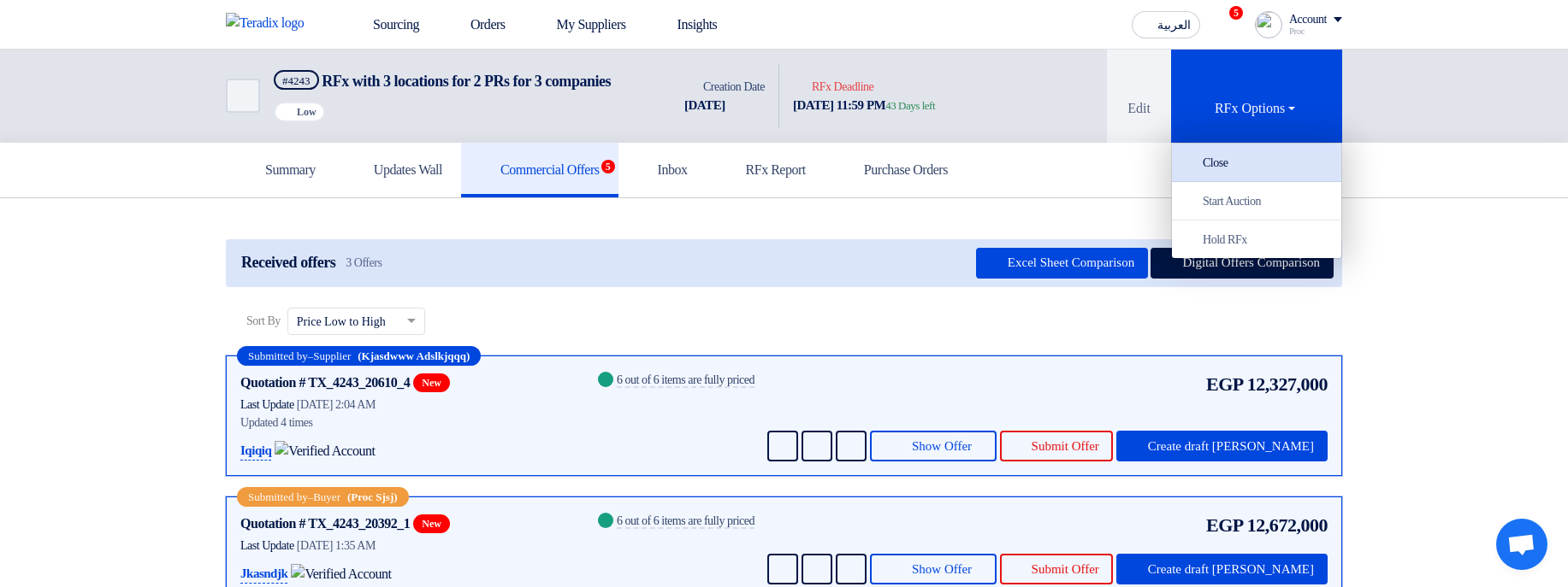
click at [1256, 159] on div "Close" at bounding box center [1256, 162] width 149 height 20
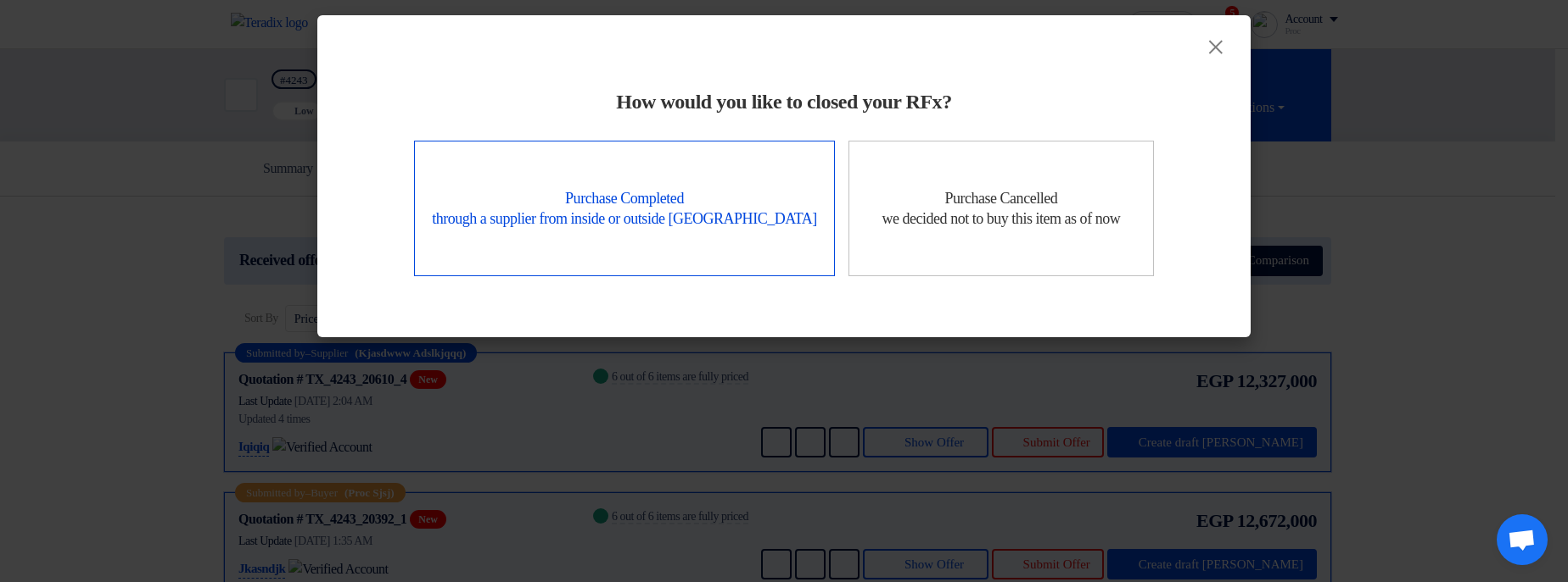
click at [582, 160] on div "Purchase Completed through a supplier from inside or outside Teradix" at bounding box center [624, 208] width 420 height 135
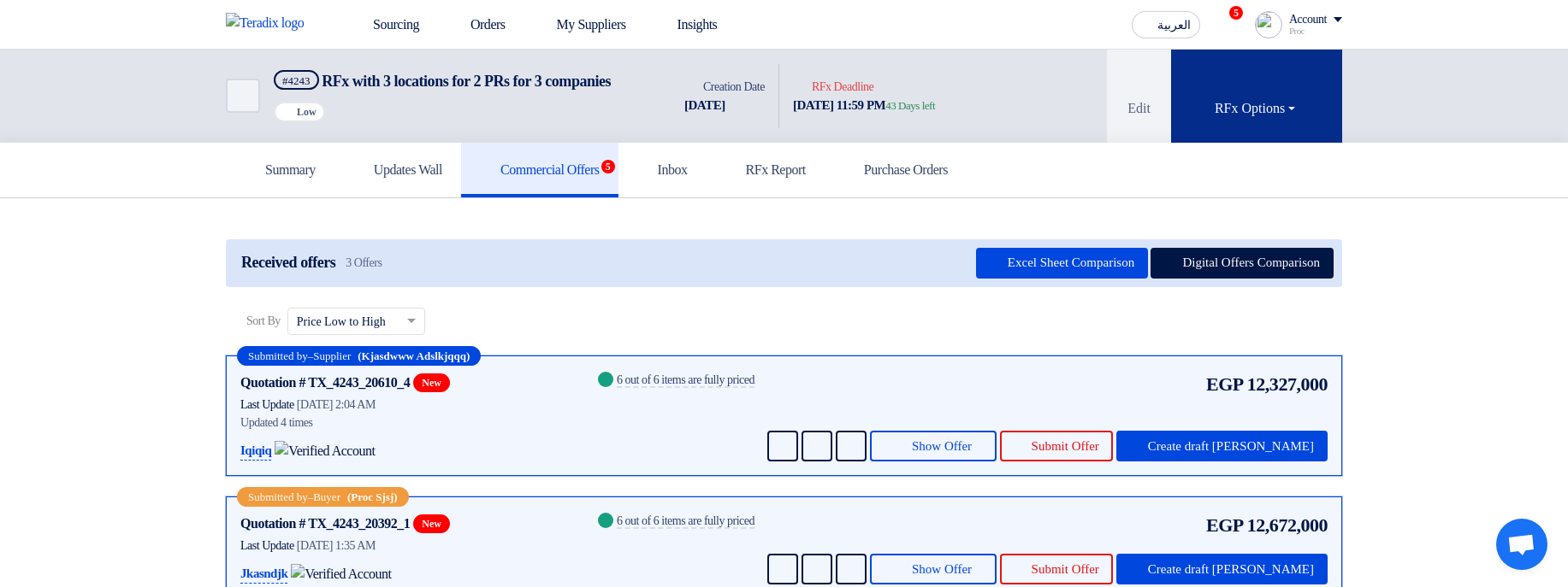
click at [1235, 131] on button "RFx Options" at bounding box center [1256, 96] width 171 height 94
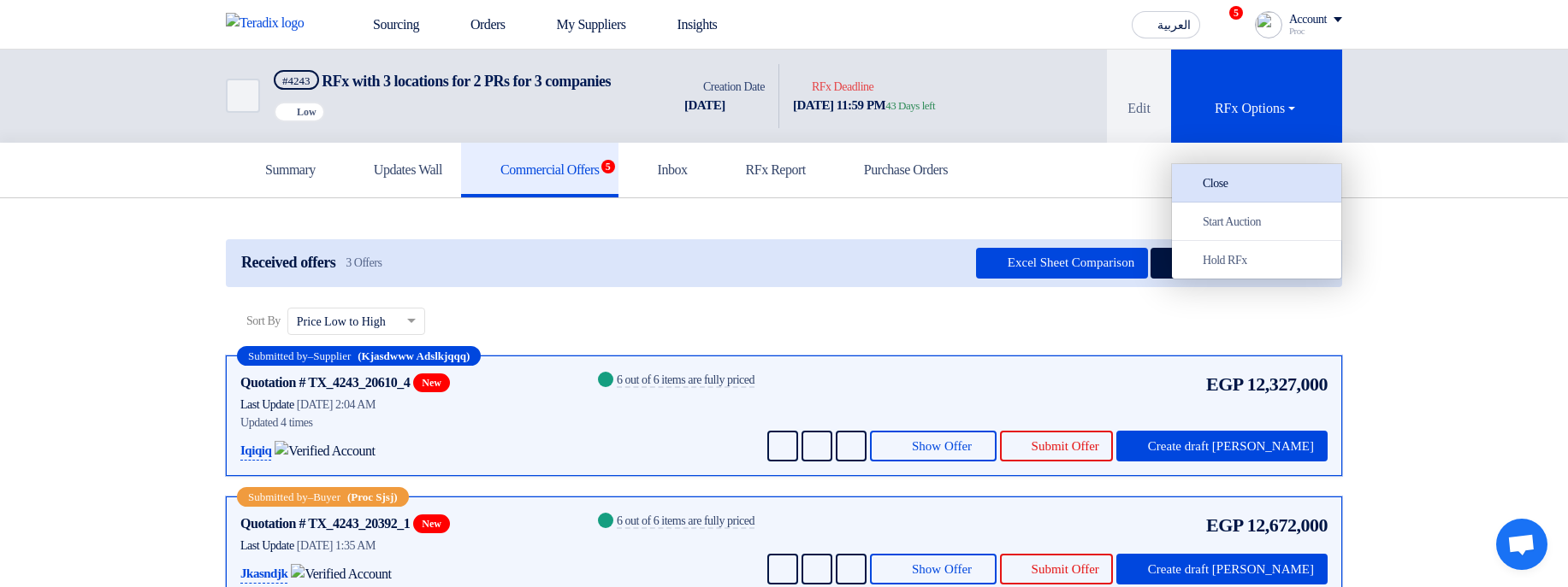
click at [1234, 177] on div "Close" at bounding box center [1256, 183] width 149 height 20
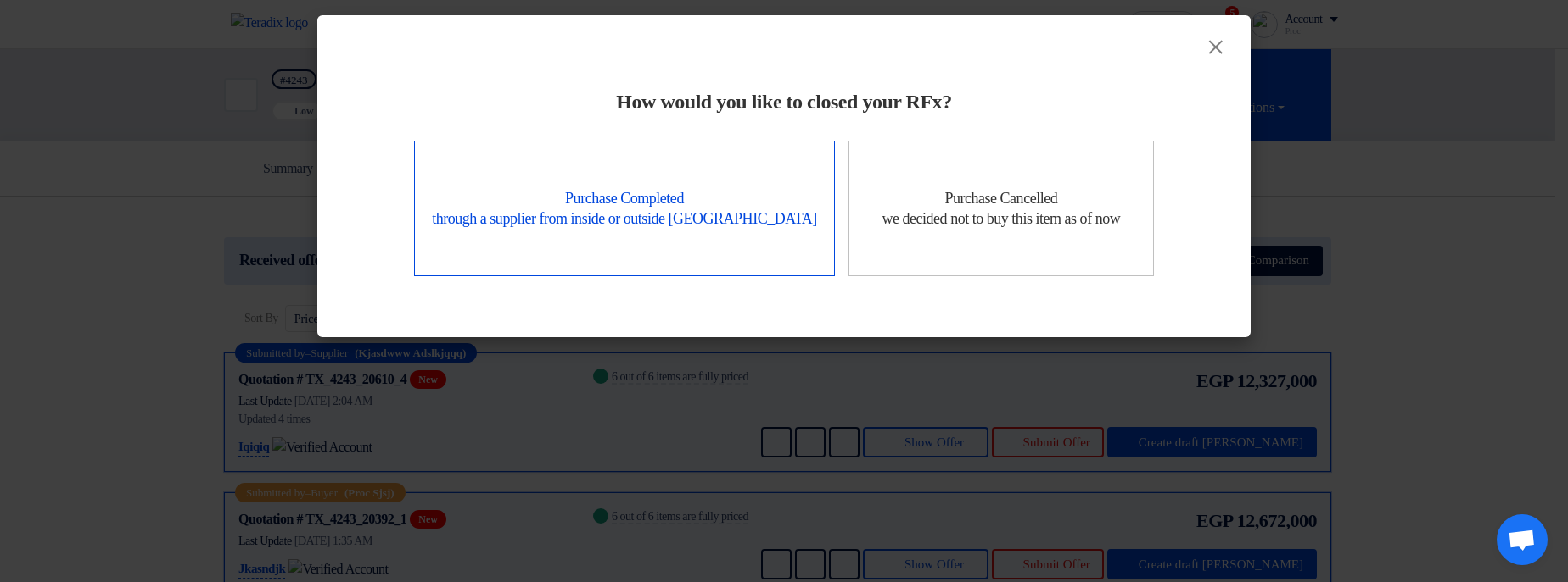
click at [672, 198] on div "Purchase Completed through a supplier from inside or outside Teradix" at bounding box center [624, 208] width 420 height 135
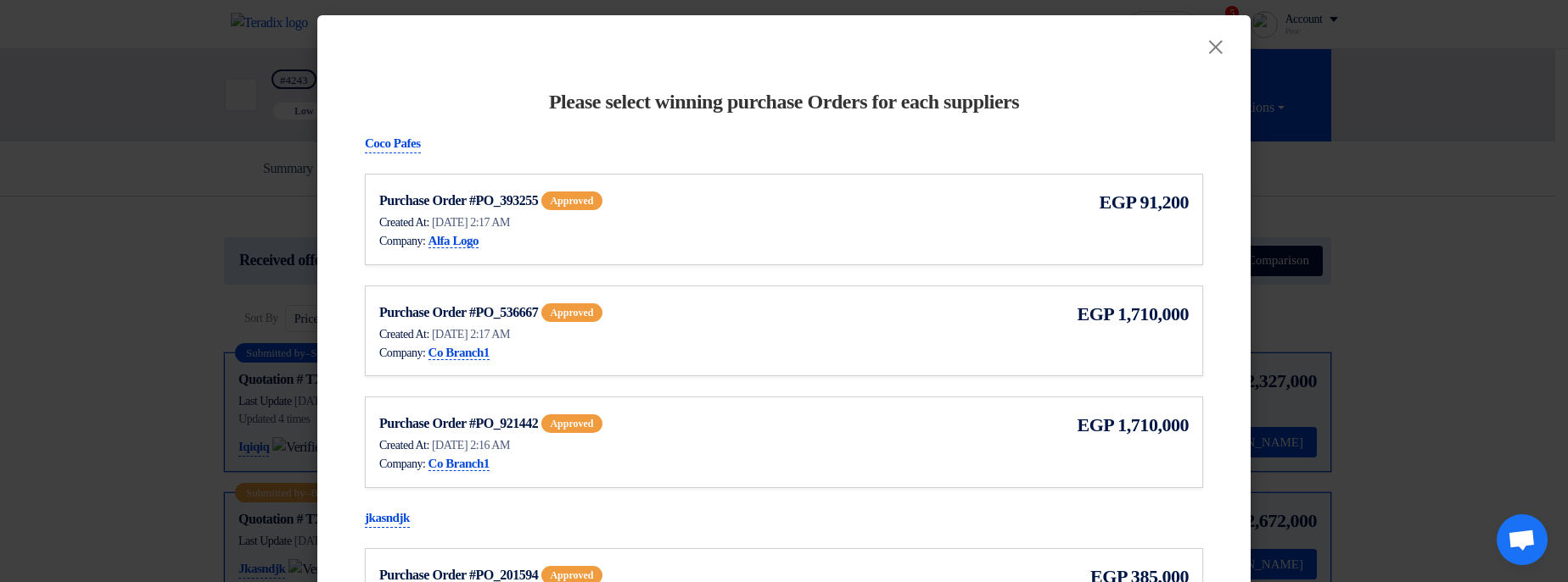
click at [607, 194] on use at bounding box center [607, 194] width 0 height 0
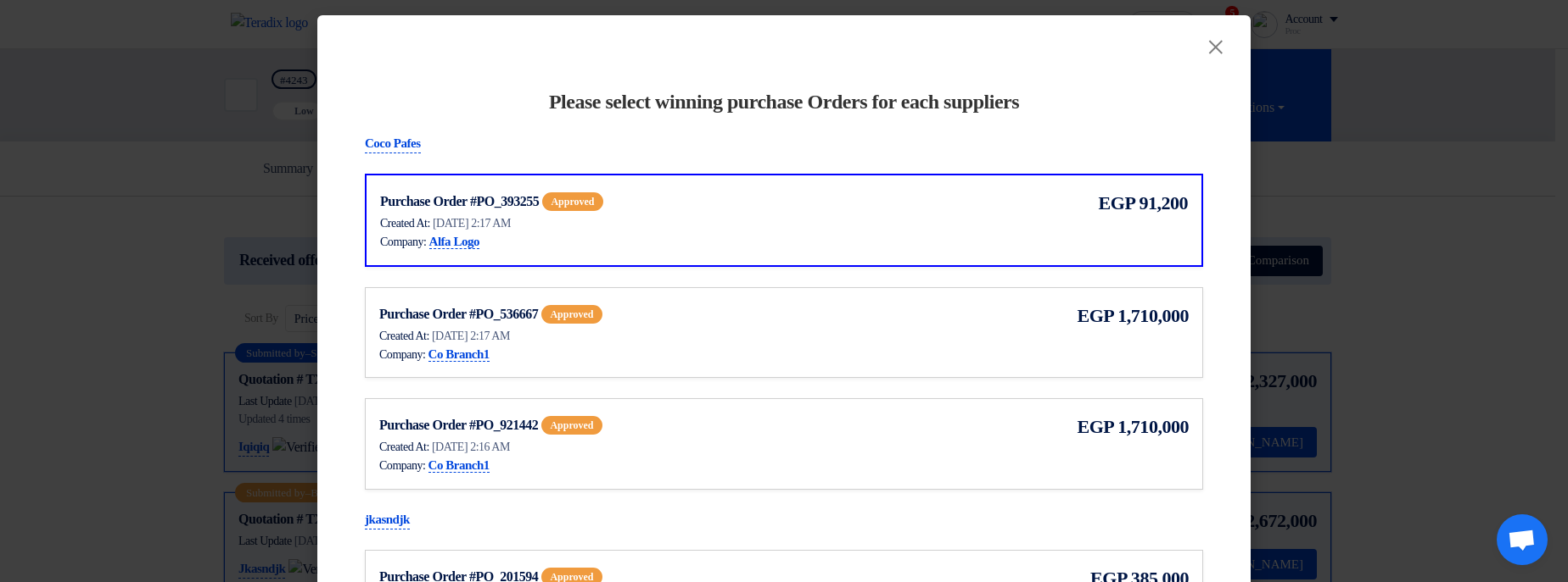
click at [851, 297] on div "Purchase Order #PO_536667 approved Show Purchase Order Details Created At: 17 S…" at bounding box center [784, 333] width 838 height 92
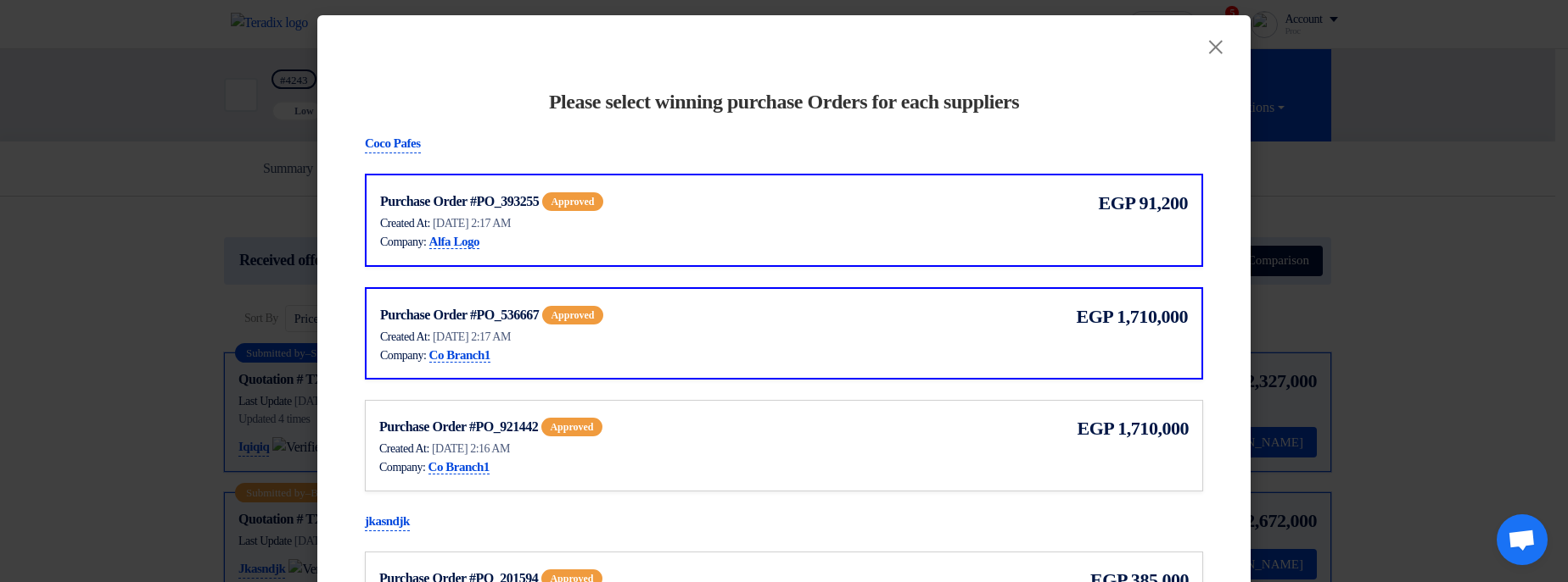
click at [608, 307] on use at bounding box center [608, 307] width 0 height 0
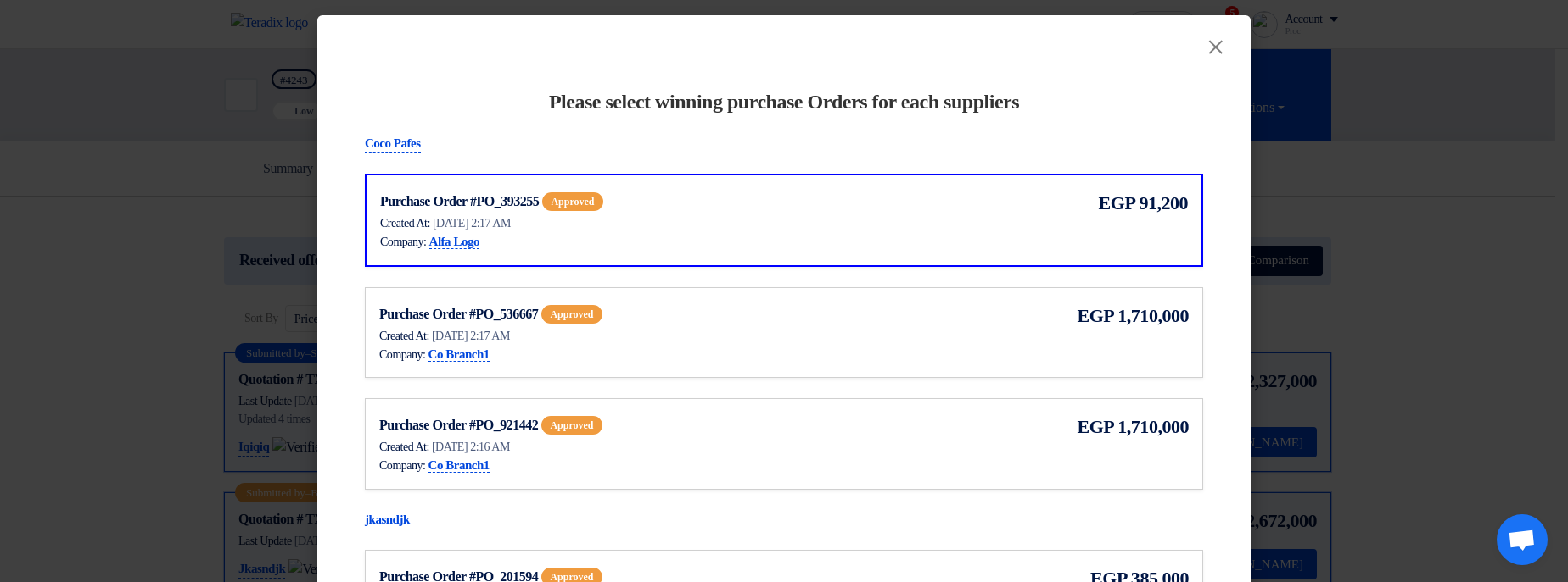
click at [607, 306] on use at bounding box center [607, 306] width 0 height 0
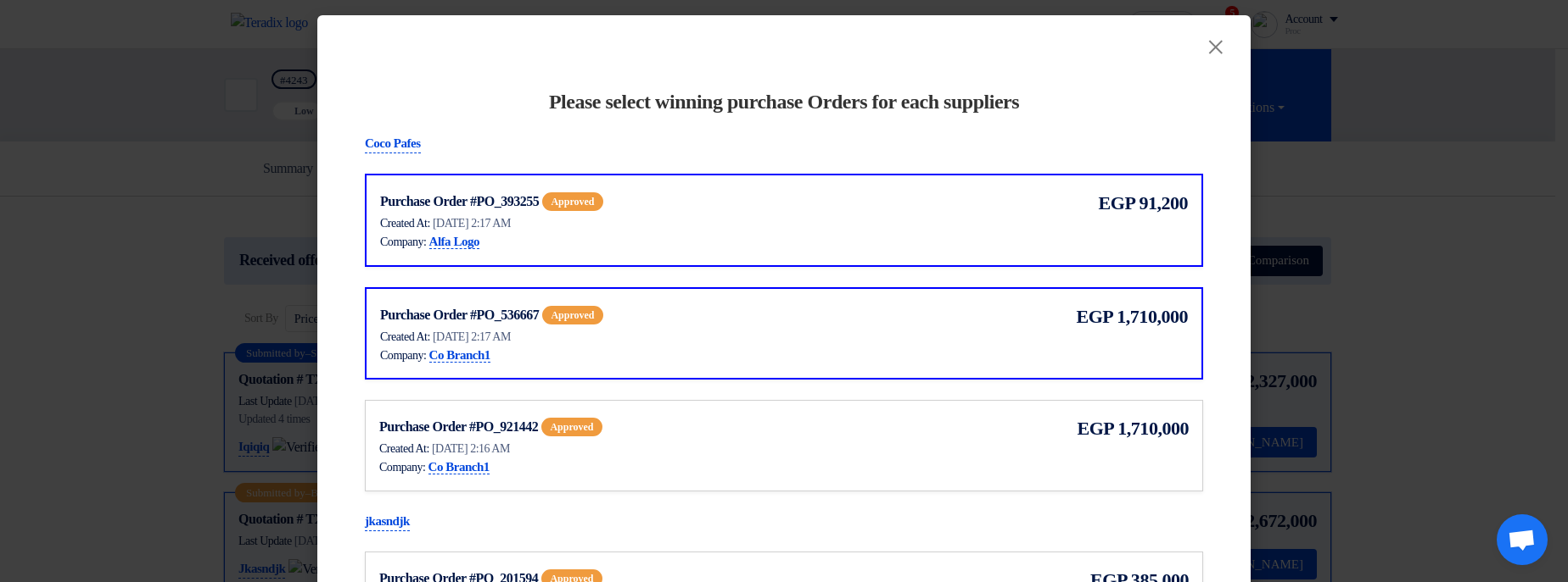
click at [607, 419] on use at bounding box center [607, 419] width 0 height 0
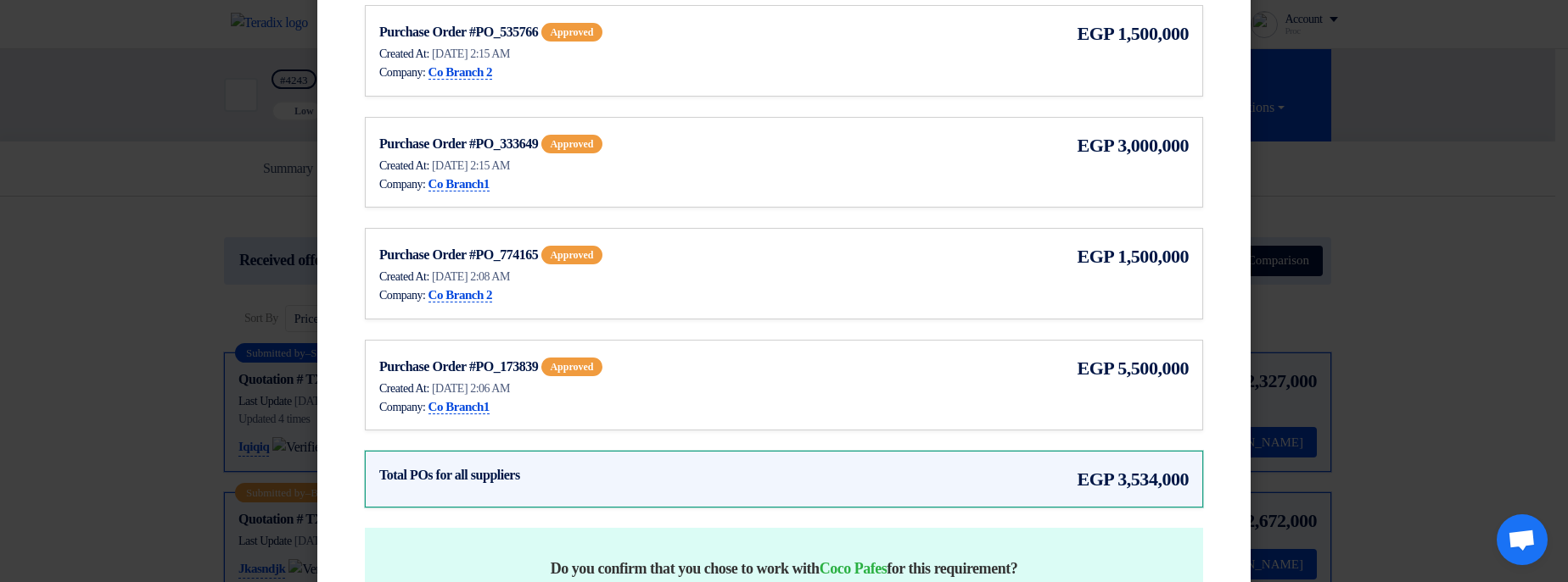
scroll to position [1379, 0]
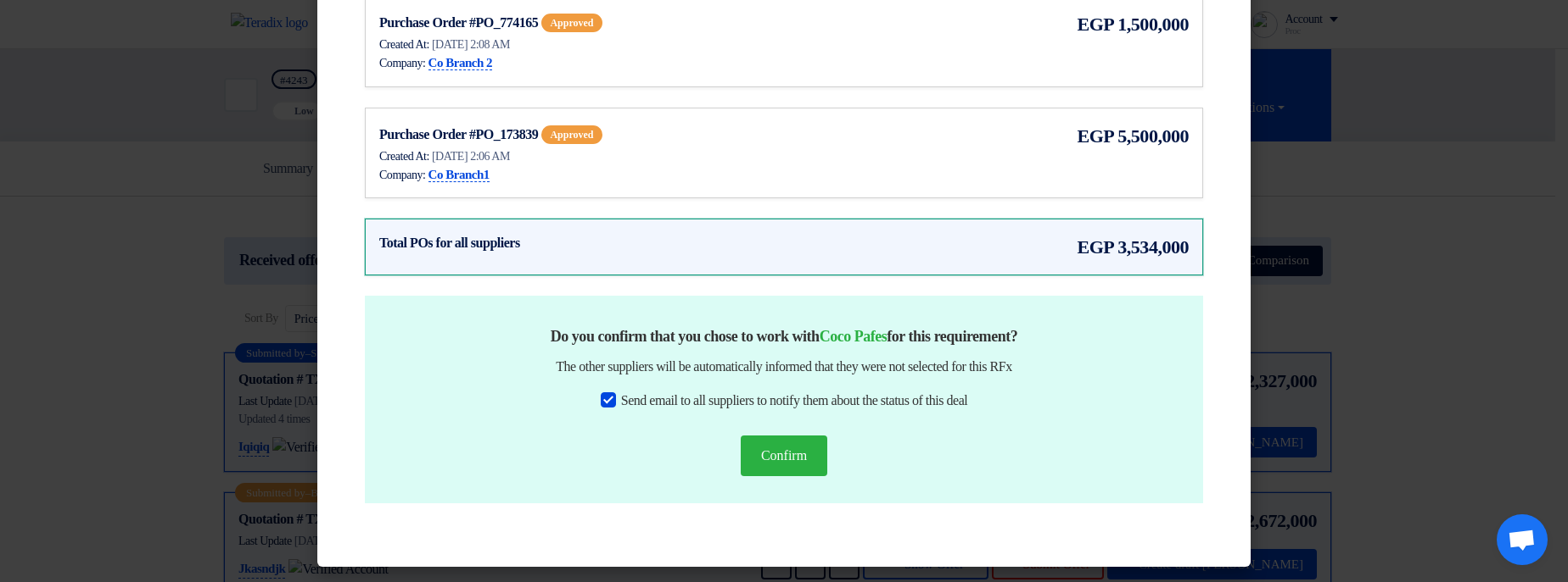
drag, startPoint x: 1101, startPoint y: 249, endPoint x: 1199, endPoint y: 253, distance: 98.1
click at [1125, 247] on span "3,534,000" at bounding box center [1153, 246] width 71 height 28
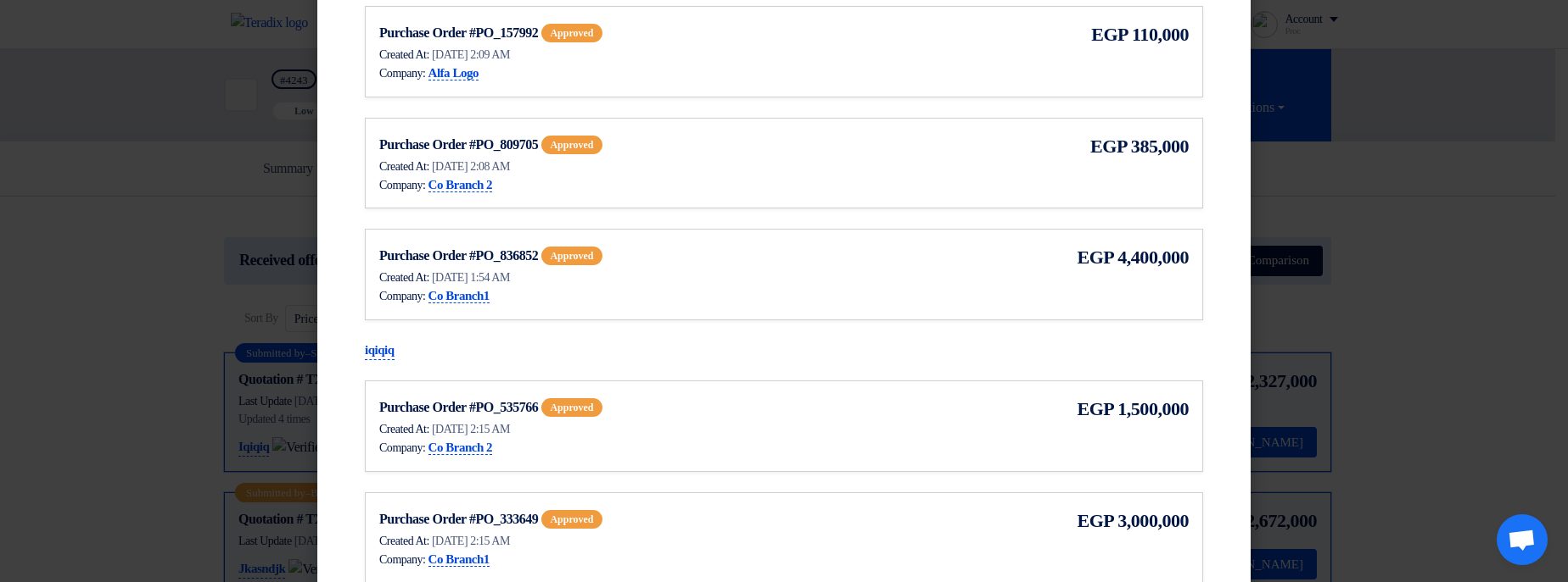
scroll to position [768, 0]
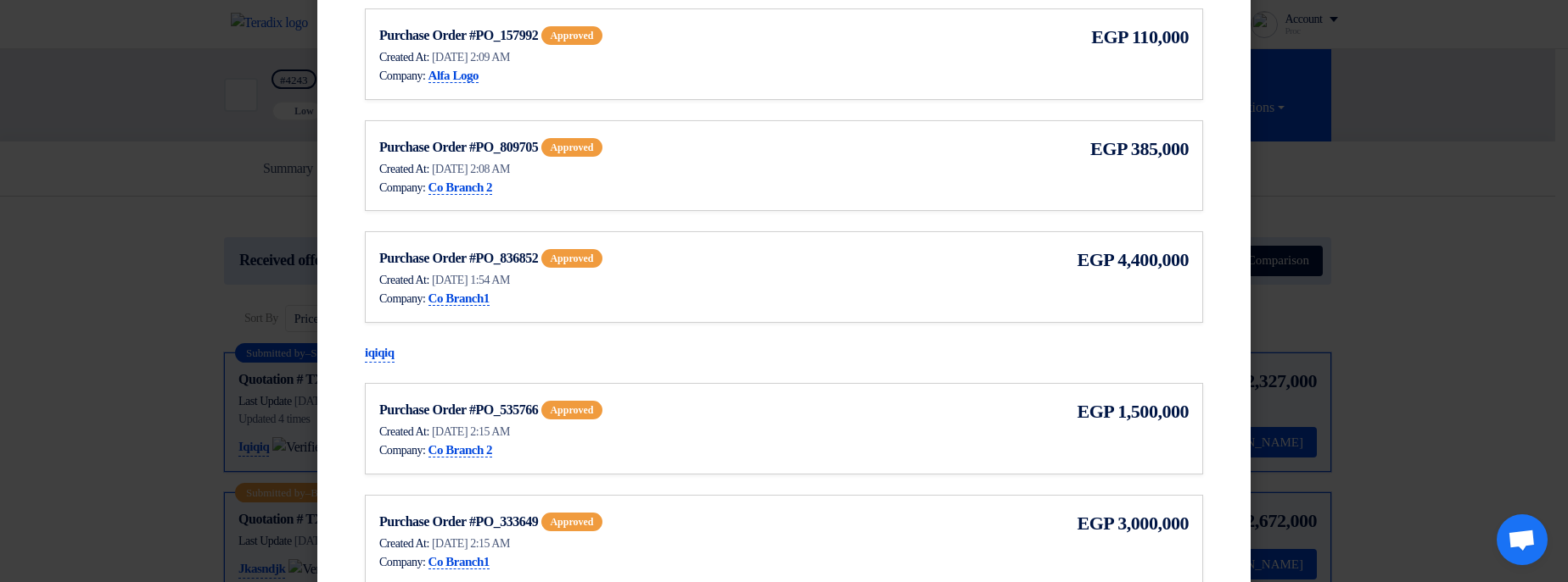
drag, startPoint x: 683, startPoint y: 275, endPoint x: 663, endPoint y: 272, distance: 20.2
click at [683, 275] on div "Created At: 17 Sep 2025, 1:54 AM" at bounding box center [545, 280] width 331 height 18
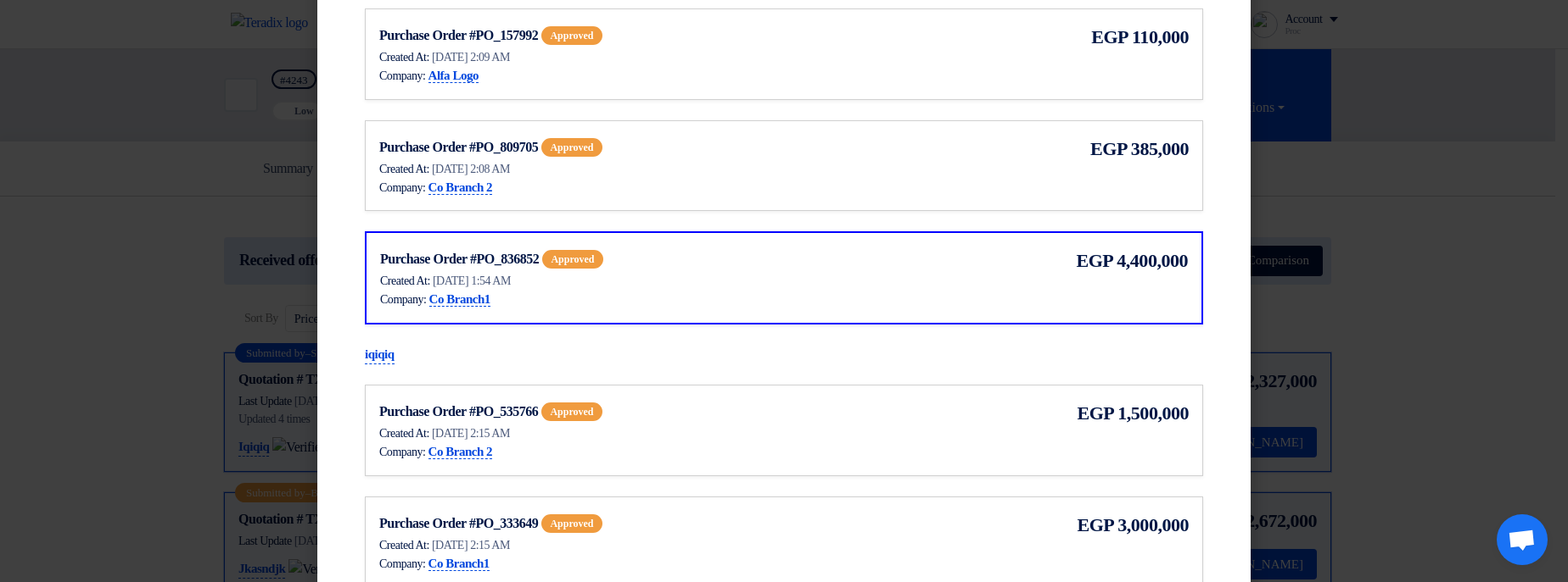
click at [620, 258] on icon "Show Purchase Order Details" at bounding box center [613, 257] width 12 height 12
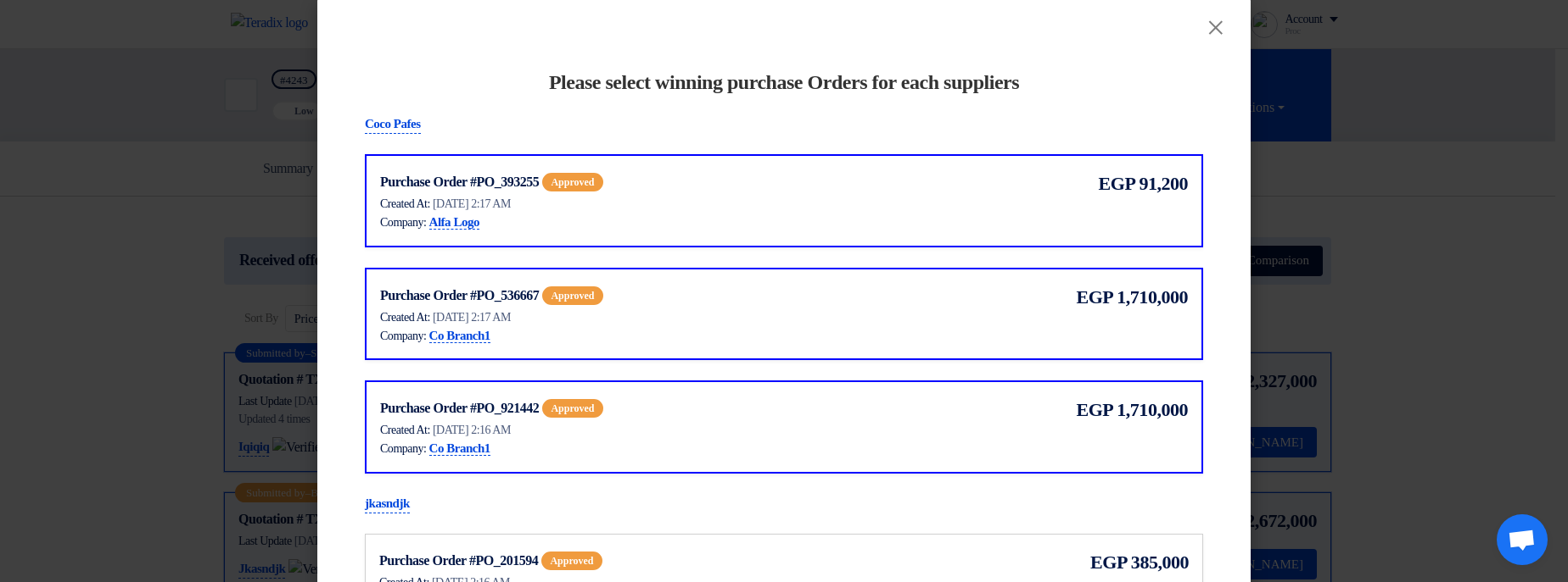
scroll to position [0, 0]
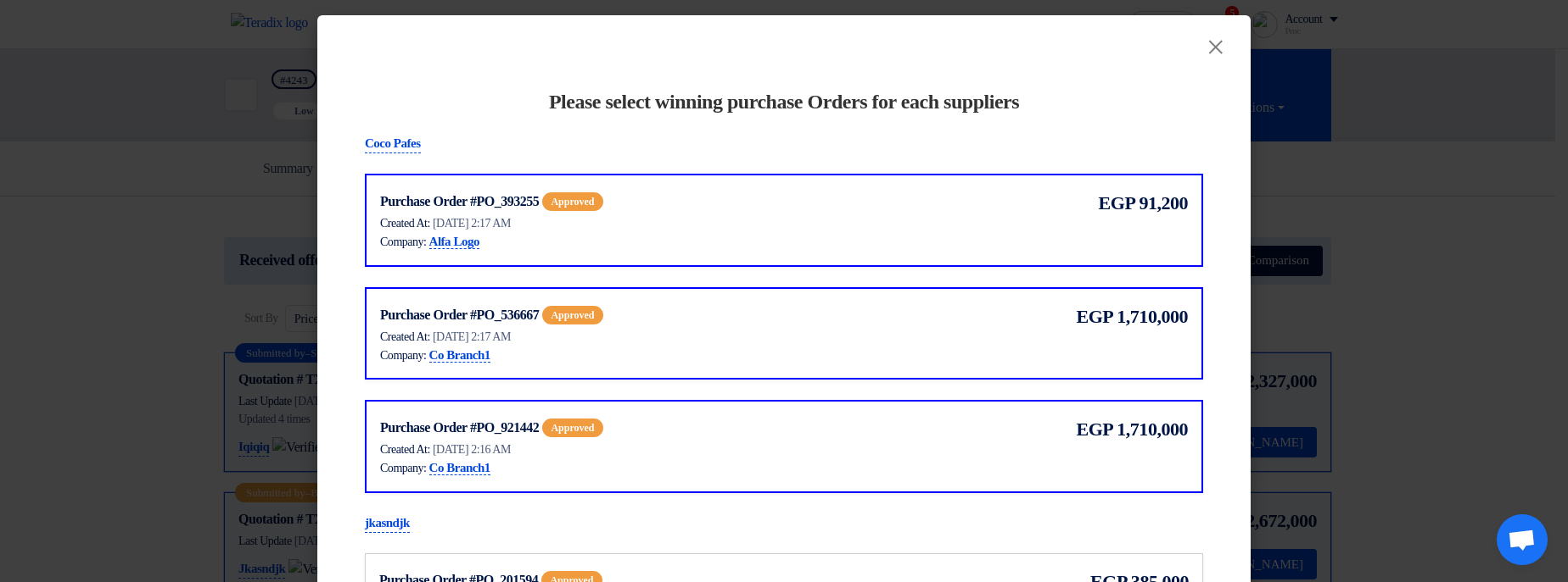
drag, startPoint x: 393, startPoint y: 137, endPoint x: 467, endPoint y: 137, distance: 74.0
click at [467, 137] on div "Coco Pafes" at bounding box center [784, 144] width 838 height 20
click at [379, 152] on p "Coco Pafes" at bounding box center [393, 144] width 56 height 20
click at [413, 144] on p "Coco Pafes" at bounding box center [393, 144] width 56 height 20
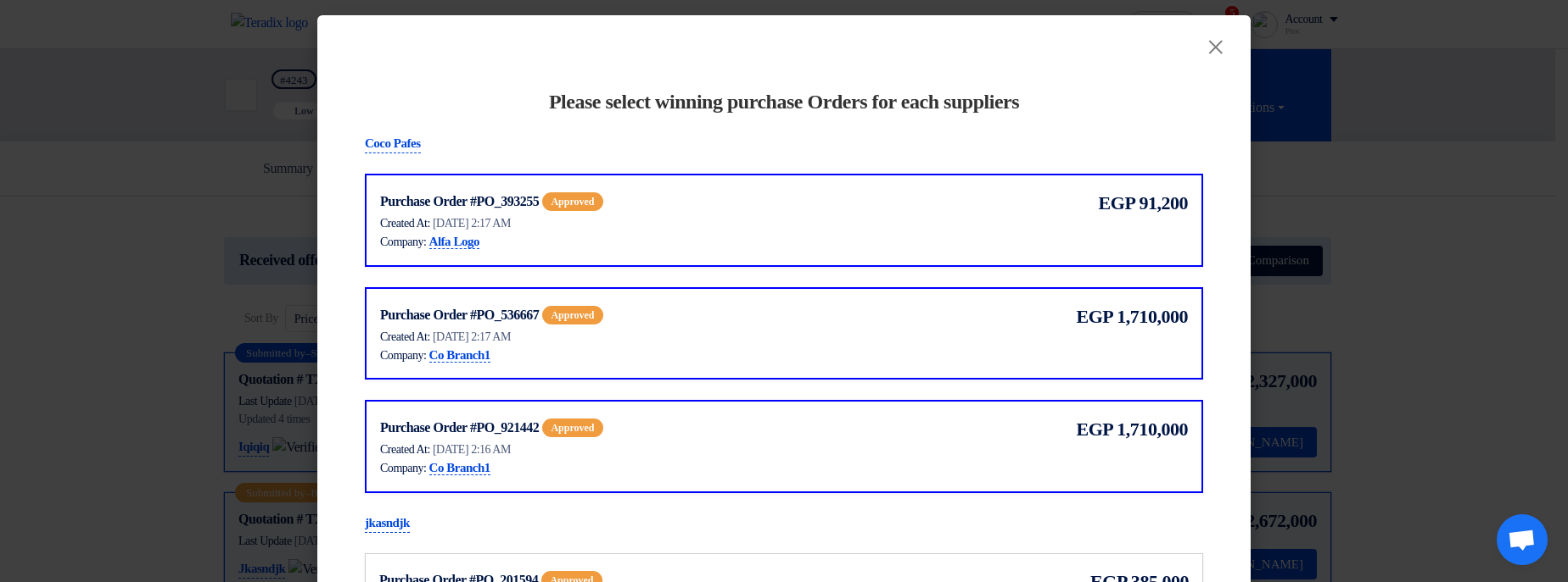
click at [413, 144] on p "Coco Pafes" at bounding box center [393, 144] width 56 height 20
click at [555, 145] on div "Coco Pafes" at bounding box center [784, 144] width 838 height 20
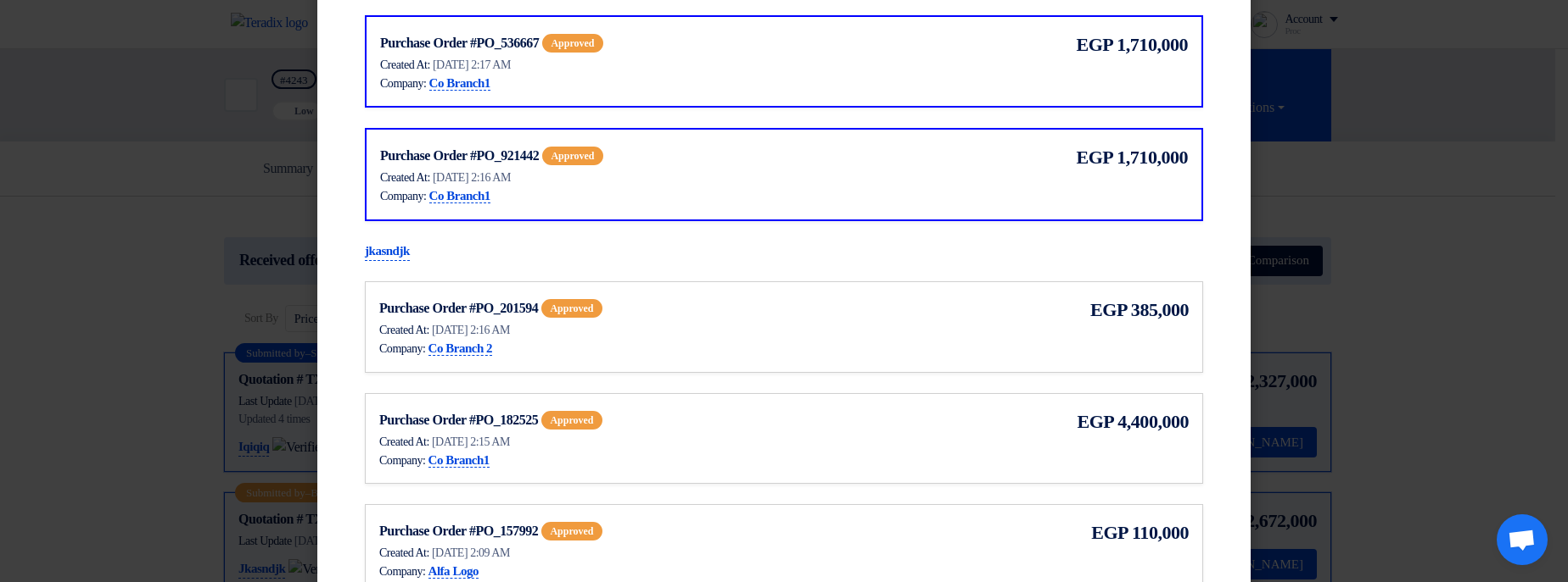
scroll to position [406, 0]
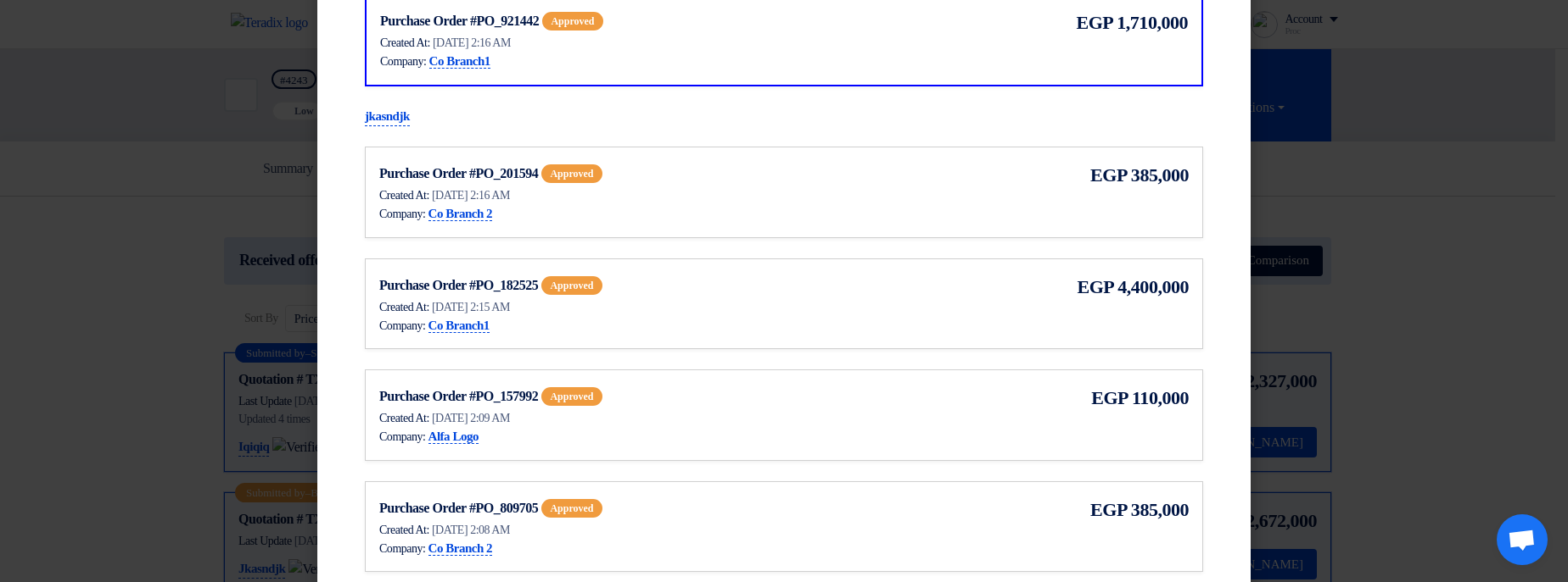
click at [1037, 182] on div "Purchase Order #PO_201594 approved Show Purchase Order Details Created At: 17 S…" at bounding box center [784, 192] width 809 height 63
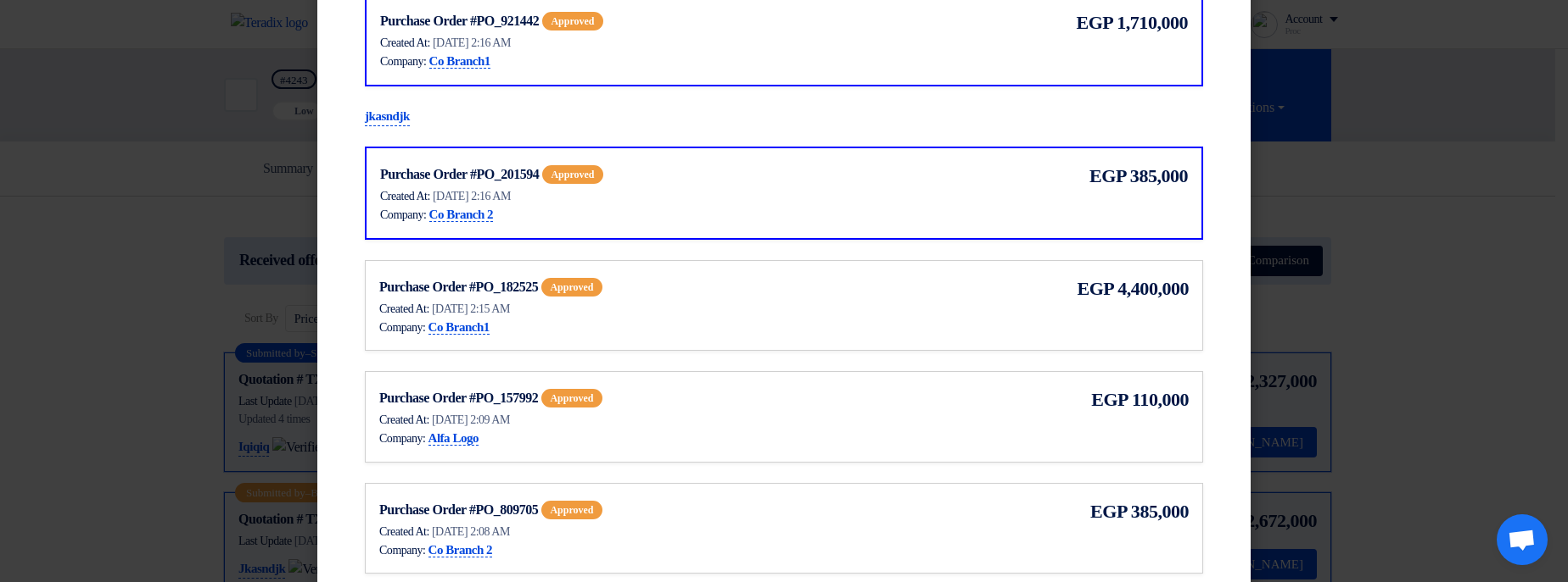
click at [1074, 298] on div "egp 4,400,000" at bounding box center [1131, 288] width 115 height 28
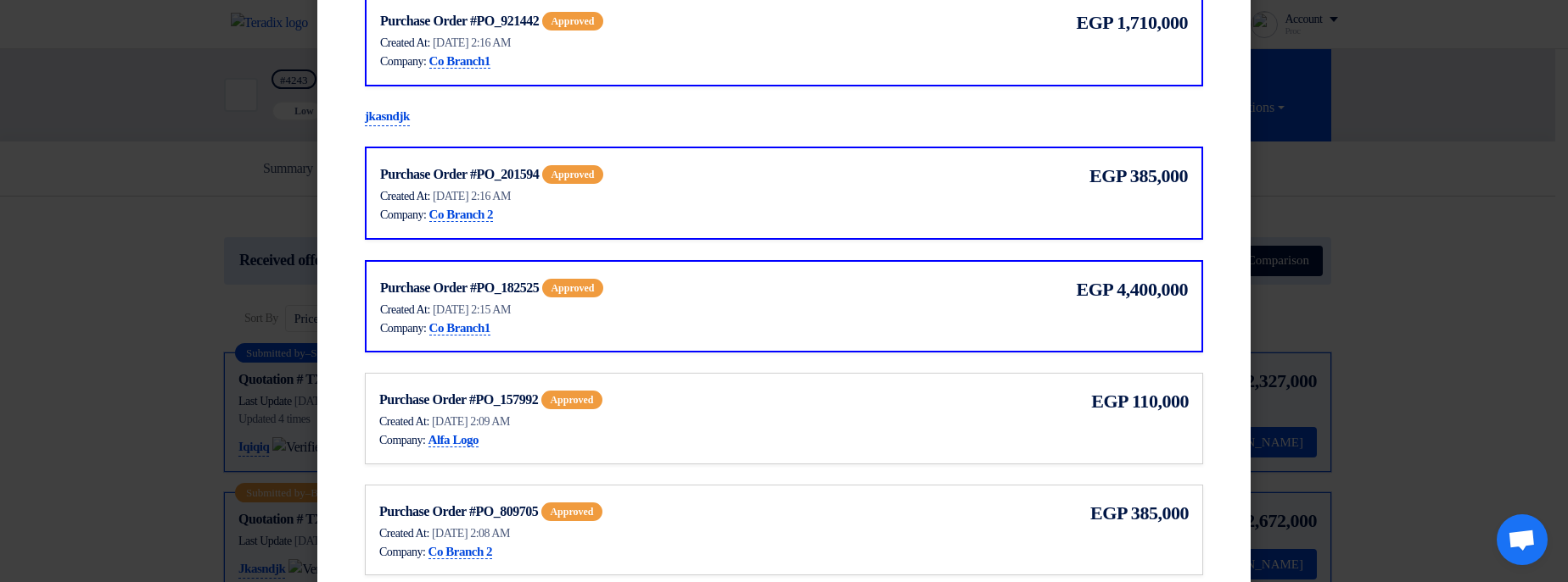
click at [1057, 393] on div "Purchase Order #PO_157992 approved Show Purchase Order Details Created At: 17 S…" at bounding box center [784, 418] width 809 height 63
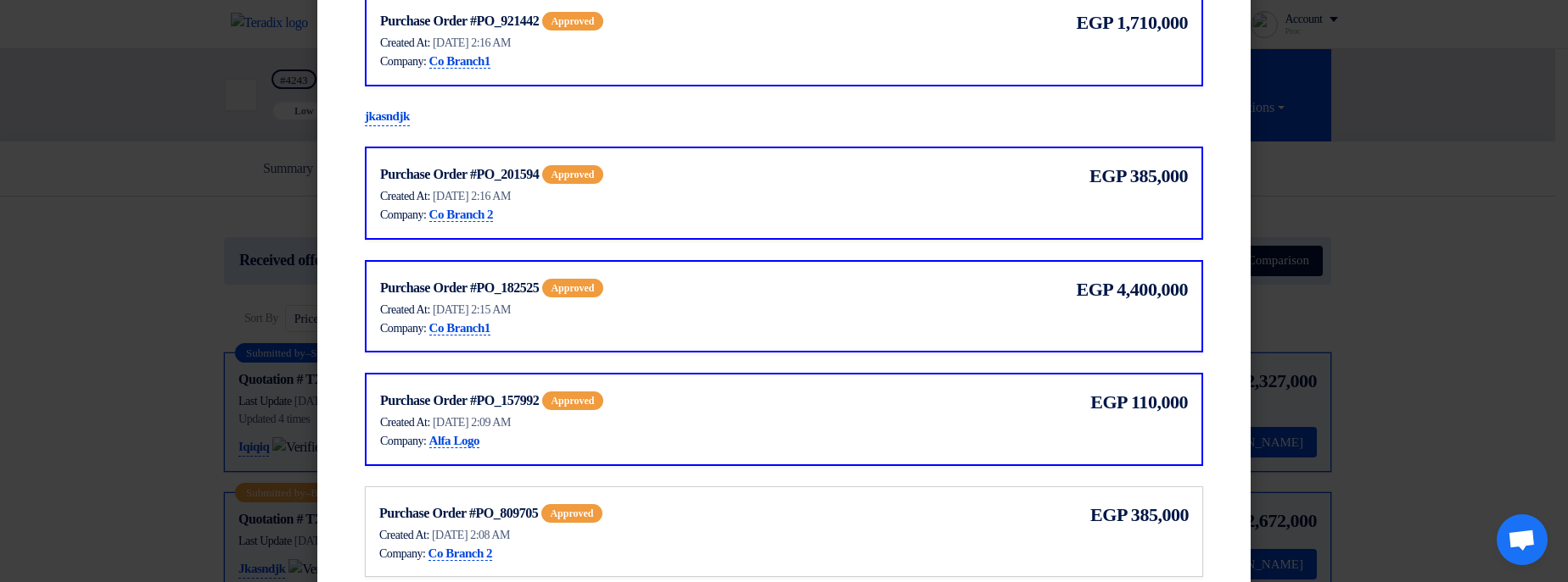
click at [1008, 527] on div "Purchase Order #PO_809705 approved Show Purchase Order Details Created At: 17 S…" at bounding box center [784, 532] width 809 height 63
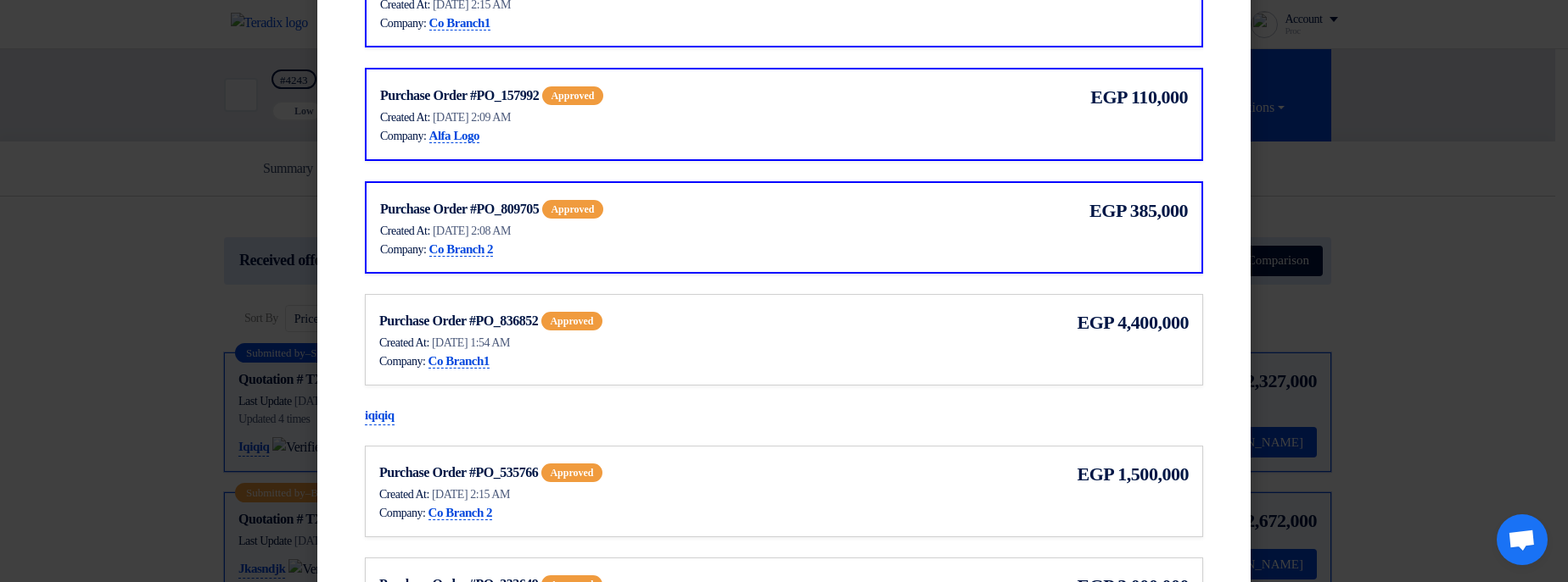
click at [940, 326] on div "Purchase Order #PO_836852 approved Show Purchase Order Details Created At: 17 S…" at bounding box center [784, 339] width 809 height 63
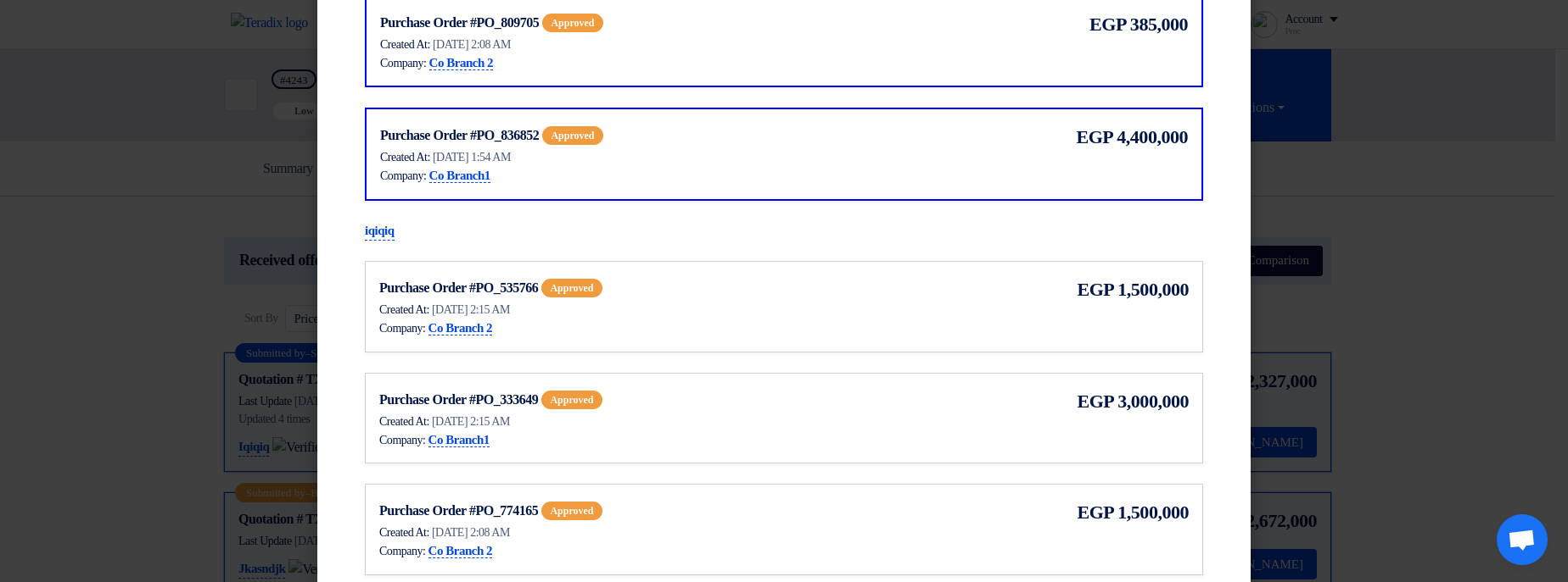
scroll to position [916, 0]
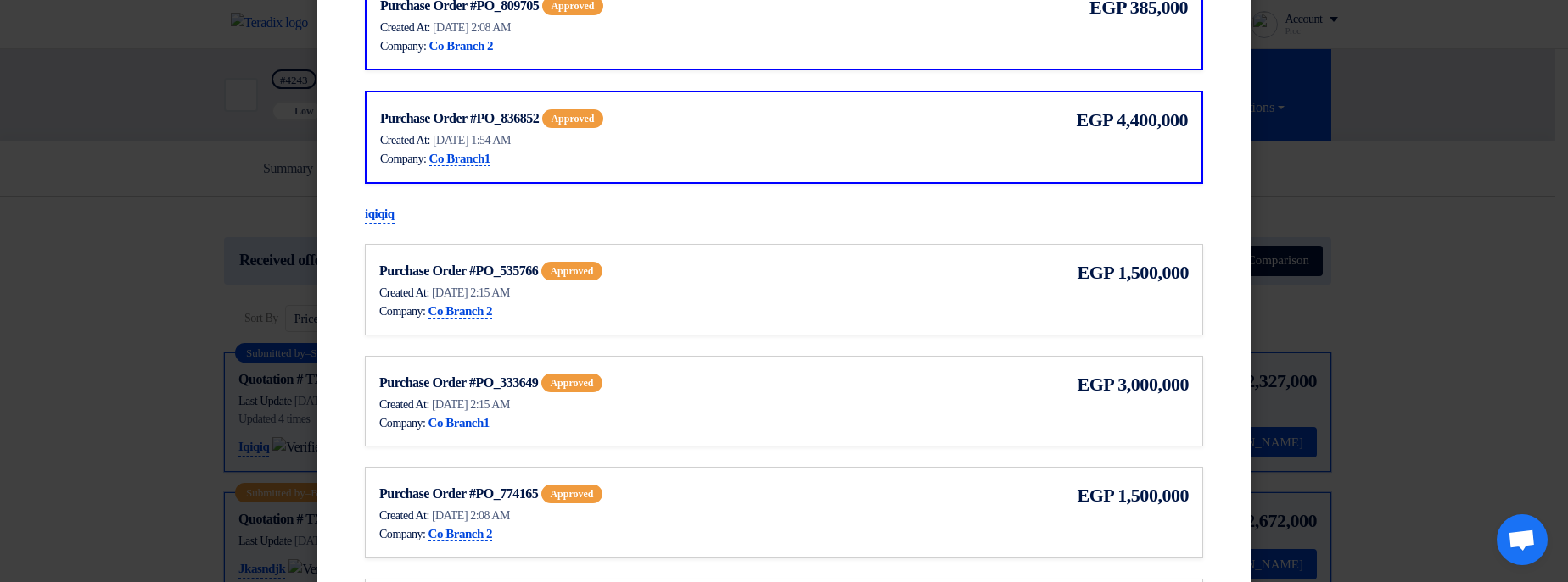
click at [932, 296] on div "Purchase Order #PO_535766 approved Show Purchase Order Details Created At: 17 S…" at bounding box center [784, 289] width 809 height 63
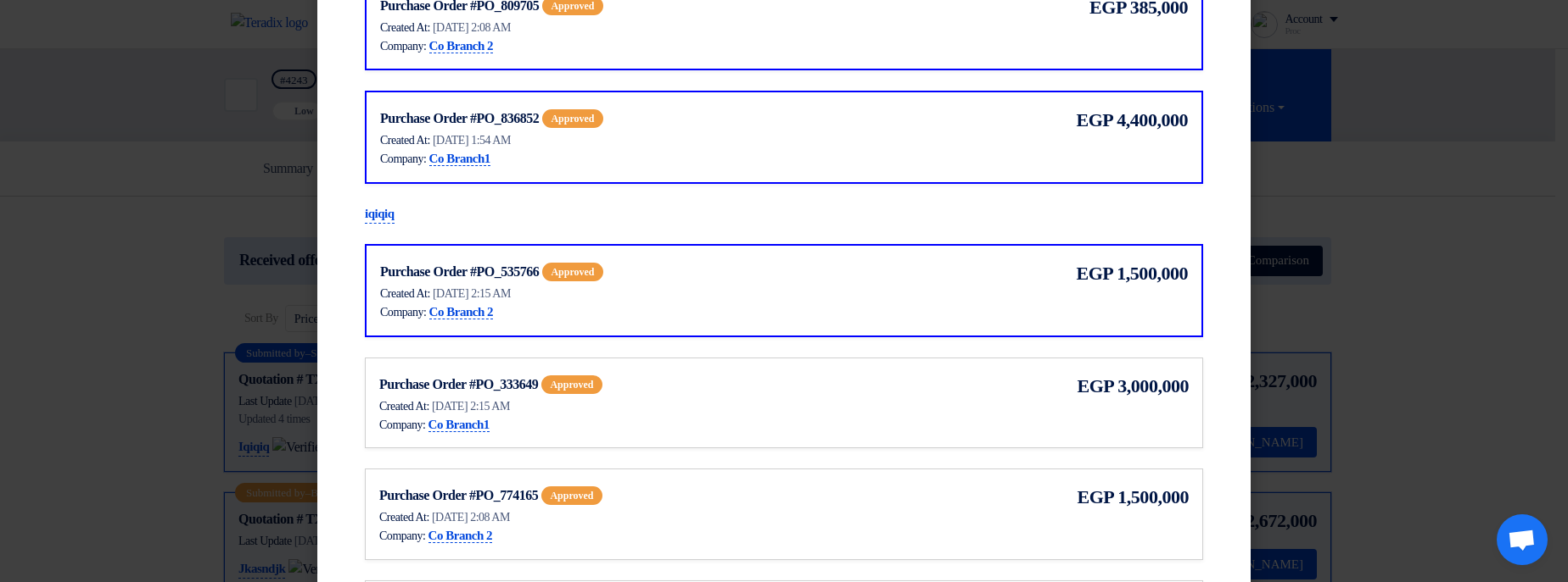
drag, startPoint x: 1014, startPoint y: 406, endPoint x: 1010, endPoint y: 431, distance: 25.3
click at [1015, 406] on div "Purchase Order #PO_333649 approved Show Purchase Order Details Created At: 17 S…" at bounding box center [784, 403] width 809 height 63
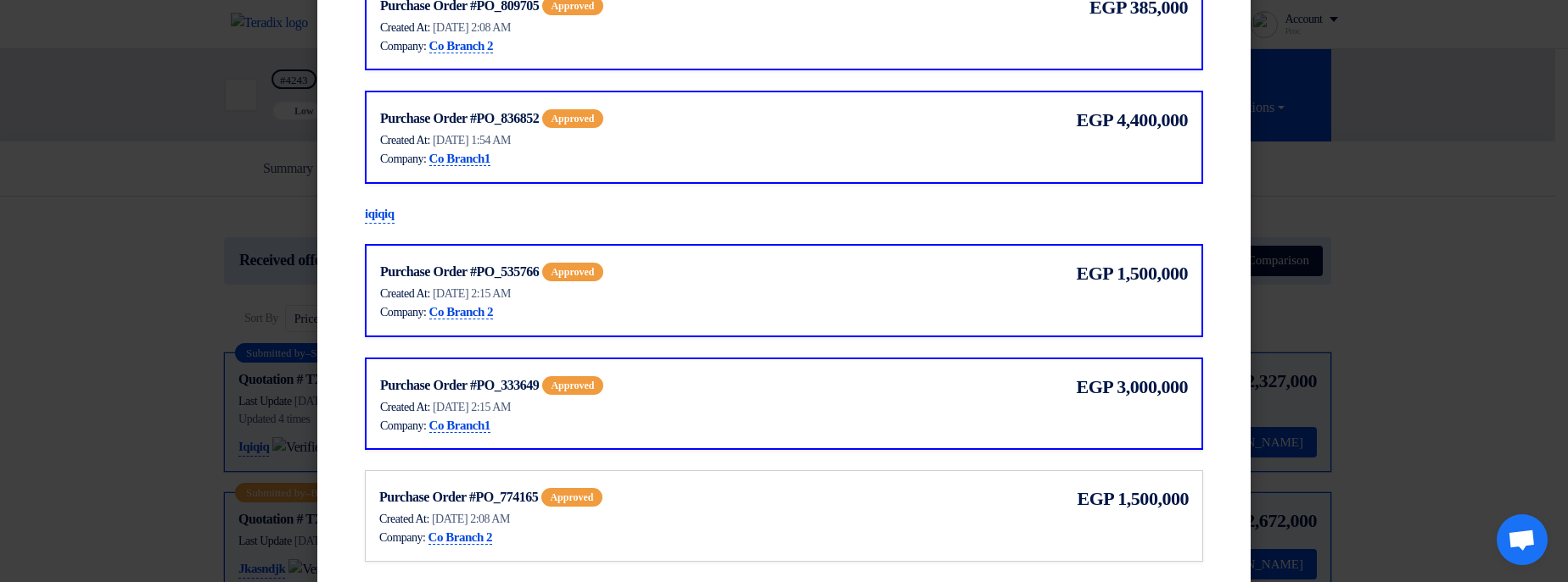
click at [979, 512] on div "Purchase Order #PO_774165 approved Show Purchase Order Details Created At: 17 S…" at bounding box center [784, 516] width 809 height 63
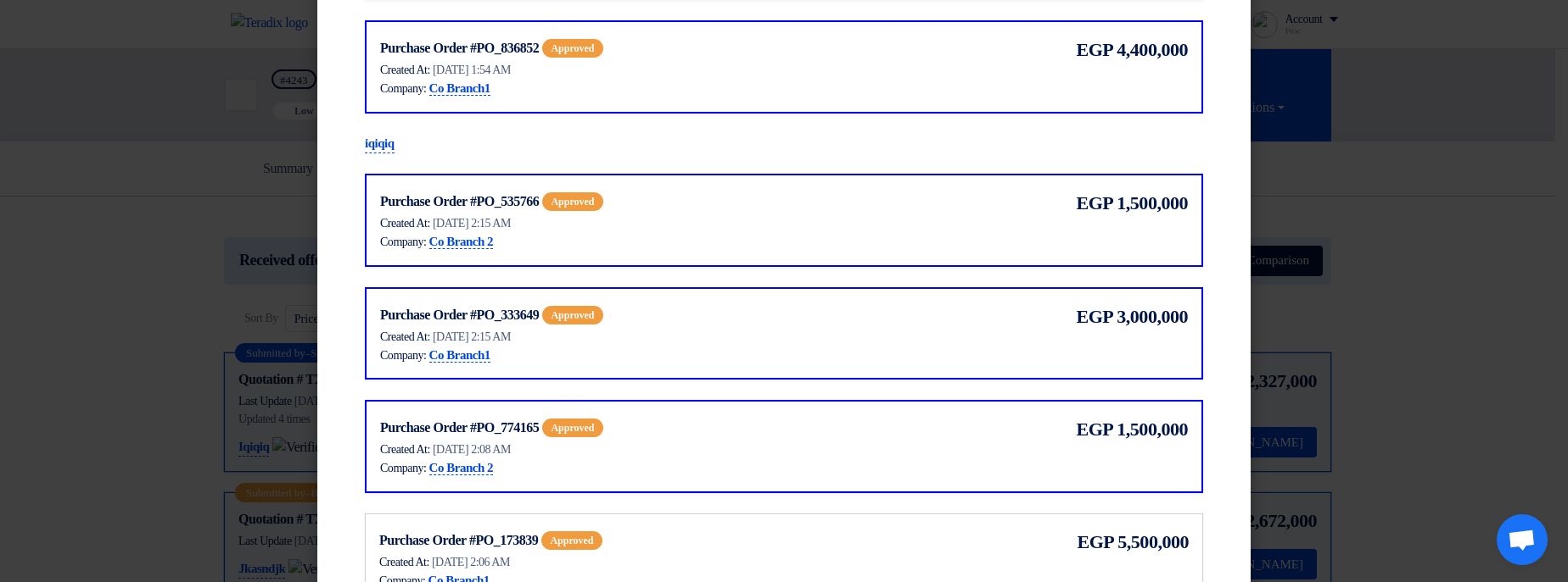
scroll to position [1220, 0]
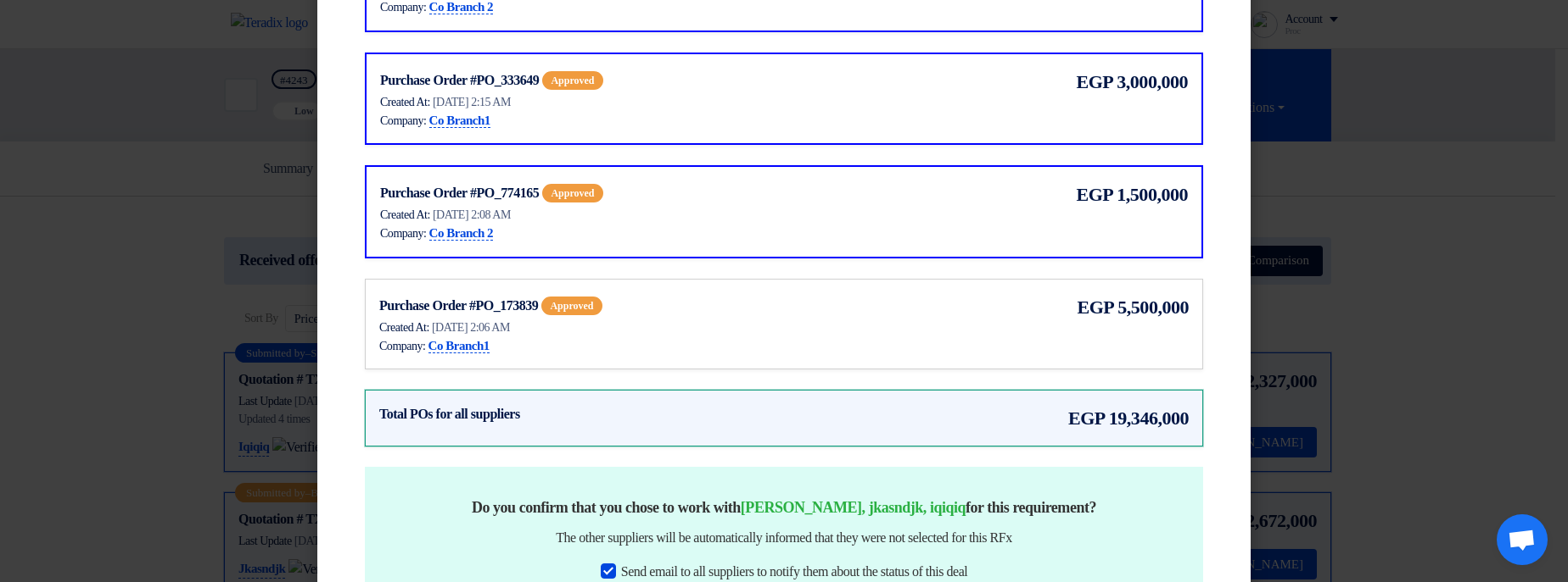
click at [824, 290] on div "Purchase Order #PO_173839 approved Show Purchase Order Details Created At: 17 S…" at bounding box center [784, 325] width 838 height 92
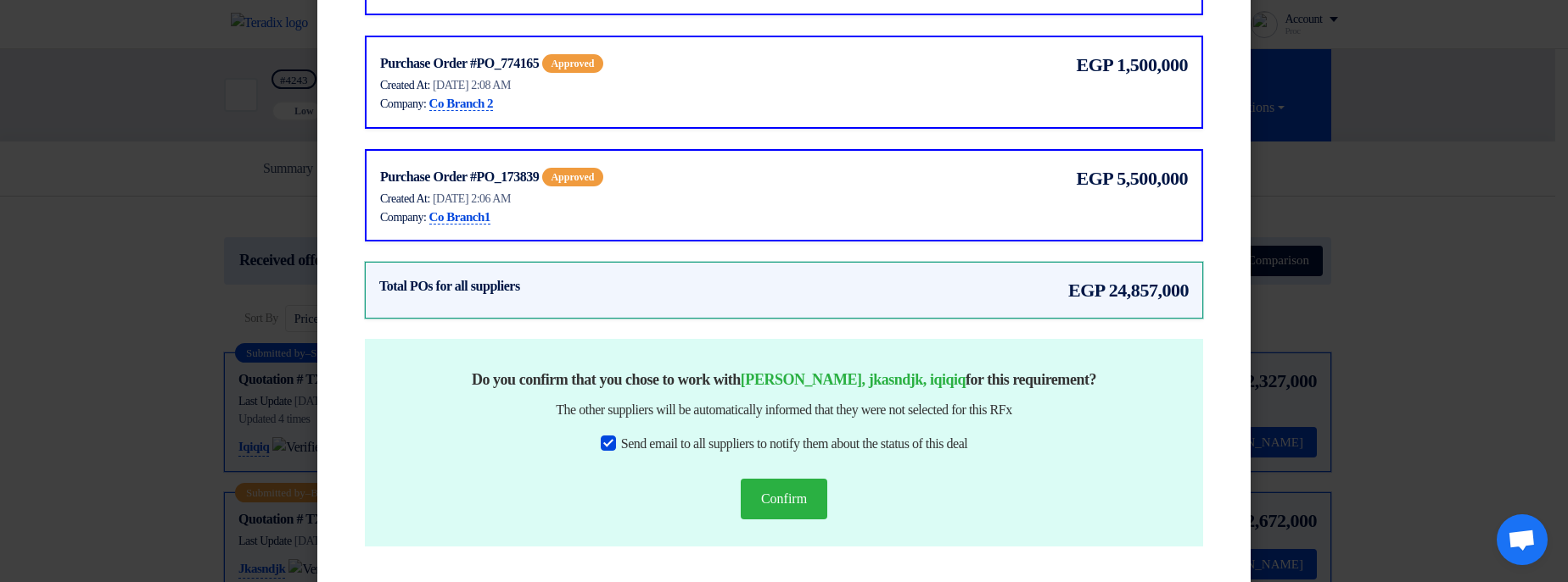
scroll to position [1394, 0]
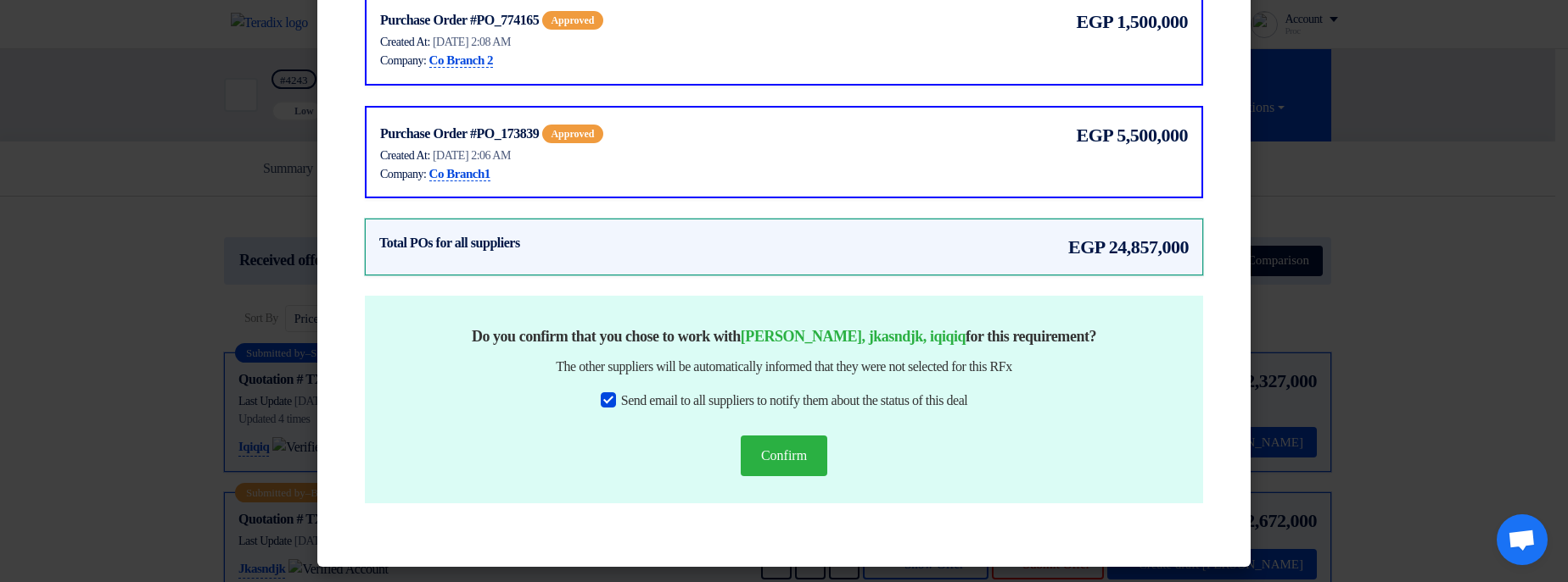
drag, startPoint x: 1087, startPoint y: 244, endPoint x: 1187, endPoint y: 248, distance: 100.1
click at [1187, 248] on div "Total POs for all suppliers egp 24,857,000" at bounding box center [784, 247] width 838 height 56
click at [1116, 256] on span "24,857,000" at bounding box center [1148, 246] width 80 height 28
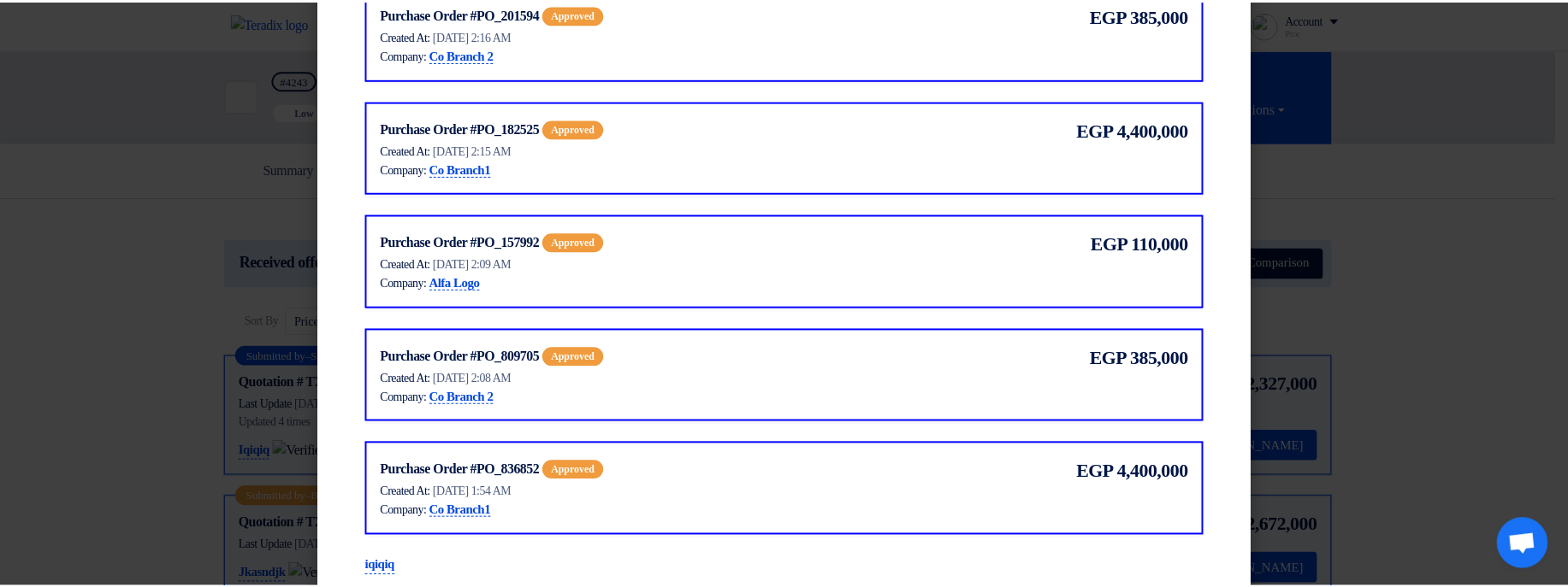
scroll to position [380, 0]
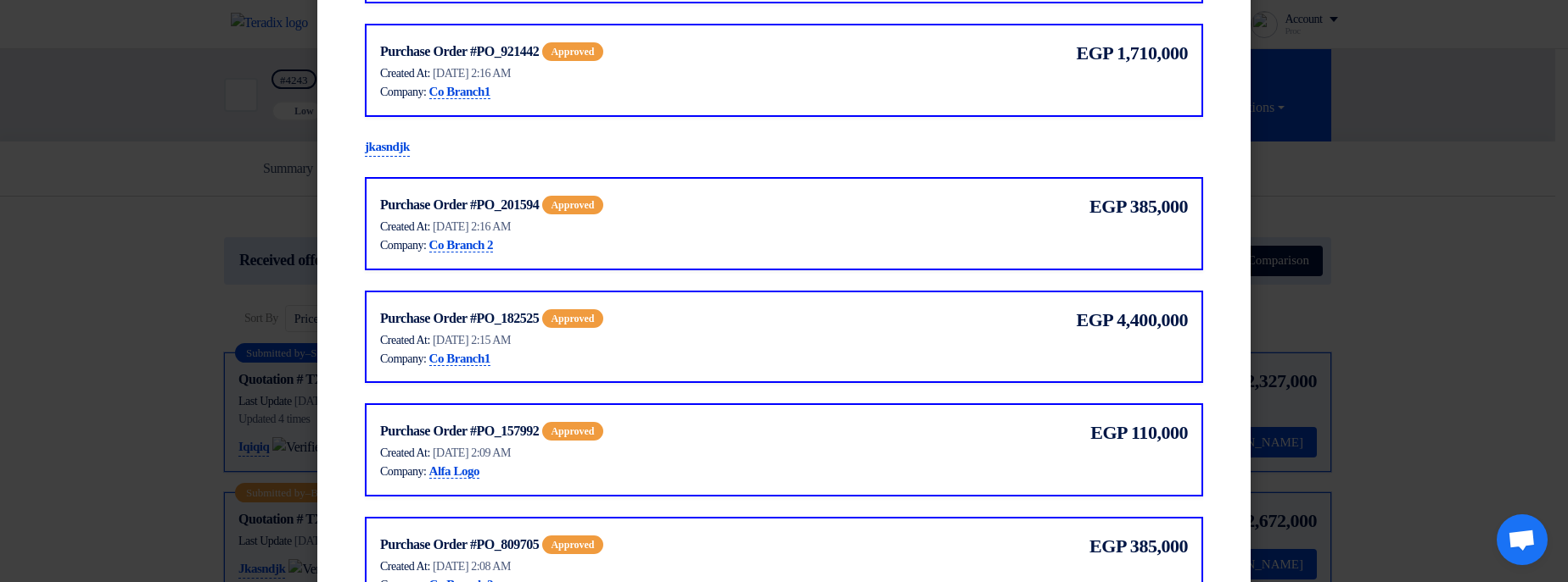
click at [1357, 180] on modal-container "× Please select winning purchase Orders for each suppliers Coco Pafes Purchase …" at bounding box center [784, 291] width 1568 height 582
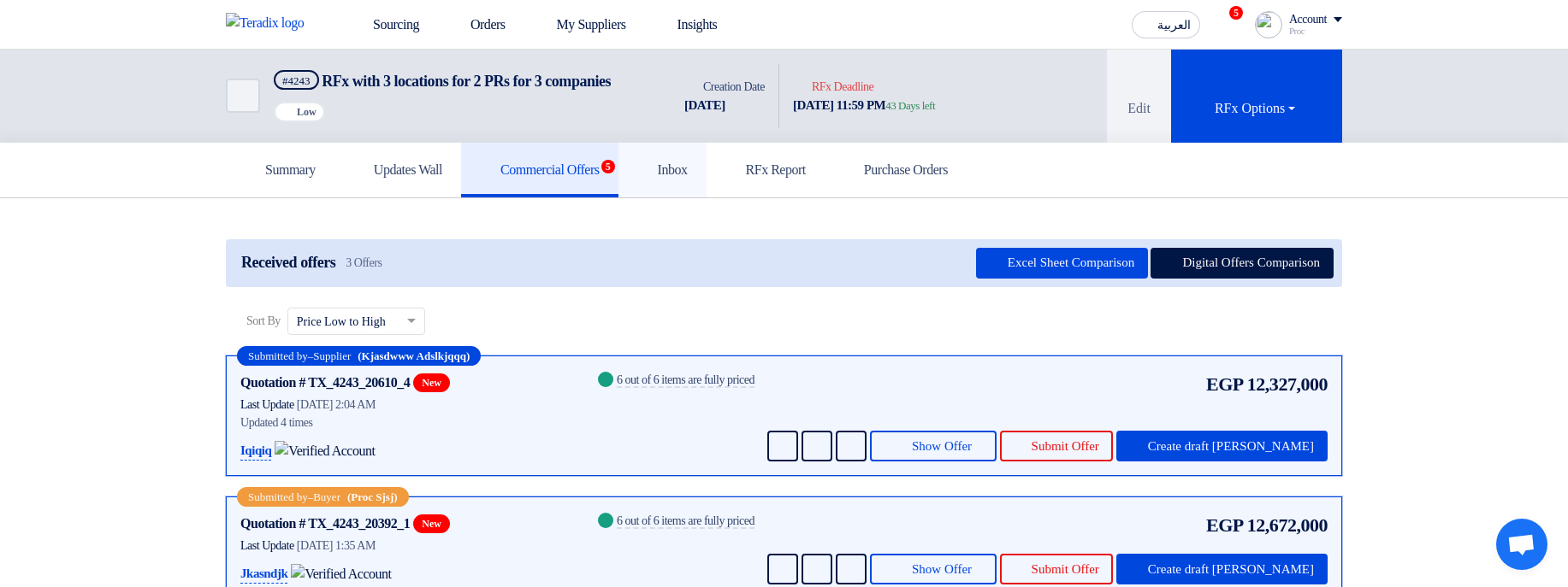
click at [706, 188] on link "Inbox" at bounding box center [662, 171] width 88 height 55
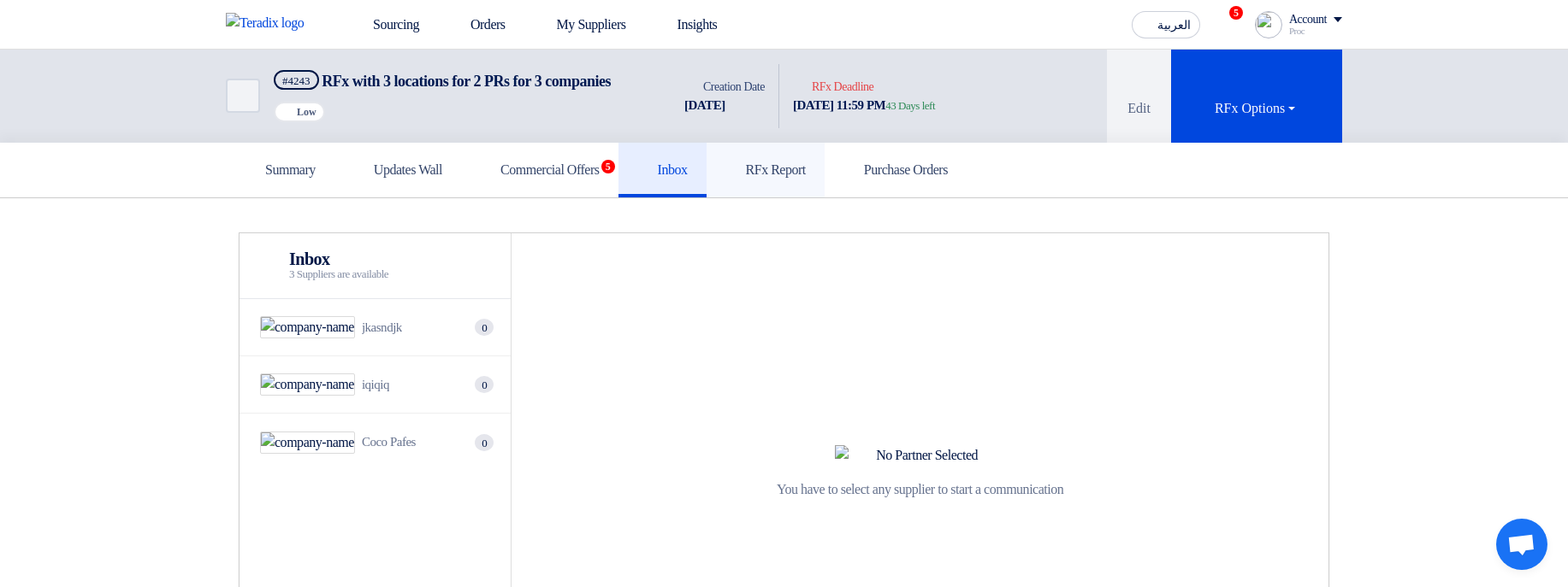
click at [806, 179] on h5 "RFx Report" at bounding box center [765, 170] width 81 height 17
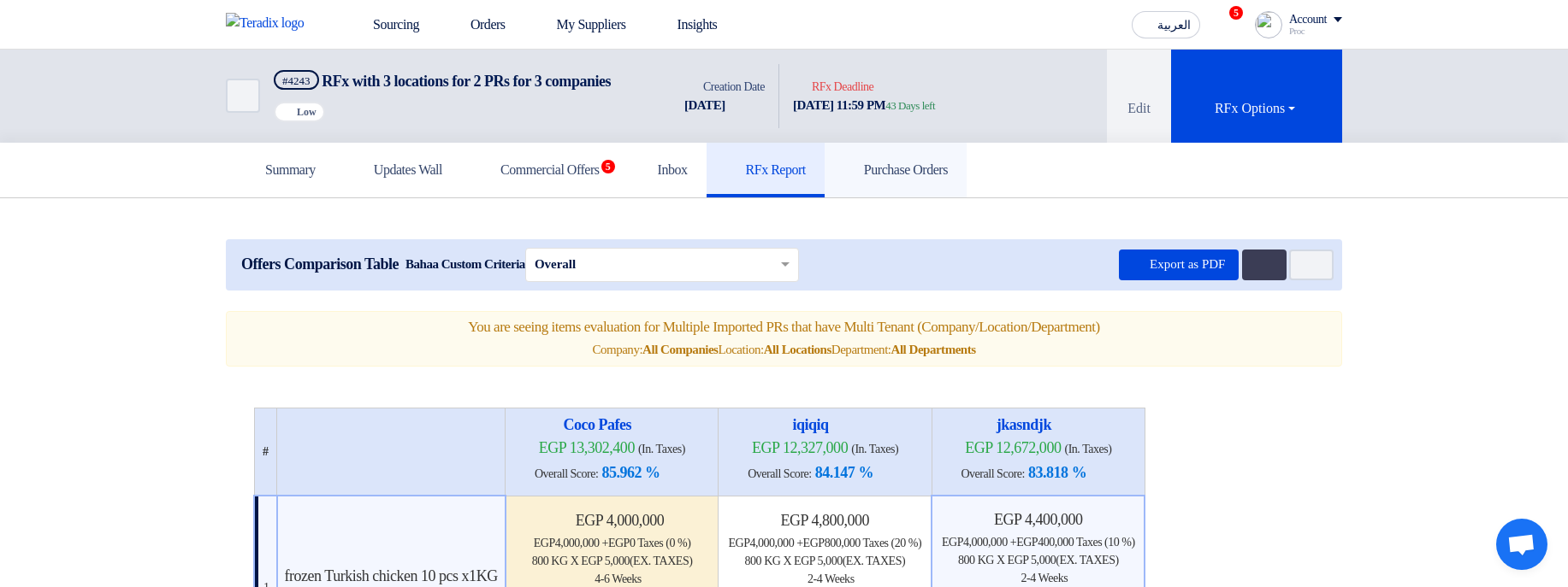
click at [948, 179] on h5 "Purchase Orders" at bounding box center [895, 170] width 105 height 17
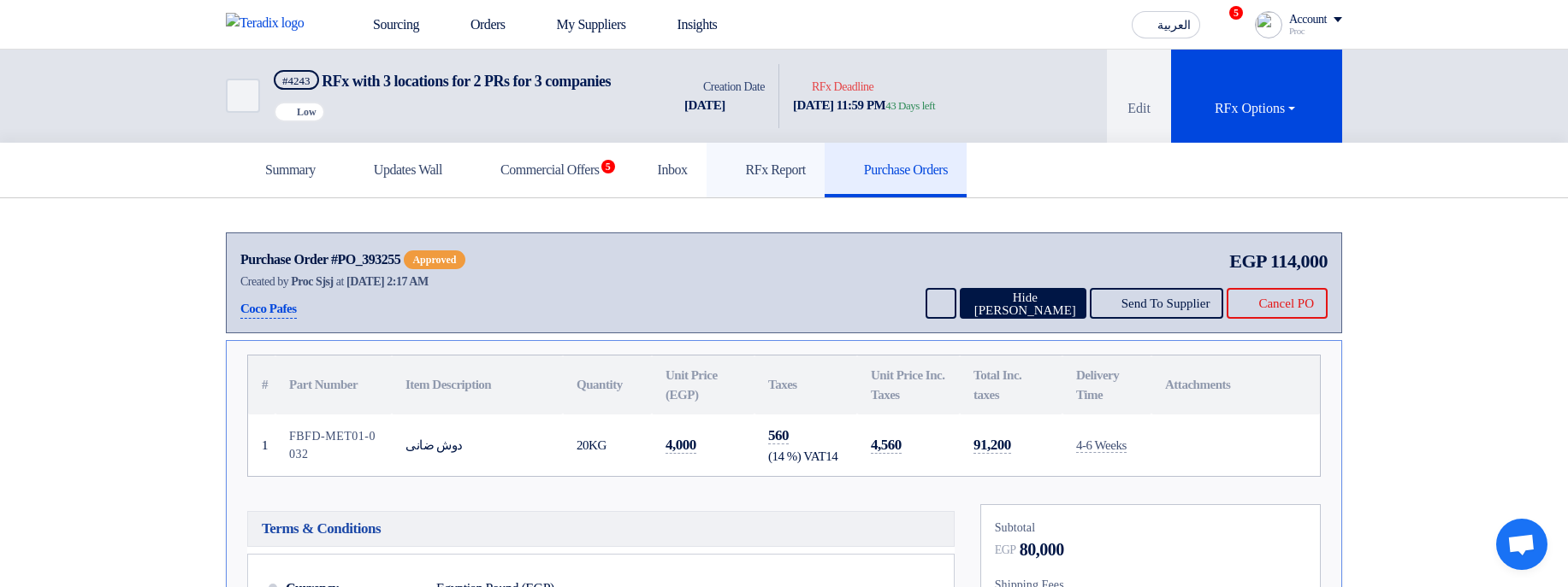
click at [784, 197] on link "RFx Report" at bounding box center [765, 171] width 118 height 55
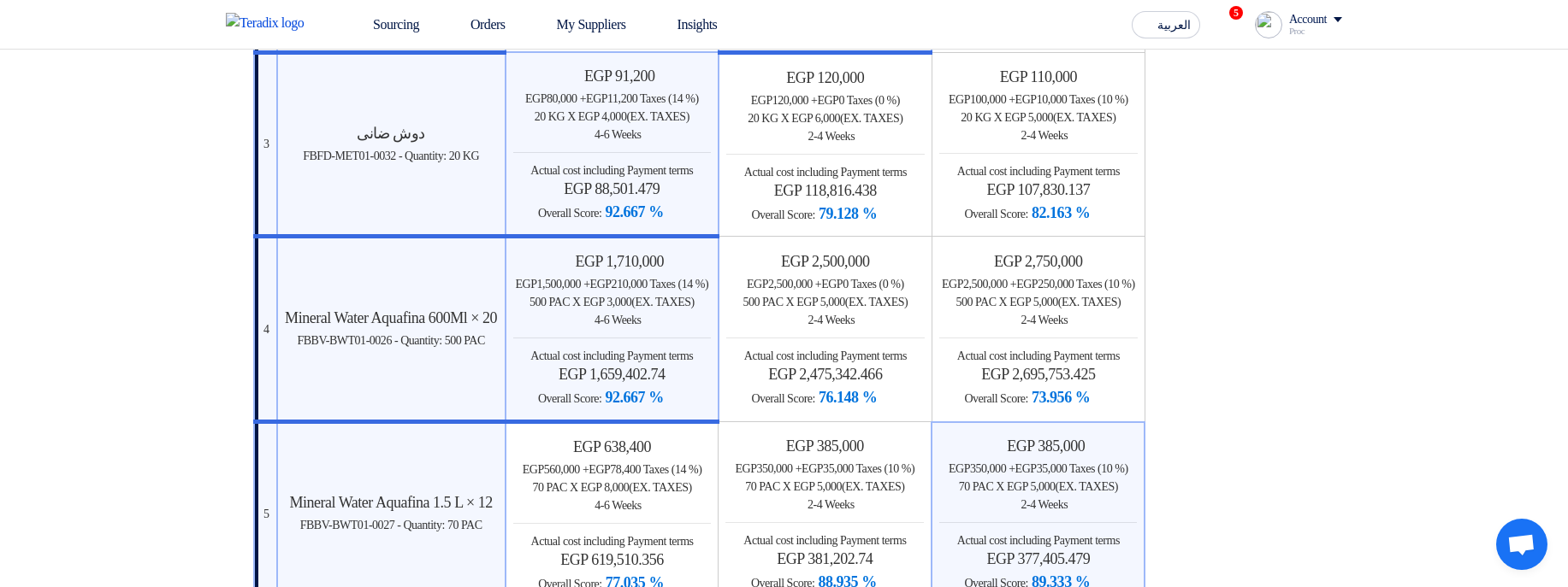
scroll to position [821, 0]
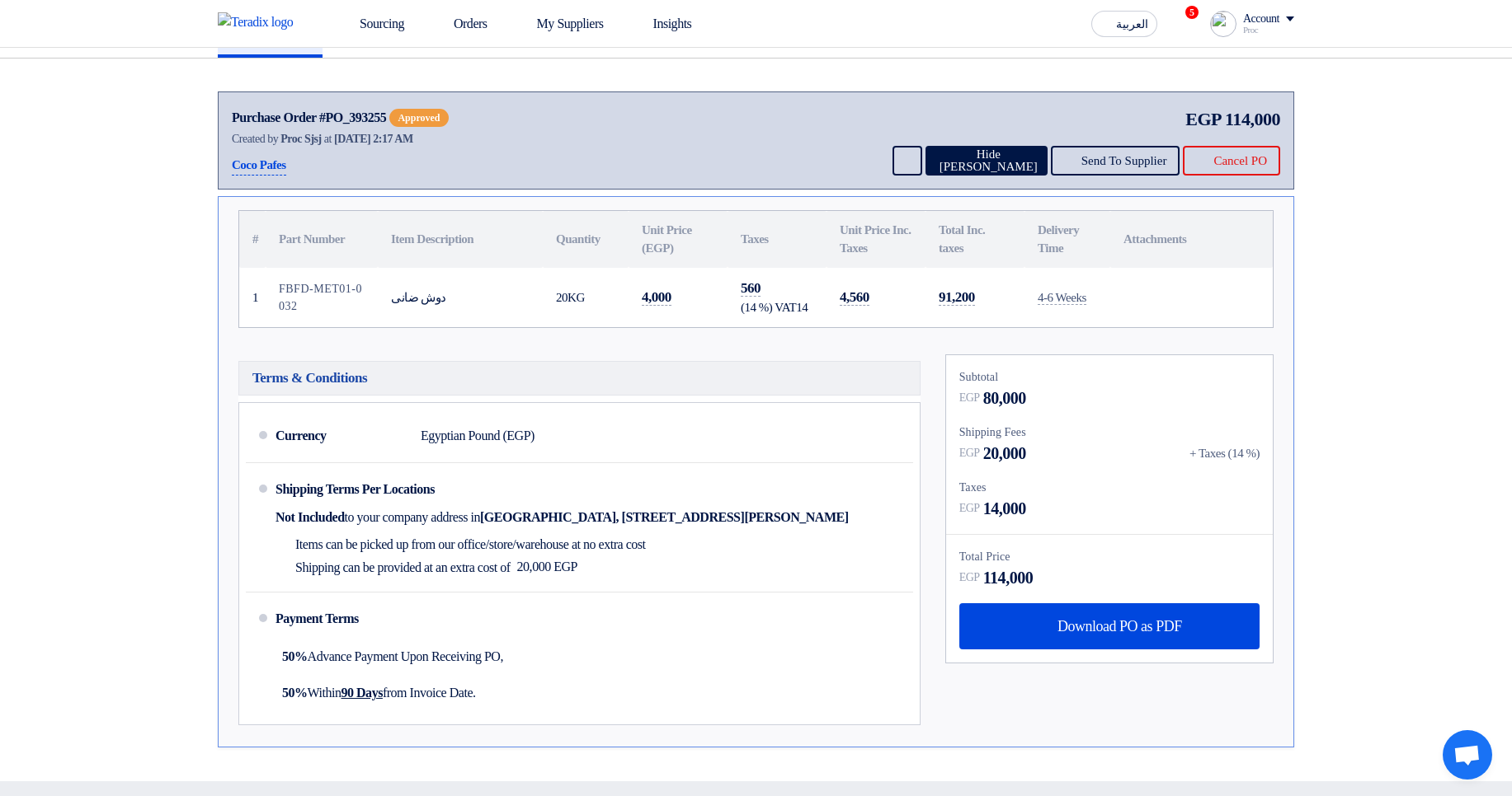
scroll to position [198, 0]
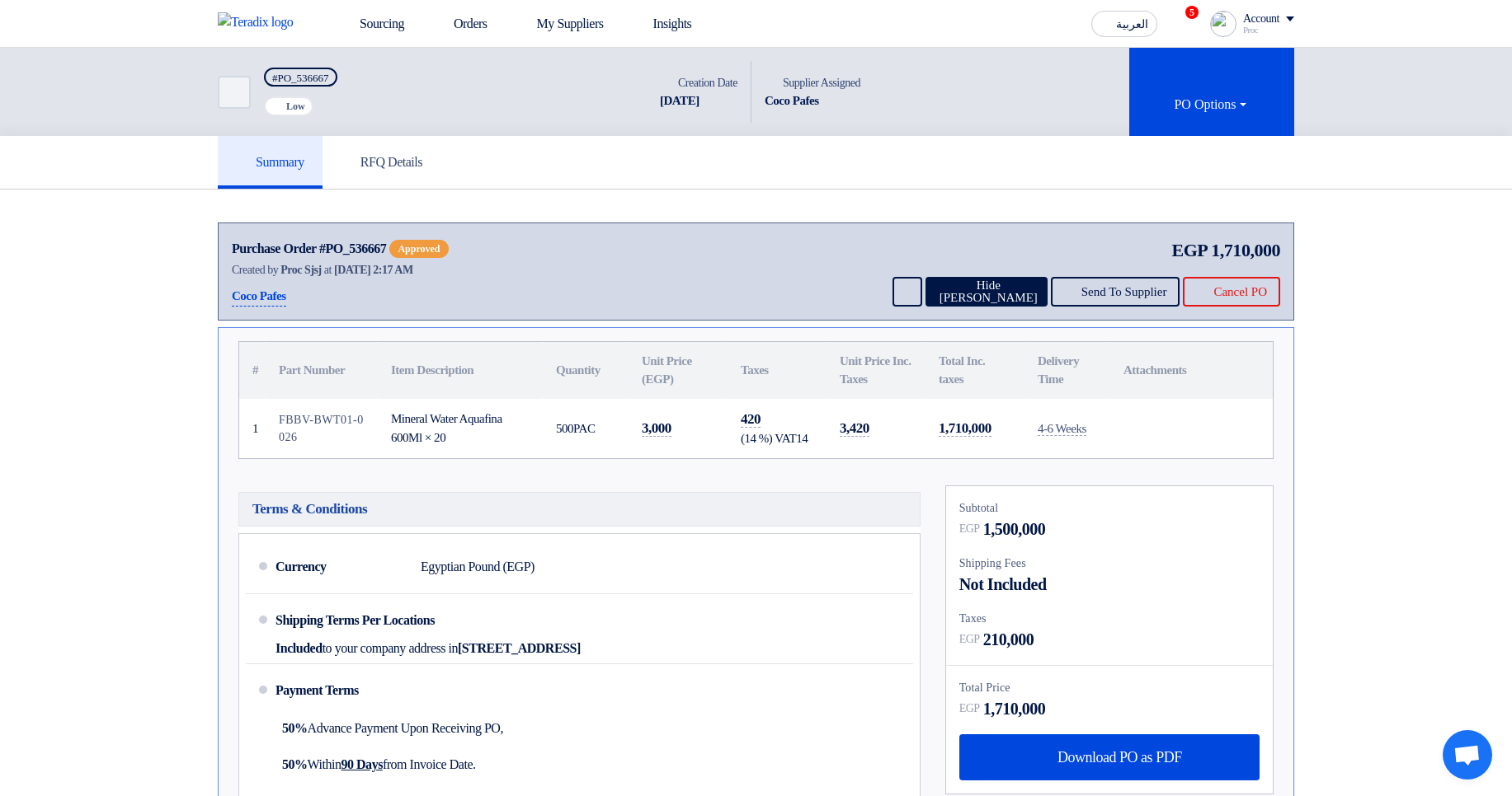
click at [379, 246] on div "Purchase Order #PO_536667" at bounding box center [309, 249] width 154 height 19
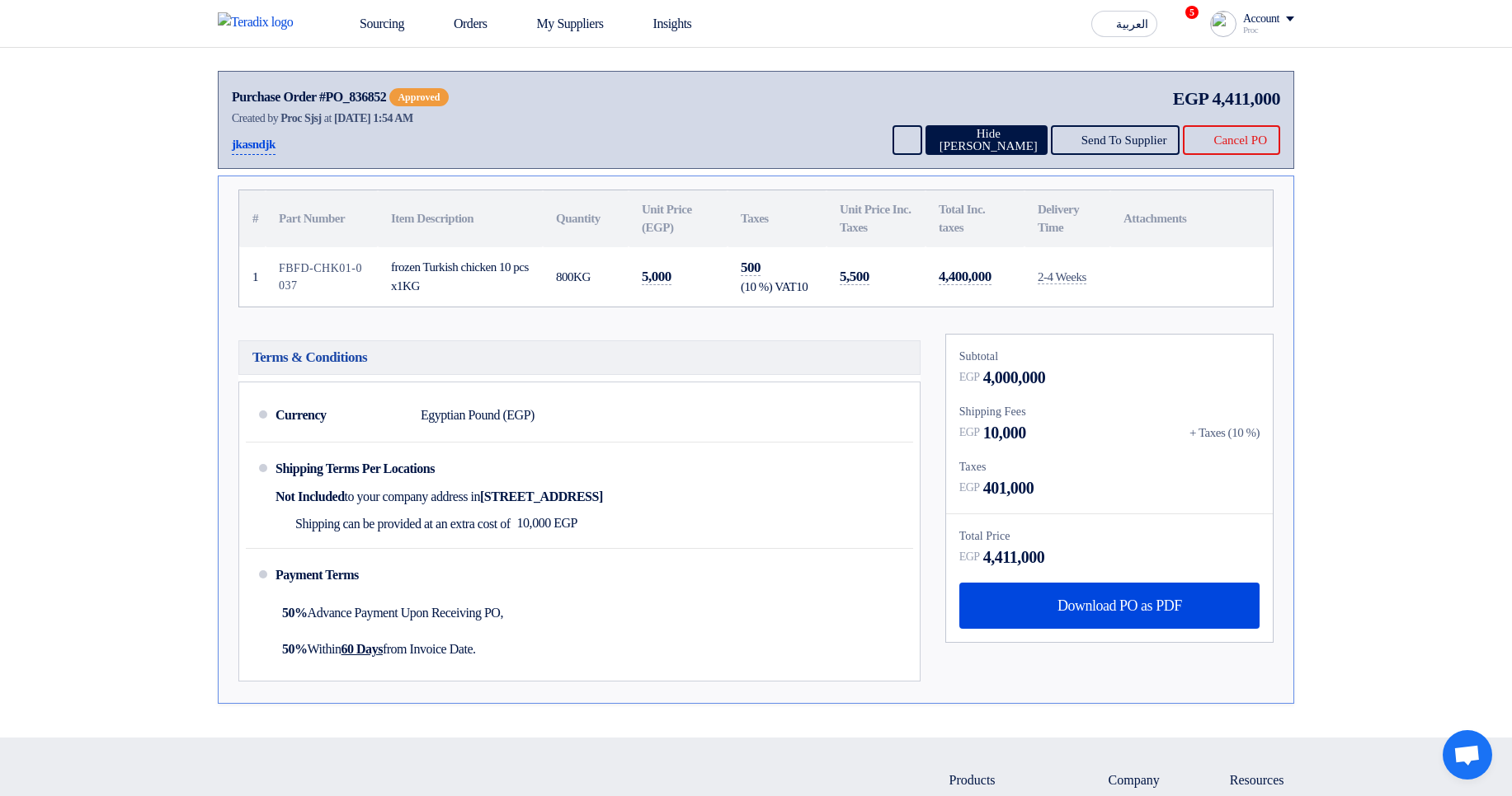
scroll to position [198, 0]
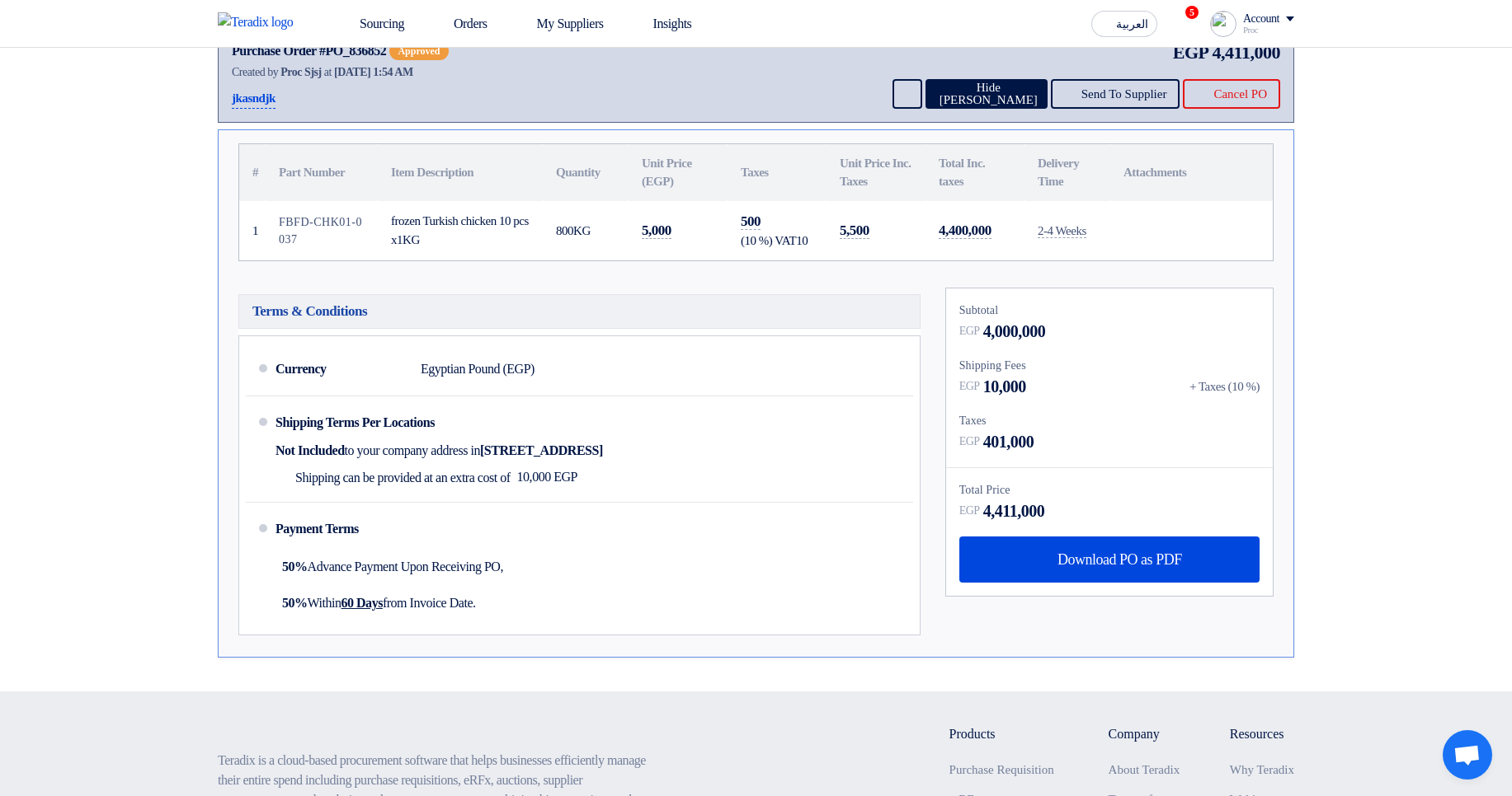
drag, startPoint x: 834, startPoint y: 235, endPoint x: 926, endPoint y: 236, distance: 92.0
click at [926, 236] on tr "1 FBFD-CHK01-0037 frozen Turkish chicken 10 pcs x1KG 800 KG 5,000 500 (10 %) VA…" at bounding box center [756, 230] width 1033 height 59
click at [990, 217] on td "4,400,000" at bounding box center [975, 230] width 99 height 59
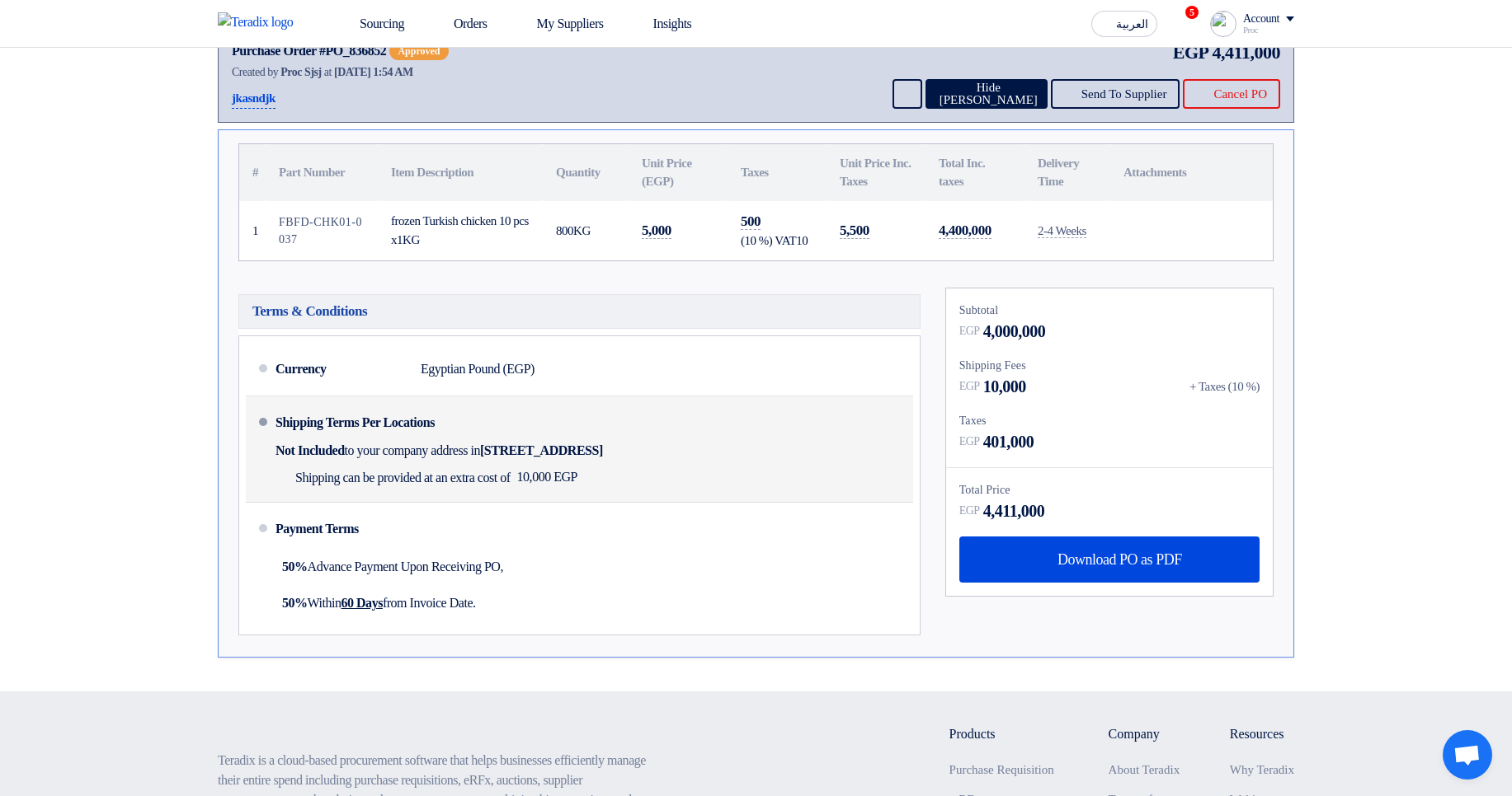
drag, startPoint x: 633, startPoint y: 412, endPoint x: 719, endPoint y: 474, distance: 106.0
click at [699, 475] on li "Shipping Terms Per Locations Not Included to your company address in Egypt, الق…" at bounding box center [579, 449] width 667 height 106
click at [722, 473] on div "Shipping Terms Per Locations Not Included to your company address in Egypt, الق…" at bounding box center [590, 449] width 631 height 92
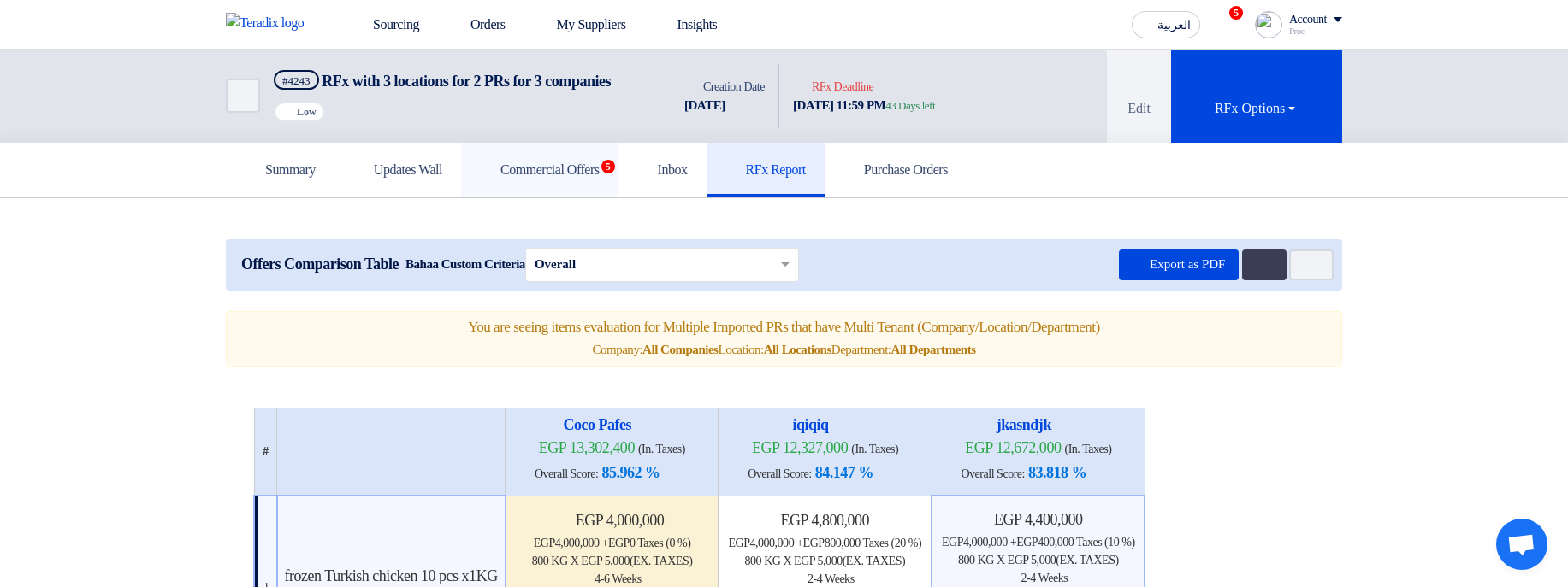
click at [562, 197] on link "Commercial Offers 5" at bounding box center [539, 171] width 158 height 55
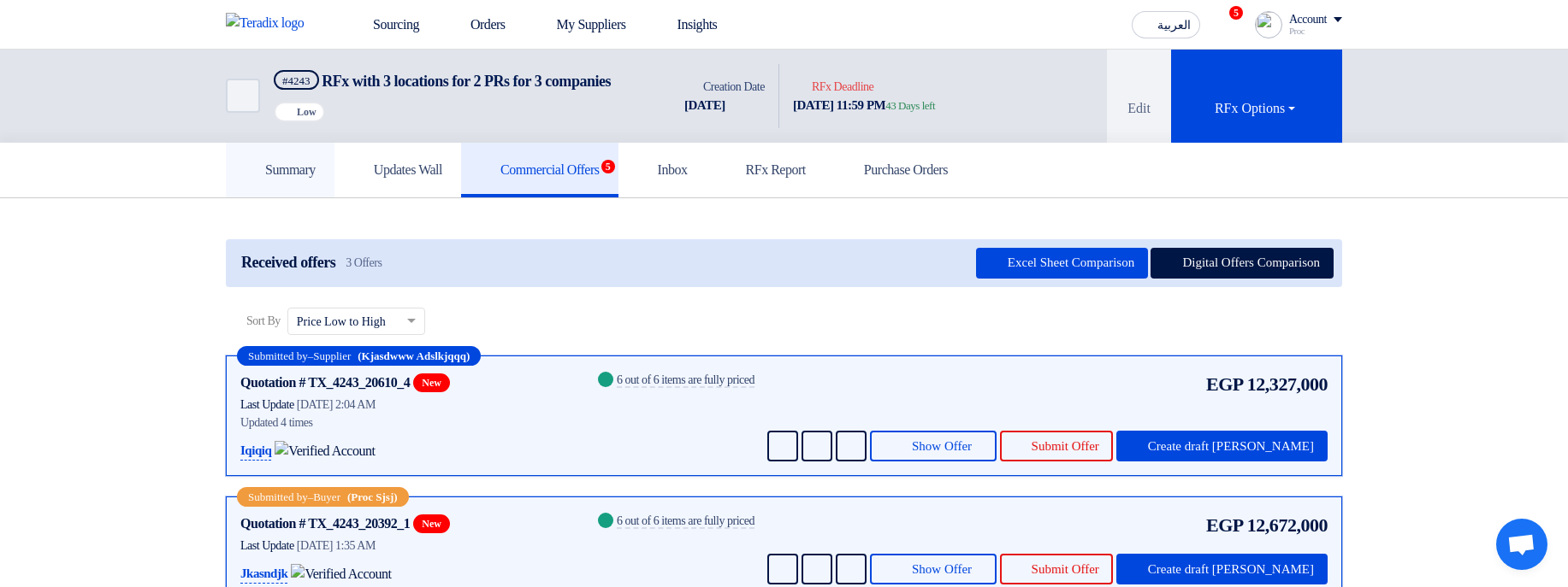
click at [316, 179] on h5 "Summary" at bounding box center [280, 170] width 71 height 17
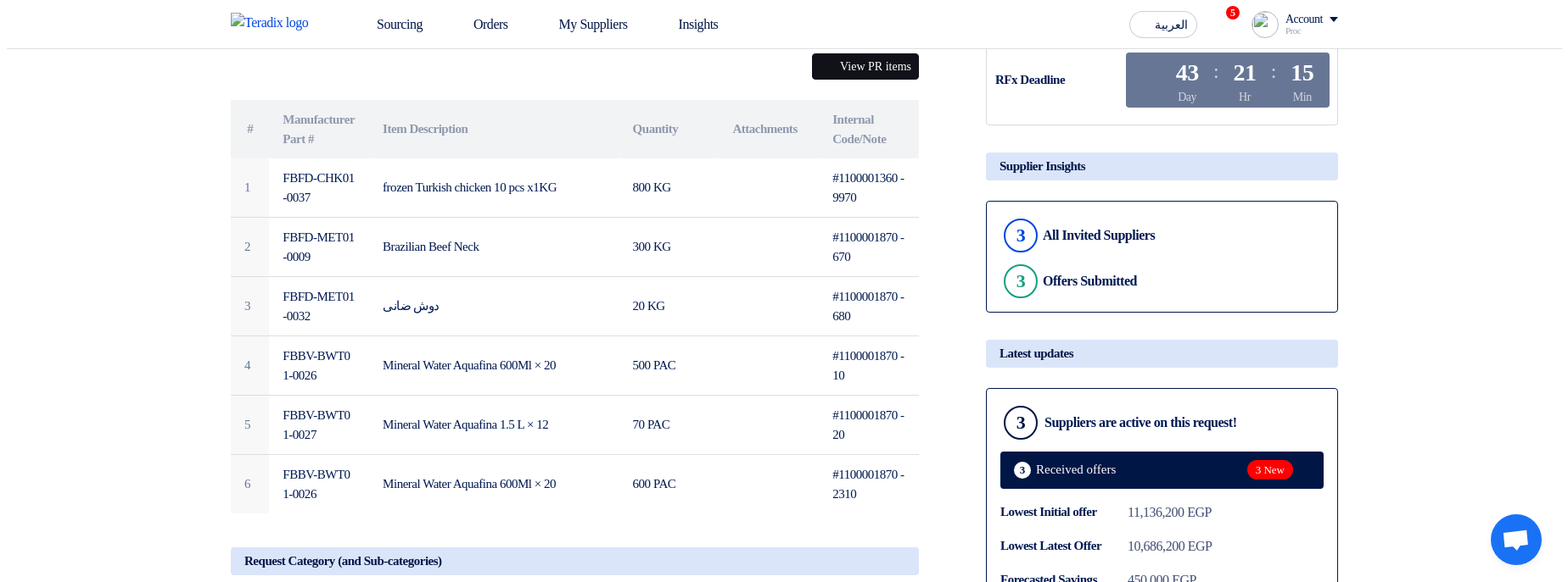
scroll to position [204, 0]
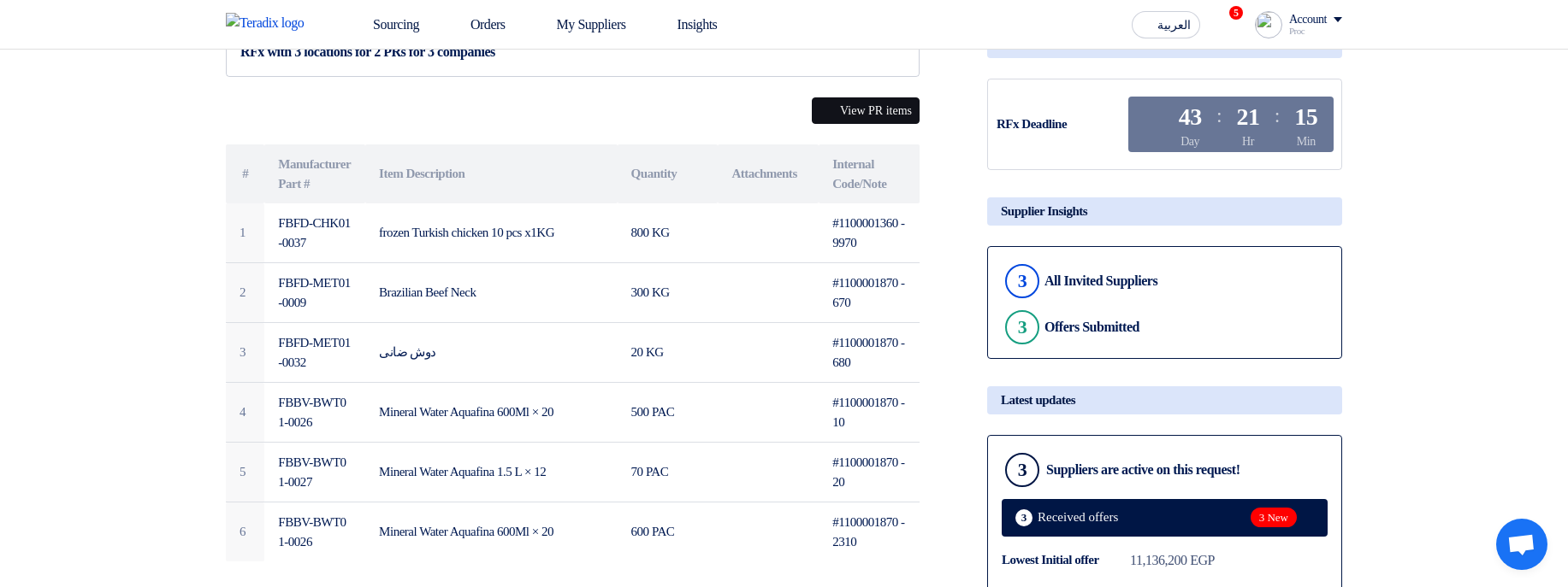
click at [876, 124] on button "View PR items" at bounding box center [865, 110] width 107 height 27
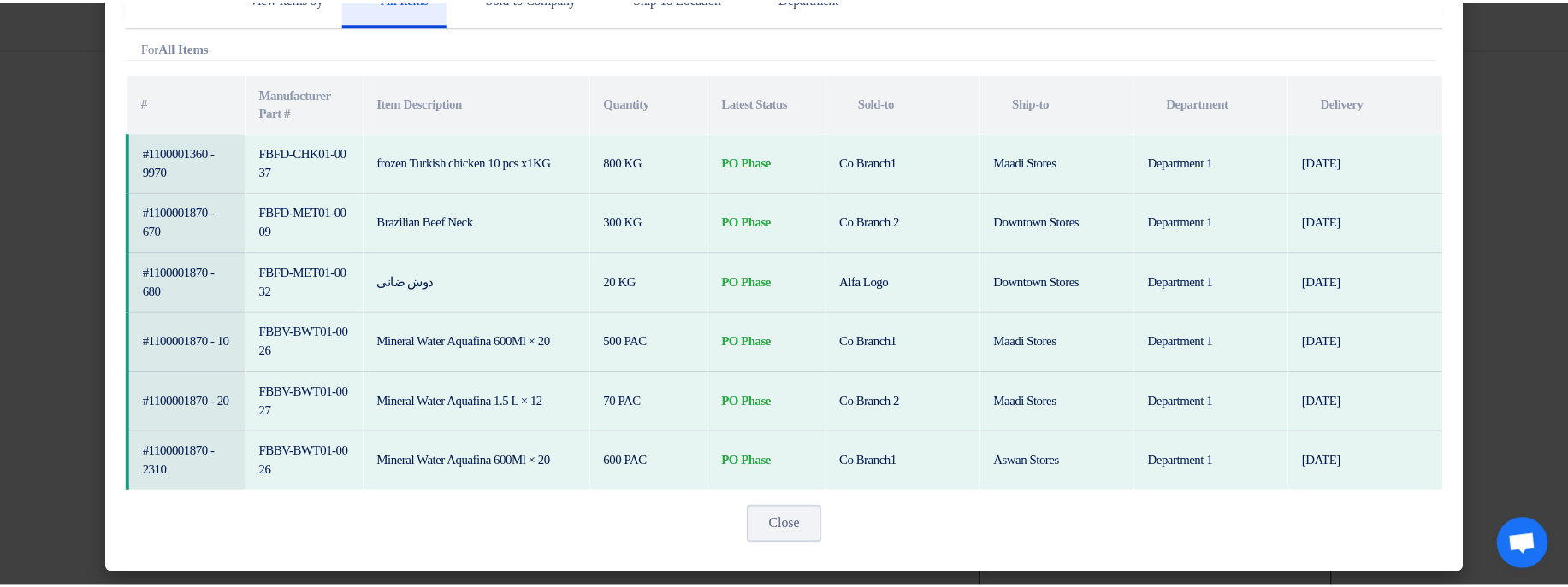
scroll to position [53, 0]
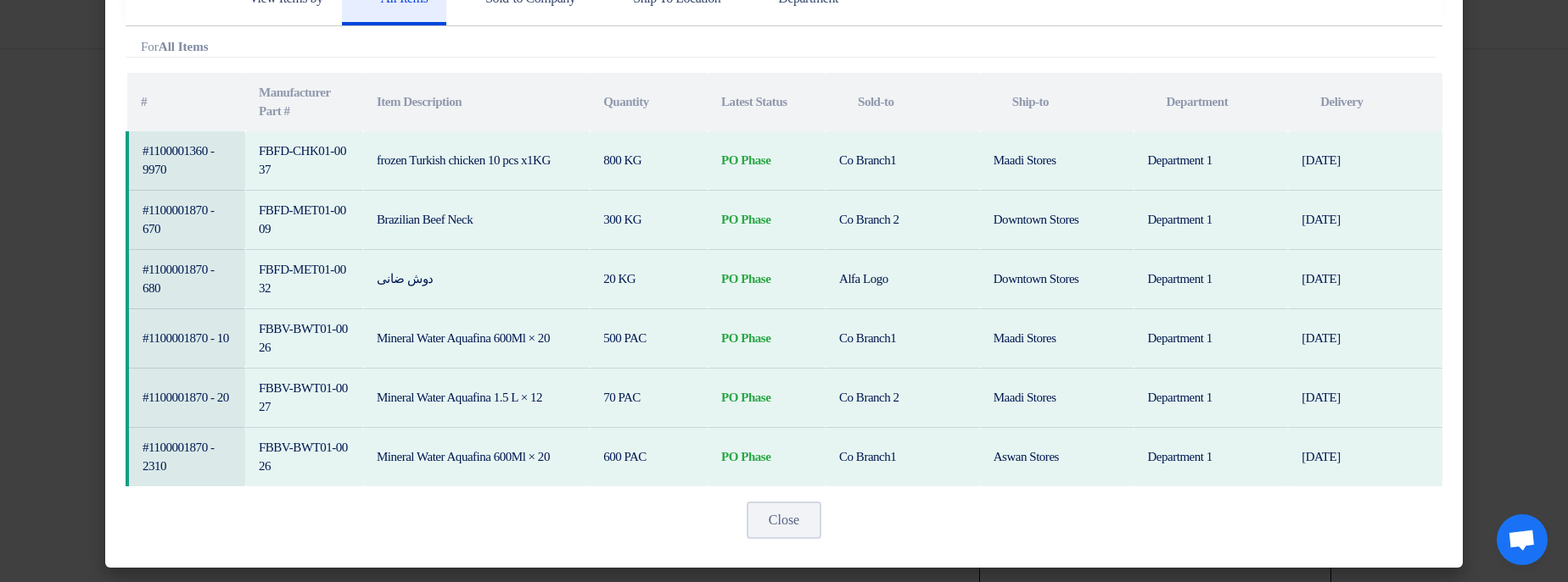
click at [1493, 130] on modal-container "View Items by All Items Sold-to Company Ship To Location Department Attachments…" at bounding box center [784, 291] width 1568 height 582
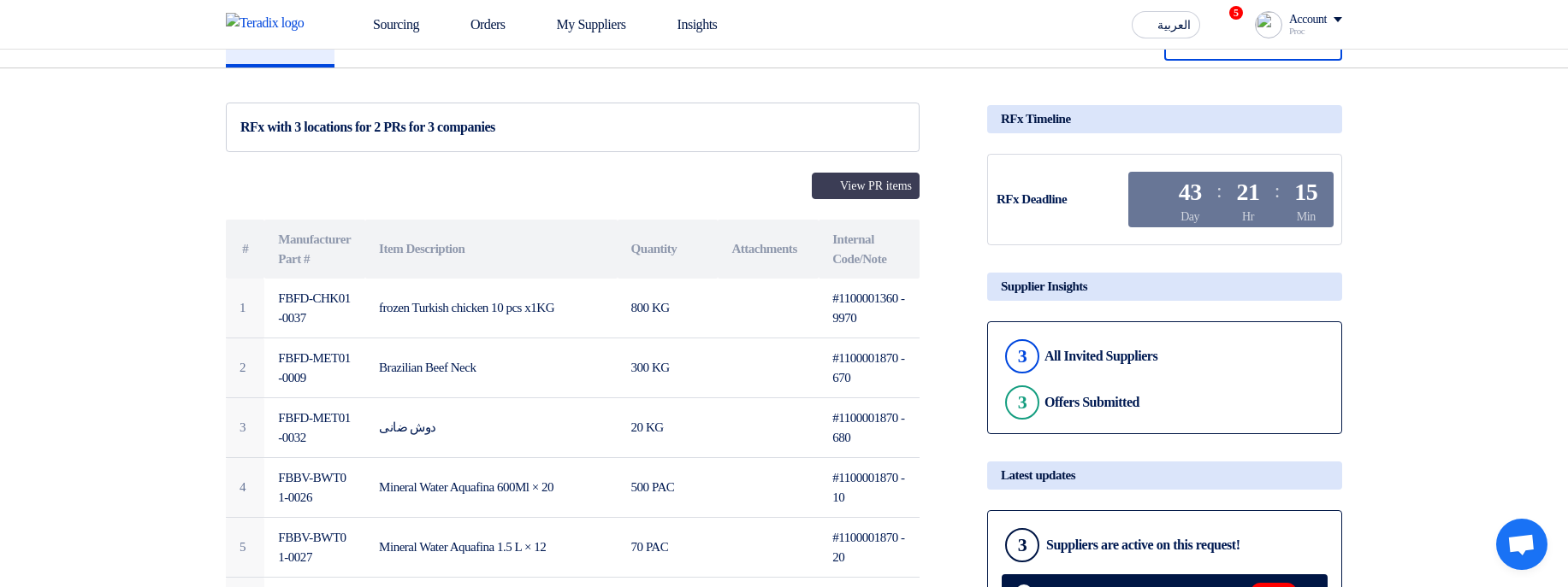
scroll to position [0, 0]
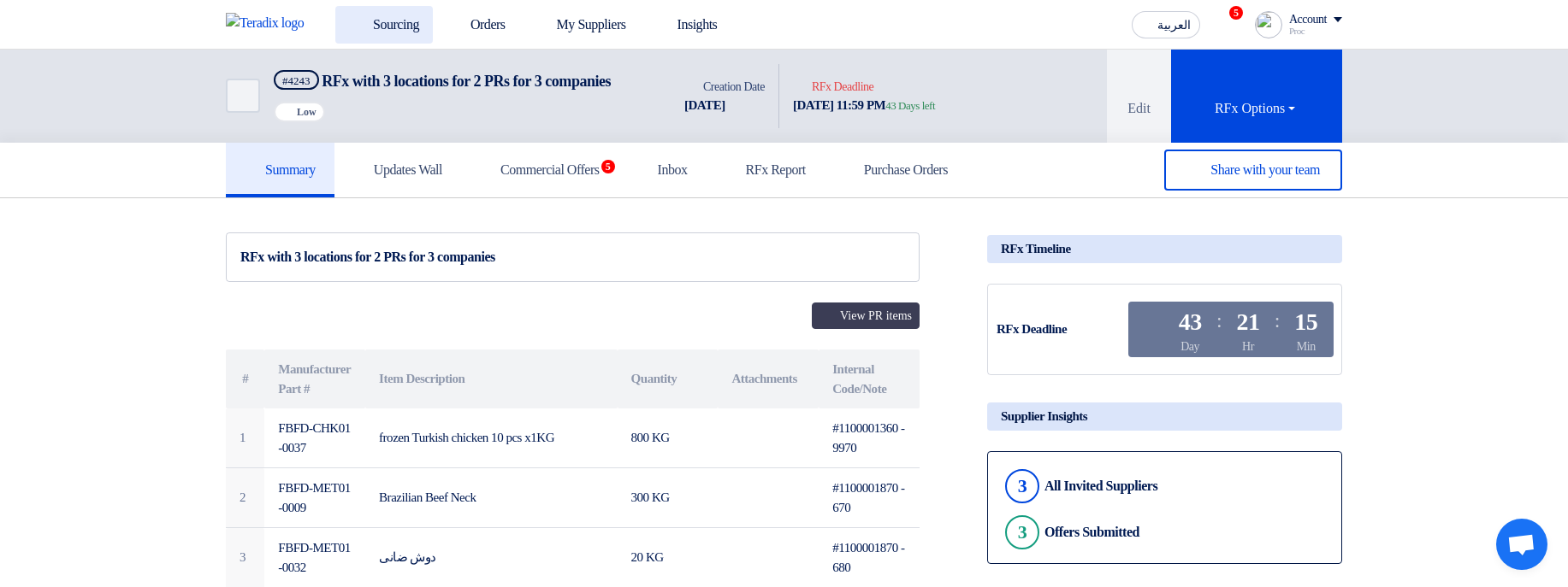
click at [419, 21] on link "Sourcing" at bounding box center [384, 25] width 97 height 38
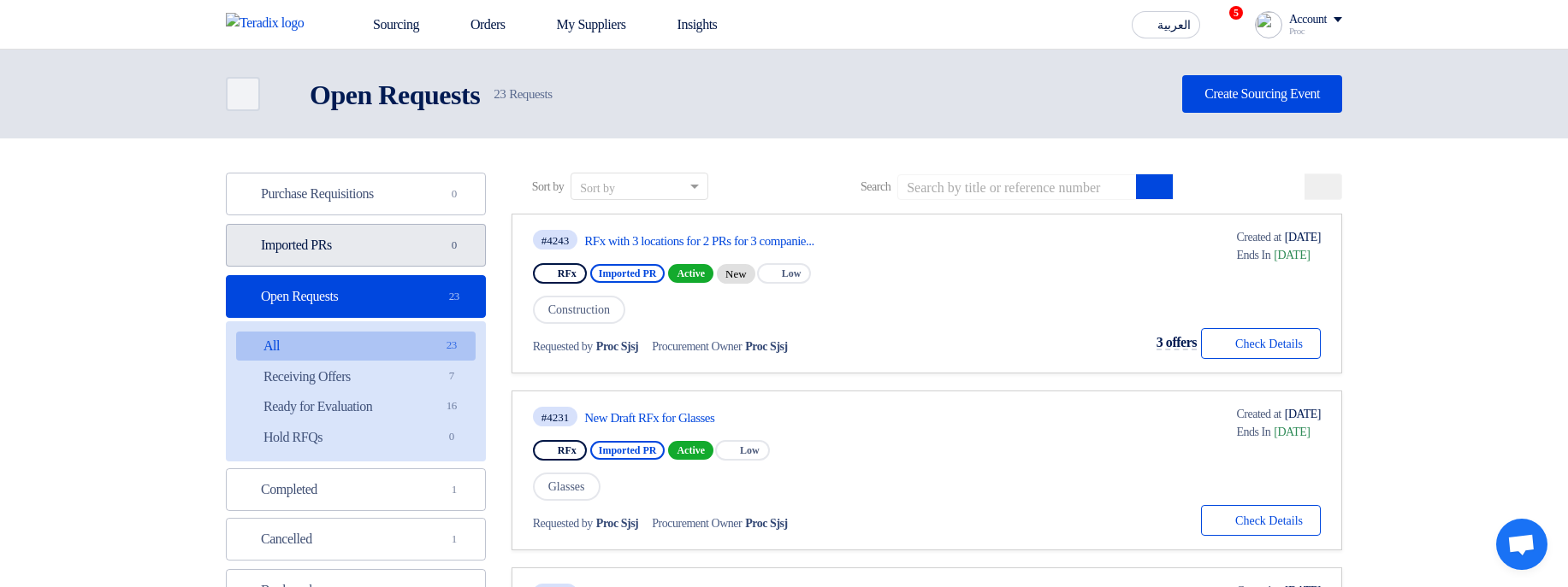
click at [461, 241] on span "0" at bounding box center [454, 245] width 20 height 17
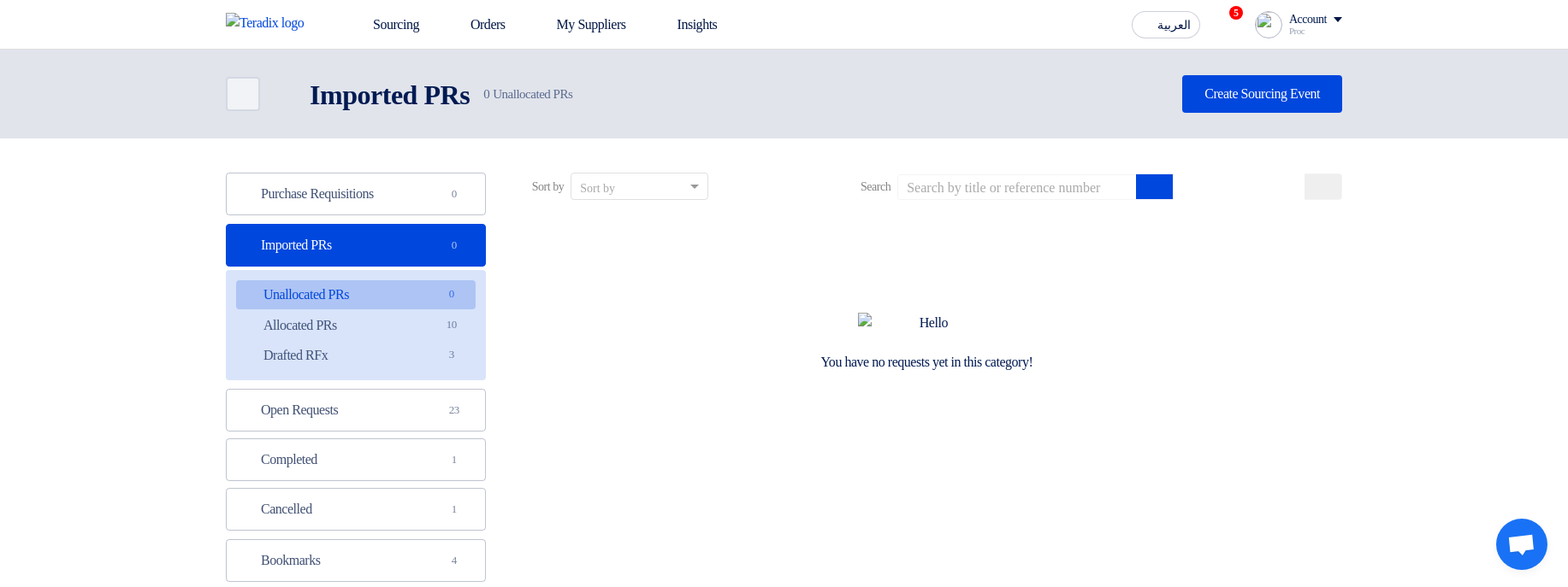
drag, startPoint x: 431, startPoint y: 324, endPoint x: 595, endPoint y: 308, distance: 164.8
click at [431, 325] on link "Allocated PRs Allocated PRs 10" at bounding box center [355, 326] width 239 height 29
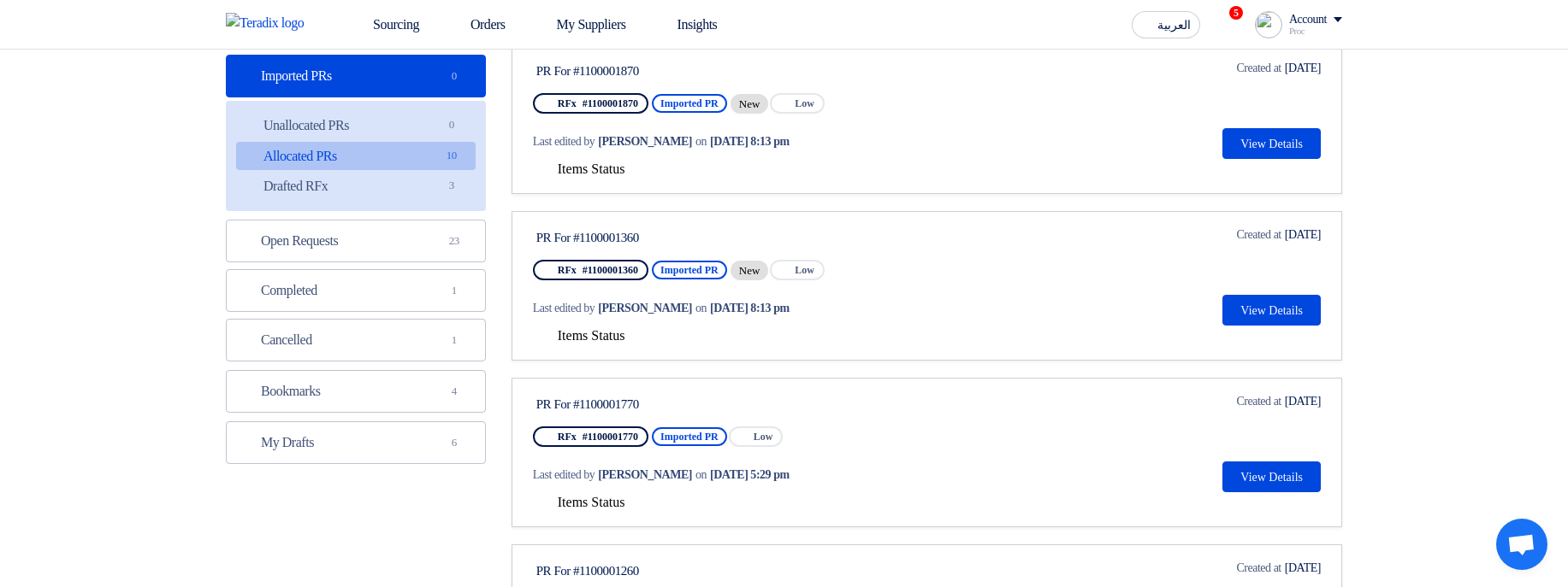
scroll to position [205, 0]
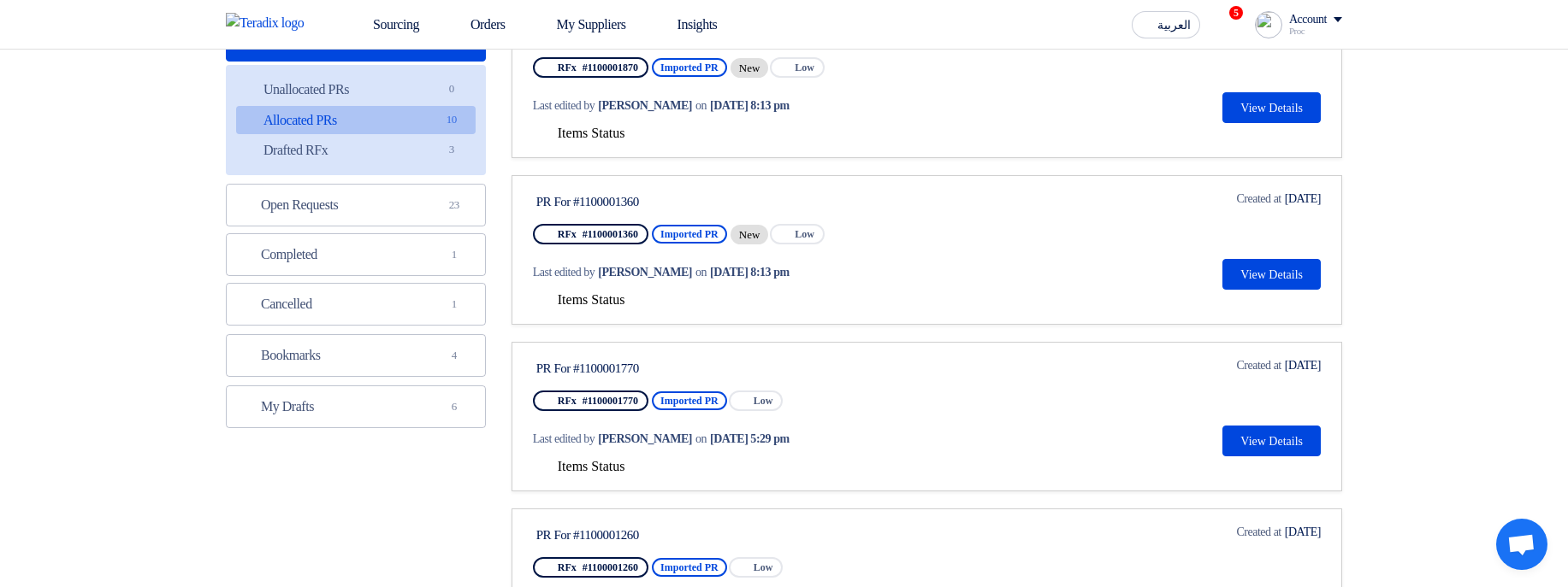
click at [573, 129] on span "Items Status" at bounding box center [592, 133] width 68 height 15
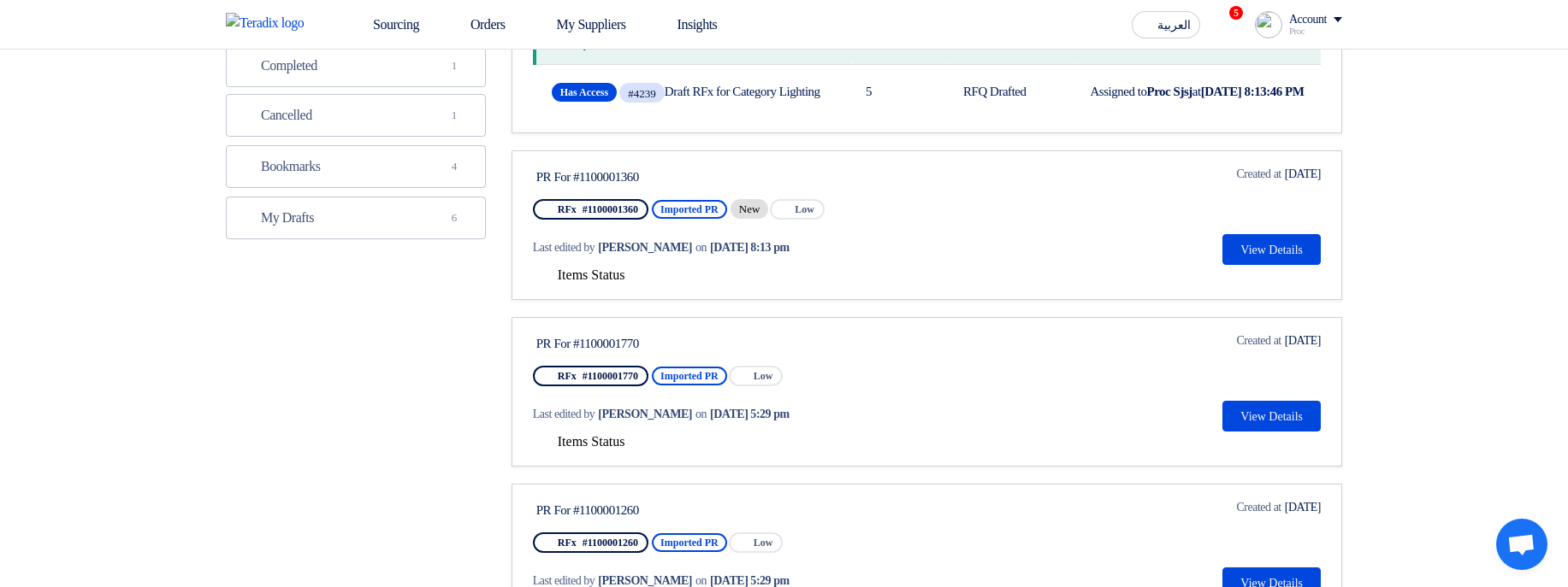
scroll to position [410, 0]
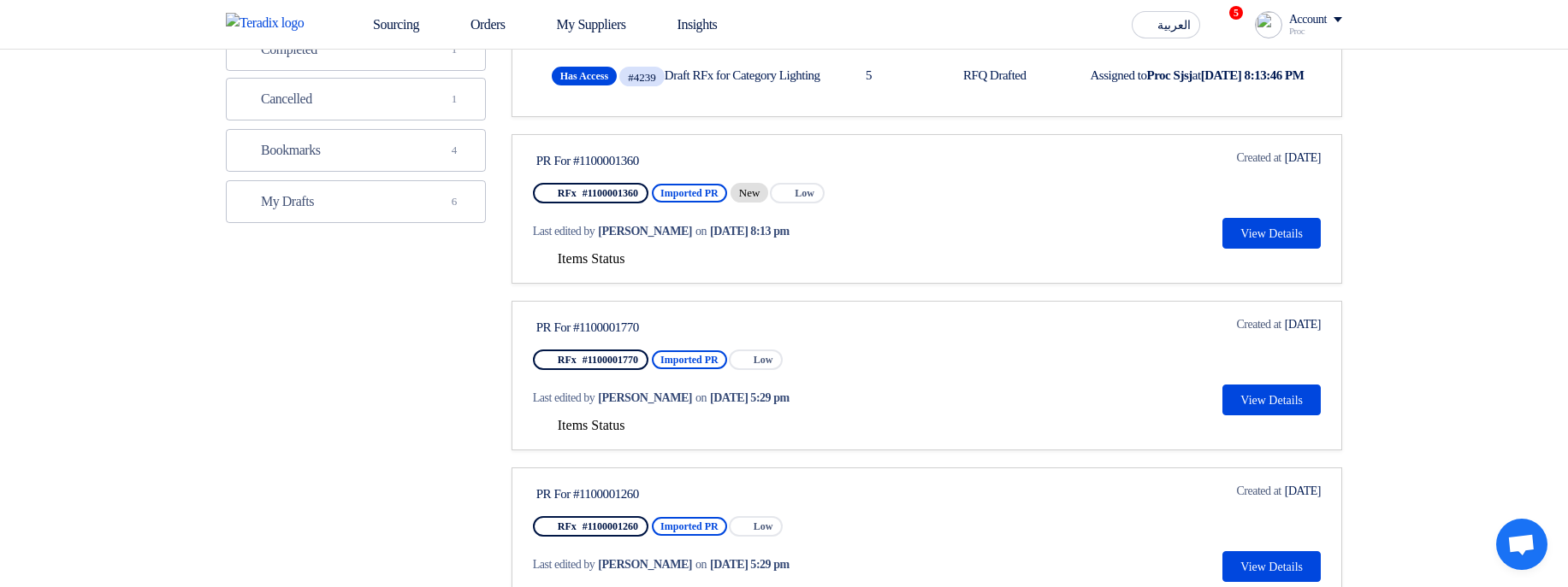
click at [590, 266] on span "Items Status" at bounding box center [592, 259] width 68 height 15
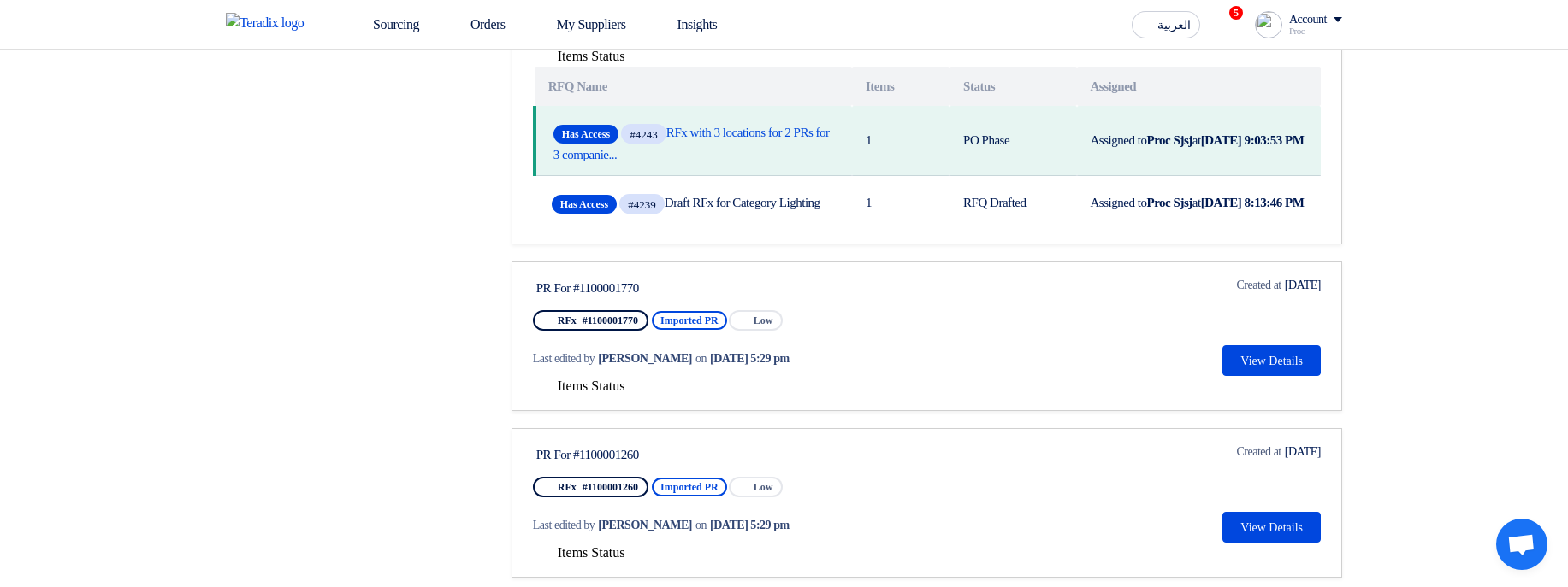
scroll to position [615, 0]
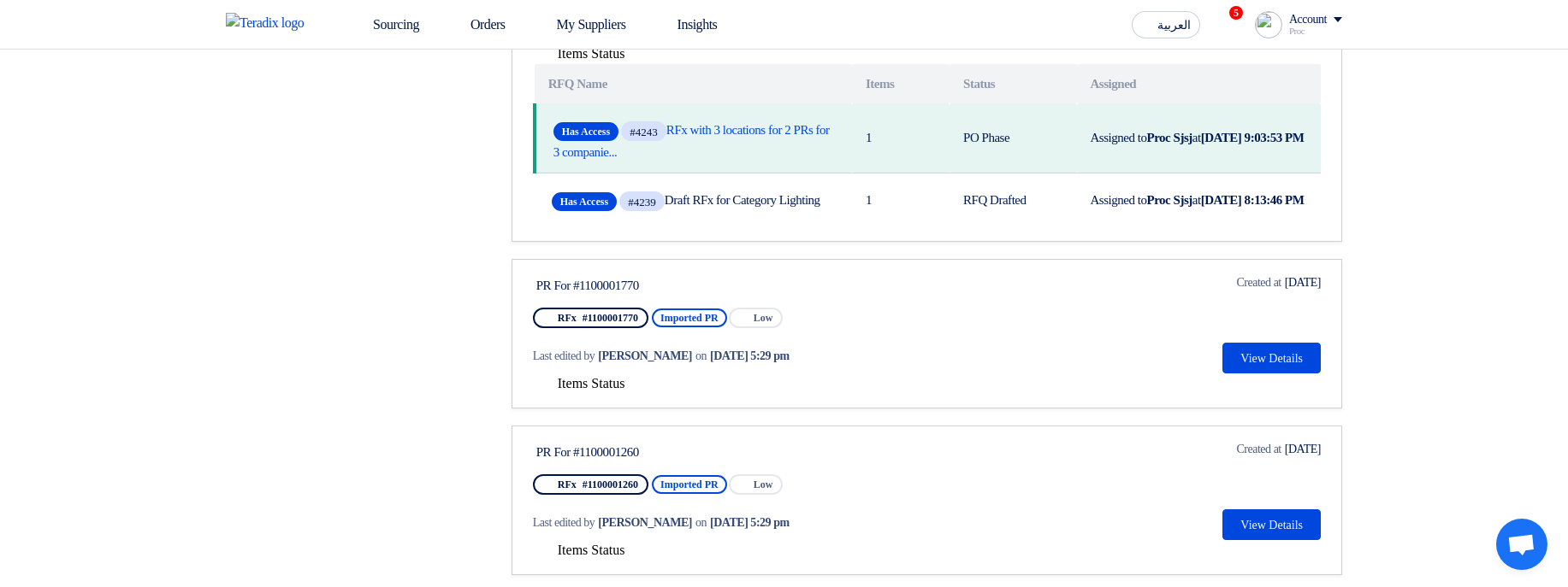
click at [616, 391] on span "Items Status" at bounding box center [592, 383] width 68 height 15
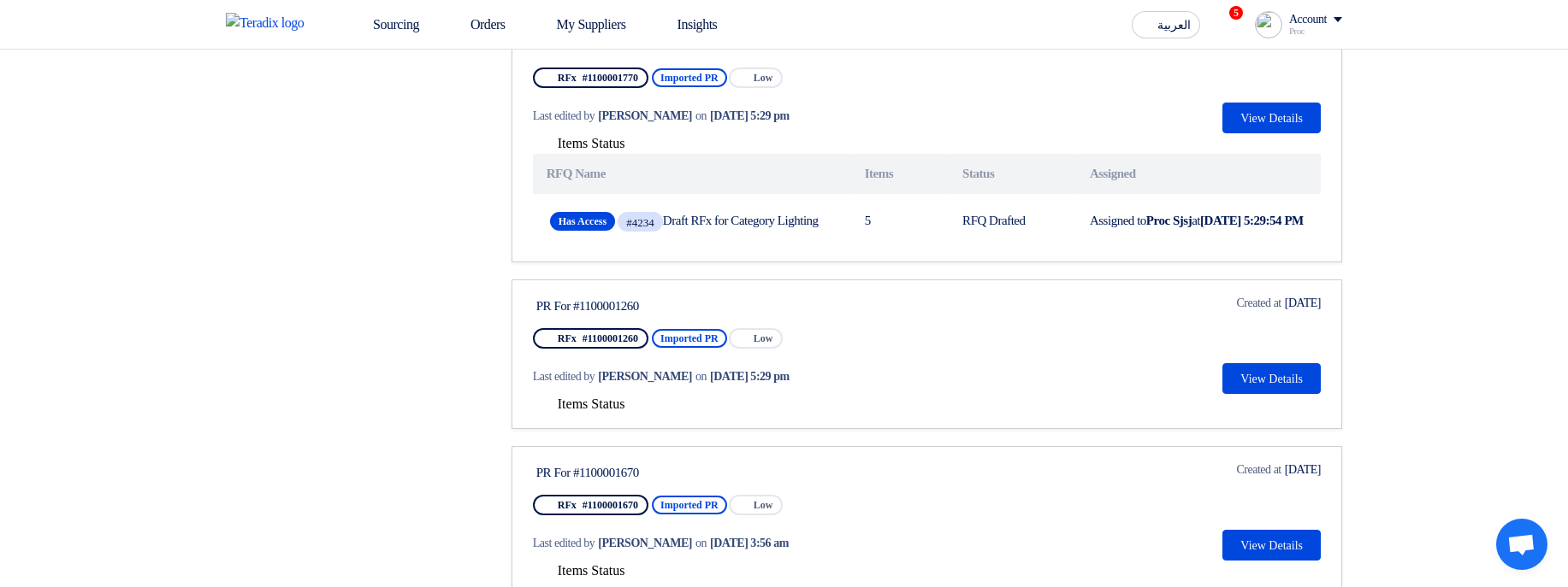
scroll to position [924, 0]
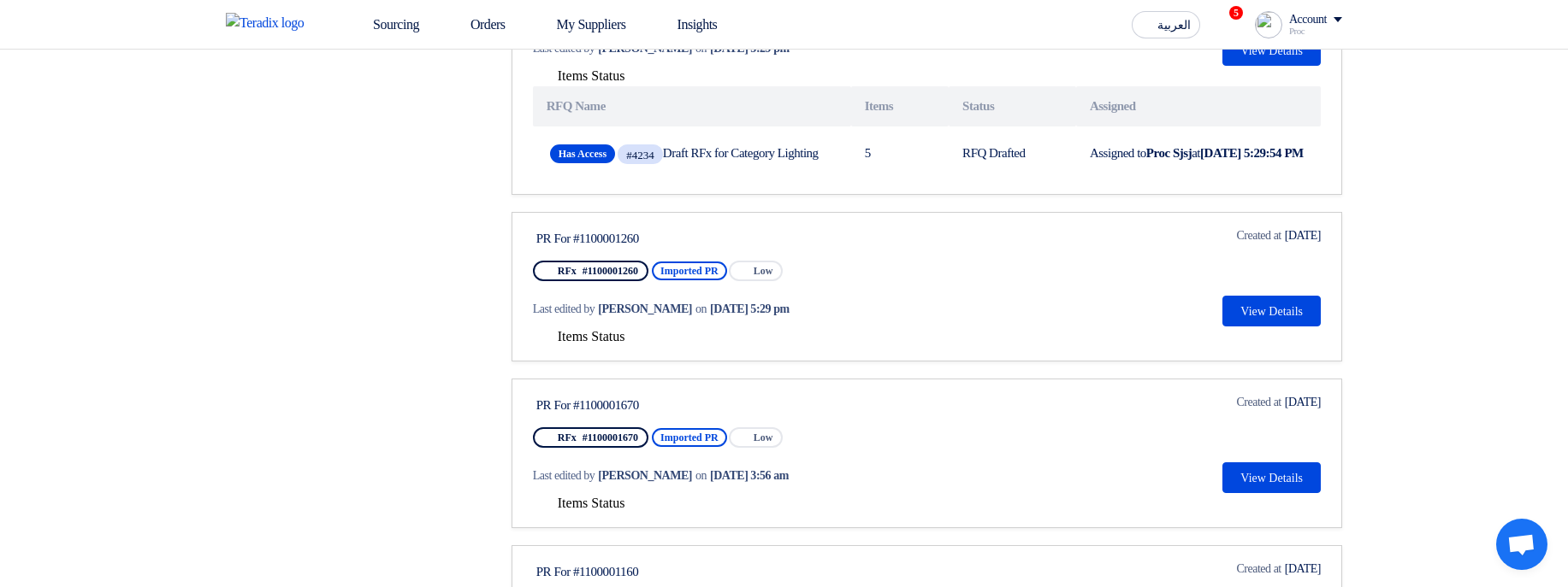
click at [573, 344] on span "Items Status" at bounding box center [592, 337] width 68 height 15
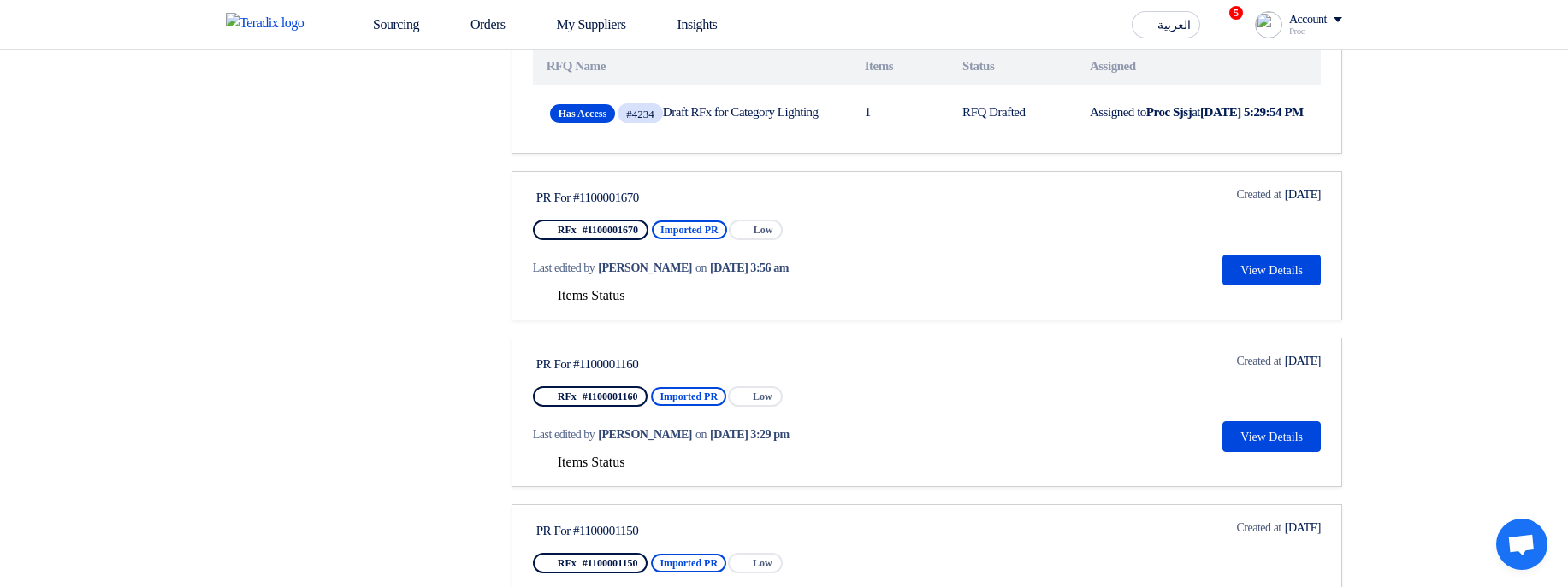
scroll to position [1231, 0]
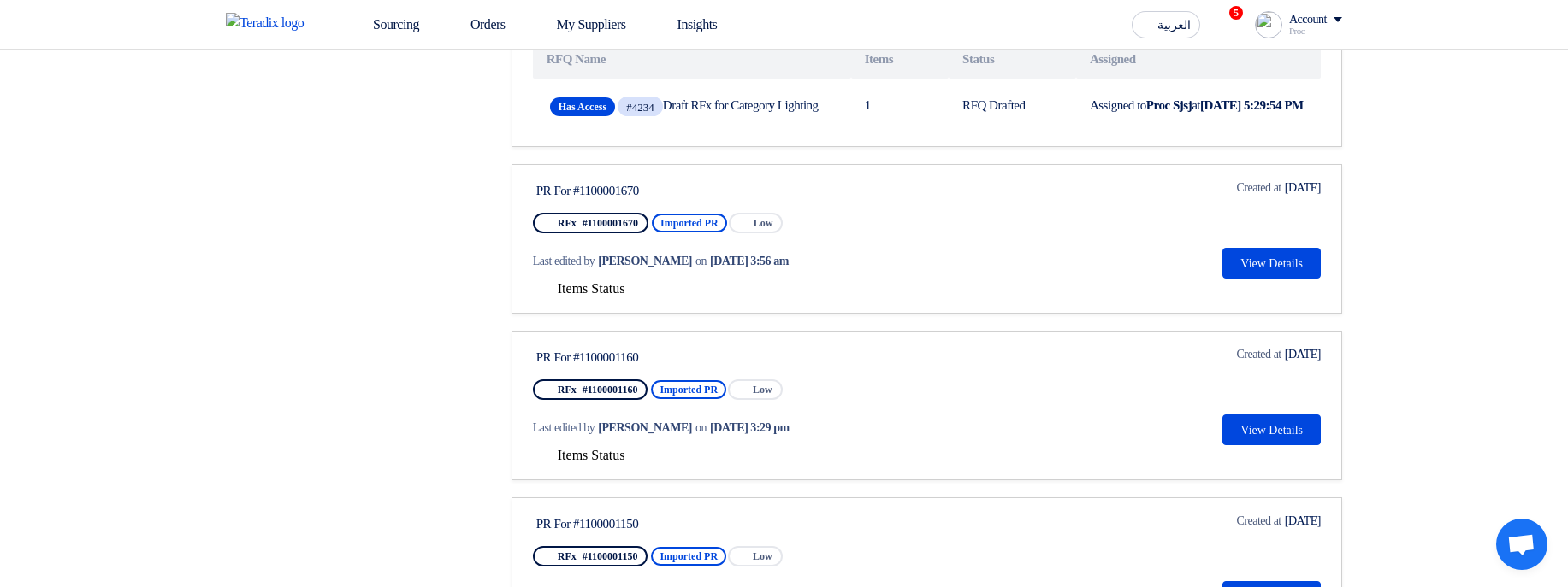
drag, startPoint x: 594, startPoint y: 350, endPoint x: 607, endPoint y: 349, distance: 13.0
click at [594, 296] on span "Items Status" at bounding box center [592, 289] width 68 height 15
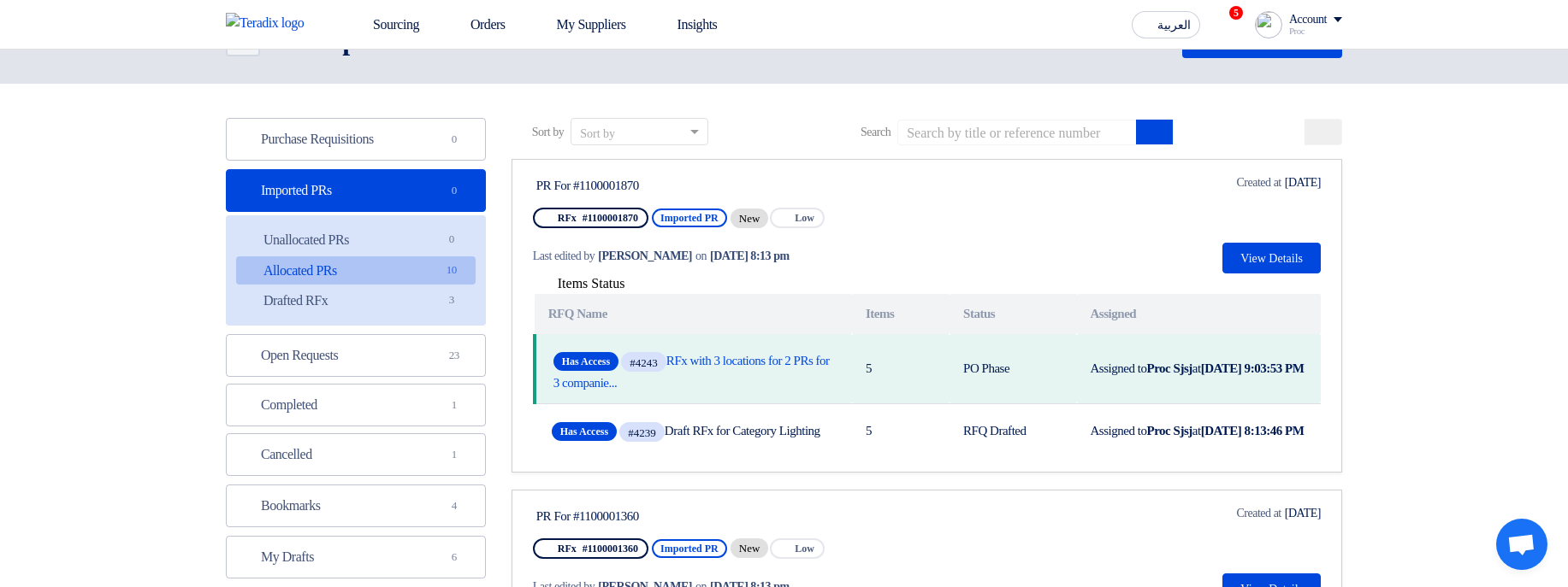
scroll to position [0, 0]
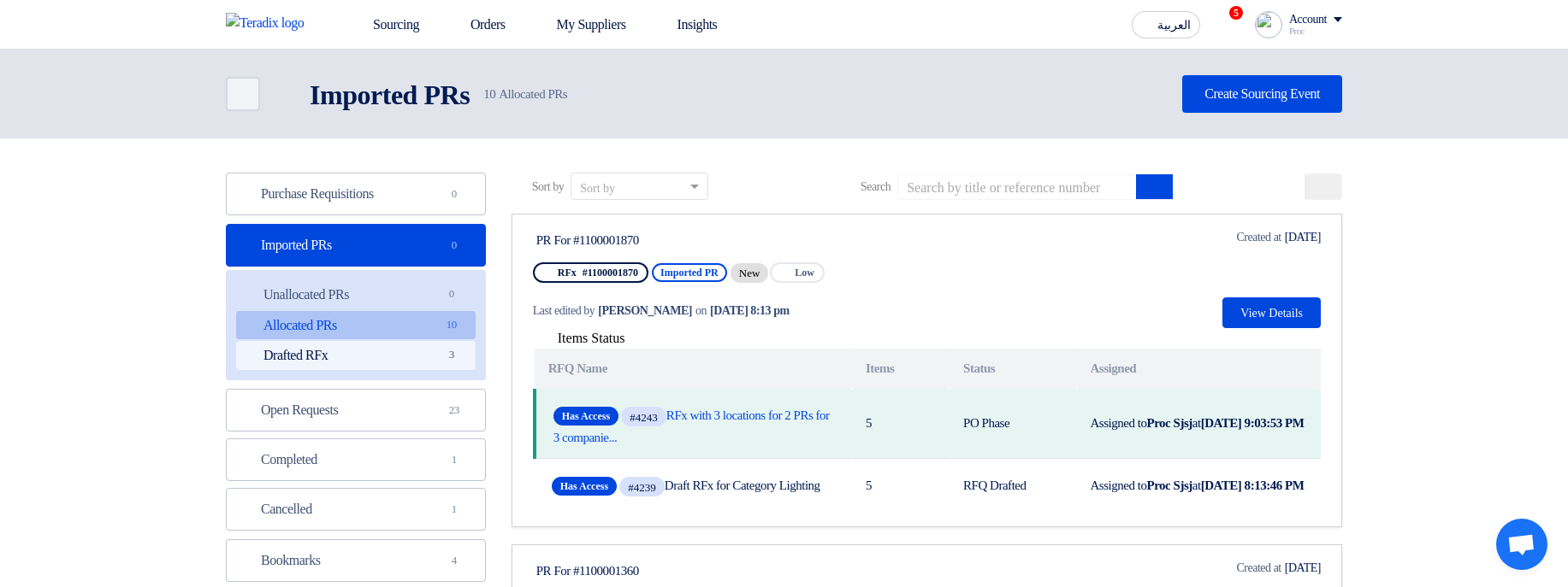
click at [395, 369] on link "Drafted RFx Drafted RFx 3" at bounding box center [355, 356] width 239 height 29
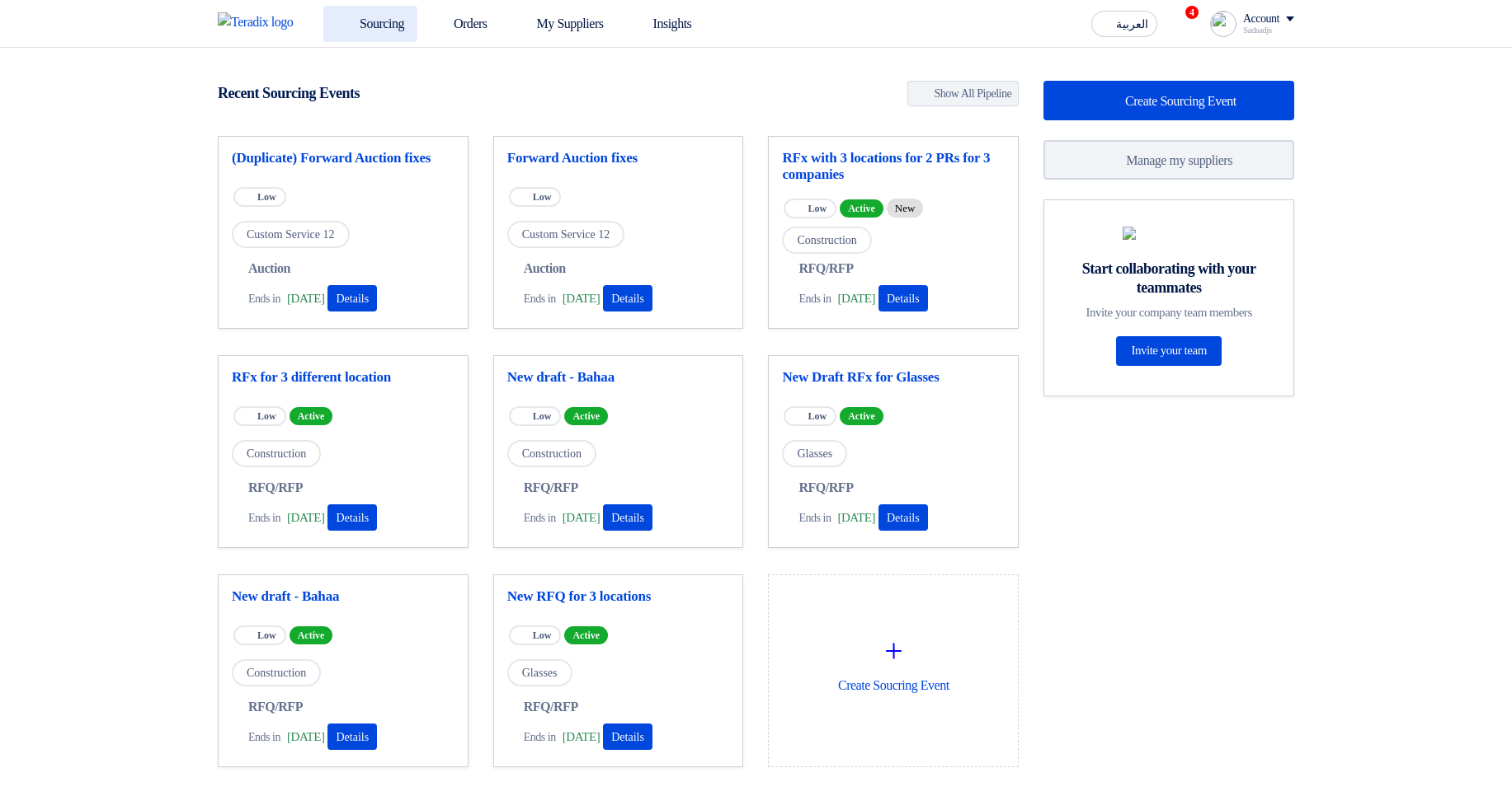
click at [398, 29] on link "Sourcing" at bounding box center [370, 24] width 94 height 36
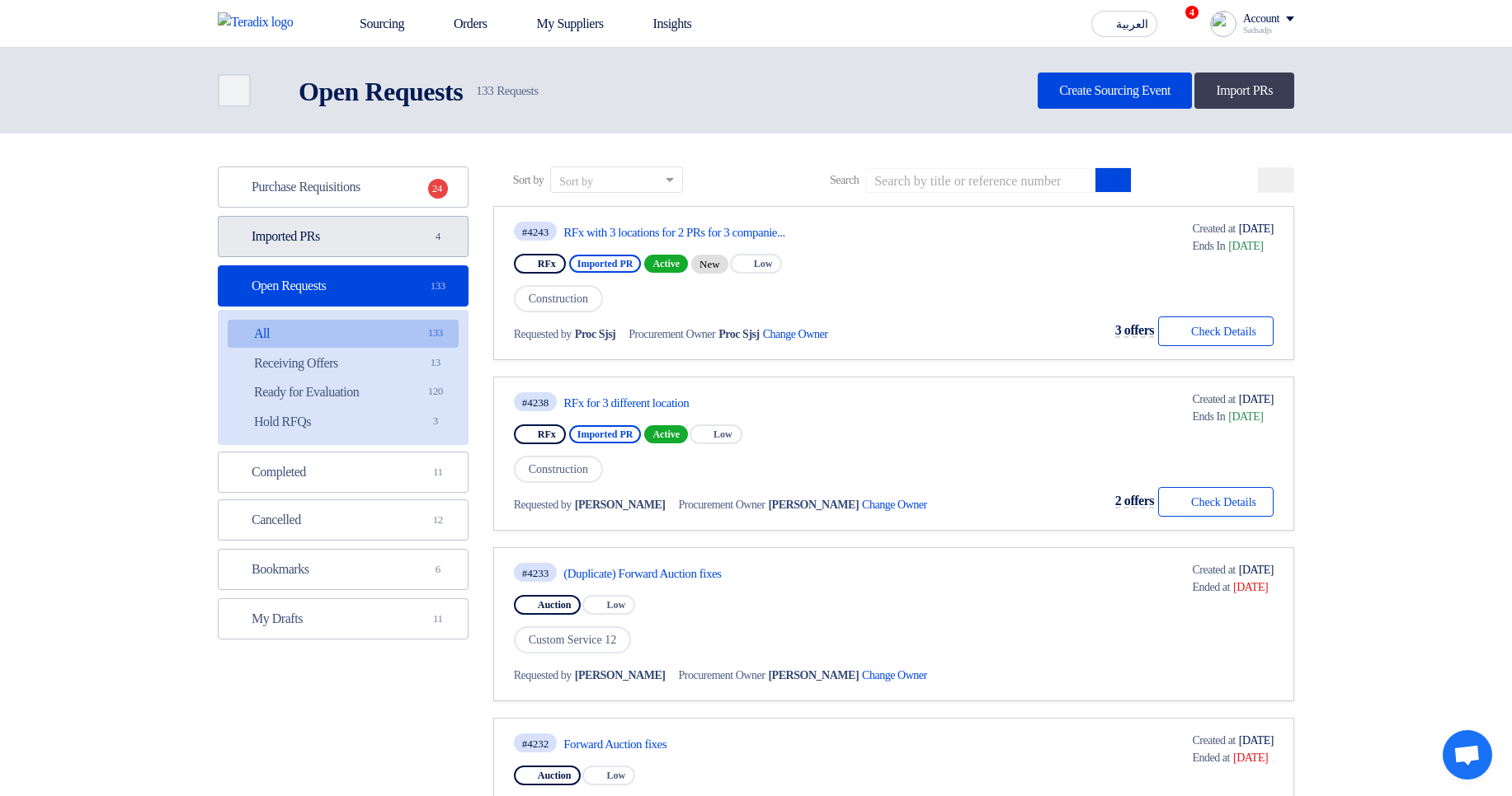
click at [341, 238] on link "Imported PRs Imported PRs 4" at bounding box center [342, 236] width 250 height 42
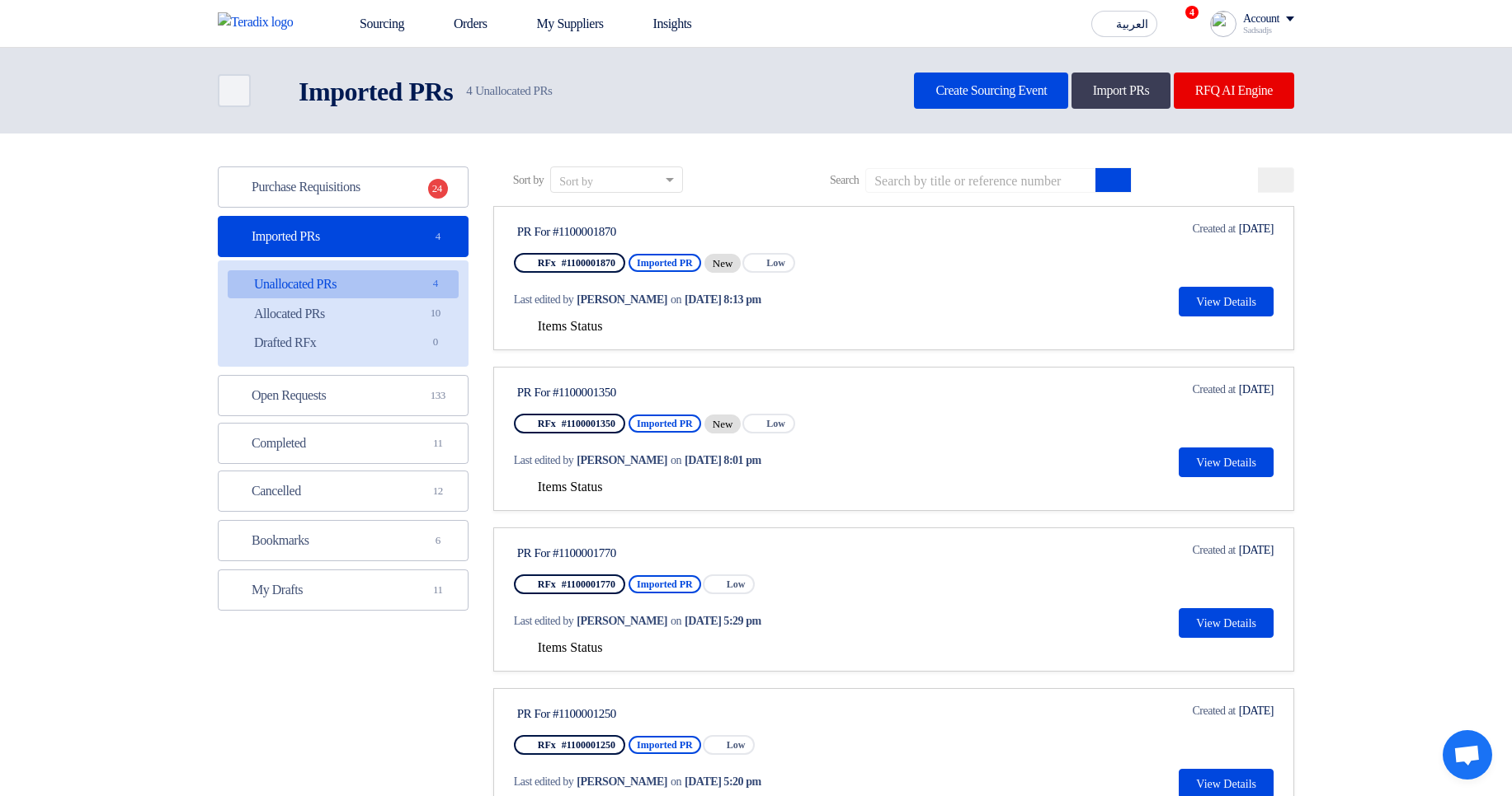
click at [583, 322] on span "Items Status" at bounding box center [571, 326] width 65 height 14
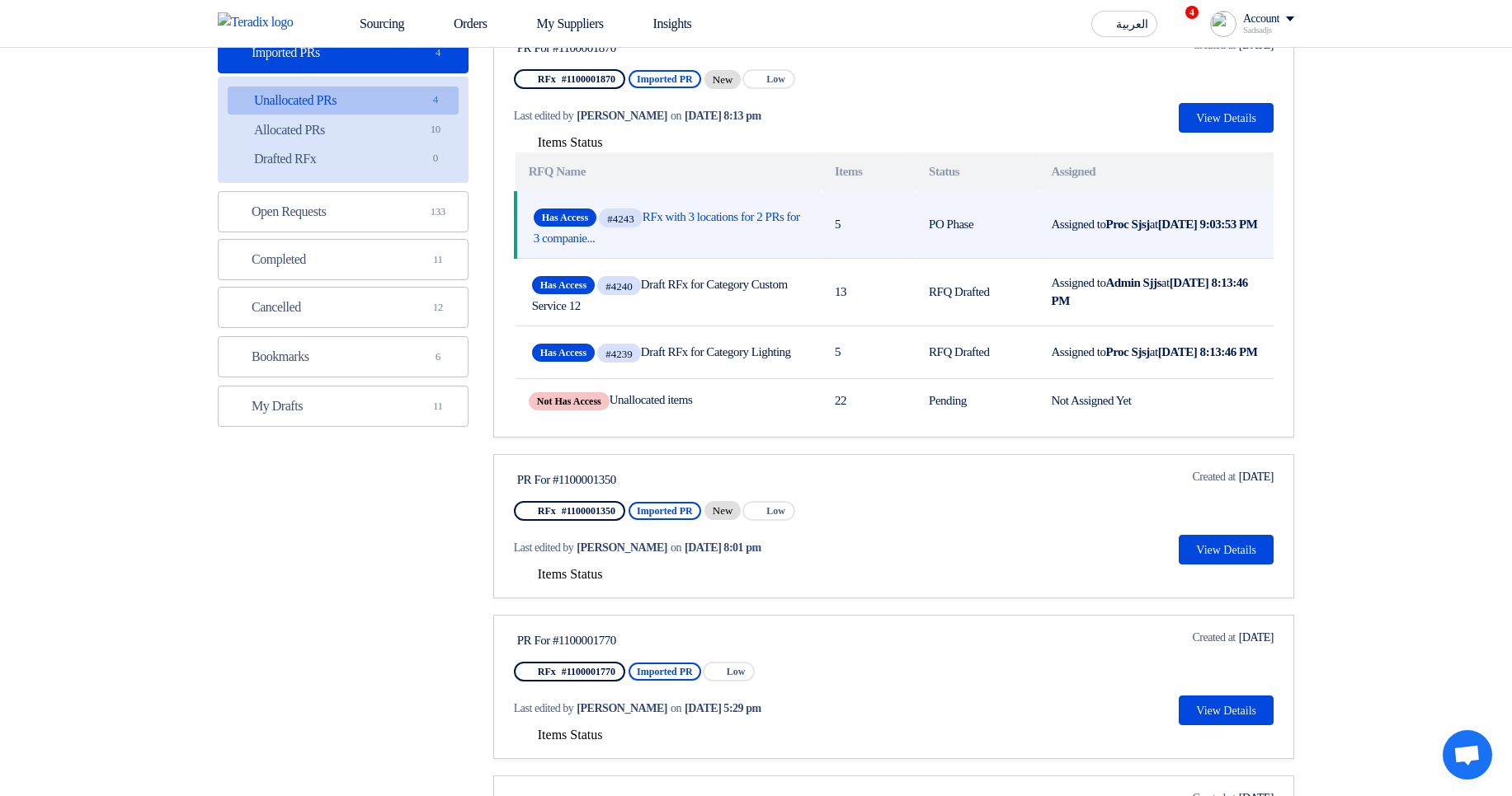
scroll to position [198, 0]
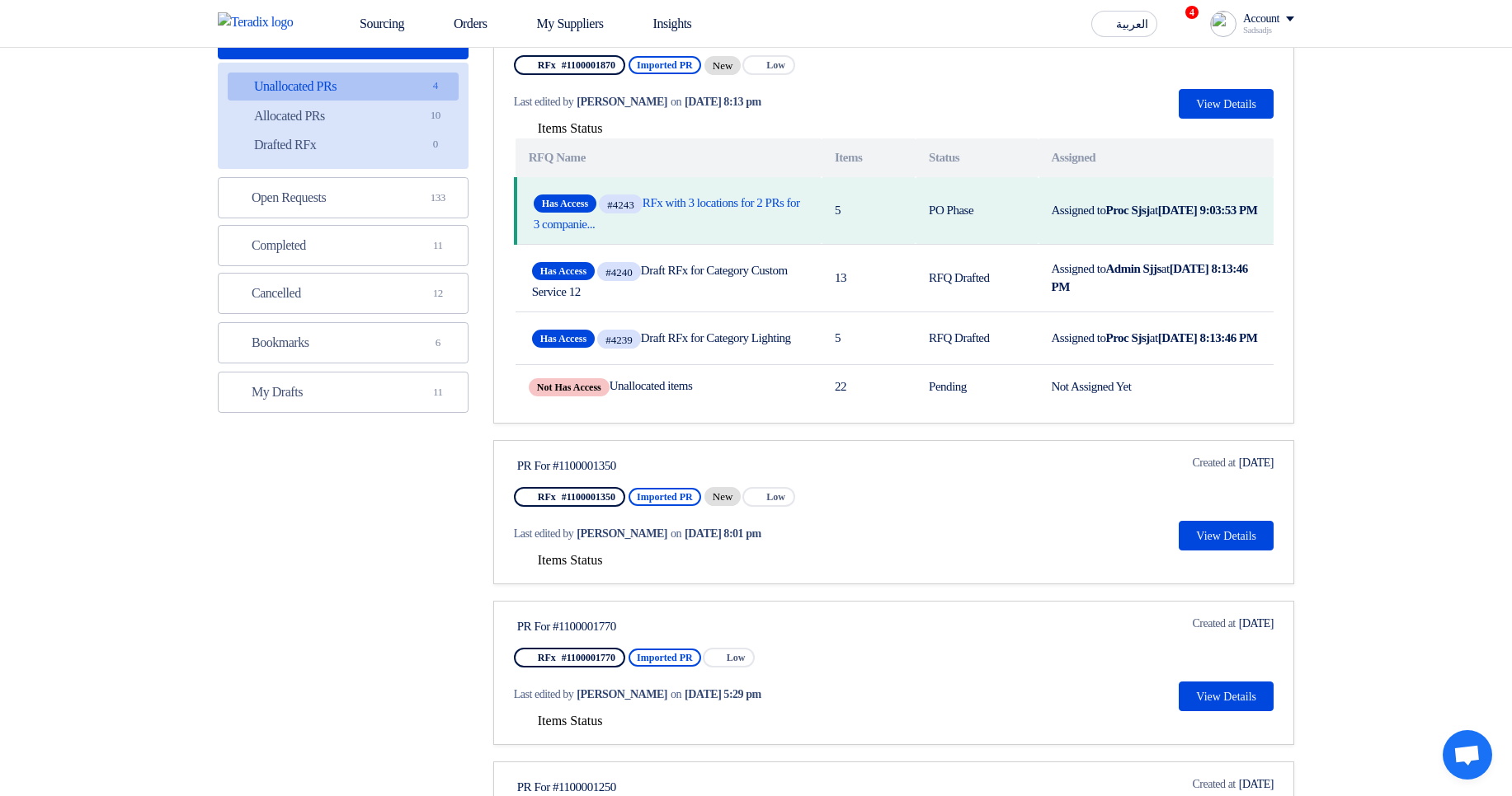
click at [1446, 249] on section "Purchase Requisitions Purchase Requisitions 24 Imported PRs Imported PRs 4 Unal…" at bounding box center [756, 445] width 1512 height 1020
click at [571, 567] on span "Items Status" at bounding box center [571, 560] width 65 height 14
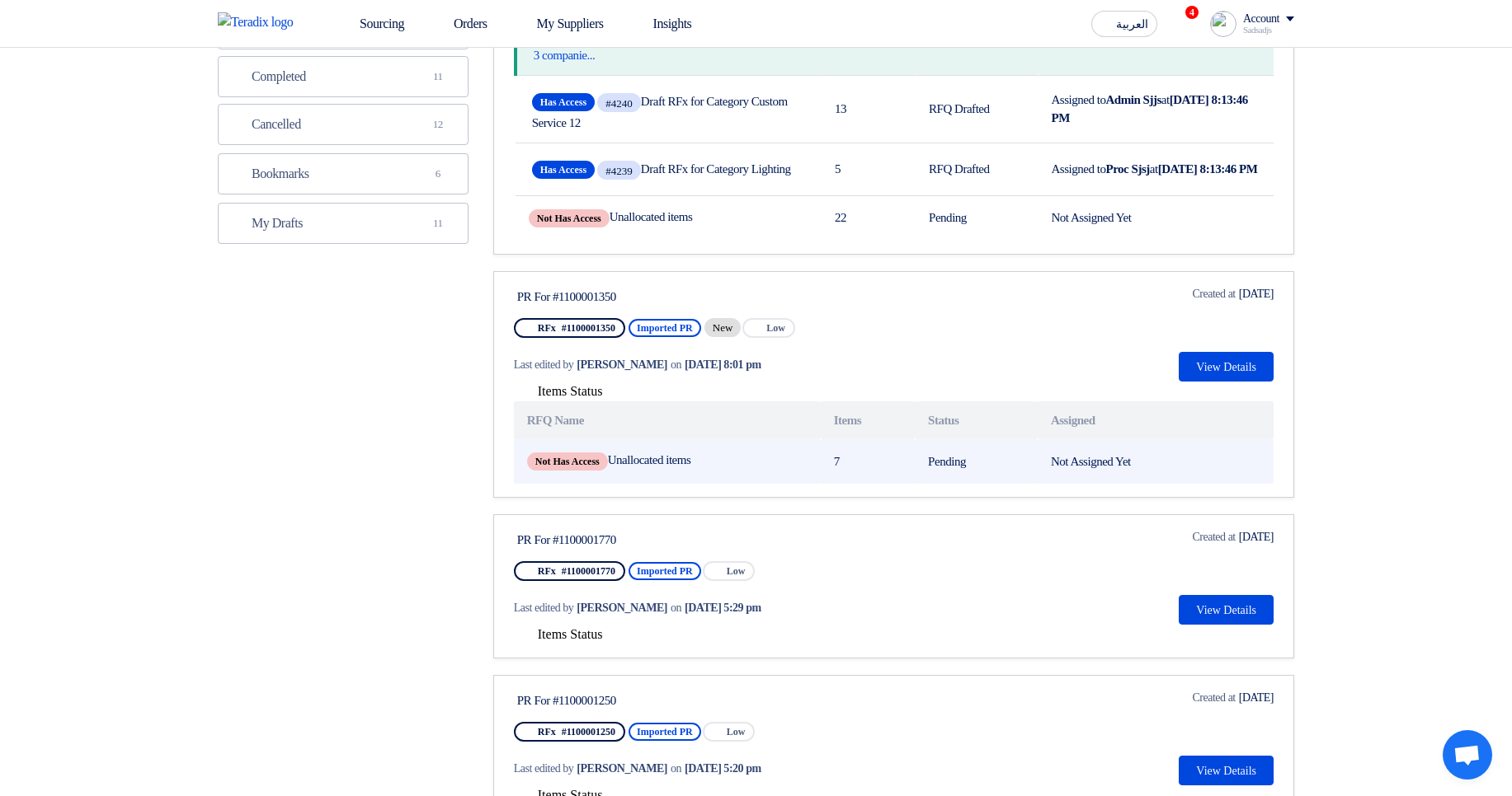
scroll to position [395, 0]
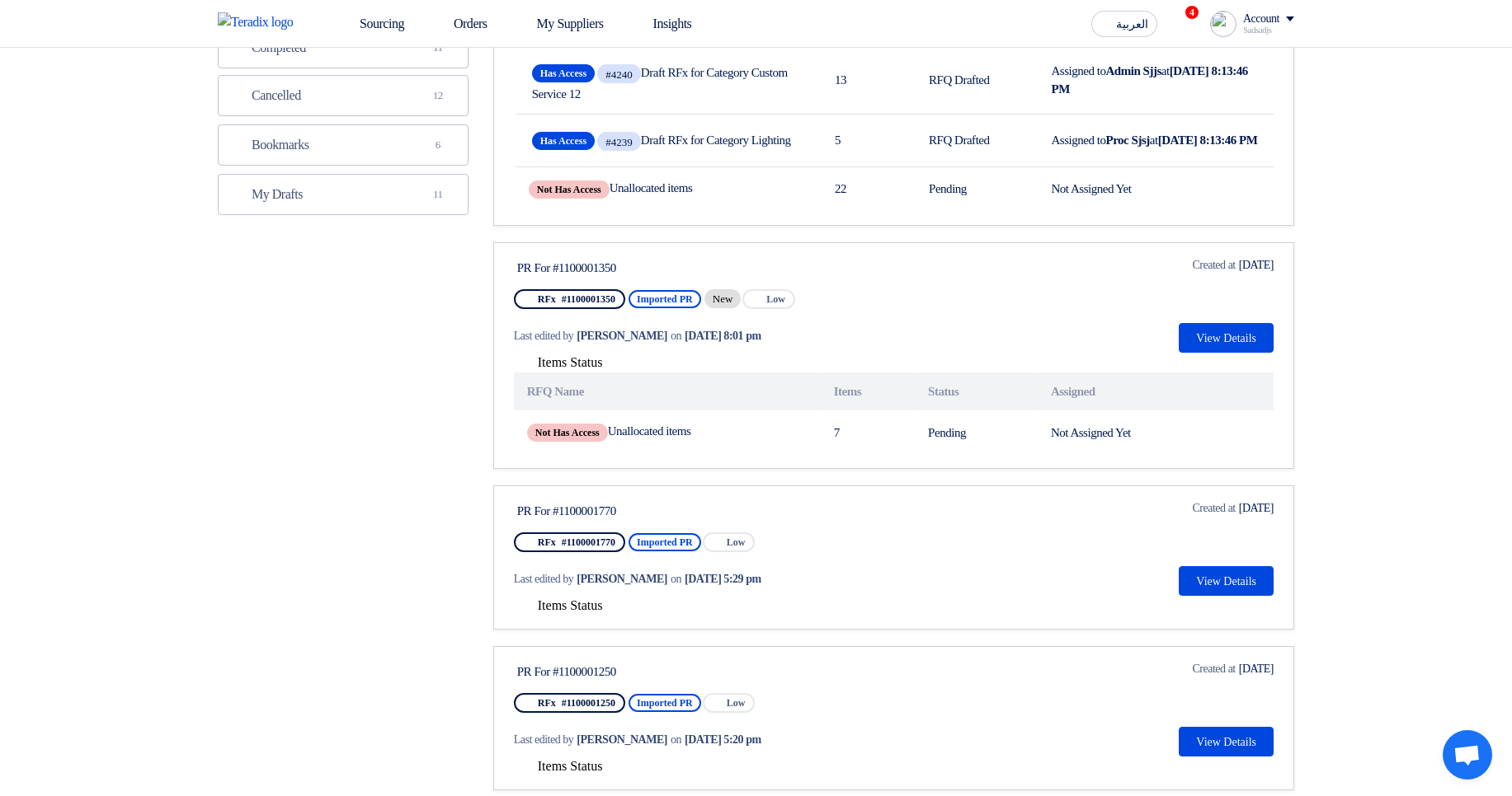
click at [578, 613] on span "Items Status" at bounding box center [571, 606] width 65 height 14
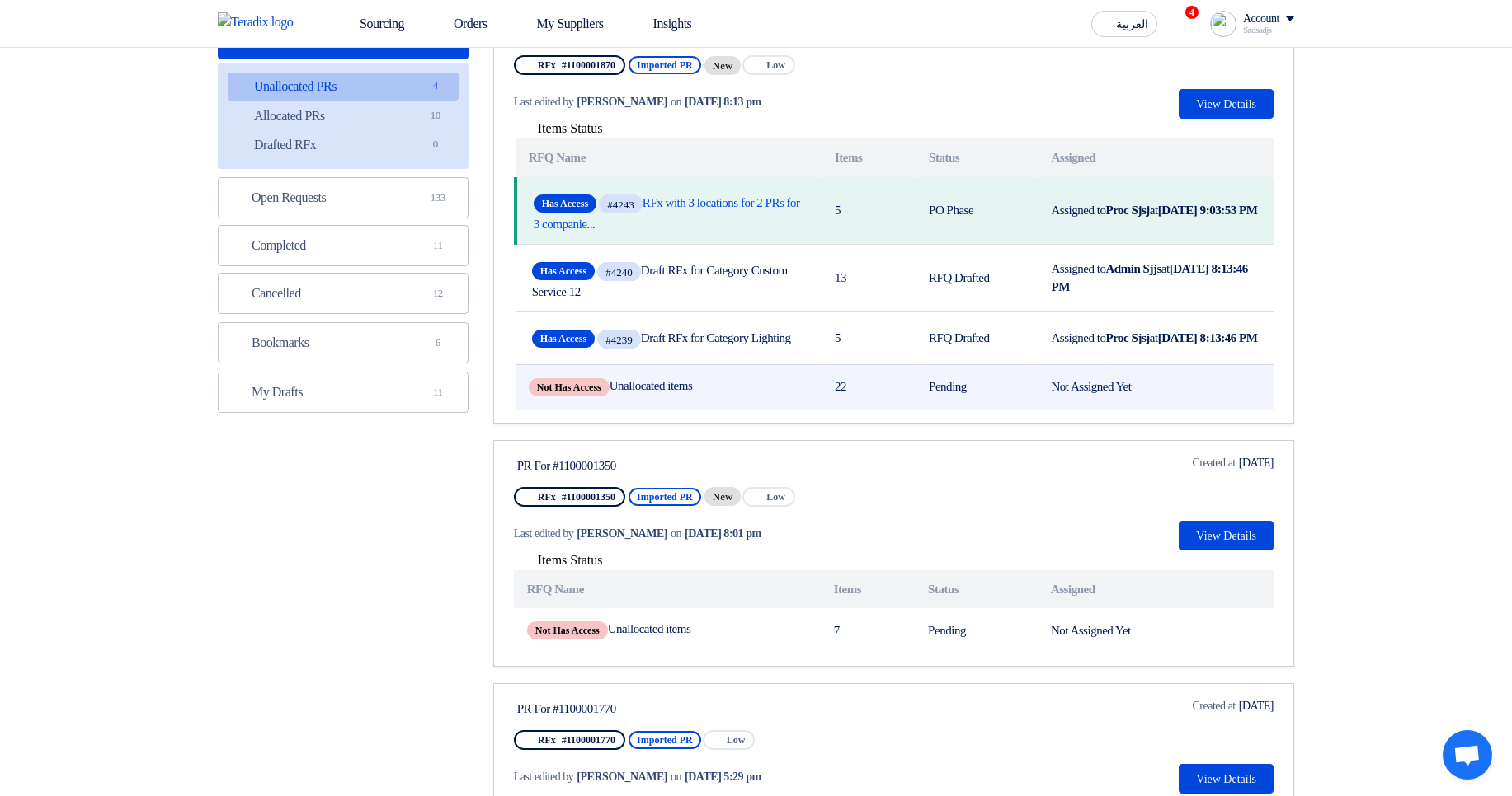
scroll to position [99, 0]
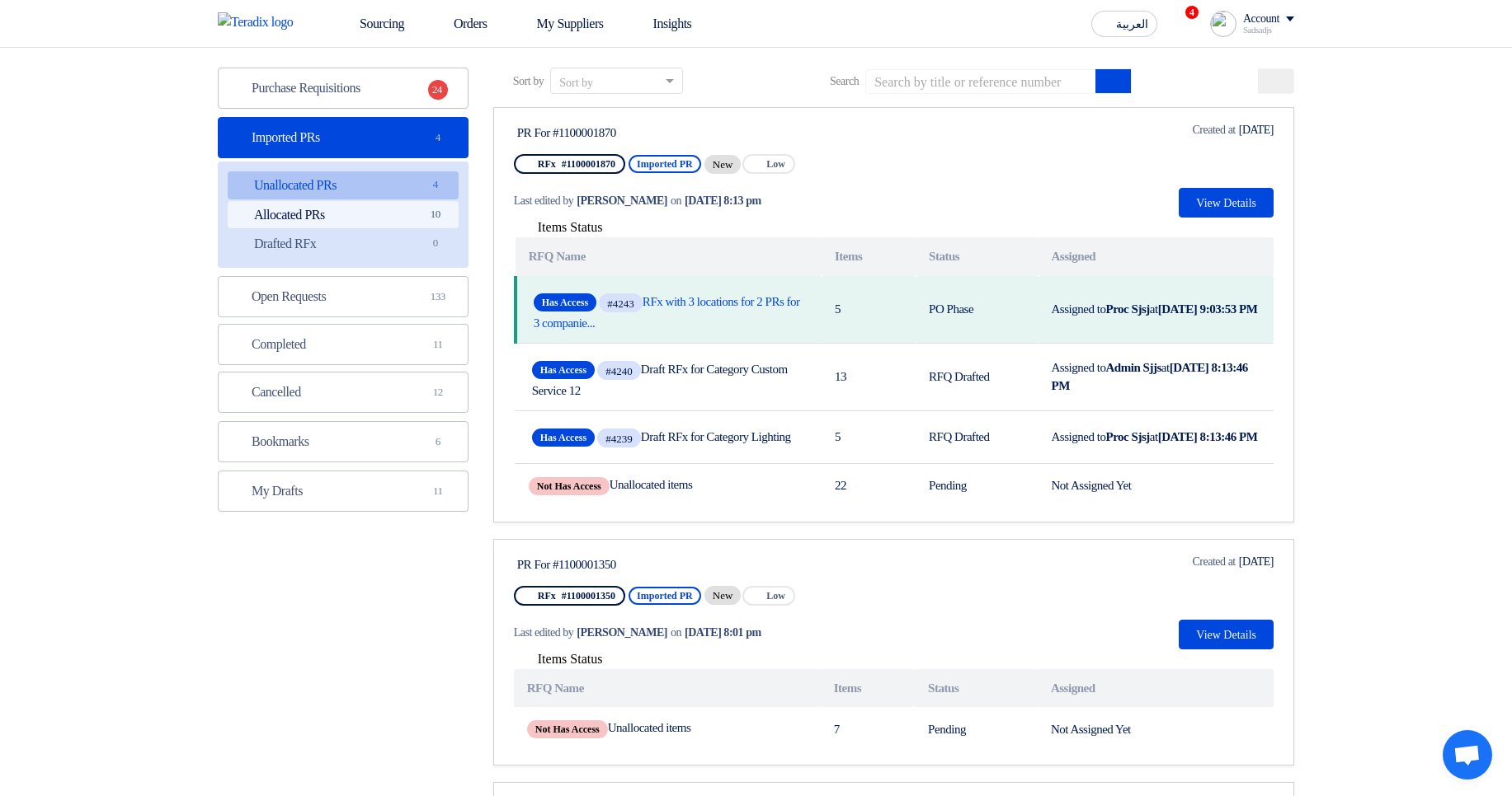
click at [385, 215] on link "Allocated PRs Allocated PRs 10" at bounding box center [342, 215] width 231 height 28
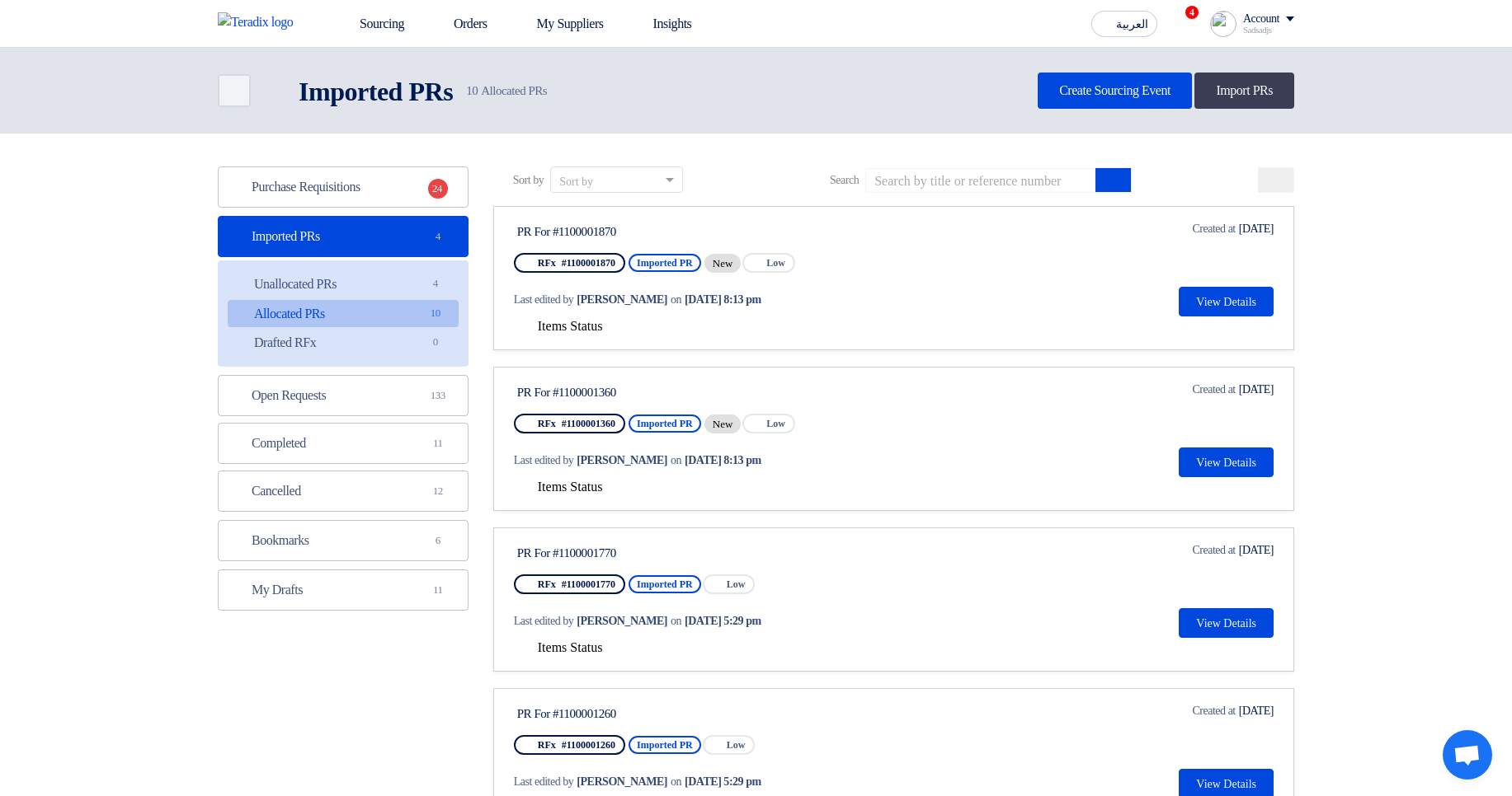
drag, startPoint x: 562, startPoint y: 332, endPoint x: 571, endPoint y: 331, distance: 9.1
click at [562, 331] on span "Items Status" at bounding box center [571, 326] width 65 height 14
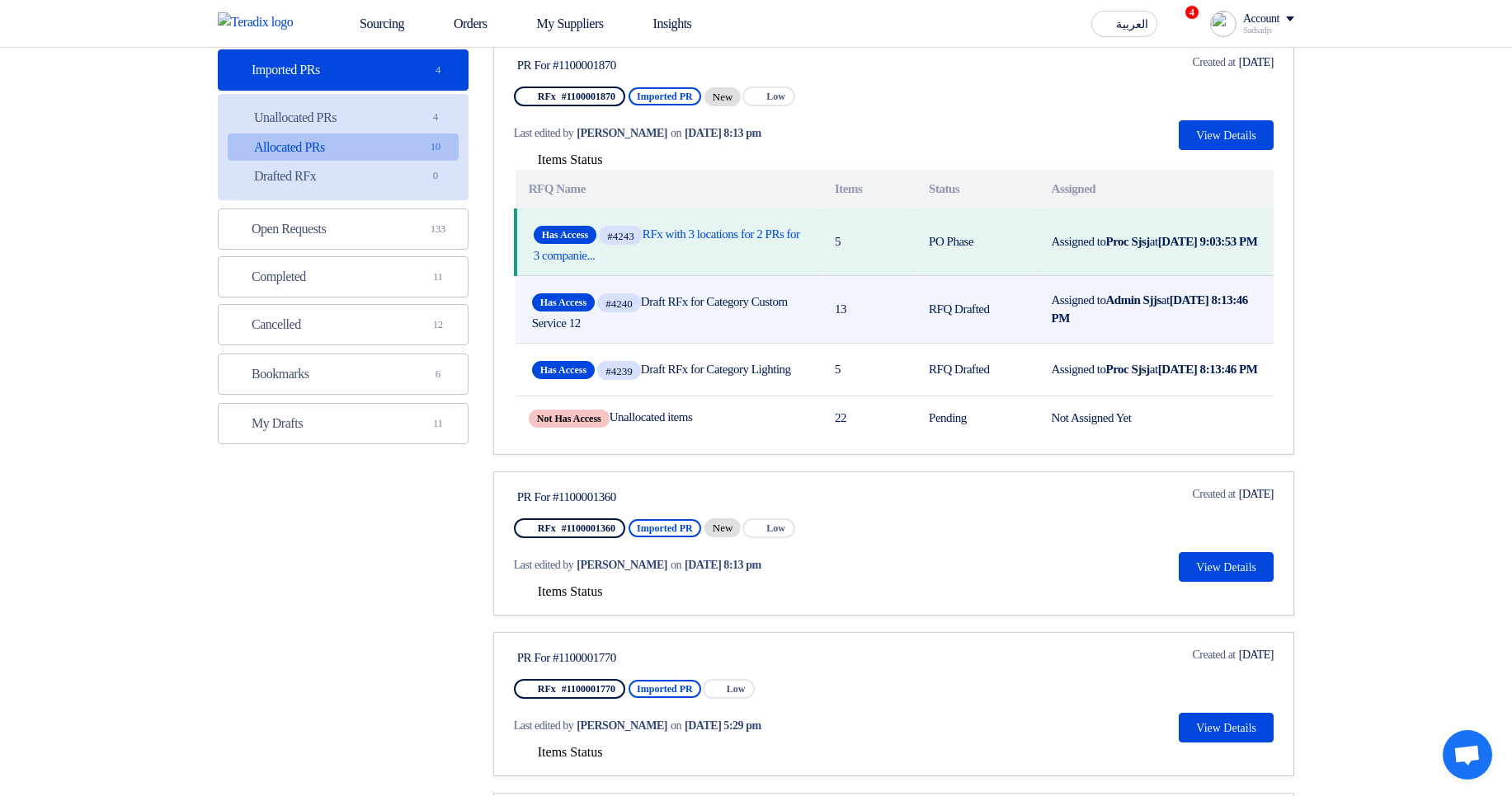
scroll to position [198, 0]
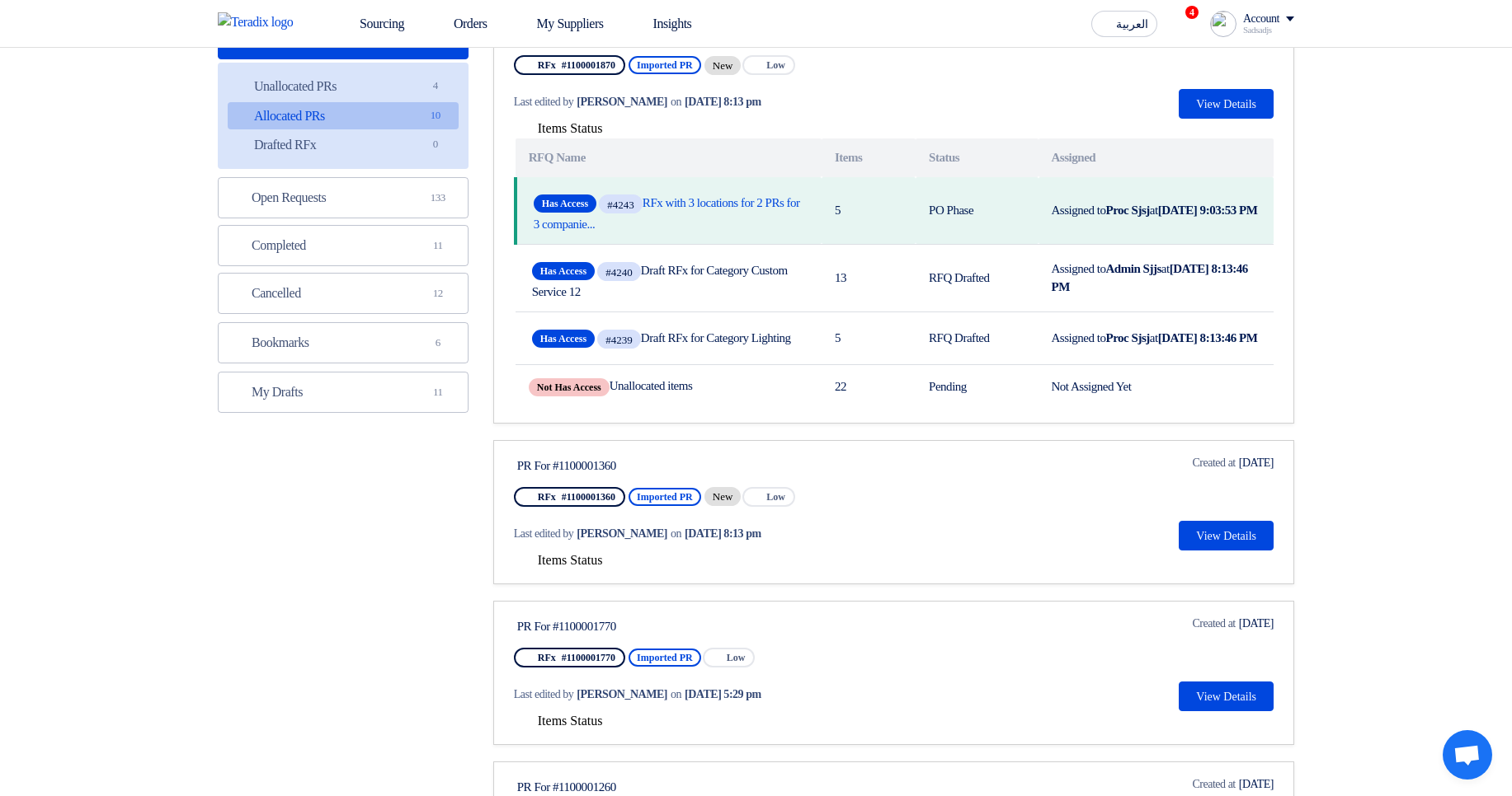
click at [585, 567] on span "Items Status" at bounding box center [571, 560] width 65 height 14
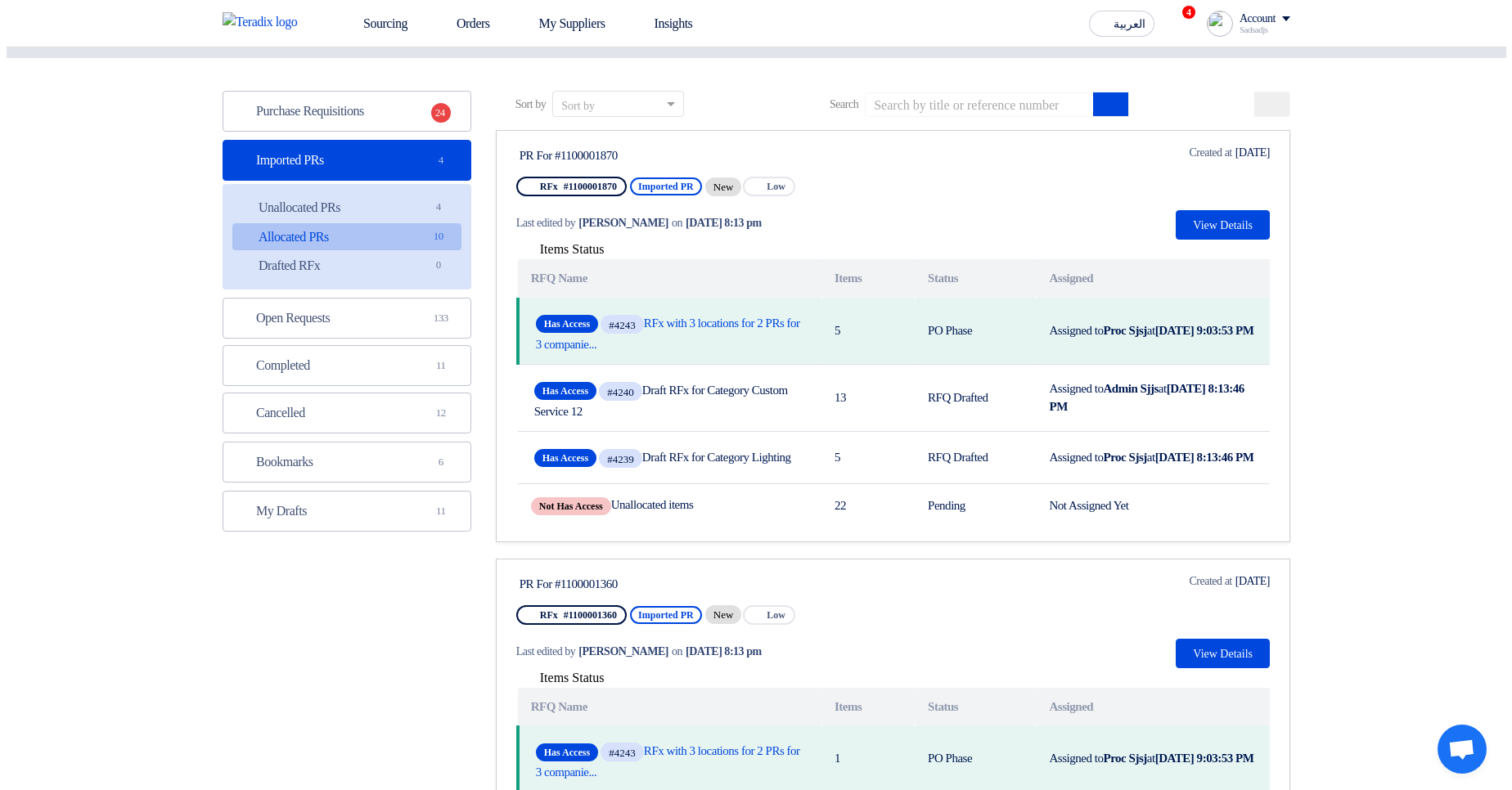
scroll to position [0, 0]
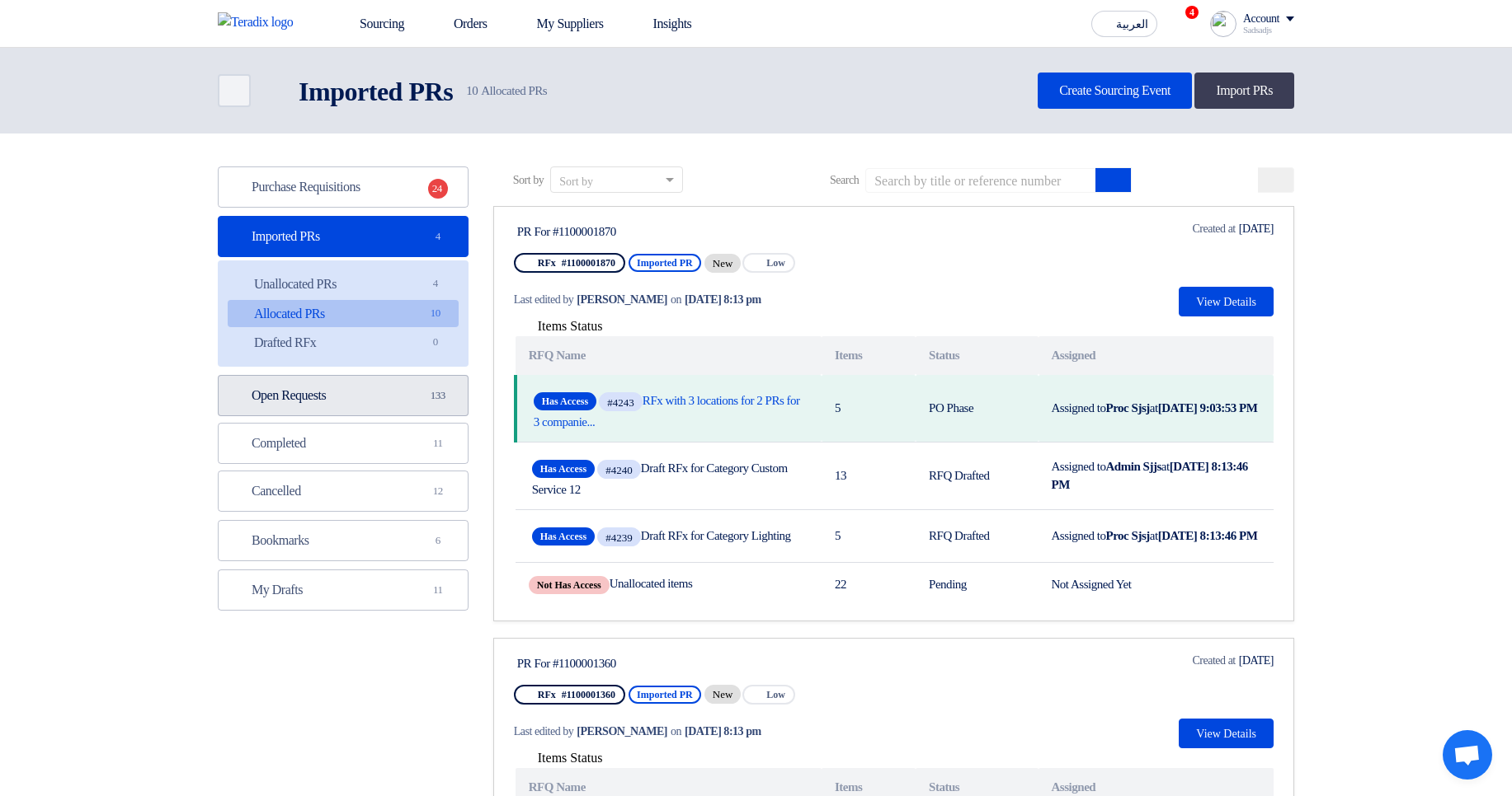
click at [385, 395] on link "Open Requests Open Requests 133" at bounding box center [342, 395] width 250 height 42
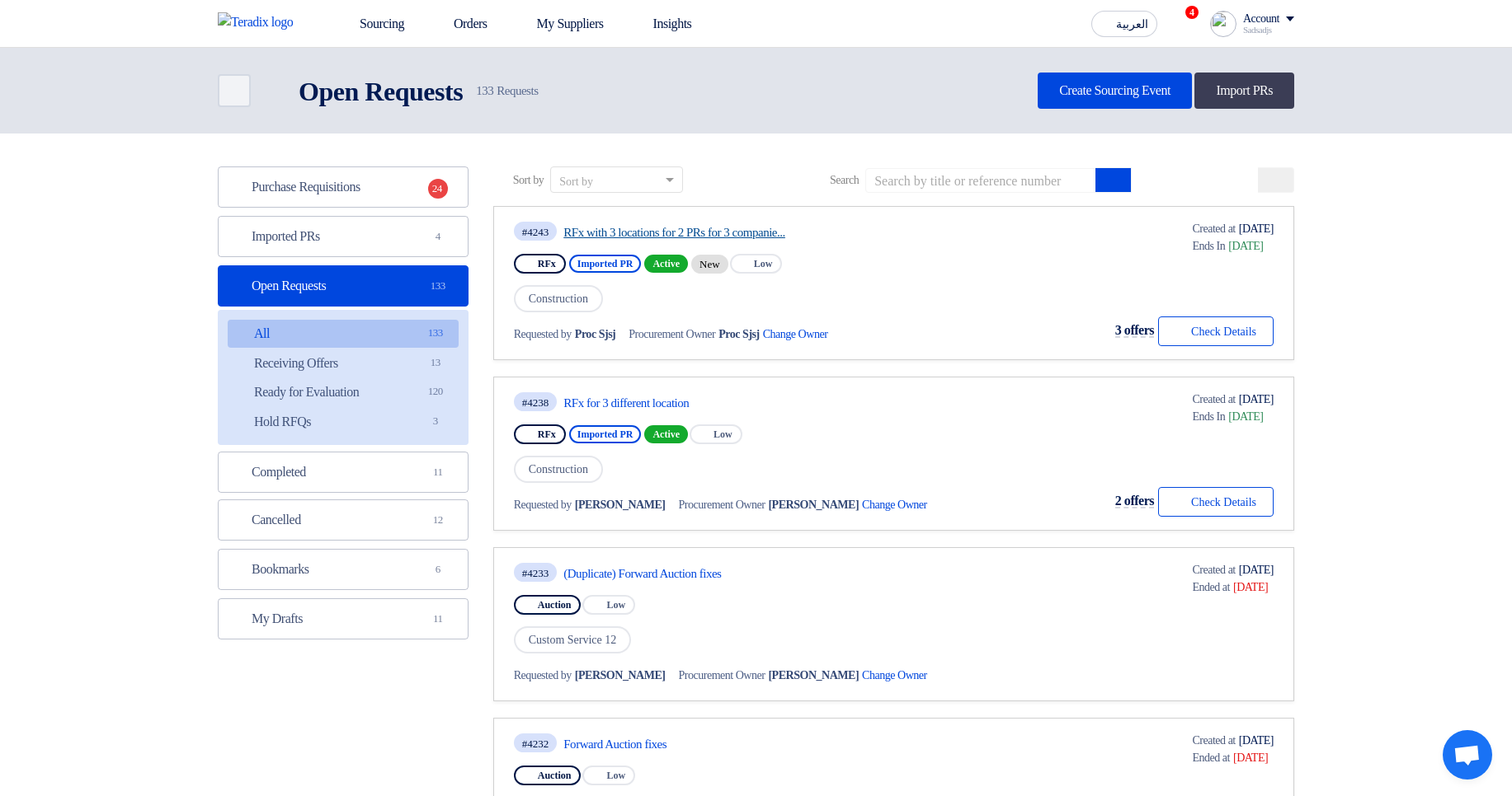
click at [768, 233] on link "RFx with 3 locations for 2 PRs for 3 companie..." at bounding box center [718, 232] width 310 height 15
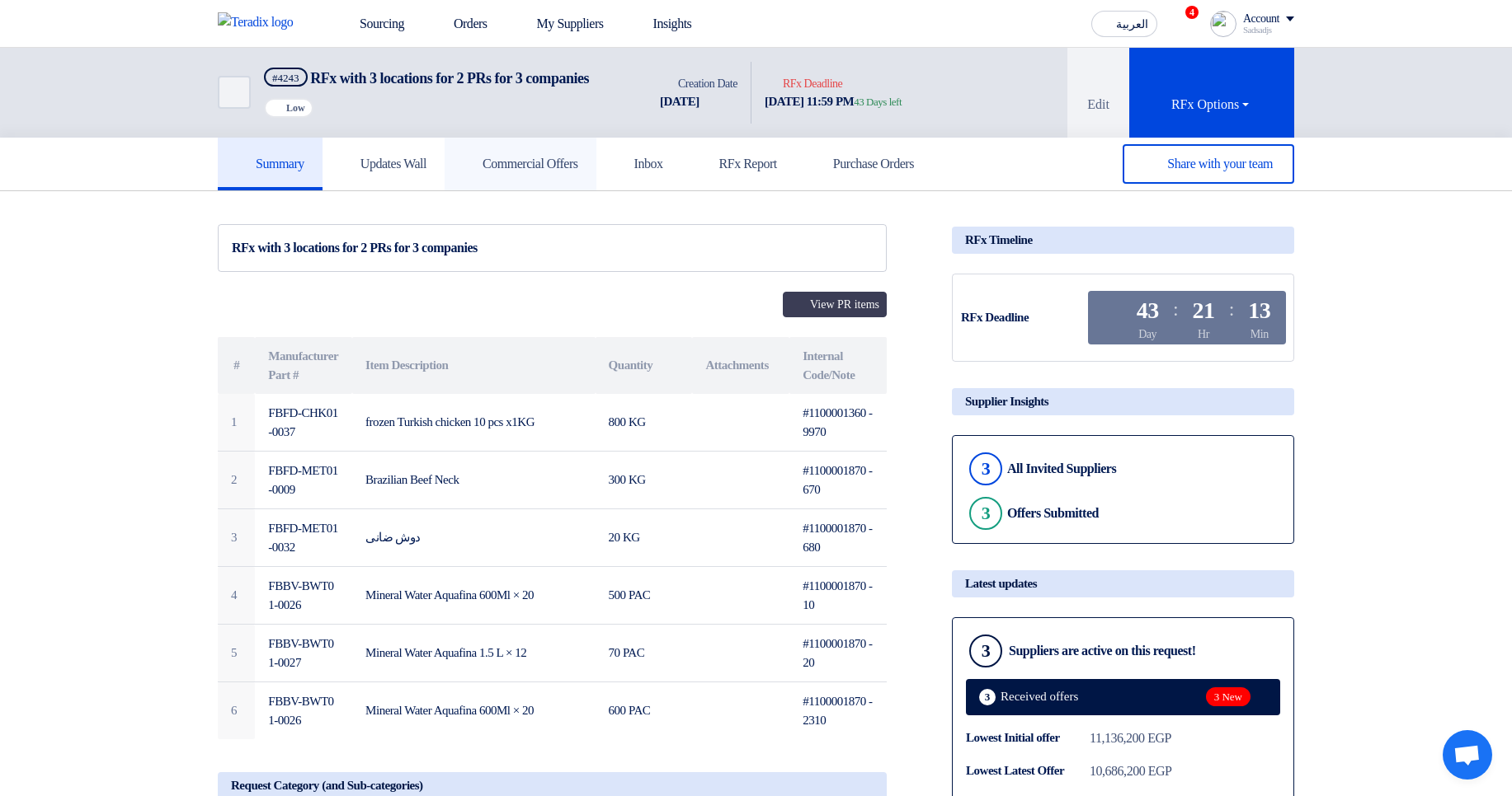
click at [572, 172] on h5 "Commercial Offers" at bounding box center [520, 164] width 116 height 17
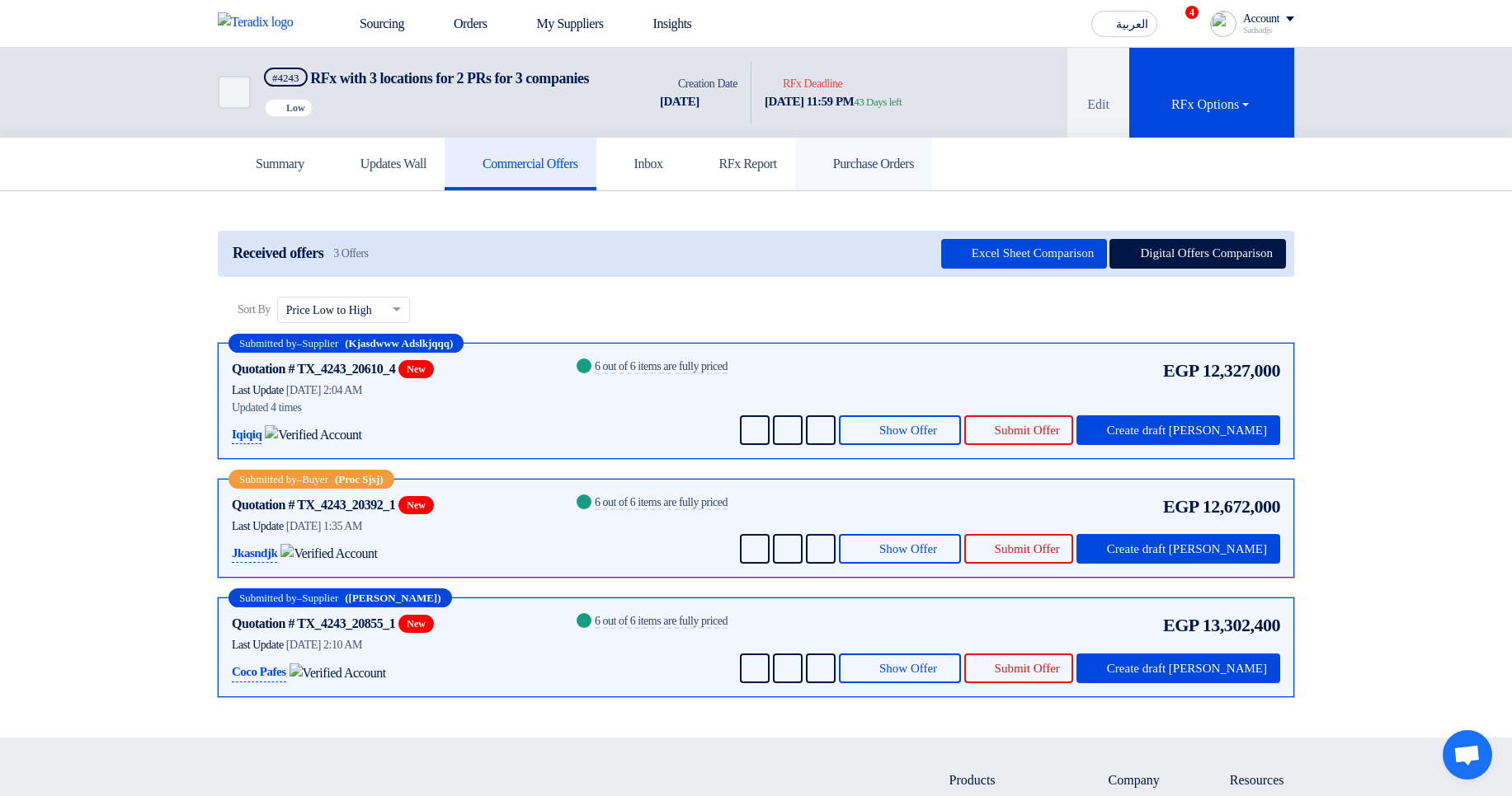
click at [932, 190] on link "Purchase Orders" at bounding box center [863, 165] width 137 height 53
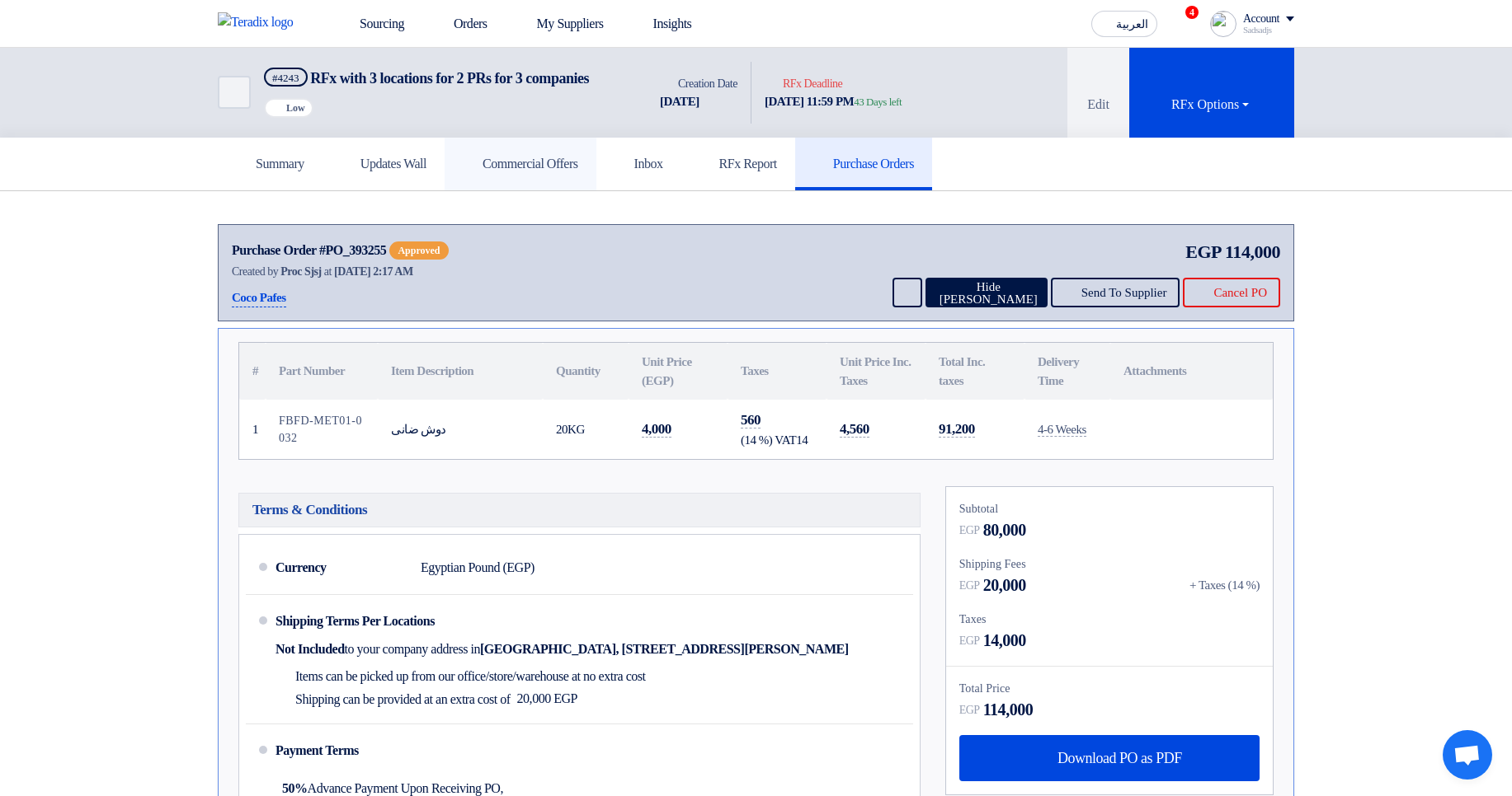
click at [578, 172] on h5 "Commercial Offers" at bounding box center [520, 164] width 116 height 17
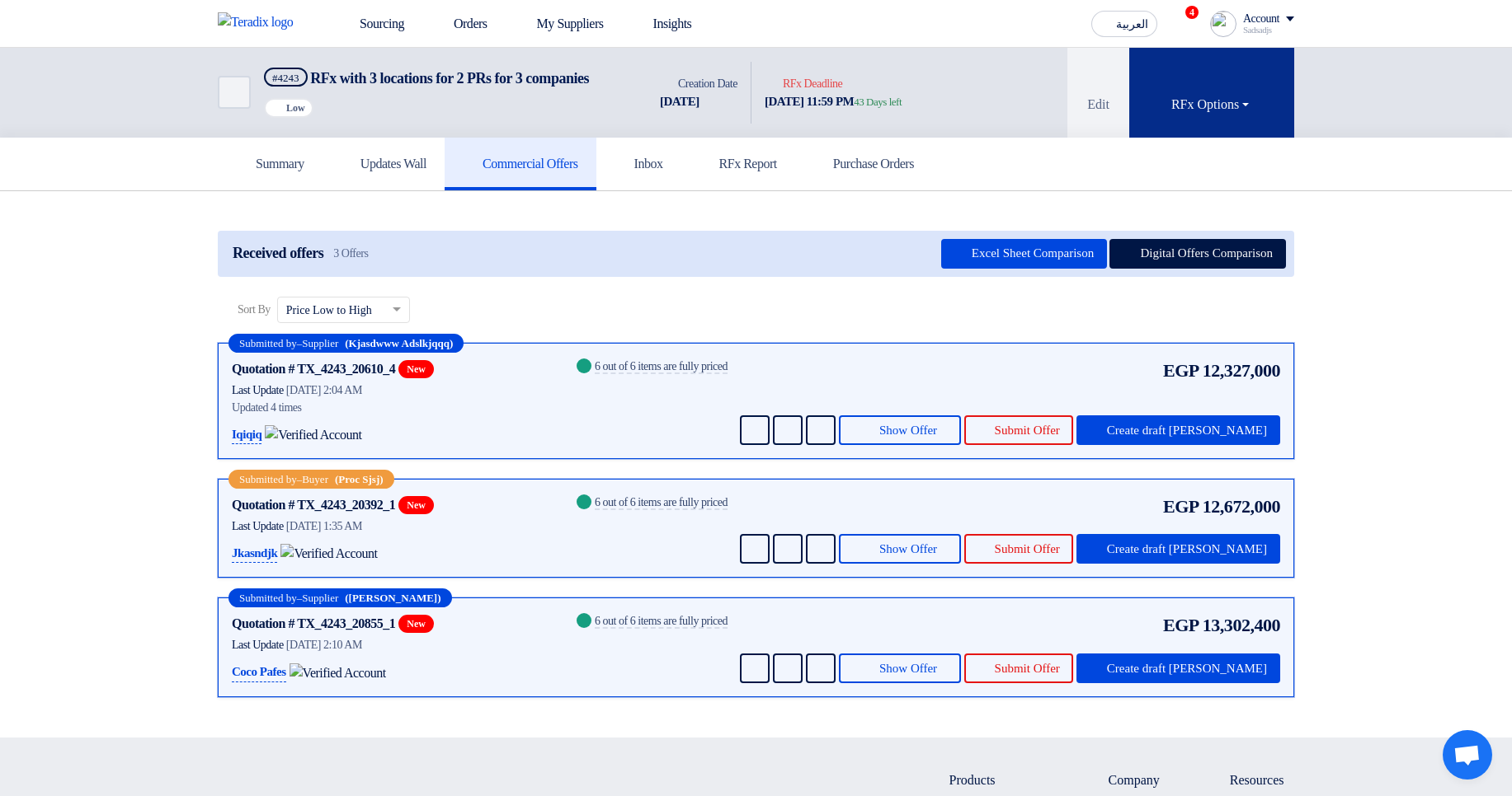
click at [1204, 111] on div "RFx Options" at bounding box center [1211, 104] width 81 height 19
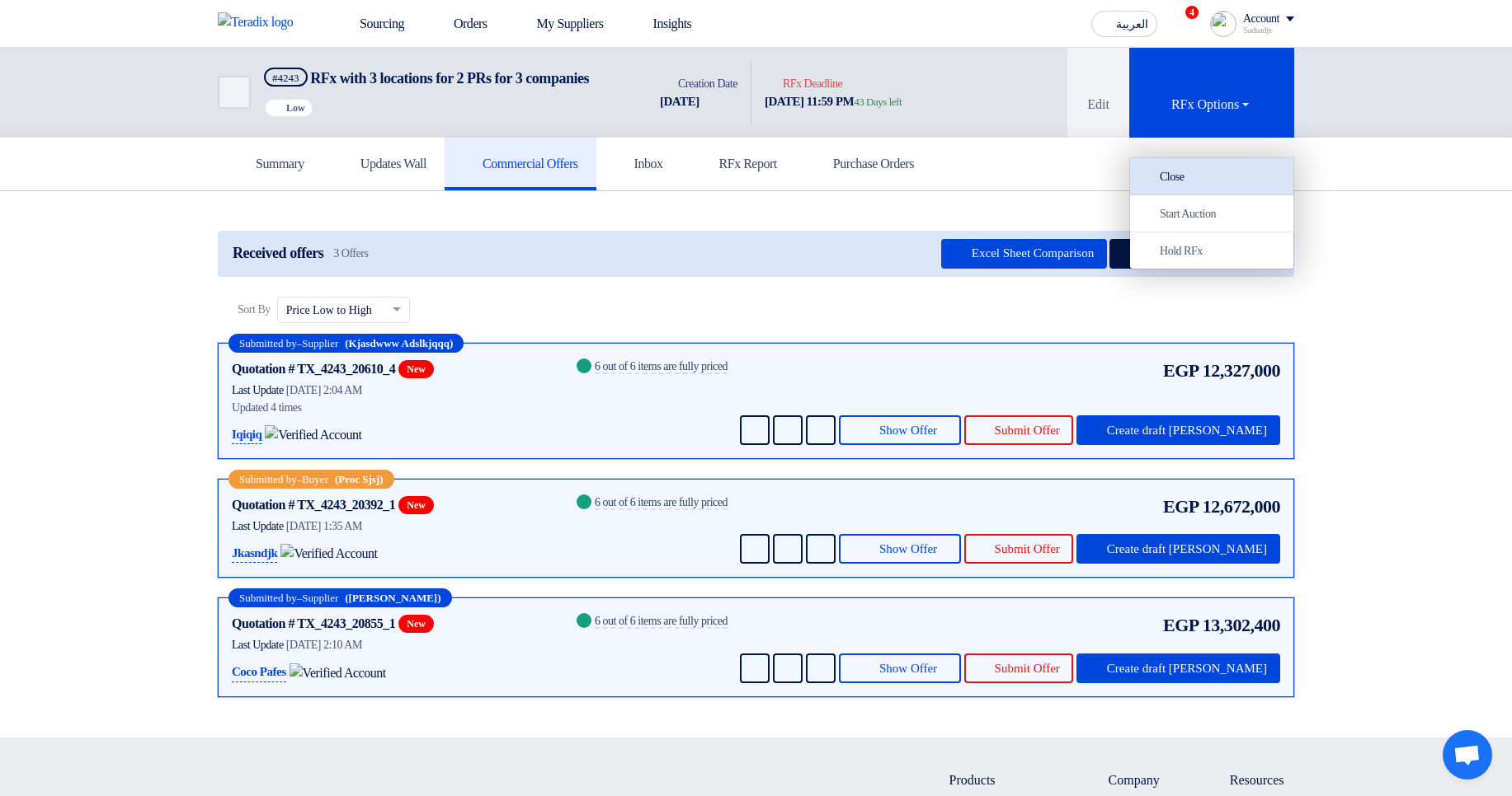
click at [1218, 187] on div "Close" at bounding box center [1211, 176] width 143 height 19
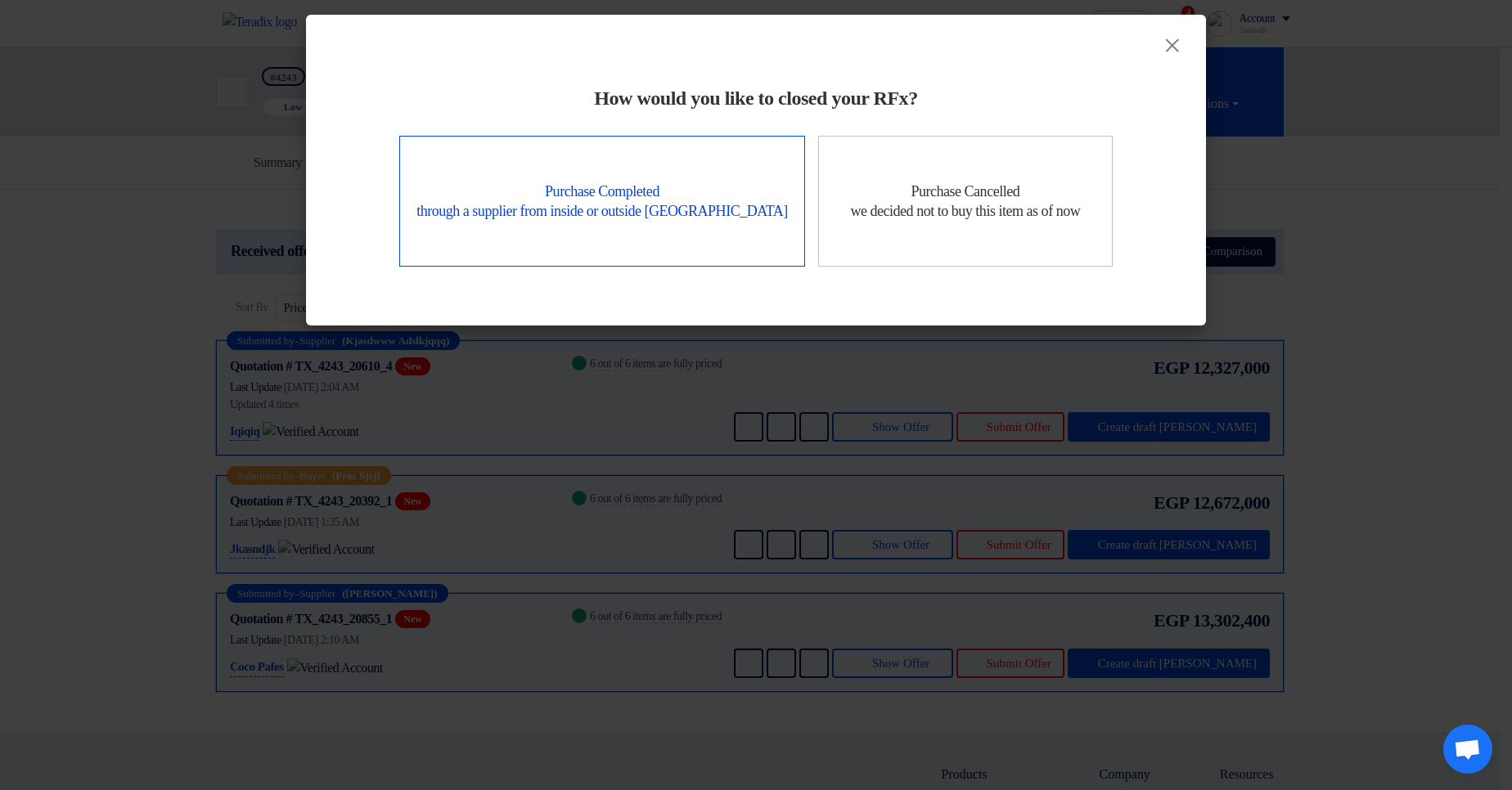
click at [560, 168] on div "Purchase Completed through a supplier from inside or outside Teradix" at bounding box center [602, 201] width 405 height 131
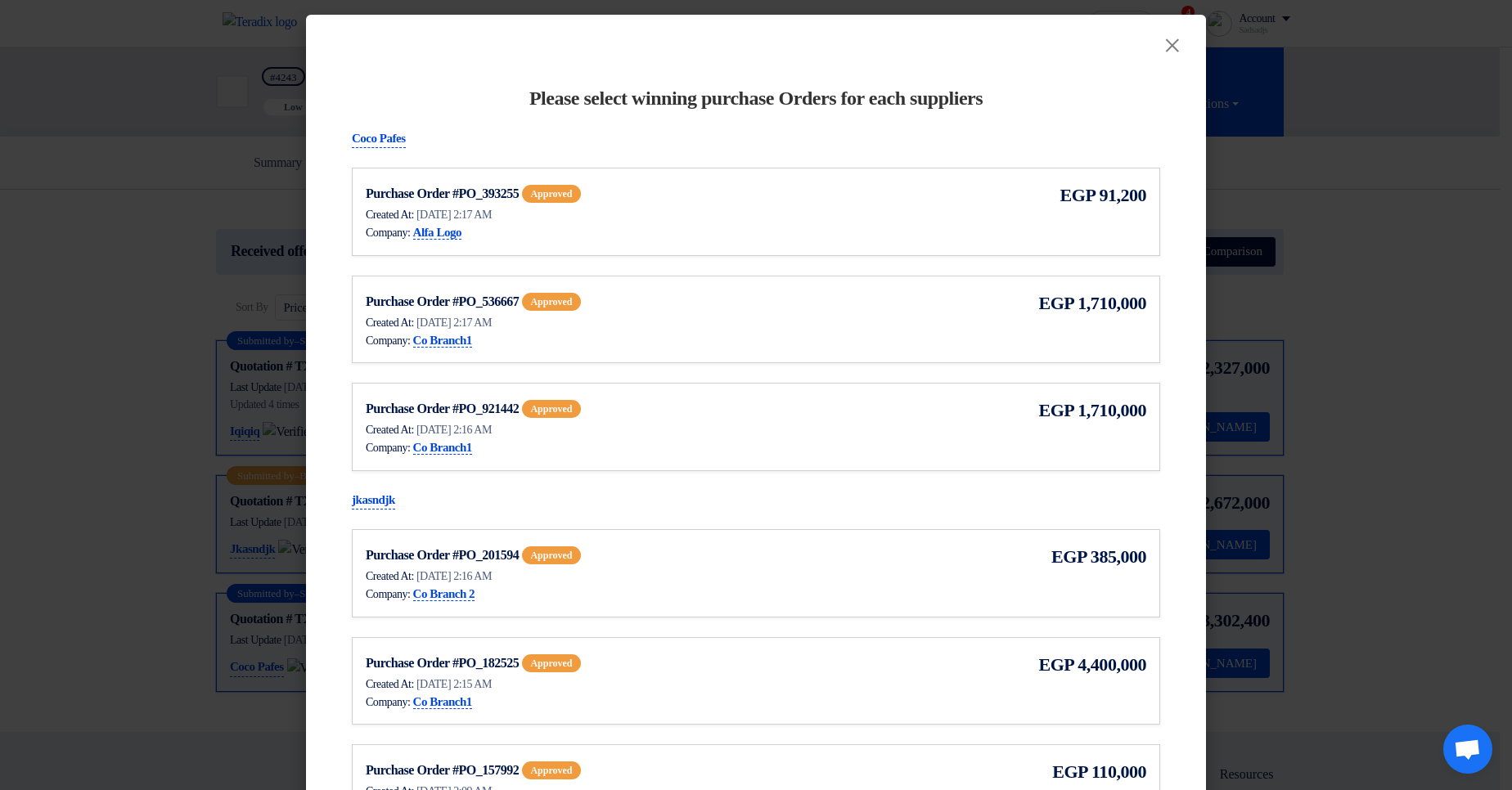
click at [1354, 186] on modal-container "× Please select winning purchase Orders for each suppliers Coco Pafes Purchase …" at bounding box center [756, 395] width 1512 height 790
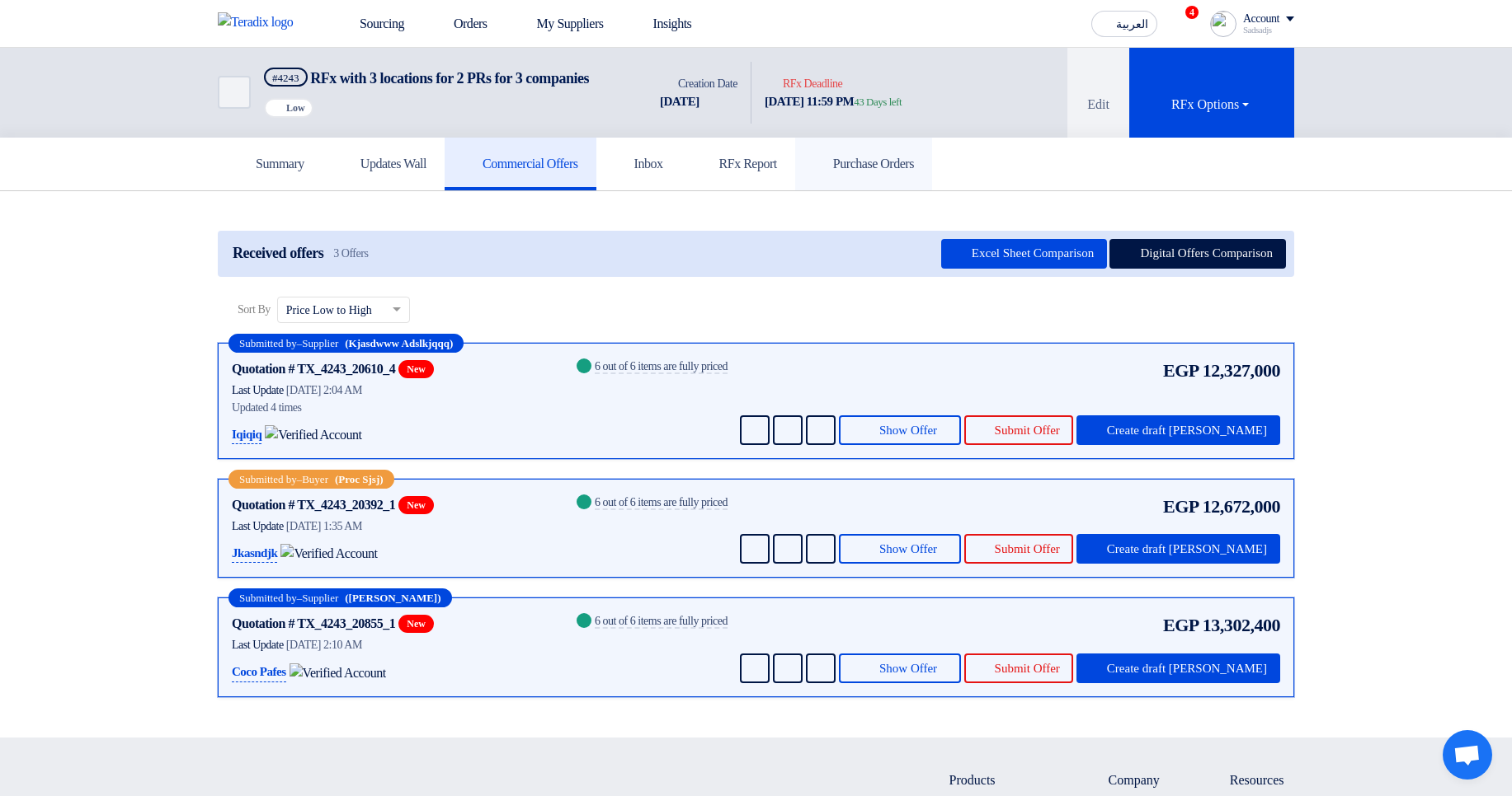
click at [830, 172] on icon at bounding box center [821, 163] width 17 height 17
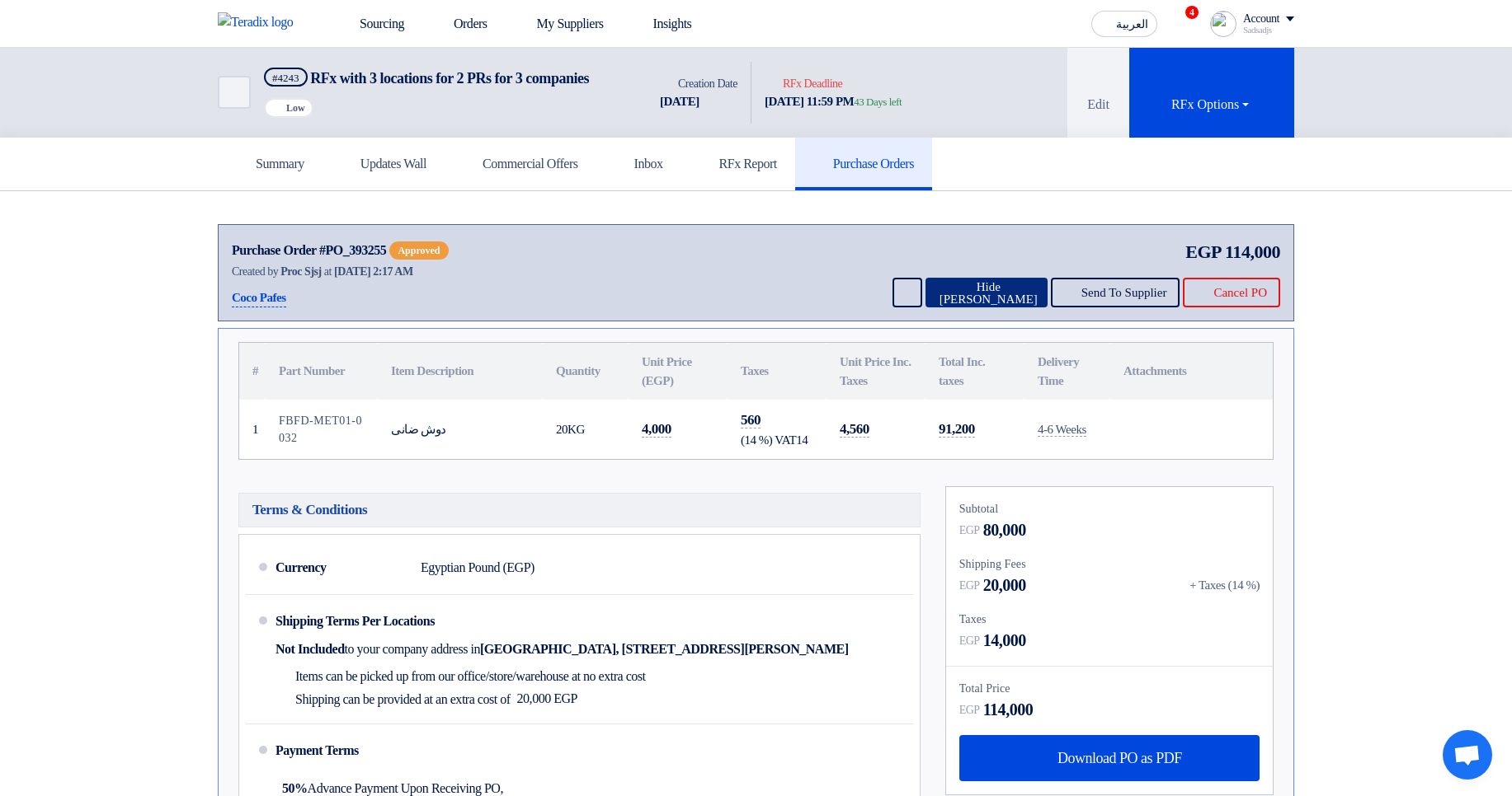
click at [939, 308] on button "Hide [PERSON_NAME]" at bounding box center [986, 293] width 122 height 30
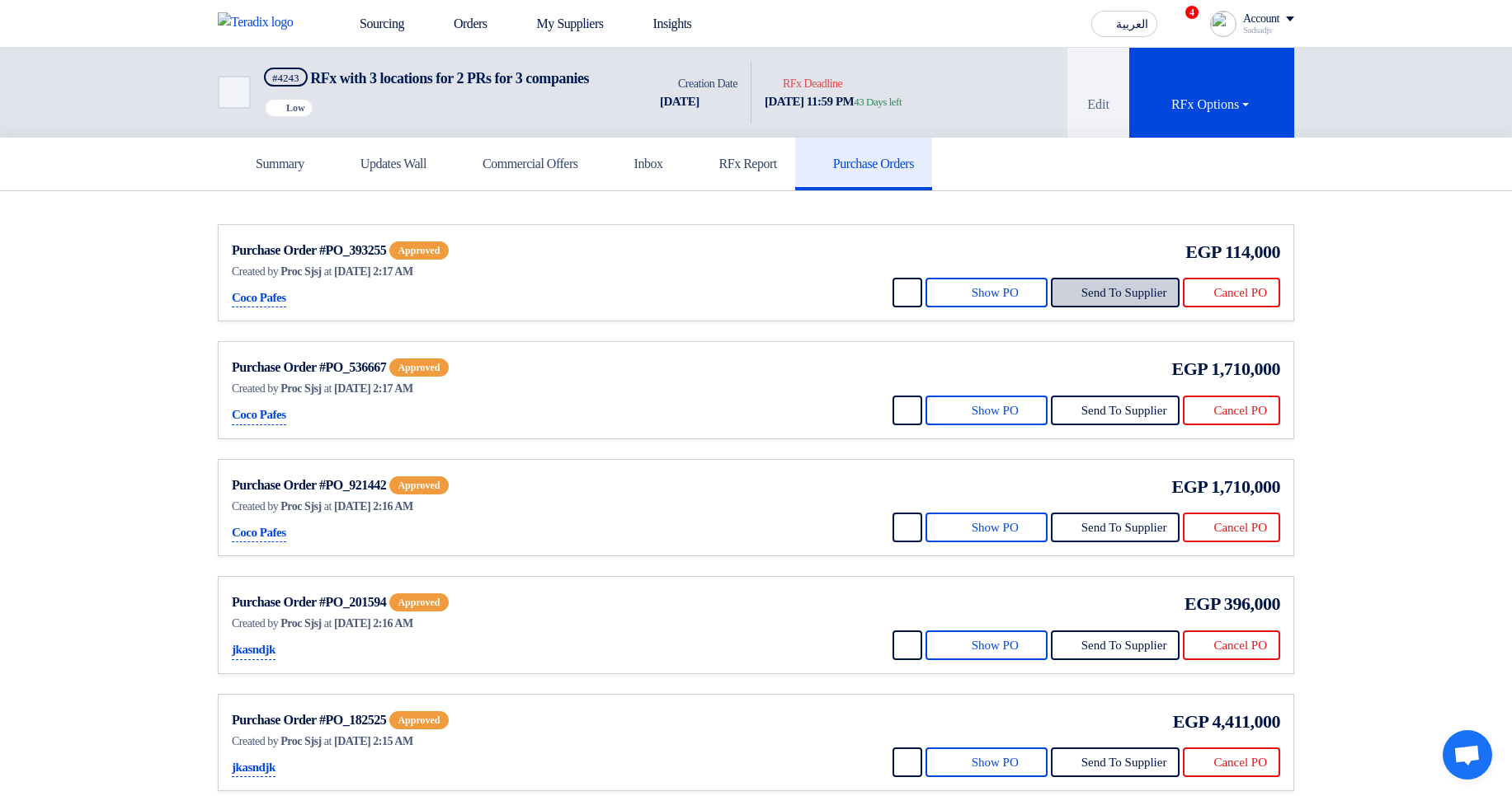
click at [1077, 308] on button "Send To Supplier" at bounding box center [1116, 293] width 129 height 30
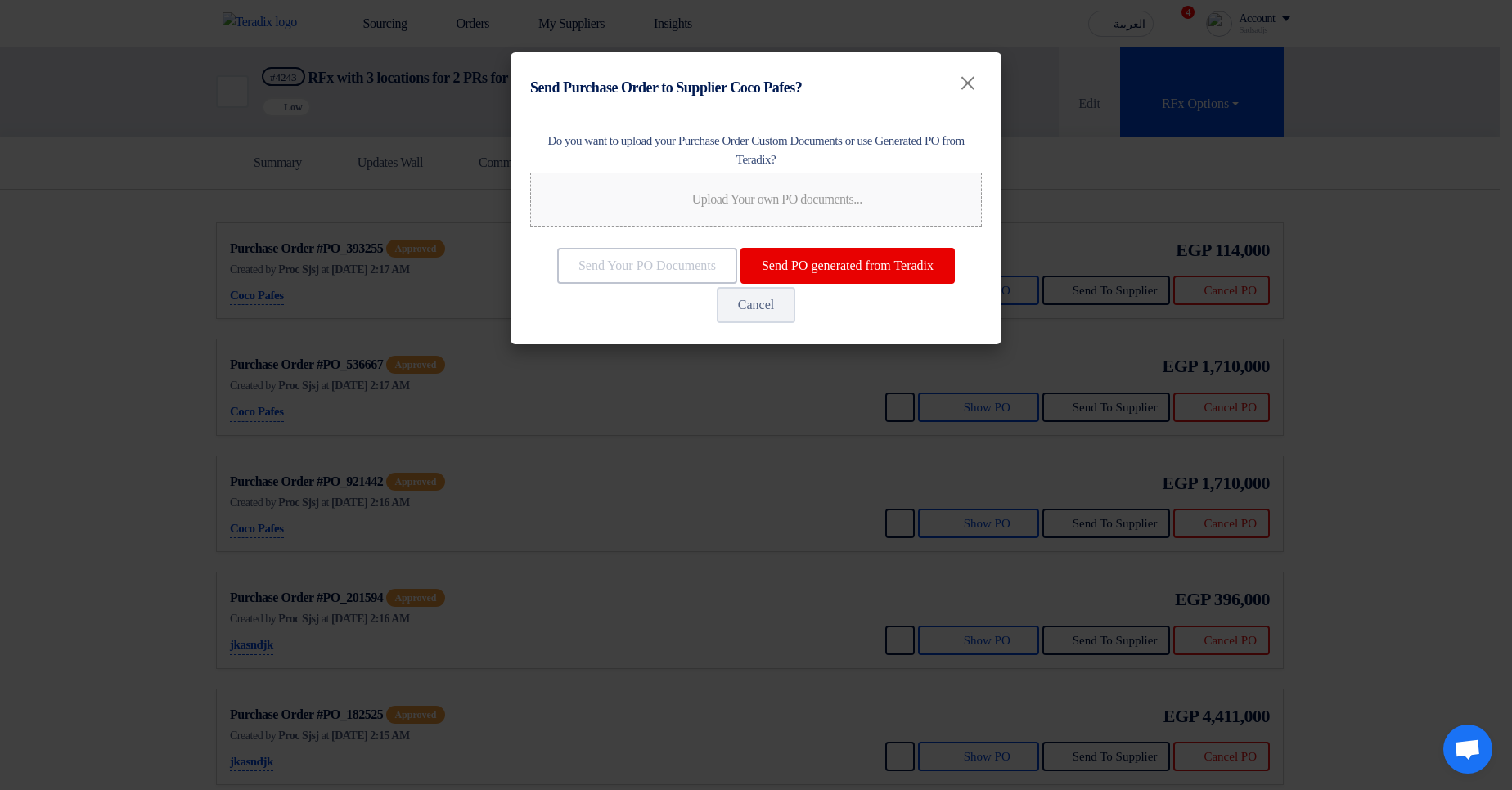
click at [754, 206] on div "Upload Your own PO documents... Upload Your own PO documents..." at bounding box center [756, 199] width 212 height 19
click at [0, 0] on input "Upload Your own PO documents... Upload Your own PO documents..." at bounding box center [0, 0] width 0 height 0
click at [761, 284] on button "Send PO generated from Teradix" at bounding box center [848, 265] width 214 height 36
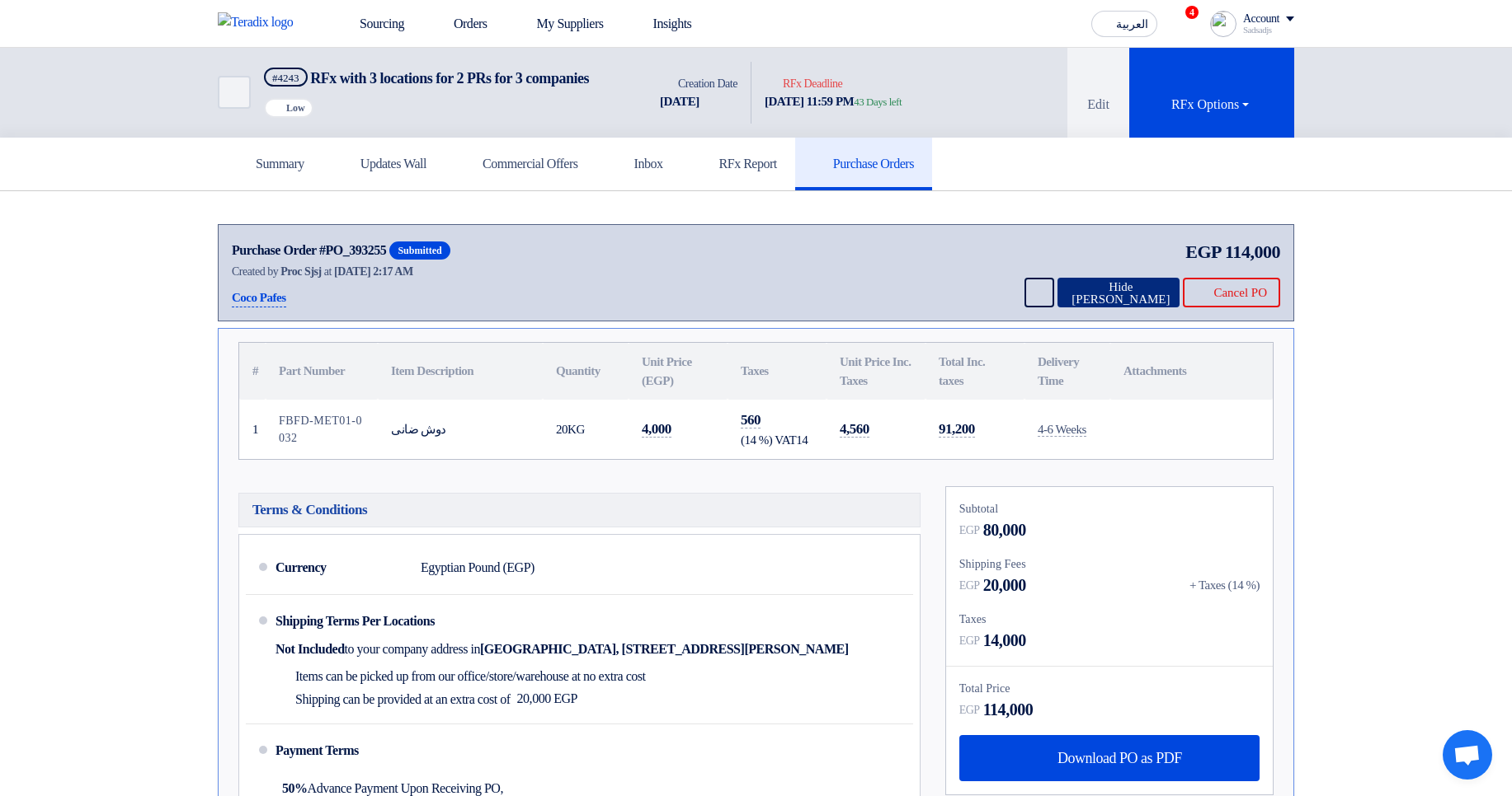
drag, startPoint x: 1109, startPoint y: 318, endPoint x: 1092, endPoint y: 320, distance: 17.1
click at [1109, 308] on button "Hide [PERSON_NAME]" at bounding box center [1118, 293] width 122 height 30
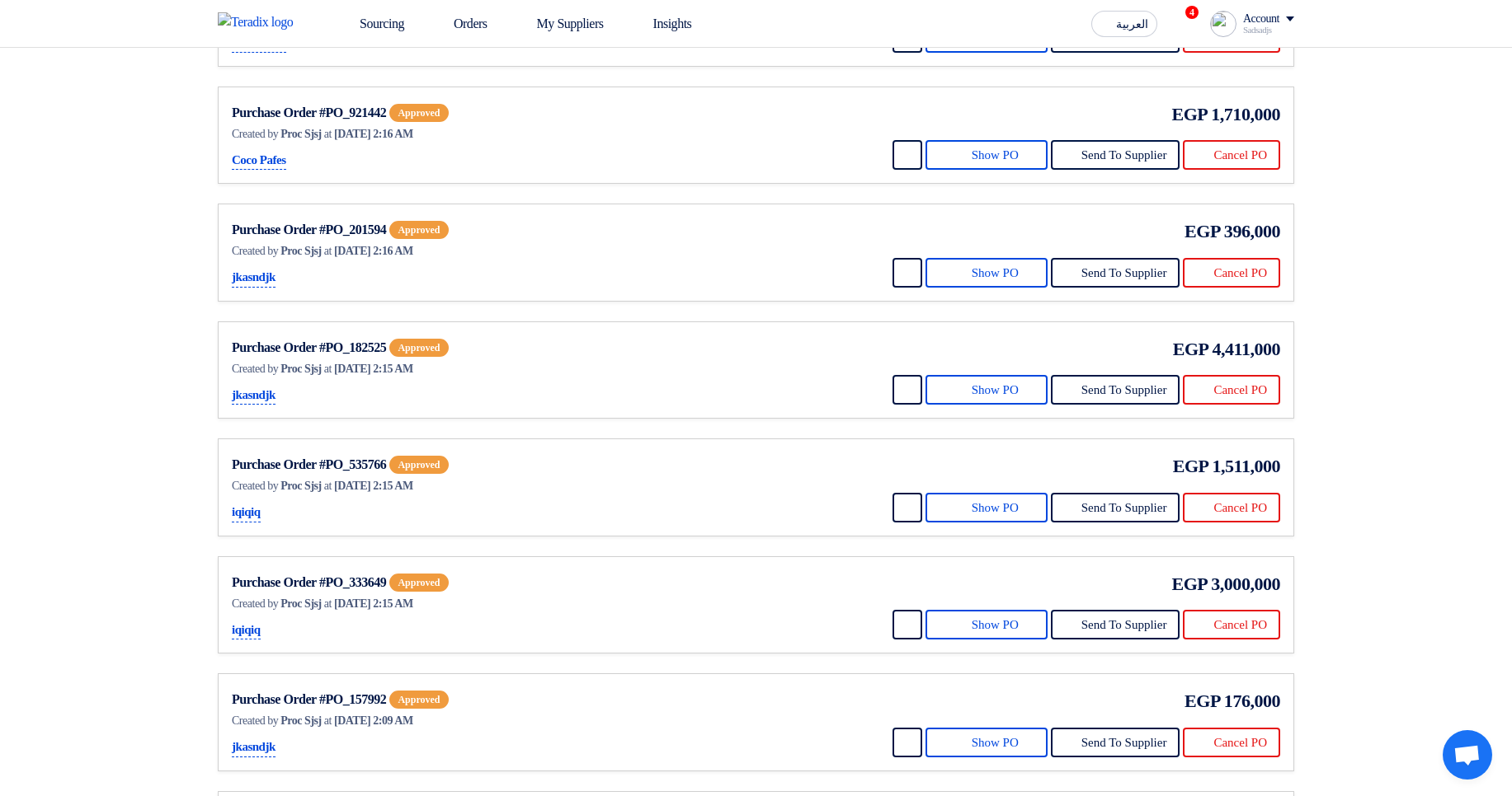
scroll to position [395, 0]
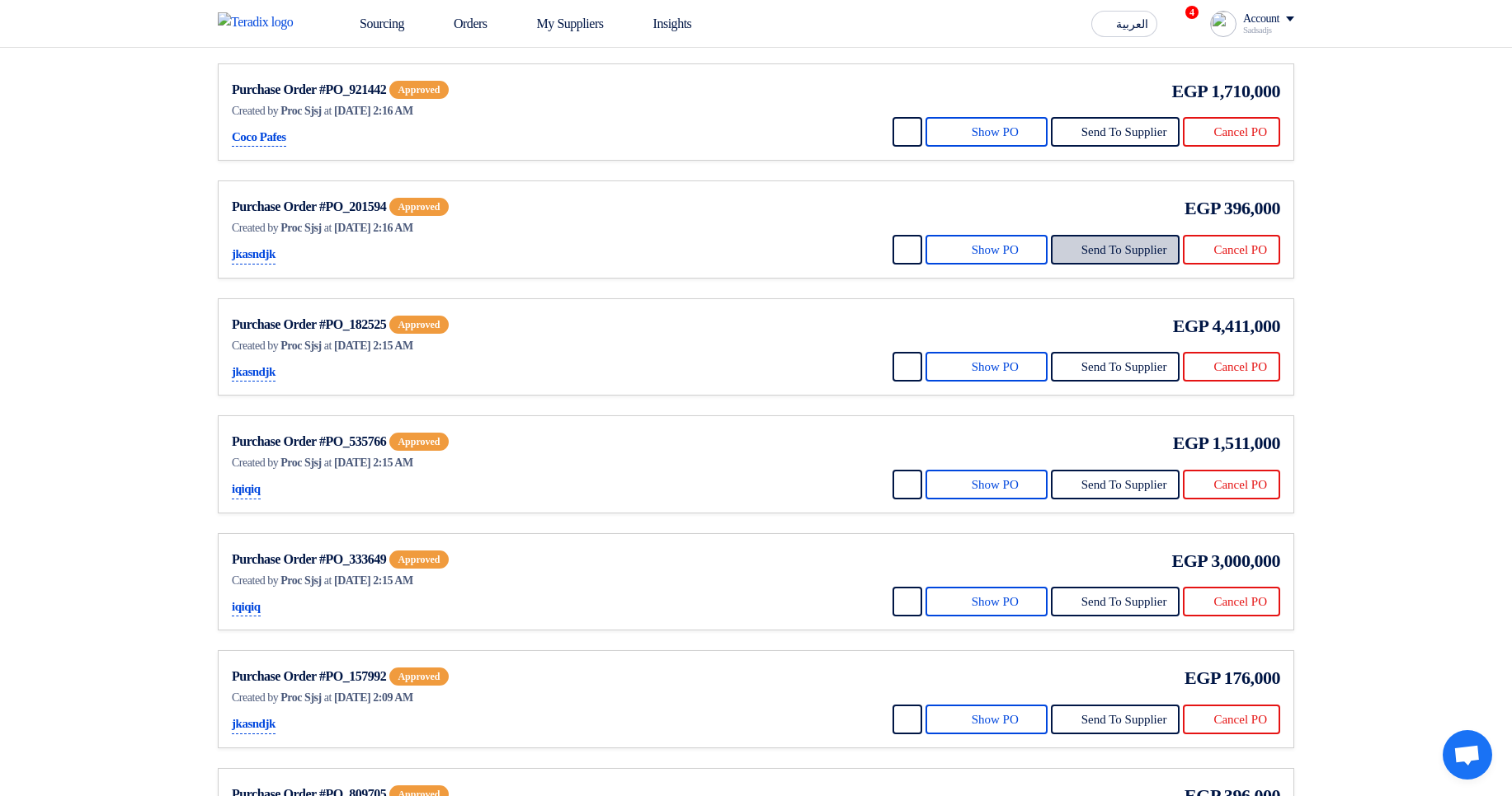
click at [1078, 264] on button "Send To Supplier" at bounding box center [1116, 250] width 129 height 30
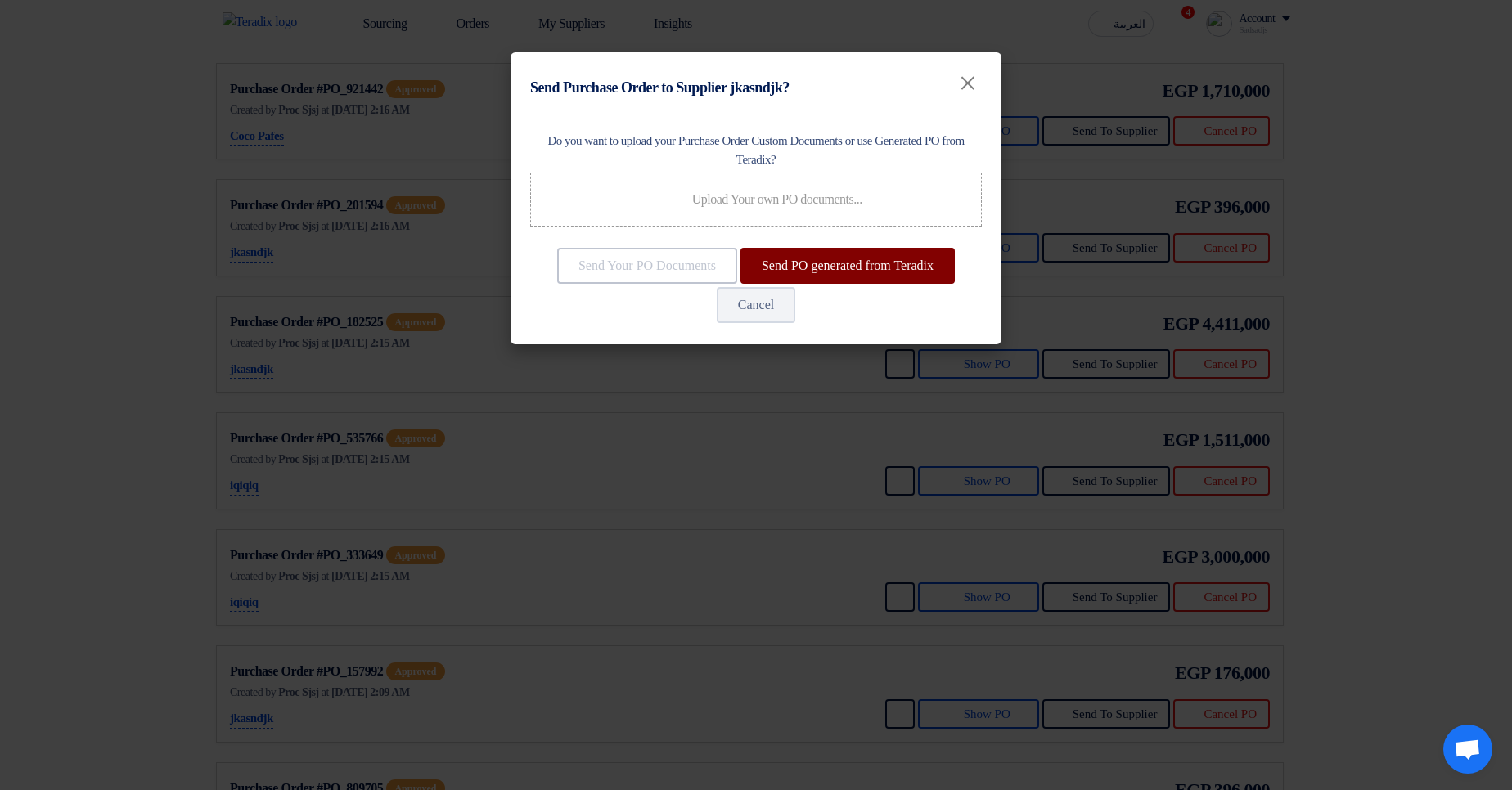
click at [741, 284] on button "Send PO generated from Teradix" at bounding box center [848, 265] width 214 height 36
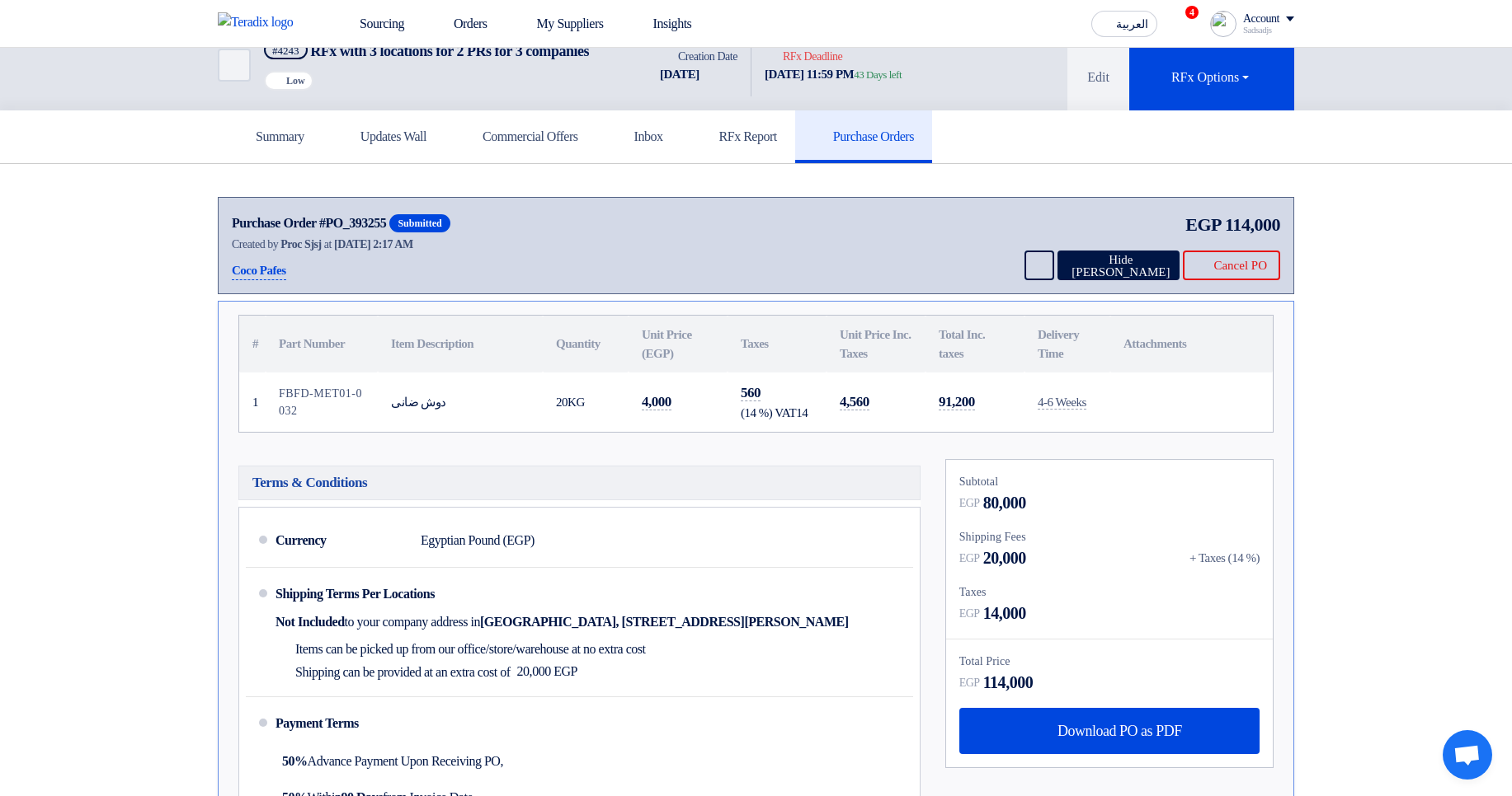
scroll to position [0, 0]
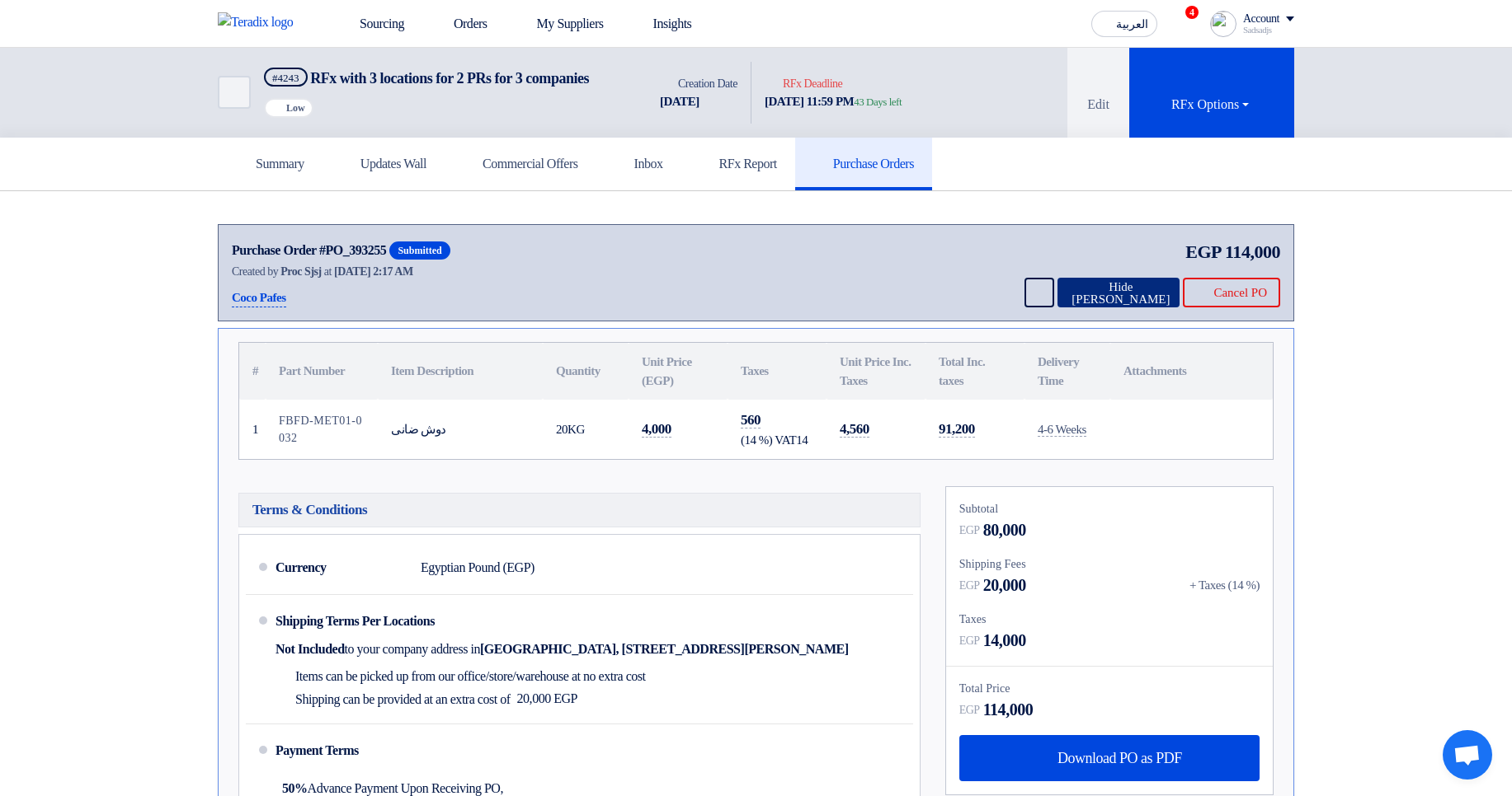
click at [1070, 304] on button "Hide [PERSON_NAME]" at bounding box center [1118, 293] width 122 height 30
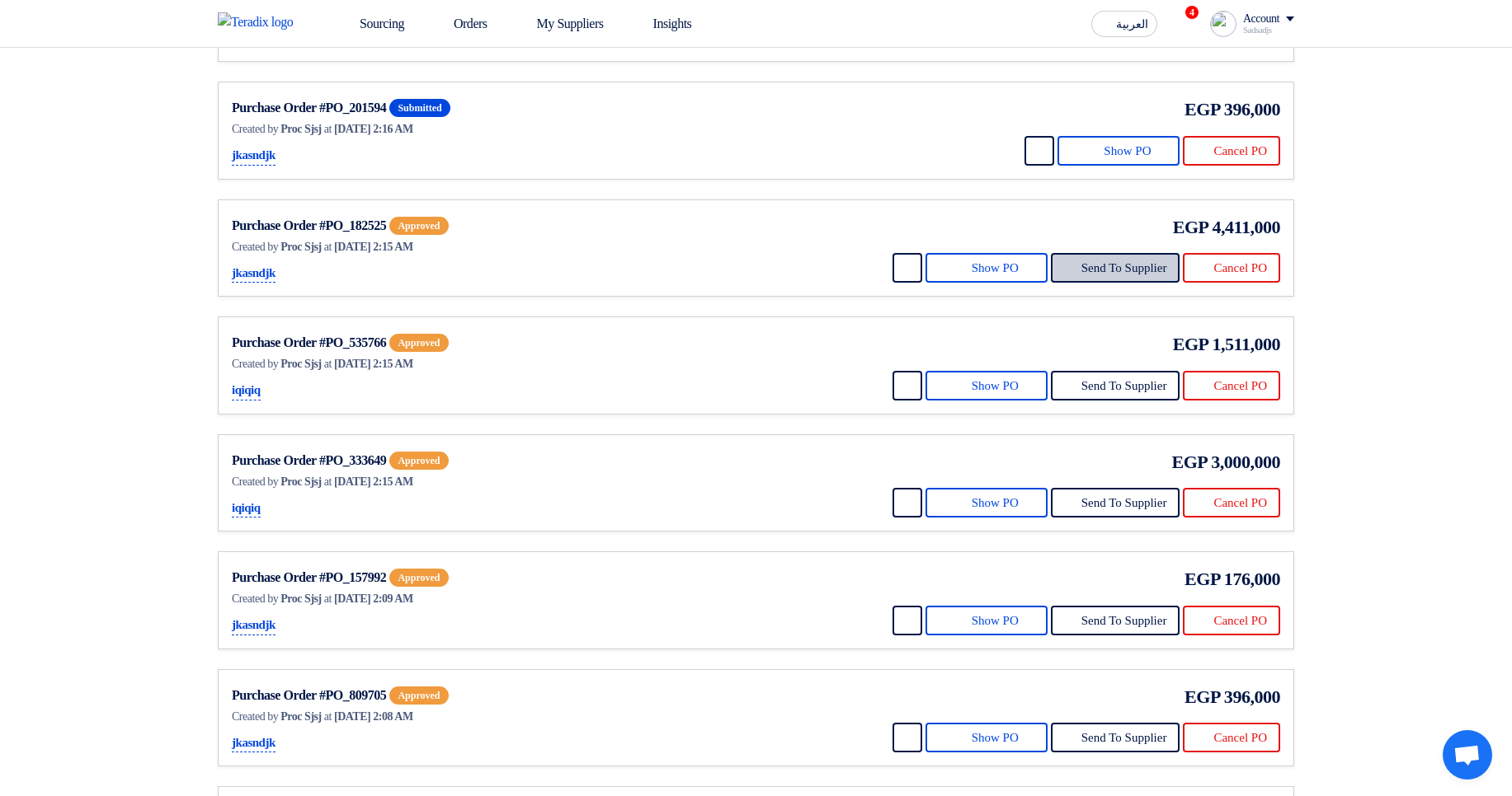
scroll to position [593, 0]
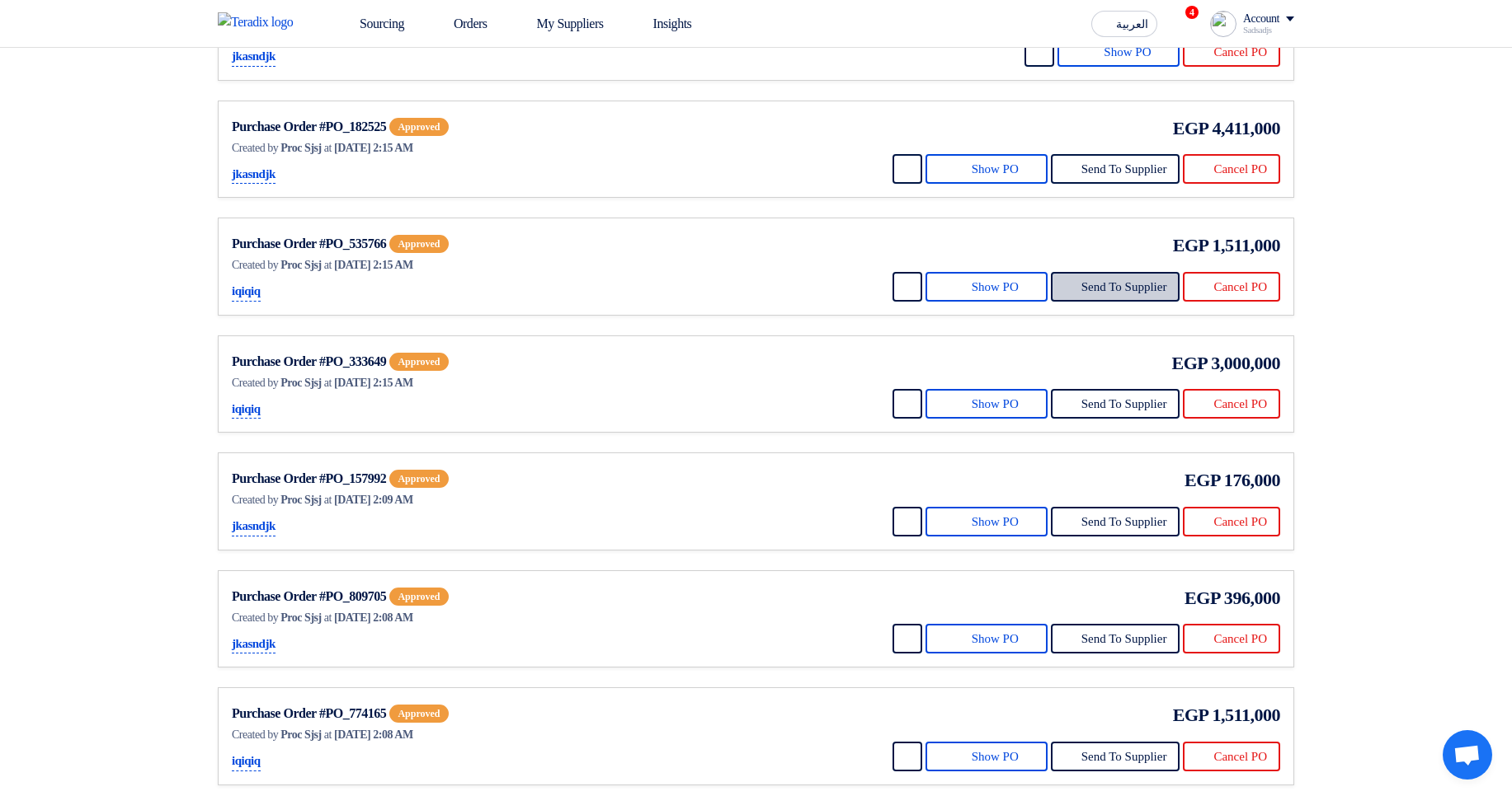
click at [1076, 302] on button "Send To Supplier" at bounding box center [1116, 287] width 129 height 30
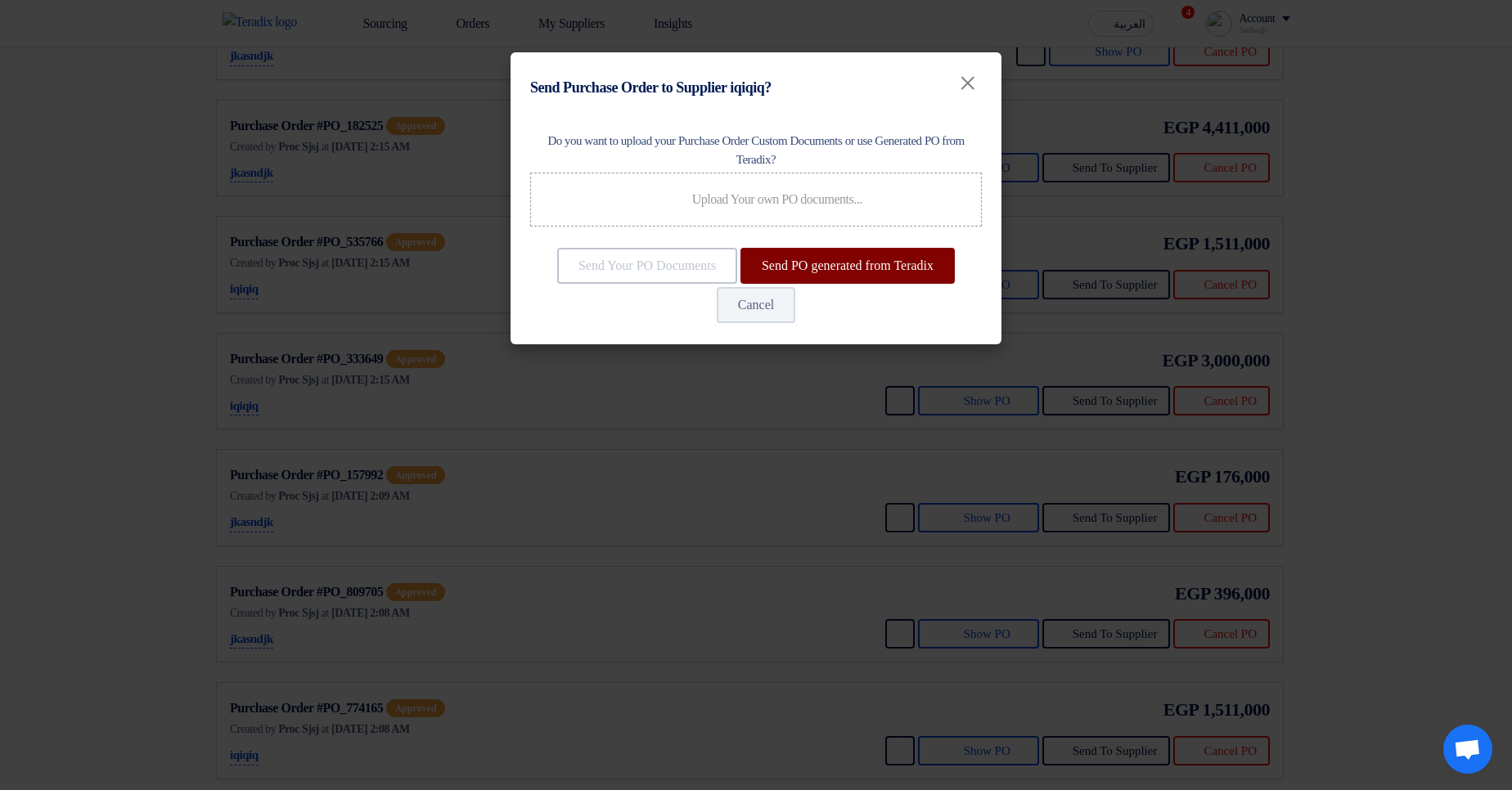
click at [741, 284] on button "Send PO generated from Teradix" at bounding box center [848, 265] width 214 height 36
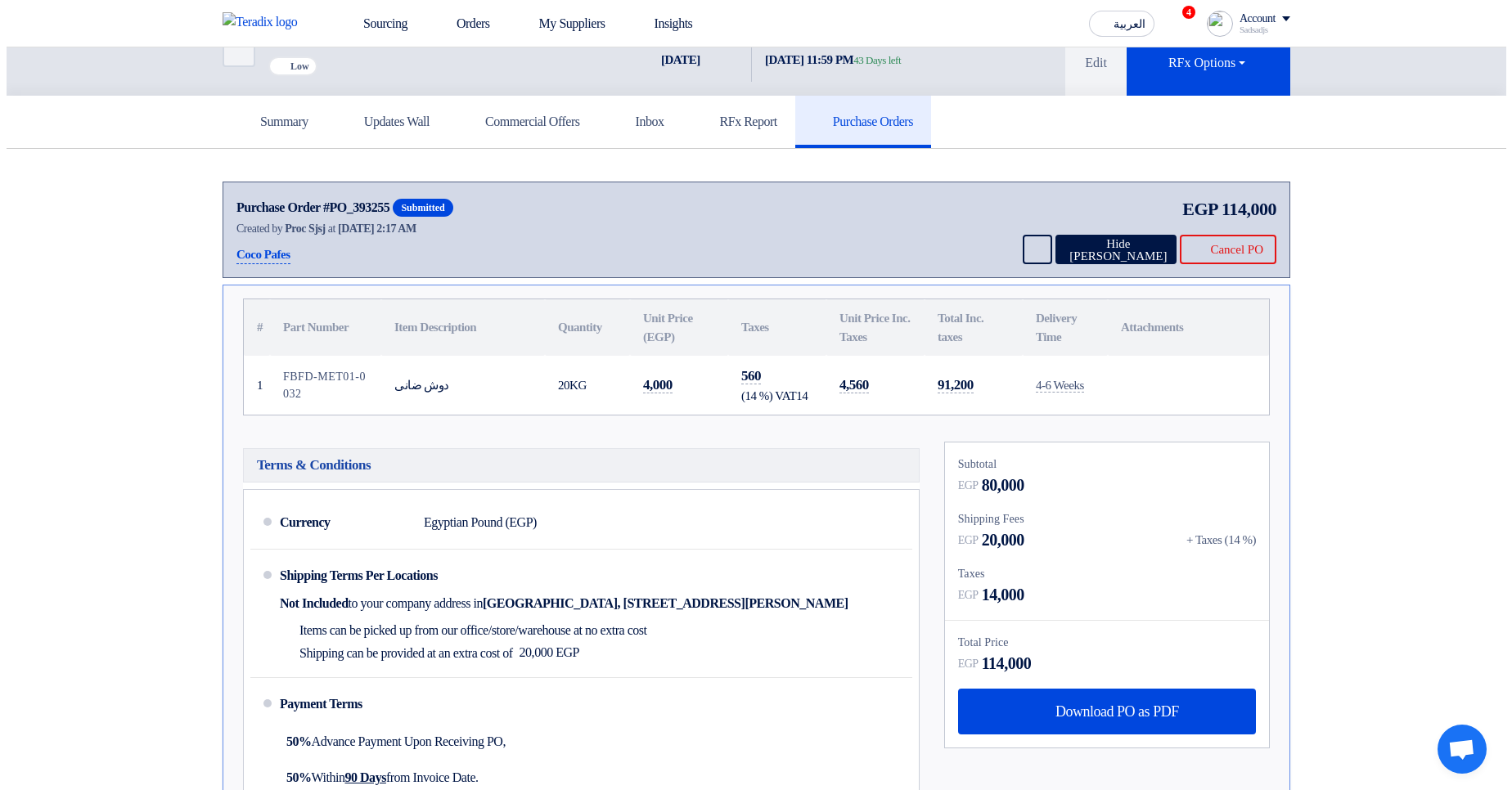
scroll to position [0, 0]
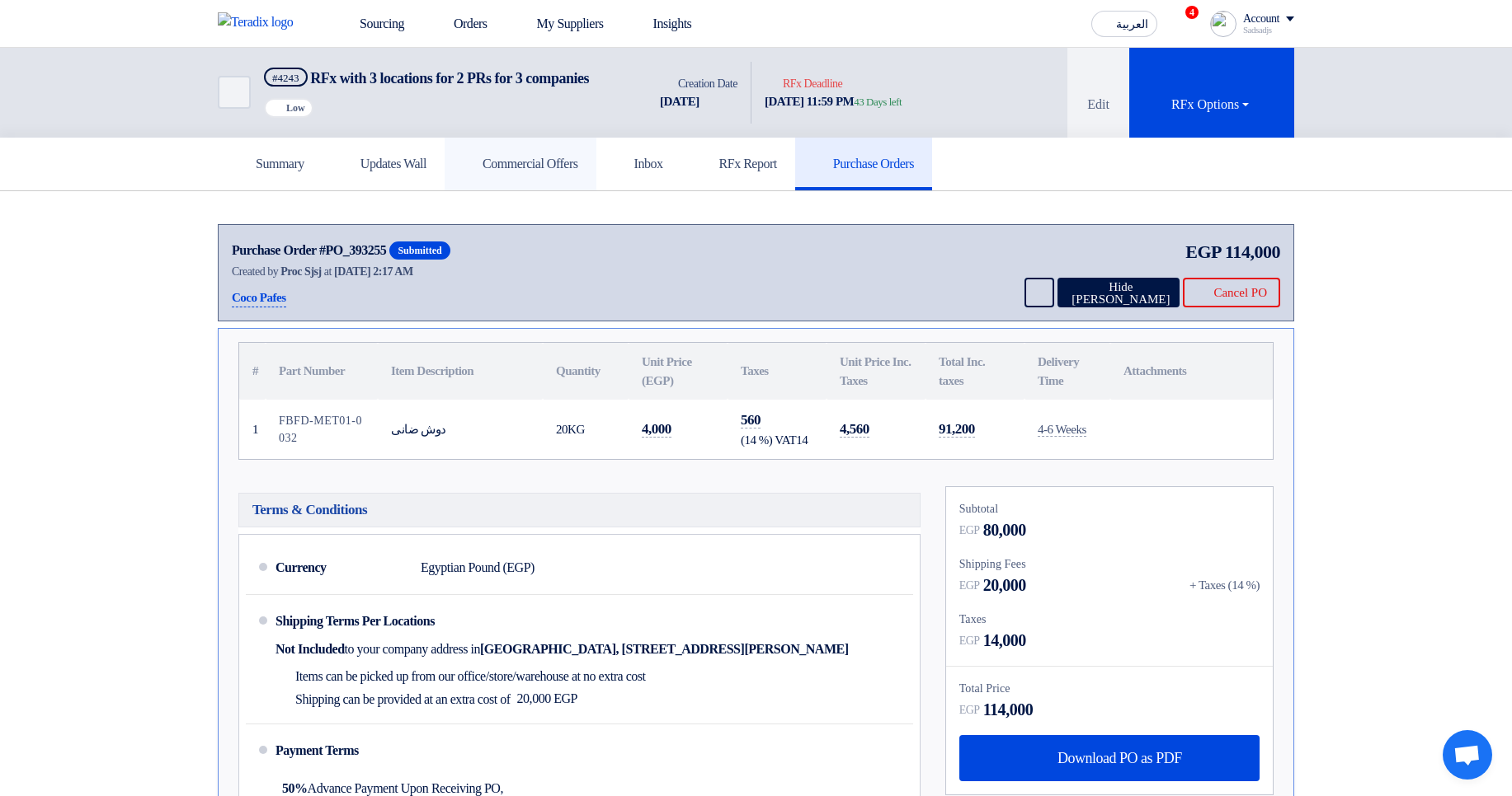
click at [596, 190] on link "Commercial Offers" at bounding box center [520, 165] width 152 height 53
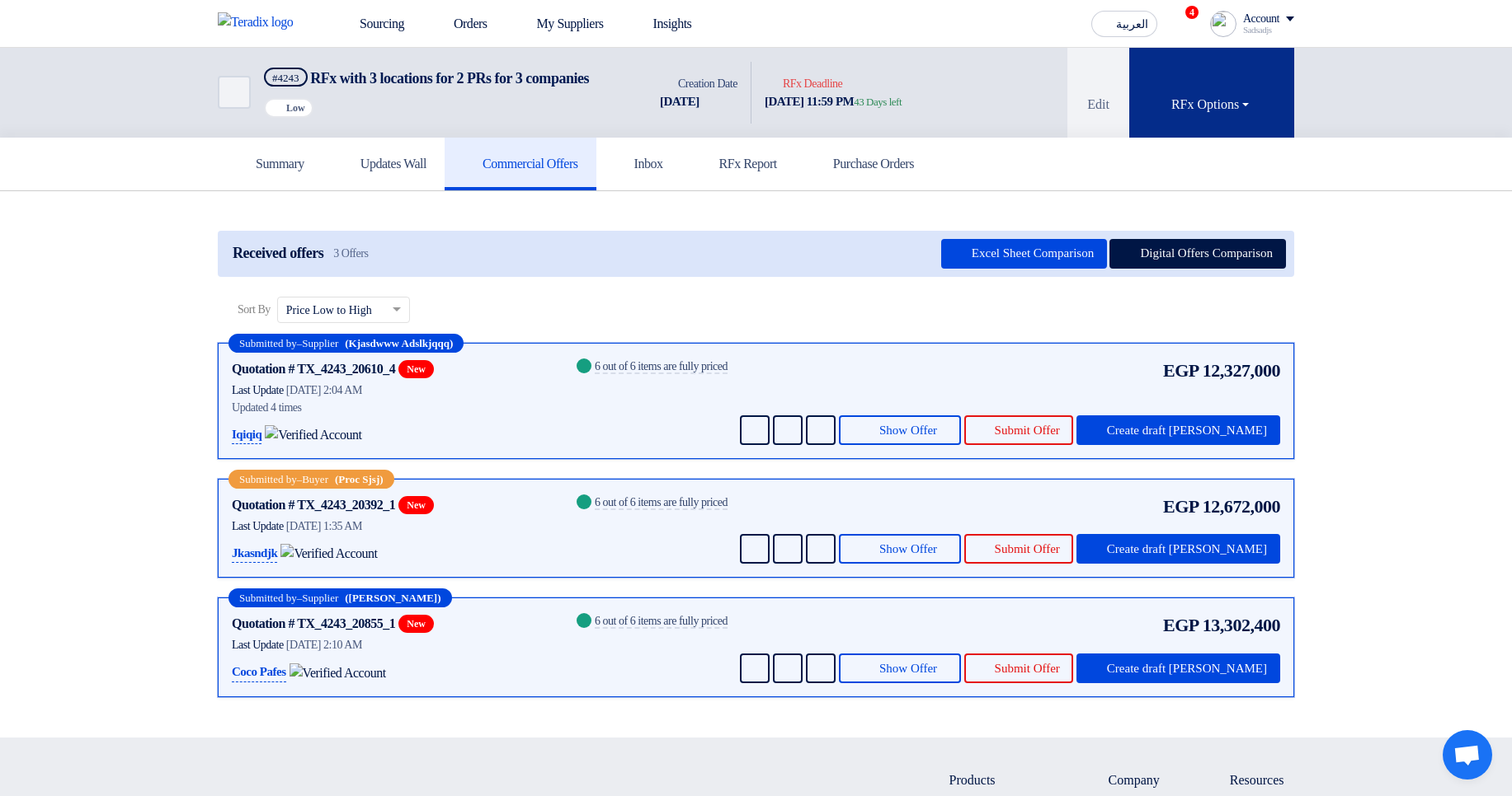
click at [1234, 126] on button "RFx Options" at bounding box center [1211, 93] width 165 height 90
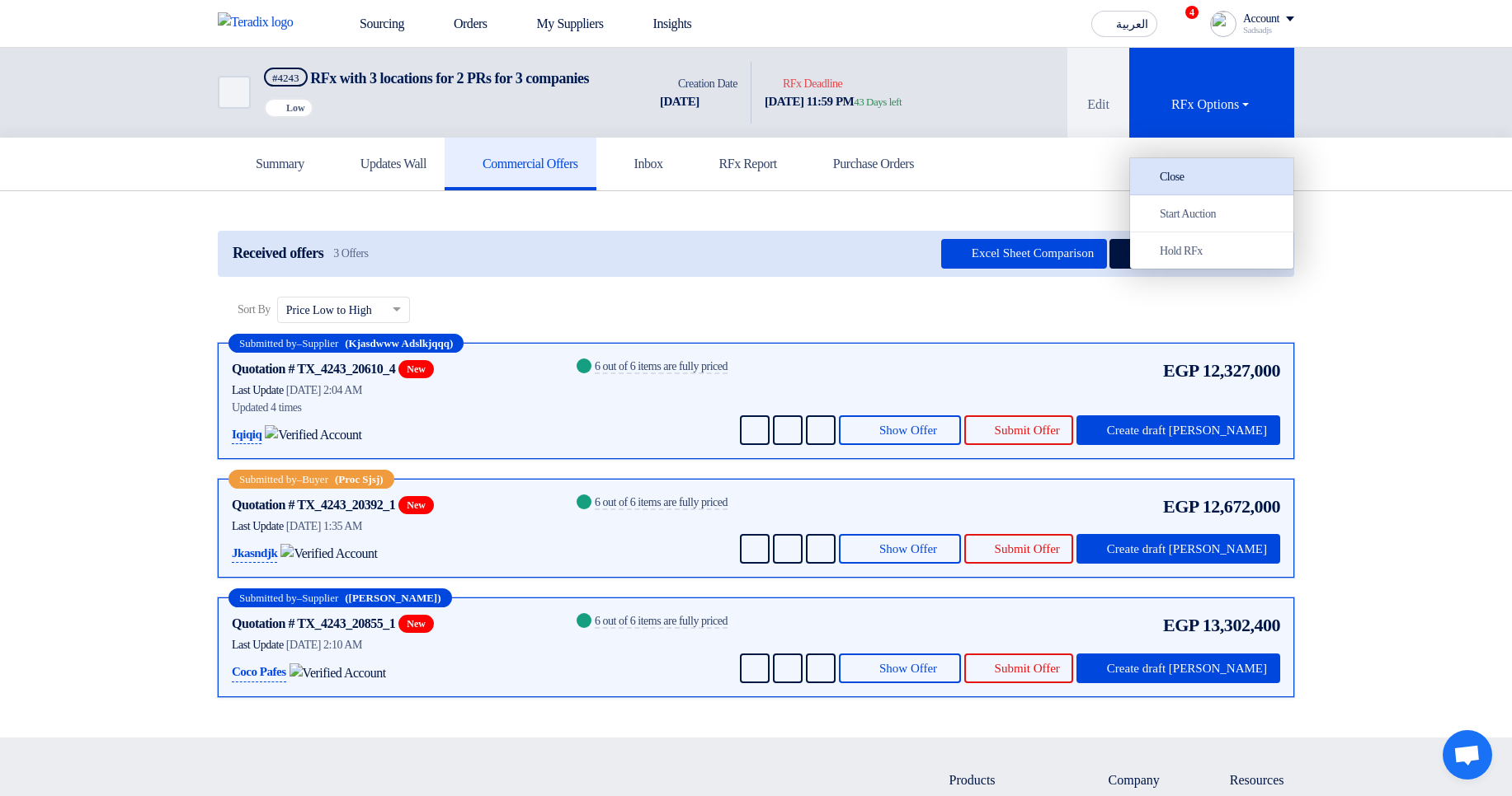
click at [1236, 176] on div "Close" at bounding box center [1211, 176] width 143 height 19
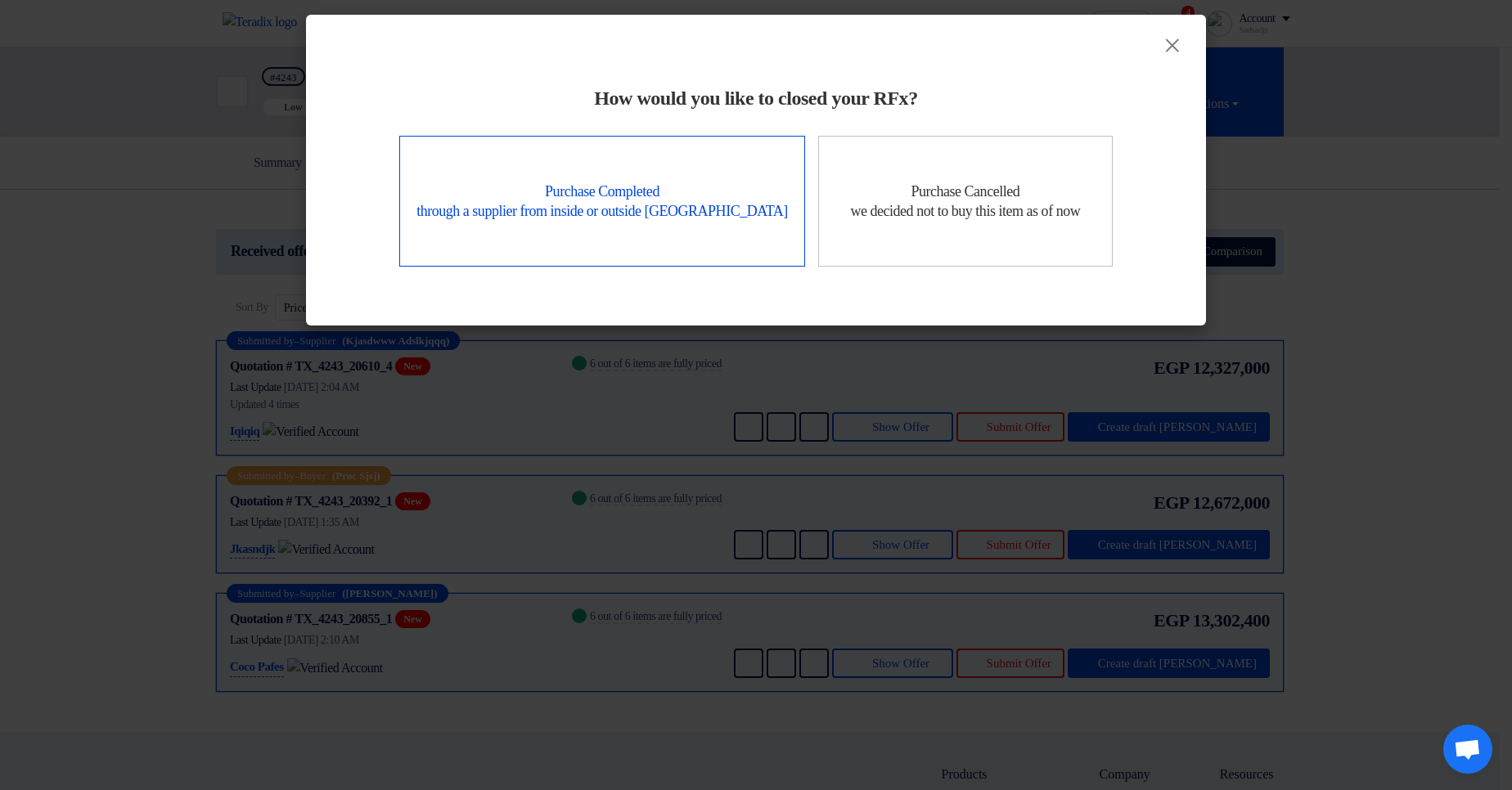
click at [558, 137] on div "Purchase Completed through a supplier from inside or outside Teradix" at bounding box center [602, 201] width 405 height 131
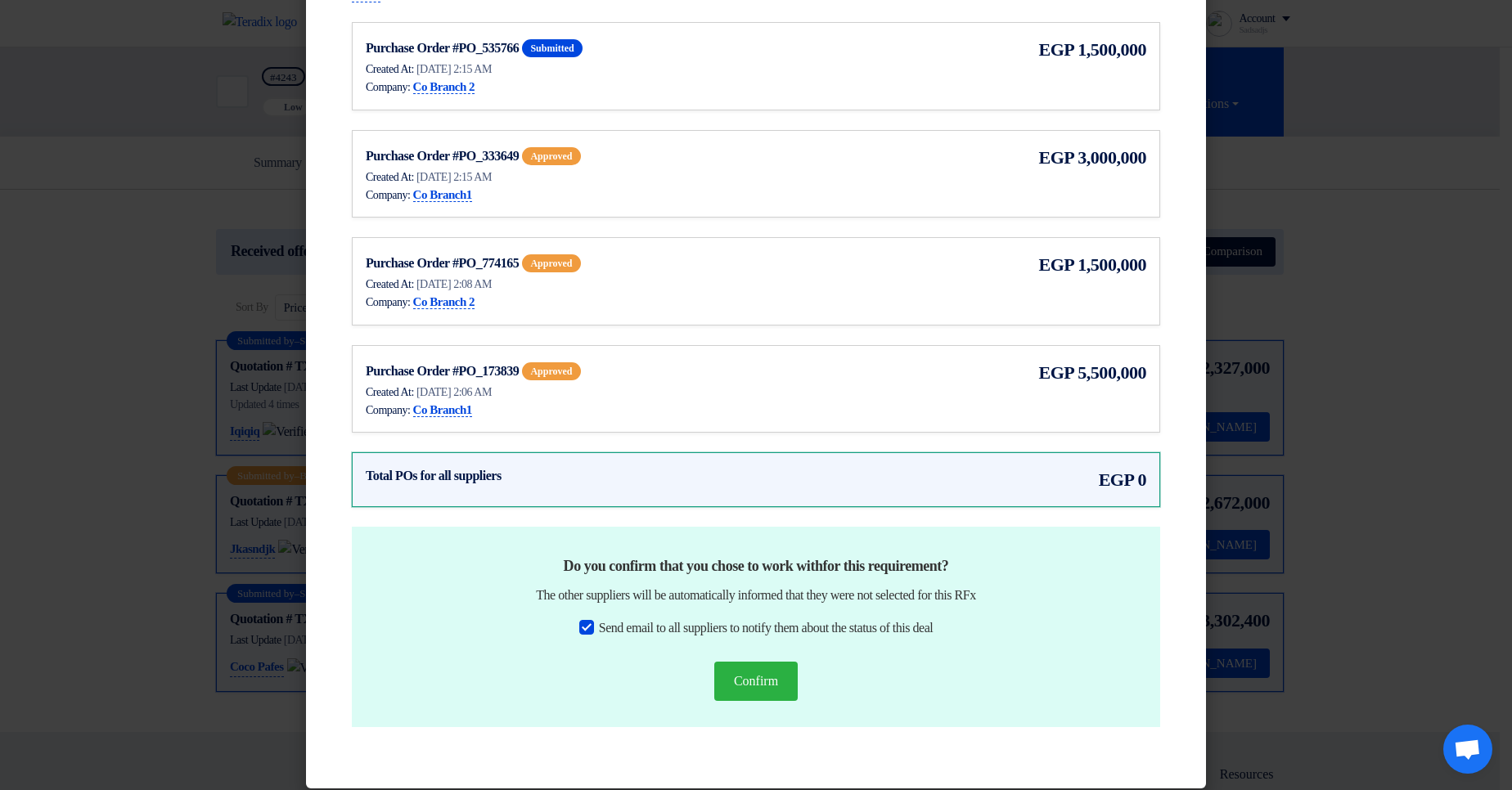
scroll to position [1097, 0]
